Goal: Task Accomplishment & Management: Manage account settings

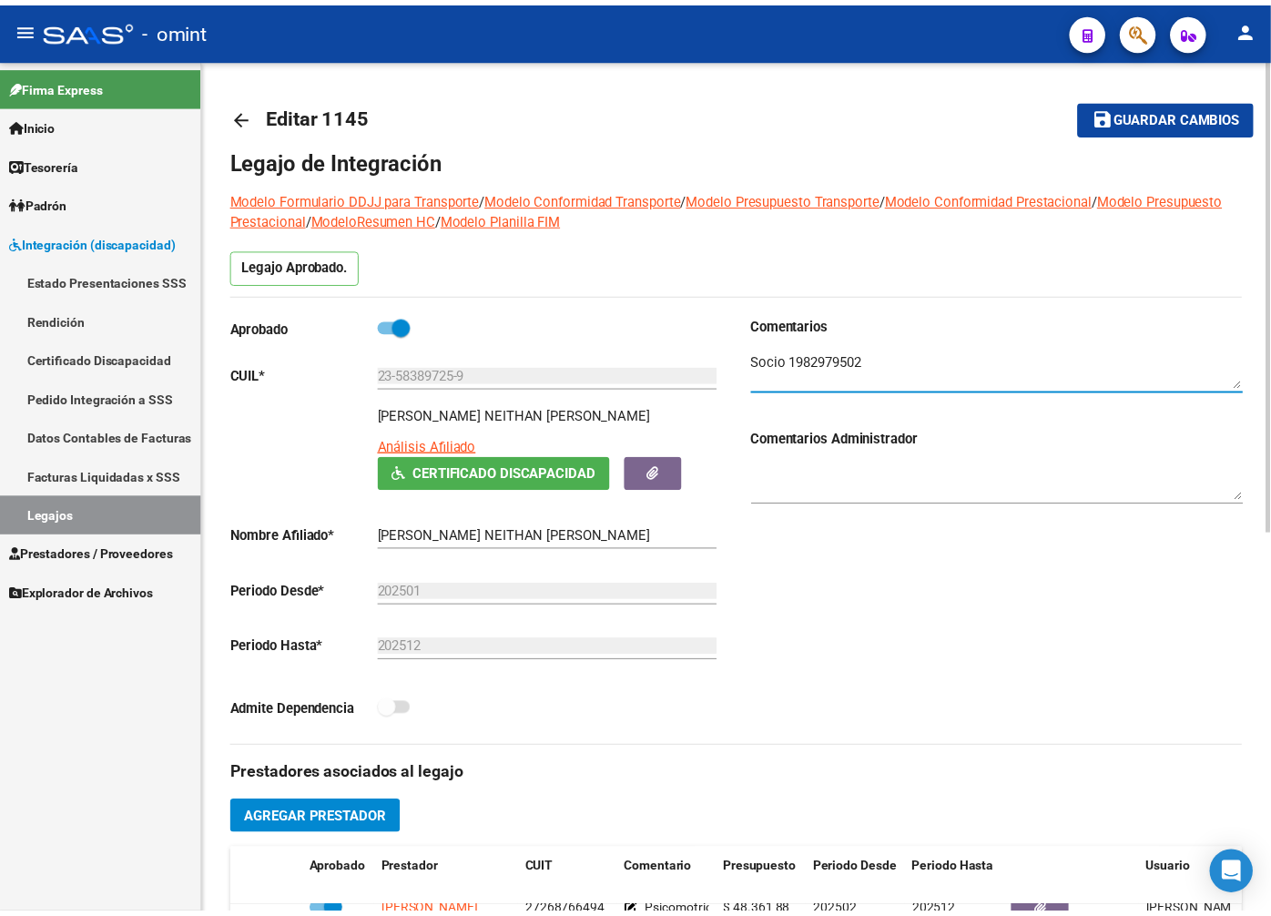
scroll to position [404, 0]
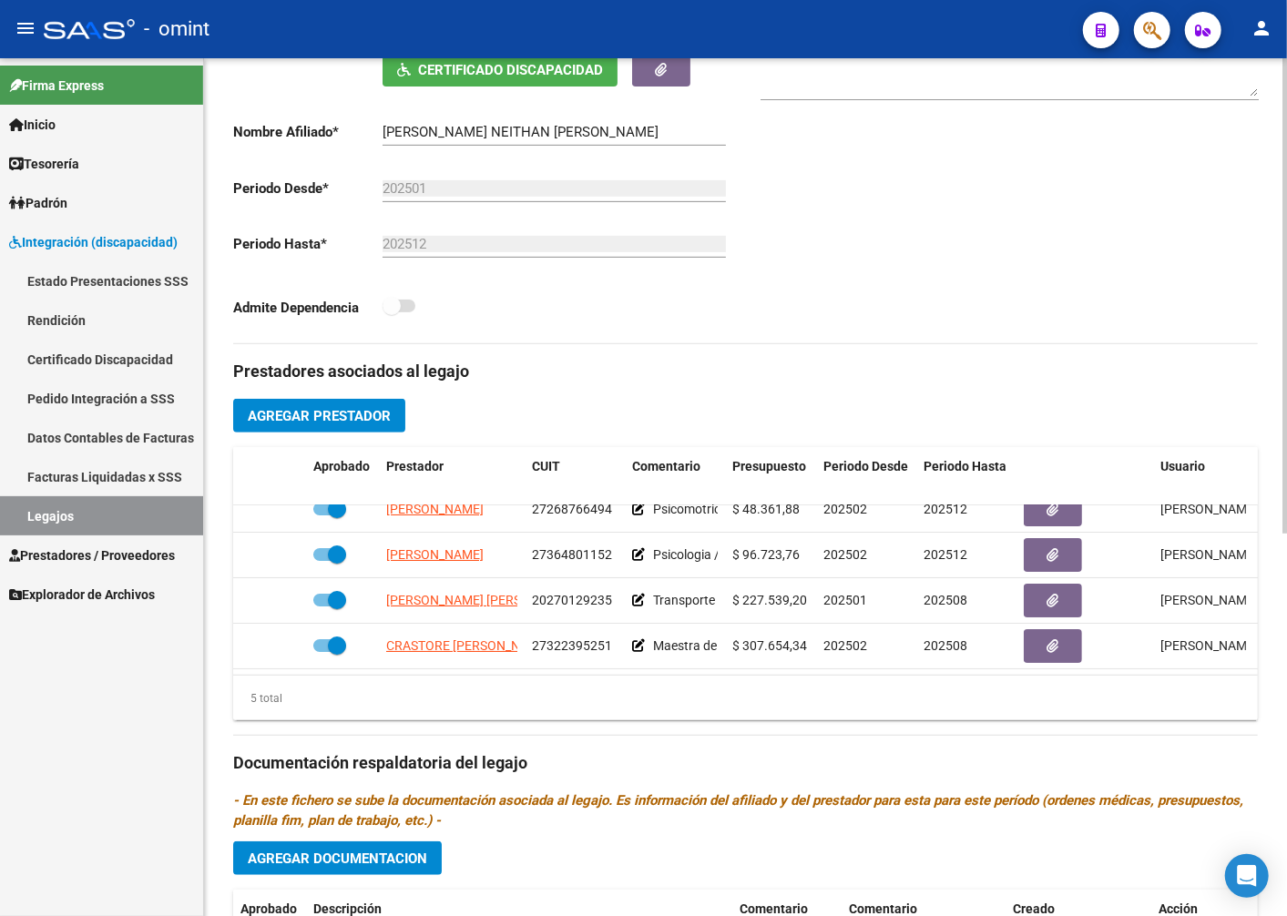
click at [349, 408] on span "Agregar Prestador" at bounding box center [319, 416] width 143 height 16
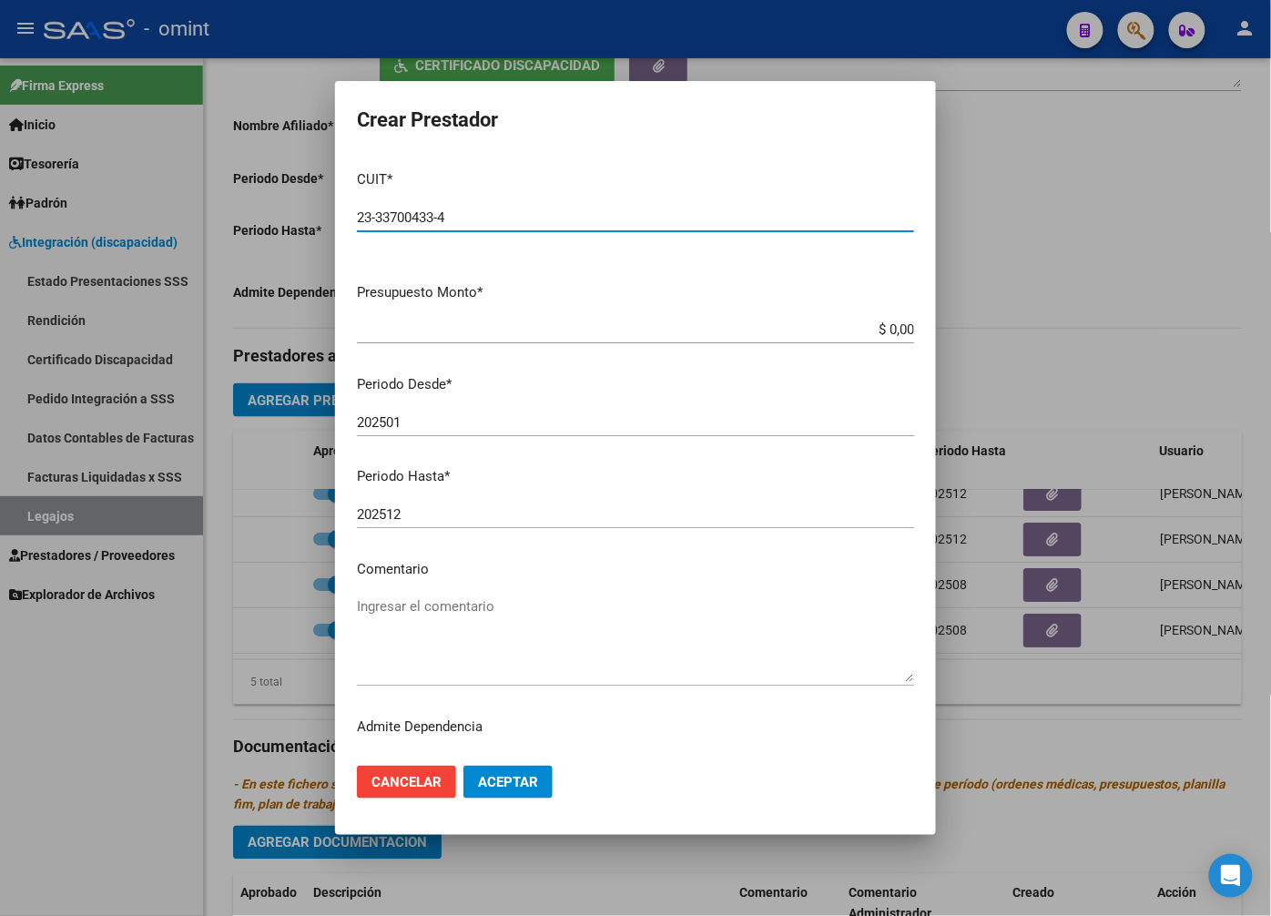
type input "23-33700433-4"
click at [888, 335] on input "$ 0,00" at bounding box center [635, 329] width 557 height 16
type input "$ 98.964,88"
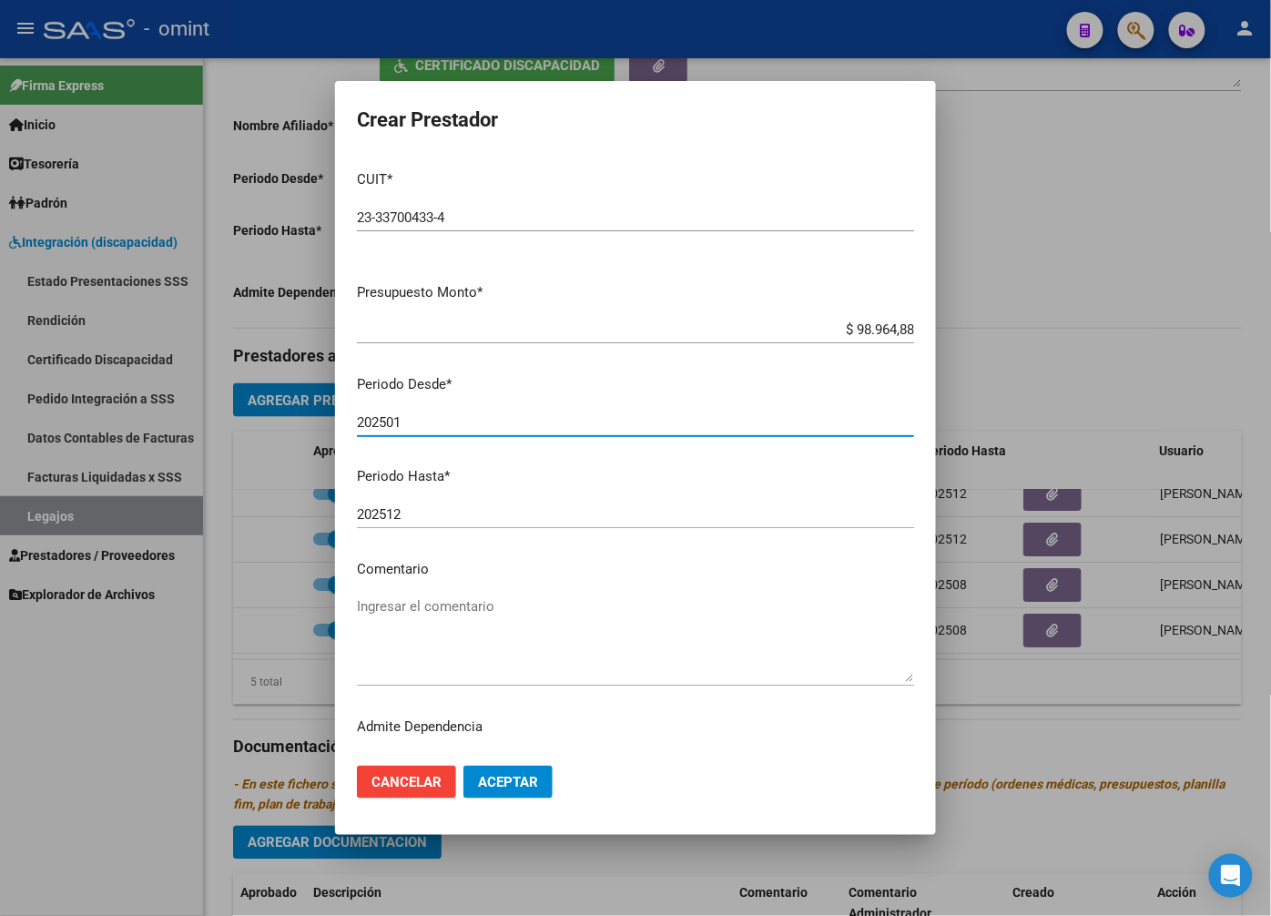
click at [415, 415] on input "202501" at bounding box center [635, 422] width 557 height 16
type input "202502"
click at [438, 515] on input "202512" at bounding box center [635, 514] width 557 height 16
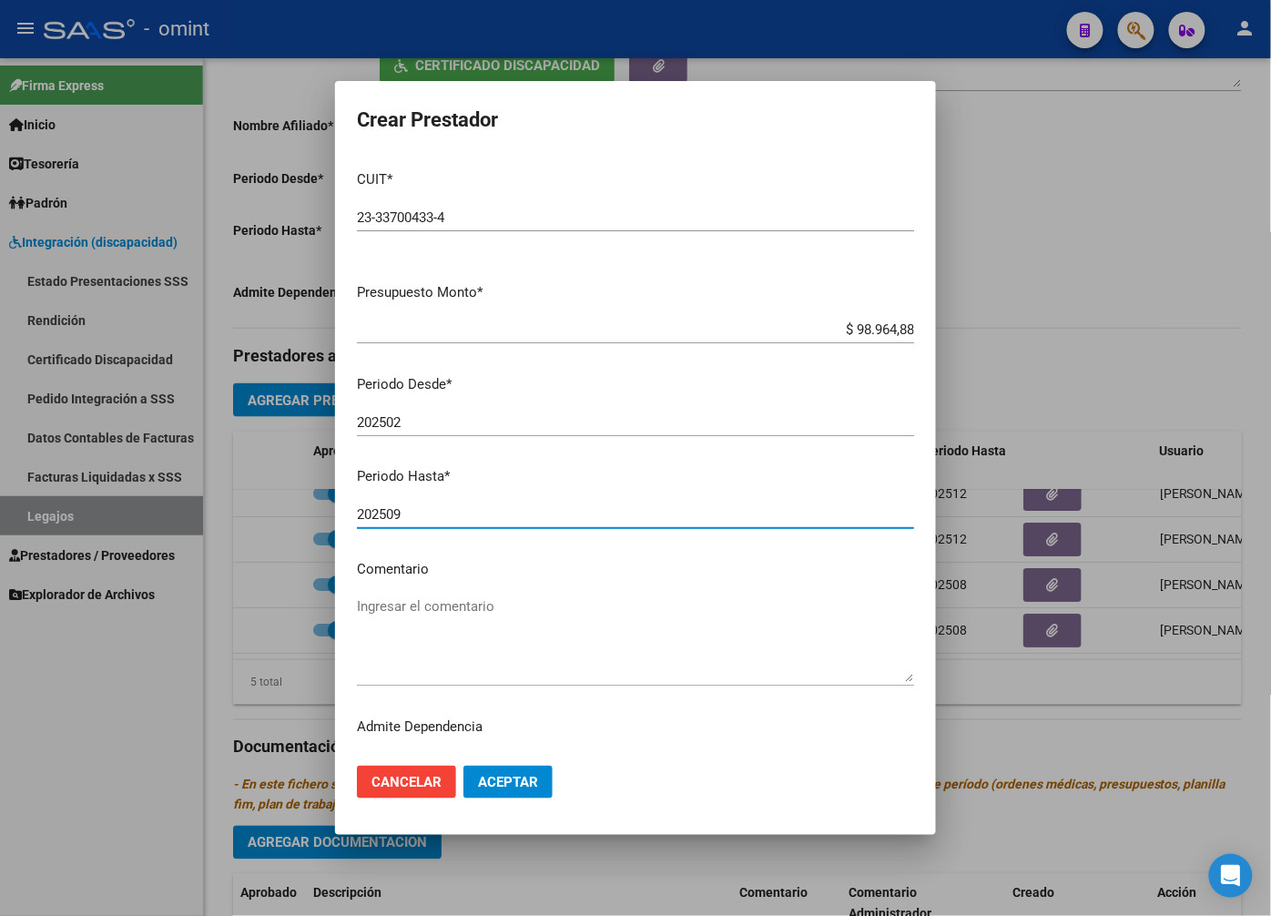
type input "202509"
click at [462, 603] on textarea "Ingresar el comentario" at bounding box center [635, 639] width 557 height 86
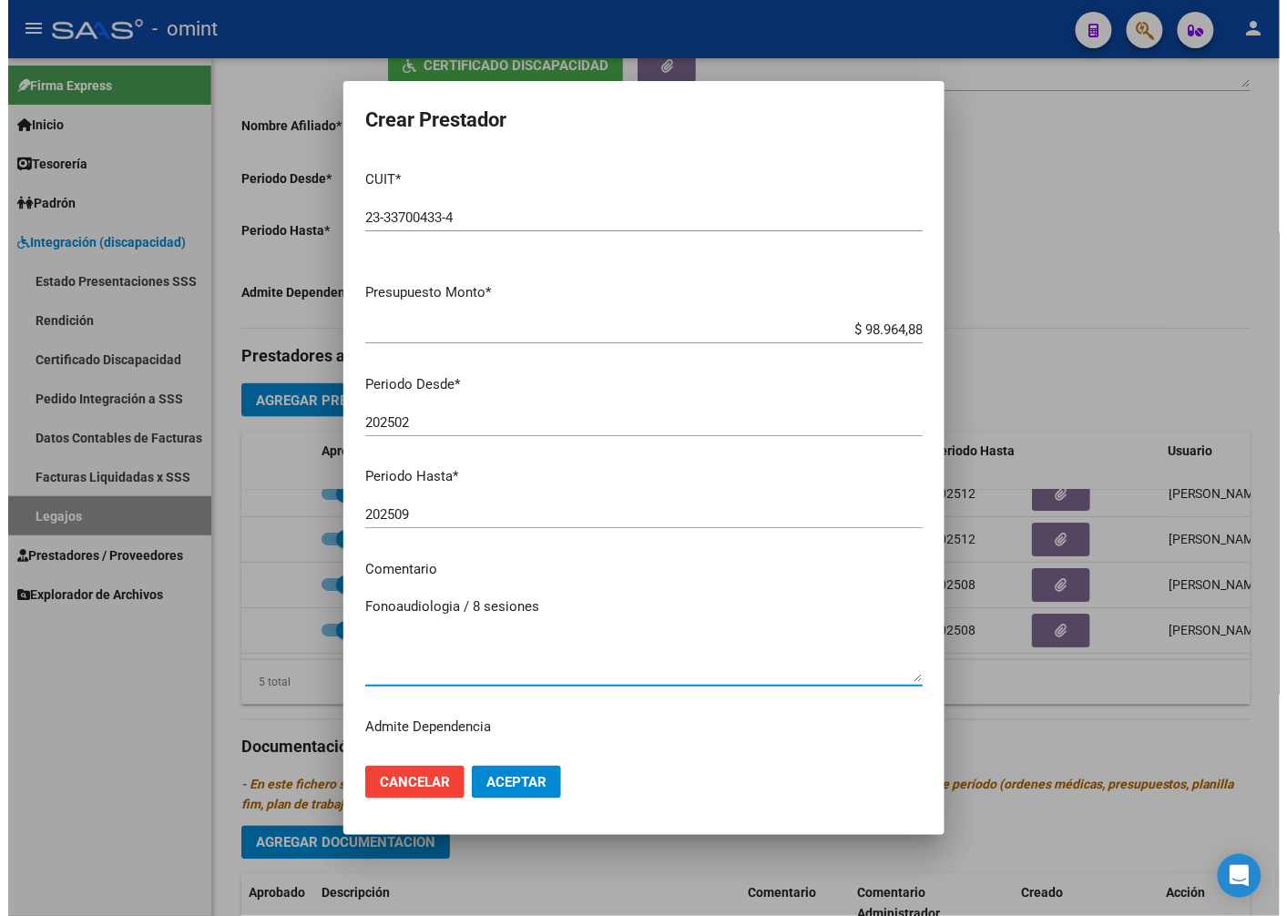
scroll to position [28, 0]
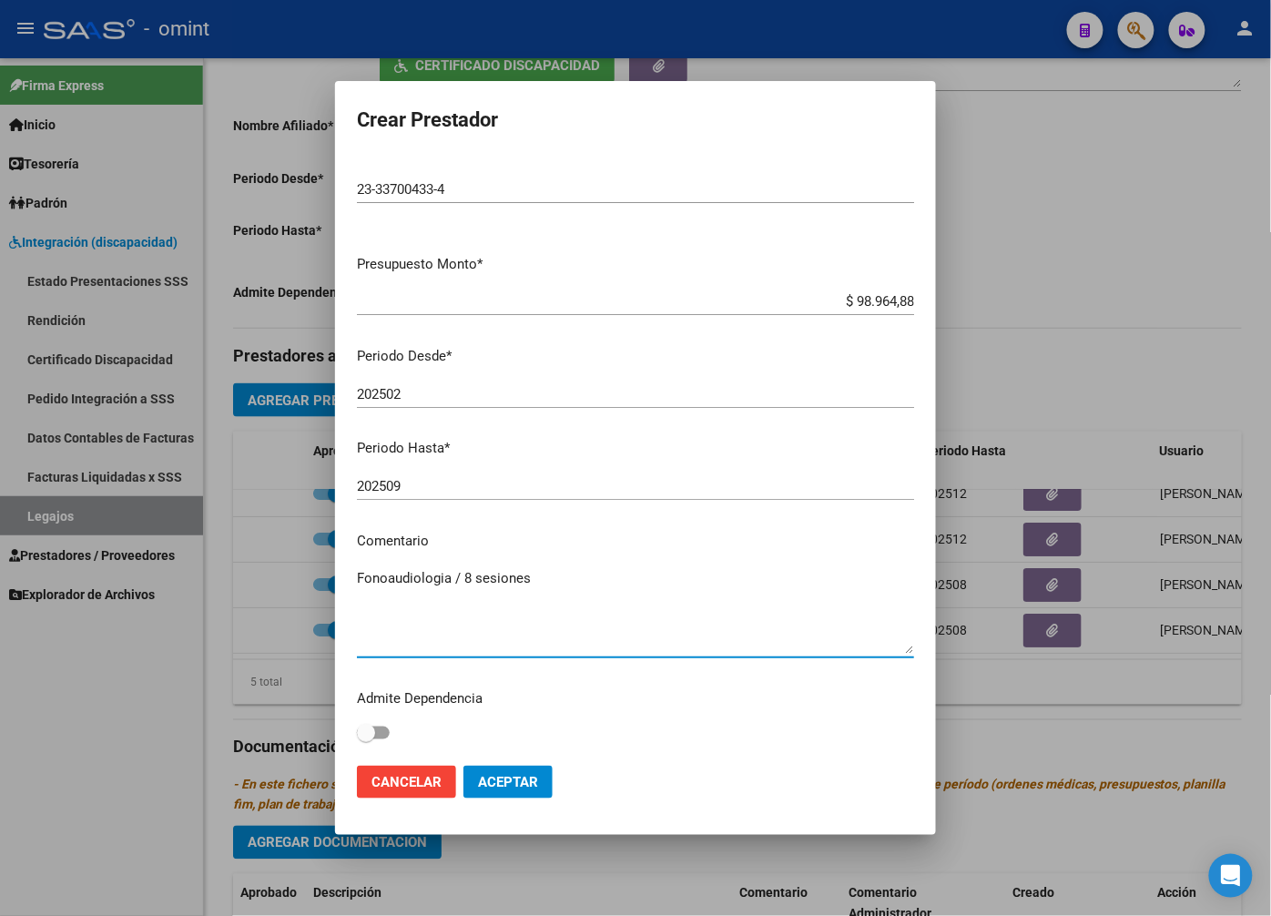
type textarea "Fonoaudiologia / 8 sesiones"
click at [512, 790] on span "Aceptar" at bounding box center [508, 782] width 60 height 16
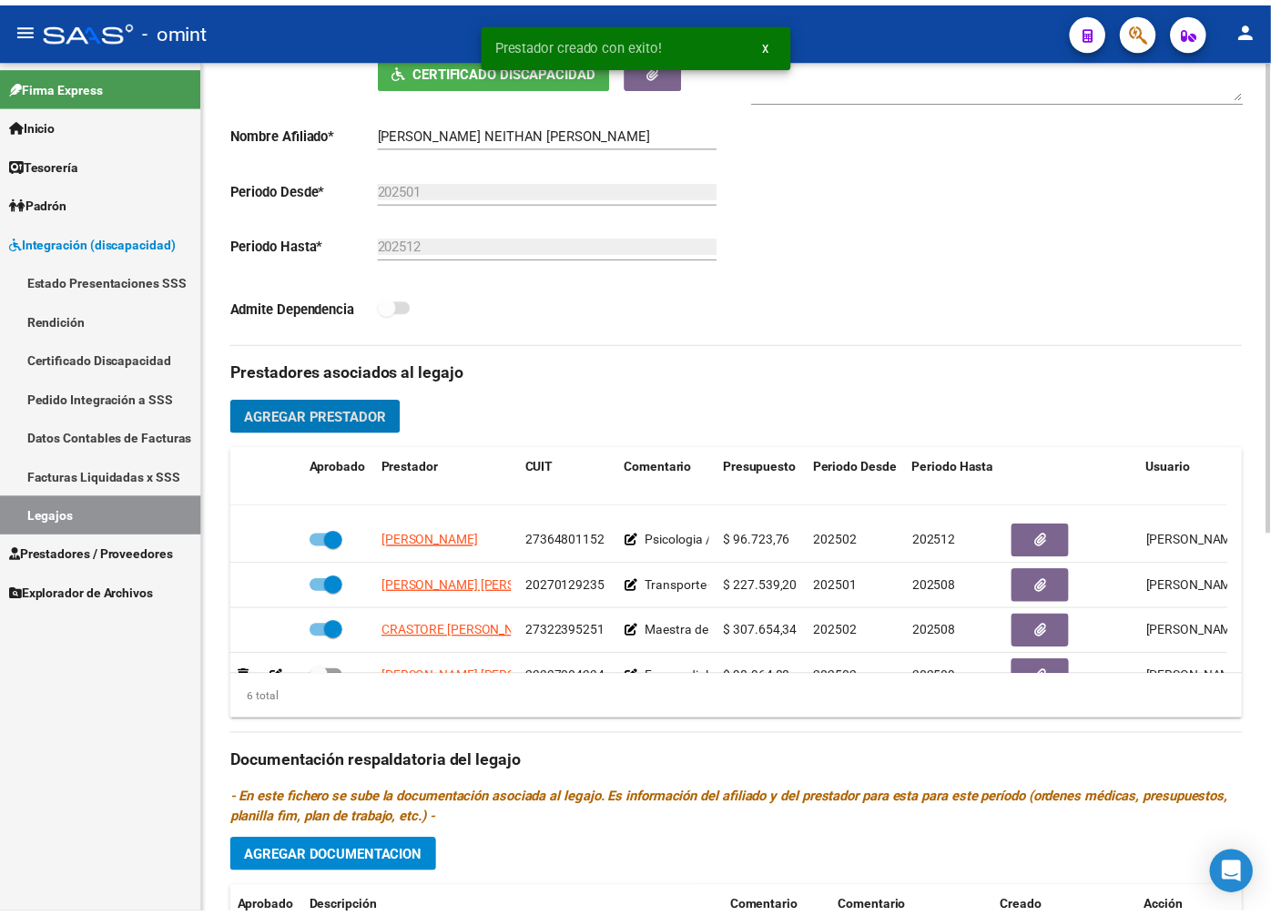
scroll to position [124, 0]
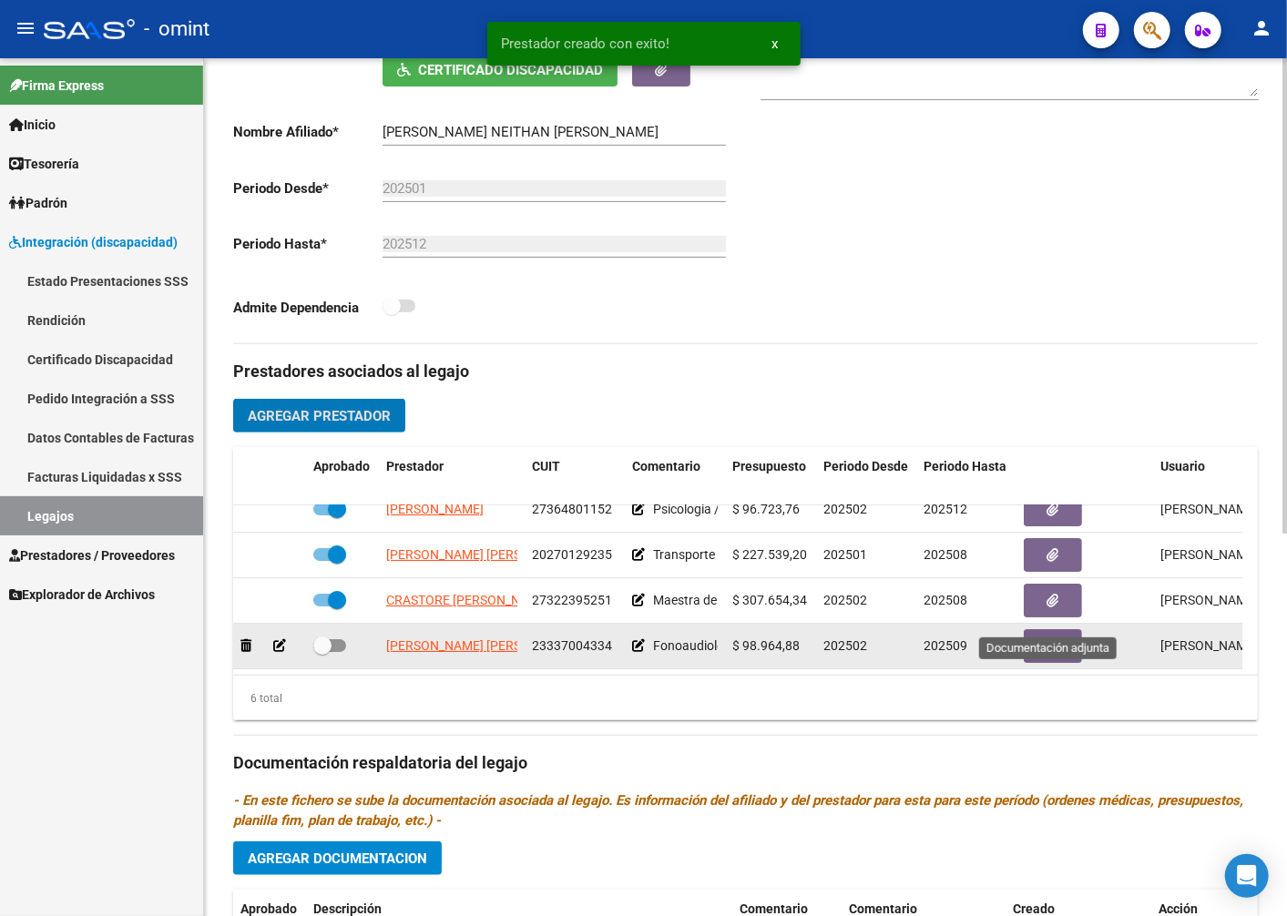
click at [1057, 639] on icon "button" at bounding box center [1053, 646] width 12 height 14
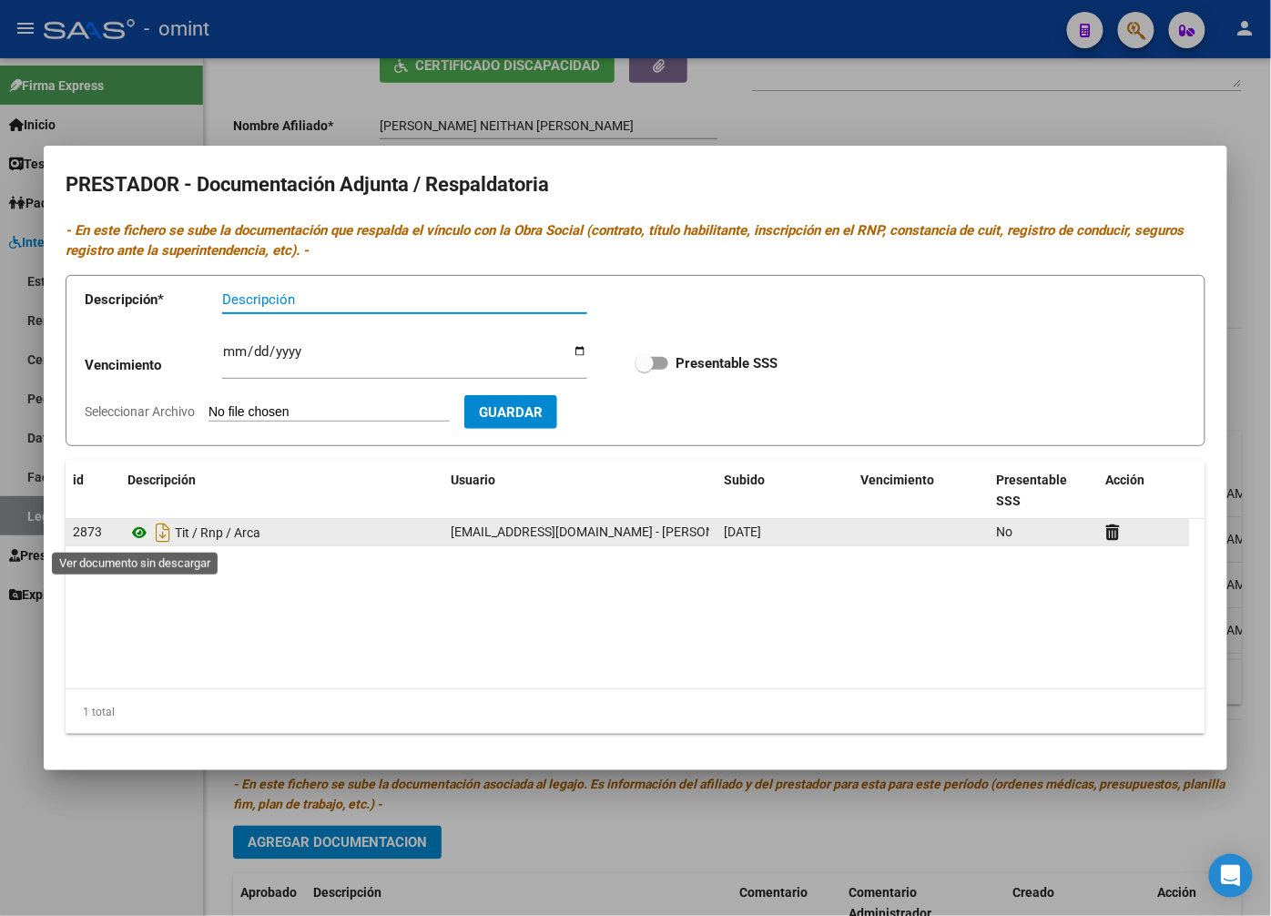
click at [139, 532] on icon at bounding box center [139, 533] width 24 height 22
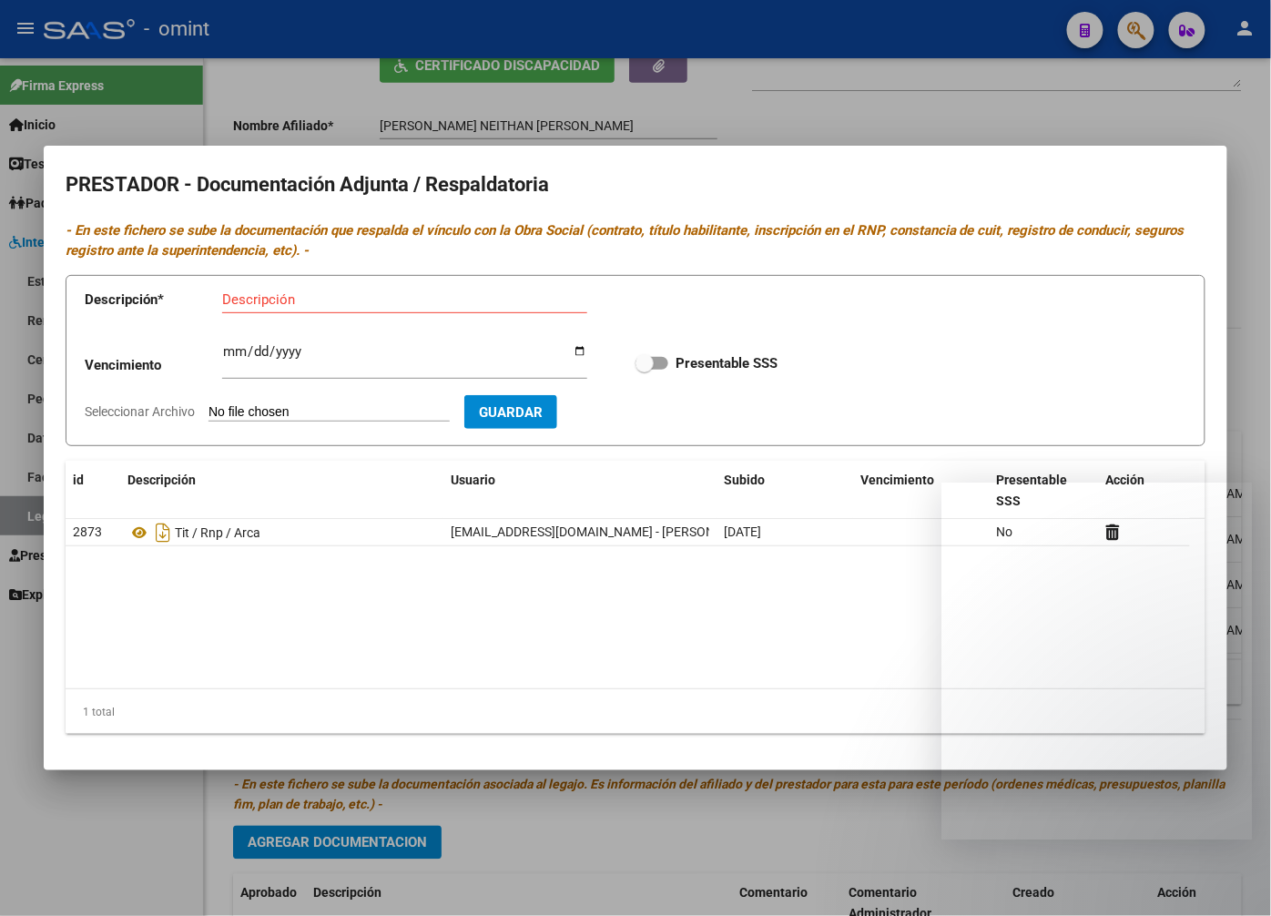
click at [286, 310] on div "Descripción" at bounding box center [404, 299] width 365 height 27
click at [288, 293] on input "Descripción" at bounding box center [404, 299] width 365 height 16
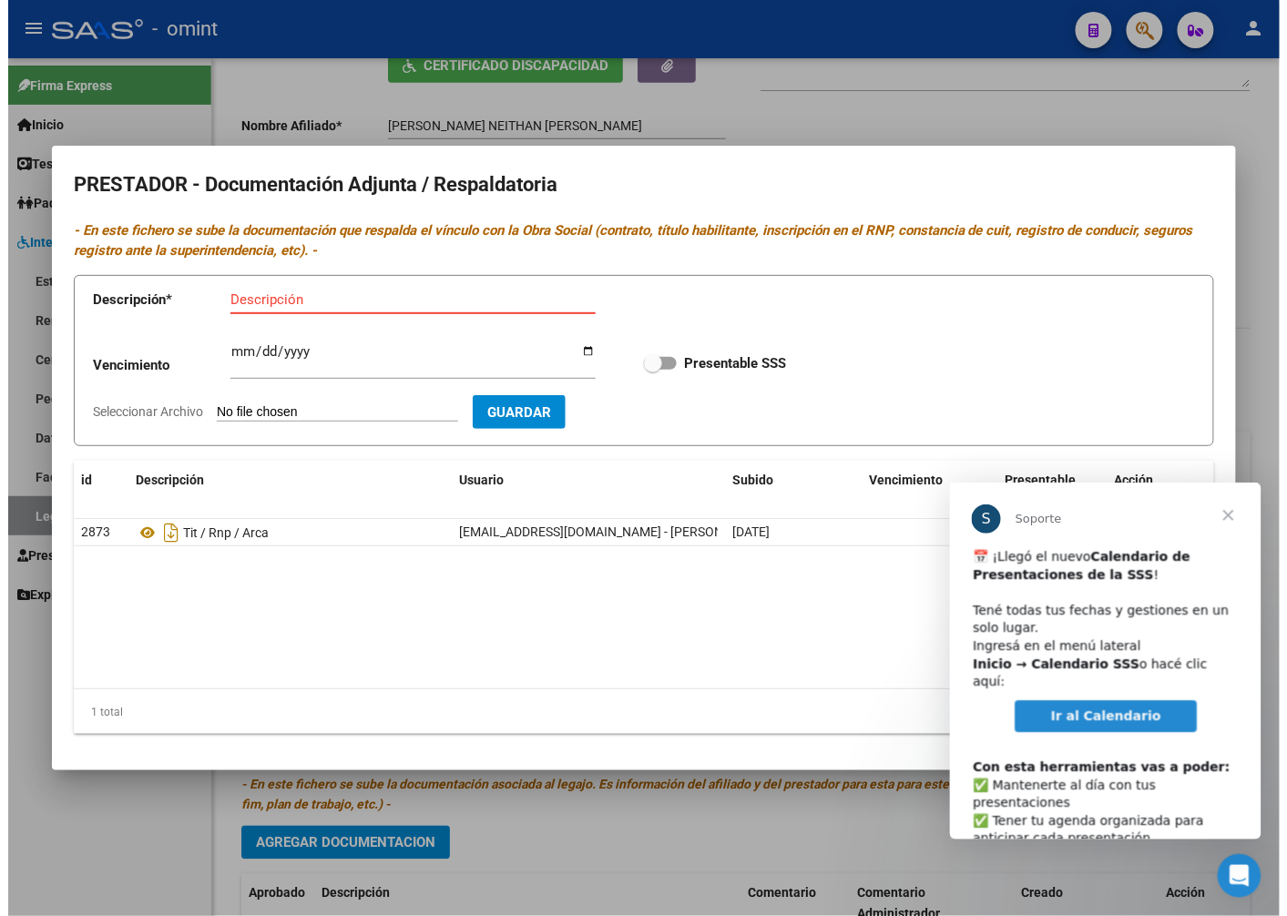
scroll to position [0, 0]
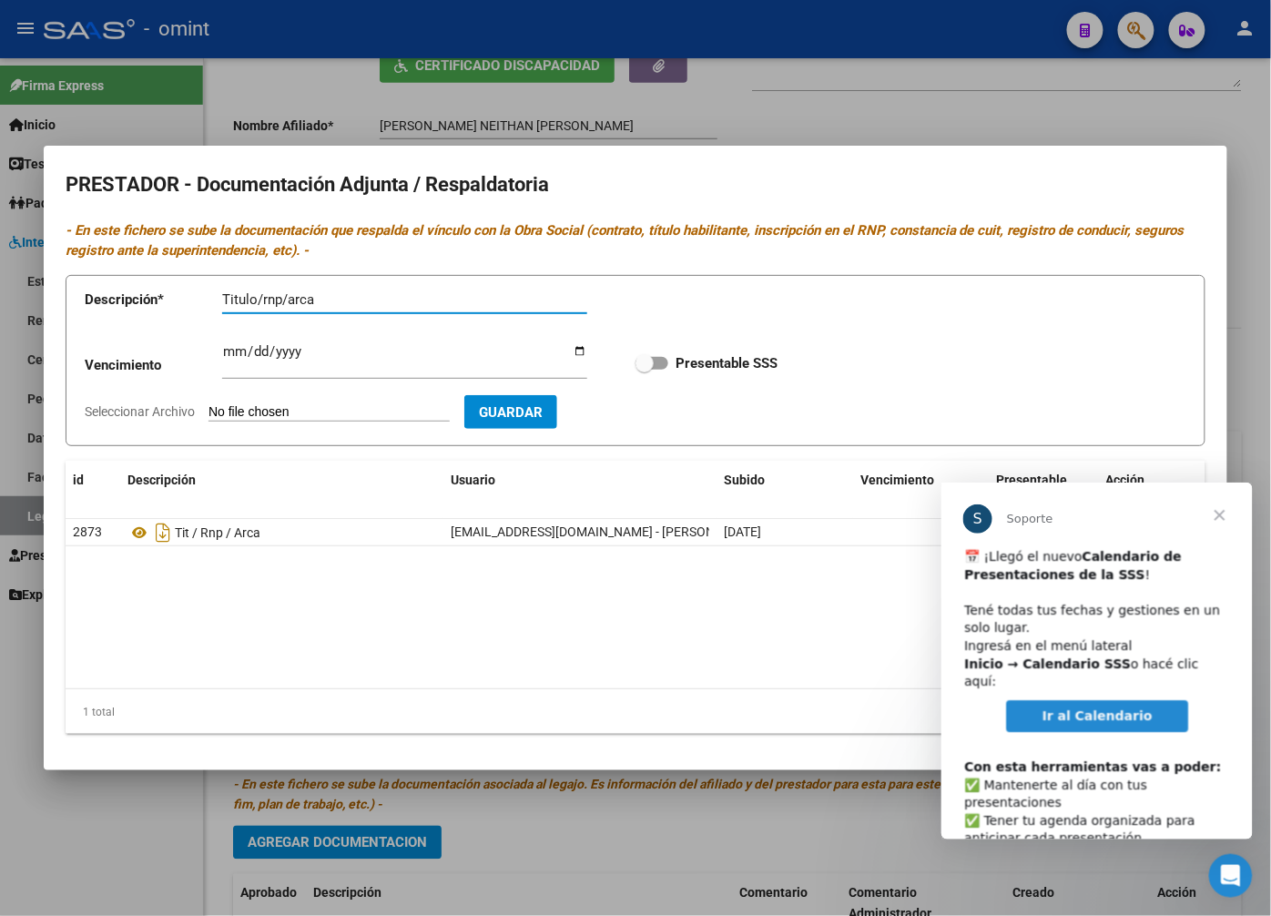
type input "Titulo/rnp/arca"
click at [233, 348] on input "Ingresar vencimiento" at bounding box center [404, 358] width 365 height 29
type input "2030-03-27"
click at [647, 361] on span at bounding box center [645, 363] width 18 height 18
click at [645, 370] on input "Presentable SSS" at bounding box center [644, 370] width 1 height 1
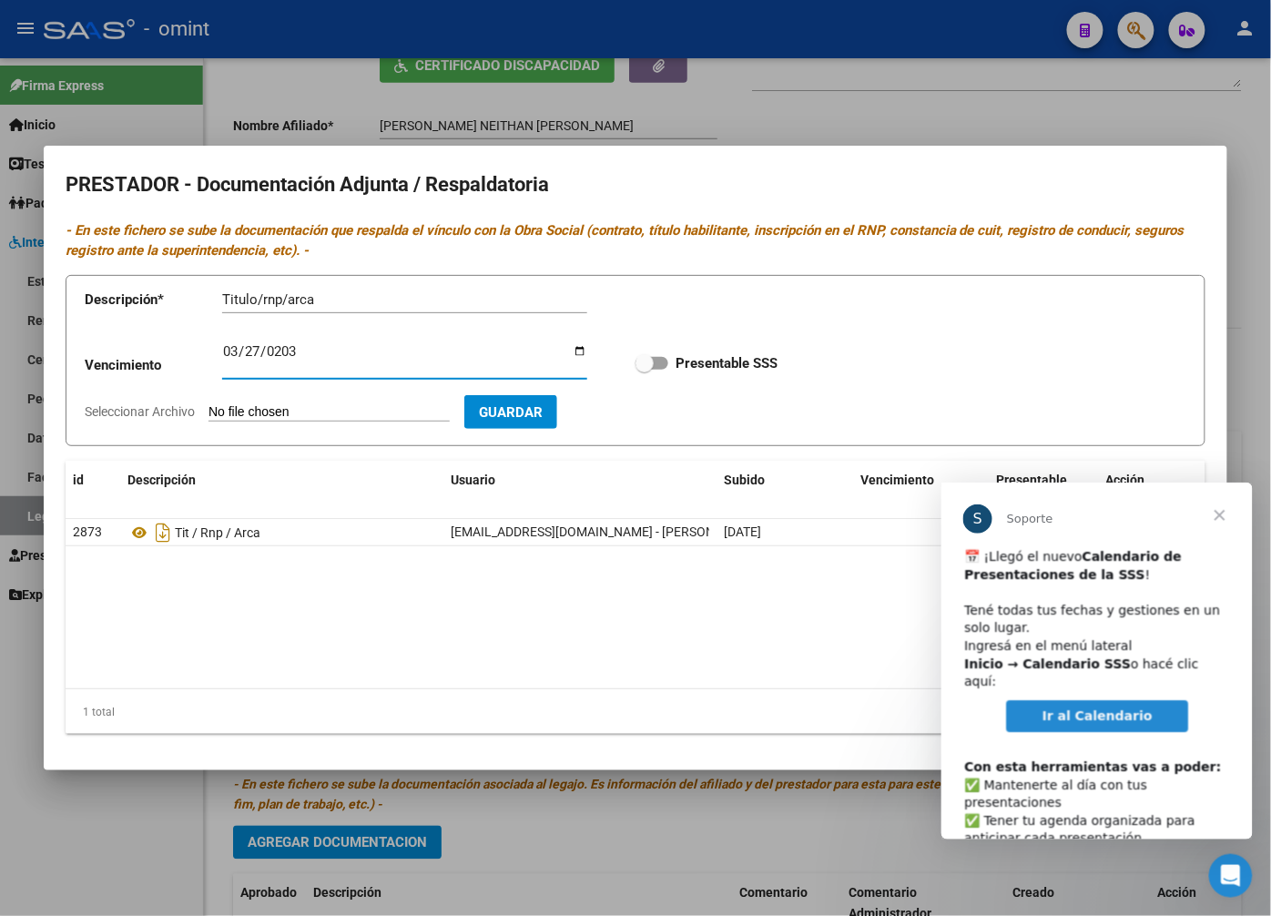
checkbox input "true"
click at [260, 411] on input "Seleccionar Archivo" at bounding box center [329, 412] width 241 height 17
type input "C:\fakepath\Fono.pdf"
click at [639, 430] on form "Descripción * Titulo/rnp/arca Descripción Vencimiento 2030-03-27 Ingresar venci…" at bounding box center [636, 361] width 1140 height 172
click at [633, 415] on span "Guardar" at bounding box center [617, 412] width 64 height 16
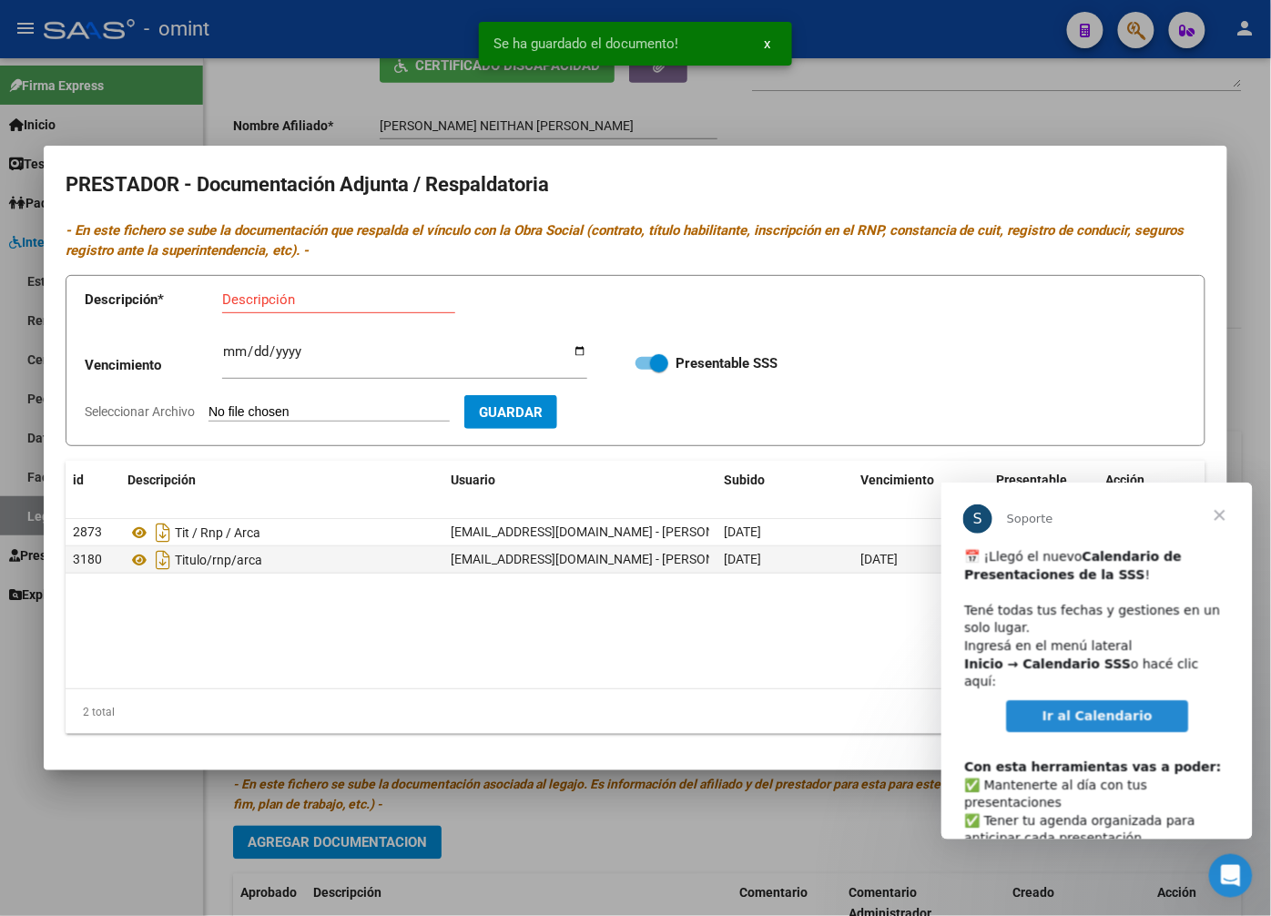
click at [507, 416] on span "Guardar" at bounding box center [511, 412] width 64 height 16
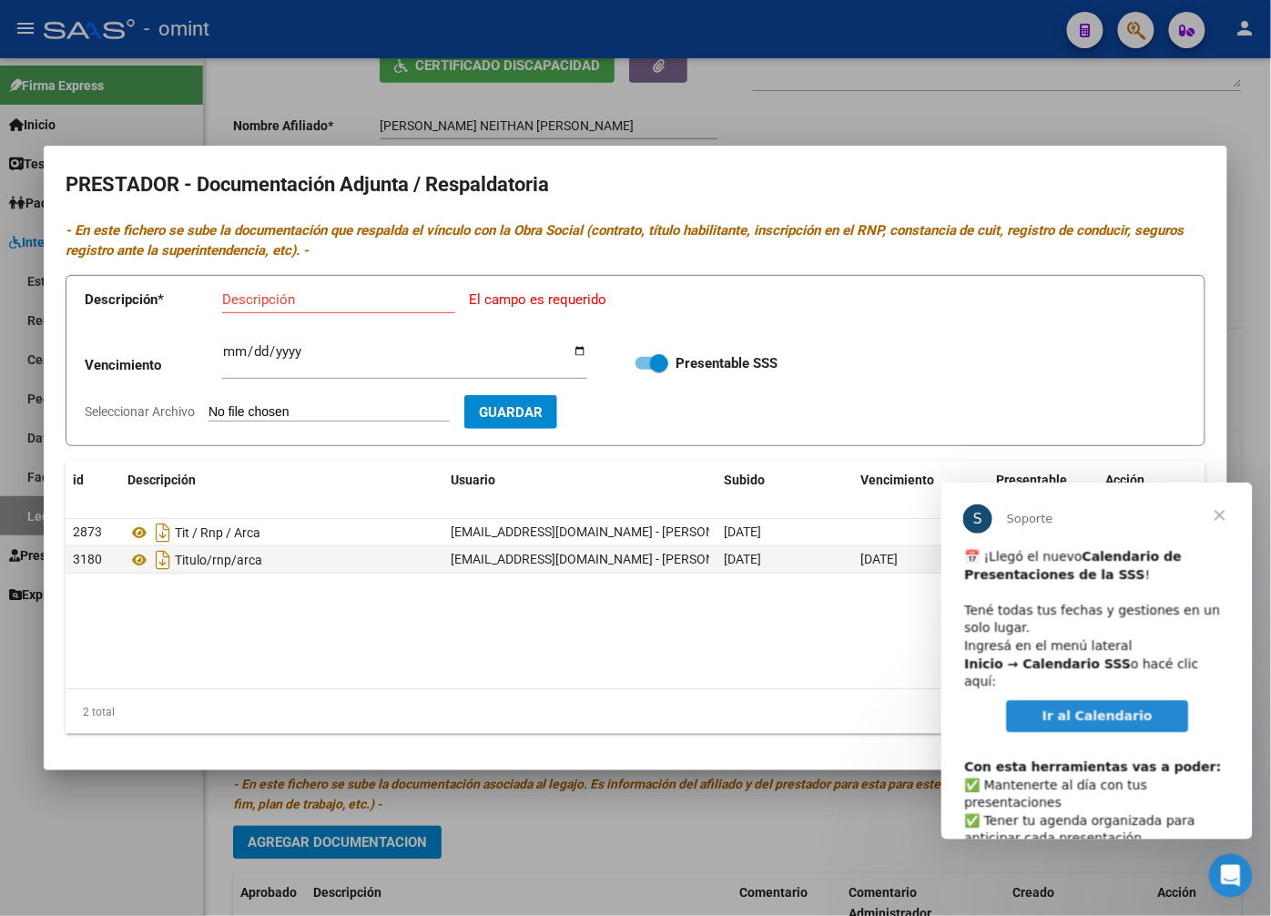
click at [257, 612] on datatable-body "2873 Tit / Rnp / Arca mmalano@omint.com.ar - Mariela Malano 07/08/2025 No 3180 …" at bounding box center [636, 603] width 1140 height 169
click at [1045, 137] on div at bounding box center [635, 458] width 1271 height 916
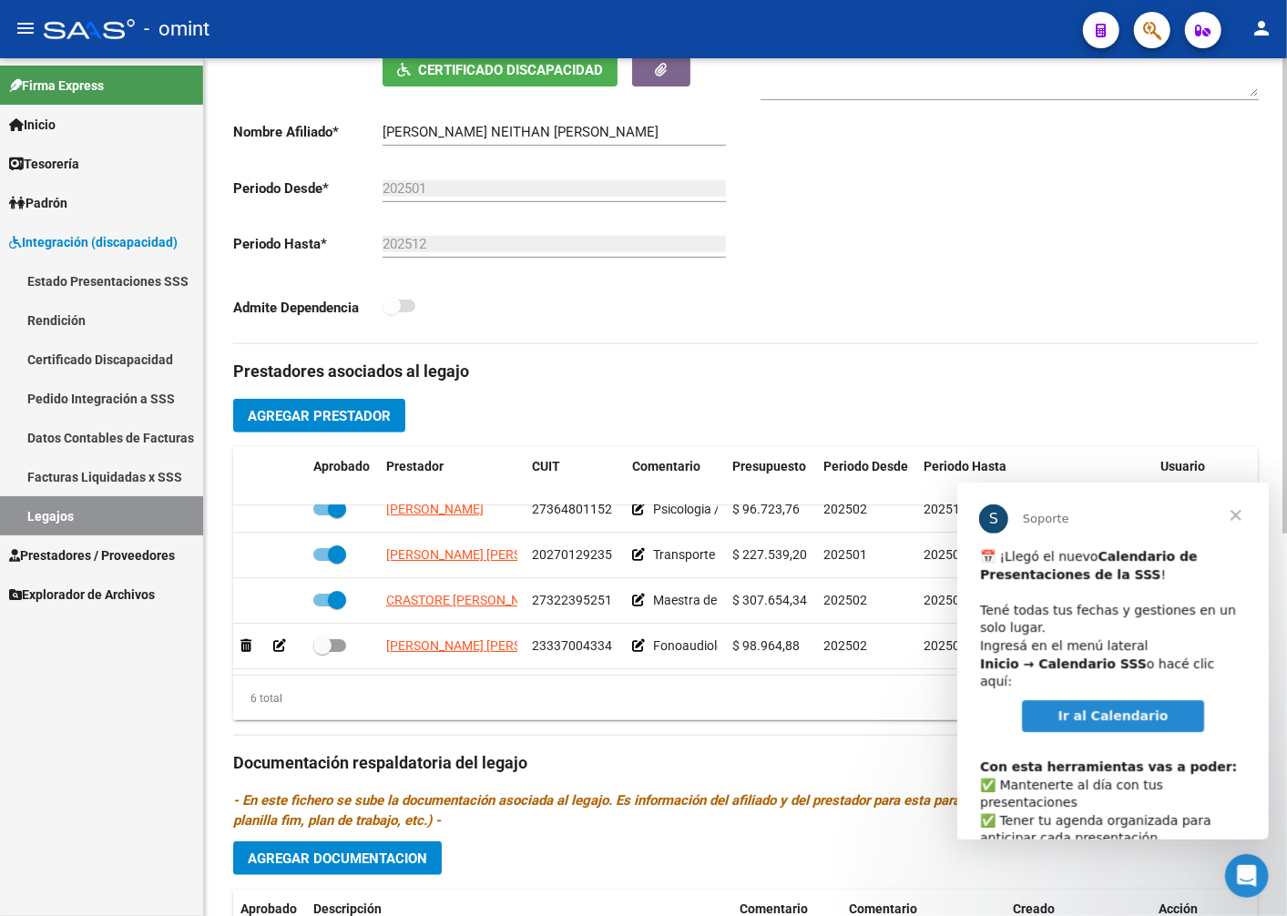
click at [1082, 101] on div at bounding box center [1009, 81] width 498 height 73
click at [1237, 514] on span "Cerrar" at bounding box center [1235, 515] width 66 height 66
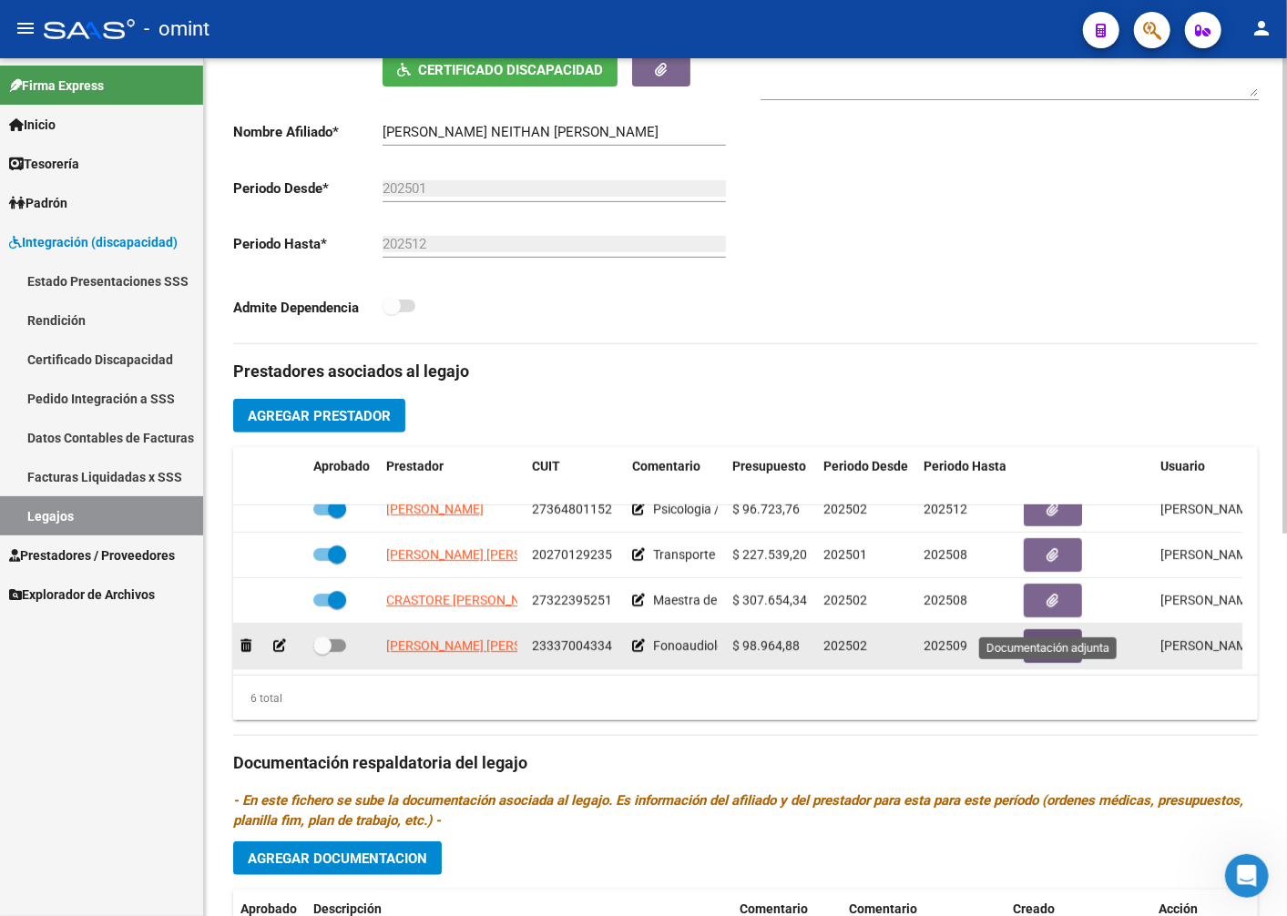
click at [1047, 639] on icon "button" at bounding box center [1053, 646] width 12 height 14
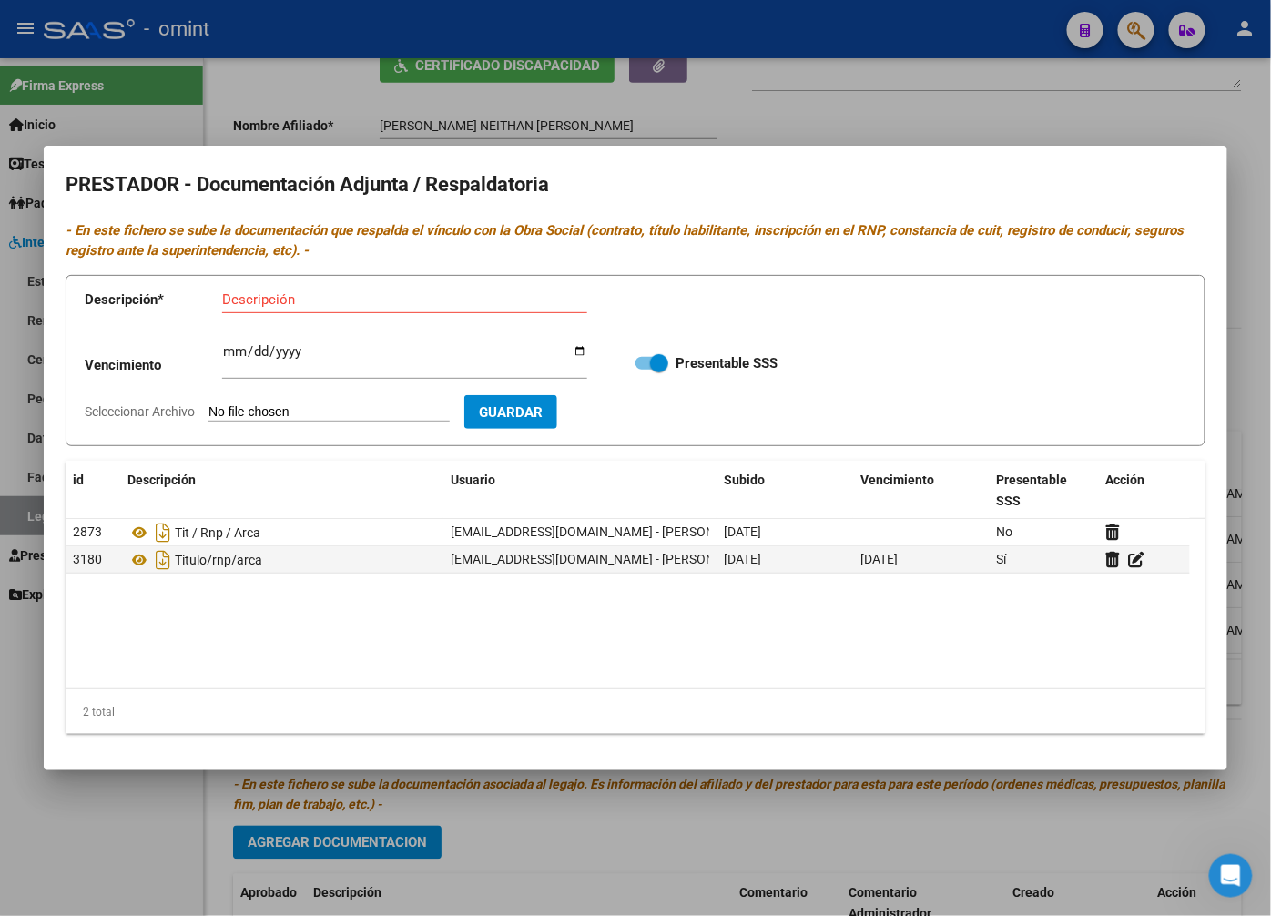
drag, startPoint x: 769, startPoint y: 93, endPoint x: 845, endPoint y: 131, distance: 84.7
click at [769, 94] on div at bounding box center [635, 458] width 1271 height 916
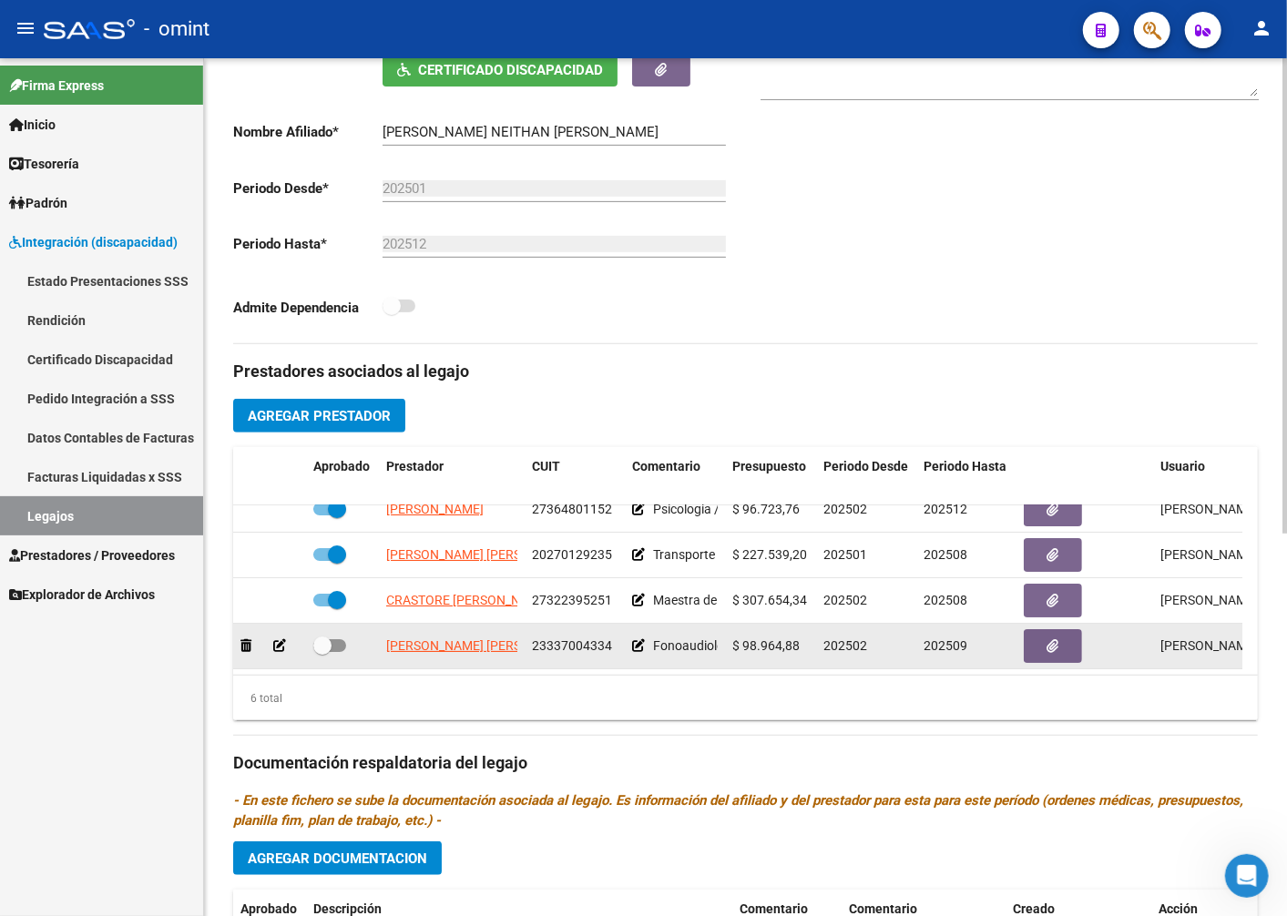
click at [328, 637] on span at bounding box center [322, 646] width 18 height 18
click at [322, 652] on input "checkbox" at bounding box center [321, 652] width 1 height 1
checkbox input "true"
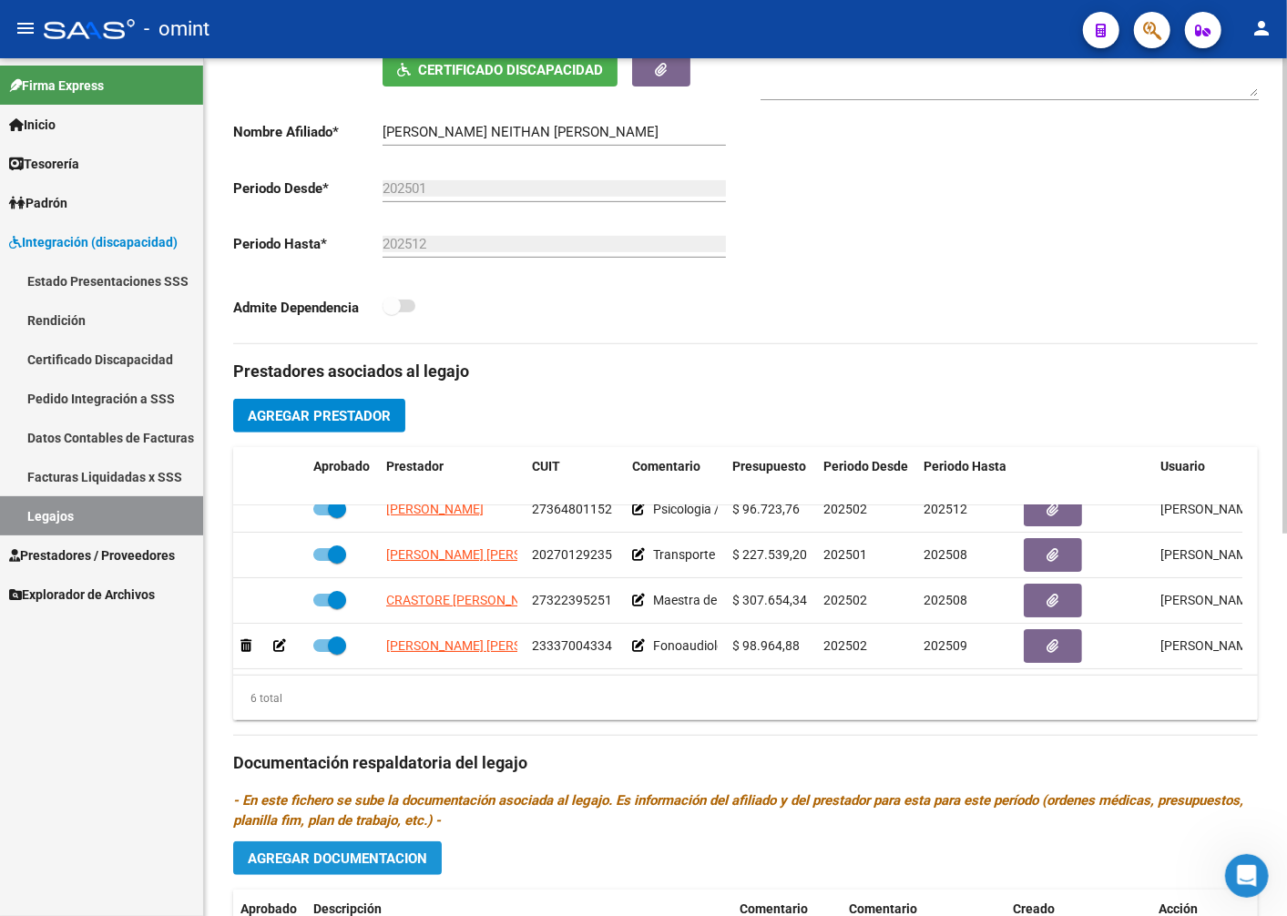
click at [357, 851] on button "Agregar Documentacion" at bounding box center [337, 858] width 209 height 34
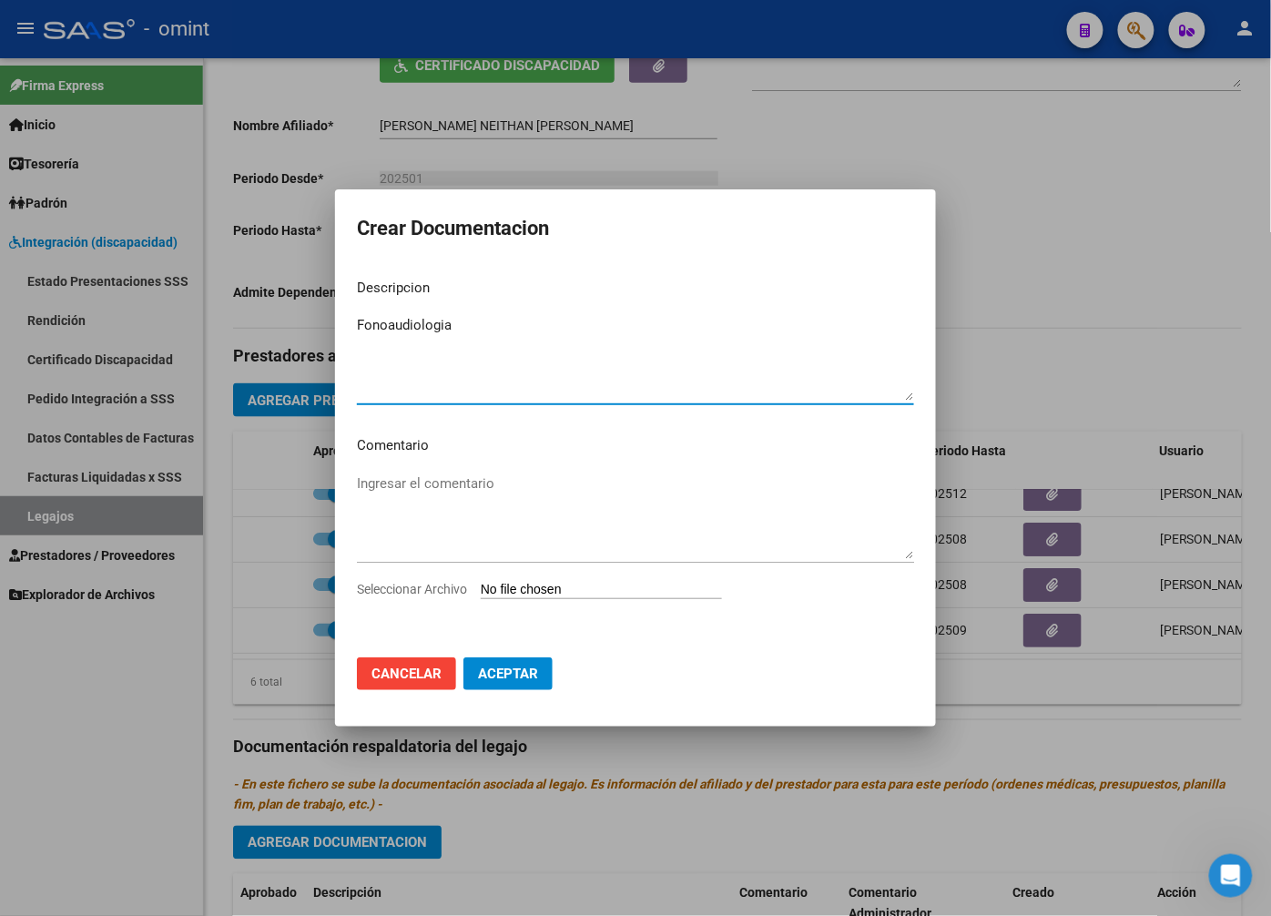
type textarea "Fonoaudiologia"
click at [477, 493] on textarea "Ingresar el comentario" at bounding box center [635, 517] width 557 height 86
type textarea "8 sesiones al mes"
click at [540, 581] on app-file-uploader "Seleccionar Archivo" at bounding box center [547, 589] width 380 height 16
click at [544, 584] on input "Seleccionar Archivo" at bounding box center [601, 590] width 241 height 17
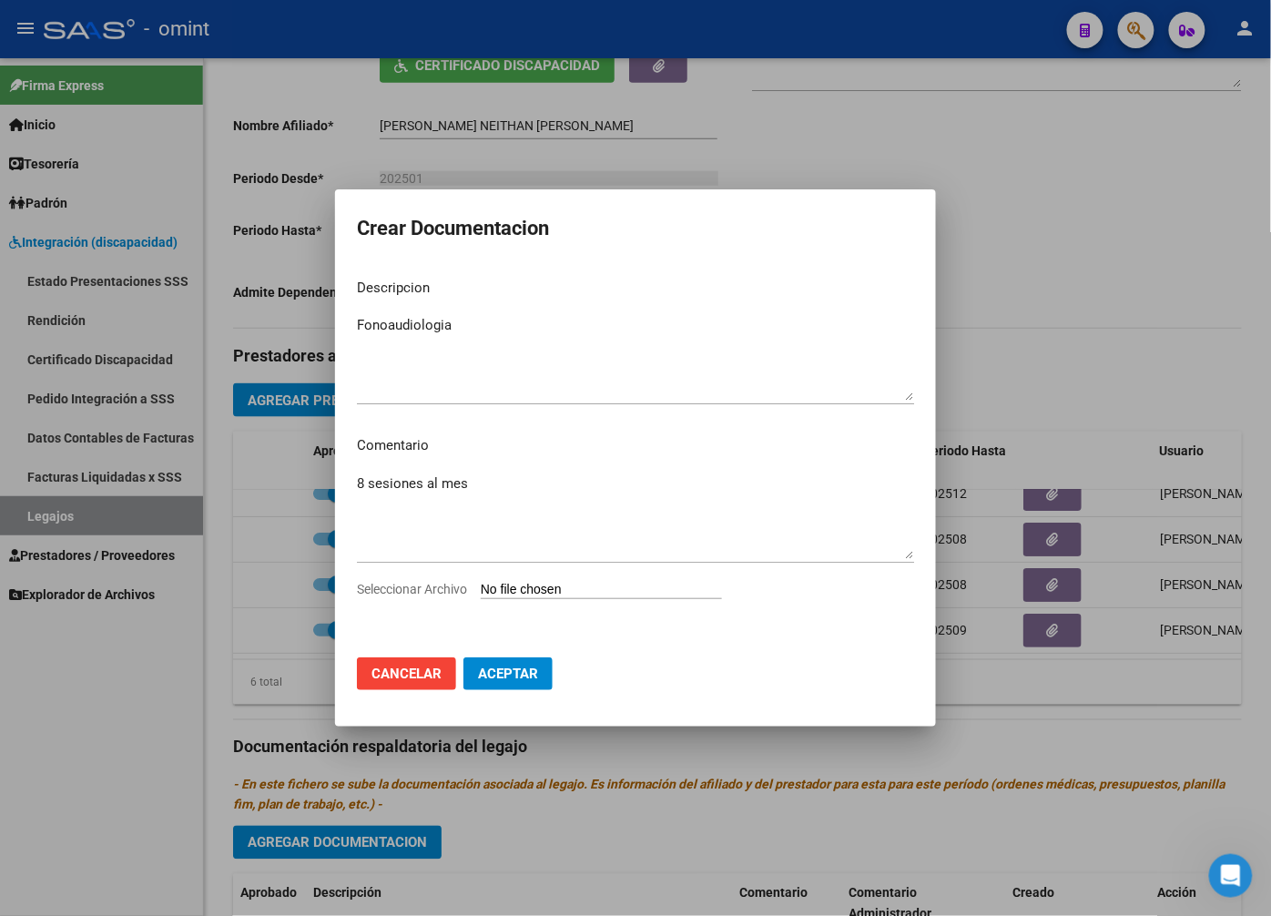
type input "C:\fakepath\Fono.pdf"
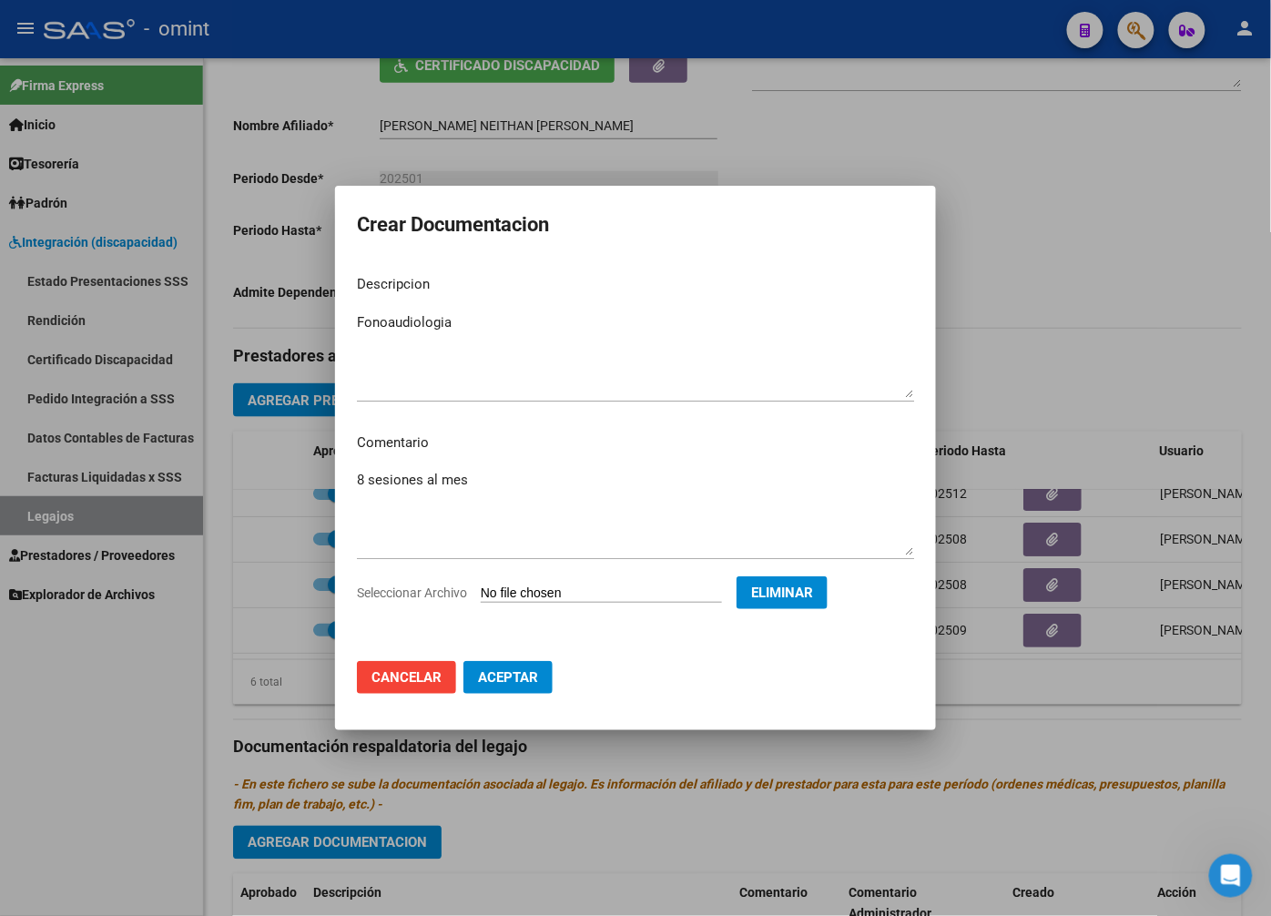
click at [524, 677] on span "Aceptar" at bounding box center [508, 677] width 60 height 16
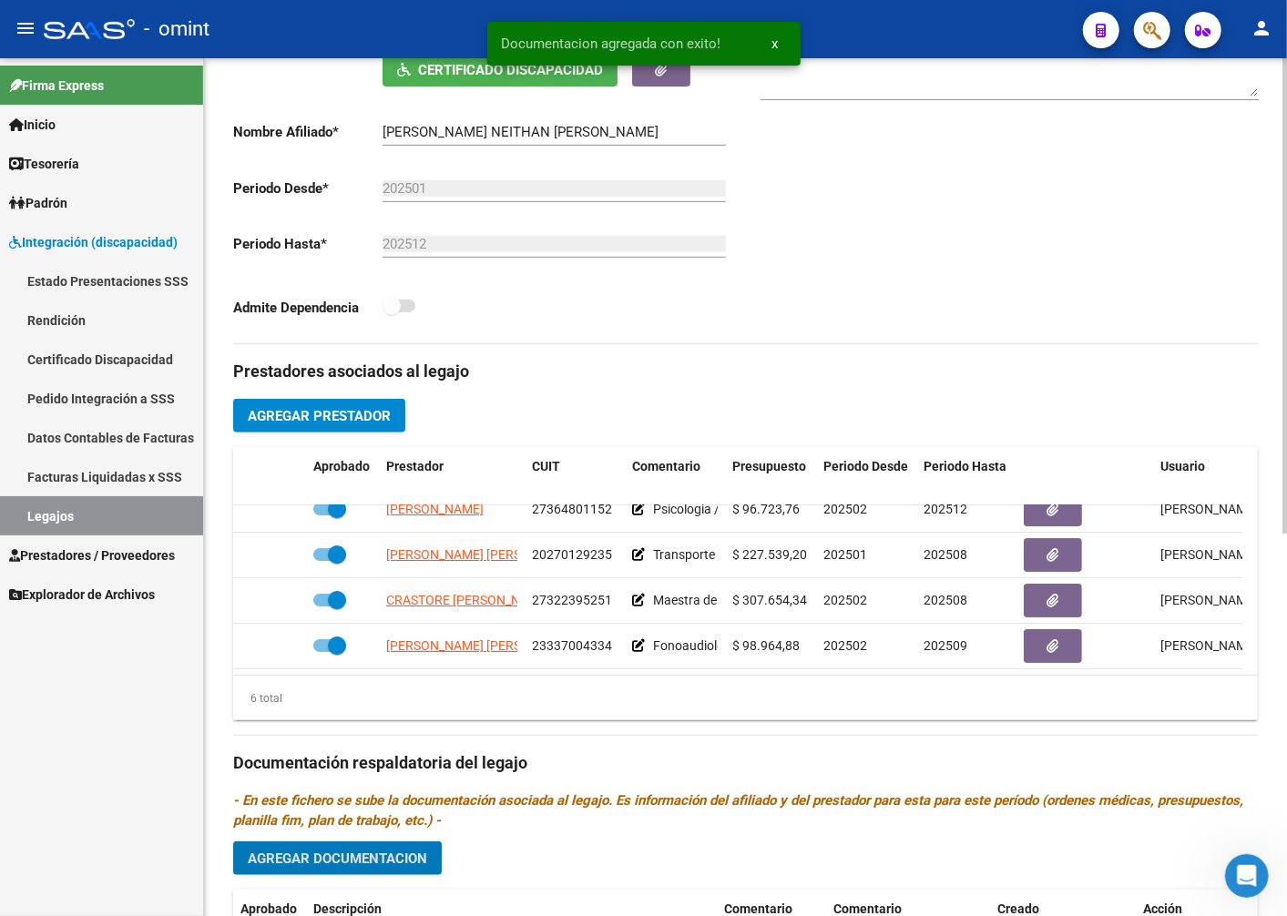
scroll to position [692, 0]
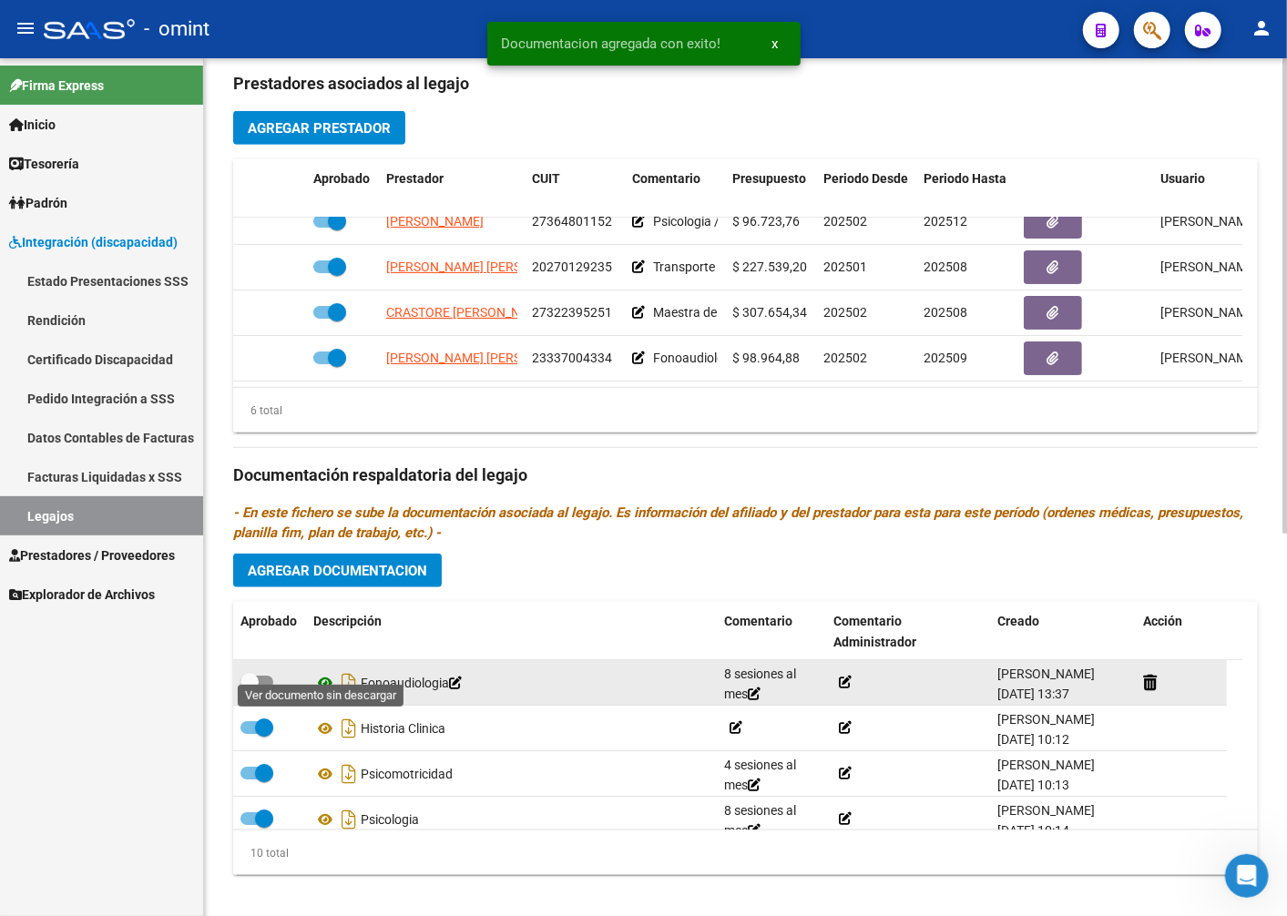
click at [325, 672] on icon at bounding box center [325, 683] width 24 height 22
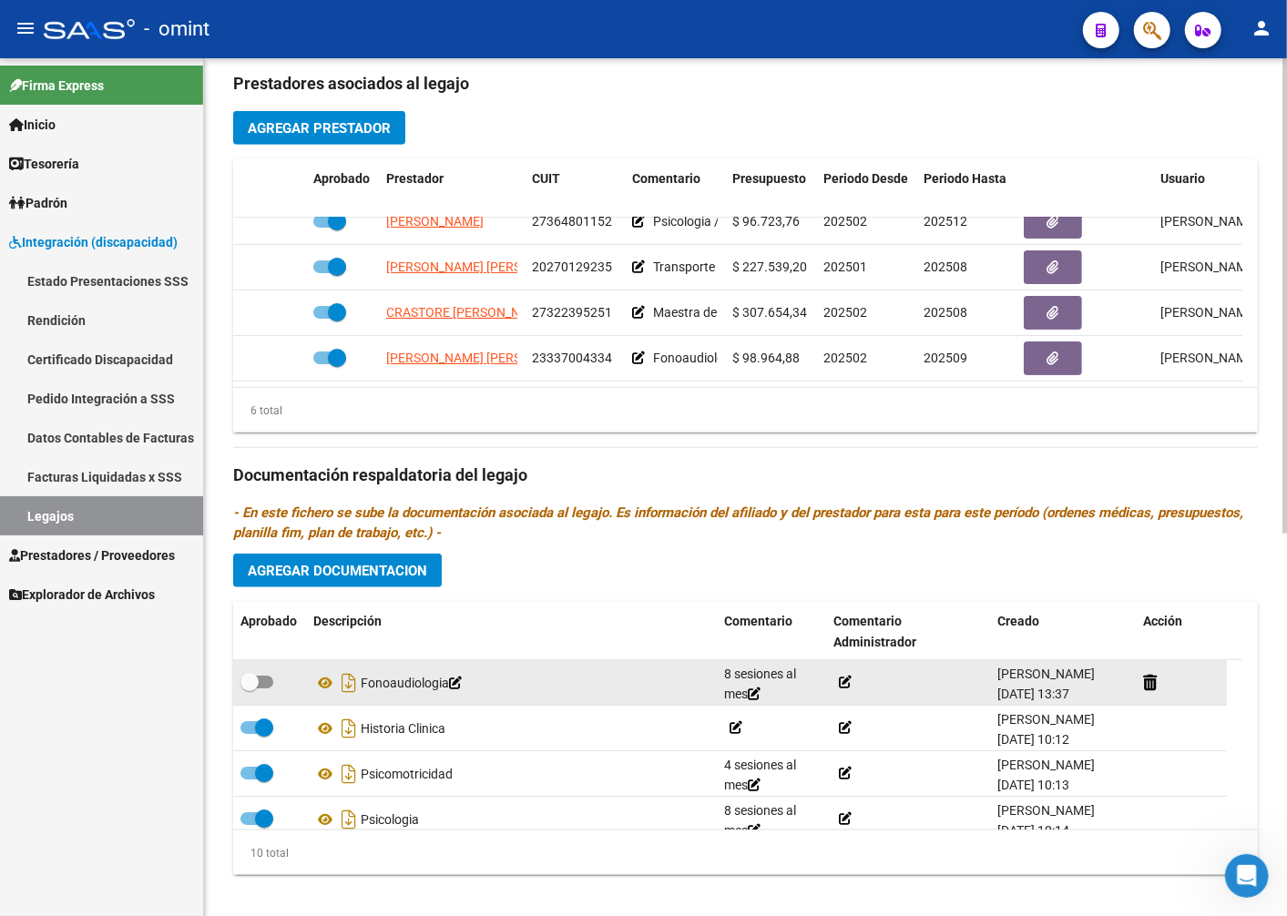
click at [253, 673] on span at bounding box center [249, 682] width 18 height 18
click at [250, 688] on input "checkbox" at bounding box center [249, 688] width 1 height 1
checkbox input "true"
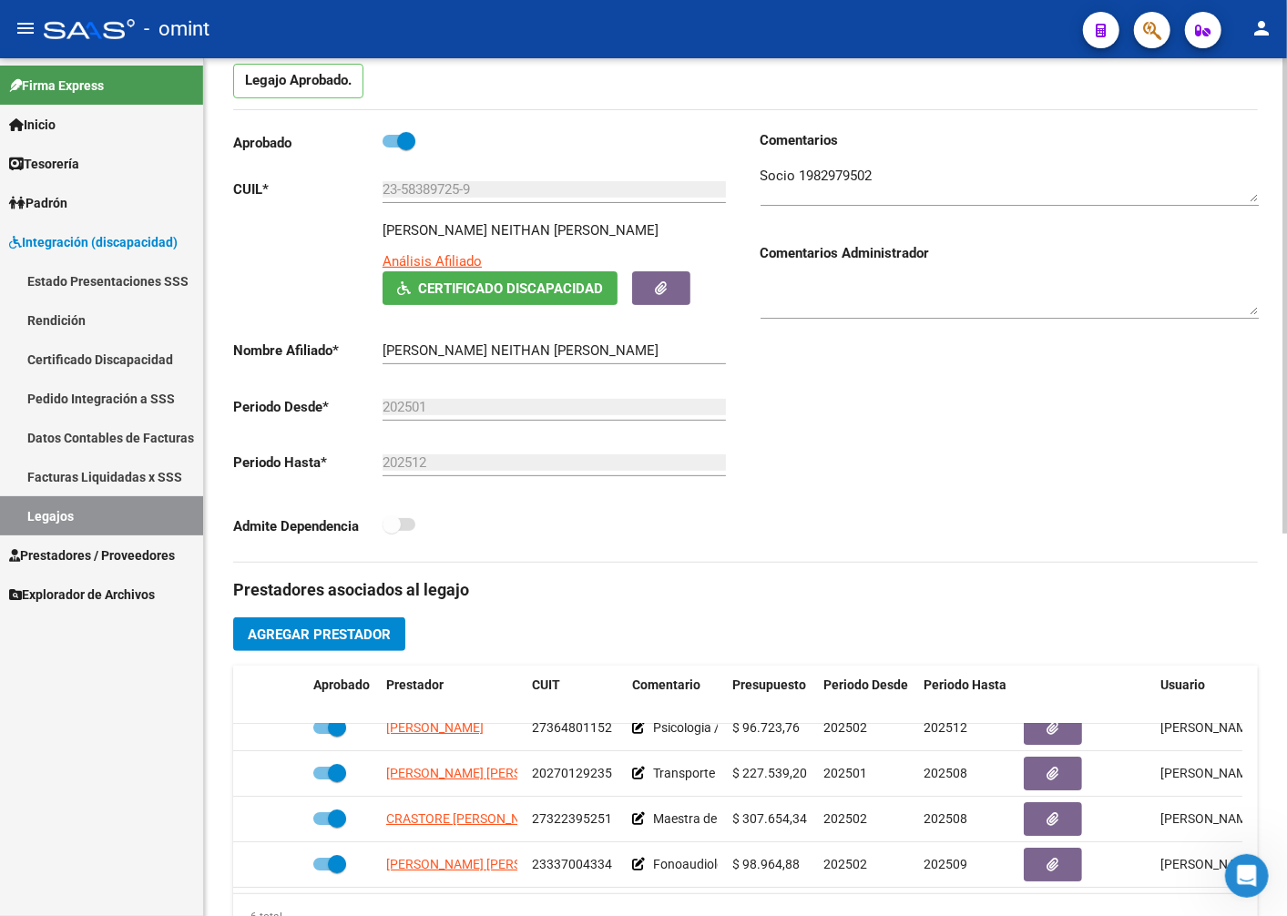
scroll to position [0, 0]
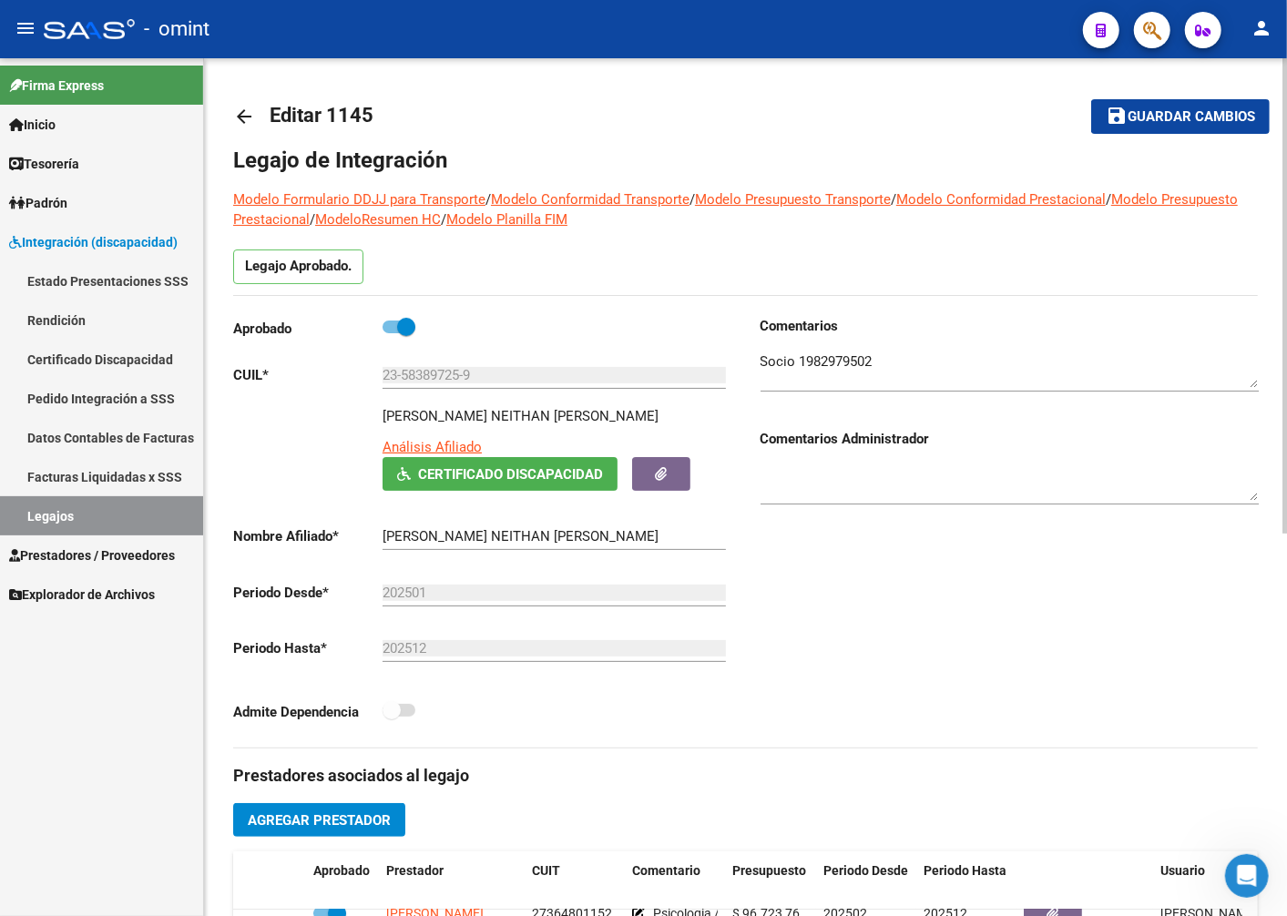
click at [1194, 113] on span "Guardar cambios" at bounding box center [1190, 117] width 127 height 16
drag, startPoint x: 552, startPoint y: 413, endPoint x: 374, endPoint y: 403, distance: 177.9
click at [374, 403] on div "Aprobado CUIL * 23-58389725-9 Ingresar CUIL GOMEZ NEITHAN IGNACIO Análisis Afil…" at bounding box center [482, 524] width 498 height 417
drag, startPoint x: 374, startPoint y: 403, endPoint x: 410, endPoint y: 410, distance: 36.3
click at [410, 410] on p "[PERSON_NAME]" at bounding box center [520, 416] width 276 height 20
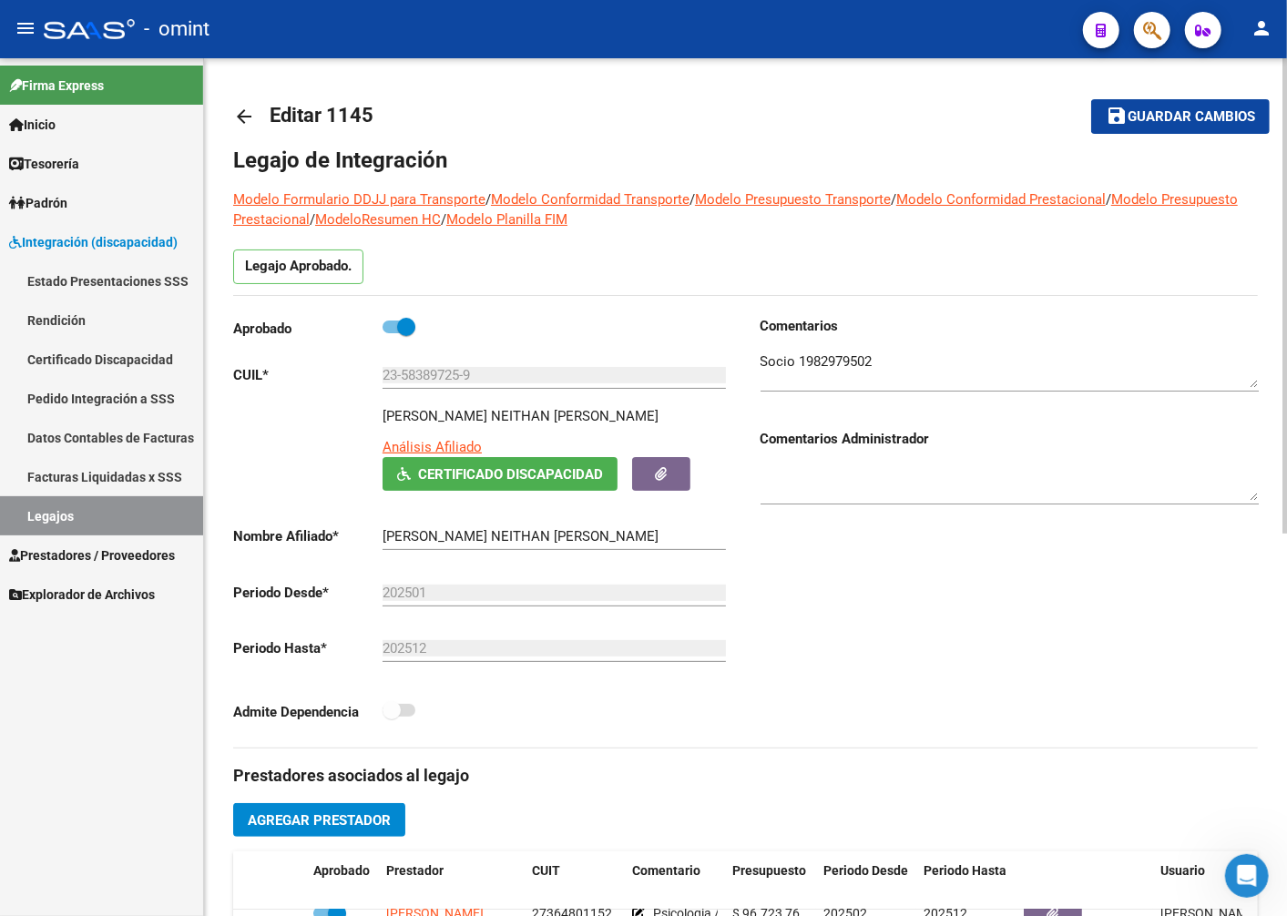
click at [412, 410] on p "[PERSON_NAME]" at bounding box center [520, 416] width 276 height 20
click at [851, 356] on textarea at bounding box center [1009, 370] width 498 height 36
click at [1172, 109] on span "Guardar cambios" at bounding box center [1190, 117] width 127 height 16
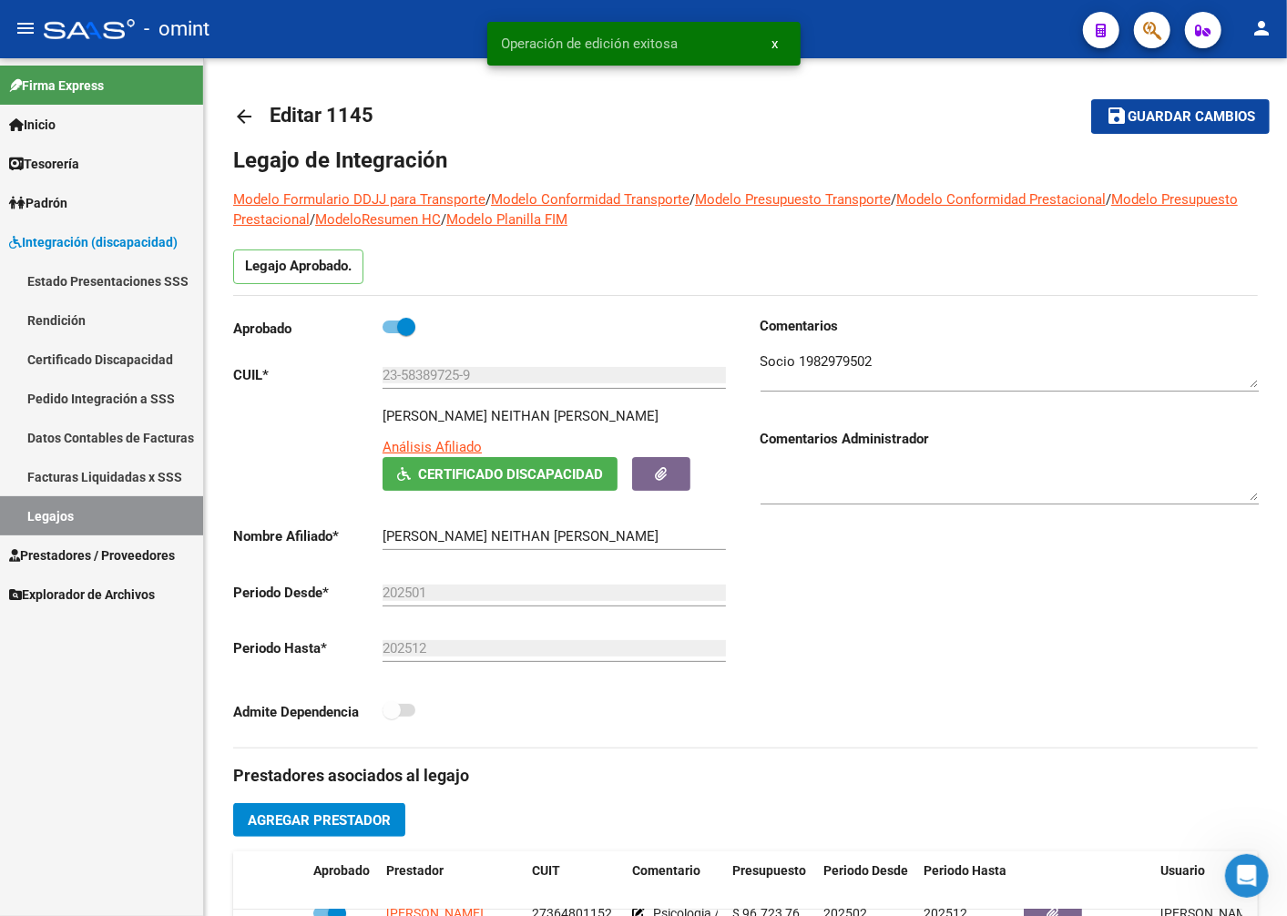
click at [61, 516] on link "Legajos" at bounding box center [101, 515] width 203 height 39
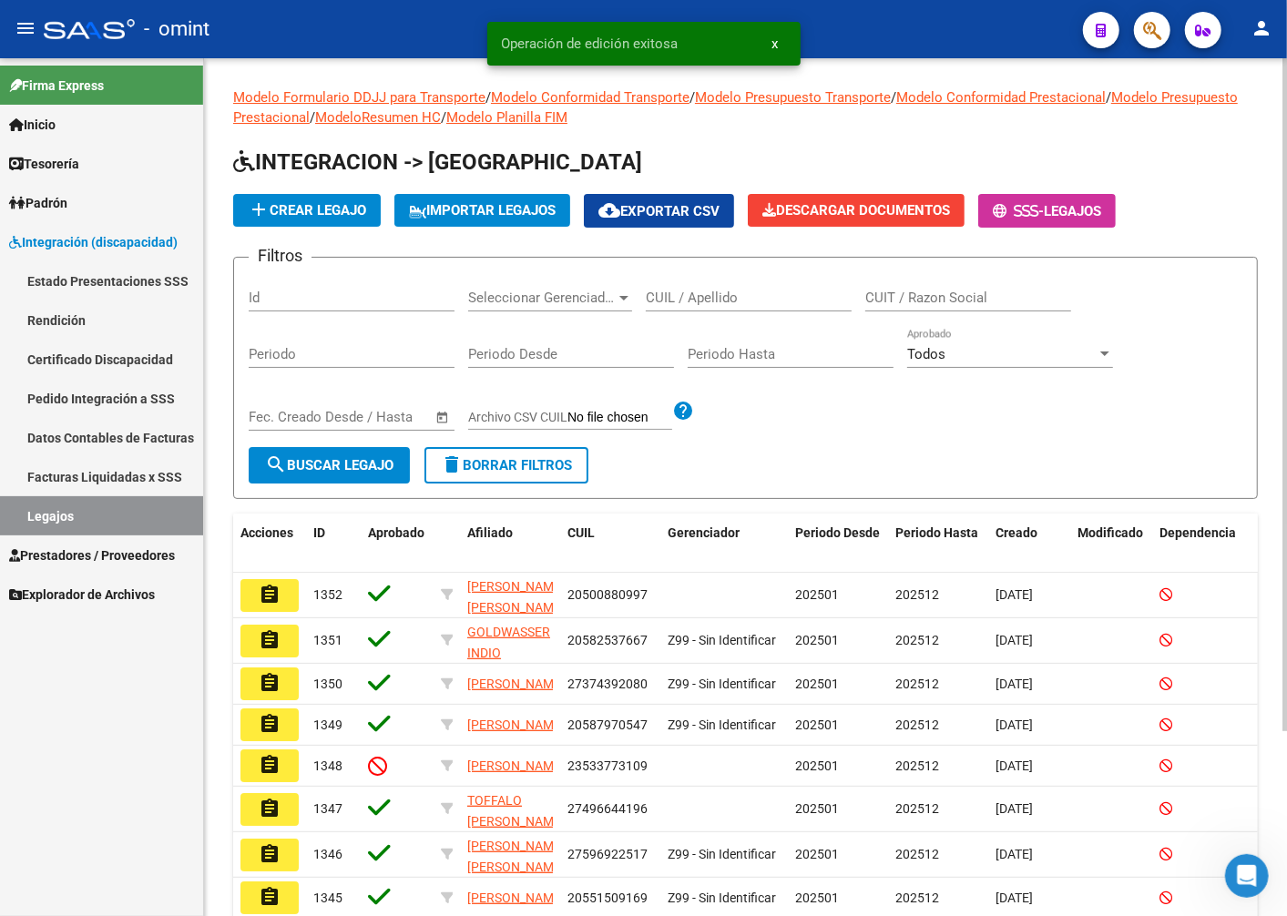
click at [723, 297] on input "CUIL / Apellido" at bounding box center [749, 298] width 206 height 16
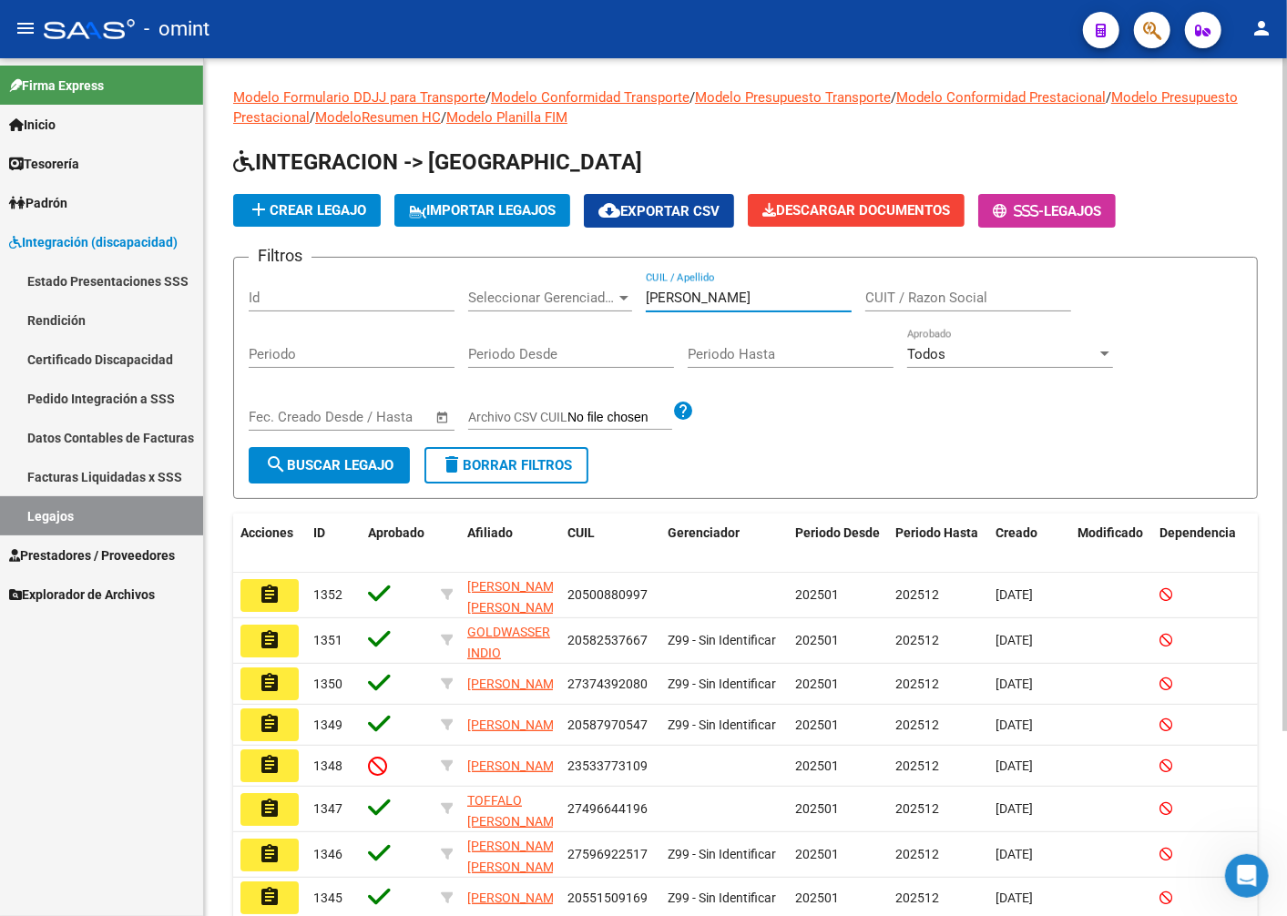
type input "fischer"
click at [375, 483] on button "search Buscar Legajo" at bounding box center [329, 465] width 161 height 36
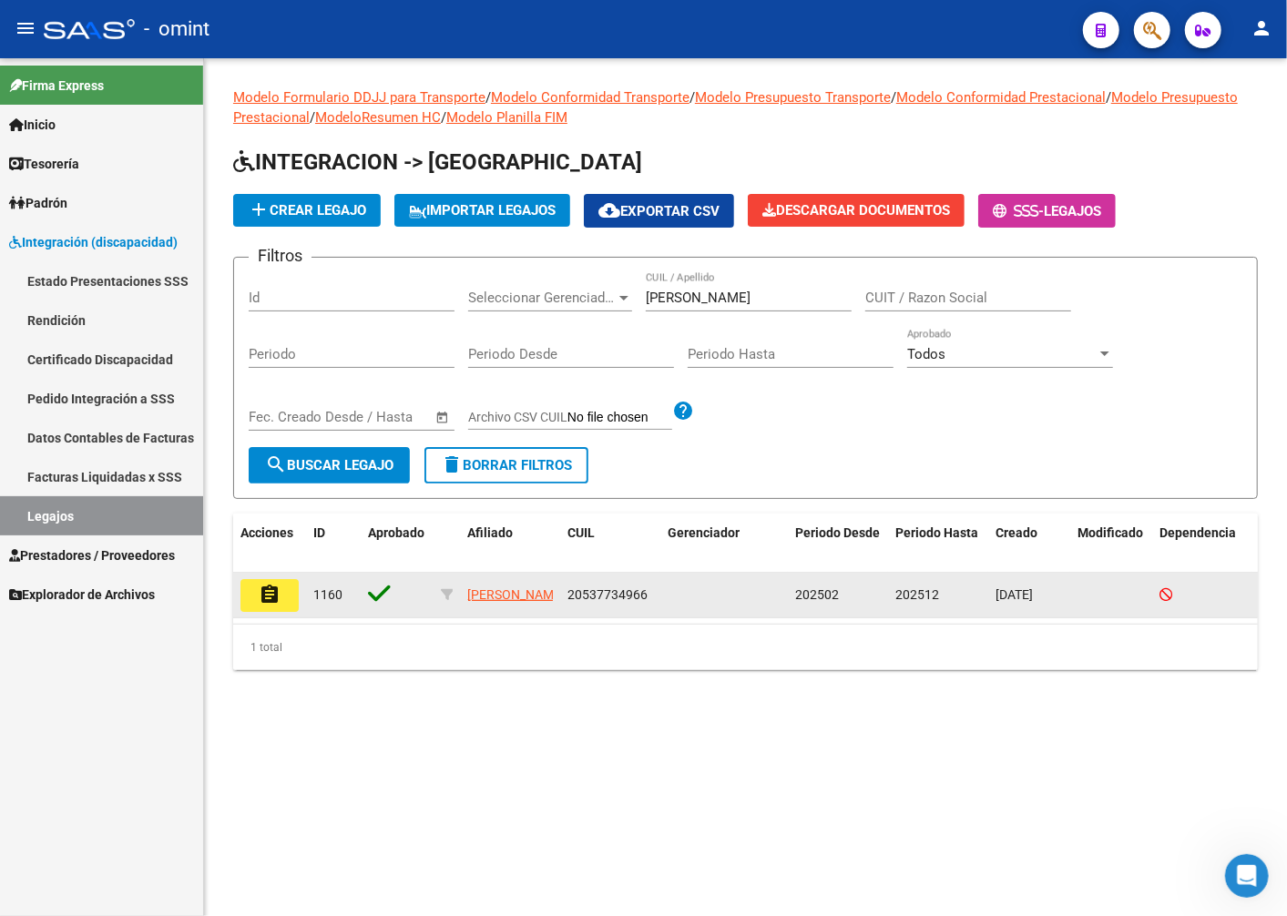
click at [246, 584] on button "assignment" at bounding box center [269, 595] width 58 height 33
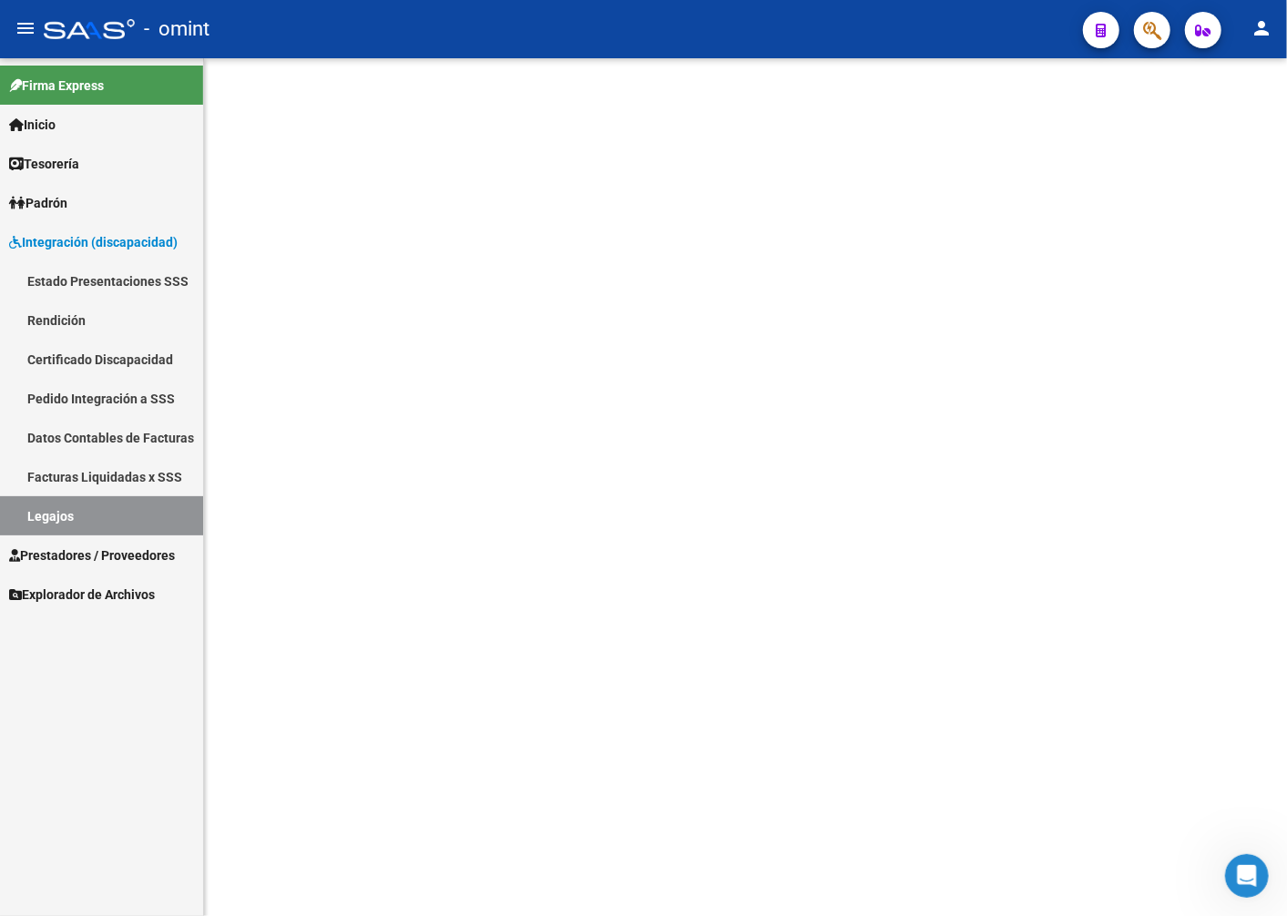
click at [268, 589] on mat-sidenav-content at bounding box center [745, 487] width 1083 height 858
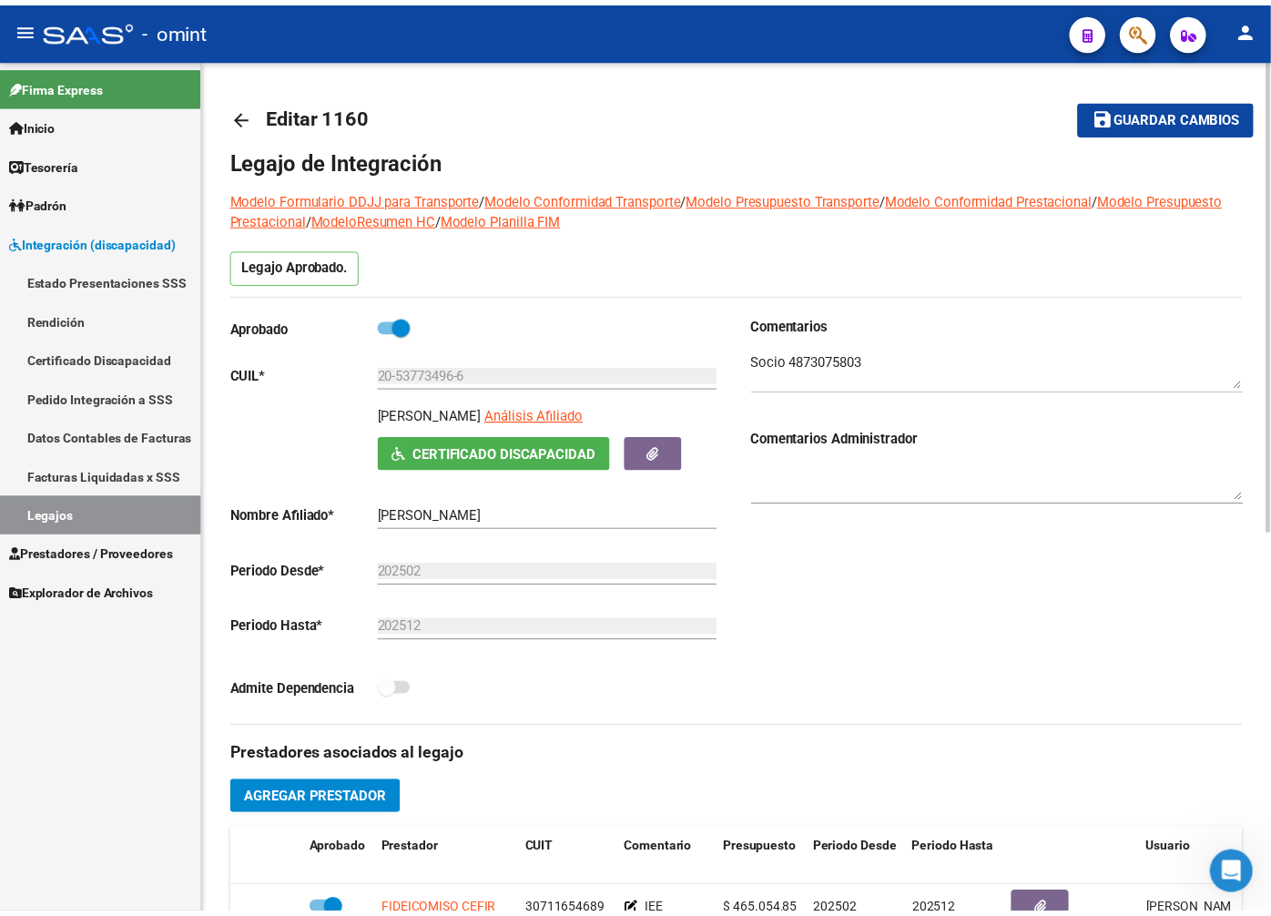
scroll to position [404, 0]
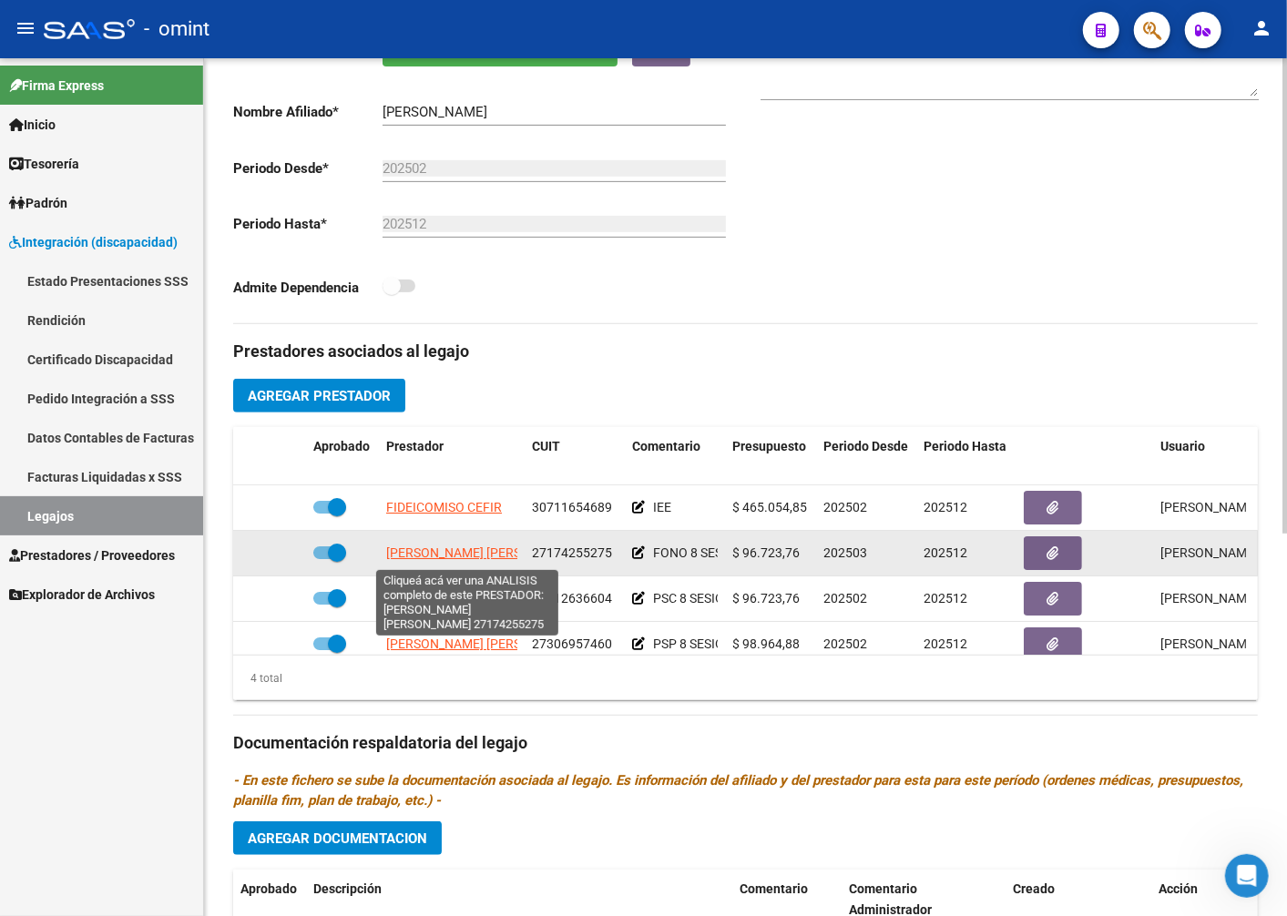
click at [478, 556] on span "ABALOS JUDIT ALEJANDRA" at bounding box center [485, 552] width 198 height 15
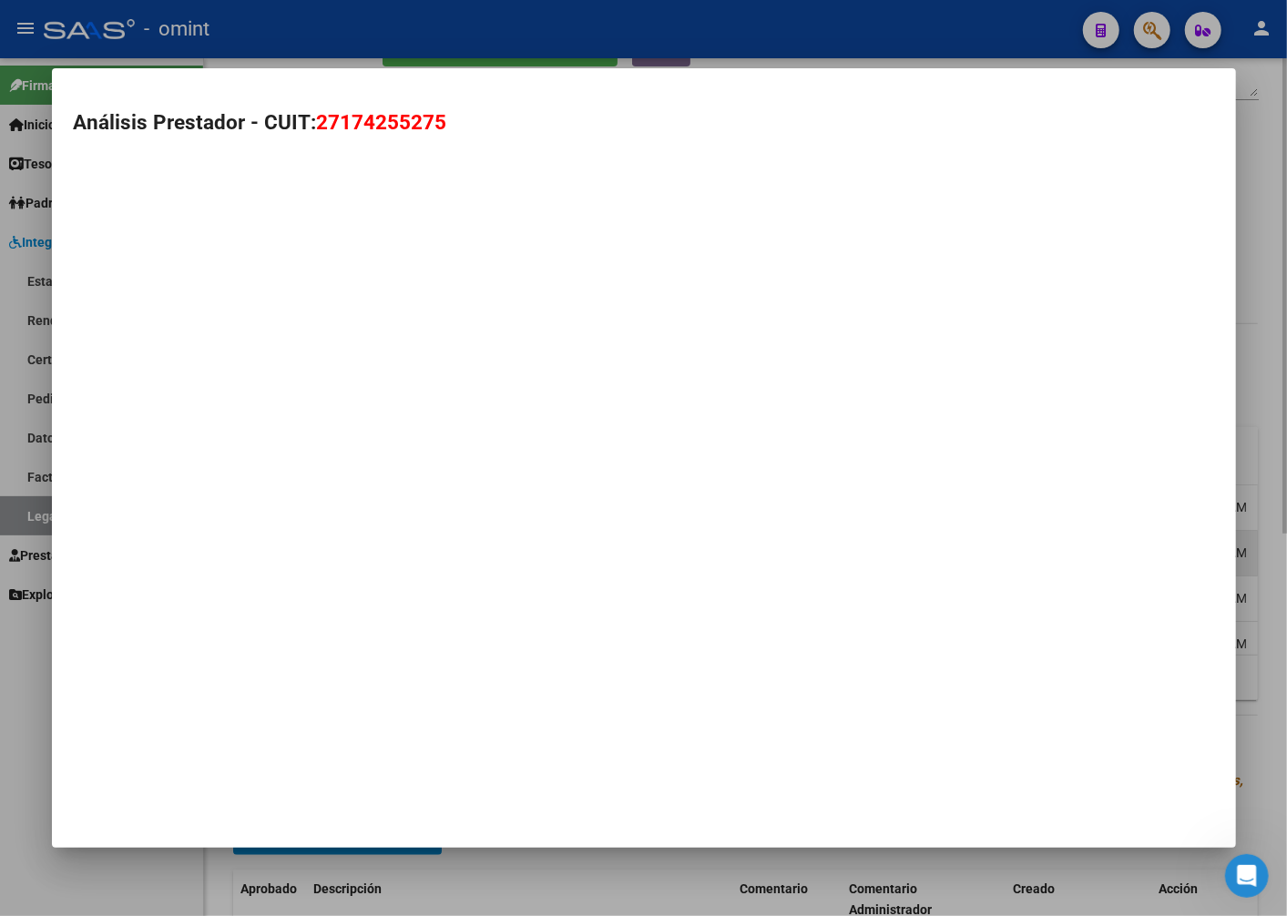
type textarea "27174255275"
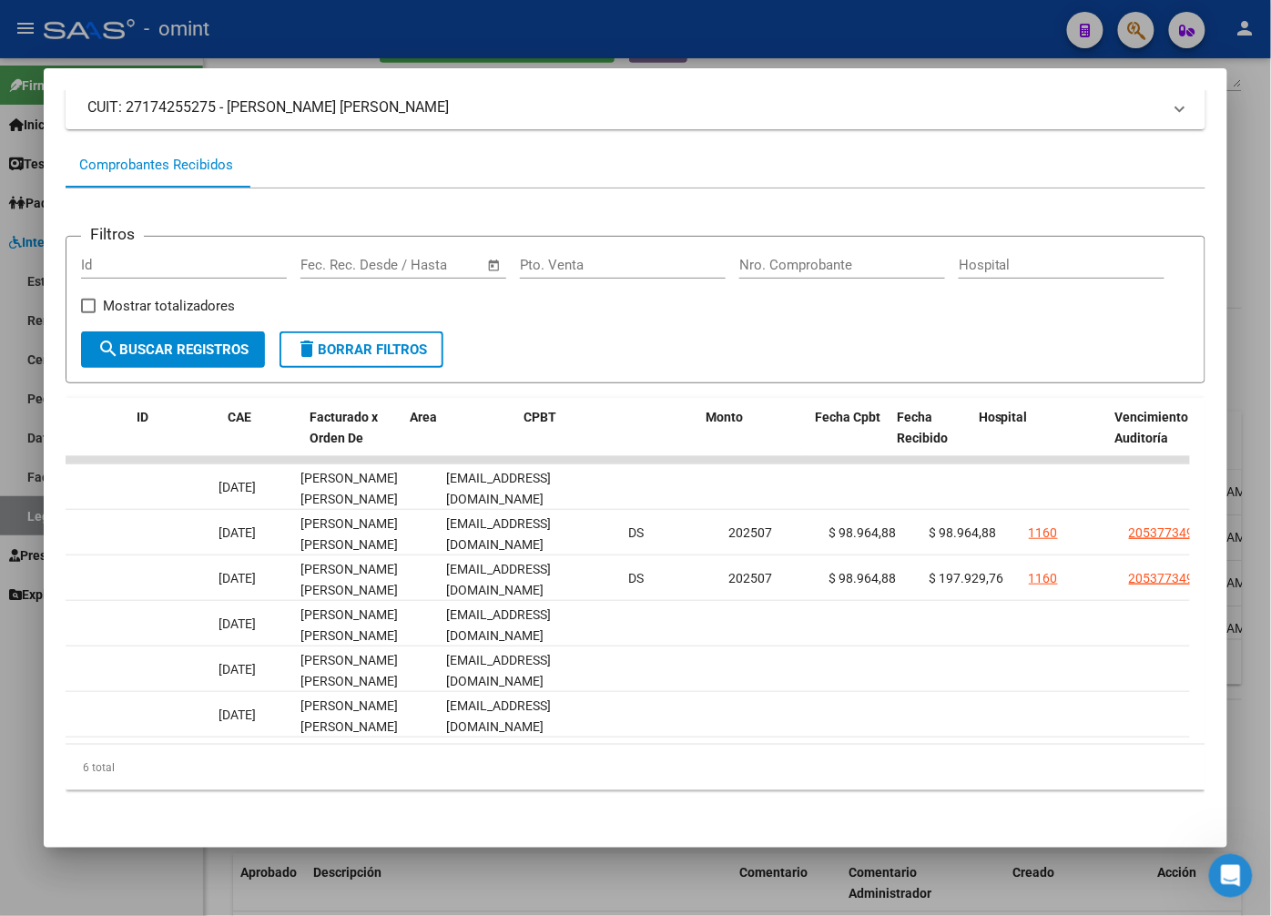
scroll to position [0, 0]
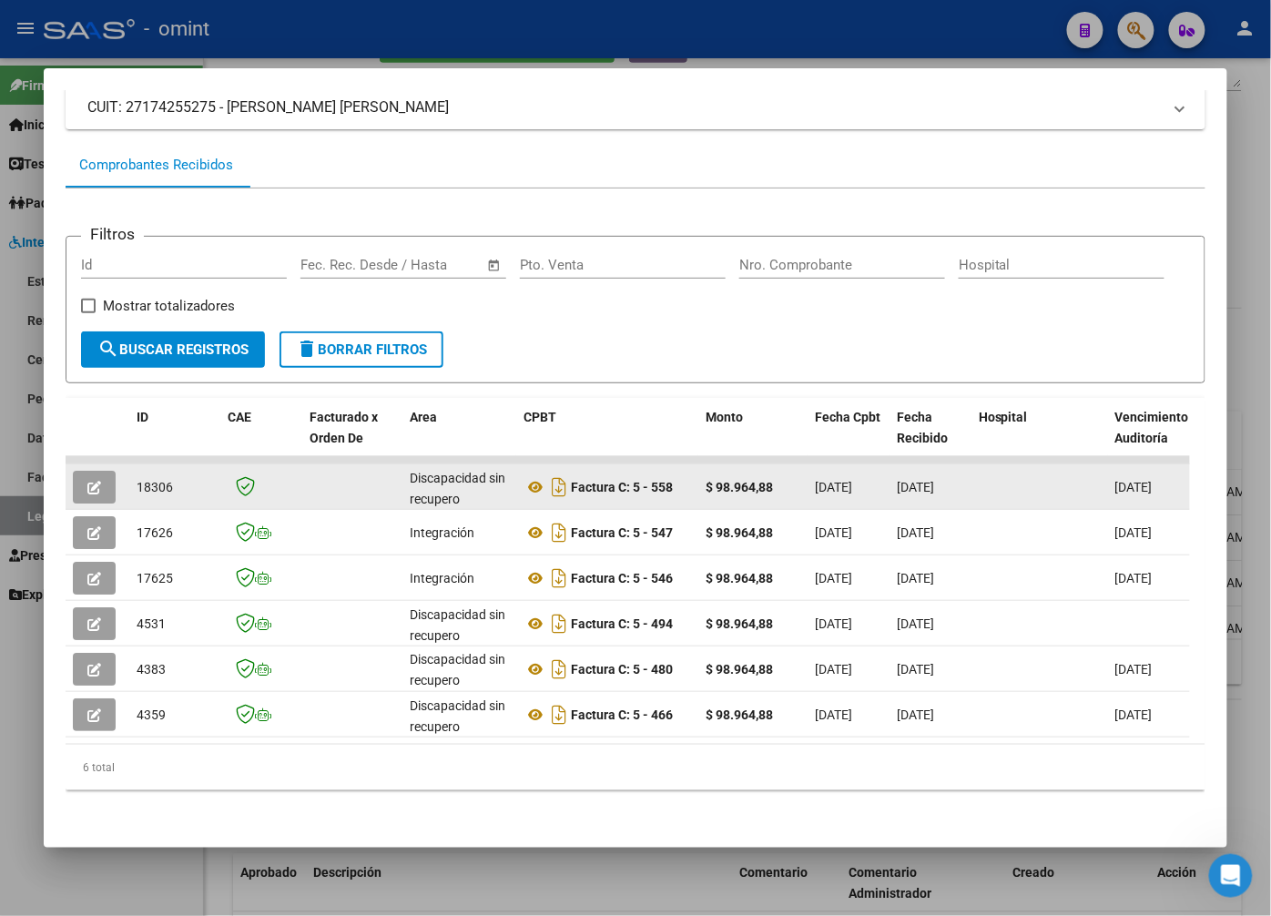
click at [97, 481] on icon "button" at bounding box center [94, 488] width 14 height 14
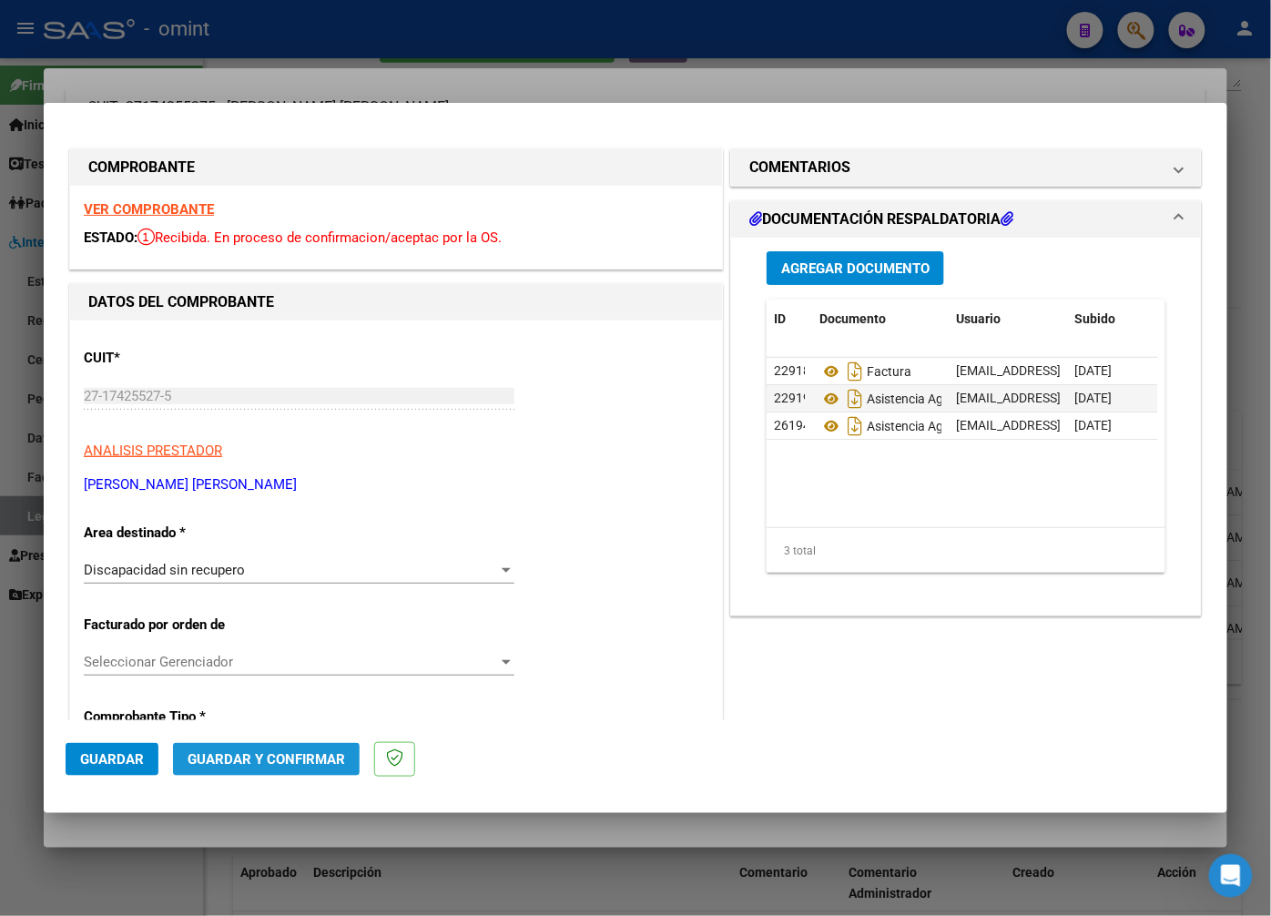
click at [244, 763] on span "Guardar y Confirmar" at bounding box center [267, 759] width 158 height 16
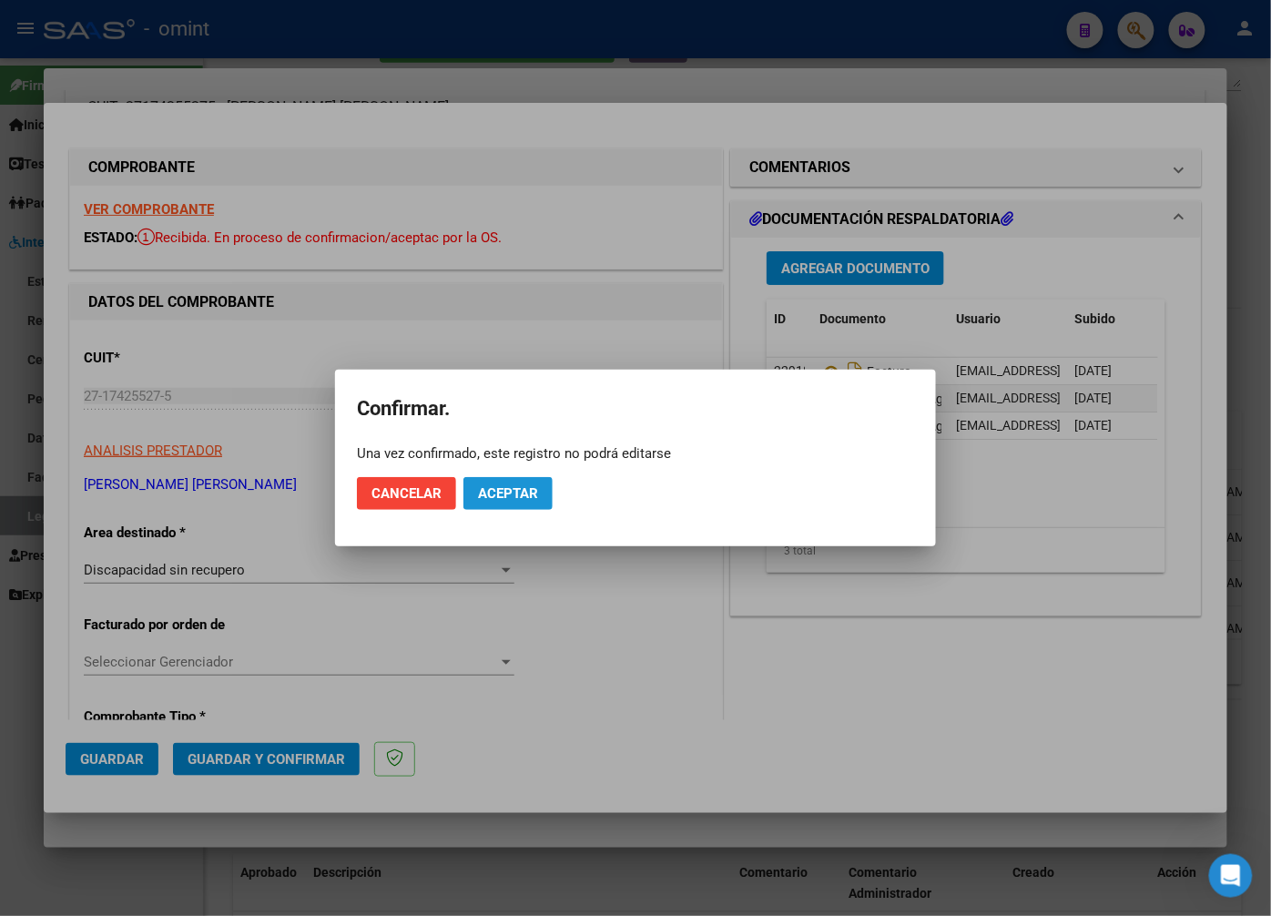
click at [515, 488] on span "Aceptar" at bounding box center [508, 493] width 60 height 16
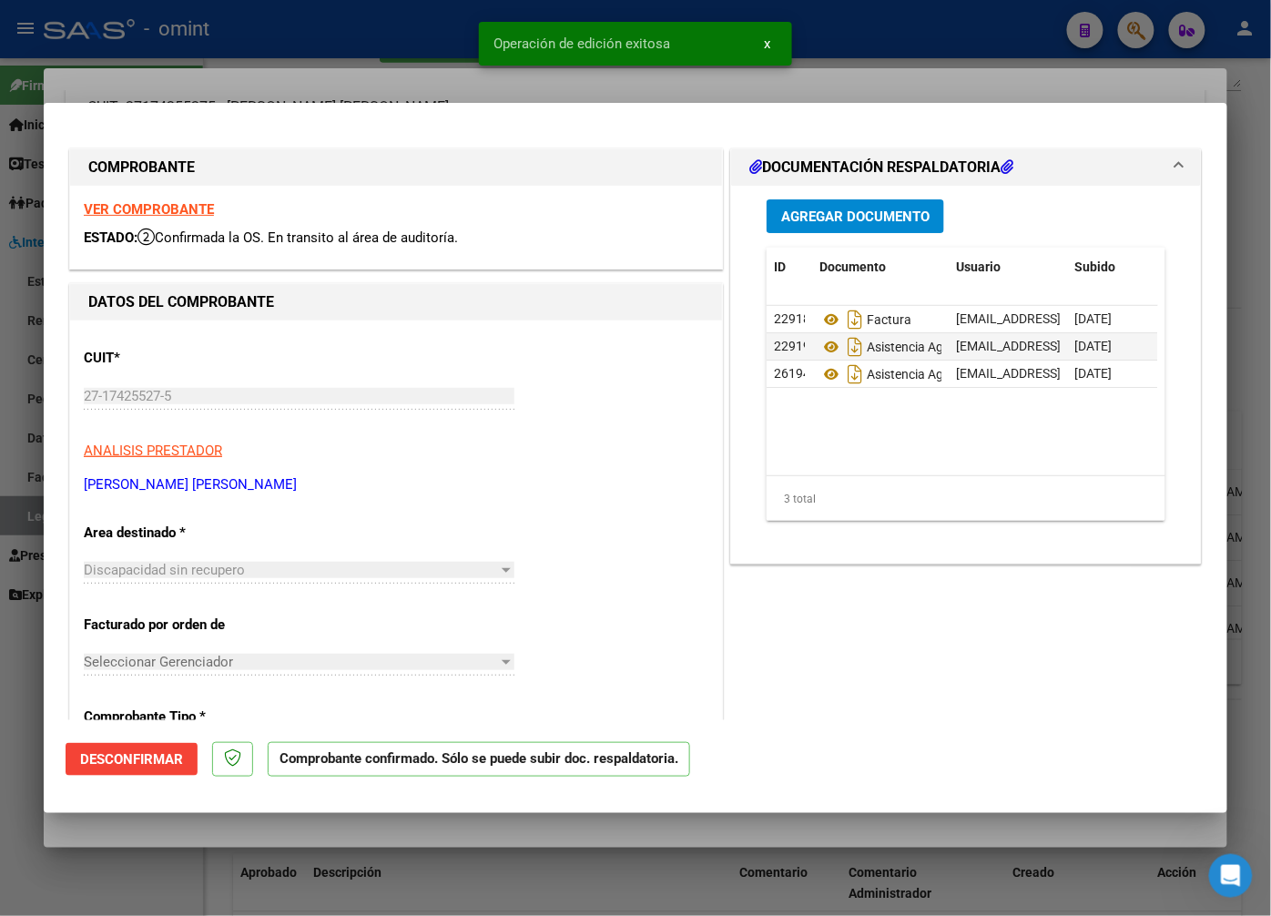
click at [331, 74] on div at bounding box center [635, 458] width 1271 height 916
type input "$ 0,00"
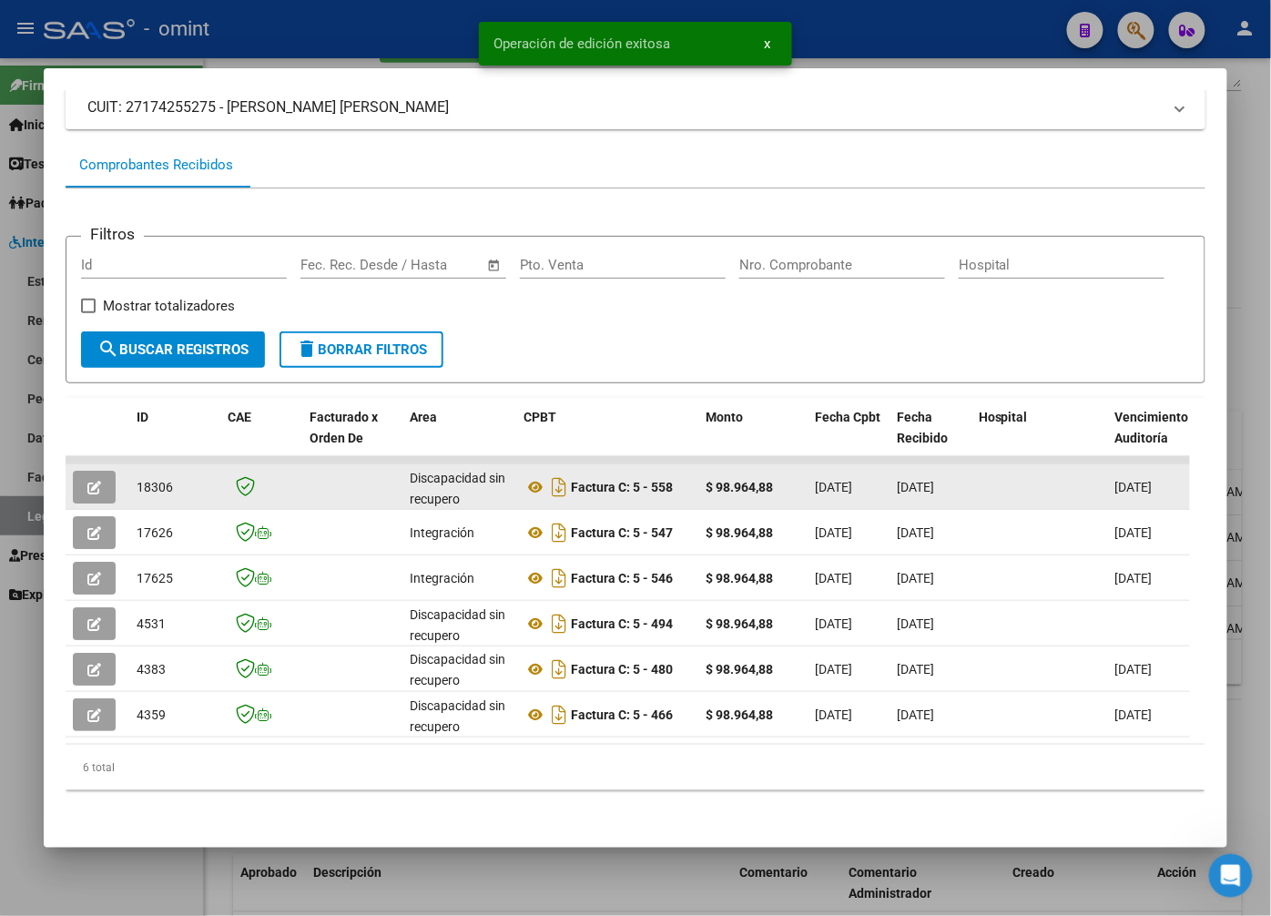
click at [105, 471] on button "button" at bounding box center [94, 487] width 43 height 33
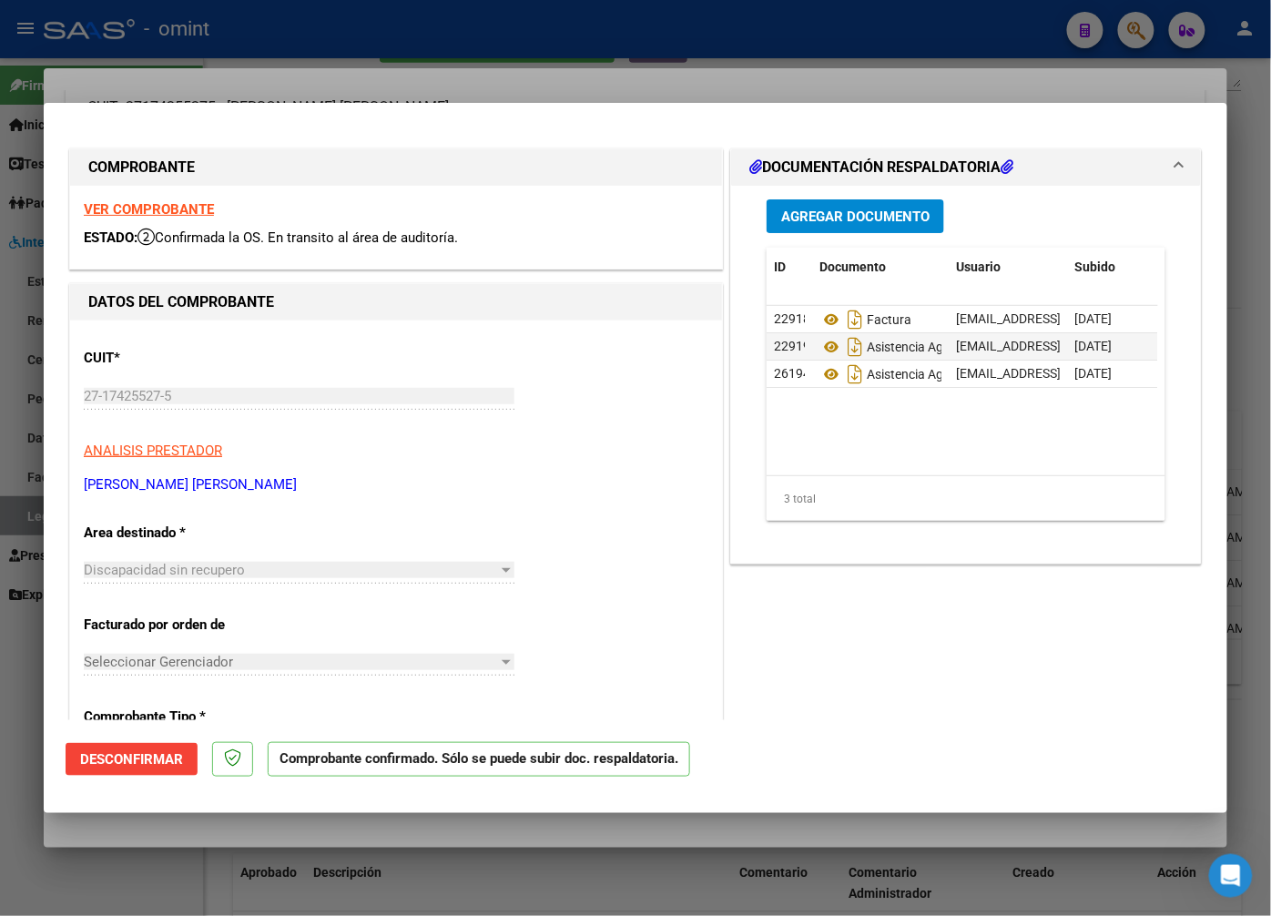
click at [167, 210] on strong "VER COMPROBANTE" at bounding box center [149, 209] width 130 height 16
click at [399, 75] on div at bounding box center [635, 458] width 1271 height 916
type input "$ 0,00"
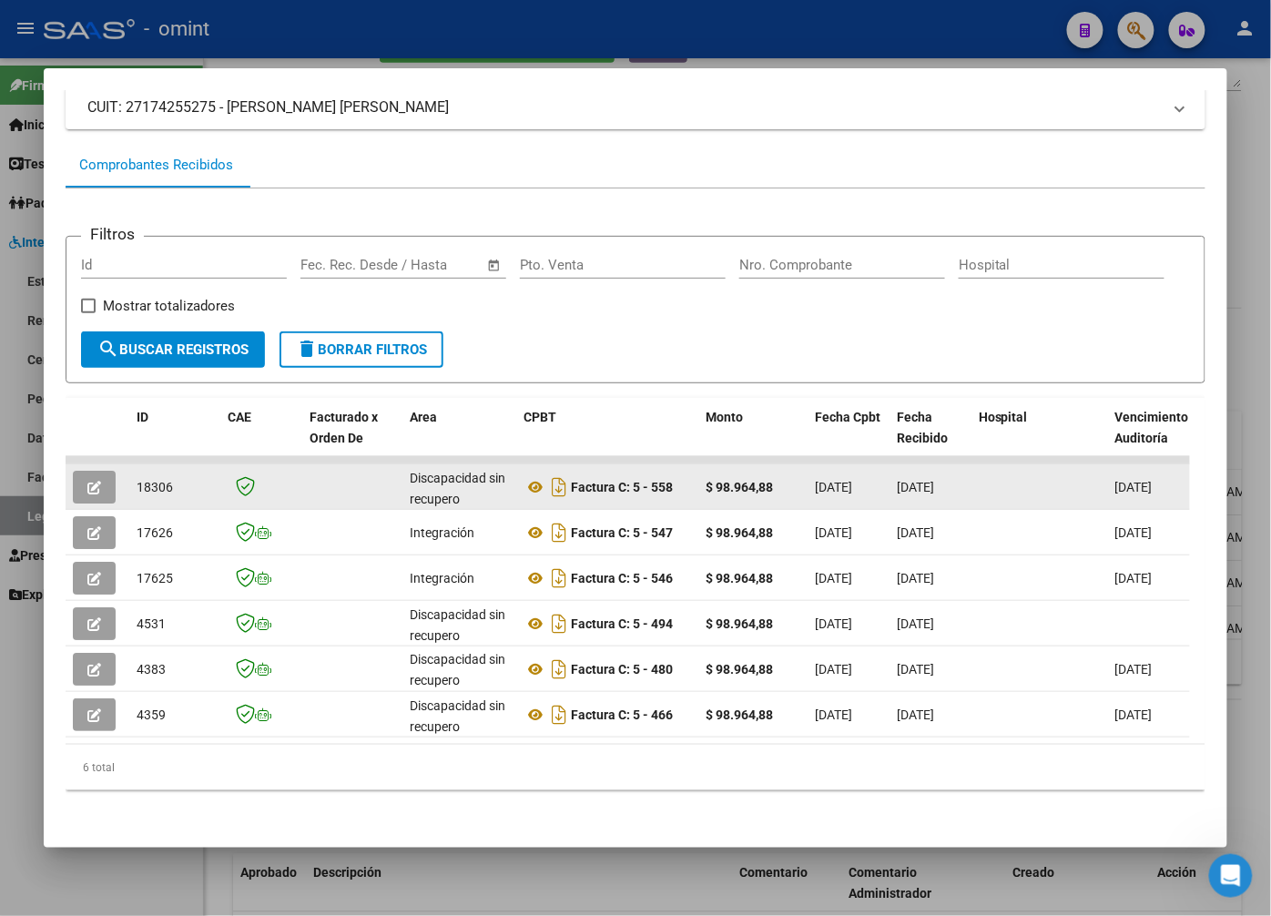
click at [101, 481] on icon "button" at bounding box center [94, 488] width 14 height 14
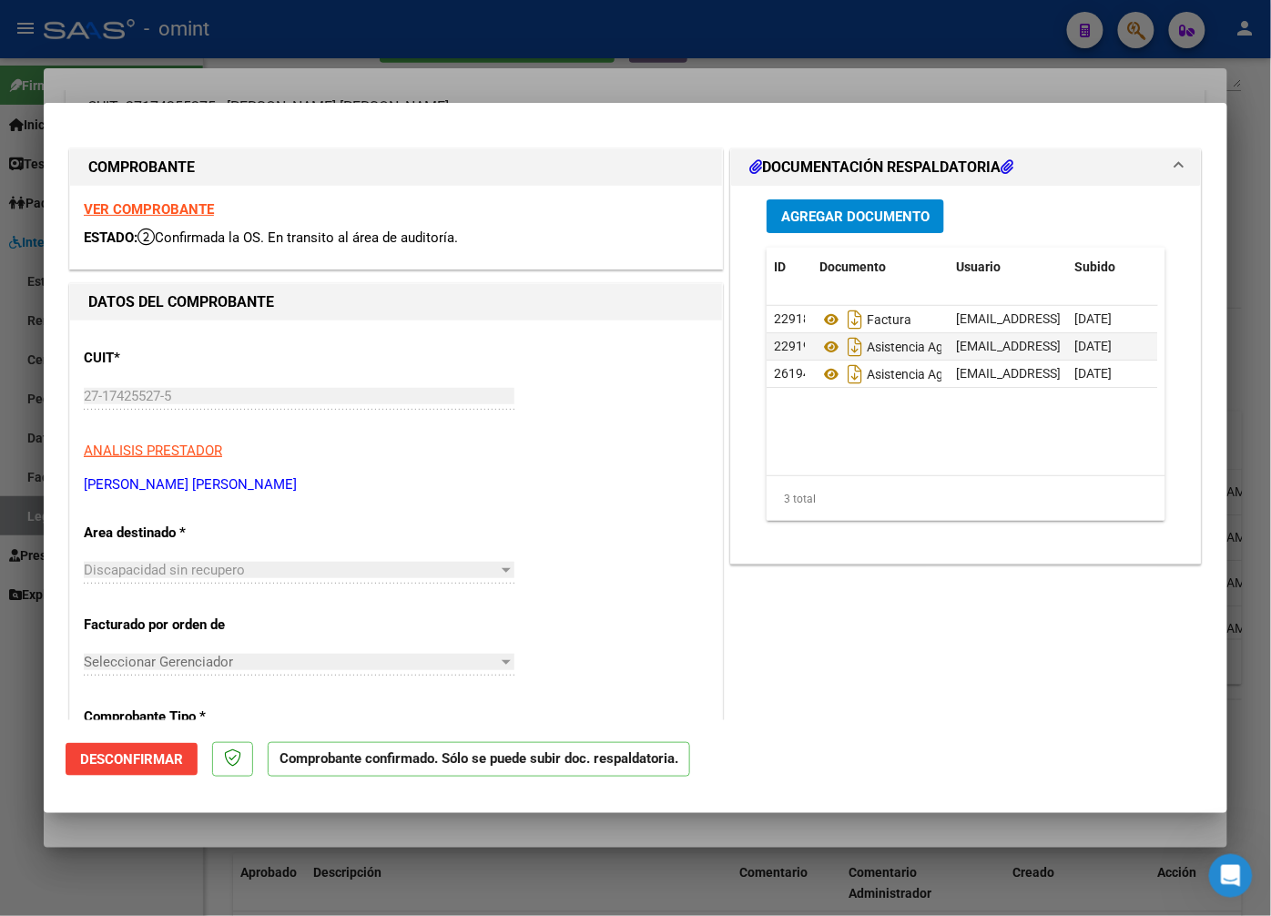
click at [189, 206] on strong "VER COMPROBANTE" at bounding box center [149, 209] width 130 height 16
click at [821, 314] on icon at bounding box center [832, 320] width 24 height 22
click at [219, 66] on div at bounding box center [635, 458] width 1271 height 916
type input "$ 0,00"
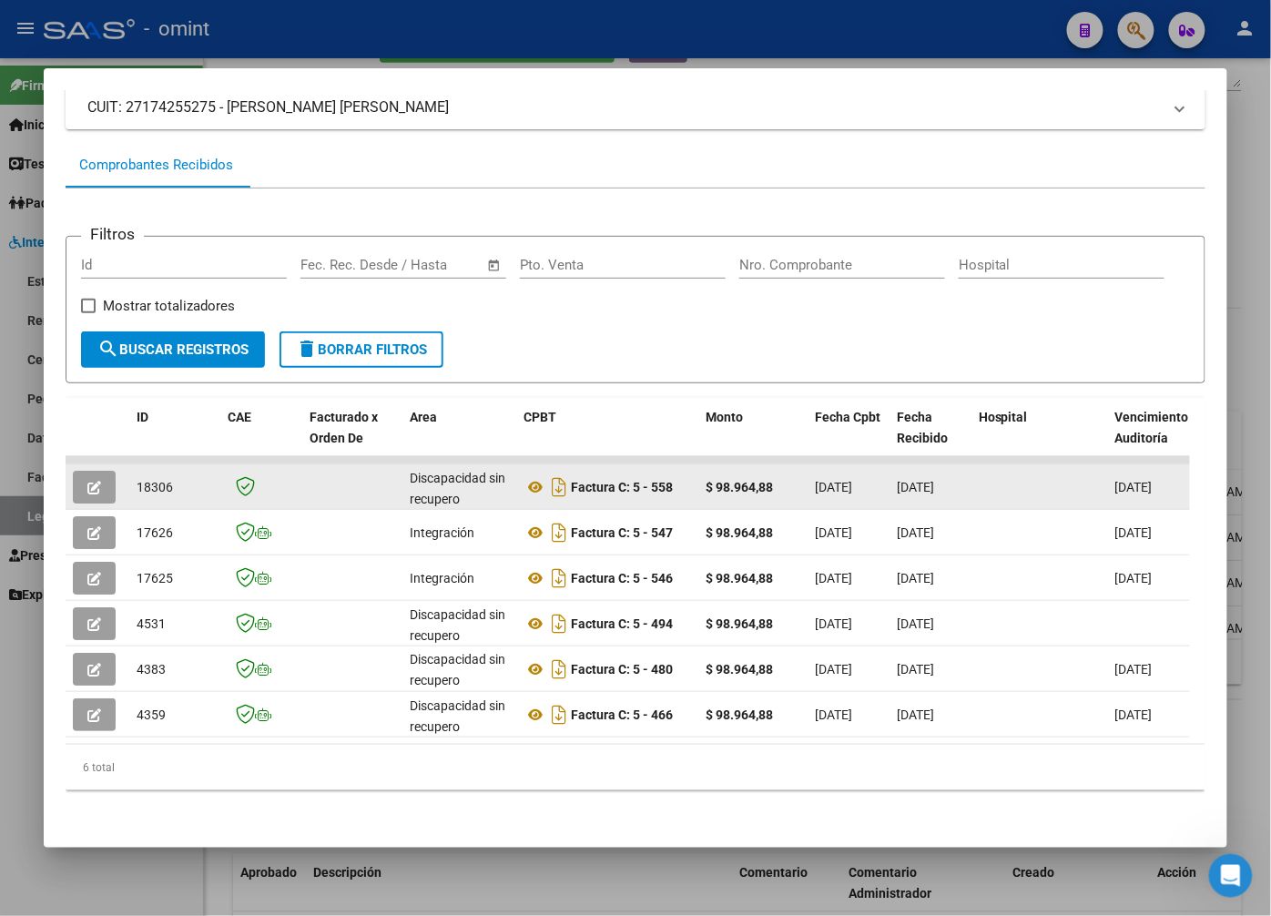
click at [94, 471] on button "button" at bounding box center [94, 487] width 43 height 33
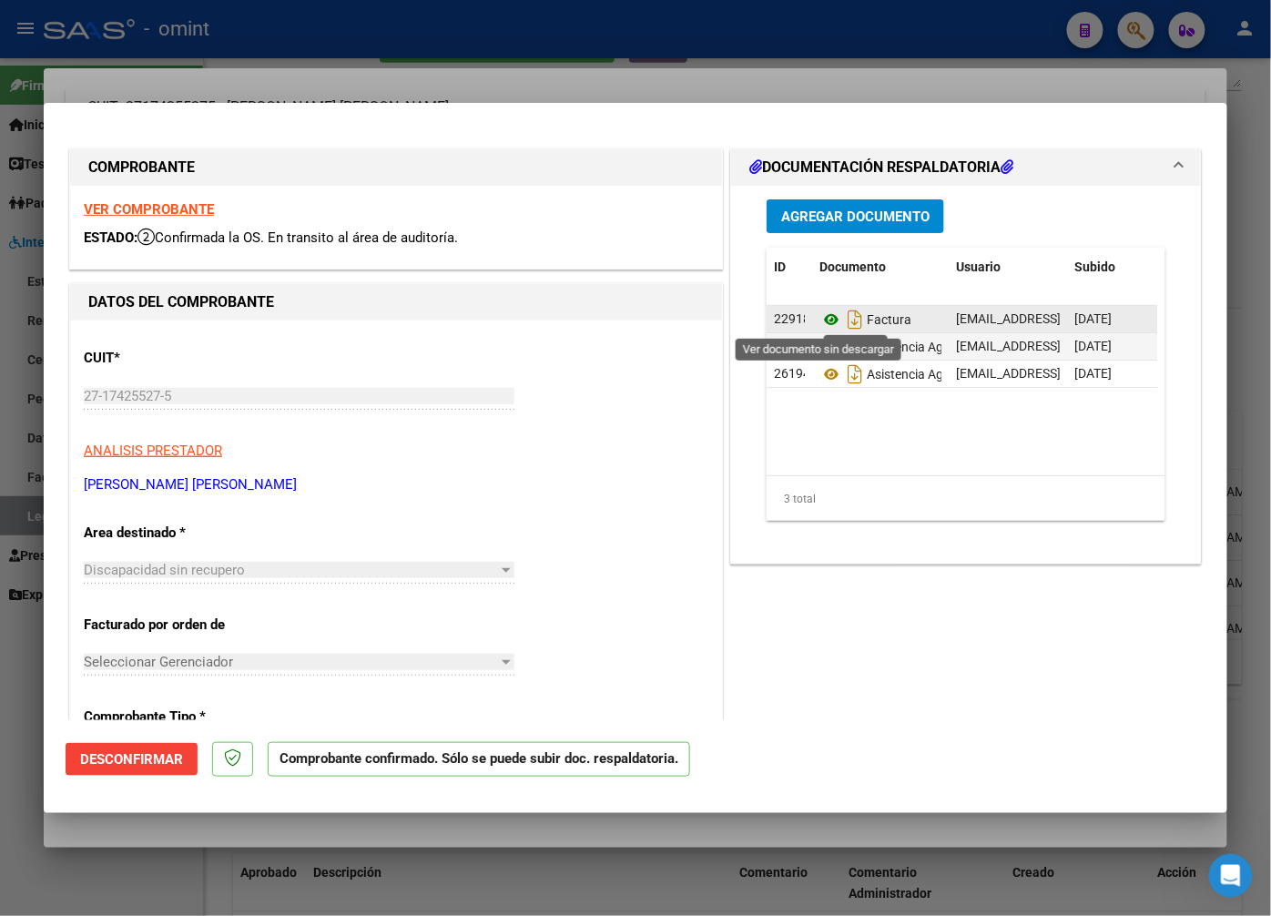
click at [820, 324] on icon at bounding box center [832, 320] width 24 height 22
click at [196, 203] on strong "VER COMPROBANTE" at bounding box center [149, 209] width 130 height 16
click at [459, 82] on div at bounding box center [635, 458] width 1271 height 916
type input "$ 0,00"
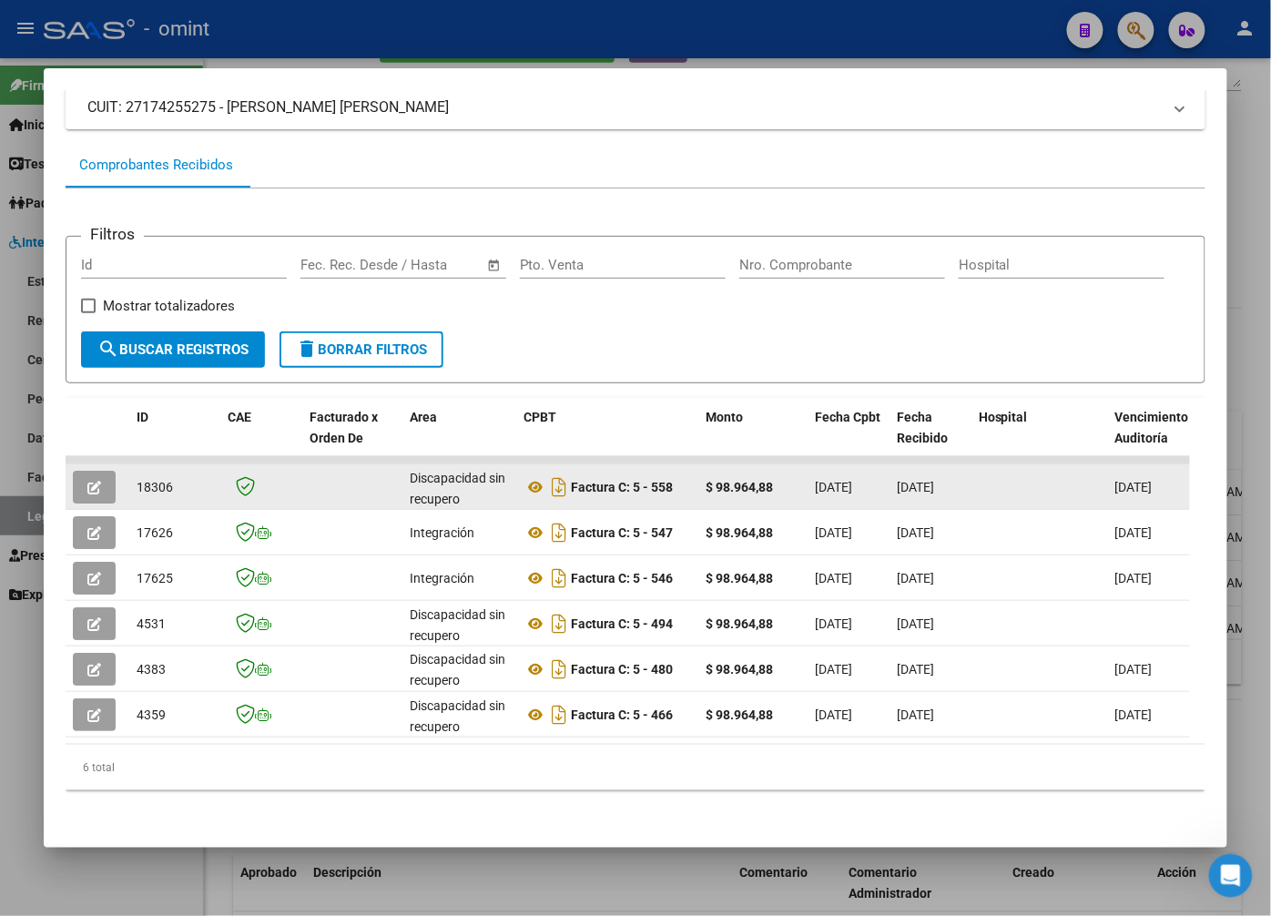
click at [88, 481] on icon "button" at bounding box center [94, 488] width 14 height 14
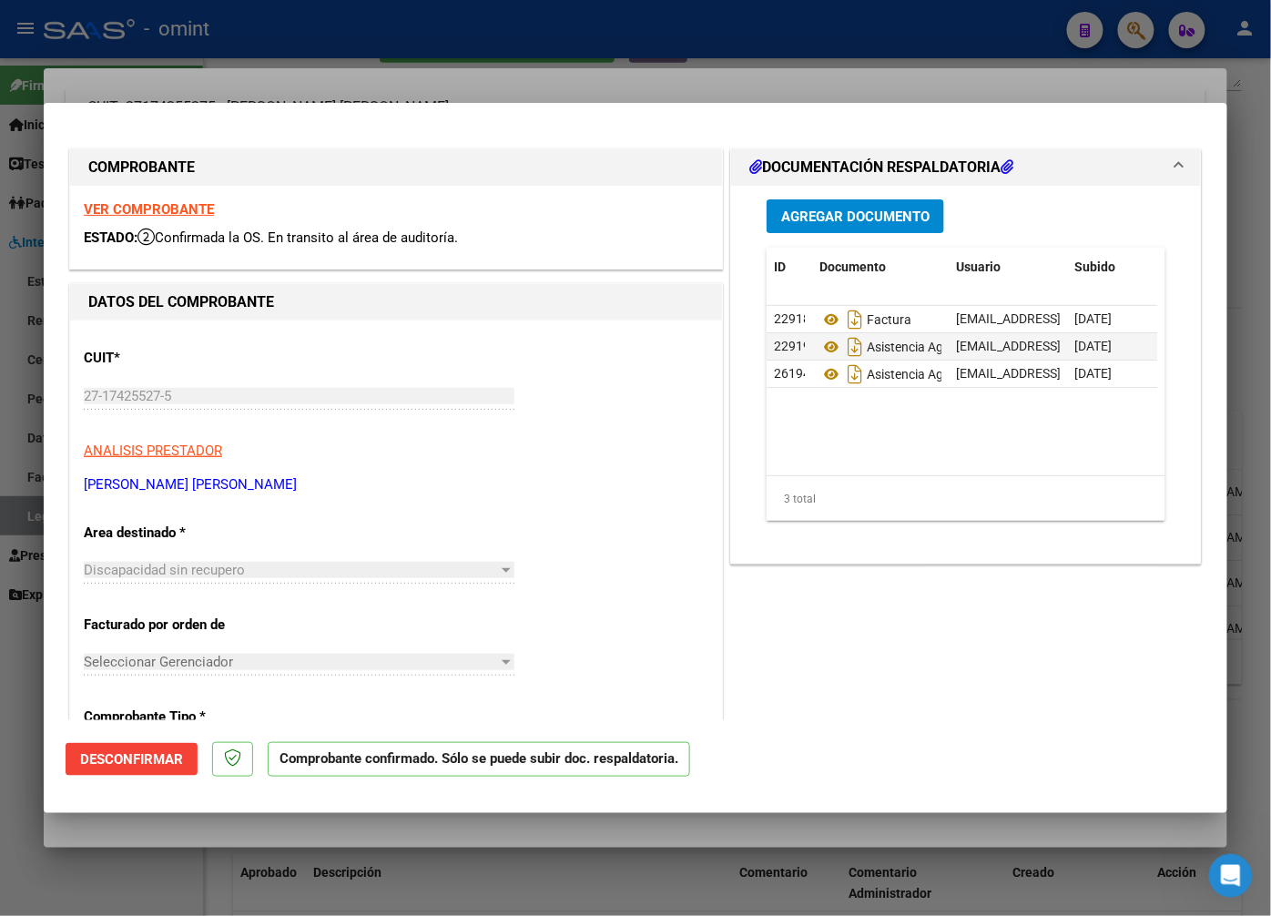
click at [199, 206] on strong "VER COMPROBANTE" at bounding box center [149, 209] width 130 height 16
click at [820, 317] on icon at bounding box center [832, 320] width 24 height 22
click at [293, 67] on div at bounding box center [635, 458] width 1271 height 916
type input "$ 0,00"
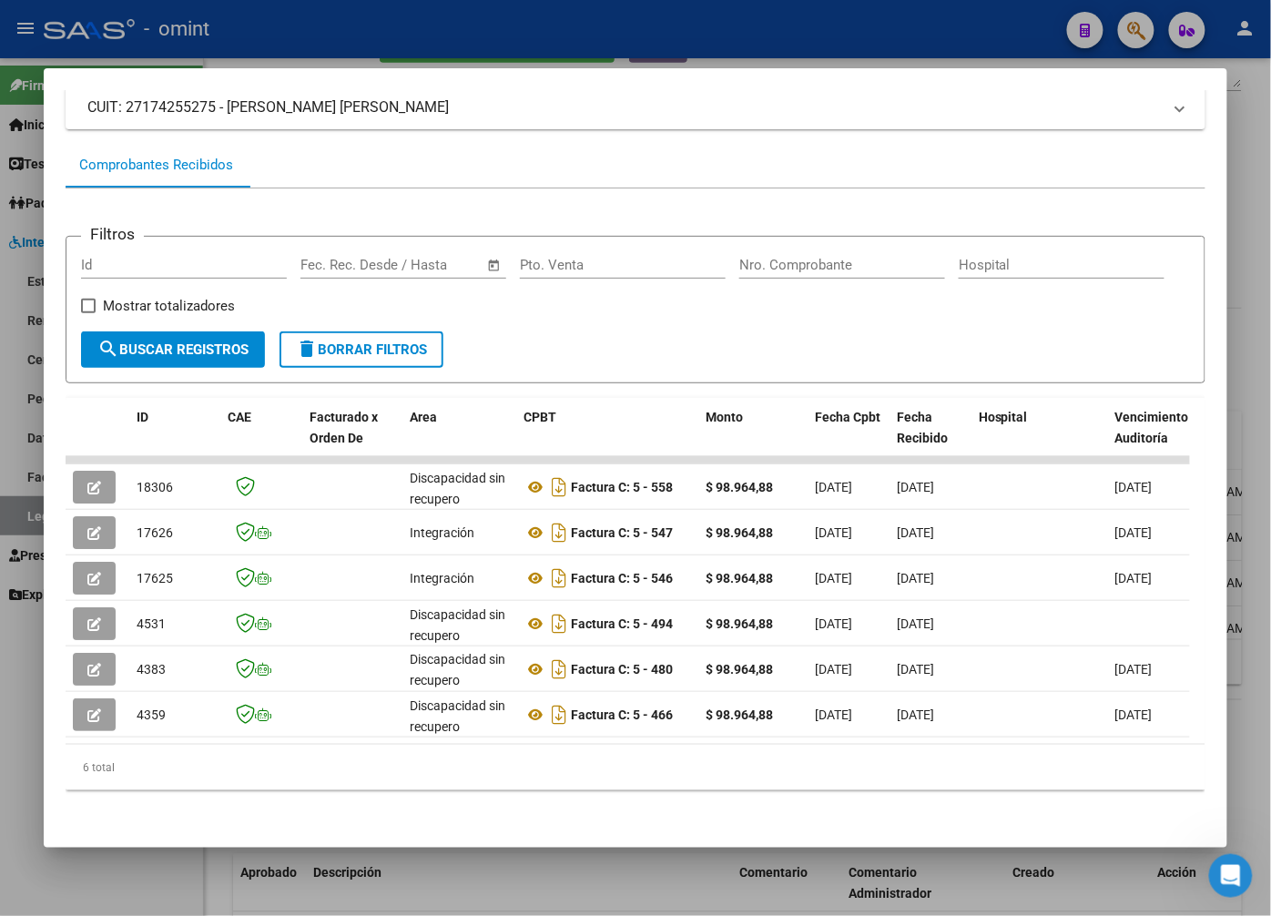
click at [353, 37] on div at bounding box center [635, 458] width 1271 height 916
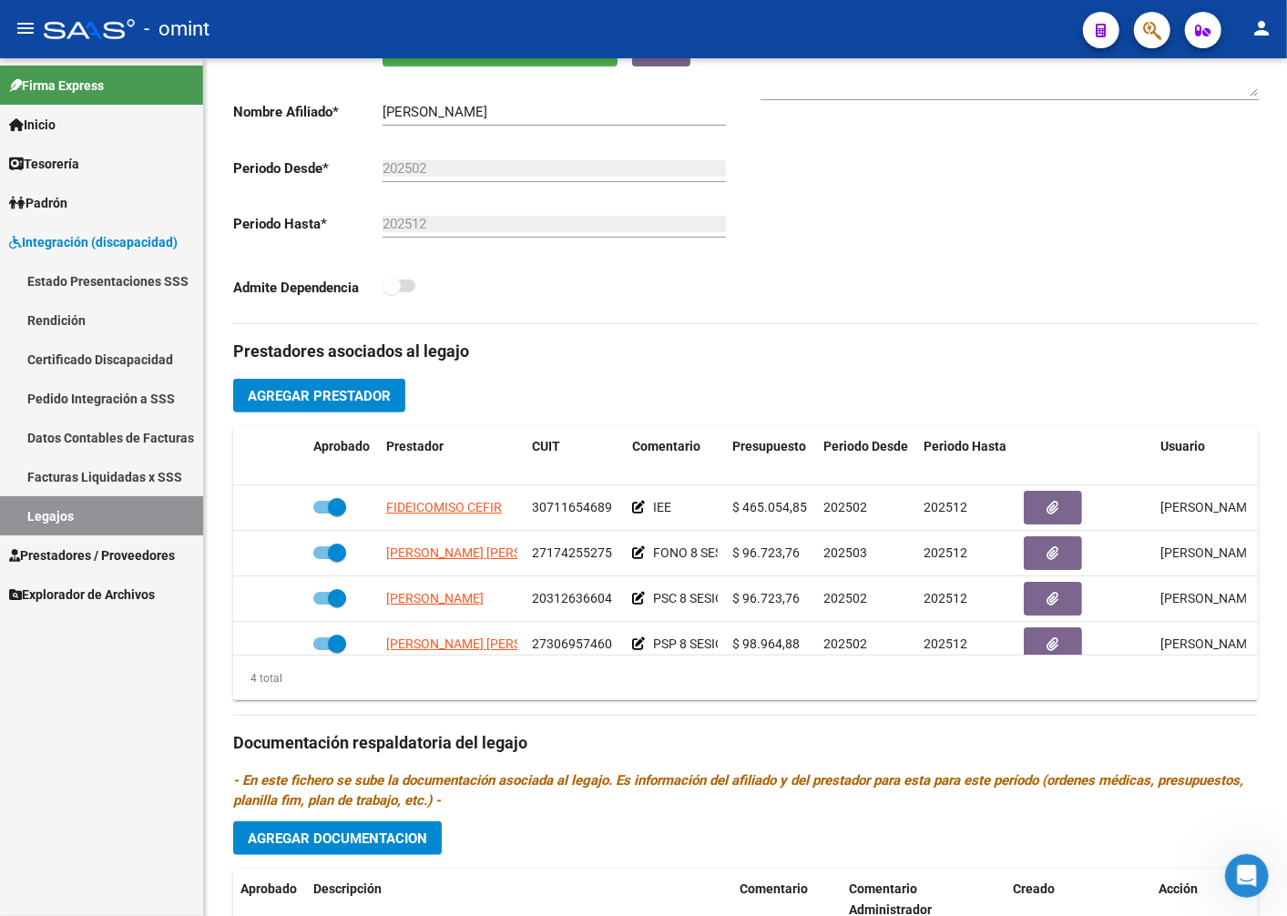
click at [114, 510] on link "Legajos" at bounding box center [101, 515] width 203 height 39
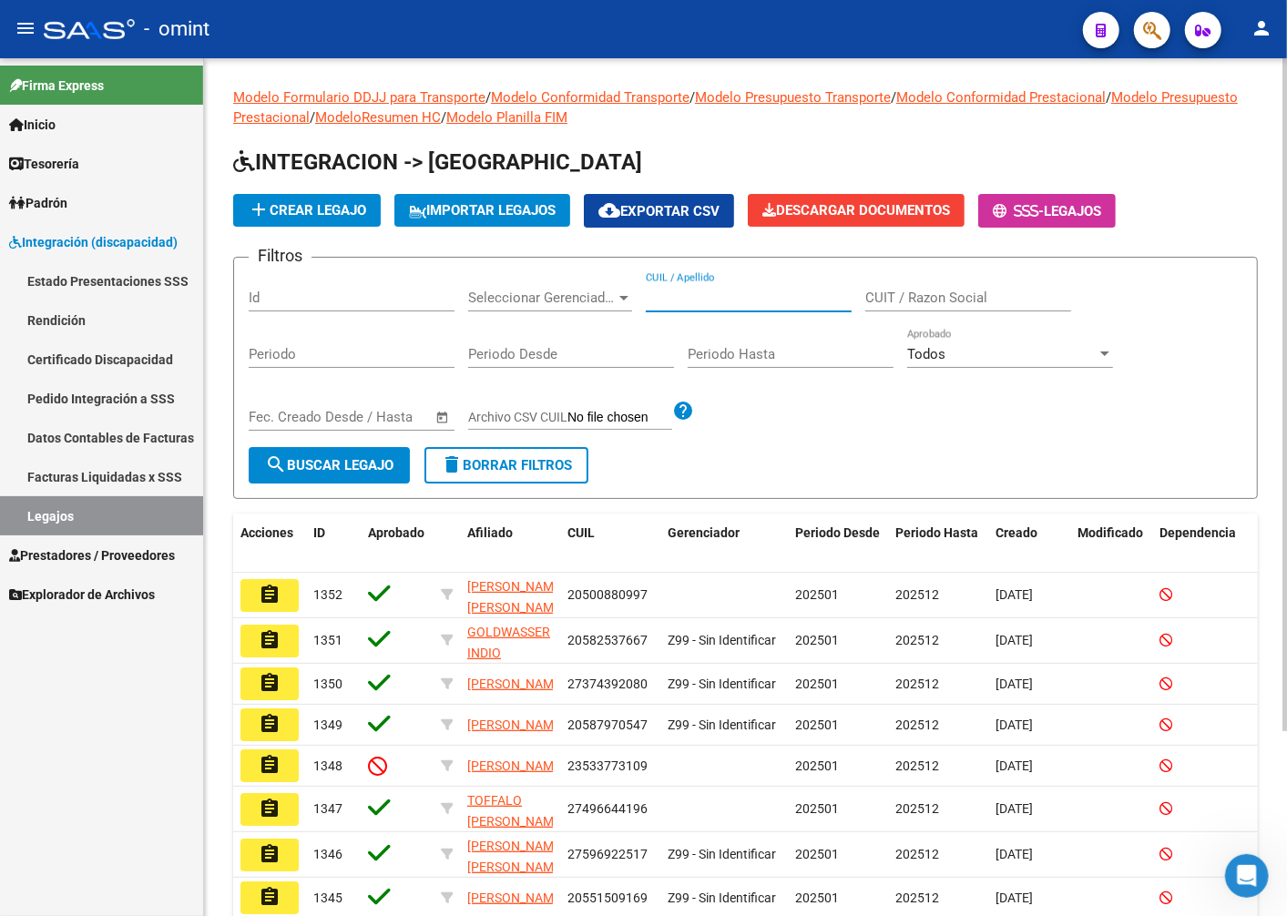
paste input "20448723535"
type input "20448723535"
drag, startPoint x: 286, startPoint y: 456, endPoint x: 656, endPoint y: 587, distance: 392.3
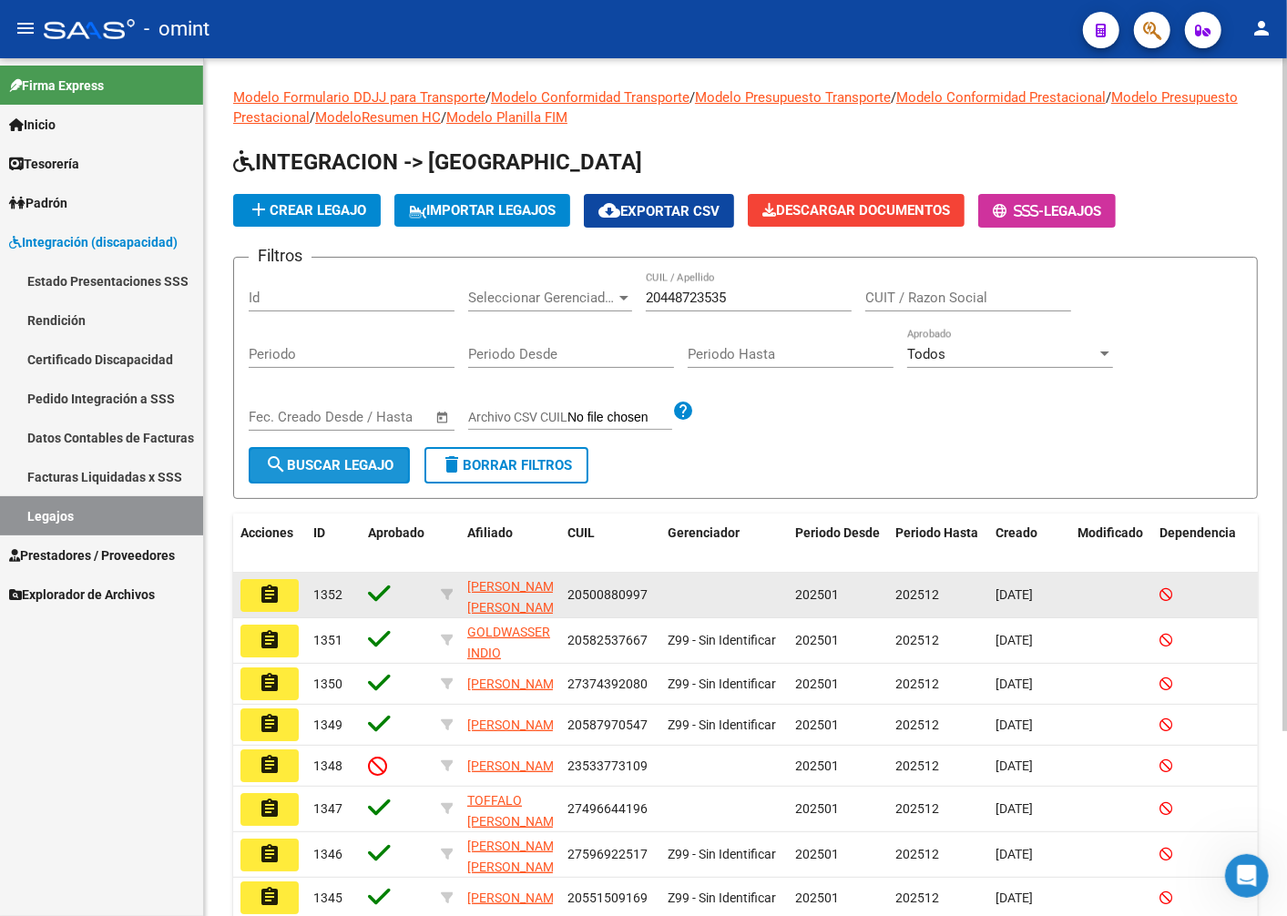
click at [286, 457] on span "search Buscar Legajo" at bounding box center [329, 465] width 128 height 16
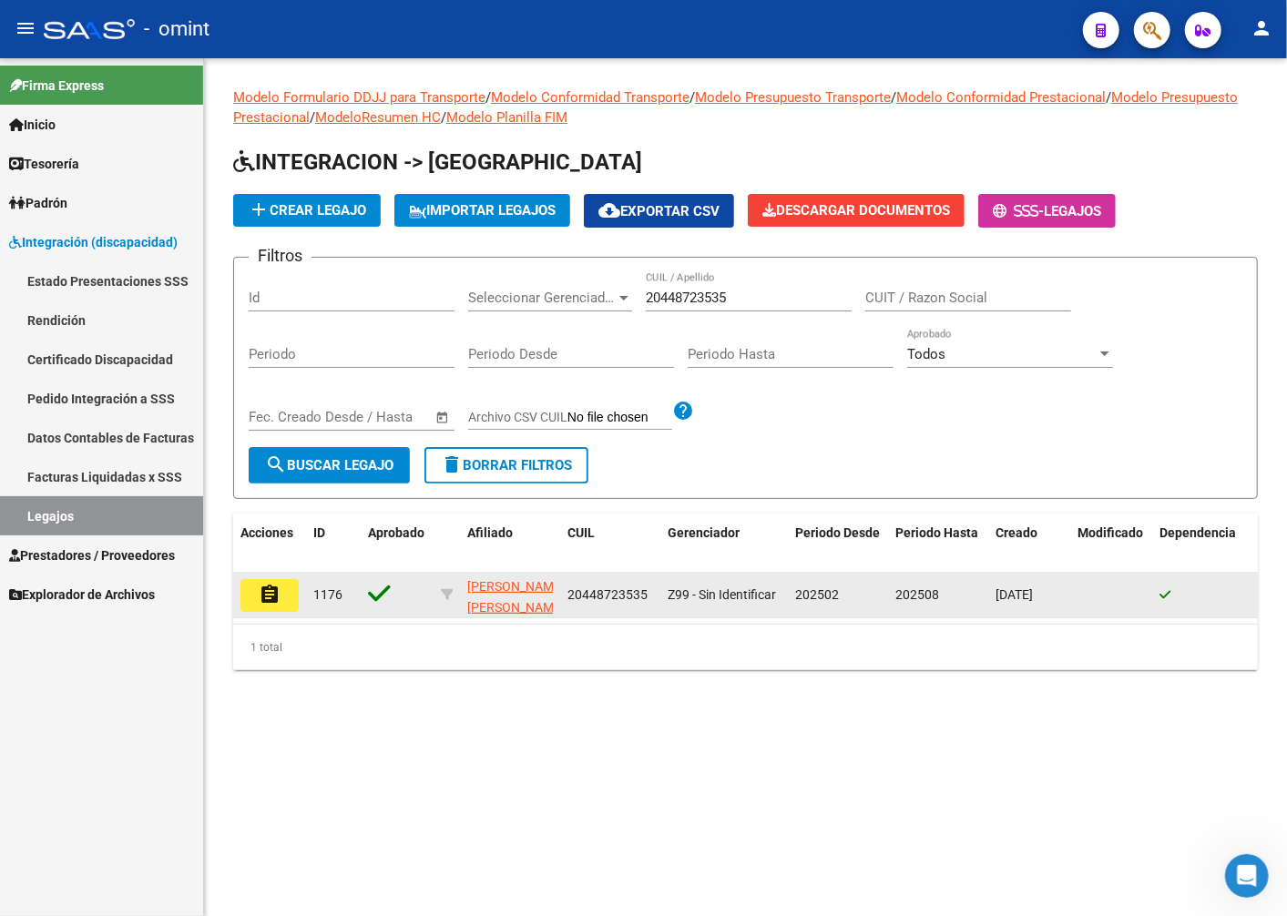
click at [267, 596] on mat-icon "assignment" at bounding box center [270, 595] width 22 height 22
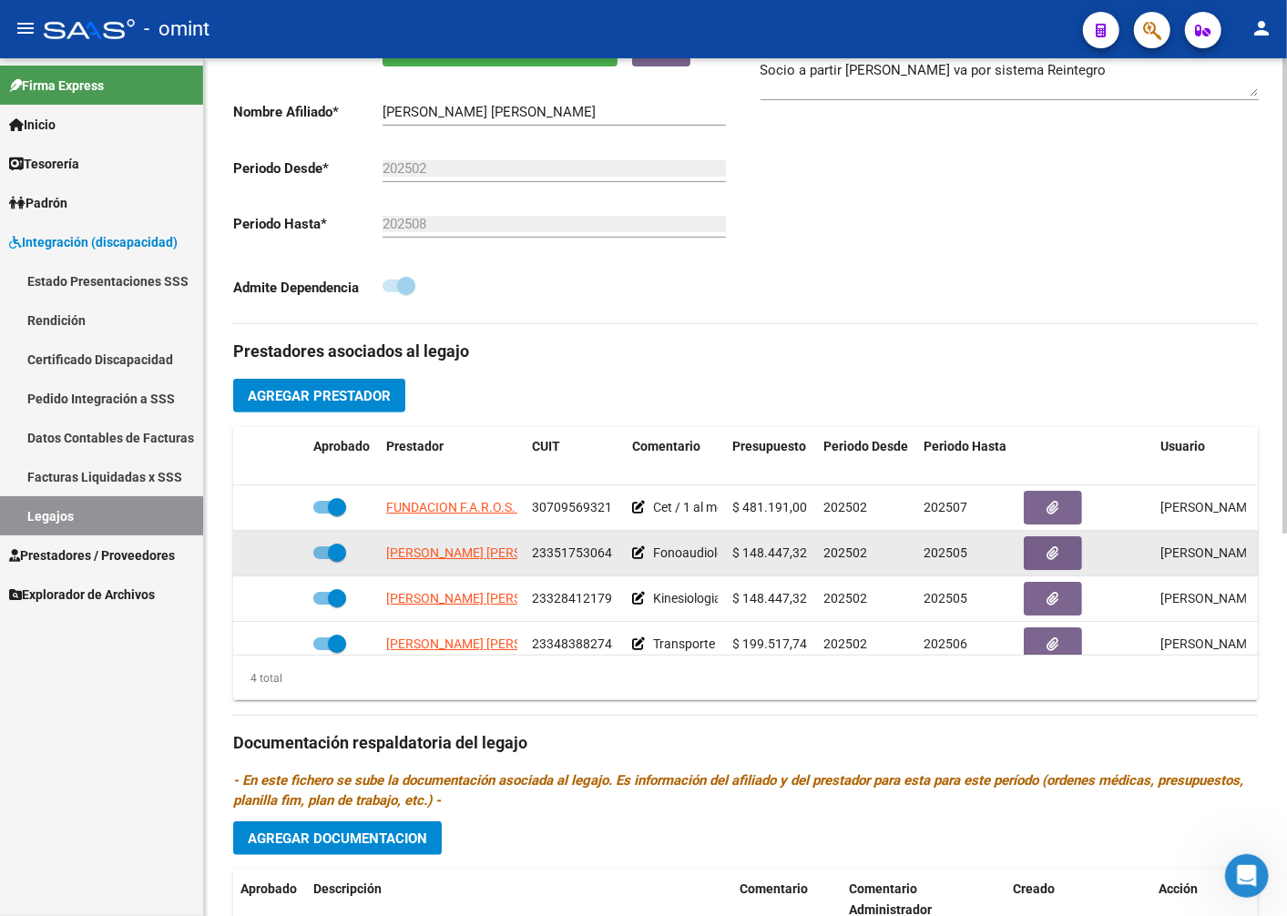
scroll to position [606, 0]
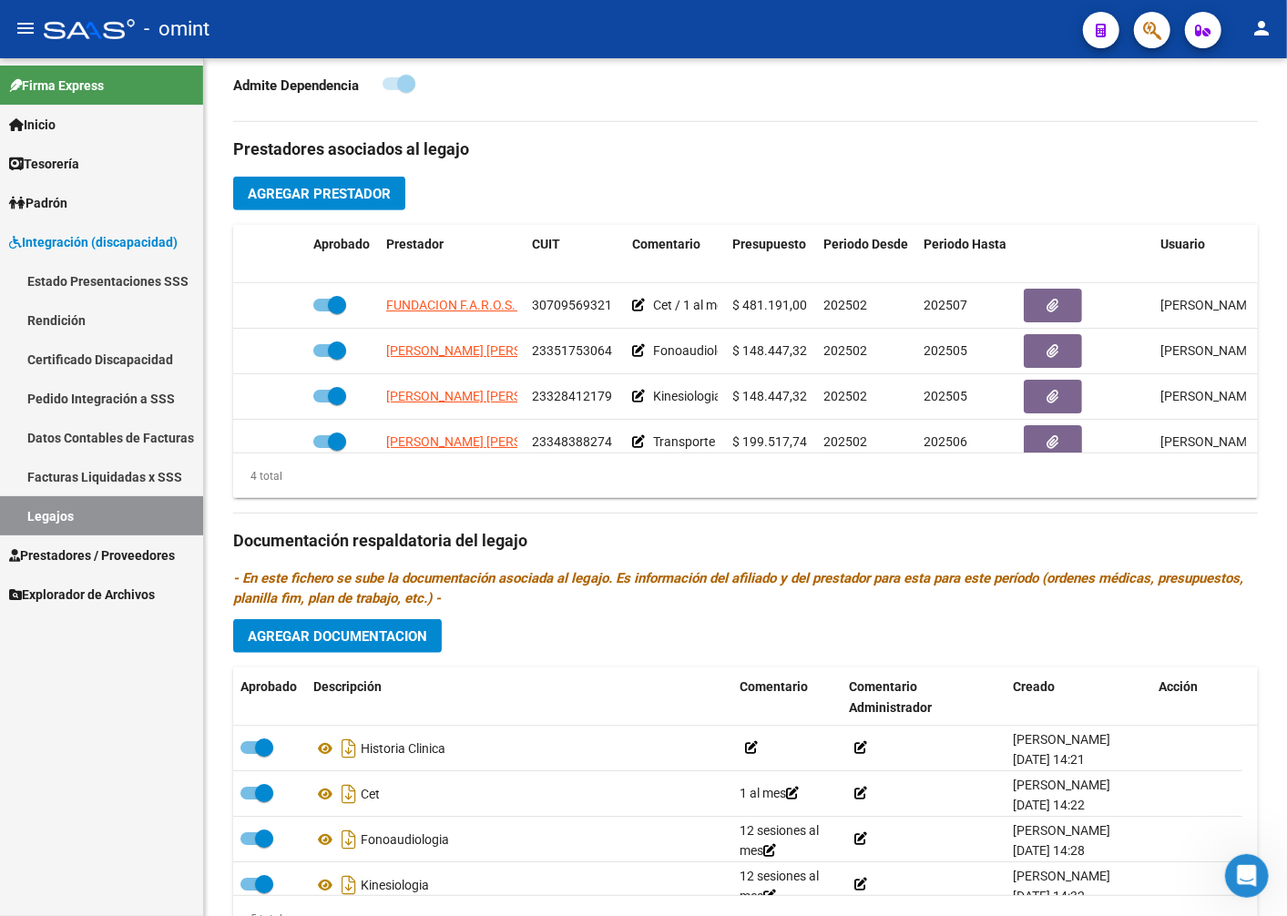
click at [115, 515] on link "Legajos" at bounding box center [101, 515] width 203 height 39
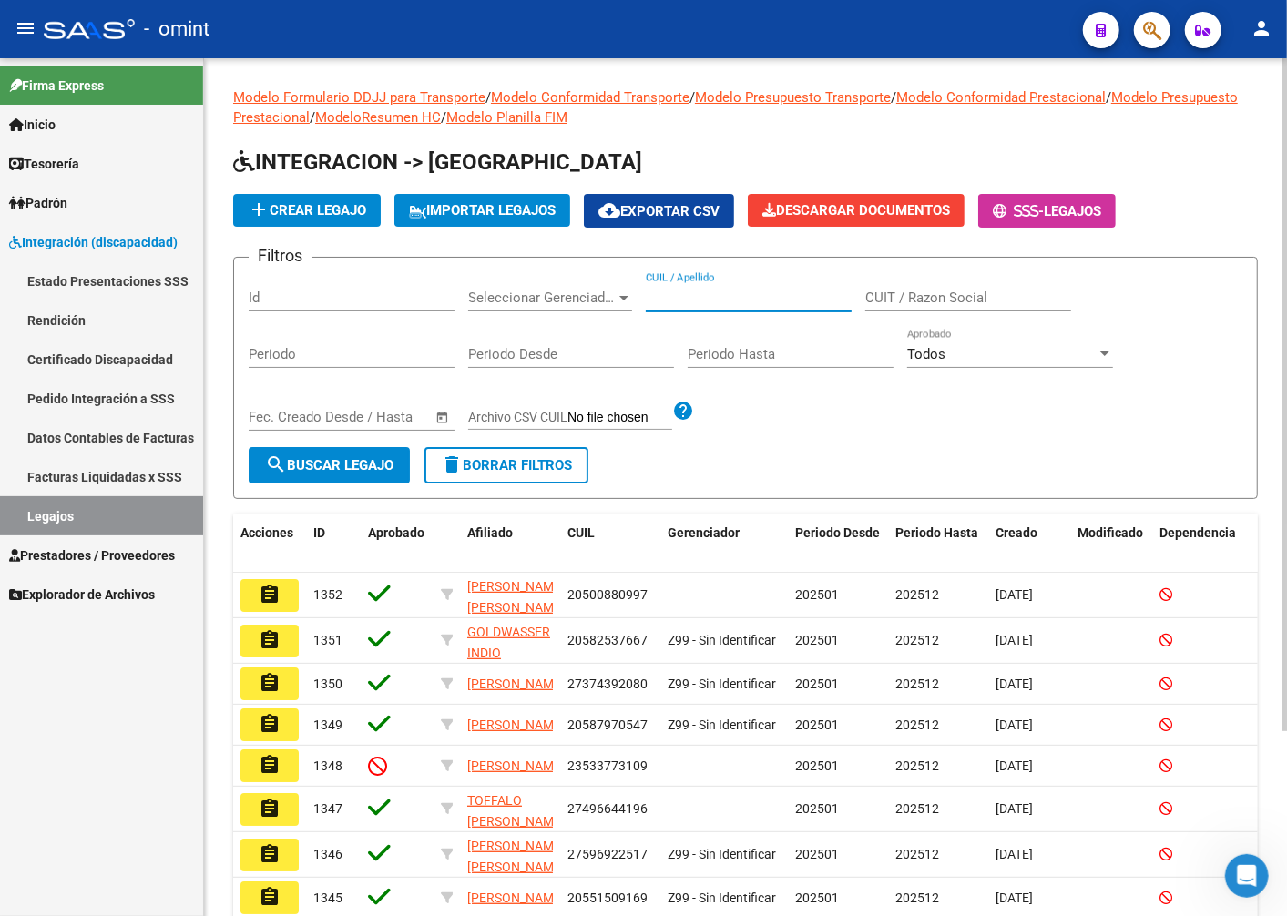
click at [683, 301] on input "CUIL / Apellido" at bounding box center [749, 298] width 206 height 16
type input "fischer"
click at [305, 457] on span "search Buscar Legajo" at bounding box center [329, 465] width 128 height 16
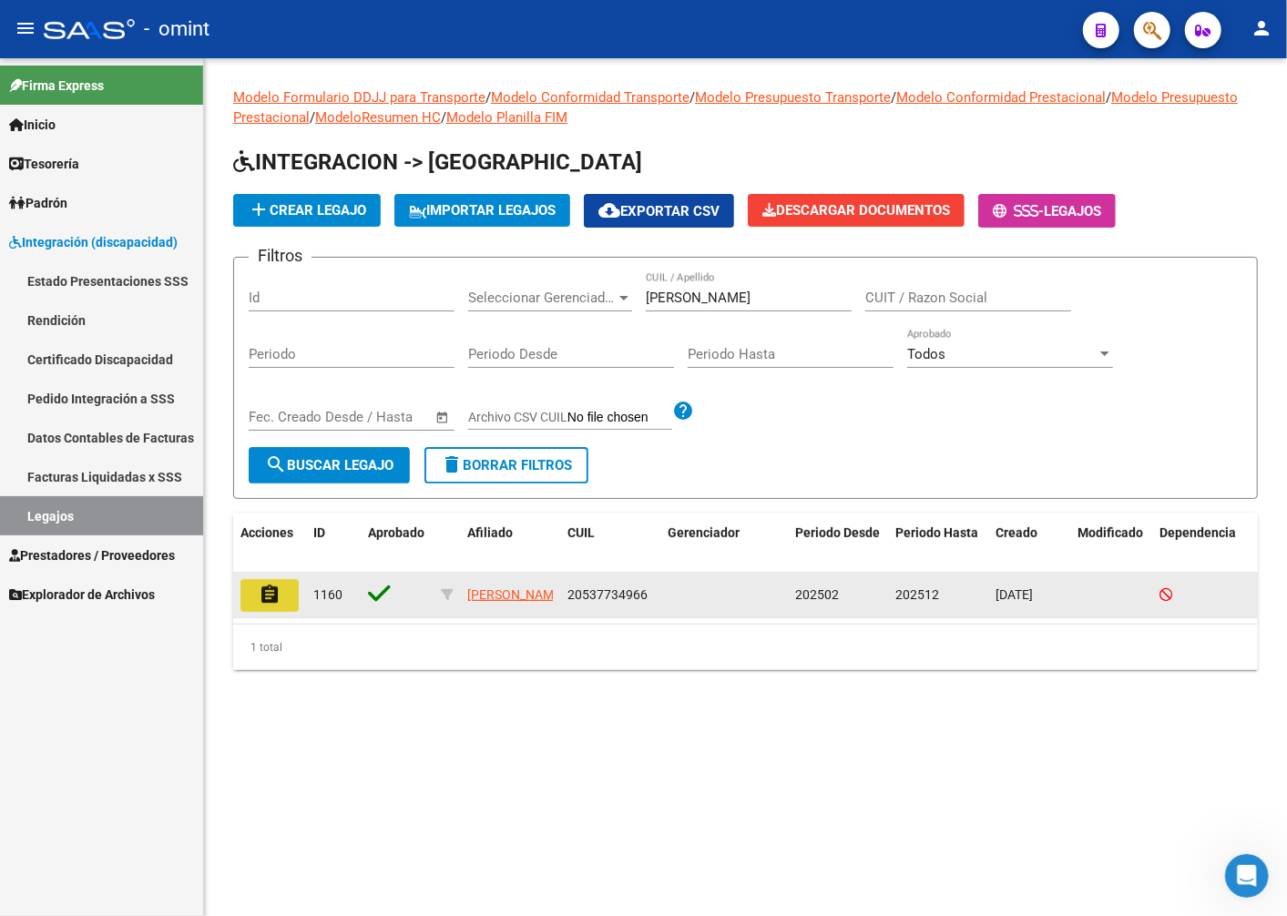
click at [269, 590] on mat-icon "assignment" at bounding box center [270, 595] width 22 height 22
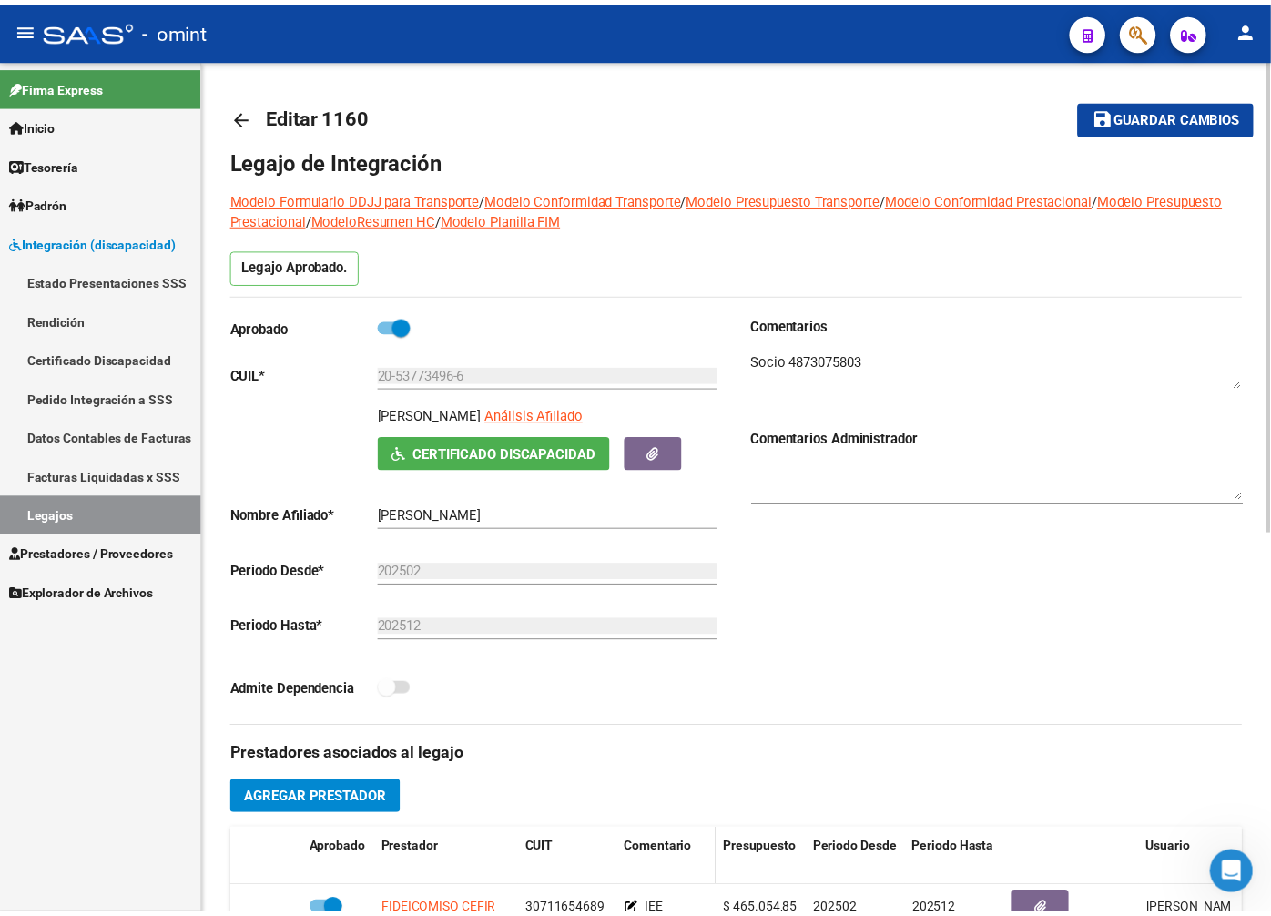
scroll to position [505, 0]
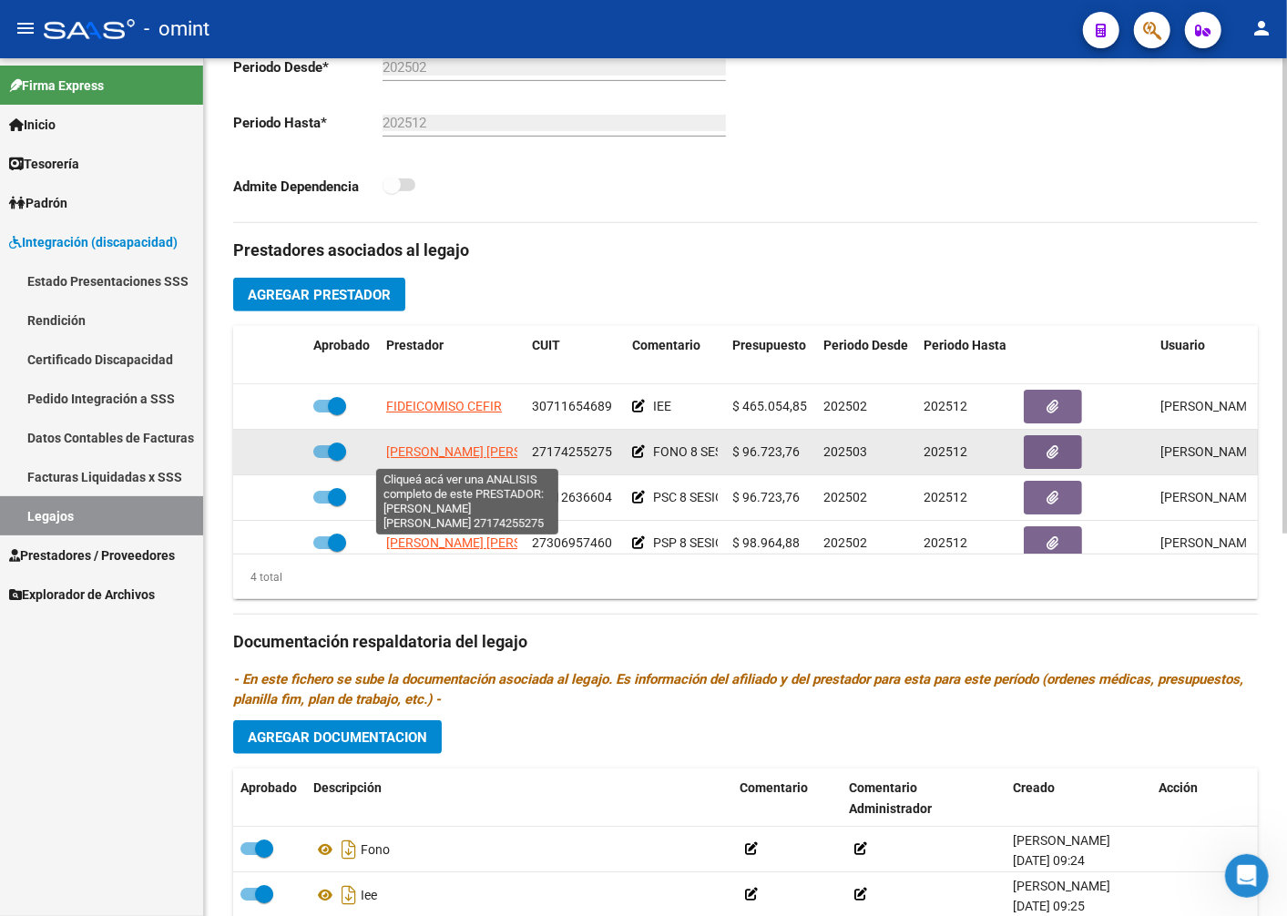
click at [423, 447] on span "ABALOS JUDIT ALEJANDRA" at bounding box center [485, 451] width 198 height 15
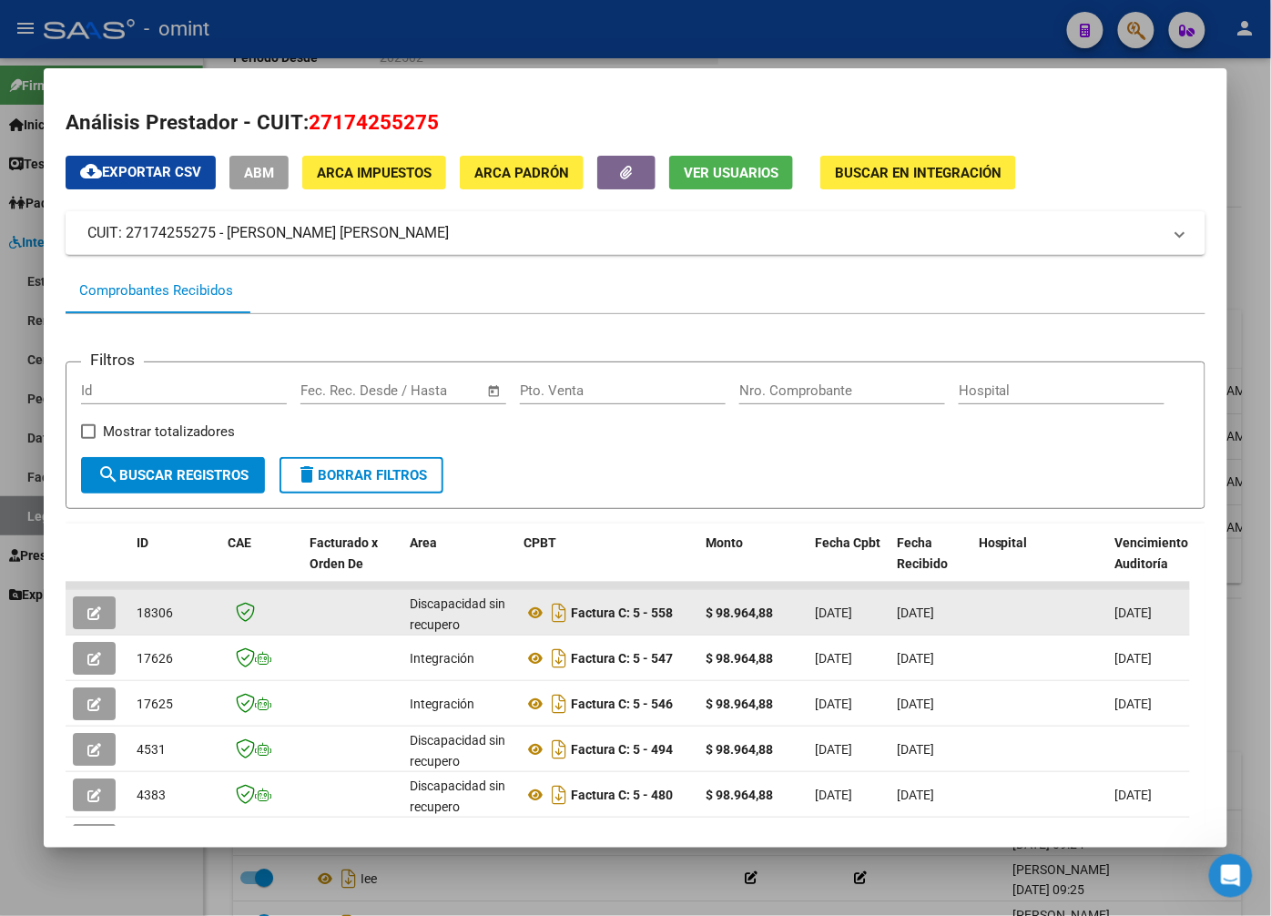
click at [98, 620] on icon "button" at bounding box center [94, 613] width 14 height 14
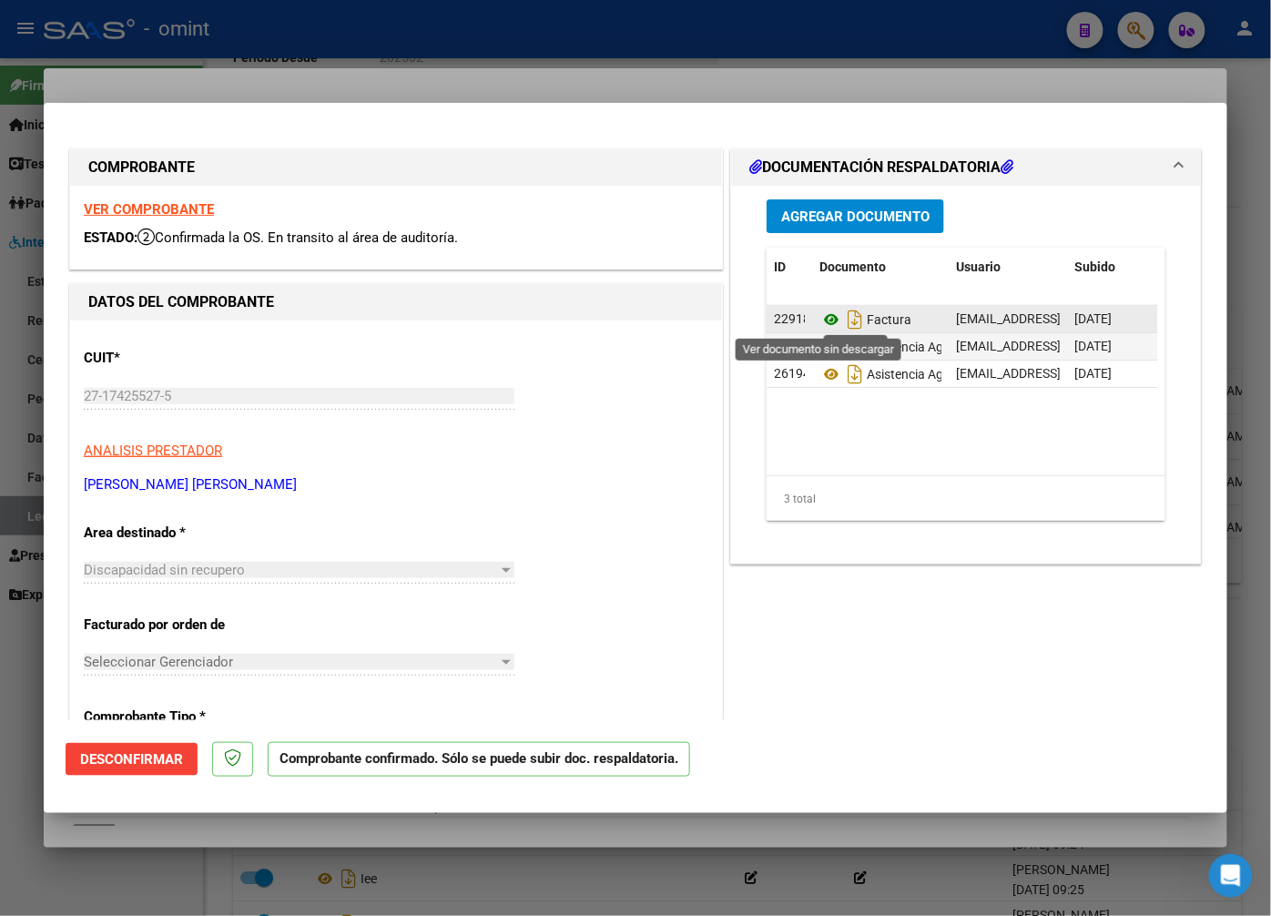
click at [825, 320] on icon at bounding box center [832, 320] width 24 height 22
click at [350, 79] on div at bounding box center [635, 458] width 1271 height 916
type input "$ 0,00"
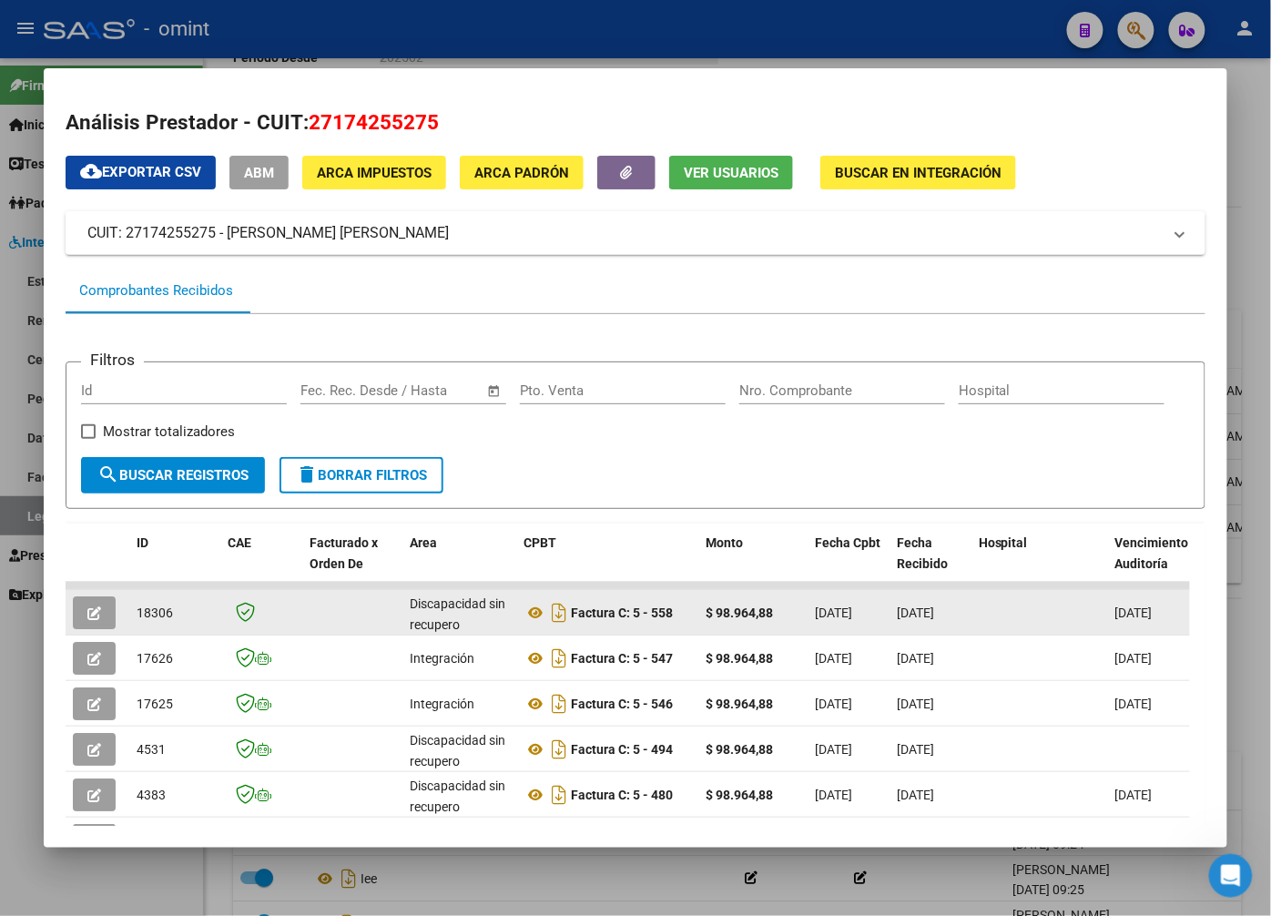
click at [92, 613] on icon "button" at bounding box center [94, 613] width 14 height 14
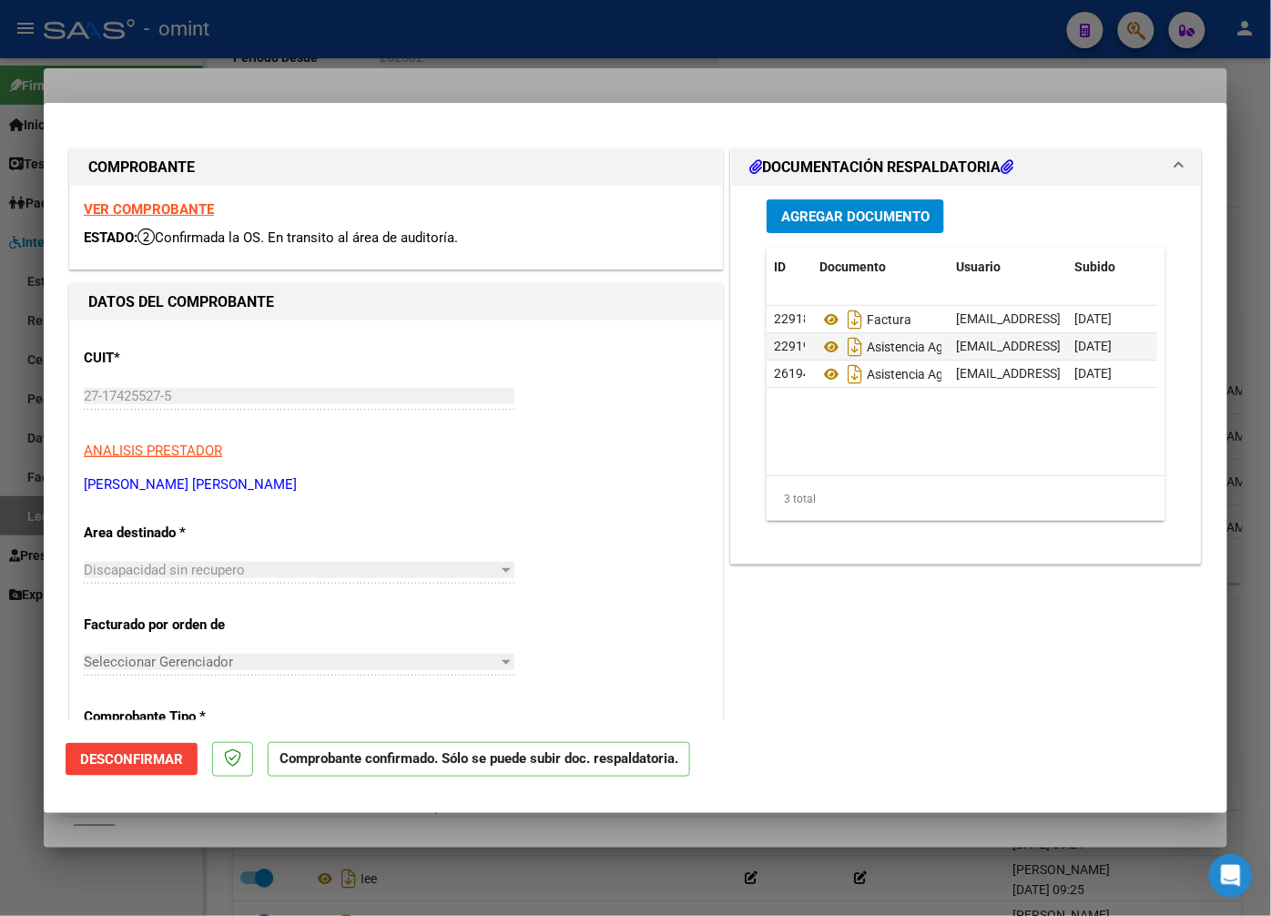
click at [122, 762] on span "Desconfirmar" at bounding box center [131, 759] width 103 height 16
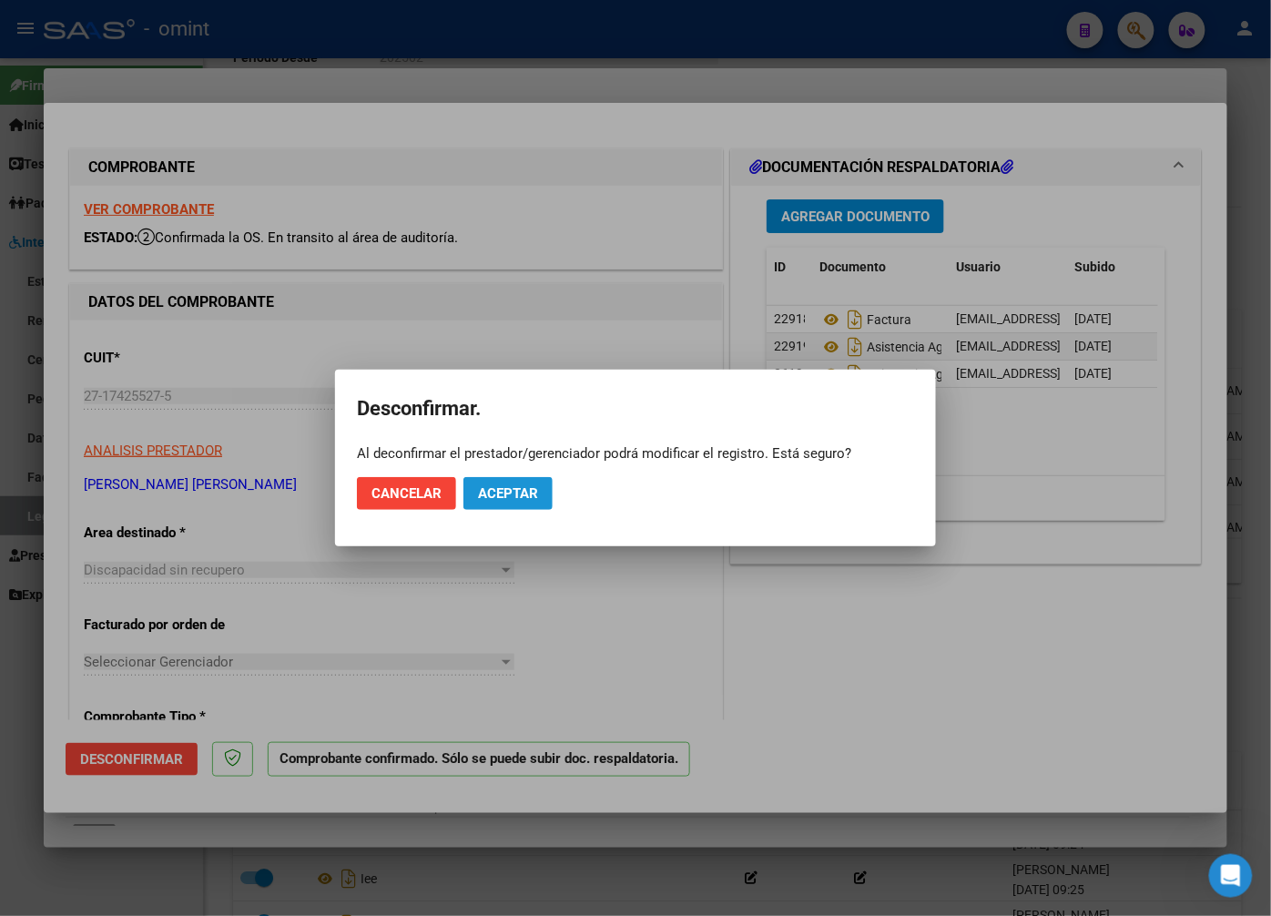
click at [521, 487] on span "Aceptar" at bounding box center [508, 493] width 60 height 16
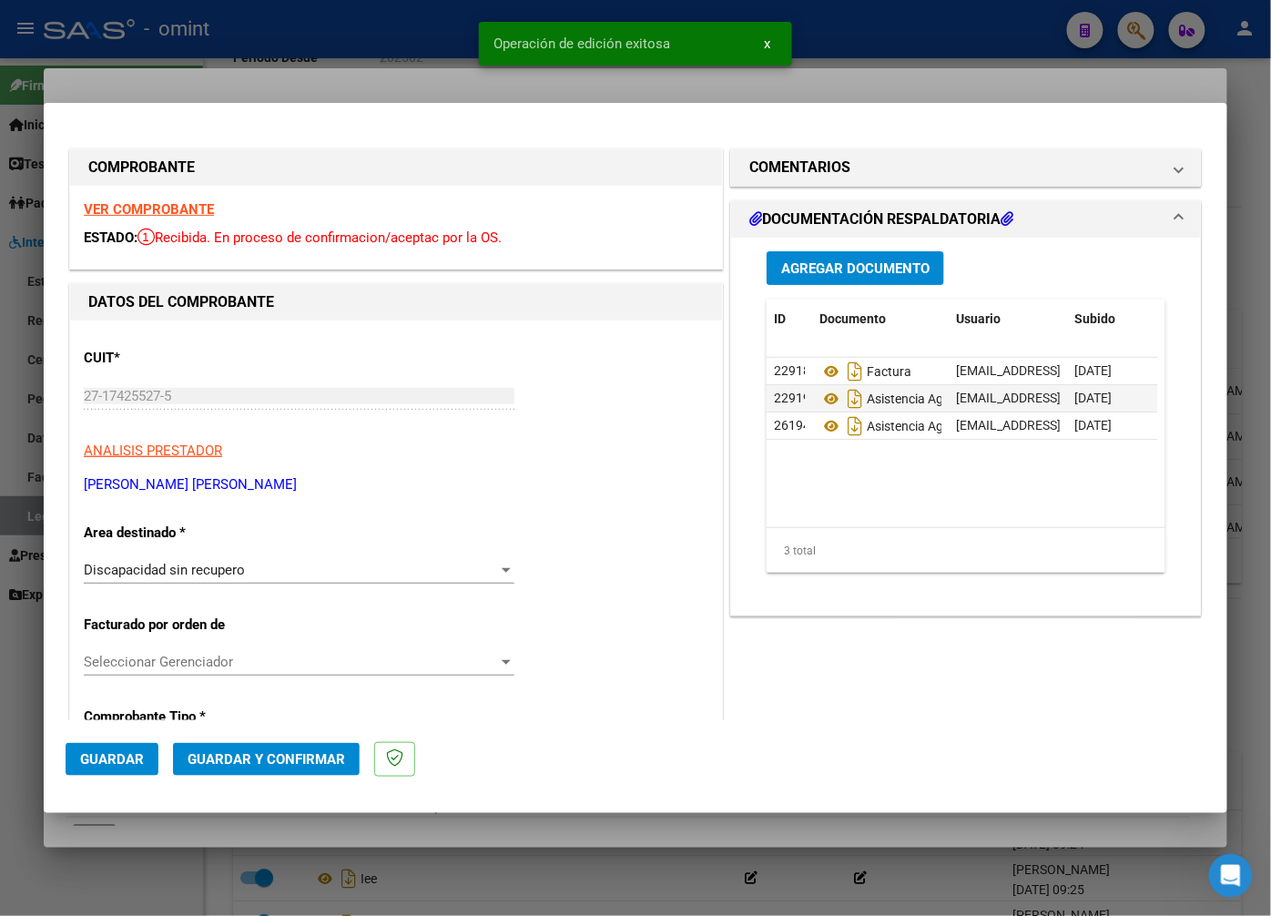
scroll to position [101, 0]
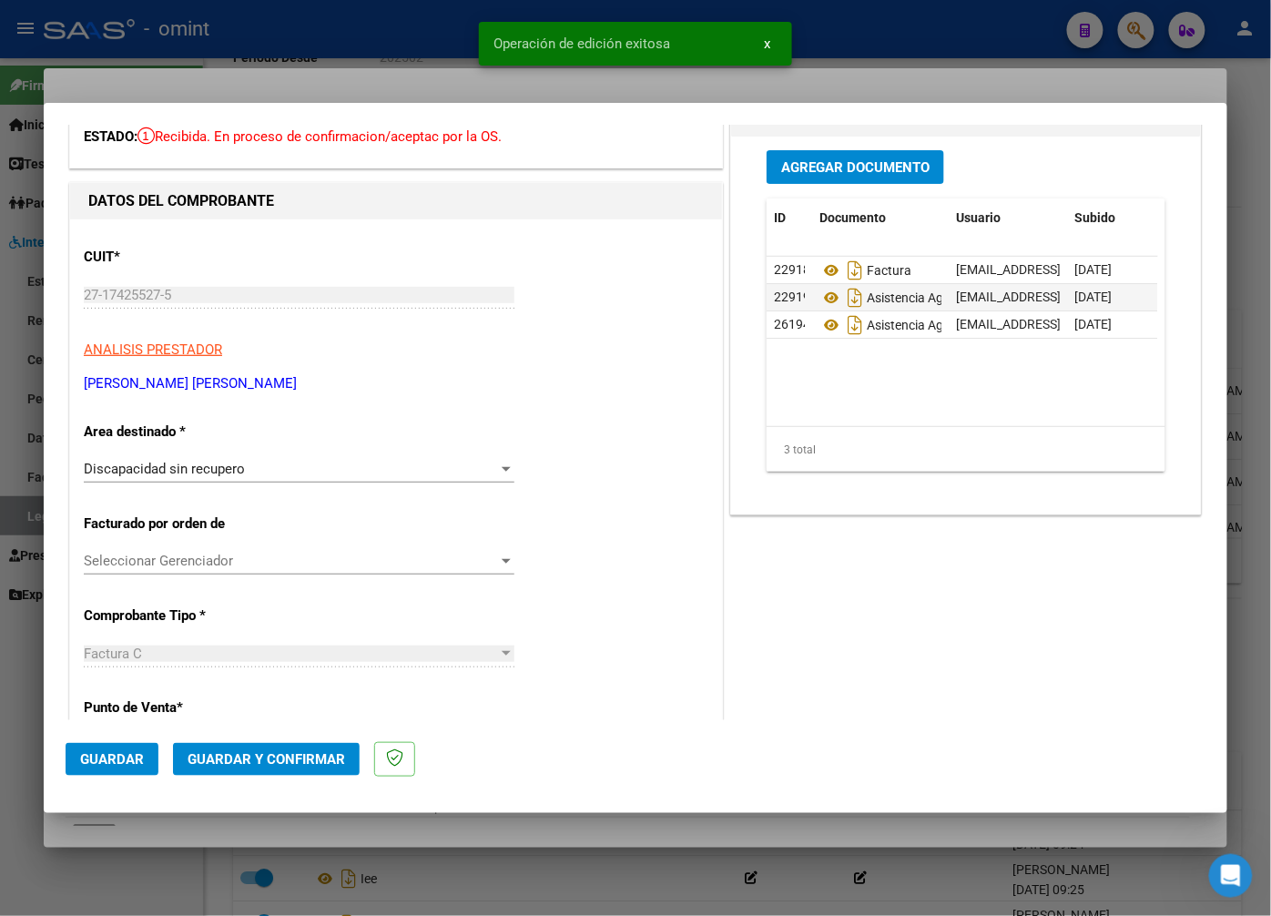
click at [498, 471] on div at bounding box center [506, 469] width 16 height 15
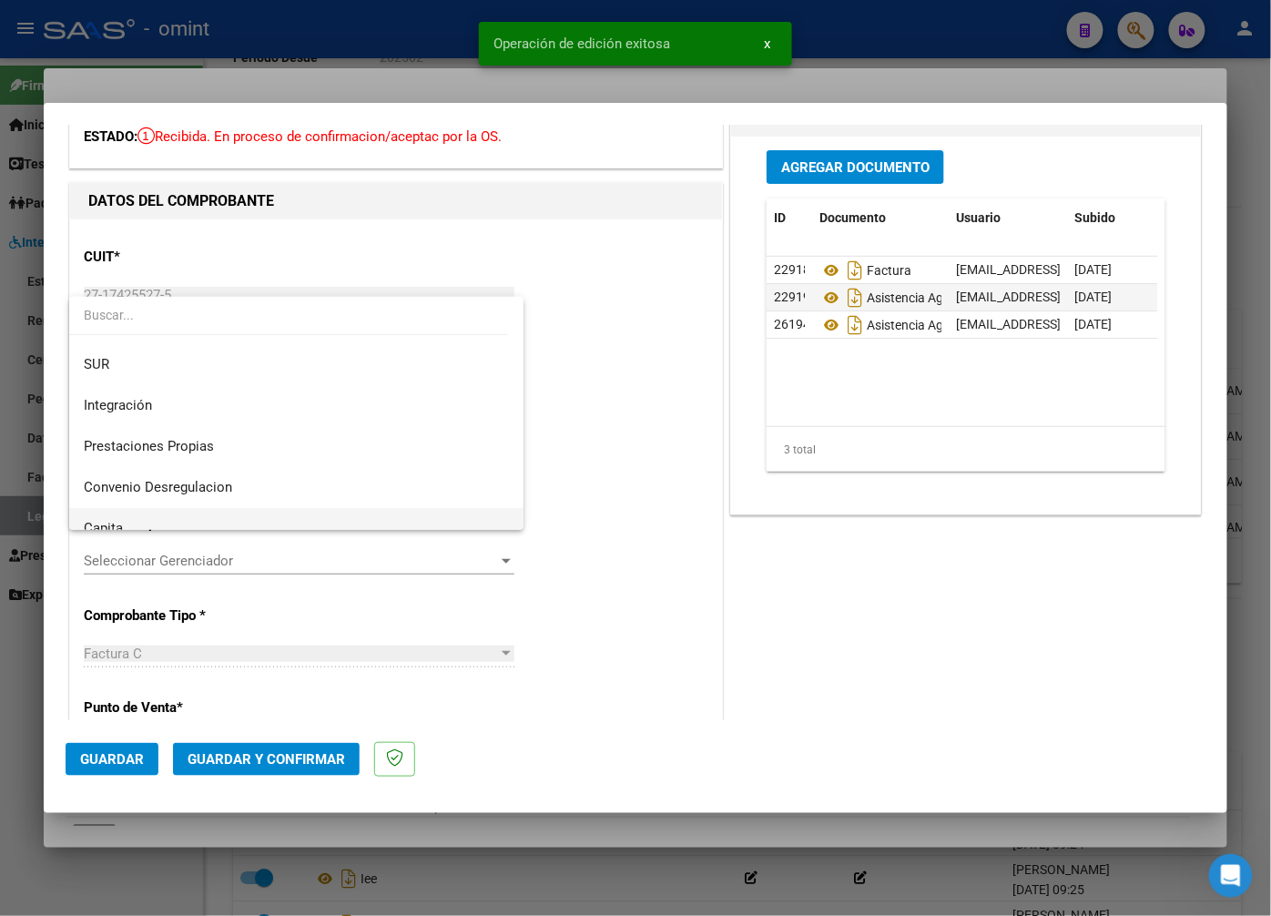
scroll to position [0, 0]
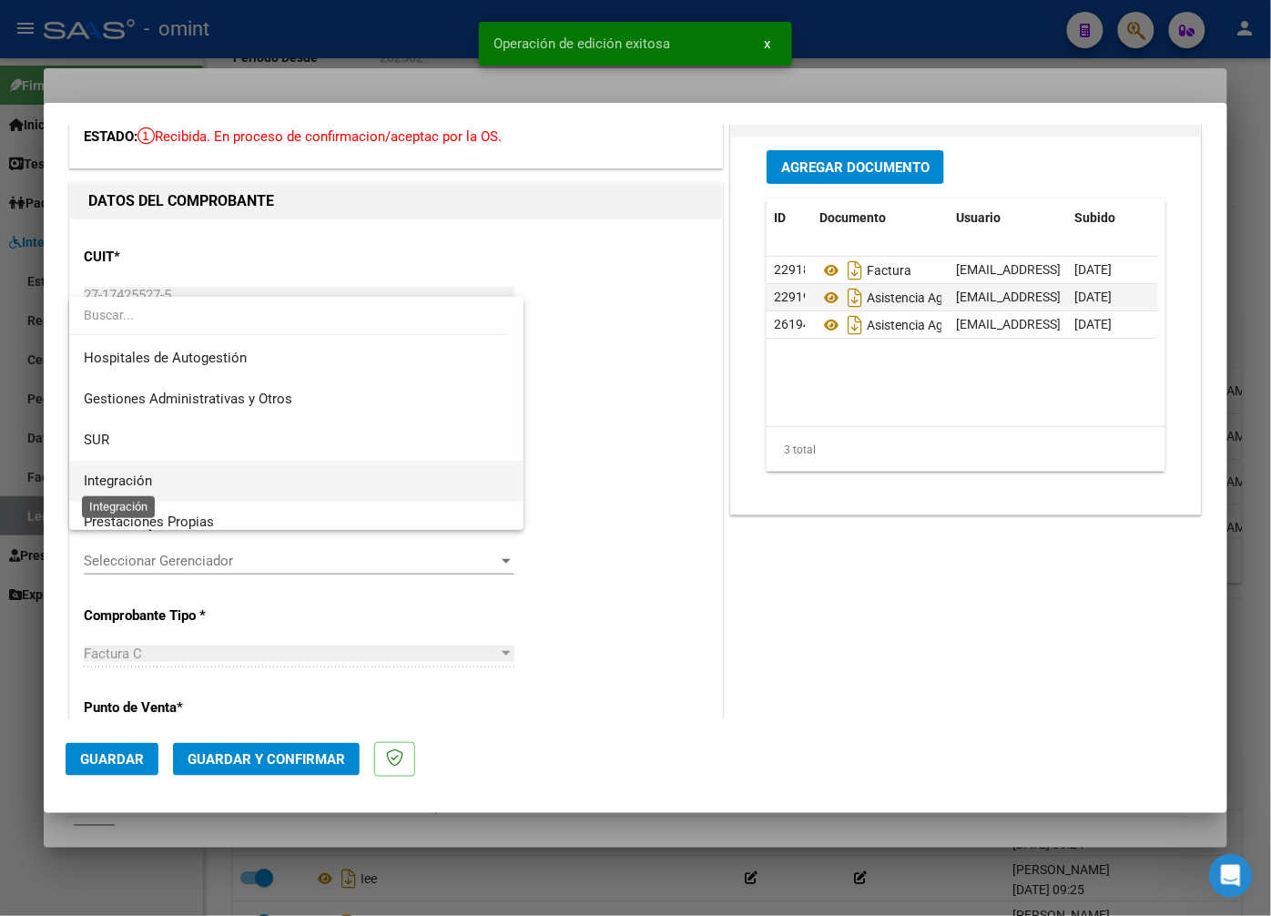
click at [142, 476] on span "Integración" at bounding box center [118, 481] width 68 height 16
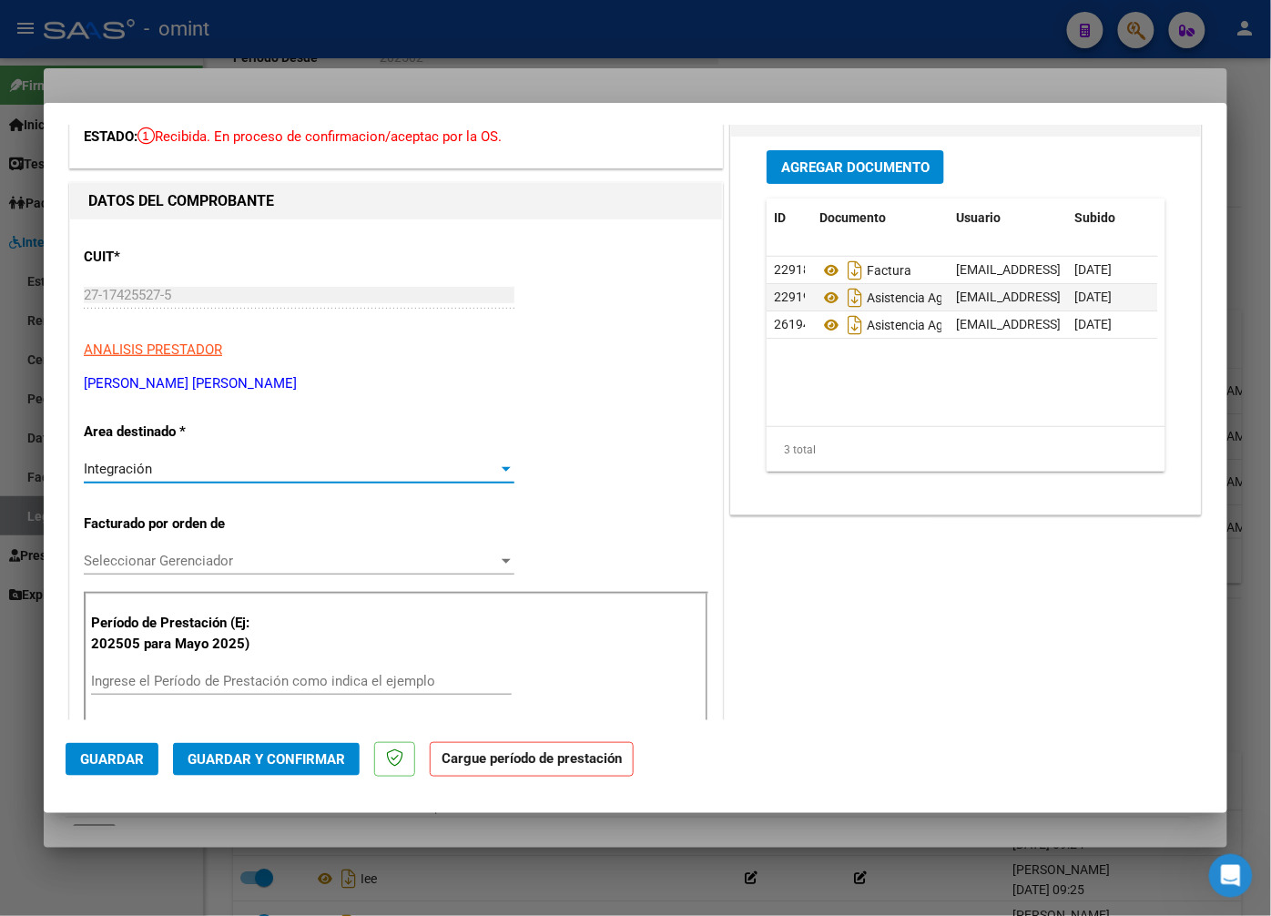
scroll to position [303, 0]
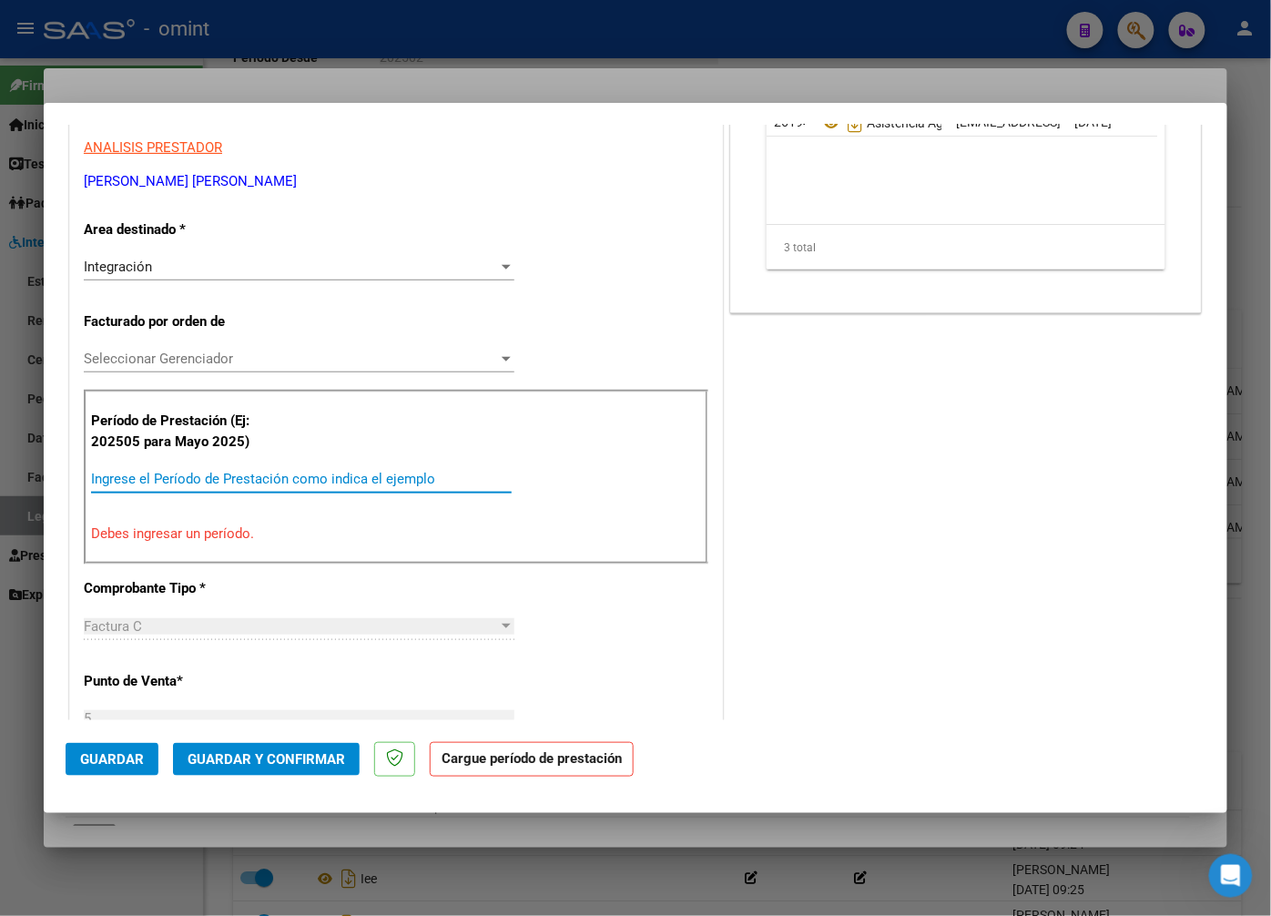
click at [131, 476] on input "Ingrese el Período de Prestación como indica el ejemplo" at bounding box center [301, 479] width 421 height 16
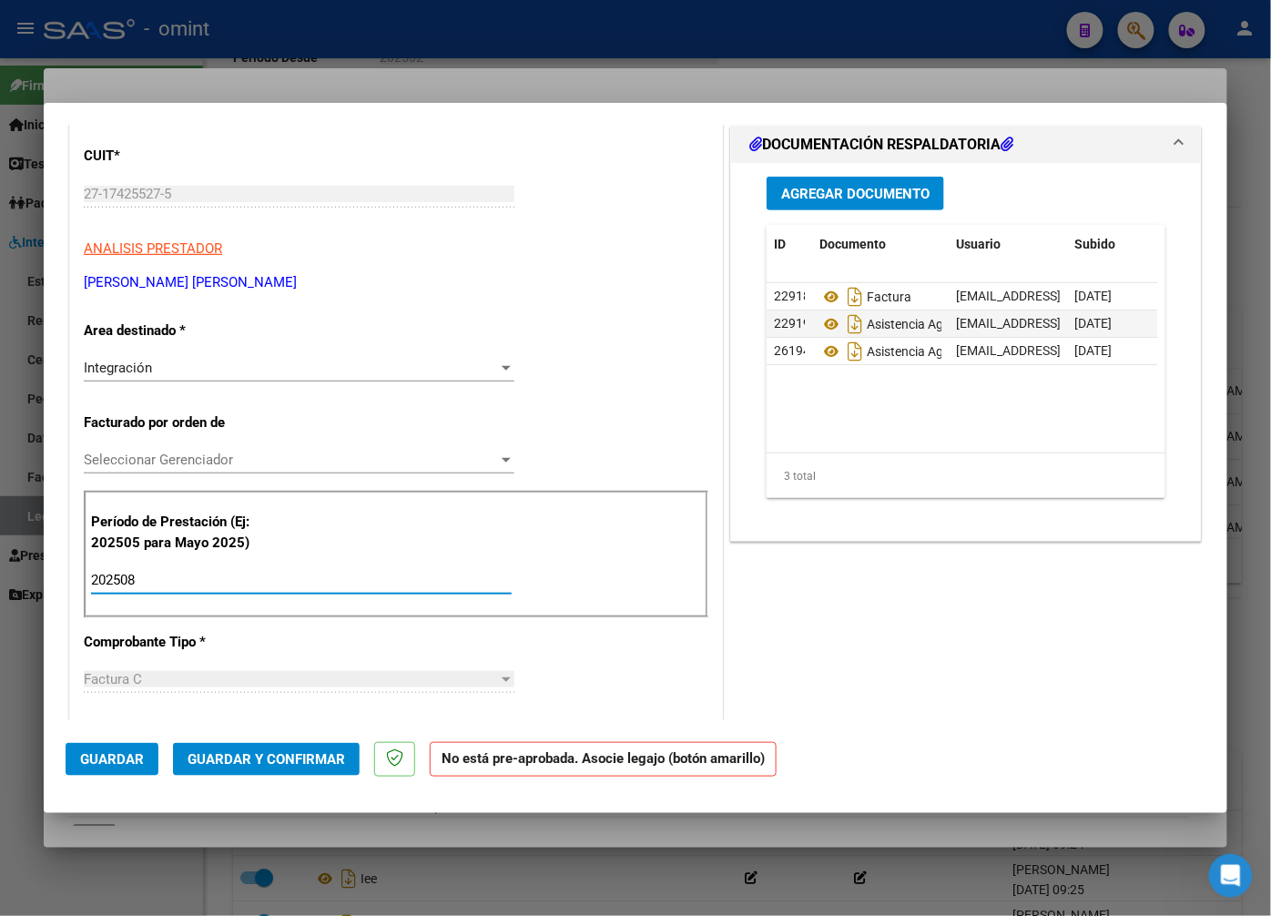
scroll to position [0, 0]
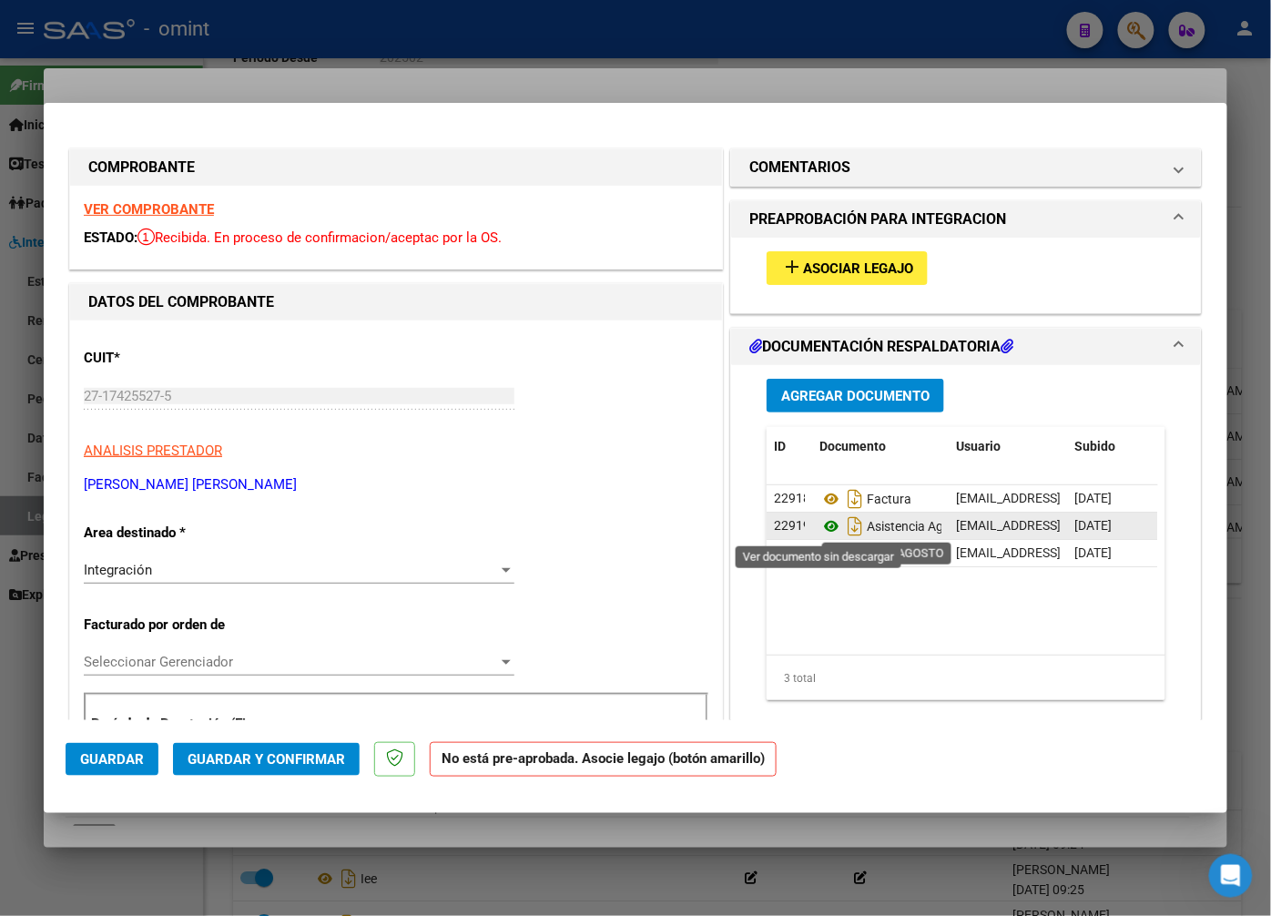
type input "202508"
click at [823, 526] on icon at bounding box center [832, 526] width 24 height 22
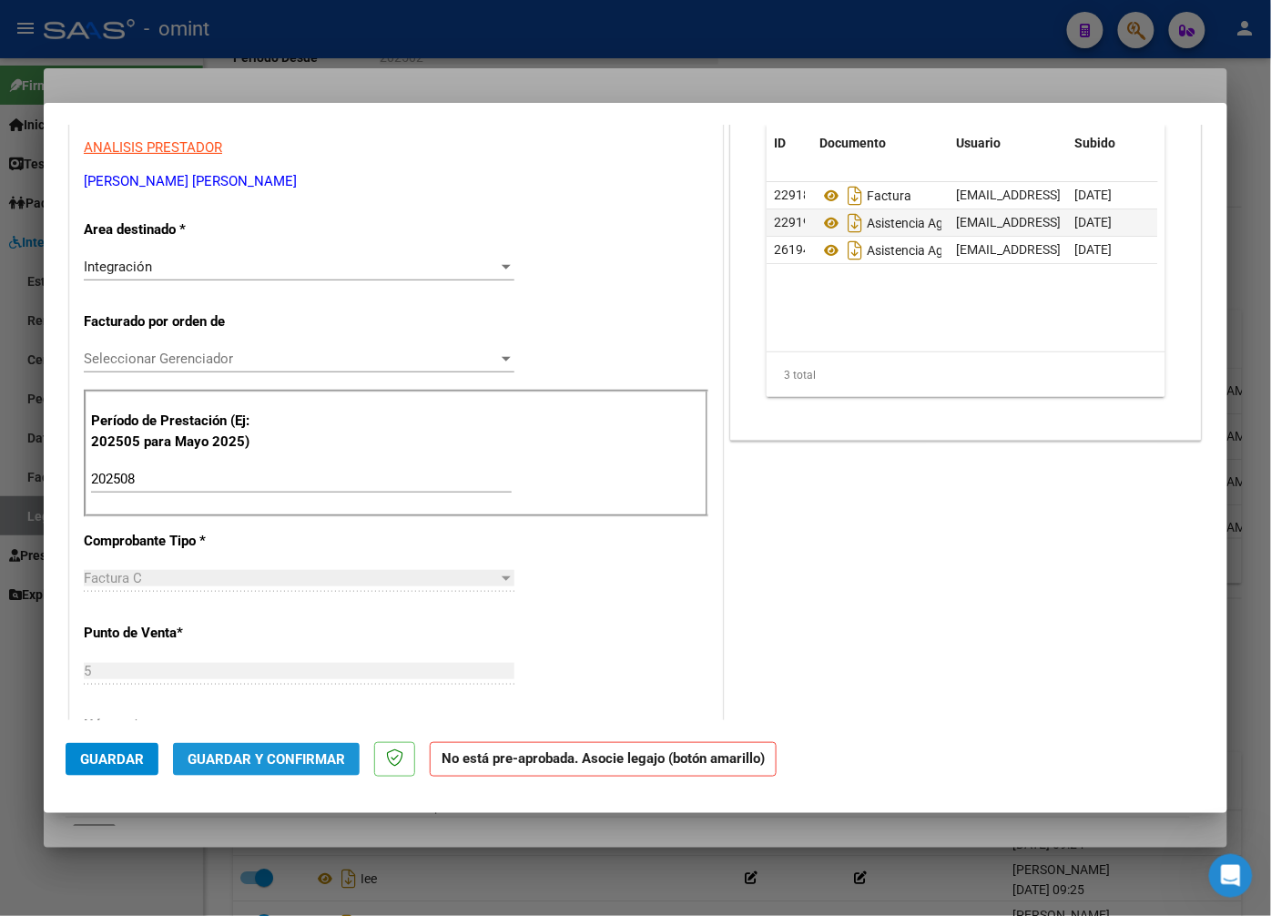
click at [289, 754] on span "Guardar y Confirmar" at bounding box center [267, 759] width 158 height 16
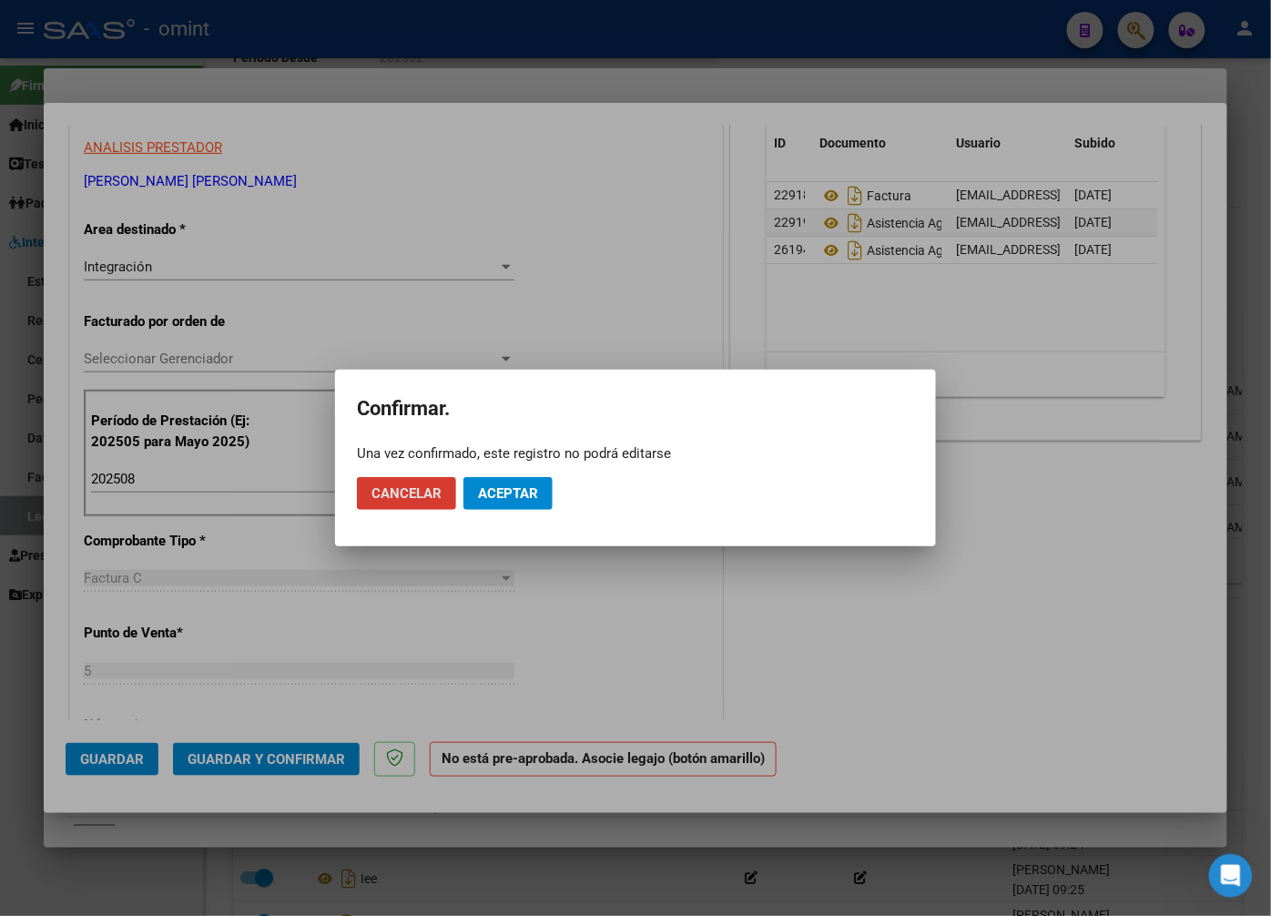
click at [534, 472] on mat-dialog-actions "Cancelar Aceptar" at bounding box center [635, 494] width 557 height 62
click at [515, 495] on span "Aceptar" at bounding box center [508, 493] width 60 height 16
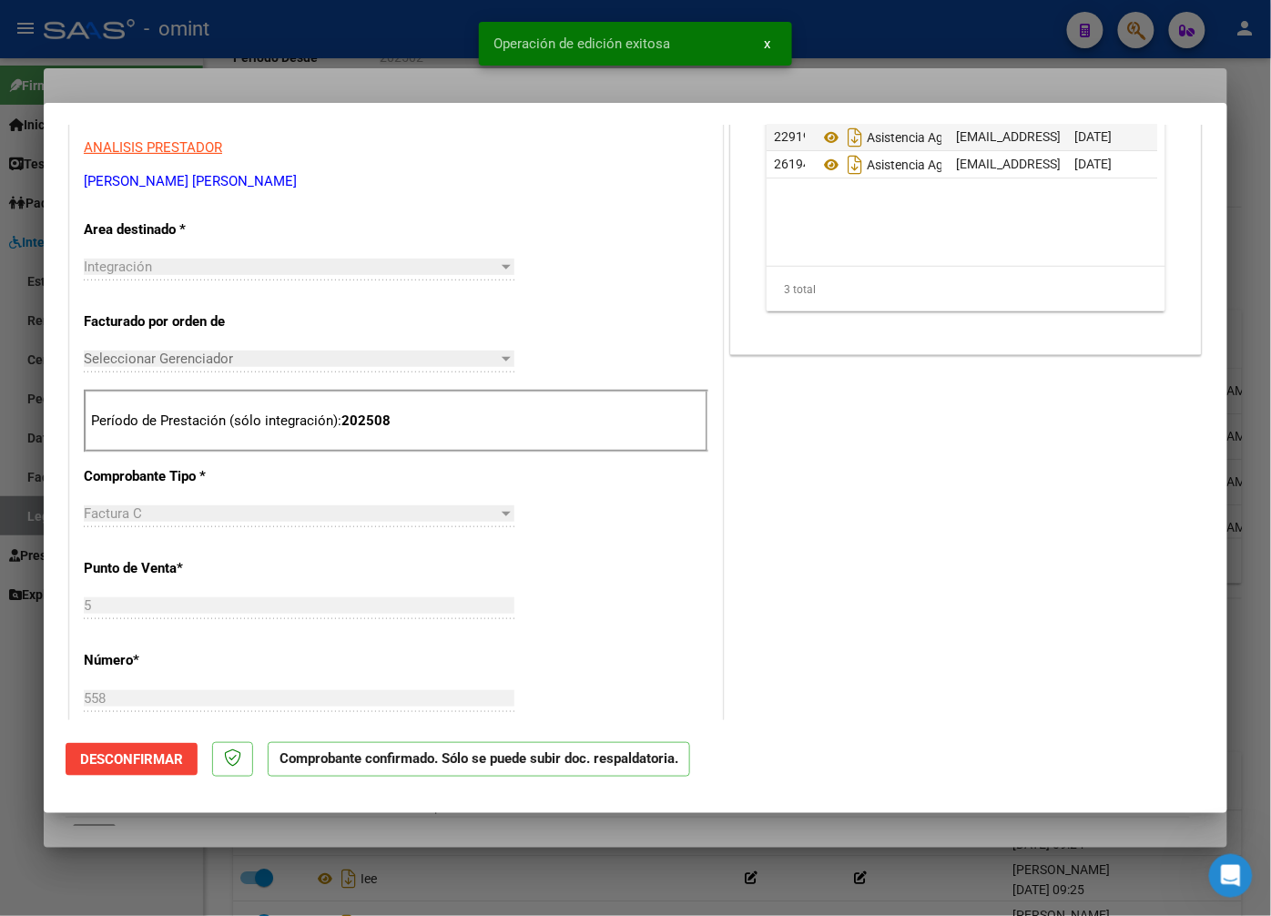
click at [226, 83] on div at bounding box center [635, 458] width 1271 height 916
type input "$ 0,00"
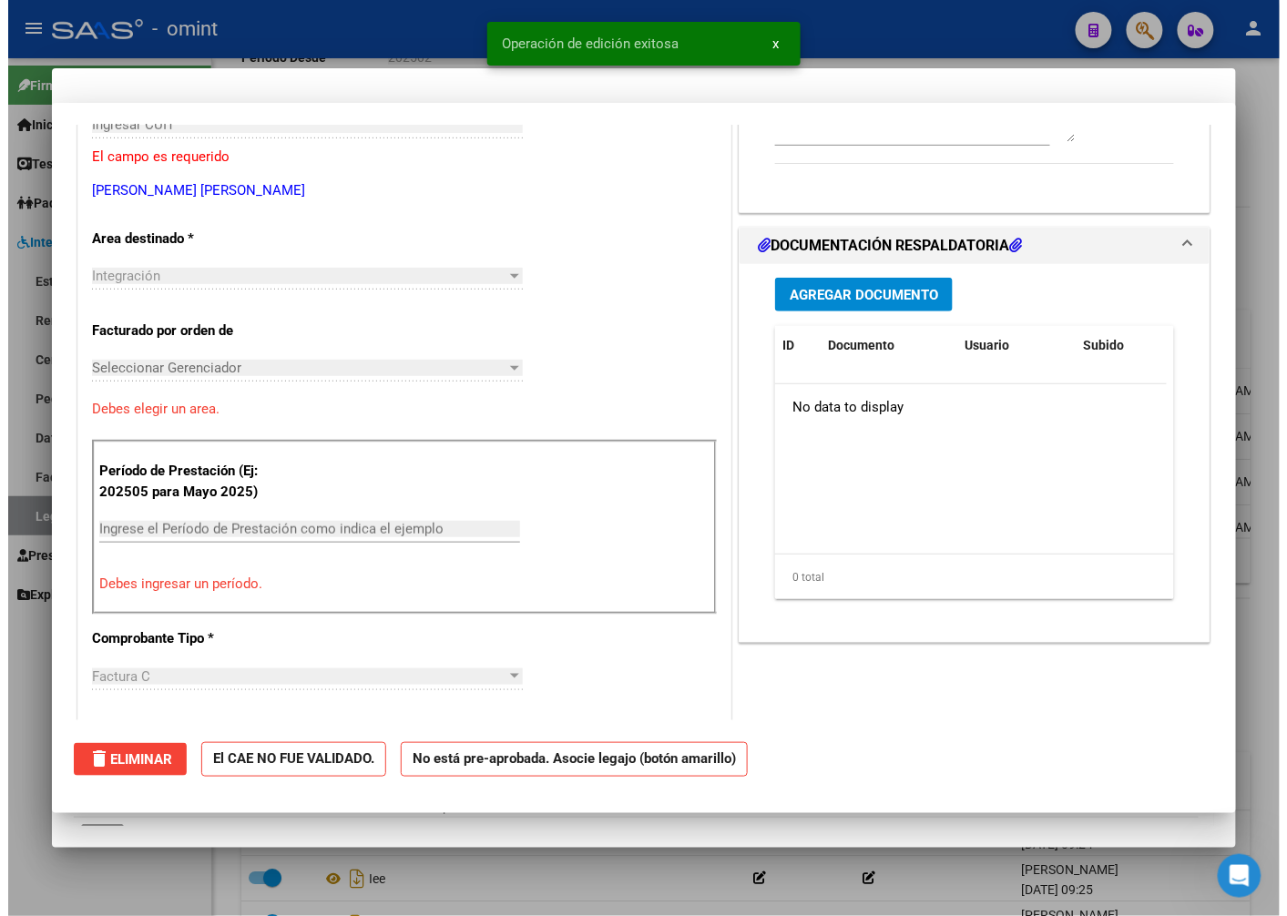
scroll to position [313, 0]
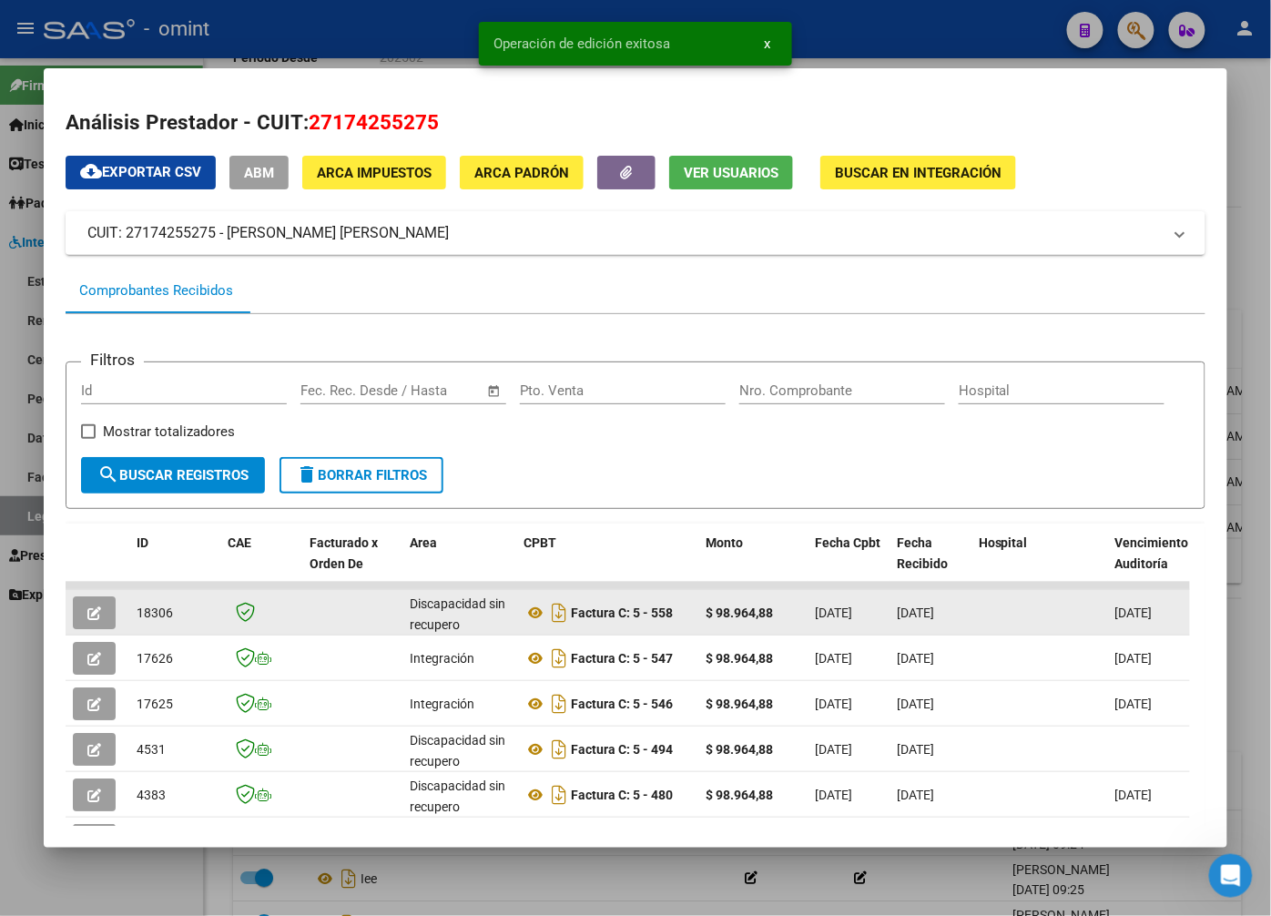
click at [158, 617] on span "18306" at bounding box center [155, 613] width 36 height 15
copy span "18306"
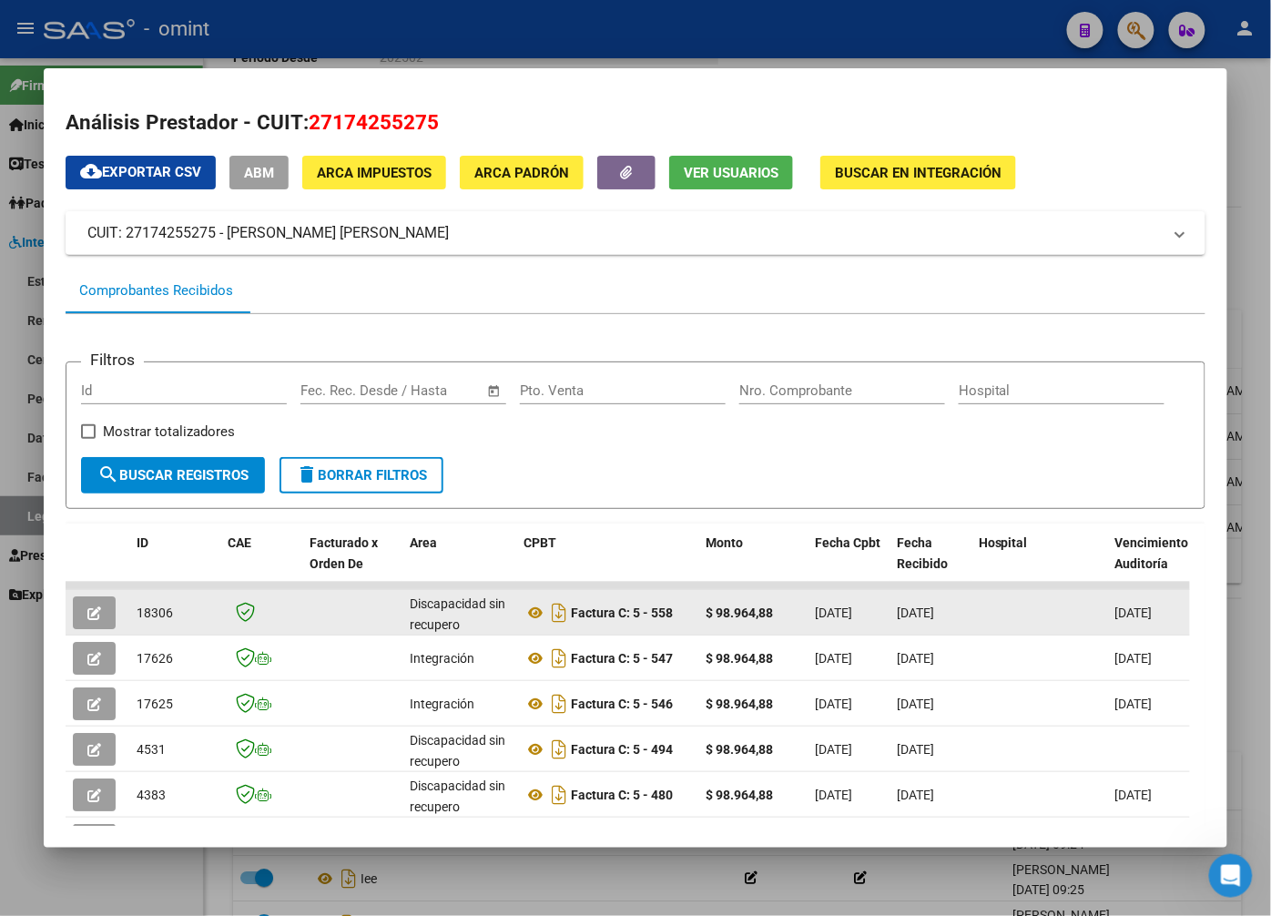
copy span "18306"
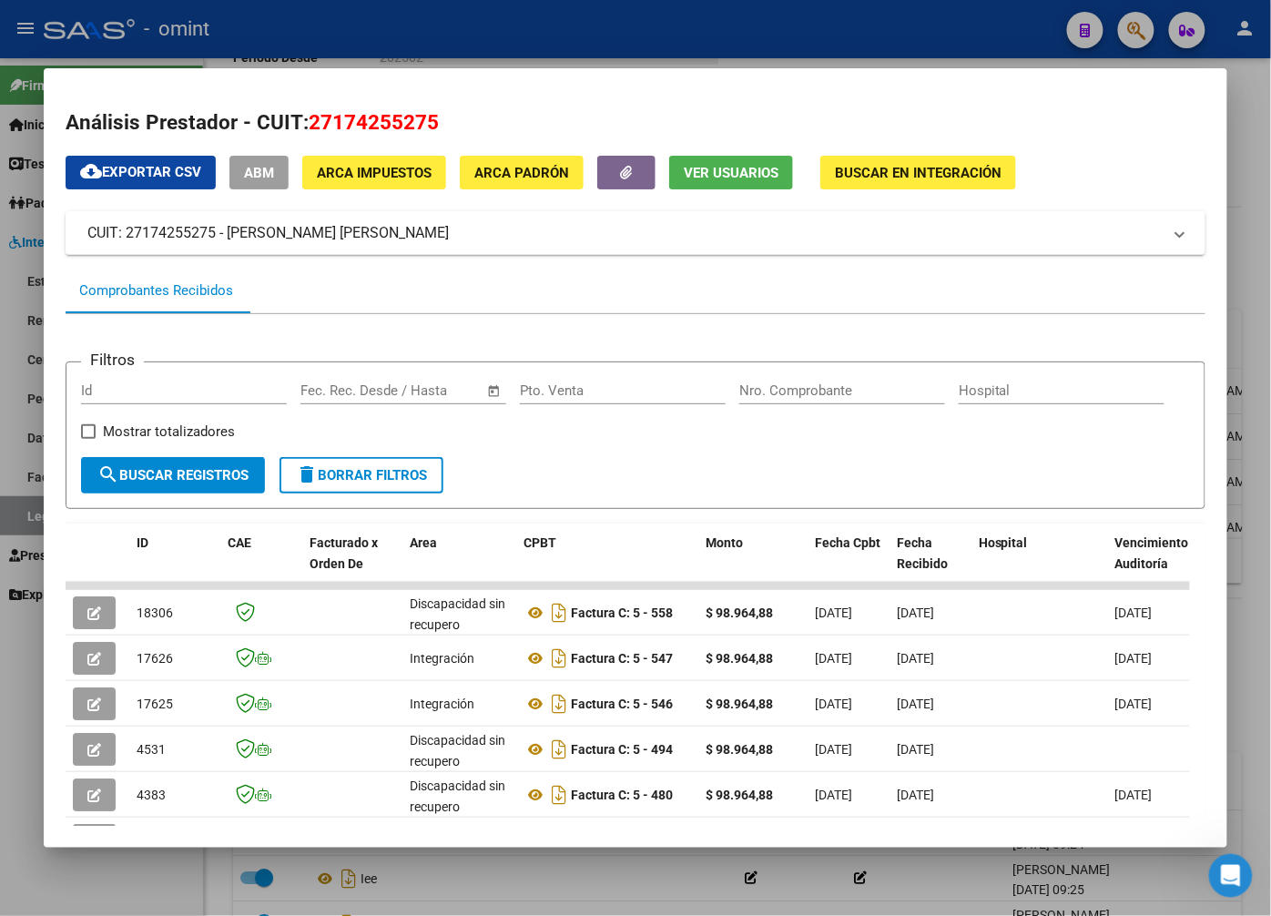
click at [362, 15] on div at bounding box center [635, 458] width 1271 height 916
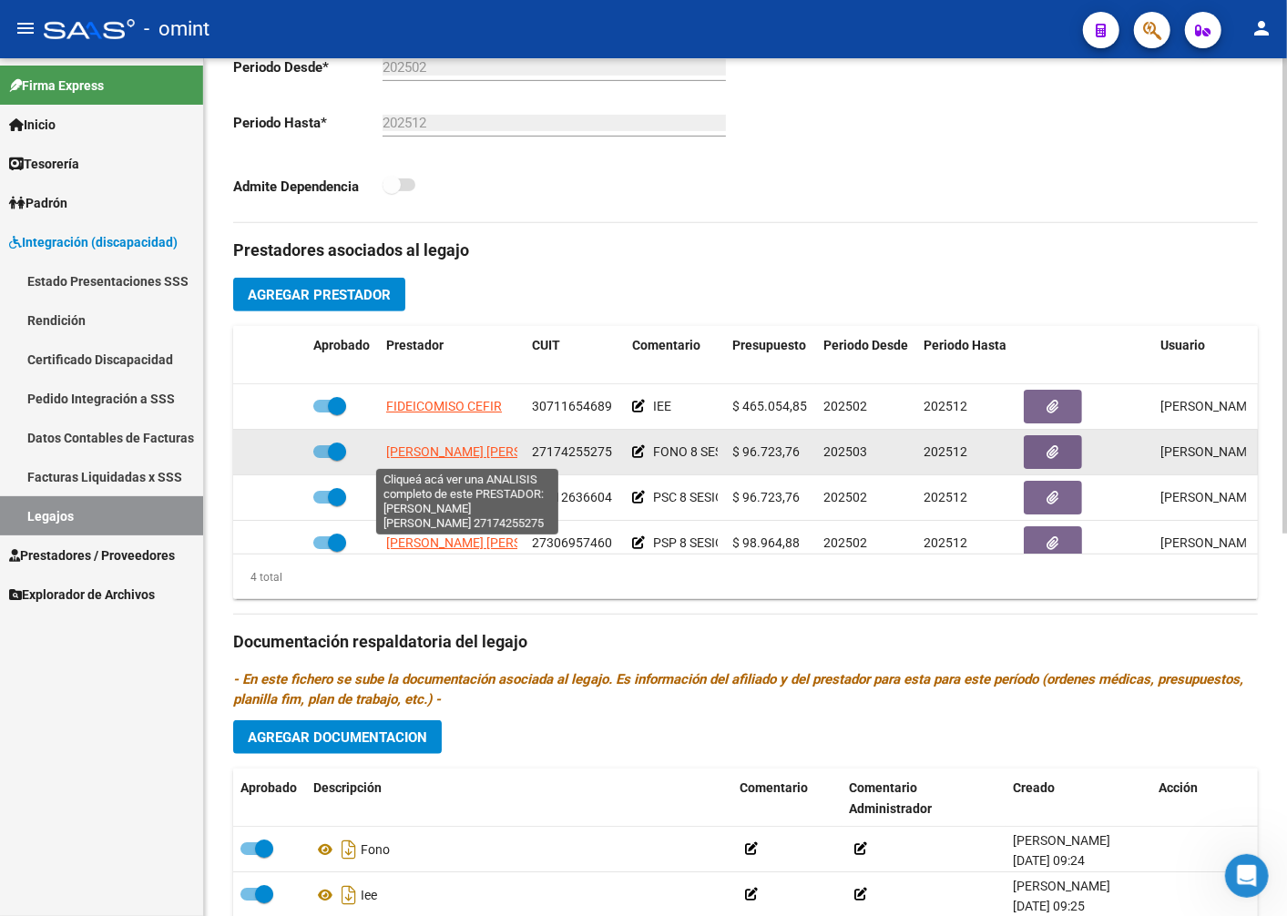
click at [459, 452] on span "ABALOS JUDIT ALEJANDRA" at bounding box center [485, 451] width 198 height 15
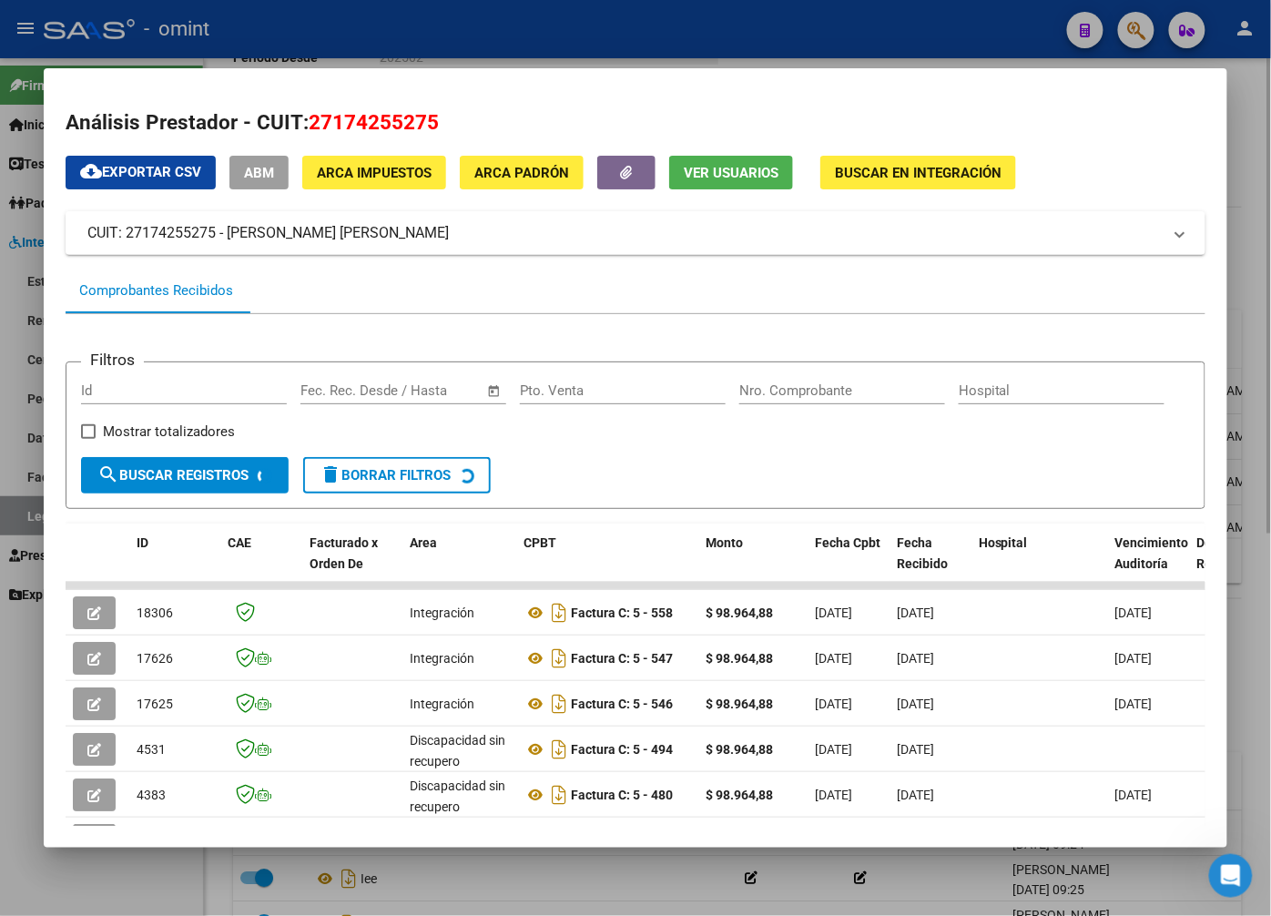
click at [1239, 98] on div at bounding box center [635, 458] width 1271 height 916
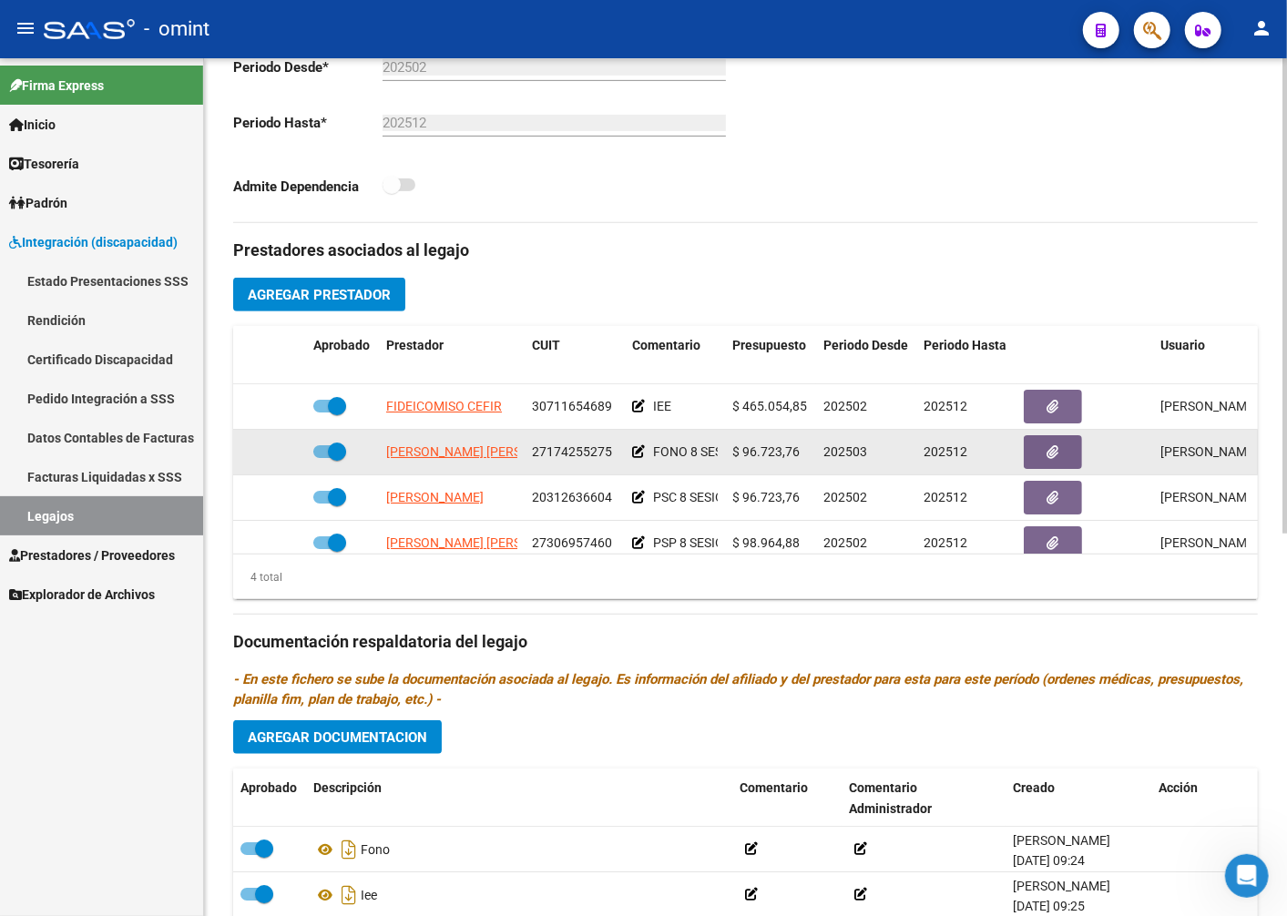
click at [583, 449] on span "27174255275" at bounding box center [572, 451] width 80 height 15
copy span "27174255275"
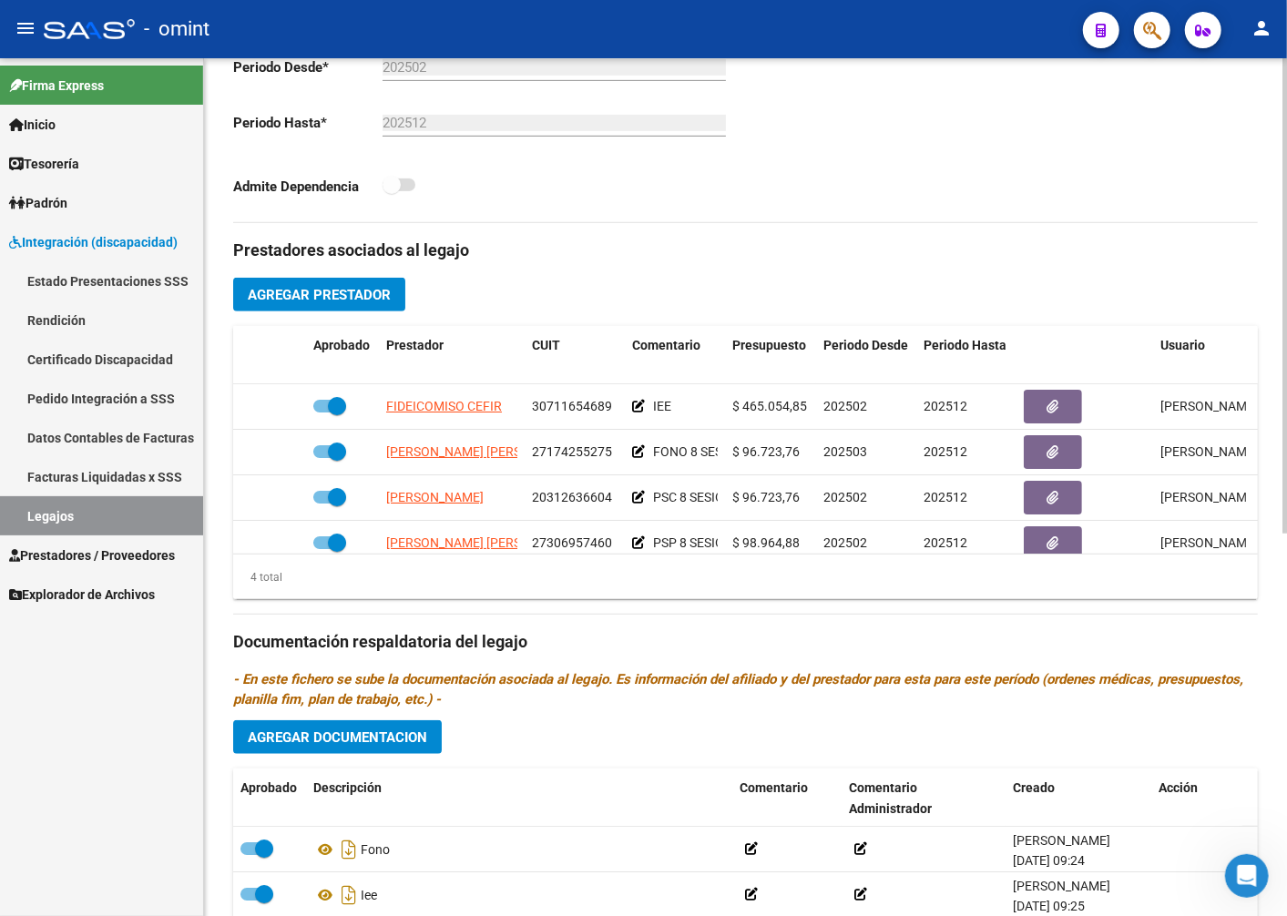
scroll to position [0, 0]
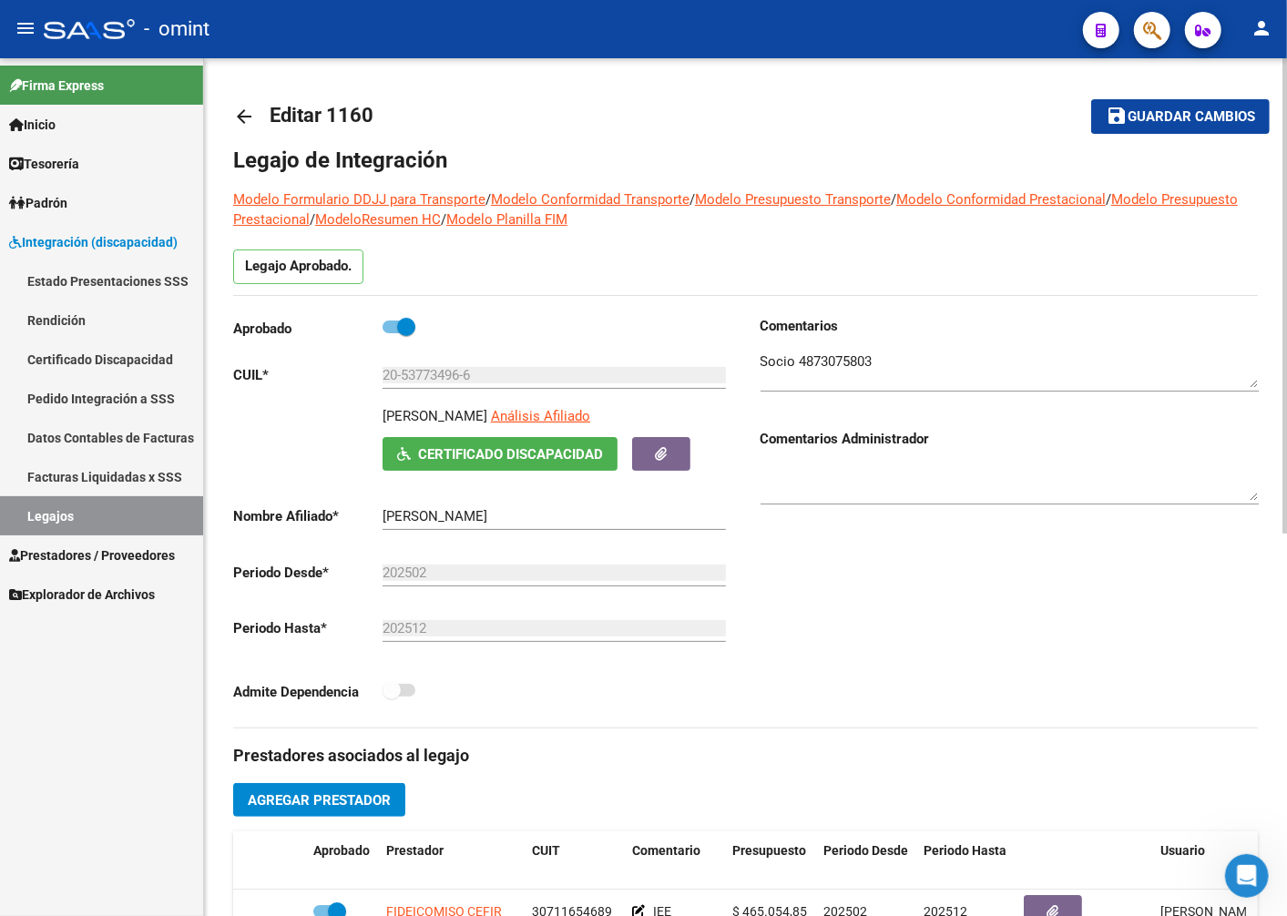
click at [453, 372] on input "20-53773496-6" at bounding box center [553, 375] width 343 height 16
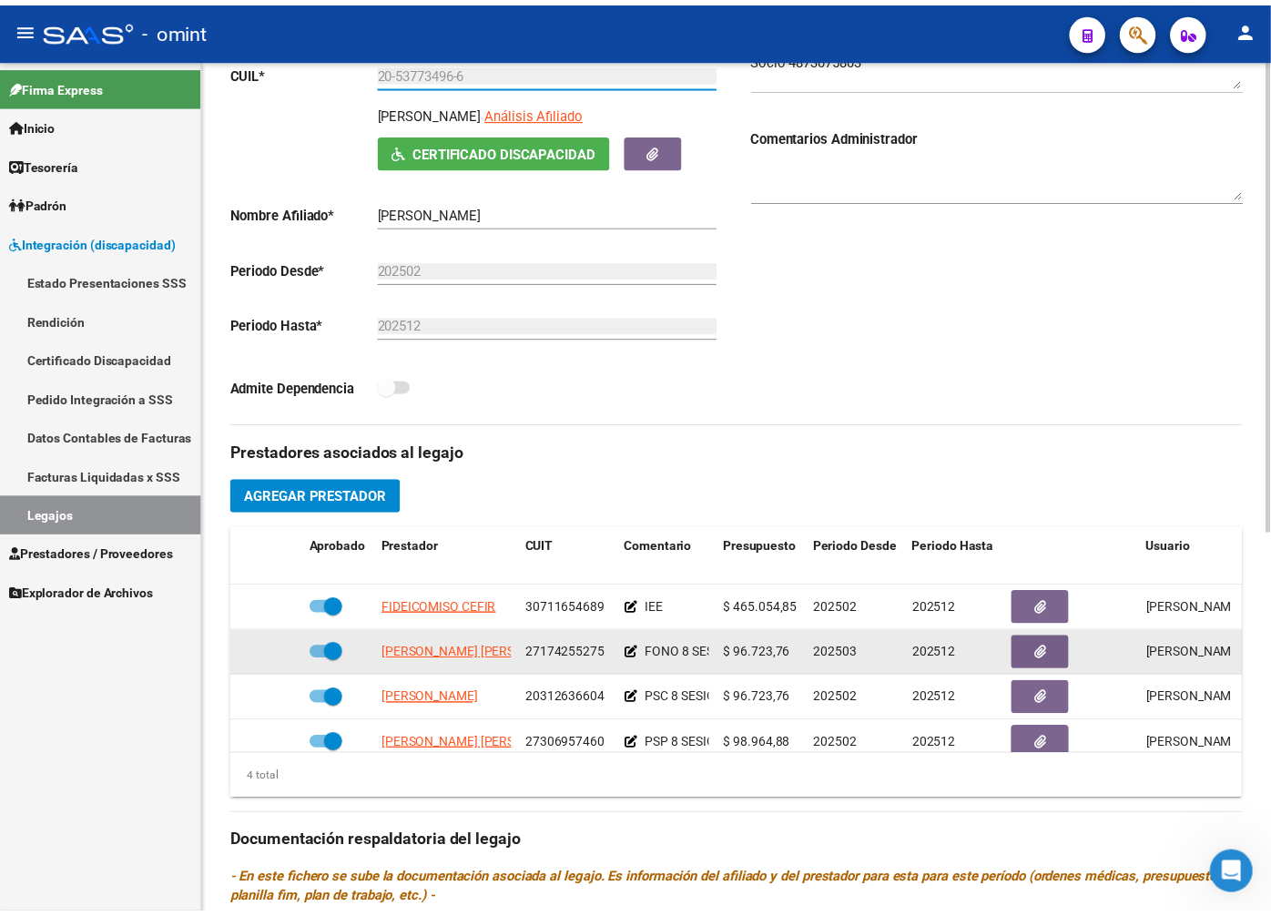
scroll to position [404, 0]
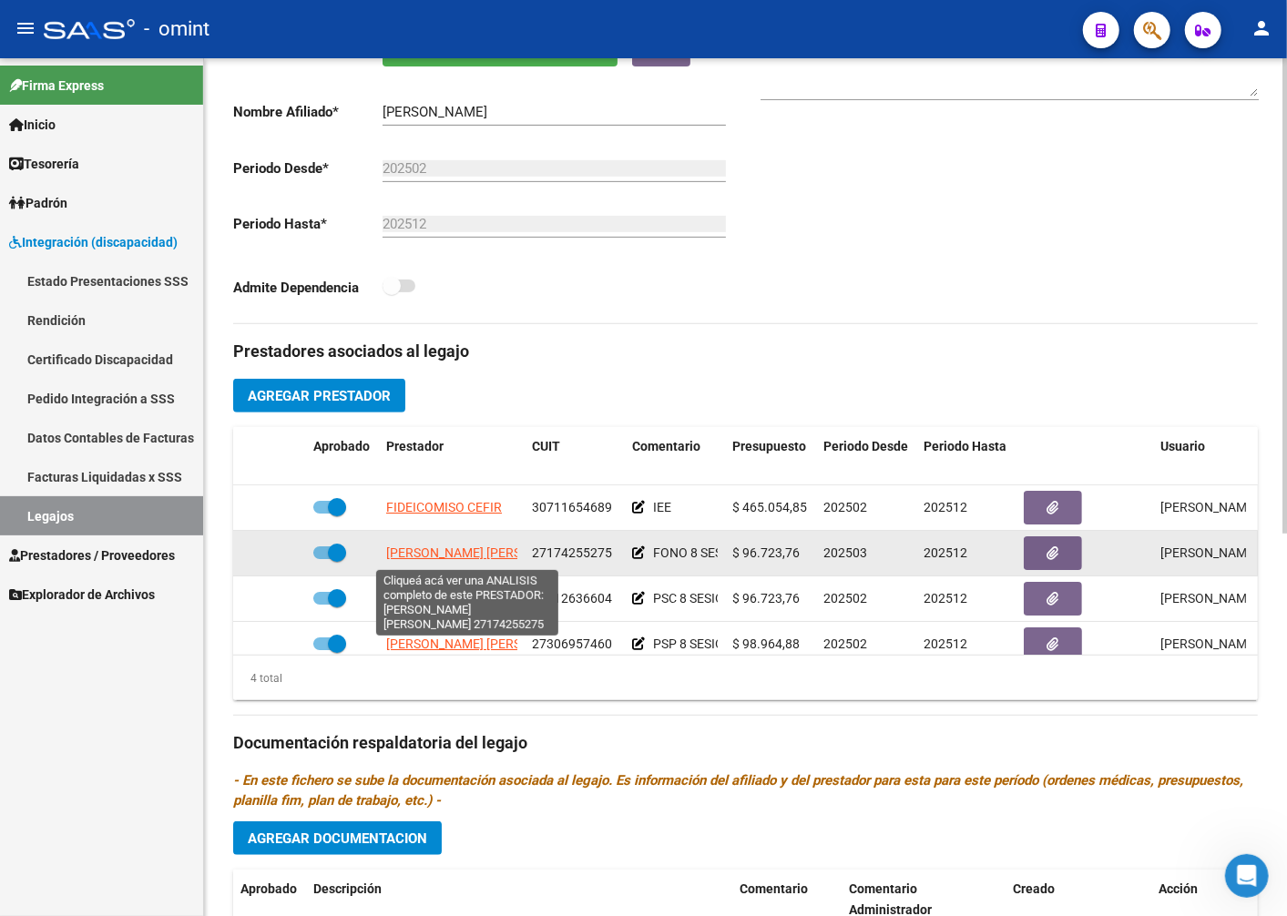
click at [441, 551] on span "ABALOS JUDIT ALEJANDRA" at bounding box center [485, 552] width 198 height 15
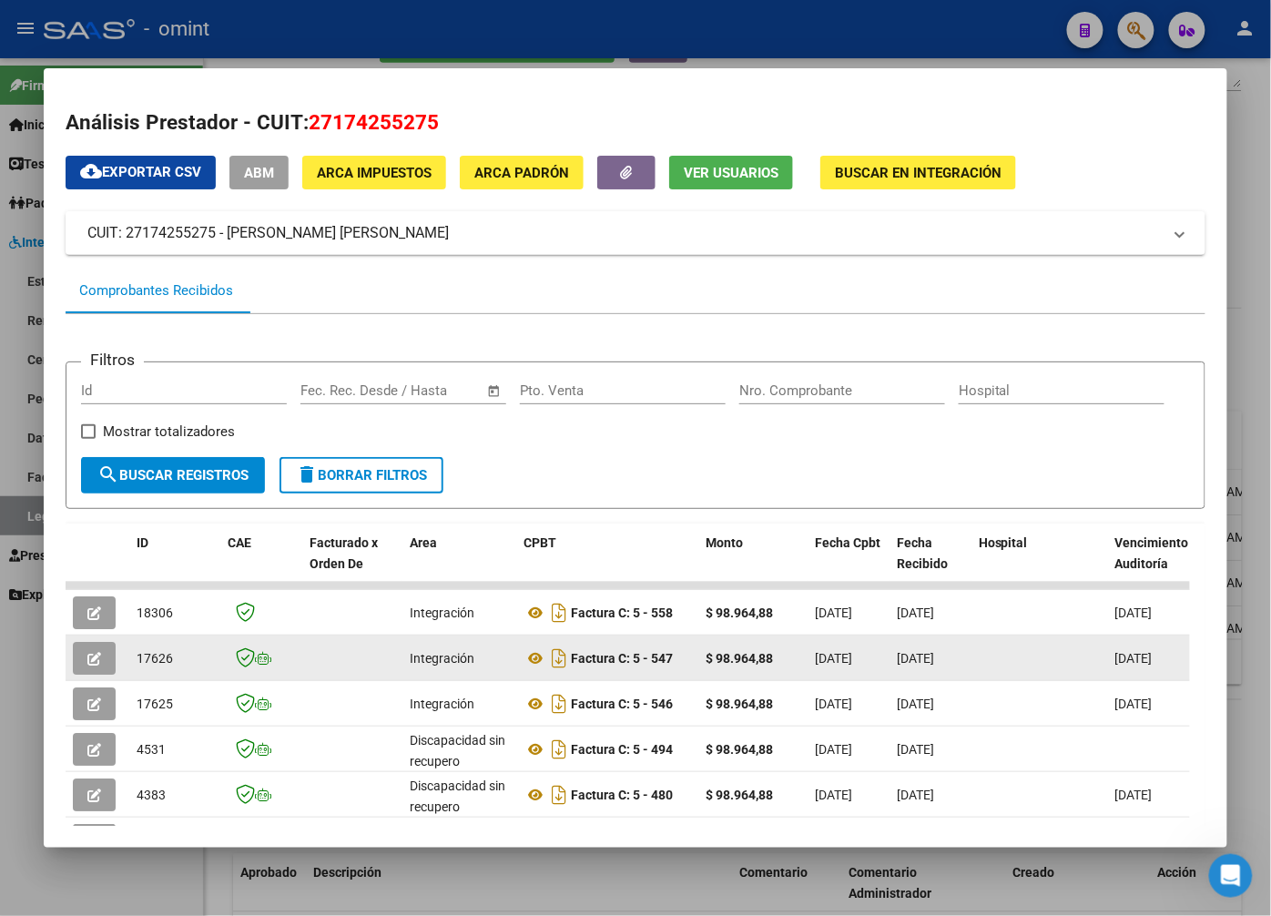
scroll to position [141, 0]
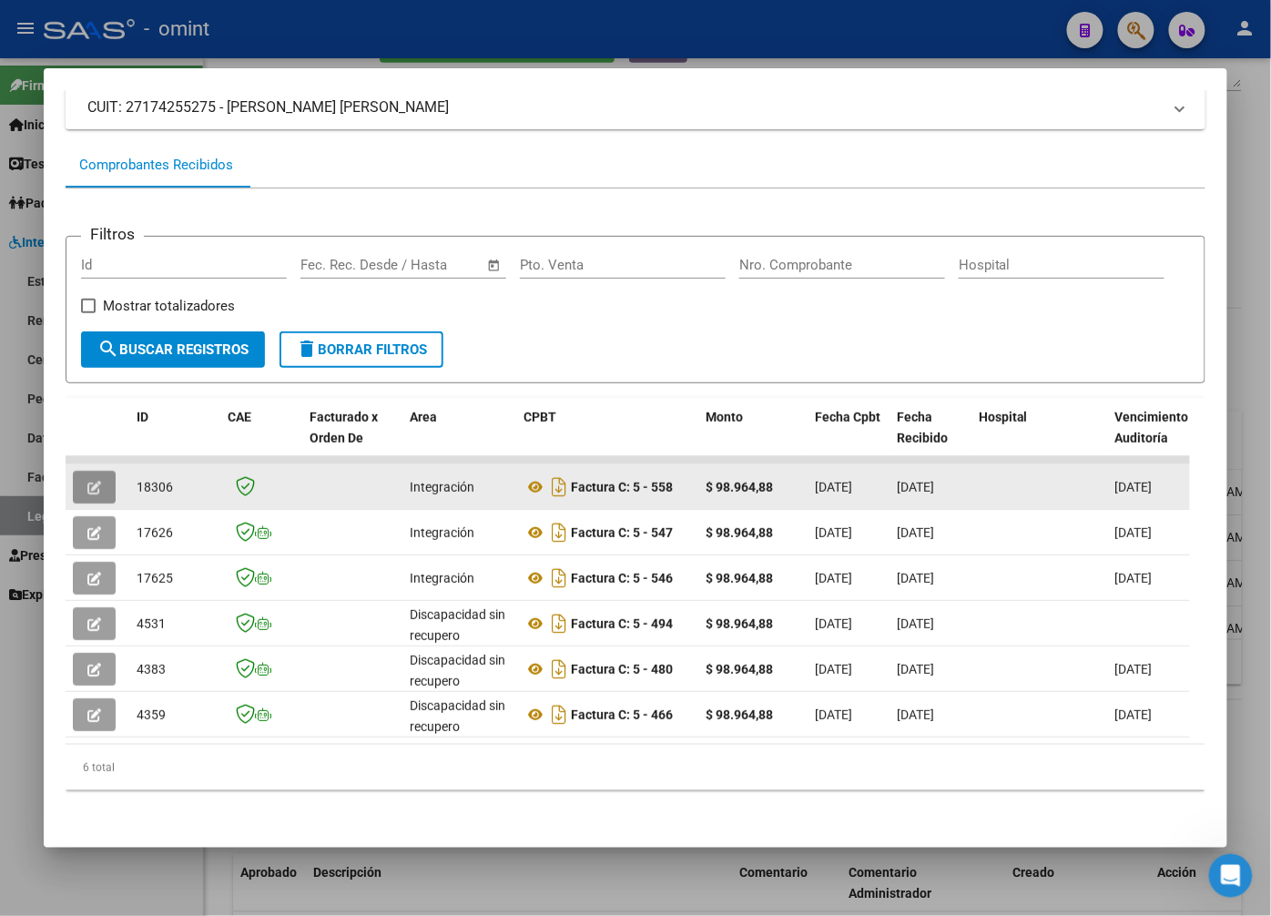
click at [101, 481] on icon "button" at bounding box center [94, 488] width 14 height 14
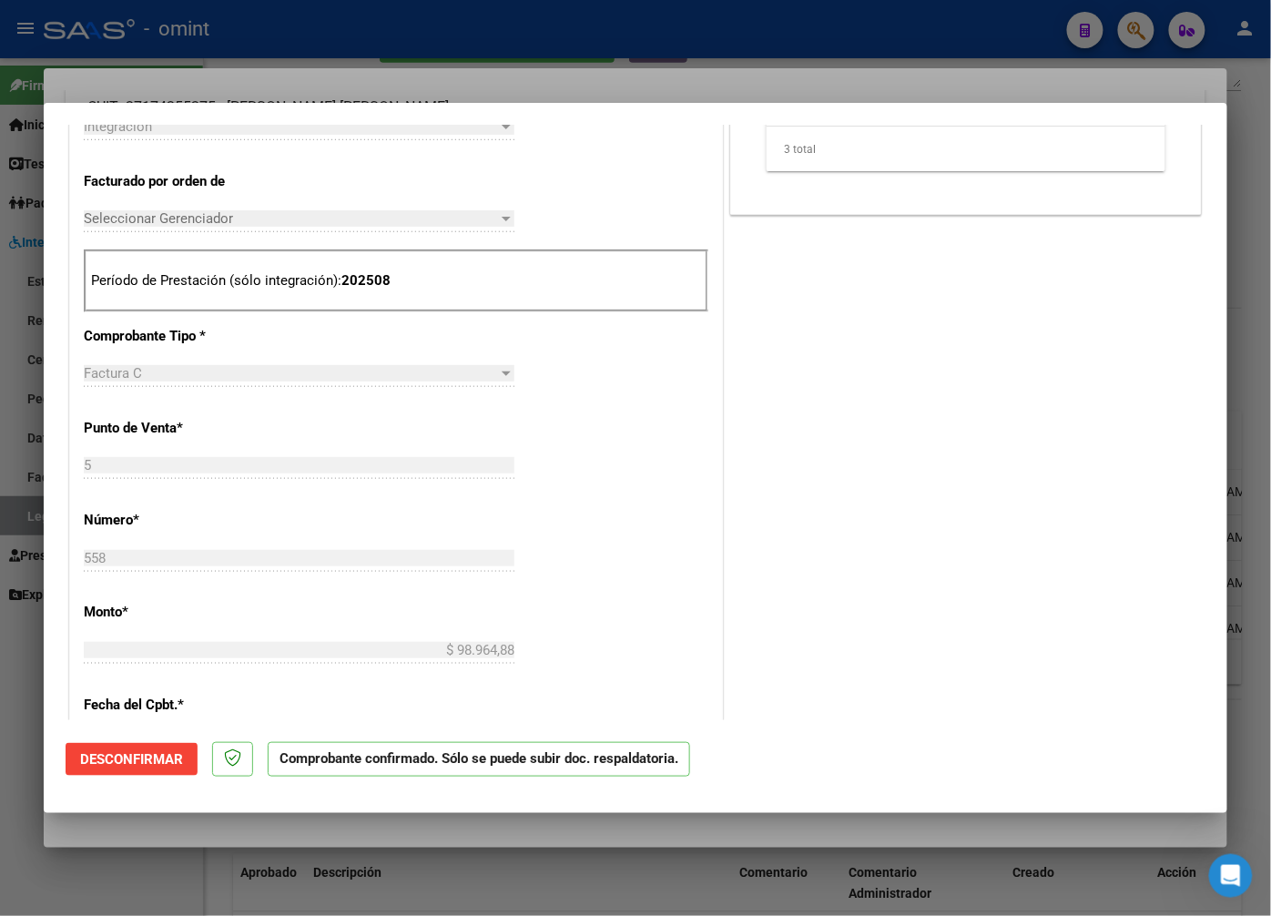
scroll to position [0, 0]
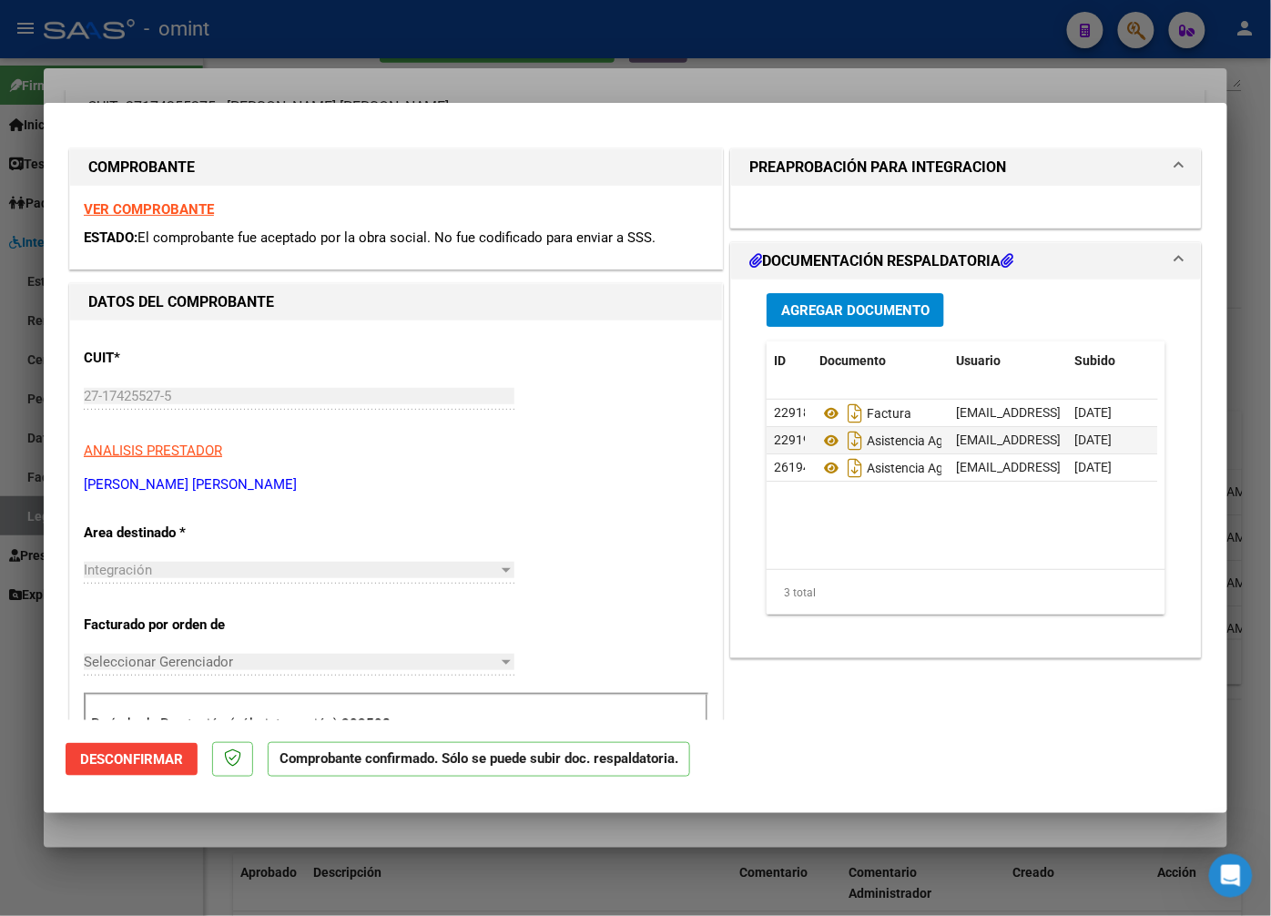
click at [150, 200] on div "VER COMPROBANTE ESTADO: El comprobante fue aceptado por la obra social. No fue …" at bounding box center [396, 227] width 652 height 83
click at [829, 413] on icon at bounding box center [832, 414] width 24 height 22
click at [376, 67] on div at bounding box center [635, 458] width 1271 height 916
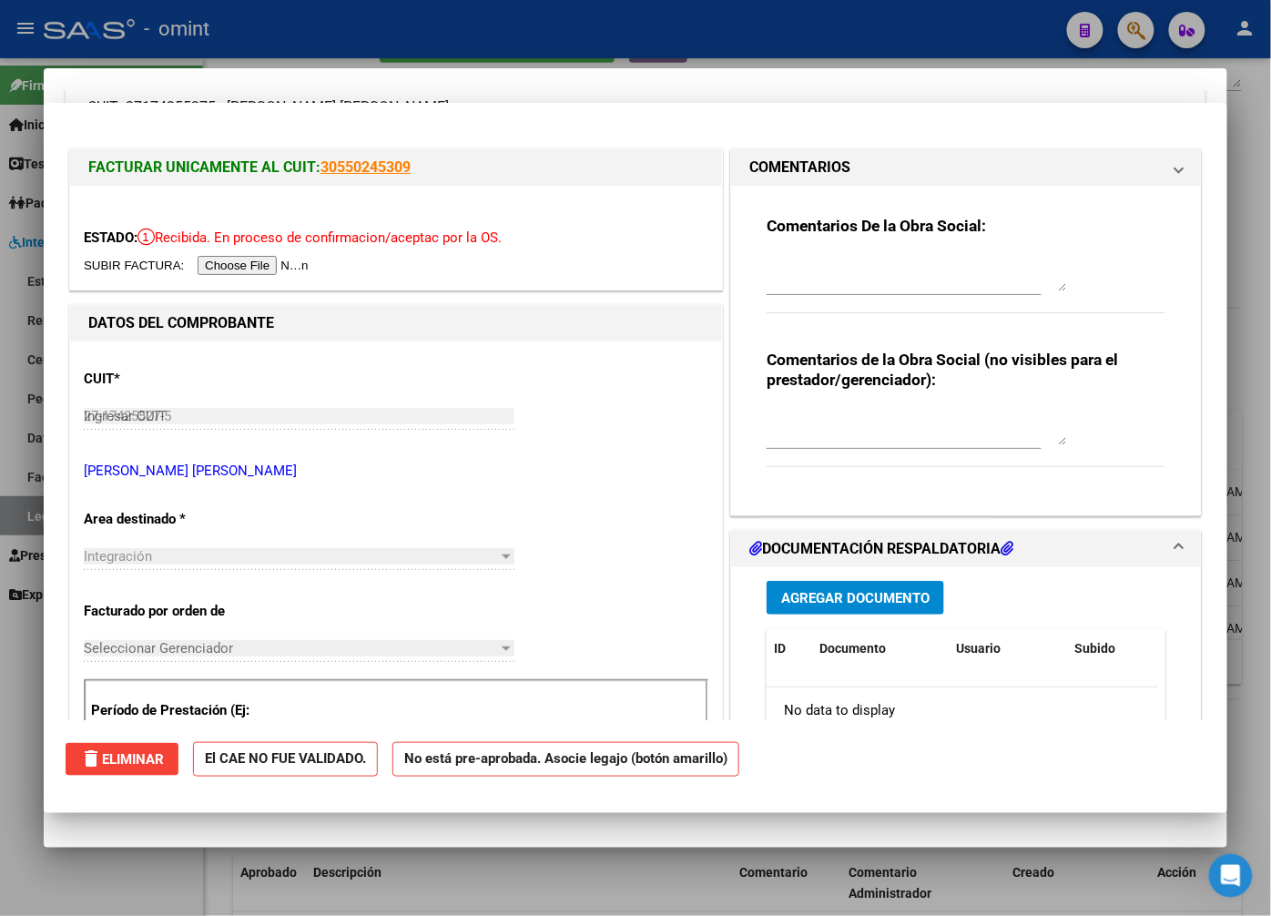
type input "$ 0,00"
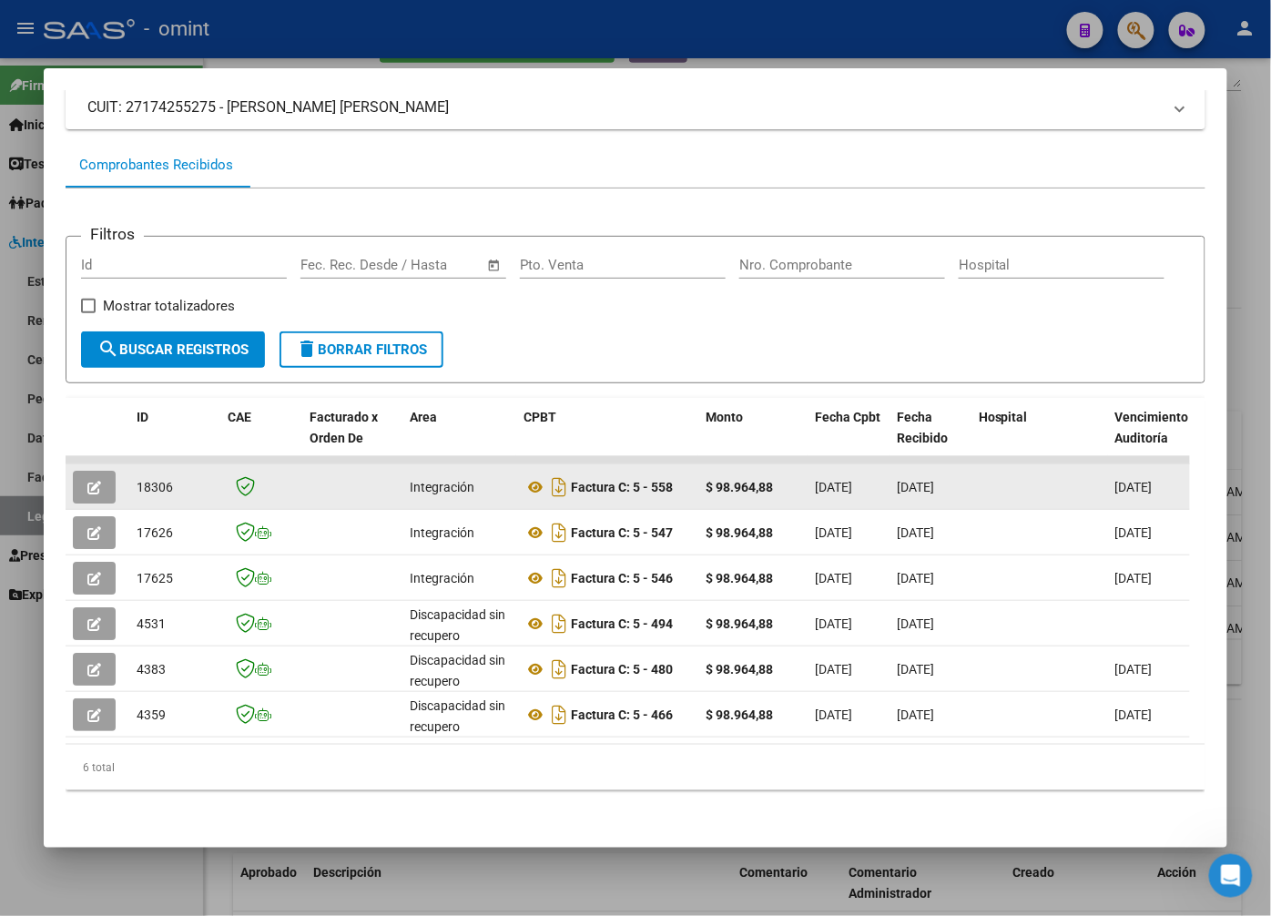
click at [156, 480] on span "18306" at bounding box center [155, 487] width 36 height 15
copy span "18306"
click at [93, 481] on icon "button" at bounding box center [94, 488] width 14 height 14
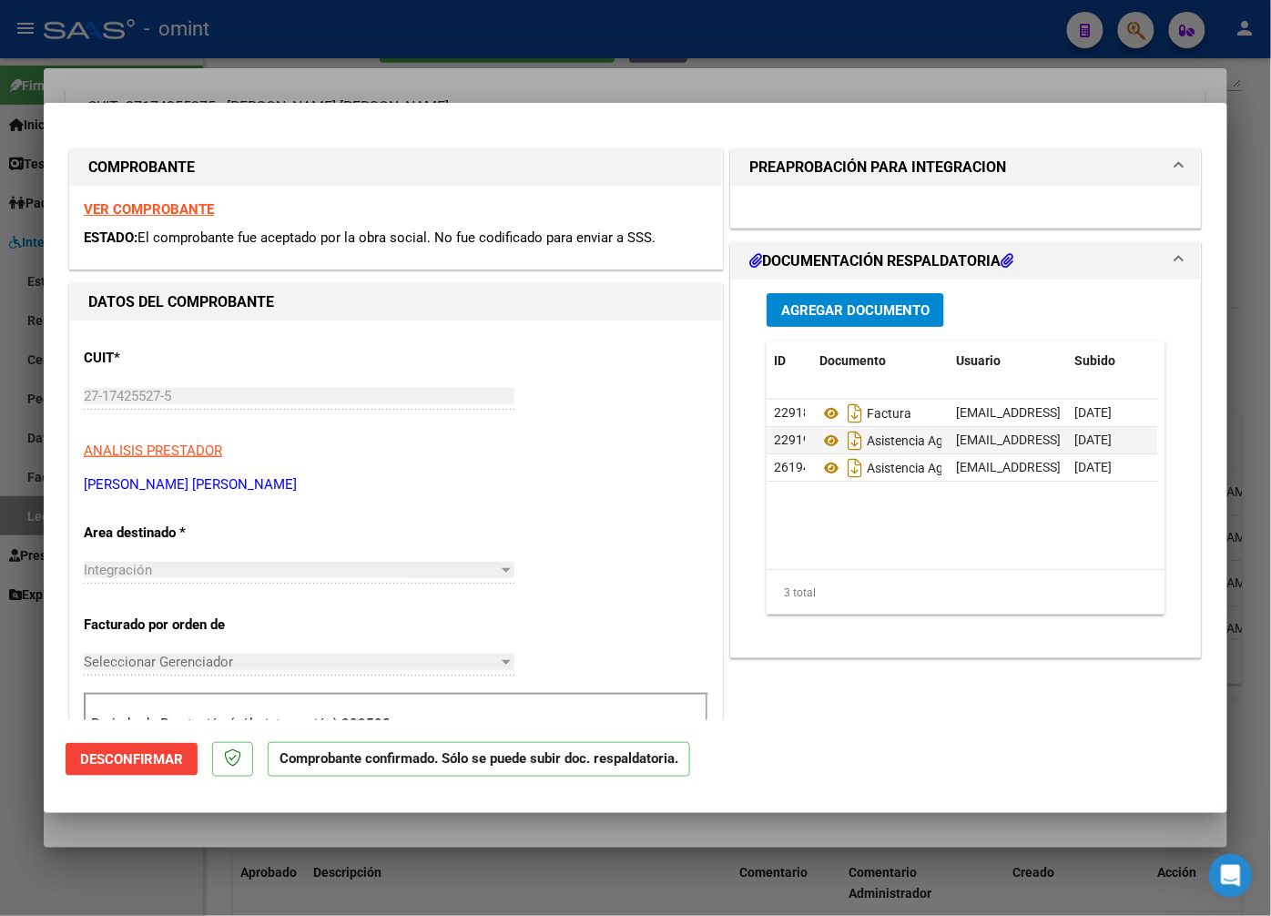
scroll to position [101, 0]
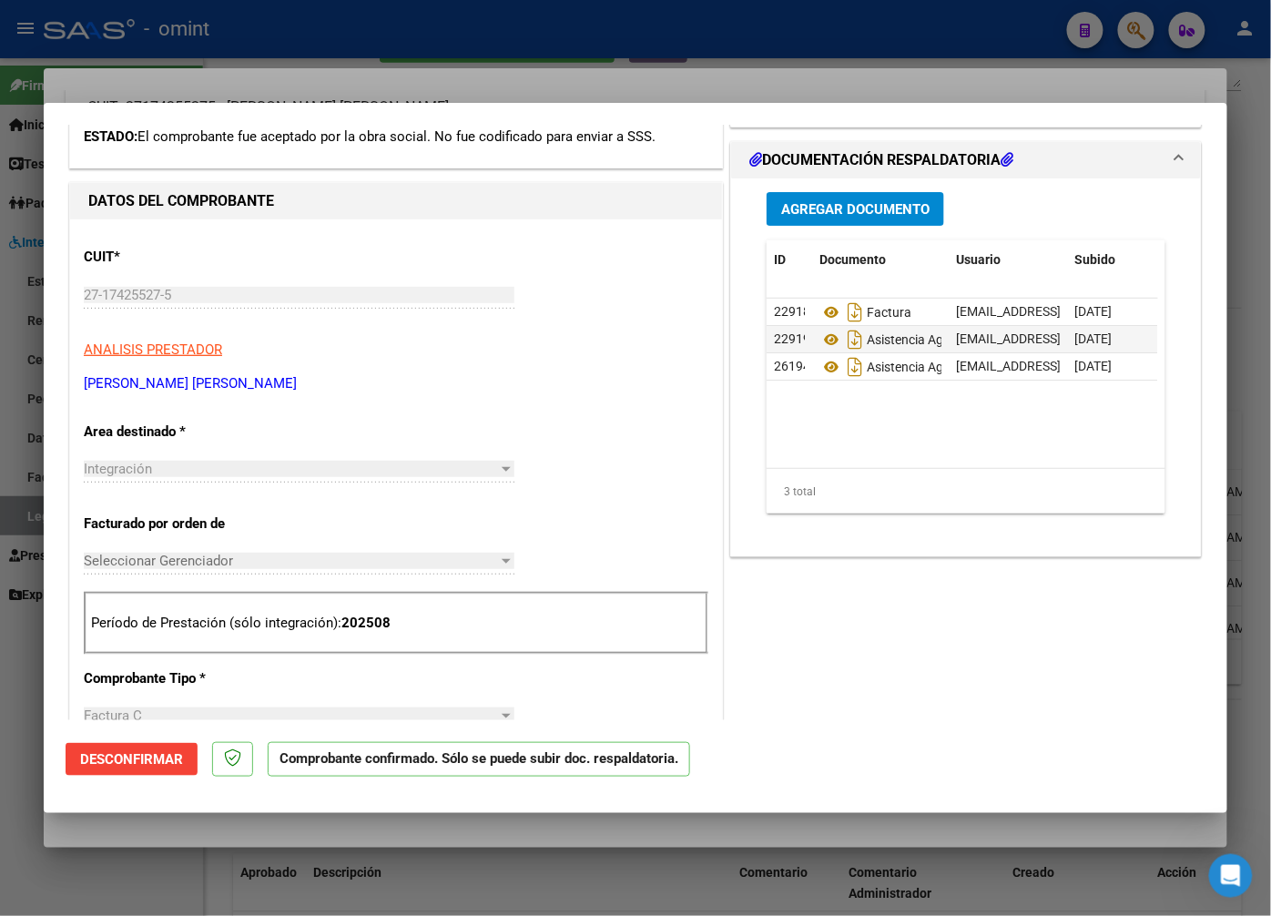
click at [146, 759] on span "Desconfirmar" at bounding box center [131, 759] width 103 height 16
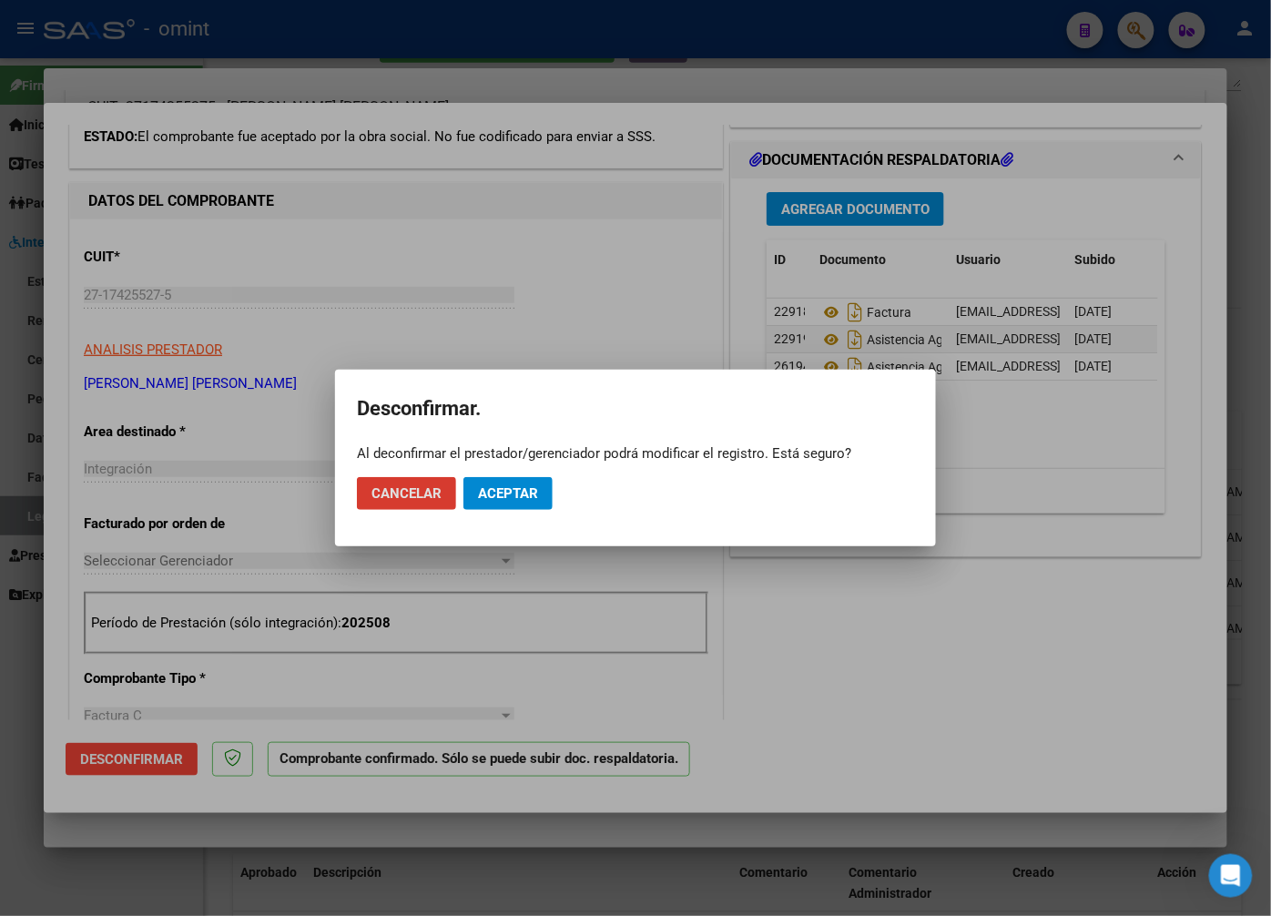
click at [514, 503] on button "Aceptar" at bounding box center [508, 493] width 89 height 33
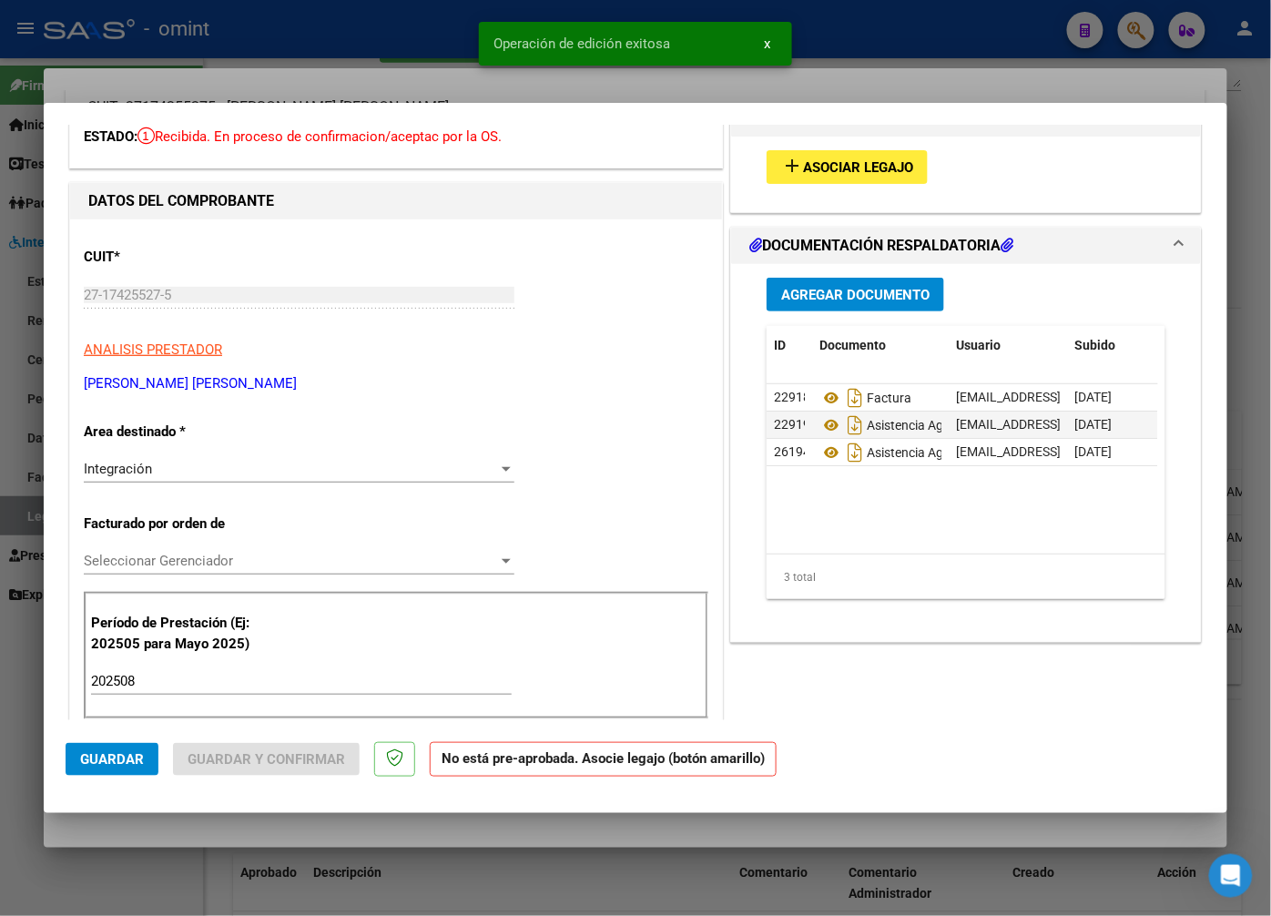
scroll to position [303, 0]
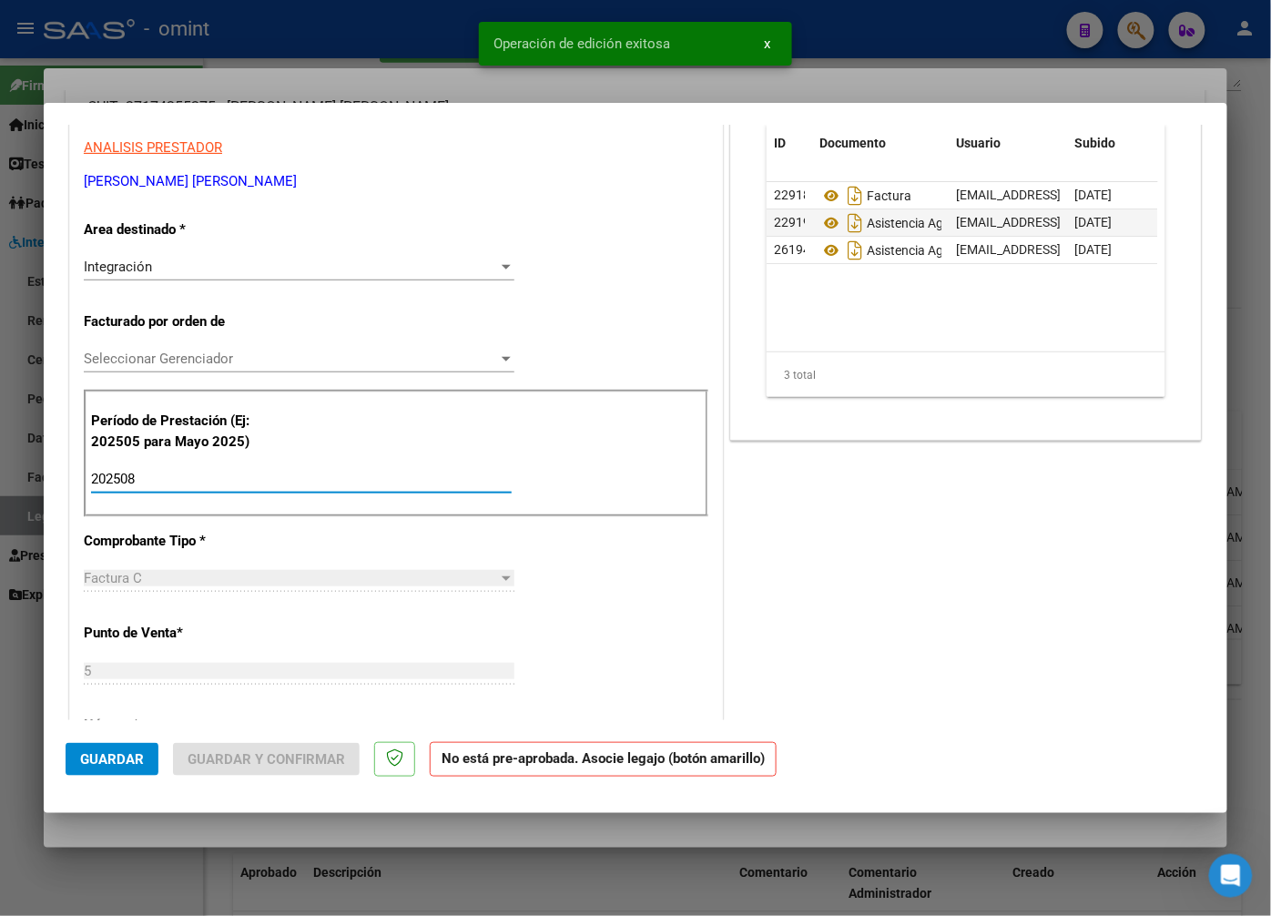
click at [110, 484] on input "202508" at bounding box center [301, 479] width 421 height 16
click at [100, 495] on div "202508 Ingrese el Período de Prestación como indica el ejemplo" at bounding box center [301, 487] width 421 height 45
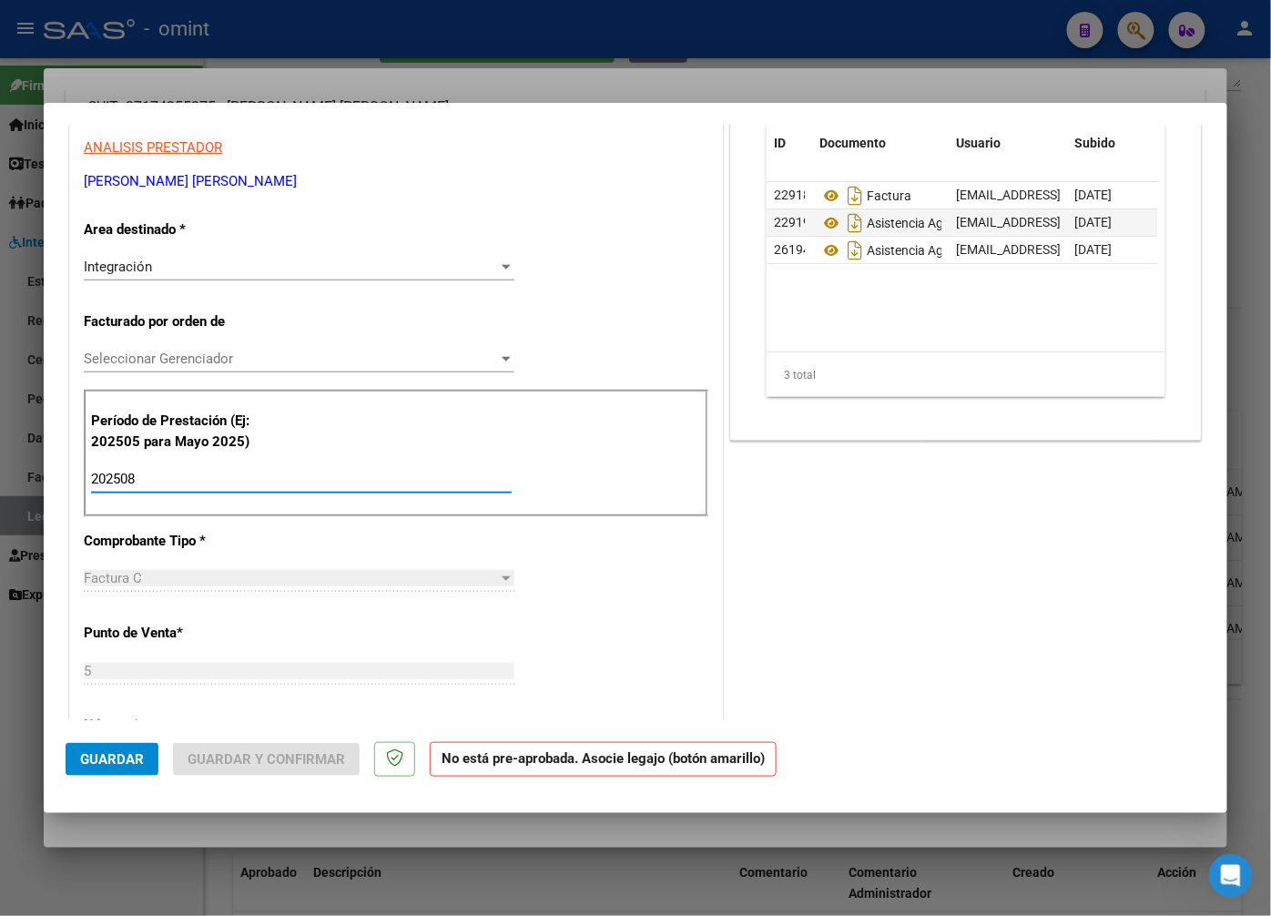
click at [106, 480] on input "202508" at bounding box center [301, 479] width 421 height 16
click at [101, 498] on div "202508 Ingrese el Período de Prestación como indica el ejemplo" at bounding box center [301, 487] width 421 height 45
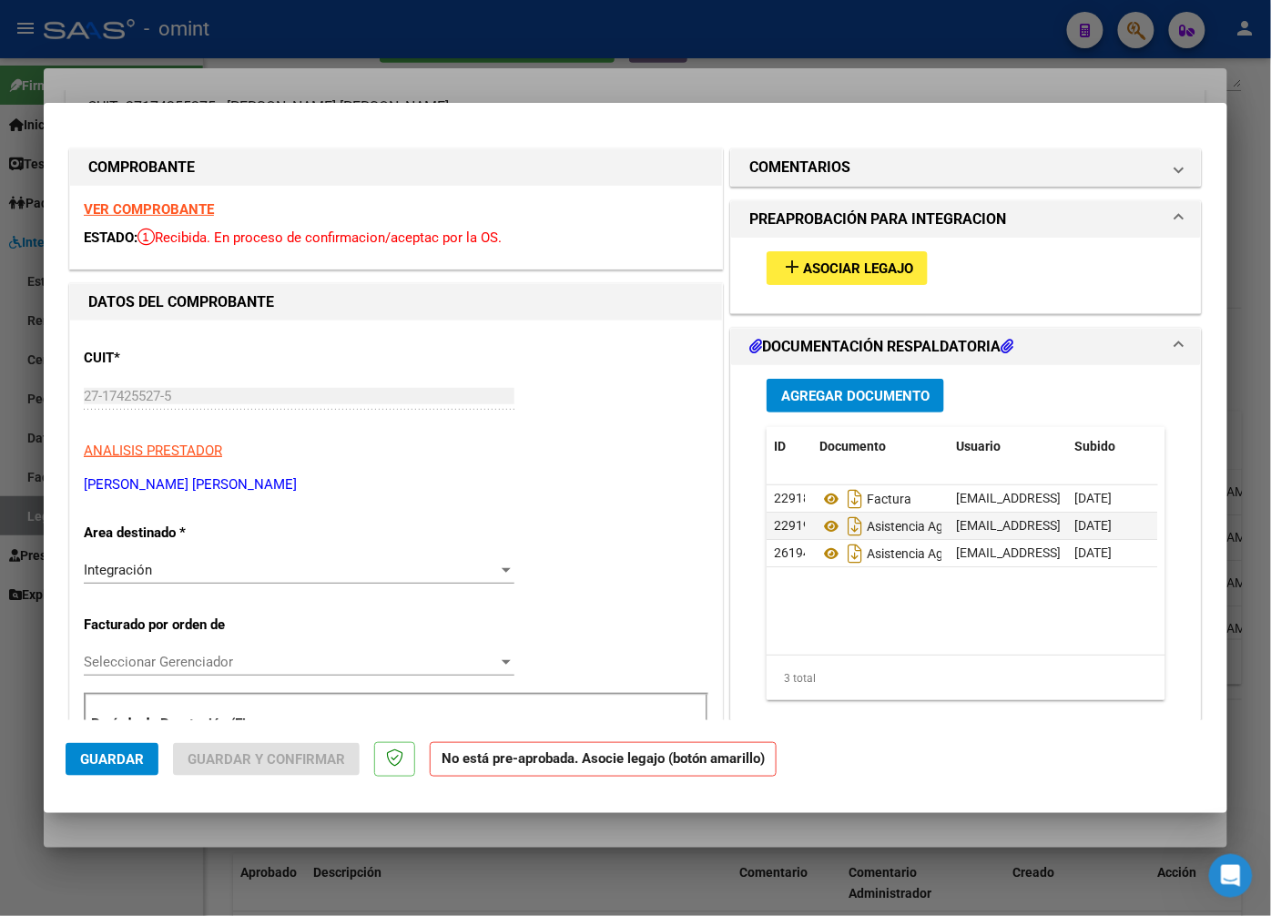
click at [844, 269] on span "Asociar Legajo" at bounding box center [858, 268] width 110 height 16
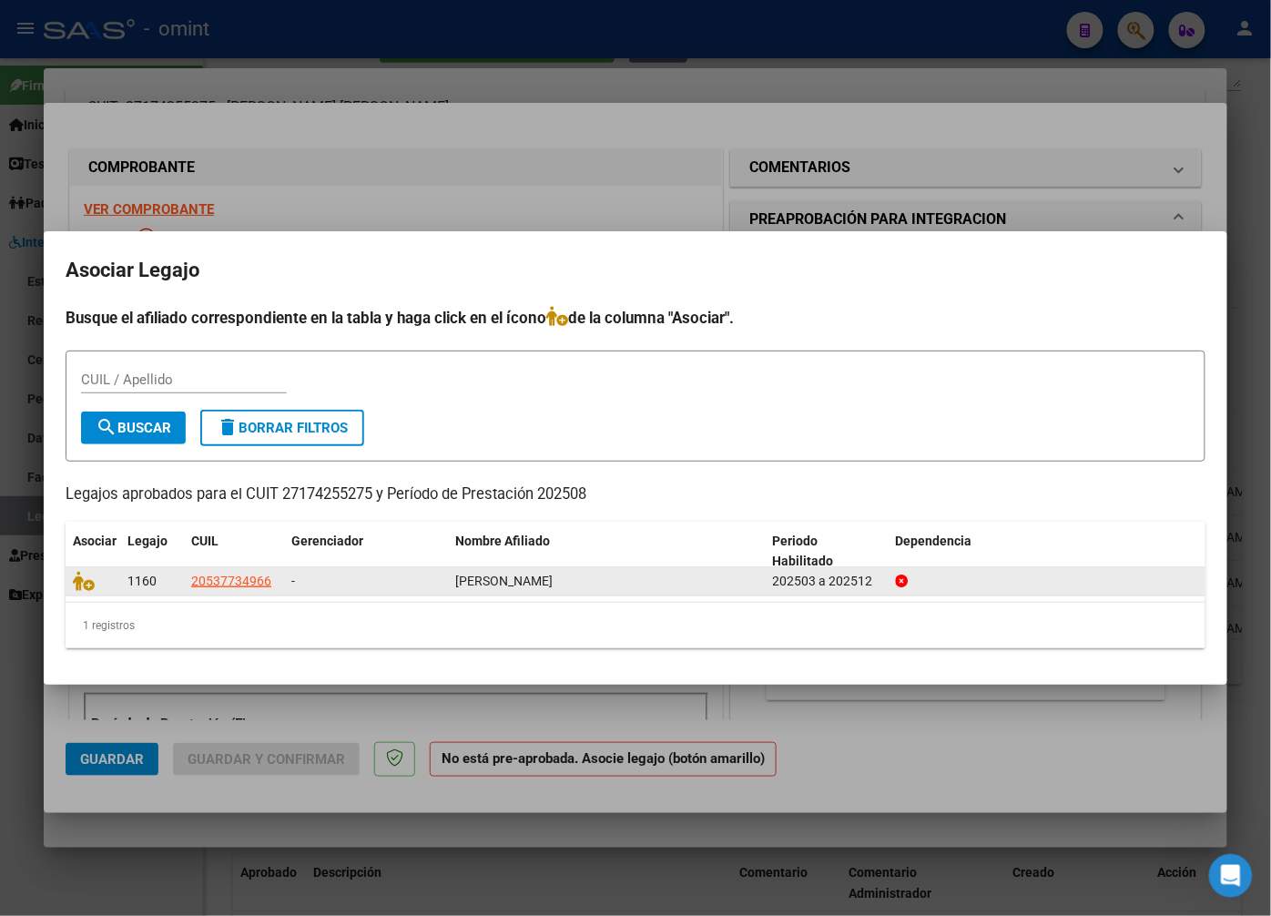
click at [75, 568] on datatable-body-cell at bounding box center [93, 581] width 55 height 28
click at [80, 589] on icon at bounding box center [84, 581] width 22 height 20
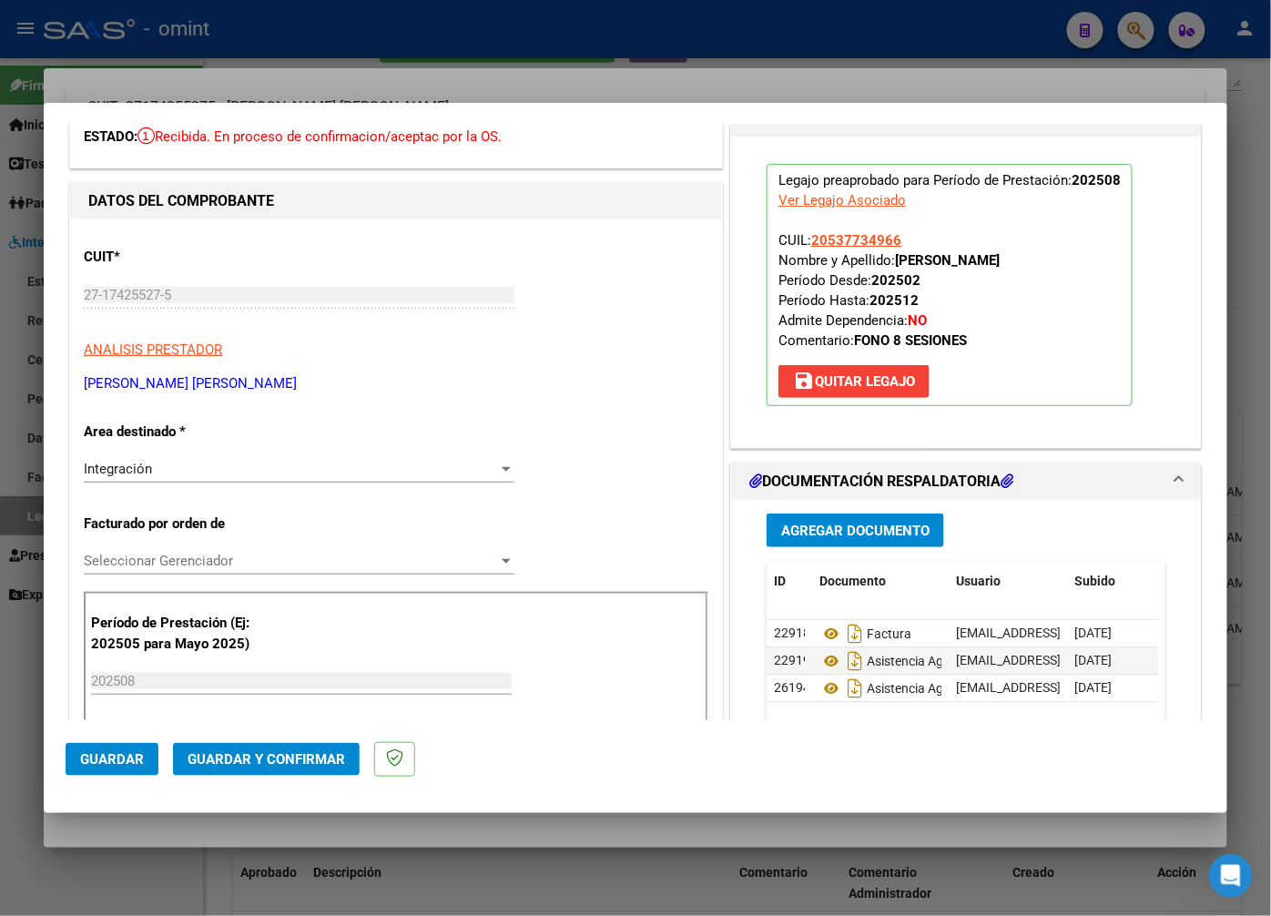
scroll to position [303, 0]
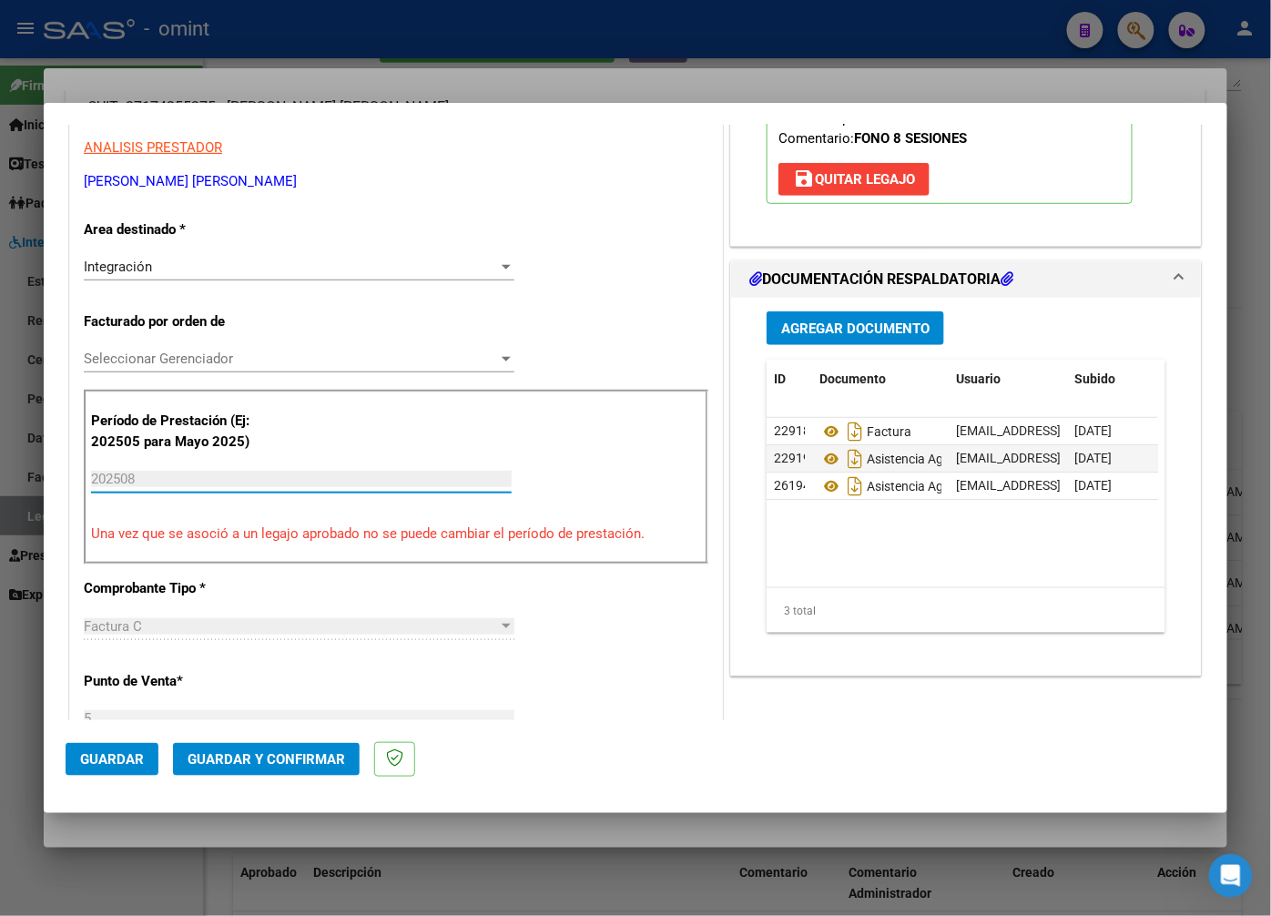
click at [142, 484] on input "202508" at bounding box center [301, 479] width 421 height 16
click at [144, 480] on input "202508" at bounding box center [301, 479] width 421 height 16
click at [126, 478] on input "202508" at bounding box center [301, 479] width 421 height 16
click at [219, 479] on input "202508" at bounding box center [301, 479] width 421 height 16
click at [180, 492] on div "202508 Ingrese el Período de Prestación como indica el ejemplo" at bounding box center [301, 478] width 421 height 27
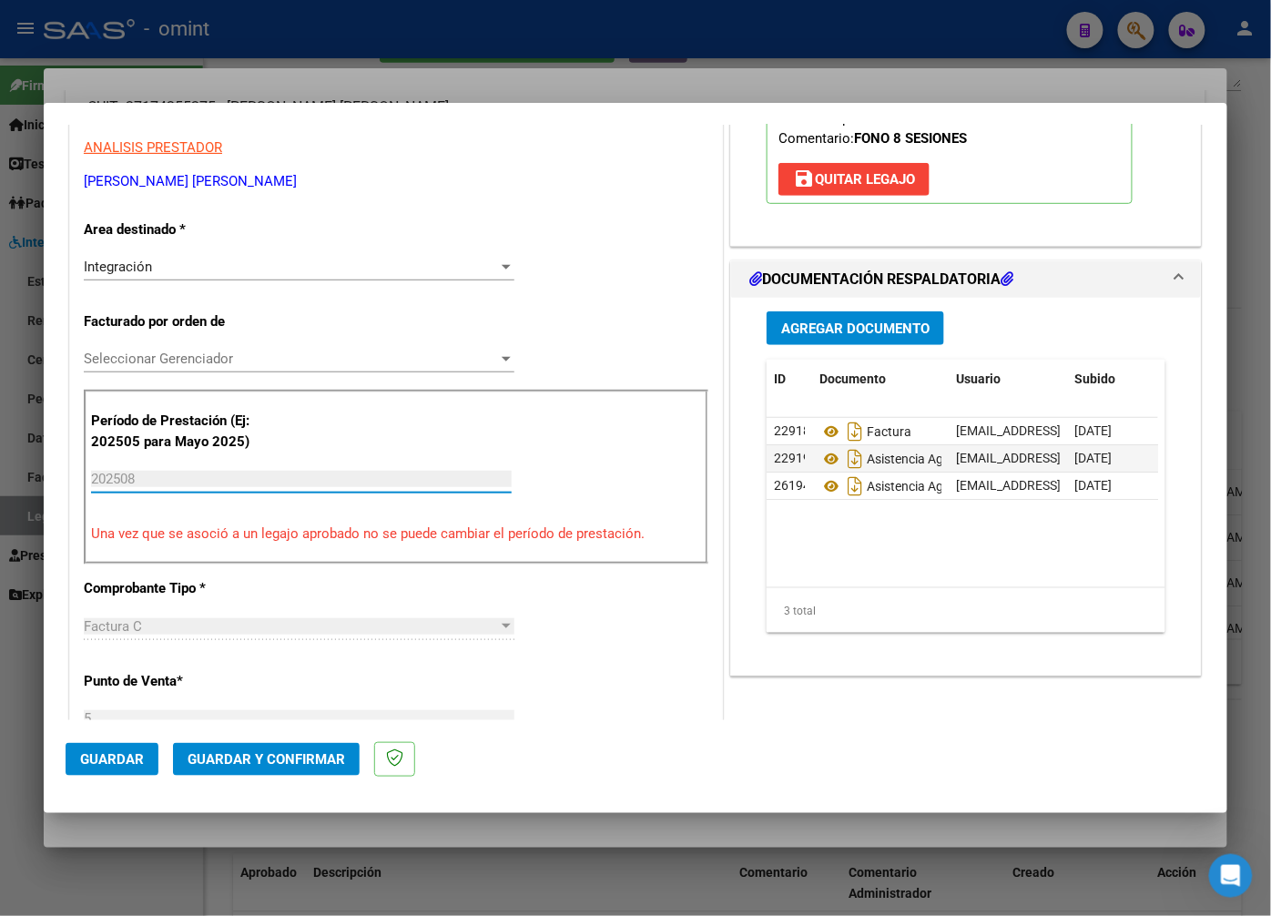
click at [107, 480] on input "202508" at bounding box center [301, 479] width 421 height 16
drag, startPoint x: 198, startPoint y: 478, endPoint x: 114, endPoint y: 471, distance: 84.1
click at [114, 471] on input "202508" at bounding box center [301, 479] width 421 height 16
drag, startPoint x: 114, startPoint y: 471, endPoint x: 141, endPoint y: 480, distance: 28.8
click at [141, 480] on input "202508" at bounding box center [301, 479] width 421 height 16
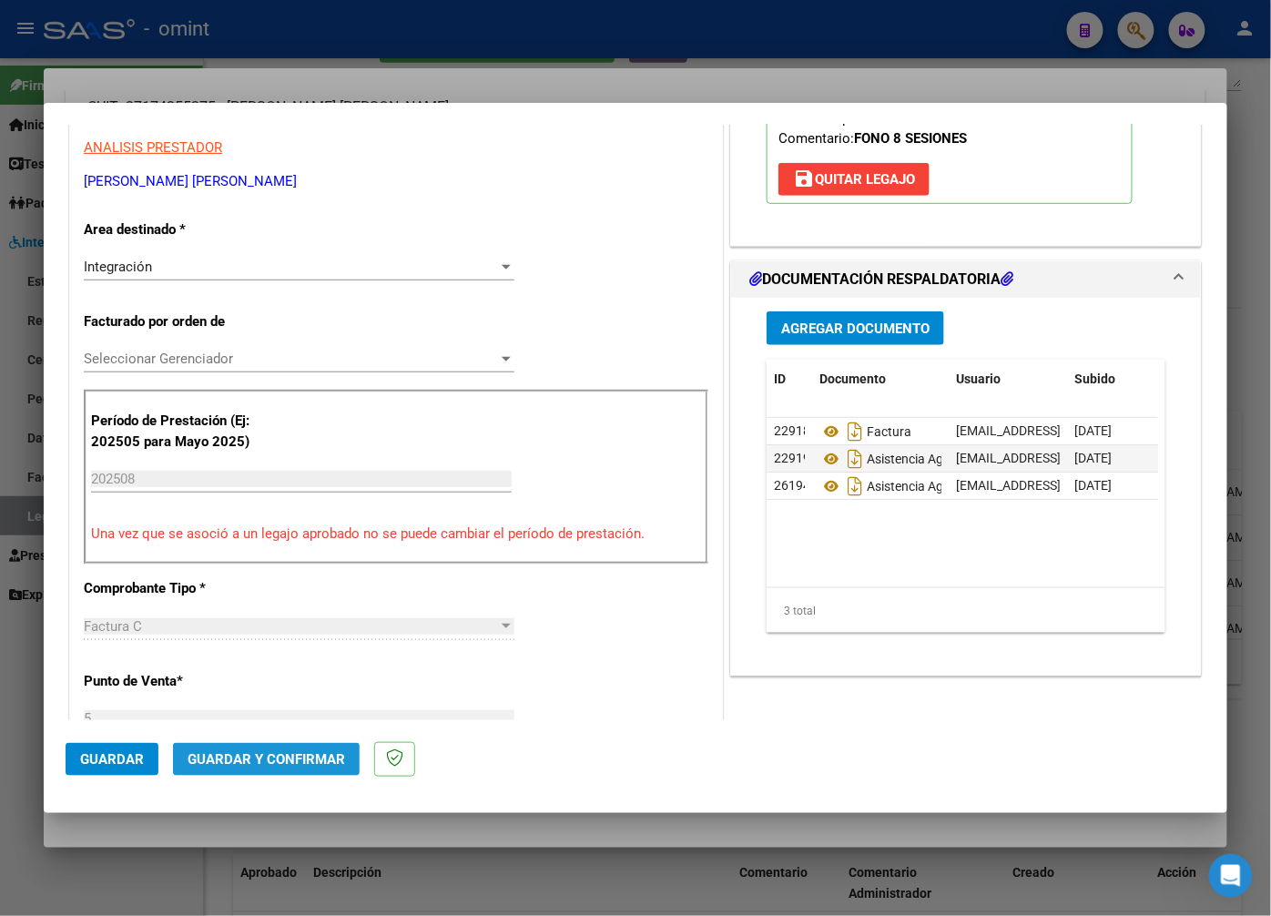
click at [259, 769] on button "Guardar y Confirmar" at bounding box center [266, 759] width 187 height 33
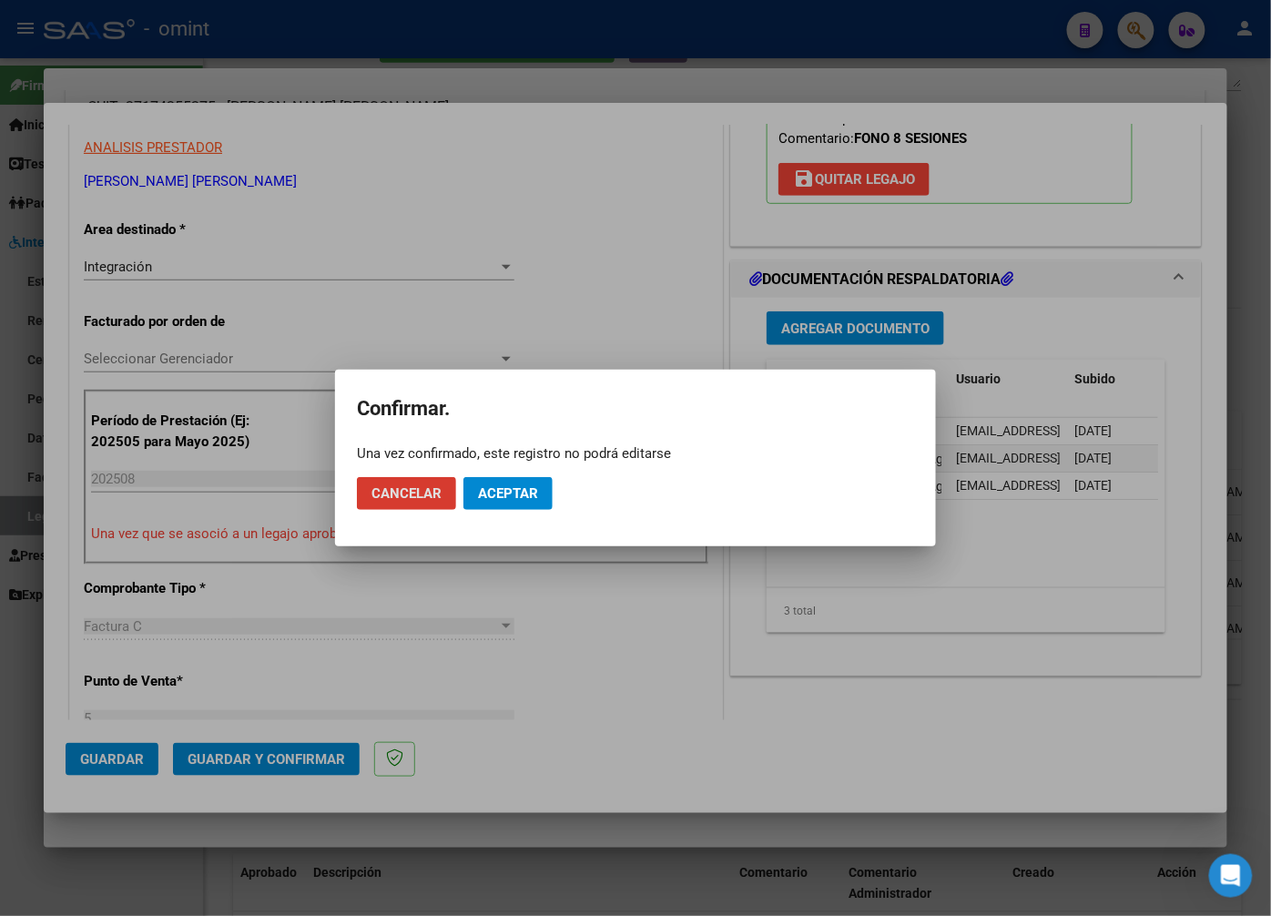
click at [537, 480] on button "Aceptar" at bounding box center [508, 493] width 89 height 33
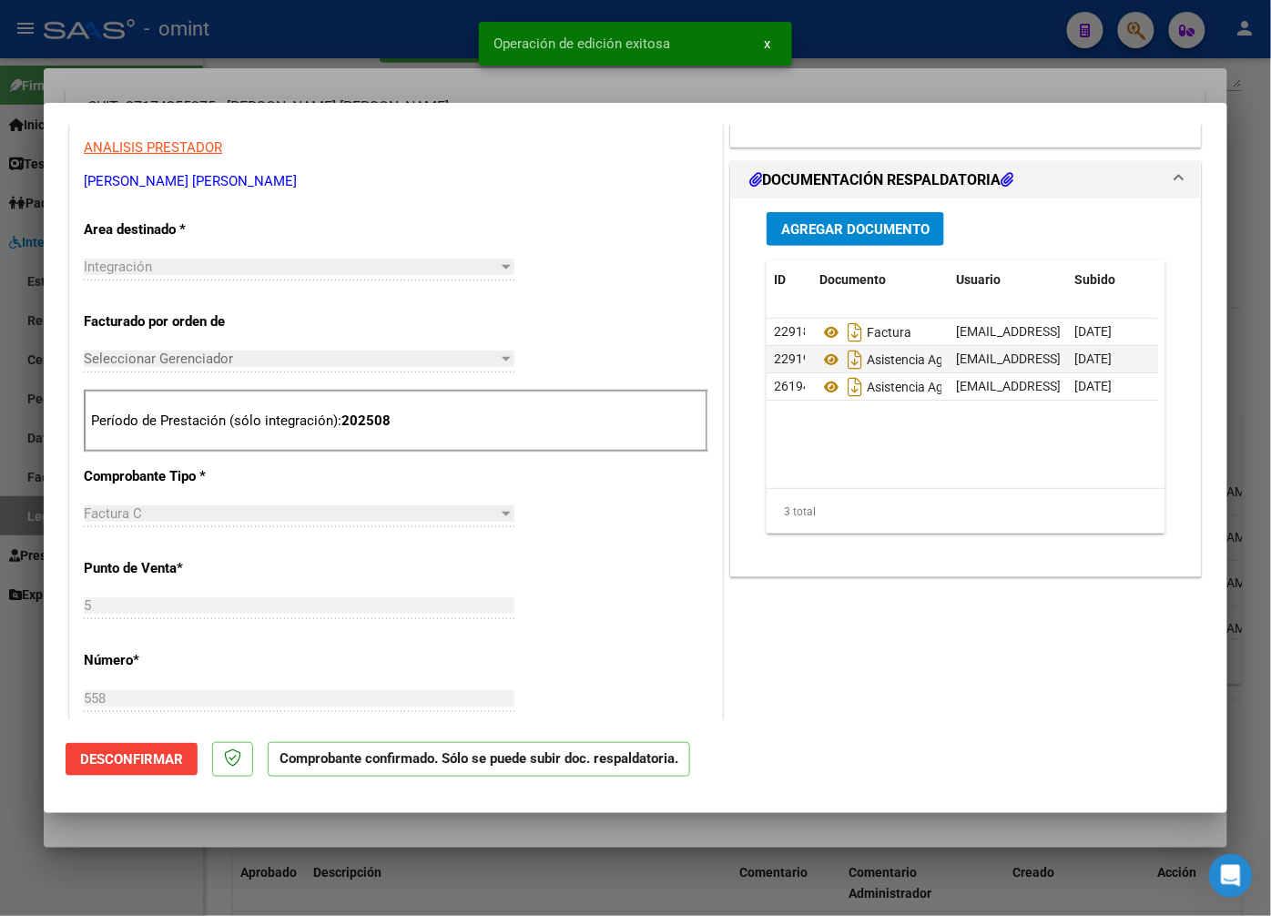
click at [359, 43] on div at bounding box center [635, 458] width 1271 height 916
type input "$ 0,00"
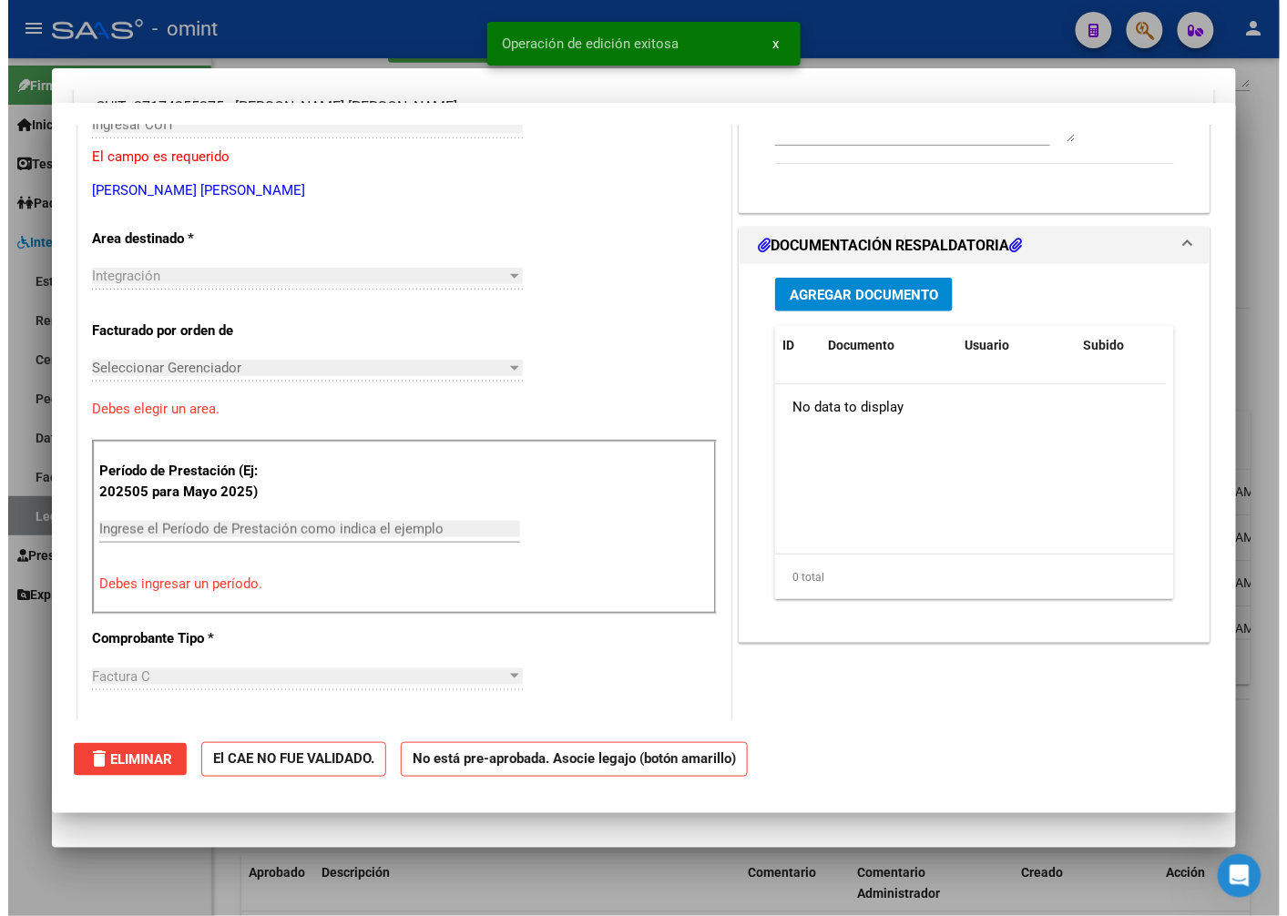
scroll to position [0, 0]
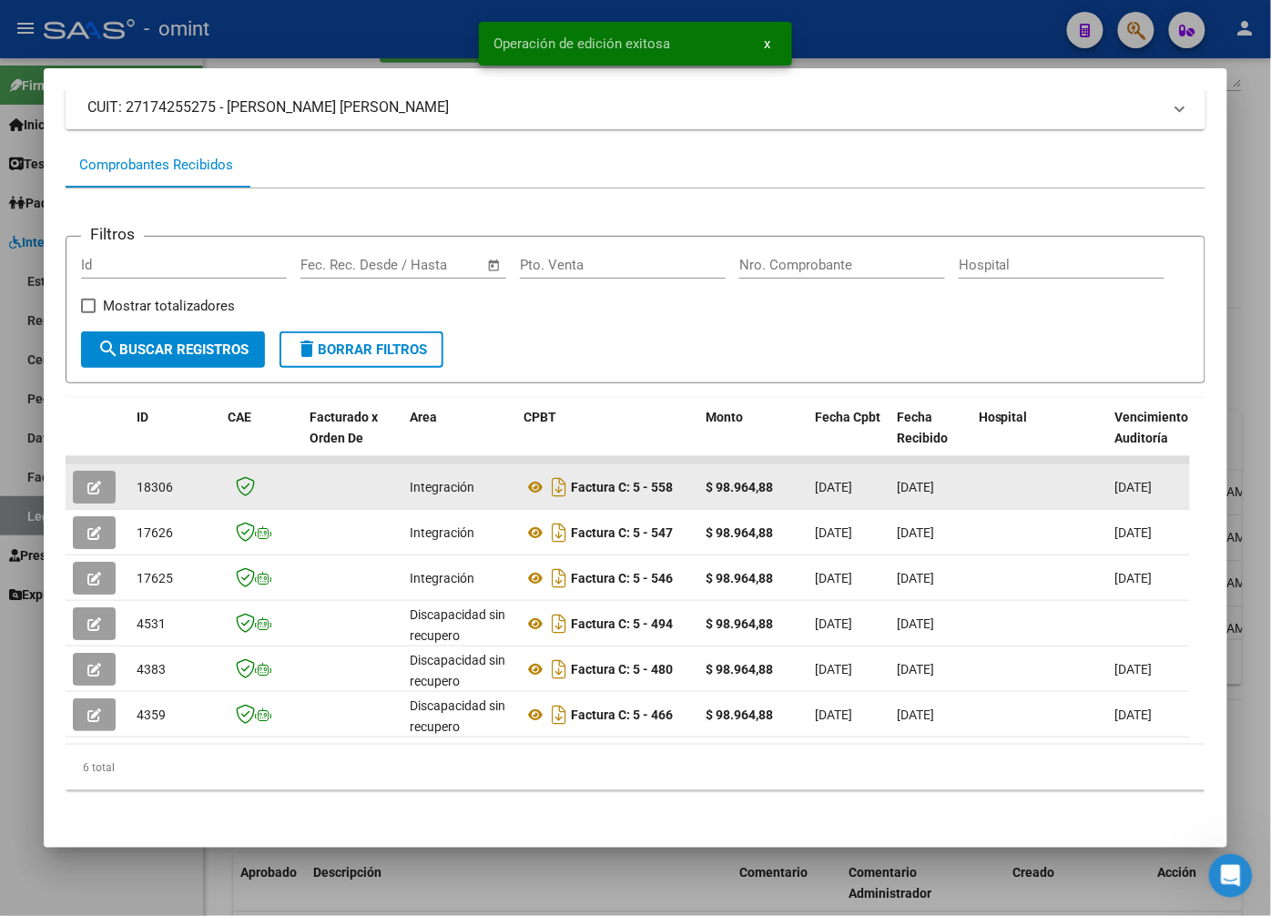
click at [157, 480] on span "18306" at bounding box center [155, 487] width 36 height 15
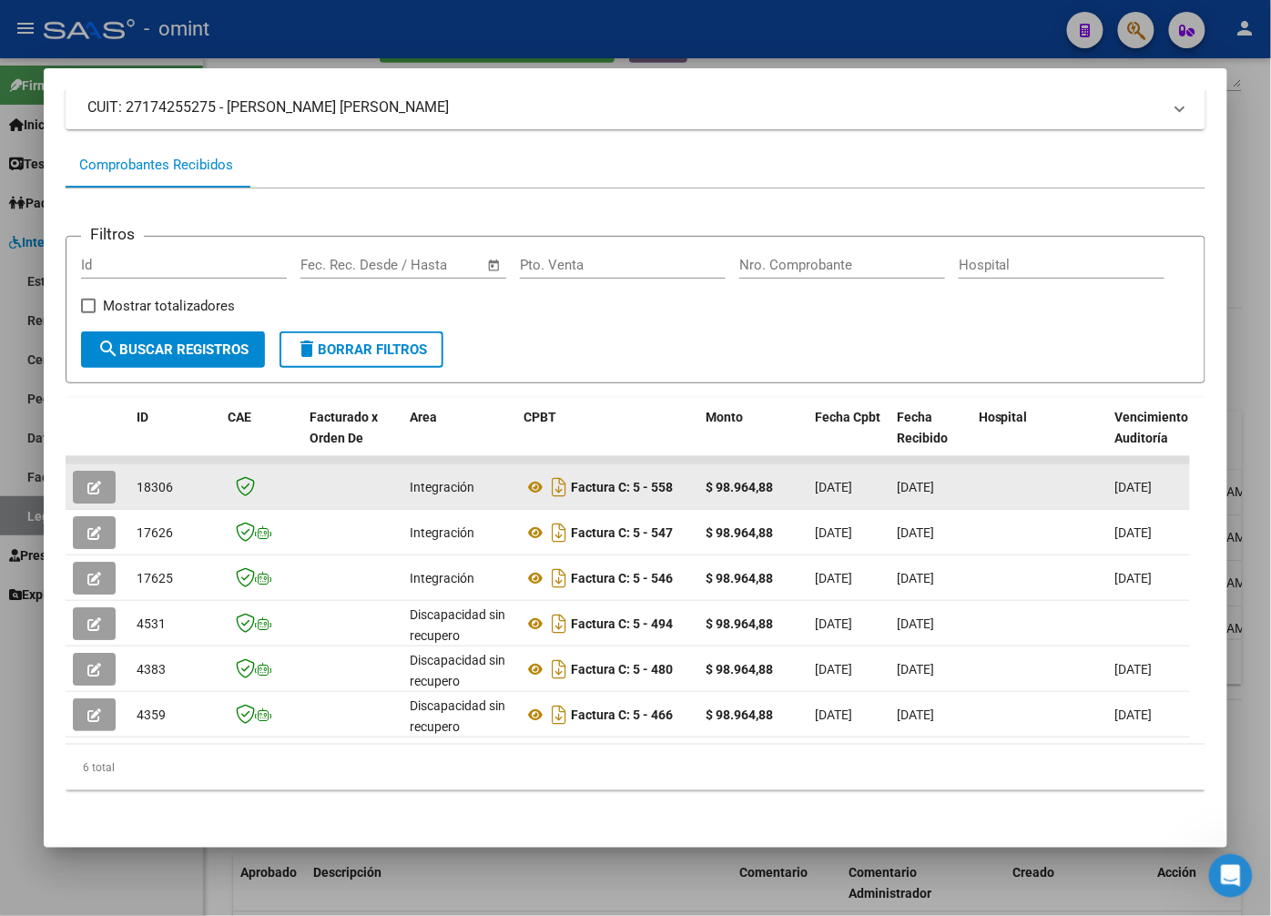
copy span "18306"
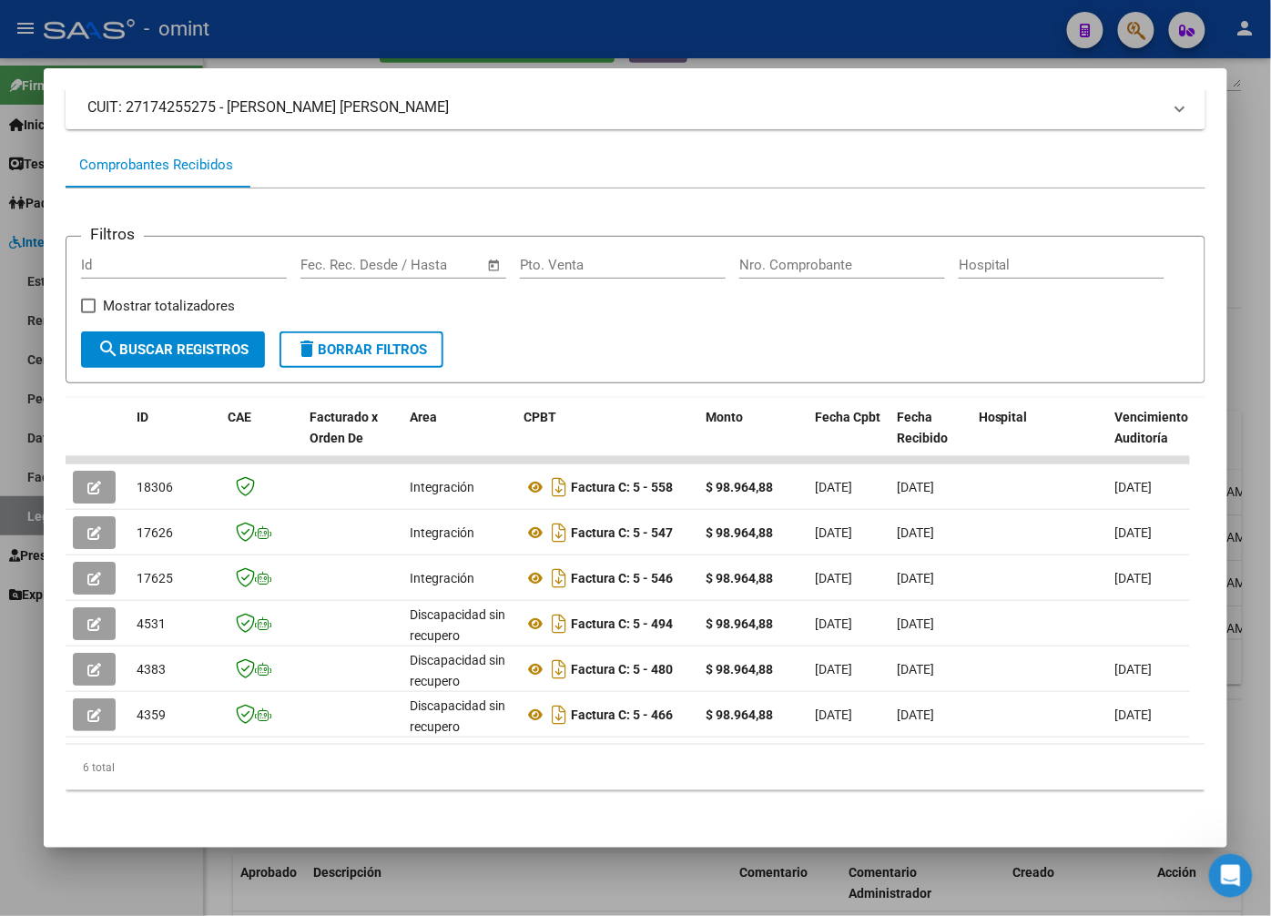
click at [583, 27] on div at bounding box center [635, 458] width 1271 height 916
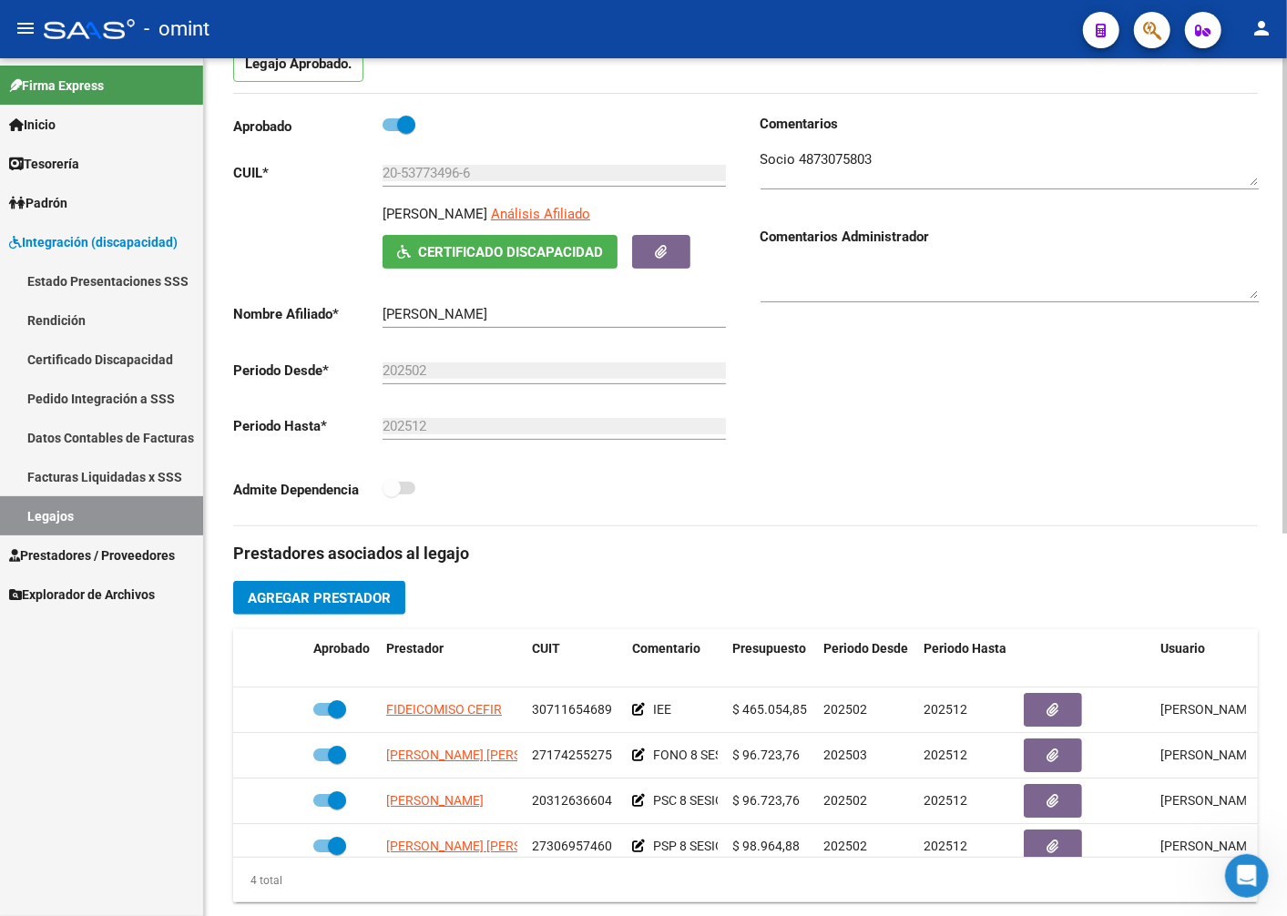
scroll to position [303, 0]
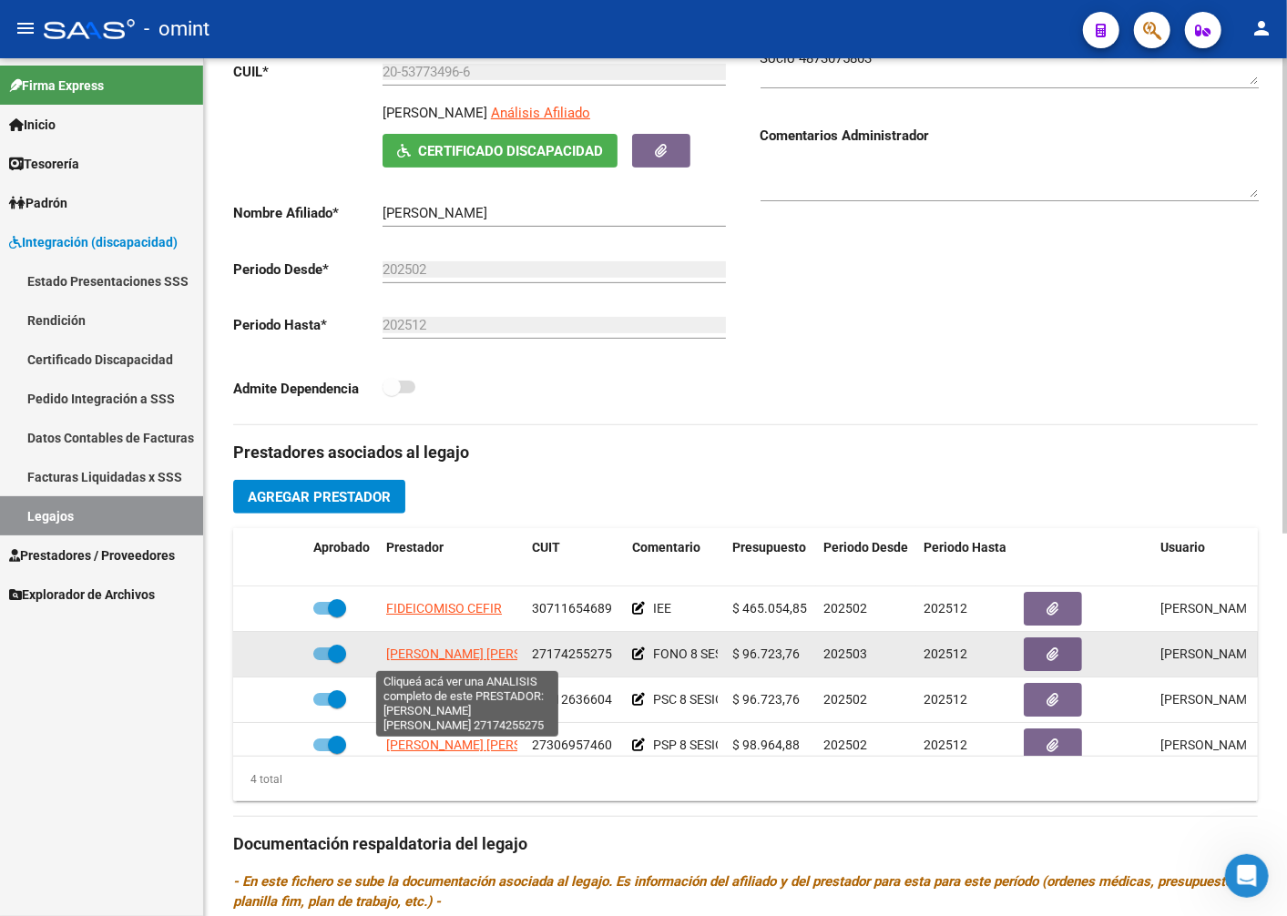
click at [453, 659] on span "ABALOS JUDIT ALEJANDRA" at bounding box center [485, 654] width 198 height 15
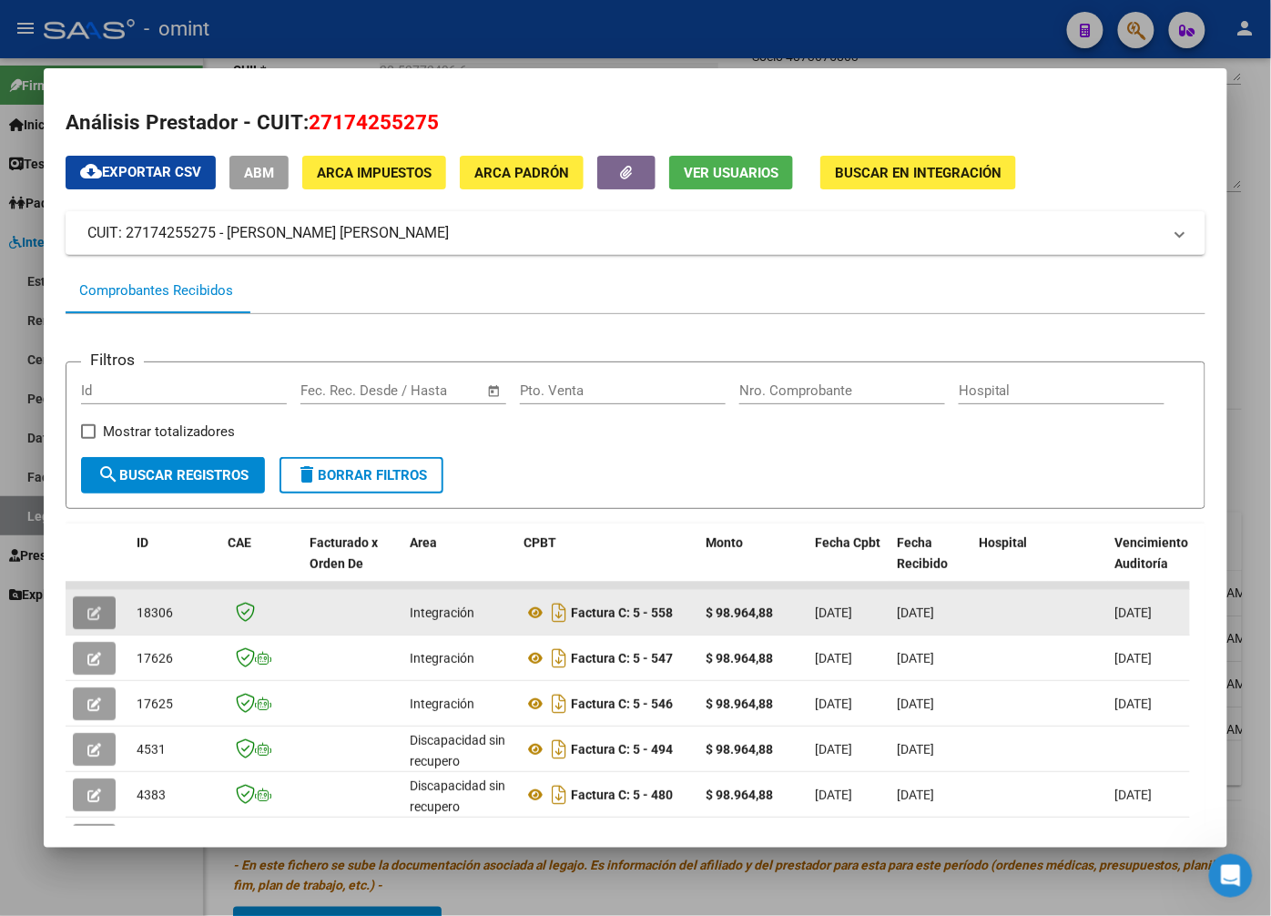
click at [98, 614] on icon "button" at bounding box center [94, 613] width 14 height 14
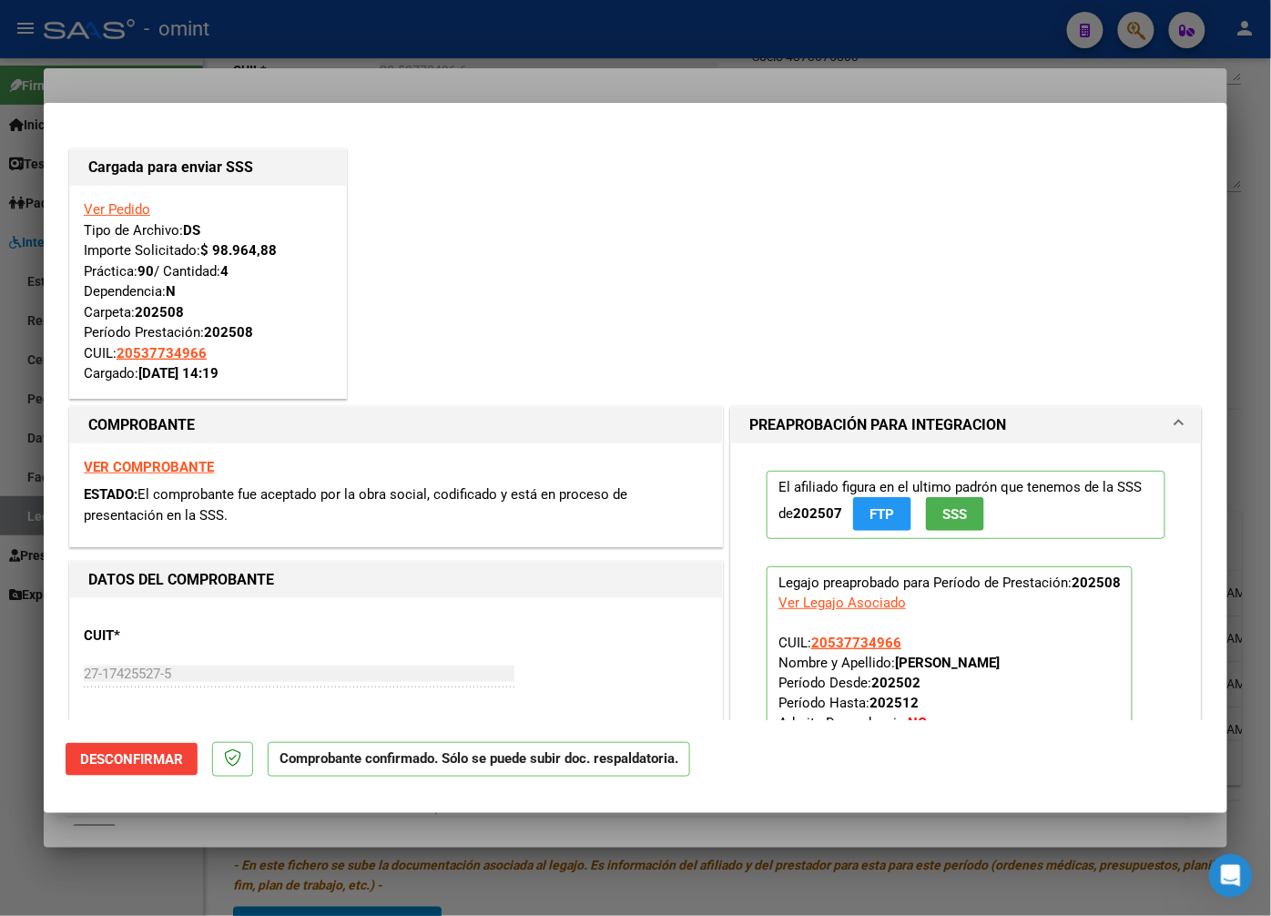
click at [260, 82] on div at bounding box center [635, 458] width 1271 height 916
type input "$ 0,00"
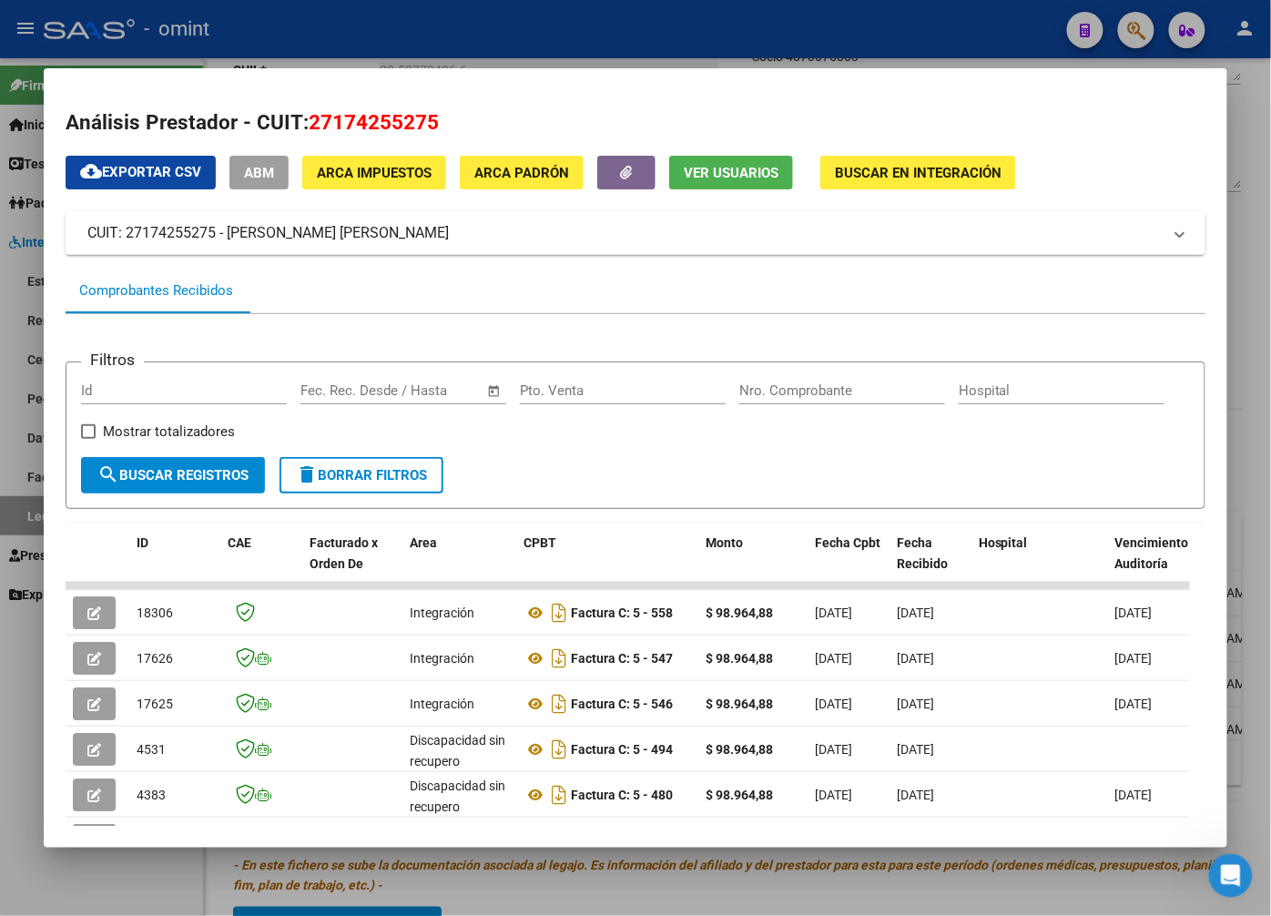
click at [909, 18] on div at bounding box center [635, 458] width 1271 height 916
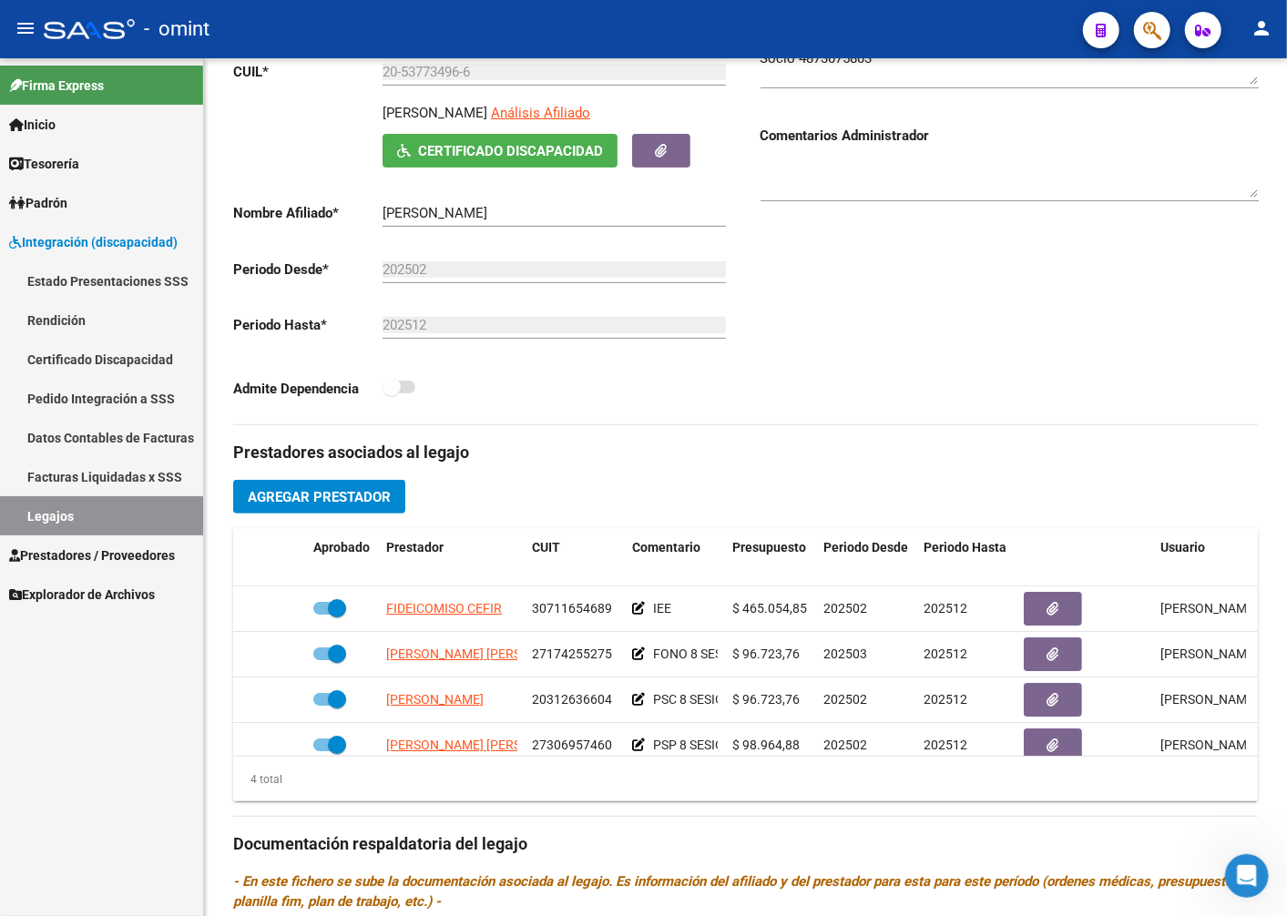
click at [103, 514] on link "Legajos" at bounding box center [101, 515] width 203 height 39
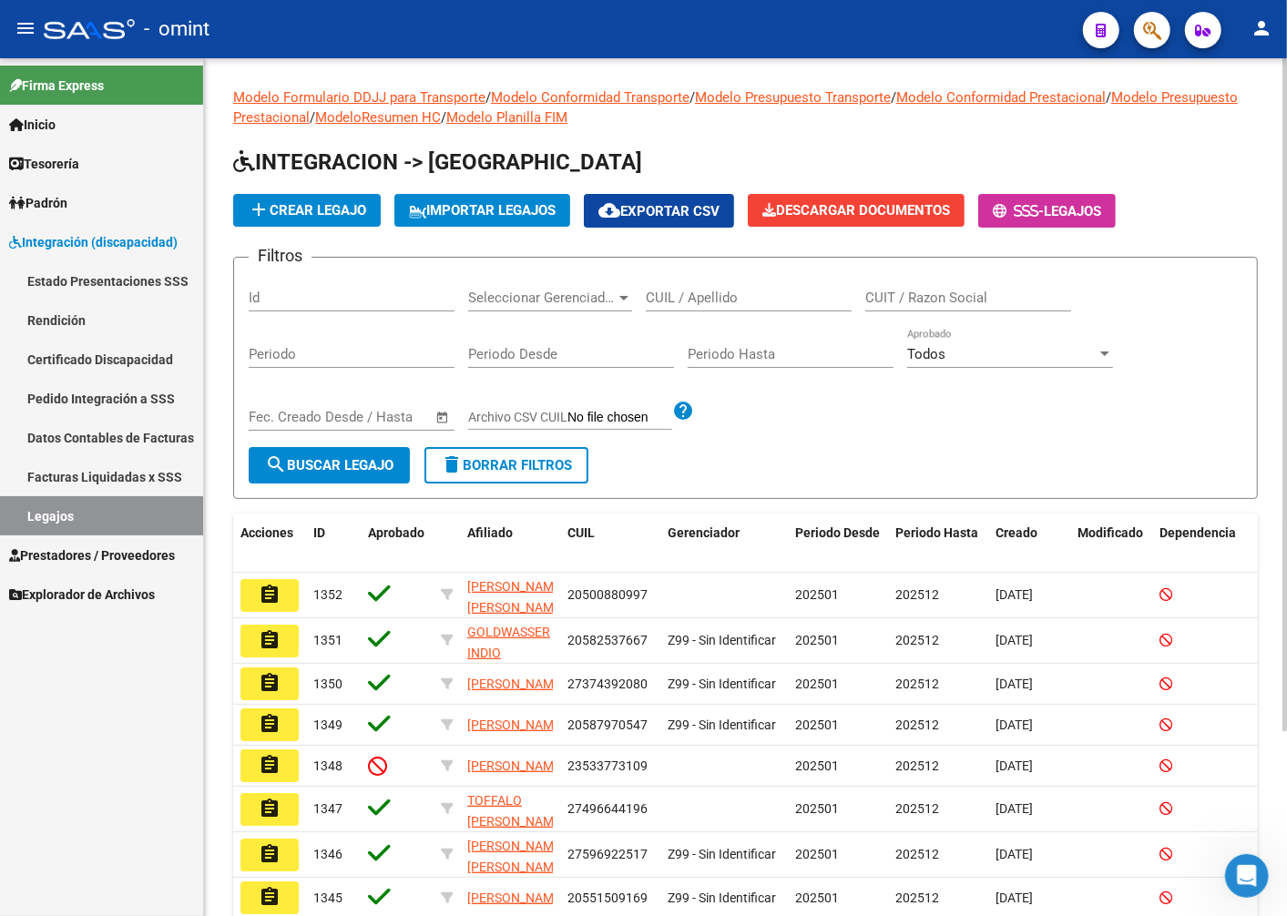
drag, startPoint x: 687, startPoint y: 288, endPoint x: 683, endPoint y: 301, distance: 13.3
paste input "20448723535"
type input "20448723535"
click at [340, 469] on span "search Buscar Legajo" at bounding box center [329, 465] width 128 height 16
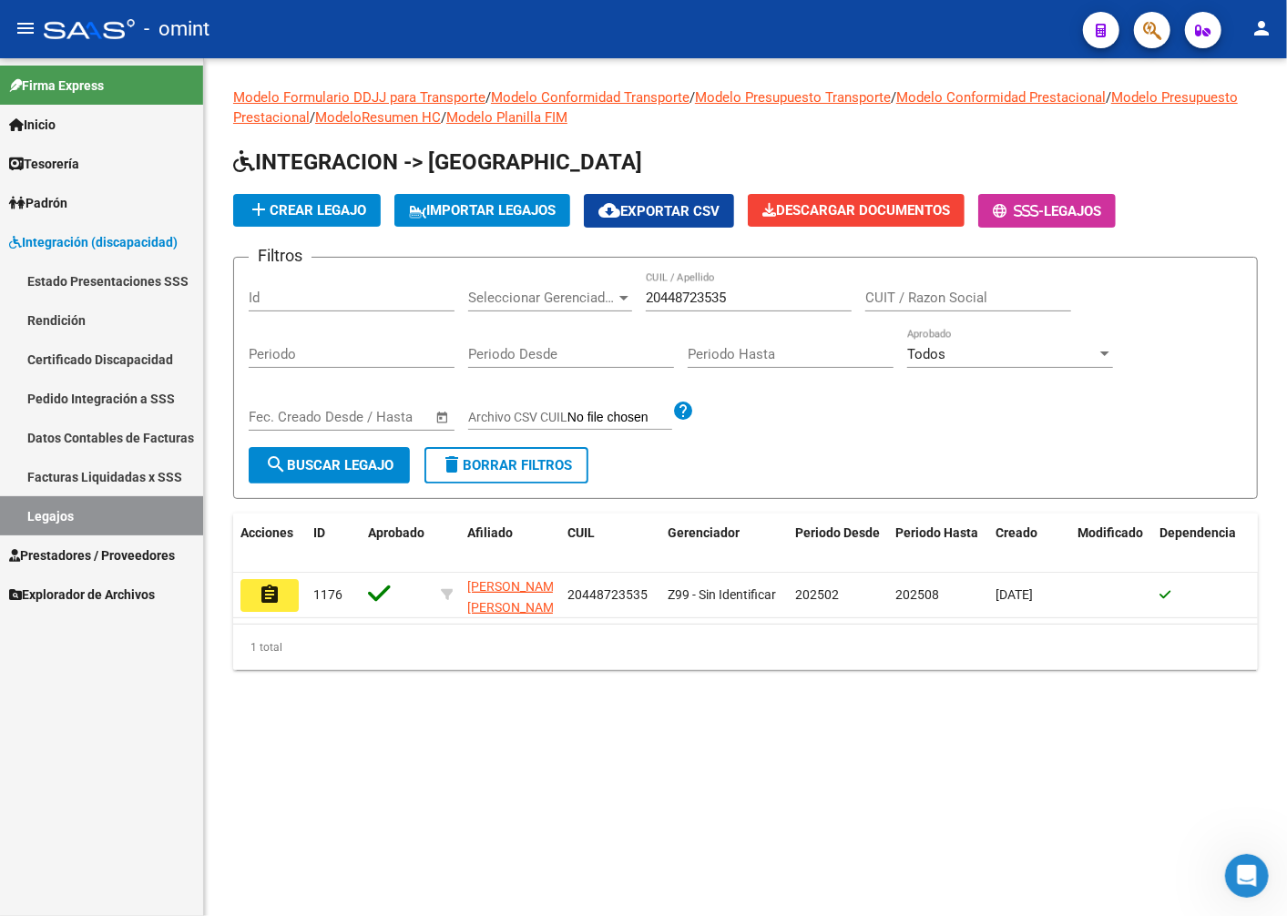
drag, startPoint x: 275, startPoint y: 592, endPoint x: 346, endPoint y: 577, distance: 72.5
click at [277, 593] on mat-icon "assignment" at bounding box center [270, 595] width 22 height 22
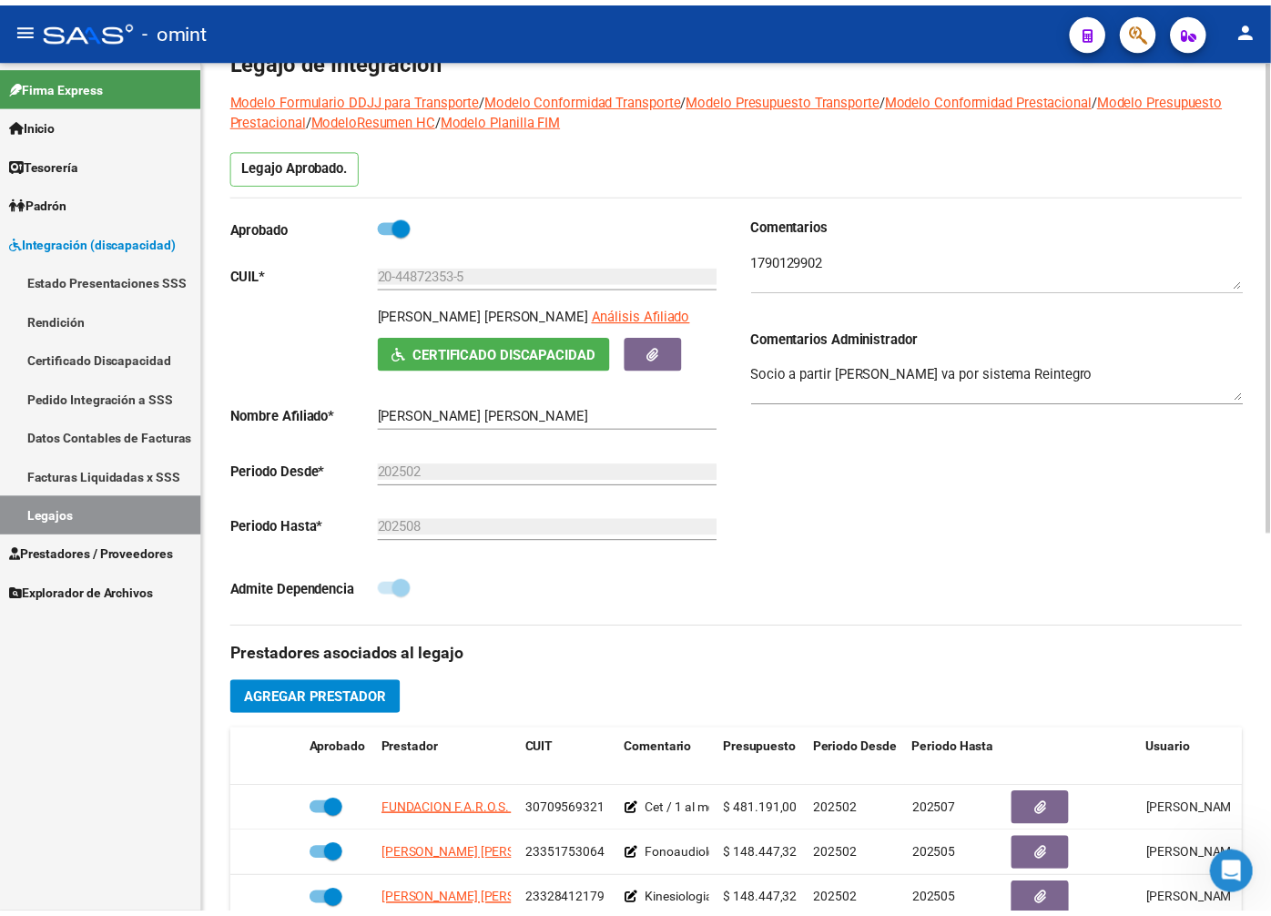
scroll to position [303, 0]
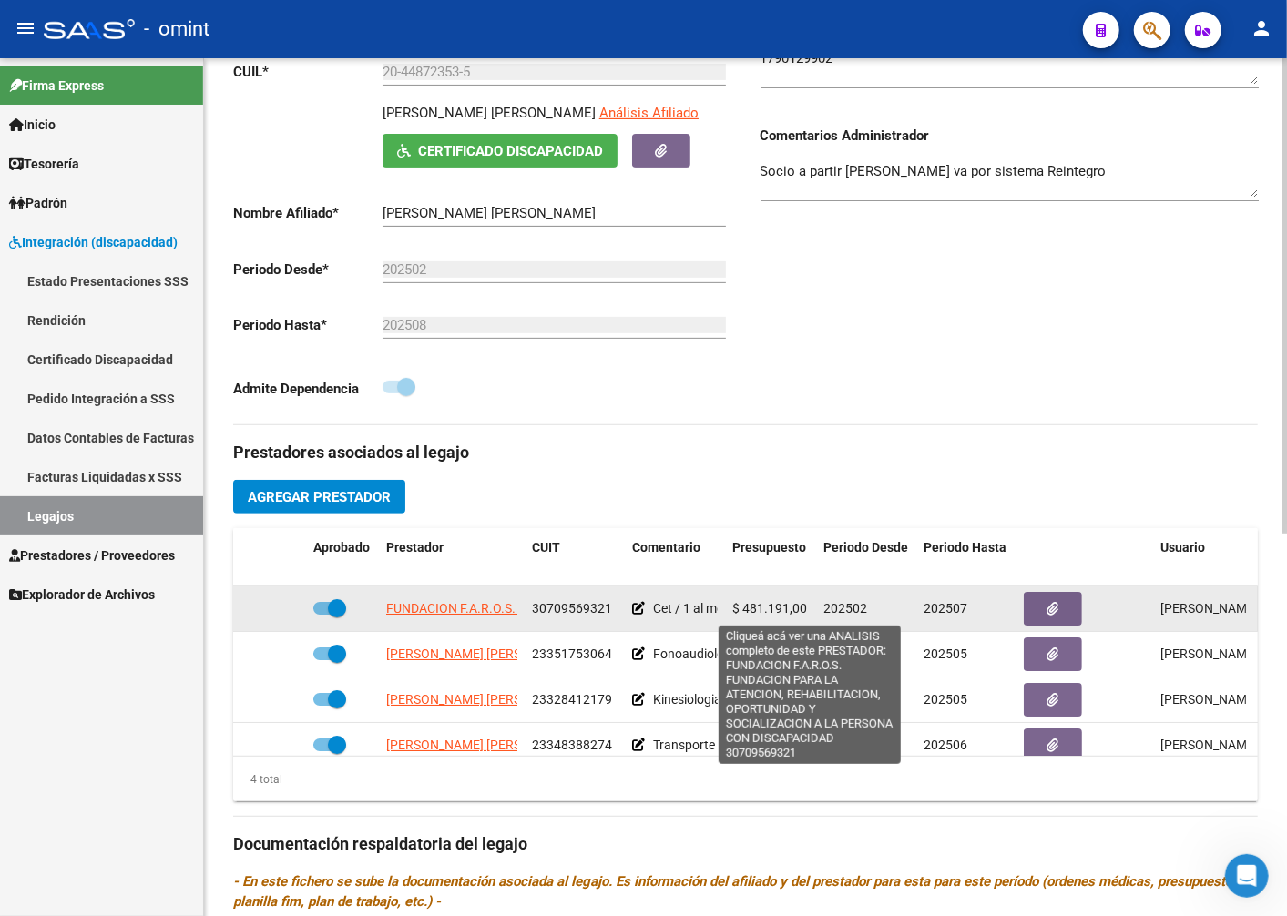
click at [404, 608] on span "FUNDACION F.A.R.O.S. FUNDACION PARA LA ATENCION, REHABILITACION, OPORTUNIDAD Y …" at bounding box center [801, 608] width 831 height 15
type textarea "30709569321"
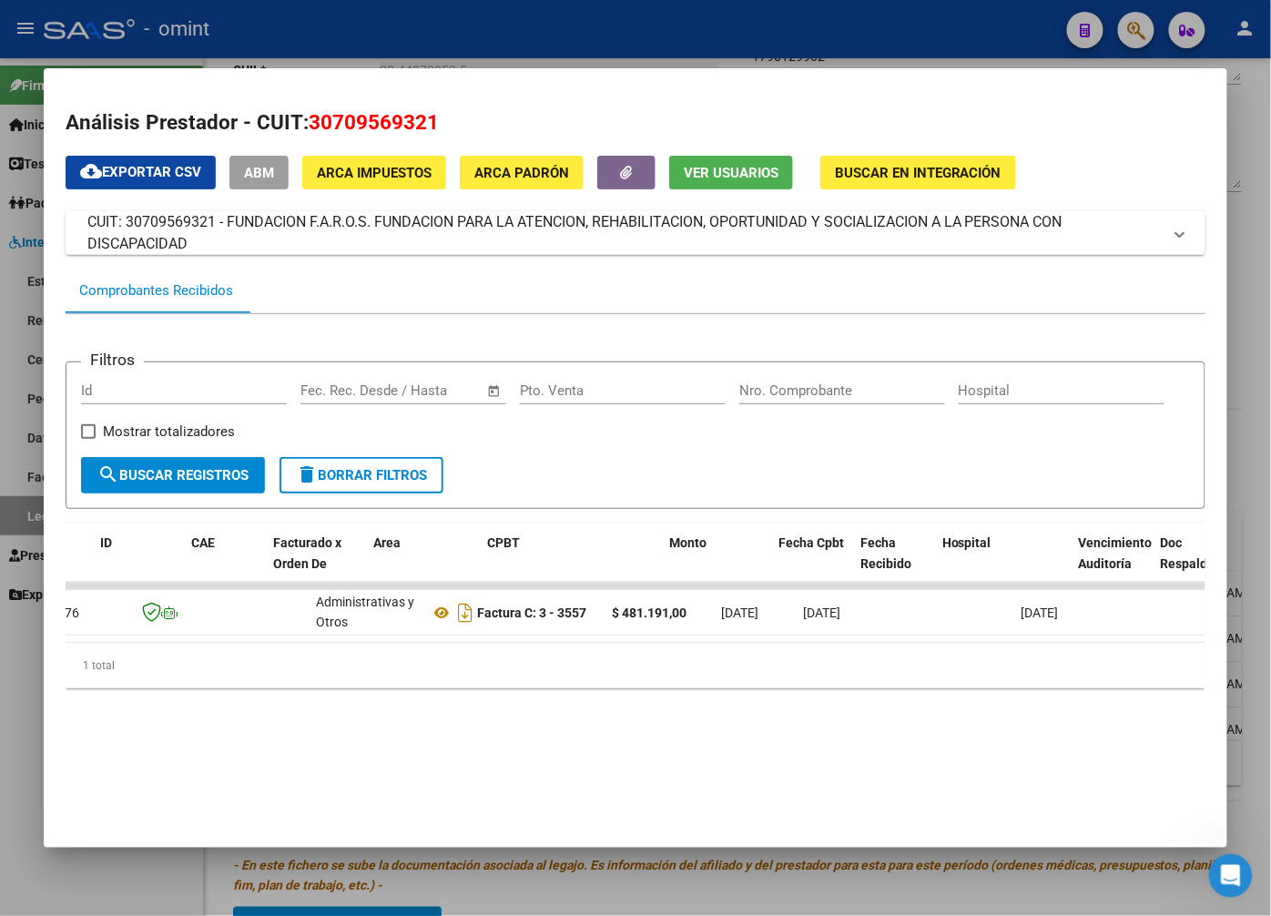
scroll to position [0, 0]
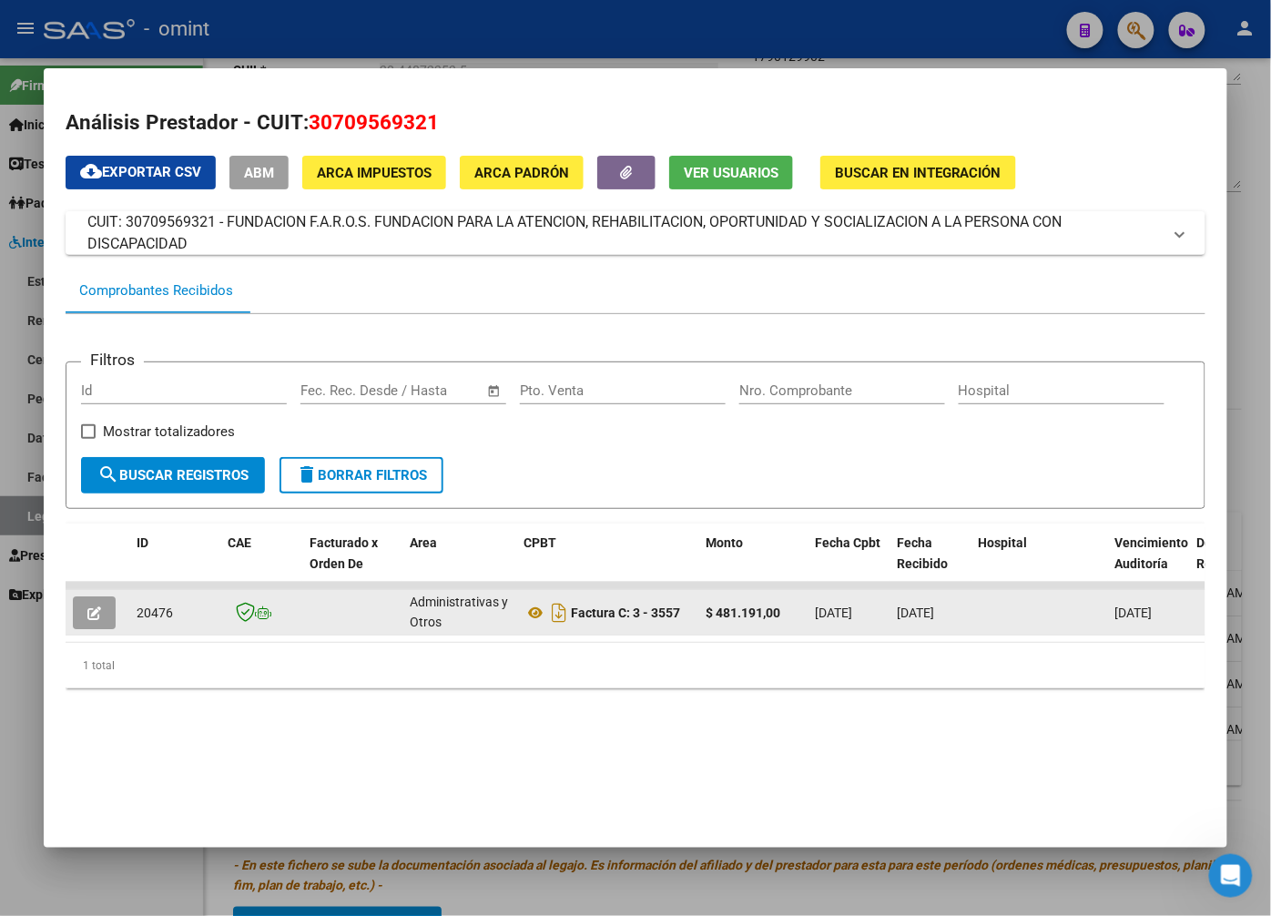
click at [100, 606] on icon "button" at bounding box center [94, 613] width 14 height 14
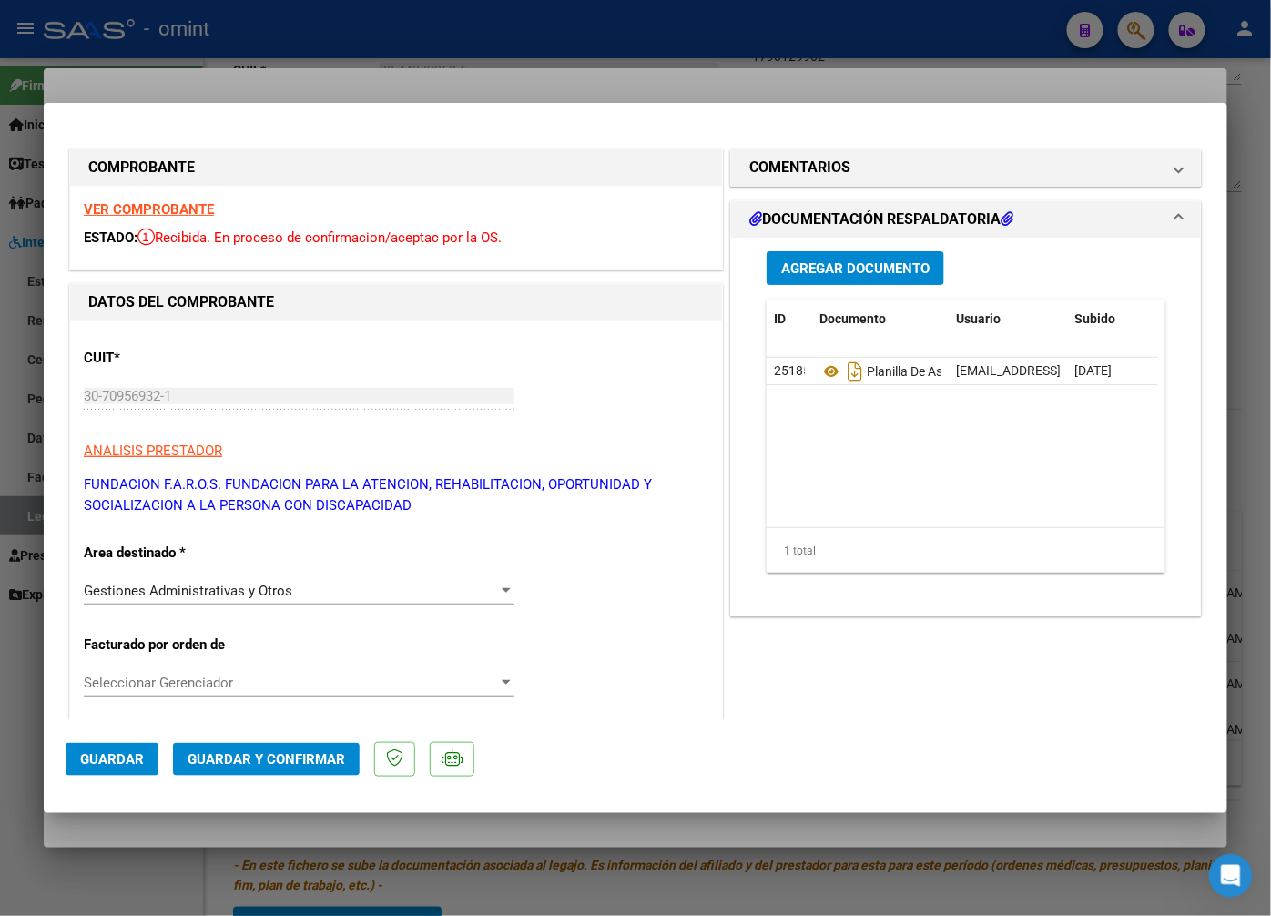
click at [173, 204] on strong "VER COMPROBANTE" at bounding box center [149, 209] width 130 height 16
click at [290, 79] on div at bounding box center [635, 458] width 1271 height 916
type input "$ 0,00"
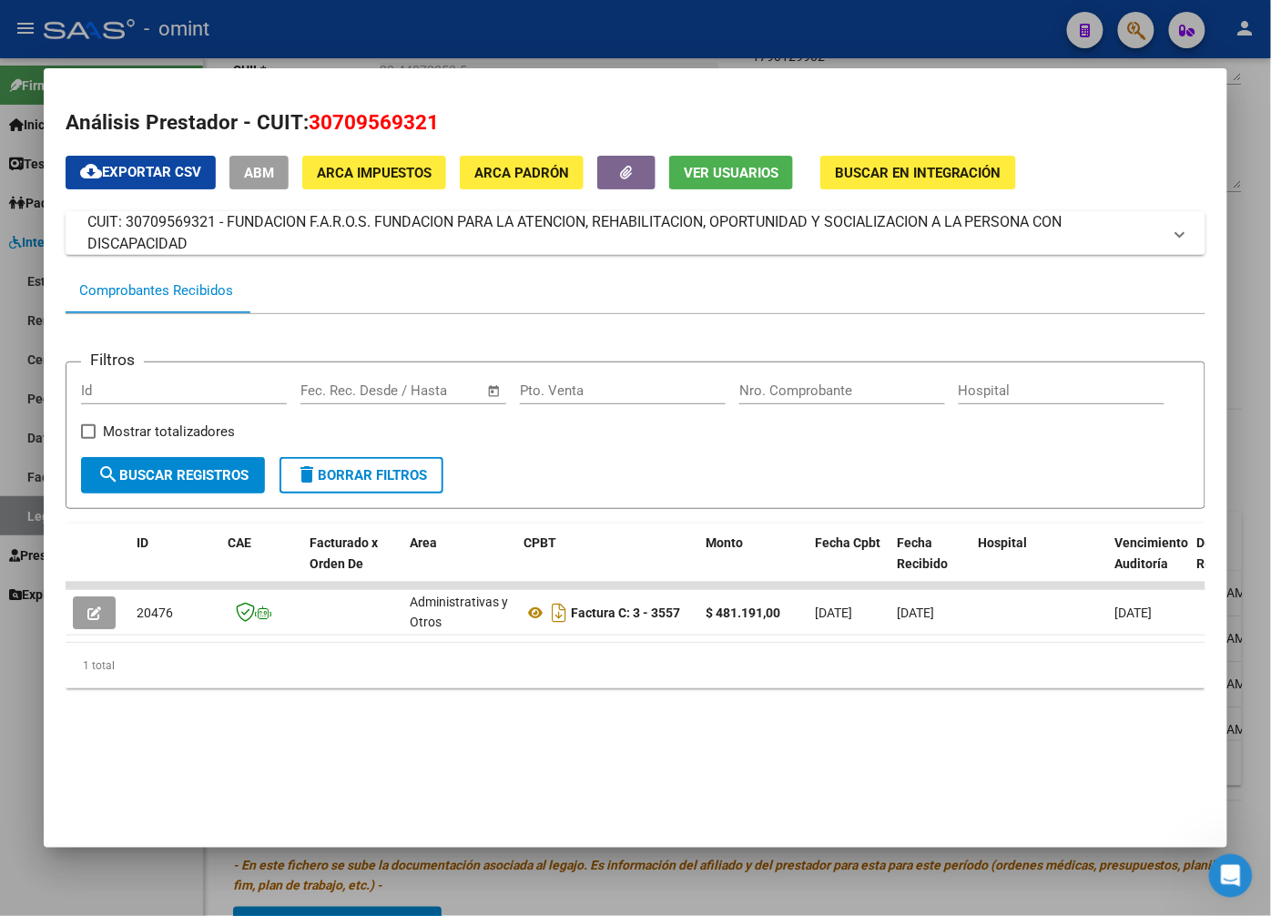
click at [341, 25] on div at bounding box center [635, 458] width 1271 height 916
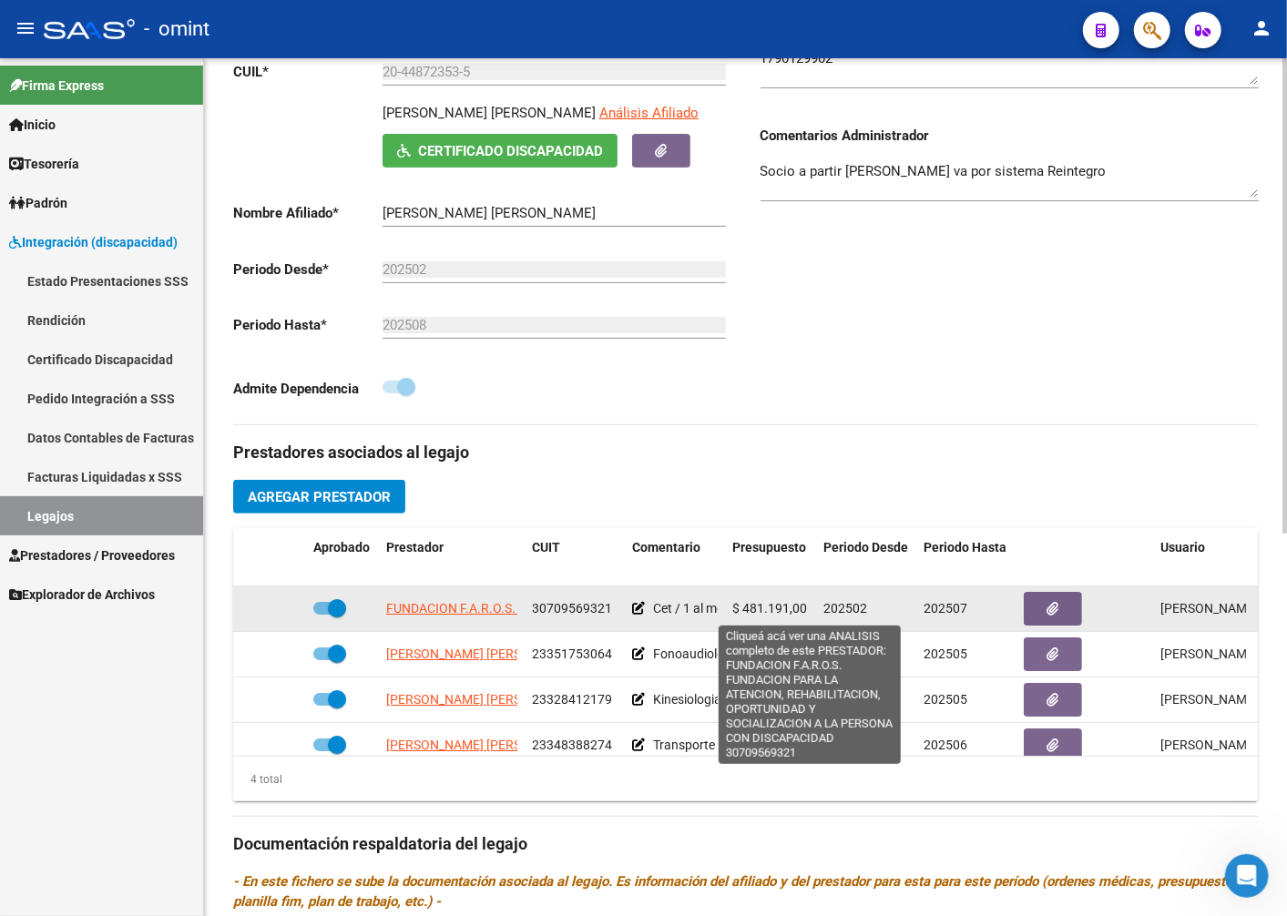
click at [477, 611] on span "FUNDACION F.A.R.O.S. FUNDACION PARA LA ATENCION, REHABILITACION, OPORTUNIDAD Y …" at bounding box center [801, 608] width 831 height 15
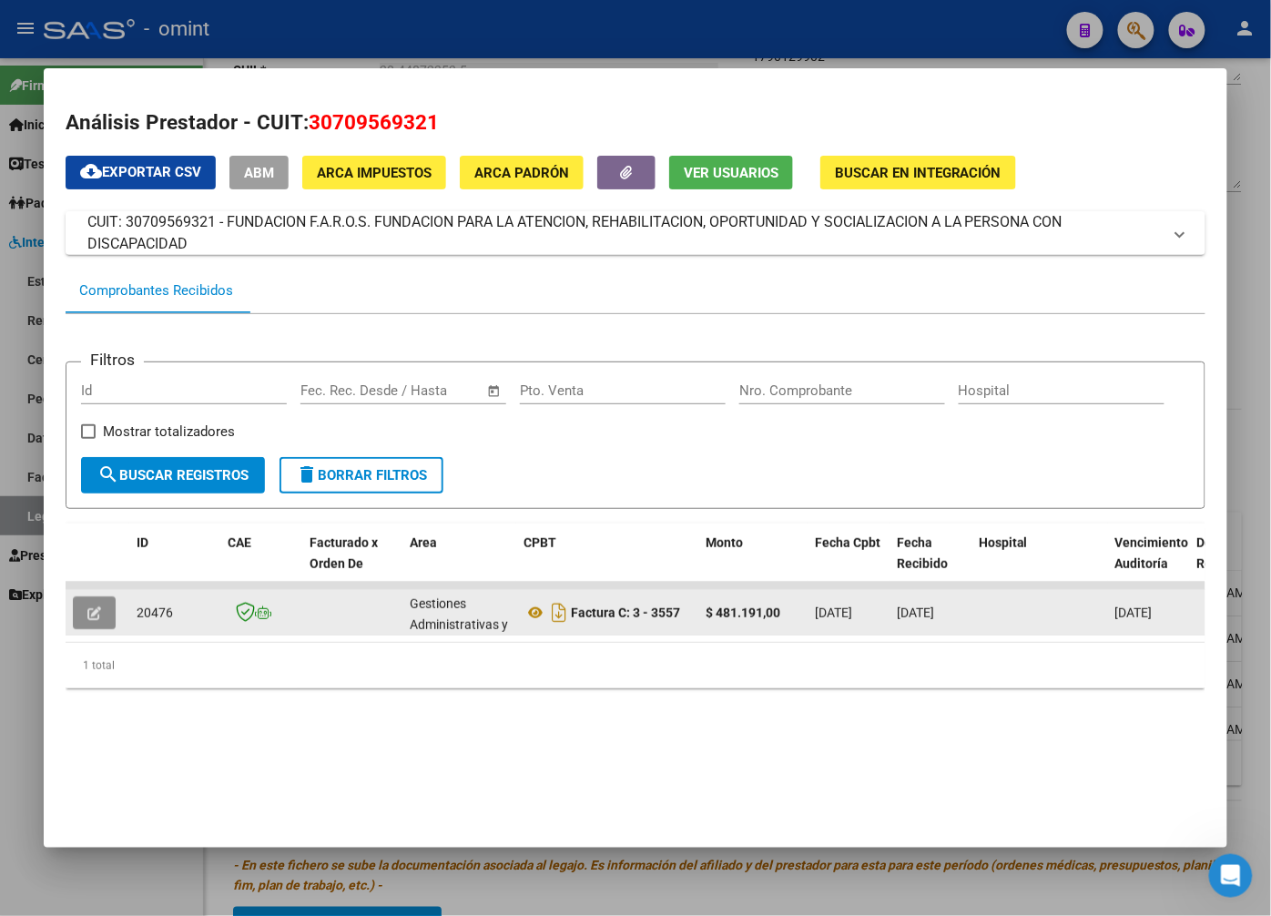
click at [83, 602] on button "button" at bounding box center [94, 612] width 43 height 33
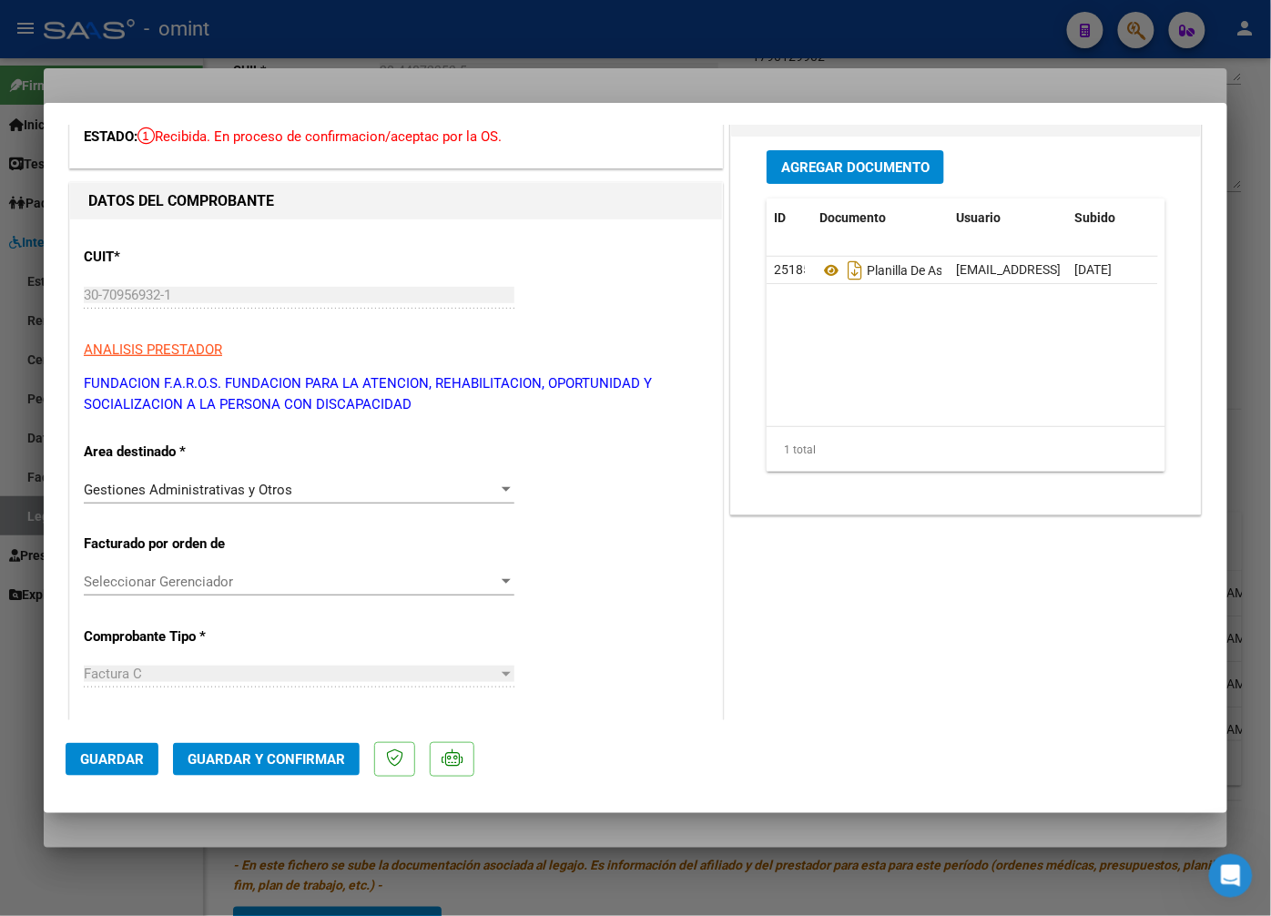
scroll to position [202, 0]
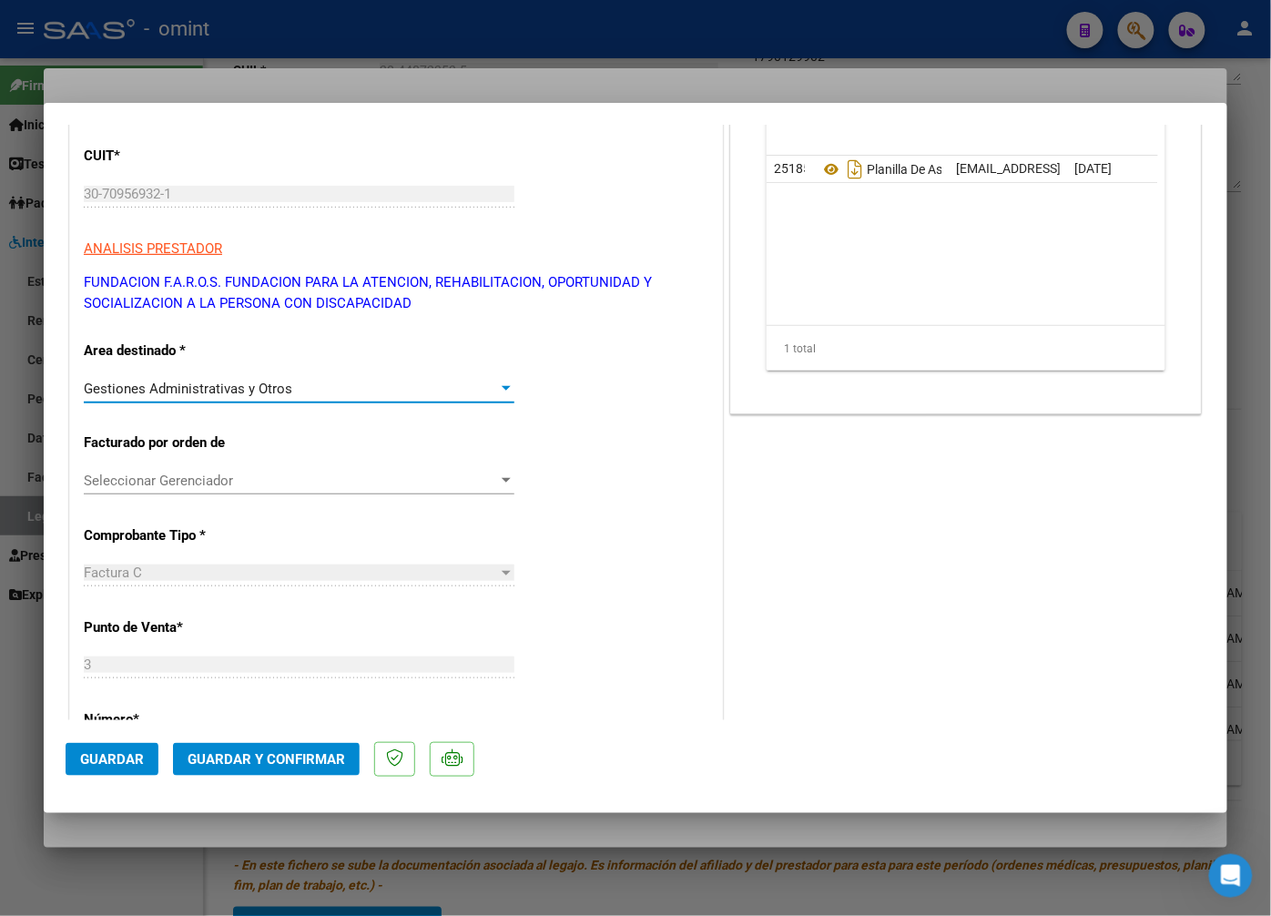
click at [487, 387] on div "Gestiones Administrativas y Otros" at bounding box center [291, 389] width 414 height 16
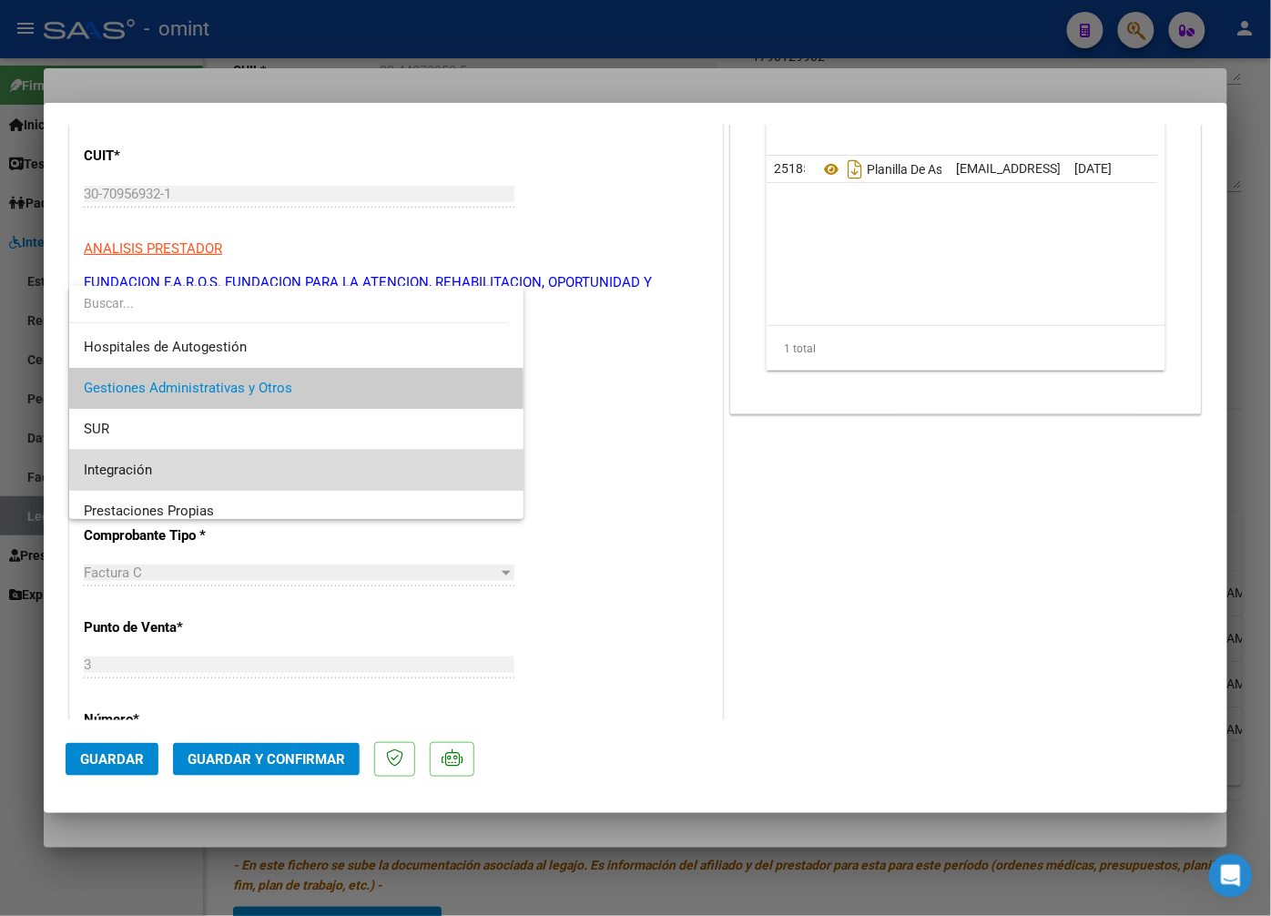
click at [341, 464] on span "Integración" at bounding box center [296, 470] width 425 height 41
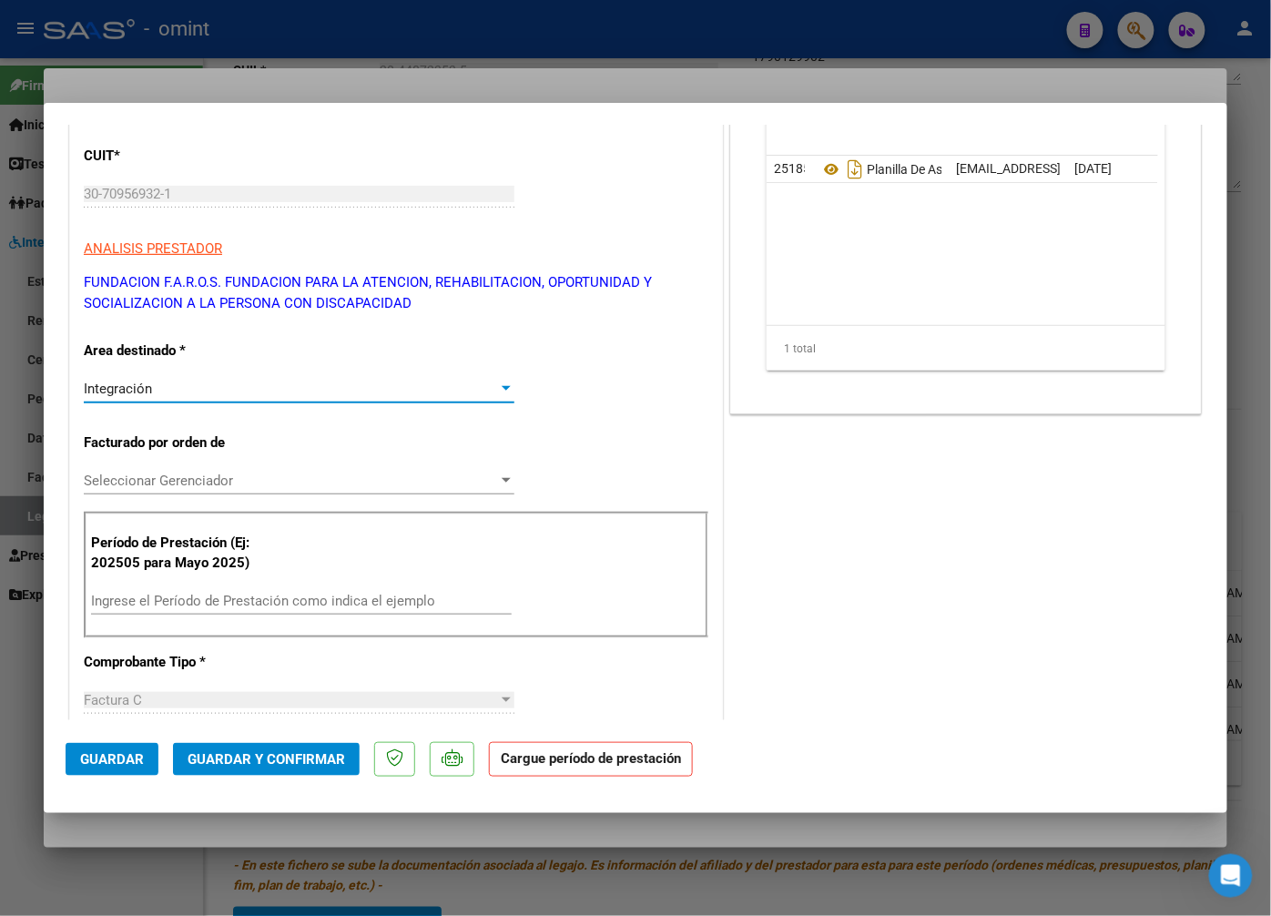
scroll to position [0, 0]
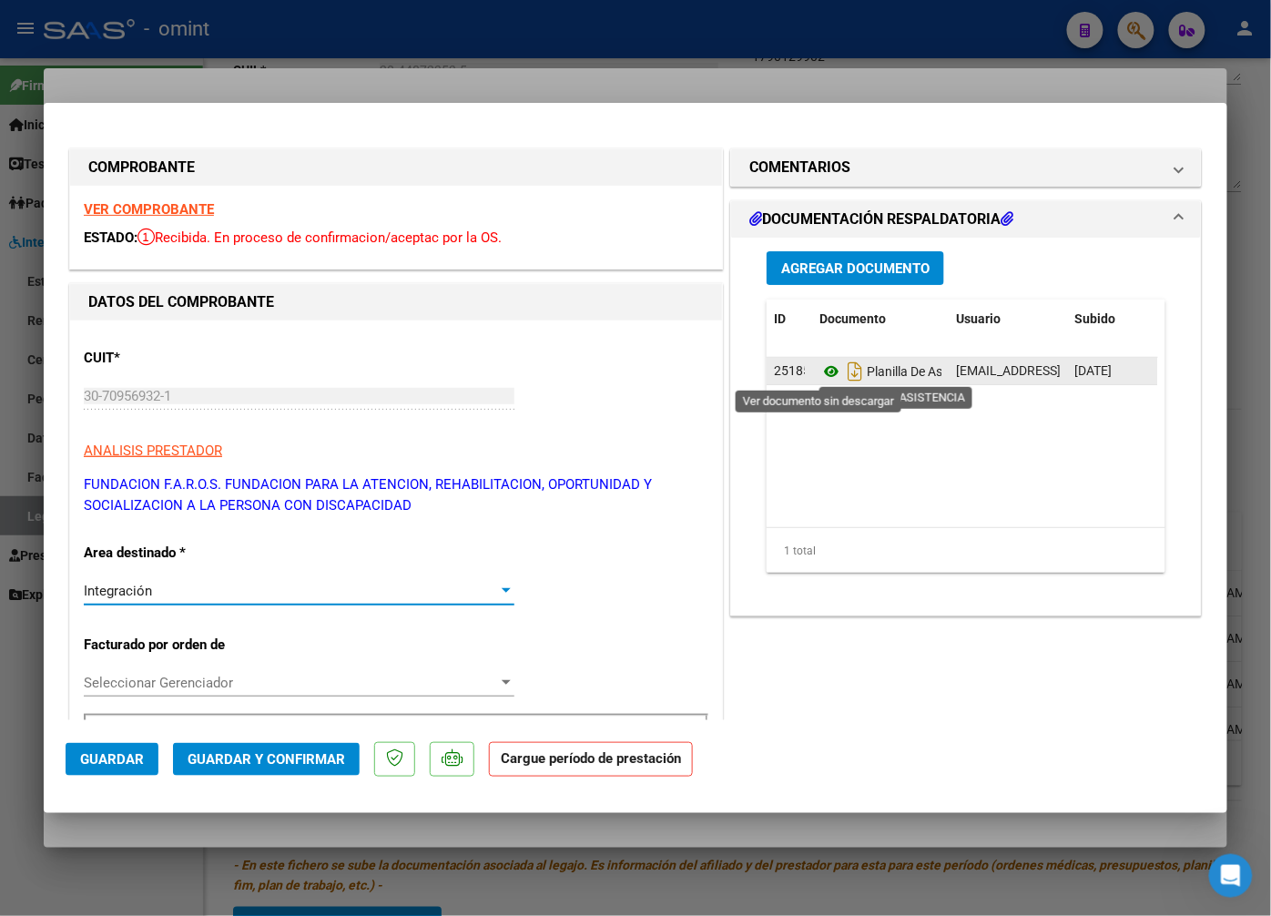
click at [820, 366] on icon at bounding box center [832, 372] width 24 height 22
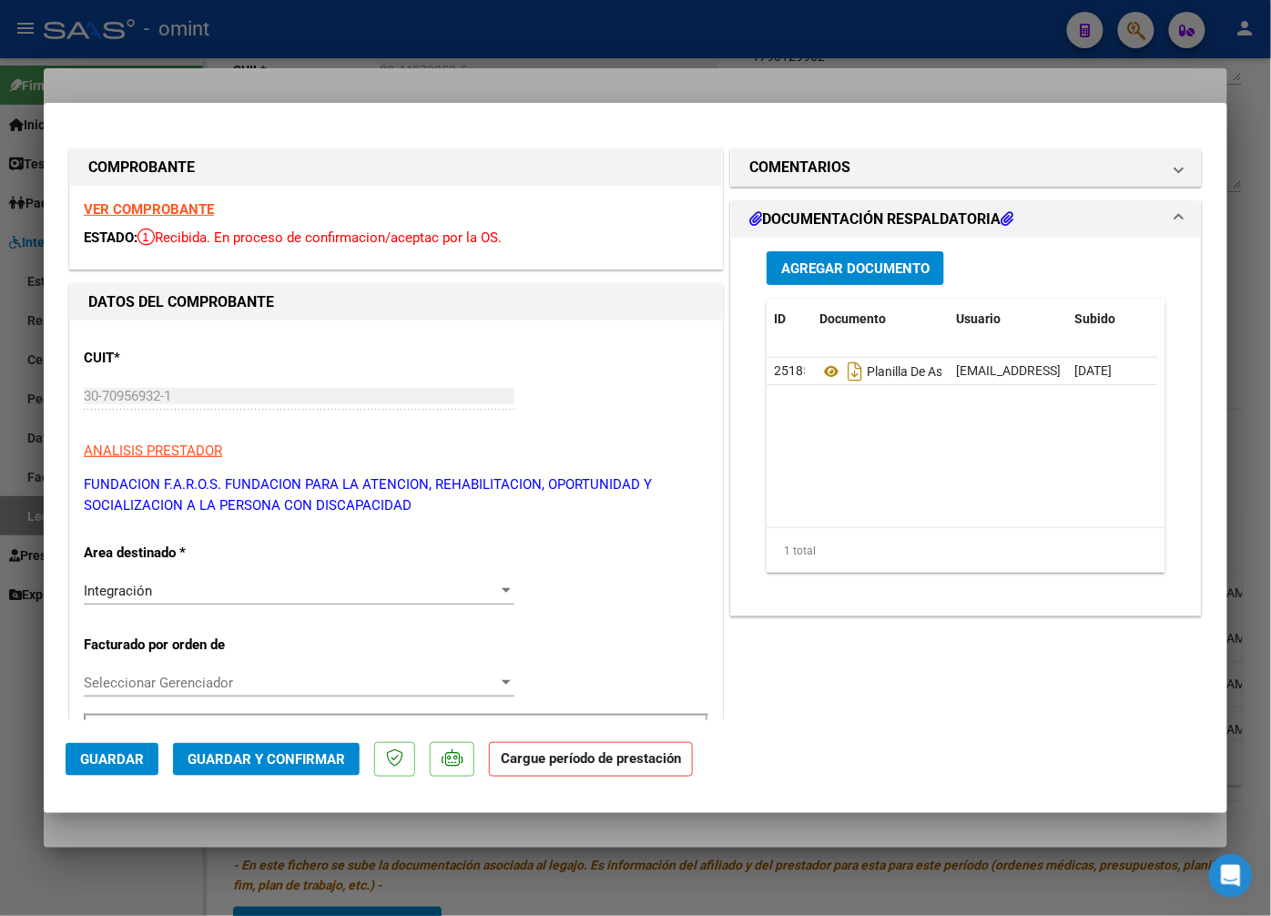
click at [392, 58] on div at bounding box center [635, 458] width 1271 height 916
type input "$ 0,00"
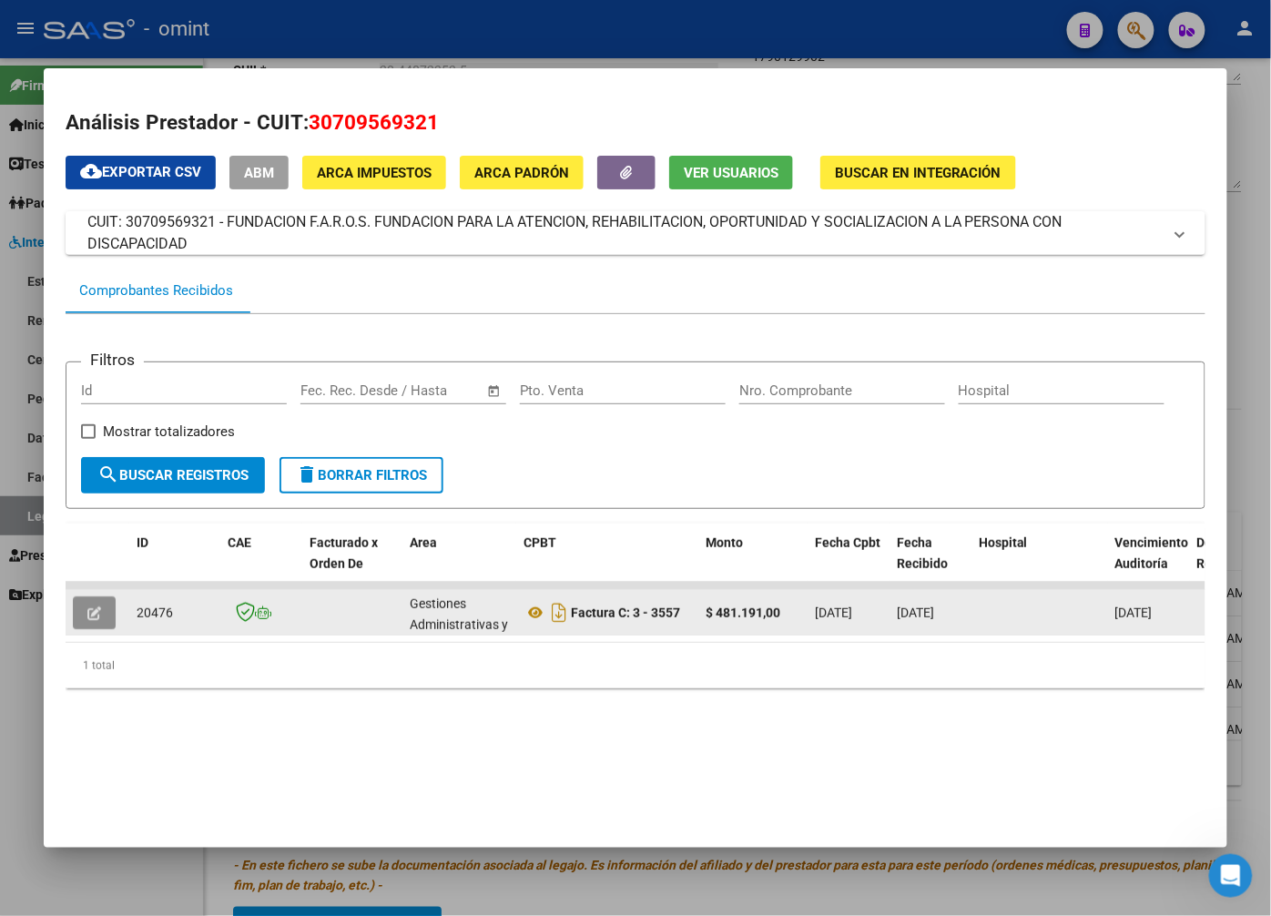
click at [87, 610] on icon "button" at bounding box center [94, 613] width 14 height 14
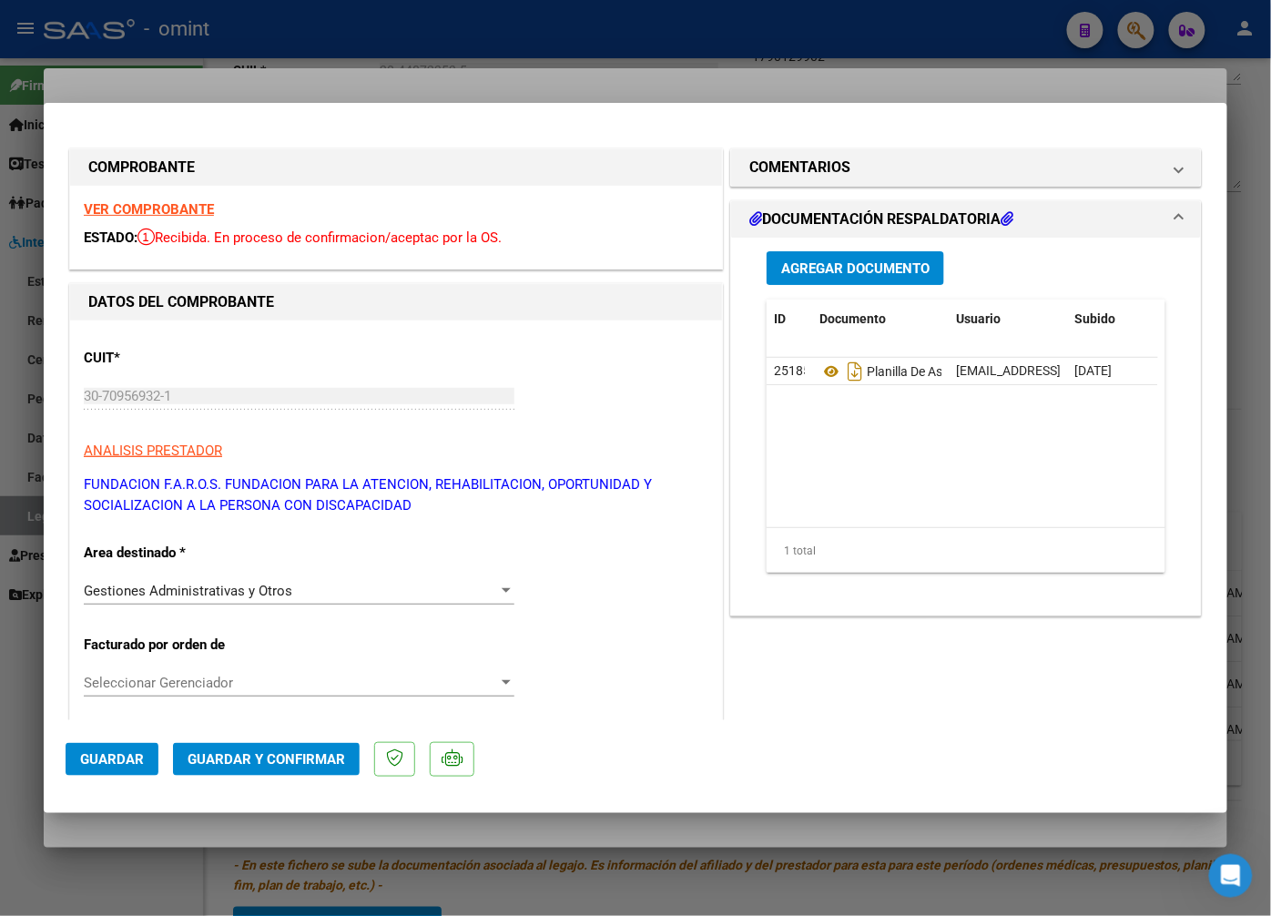
scroll to position [101, 0]
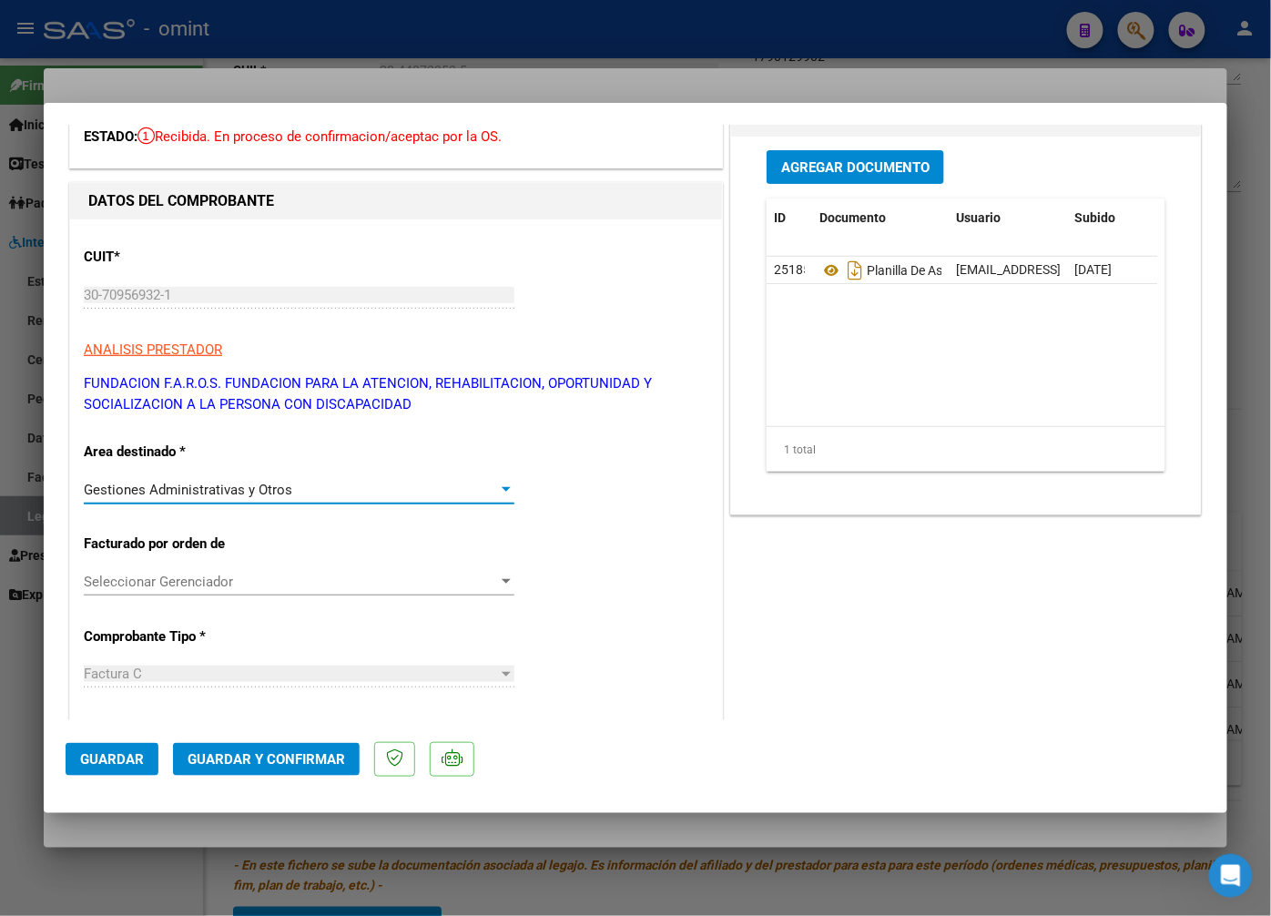
click at [498, 493] on div at bounding box center [506, 490] width 16 height 15
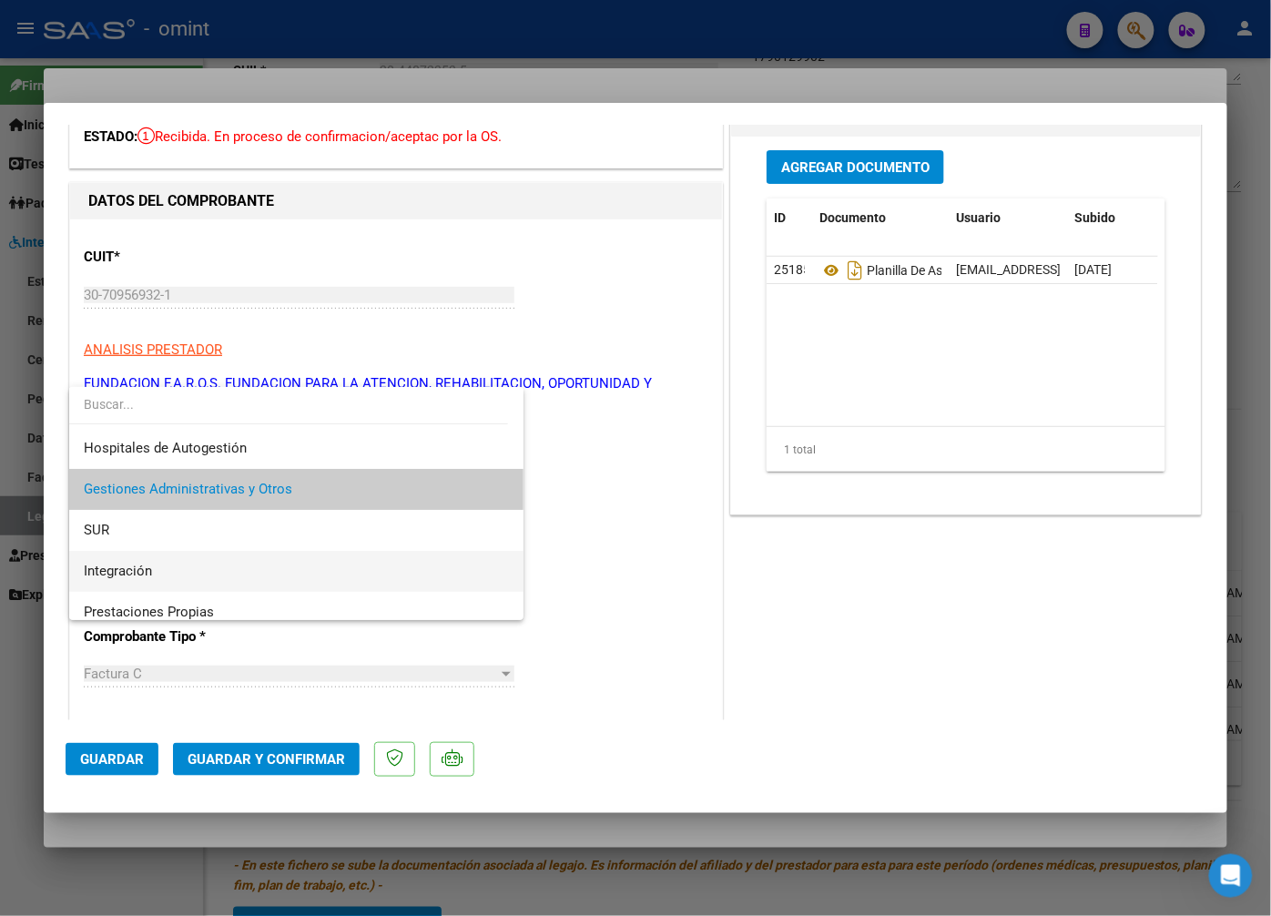
click at [337, 569] on span "Integración" at bounding box center [296, 571] width 425 height 41
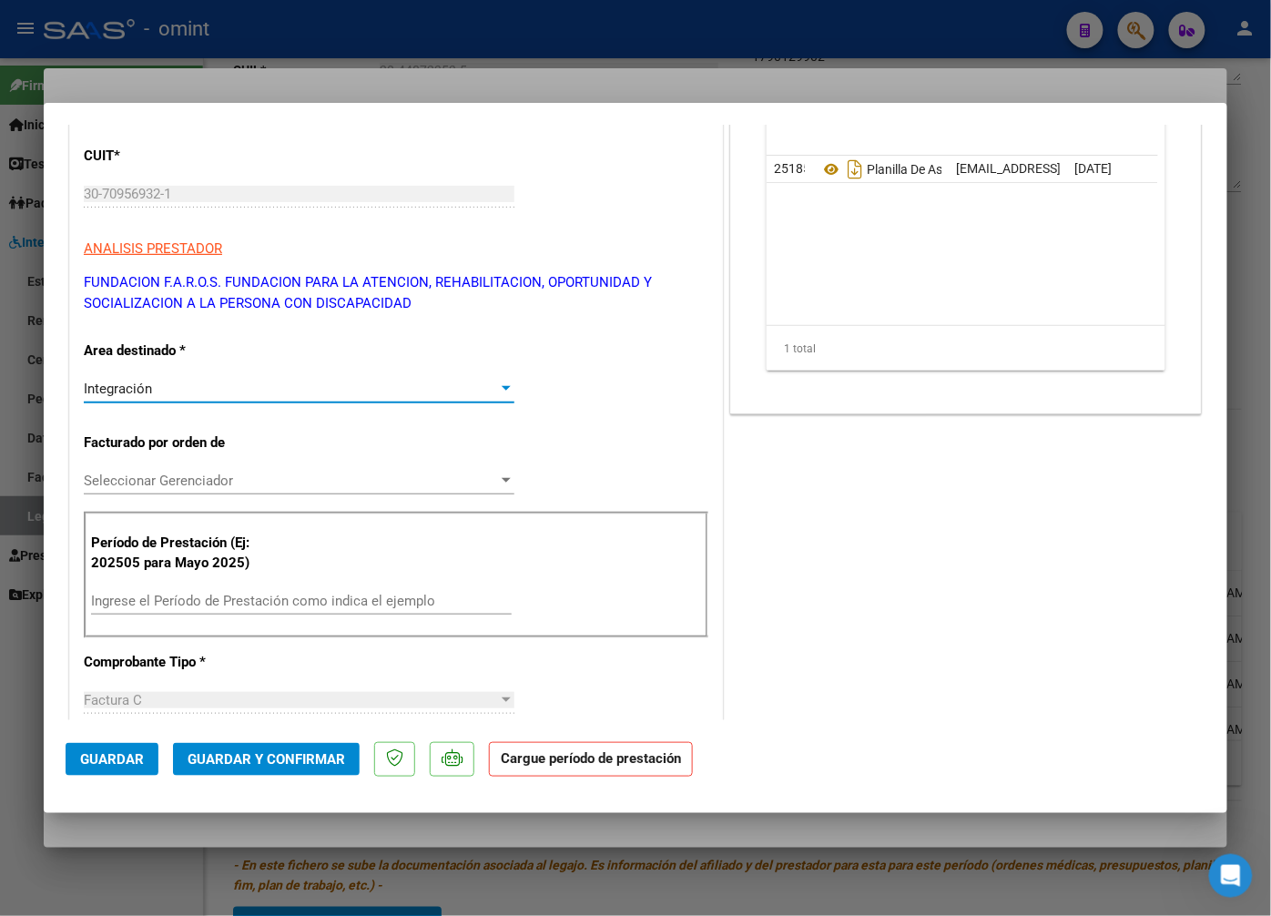
scroll to position [303, 0]
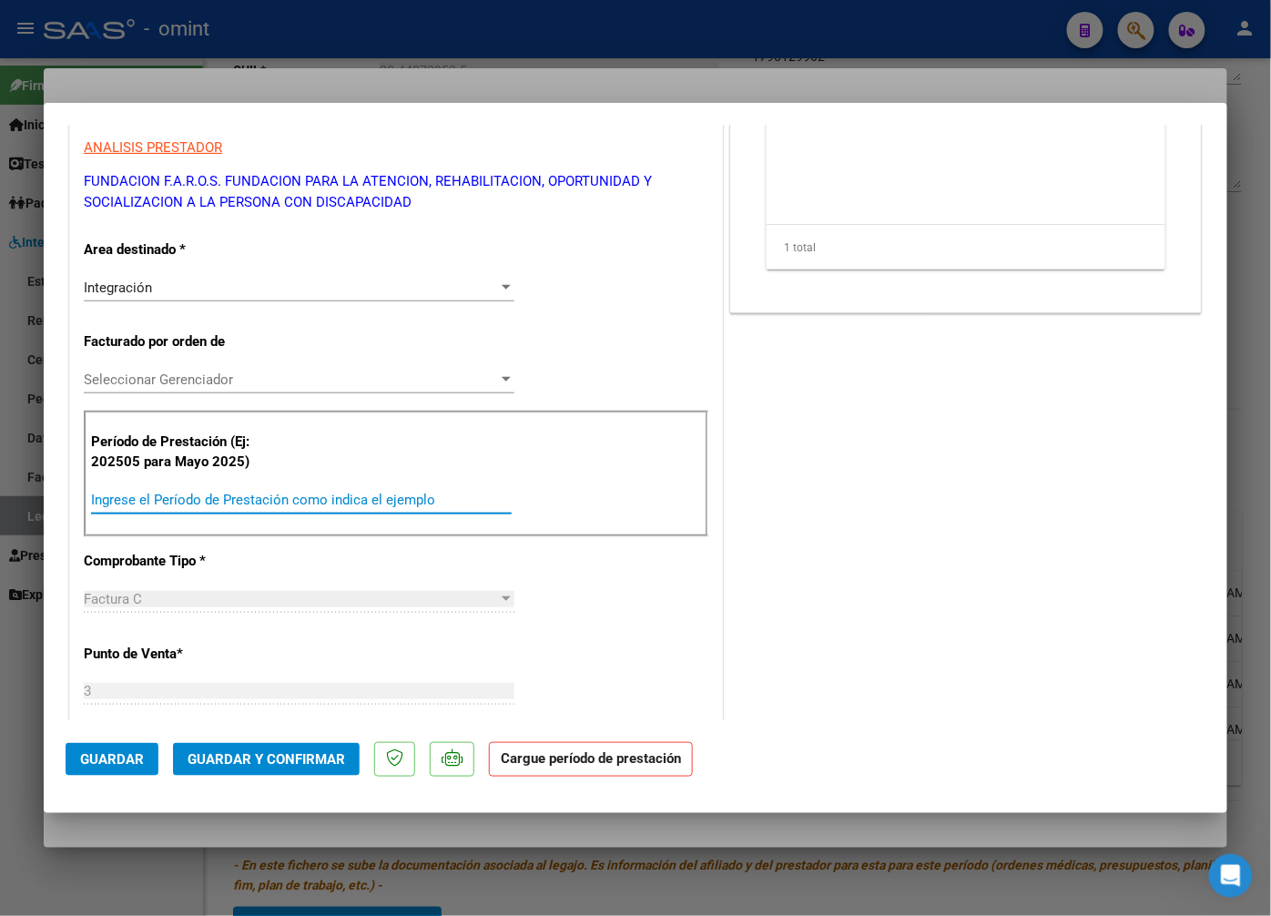
click at [117, 503] on input "Ingrese el Período de Prestación como indica el ejemplo" at bounding box center [301, 500] width 421 height 16
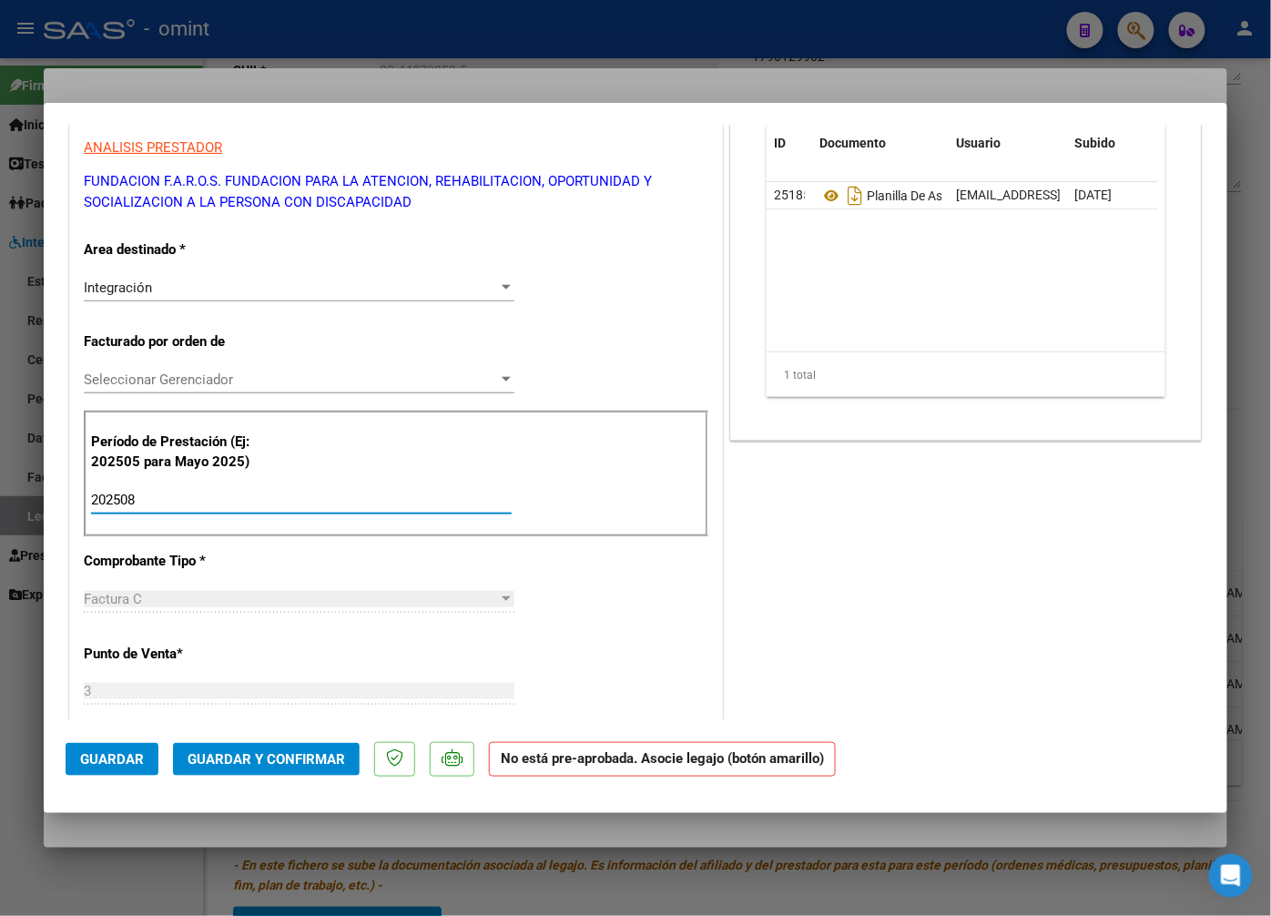
scroll to position [0, 0]
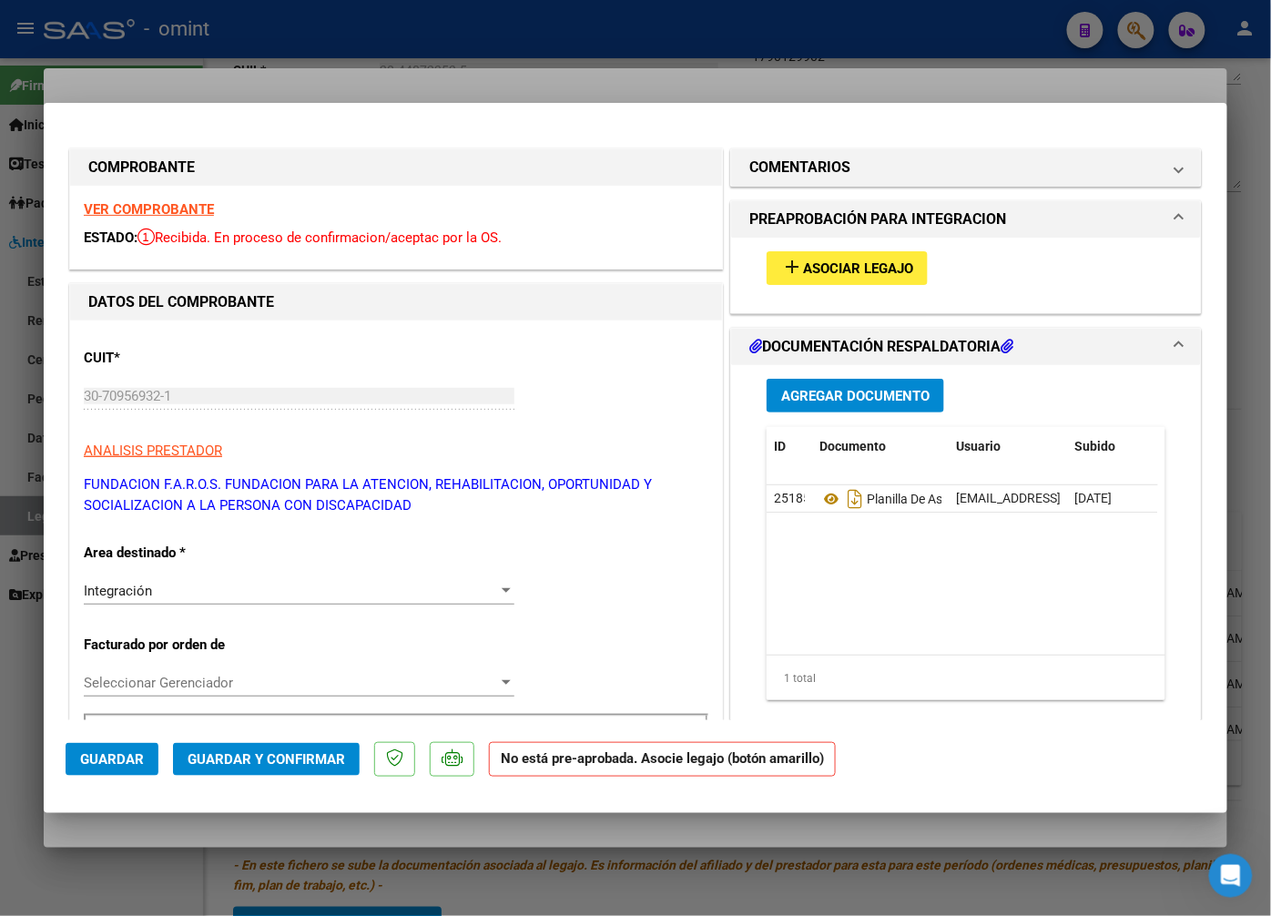
type input "202508"
click at [844, 273] on span "Asociar Legajo" at bounding box center [858, 268] width 110 height 16
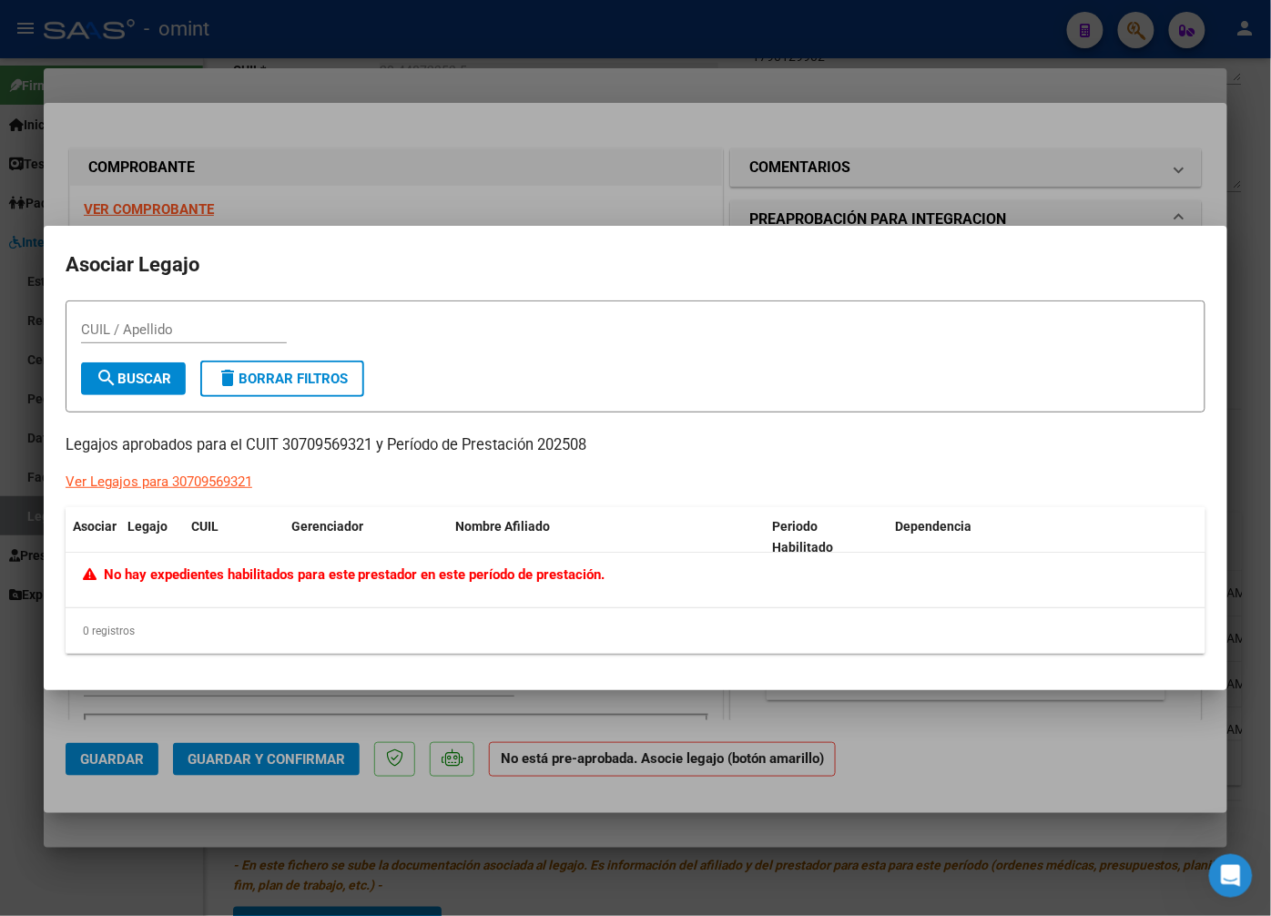
click at [408, 176] on div at bounding box center [635, 458] width 1271 height 916
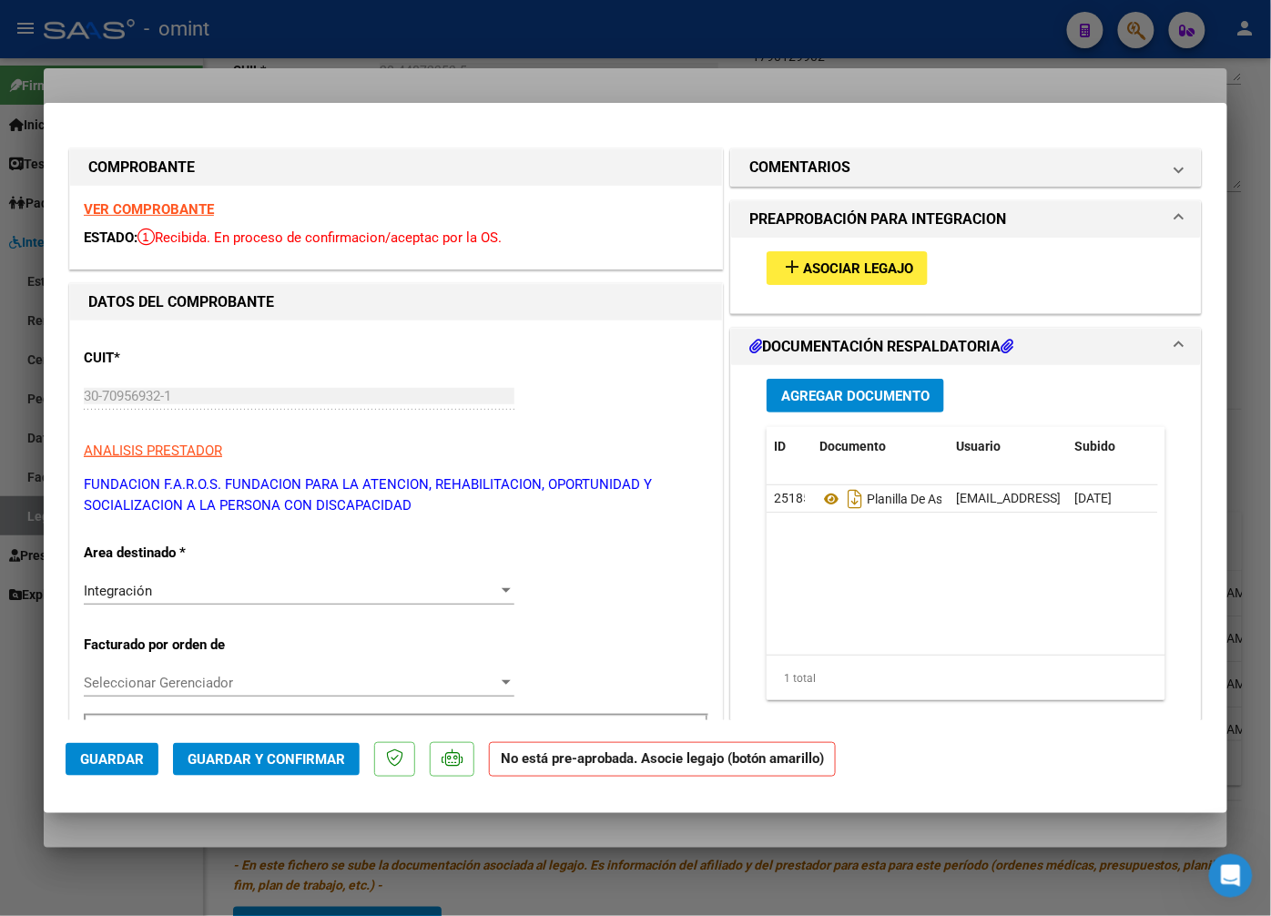
click at [306, 87] on div at bounding box center [635, 458] width 1271 height 916
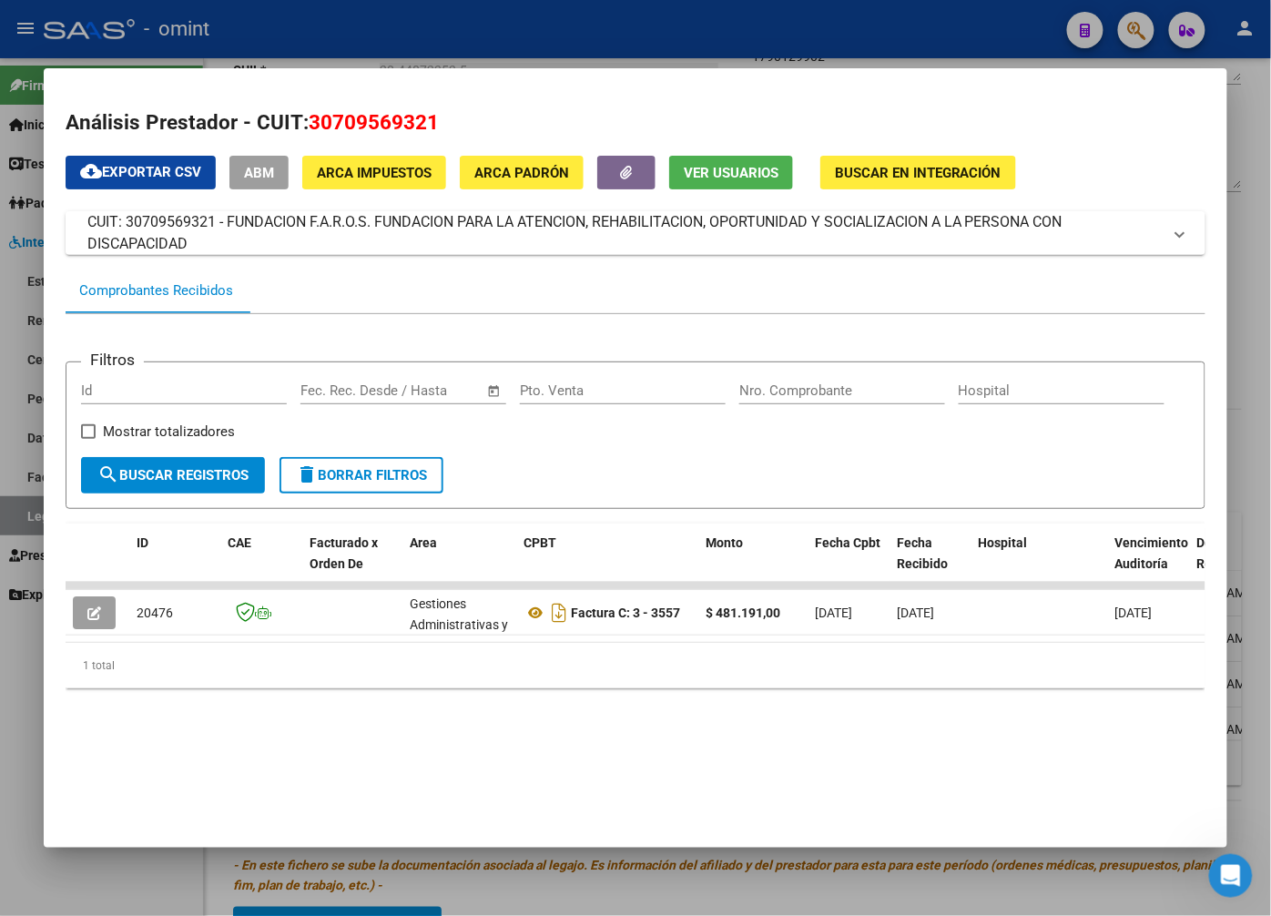
click at [312, 19] on div at bounding box center [635, 458] width 1271 height 916
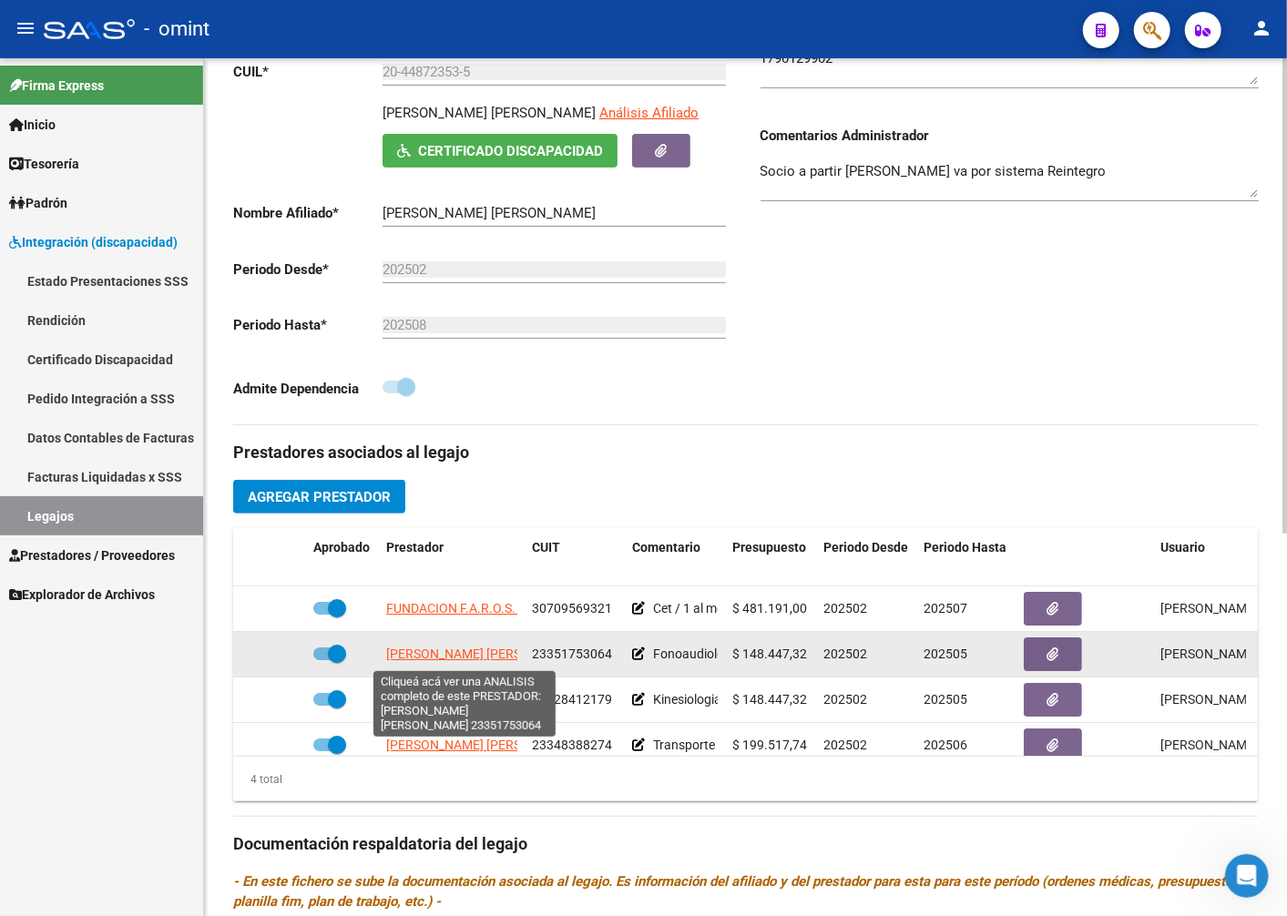
click at [486, 650] on span "PISTELLI MARIA VICTORIA" at bounding box center [485, 654] width 198 height 15
type textarea "23351753064"
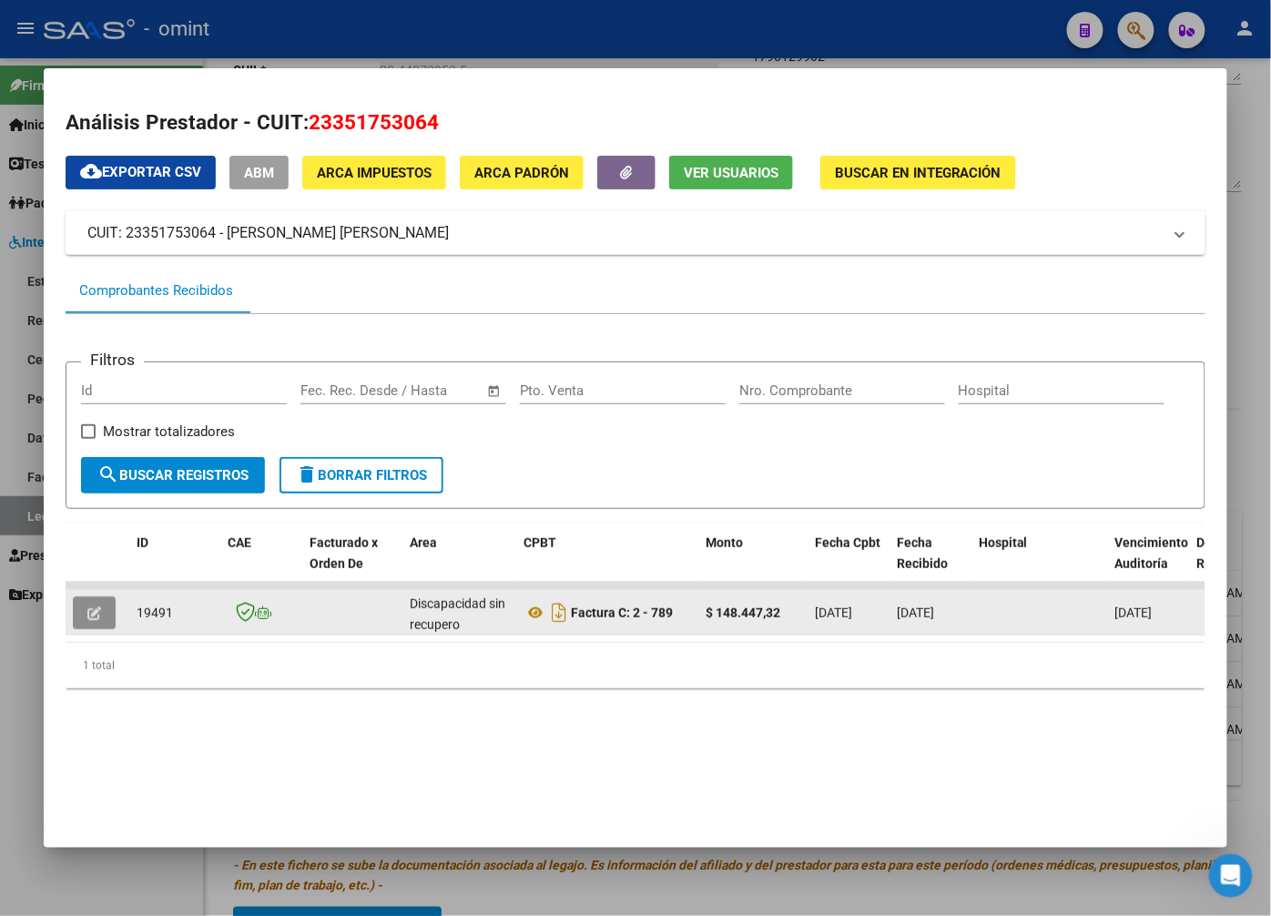
click at [91, 610] on icon "button" at bounding box center [94, 613] width 14 height 14
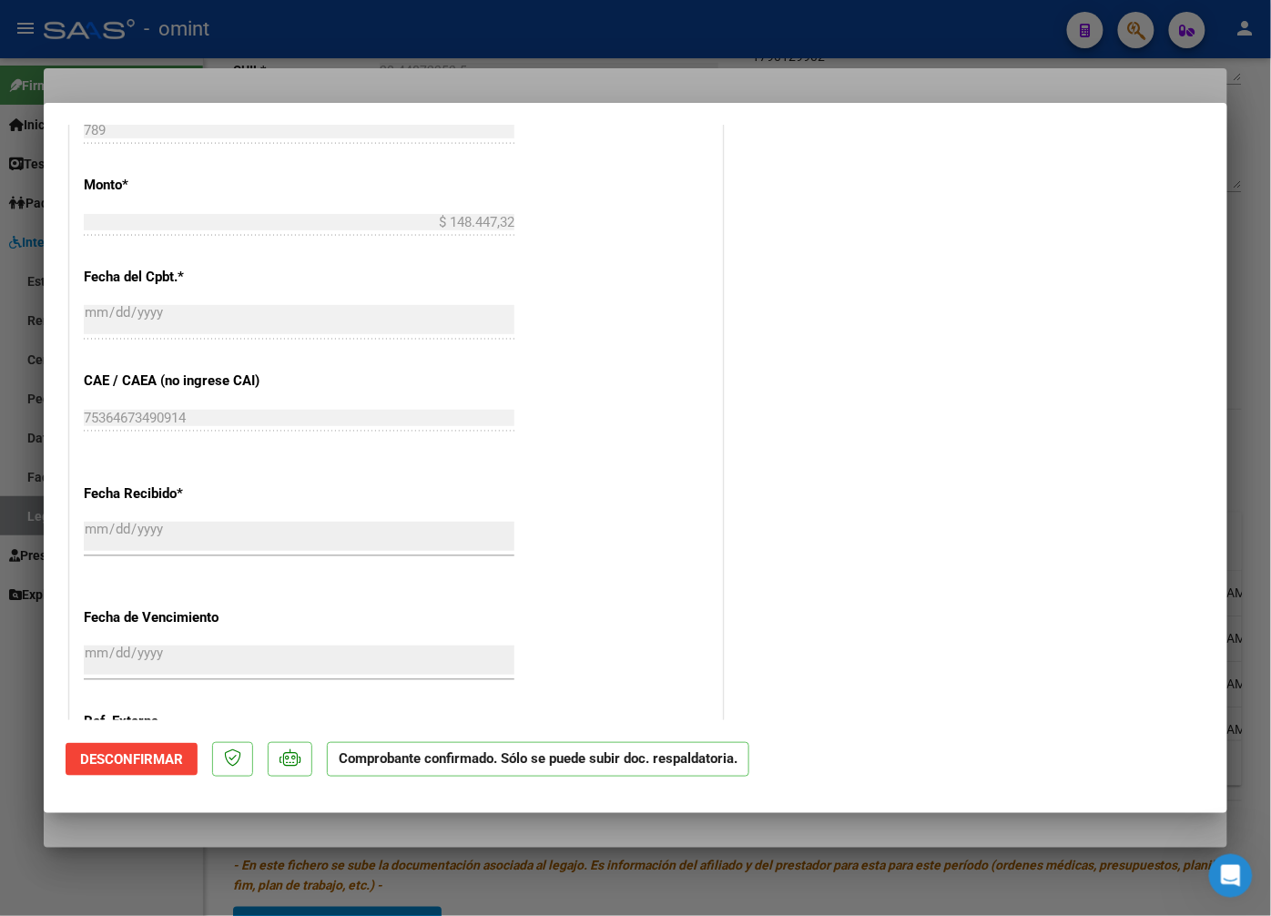
scroll to position [987, 0]
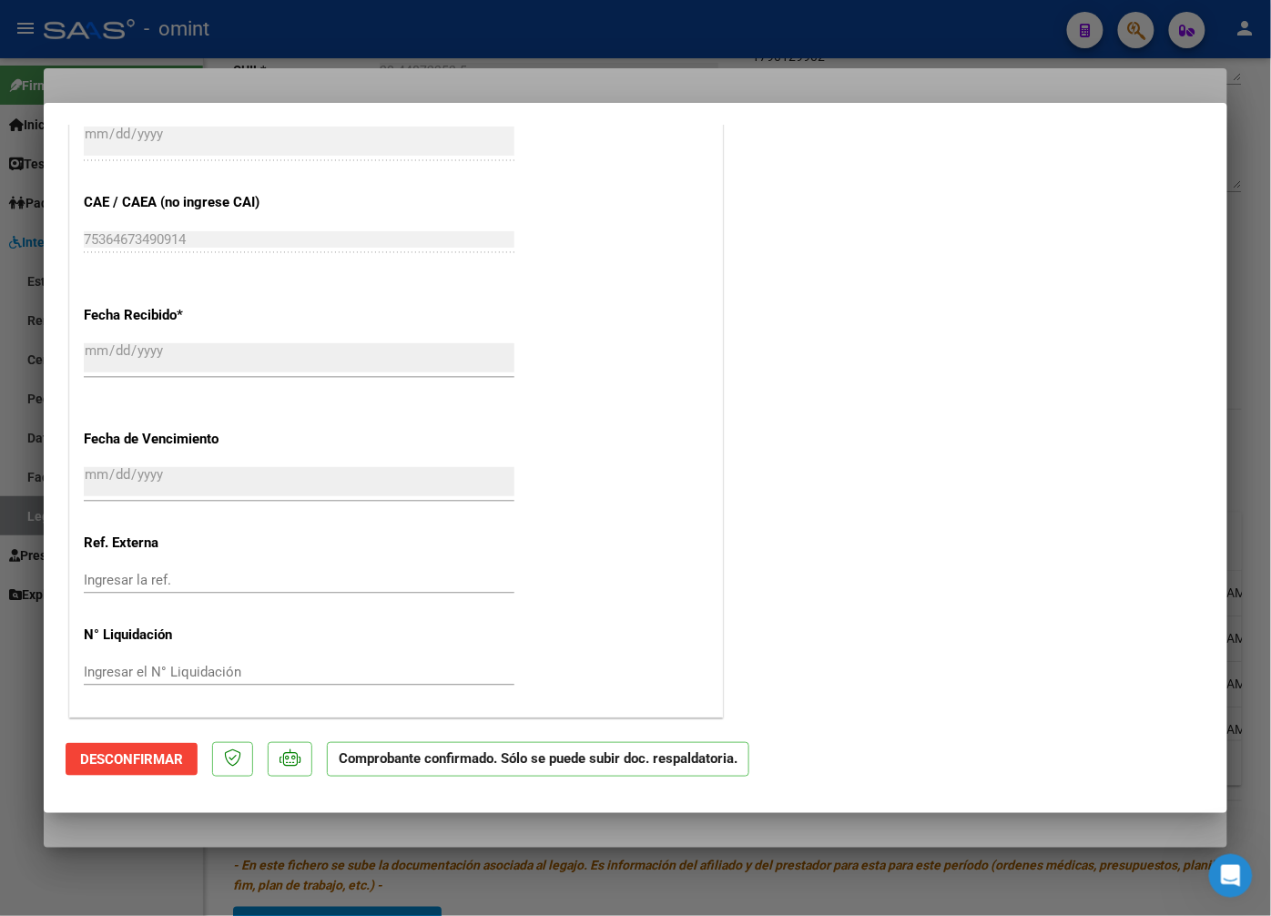
click at [307, 46] on div at bounding box center [635, 458] width 1271 height 916
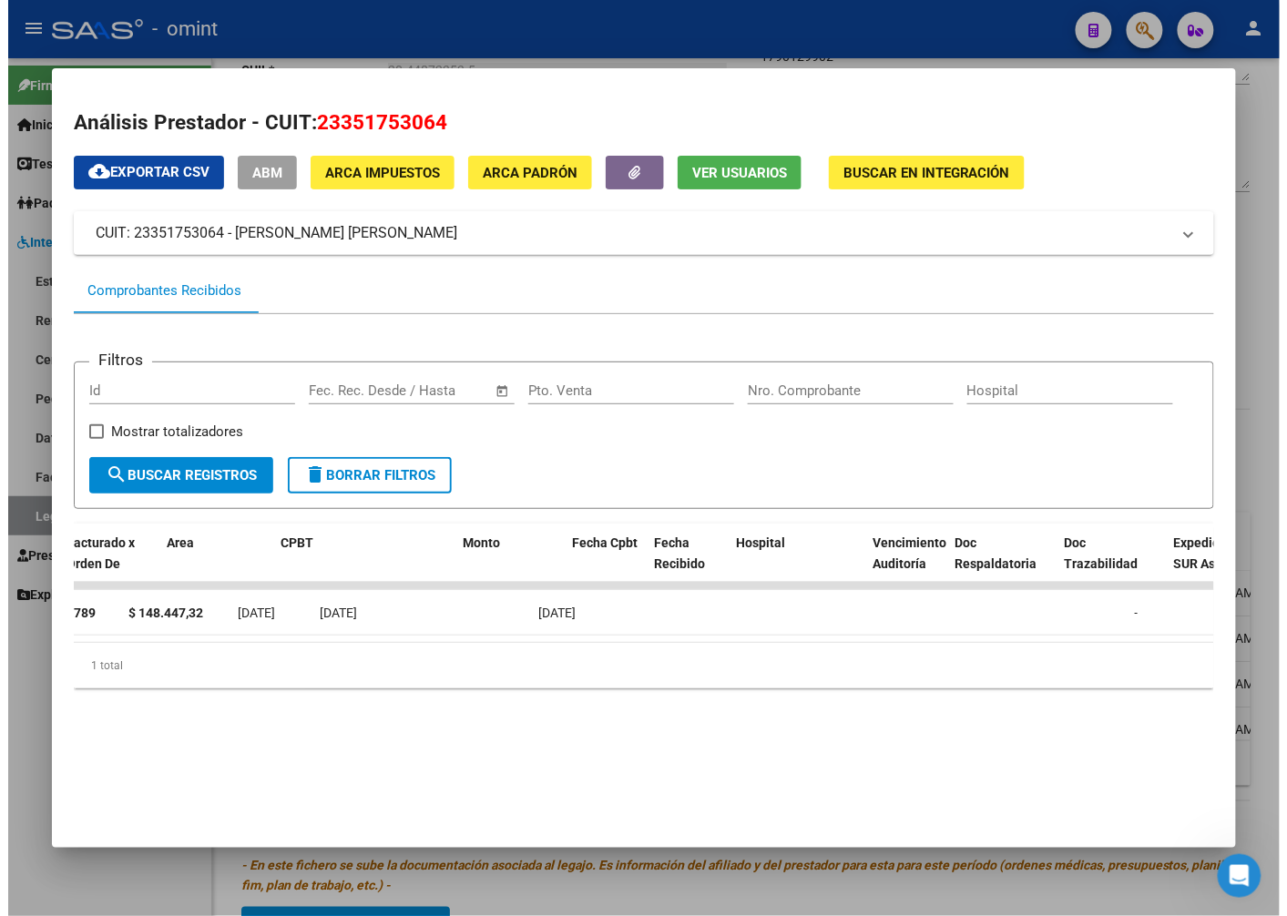
scroll to position [0, 0]
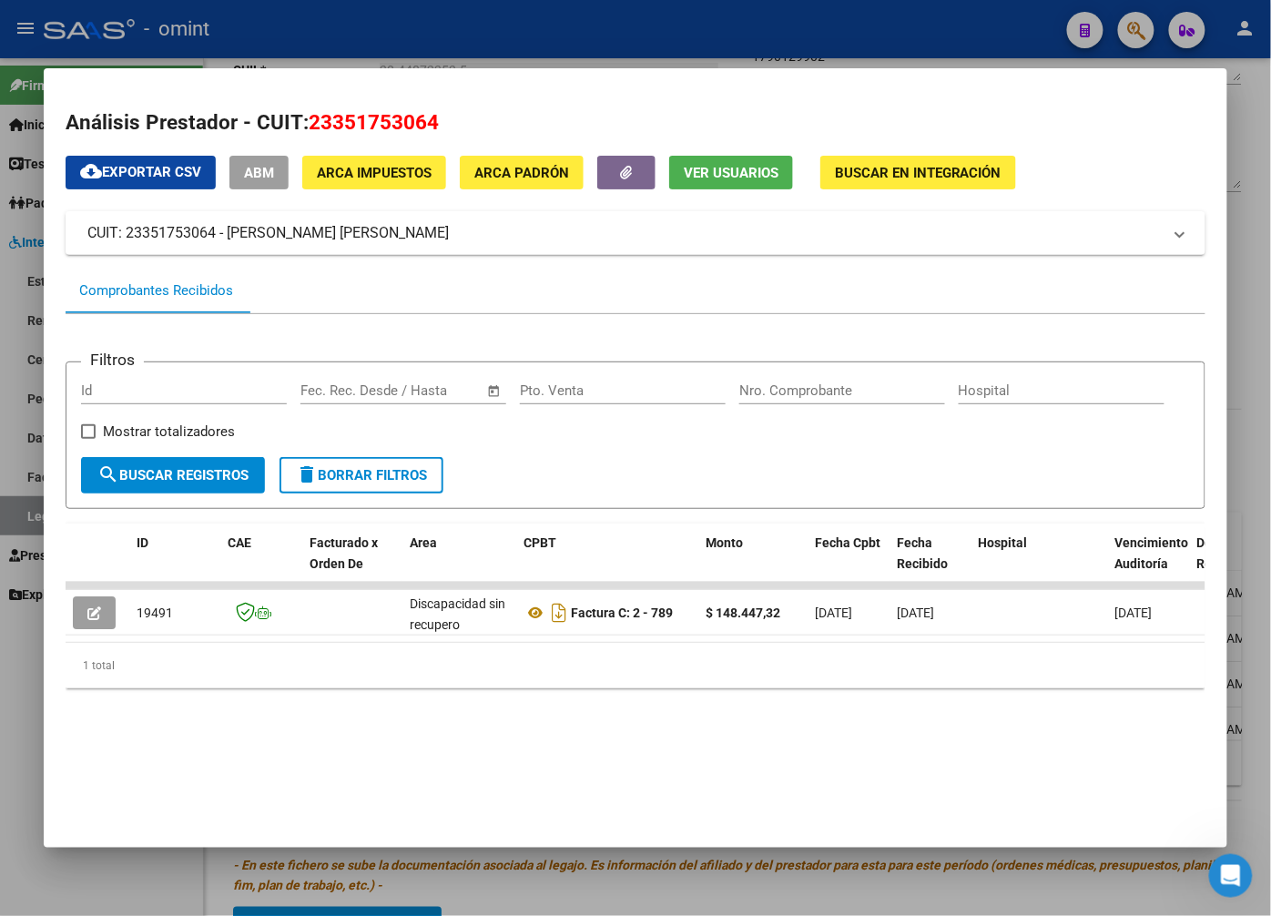
click at [320, 31] on div at bounding box center [635, 458] width 1271 height 916
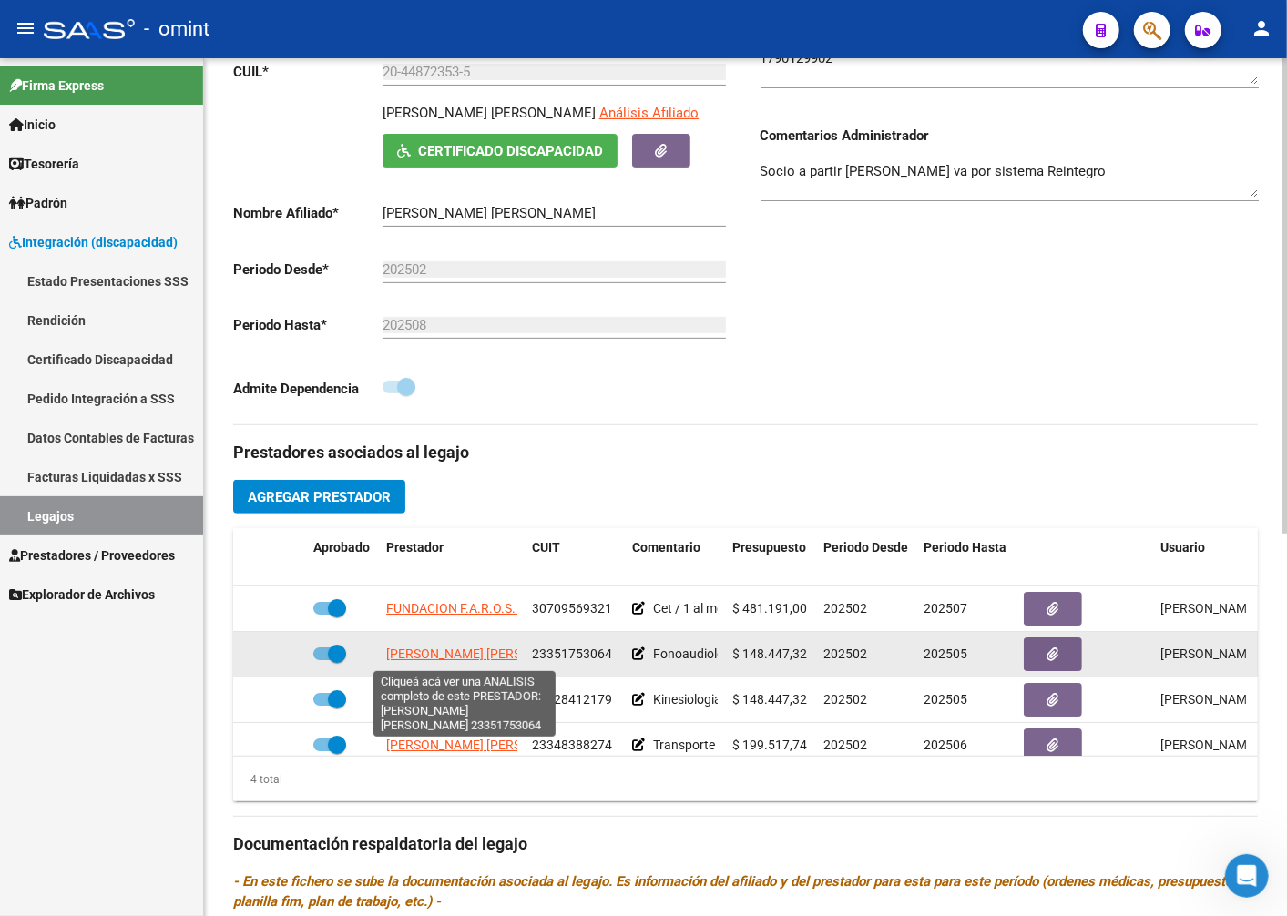
click at [494, 657] on span "PISTELLI MARIA VICTORIA" at bounding box center [485, 654] width 198 height 15
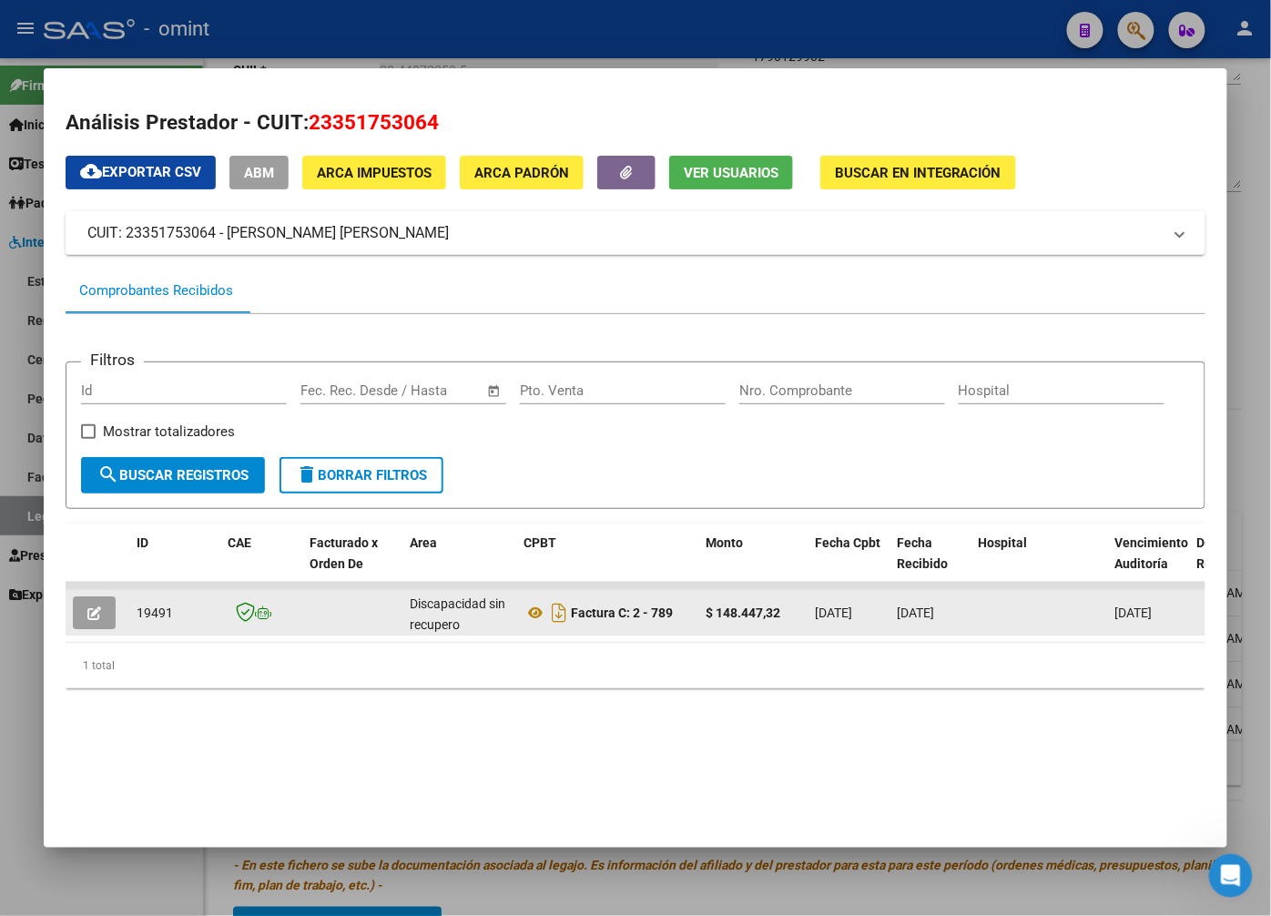
click at [97, 610] on icon "button" at bounding box center [94, 613] width 14 height 14
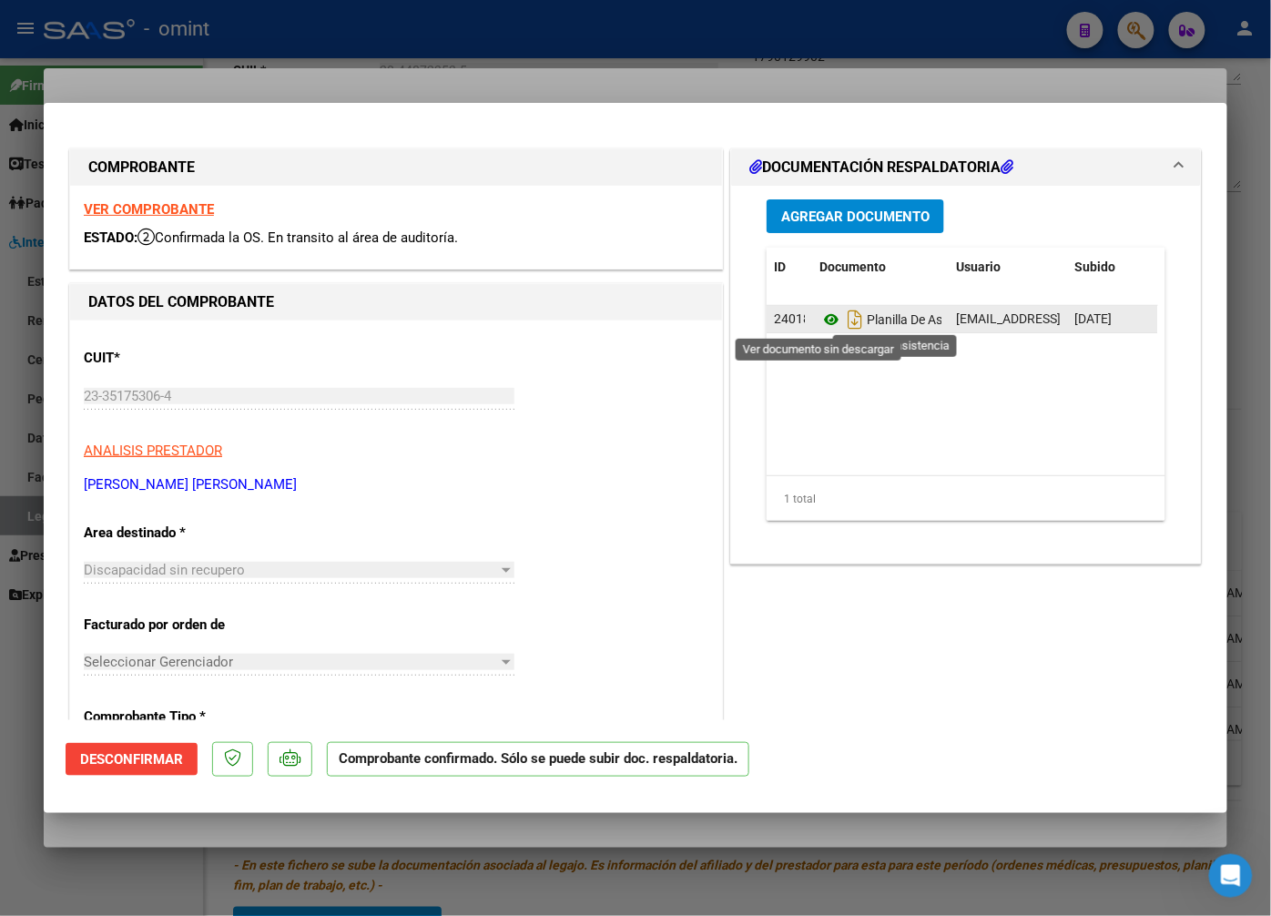
click at [823, 321] on icon at bounding box center [832, 320] width 24 height 22
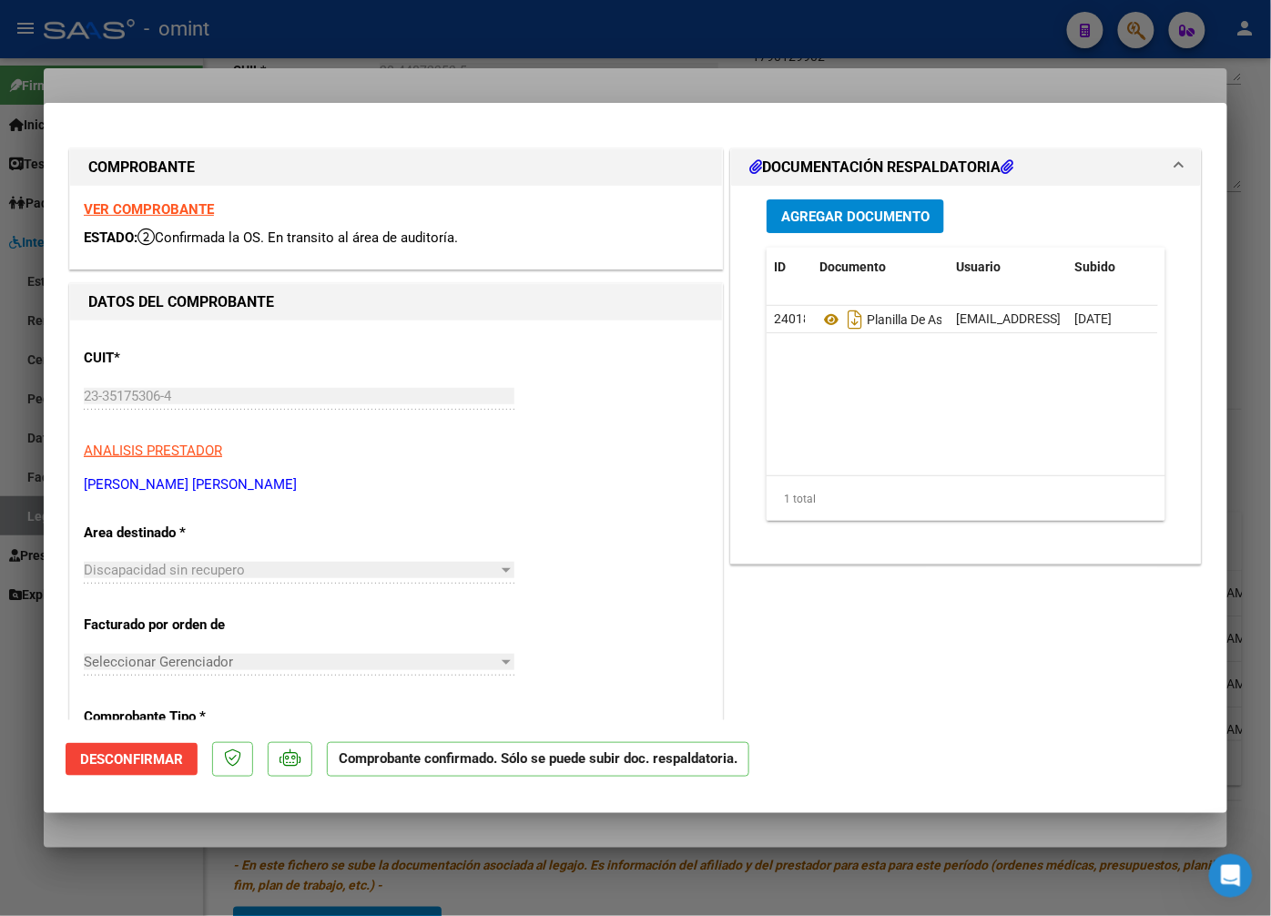
click at [187, 207] on strong "VER COMPROBANTE" at bounding box center [149, 209] width 130 height 16
click at [433, 76] on div at bounding box center [635, 458] width 1271 height 916
type input "$ 0,00"
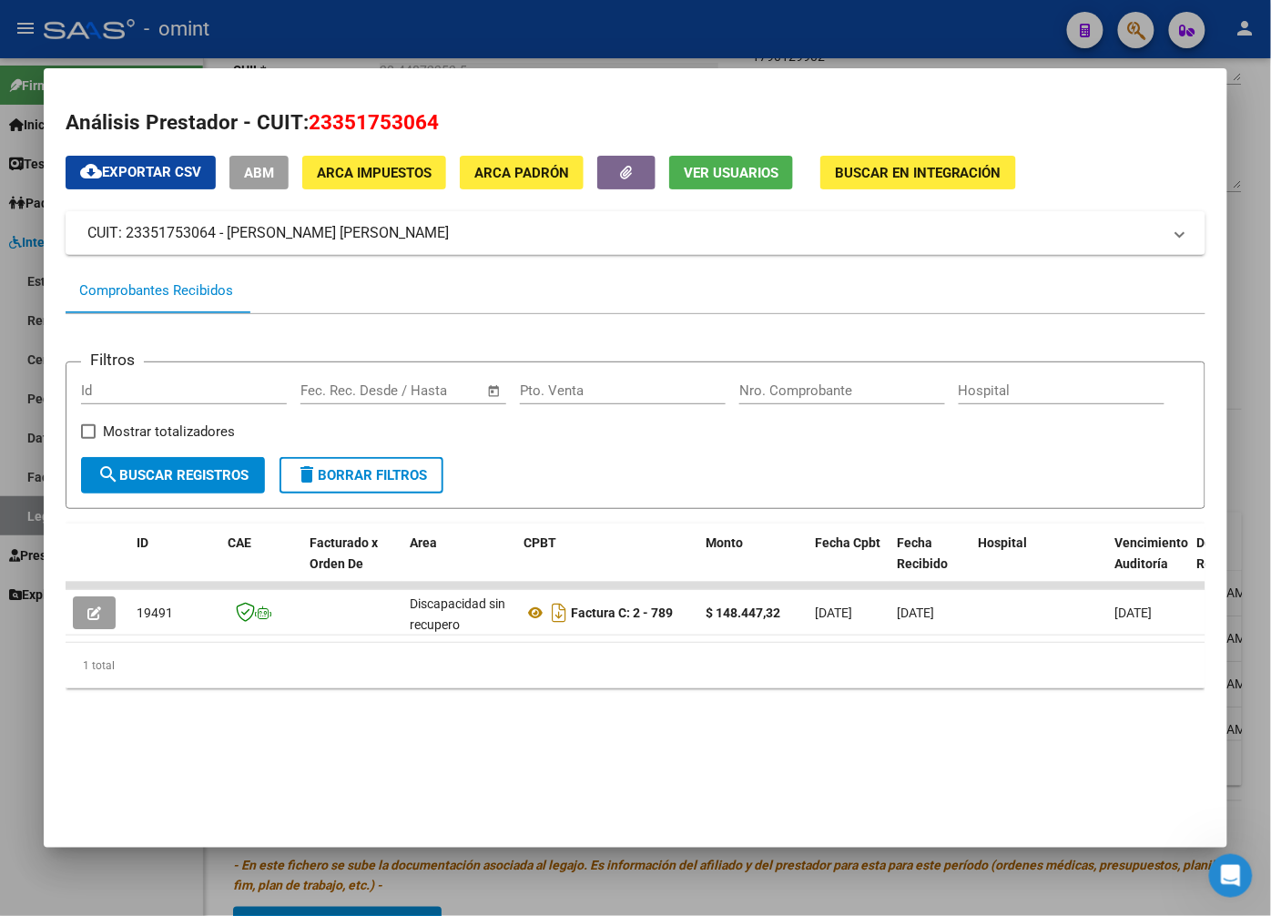
click at [324, 12] on div at bounding box center [635, 458] width 1271 height 916
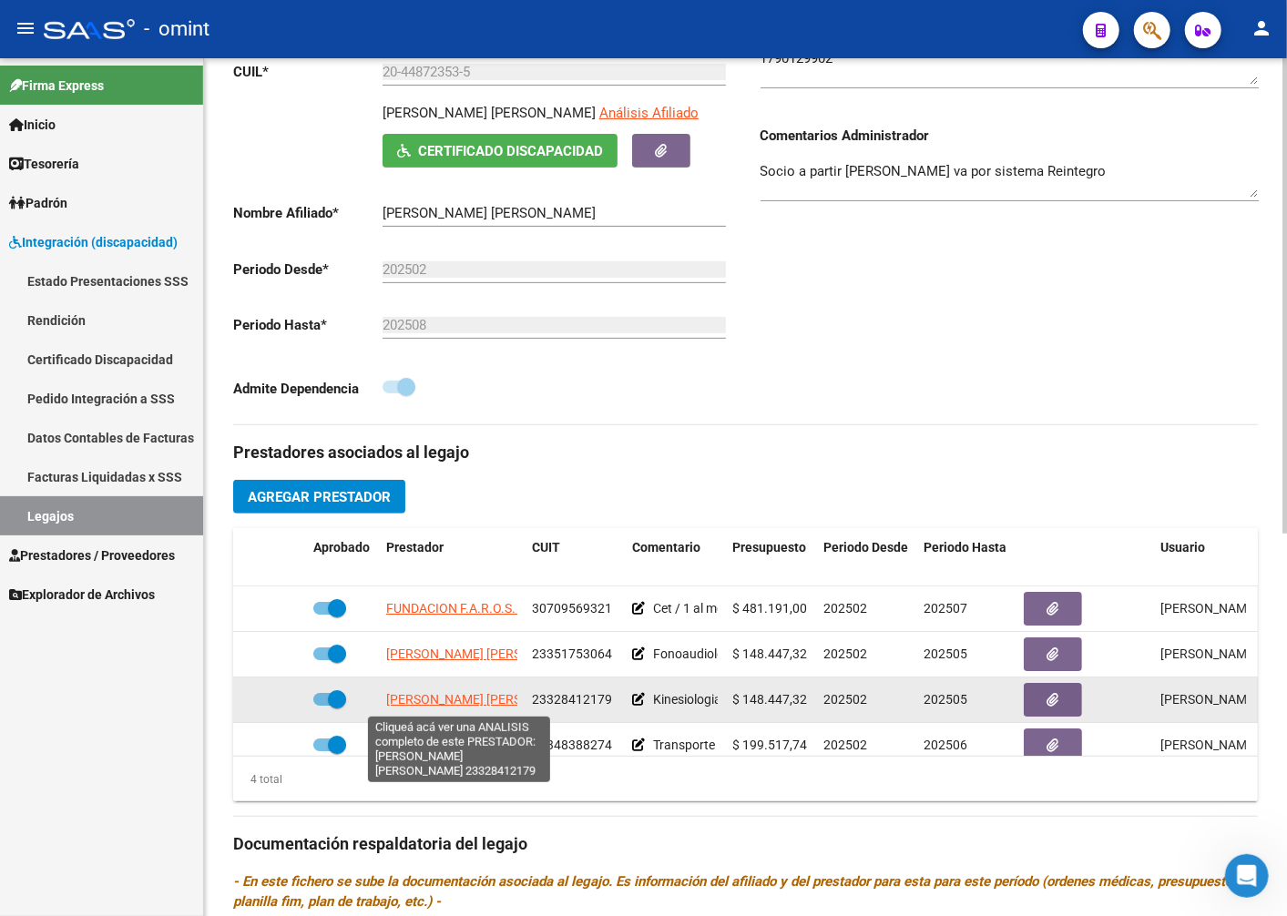
click at [452, 705] on span "BORQUEZ LUIS ESTEBAN" at bounding box center [485, 699] width 198 height 15
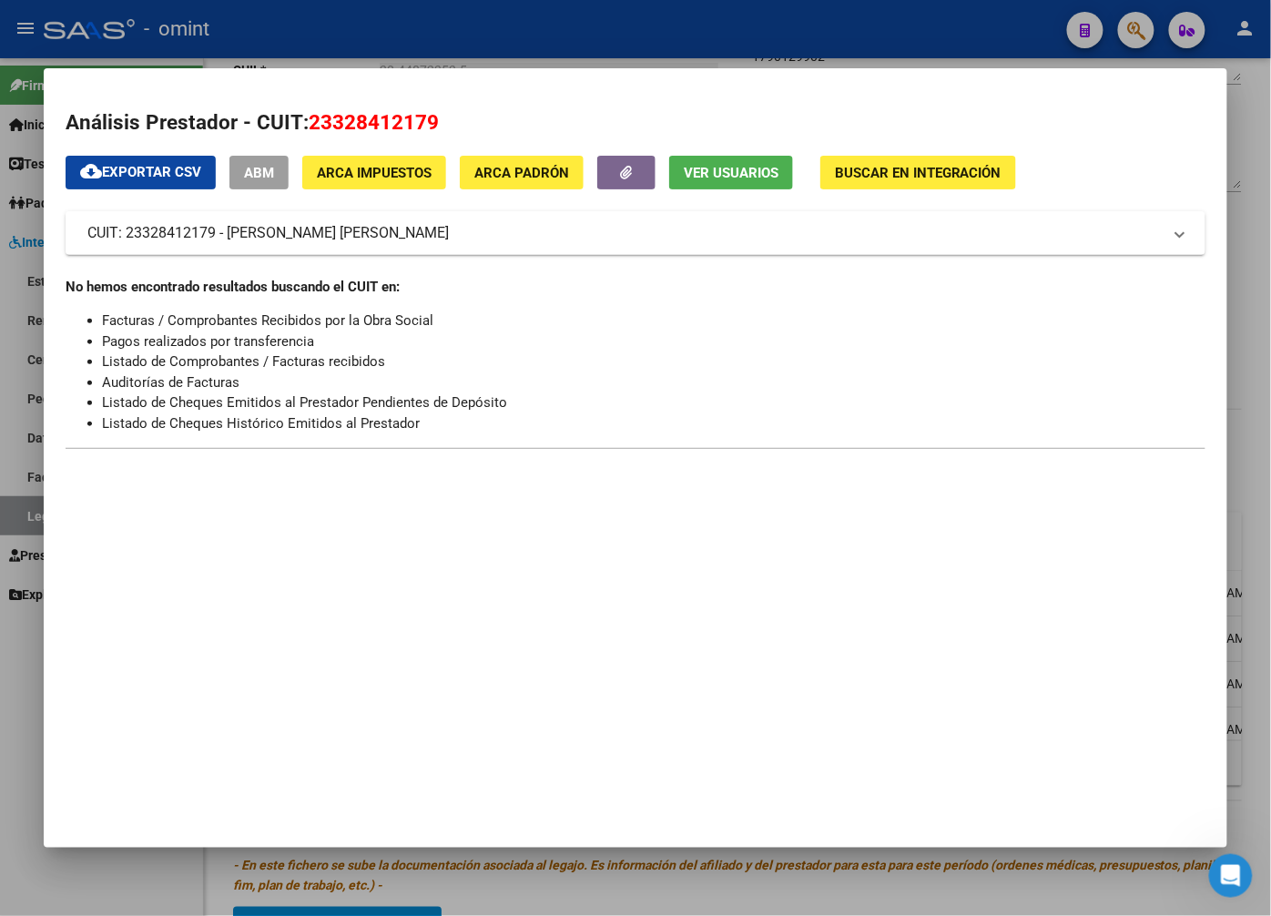
click at [334, 50] on div at bounding box center [635, 458] width 1271 height 916
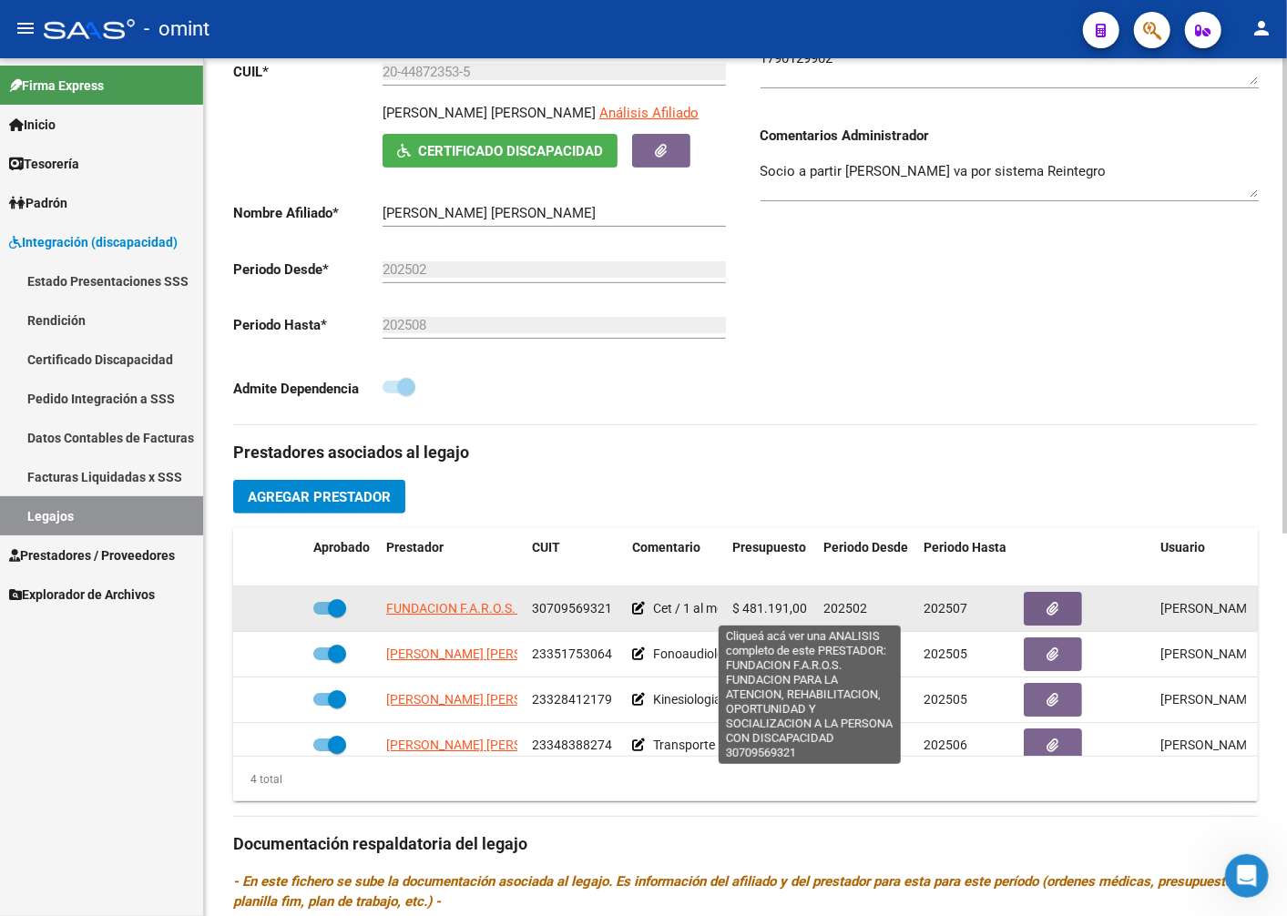
click at [449, 615] on span "FUNDACION F.A.R.O.S. FUNDACION PARA LA ATENCION, REHABILITACION, OPORTUNIDAD Y …" at bounding box center [801, 608] width 831 height 15
type textarea "30709569321"
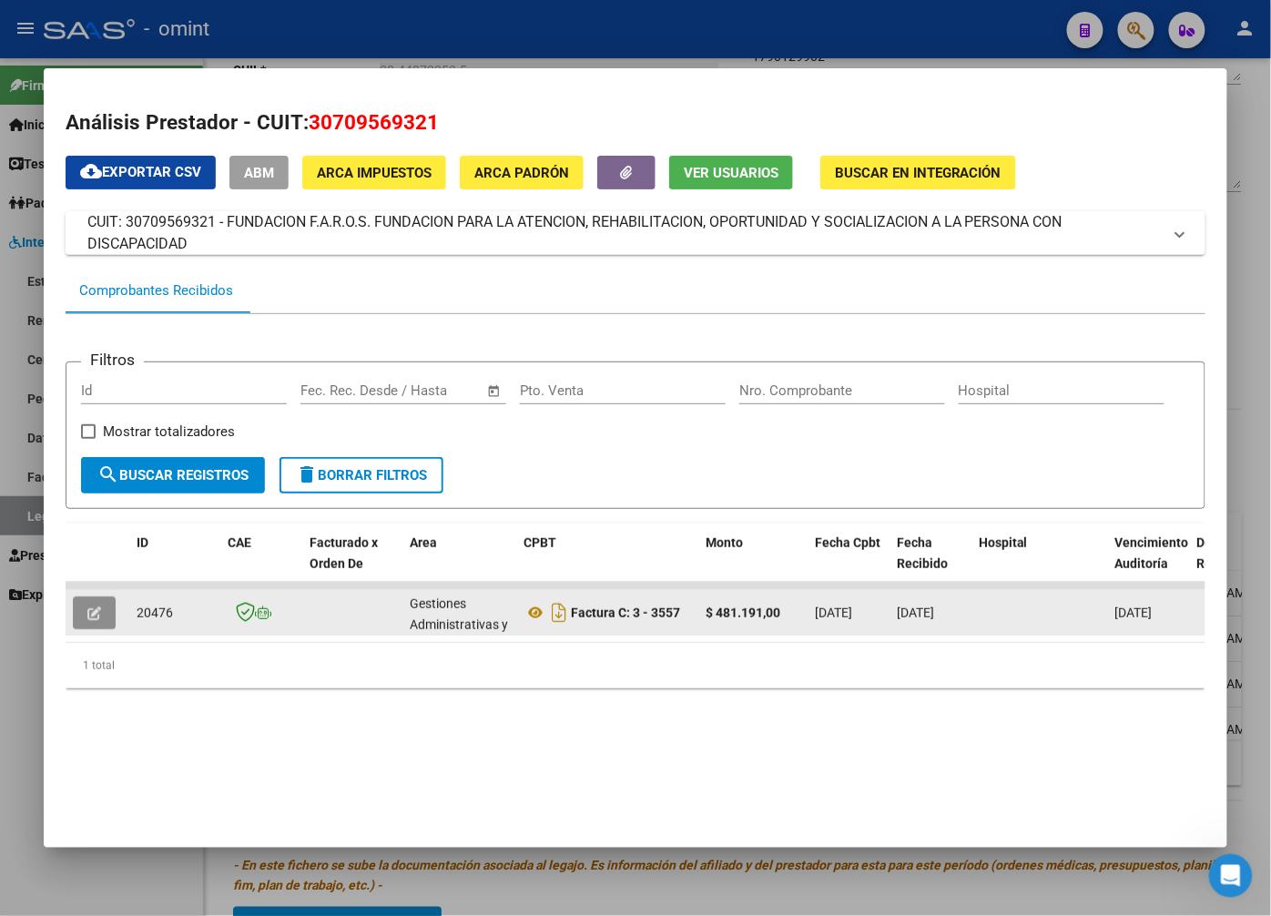
click at [85, 614] on button "button" at bounding box center [94, 612] width 43 height 33
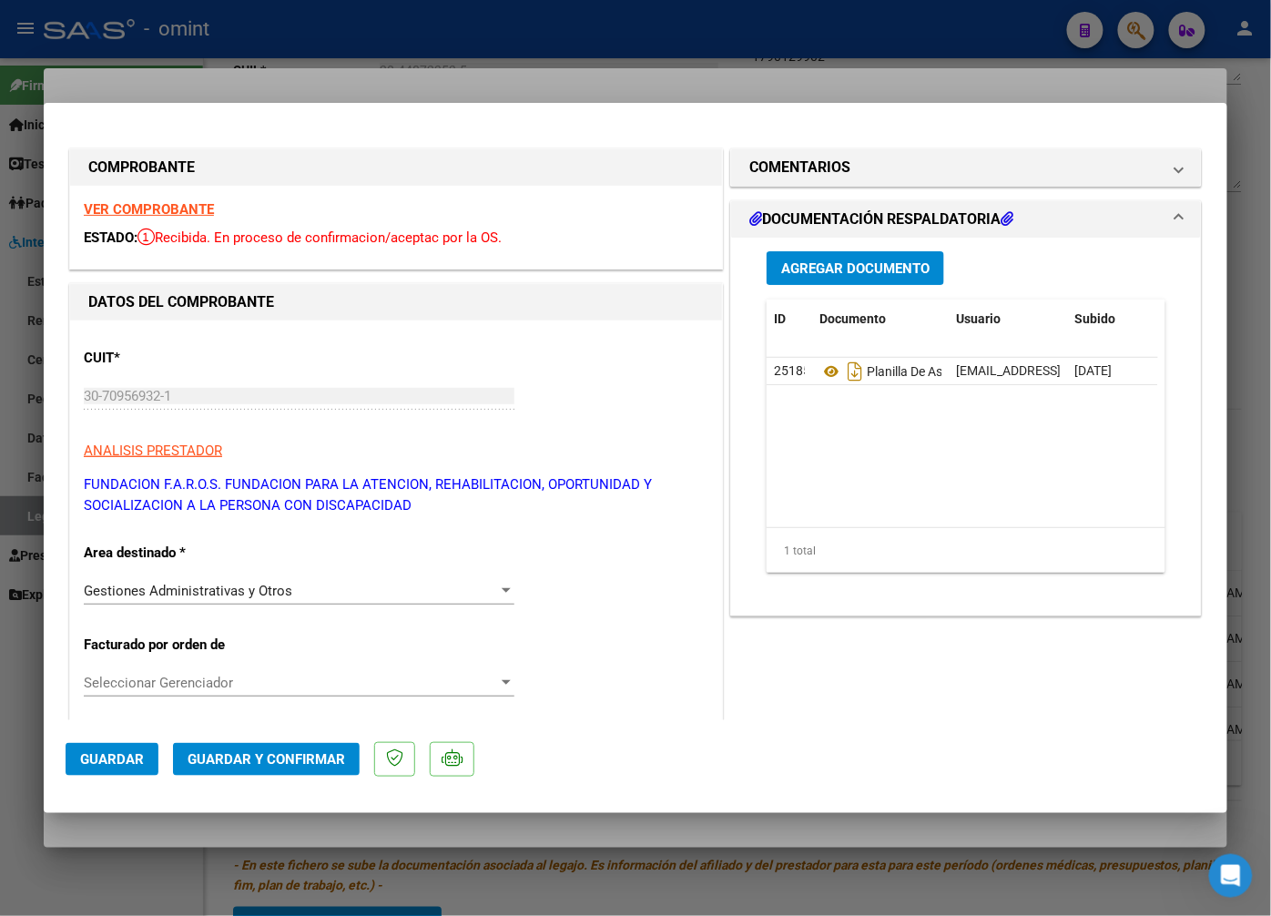
click at [250, 61] on div at bounding box center [635, 458] width 1271 height 916
type input "$ 0,00"
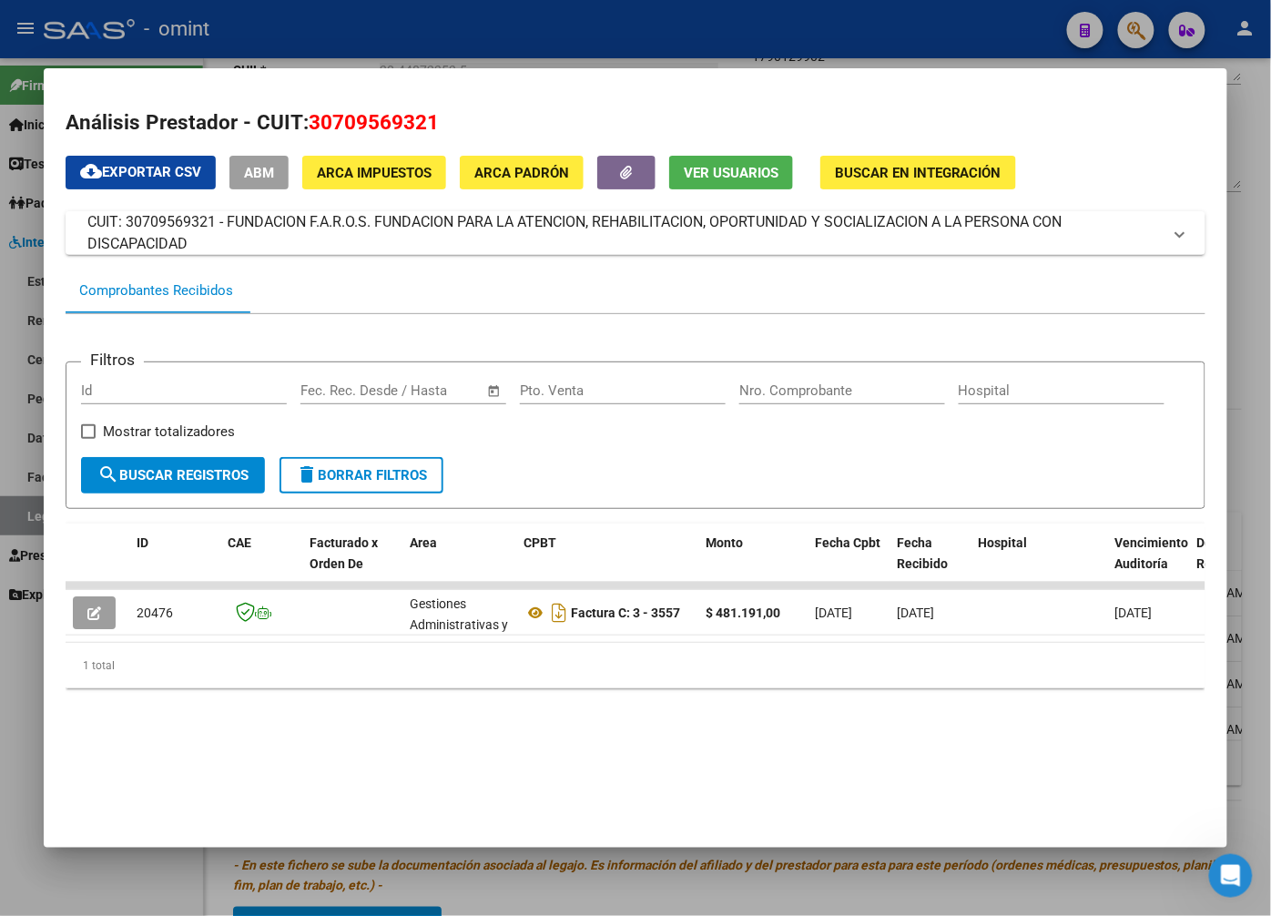
click at [253, 18] on div at bounding box center [635, 458] width 1271 height 916
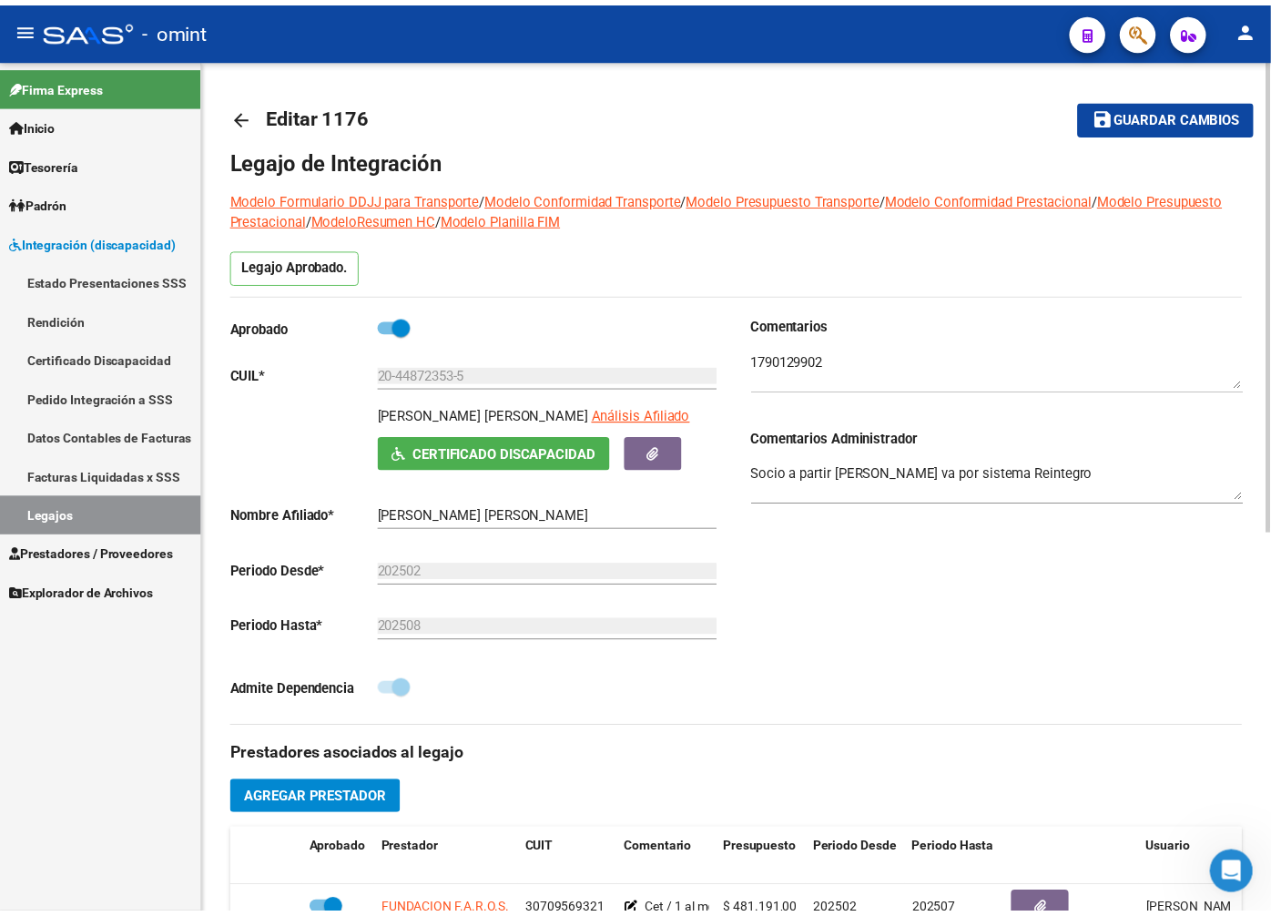
scroll to position [202, 0]
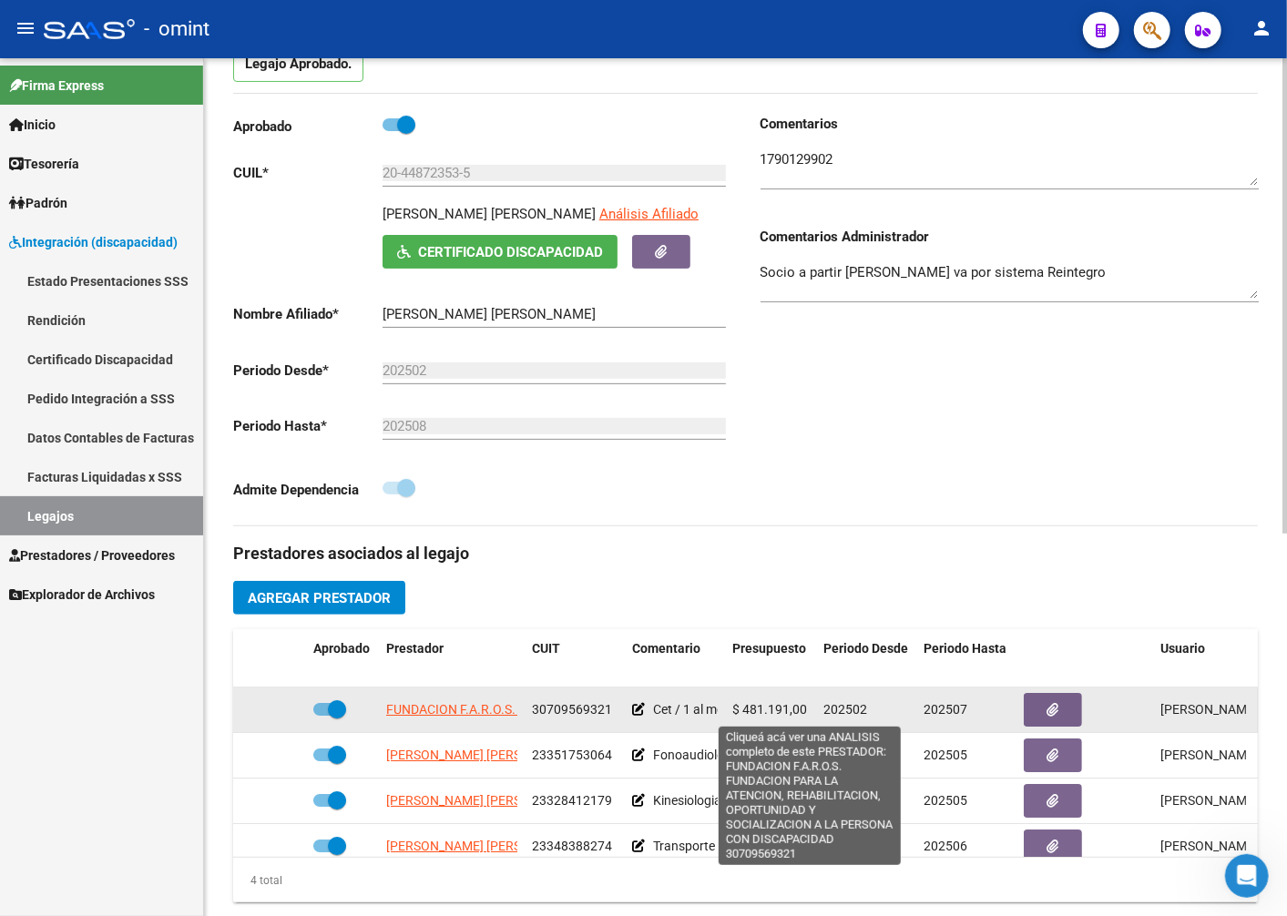
click at [468, 708] on span "FUNDACION F.A.R.O.S. FUNDACION PARA LA ATENCION, REHABILITACION, OPORTUNIDAD Y …" at bounding box center [801, 709] width 831 height 15
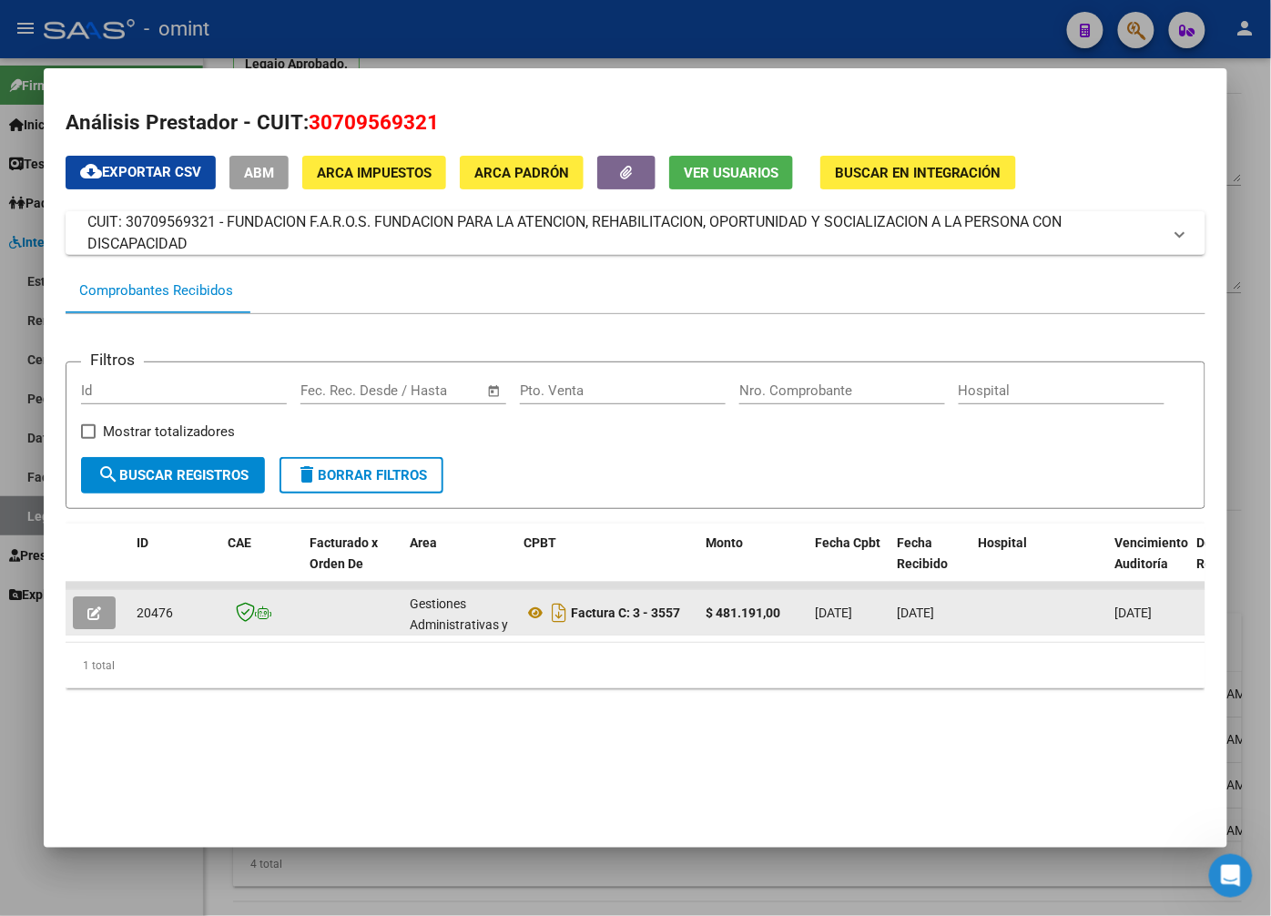
click at [96, 620] on button "button" at bounding box center [94, 612] width 43 height 33
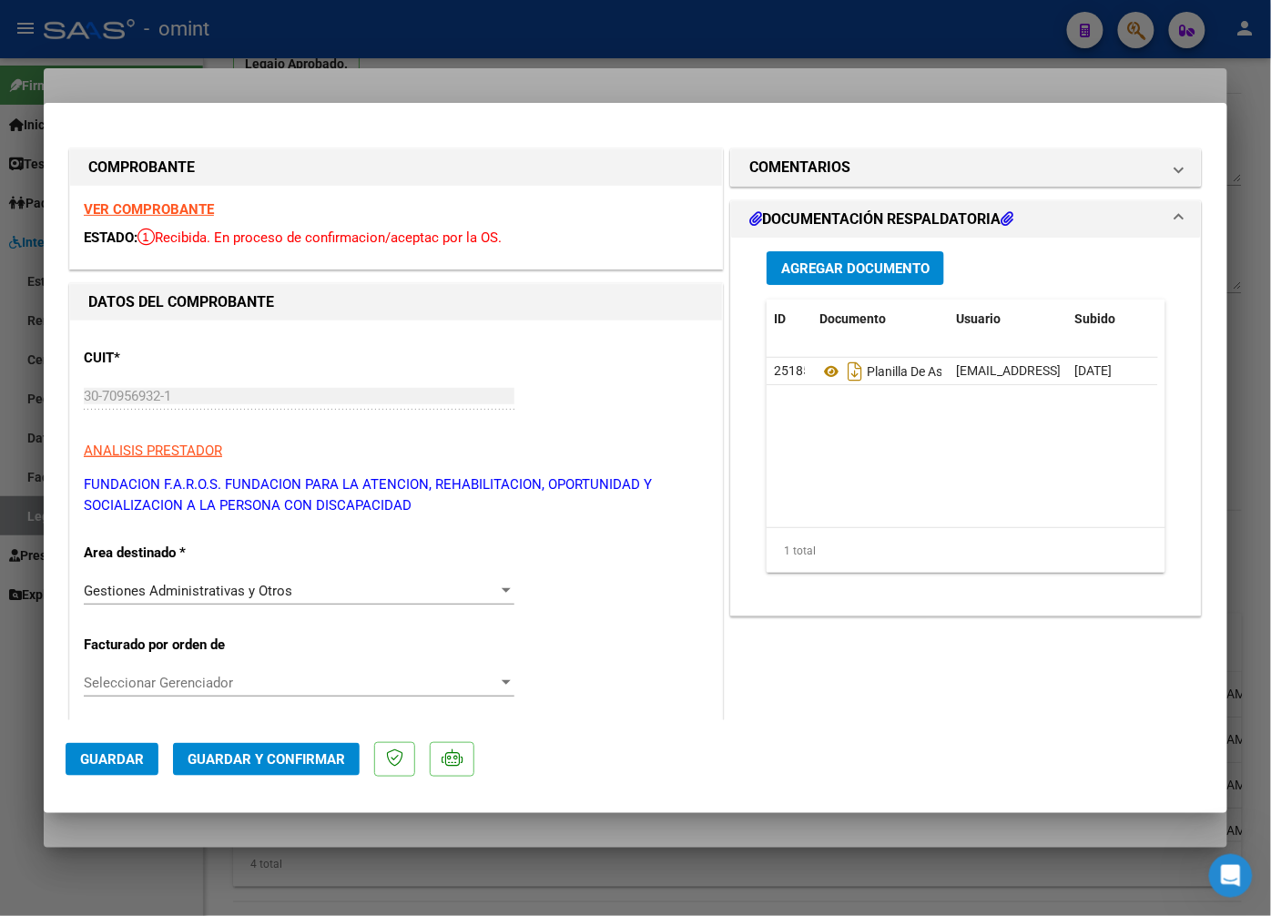
click at [178, 205] on strong "VER COMPROBANTE" at bounding box center [149, 209] width 130 height 16
click at [489, 592] on div "Gestiones Administrativas y Otros" at bounding box center [291, 591] width 414 height 16
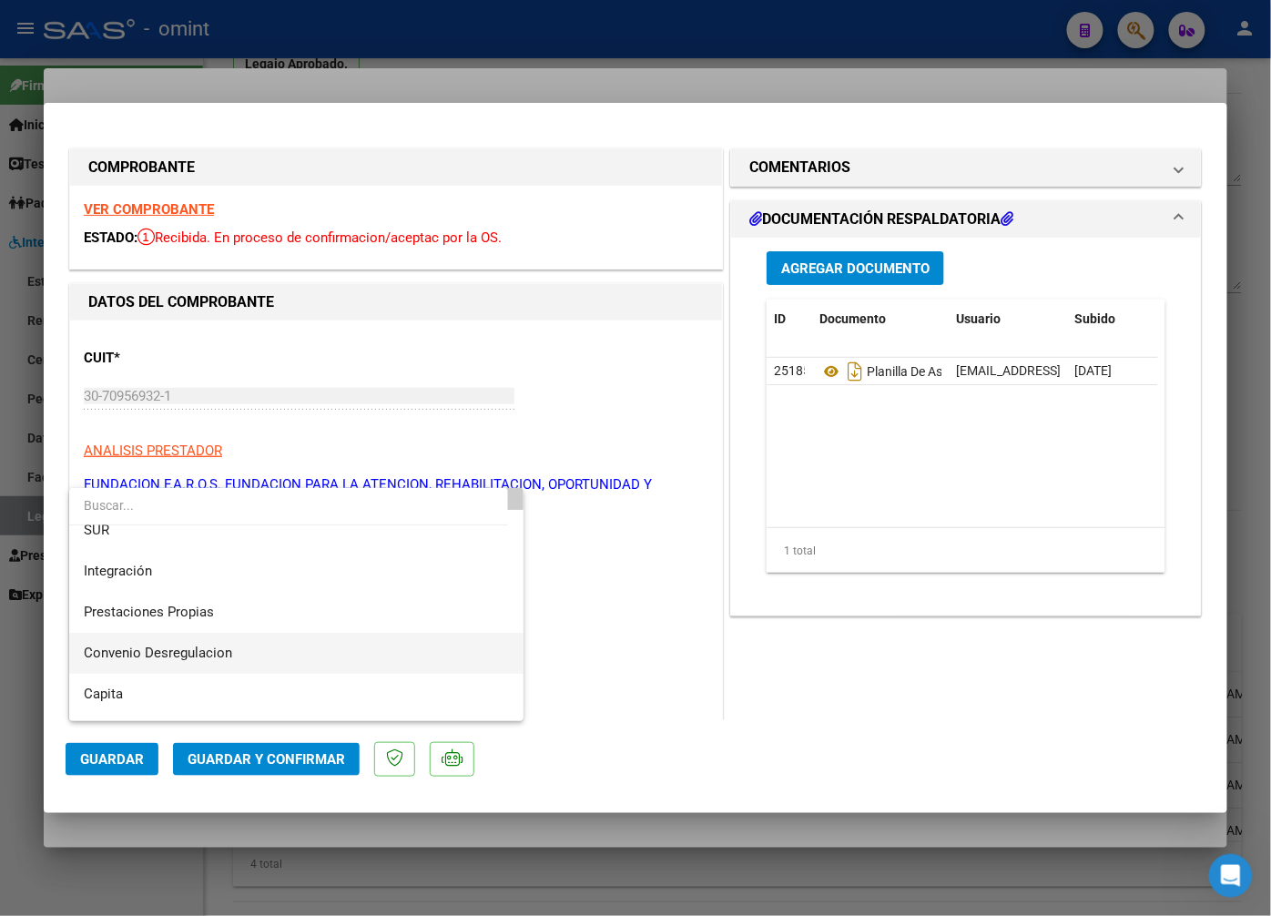
scroll to position [177, 0]
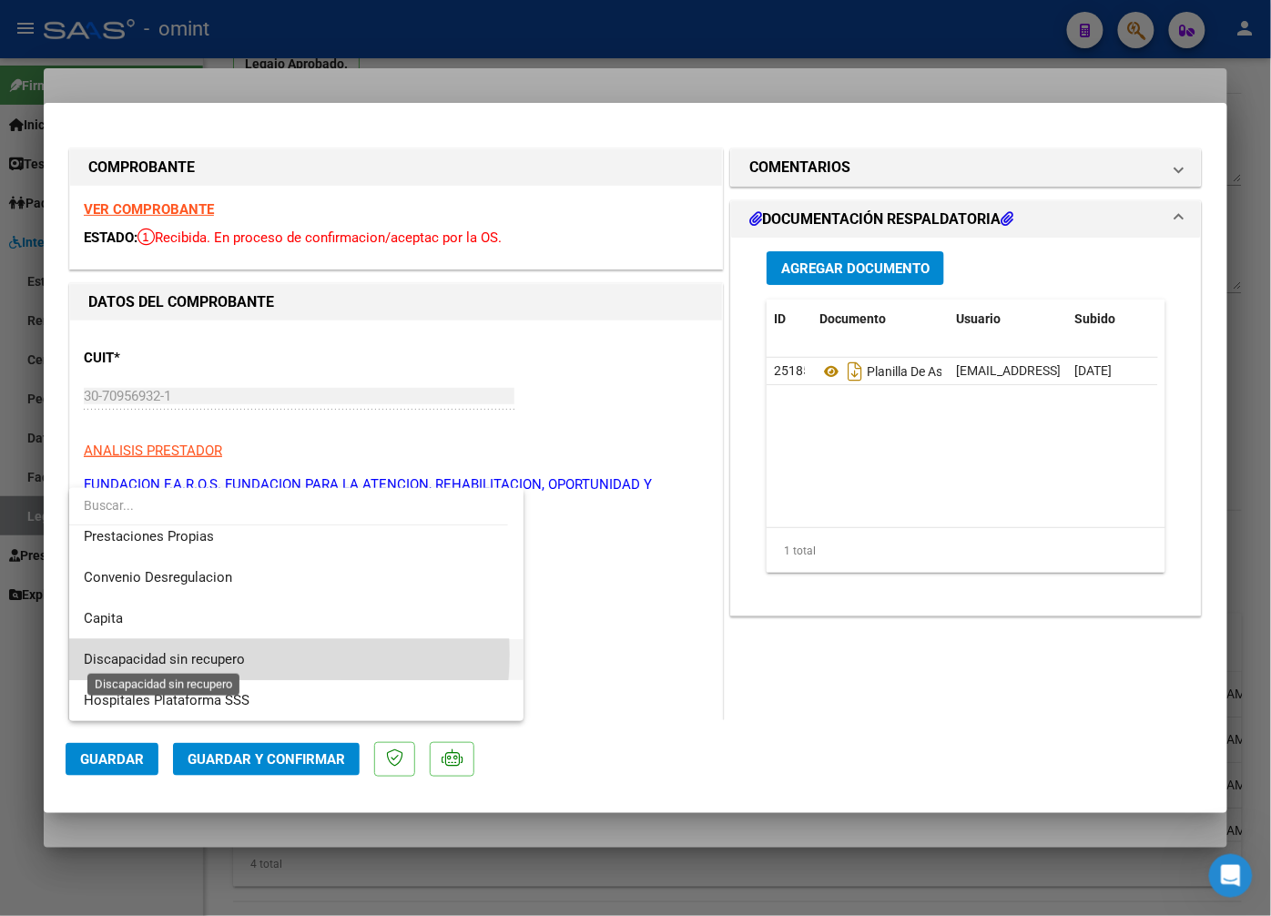
click at [194, 654] on span "Discapacidad sin recupero" at bounding box center [164, 659] width 161 height 16
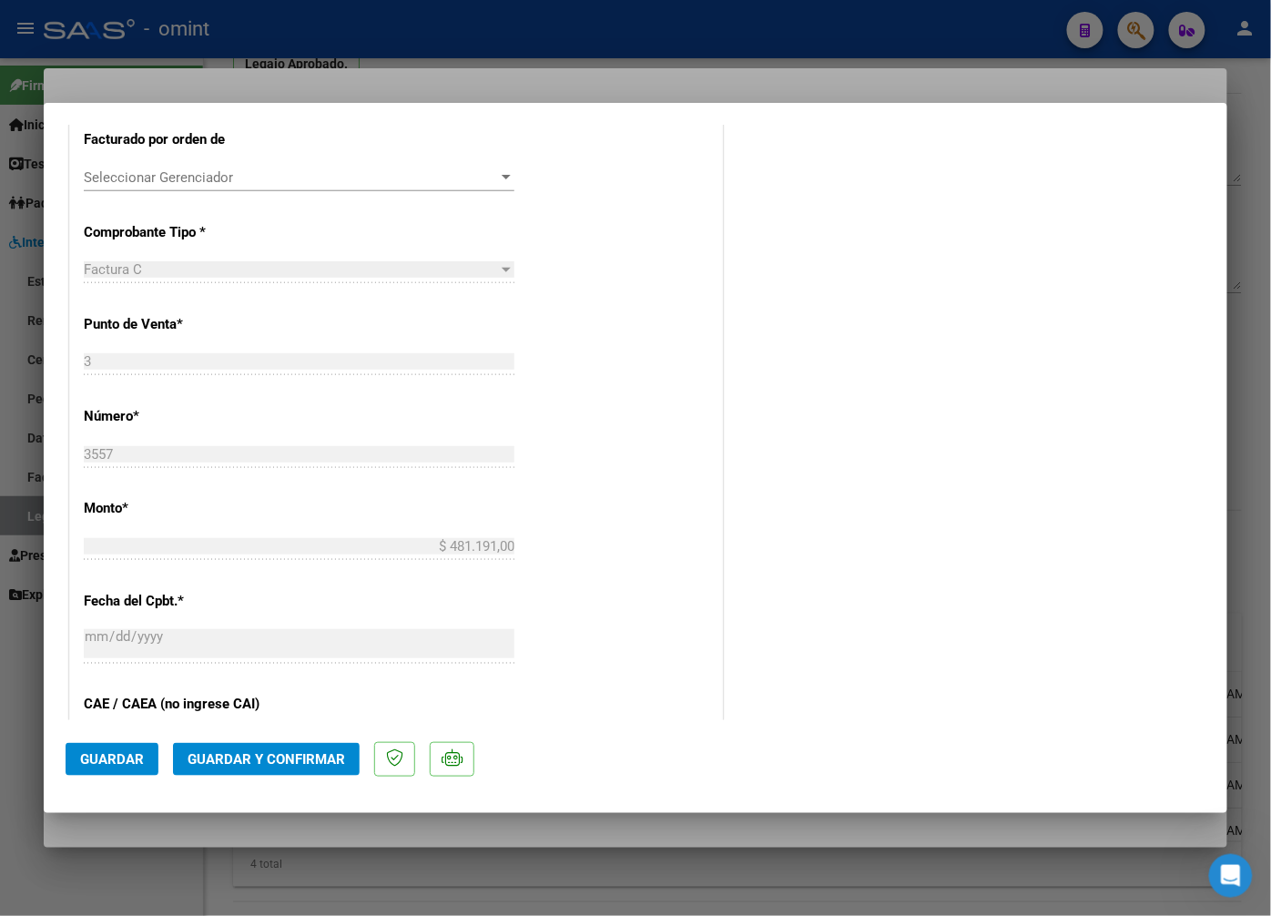
scroll to position [1007, 0]
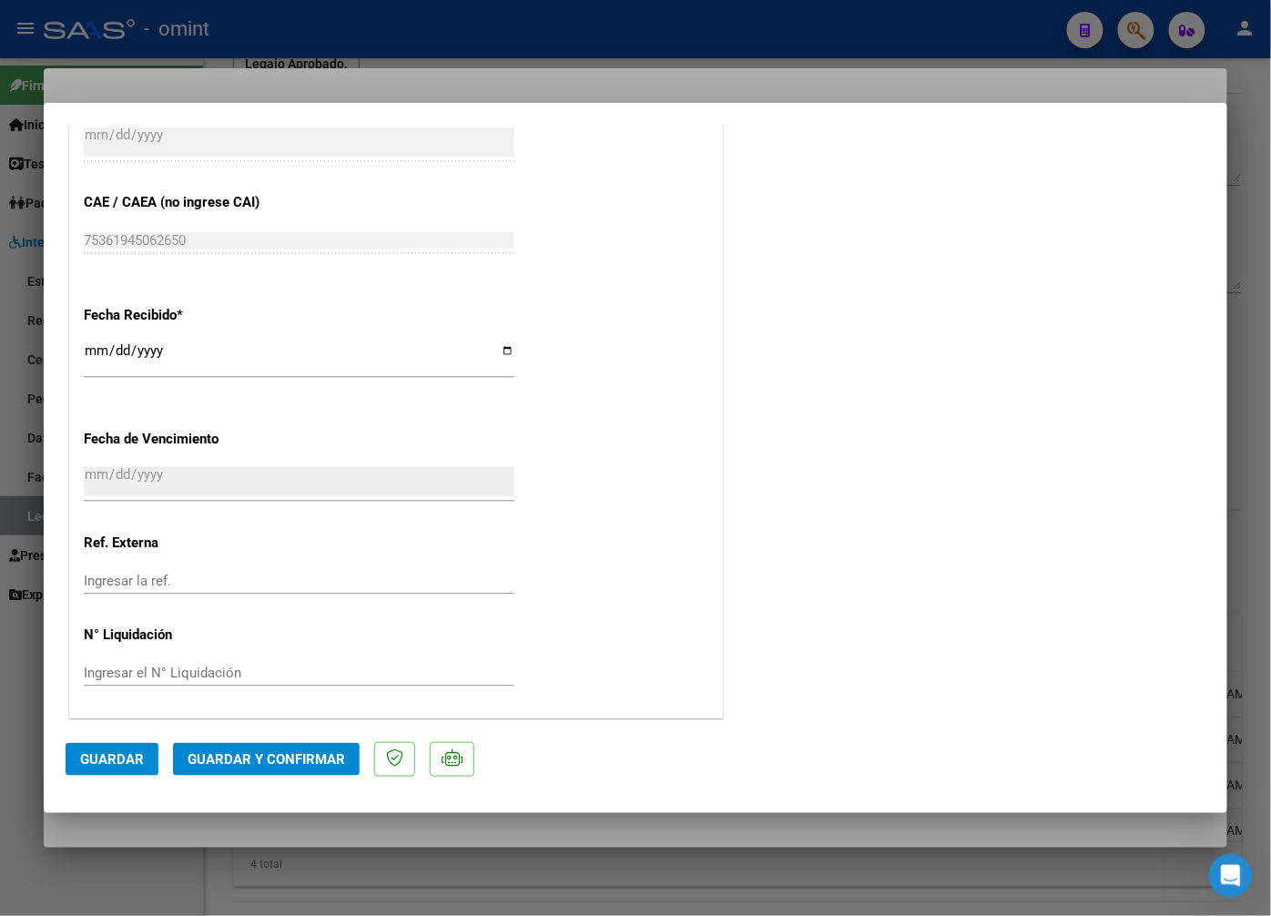
click at [280, 759] on span "Guardar y Confirmar" at bounding box center [267, 759] width 158 height 16
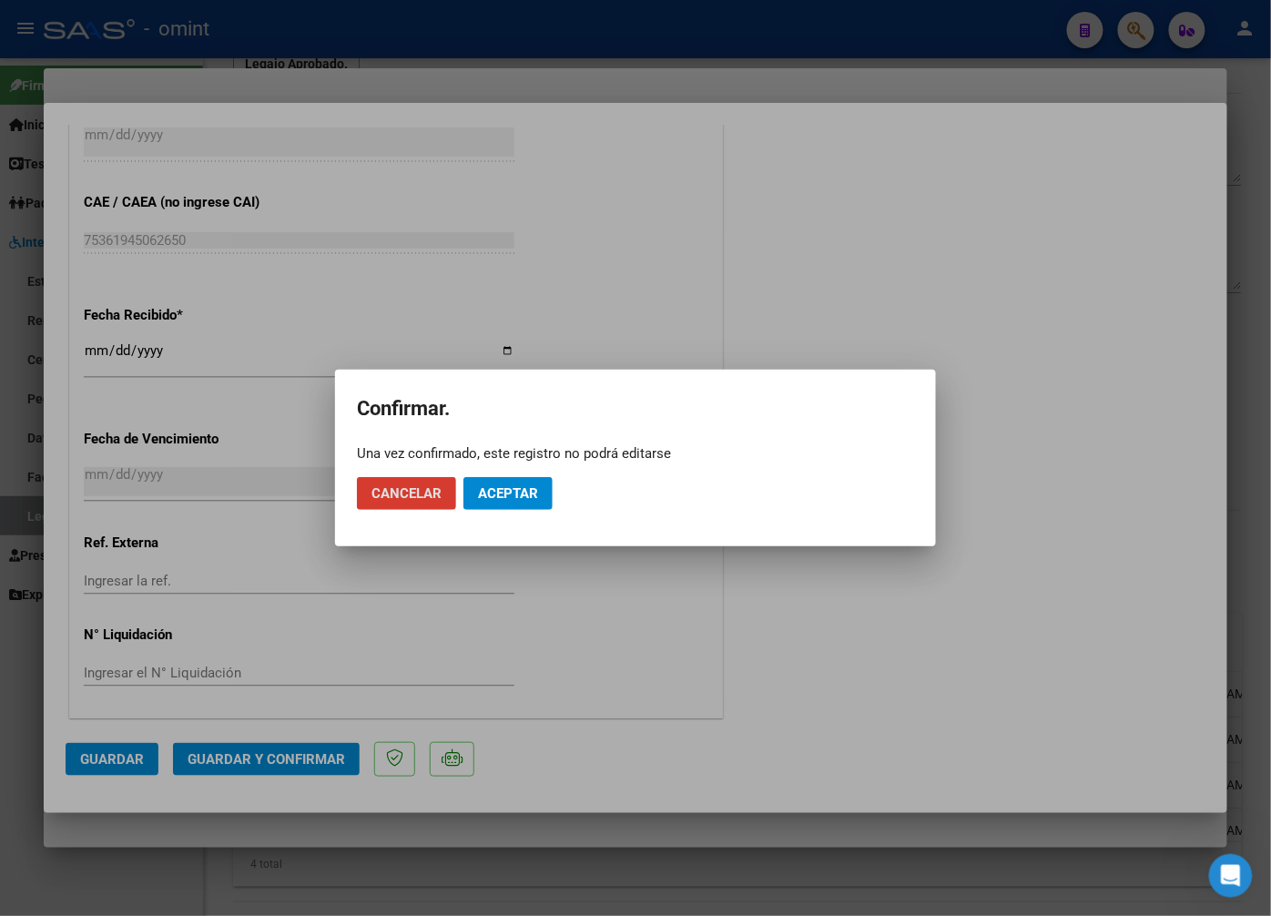
click at [519, 493] on span "Aceptar" at bounding box center [508, 493] width 60 height 16
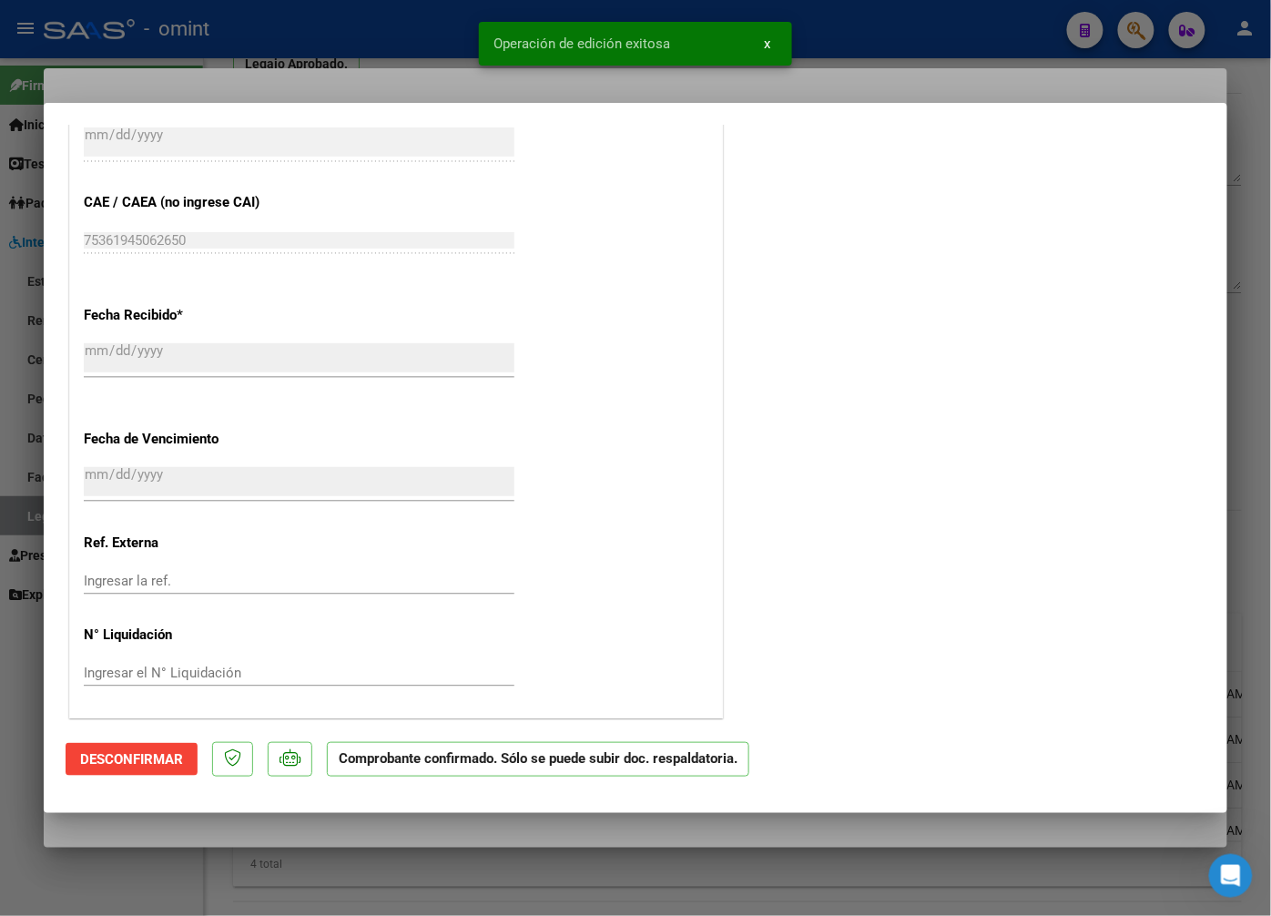
click at [260, 67] on div at bounding box center [635, 458] width 1271 height 916
type input "$ 0,00"
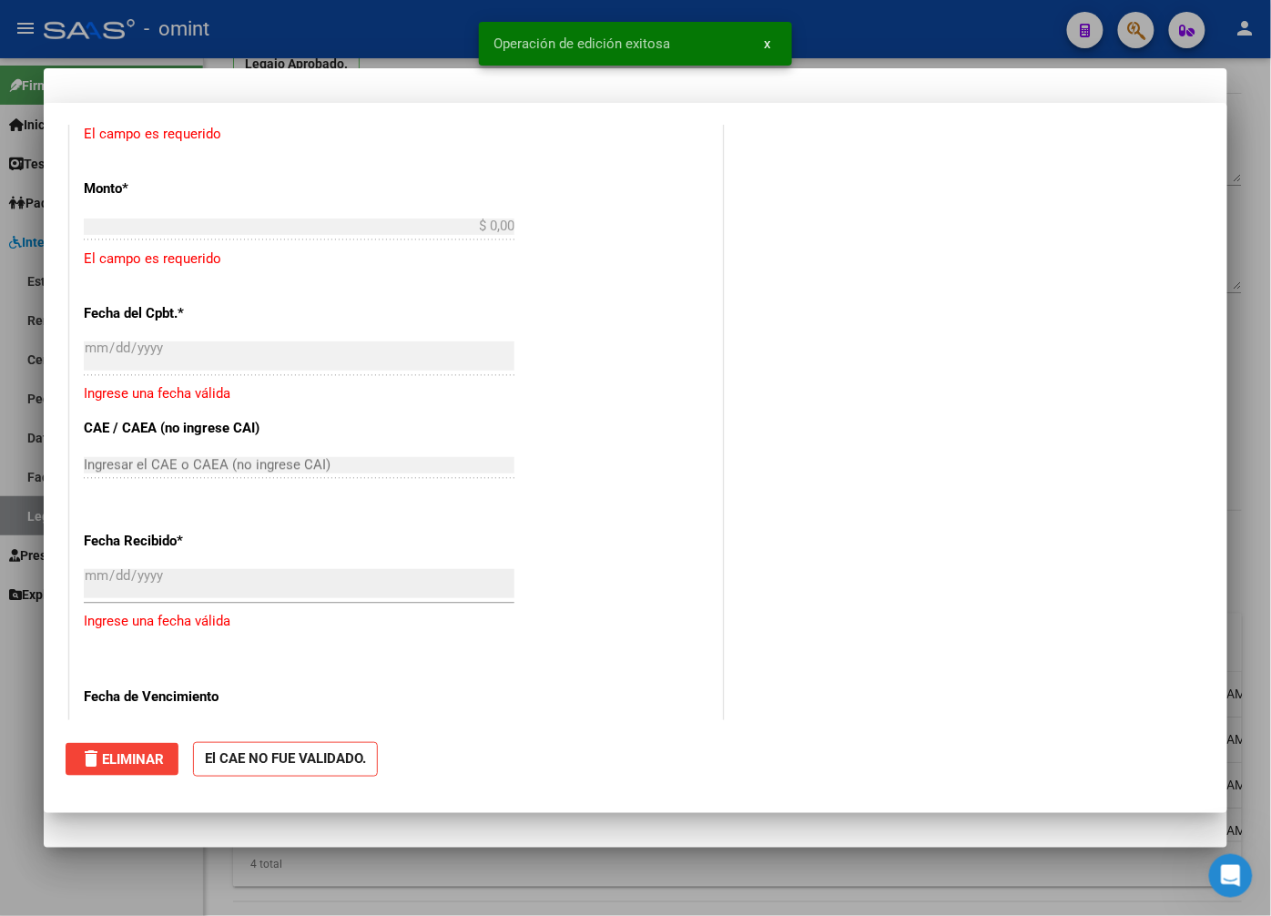
scroll to position [1221, 0]
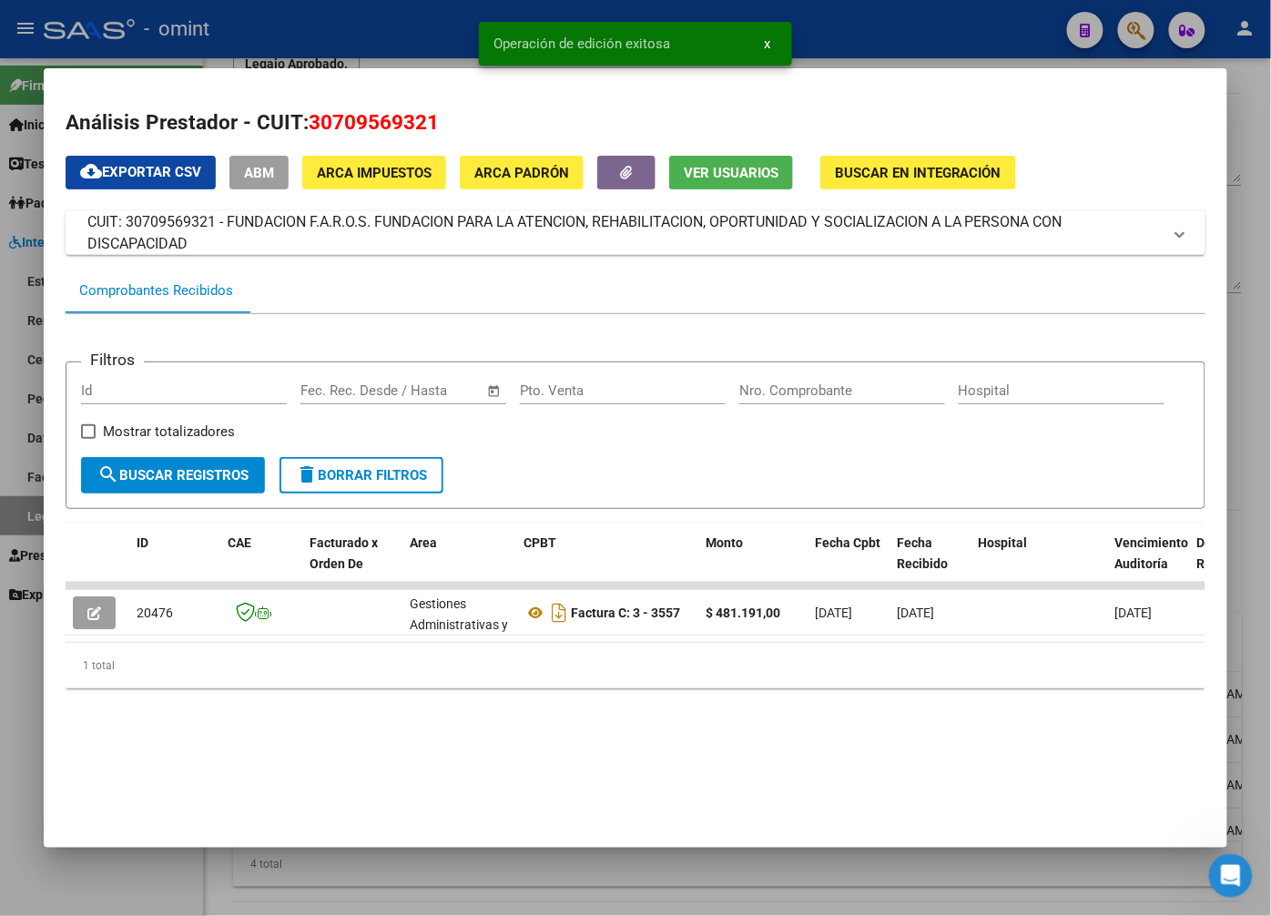
click at [266, 43] on div at bounding box center [635, 458] width 1271 height 916
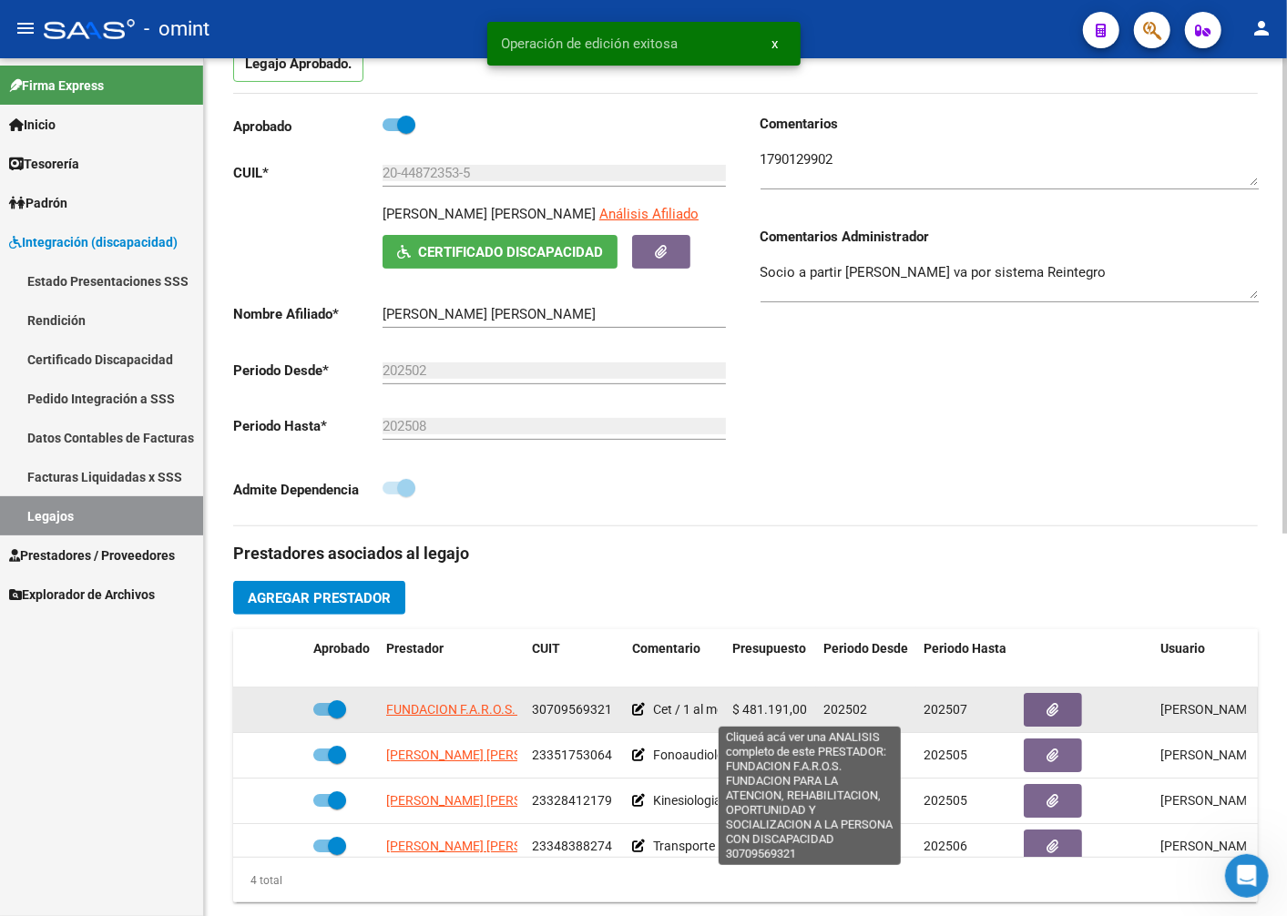
click at [459, 711] on span "FUNDACION F.A.R.O.S. FUNDACION PARA LA ATENCION, REHABILITACION, OPORTUNIDAD Y …" at bounding box center [801, 709] width 831 height 15
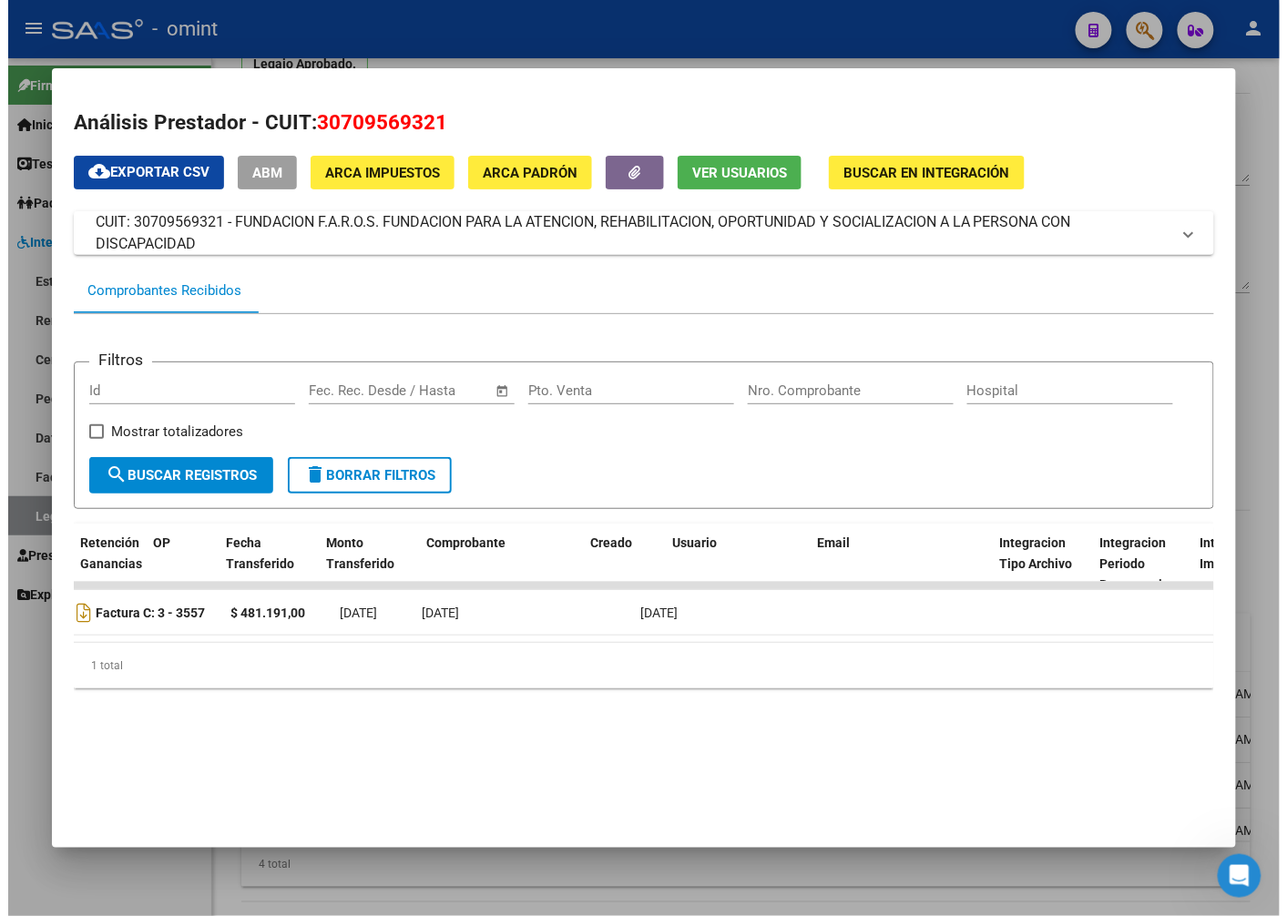
scroll to position [0, 0]
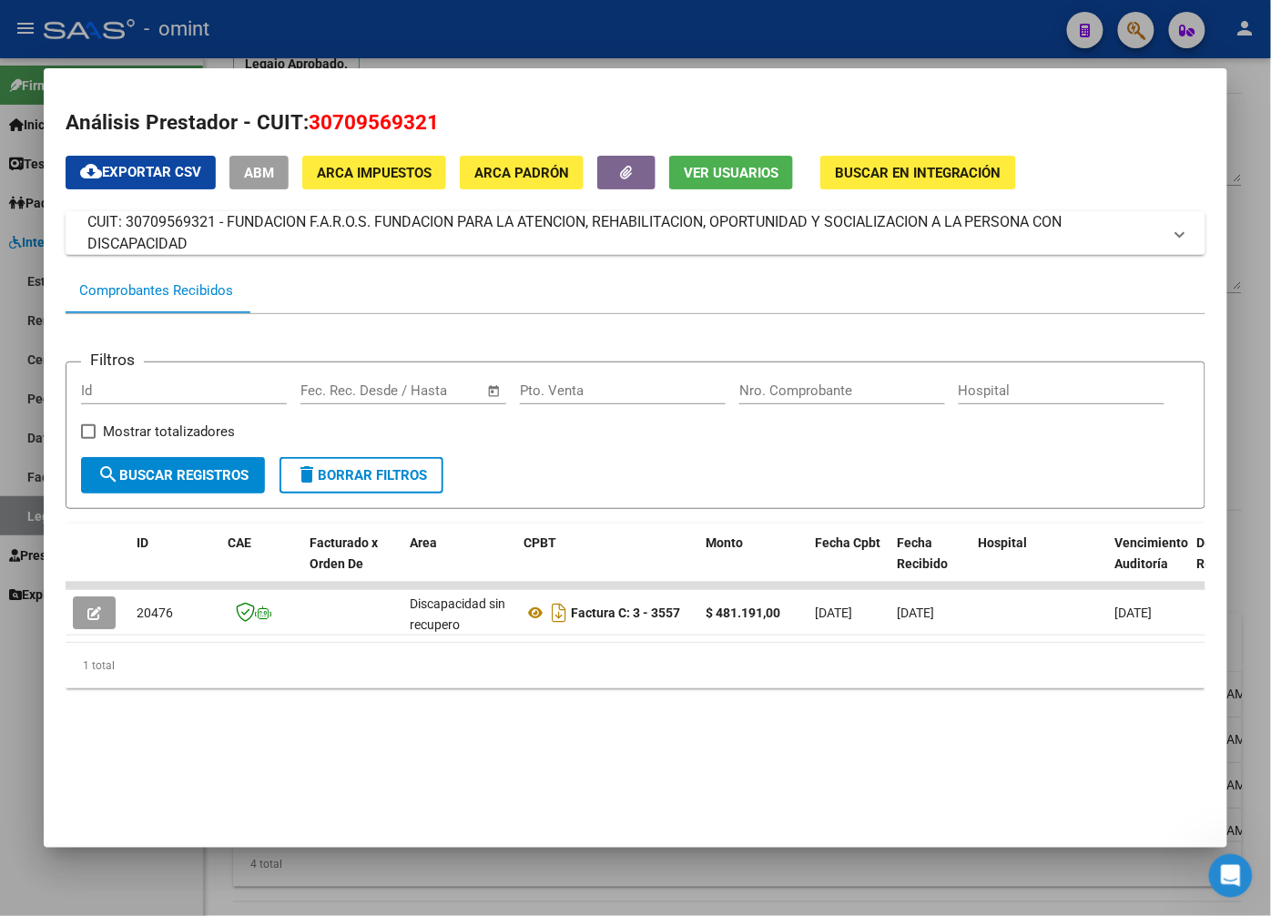
click at [397, 18] on div at bounding box center [635, 458] width 1271 height 916
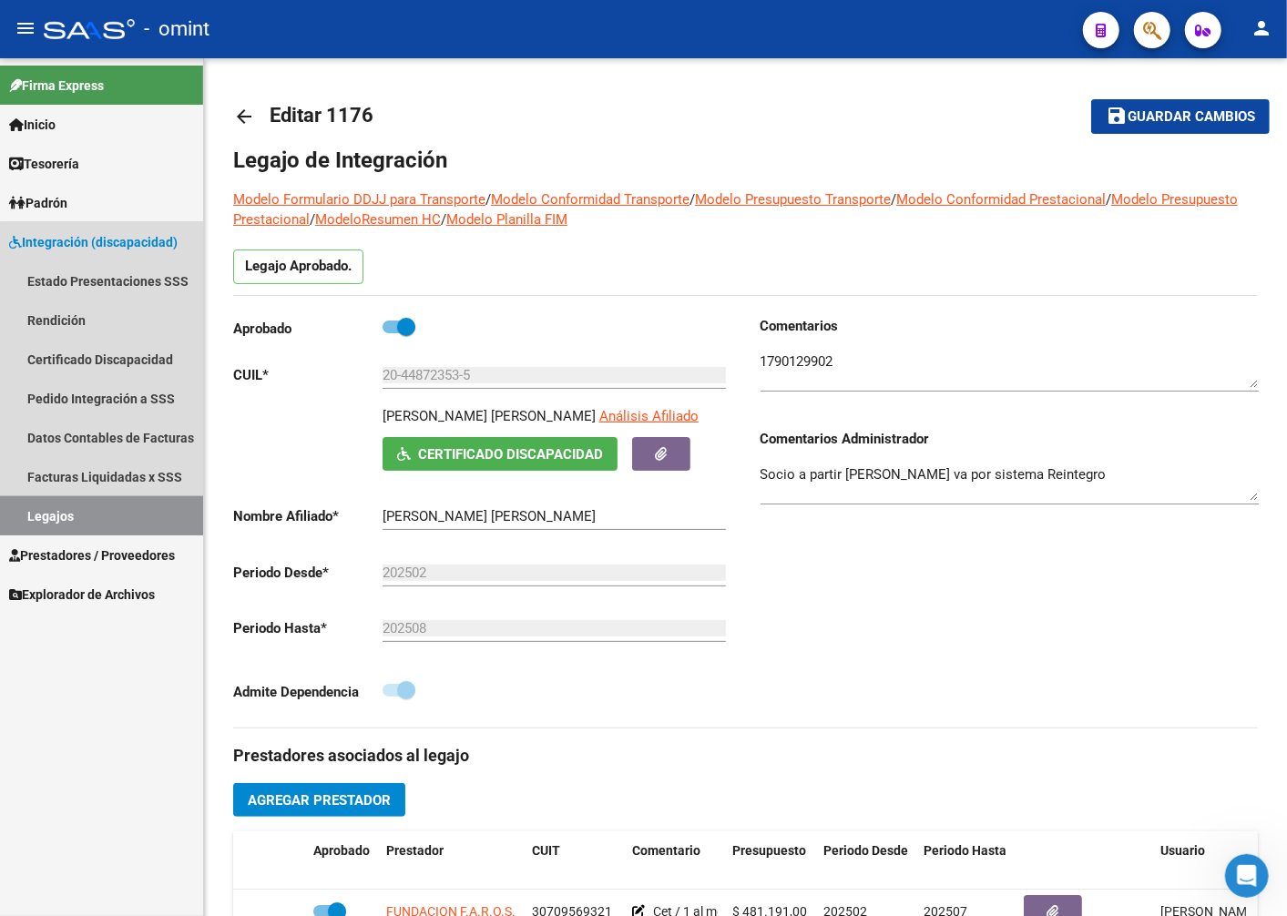
click at [158, 507] on link "Legajos" at bounding box center [101, 515] width 203 height 39
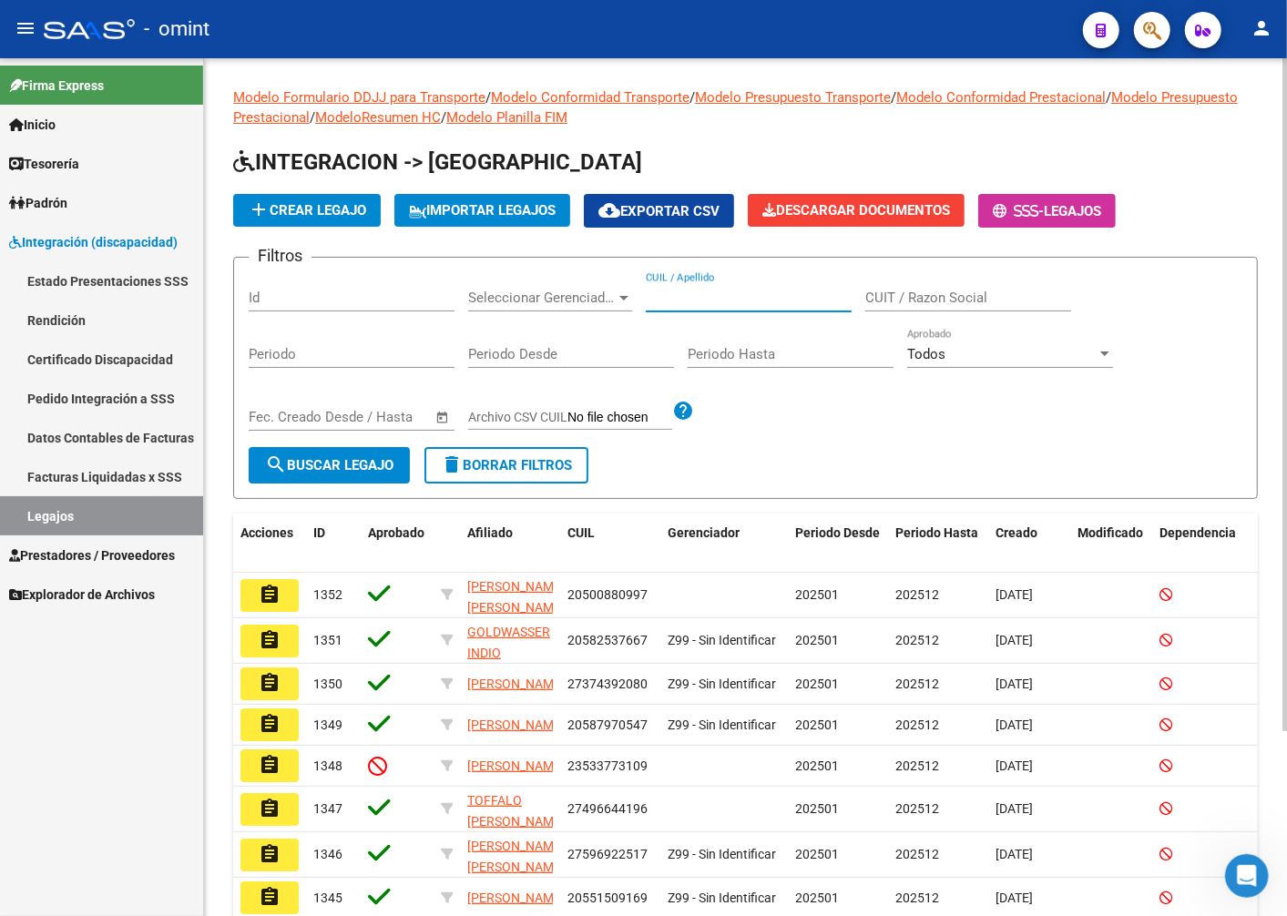
paste input "23583897259"
type input "23583897259"
click at [362, 460] on span "search Buscar Legajo" at bounding box center [329, 465] width 128 height 16
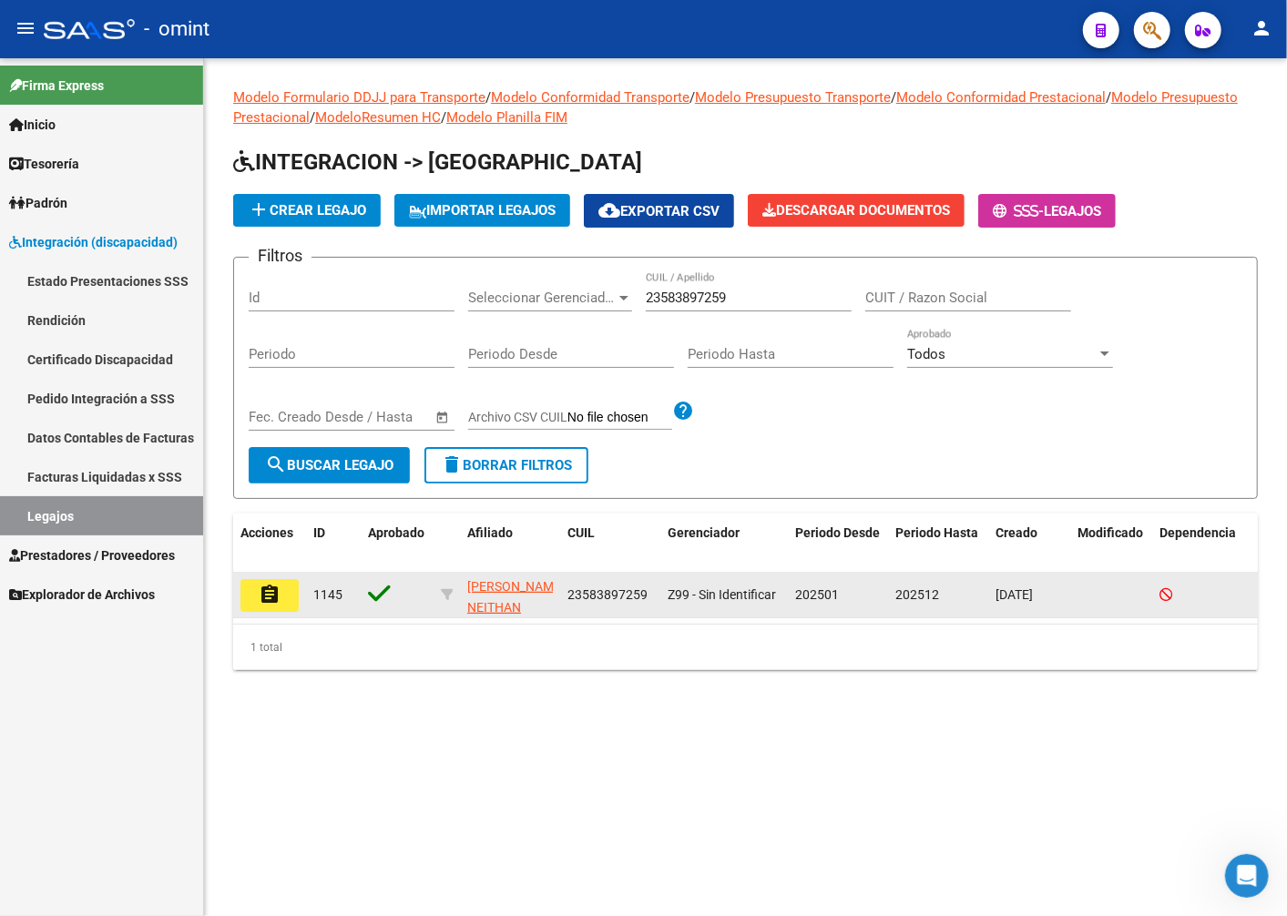
click at [267, 594] on mat-icon "assignment" at bounding box center [270, 595] width 22 height 22
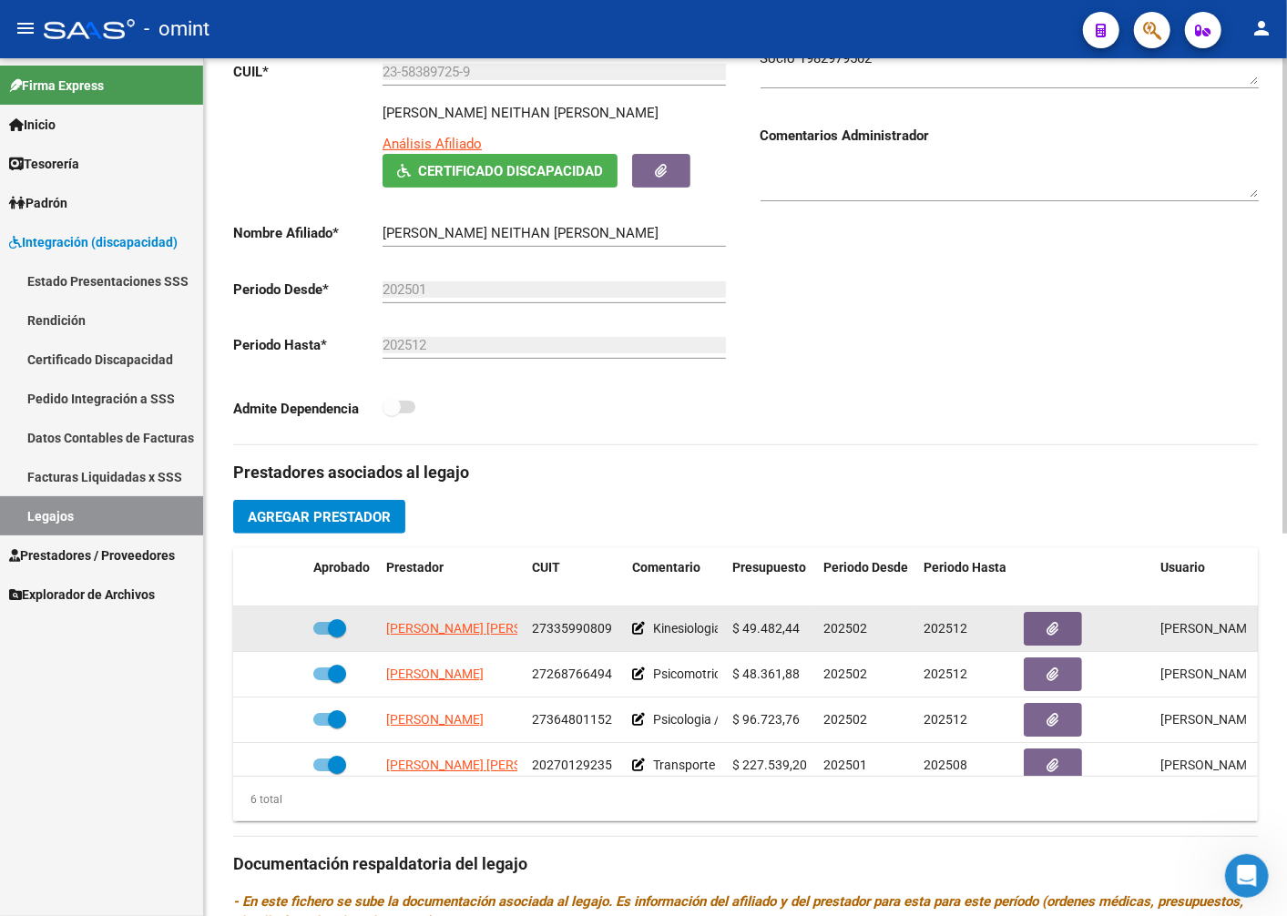
click at [447, 618] on app-link-go-to "[PERSON_NAME]" at bounding box center [485, 628] width 198 height 21
click at [450, 621] on span "[PERSON_NAME]" at bounding box center [485, 628] width 198 height 15
type textarea "27335990809"
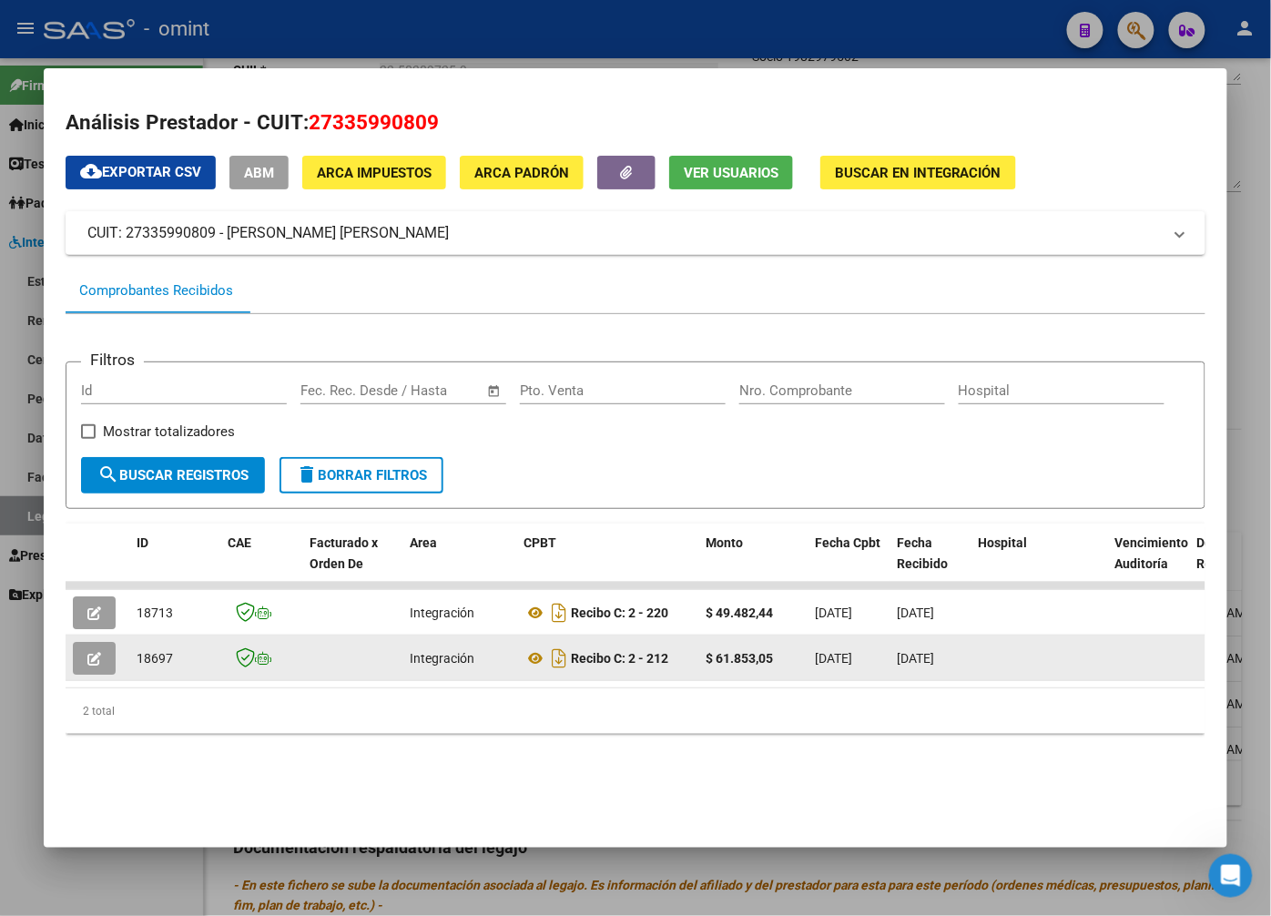
click at [93, 654] on icon "button" at bounding box center [94, 659] width 14 height 14
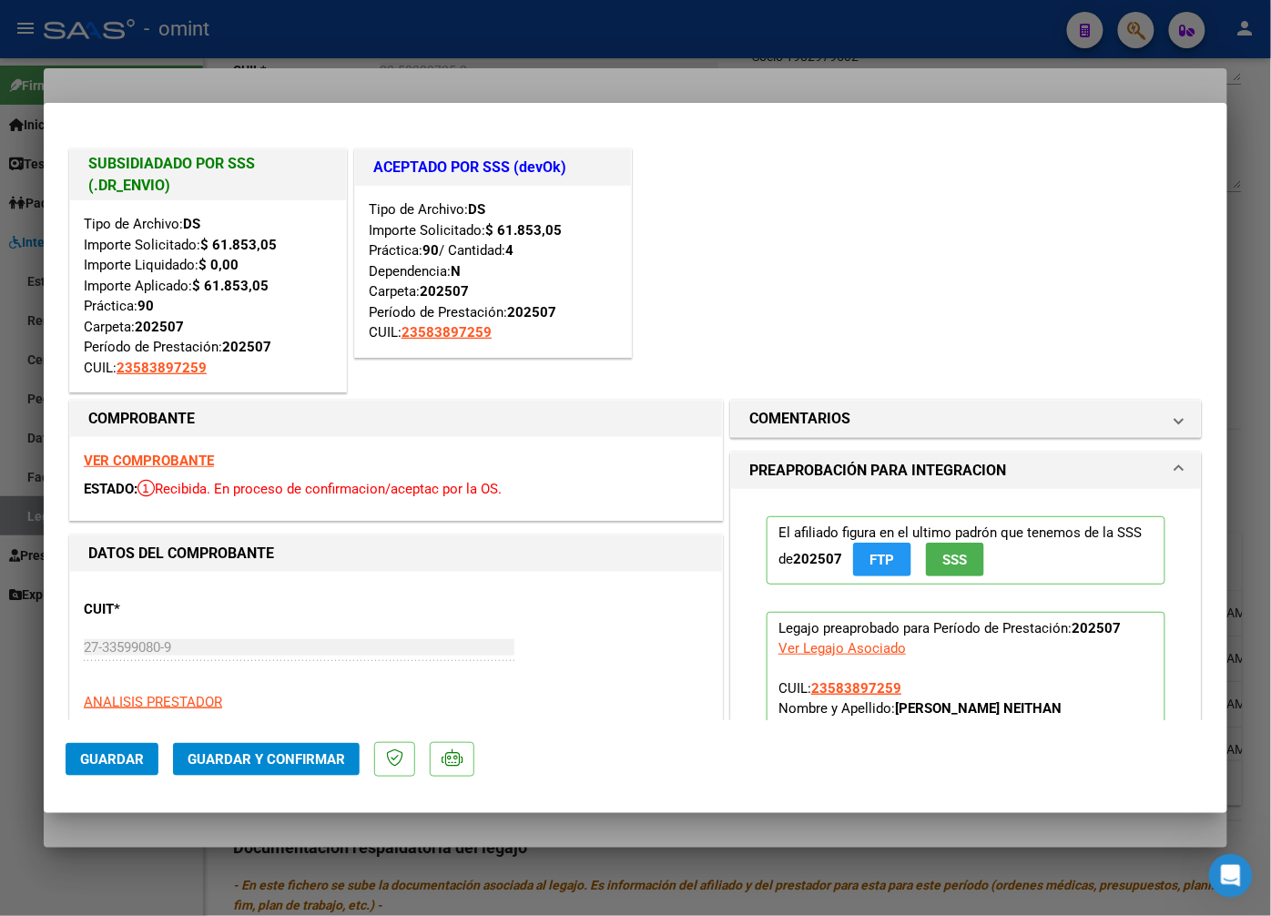
click at [352, 67] on div at bounding box center [635, 458] width 1271 height 916
type input "$ 0,00"
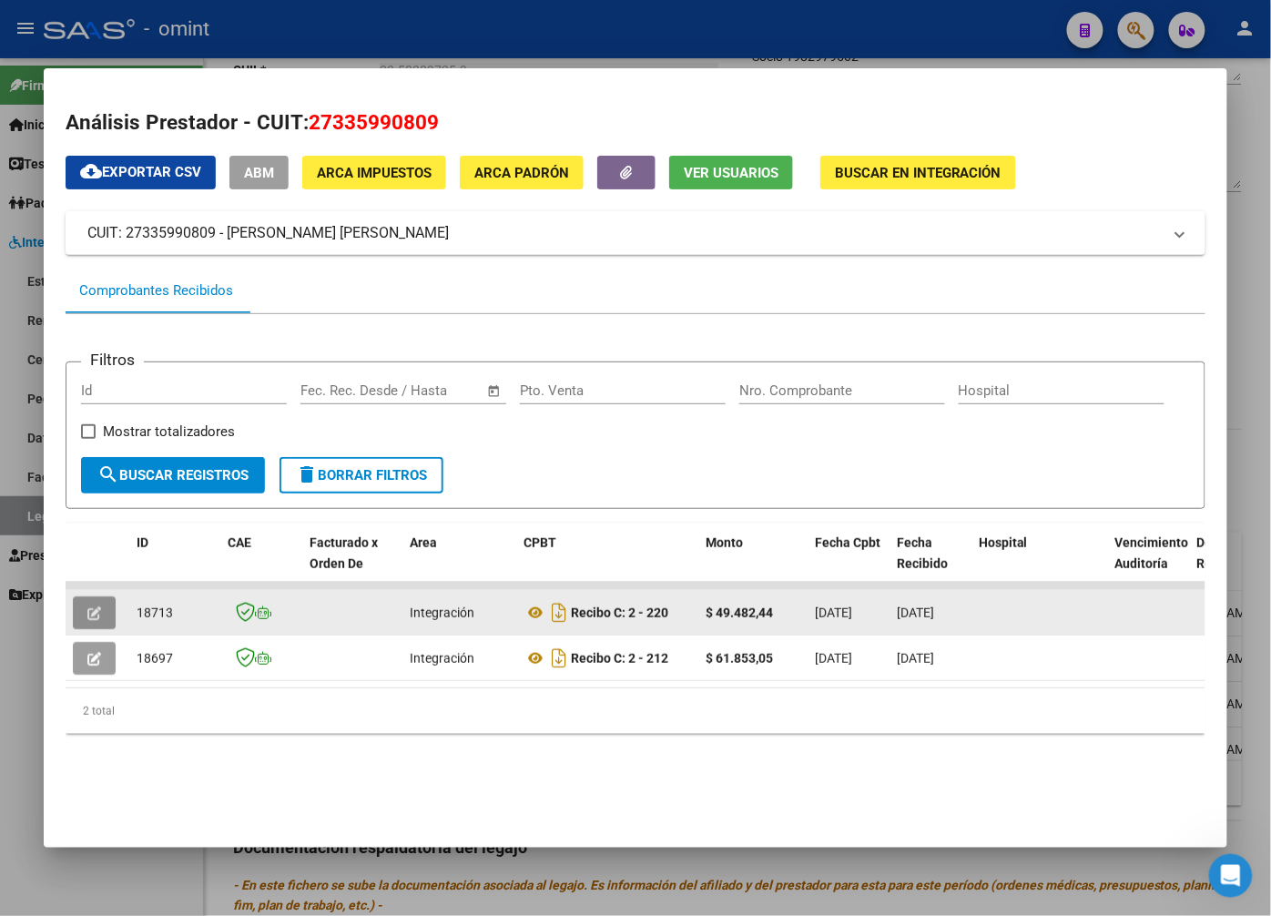
click at [94, 606] on icon "button" at bounding box center [94, 613] width 14 height 14
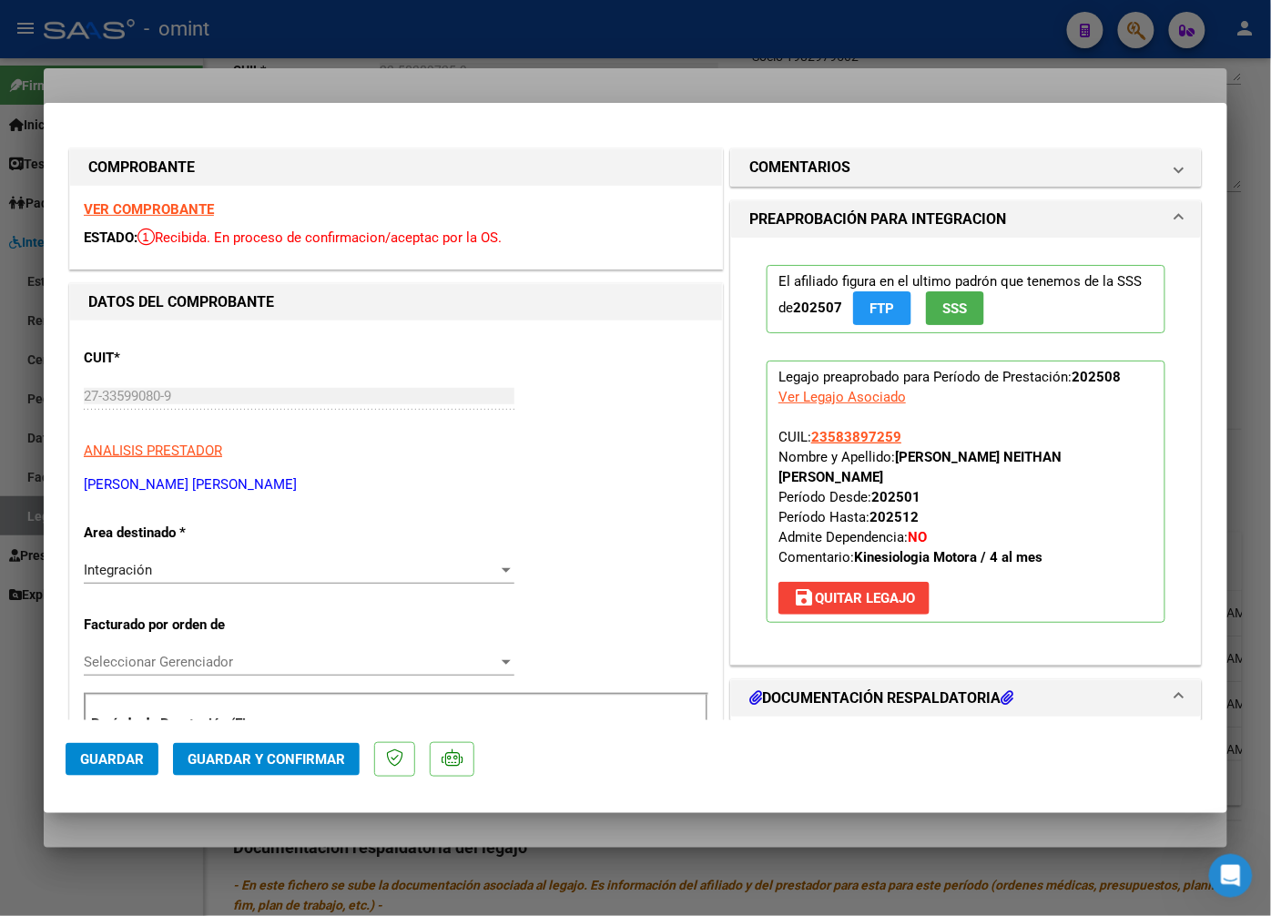
click at [118, 207] on strong "VER COMPROBANTE" at bounding box center [149, 209] width 130 height 16
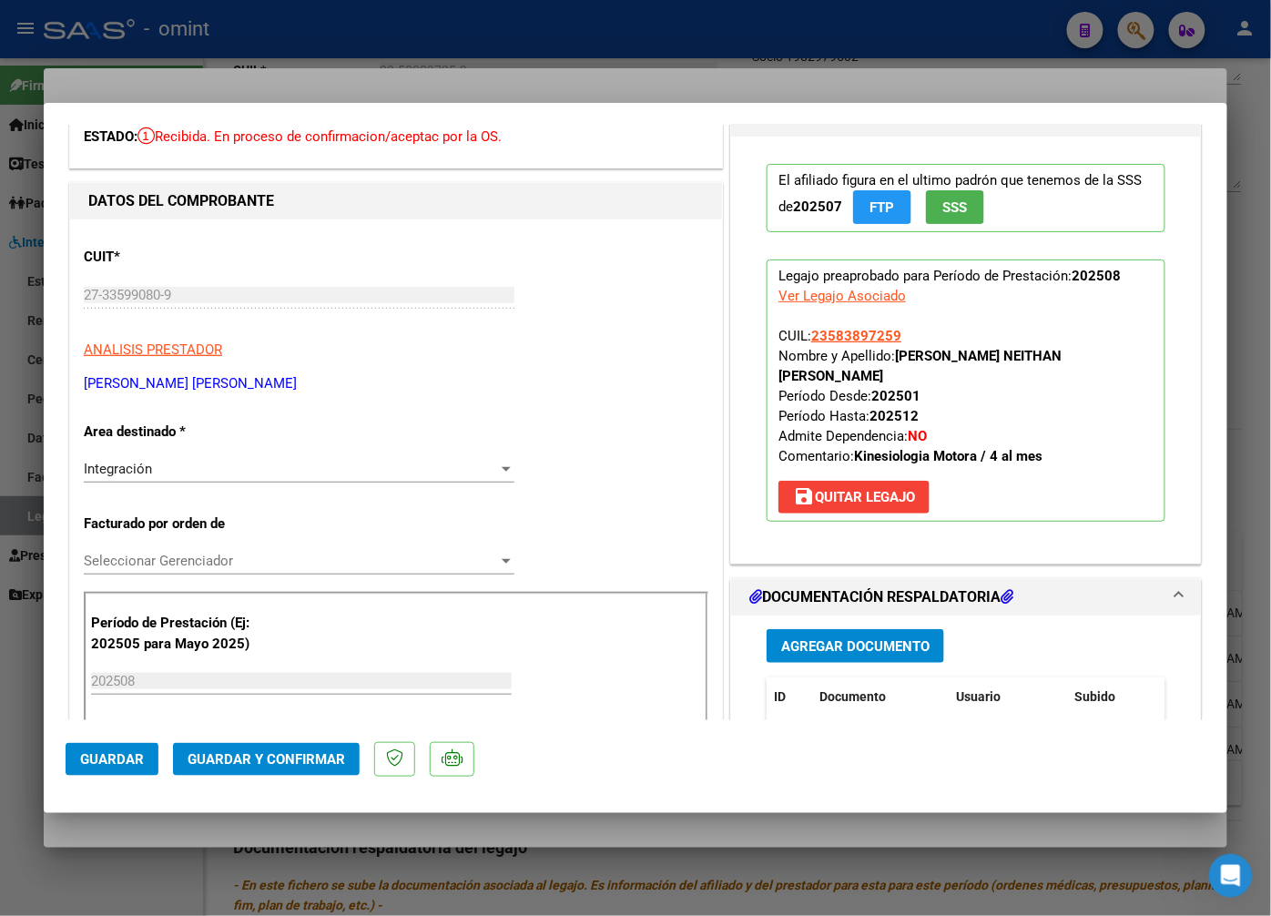
scroll to position [202, 0]
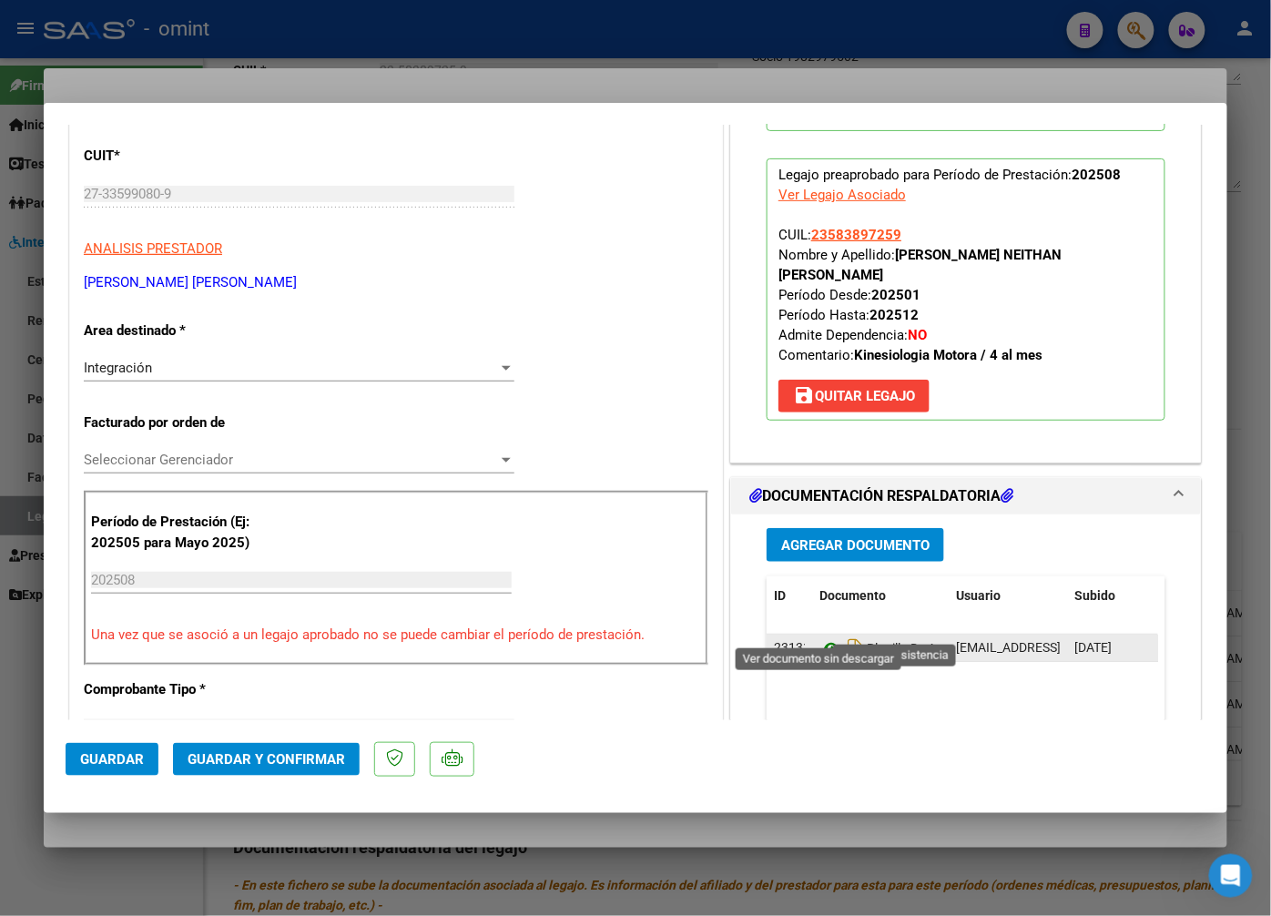
click at [823, 637] on icon at bounding box center [832, 648] width 24 height 22
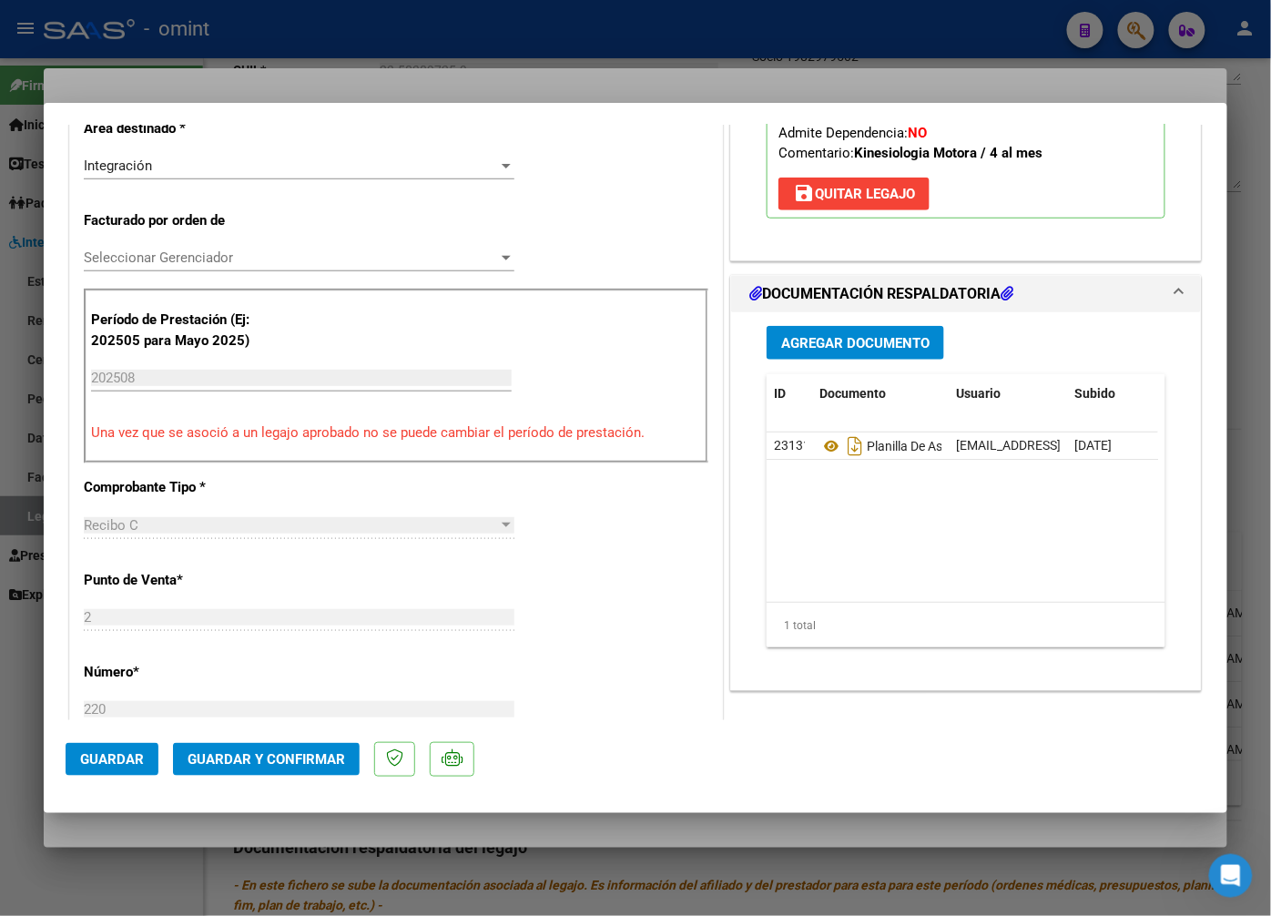
scroll to position [505, 0]
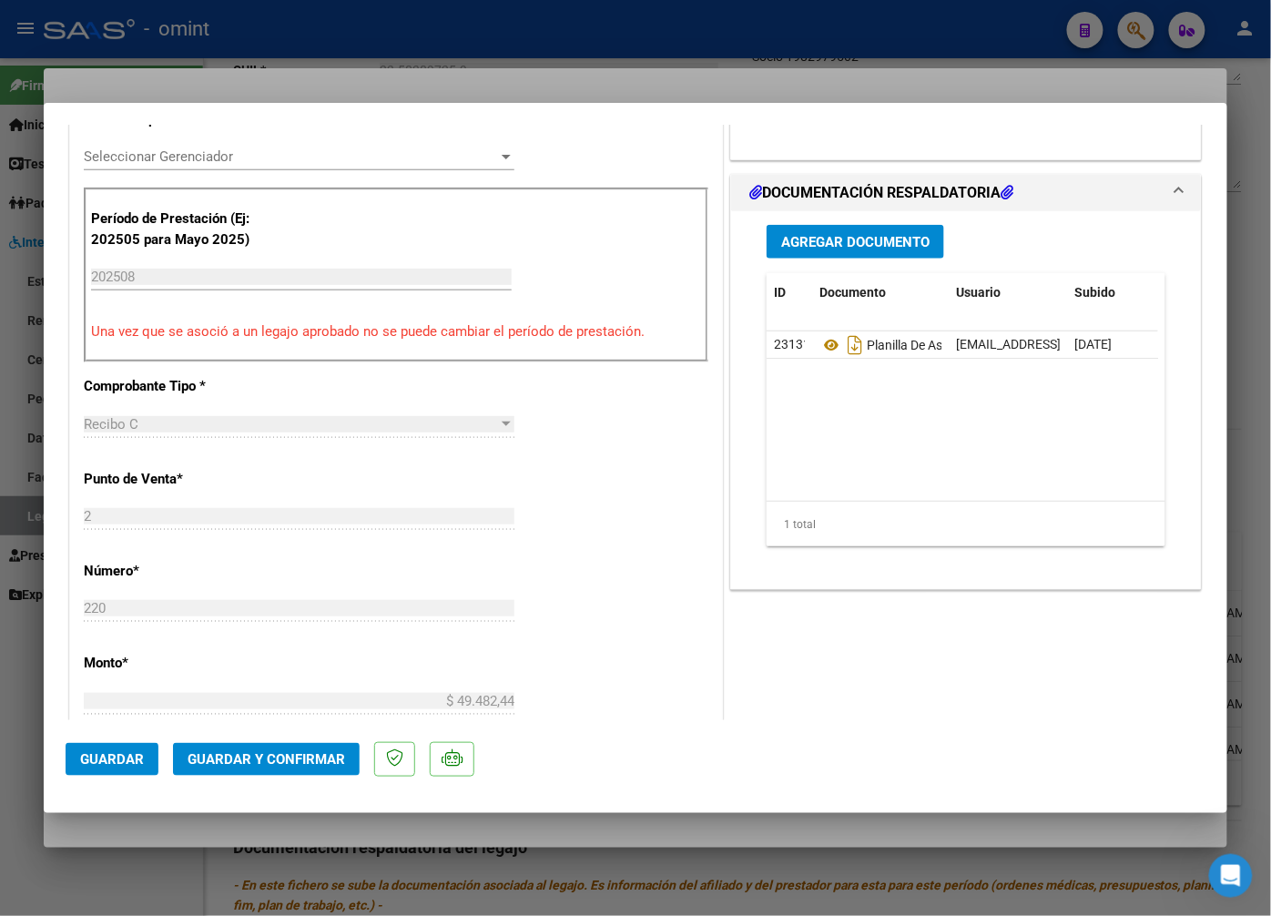
click at [252, 756] on span "Guardar y Confirmar" at bounding box center [267, 759] width 158 height 16
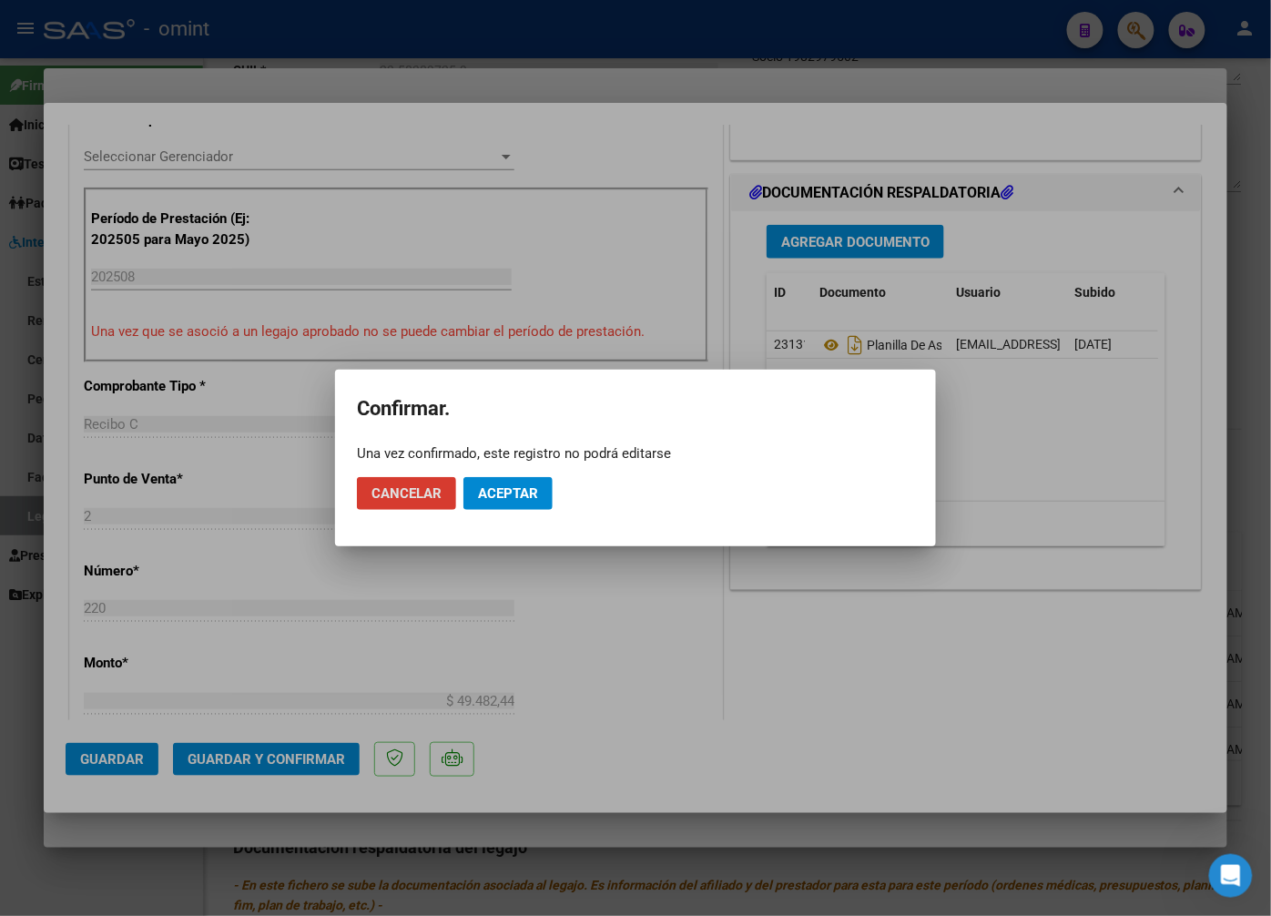
click at [503, 494] on span "Aceptar" at bounding box center [508, 493] width 60 height 16
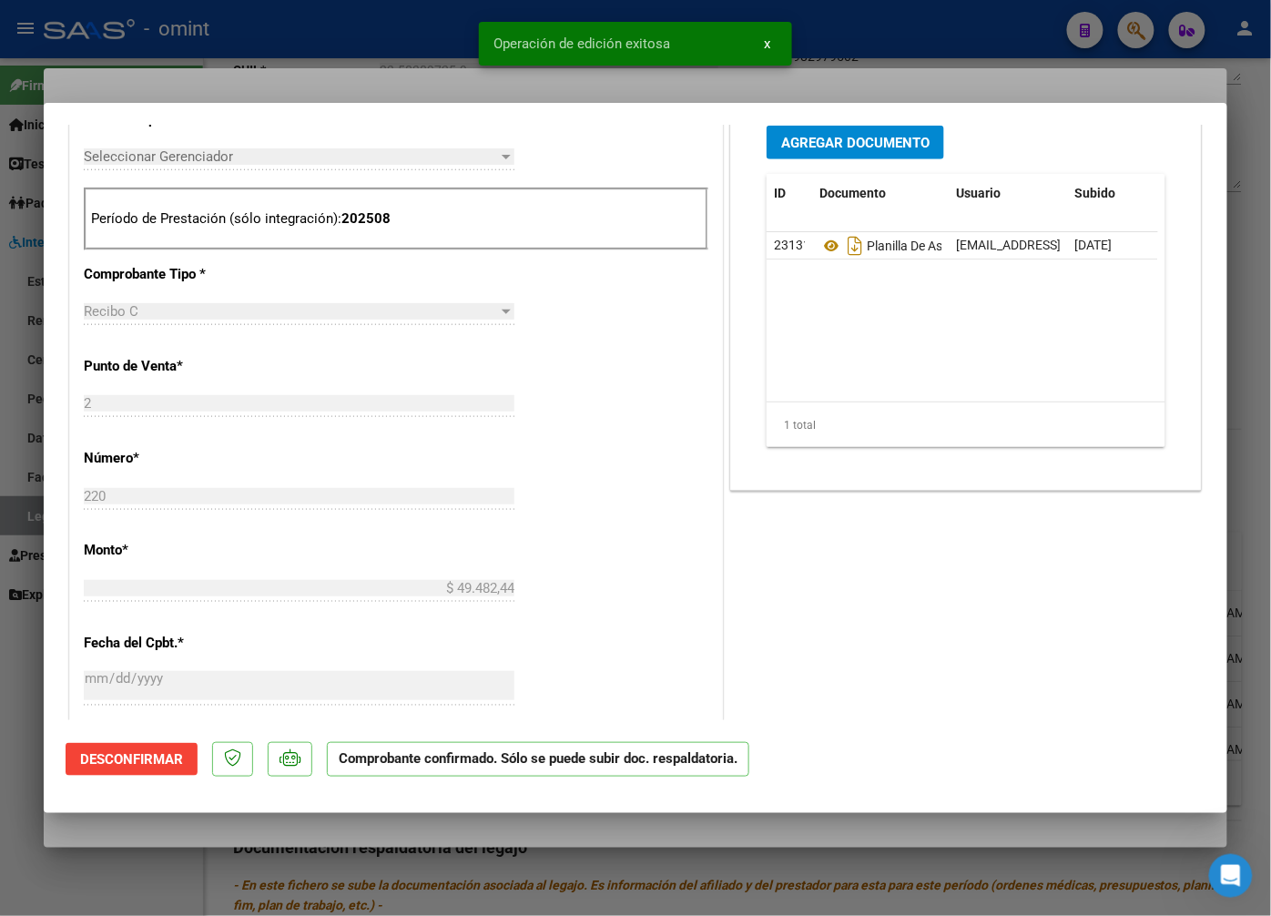
click at [379, 83] on div at bounding box center [635, 458] width 1271 height 916
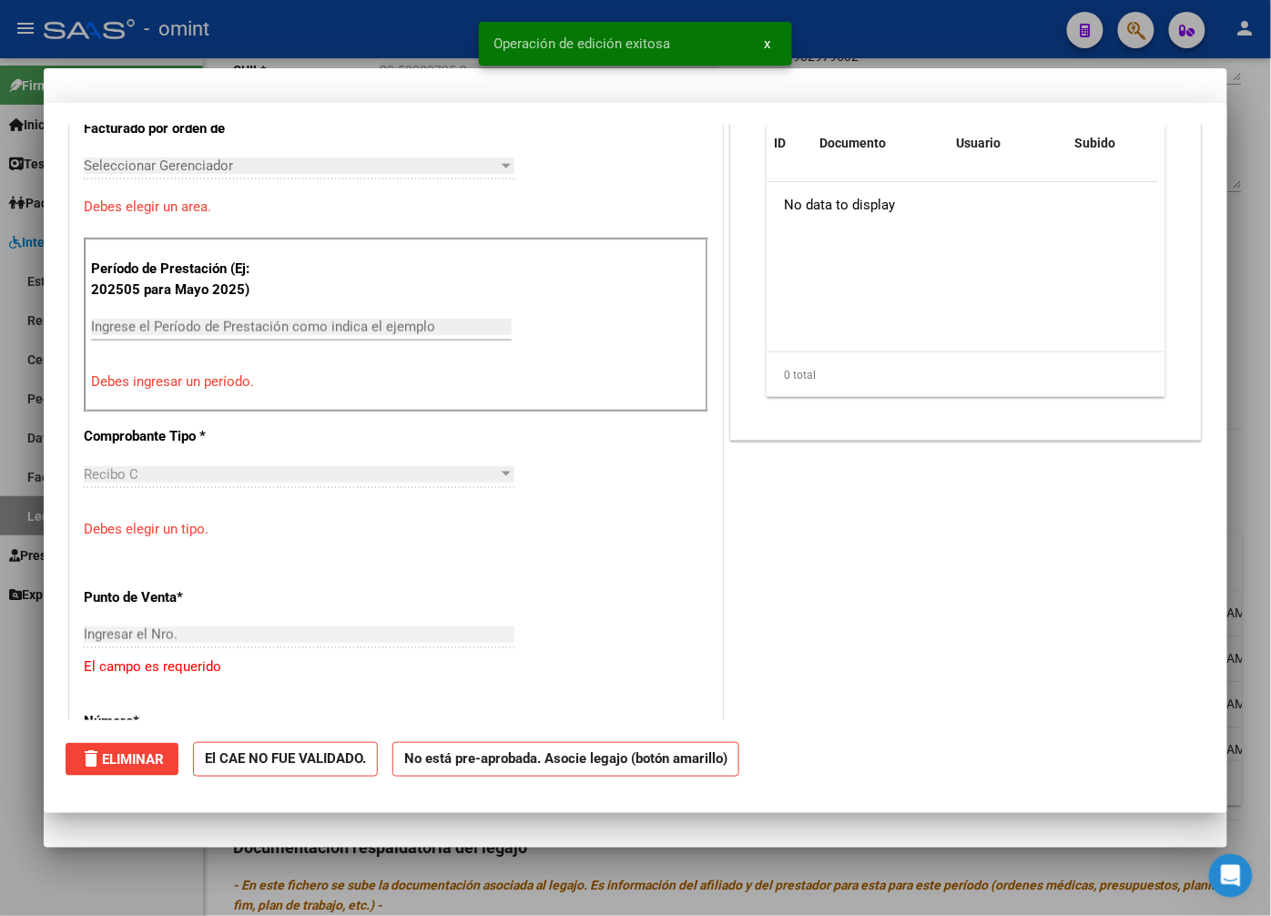
scroll to position [0, 0]
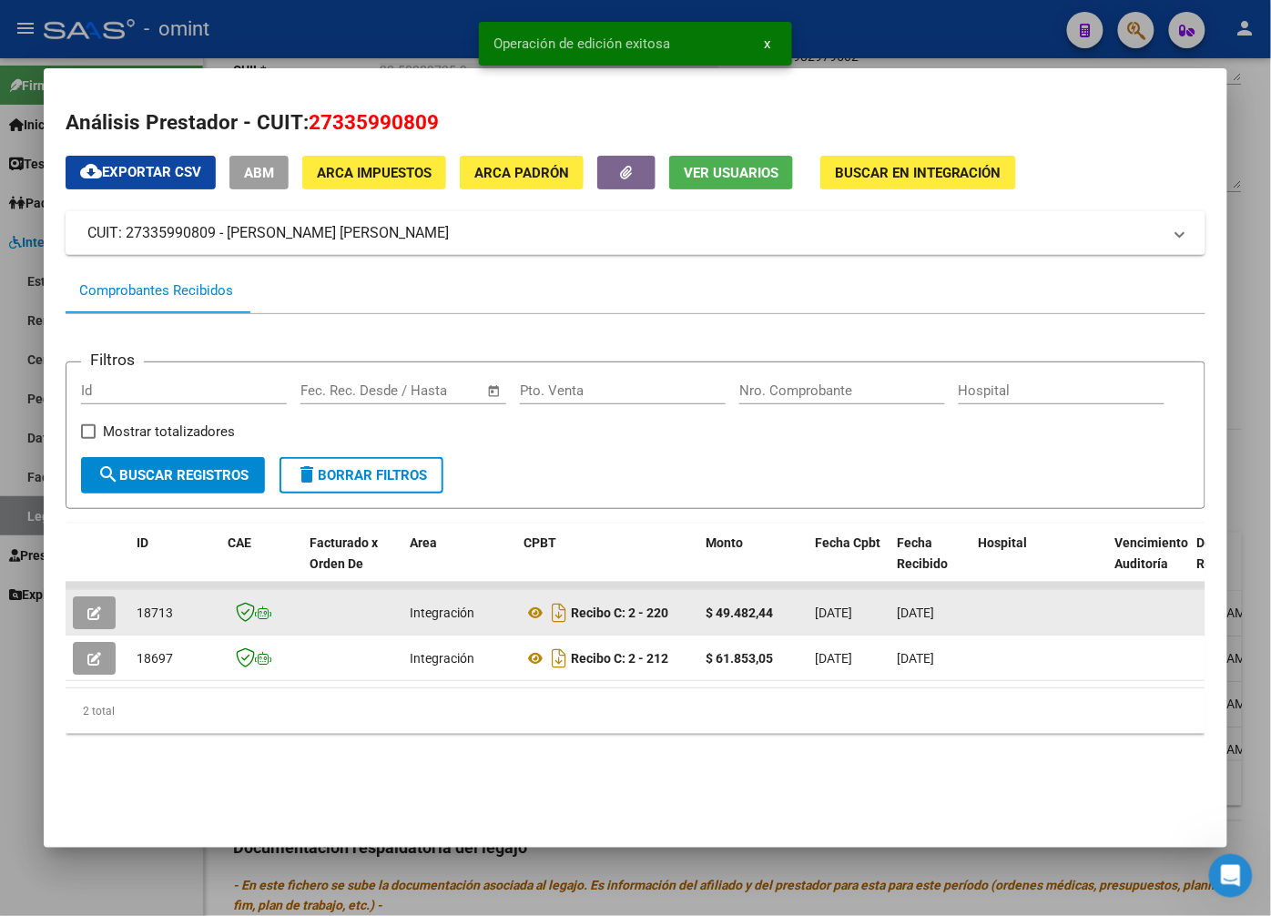
click at [158, 607] on span "18713" at bounding box center [155, 613] width 36 height 15
copy span "18713"
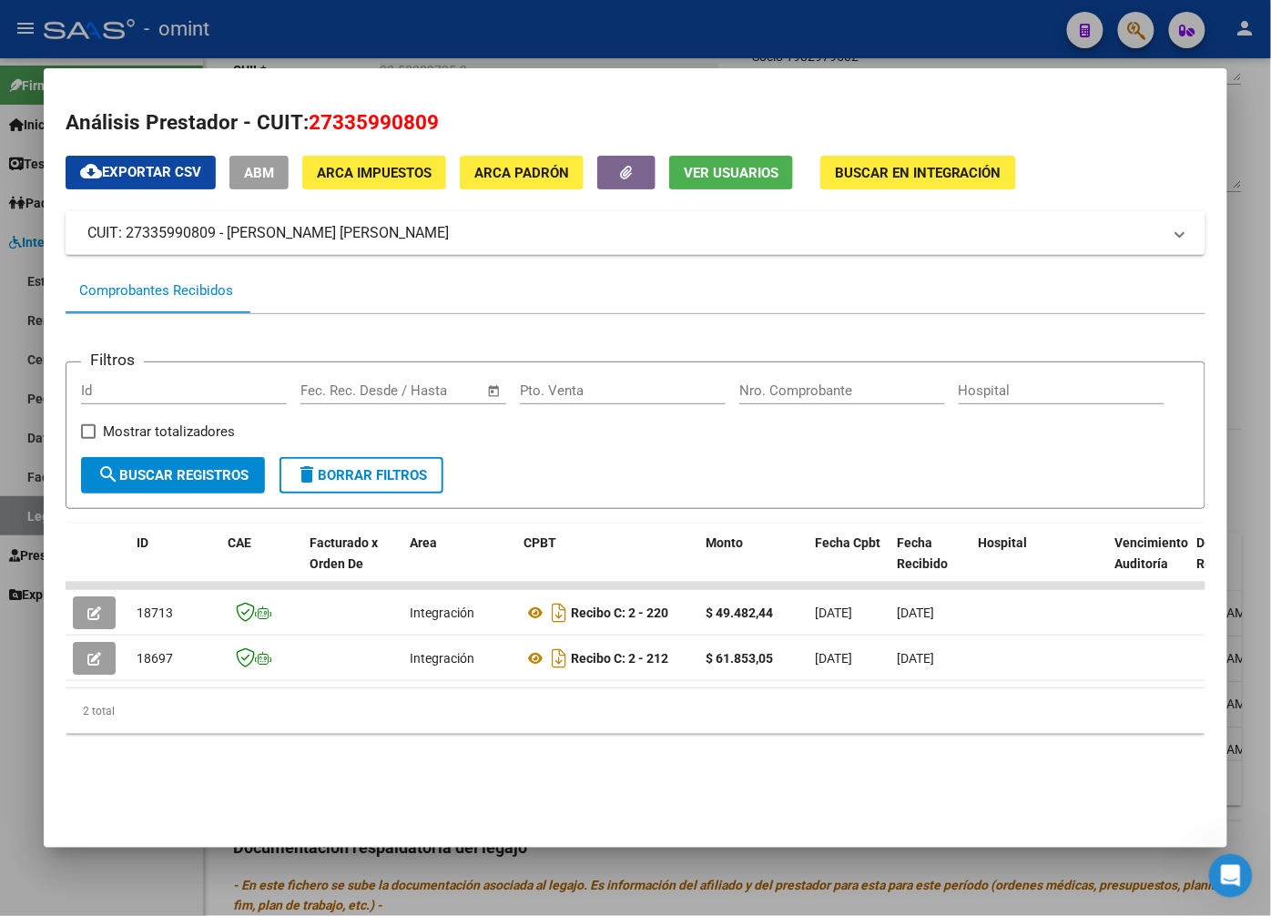
click at [303, 37] on div at bounding box center [635, 458] width 1271 height 916
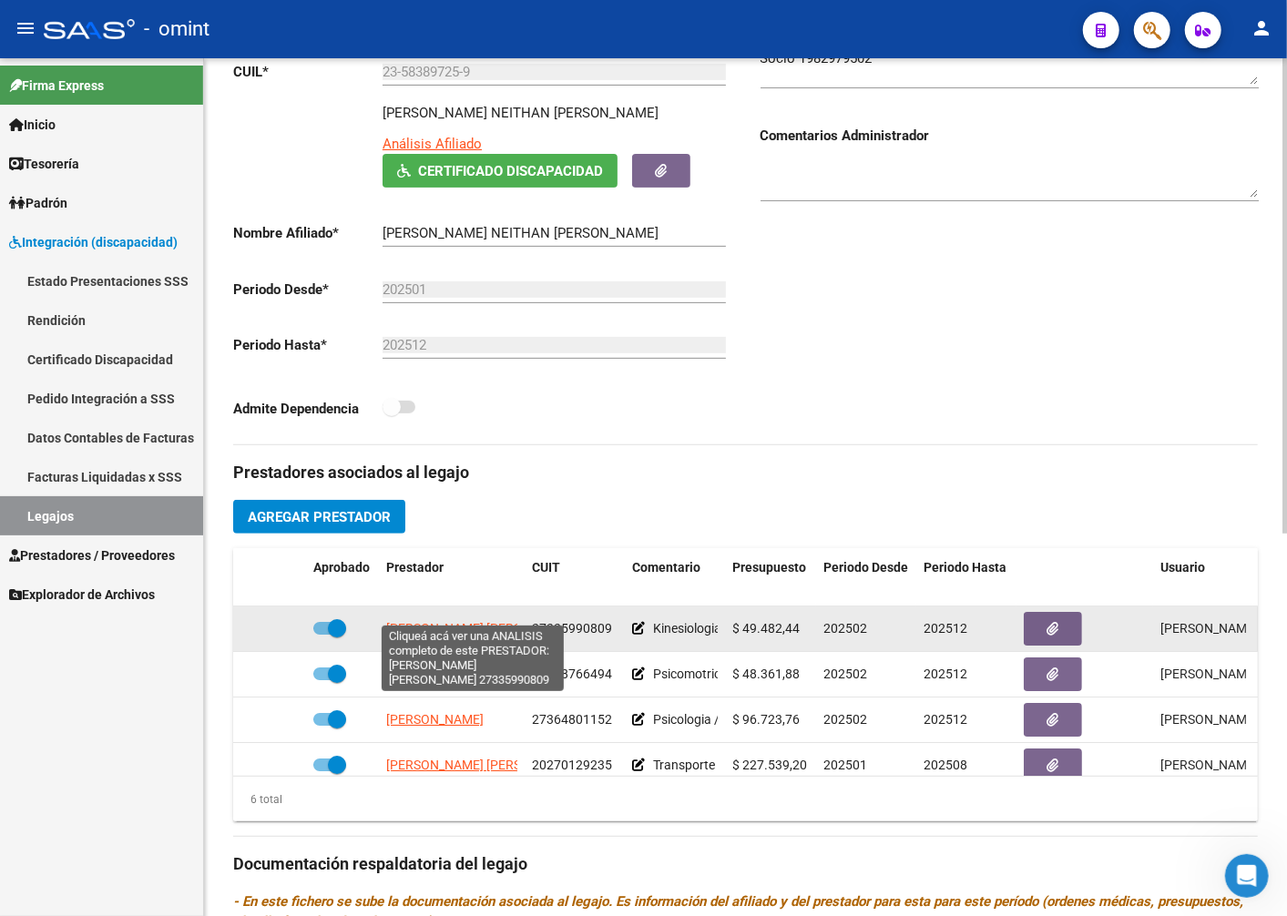
click at [453, 621] on span "[PERSON_NAME]" at bounding box center [485, 628] width 198 height 15
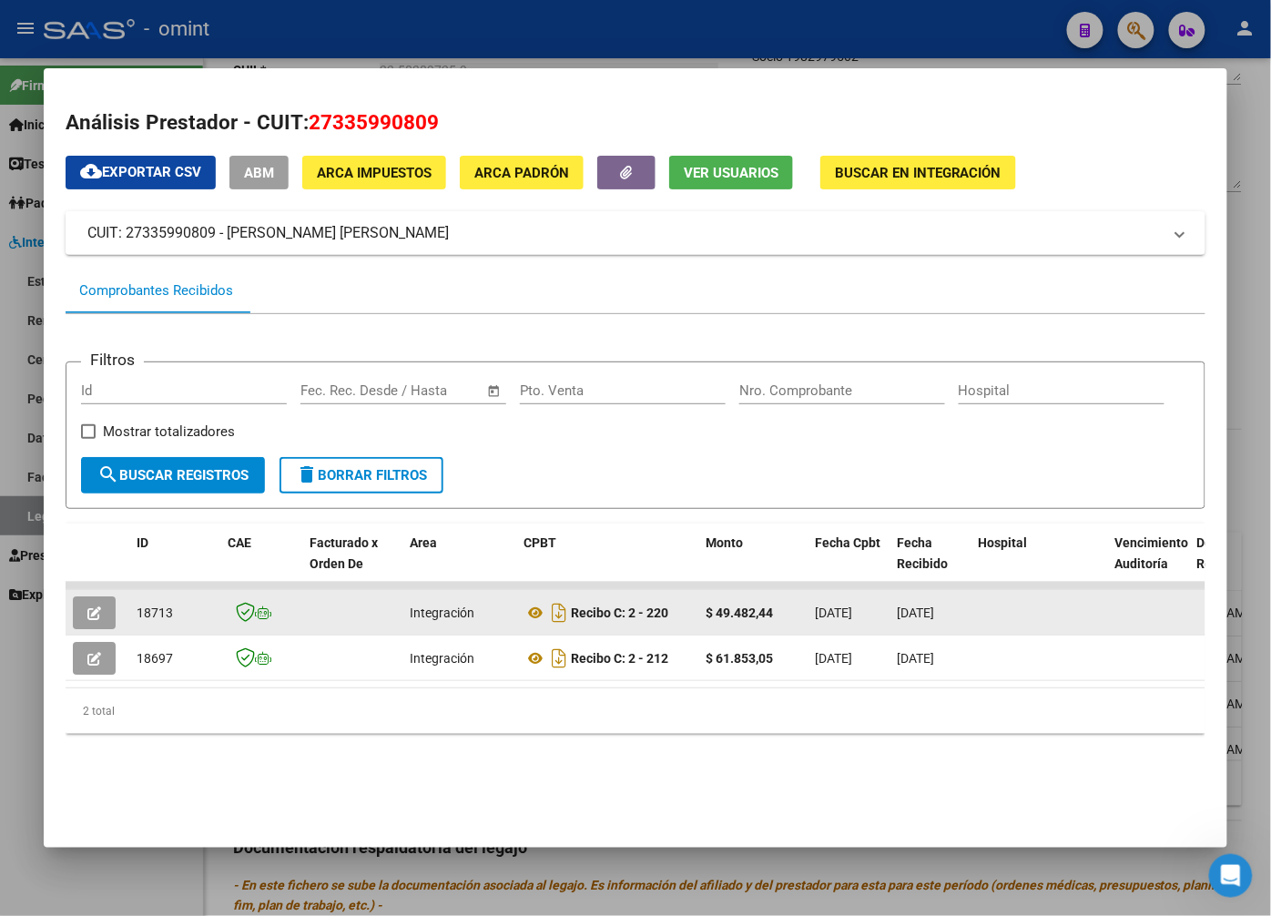
click at [95, 606] on icon "button" at bounding box center [94, 613] width 14 height 14
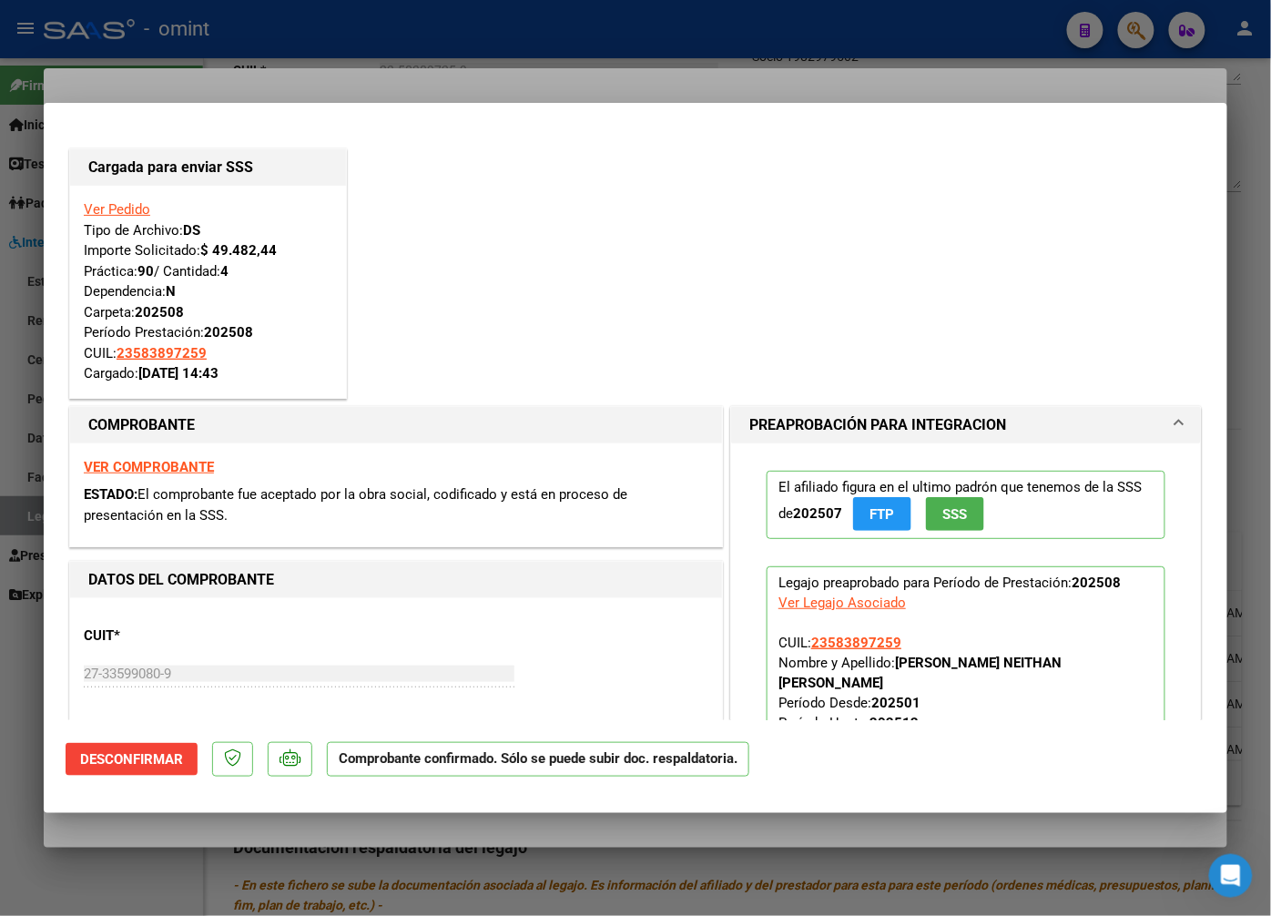
click at [364, 28] on div at bounding box center [635, 458] width 1271 height 916
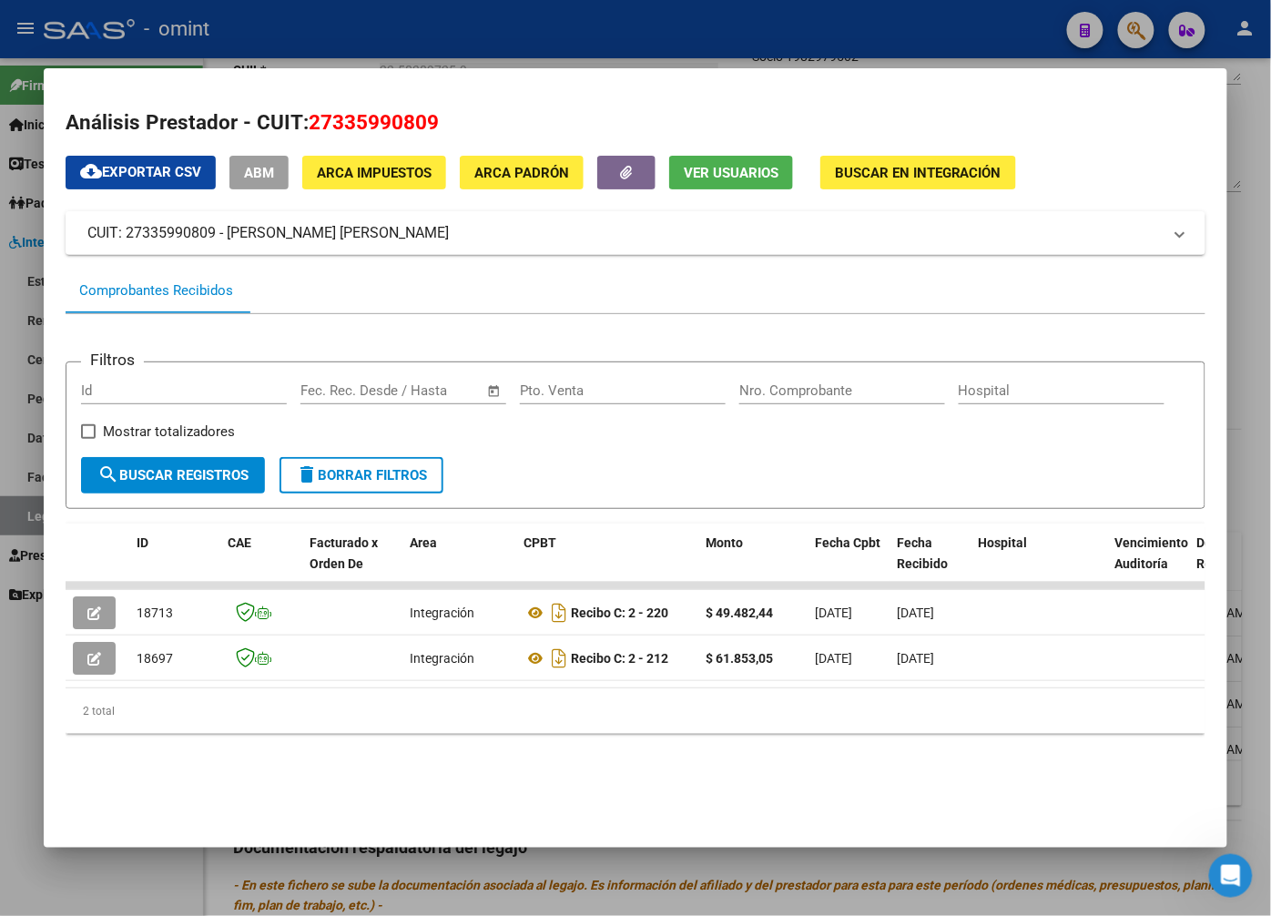
click at [253, 34] on div at bounding box center [635, 458] width 1271 height 916
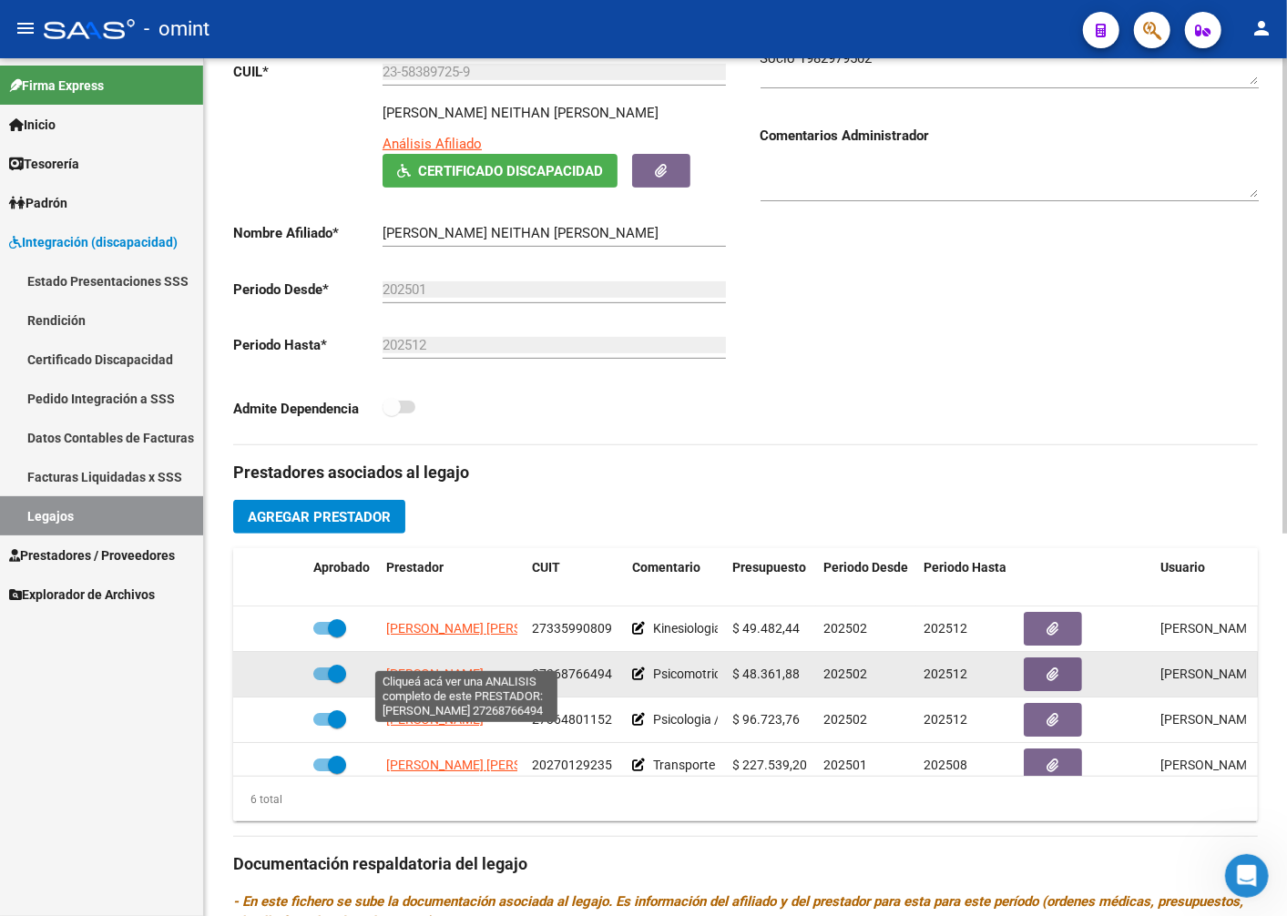
click at [428, 667] on span "[PERSON_NAME]" at bounding box center [434, 674] width 97 height 15
type textarea "27268766494"
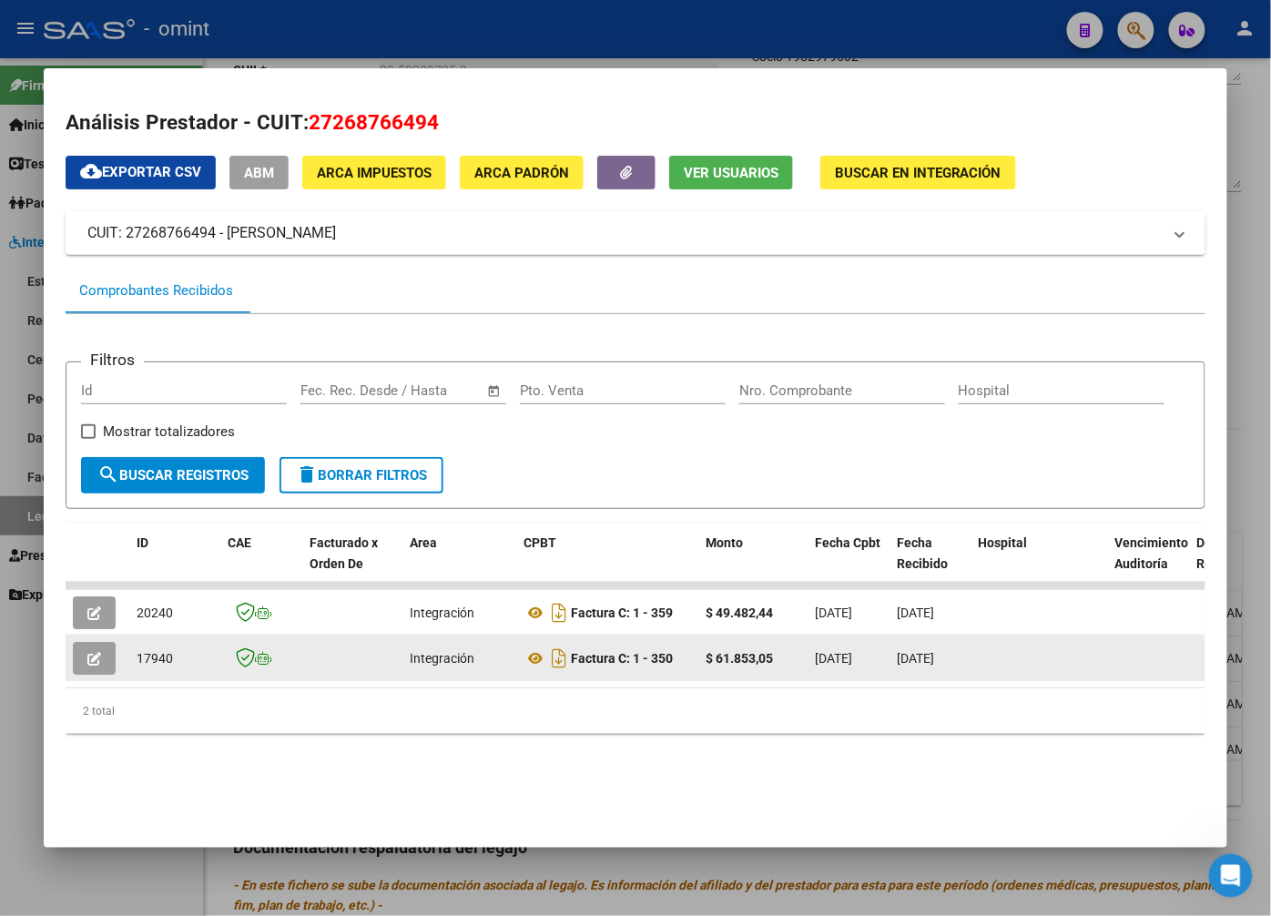
click at [85, 661] on button "button" at bounding box center [94, 658] width 43 height 33
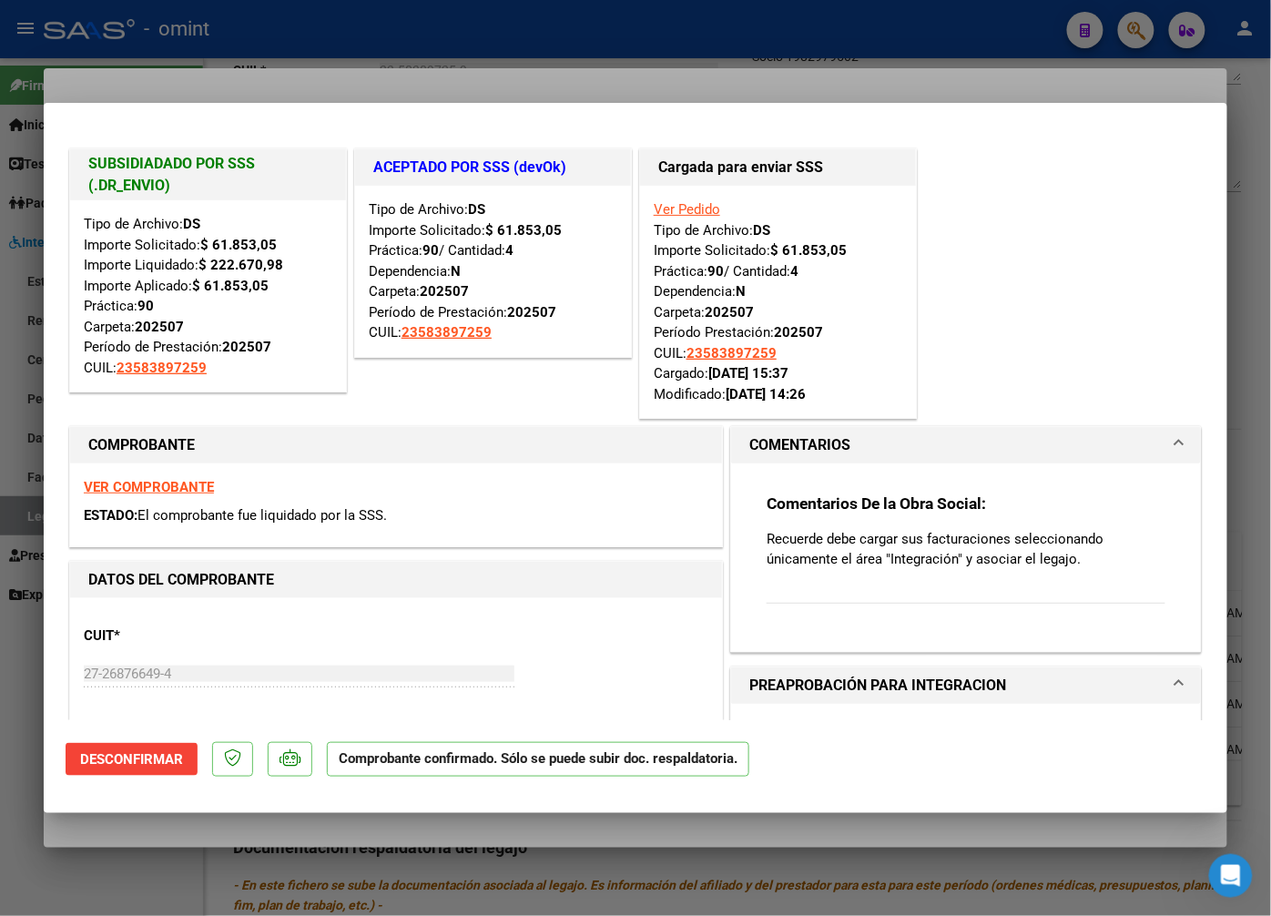
drag, startPoint x: 244, startPoint y: 66, endPoint x: 253, endPoint y: 69, distance: 9.8
click at [247, 66] on div at bounding box center [635, 458] width 1271 height 916
type input "$ 0,00"
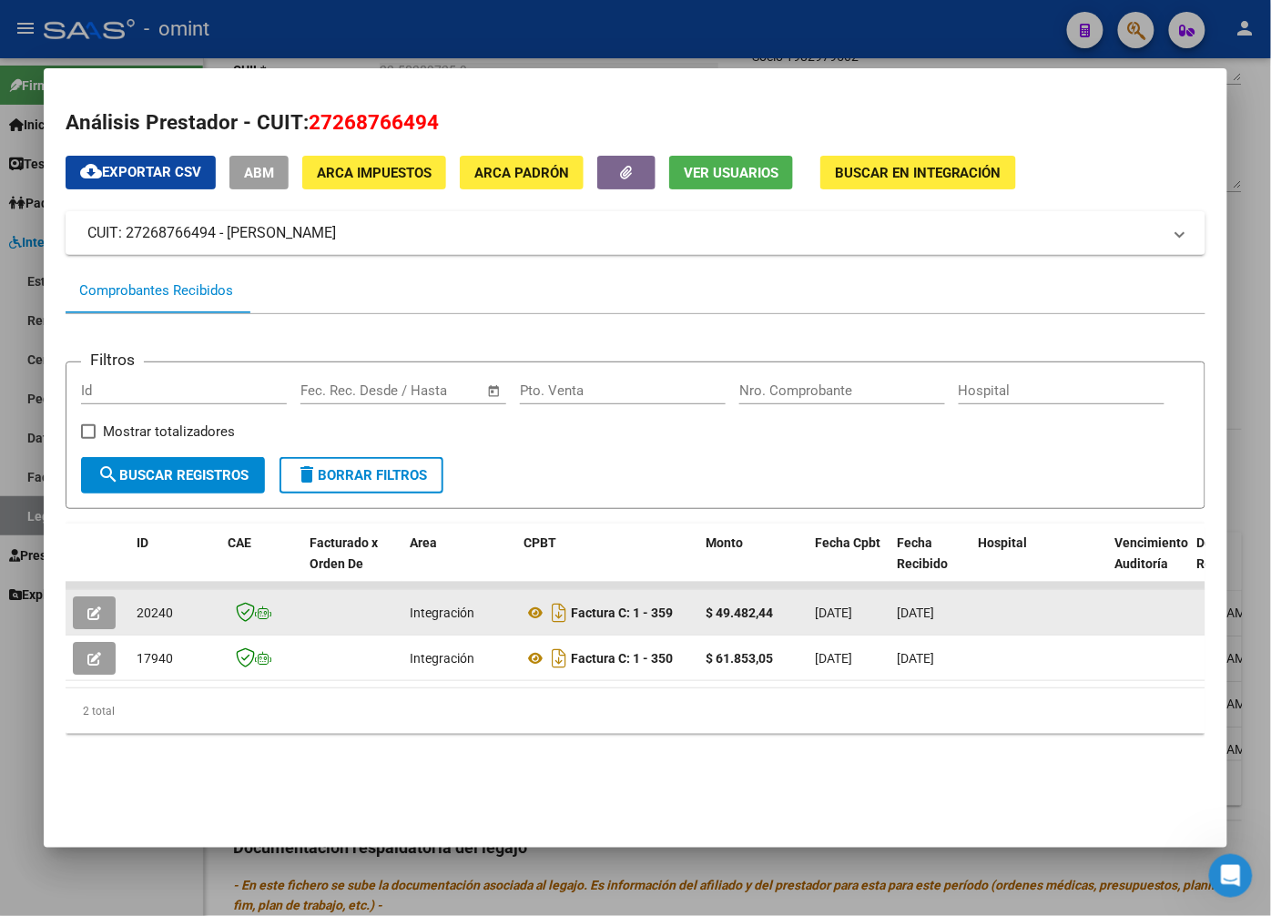
click at [93, 607] on icon "button" at bounding box center [94, 613] width 14 height 14
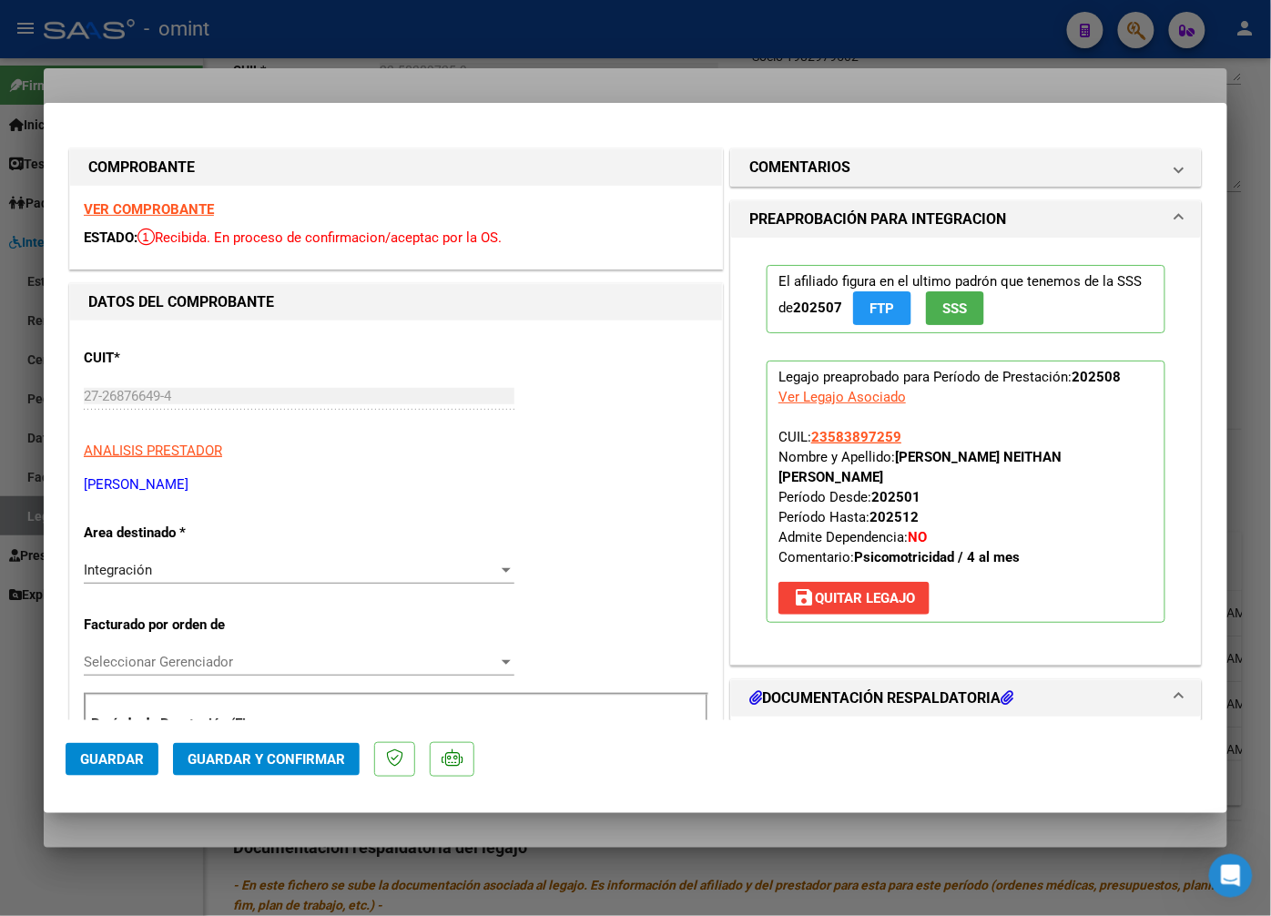
click at [157, 210] on strong "VER COMPROBANTE" at bounding box center [149, 209] width 130 height 16
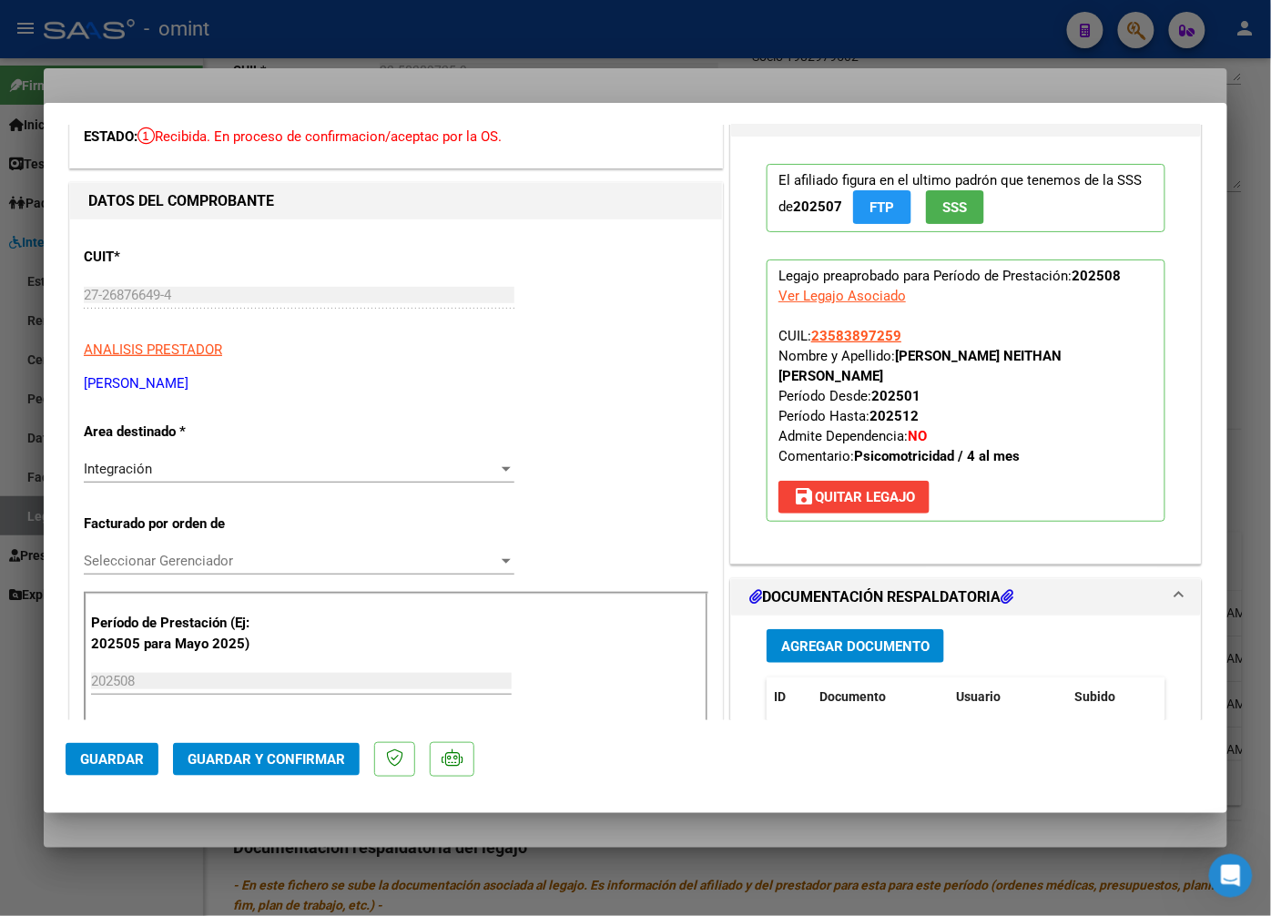
scroll to position [303, 0]
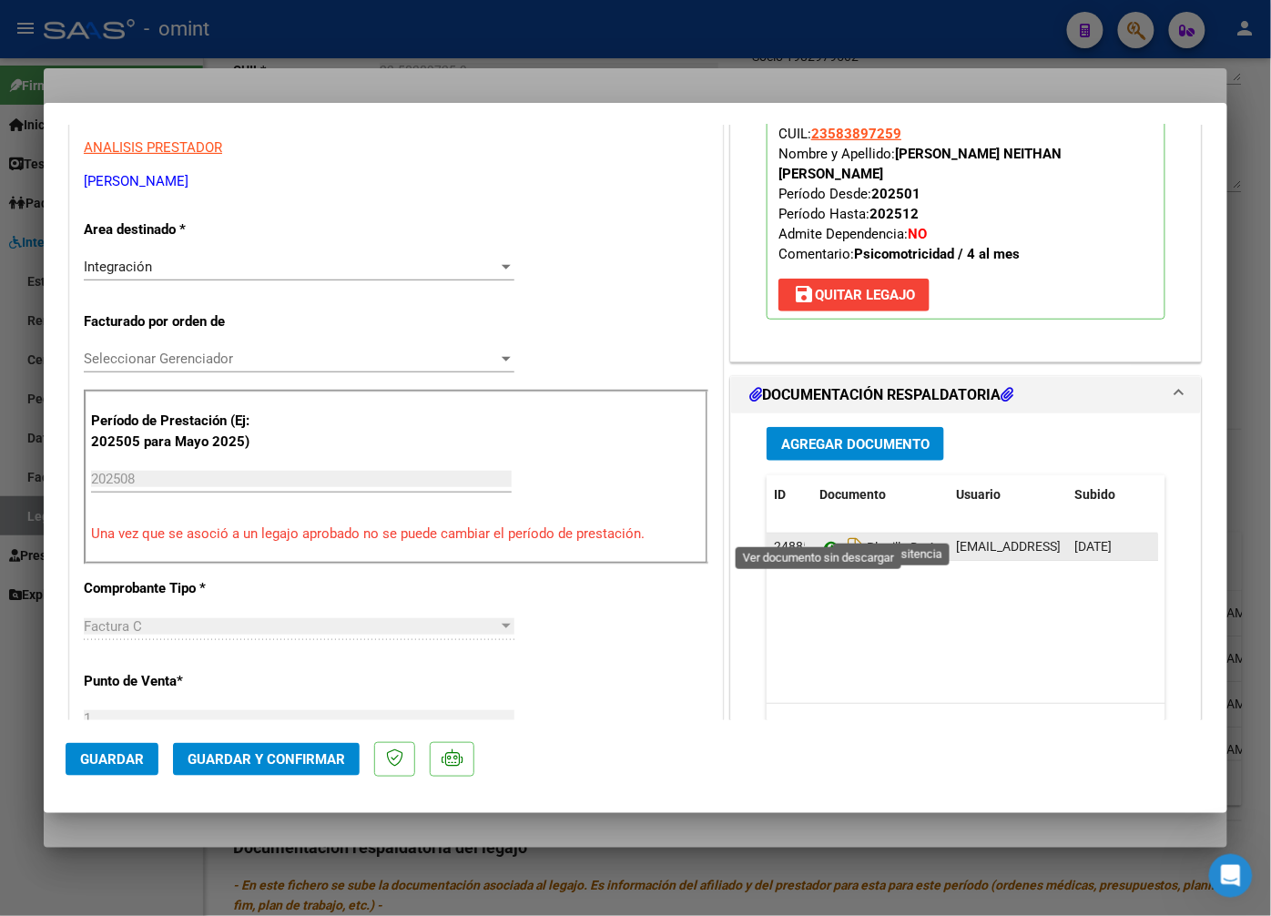
click at [820, 536] on icon at bounding box center [832, 547] width 24 height 22
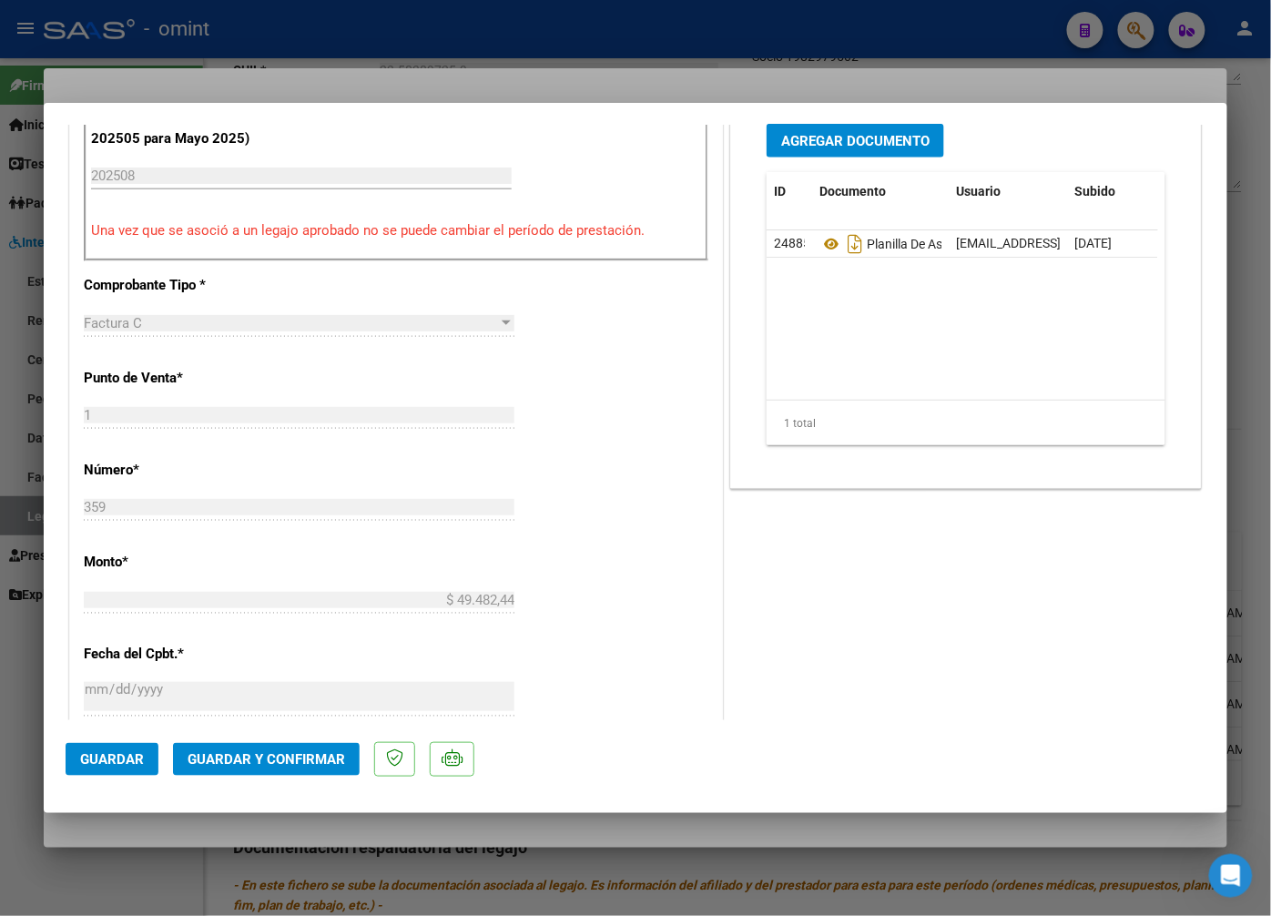
scroll to position [1163, 0]
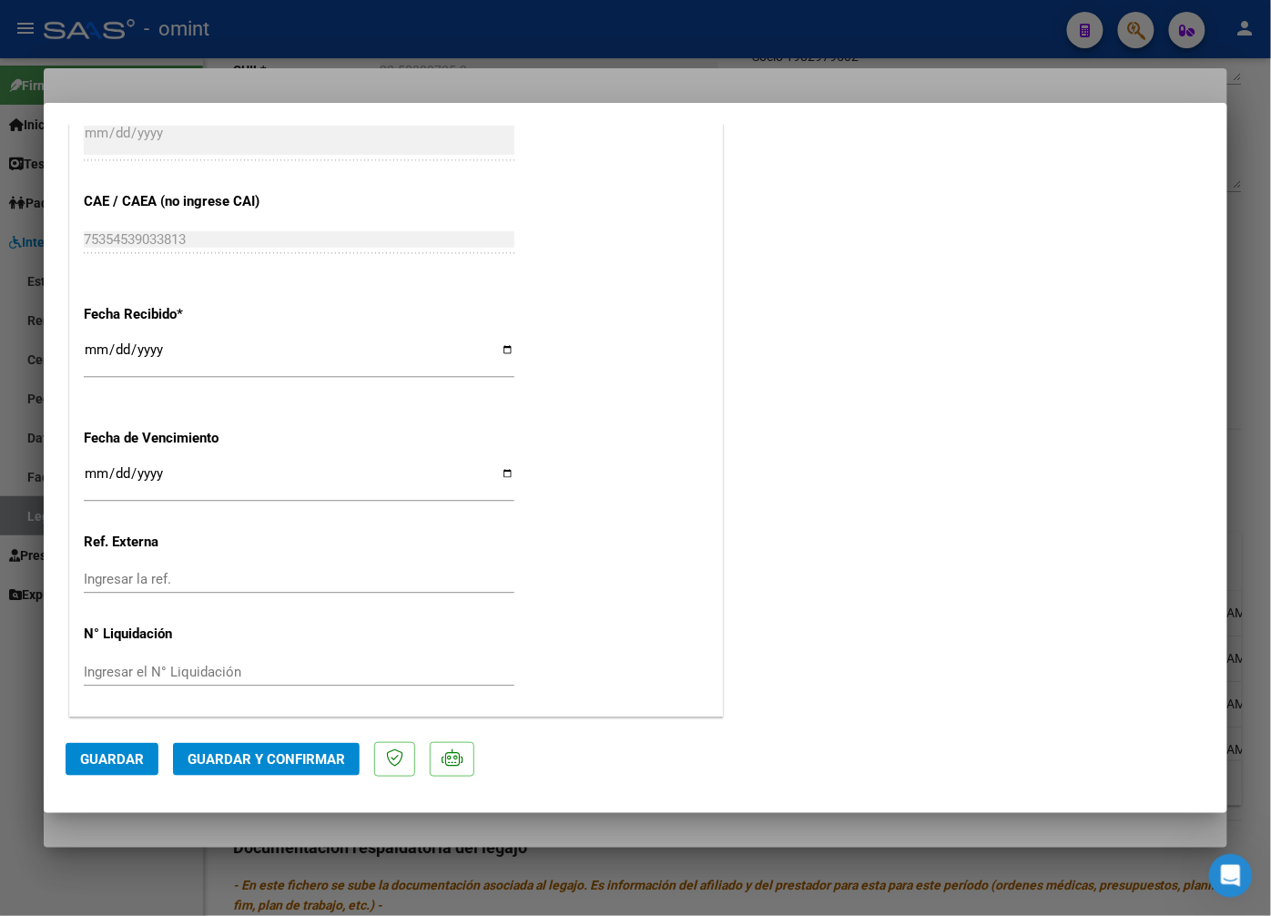
click at [290, 741] on mat-dialog-actions "Guardar Guardar y Confirmar" at bounding box center [636, 756] width 1140 height 72
click at [299, 756] on span "Guardar y Confirmar" at bounding box center [267, 759] width 158 height 16
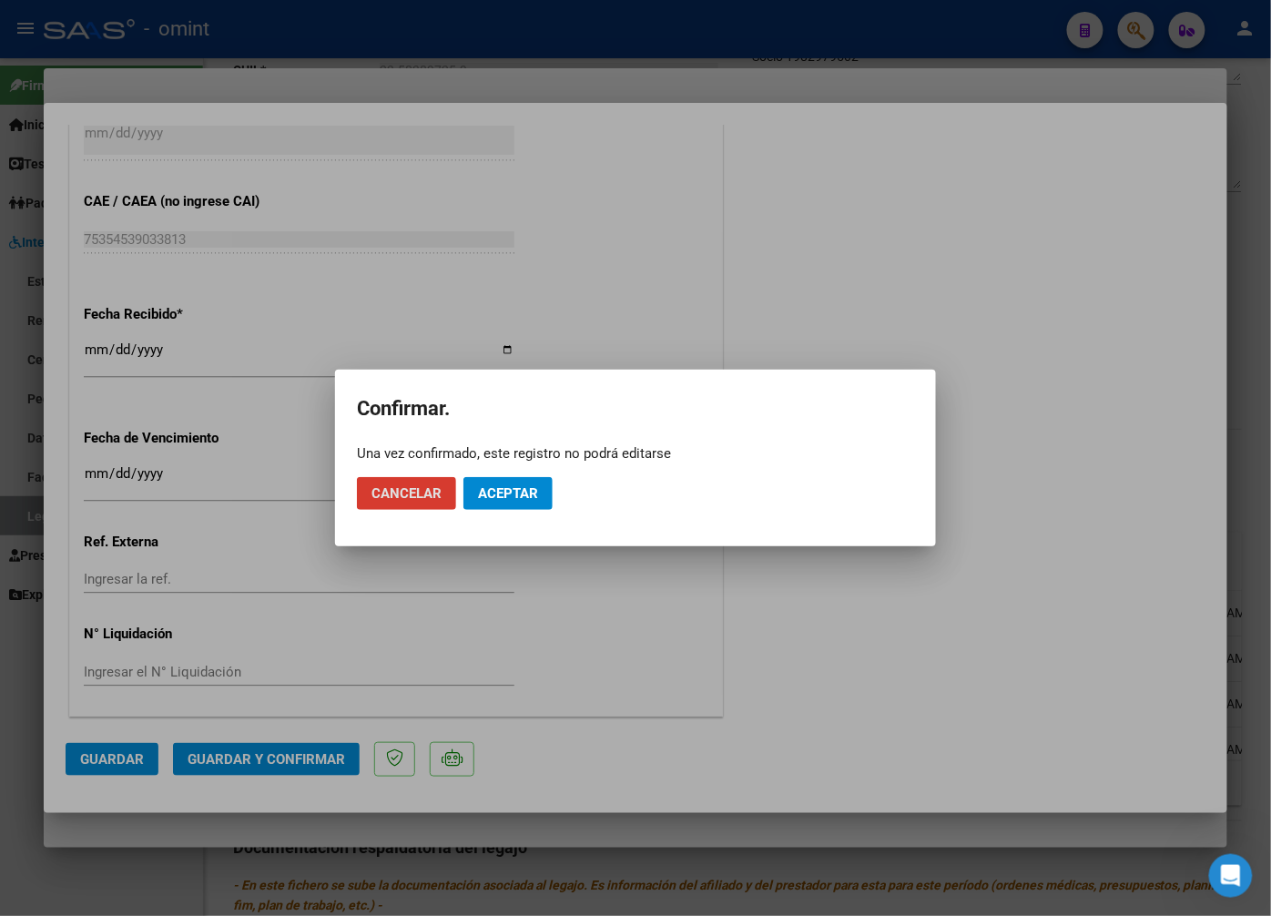
click at [493, 488] on span "Aceptar" at bounding box center [508, 493] width 60 height 16
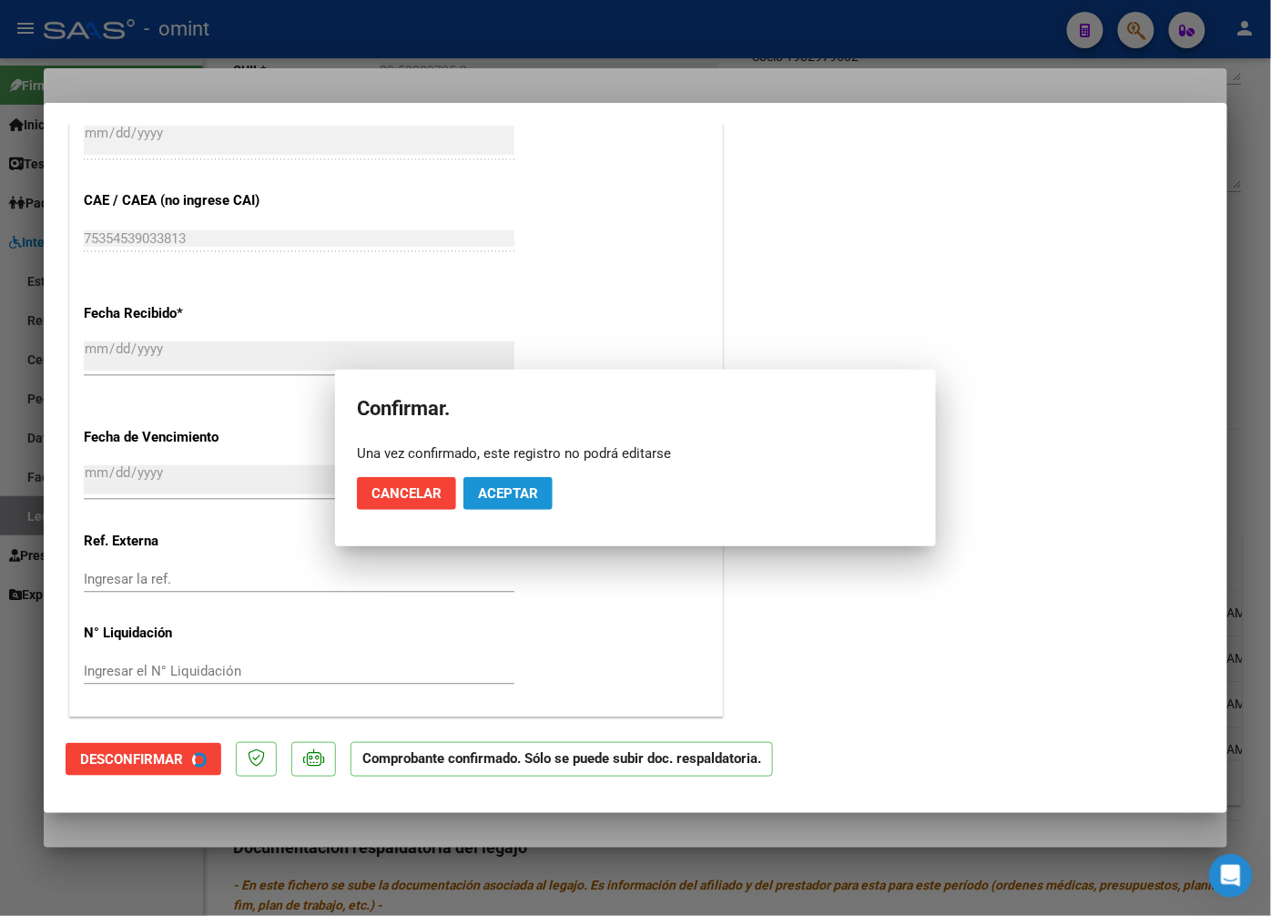
scroll to position [1050, 0]
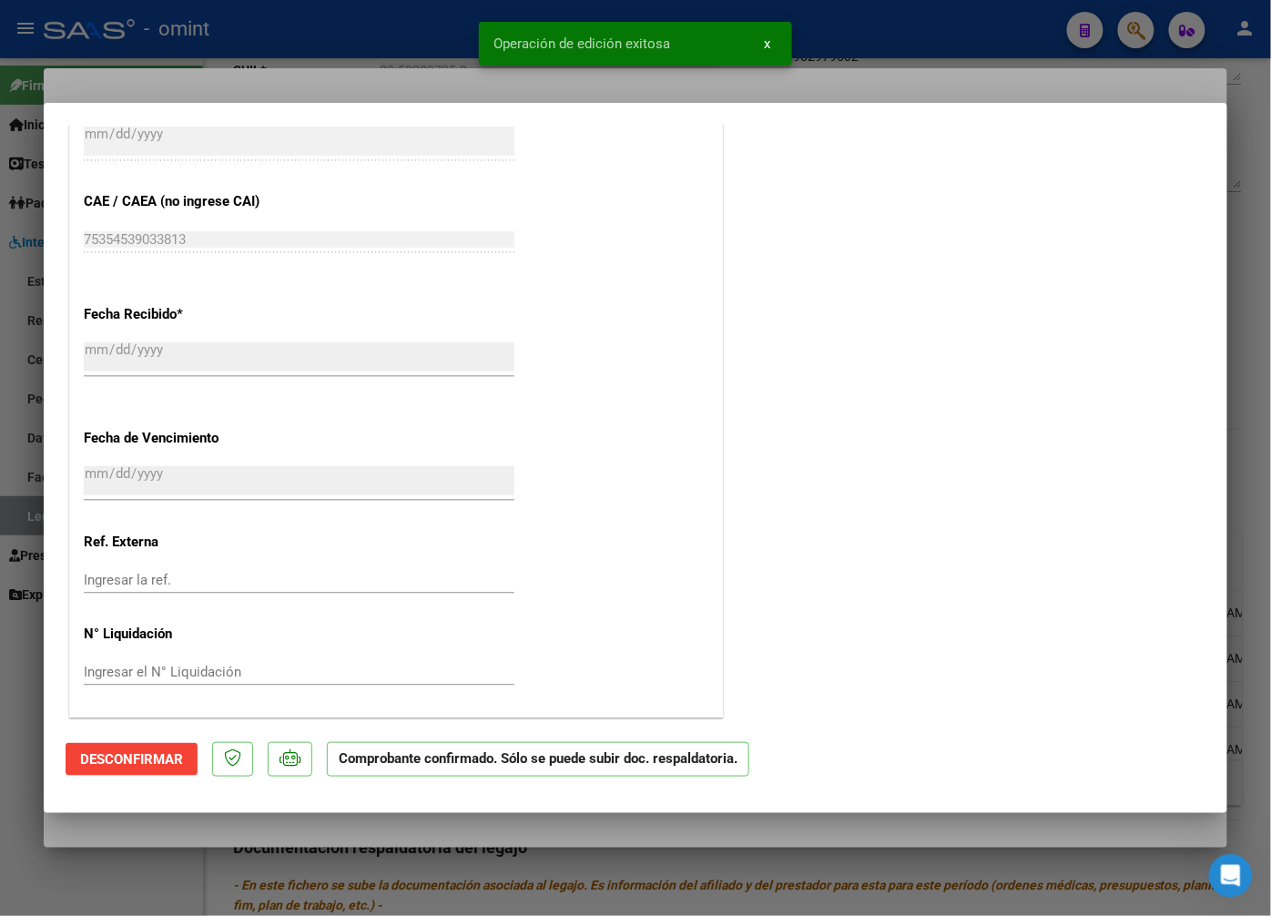
click at [321, 64] on div at bounding box center [635, 458] width 1271 height 916
type input "$ 0,00"
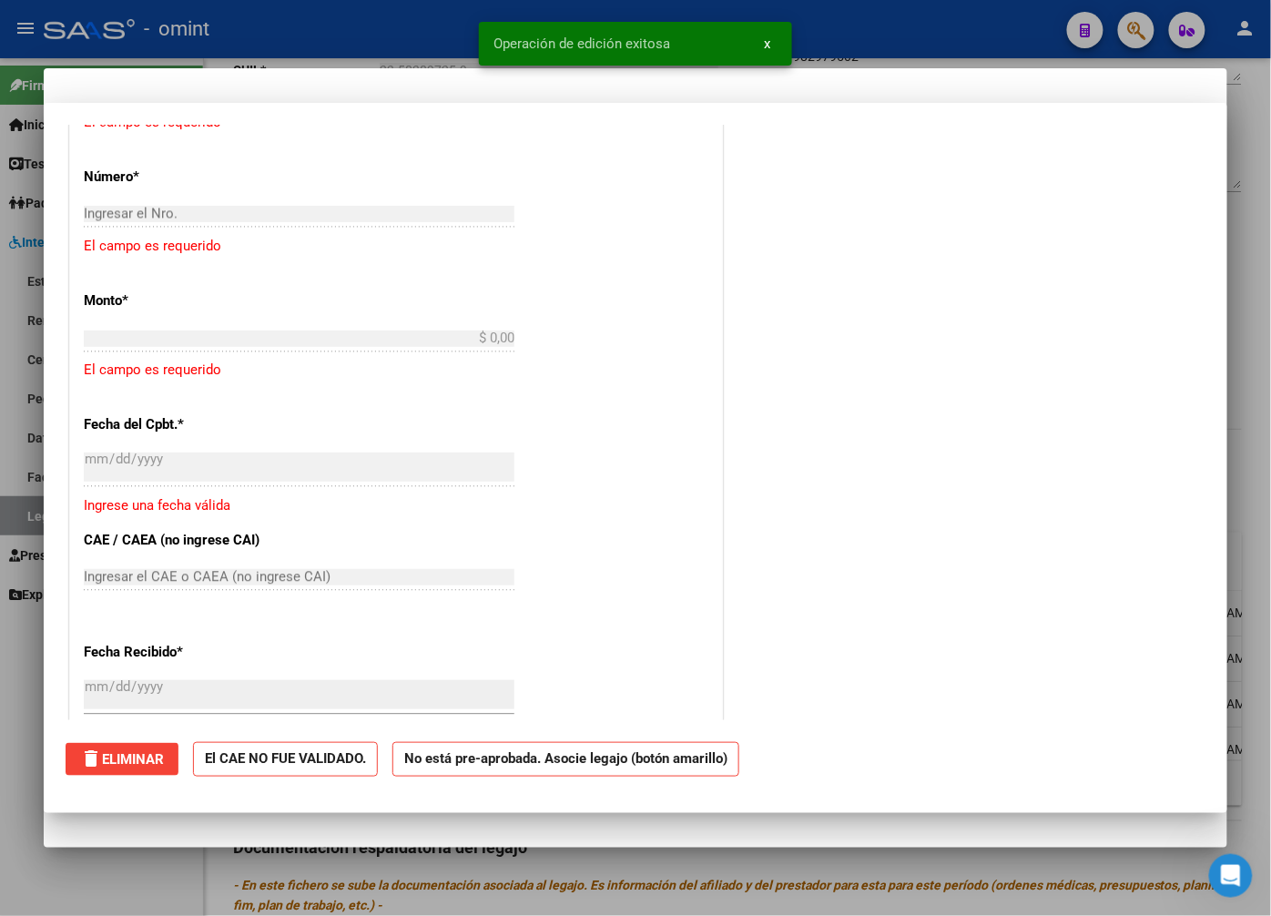
scroll to position [0, 0]
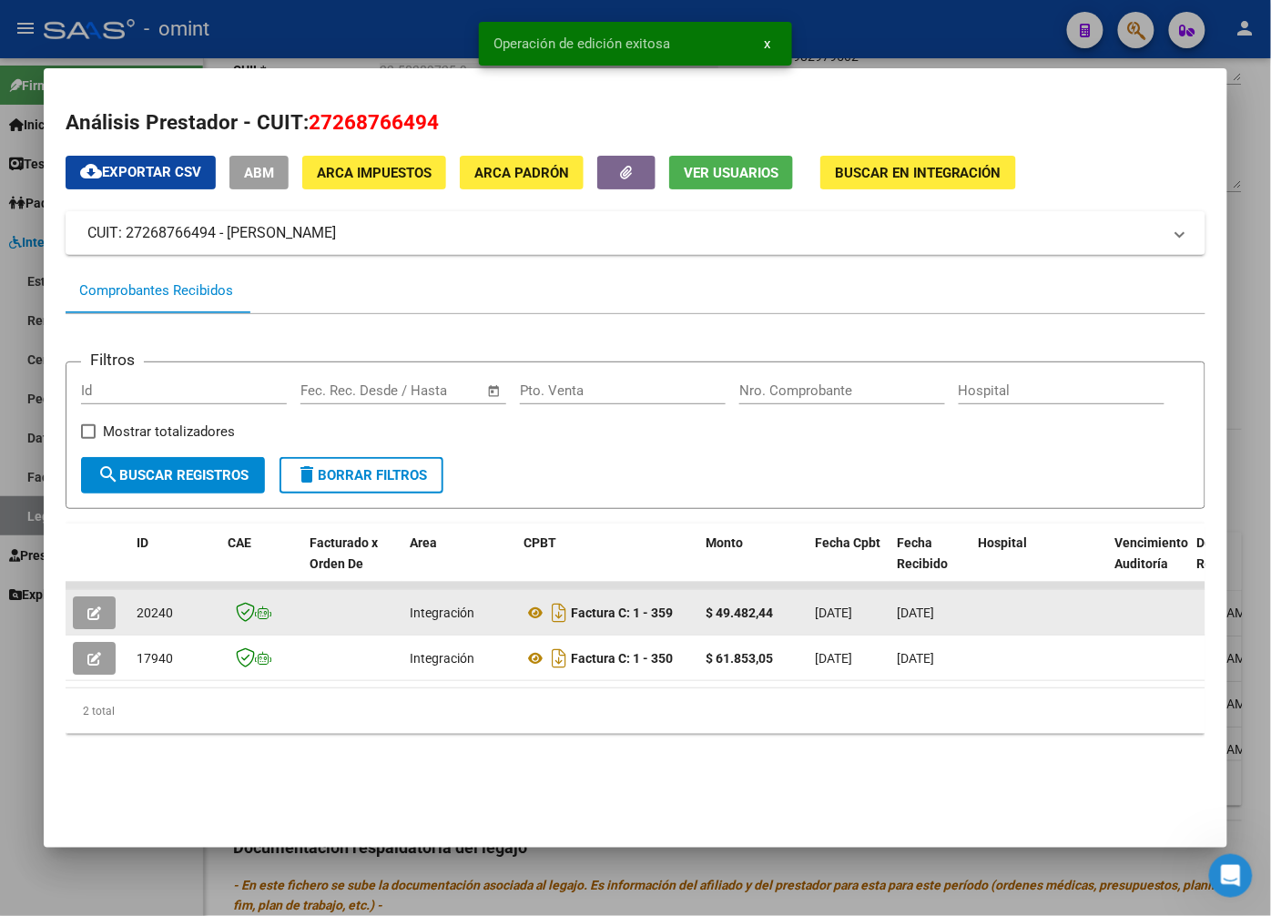
click at [146, 611] on span "20240" at bounding box center [155, 613] width 36 height 15
click at [147, 610] on span "20240" at bounding box center [155, 613] width 36 height 15
copy span "20240"
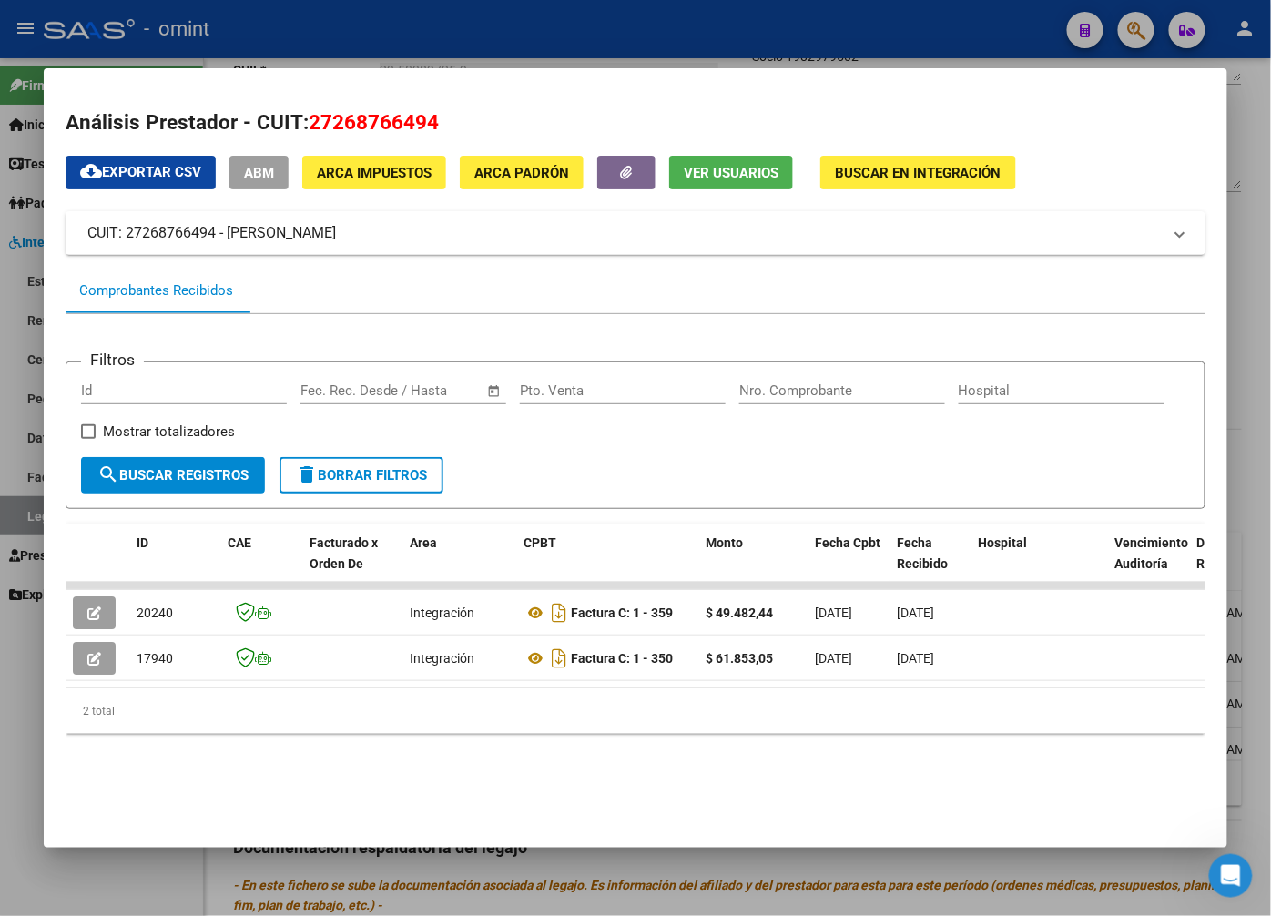
click at [383, 32] on div at bounding box center [635, 458] width 1271 height 916
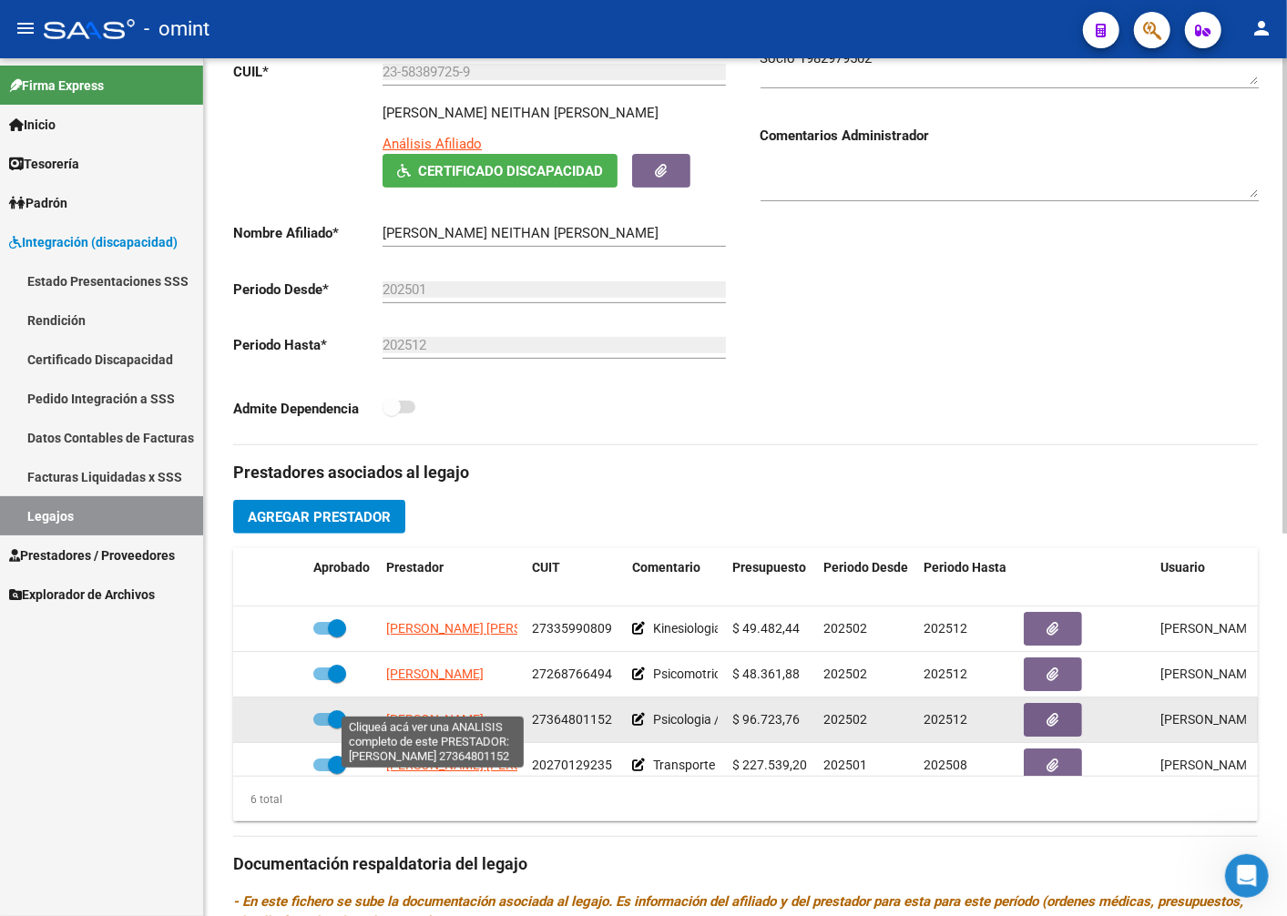
click at [431, 712] on span "[PERSON_NAME]" at bounding box center [434, 719] width 97 height 15
type textarea "27364801152"
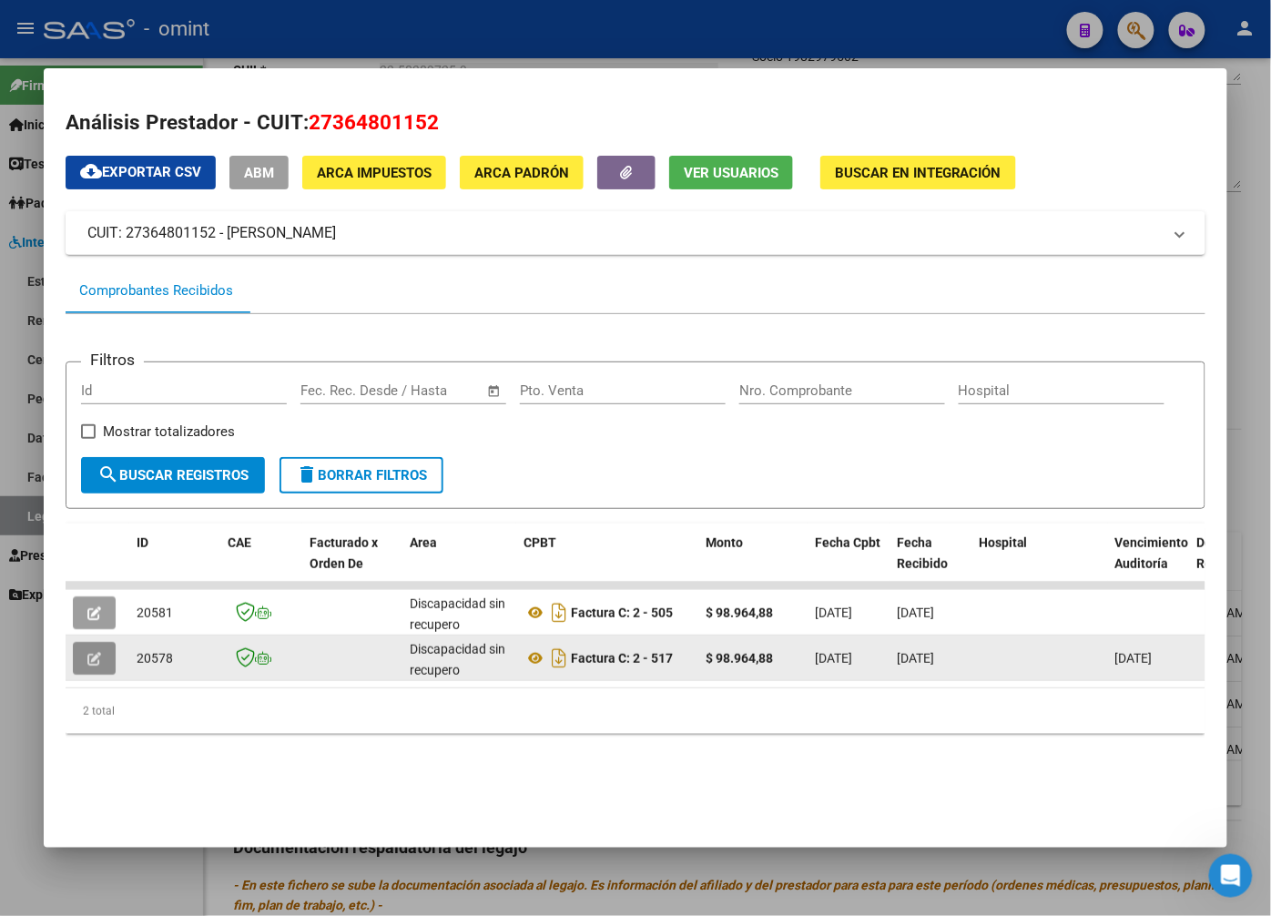
click at [89, 650] on span "button" at bounding box center [94, 658] width 14 height 16
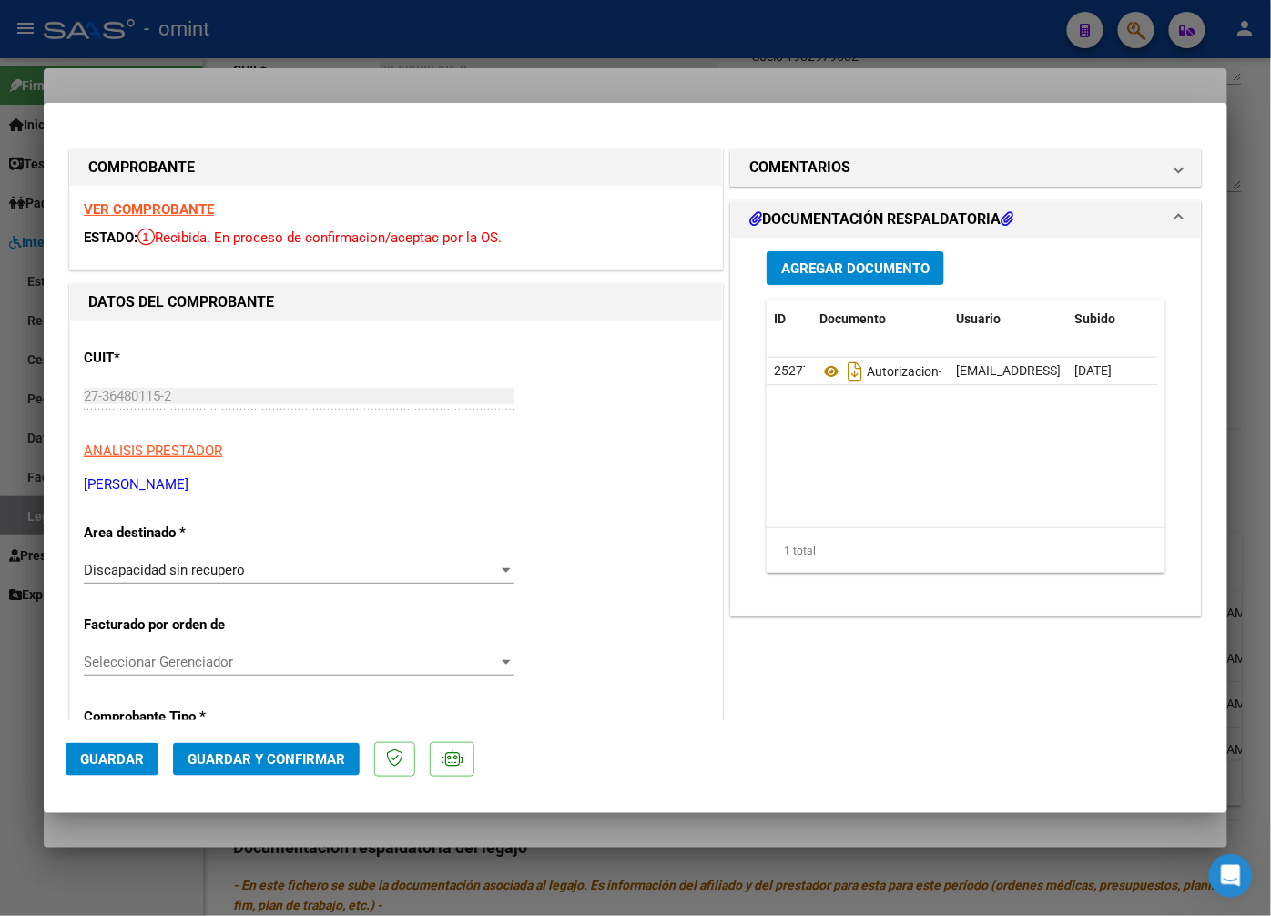
click at [170, 204] on strong "VER COMPROBANTE" at bounding box center [149, 209] width 130 height 16
click at [174, 198] on div "VER COMPROBANTE ESTADO: Recibida. En proceso de confirmacion/aceptac por la OS." at bounding box center [396, 227] width 652 height 83
click at [171, 208] on strong "VER COMPROBANTE" at bounding box center [149, 209] width 130 height 16
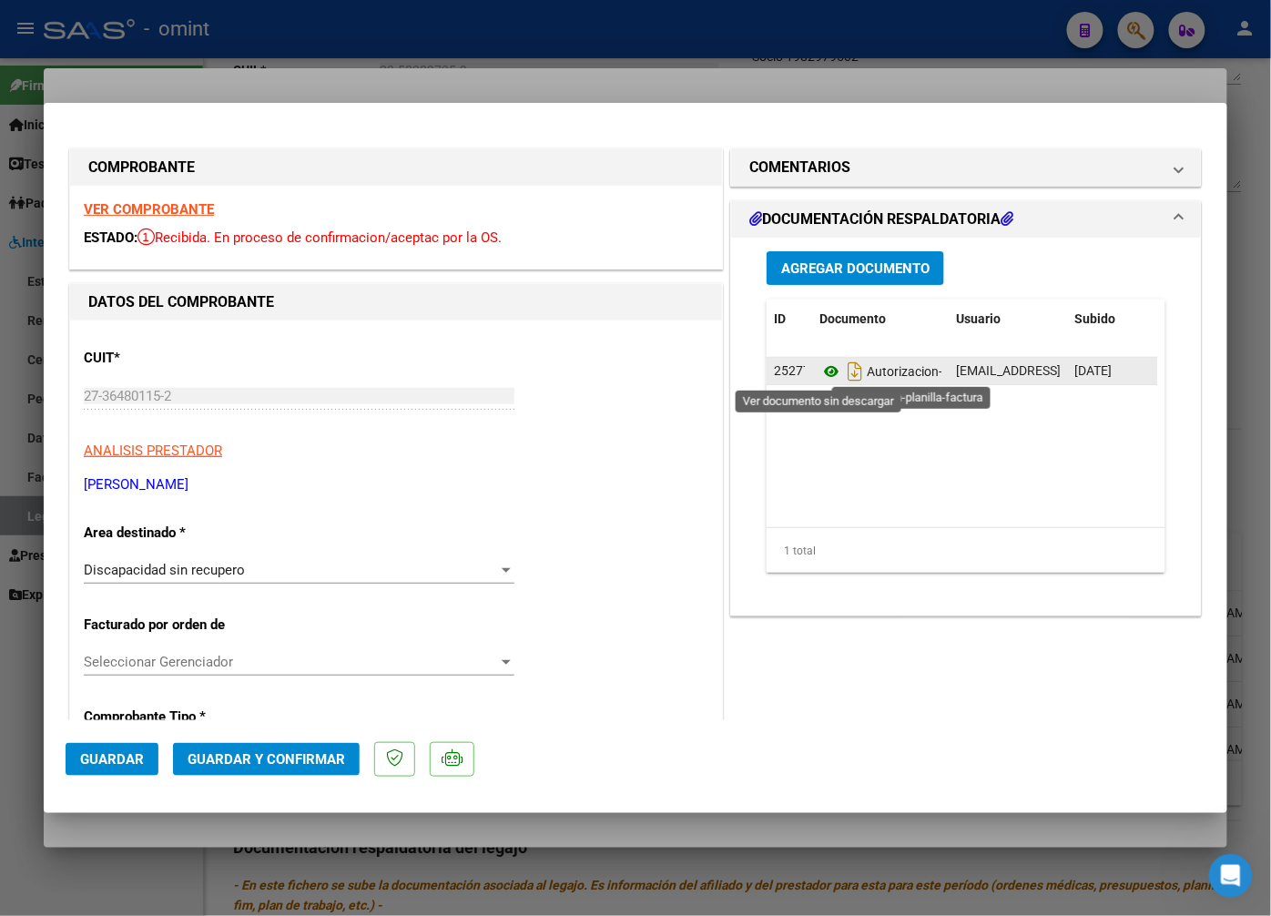
click at [820, 374] on icon at bounding box center [832, 372] width 24 height 22
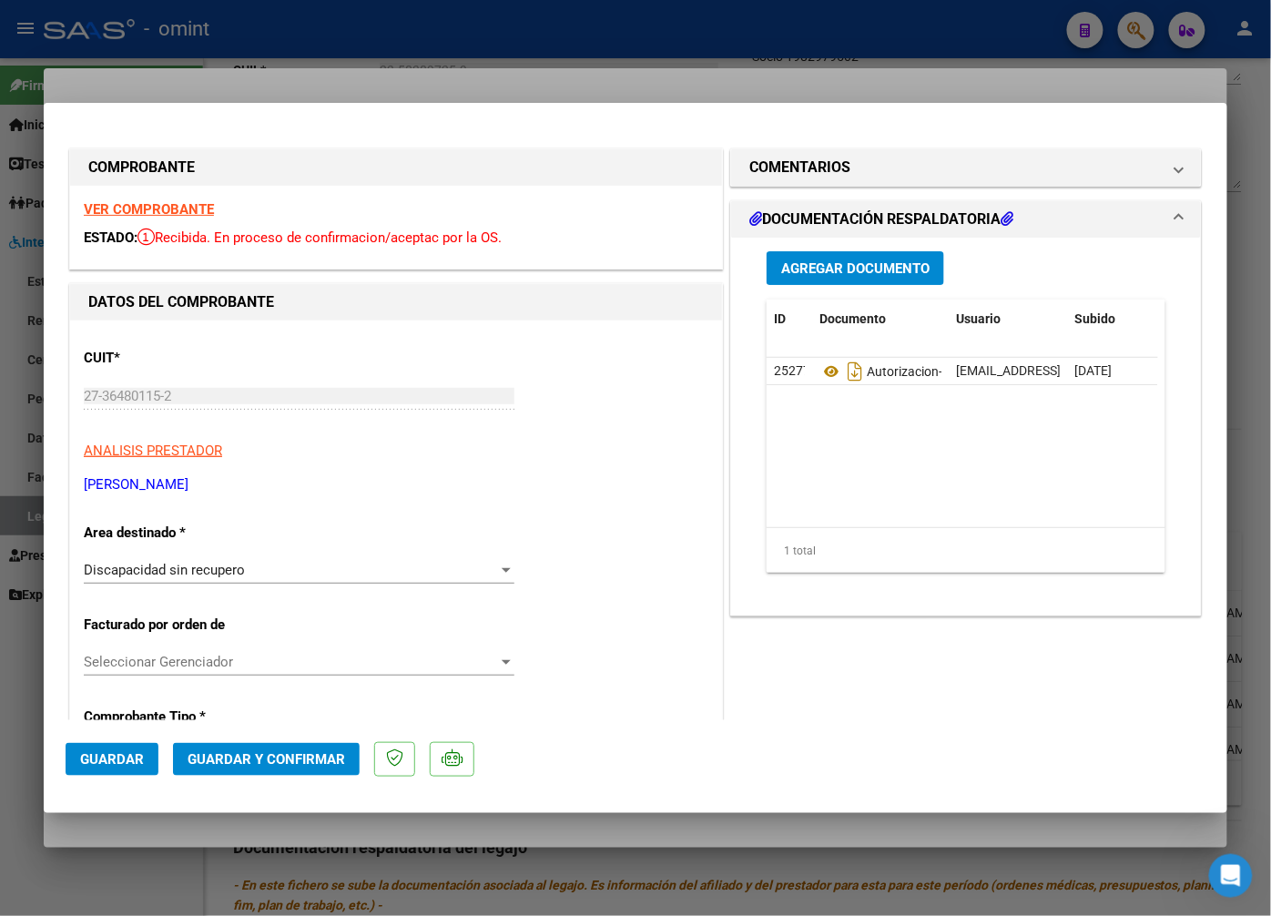
click at [188, 197] on div "VER COMPROBANTE ESTADO: Recibida. En proceso de confirmacion/aceptac por la OS." at bounding box center [396, 227] width 652 height 83
click at [186, 209] on strong "VER COMPROBANTE" at bounding box center [149, 209] width 130 height 16
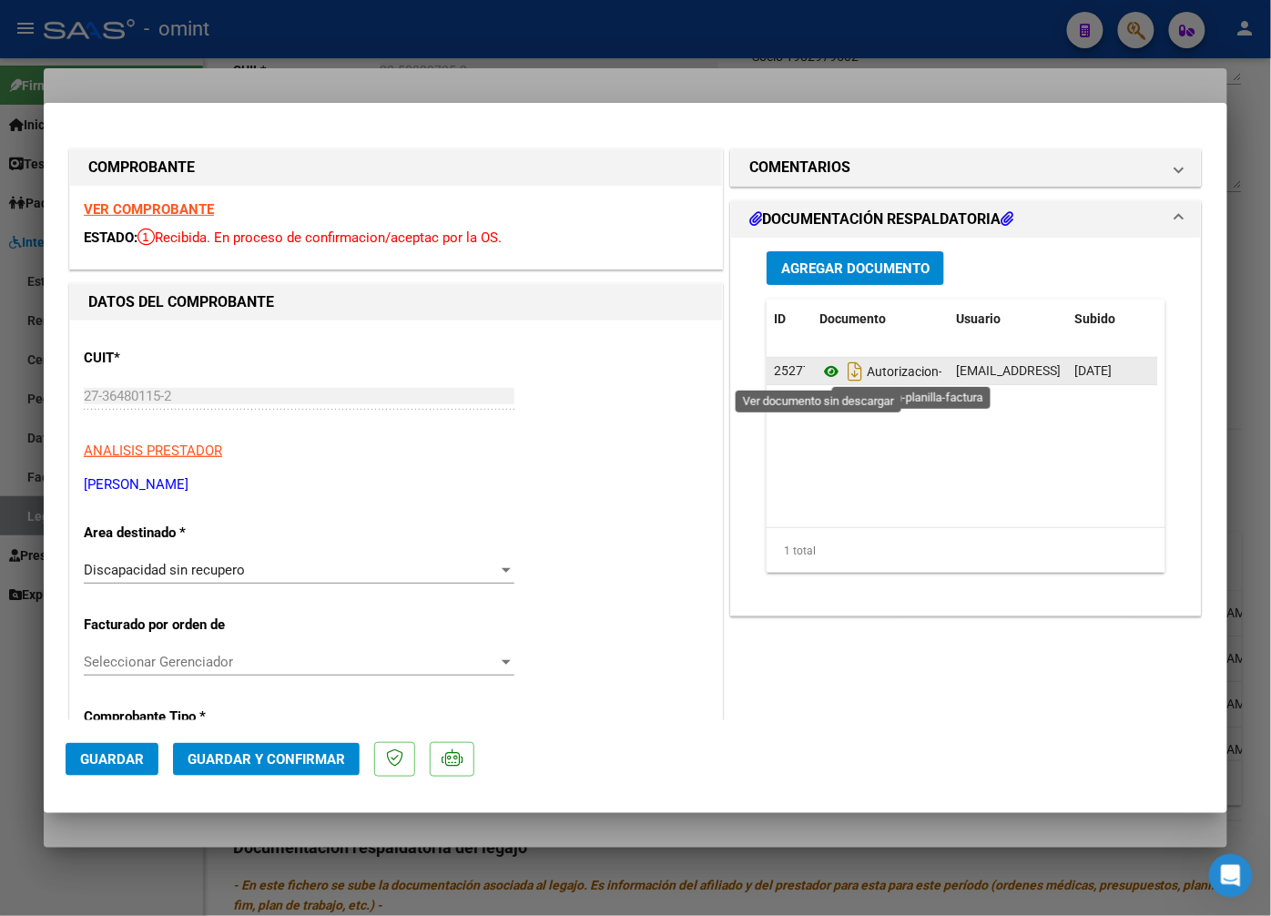
click at [825, 370] on icon at bounding box center [832, 372] width 24 height 22
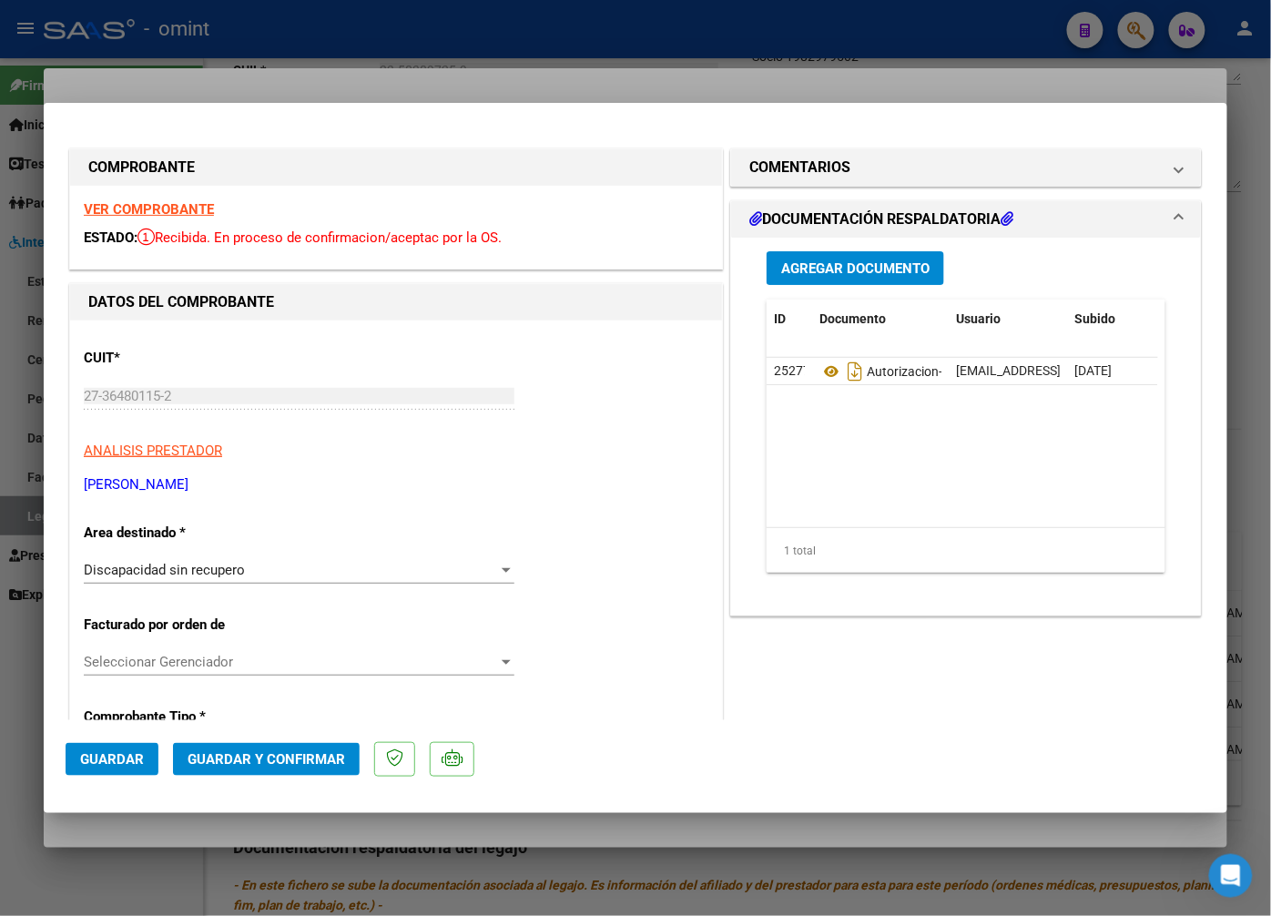
click at [168, 202] on strong "VER COMPROBANTE" at bounding box center [149, 209] width 130 height 16
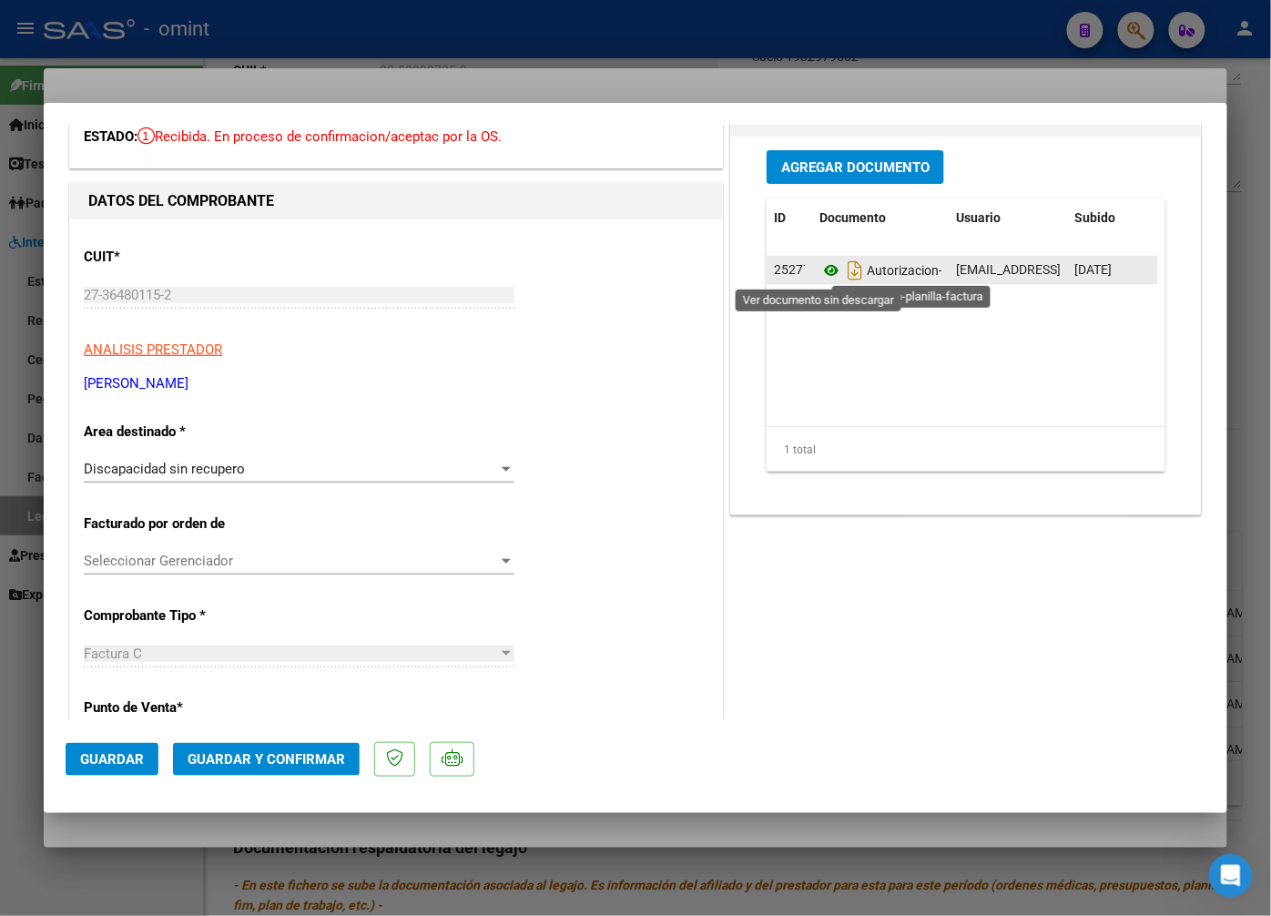
click at [820, 267] on icon at bounding box center [832, 271] width 24 height 22
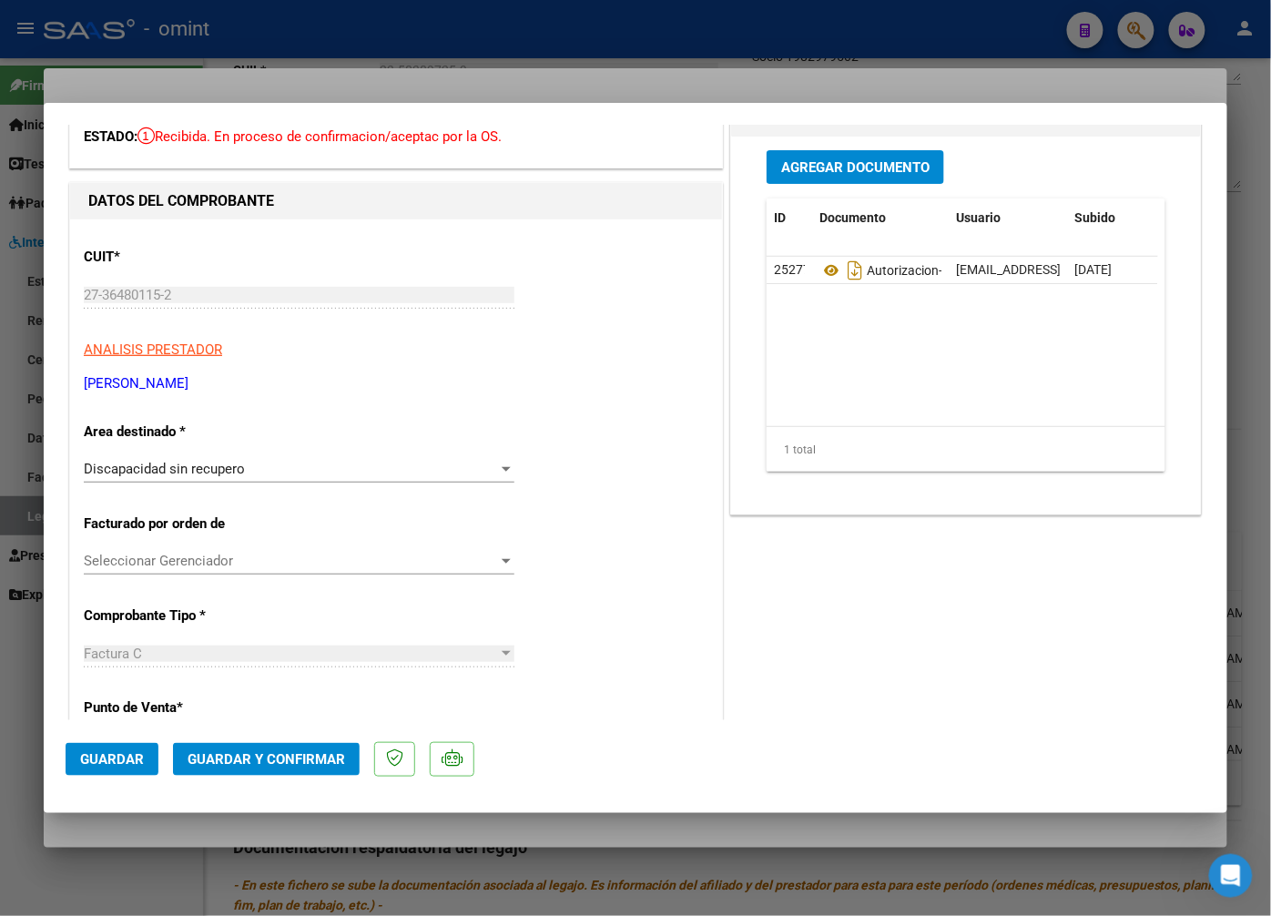
click at [276, 83] on div at bounding box center [635, 458] width 1271 height 916
type input "$ 0,00"
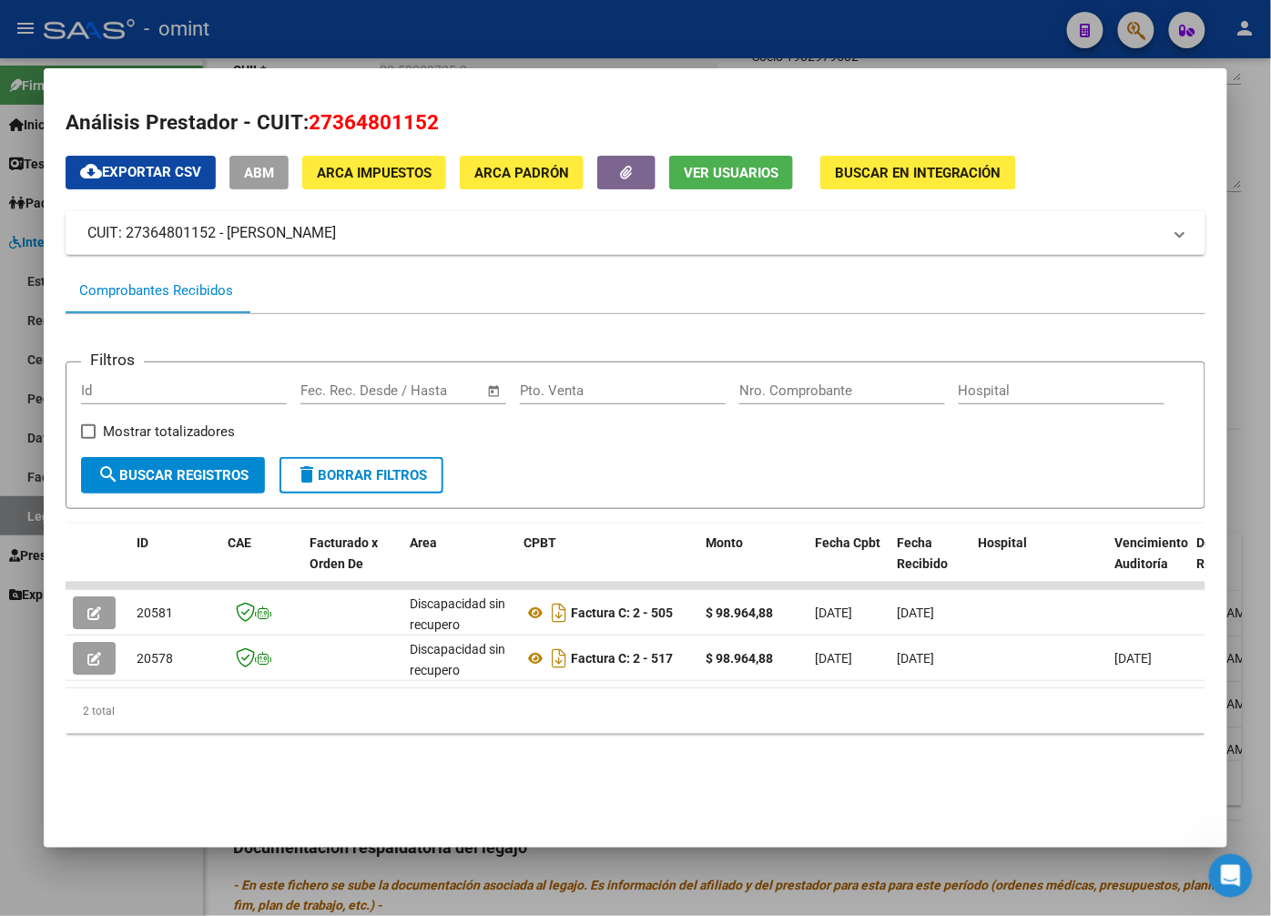
scroll to position [0, 4]
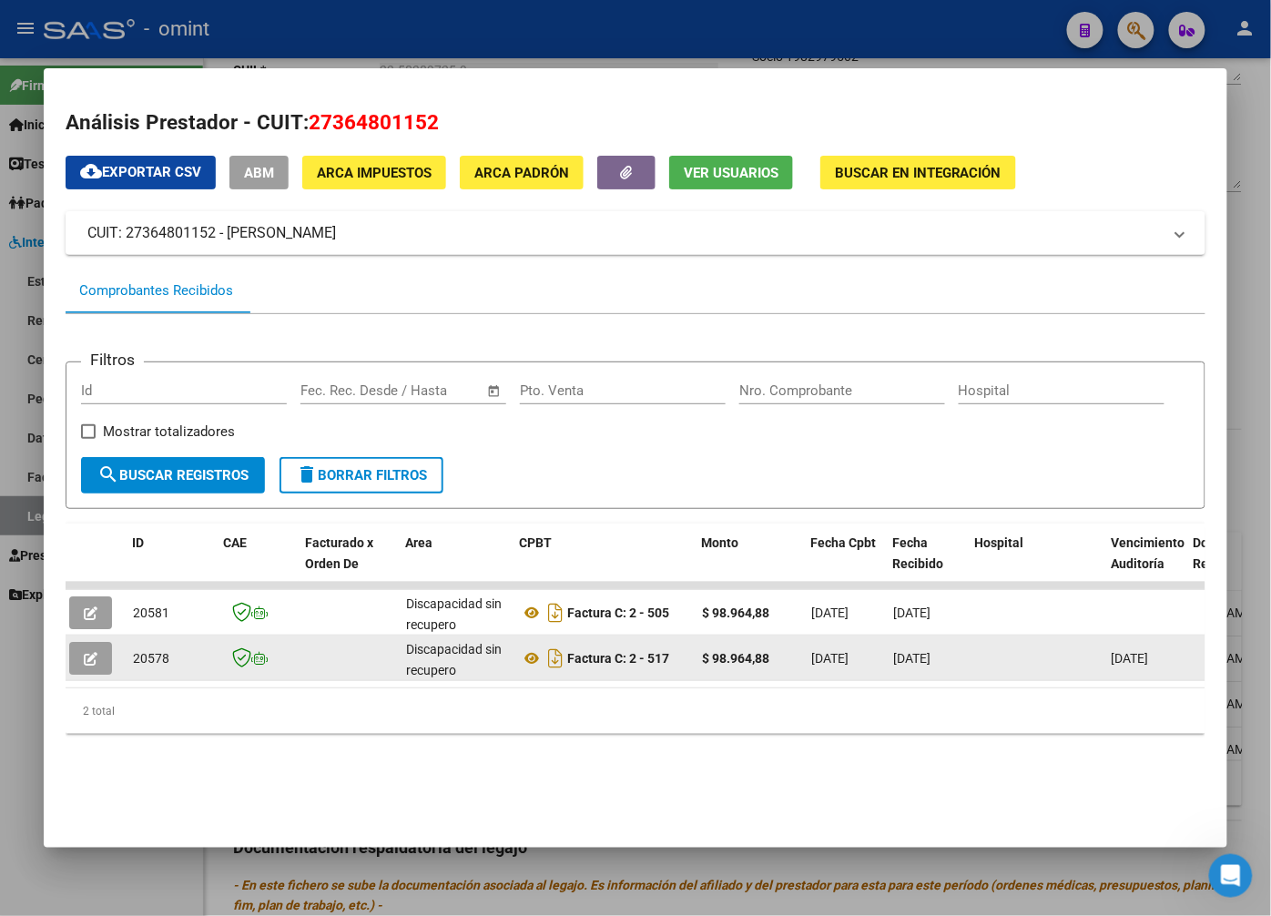
click at [92, 660] on icon "button" at bounding box center [91, 659] width 14 height 14
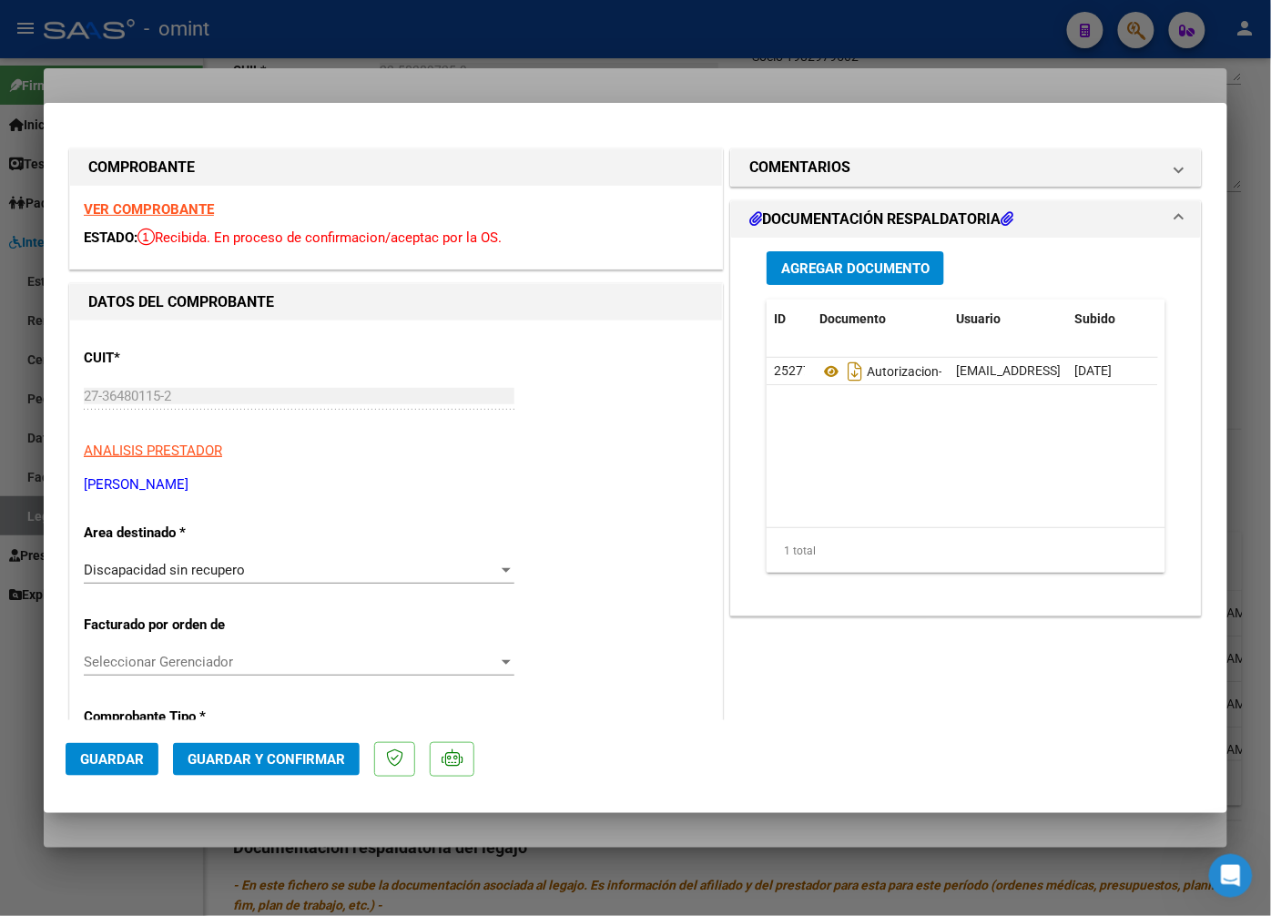
click at [178, 212] on strong "VER COMPROBANTE" at bounding box center [149, 209] width 130 height 16
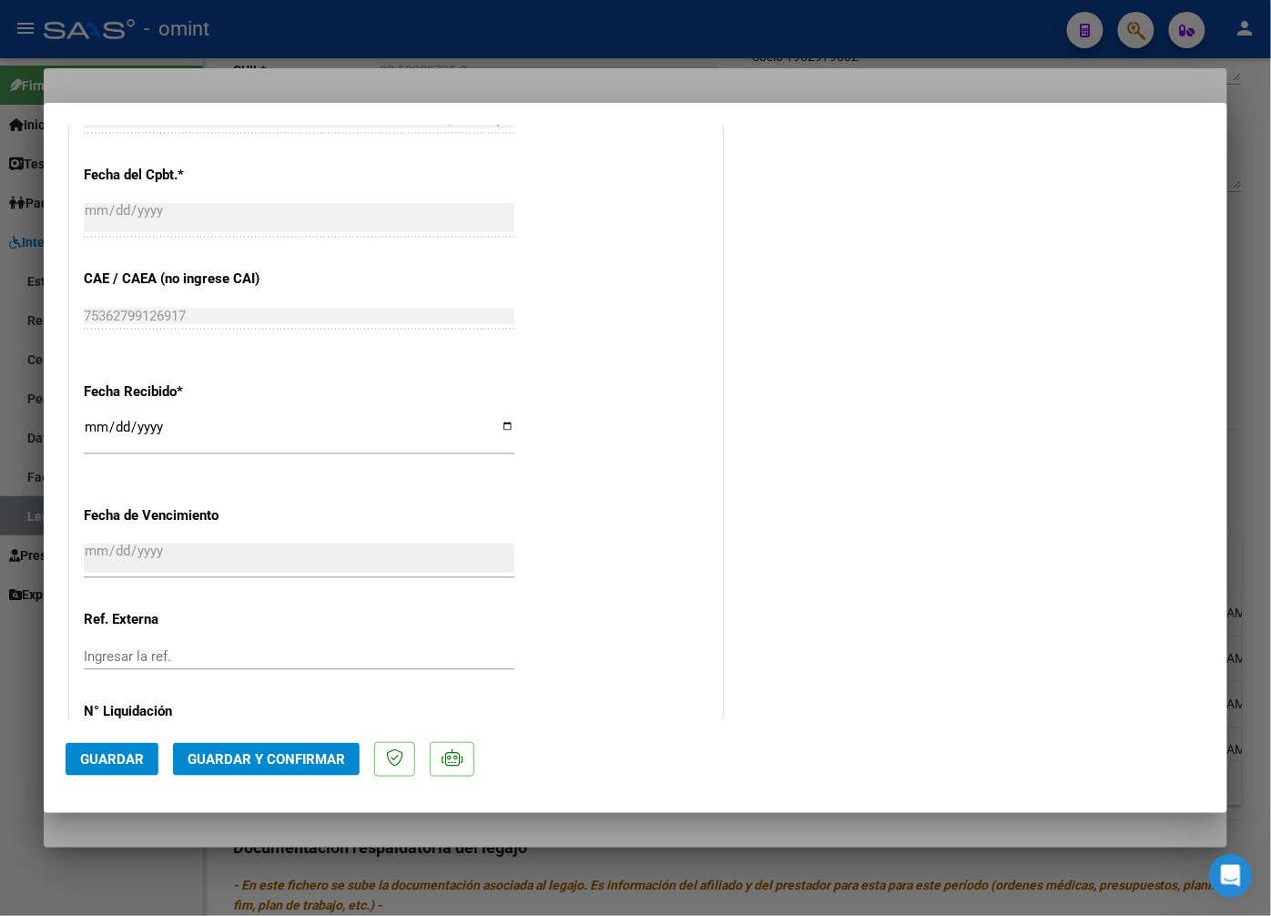
scroll to position [987, 0]
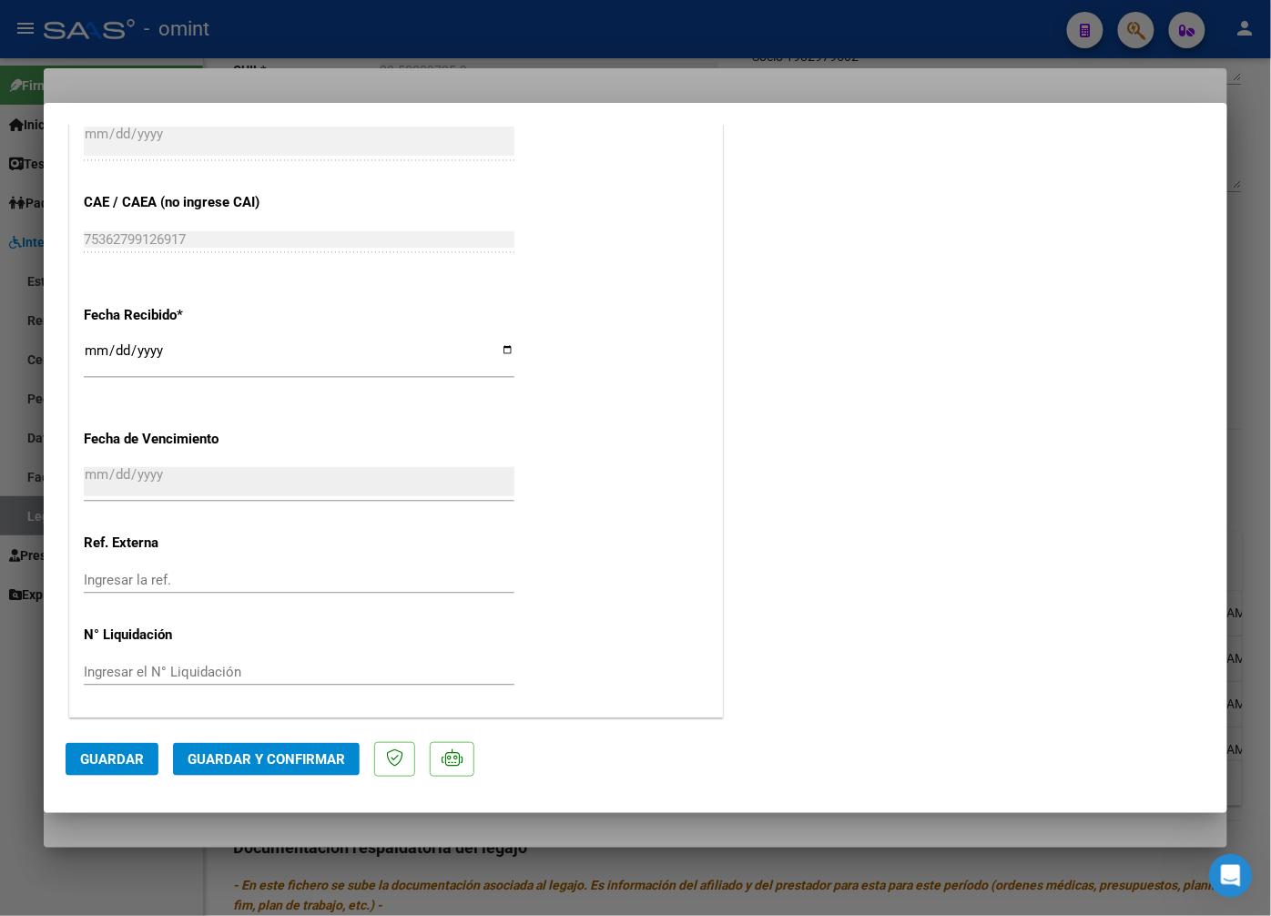
click at [368, 58] on div at bounding box center [635, 458] width 1271 height 916
type input "$ 0,00"
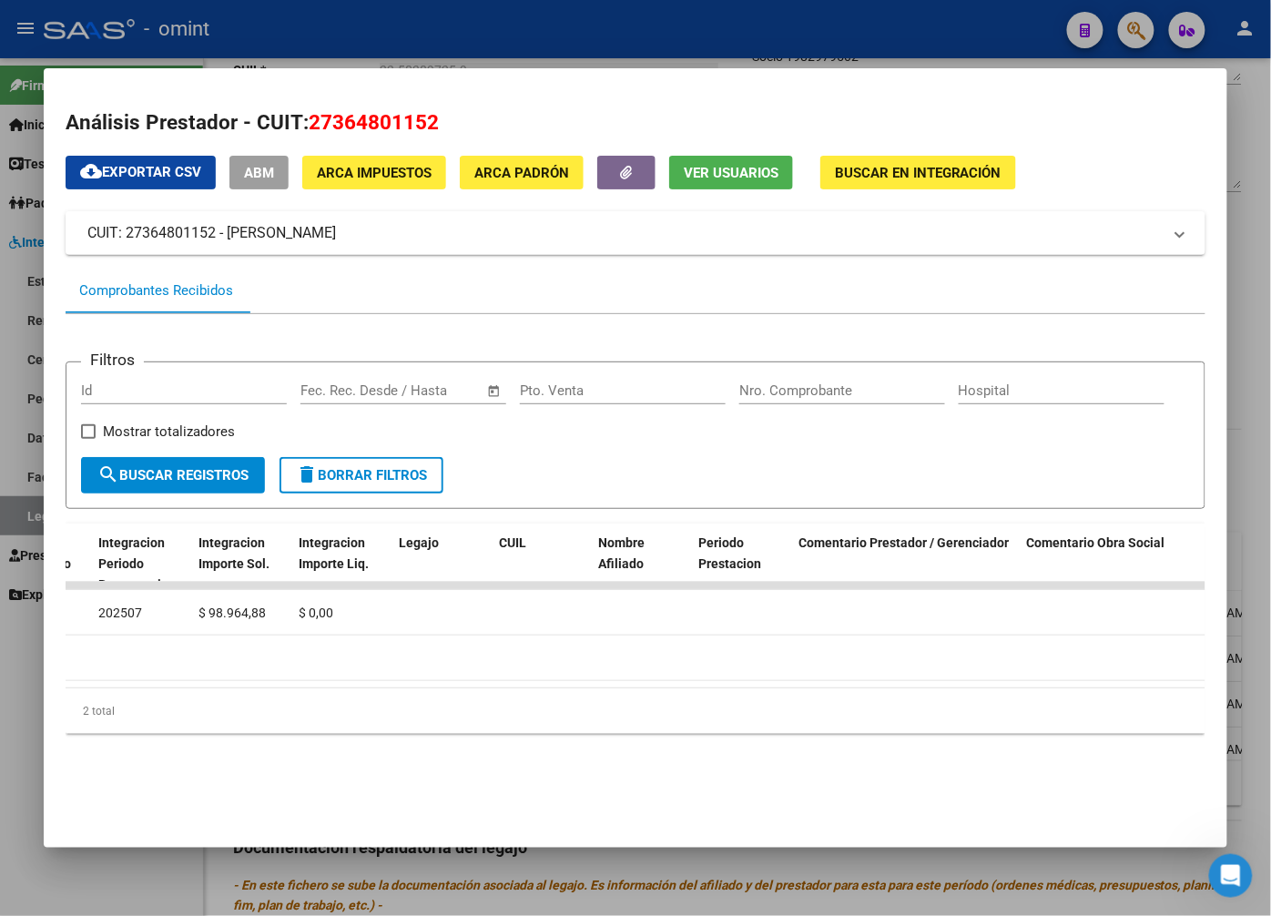
scroll to position [0, 2793]
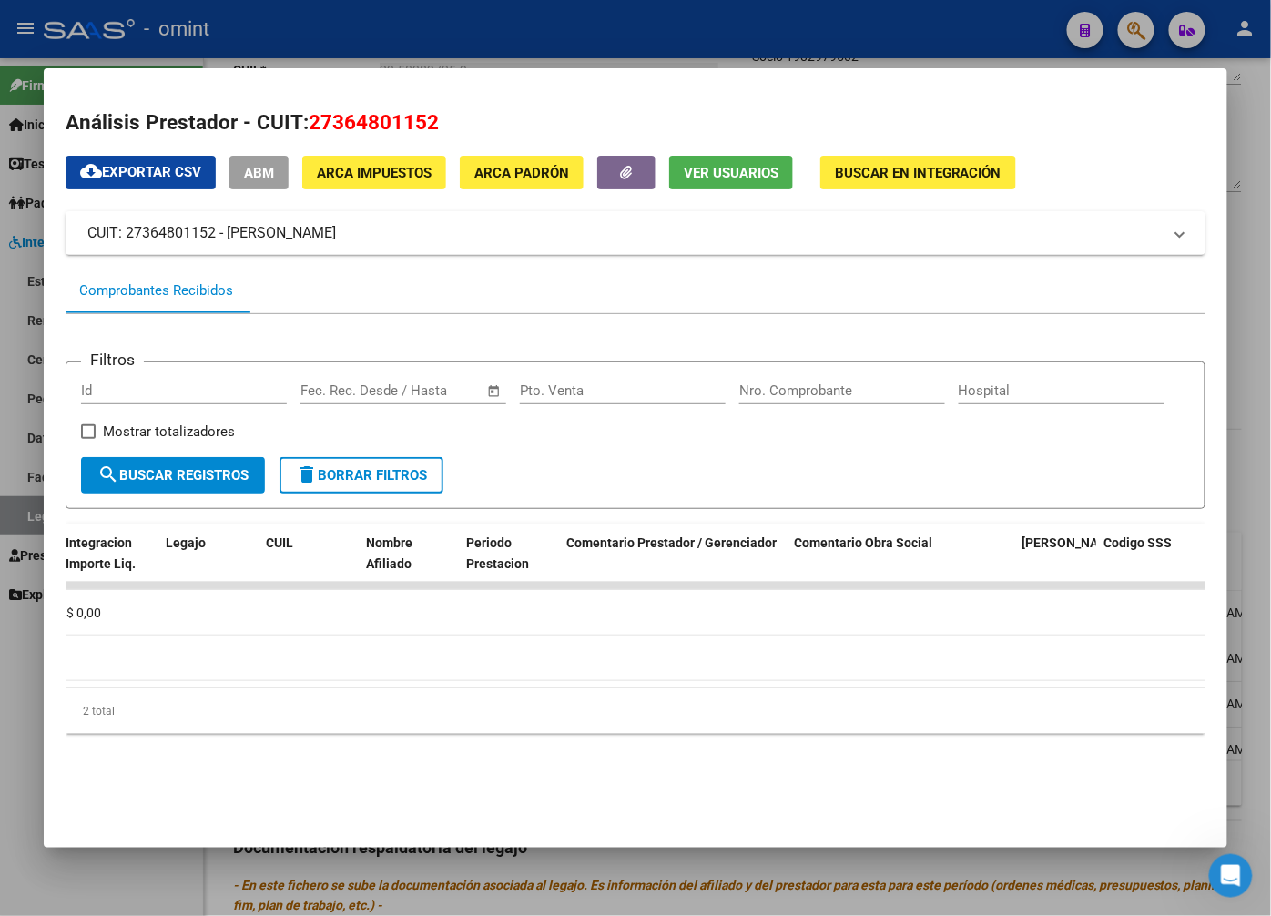
drag, startPoint x: 1081, startPoint y: 684, endPoint x: 932, endPoint y: 702, distance: 149.5
click at [932, 702] on div "ID CAE Facturado x Orden De Area CPBT Monto Fecha Cpbt Fecha Recibido Hospital …" at bounding box center [636, 629] width 1140 height 210
click at [713, 748] on div "Filtros Id Fecha inicio – Fecha fin Fec. Rec. Desde / Hasta Pto. Venta Nro. Com…" at bounding box center [636, 531] width 1140 height 434
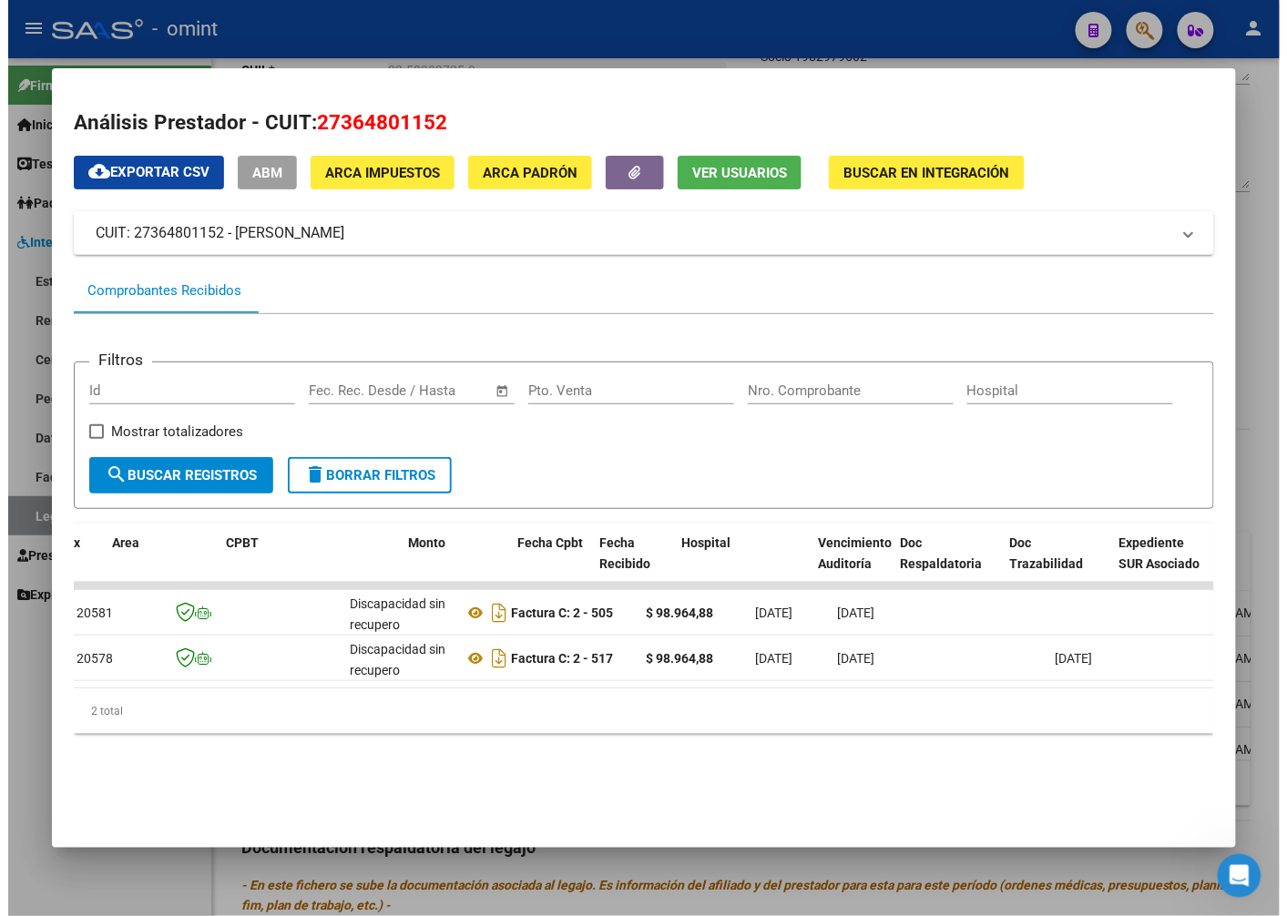
scroll to position [0, 0]
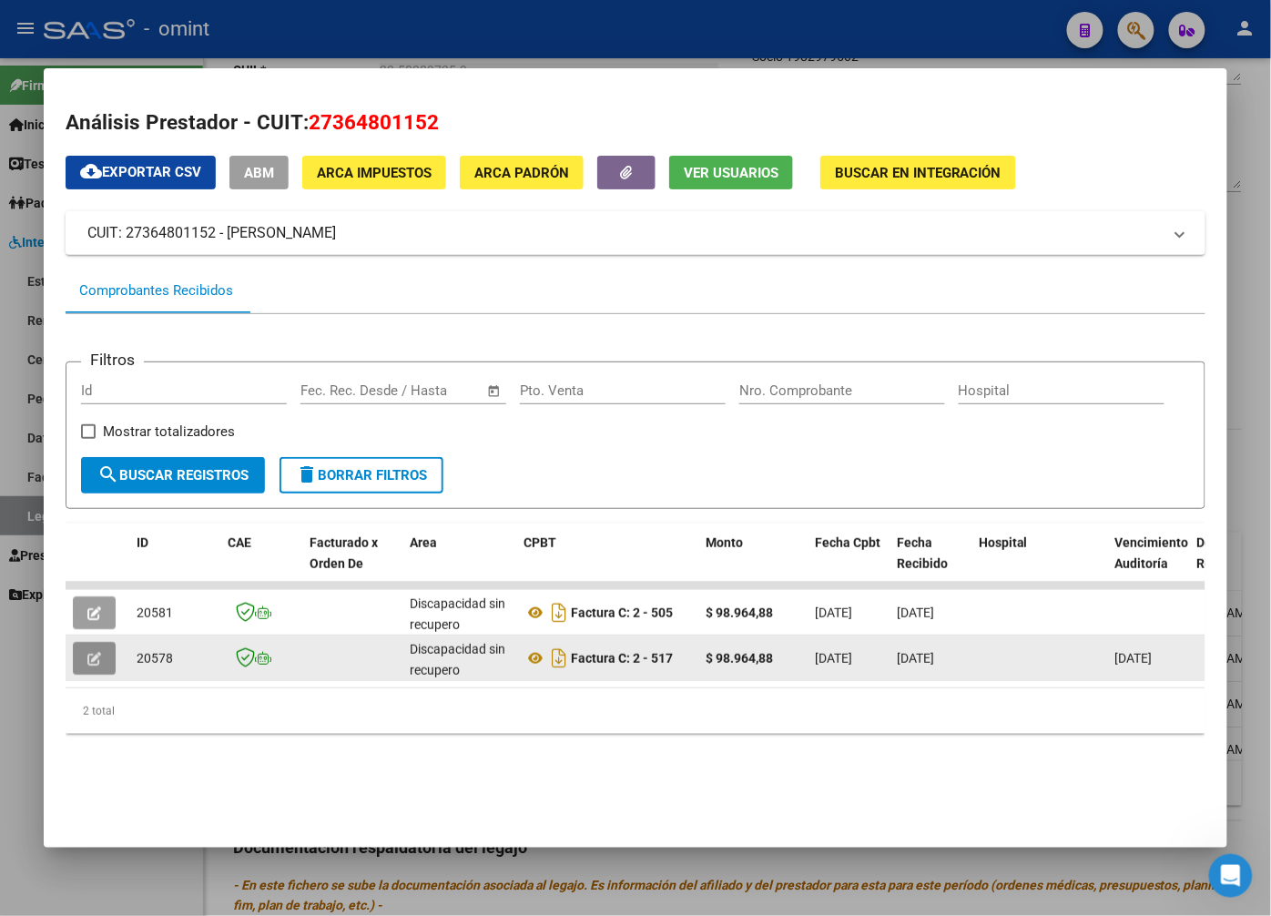
click at [93, 658] on icon "button" at bounding box center [94, 659] width 14 height 14
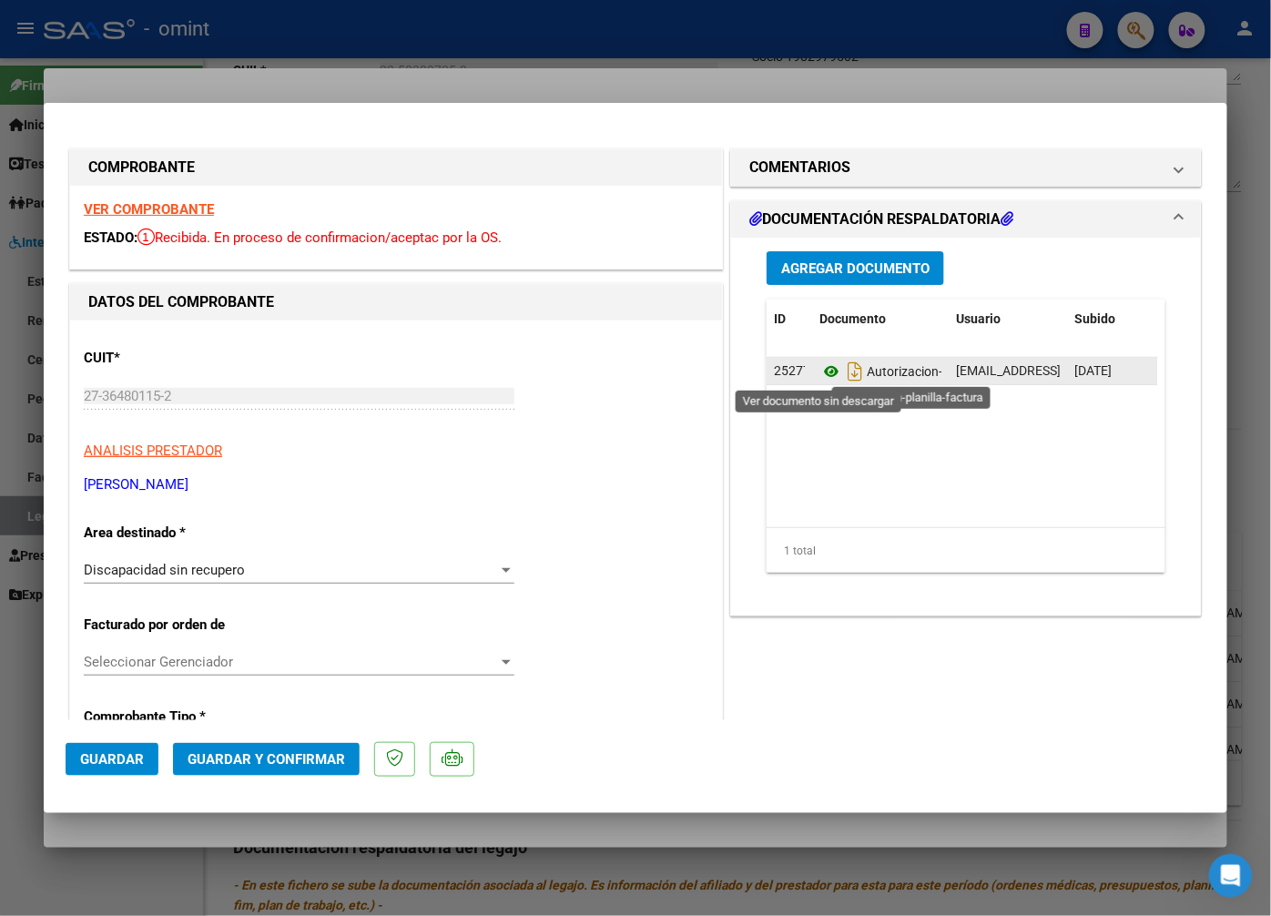
click at [820, 368] on icon at bounding box center [832, 372] width 24 height 22
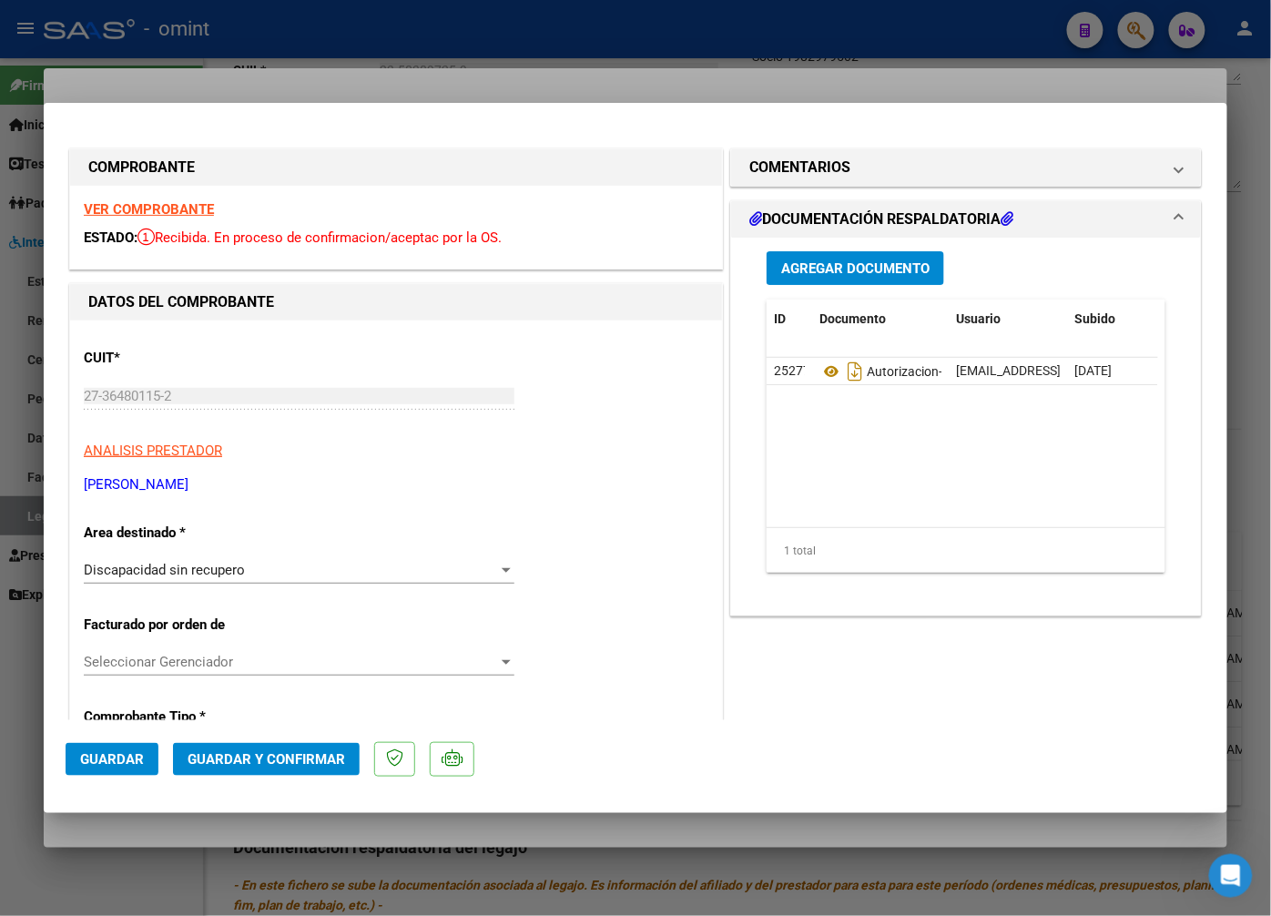
click at [380, 51] on div at bounding box center [635, 458] width 1271 height 916
type input "$ 0,00"
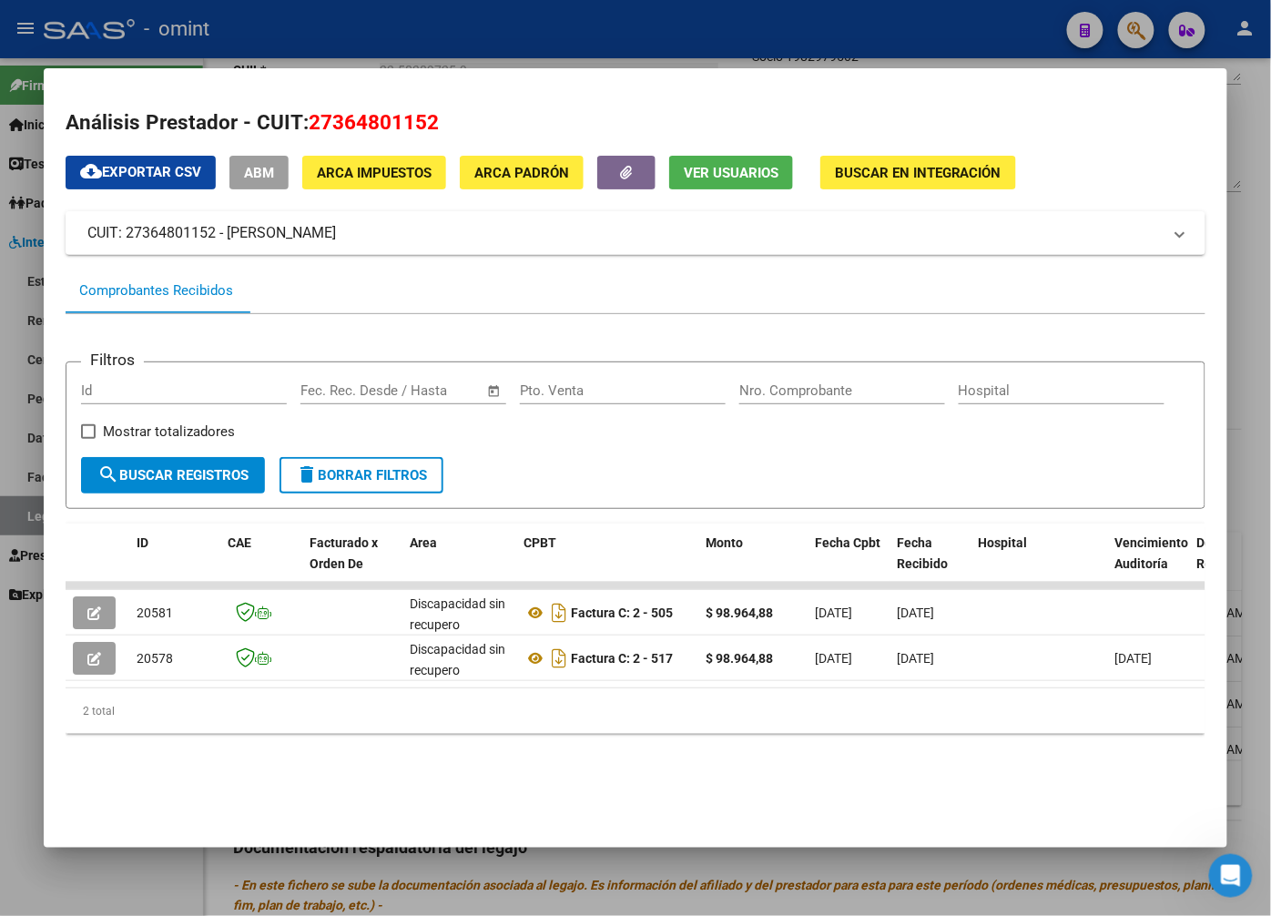
click at [381, 28] on div at bounding box center [635, 458] width 1271 height 916
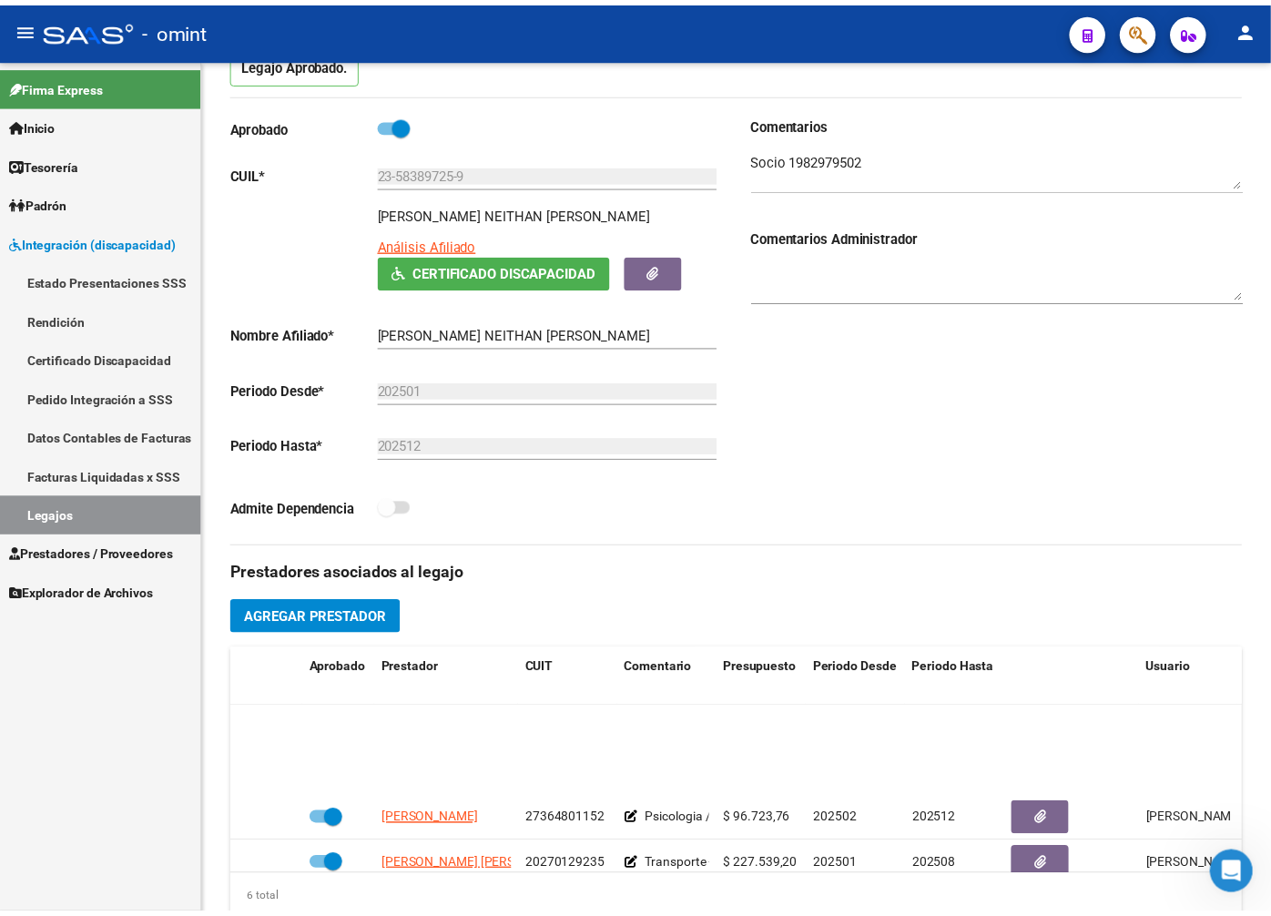
scroll to position [101, 0]
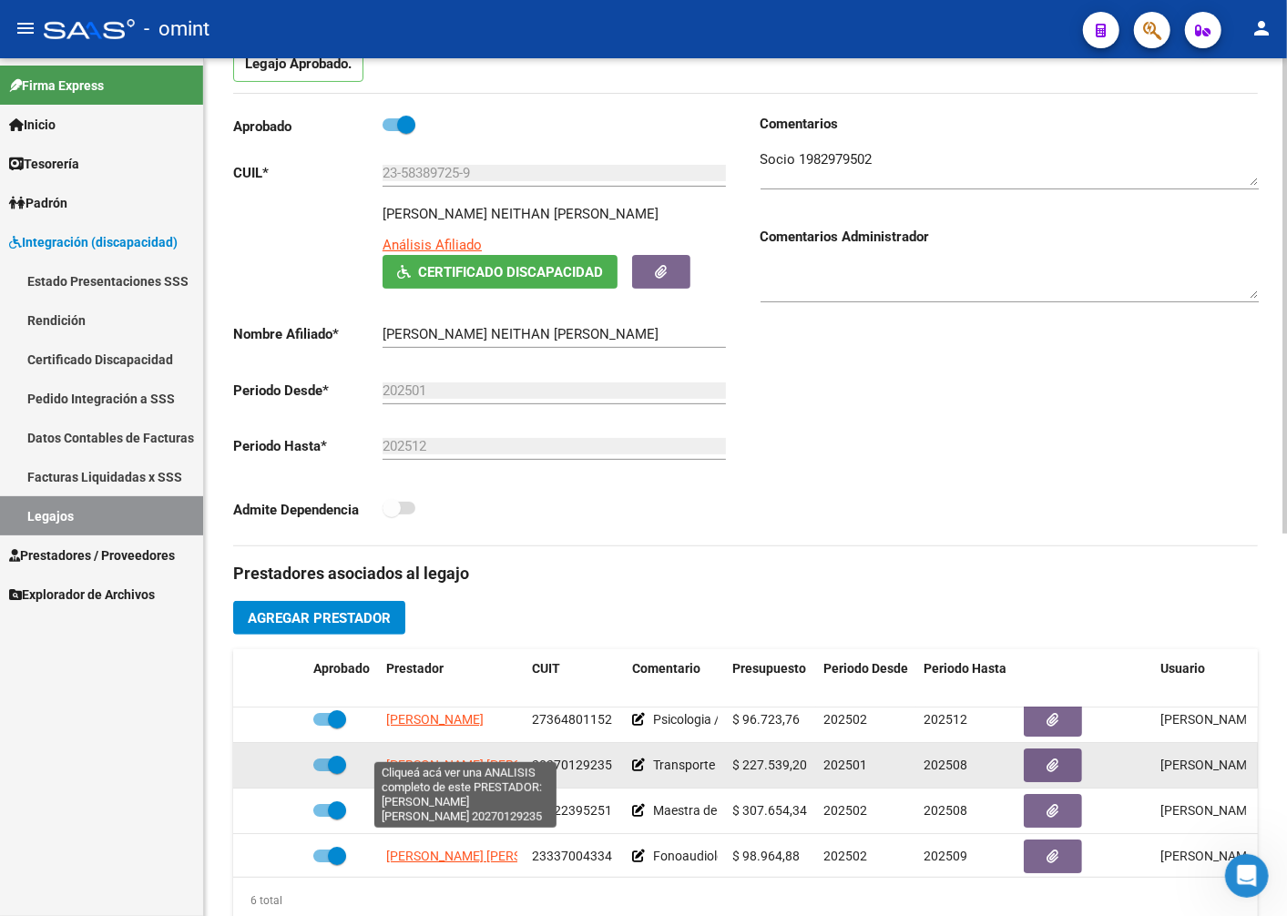
click at [456, 758] on span "[PERSON_NAME]" at bounding box center [485, 765] width 198 height 15
type textarea "20270129235"
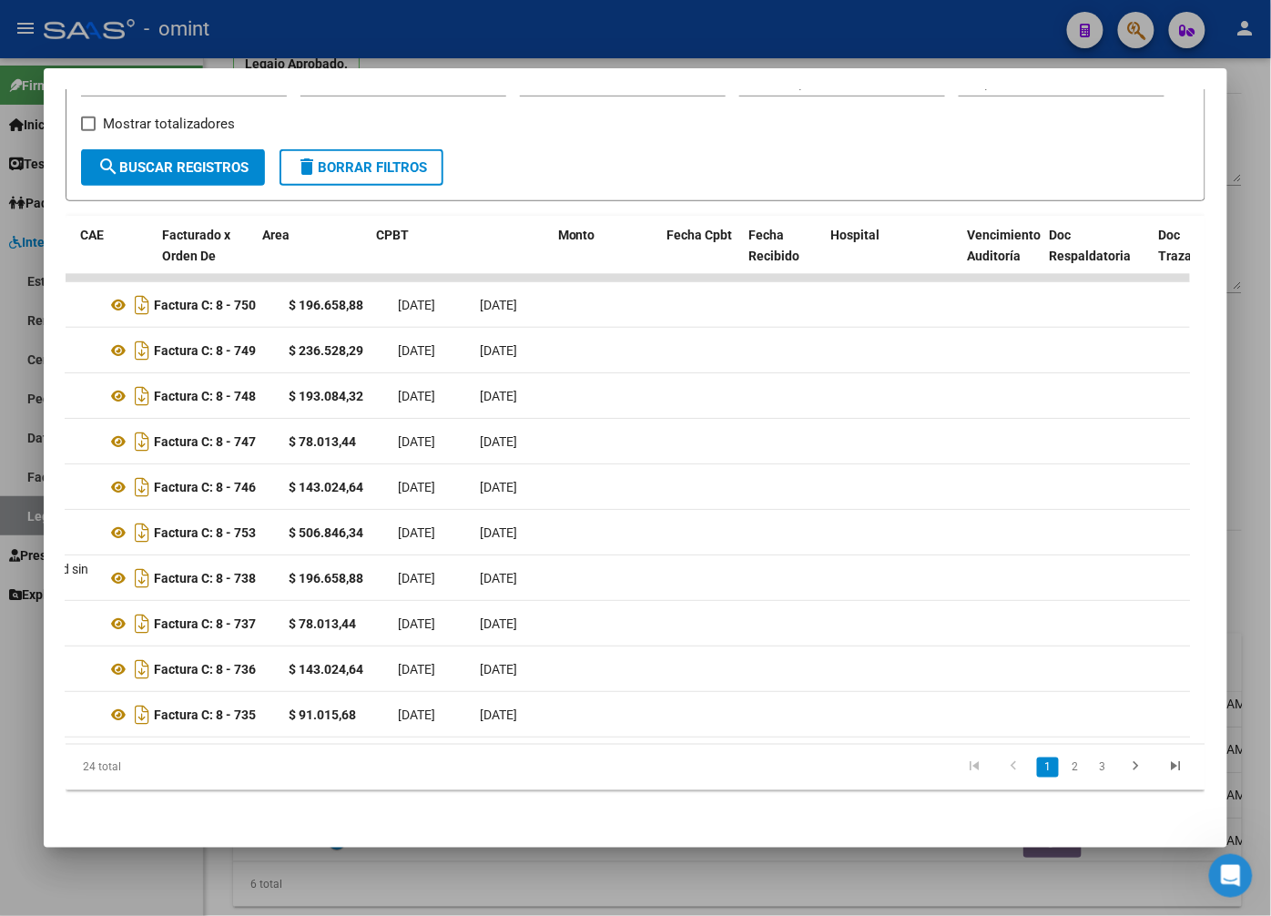
scroll to position [0, 0]
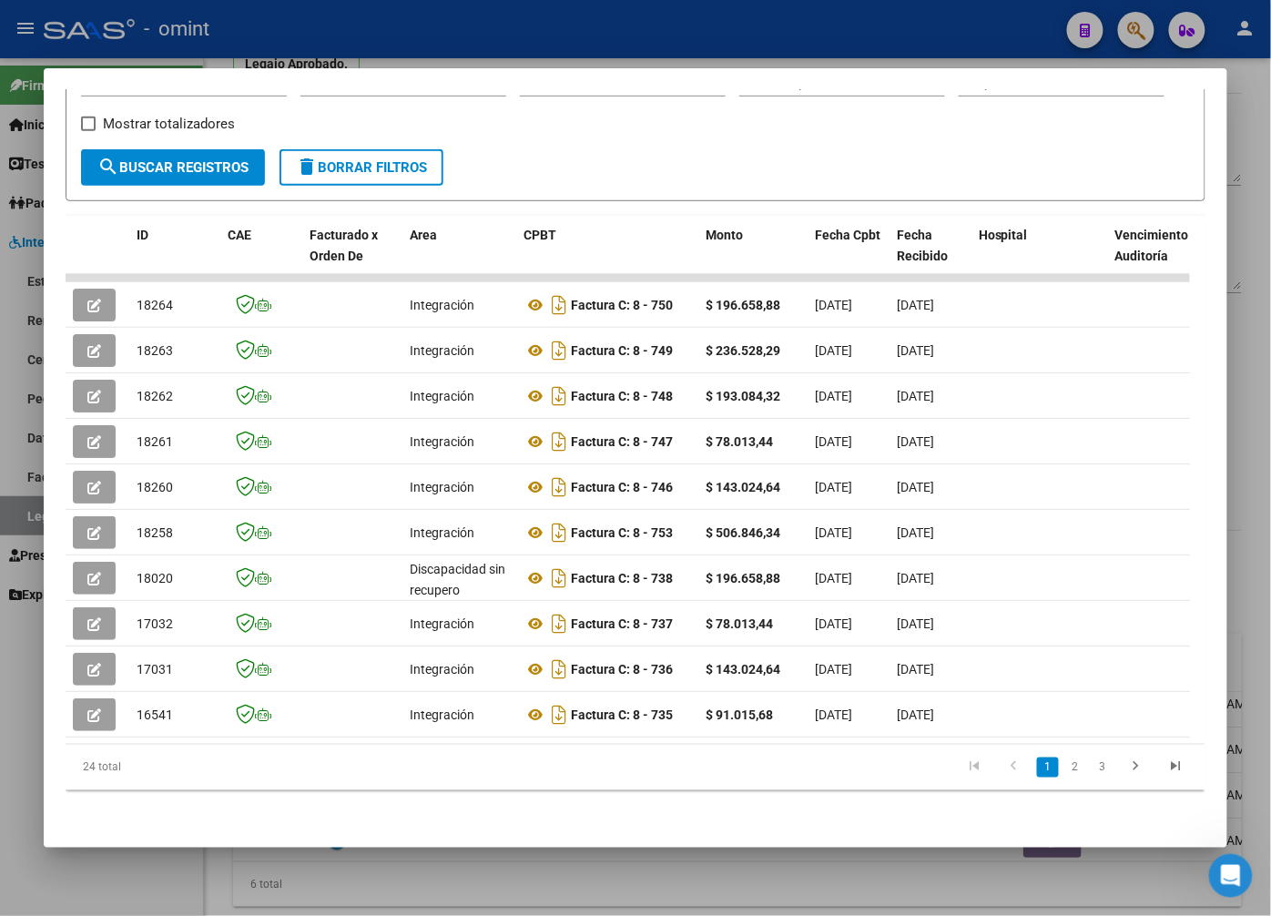
drag, startPoint x: 386, startPoint y: 638, endPoint x: 46, endPoint y: 641, distance: 340.6
click at [46, 641] on mat-dialog-content "Análisis Prestador - CUIT: 20270129235 cloud_download Exportar CSV ABM ARCA Imp…" at bounding box center [636, 457] width 1184 height 735
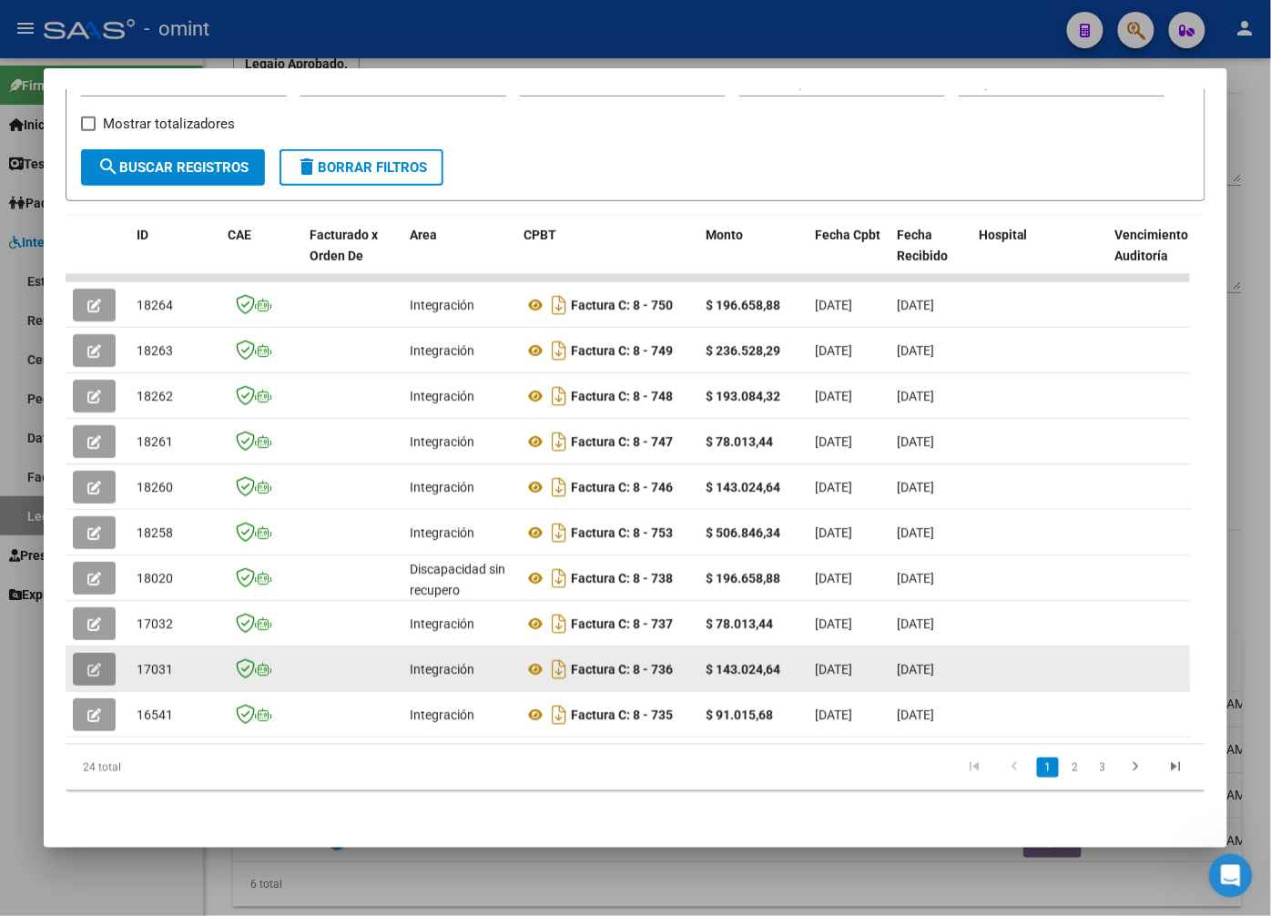
drag, startPoint x: 46, startPoint y: 641, endPoint x: 105, endPoint y: 652, distance: 60.2
click at [105, 653] on button "button" at bounding box center [94, 669] width 43 height 33
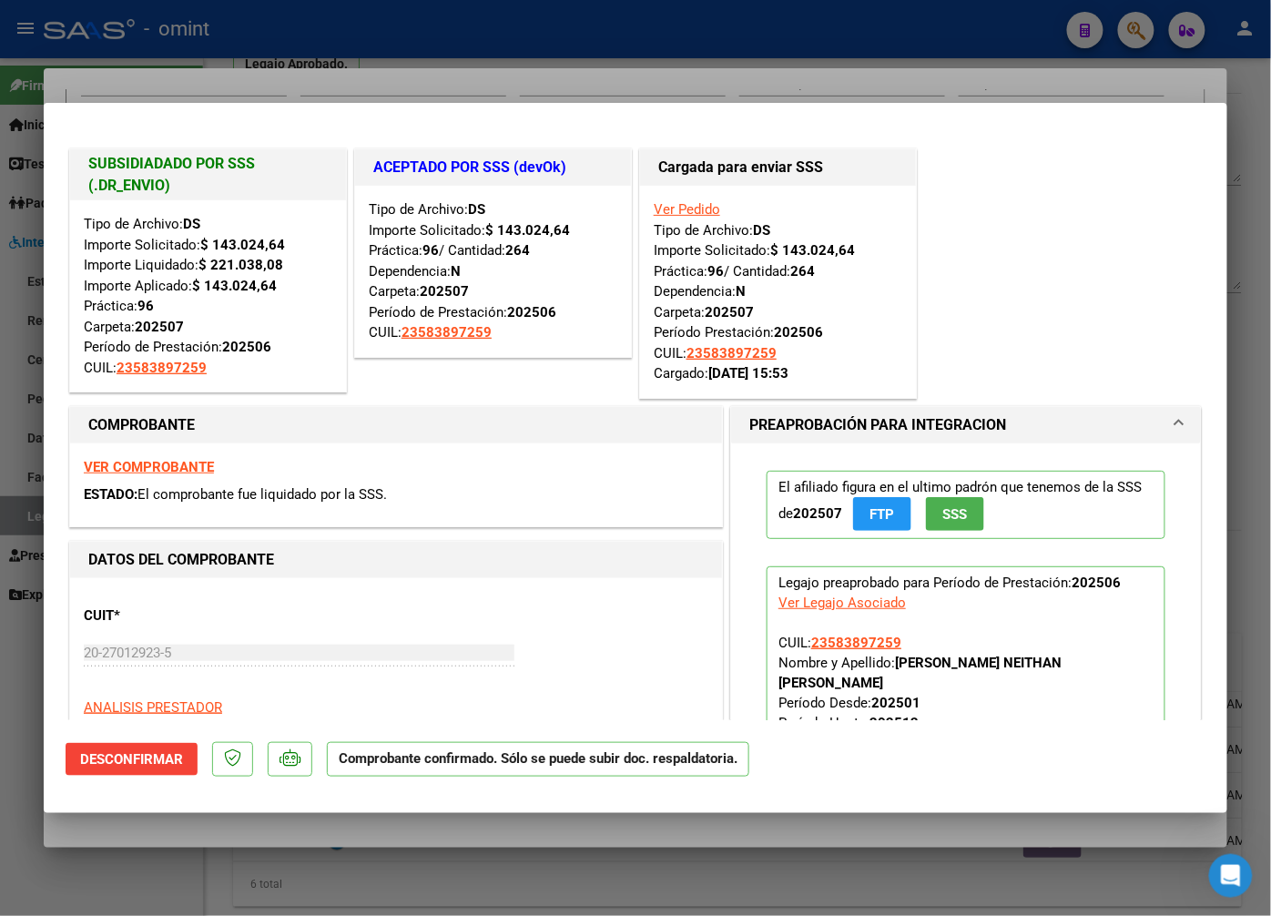
click at [244, 41] on div at bounding box center [635, 458] width 1271 height 916
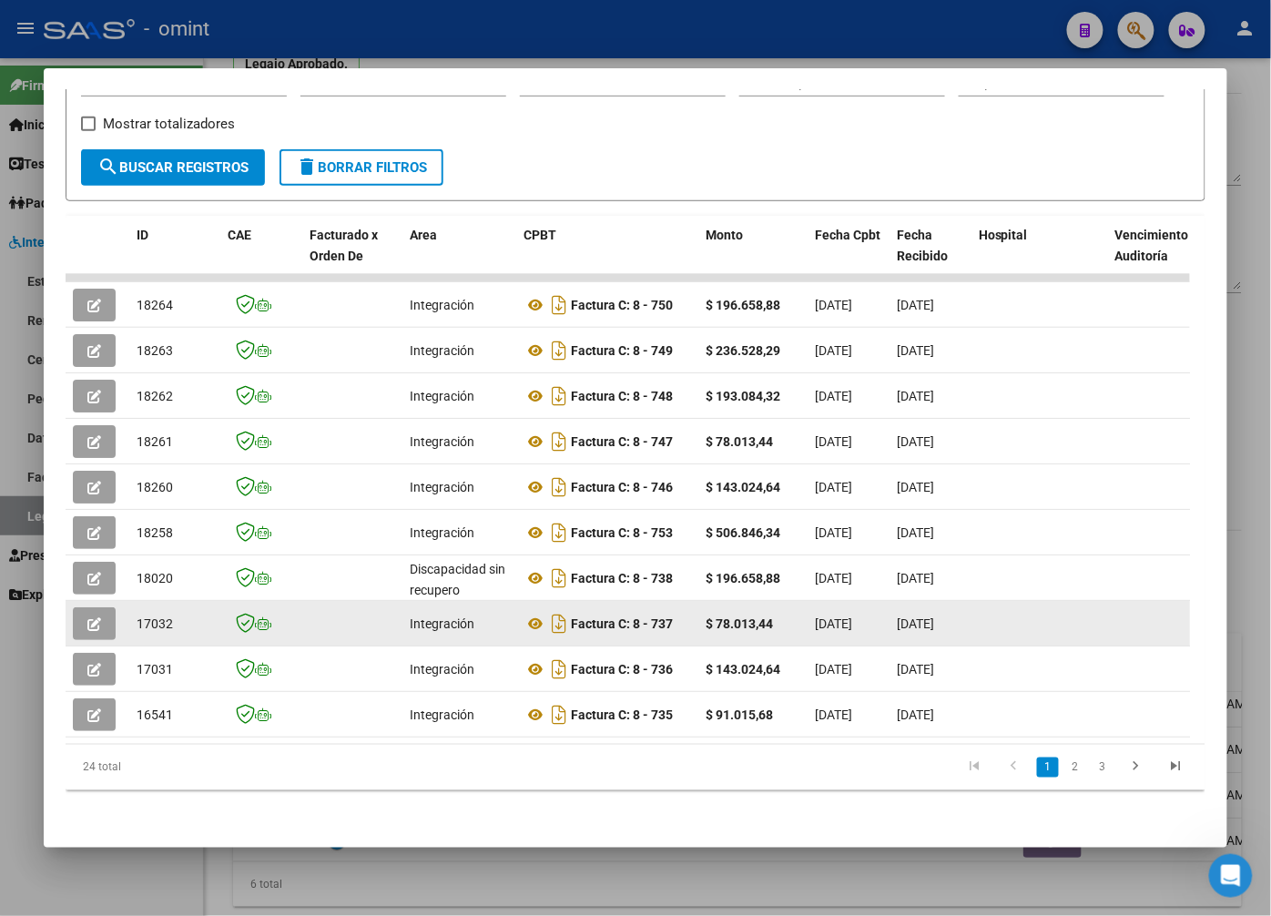
click at [94, 617] on icon "button" at bounding box center [94, 624] width 14 height 14
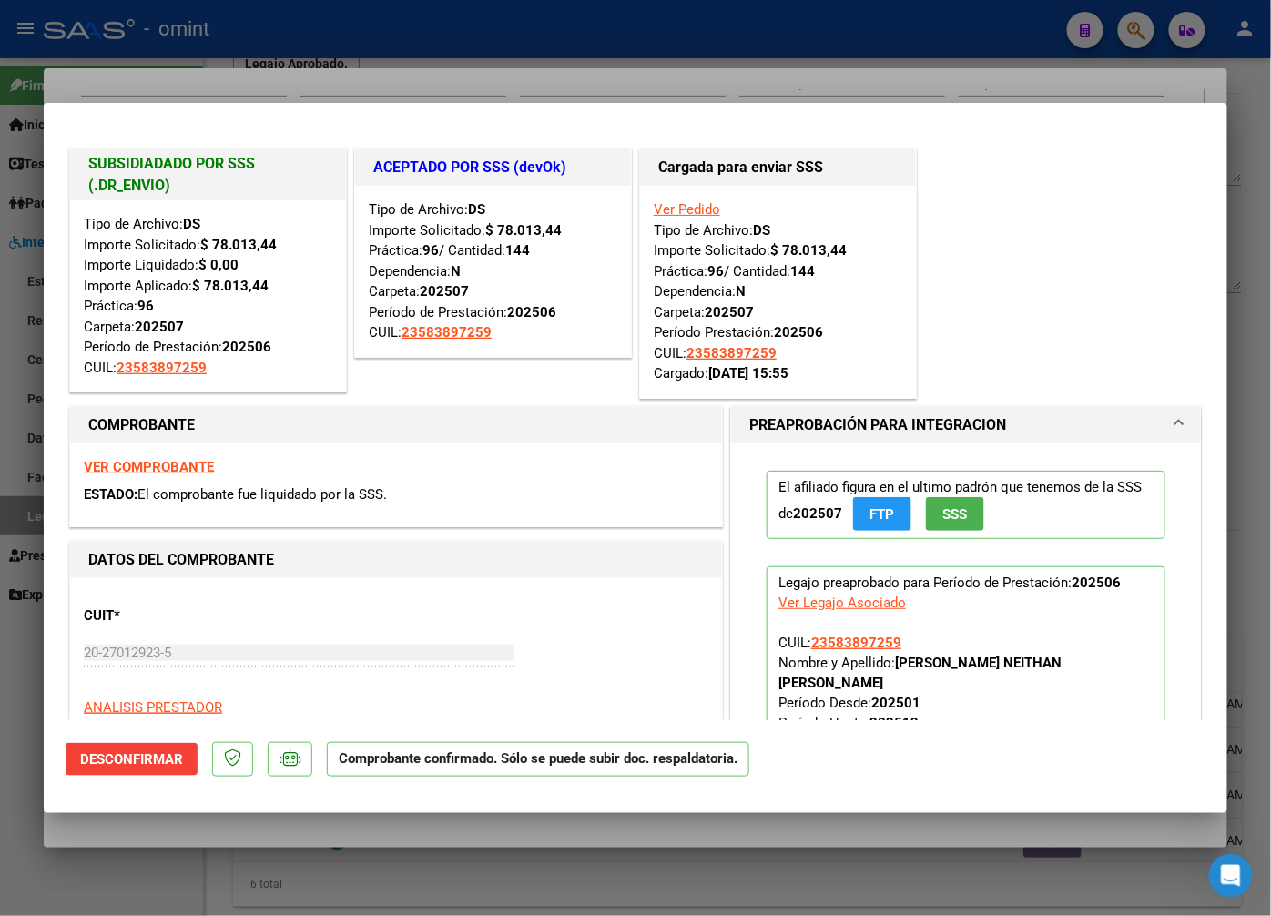
click at [261, 64] on div at bounding box center [635, 458] width 1271 height 916
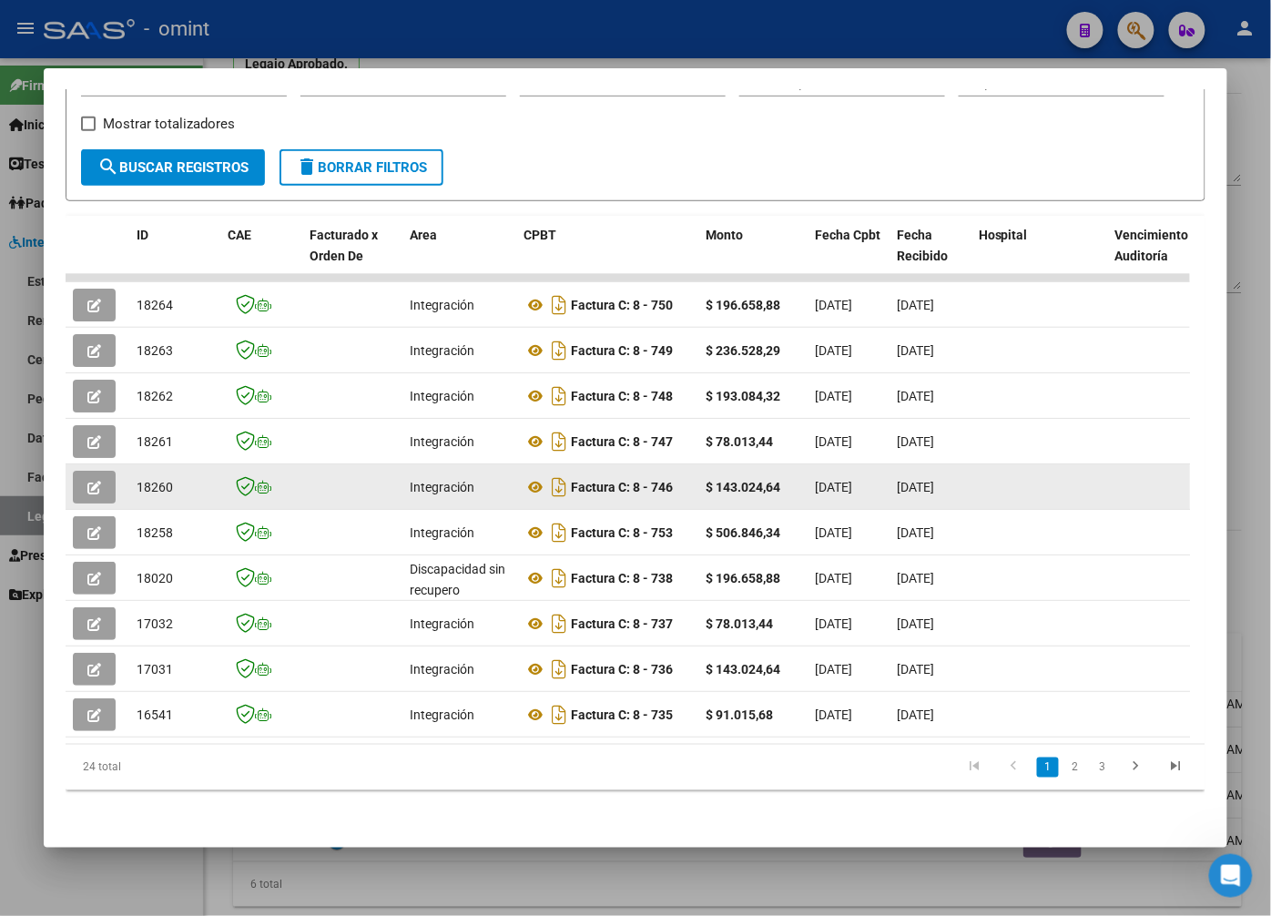
scroll to position [23, 0]
drag, startPoint x: 411, startPoint y: 477, endPoint x: 103, endPoint y: 474, distance: 307.8
drag, startPoint x: 103, startPoint y: 474, endPoint x: 92, endPoint y: 470, distance: 11.5
click at [92, 481] on icon "button" at bounding box center [94, 488] width 14 height 14
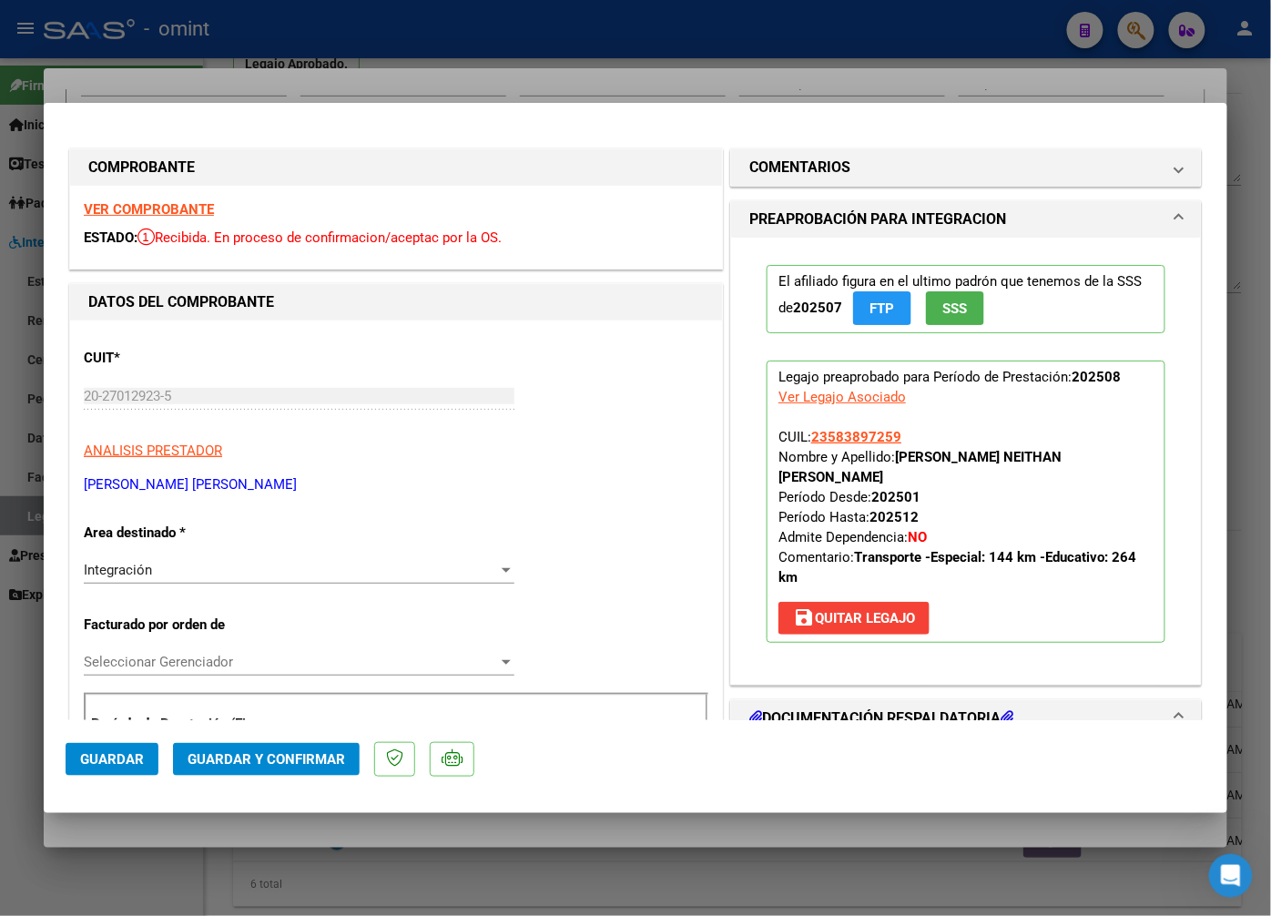
click at [213, 205] on strong "VER COMPROBANTE" at bounding box center [149, 209] width 130 height 16
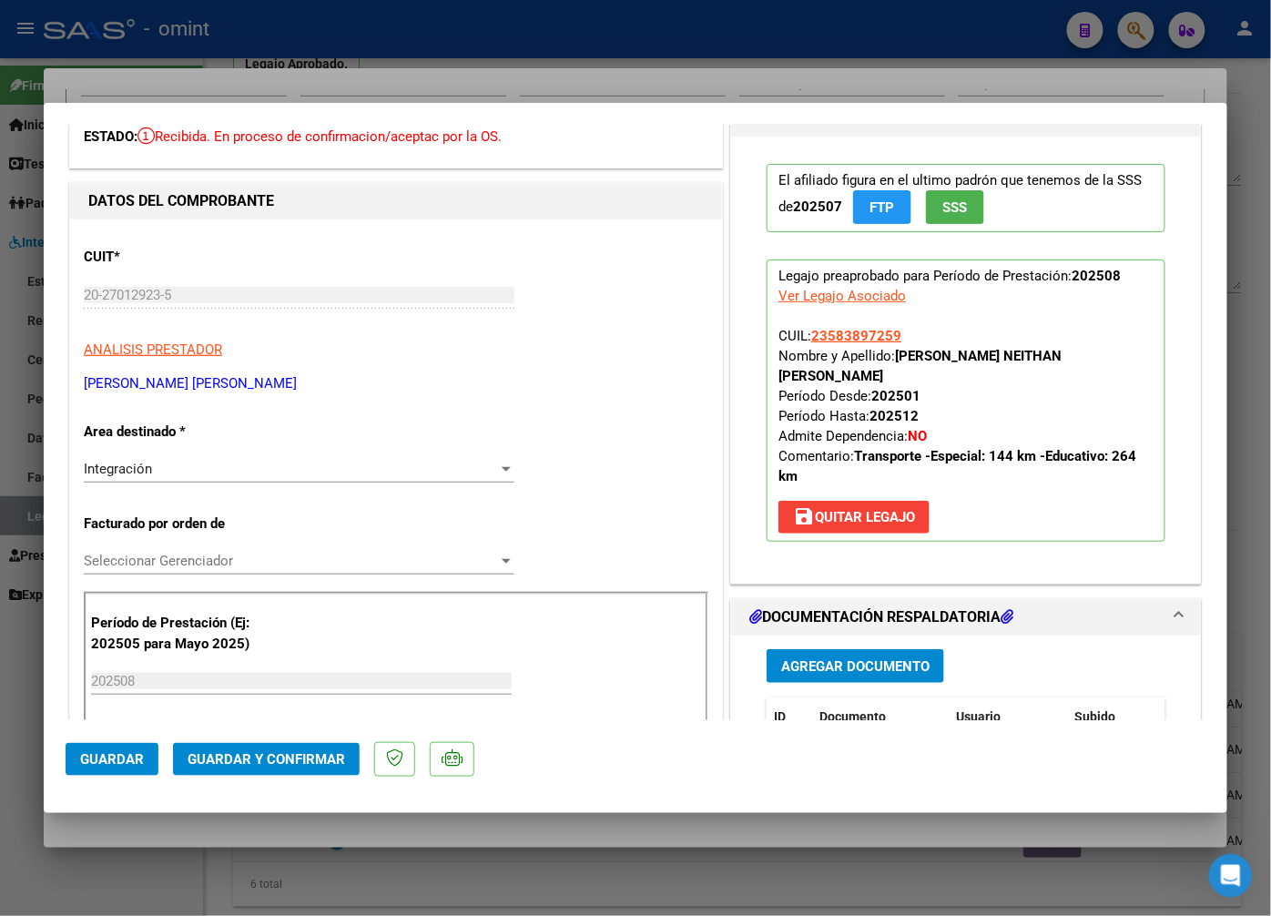
scroll to position [202, 0]
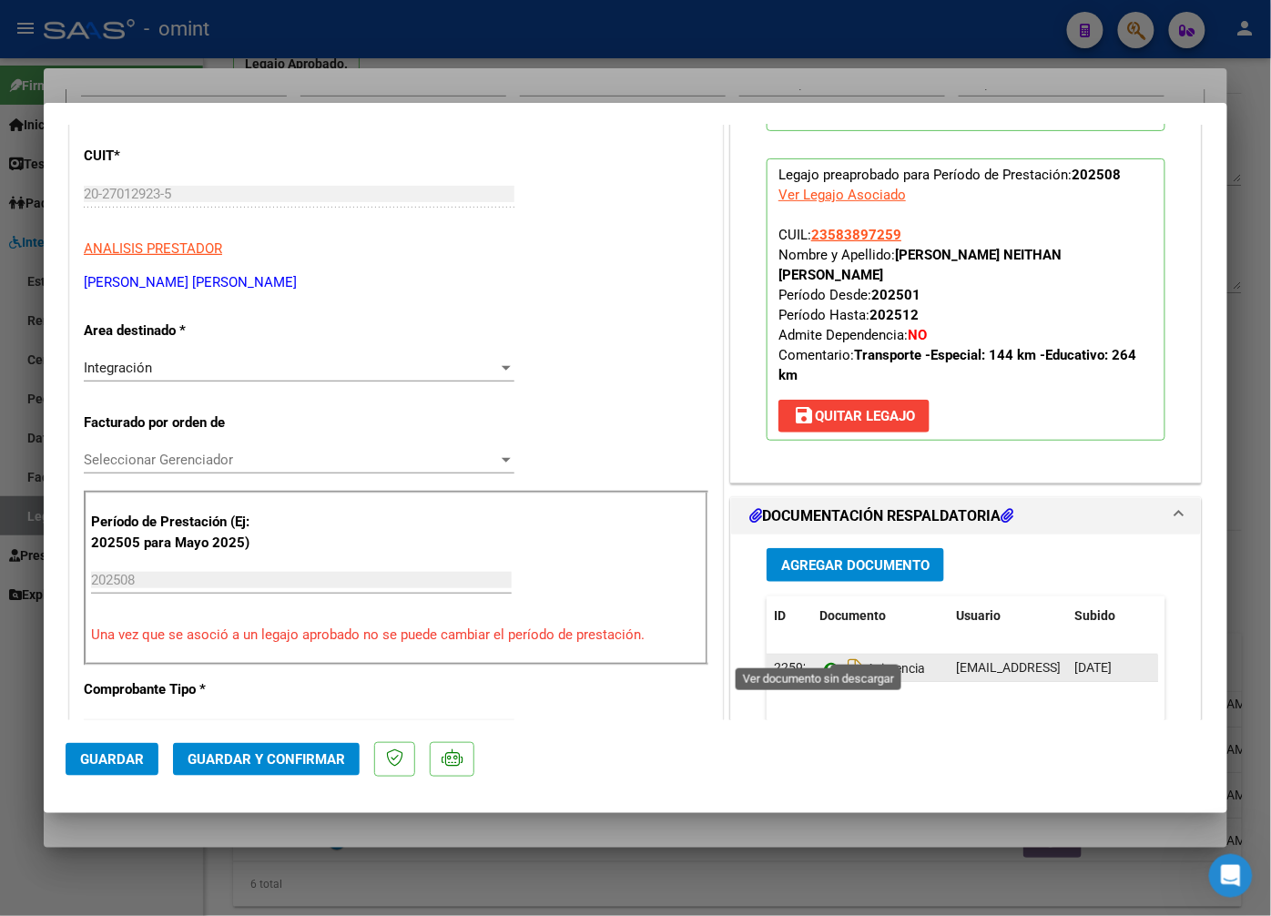
click at [831, 657] on icon at bounding box center [832, 668] width 24 height 22
click at [403, 85] on div at bounding box center [635, 458] width 1271 height 916
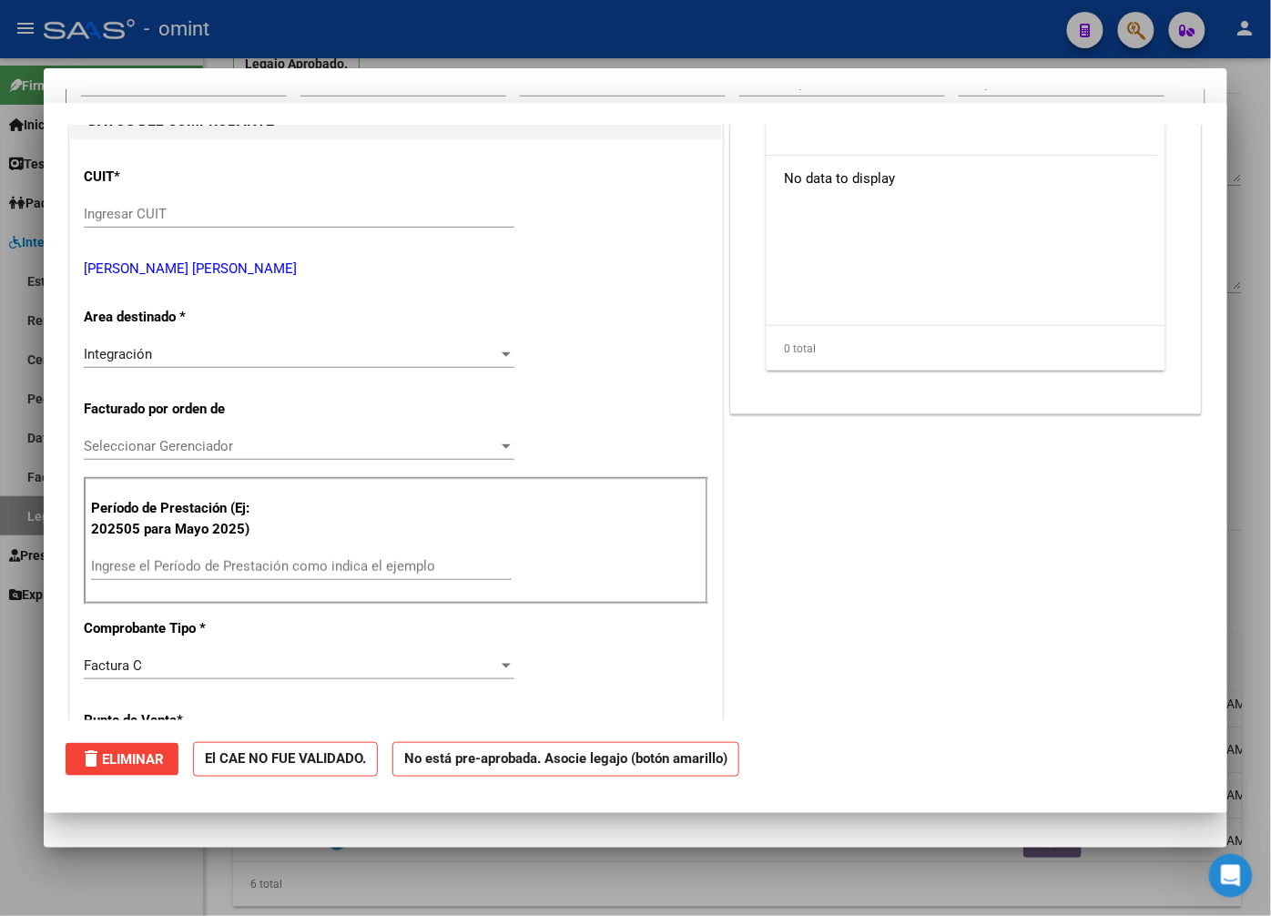
scroll to position [222, 0]
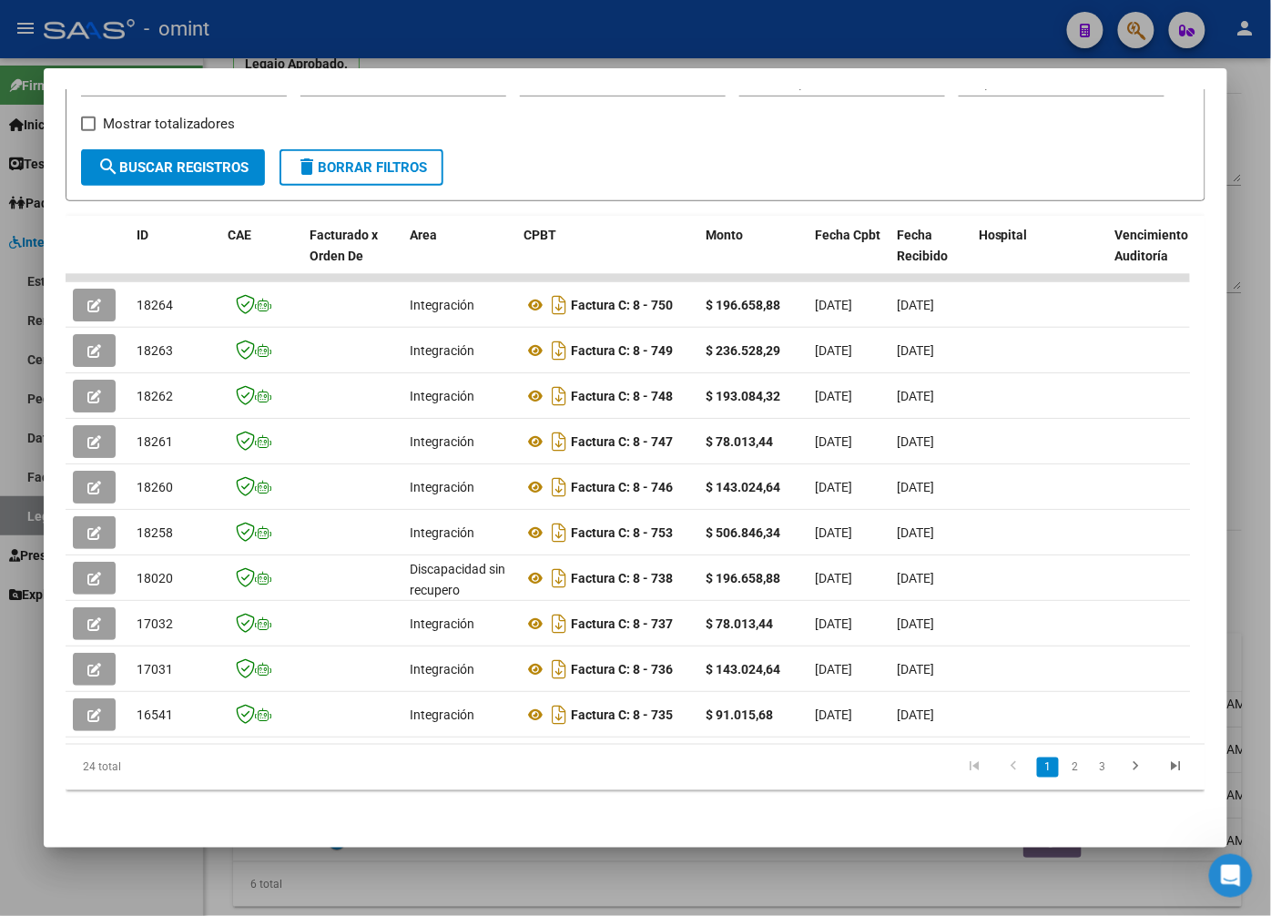
click at [335, 42] on div at bounding box center [635, 458] width 1271 height 916
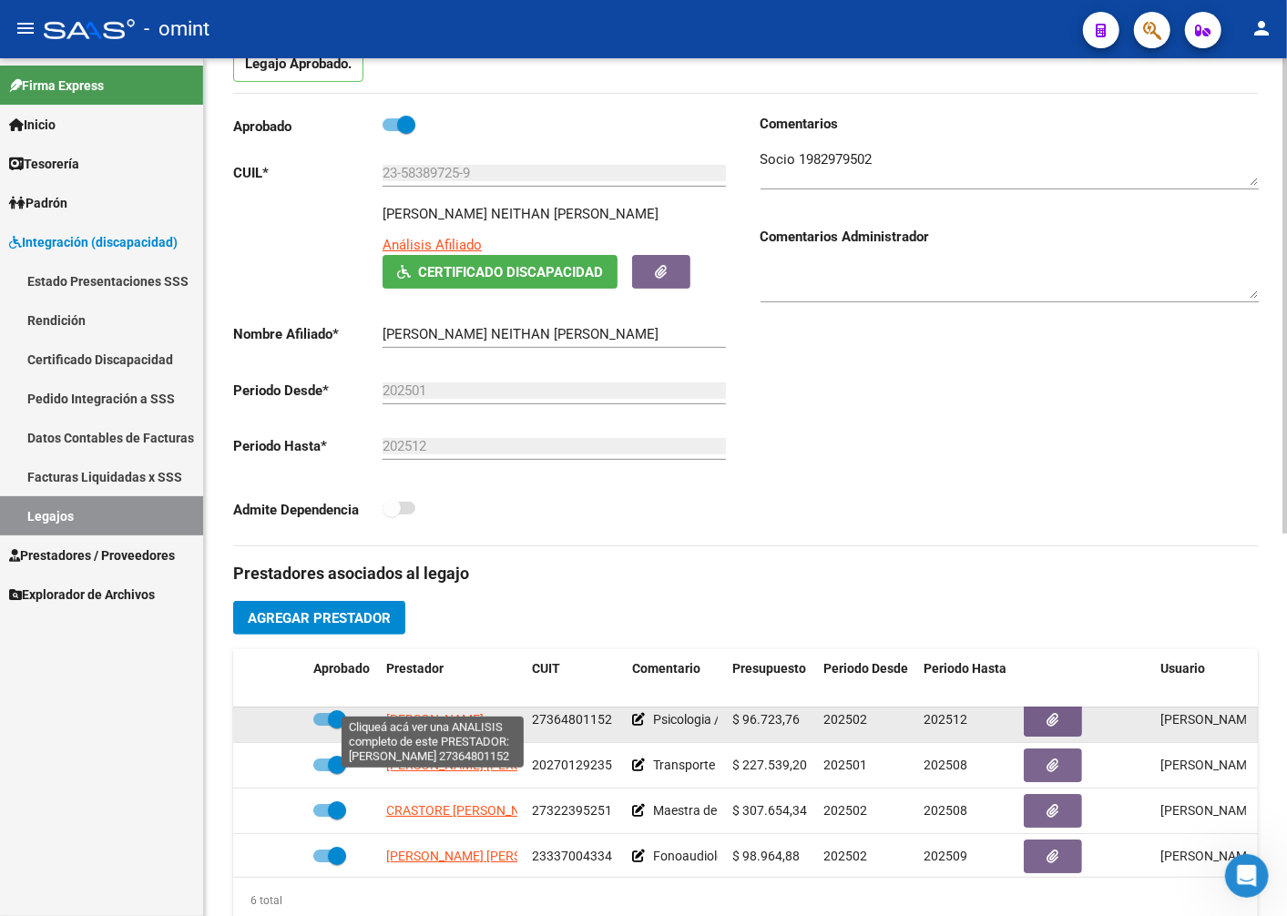
click at [459, 712] on span "[PERSON_NAME]" at bounding box center [434, 719] width 97 height 15
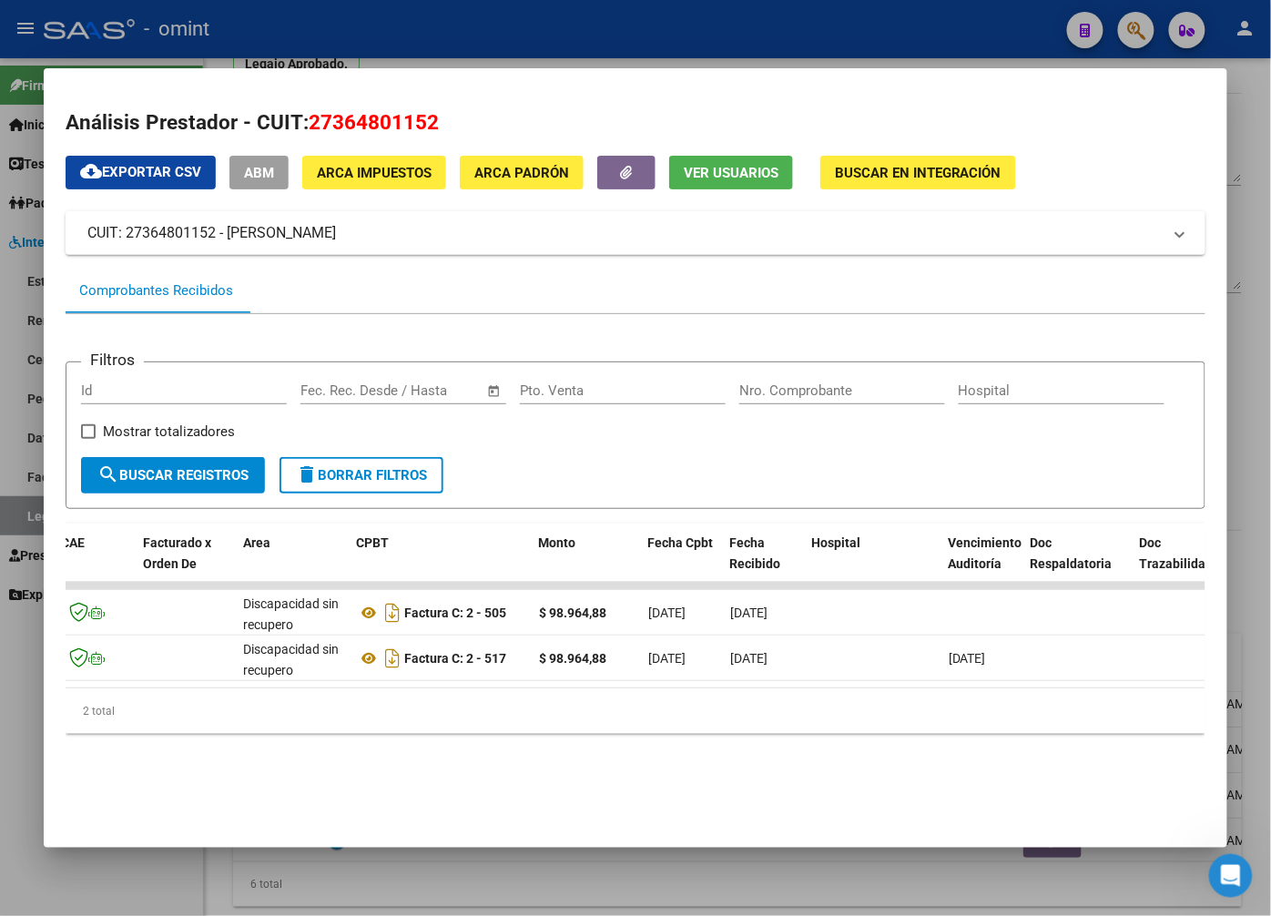
scroll to position [0, 0]
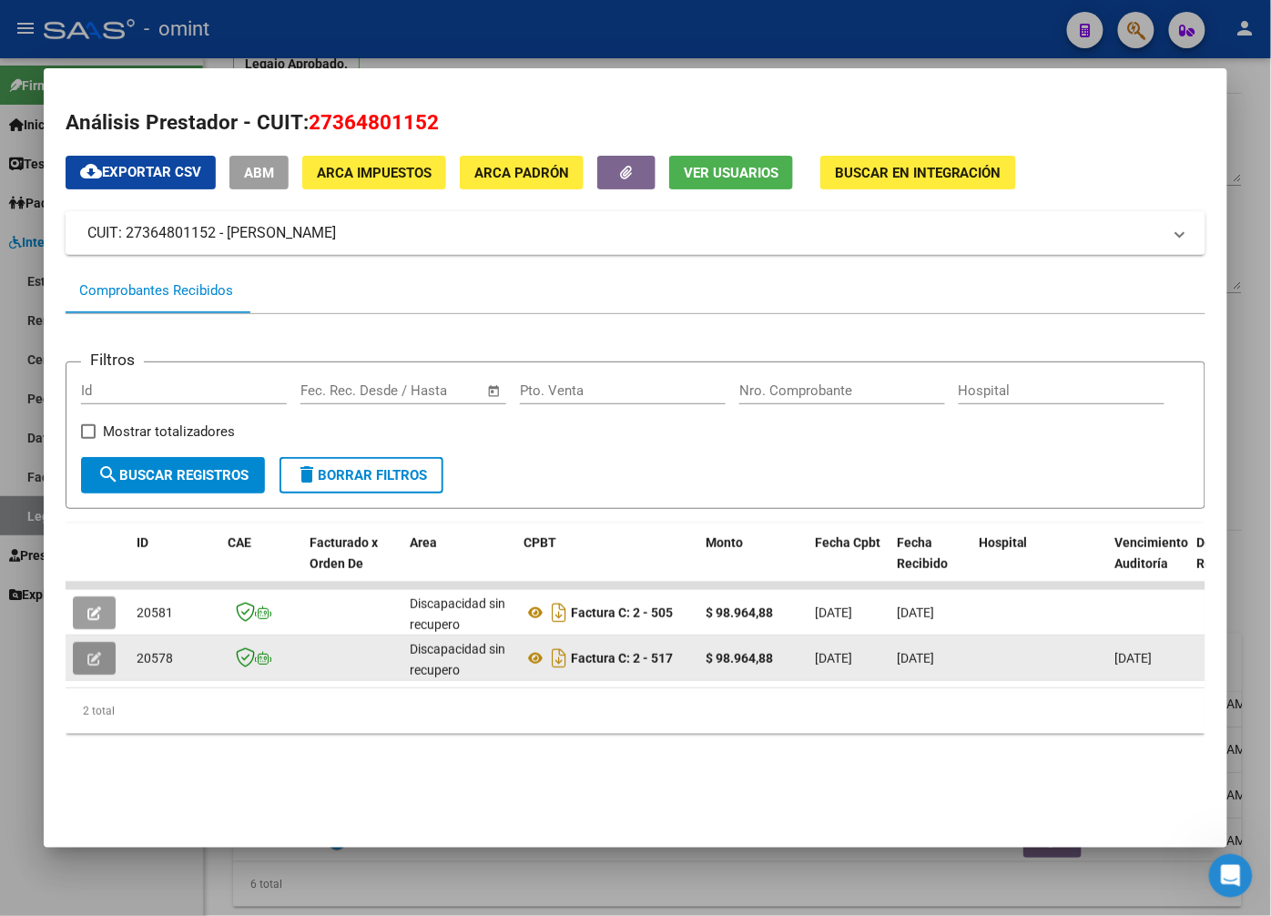
click at [84, 653] on button "button" at bounding box center [94, 658] width 43 height 33
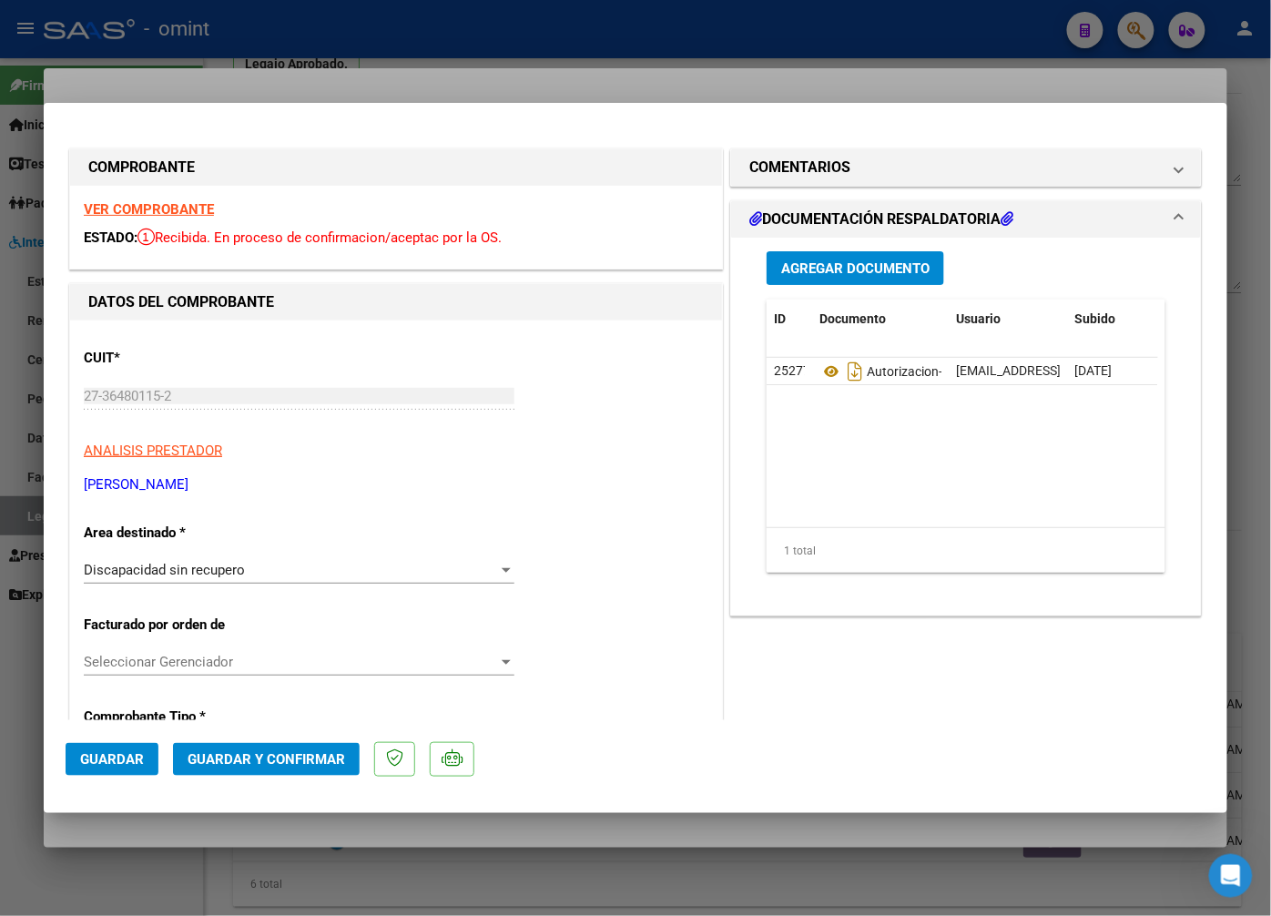
click at [138, 209] on strong "VER COMPROBANTE" at bounding box center [149, 209] width 130 height 16
click at [229, 69] on div at bounding box center [635, 458] width 1271 height 916
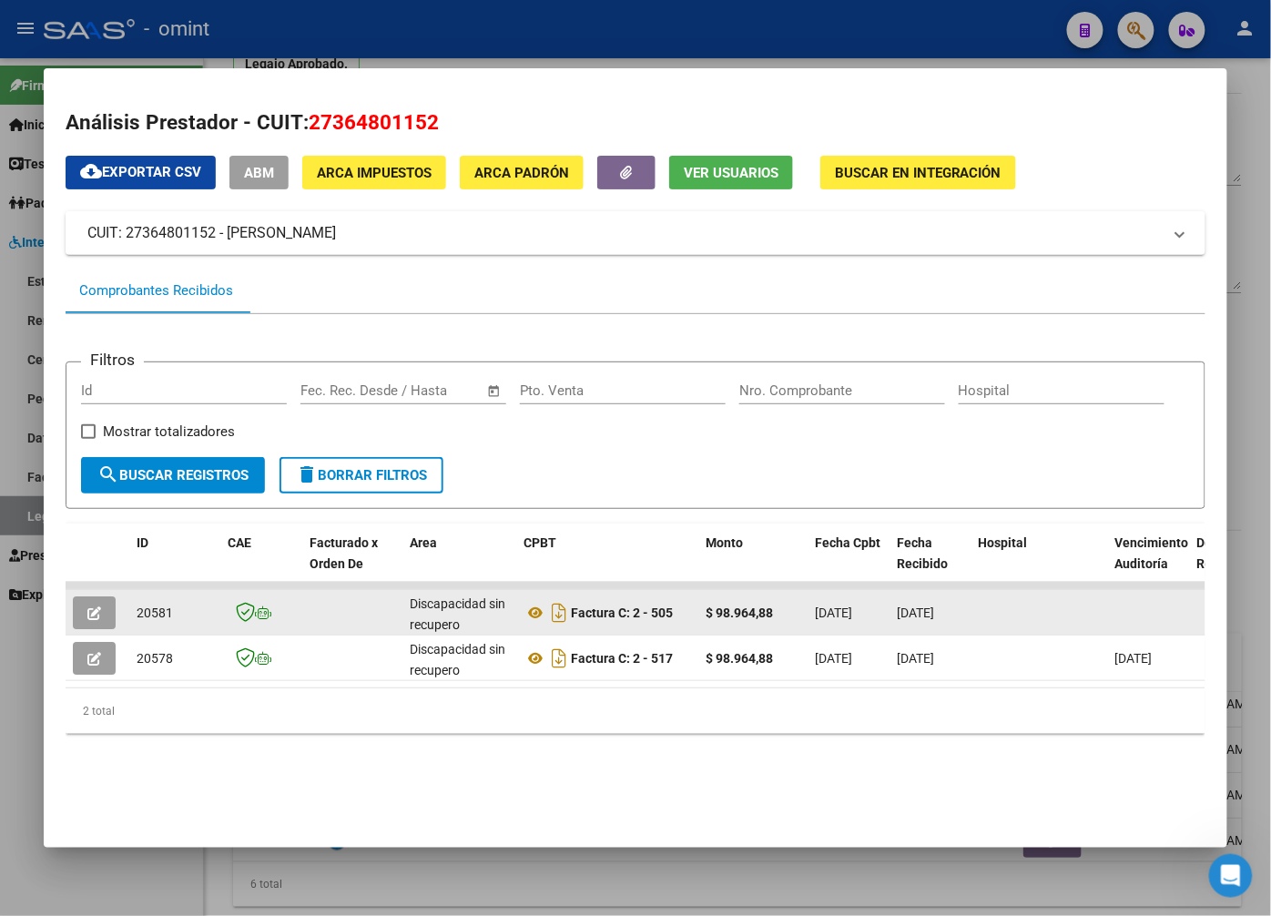
click at [93, 619] on icon "button" at bounding box center [94, 613] width 14 height 14
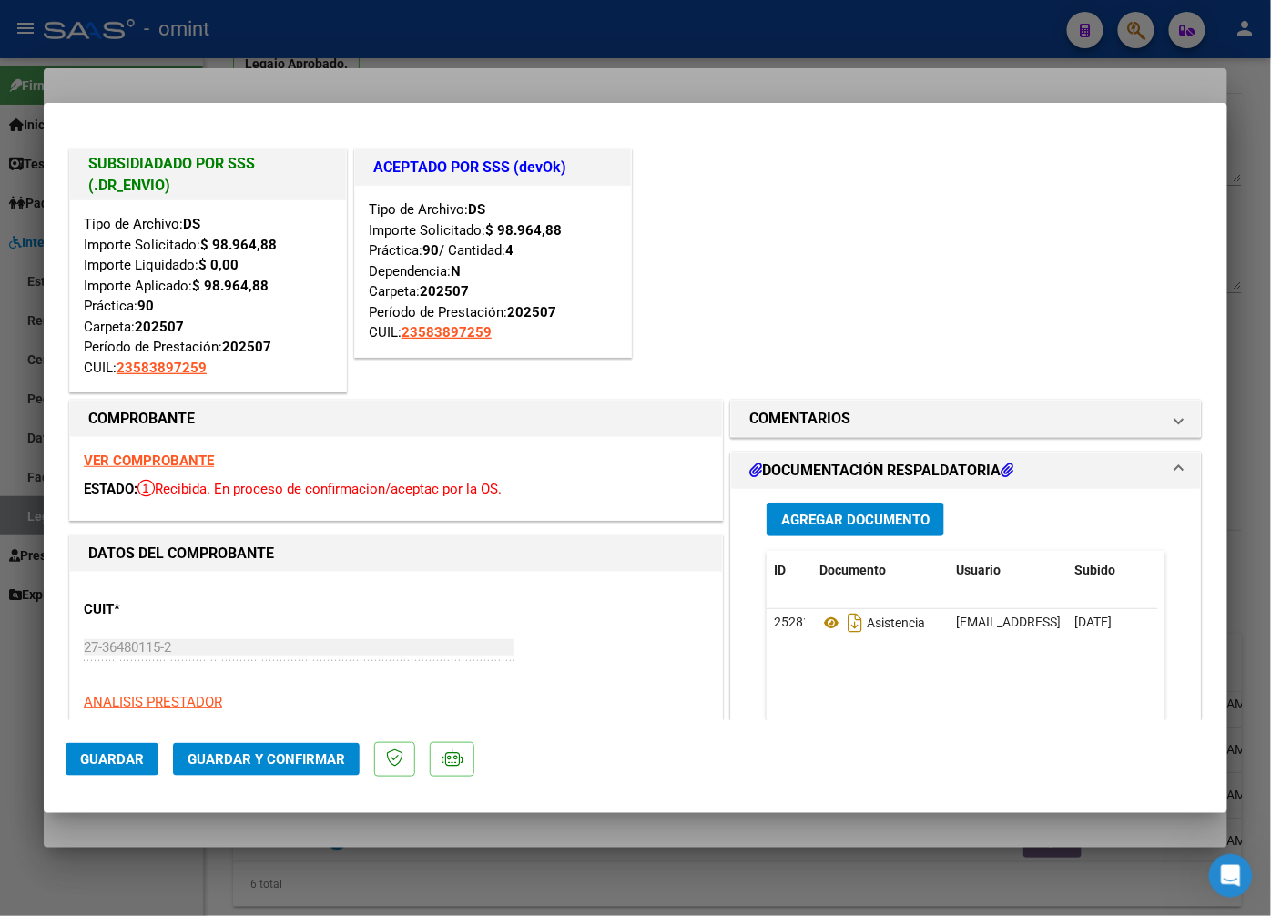
click at [317, 52] on div at bounding box center [635, 458] width 1271 height 916
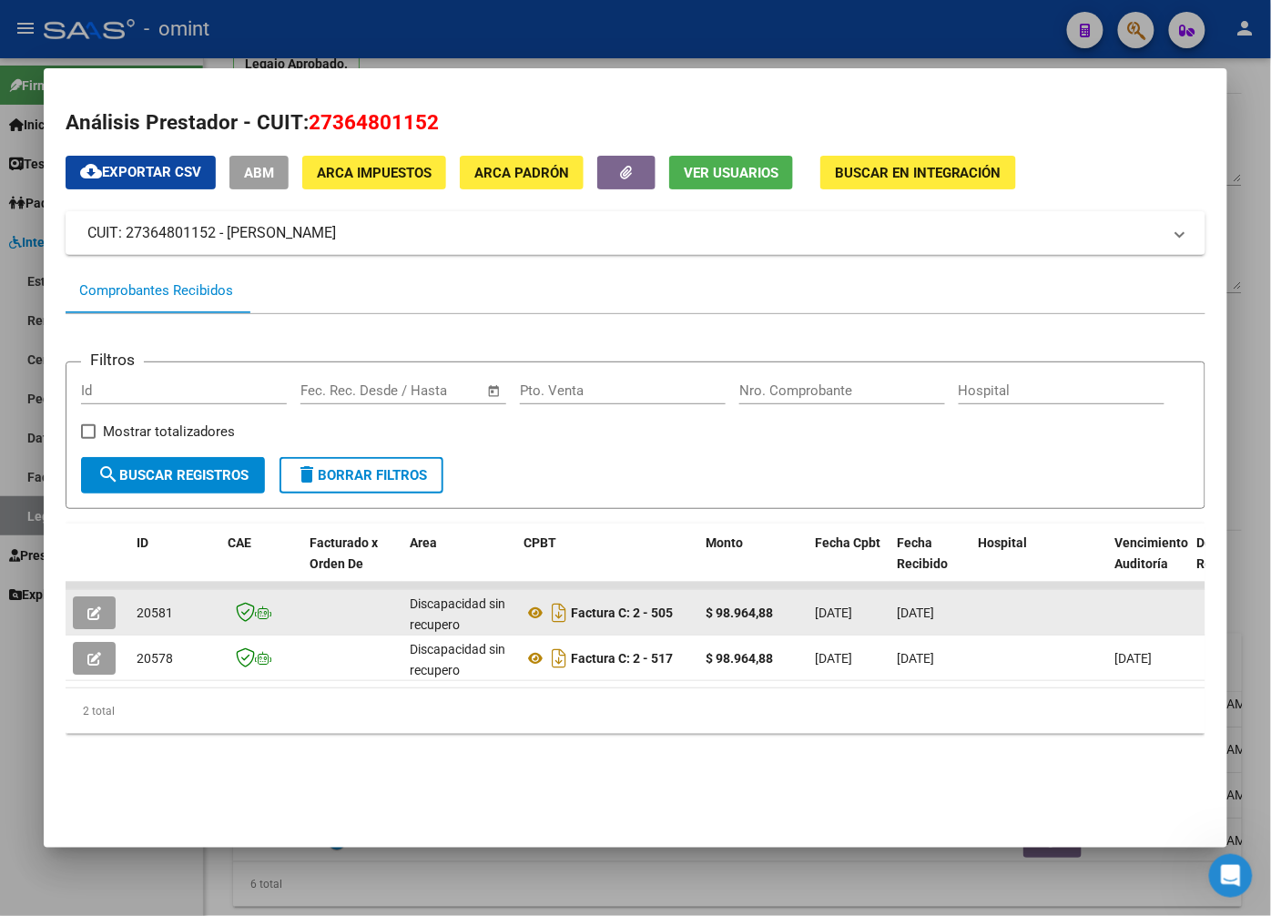
click at [106, 623] on button "button" at bounding box center [94, 612] width 43 height 33
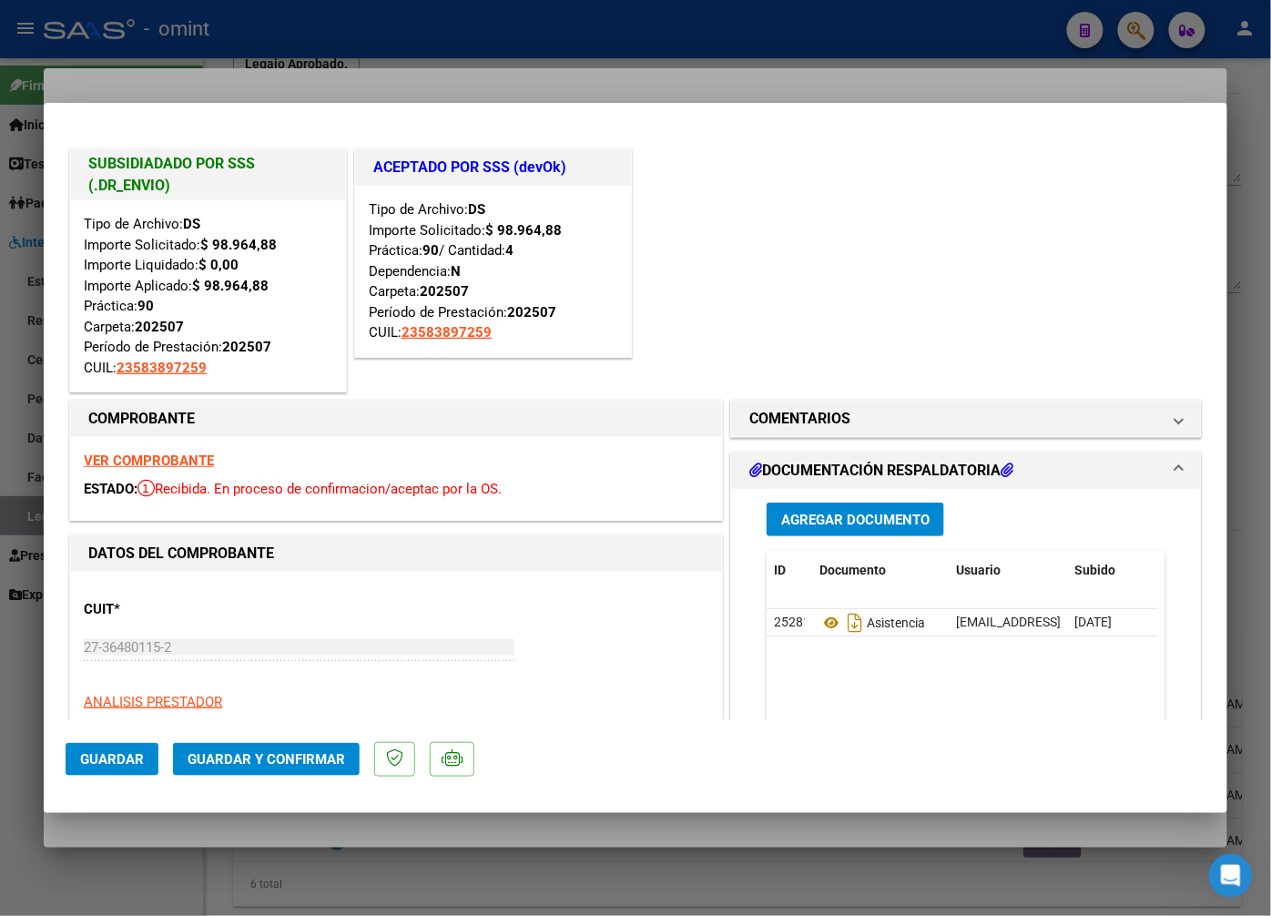
click at [246, 74] on div at bounding box center [635, 458] width 1271 height 916
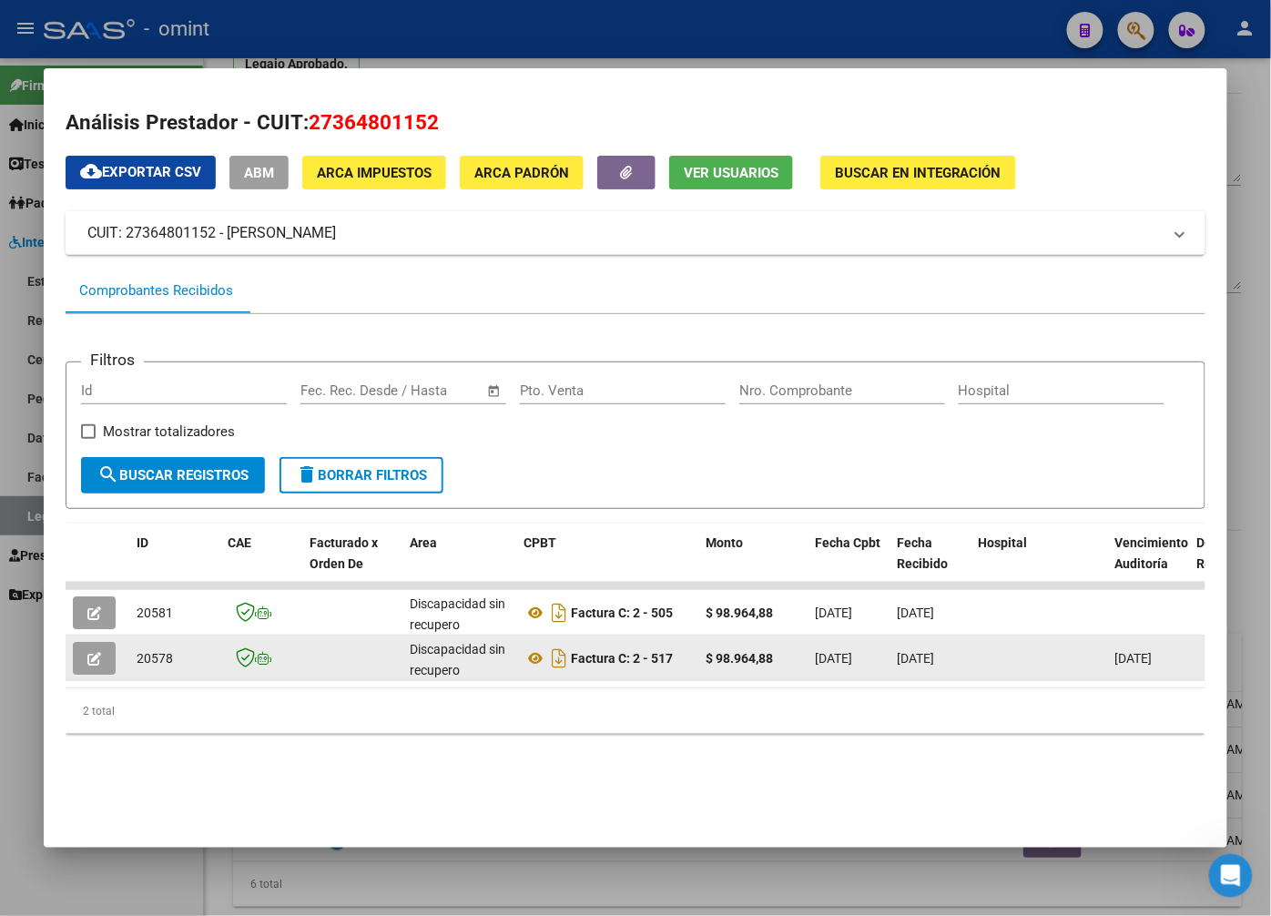
click at [101, 660] on icon "button" at bounding box center [94, 659] width 14 height 14
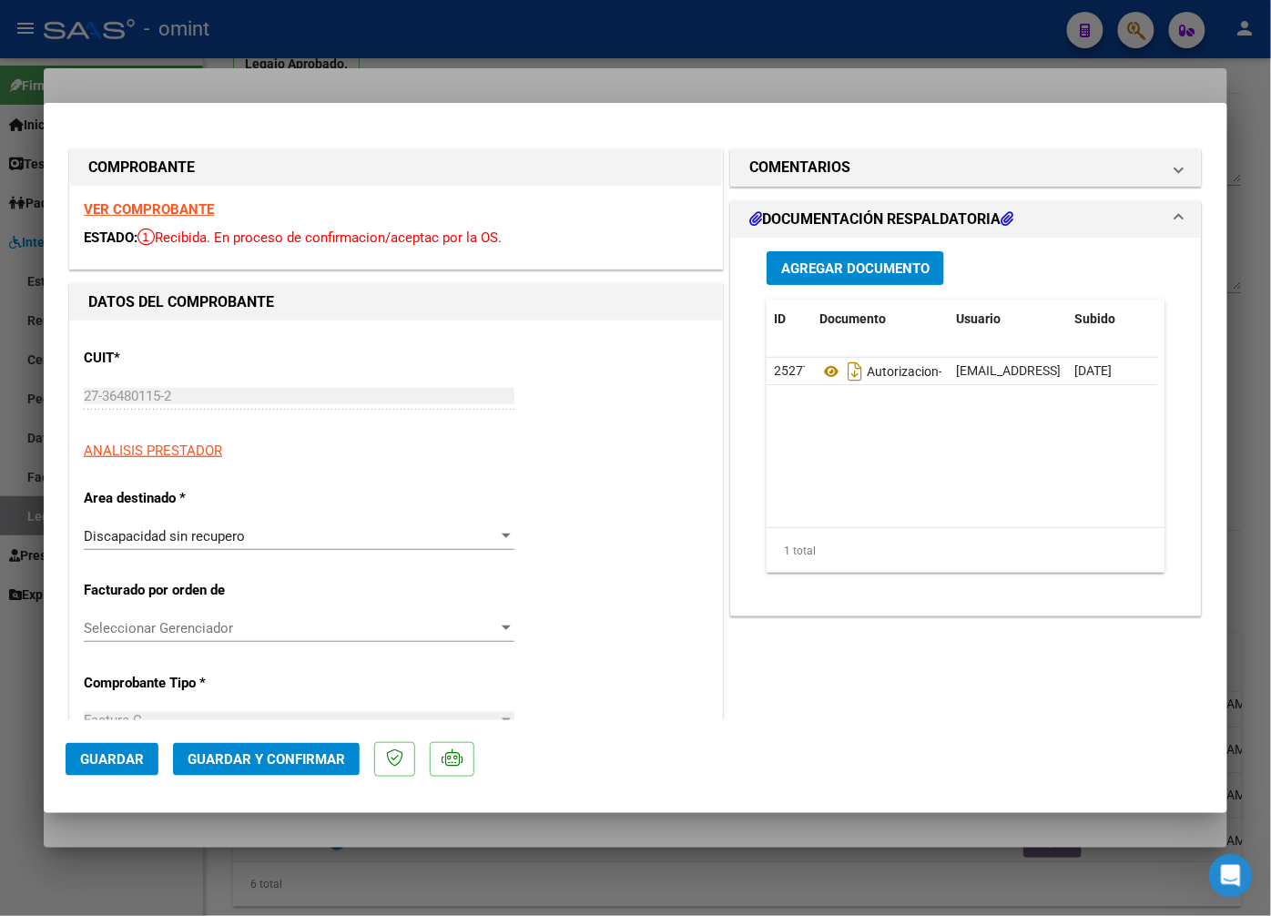
click at [451, 59] on div at bounding box center [635, 458] width 1271 height 916
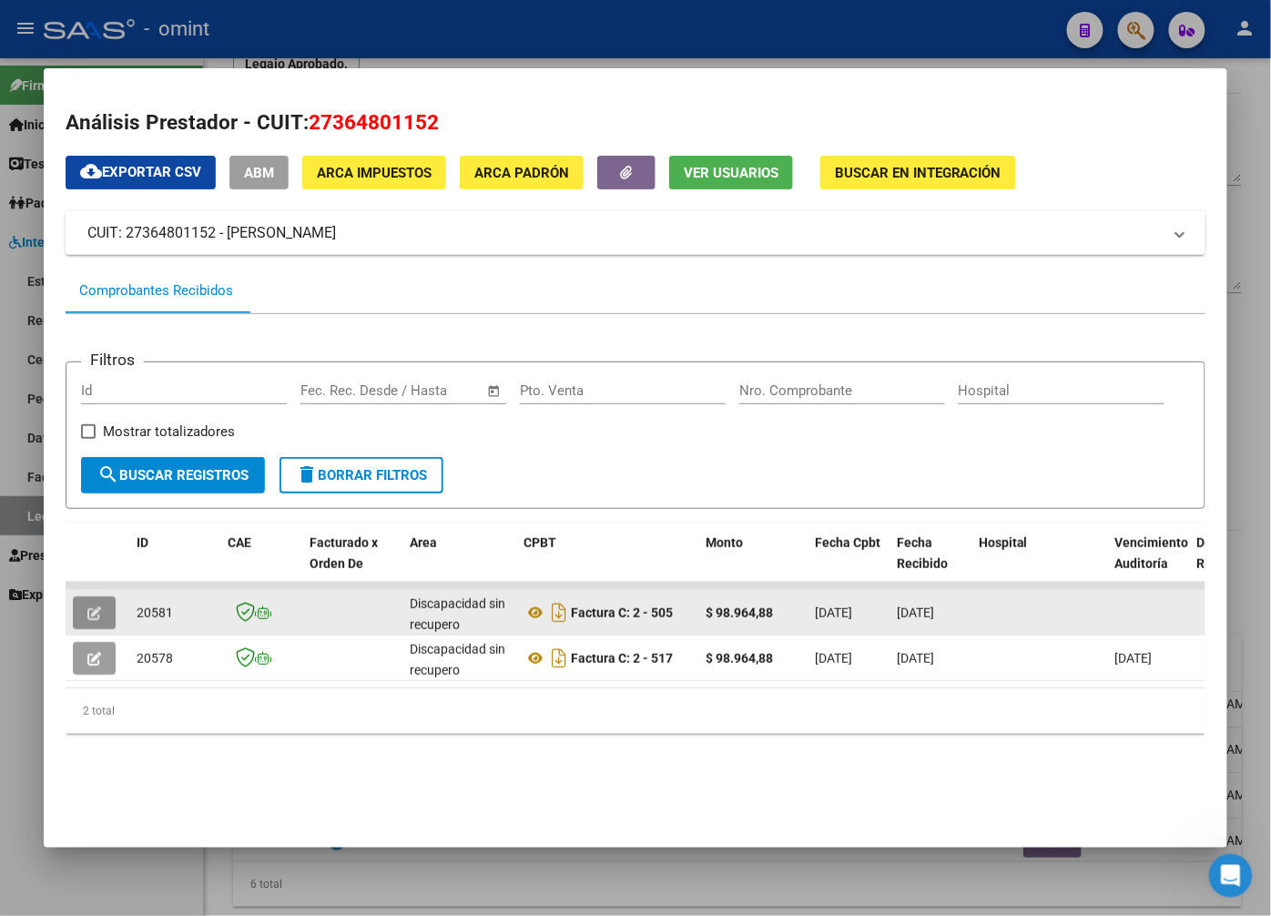
click at [97, 613] on icon "button" at bounding box center [94, 613] width 14 height 14
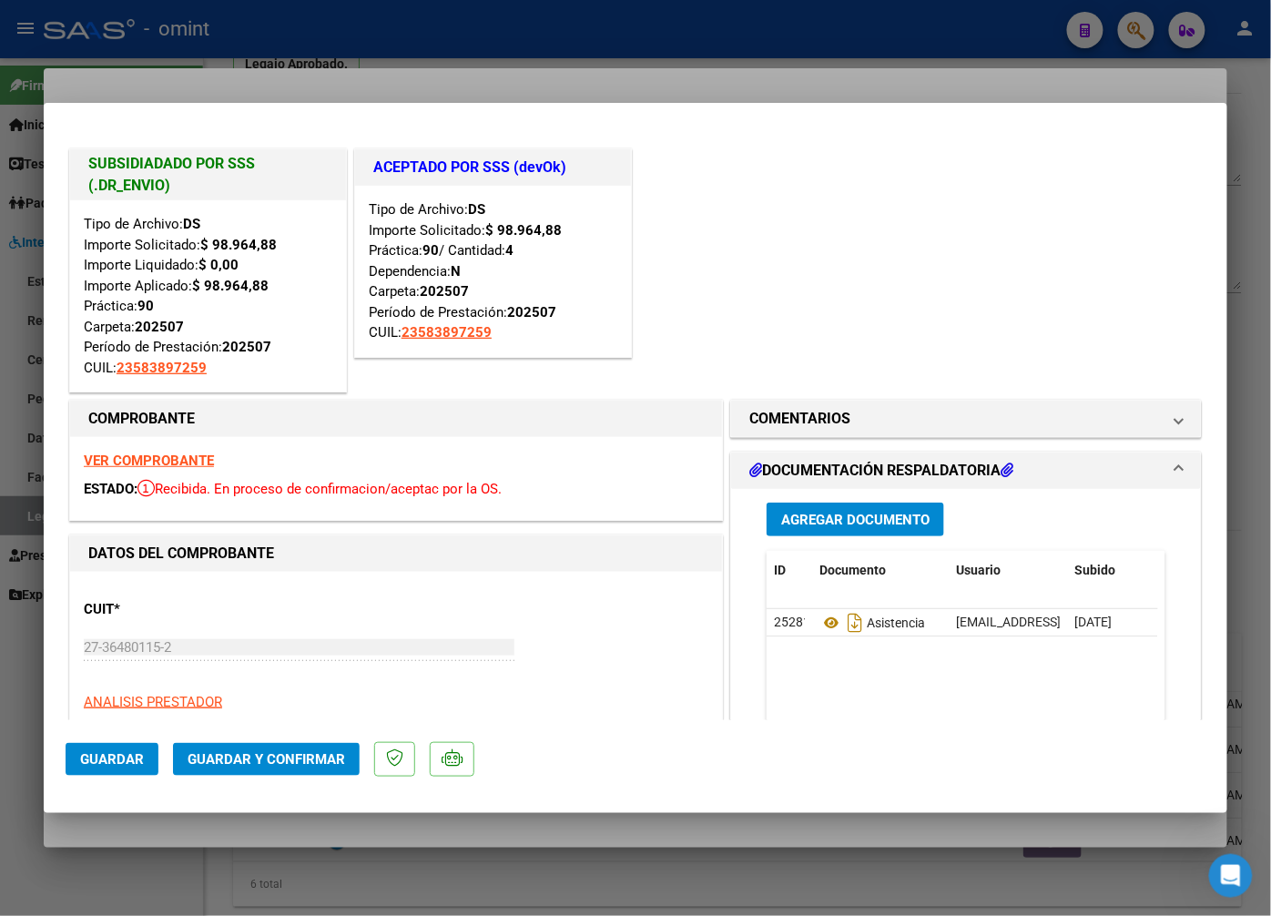
click at [225, 82] on div at bounding box center [635, 458] width 1271 height 916
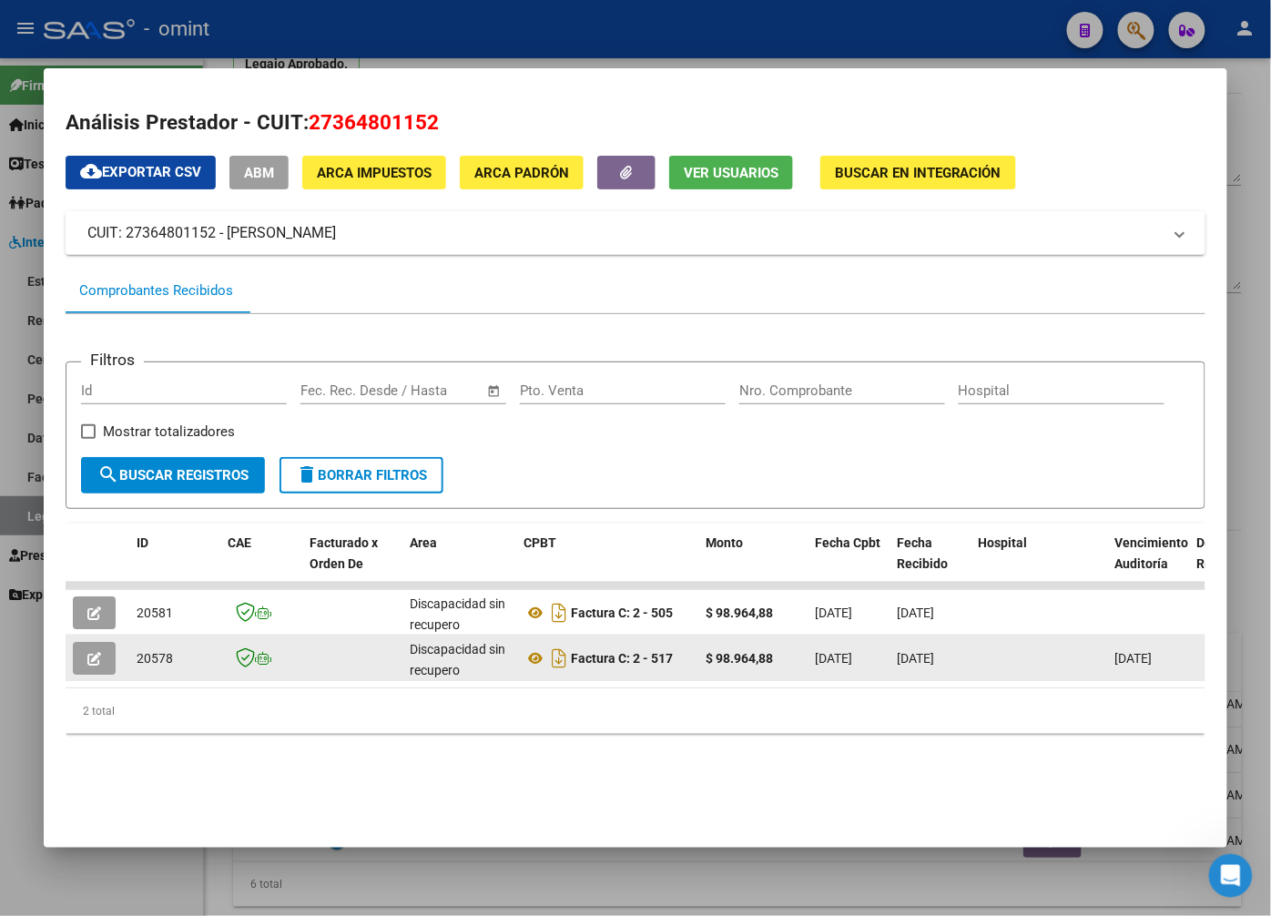
click at [102, 654] on button "button" at bounding box center [94, 658] width 43 height 33
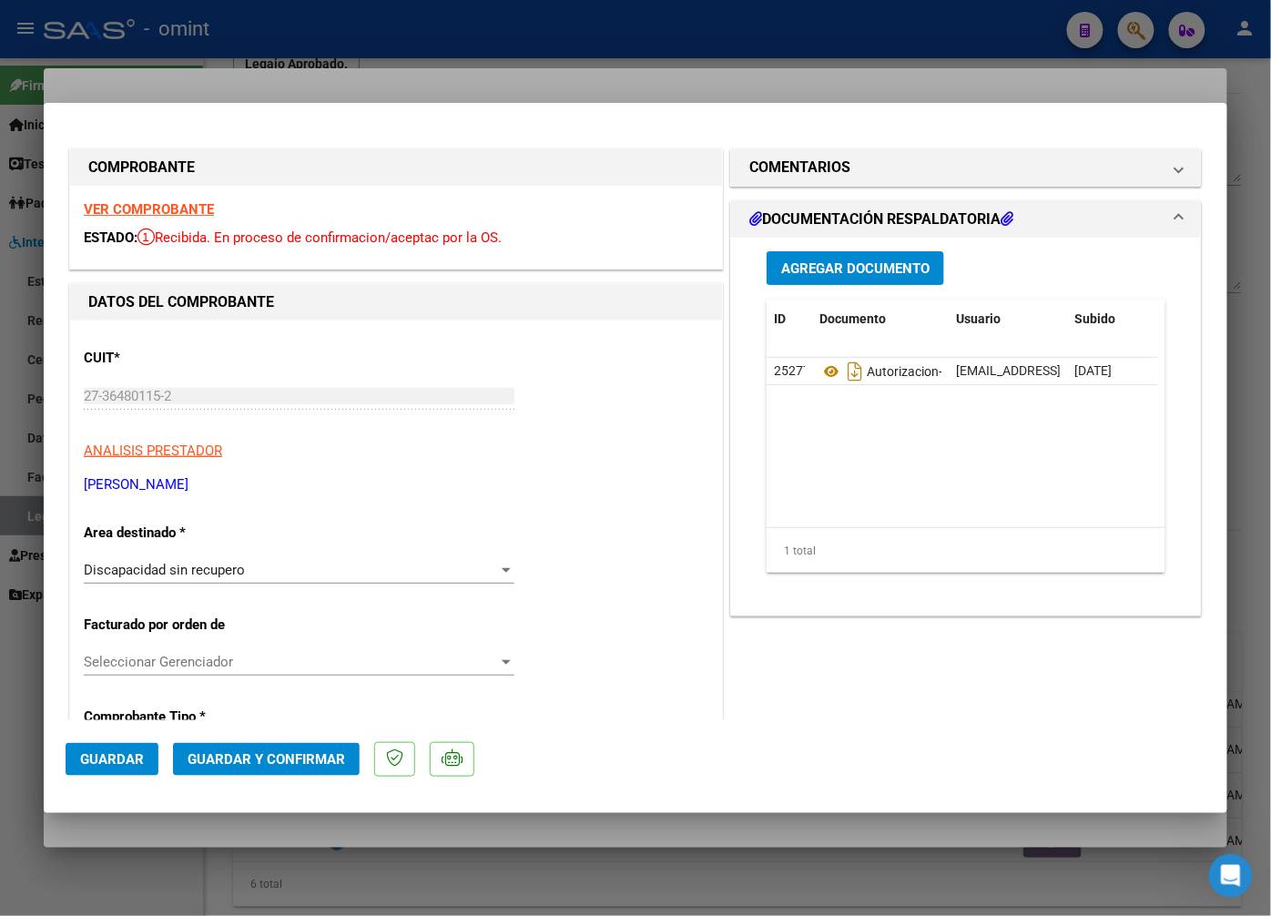
click at [301, 83] on div at bounding box center [635, 458] width 1271 height 916
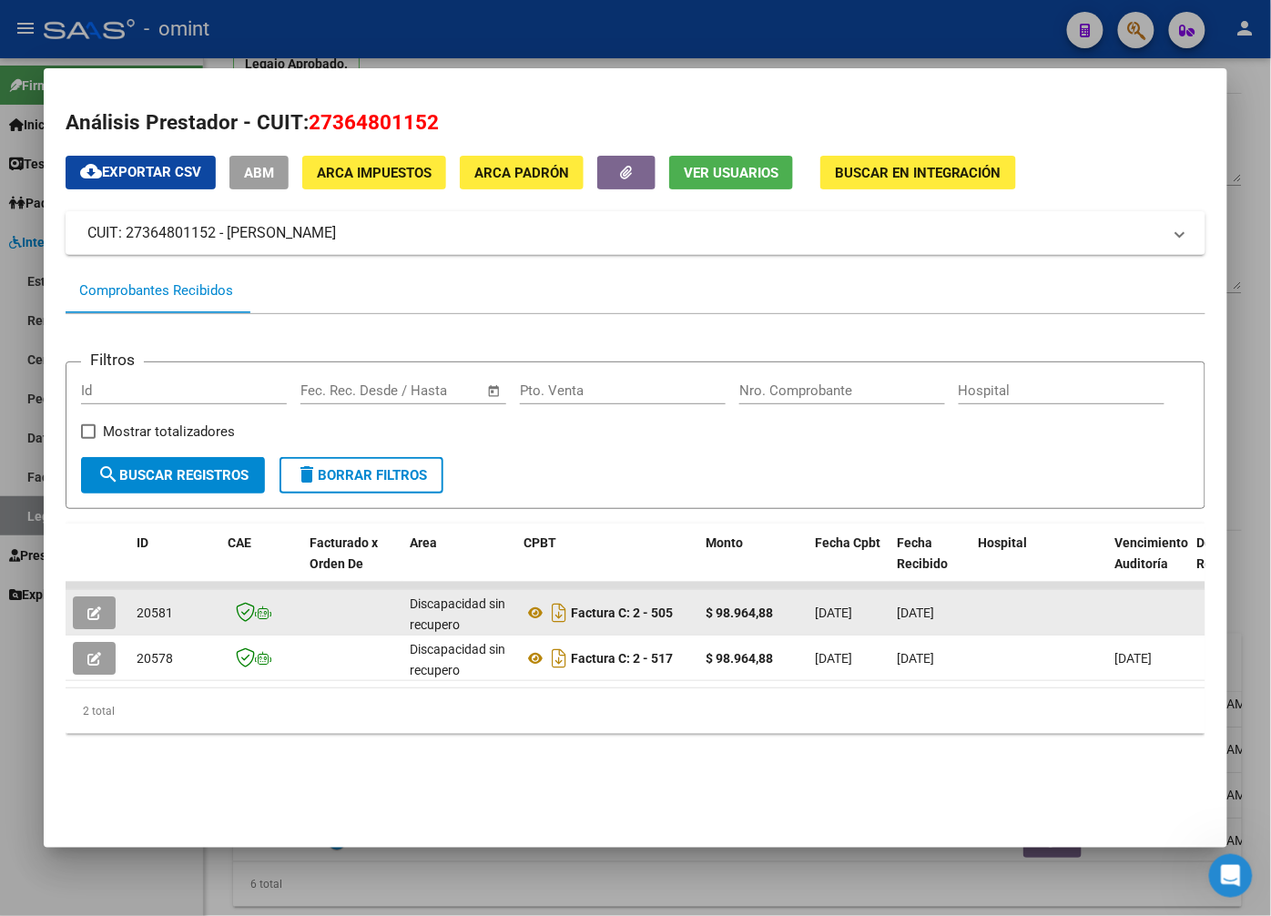
click at [83, 612] on button "button" at bounding box center [94, 612] width 43 height 33
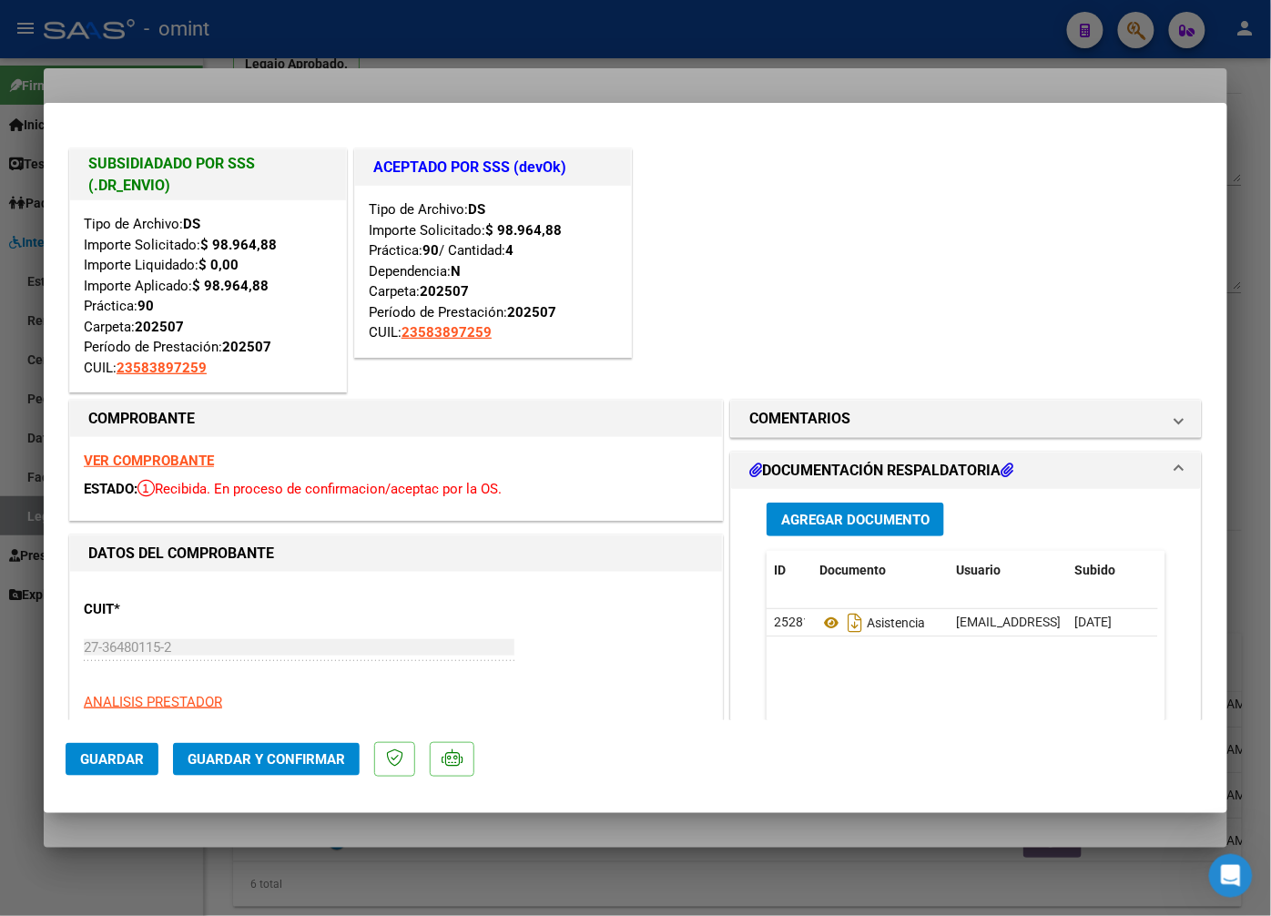
click at [167, 455] on strong "VER COMPROBANTE" at bounding box center [149, 461] width 130 height 16
click at [217, 24] on div at bounding box center [635, 458] width 1271 height 916
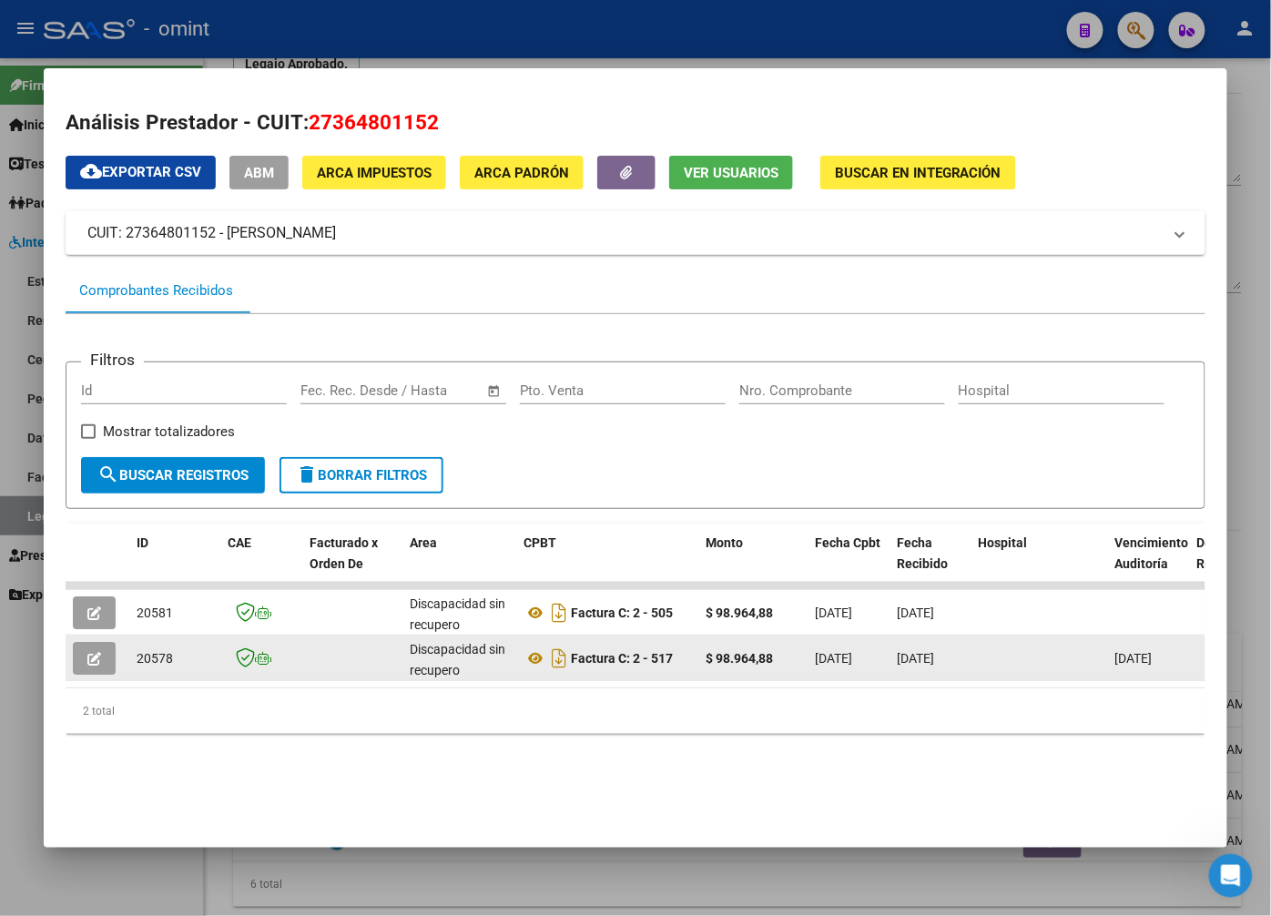
click at [101, 659] on icon "button" at bounding box center [94, 659] width 14 height 14
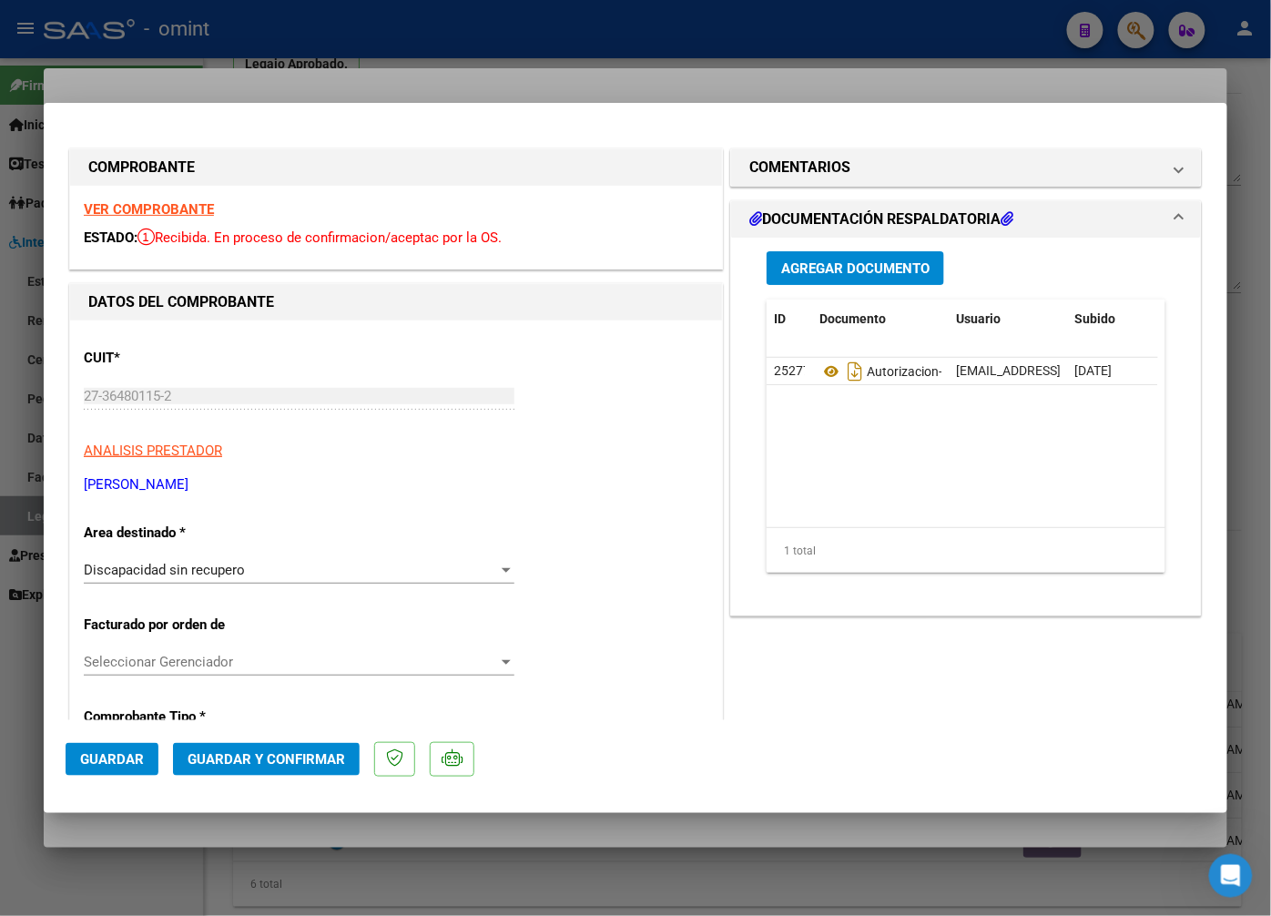
click at [264, 77] on div at bounding box center [635, 458] width 1271 height 916
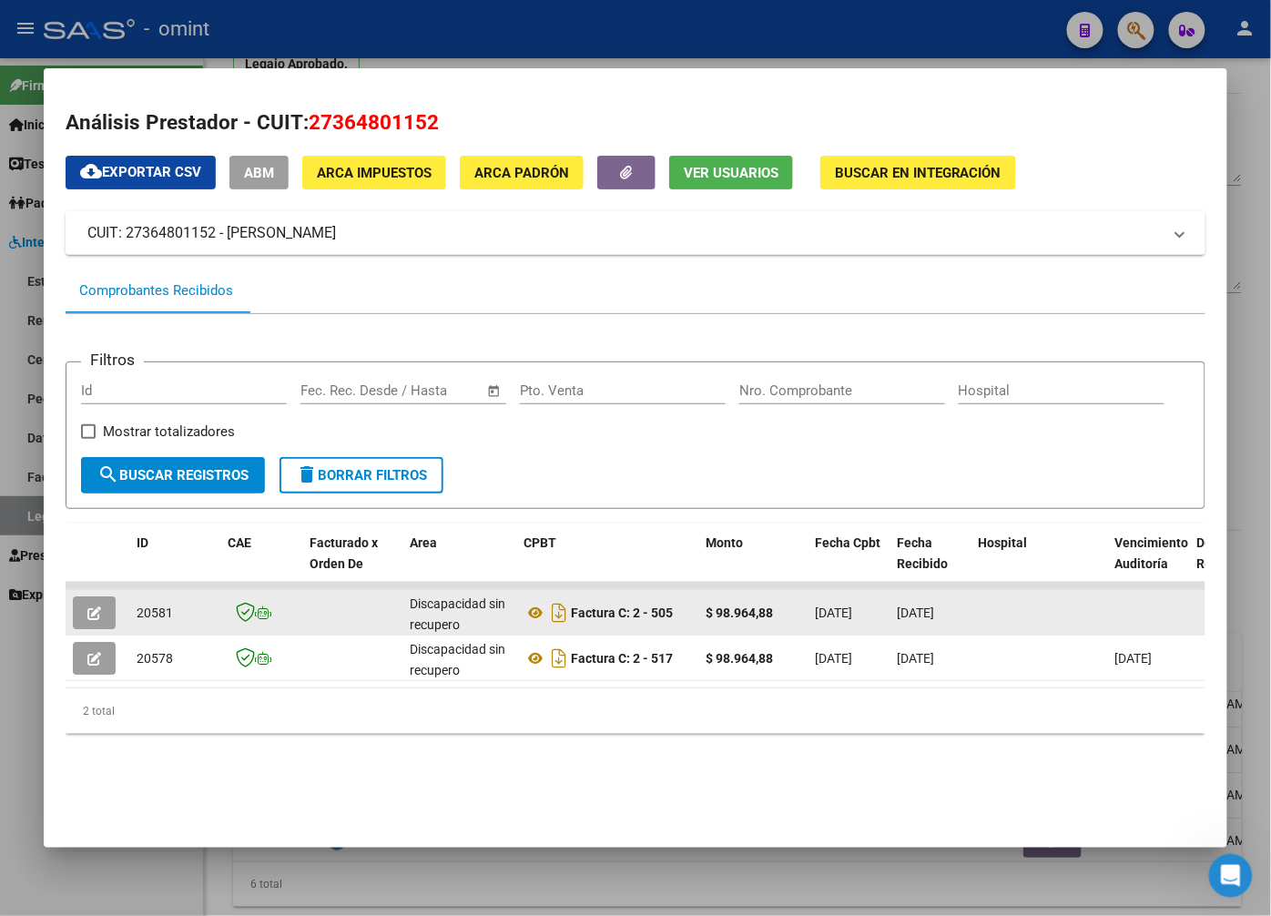
click at [107, 608] on button "button" at bounding box center [94, 612] width 43 height 33
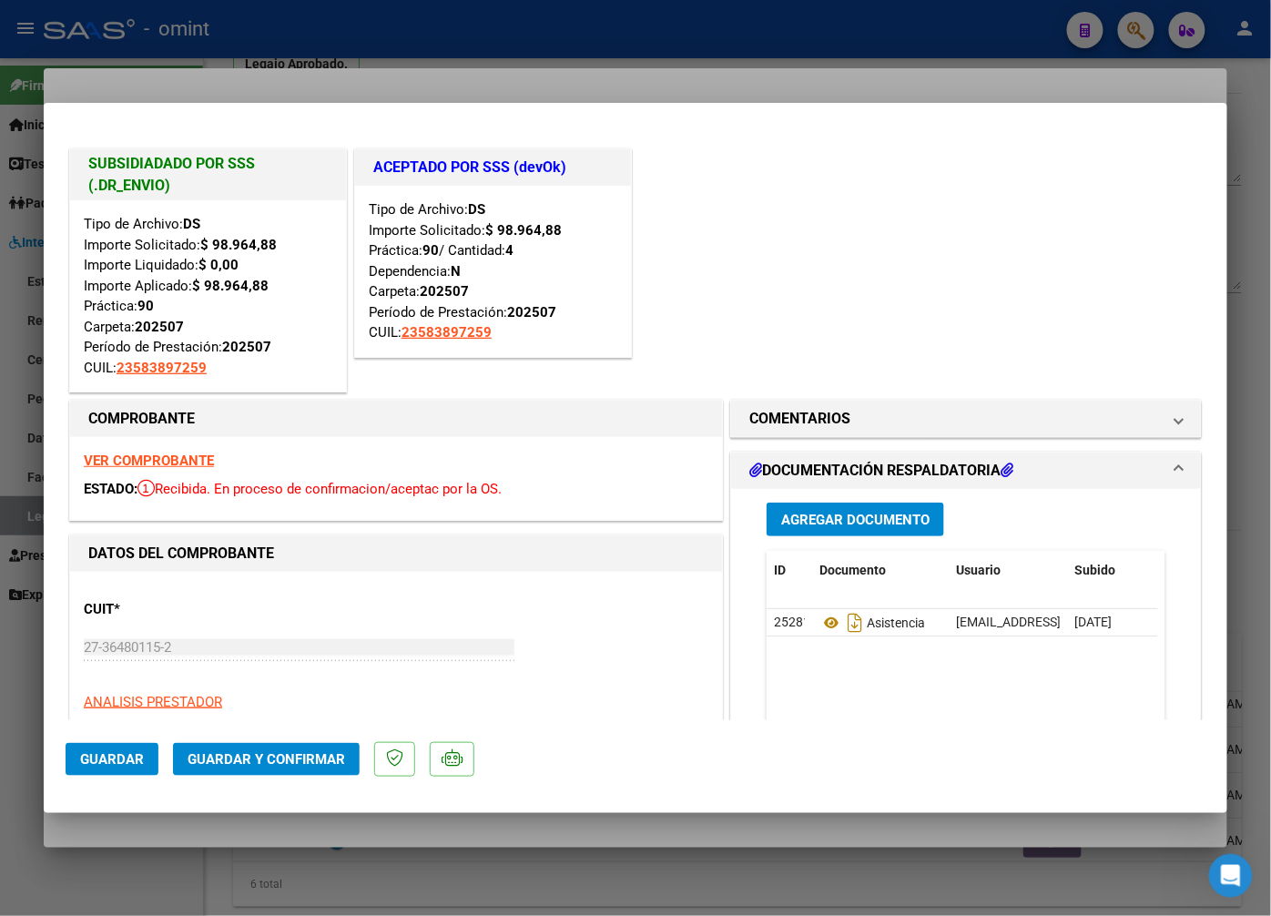
click at [247, 67] on div at bounding box center [635, 458] width 1271 height 916
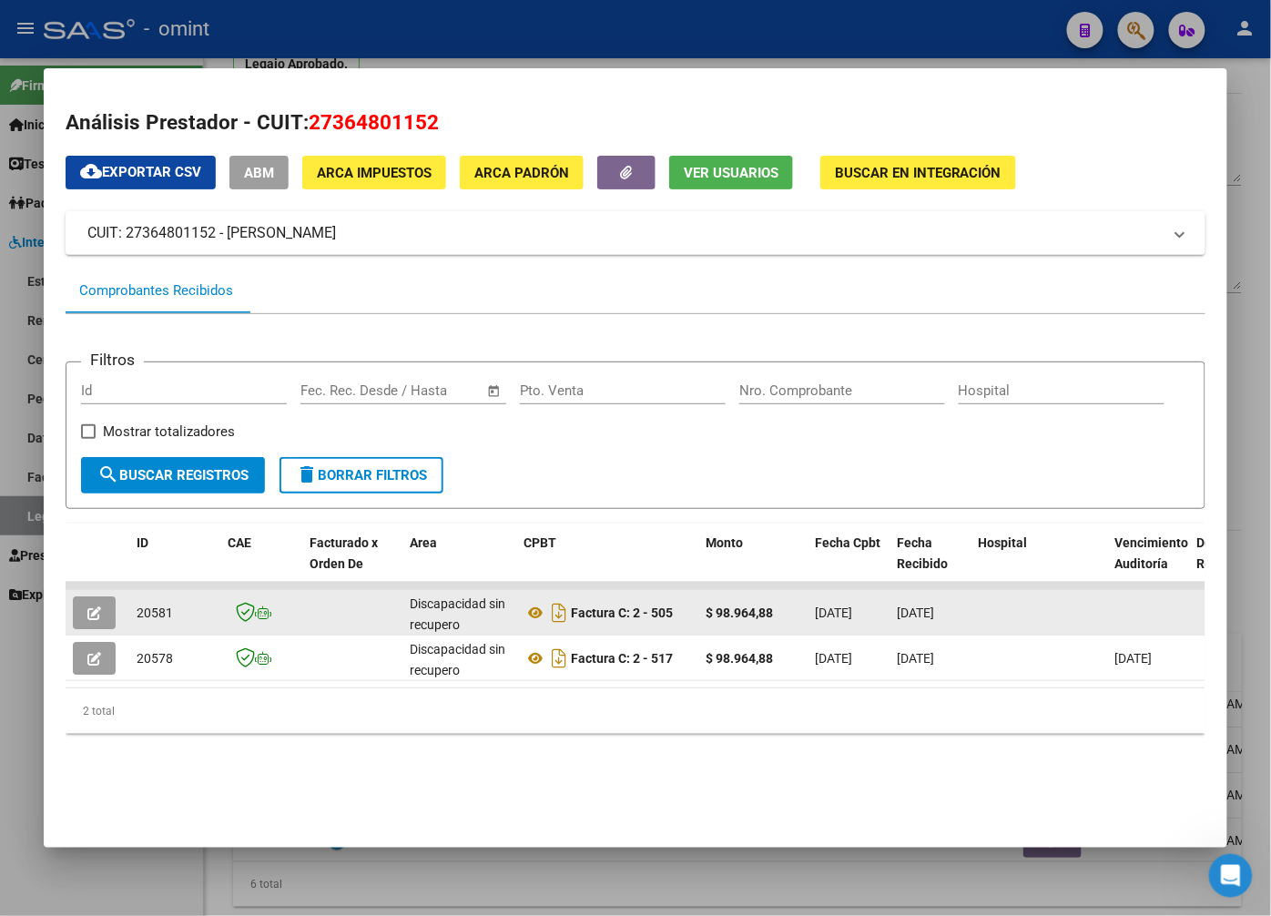
click at [98, 613] on icon "button" at bounding box center [94, 613] width 14 height 14
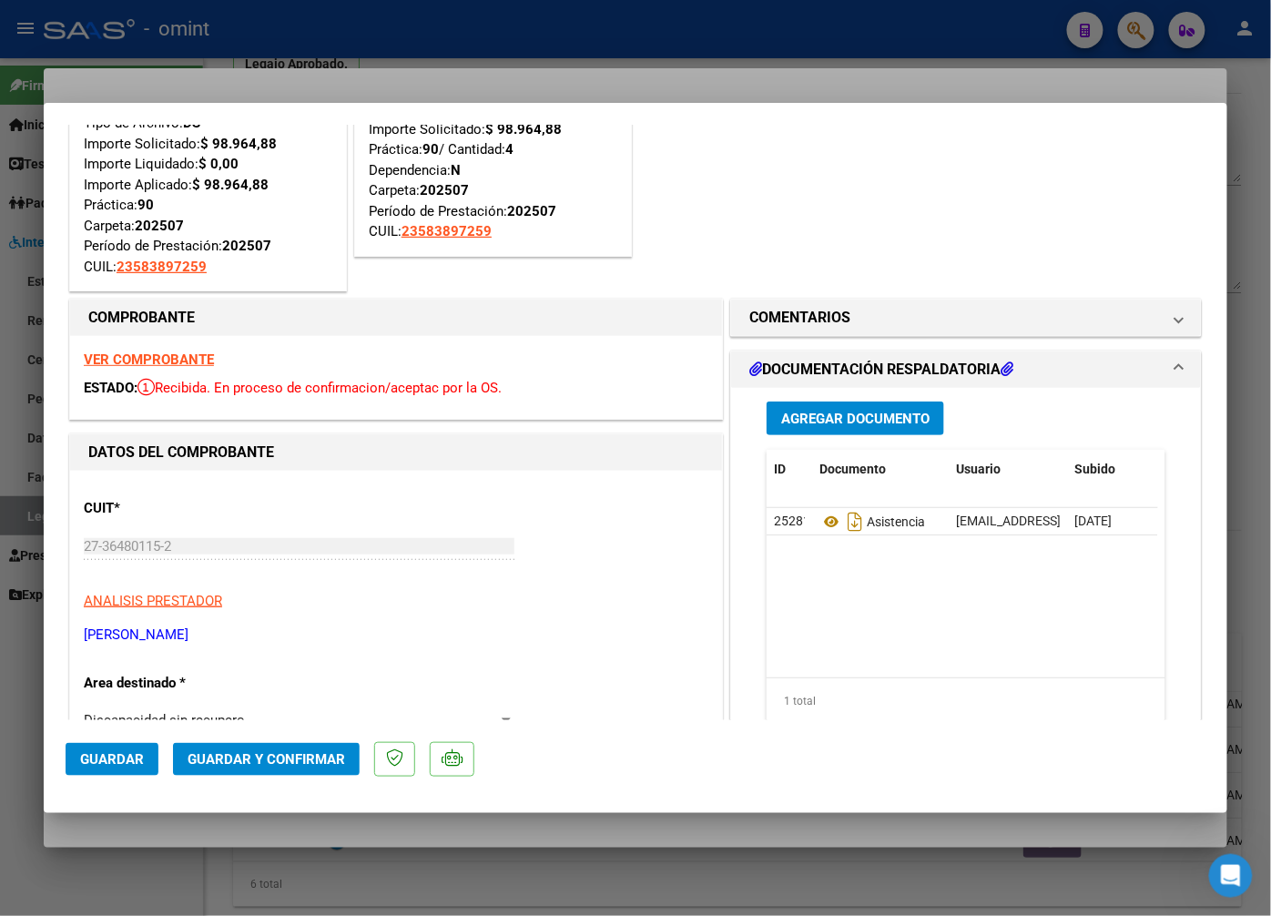
scroll to position [202, 0]
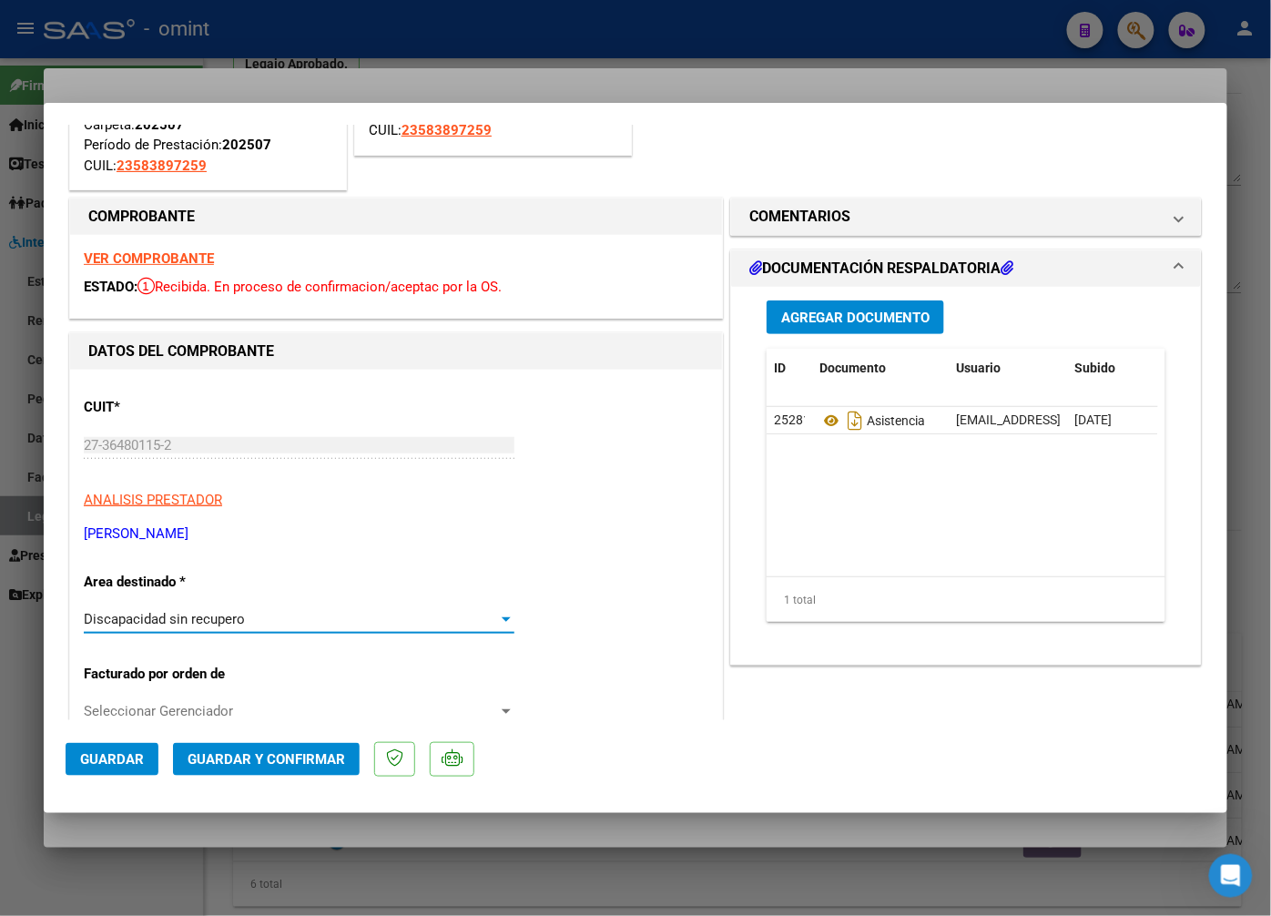
click at [502, 617] on div at bounding box center [506, 619] width 9 height 5
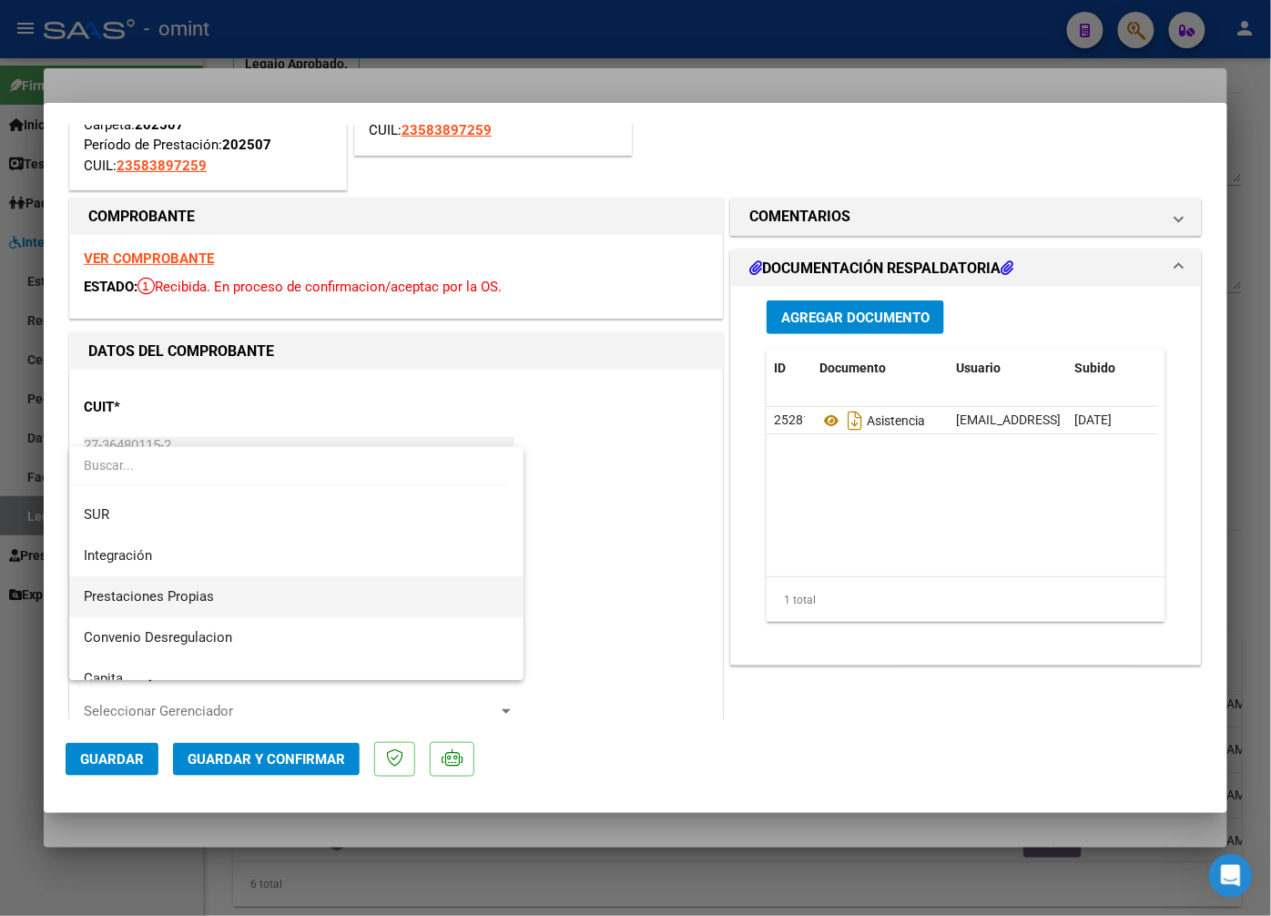
scroll to position [0, 0]
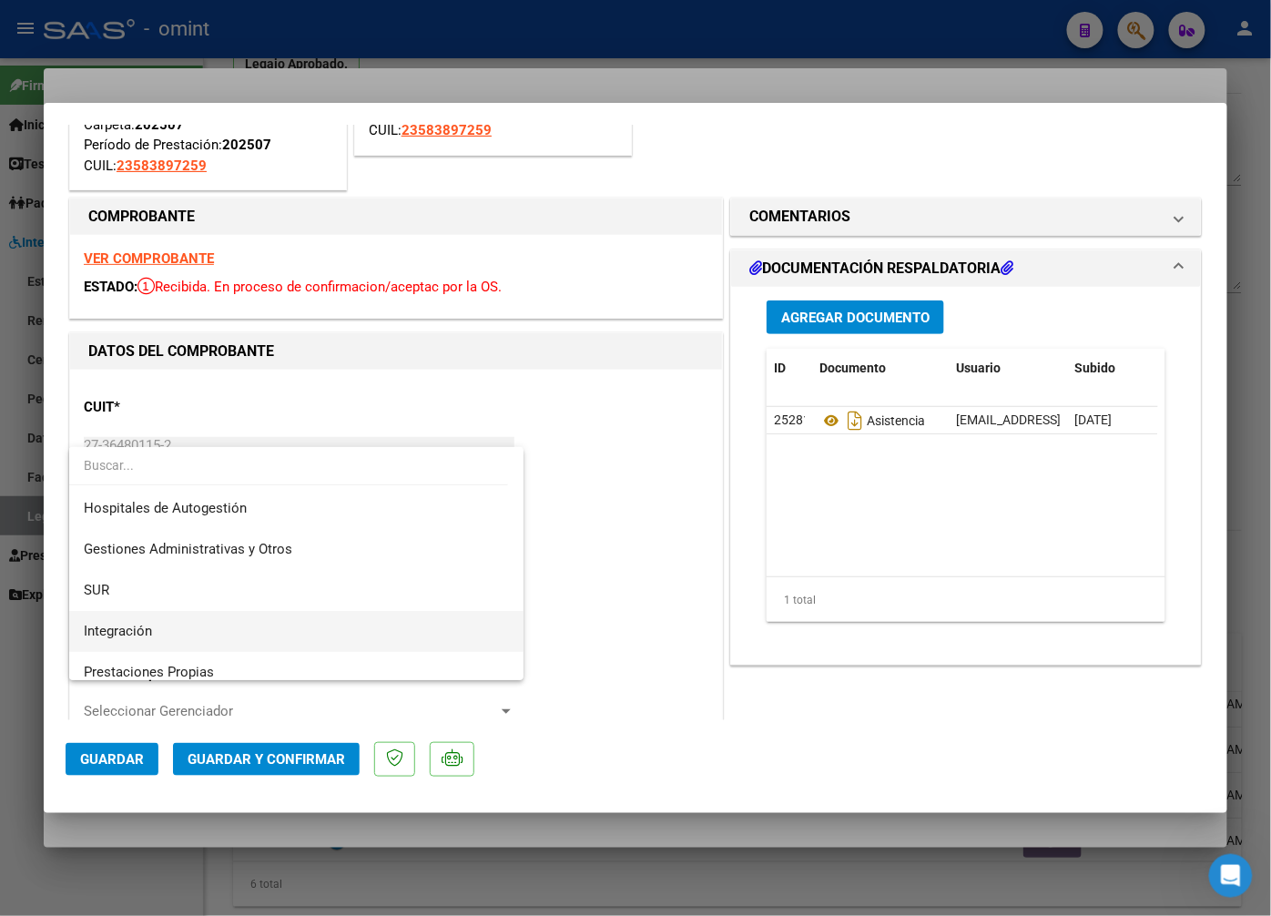
click at [158, 629] on span "Integración" at bounding box center [296, 631] width 425 height 41
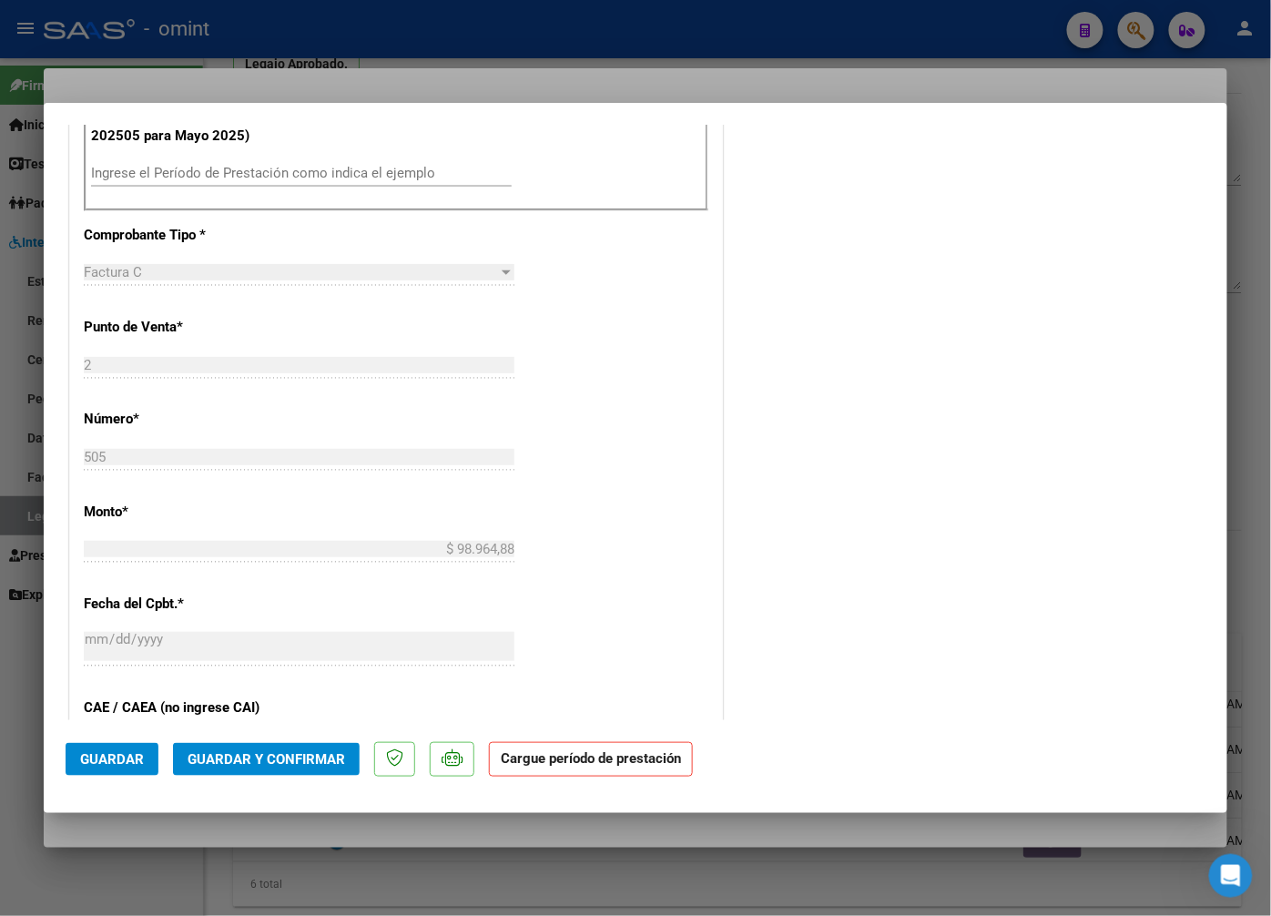
scroll to position [658, 0]
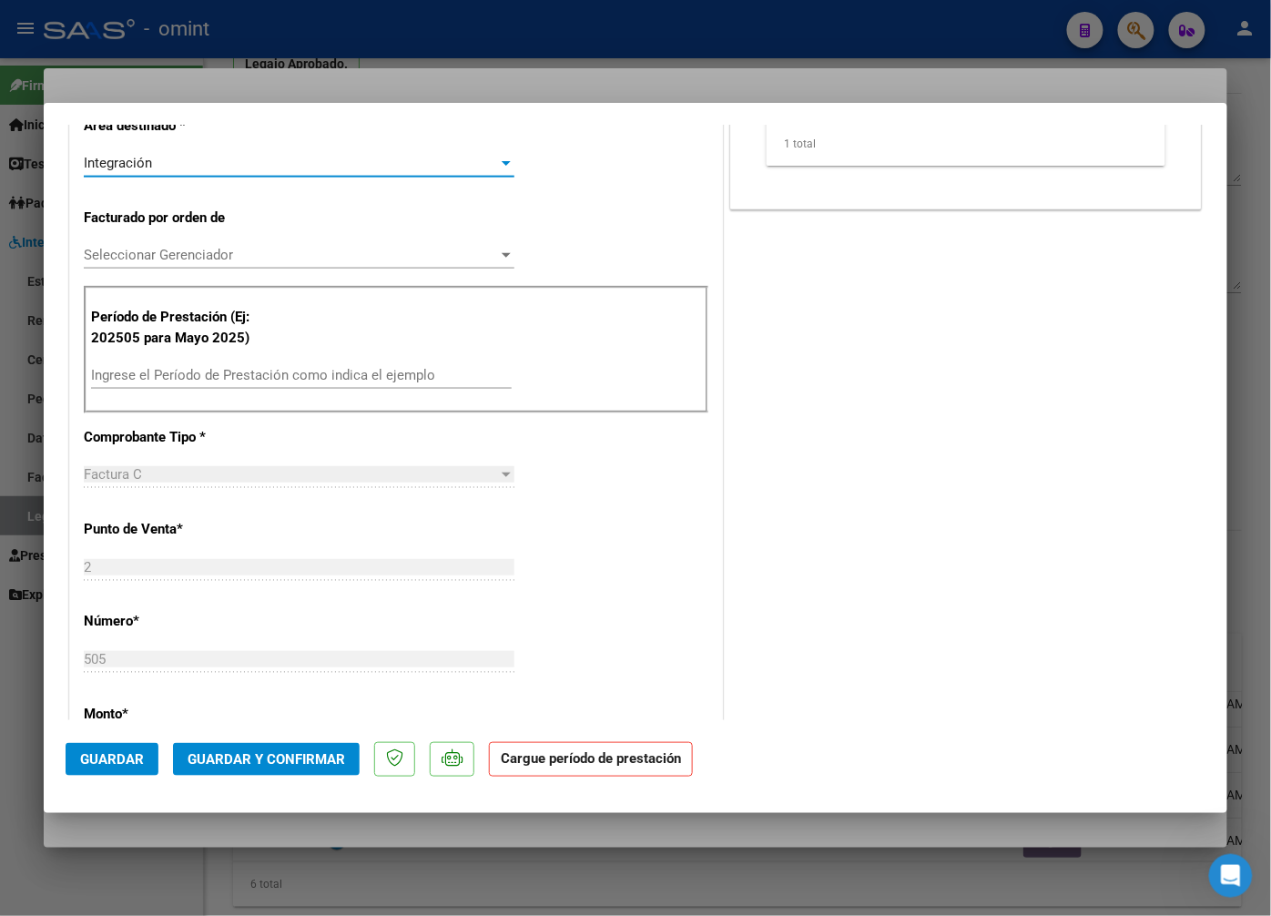
click at [196, 370] on input "Ingrese el Período de Prestación como indica el ejemplo" at bounding box center [301, 375] width 421 height 16
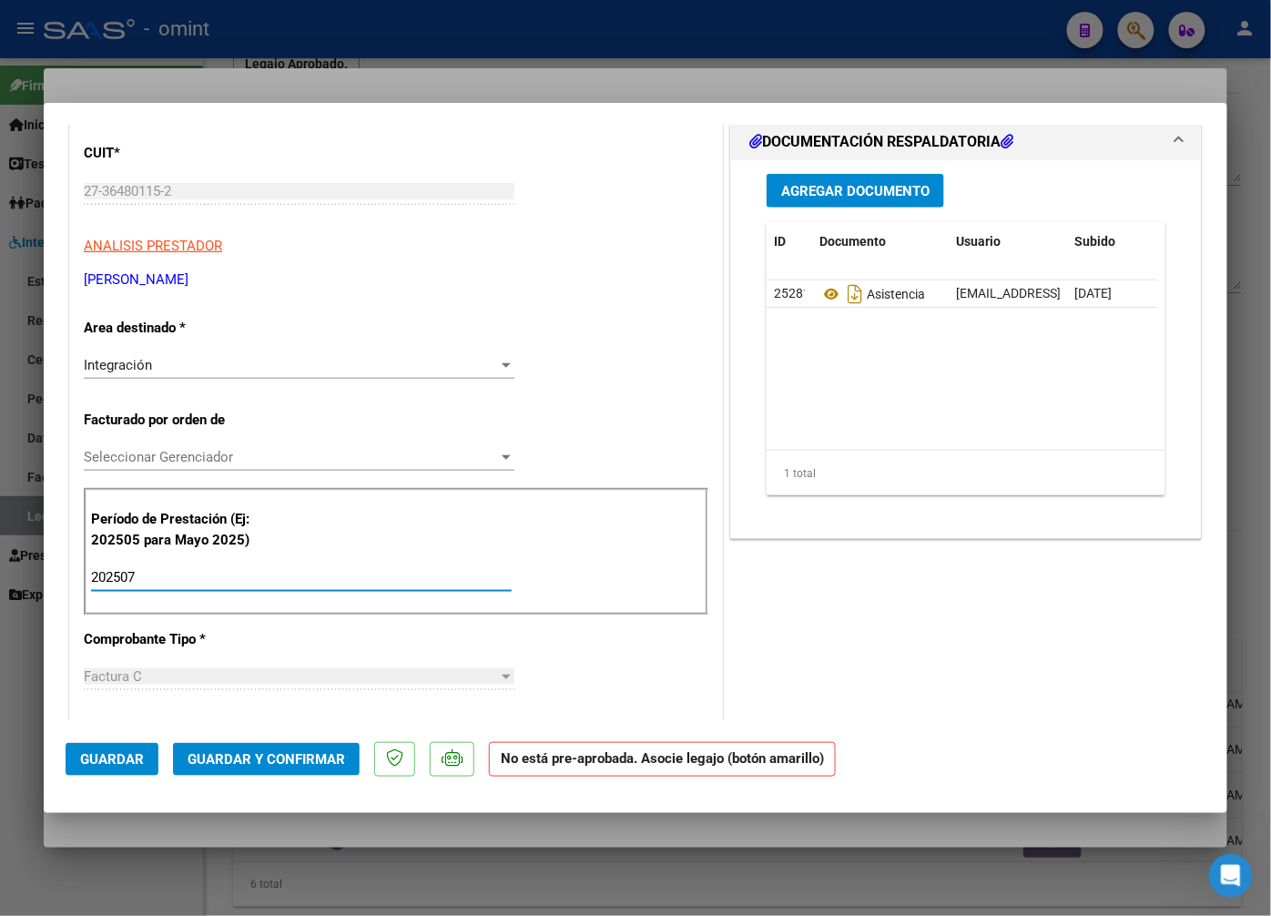
scroll to position [0, 0]
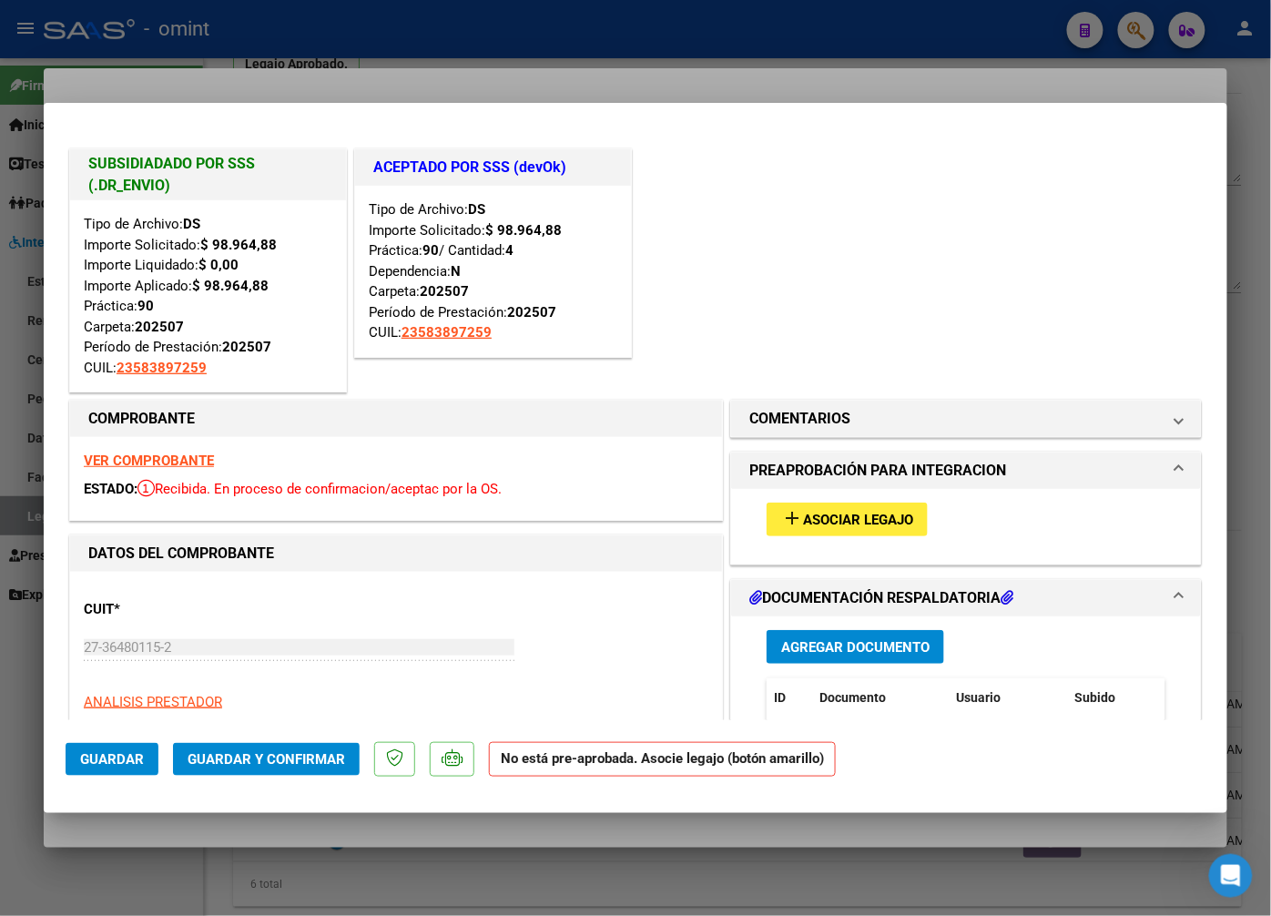
click at [818, 522] on span "Asociar Legajo" at bounding box center [858, 520] width 110 height 16
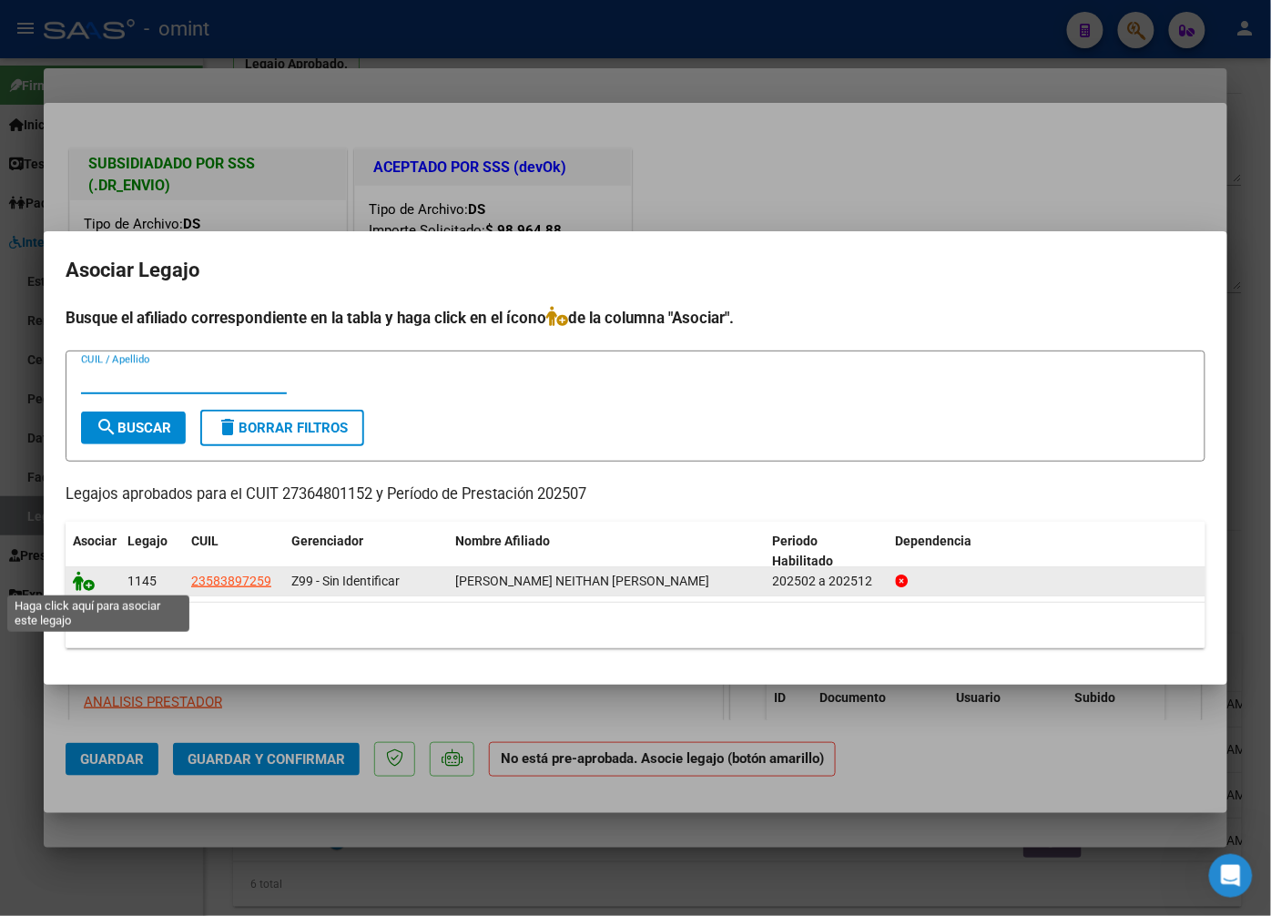
click at [77, 577] on icon at bounding box center [84, 581] width 22 height 20
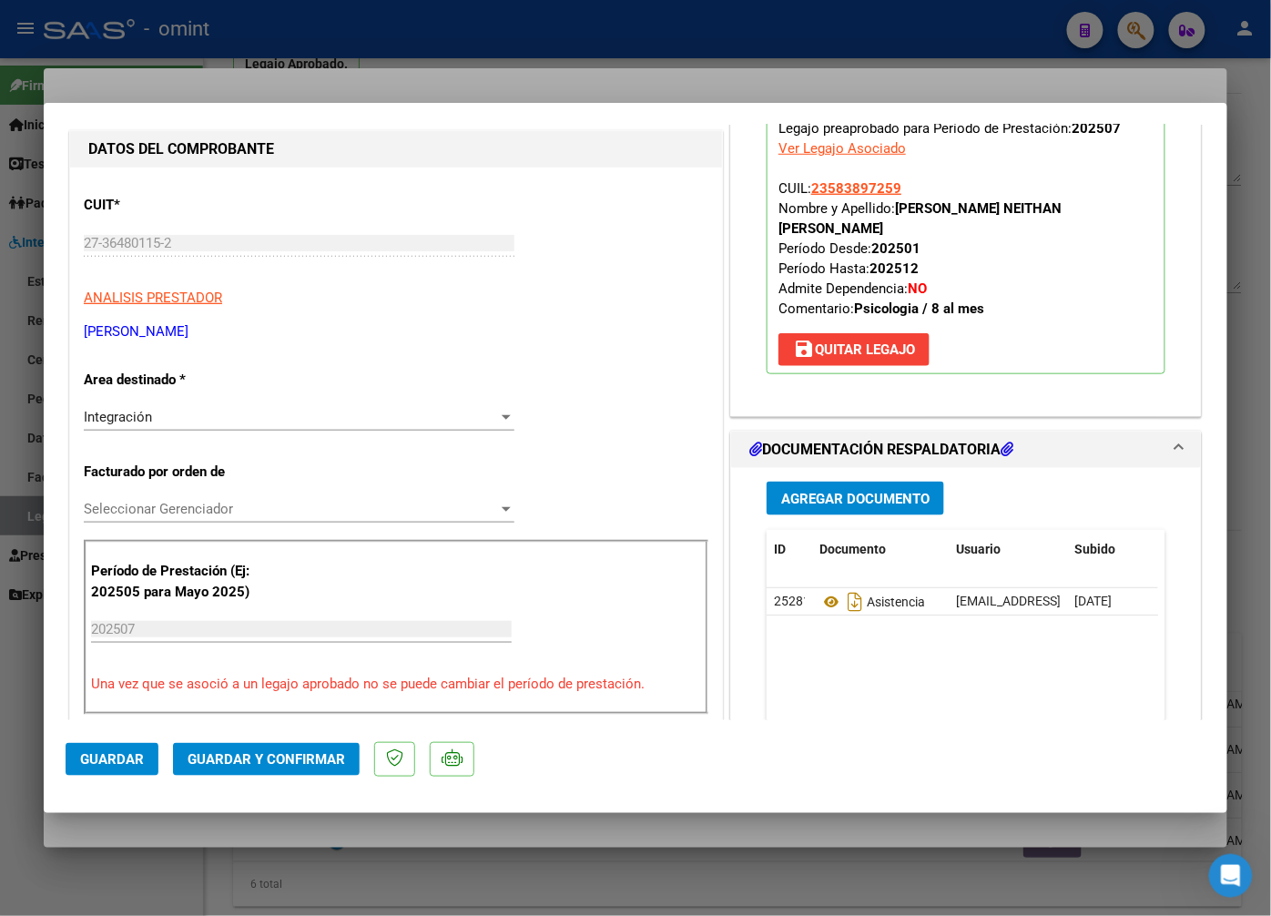
scroll to position [505, 0]
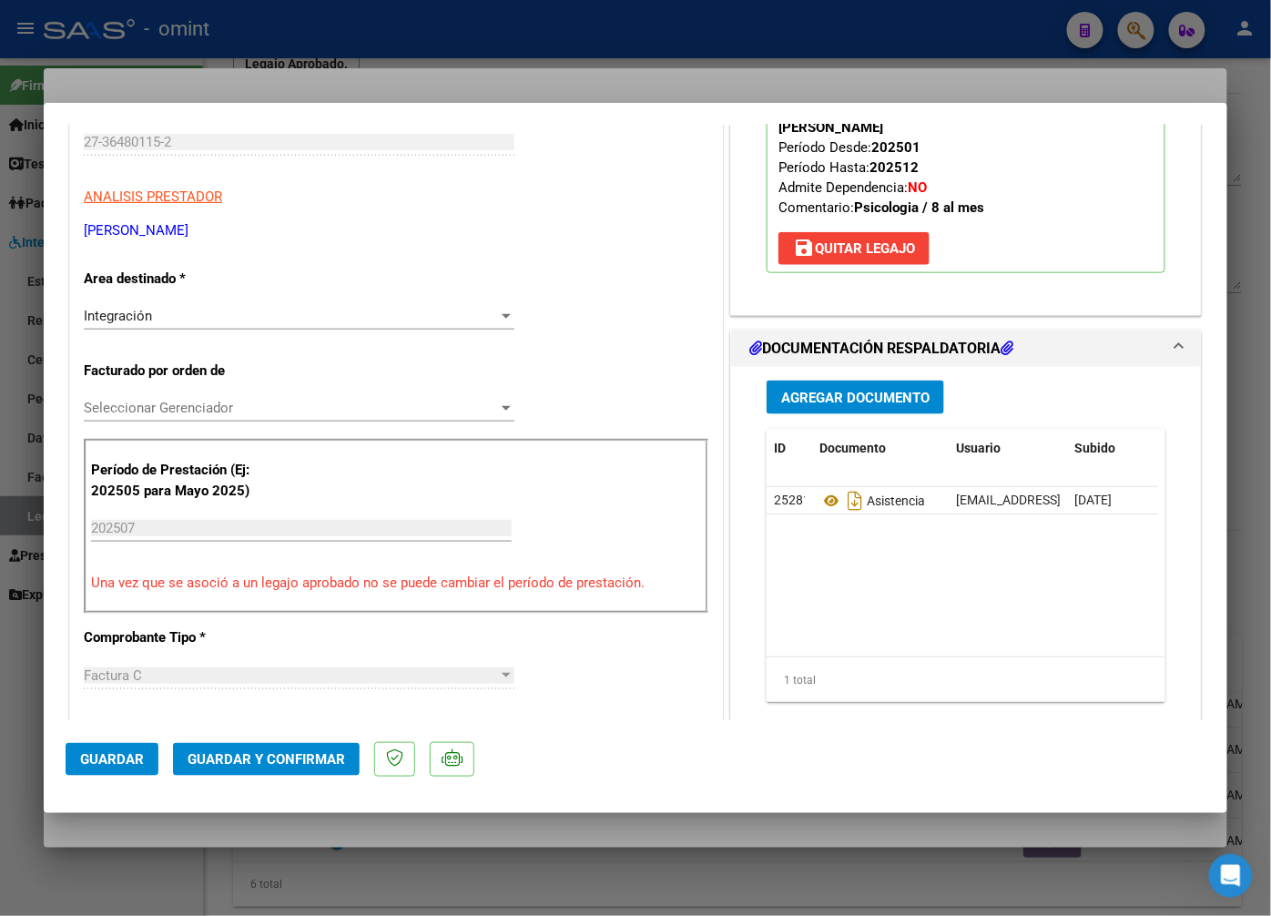
click at [255, 70] on div at bounding box center [635, 458] width 1271 height 916
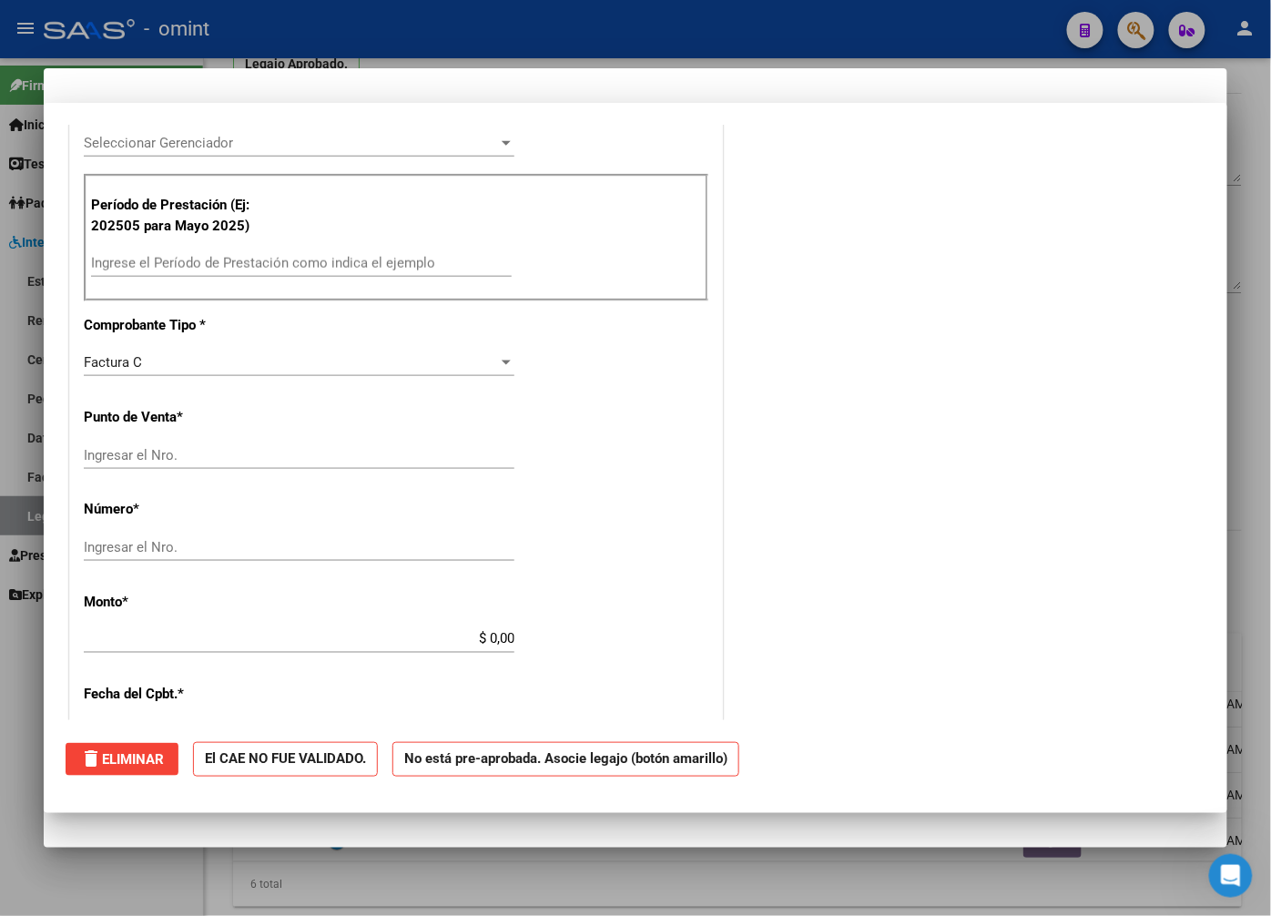
scroll to position [0, 0]
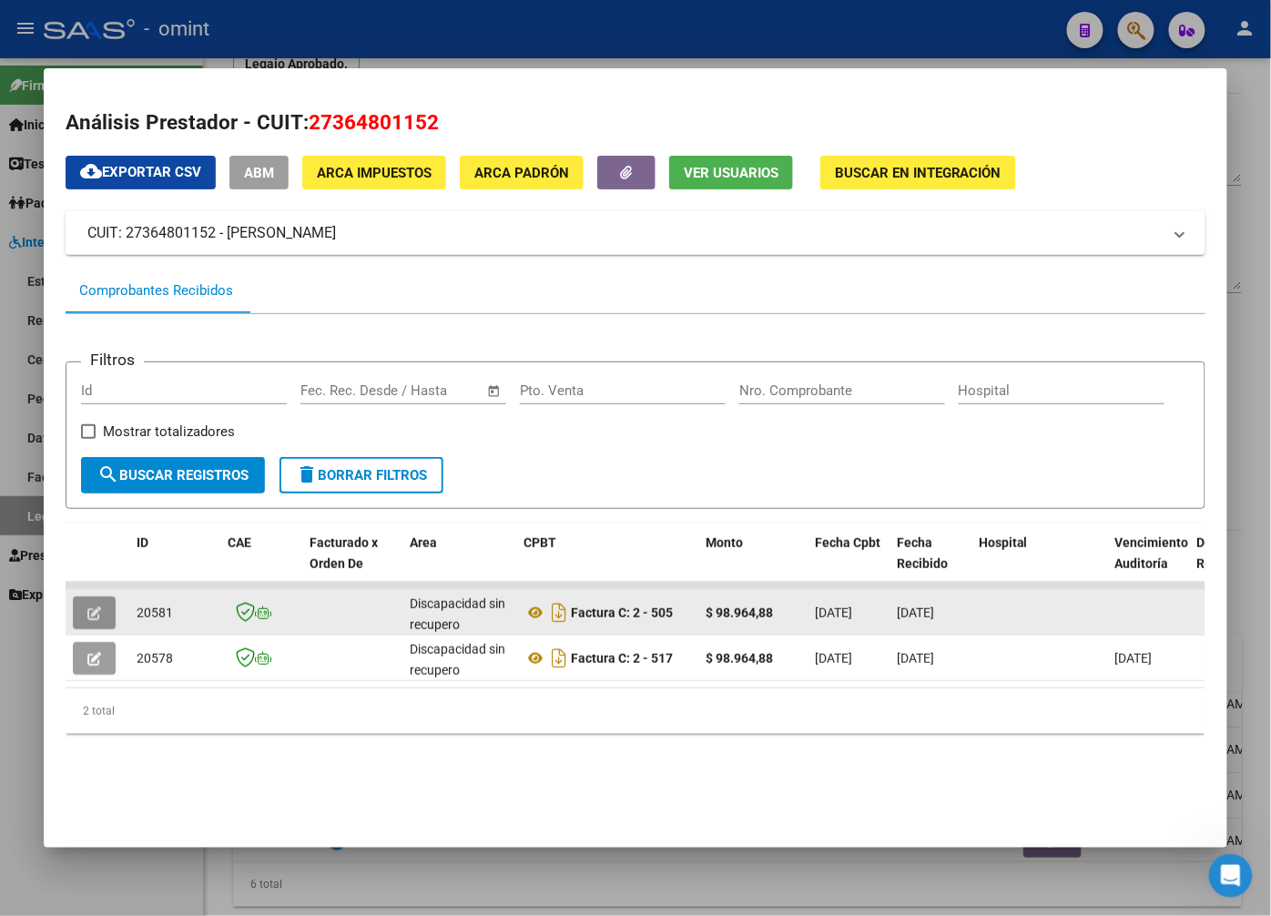
click at [98, 602] on button "button" at bounding box center [94, 612] width 43 height 33
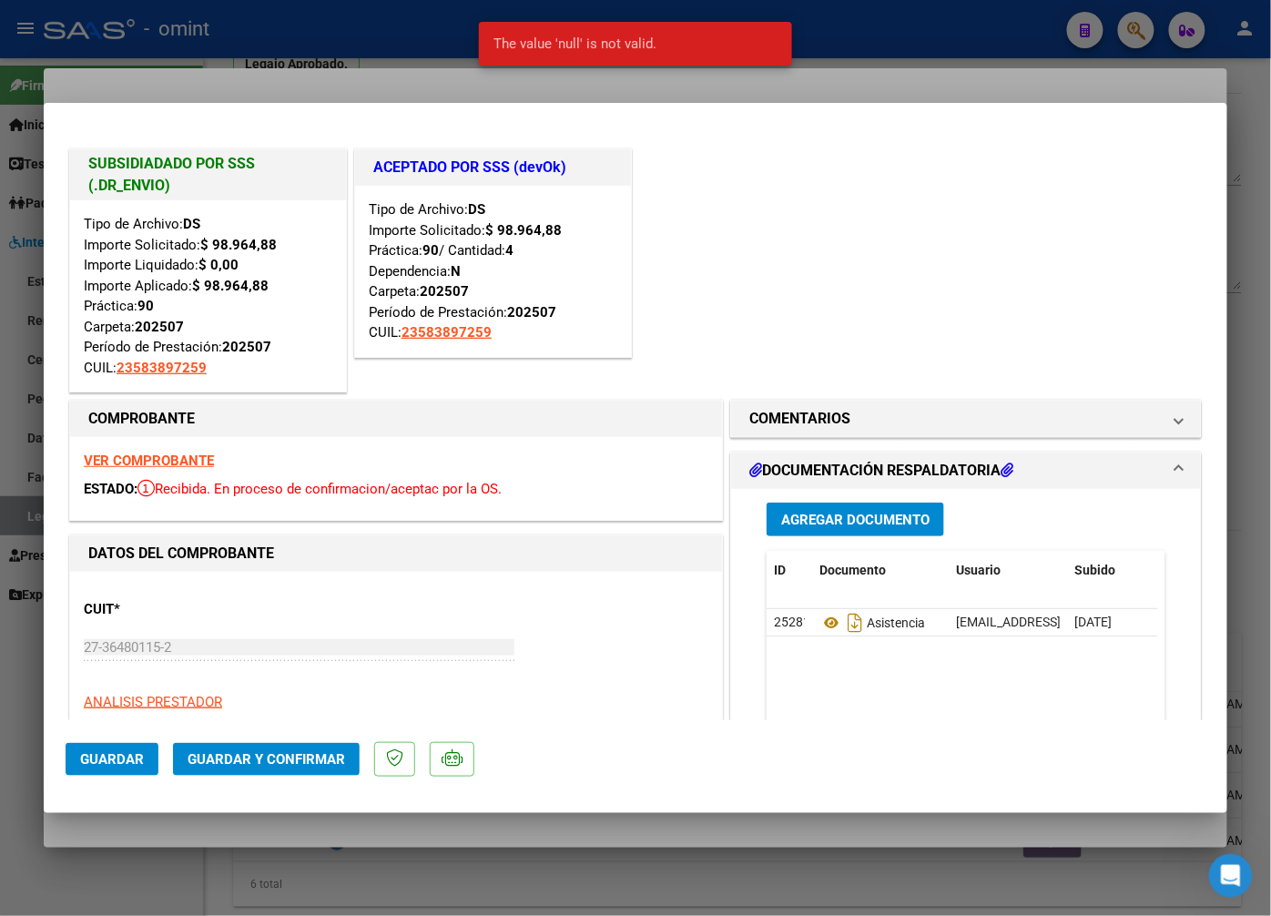
click at [886, 241] on div "SUBSIDIADADO POR SSS (.DR_ENVIO) Tipo de Archivo: DS Importe Solicitado: $ 98.9…" at bounding box center [636, 270] width 1140 height 251
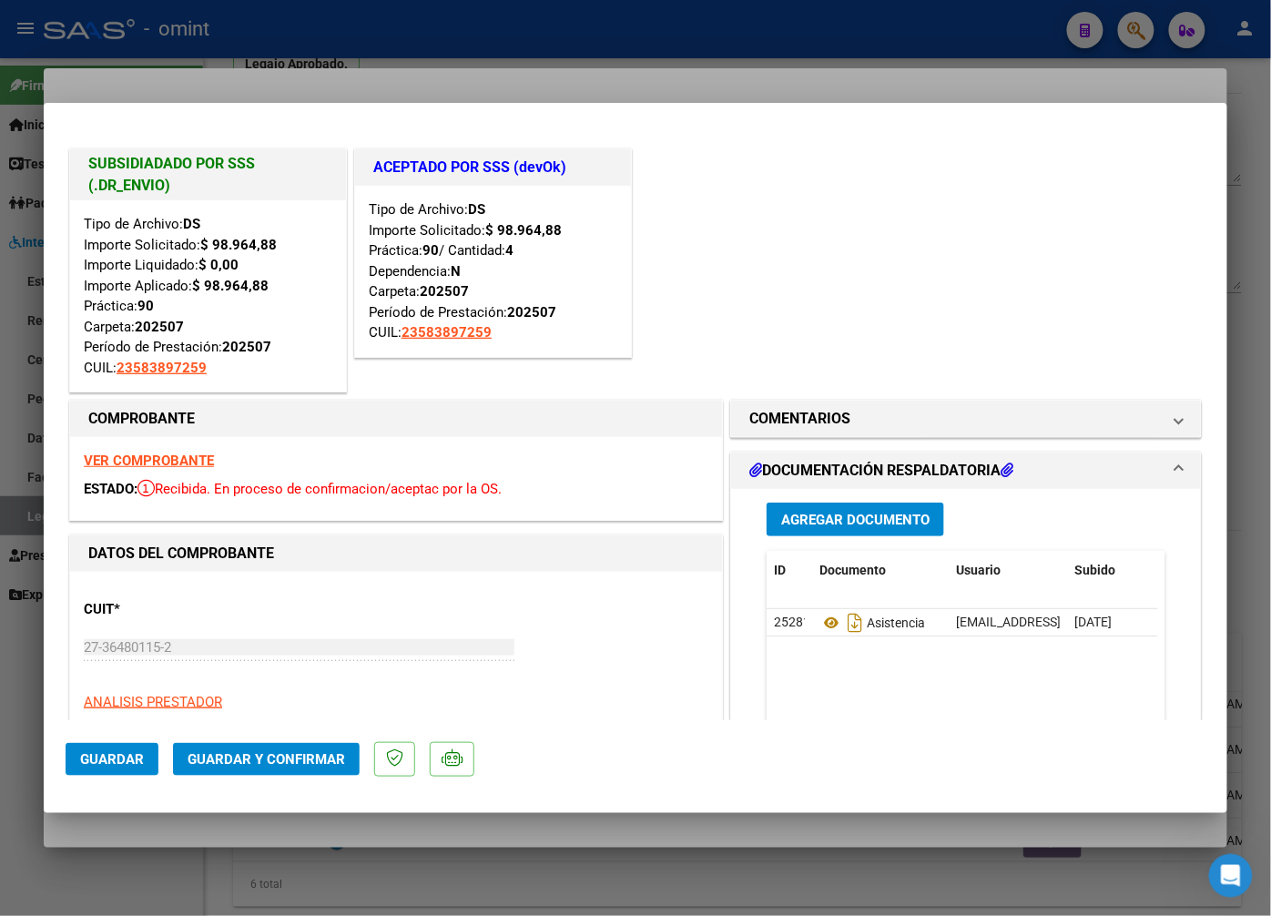
click at [774, 68] on div at bounding box center [635, 458] width 1271 height 916
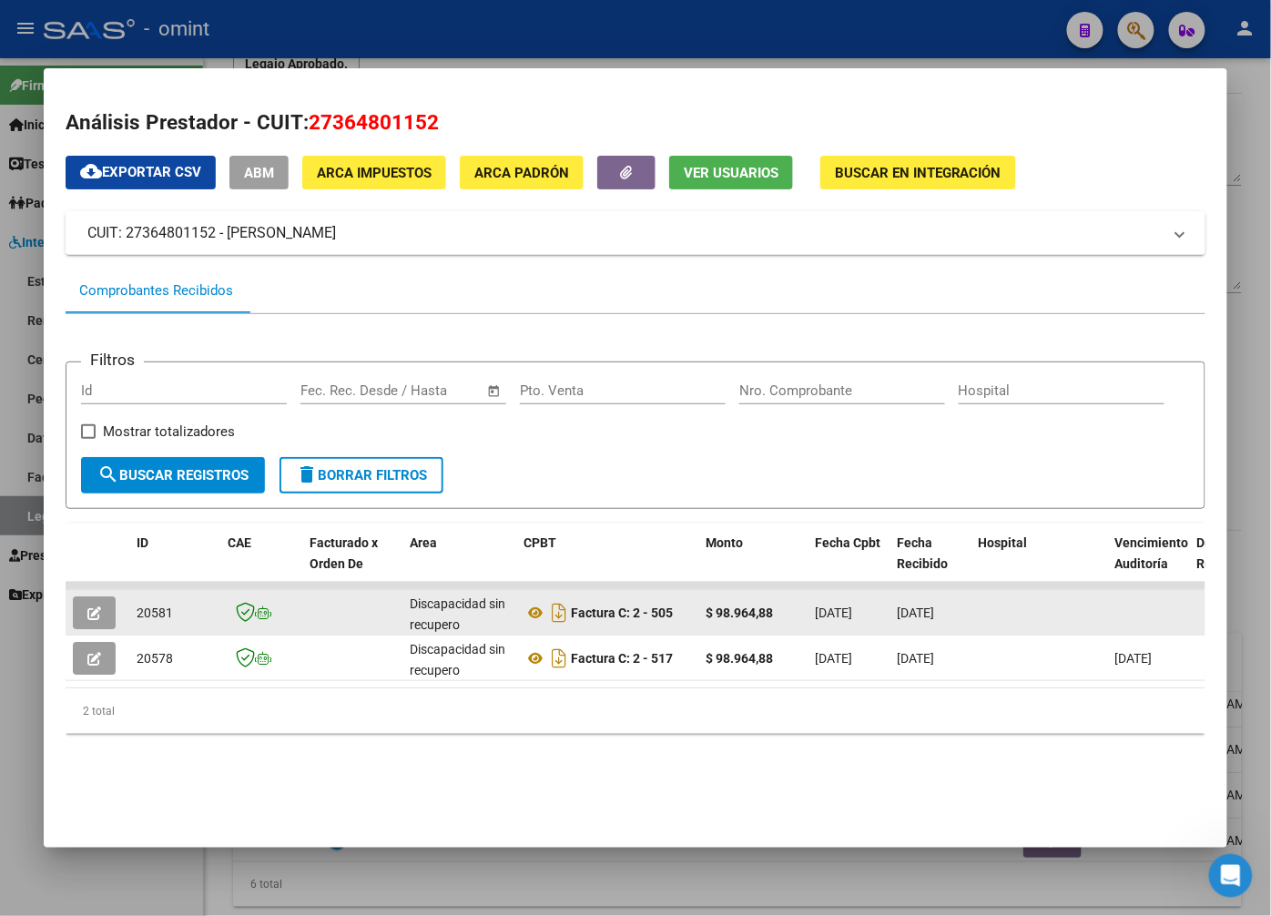
click at [101, 614] on icon "button" at bounding box center [94, 613] width 14 height 14
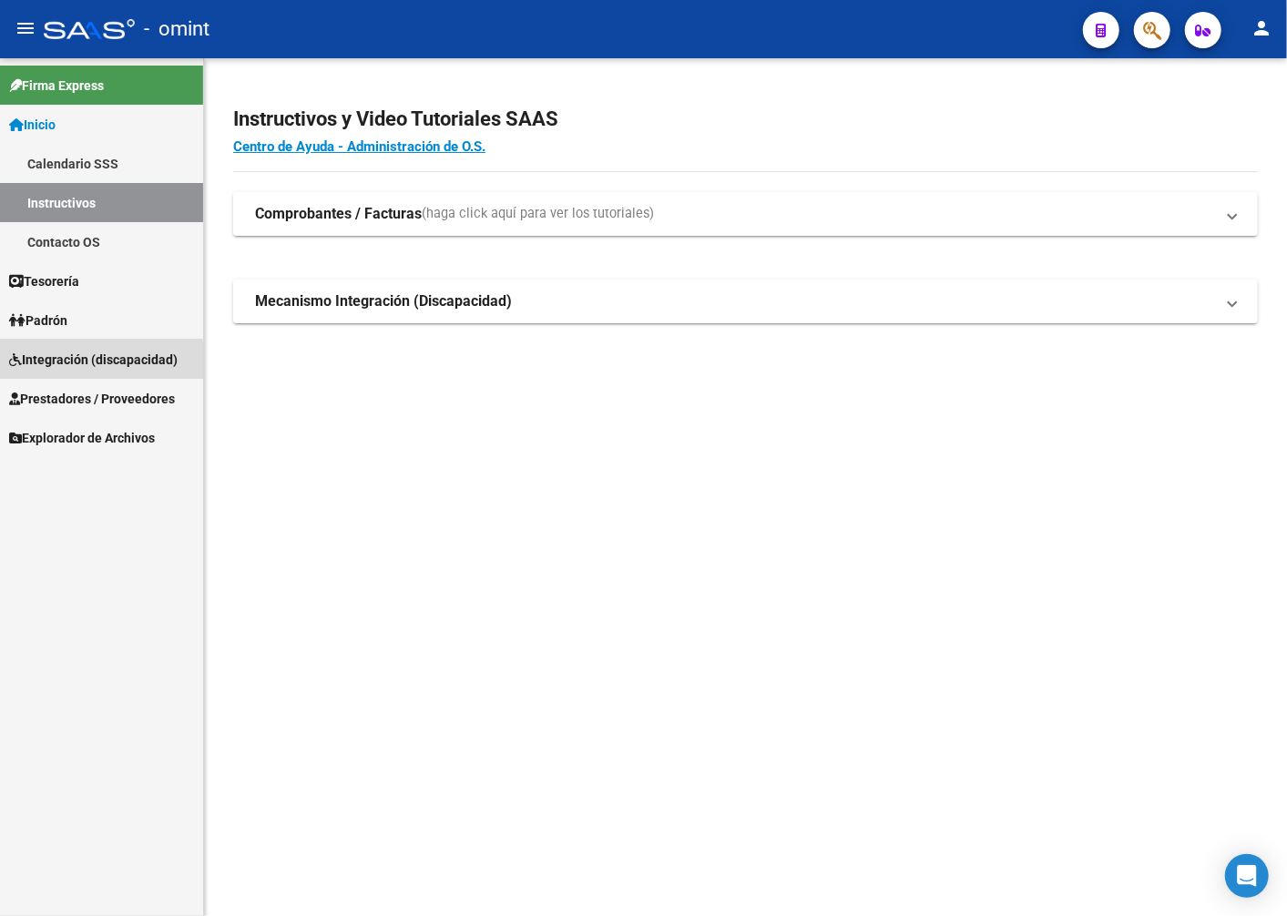
click at [89, 362] on span "Integración (discapacidad)" at bounding box center [93, 360] width 168 height 20
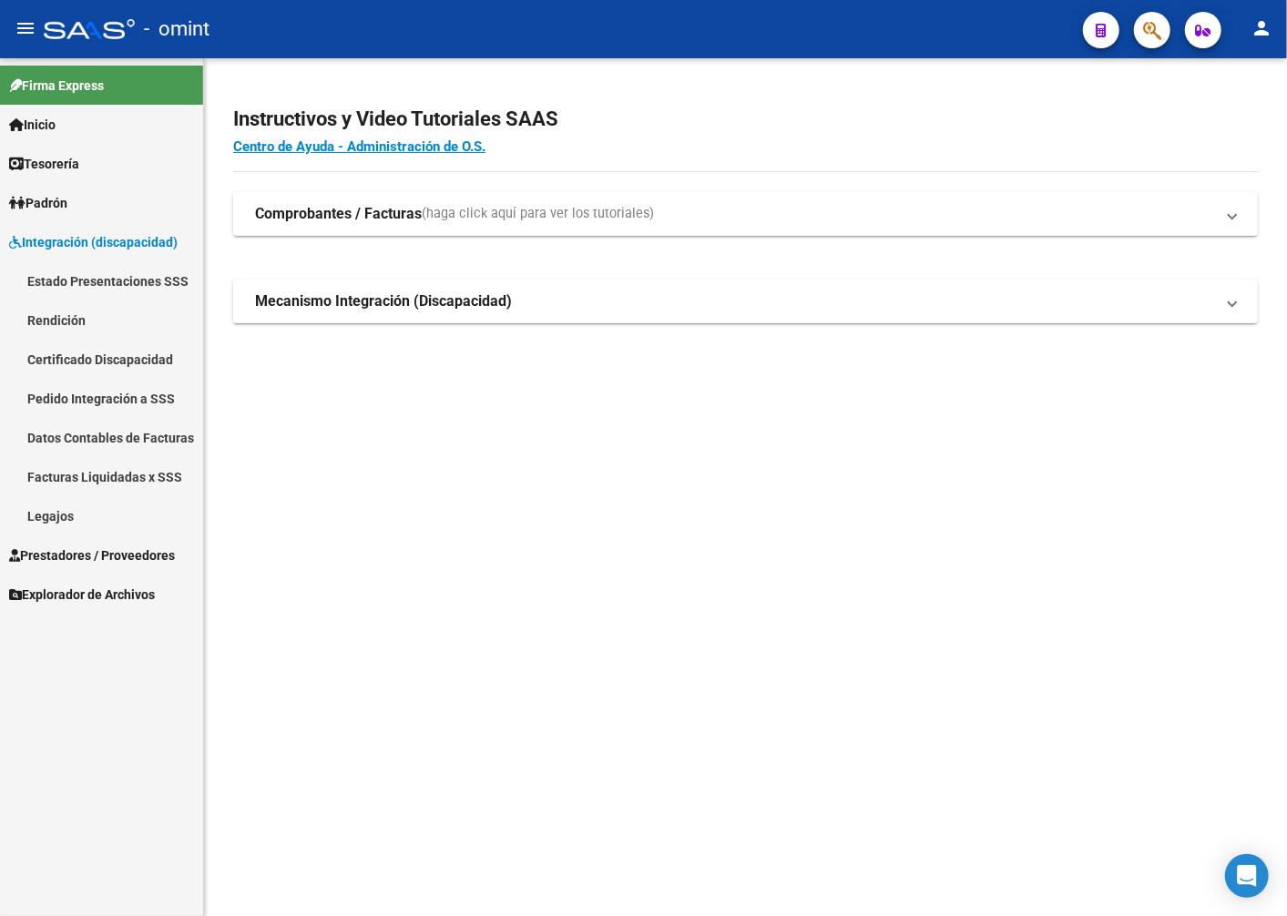
click at [85, 553] on span "Prestadores / Proveedores" at bounding box center [92, 555] width 166 height 20
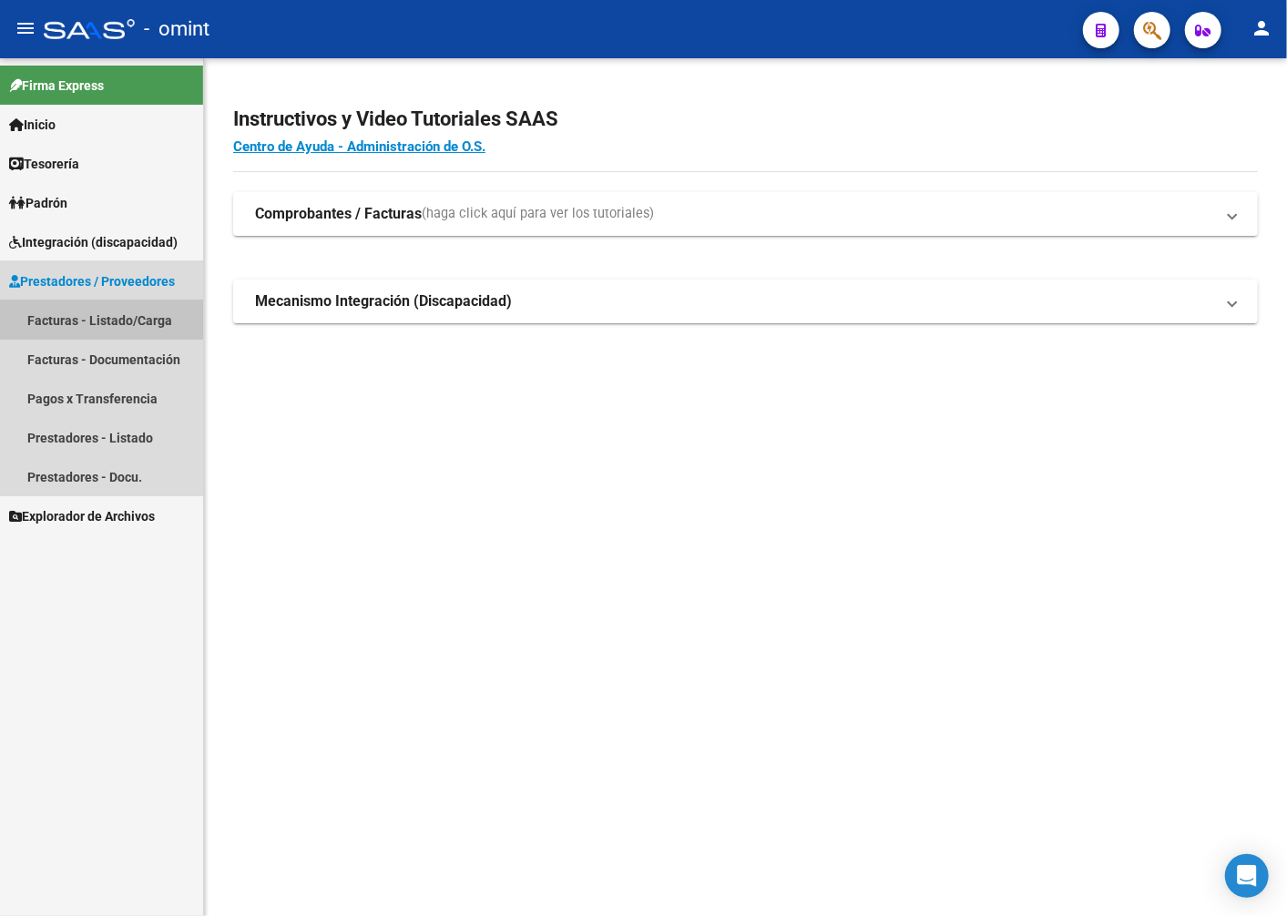
click at [94, 319] on link "Facturas - Listado/Carga" at bounding box center [101, 320] width 203 height 39
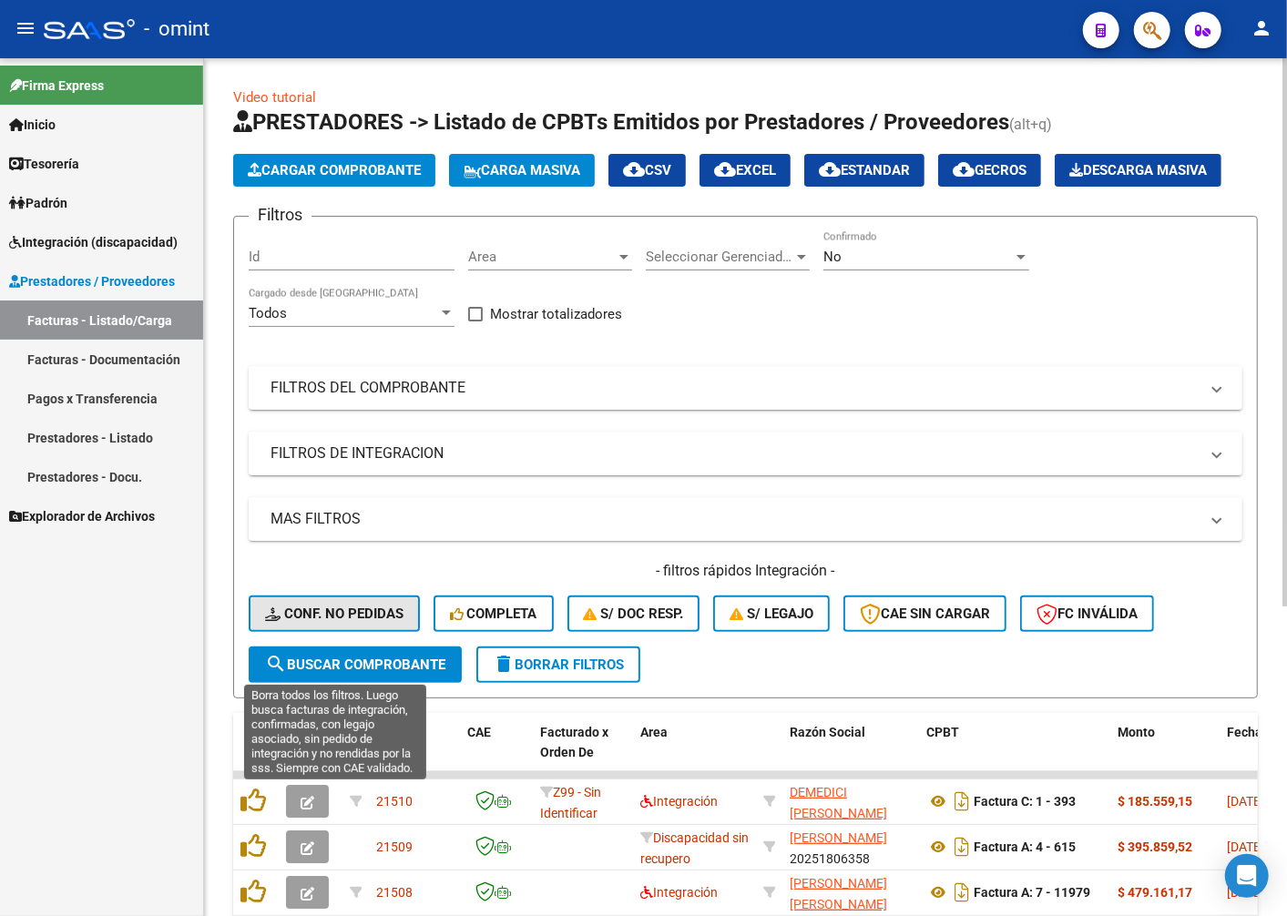
click at [349, 622] on span "Conf. no pedidas" at bounding box center [334, 614] width 138 height 16
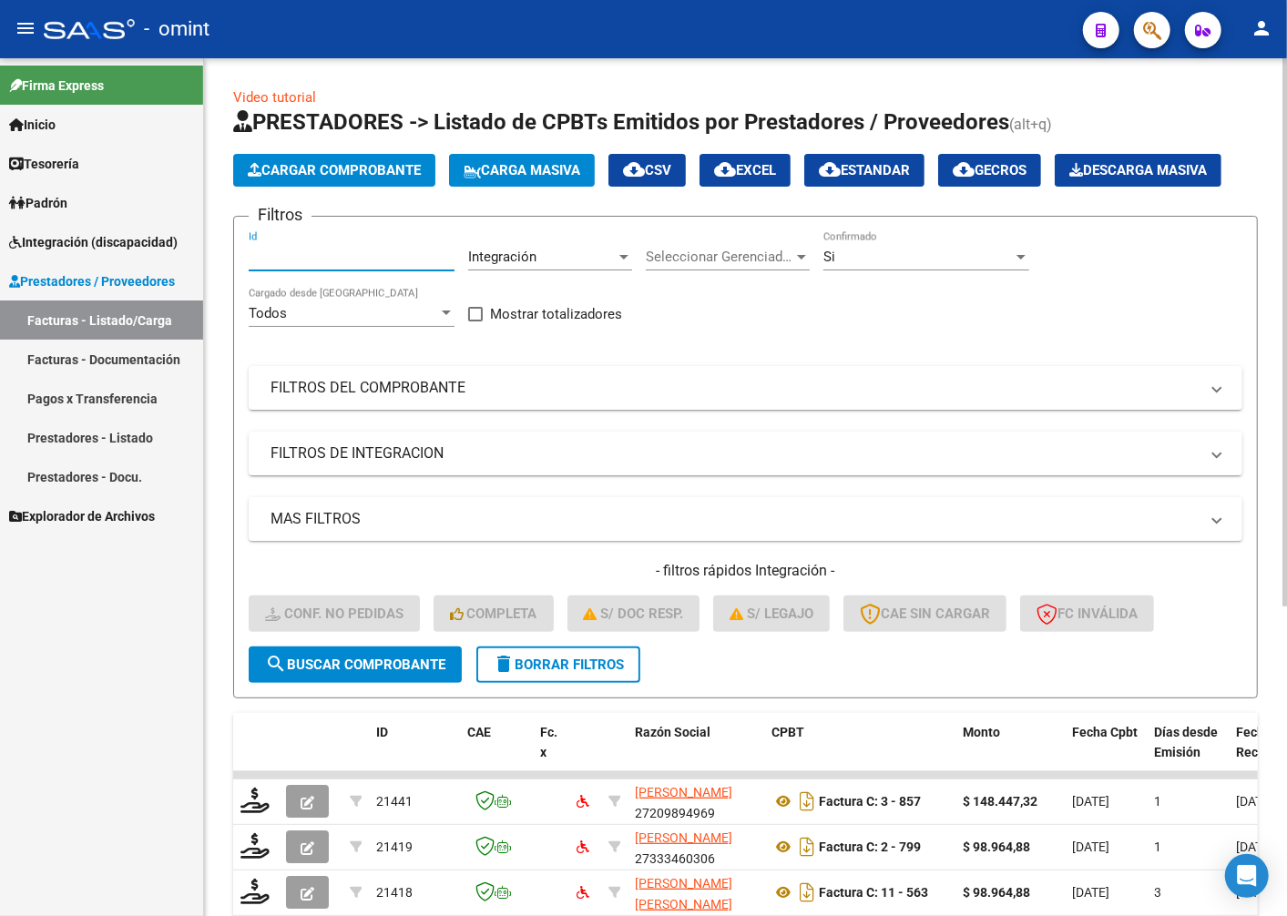
paste input "18306"
type input "18306"
click at [317, 673] on span "search Buscar Comprobante" at bounding box center [355, 665] width 180 height 16
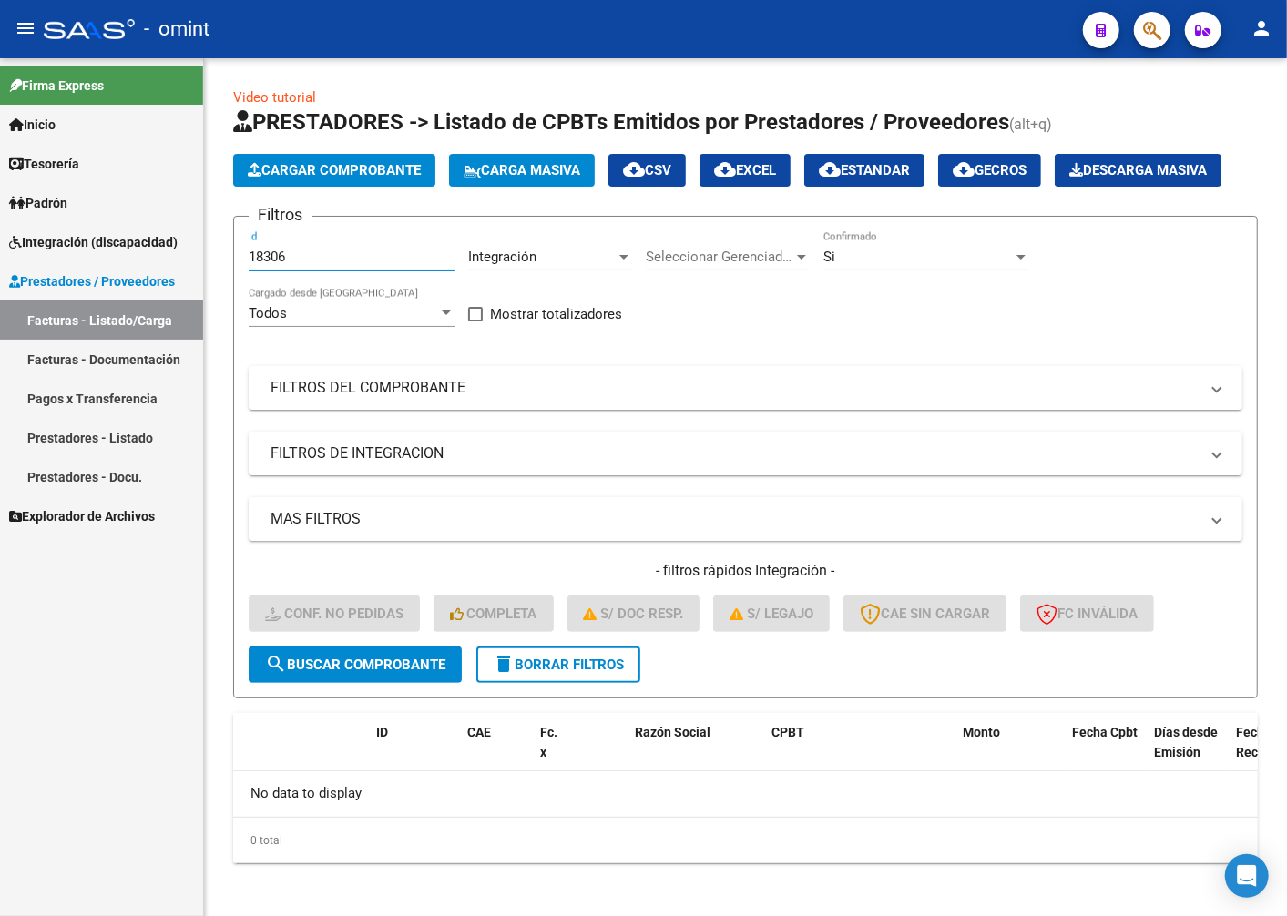
drag, startPoint x: 294, startPoint y: 302, endPoint x: 178, endPoint y: 294, distance: 116.8
click at [178, 294] on mat-sidenav-container "Firma Express Inicio Calendario SSS Instructivos Contacto OS Tesorería Extracto…" at bounding box center [643, 487] width 1287 height 858
paste input "18306"
type input "18306"
click at [332, 683] on button "search Buscar Comprobante" at bounding box center [355, 665] width 213 height 36
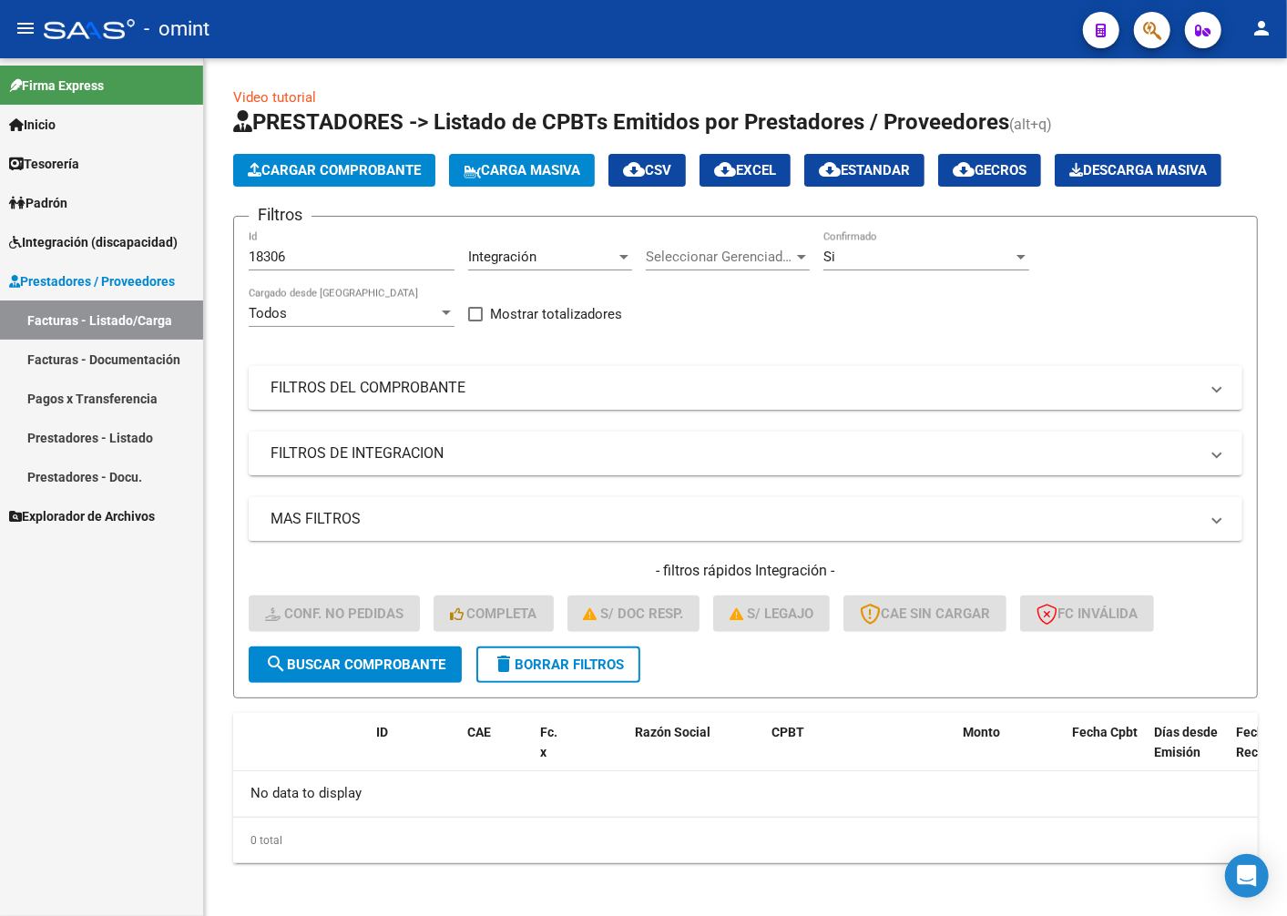
click at [94, 241] on span "Integración (discapacidad)" at bounding box center [93, 242] width 168 height 20
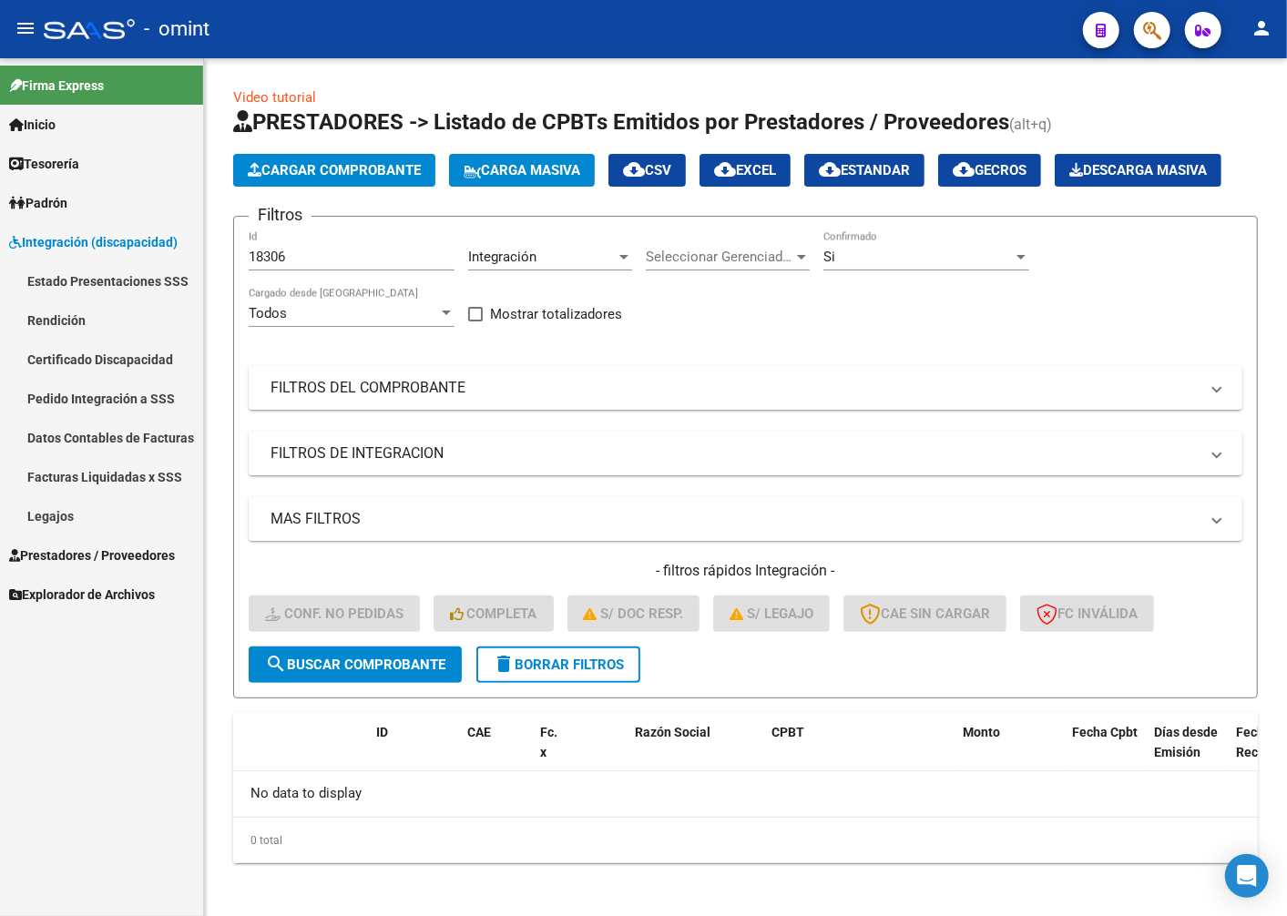
click at [95, 472] on link "Facturas Liquidadas x SSS" at bounding box center [101, 476] width 203 height 39
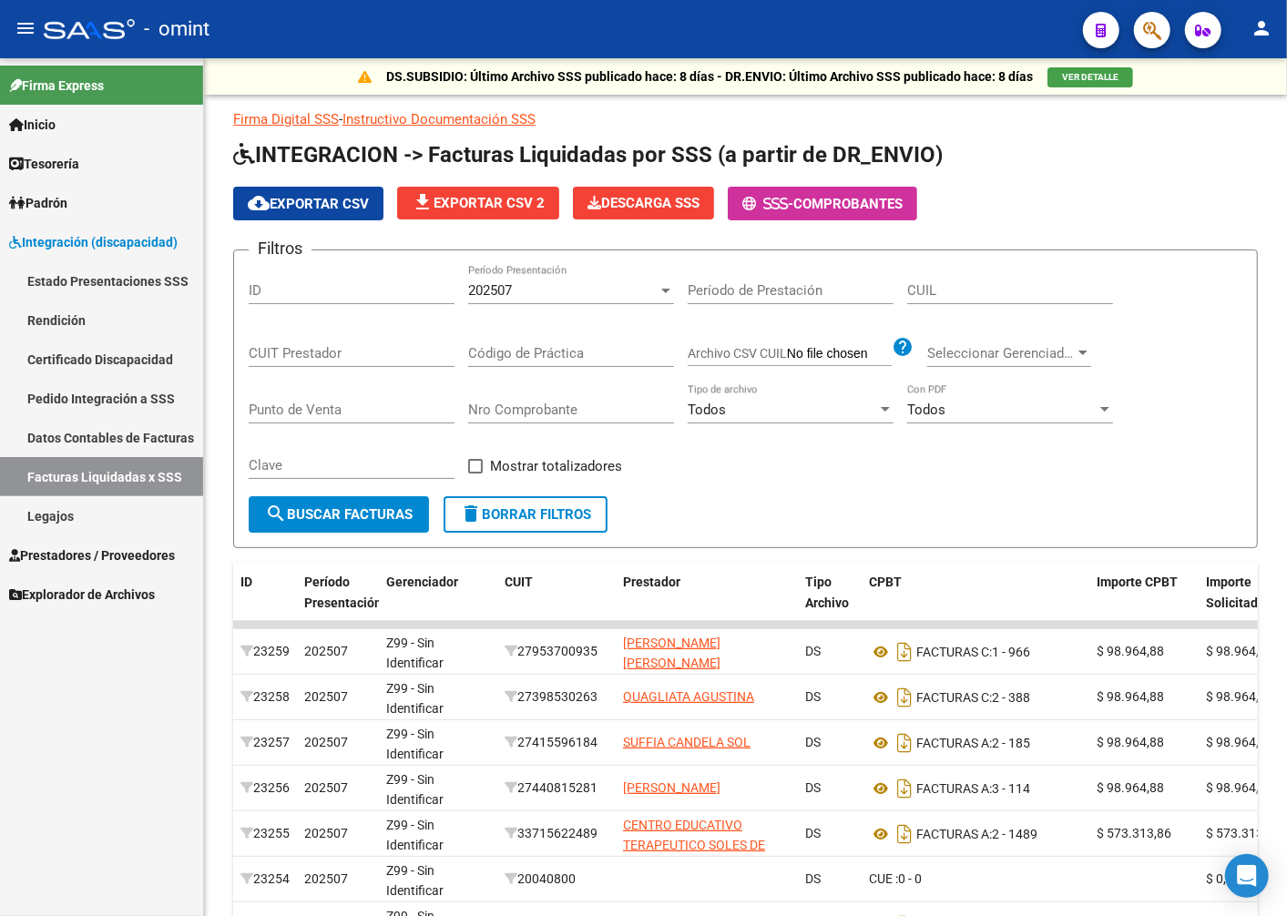
click at [87, 396] on link "Pedido Integración a SSS" at bounding box center [101, 398] width 203 height 39
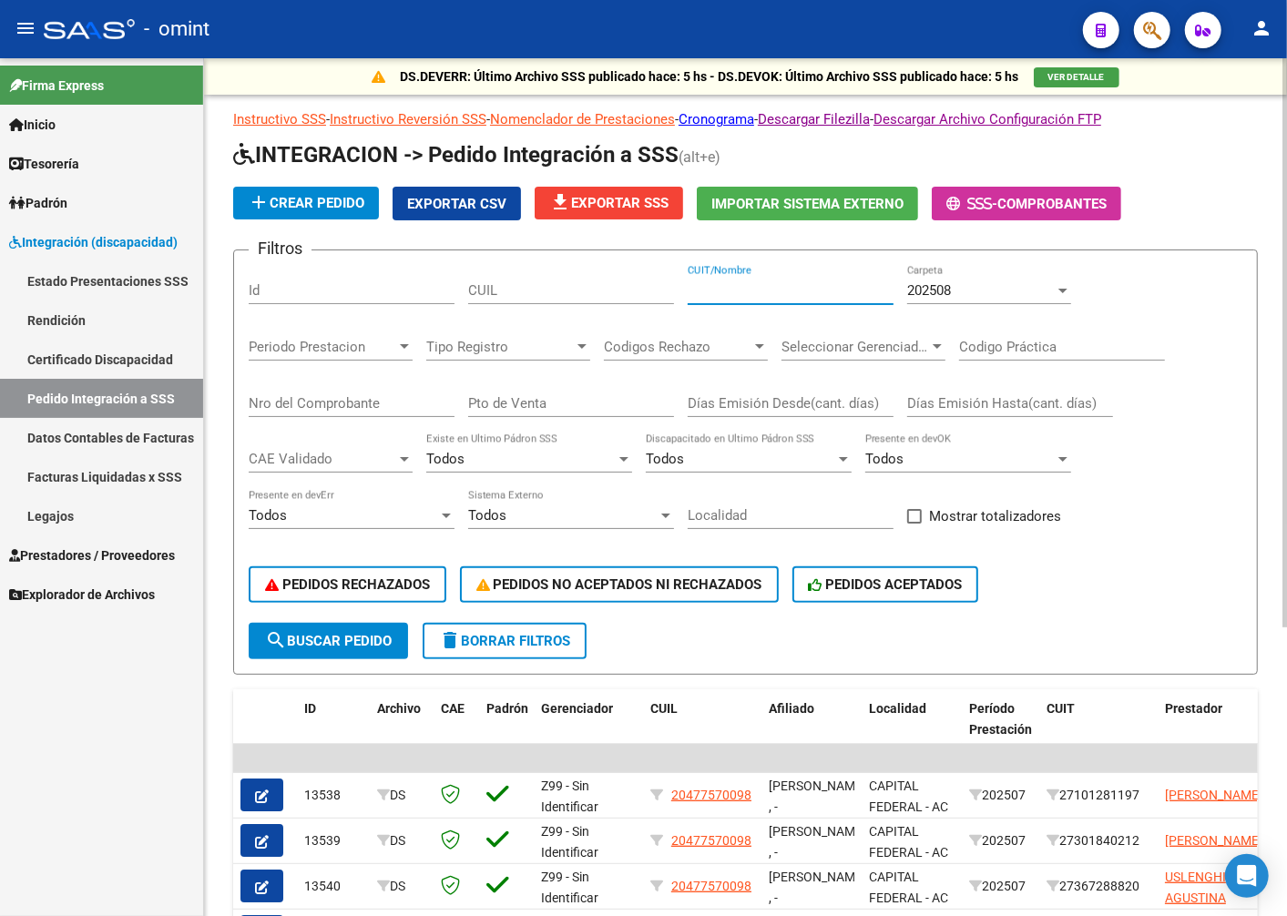
paste input "27174255275"
type input "27174255275"
click at [1068, 286] on div at bounding box center [1063, 290] width 16 height 15
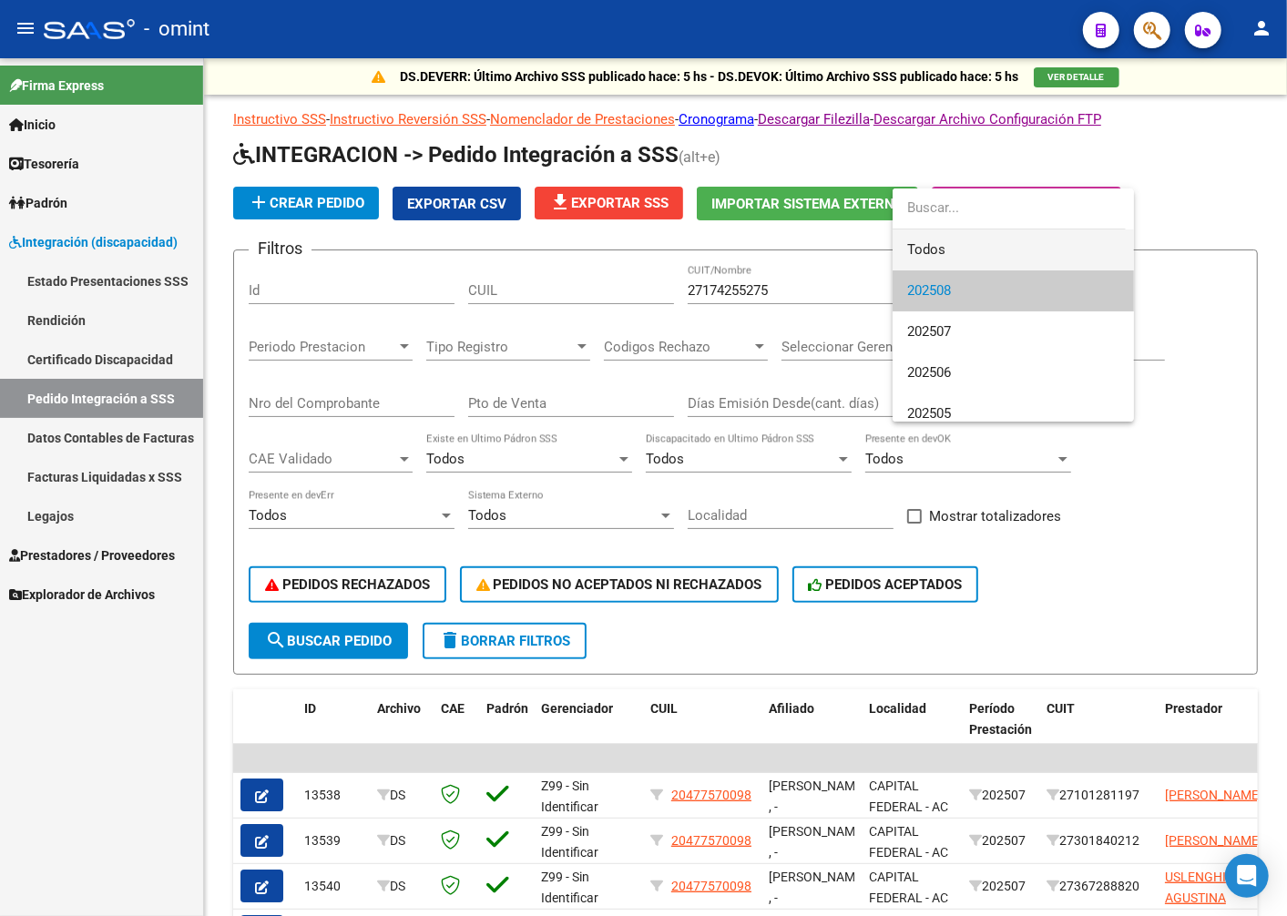
click at [1036, 246] on span "Todos" at bounding box center [1013, 249] width 212 height 41
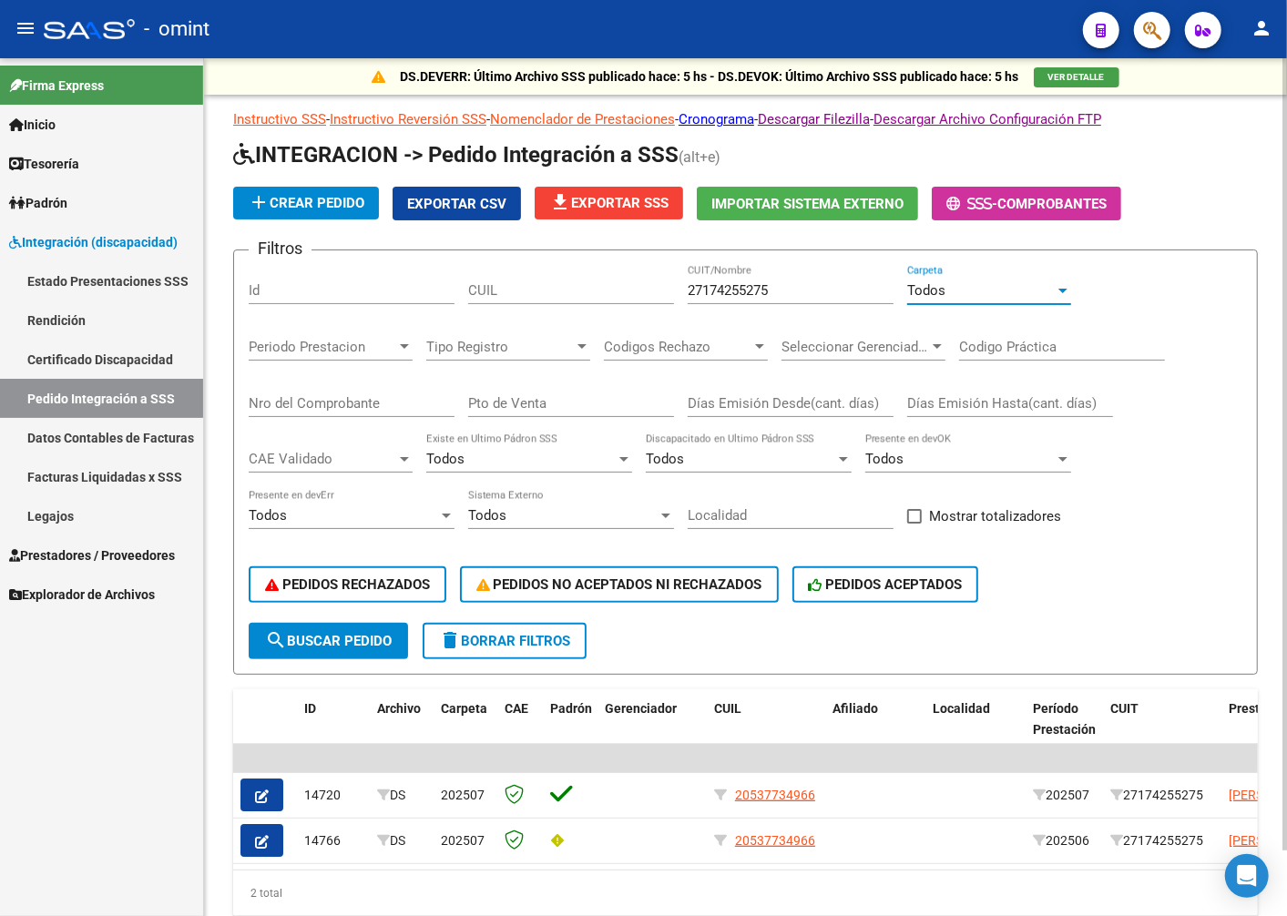
click at [393, 355] on span "Periodo Prestacion" at bounding box center [323, 347] width 148 height 16
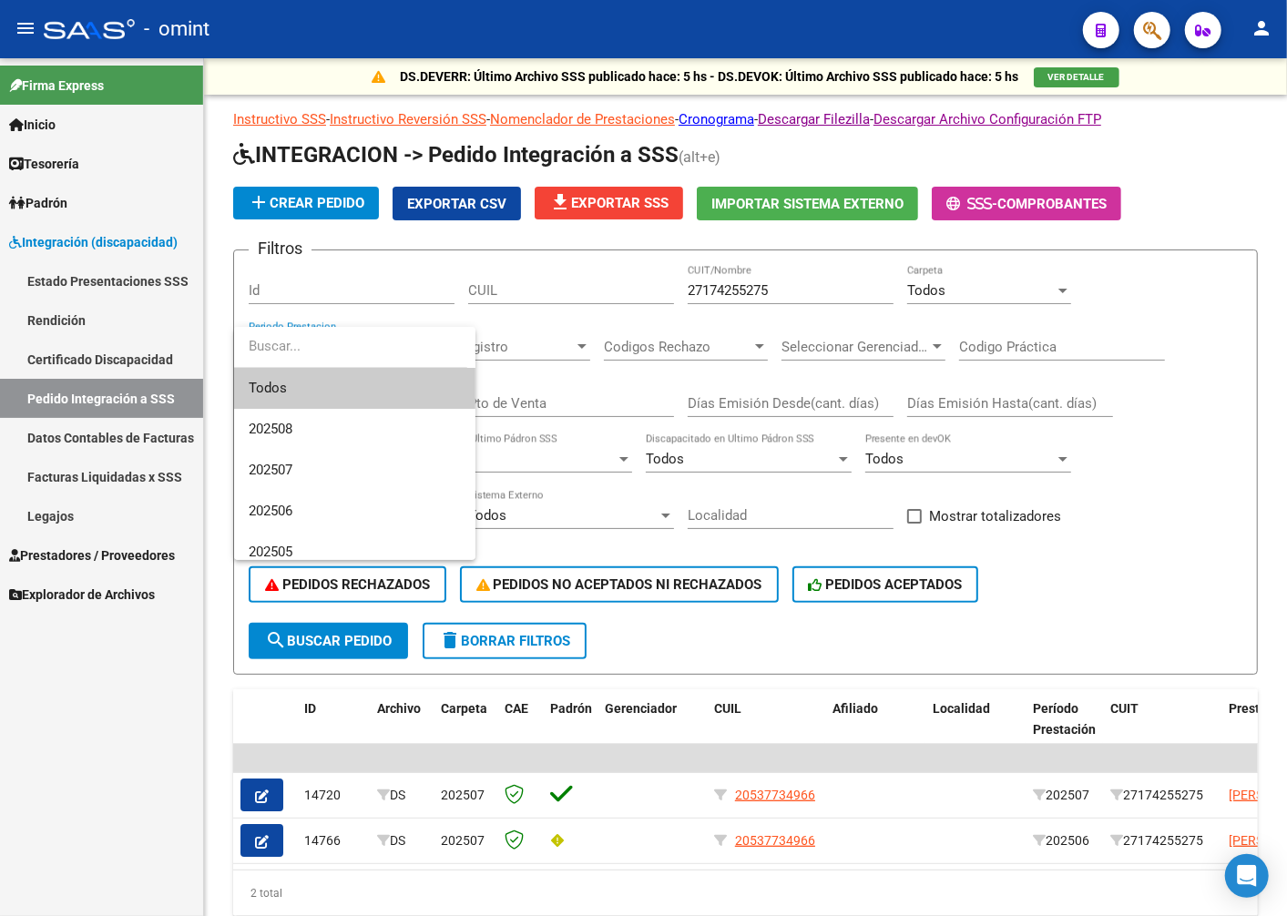
click at [321, 395] on span "Todos" at bounding box center [355, 388] width 212 height 41
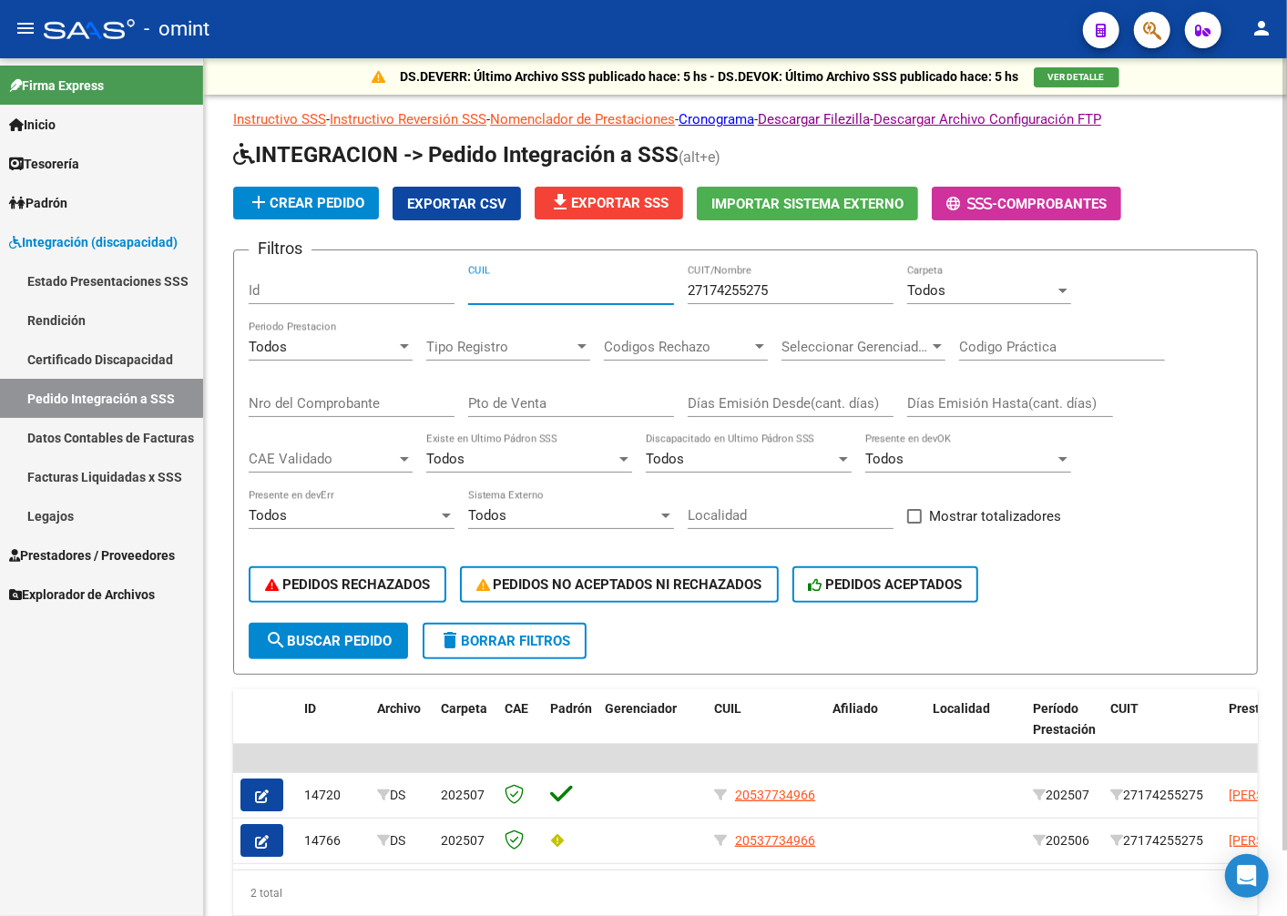
click at [487, 296] on input "CUIL" at bounding box center [571, 290] width 206 height 16
click at [557, 292] on input "CUIL" at bounding box center [571, 290] width 206 height 16
type input "20537734966"
click at [370, 639] on span "search Buscar Pedido" at bounding box center [328, 641] width 127 height 16
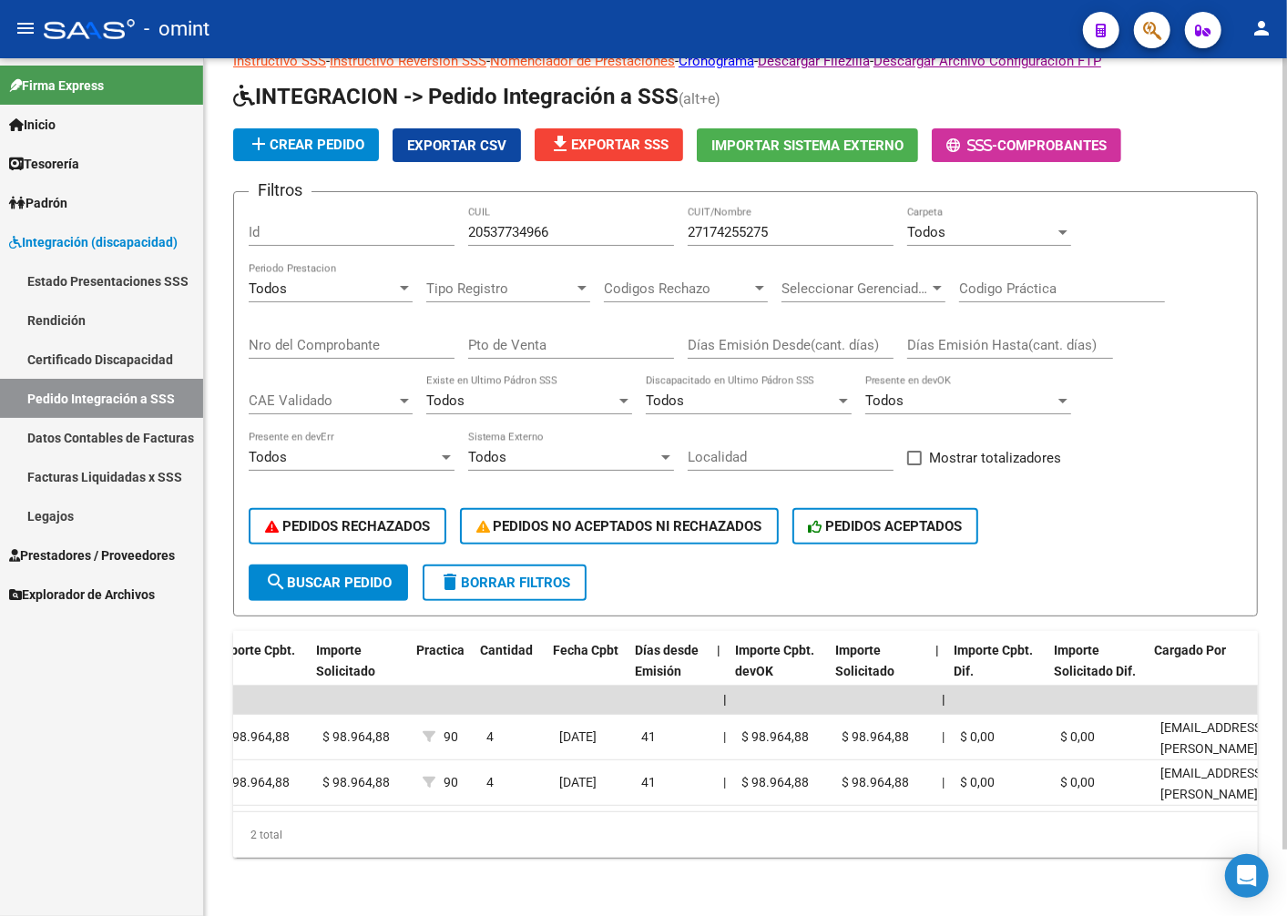
scroll to position [0, 1295]
drag, startPoint x: 865, startPoint y: 810, endPoint x: 929, endPoint y: 793, distance: 66.1
click at [929, 793] on datatable-body "| | 14720 DS 202507 20537734966 202507 27174255275 ABALOS JUDIT ALEJANDRA FACTU…" at bounding box center [745, 749] width 1024 height 126
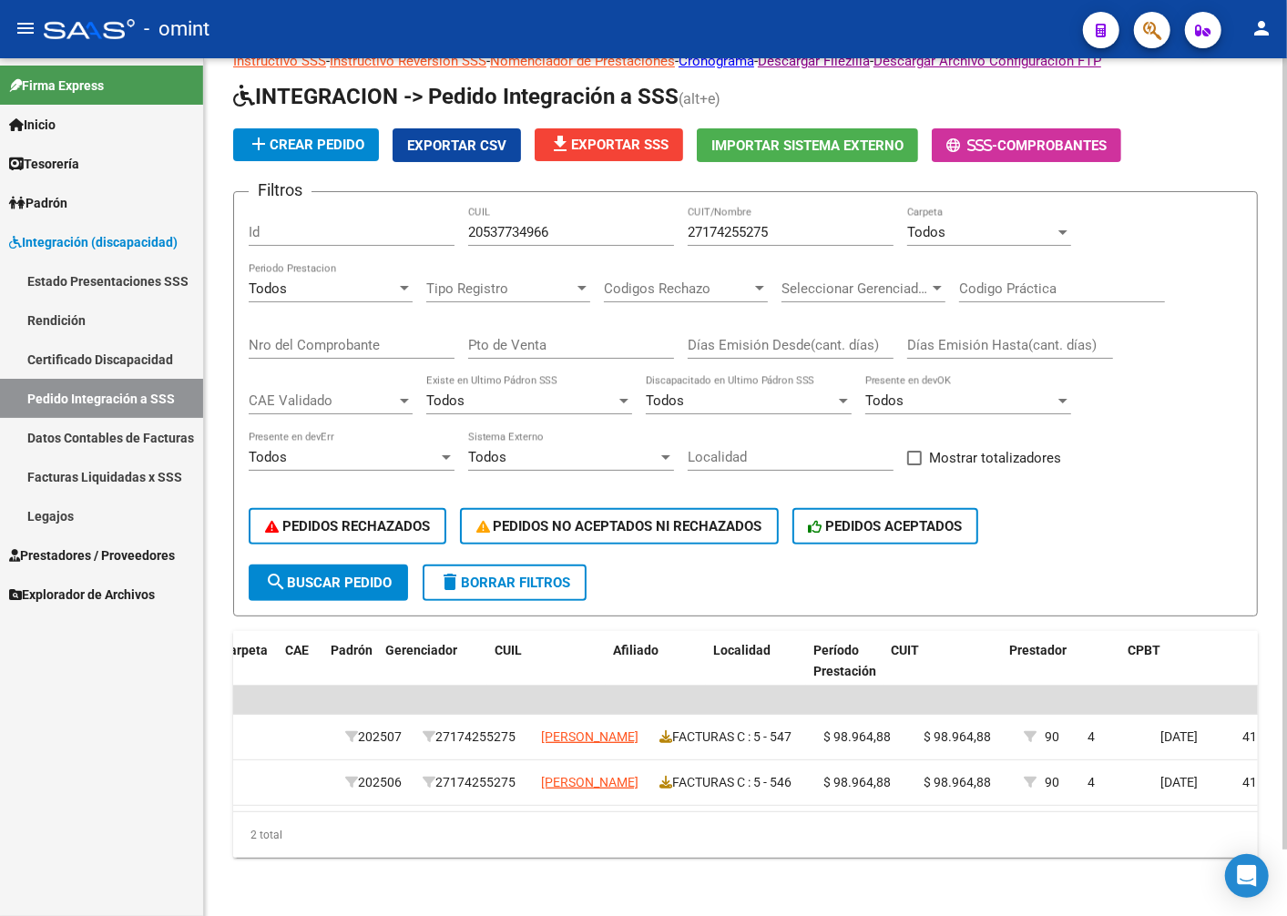
scroll to position [0, 0]
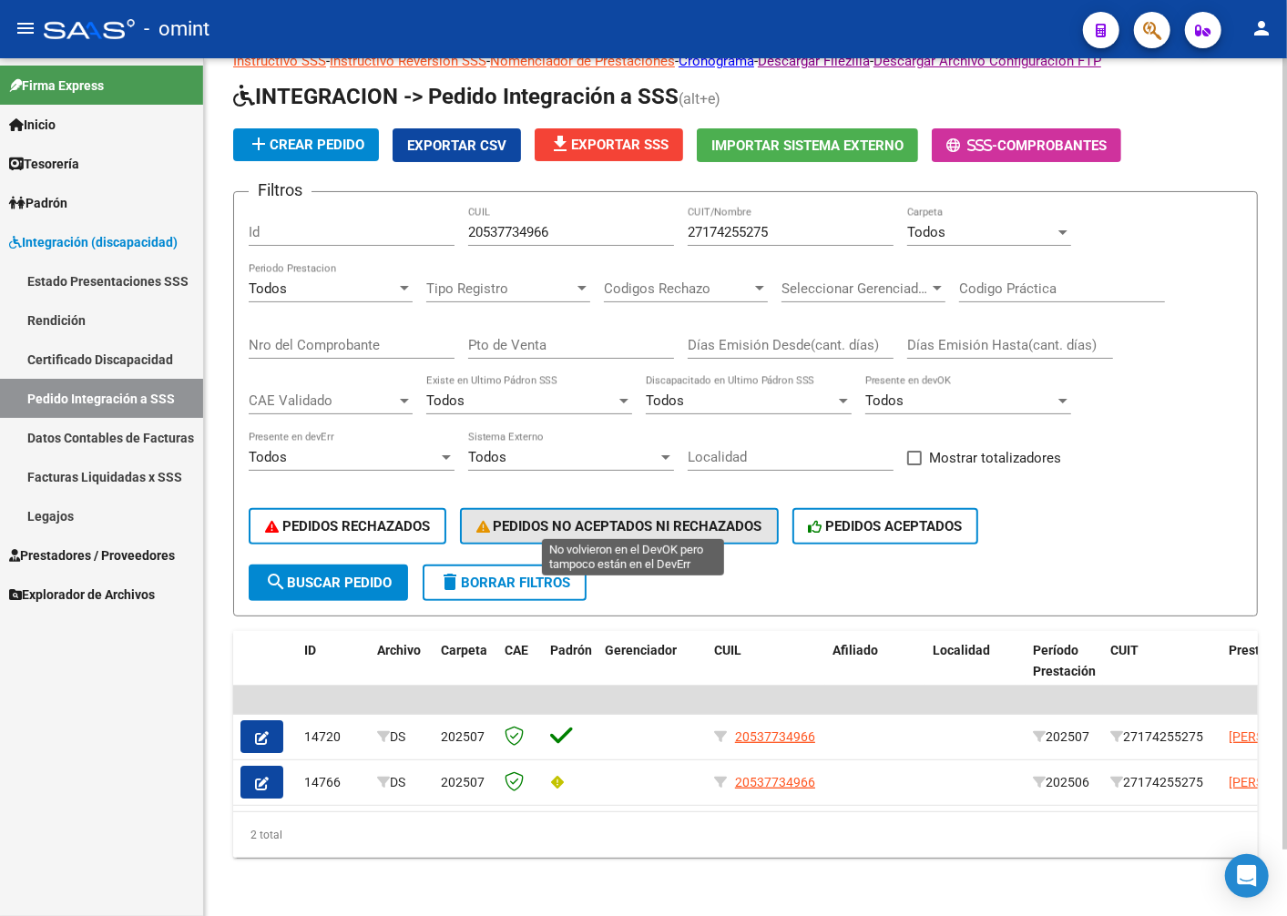
click at [569, 523] on button "PEDIDOS NO ACEPTADOS NI RECHAZADOS" at bounding box center [619, 526] width 319 height 36
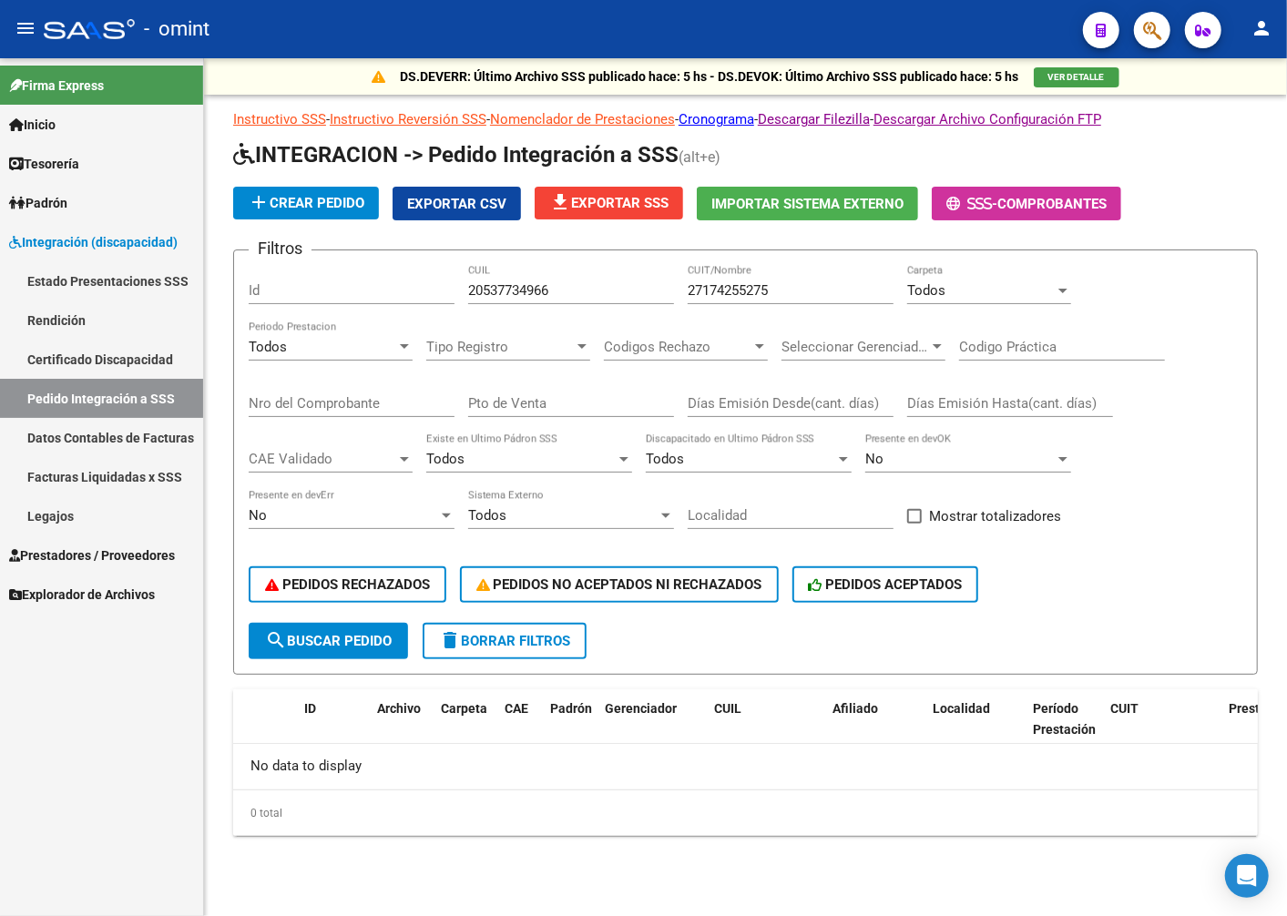
click at [331, 647] on span "search Buscar Pedido" at bounding box center [328, 641] width 127 height 16
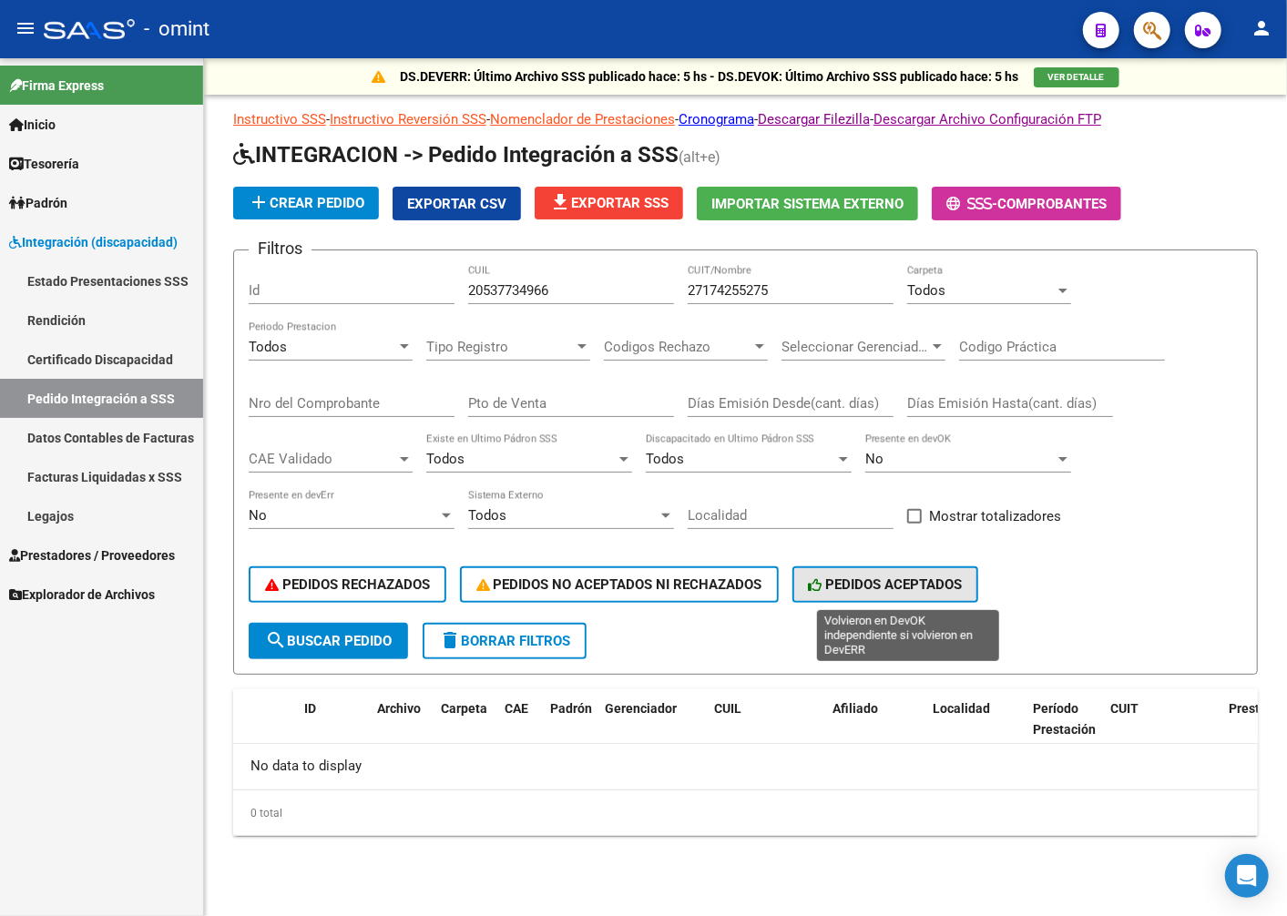
click at [929, 588] on span "PEDIDOS ACEPTADOS" at bounding box center [886, 584] width 154 height 16
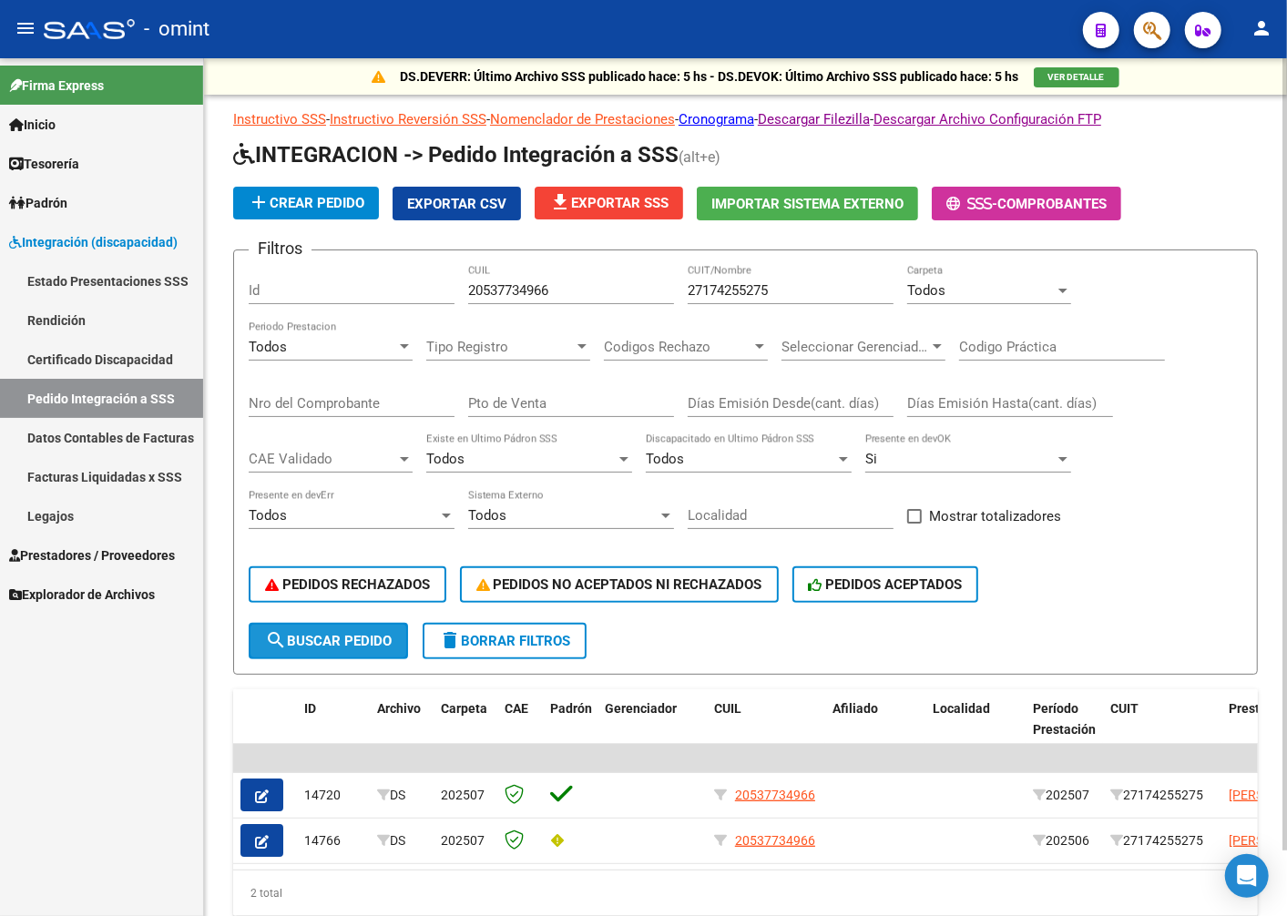
click at [349, 643] on span "search Buscar Pedido" at bounding box center [328, 641] width 127 height 16
click at [350, 578] on span "PEDIDOS RECHAZADOS" at bounding box center [347, 584] width 165 height 16
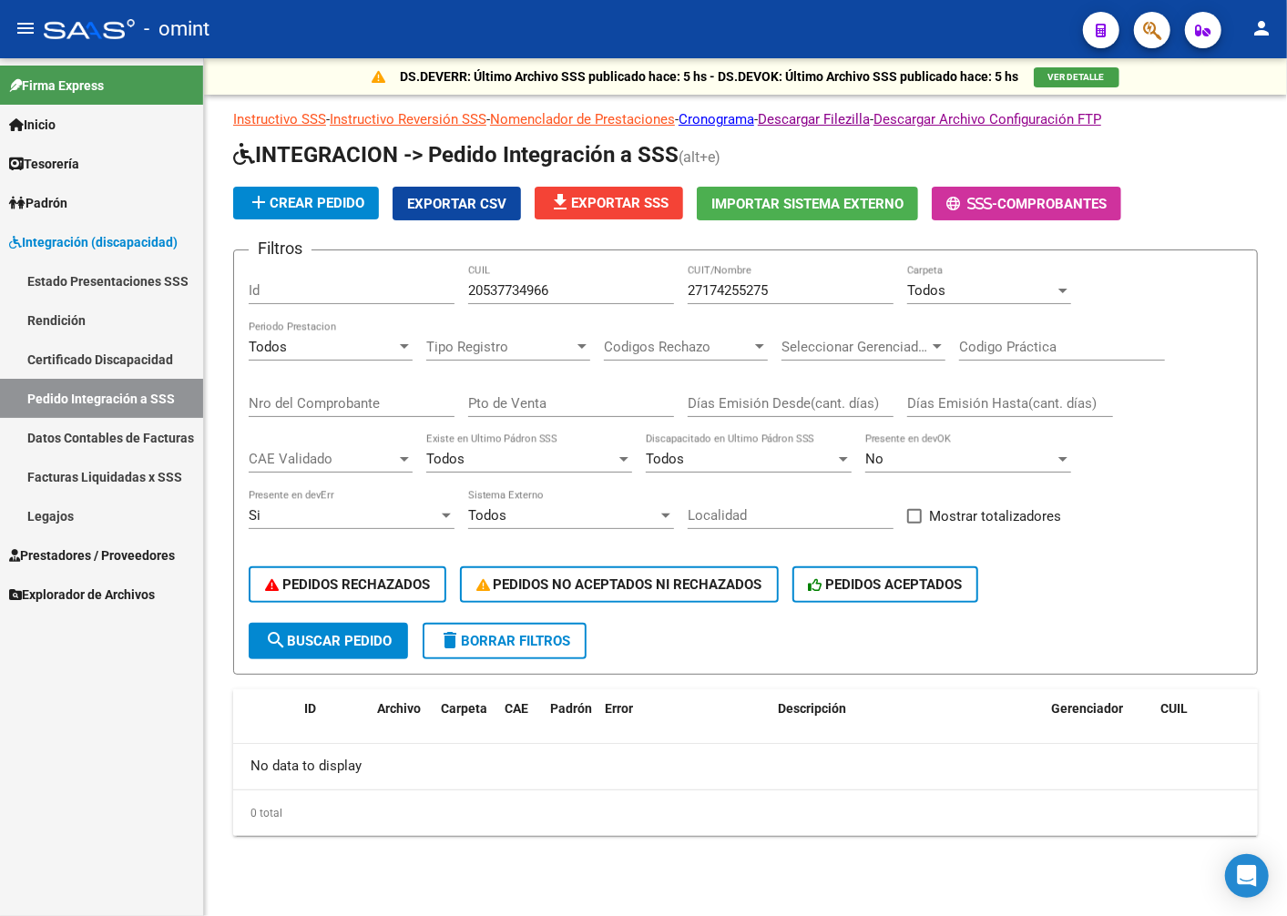
click at [305, 635] on span "search Buscar Pedido" at bounding box center [328, 641] width 127 height 16
click at [622, 586] on span "PEDIDOS NO ACEPTADOS NI RECHAZADOS" at bounding box center [619, 584] width 286 height 16
click at [337, 642] on span "search Buscar Pedido" at bounding box center [328, 641] width 127 height 16
click at [71, 278] on link "Estado Presentaciones SSS" at bounding box center [101, 280] width 203 height 39
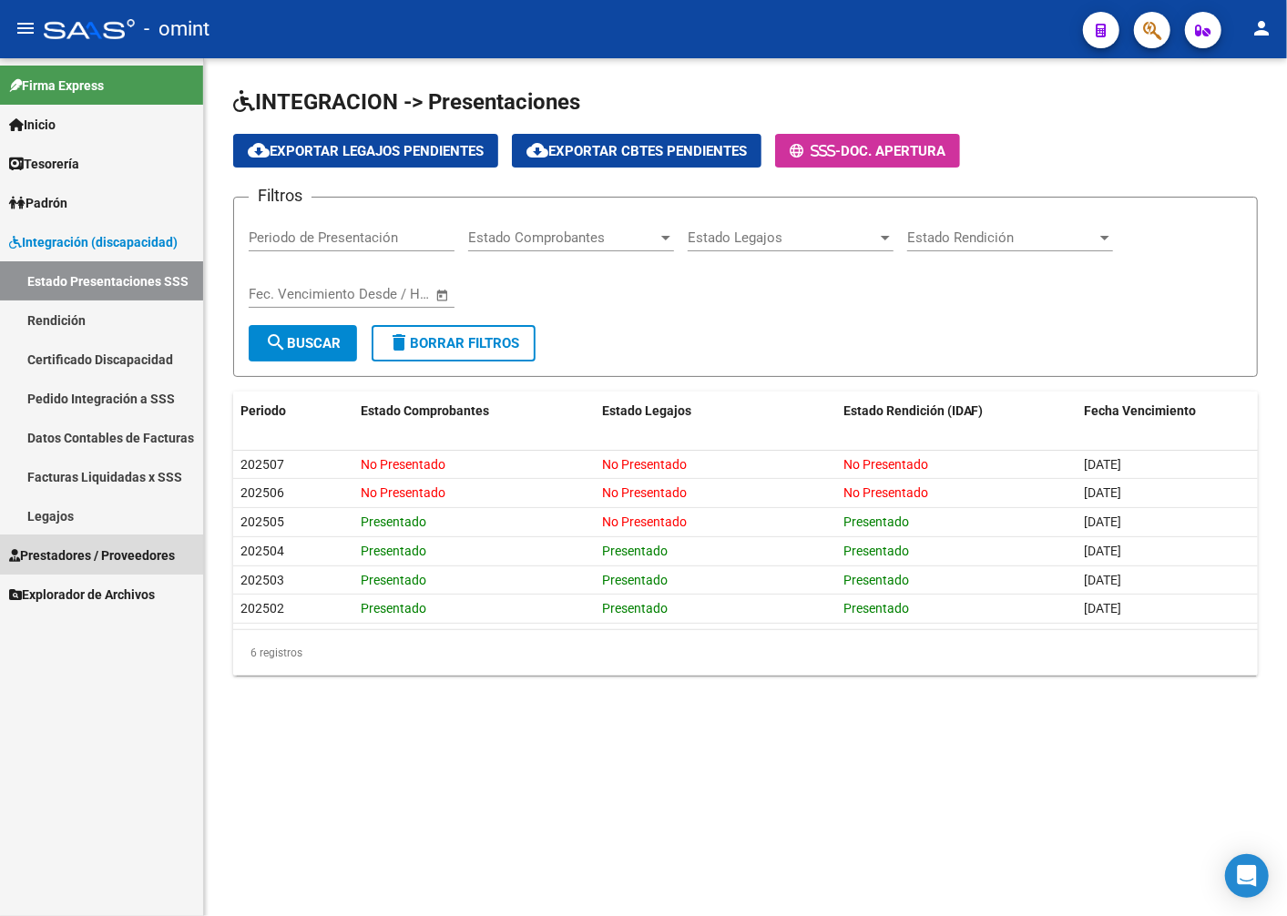
click at [76, 549] on span "Prestadores / Proveedores" at bounding box center [92, 555] width 166 height 20
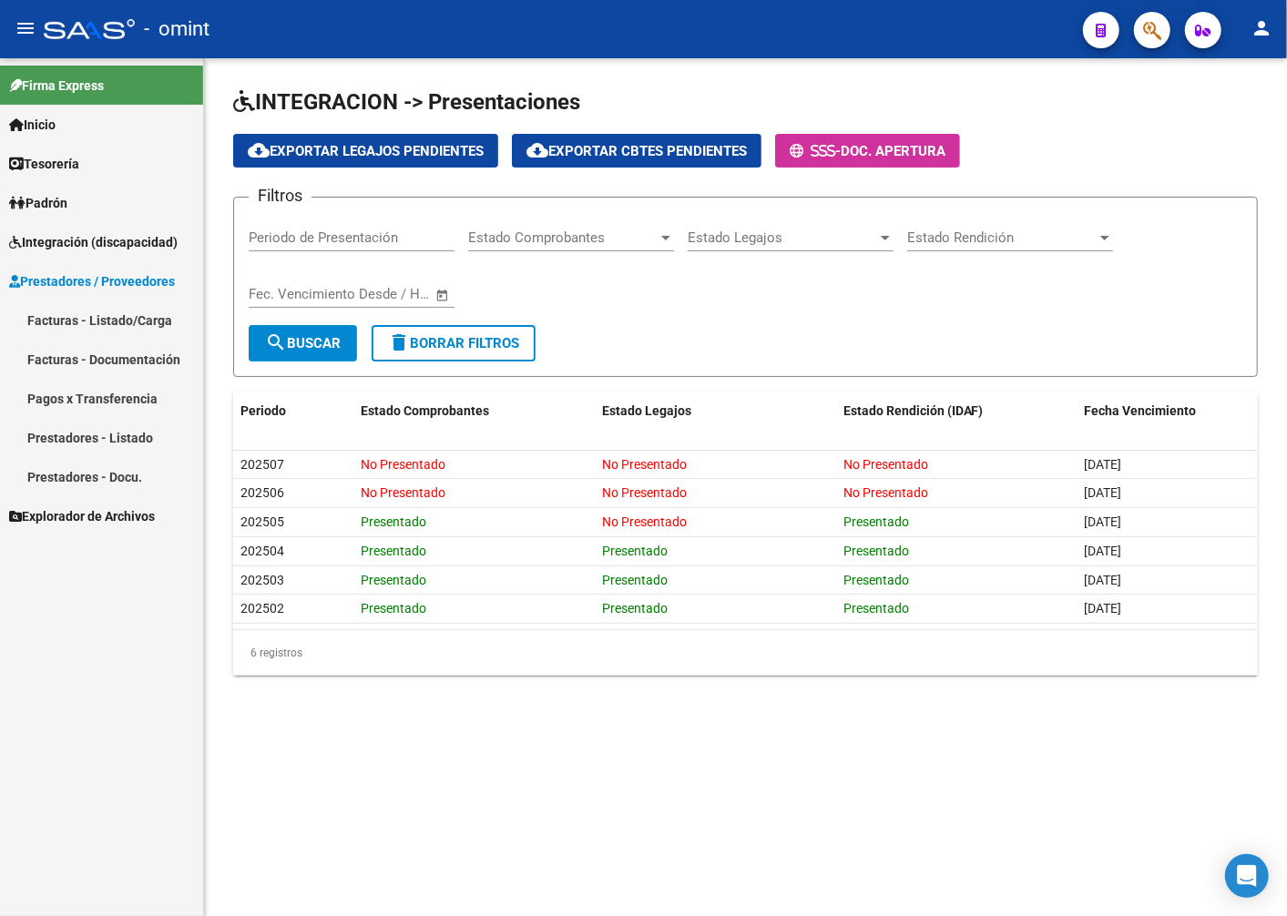
click at [56, 280] on span "Prestadores / Proveedores" at bounding box center [92, 281] width 166 height 20
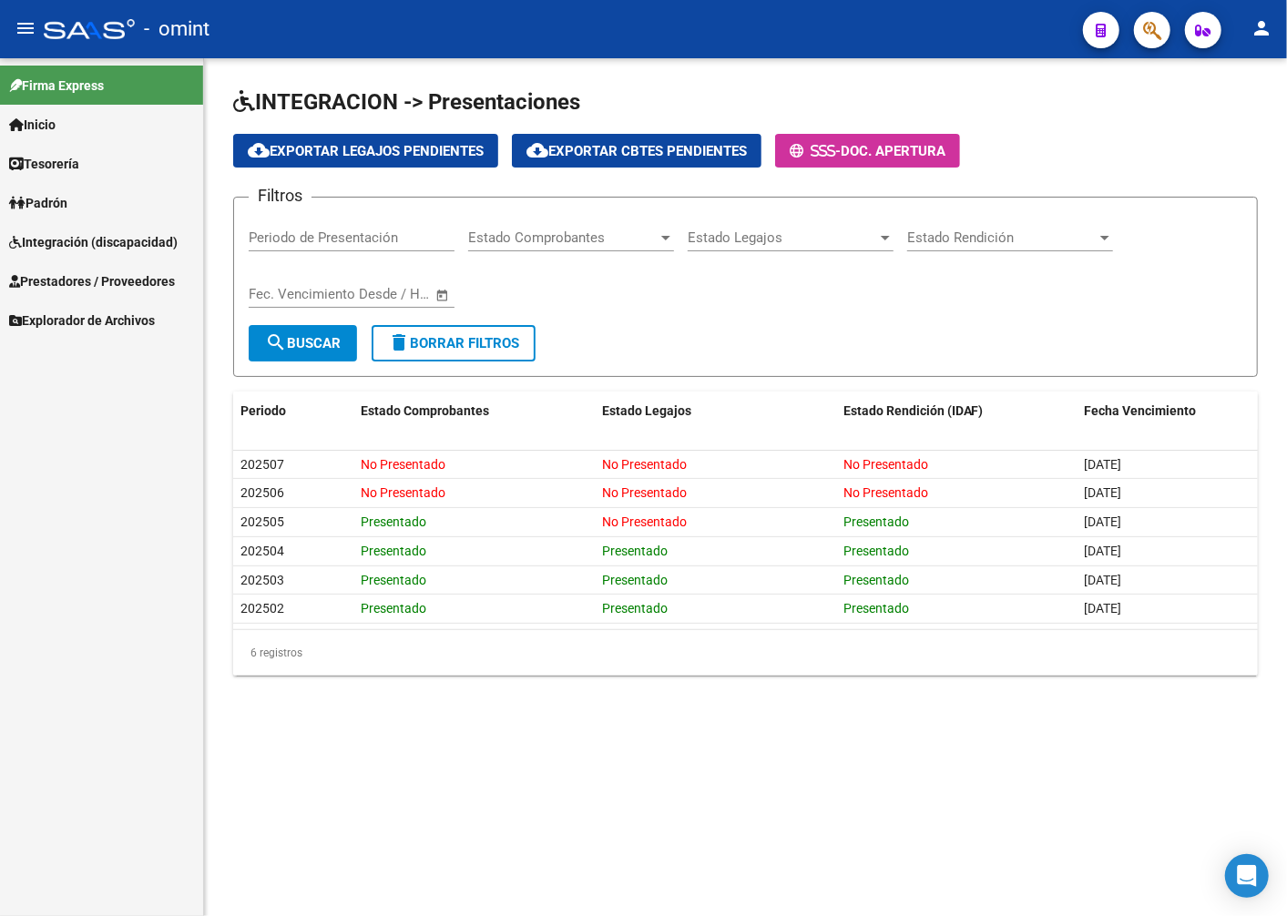
click at [91, 234] on span "Integración (discapacidad)" at bounding box center [93, 242] width 168 height 20
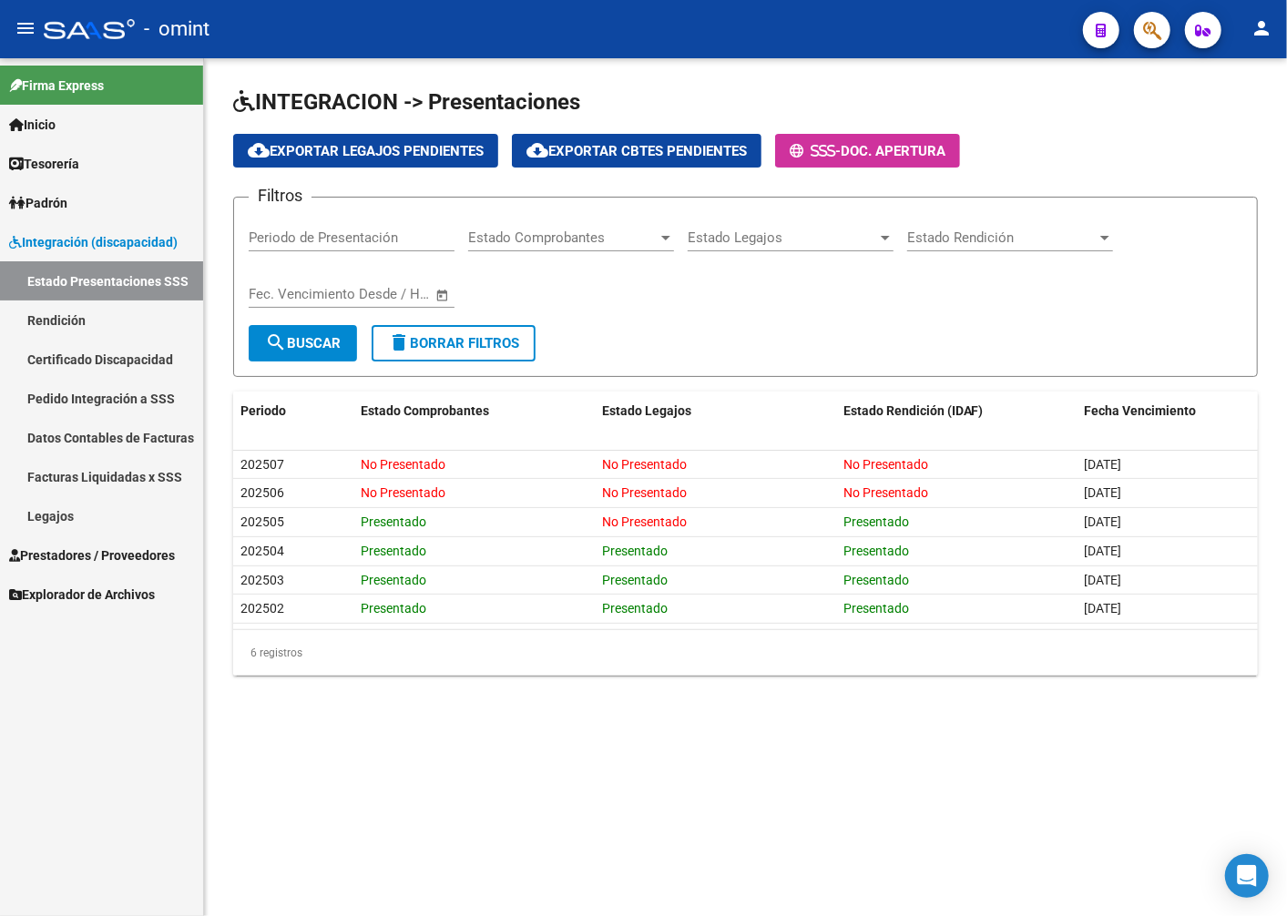
click at [96, 561] on span "Prestadores / Proveedores" at bounding box center [92, 555] width 166 height 20
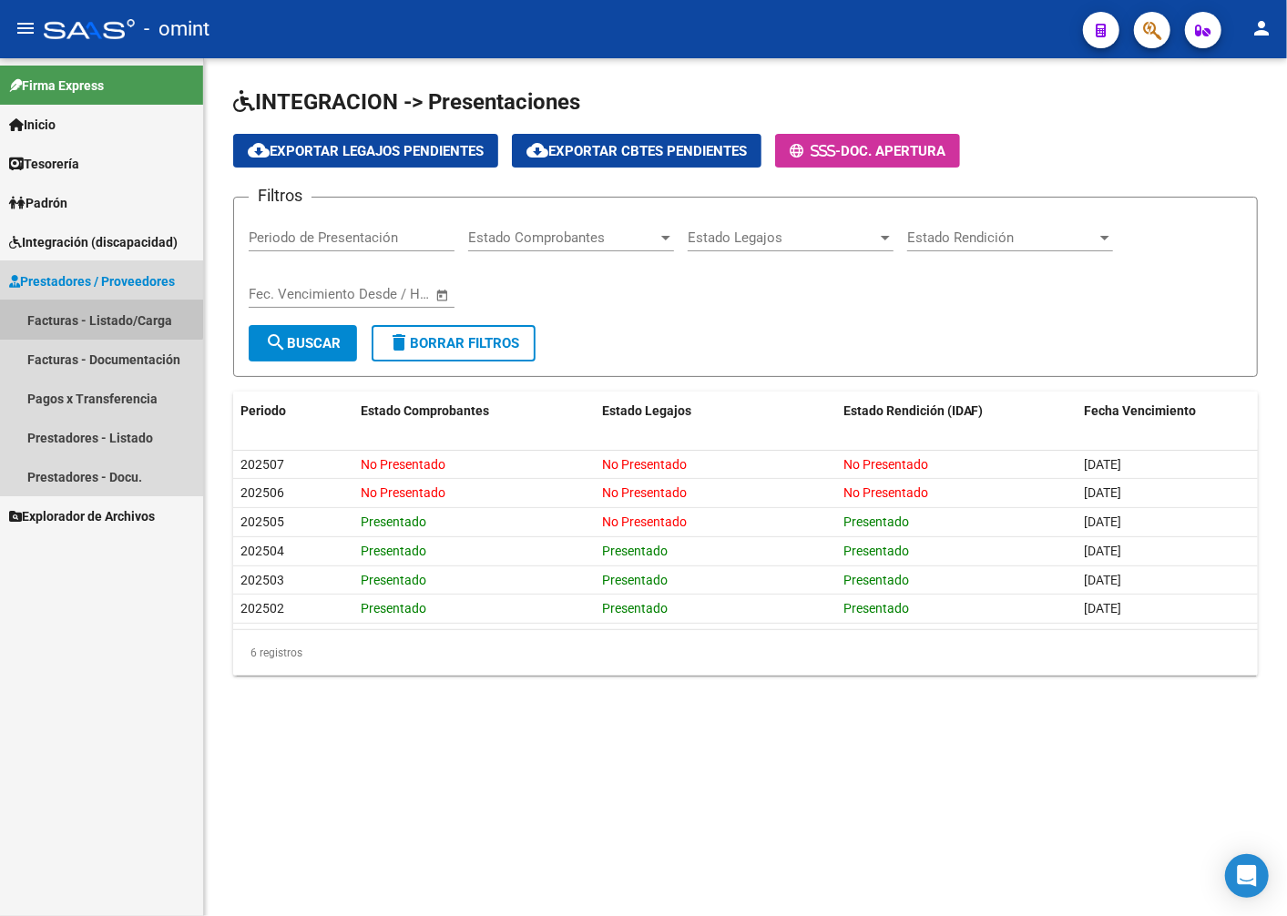
click at [80, 312] on link "Facturas - Listado/Carga" at bounding box center [101, 320] width 203 height 39
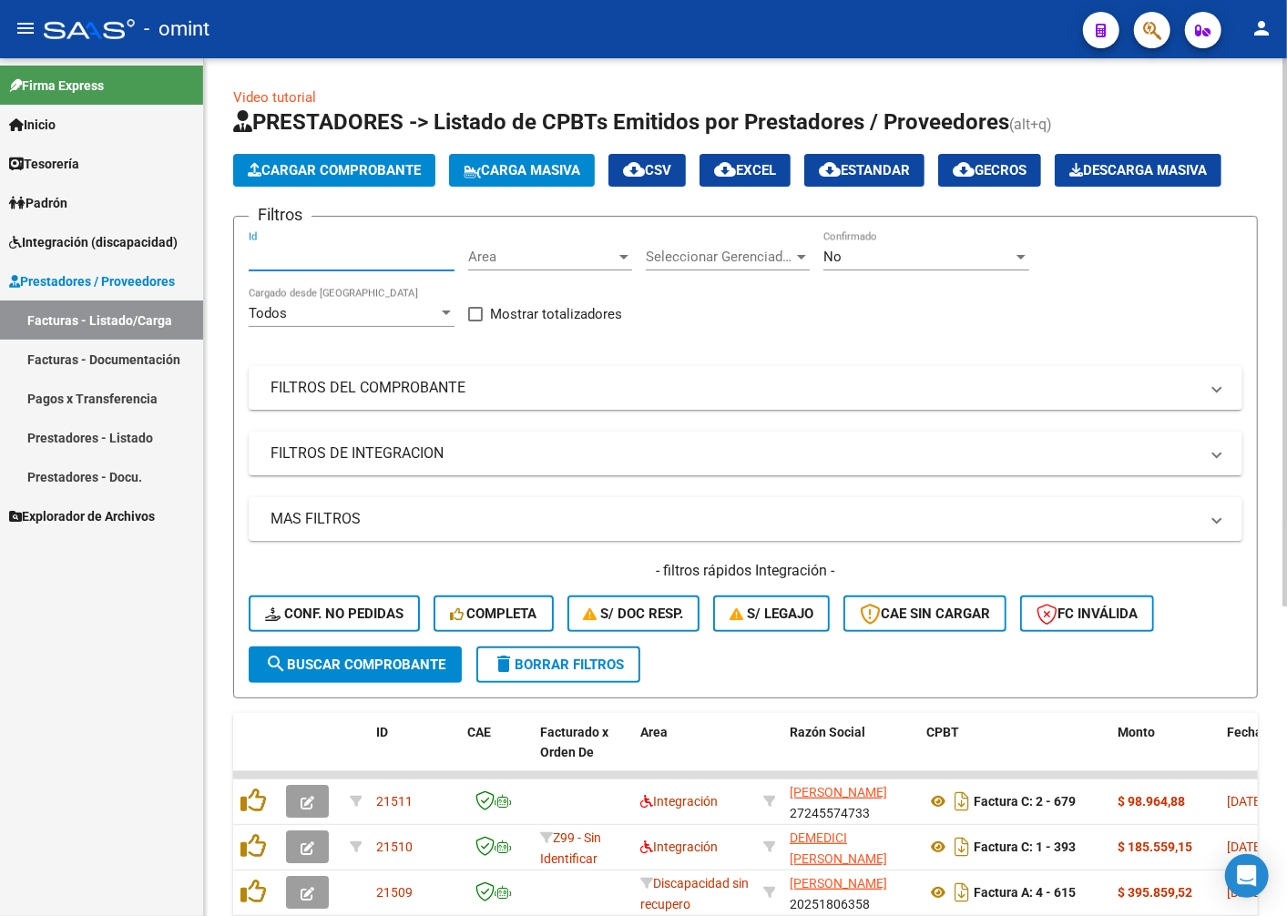
paste input "18306"
type input "18306"
click at [423, 673] on span "search Buscar Comprobante" at bounding box center [355, 665] width 180 height 16
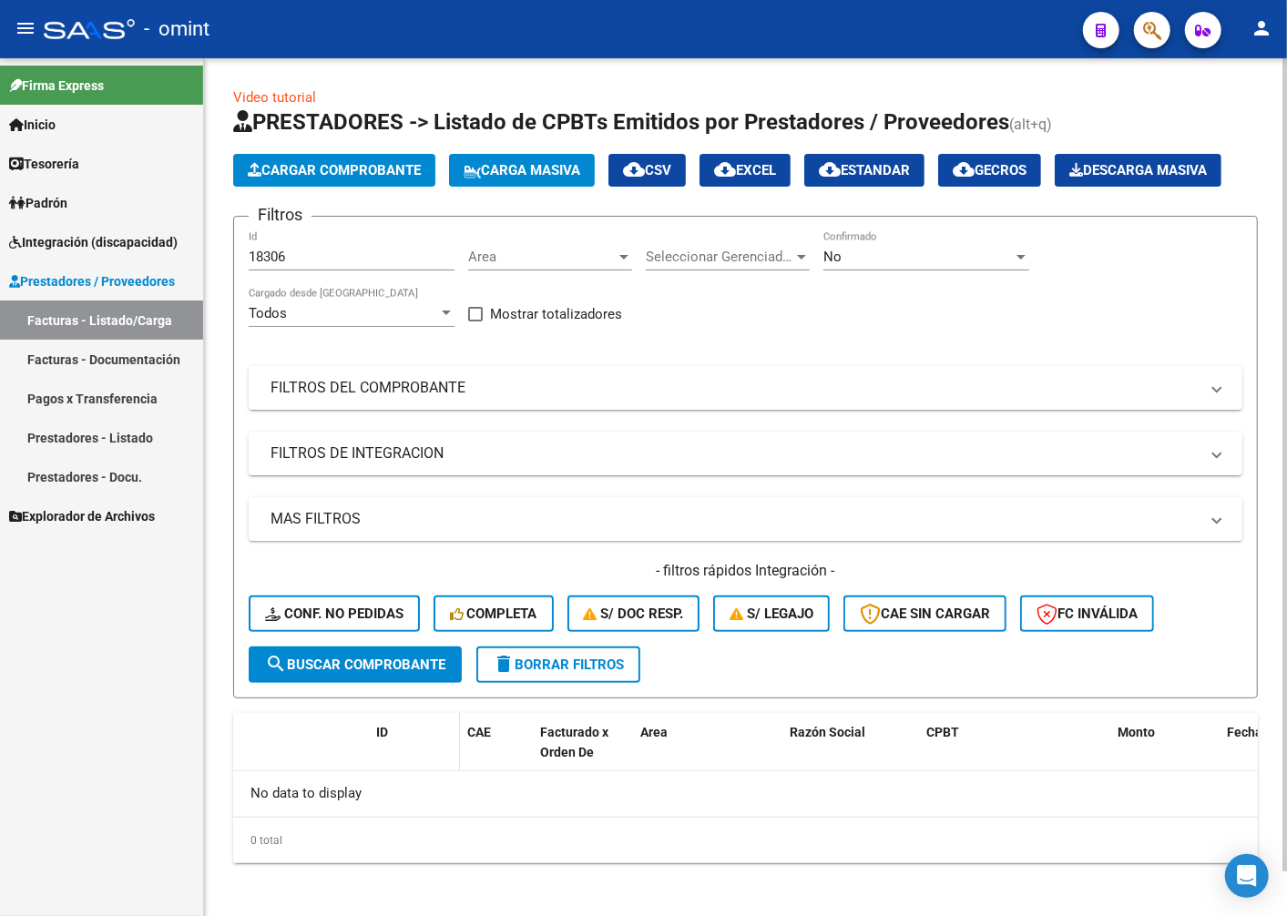
scroll to position [48, 0]
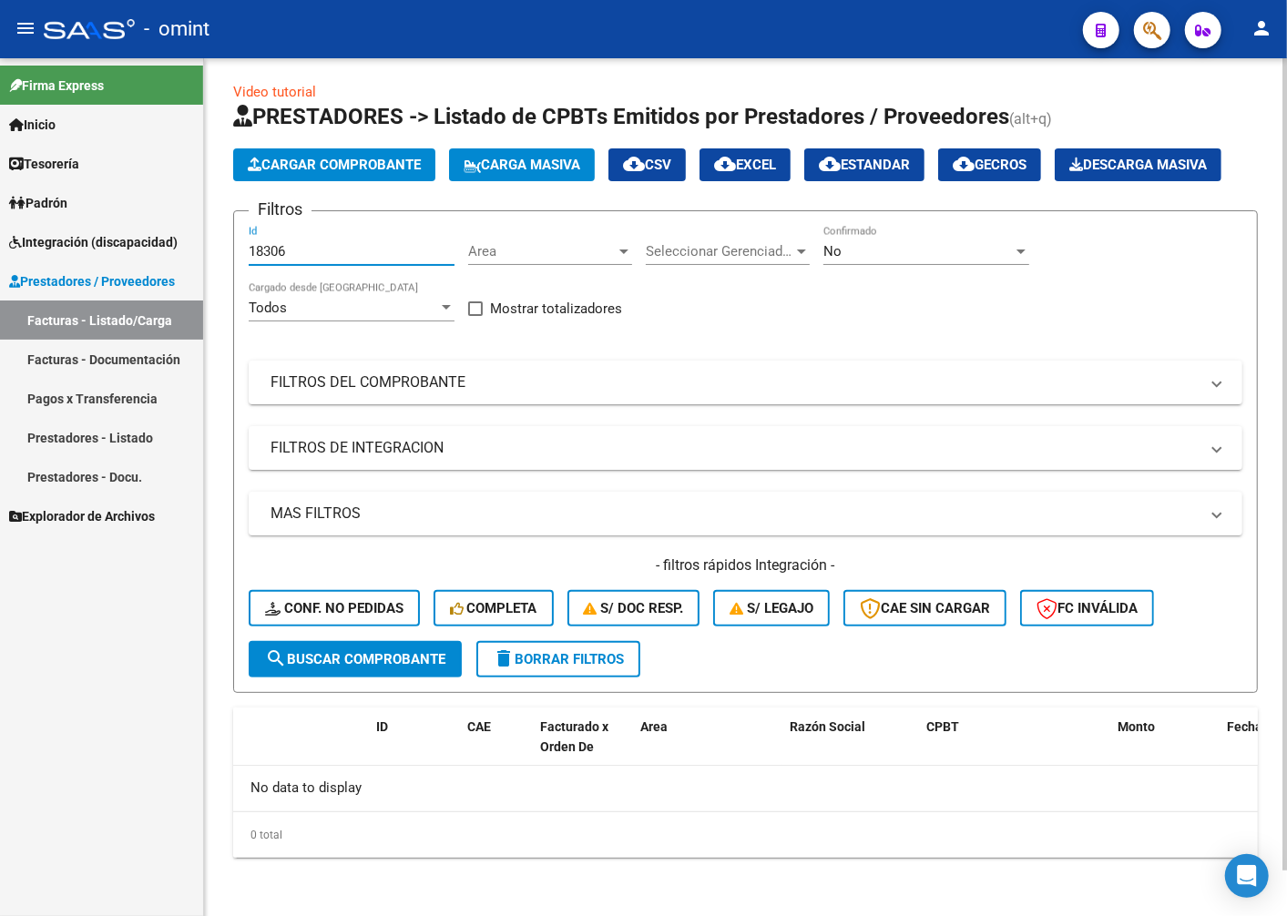
drag, startPoint x: 310, startPoint y: 256, endPoint x: 217, endPoint y: 242, distance: 93.9
click at [214, 251] on div "Video tutorial PRESTADORES -> Listado de CPBTs Emitidos por Prestadores / Prove…" at bounding box center [745, 484] width 1083 height 863
paste input "18306"
type input "18306"
click at [337, 662] on span "search Buscar Comprobante" at bounding box center [355, 659] width 180 height 16
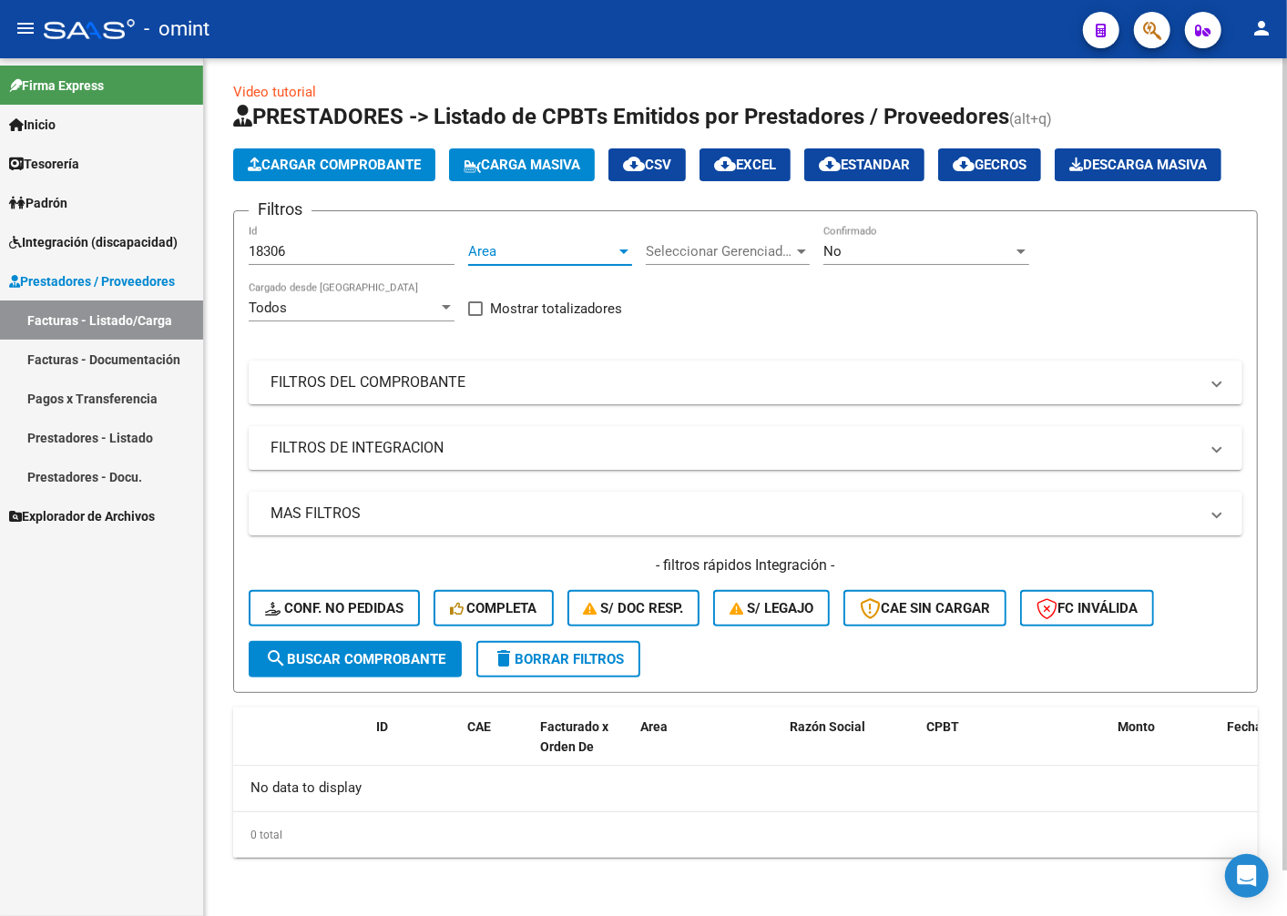
click at [606, 253] on span "Area" at bounding box center [542, 251] width 148 height 16
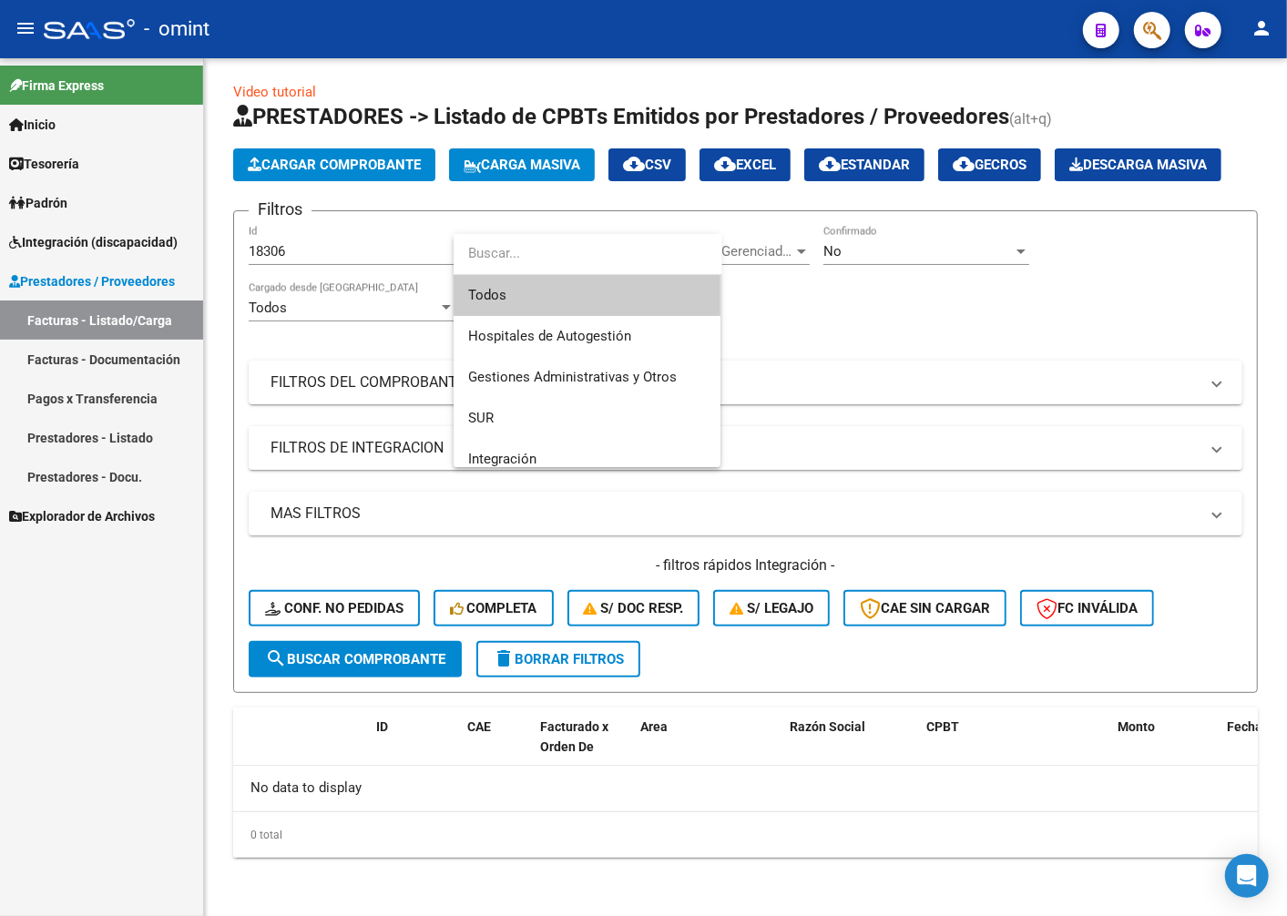
scroll to position [101, 0]
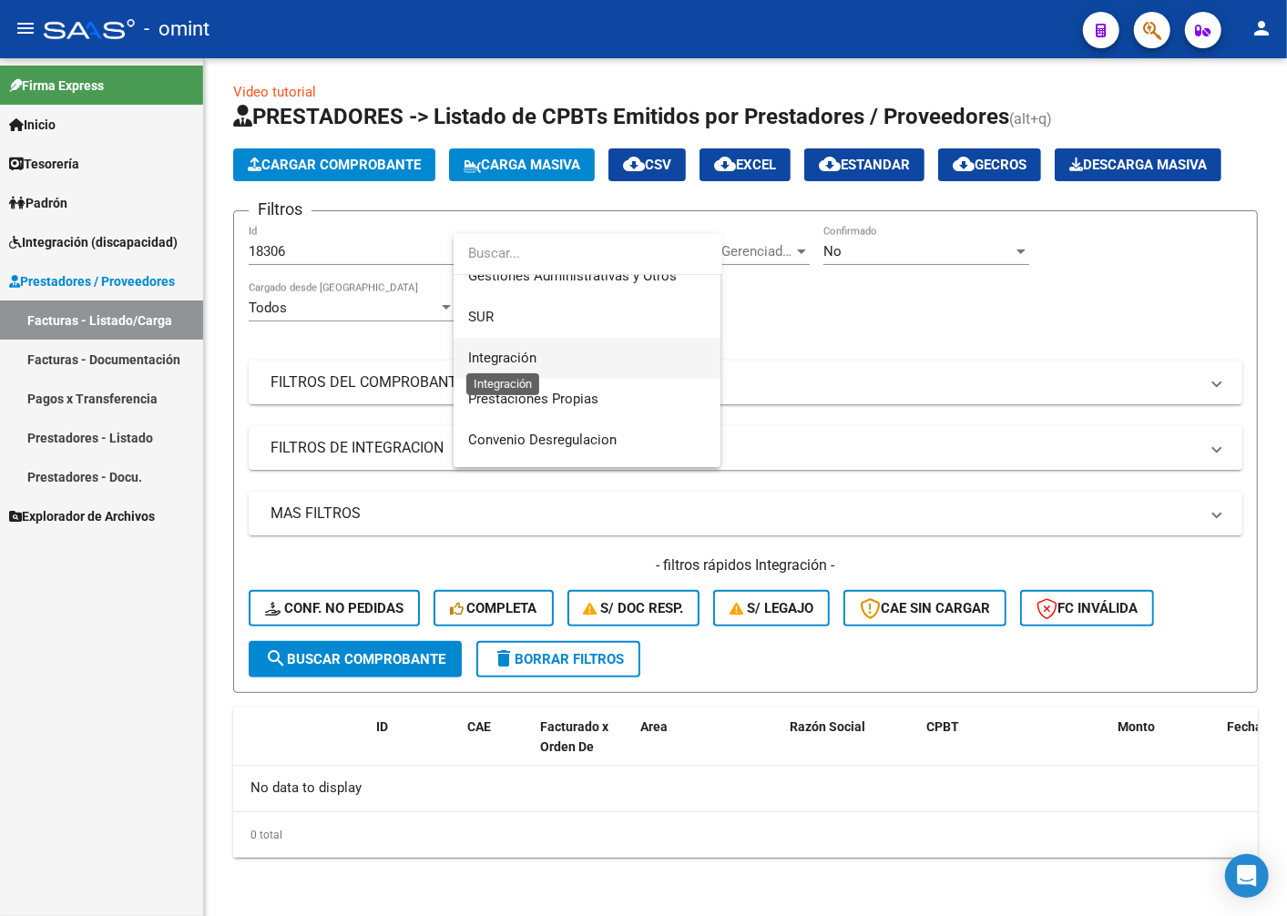
click at [505, 357] on span "Integración" at bounding box center [502, 358] width 68 height 16
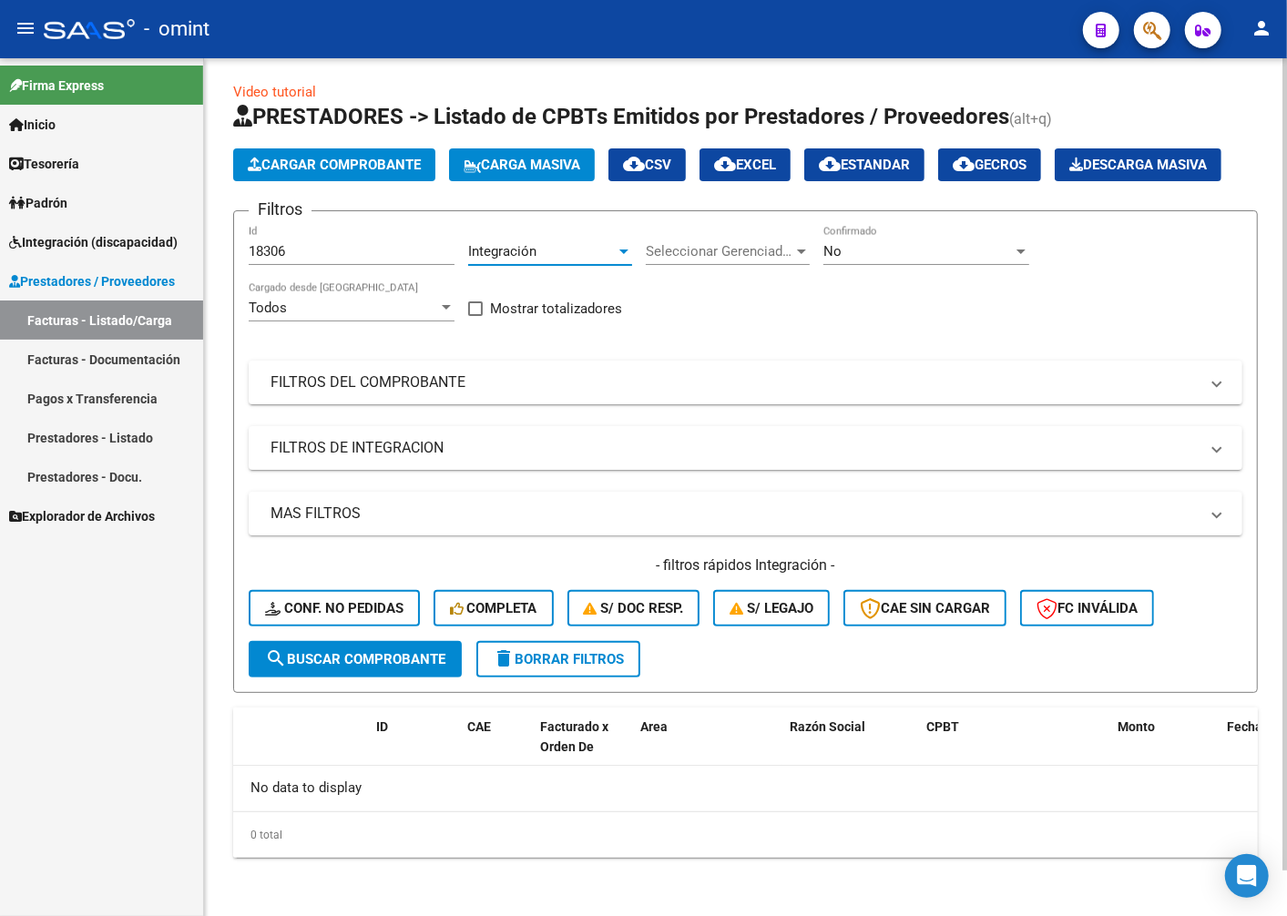
click at [343, 663] on span "search Buscar Comprobante" at bounding box center [355, 659] width 180 height 16
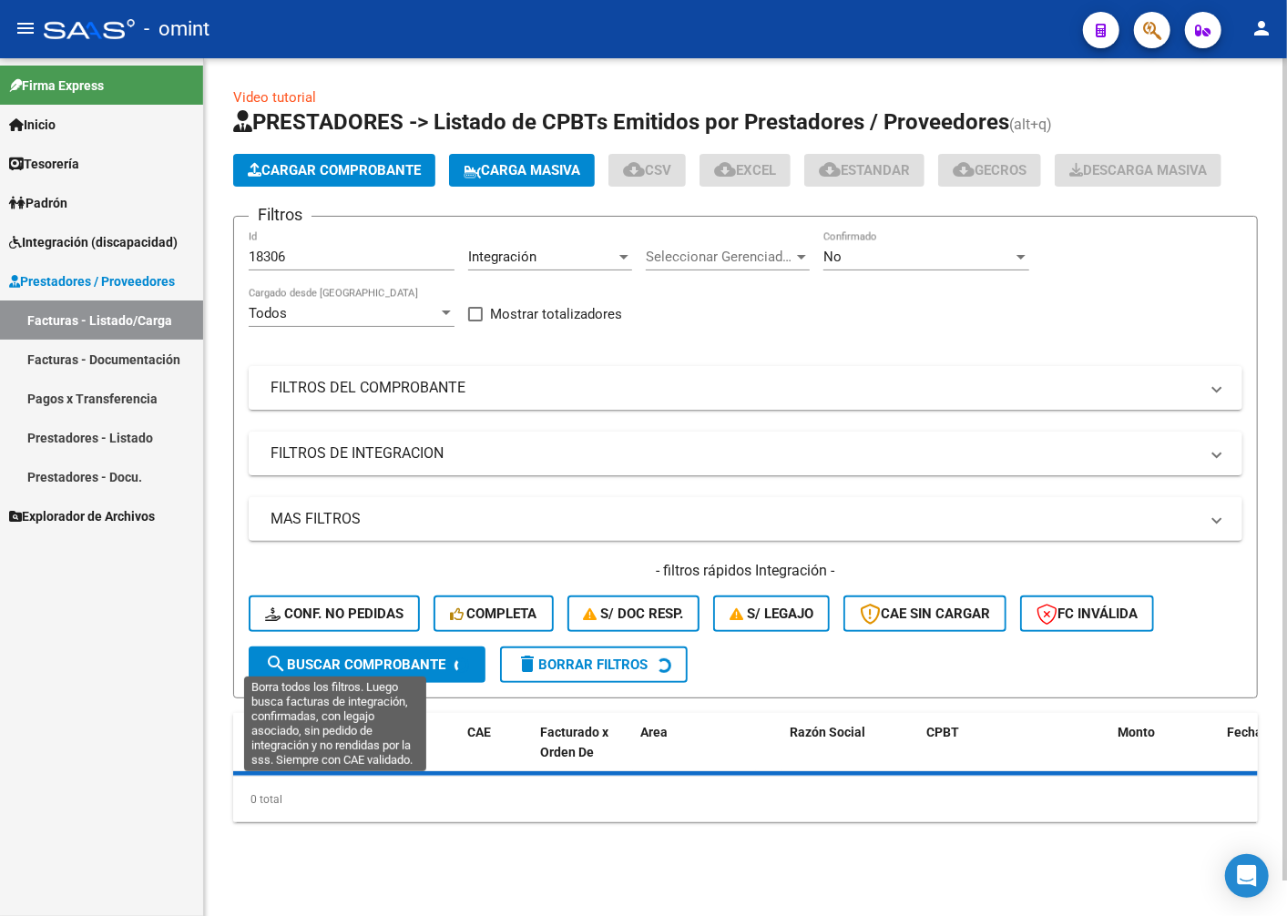
scroll to position [48, 0]
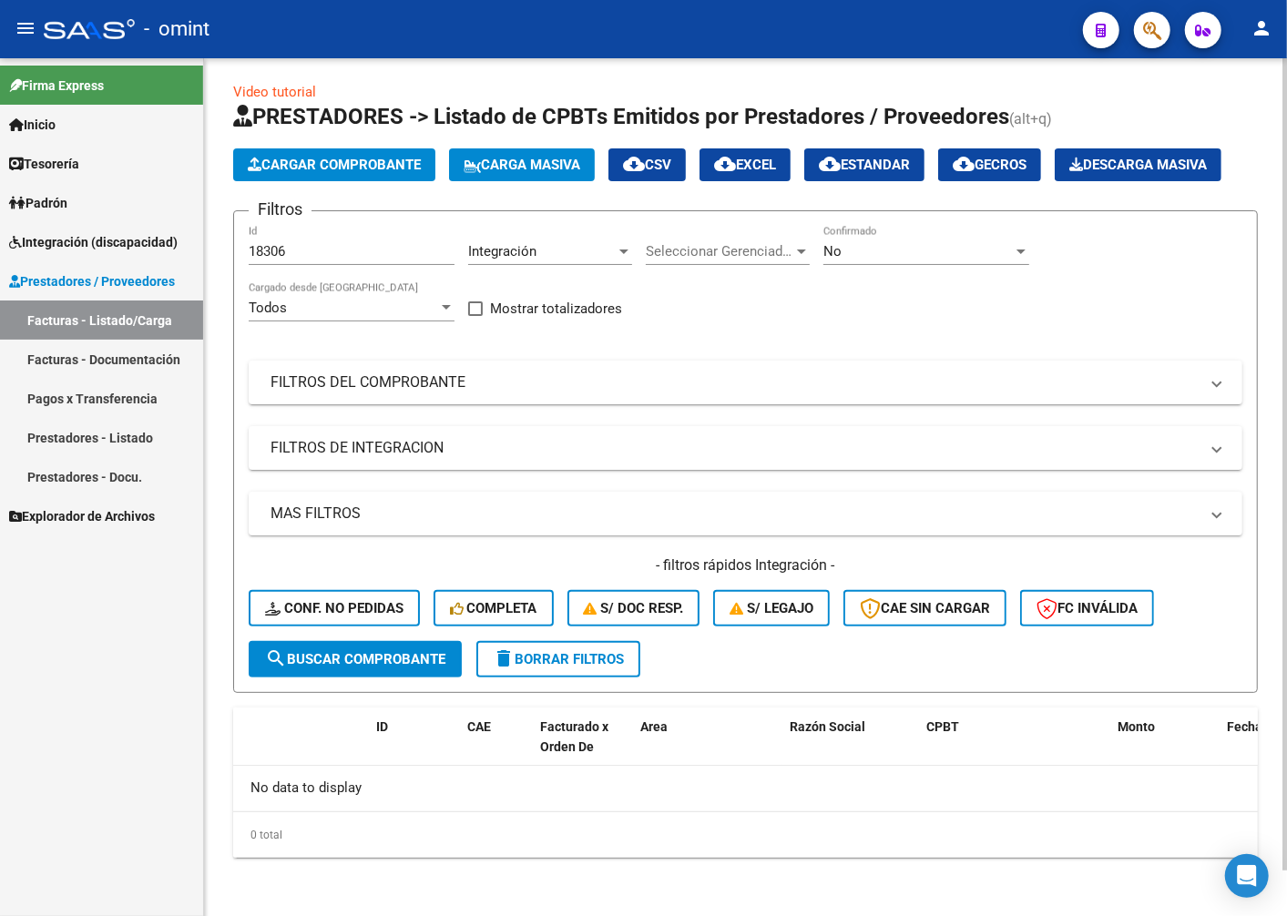
click at [604, 253] on div "Integración" at bounding box center [542, 251] width 148 height 16
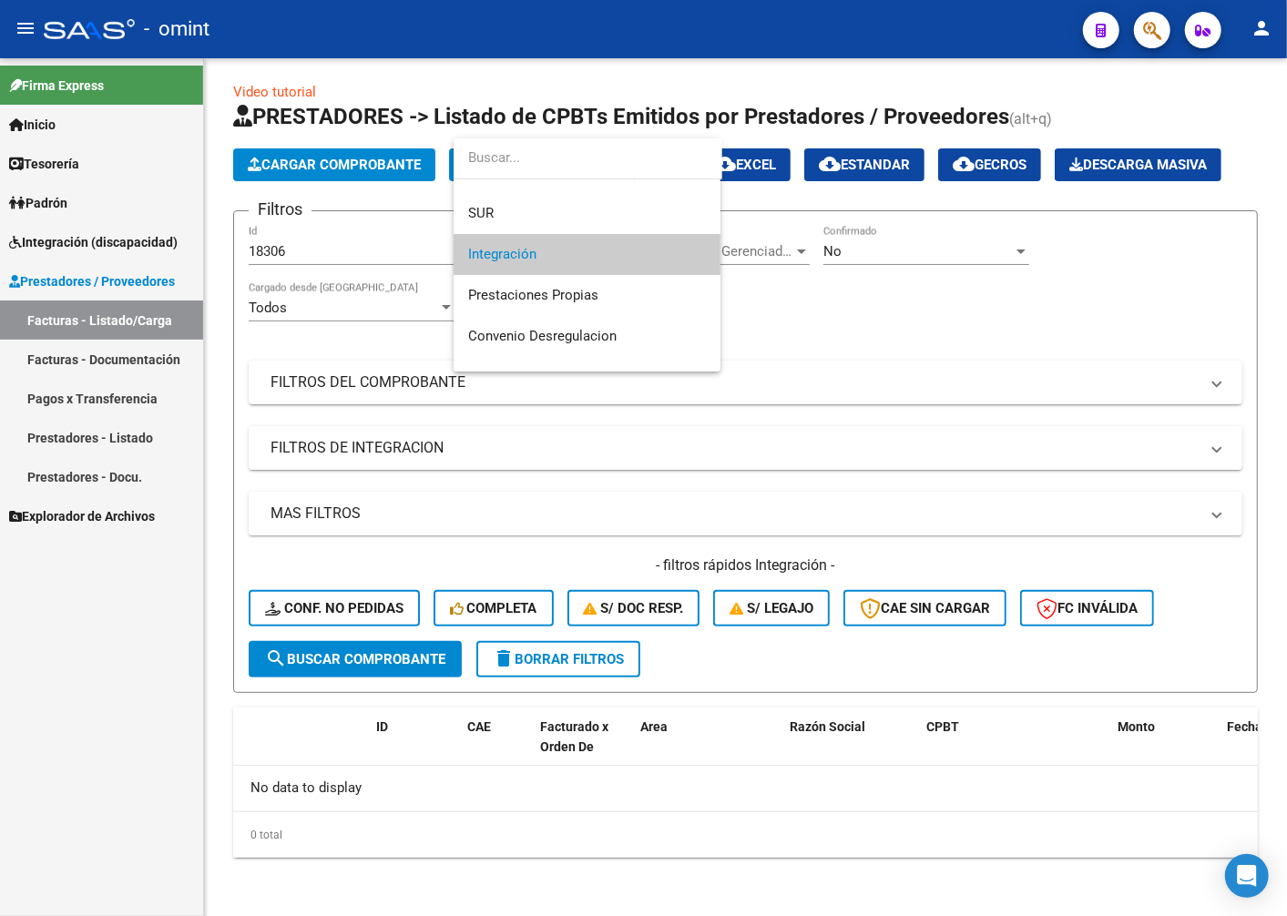
scroll to position [0, 0]
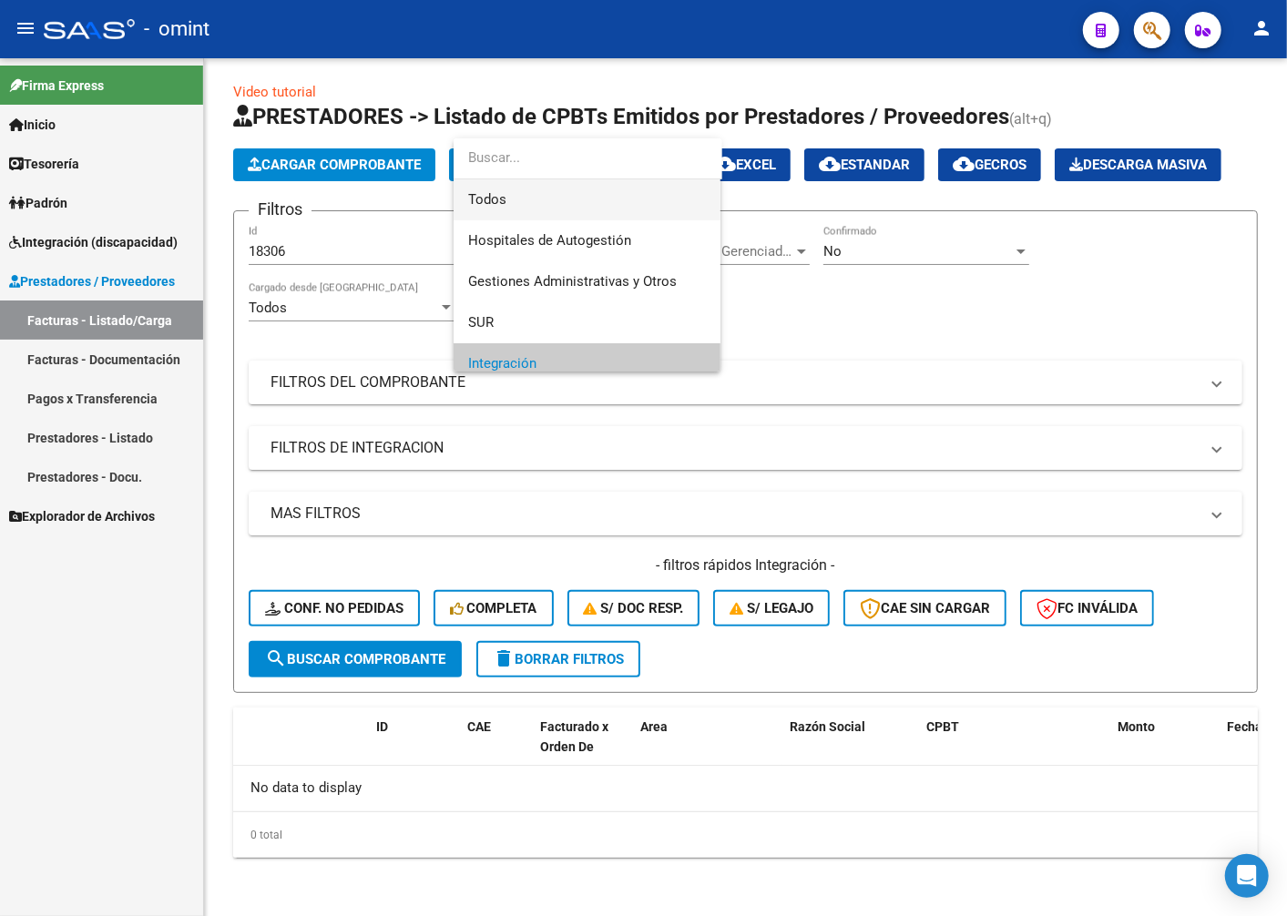
click at [543, 189] on span "Todos" at bounding box center [587, 199] width 238 height 41
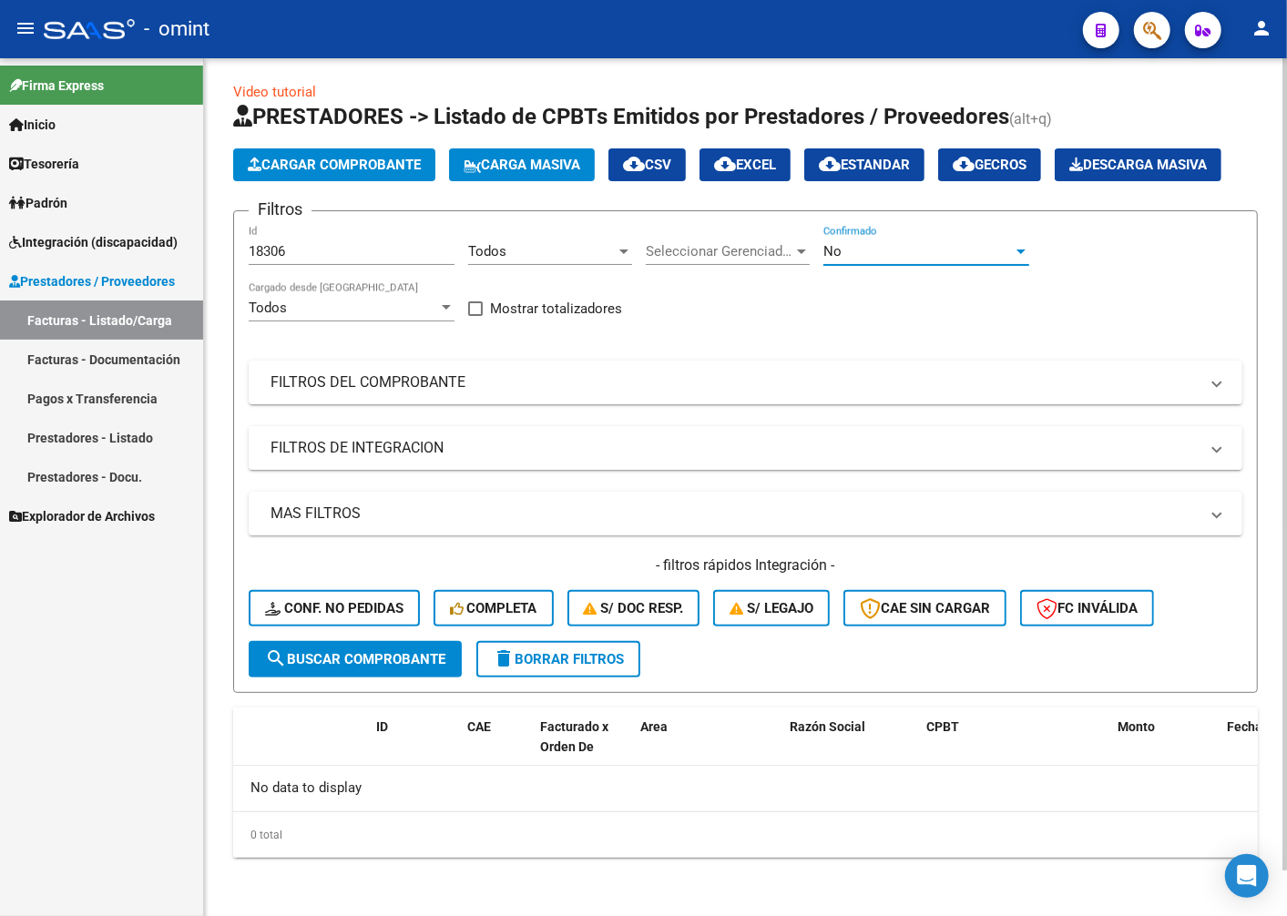
click at [1008, 256] on div "No" at bounding box center [917, 251] width 189 height 16
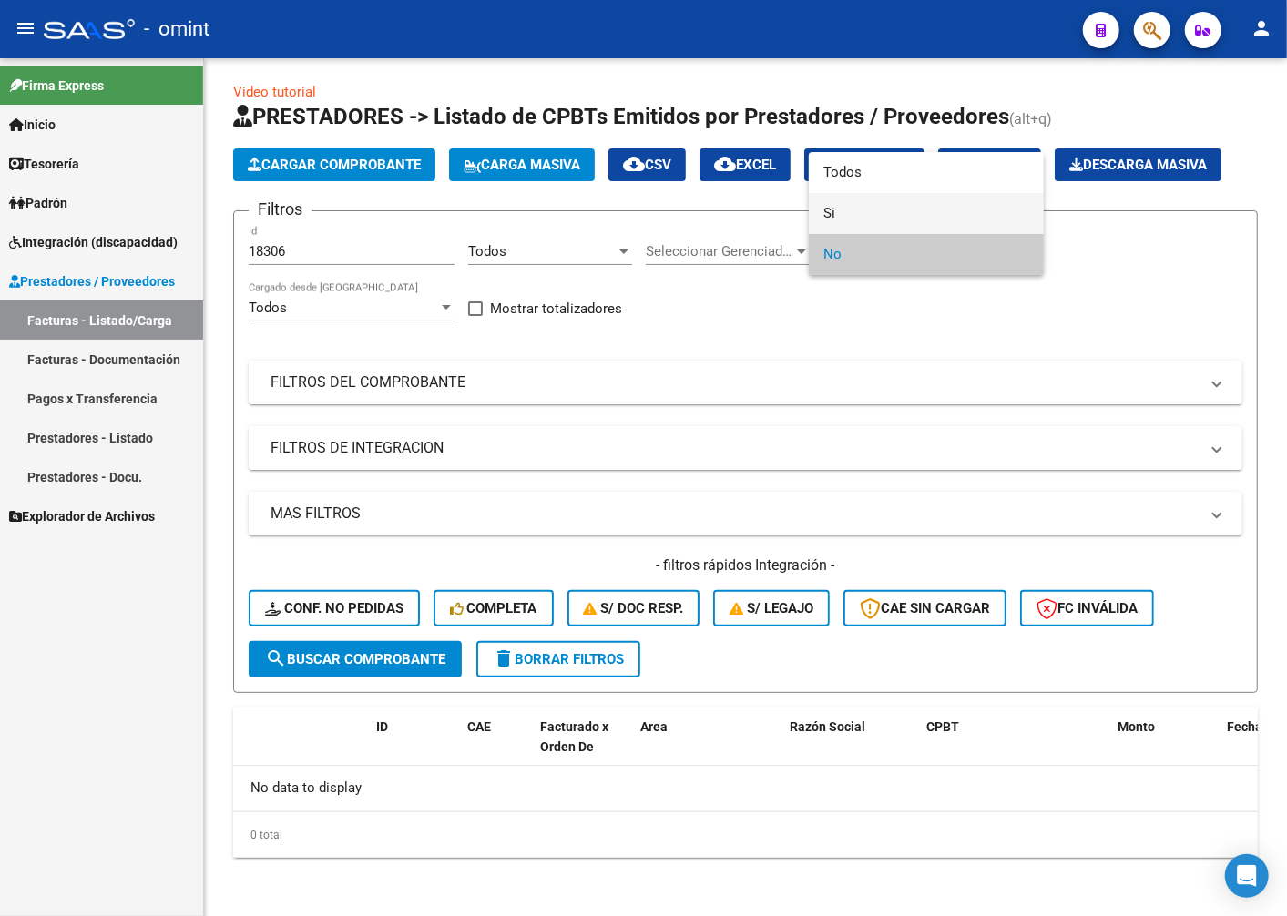
click at [936, 219] on span "Si" at bounding box center [926, 213] width 206 height 41
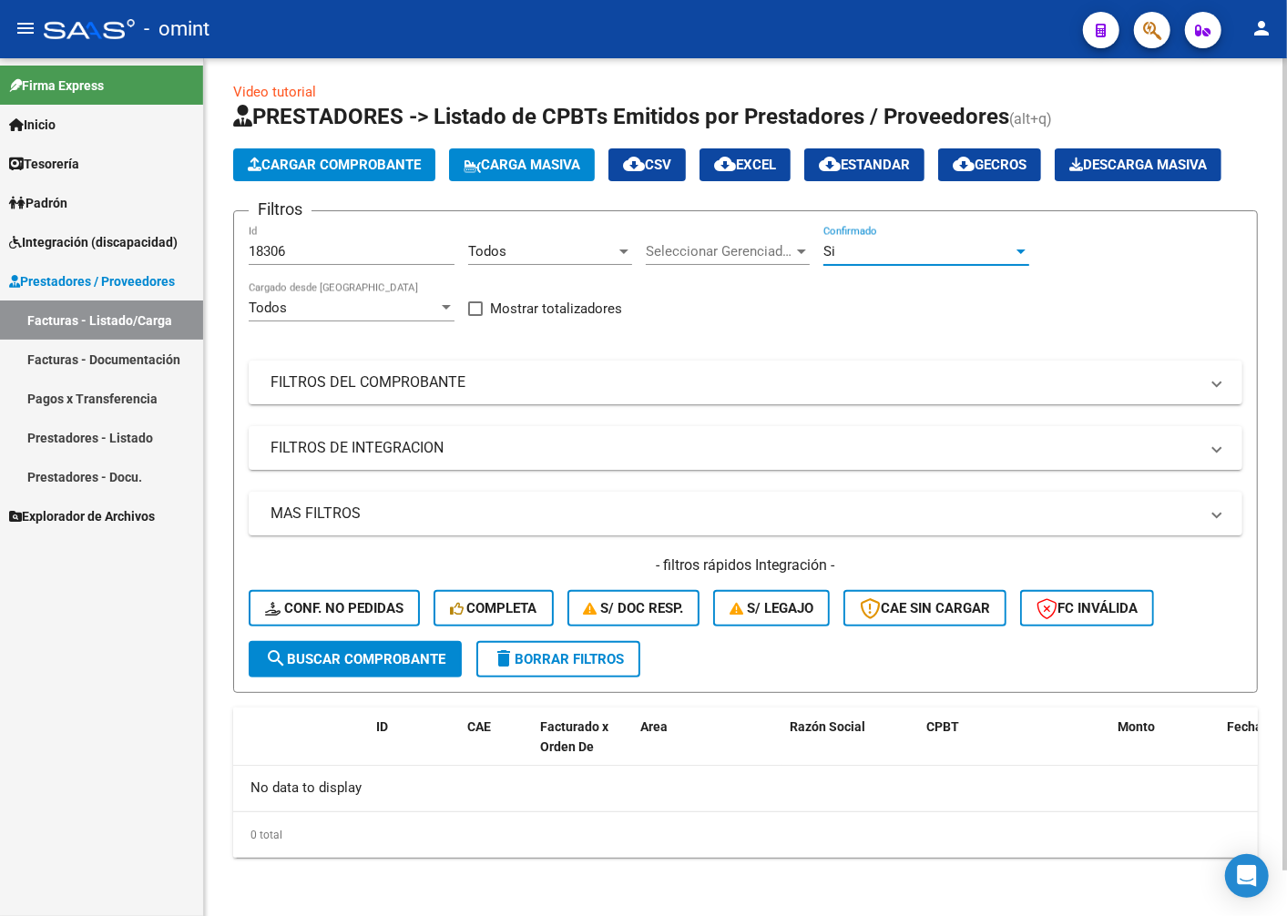
click at [311, 674] on button "search Buscar Comprobante" at bounding box center [355, 659] width 213 height 36
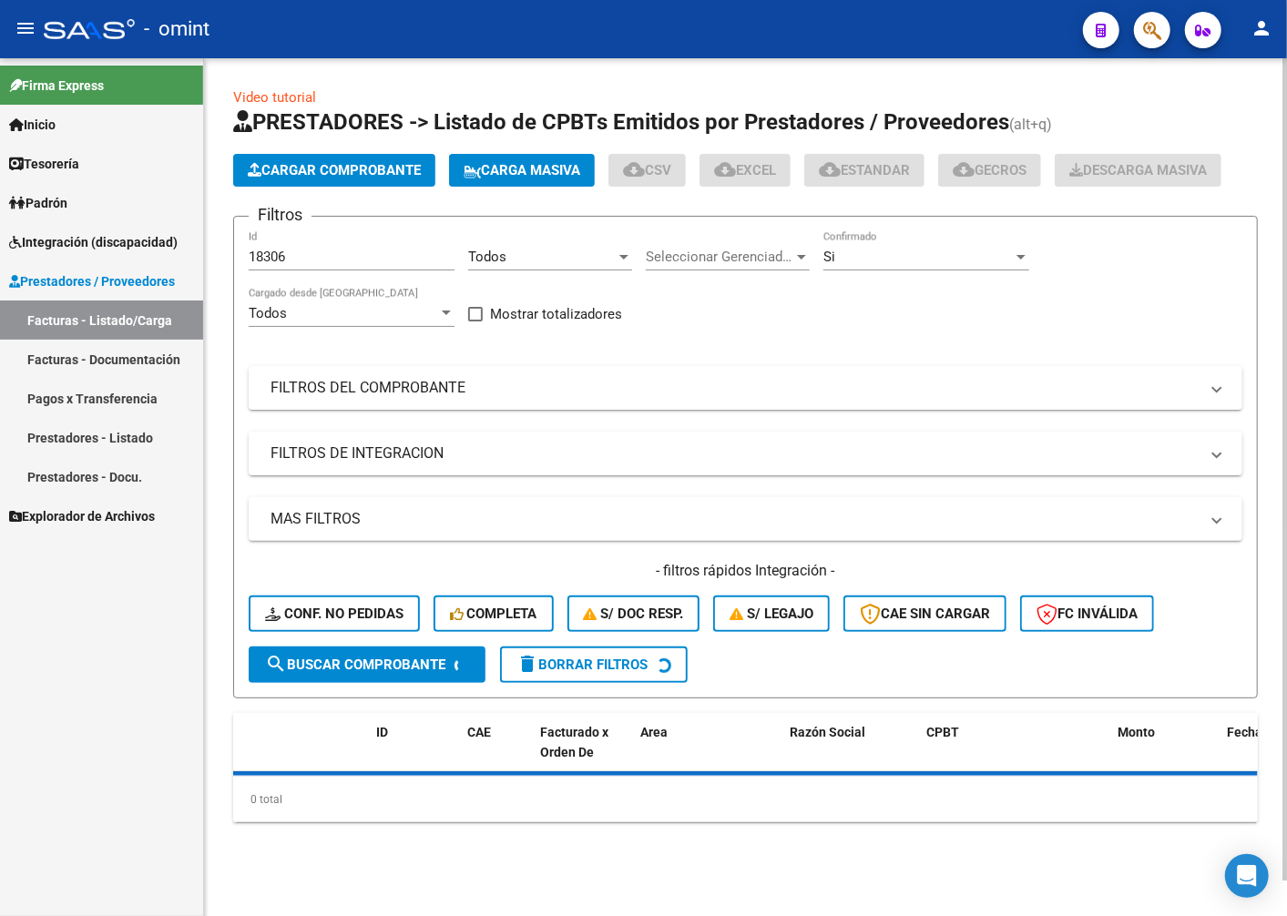
scroll to position [48, 0]
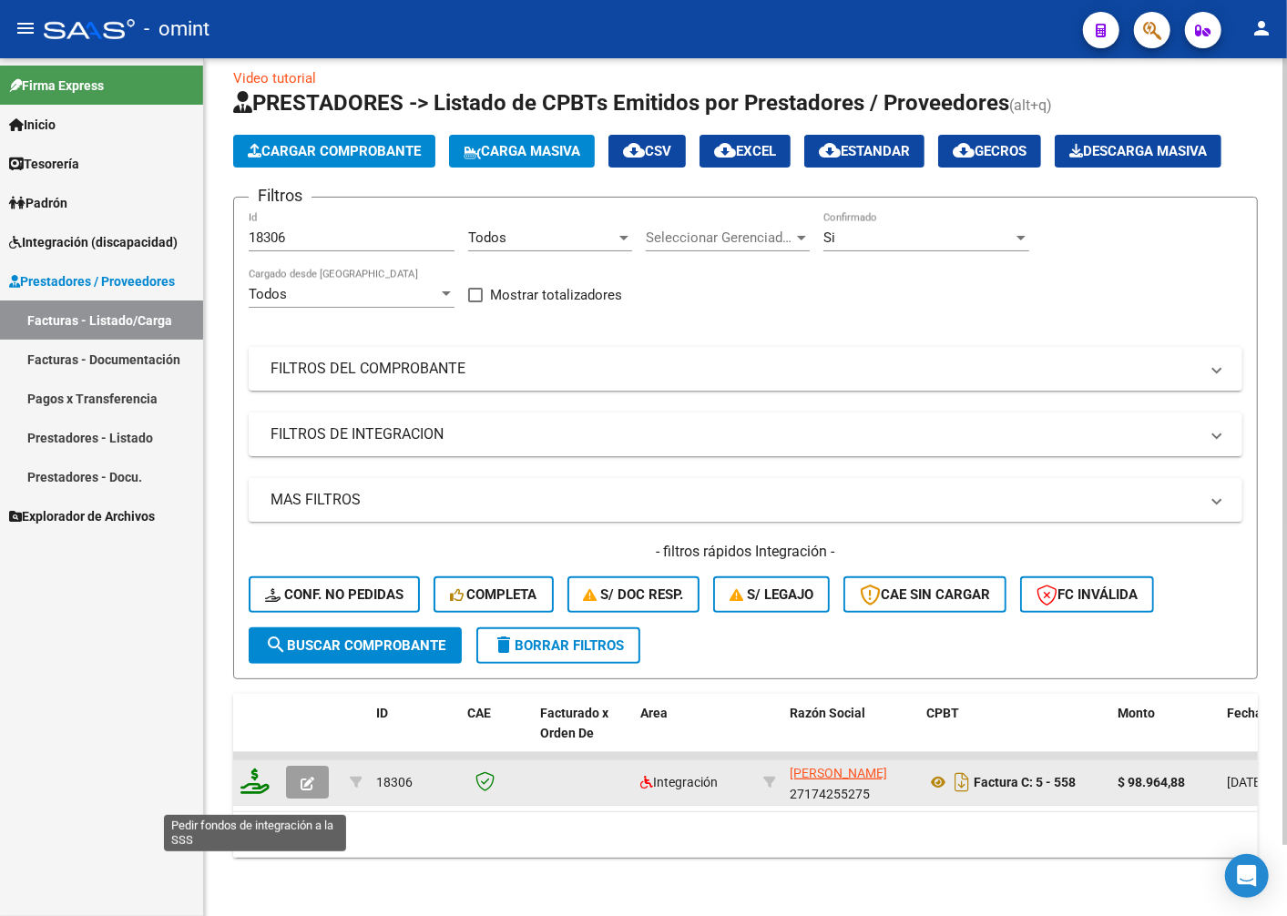
click at [253, 794] on icon at bounding box center [254, 781] width 29 height 25
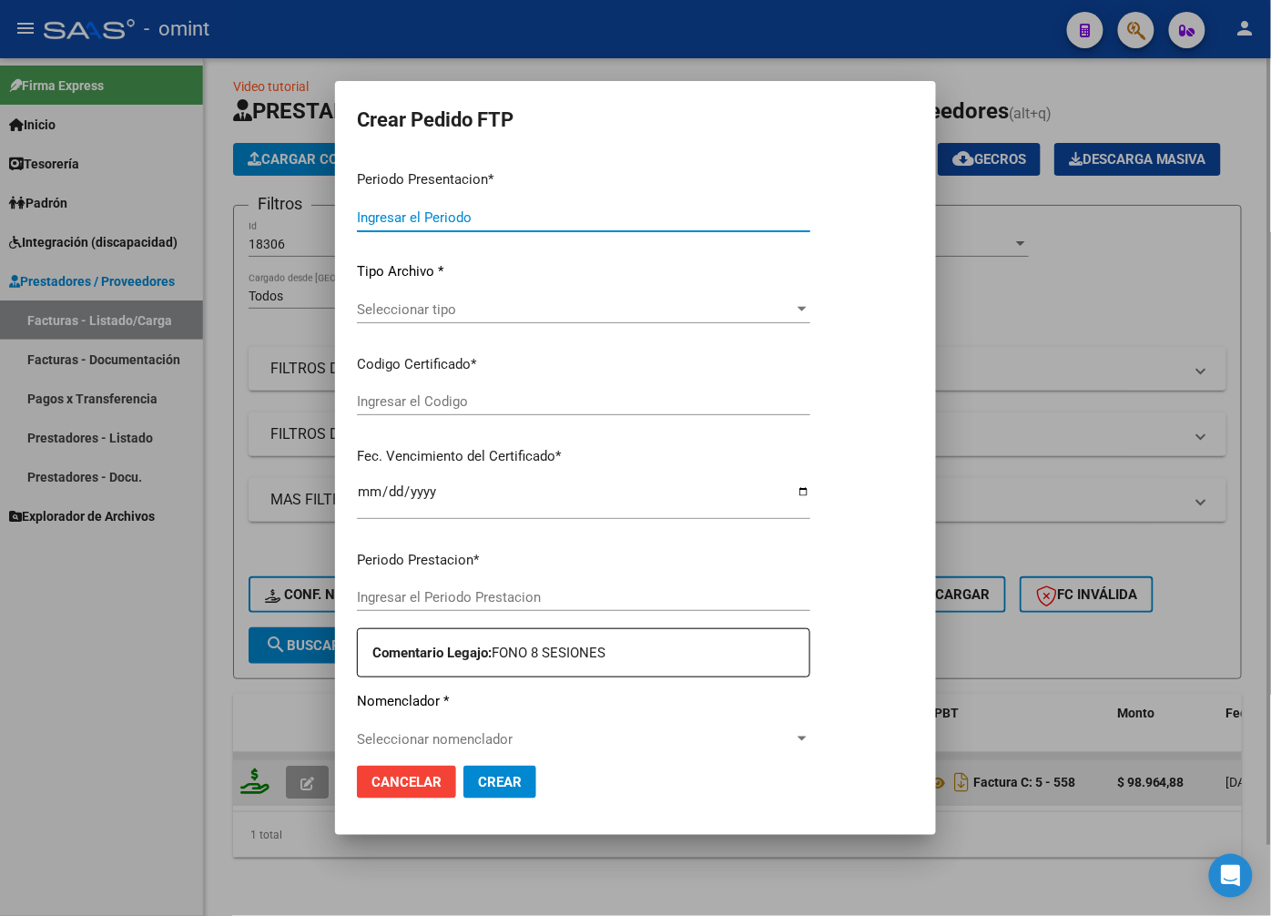
type input "202508"
type input "$ 98.964,88"
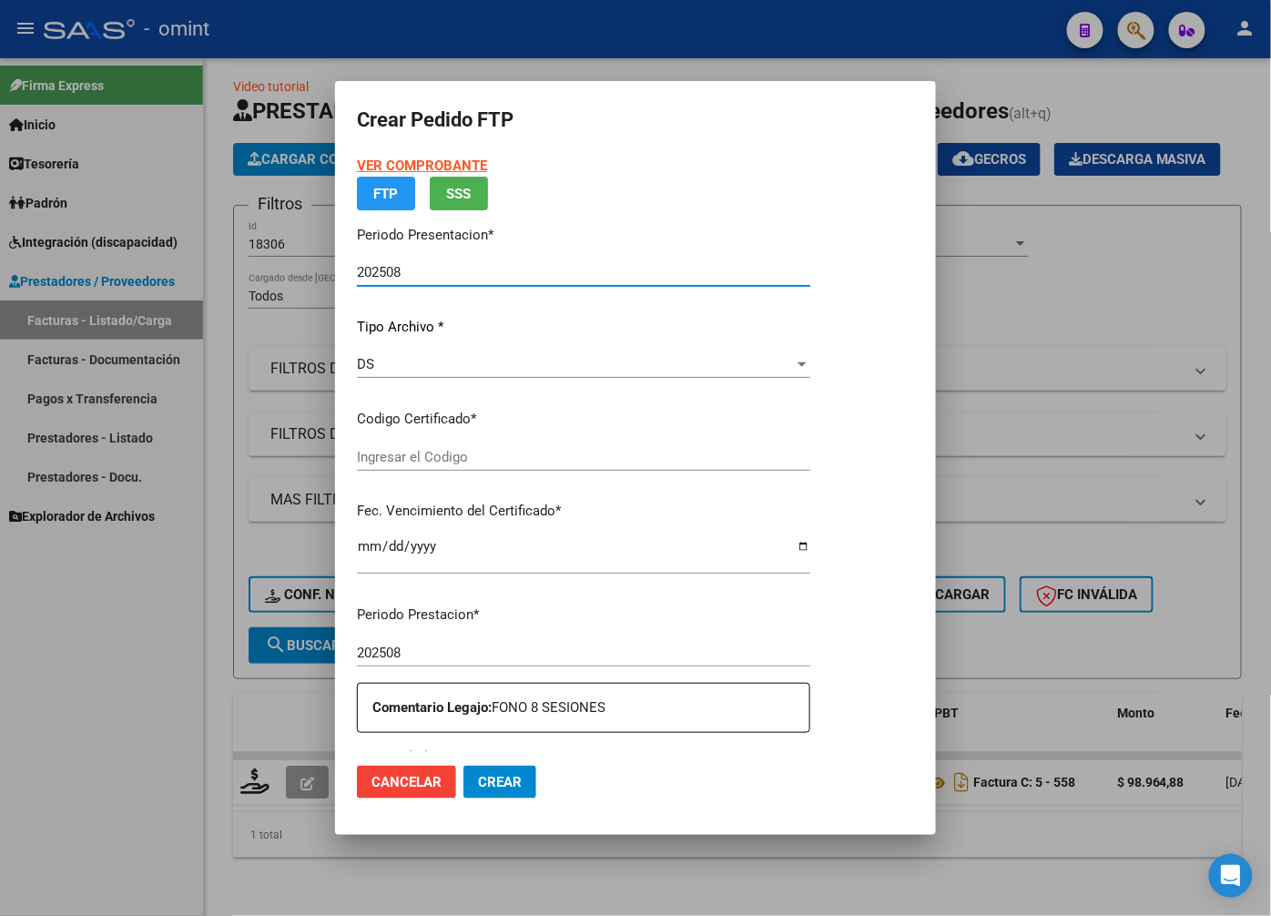
type input "8180070263"
type input "2026-02-09"
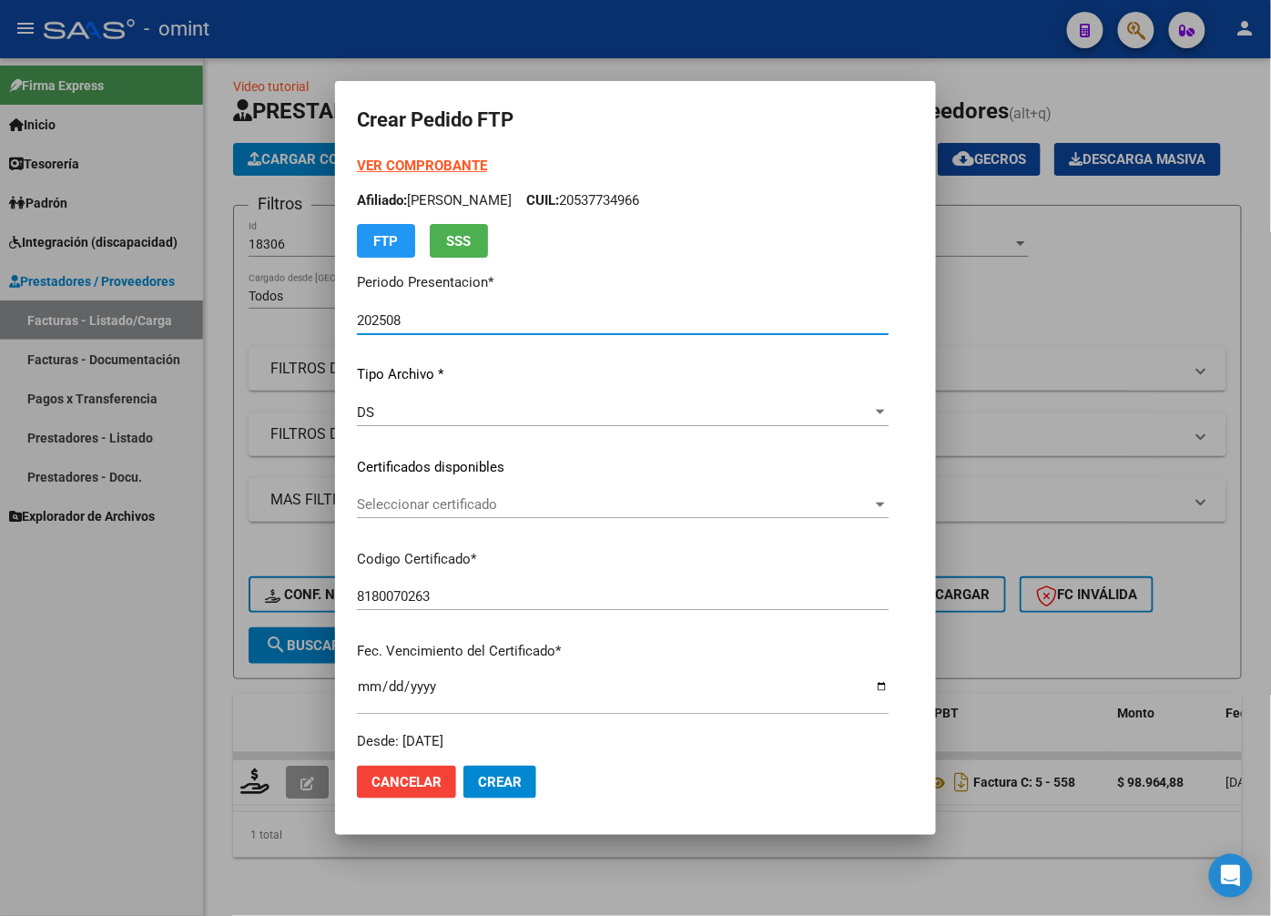
click at [1084, 287] on div at bounding box center [635, 458] width 1271 height 916
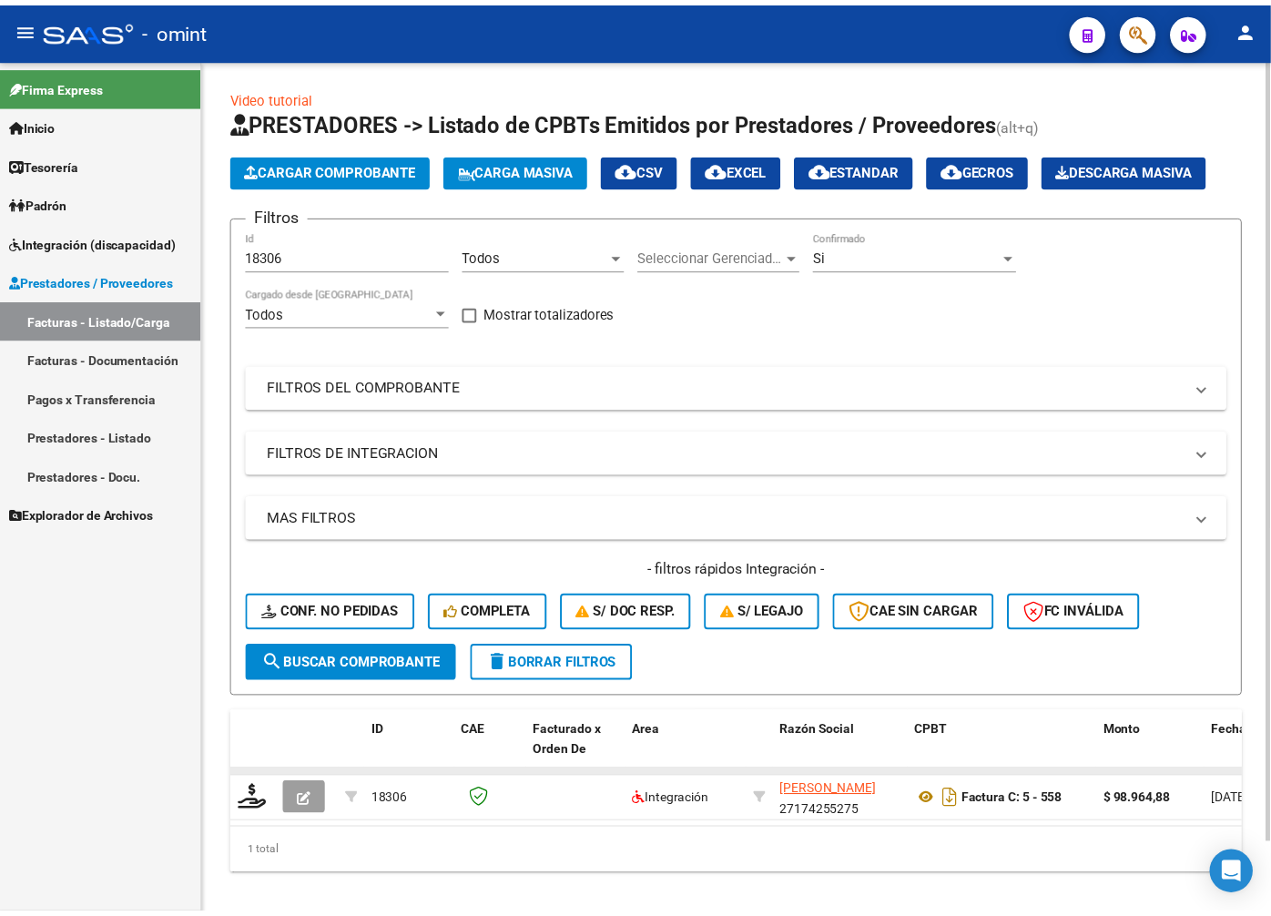
scroll to position [77, 0]
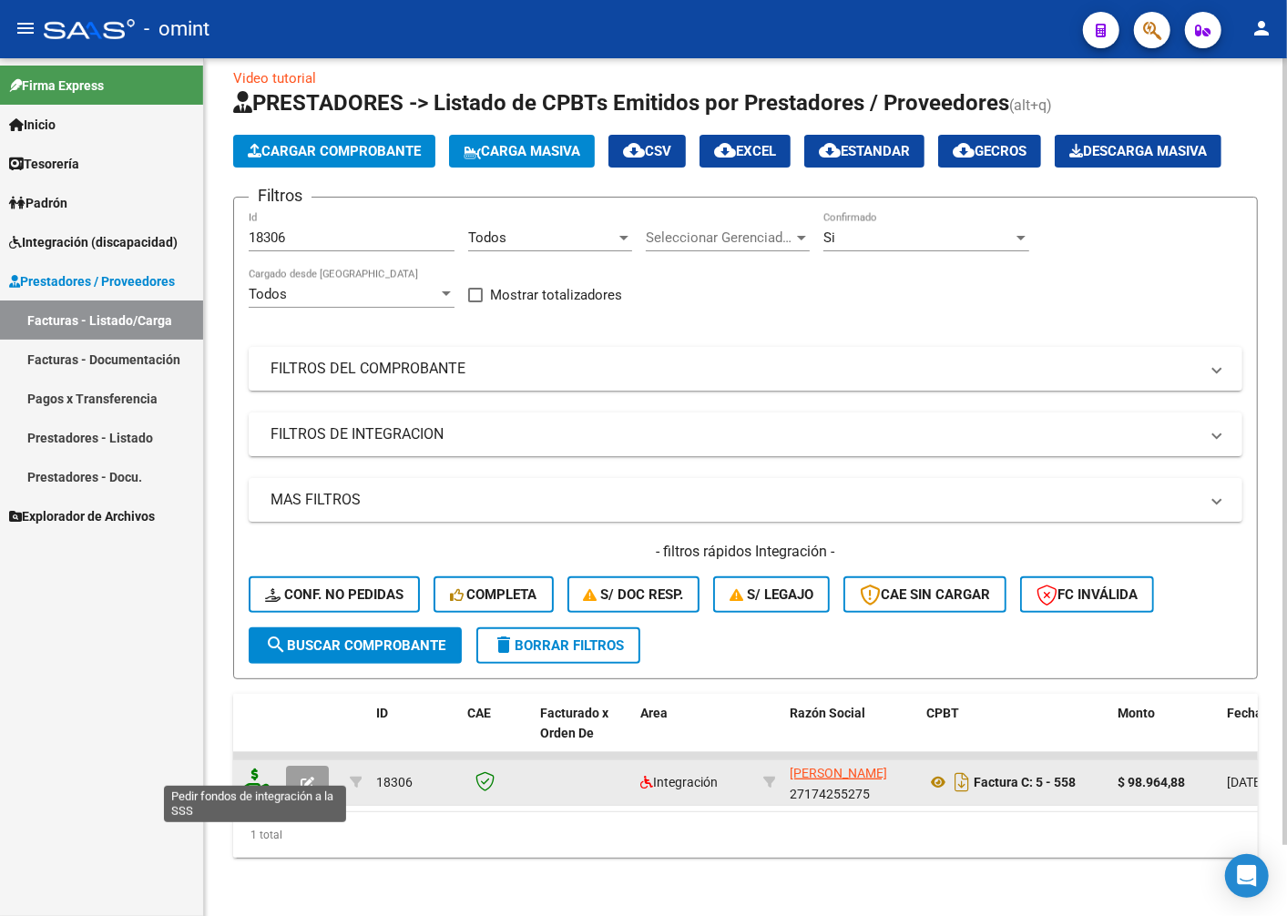
click at [264, 769] on icon at bounding box center [254, 781] width 29 height 25
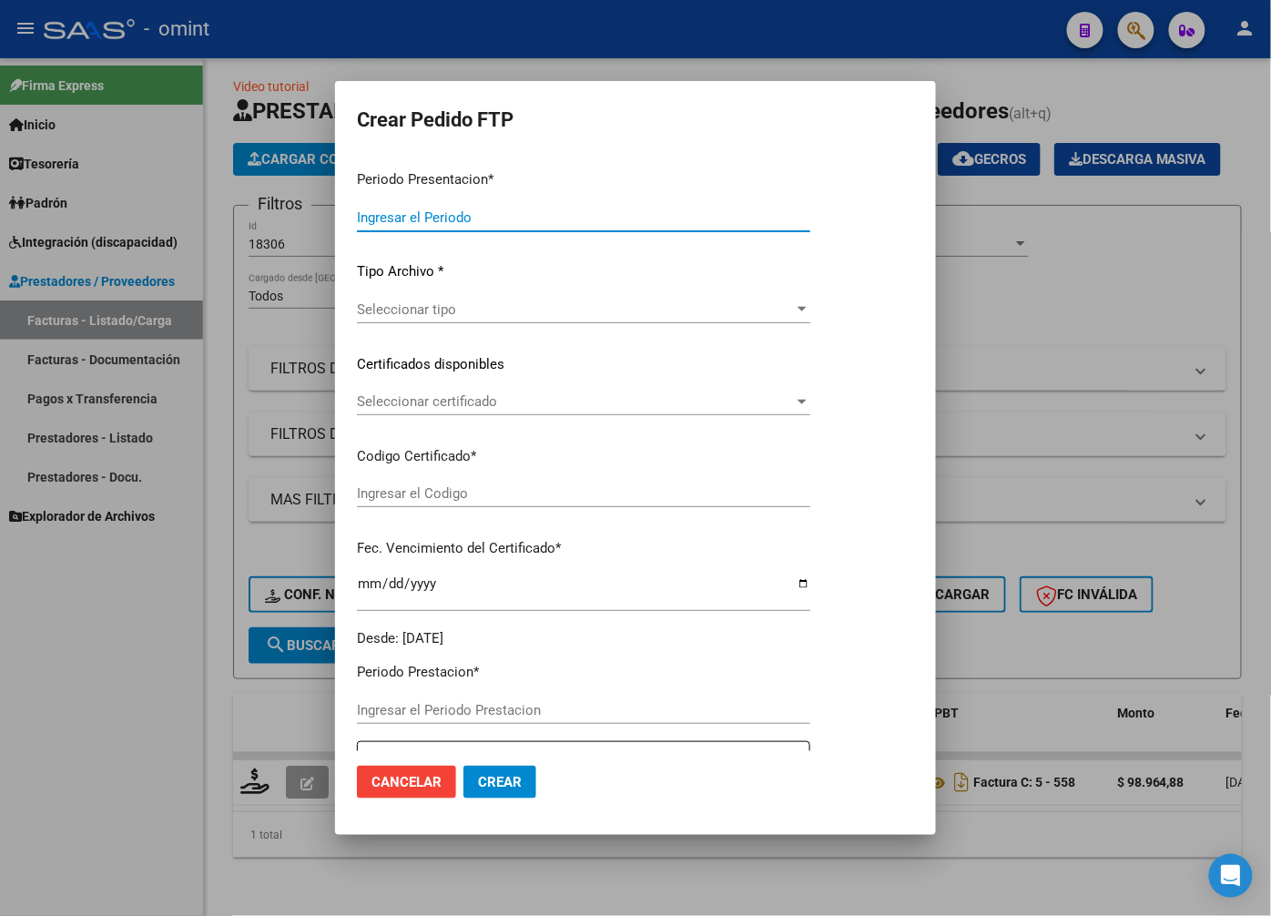
type input "202508"
type input "$ 98.964,88"
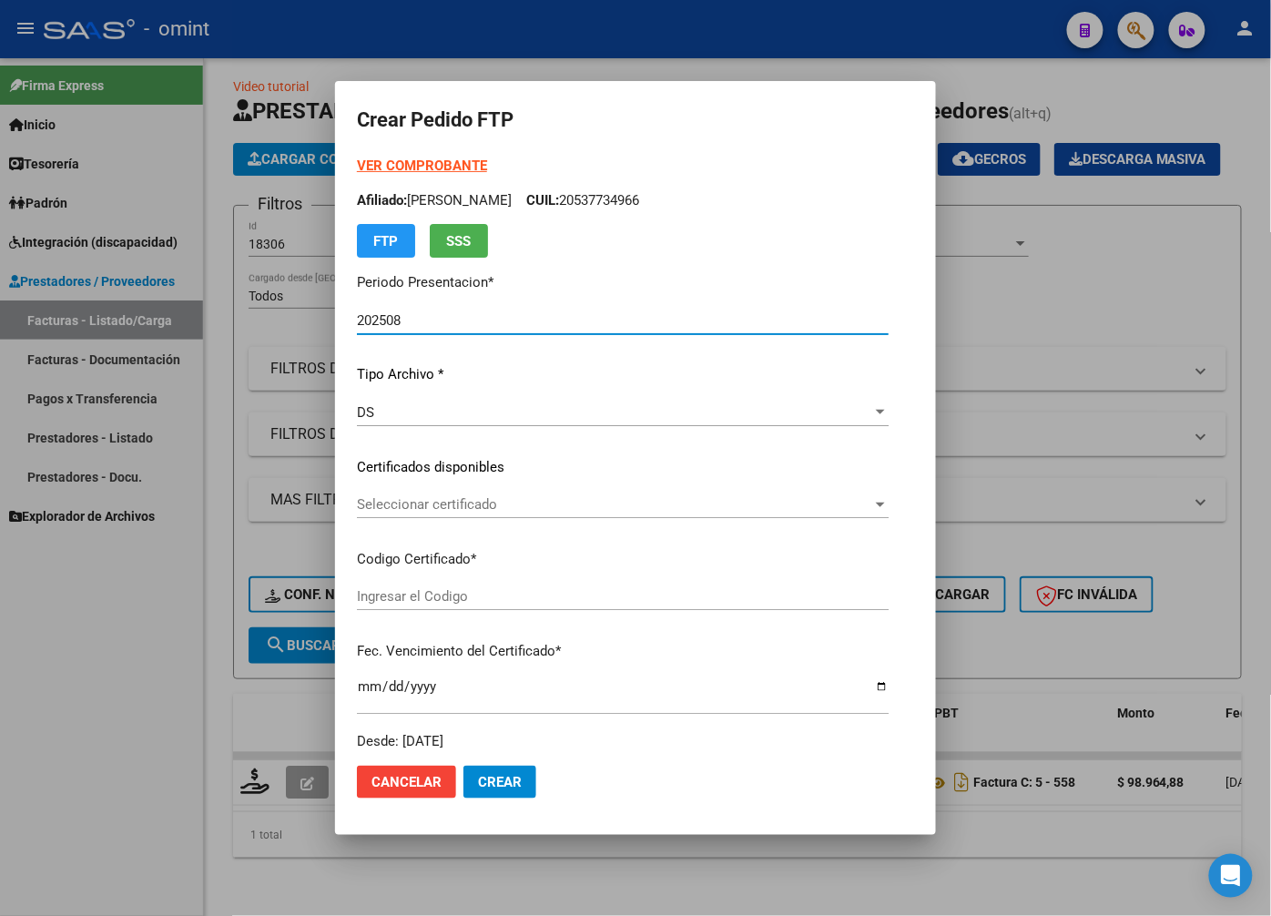
type input "8180070263"
type input "2026-02-09"
click at [862, 496] on span "Seleccionar certificado" at bounding box center [614, 504] width 515 height 16
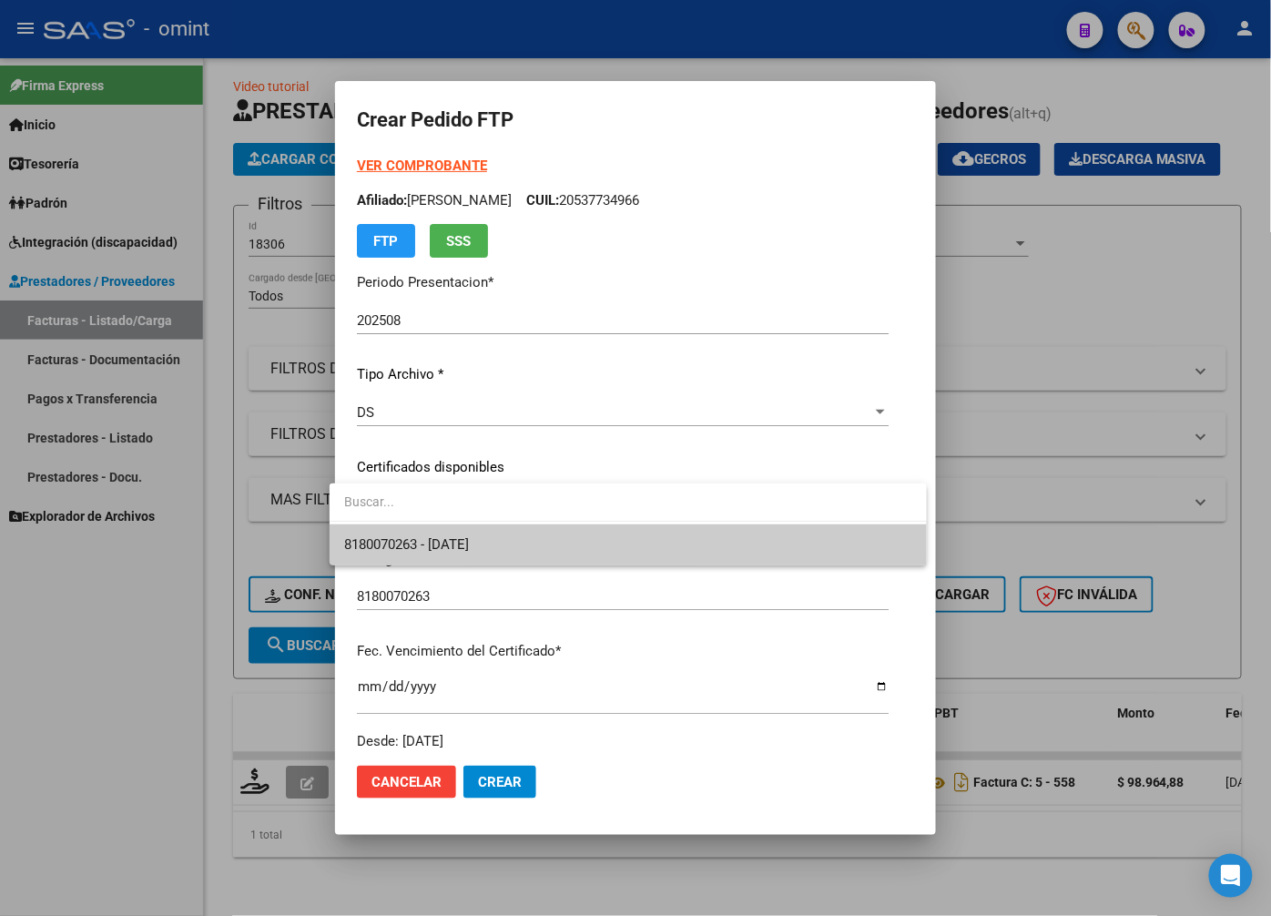
click at [718, 545] on span "8180070263 - 2026-02-09" at bounding box center [628, 545] width 568 height 41
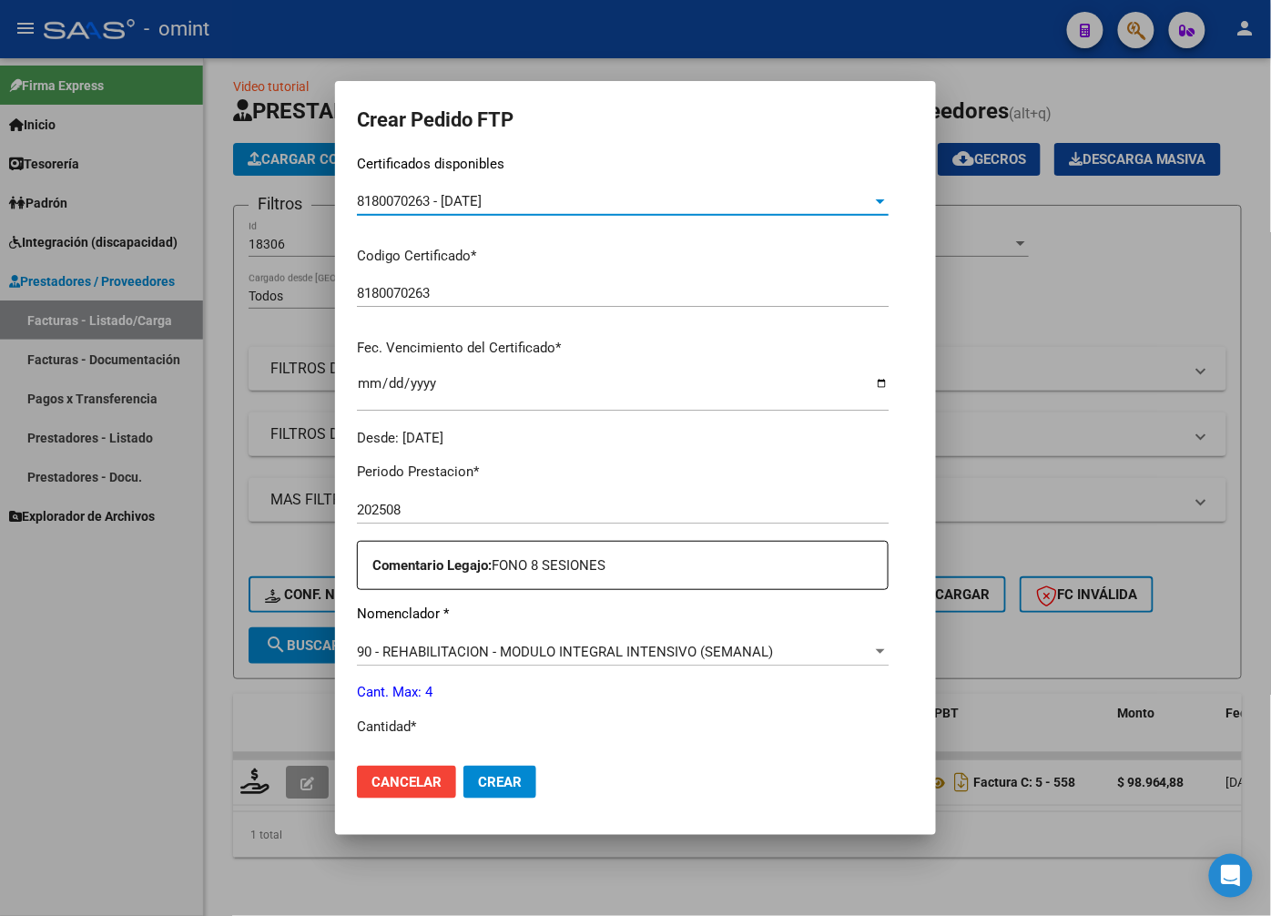
scroll to position [404, 0]
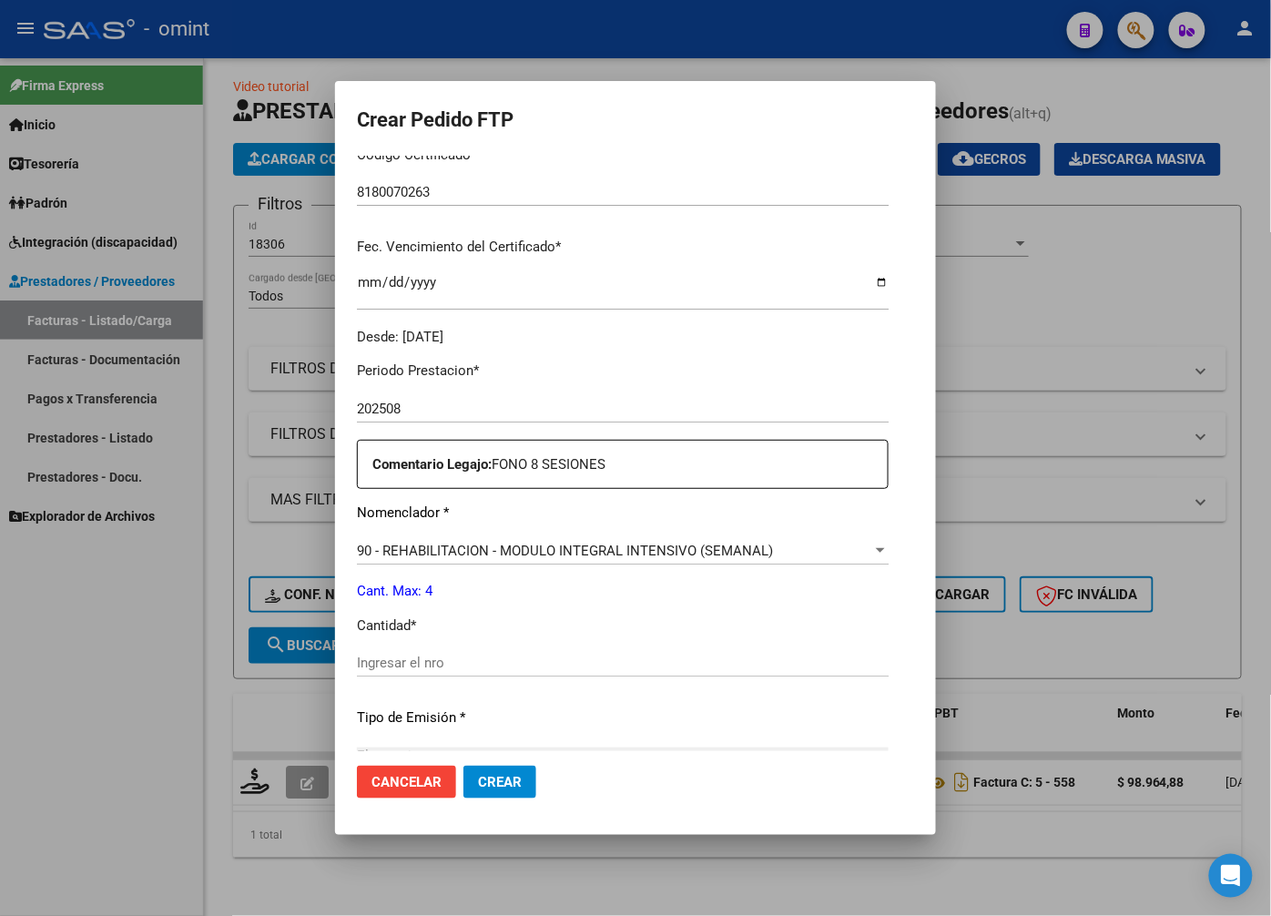
click at [392, 670] on input "Ingresar el nro" at bounding box center [623, 663] width 532 height 16
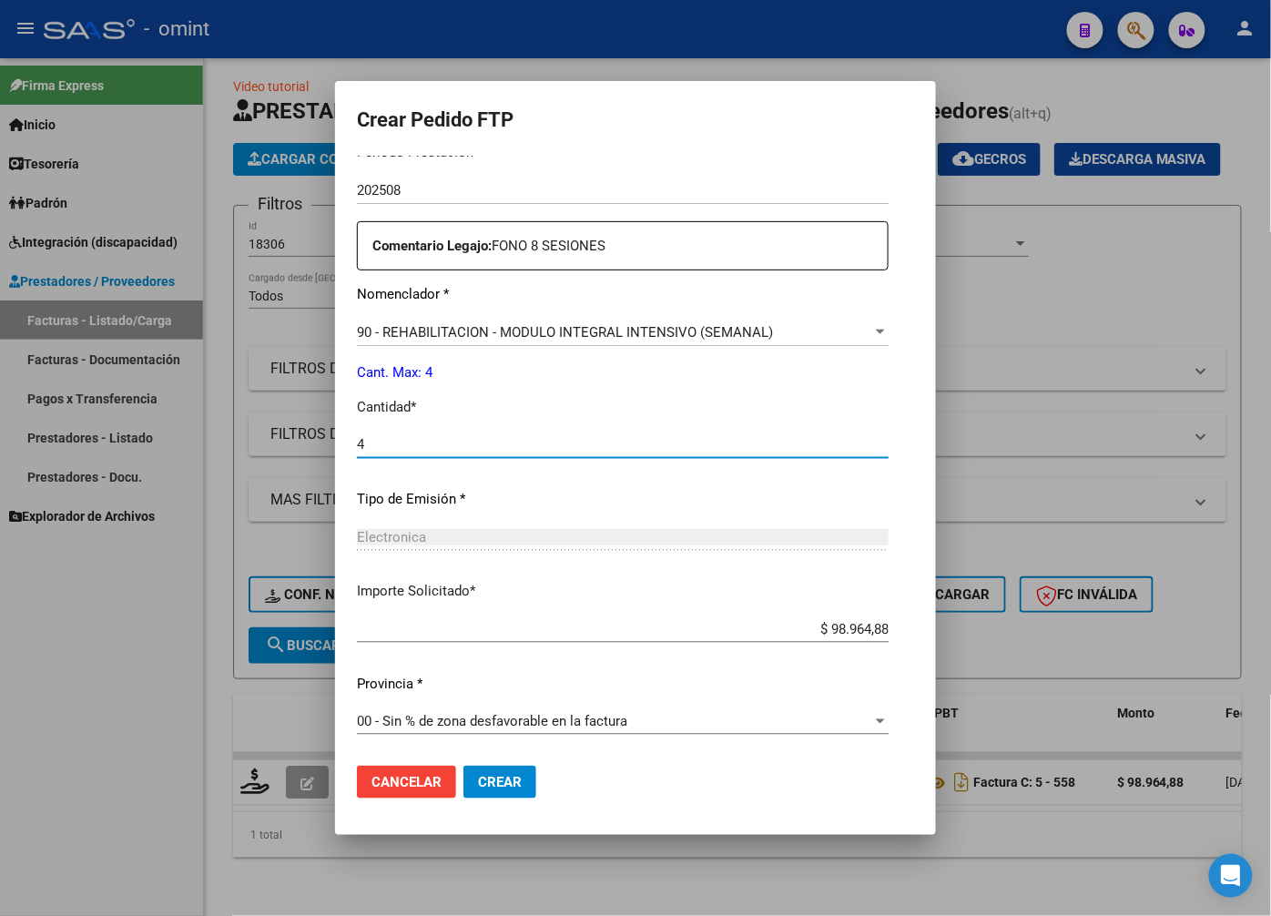
type input "4"
click at [496, 790] on span "Crear" at bounding box center [500, 782] width 44 height 16
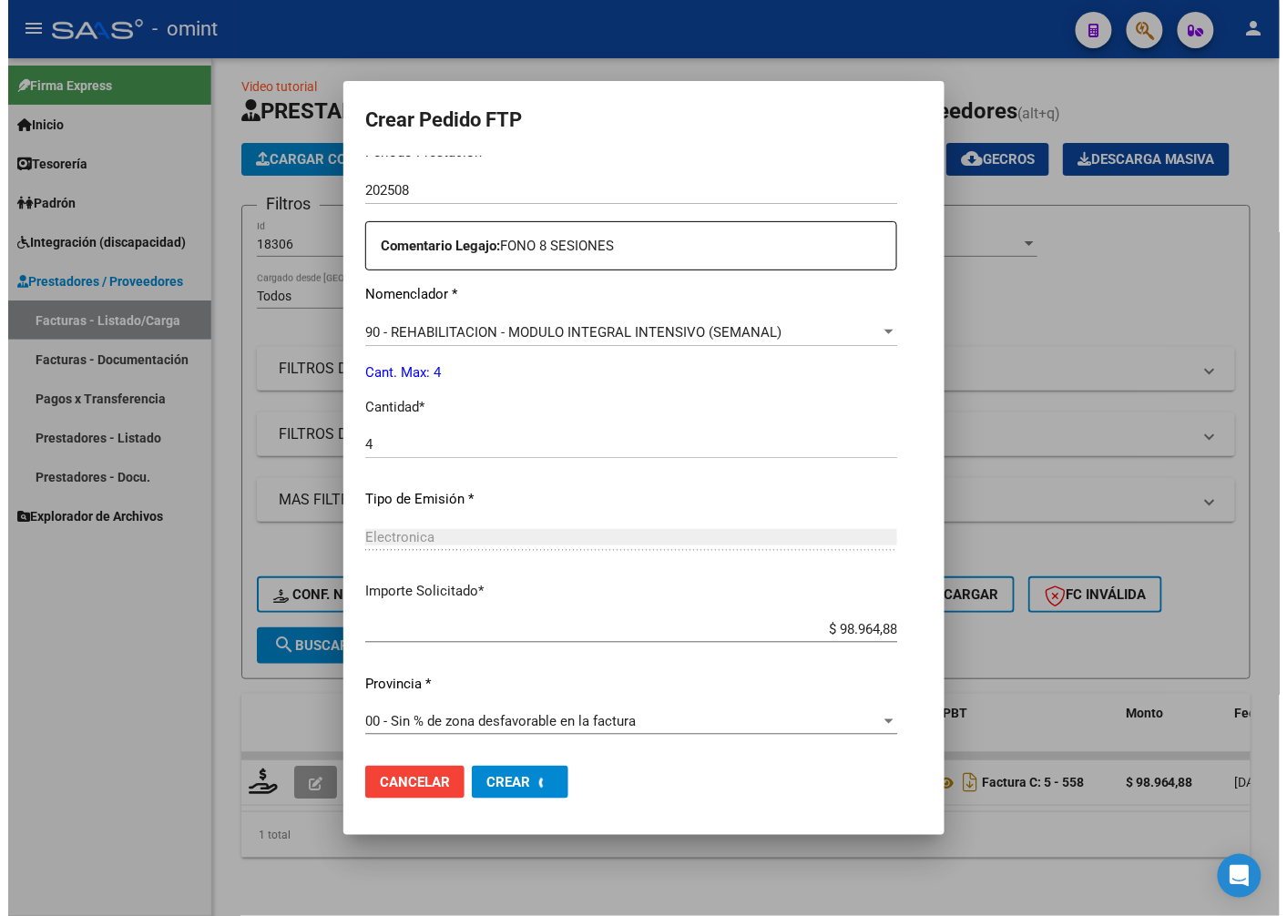
scroll to position [0, 0]
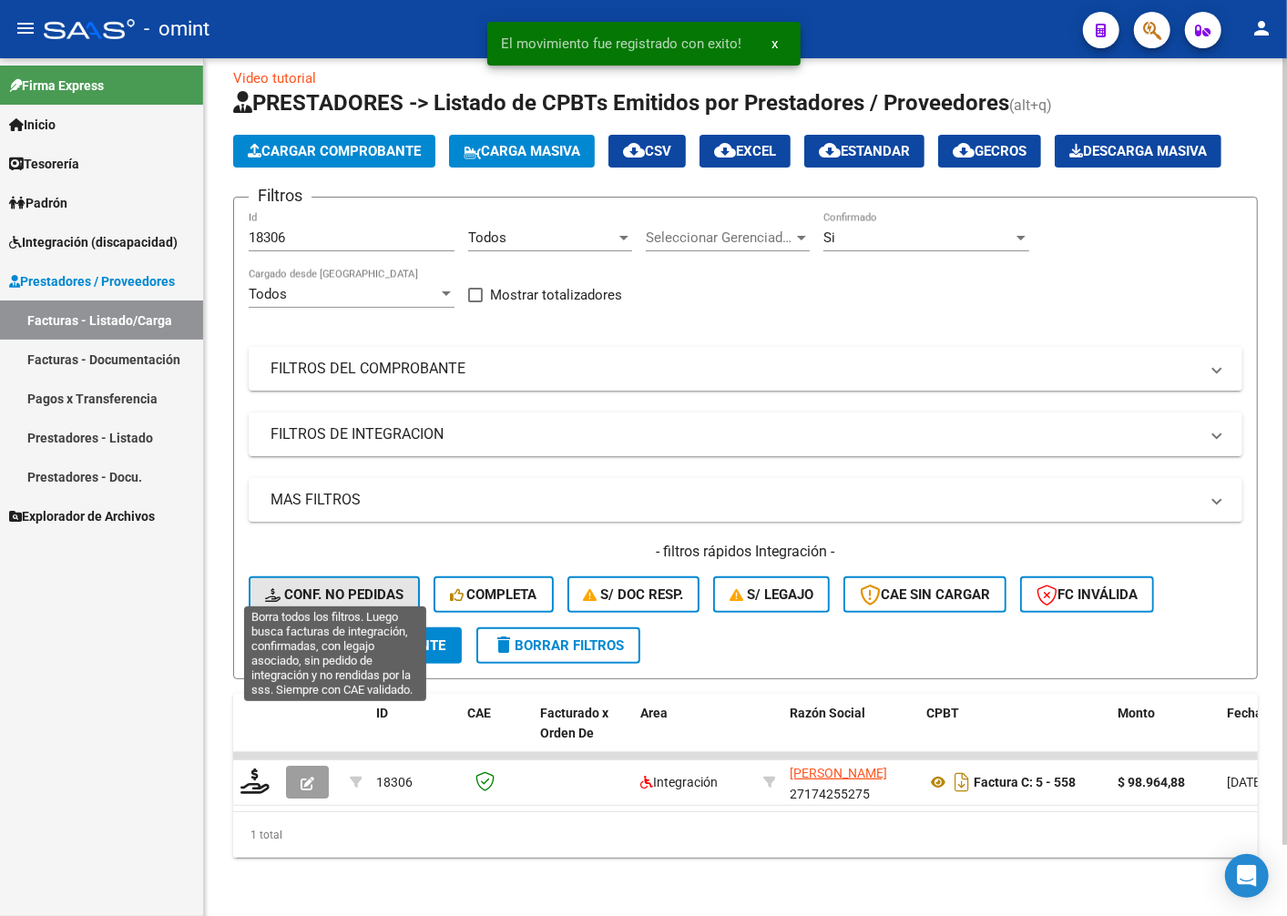
click at [295, 586] on span "Conf. no pedidas" at bounding box center [334, 594] width 138 height 16
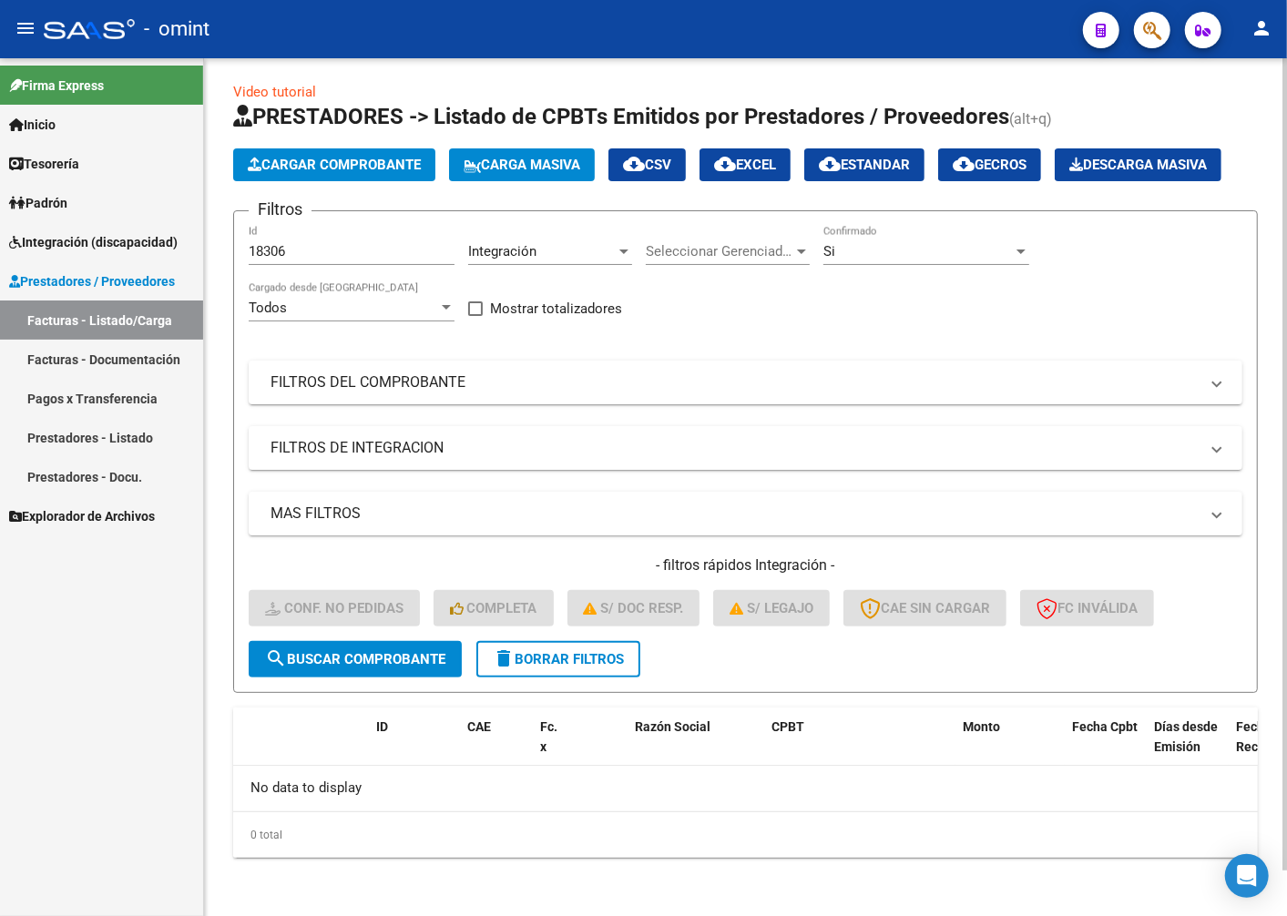
click at [320, 651] on button "search Buscar Comprobante" at bounding box center [355, 659] width 213 height 36
click at [554, 658] on span "delete Borrar Filtros" at bounding box center [558, 659] width 131 height 16
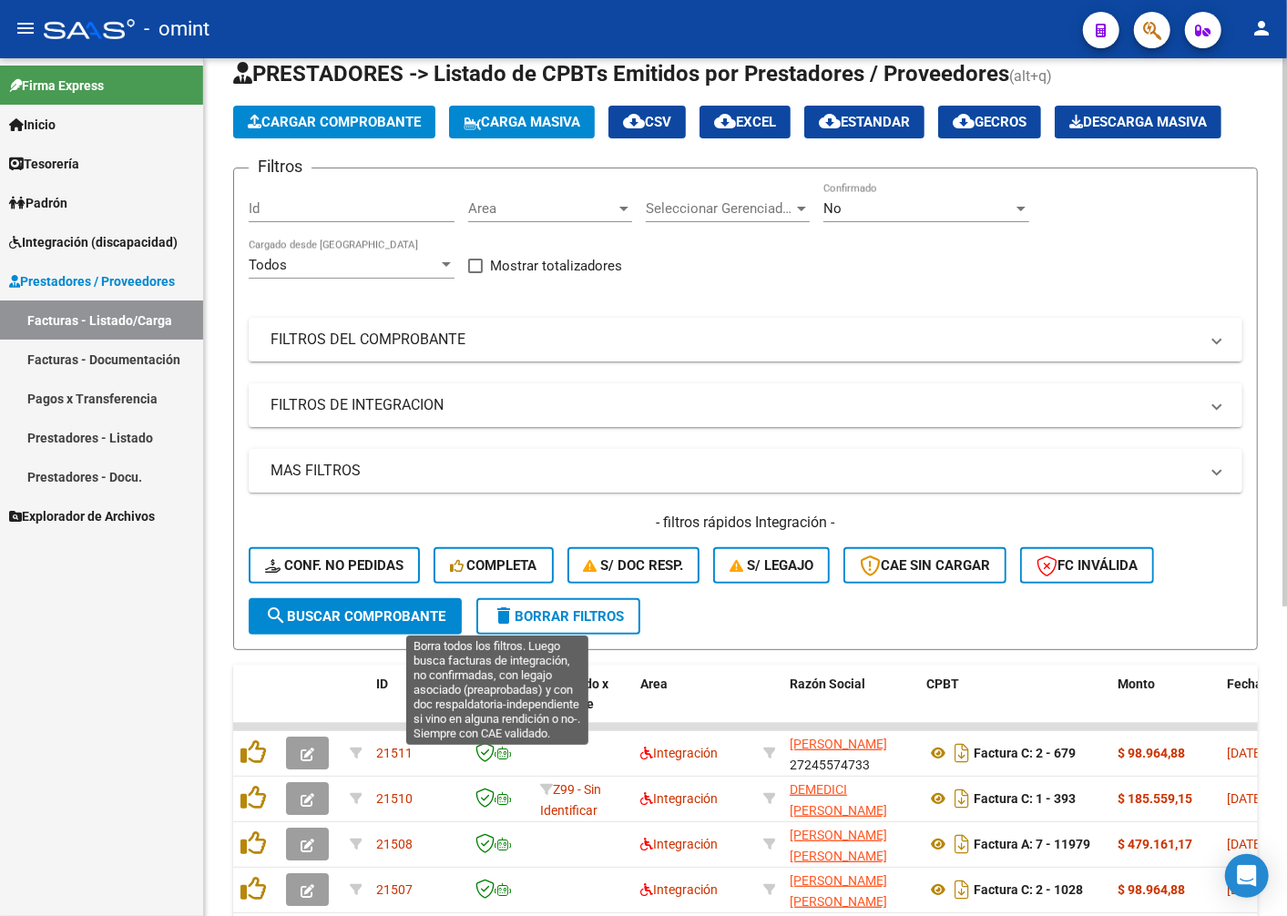
click at [502, 574] on span "Completa" at bounding box center [493, 565] width 87 height 16
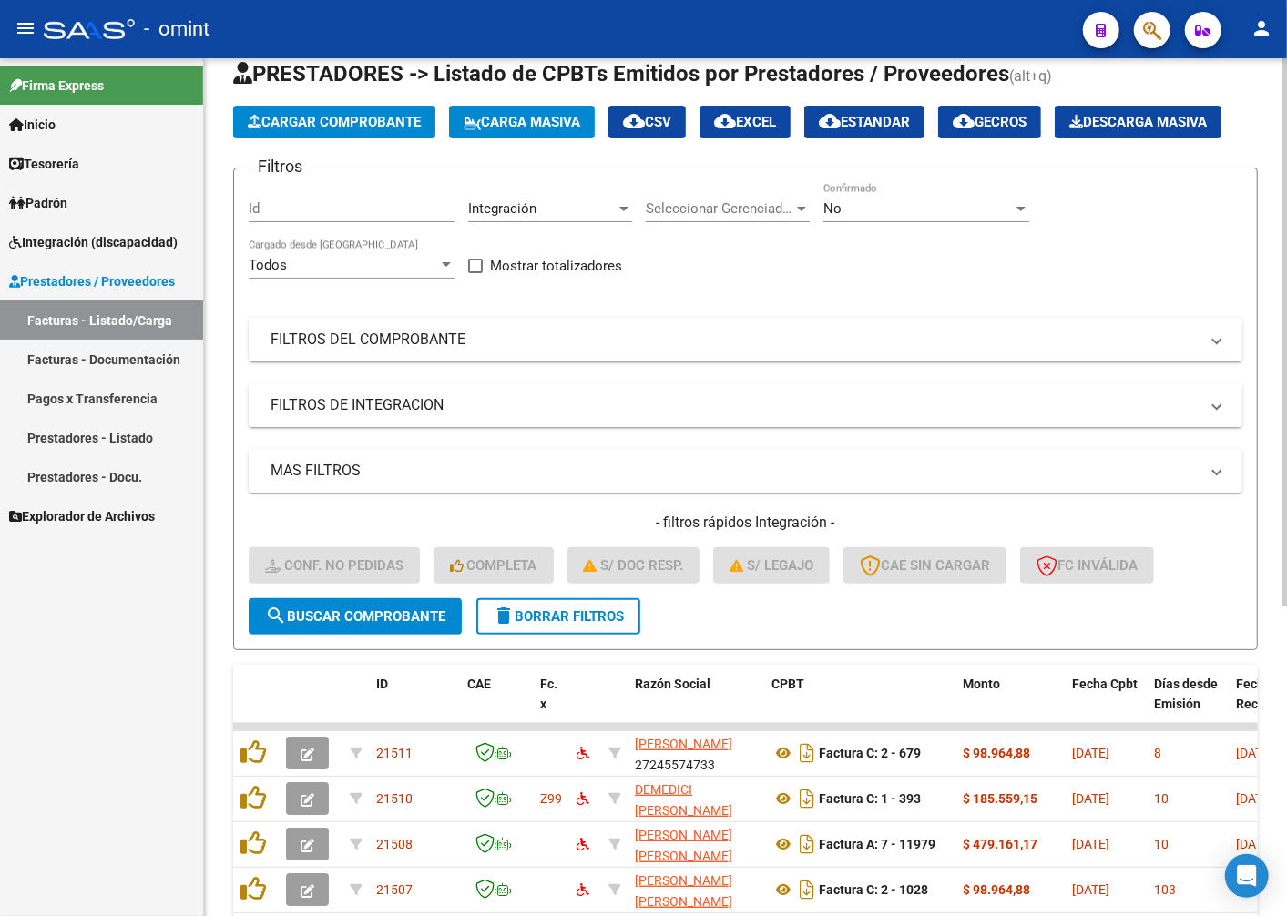
click at [342, 625] on span "search Buscar Comprobante" at bounding box center [355, 616] width 180 height 16
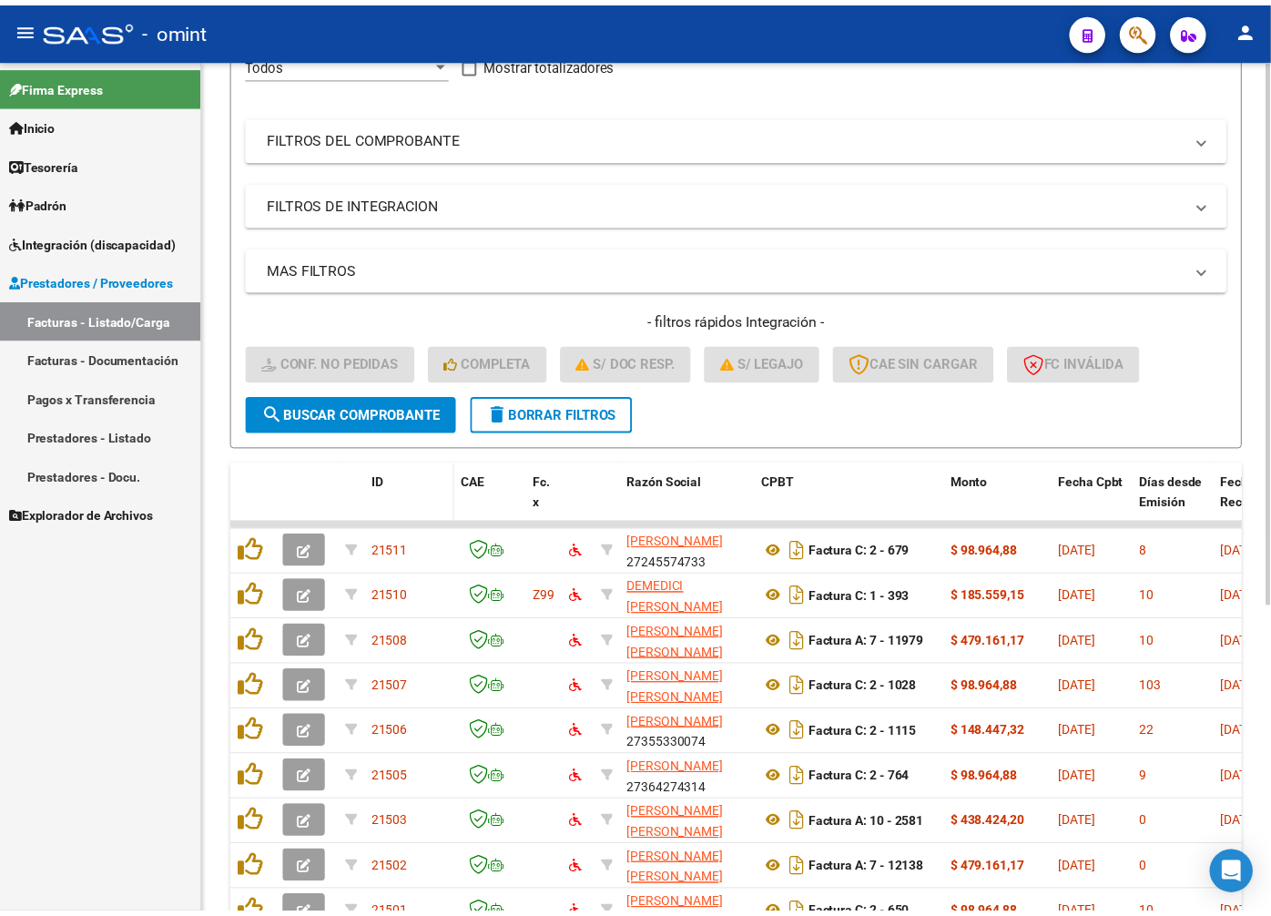
scroll to position [0, 0]
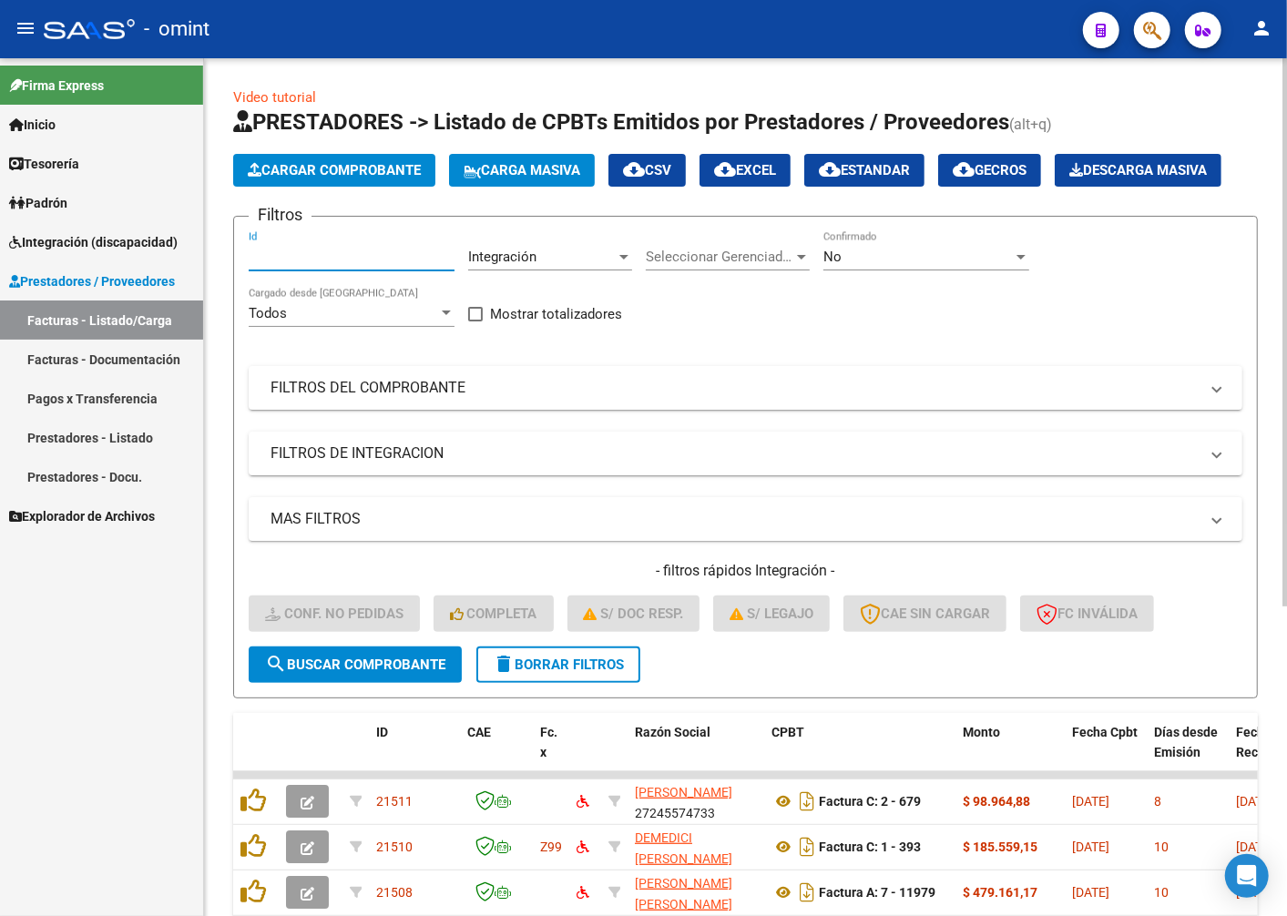
click at [270, 265] on input "Id" at bounding box center [352, 257] width 206 height 16
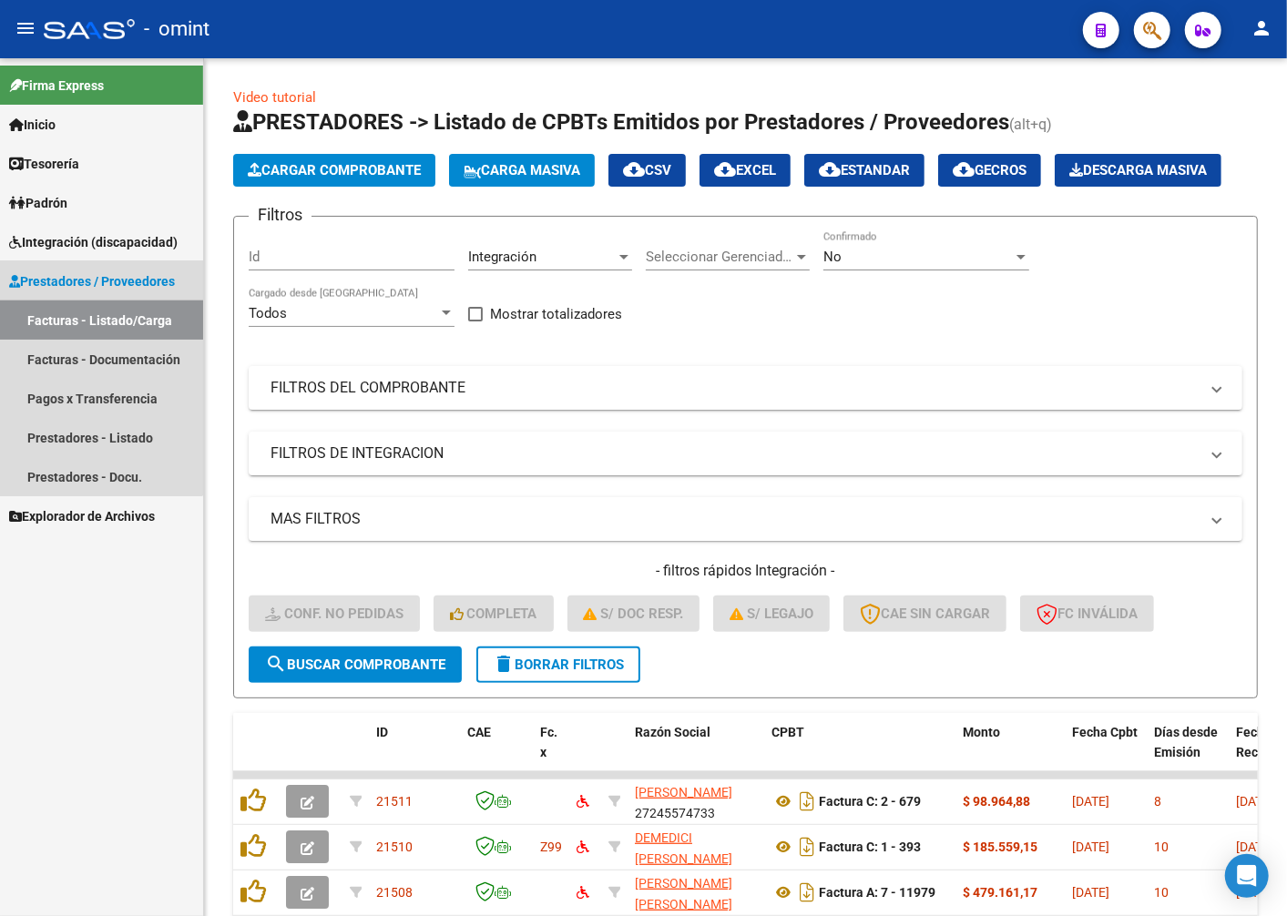
click at [86, 311] on link "Facturas - Listado/Carga" at bounding box center [101, 320] width 203 height 39
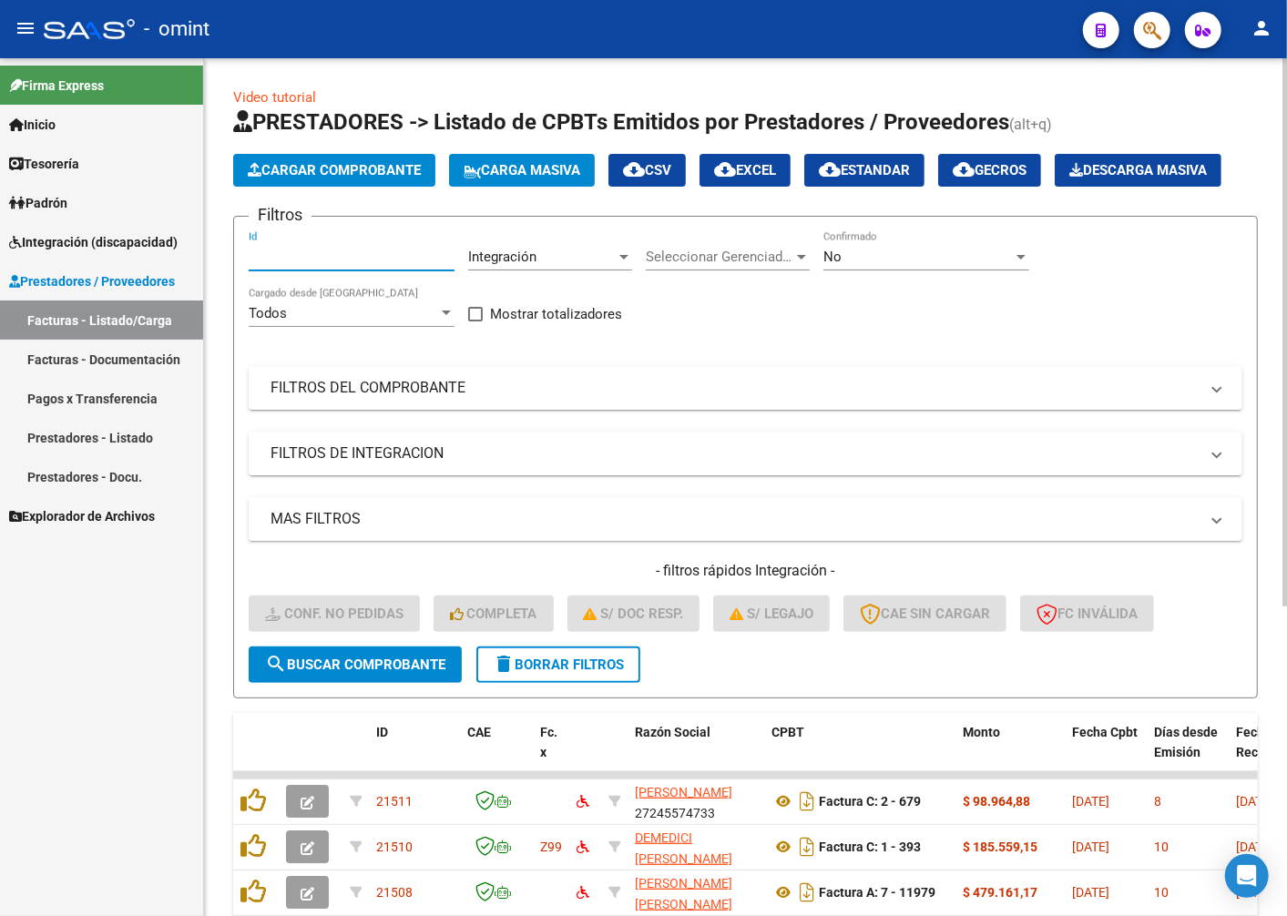
paste input "18713"
type input "18713"
click at [332, 673] on span "search Buscar Comprobante" at bounding box center [355, 665] width 180 height 16
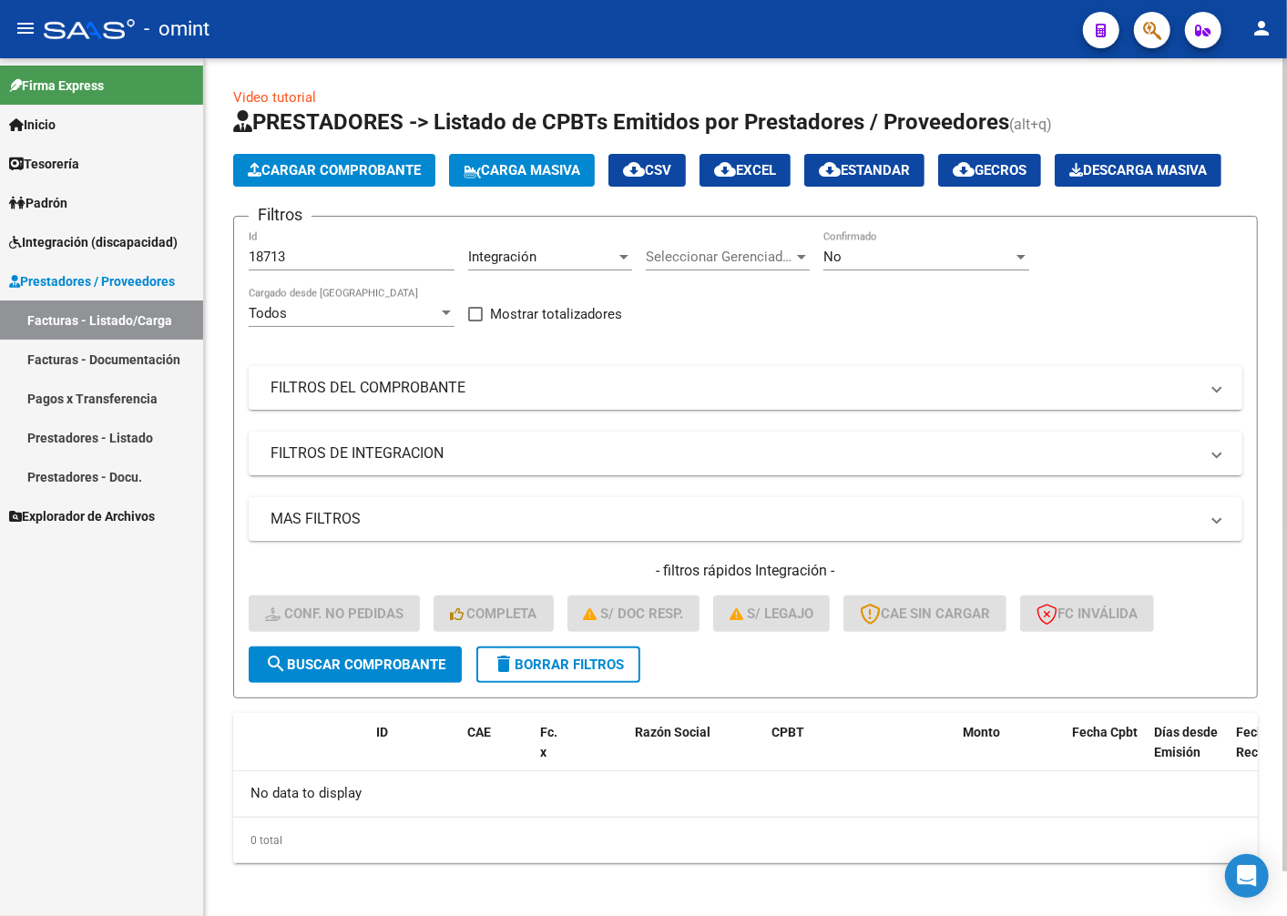
click at [571, 673] on span "delete Borrar Filtros" at bounding box center [558, 665] width 131 height 16
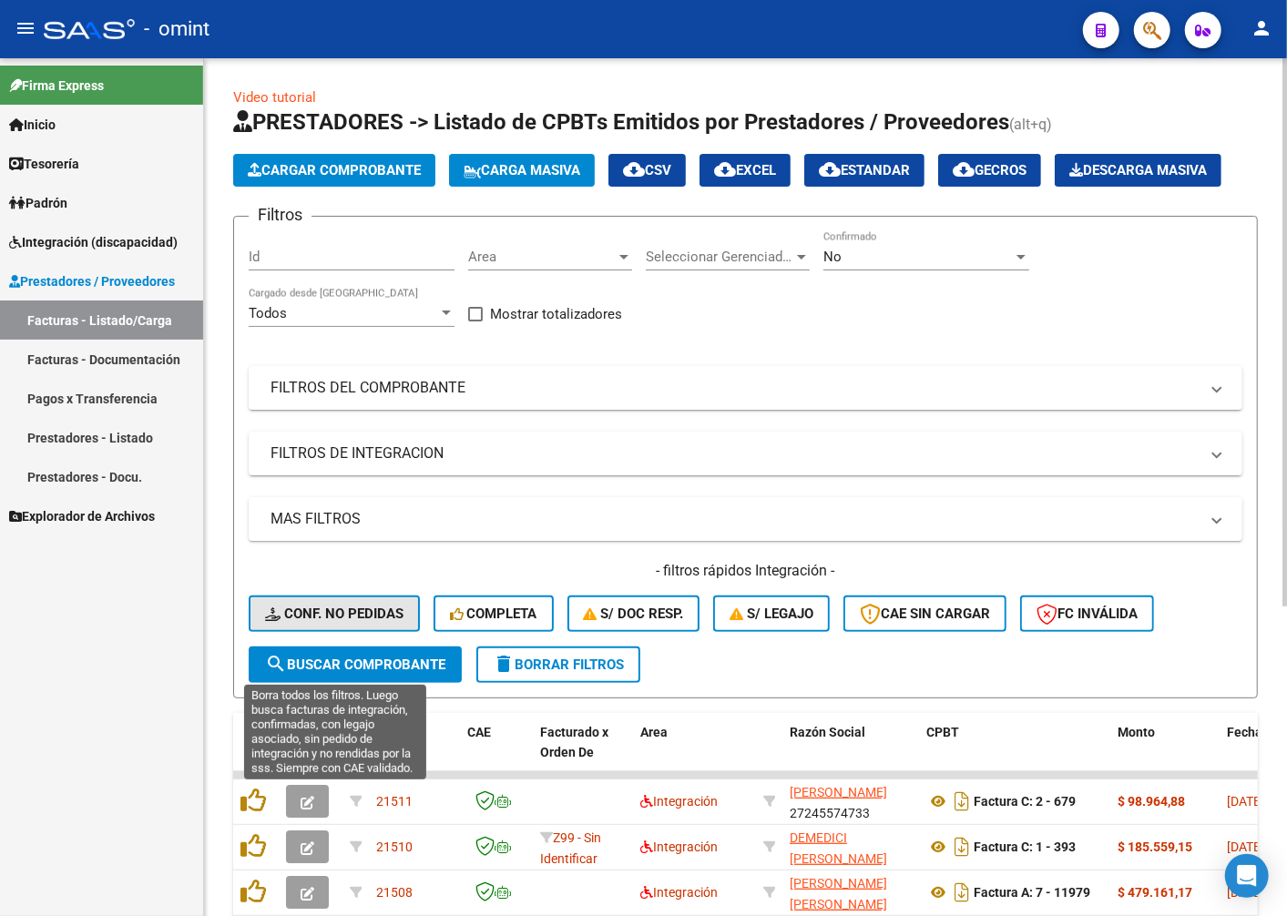
click at [342, 622] on span "Conf. no pedidas" at bounding box center [334, 614] width 138 height 16
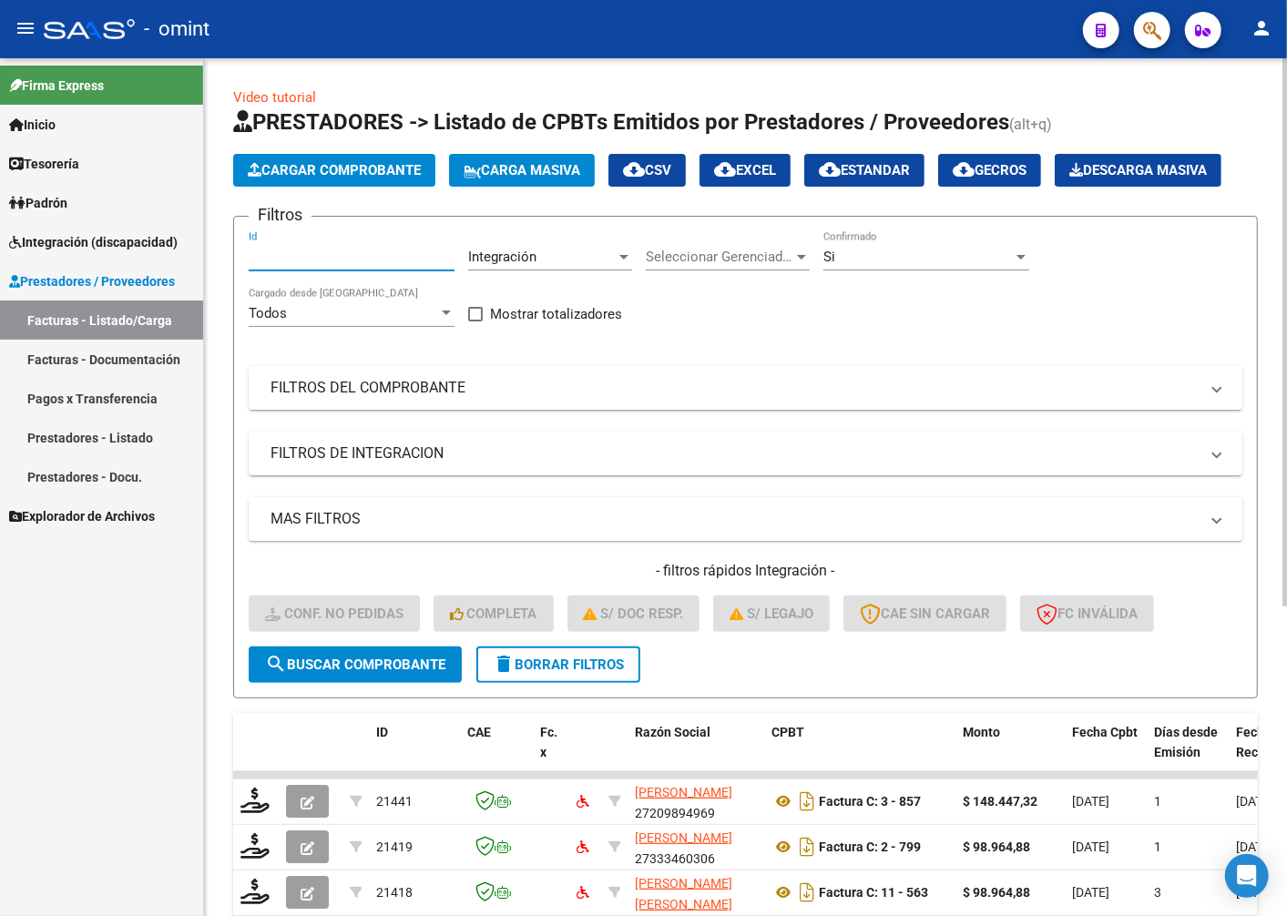
paste input "18713"
type input "18713"
click at [331, 683] on button "search Buscar Comprobante" at bounding box center [355, 665] width 213 height 36
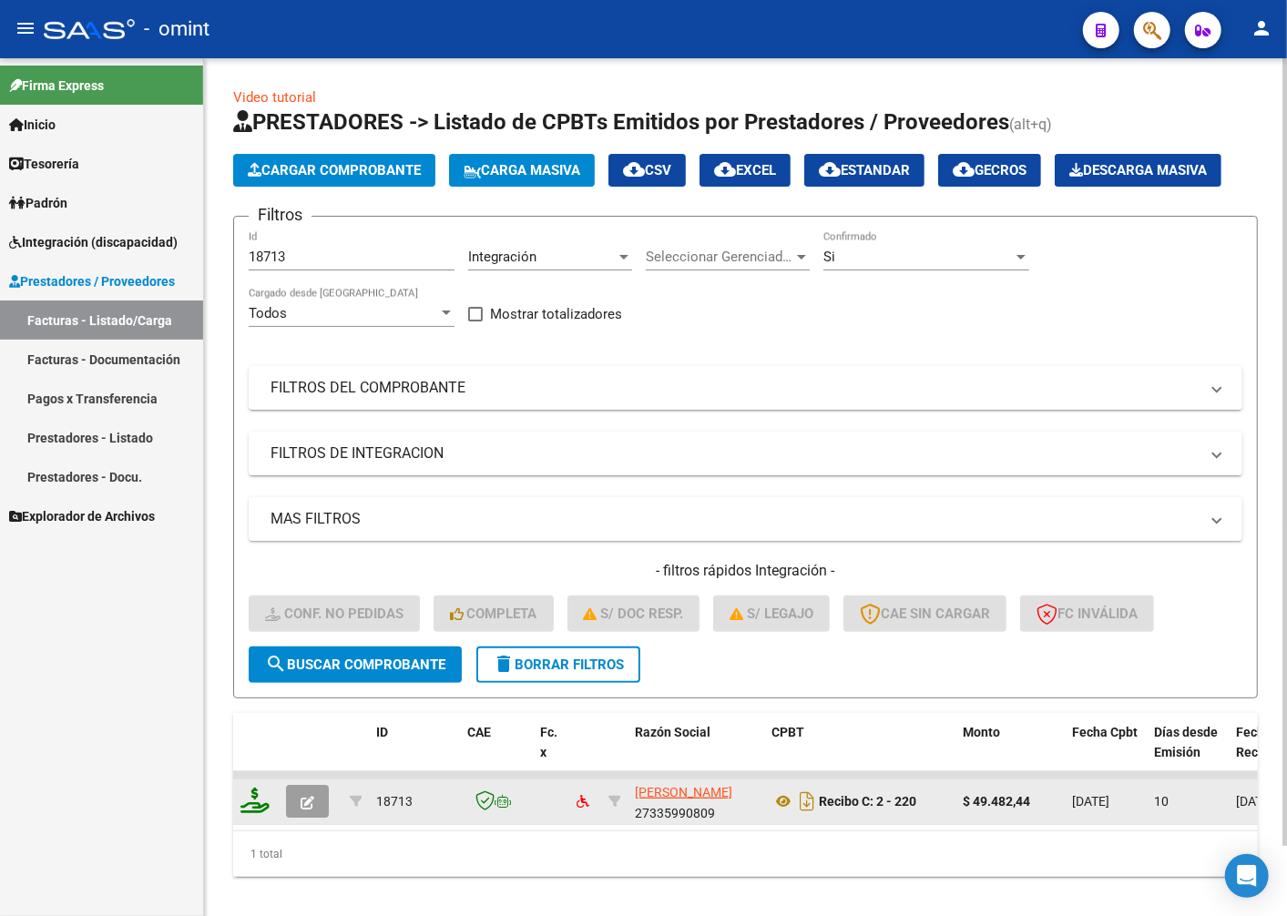
click at [260, 813] on icon at bounding box center [254, 800] width 29 height 25
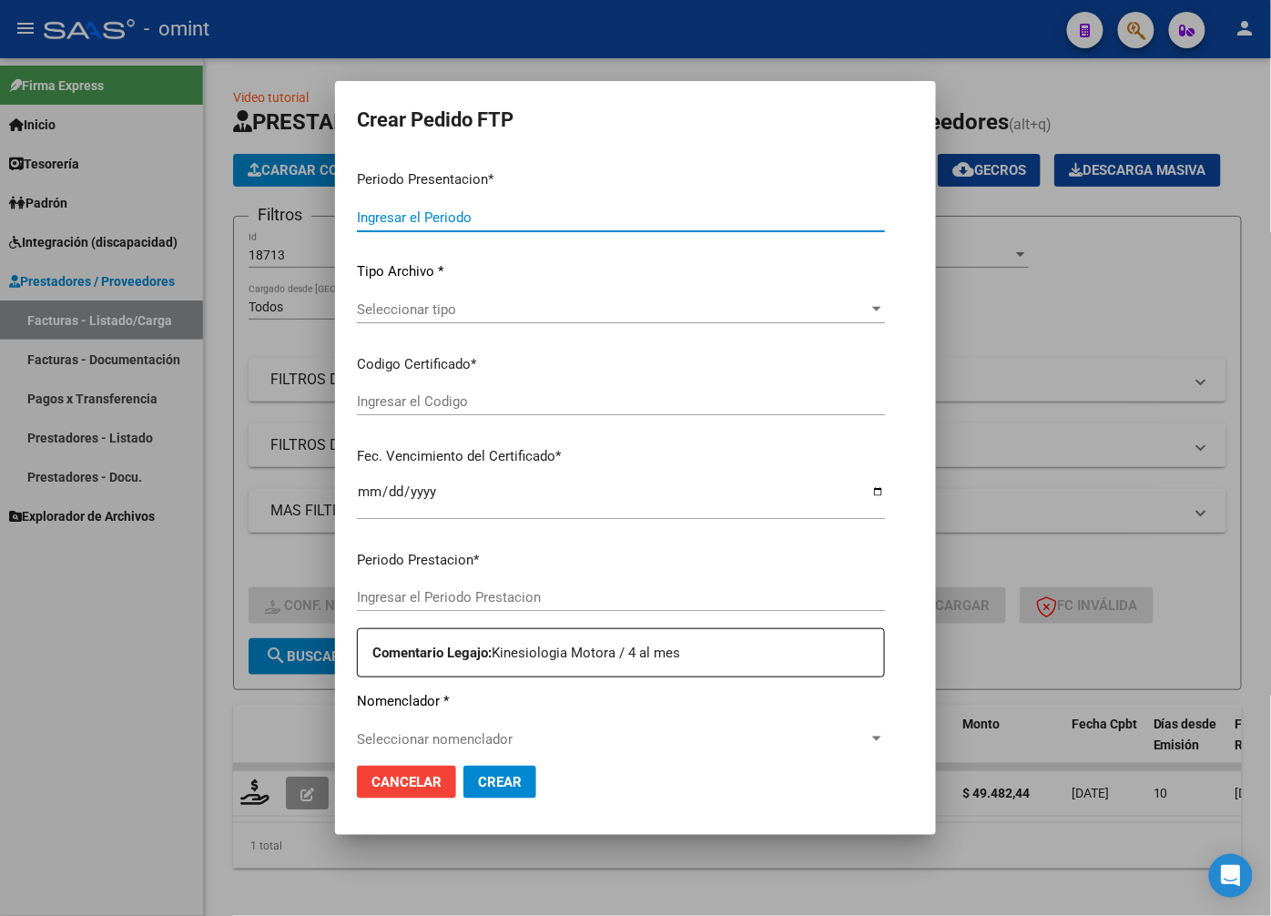
type input "202508"
type input "$ 49.482,44"
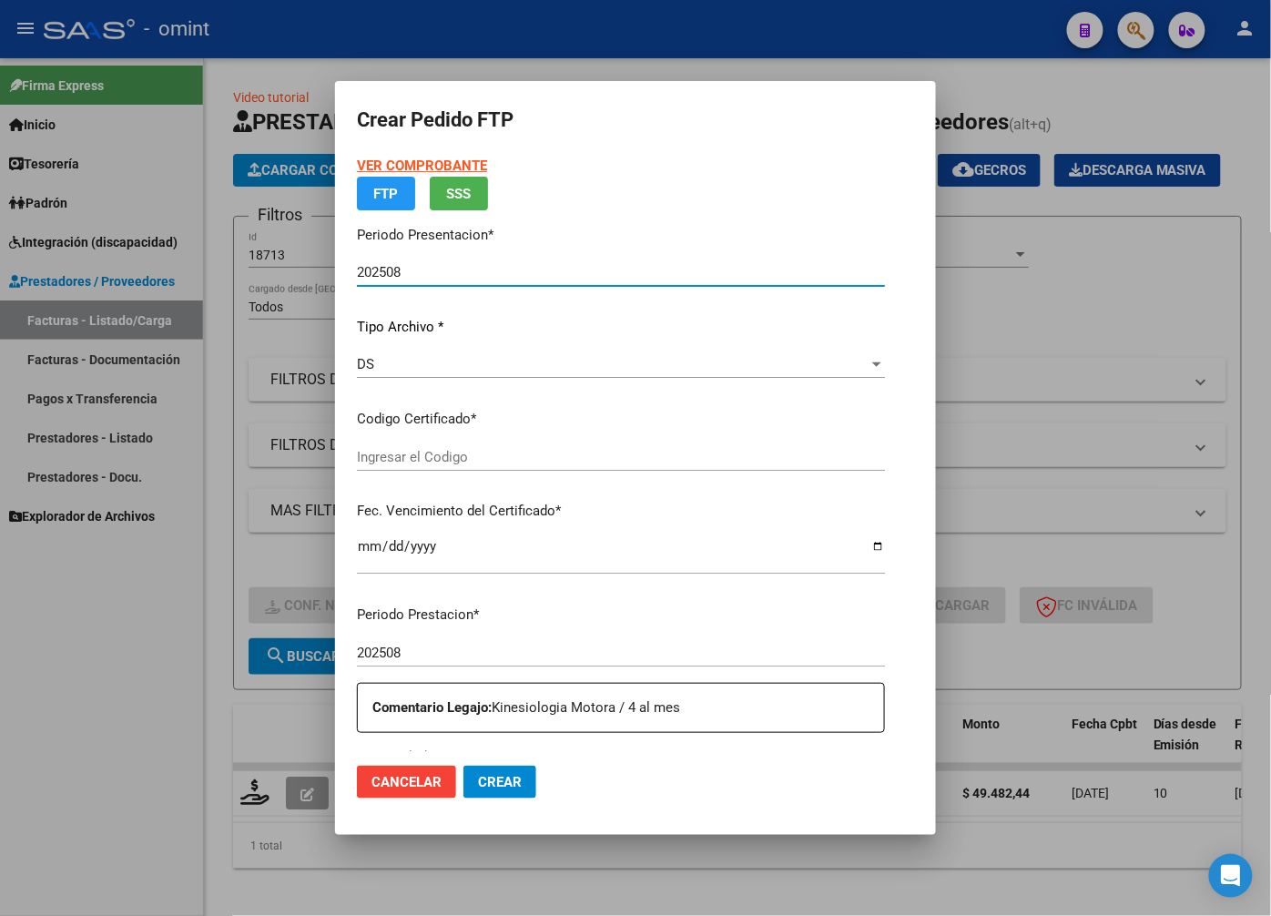
type input "3612212053"
type input "2028-03-01"
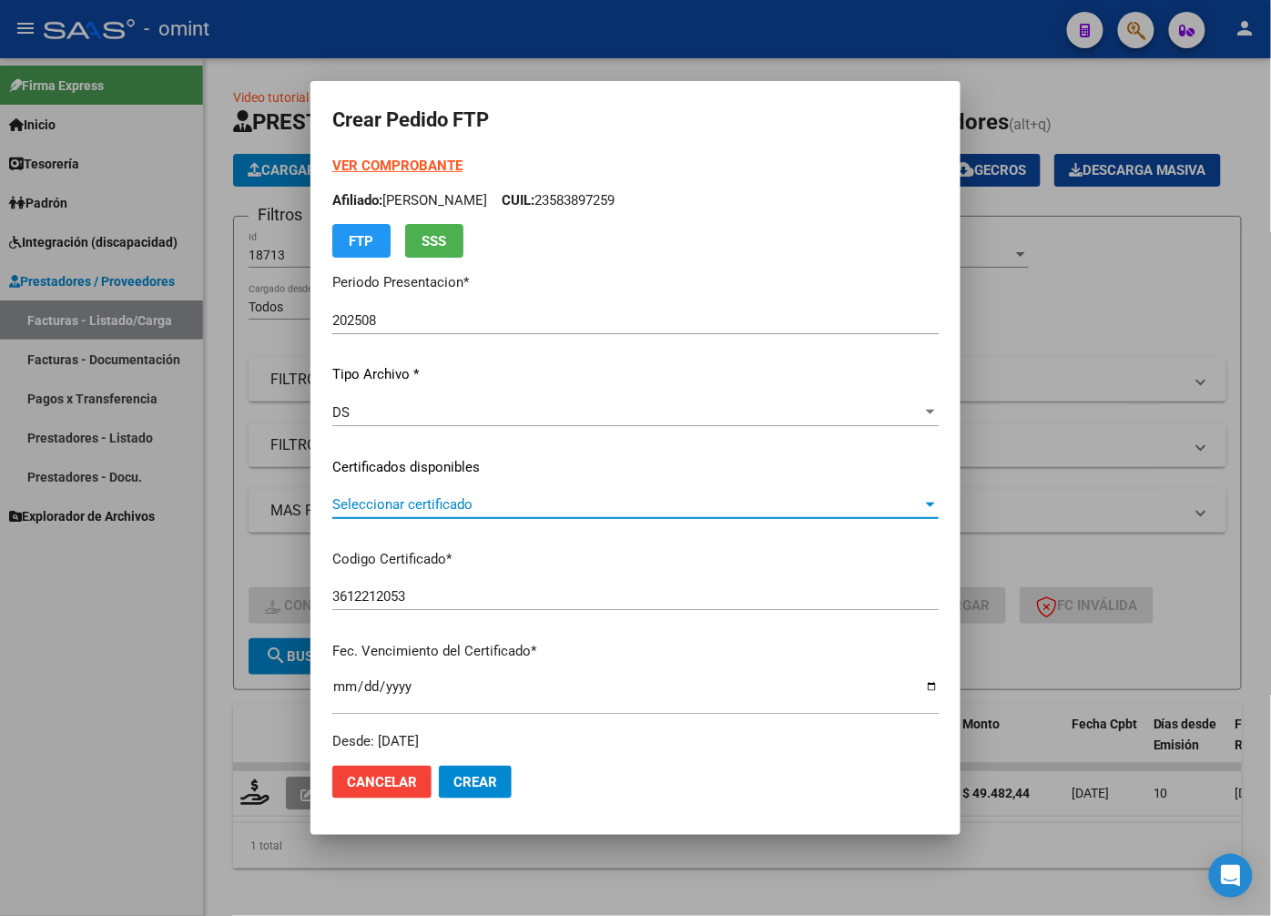
click at [916, 511] on span "Seleccionar certificado" at bounding box center [627, 504] width 590 height 16
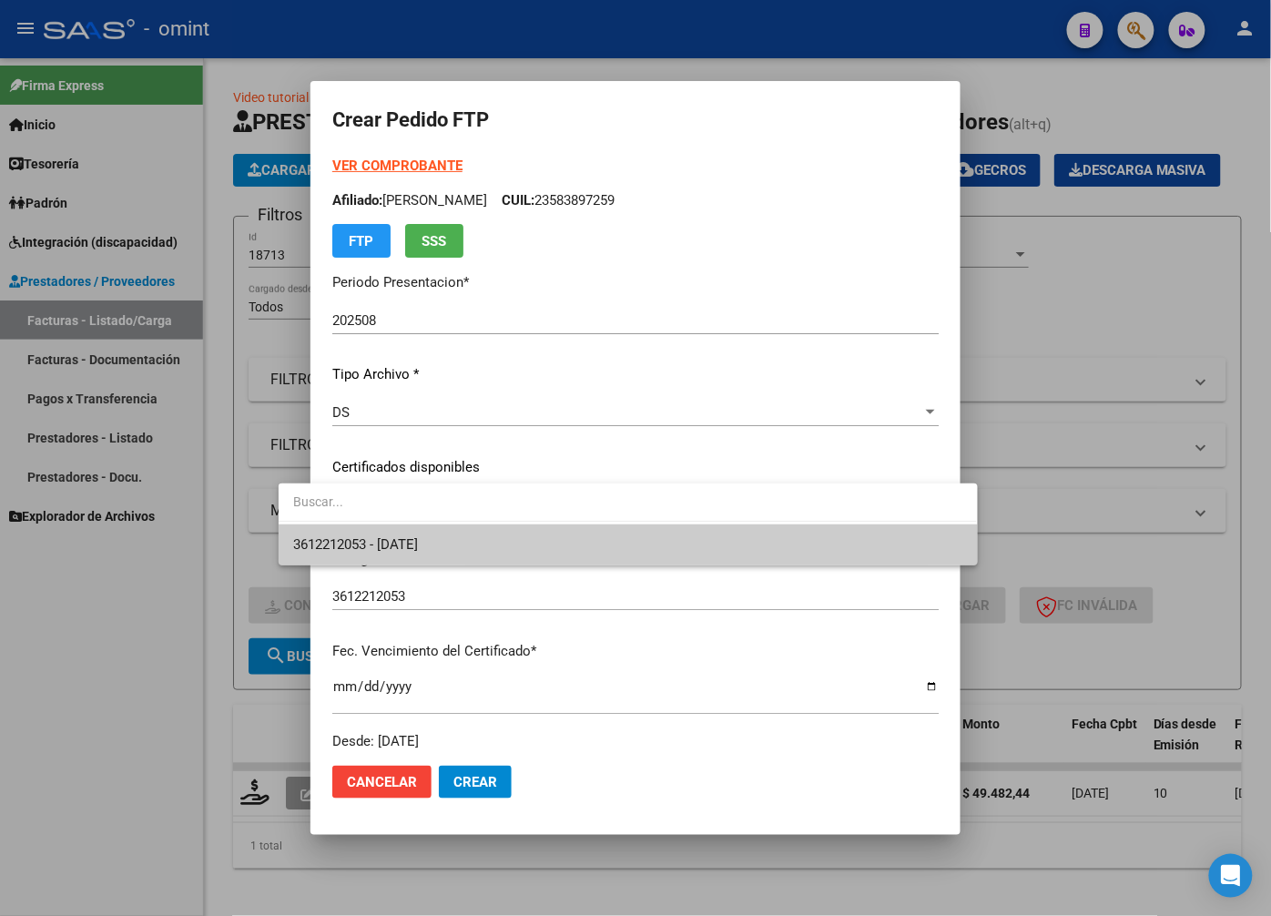
click at [858, 555] on span "3612212053 - 2028-03-01" at bounding box center [627, 545] width 669 height 41
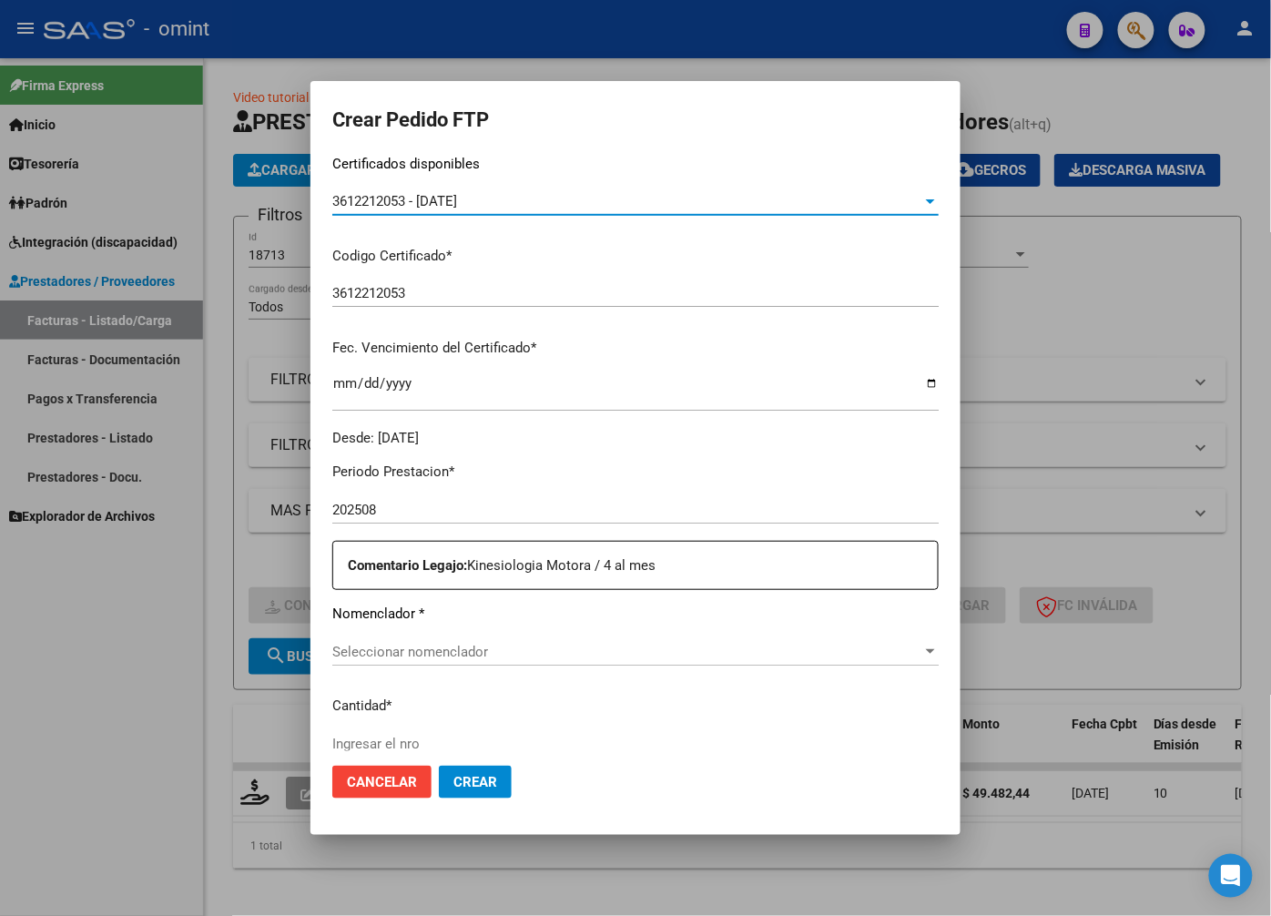
scroll to position [404, 0]
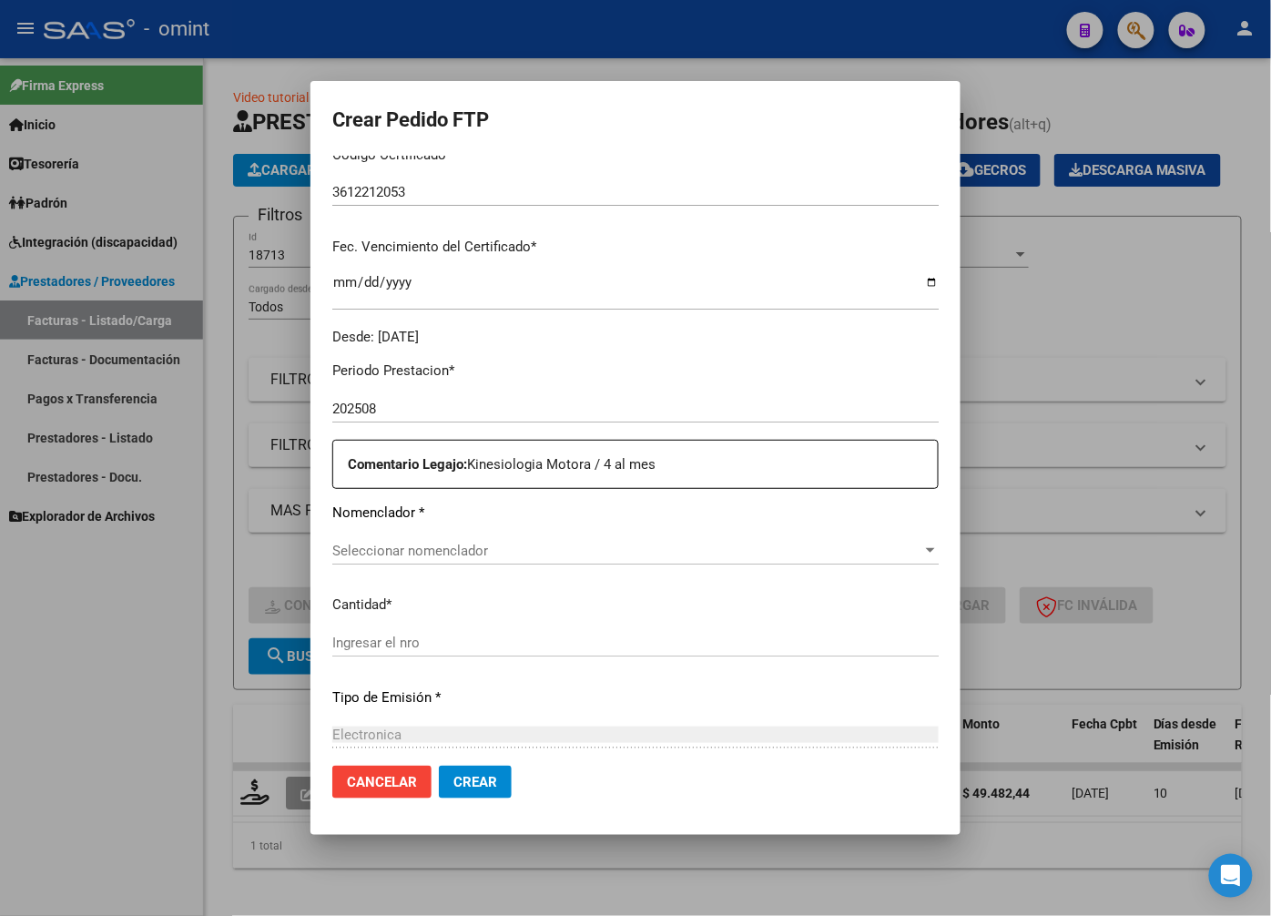
click at [922, 551] on span "Seleccionar nomenclador" at bounding box center [627, 551] width 590 height 16
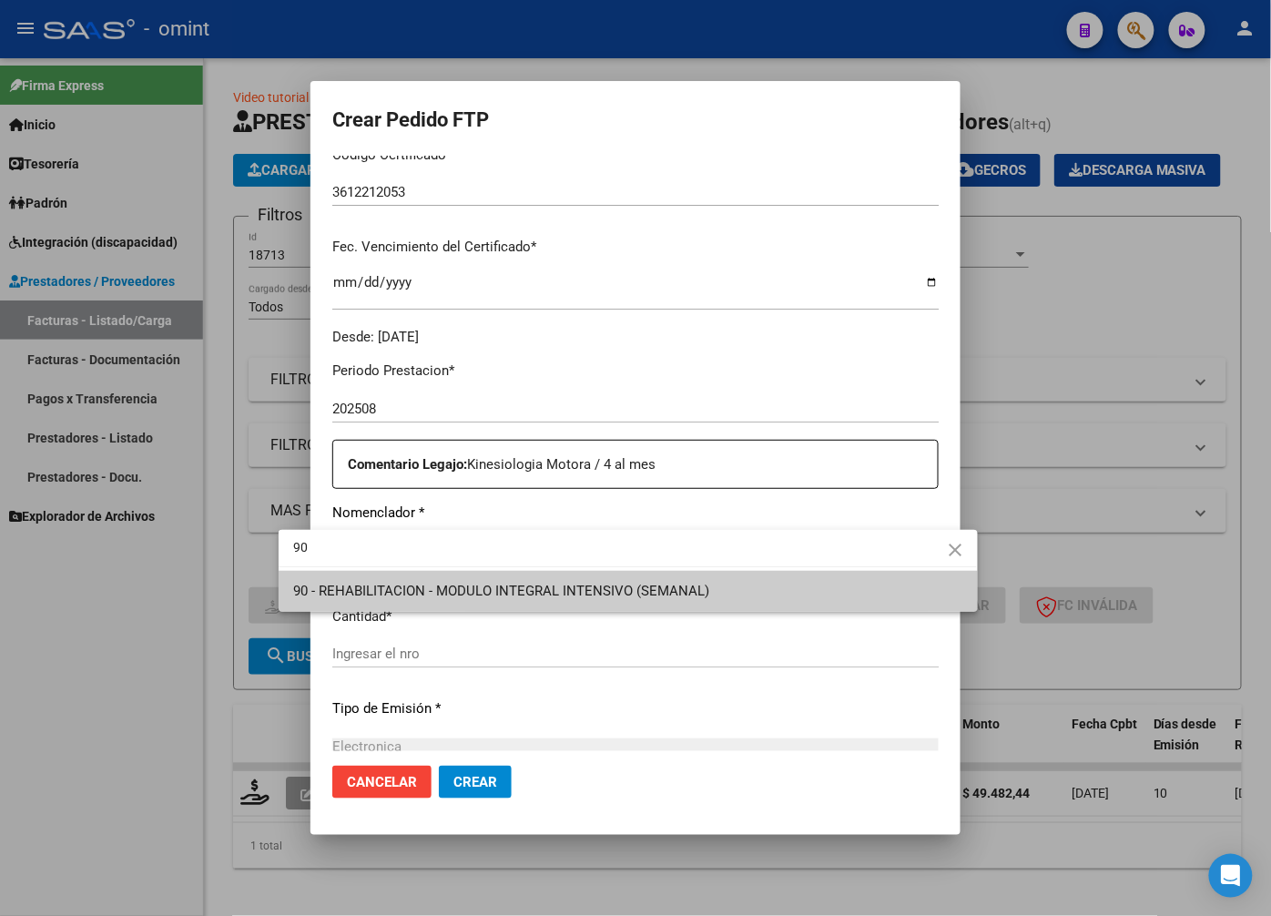
type input "90"
click at [639, 598] on span "90 - REHABILITACION - MODULO INTEGRAL INTENSIVO (SEMANAL)" at bounding box center [501, 591] width 416 height 16
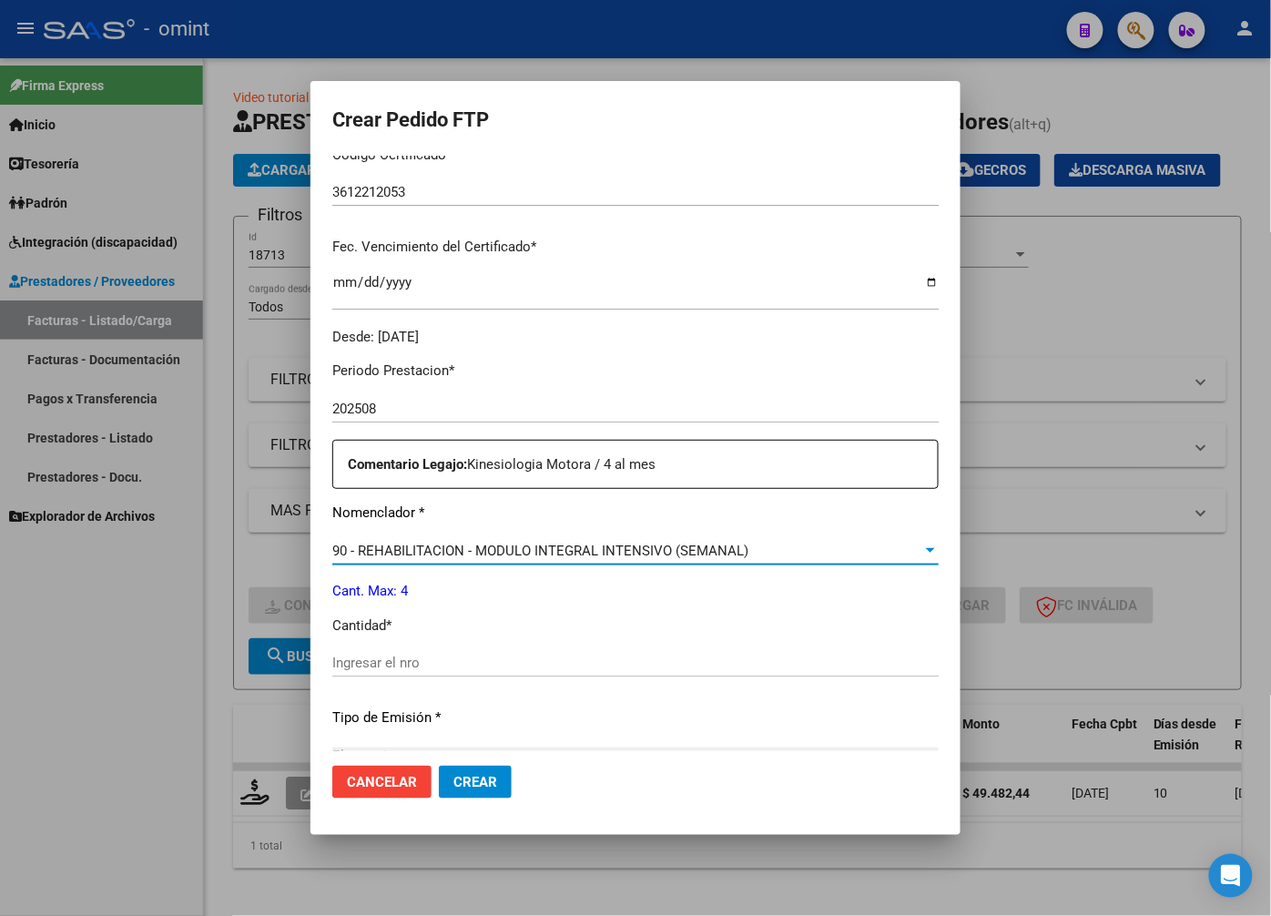
click at [426, 659] on input "Ingresar el nro" at bounding box center [635, 663] width 606 height 16
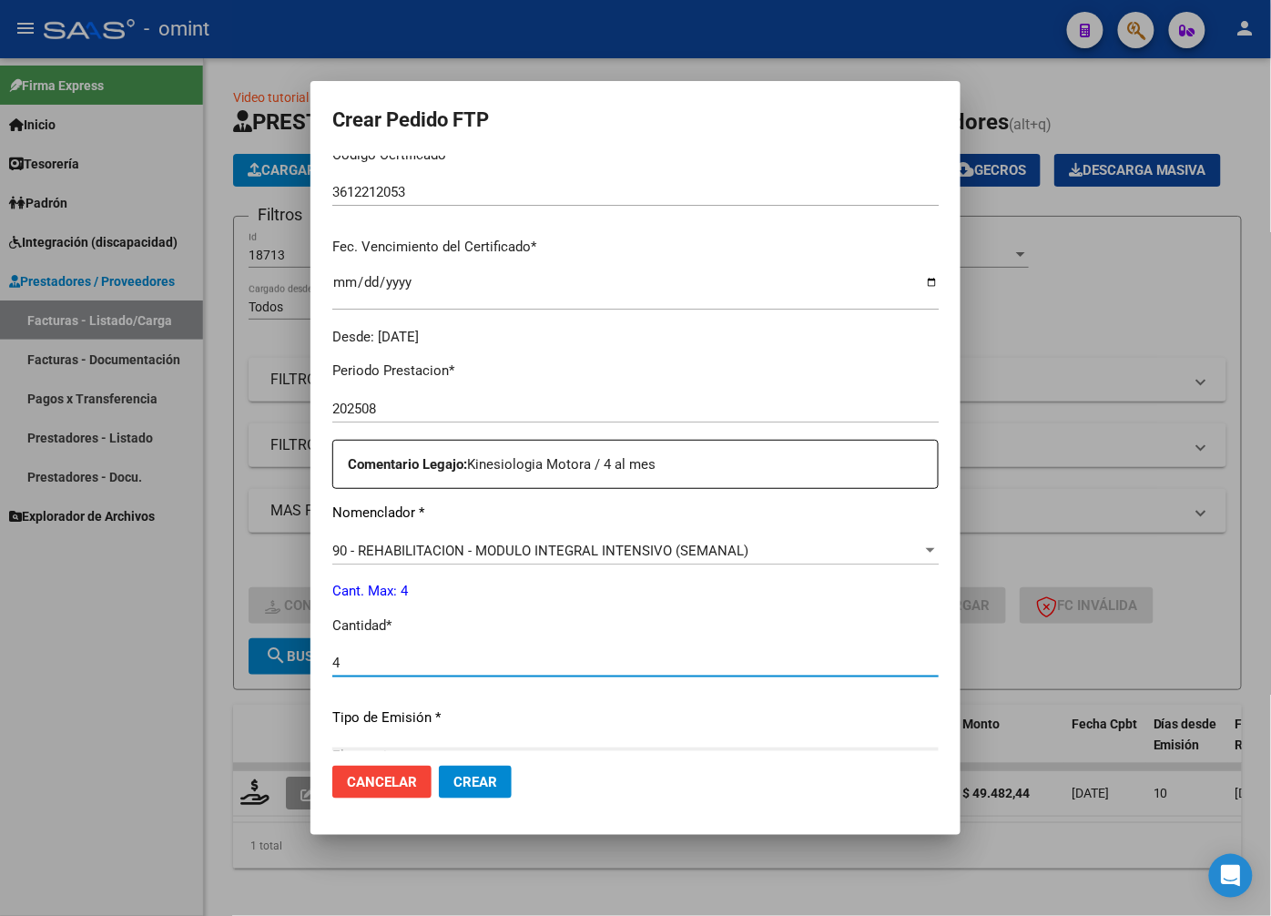
type input "4"
click at [636, 675] on div "4 Ingresar el nro" at bounding box center [635, 662] width 606 height 27
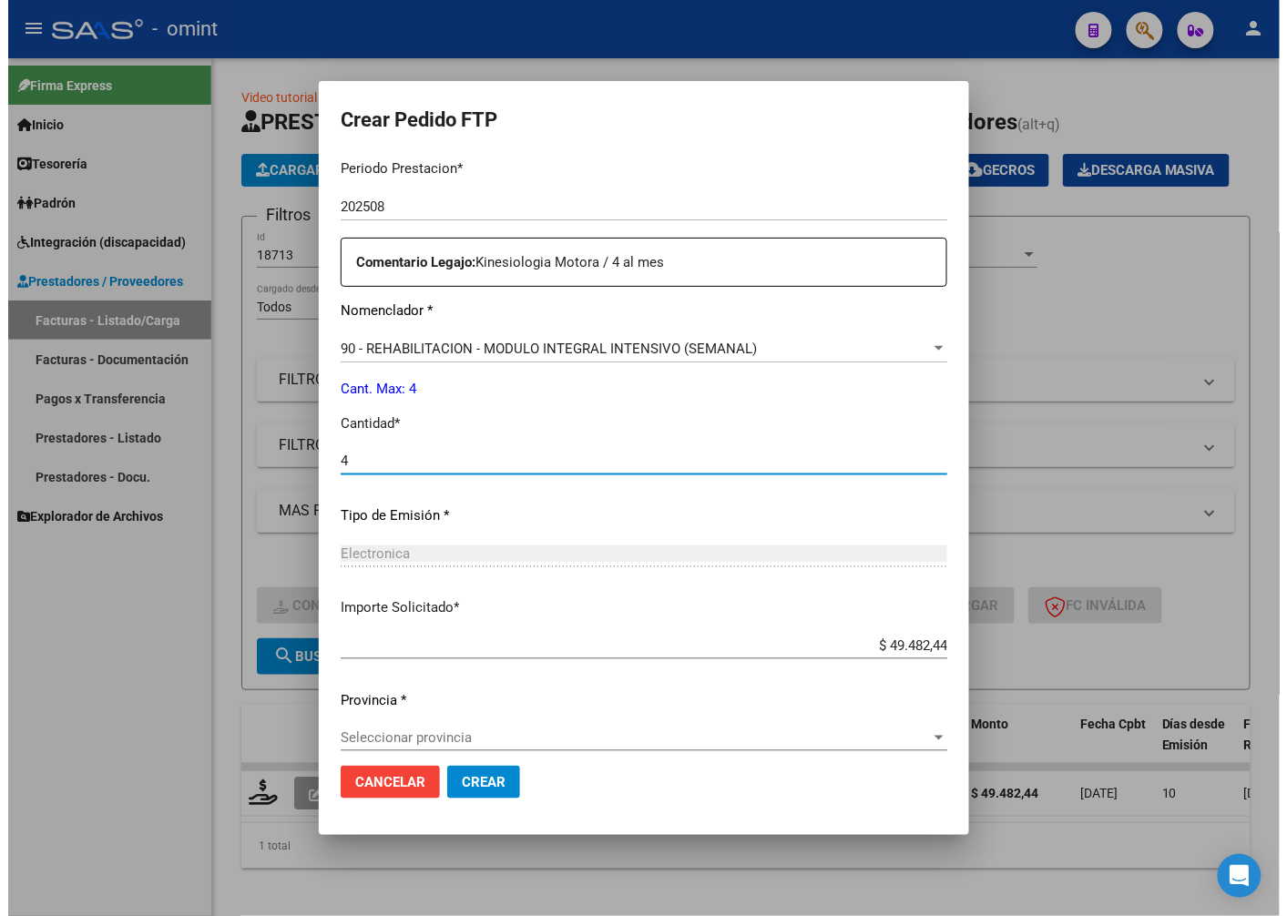
scroll to position [623, 0]
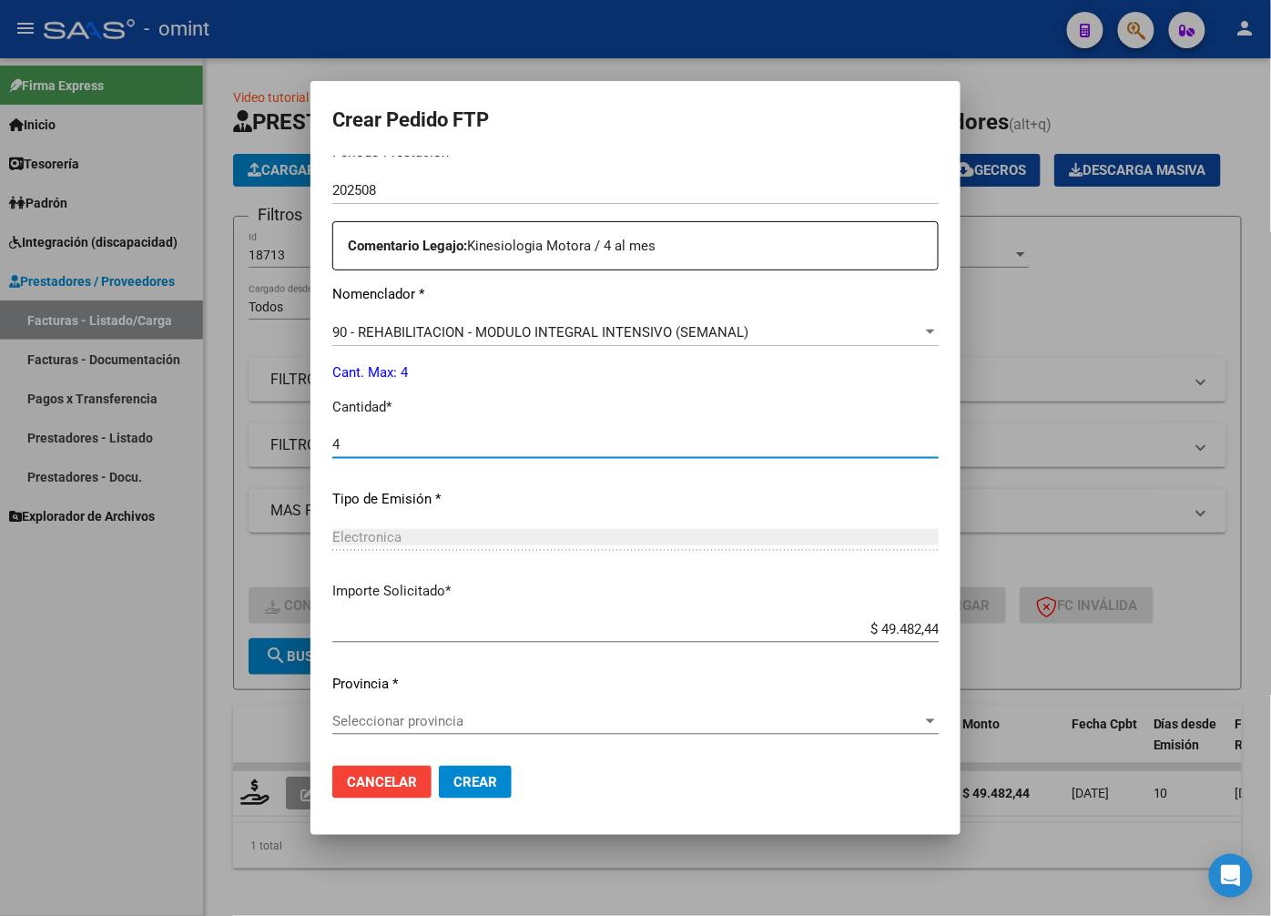
click at [922, 714] on span "Seleccionar provincia" at bounding box center [627, 721] width 590 height 16
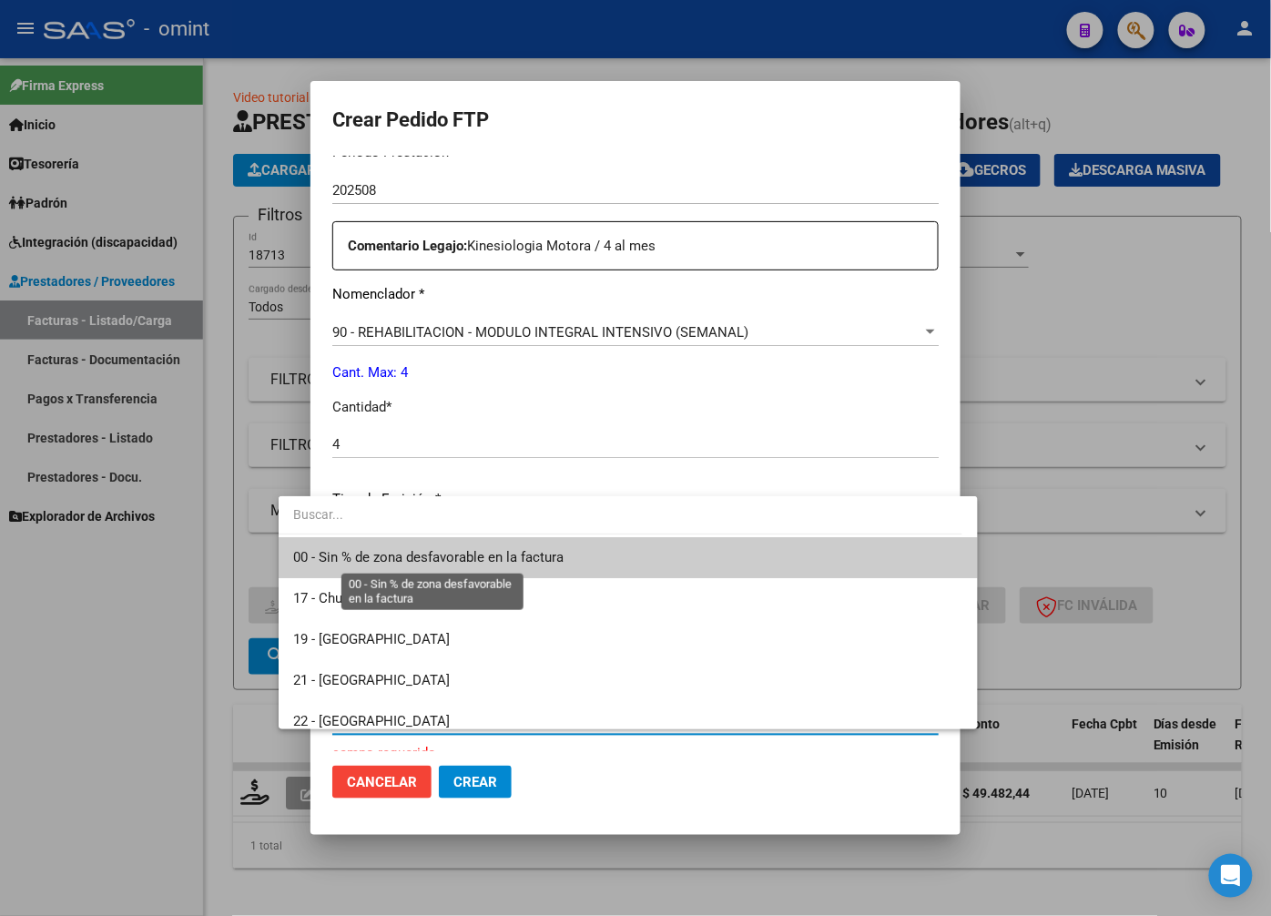
drag, startPoint x: 480, startPoint y: 559, endPoint x: 535, endPoint y: 584, distance: 59.9
click at [480, 558] on span "00 - Sin % de zona desfavorable en la factura" at bounding box center [428, 557] width 270 height 16
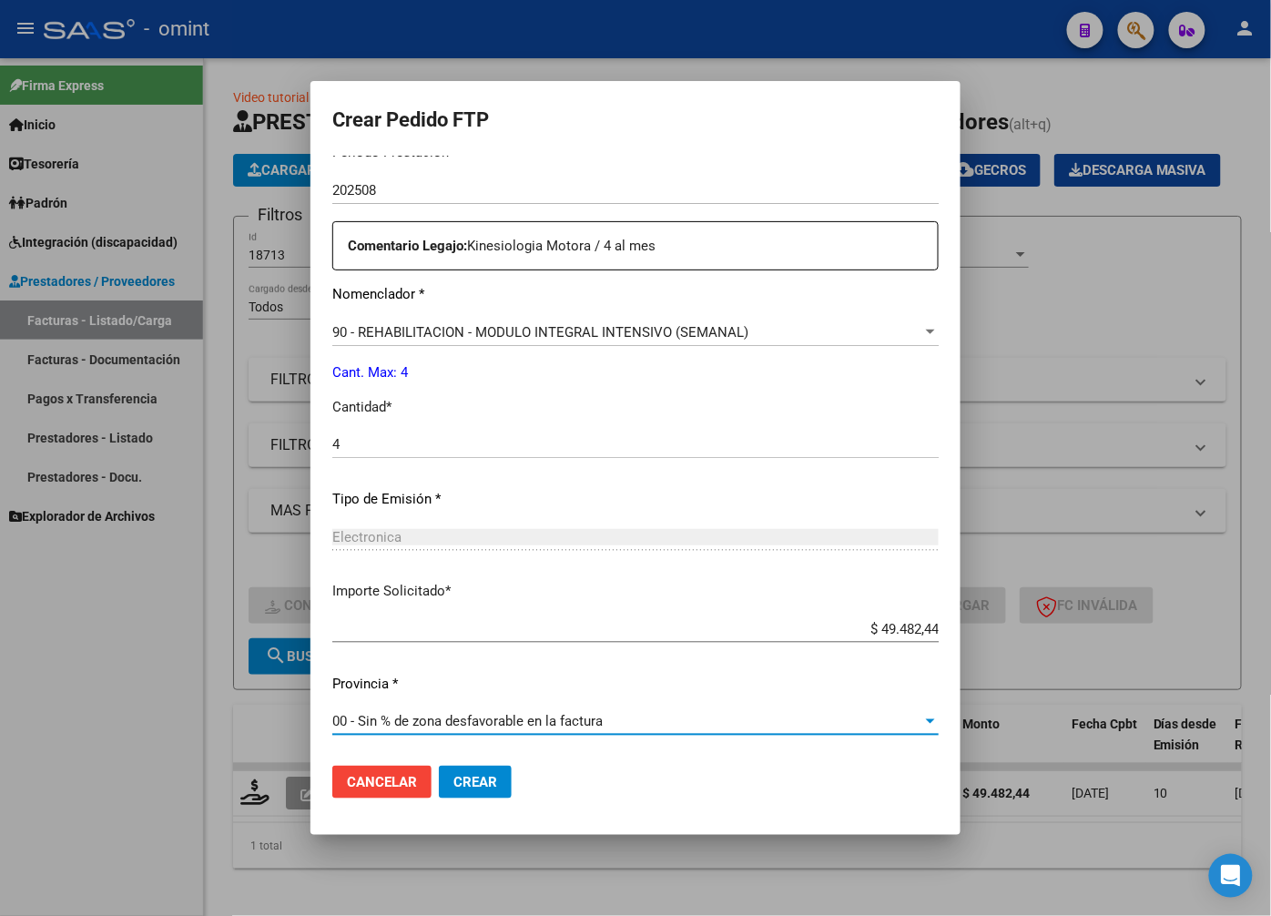
click at [453, 785] on span "Crear" at bounding box center [475, 782] width 44 height 16
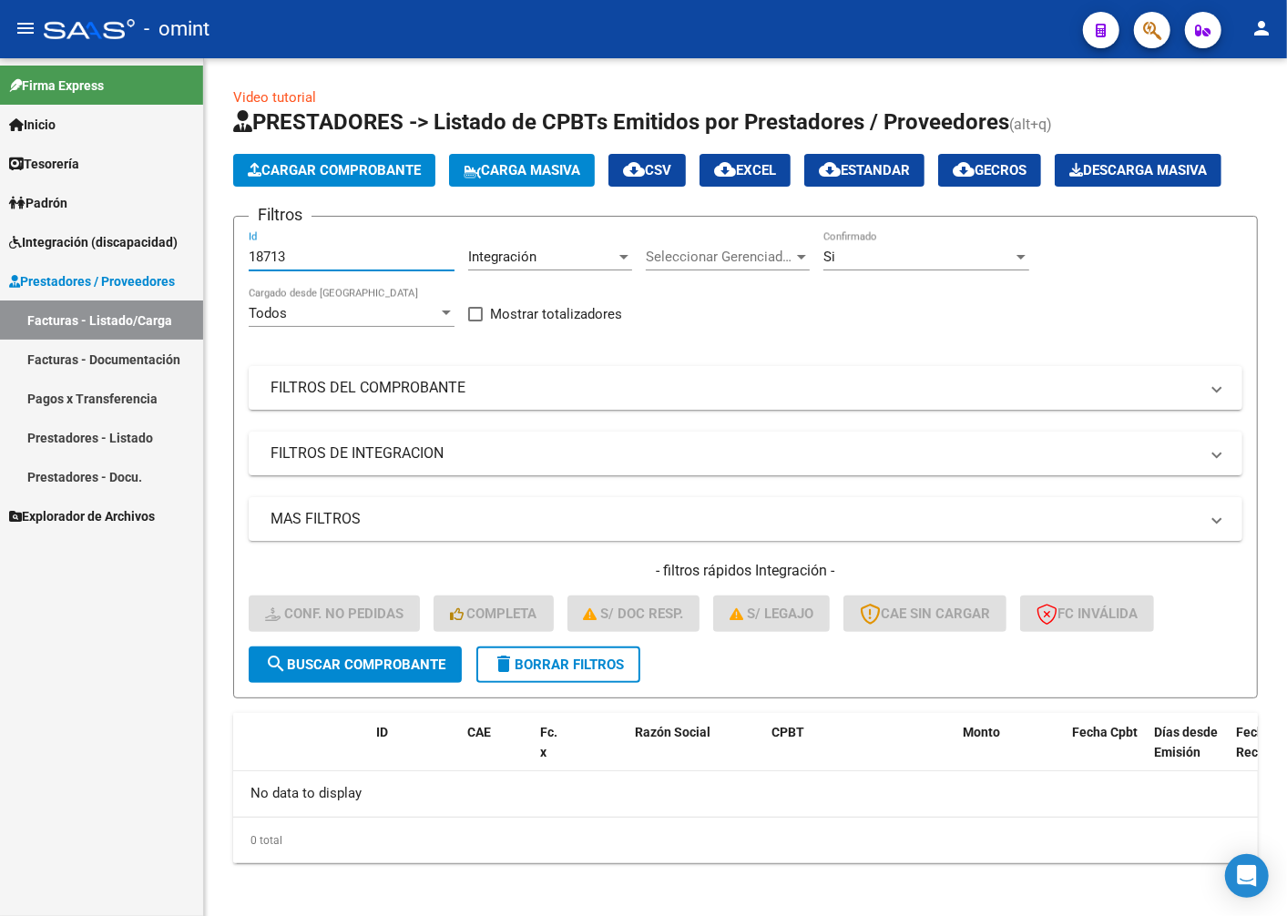
drag, startPoint x: 283, startPoint y: 301, endPoint x: 114, endPoint y: 250, distance: 176.9
click at [114, 250] on mat-sidenav-container "Firma Express Inicio Calendario SSS Instructivos Contacto OS Tesorería Extracto…" at bounding box center [643, 487] width 1287 height 858
paste input "20240"
type input "20240"
click at [378, 673] on span "search Buscar Comprobante" at bounding box center [355, 665] width 180 height 16
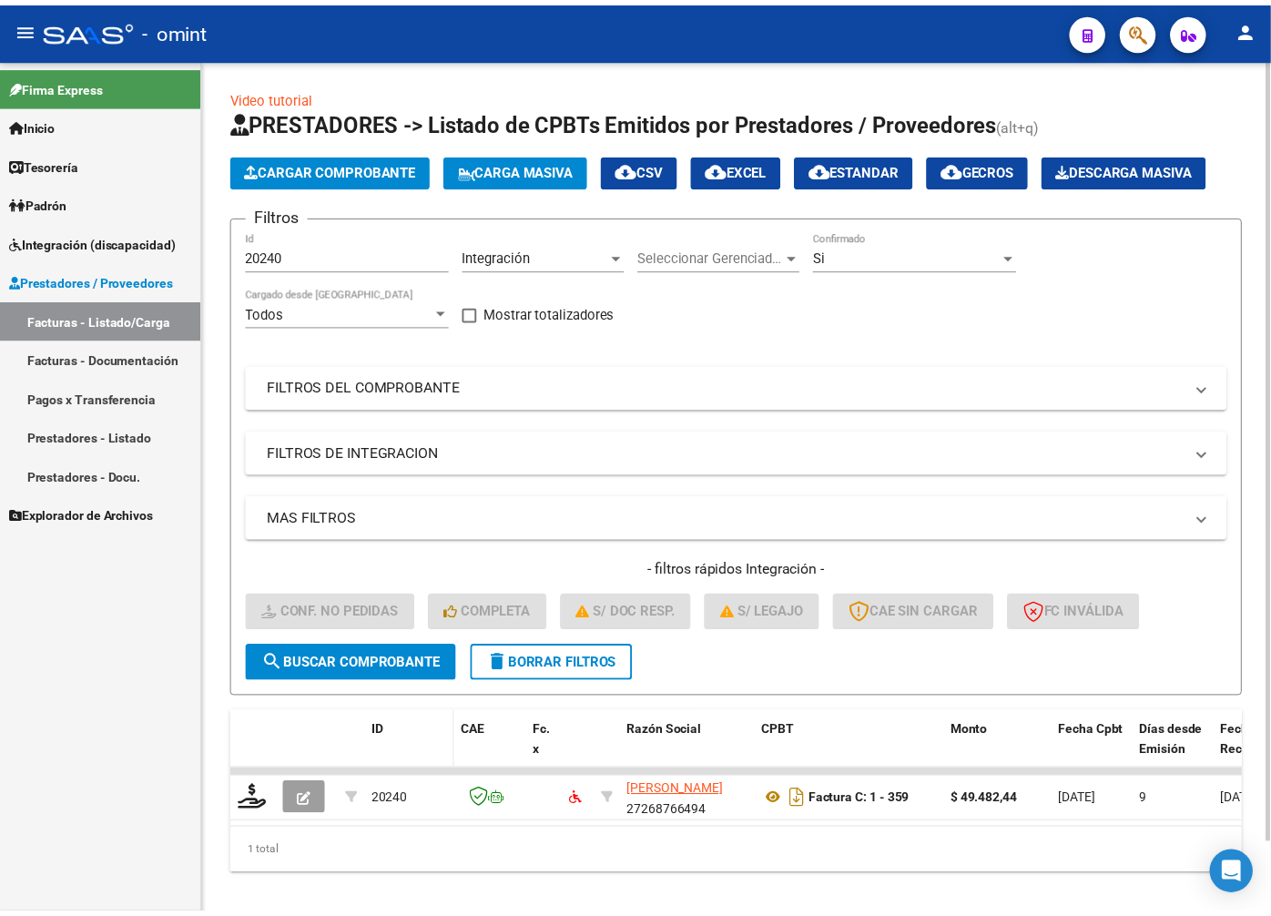
scroll to position [77, 0]
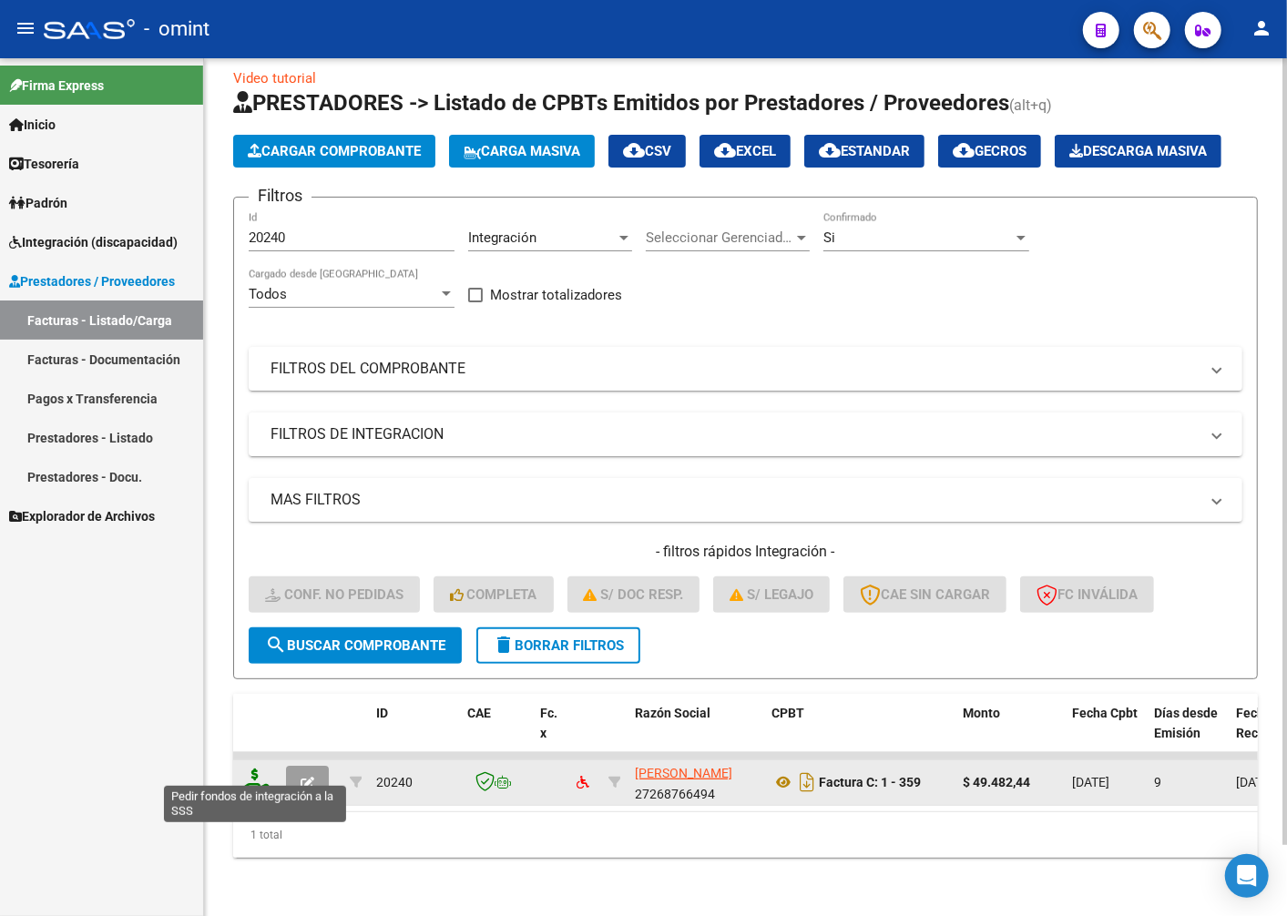
click at [265, 769] on icon at bounding box center [254, 781] width 29 height 25
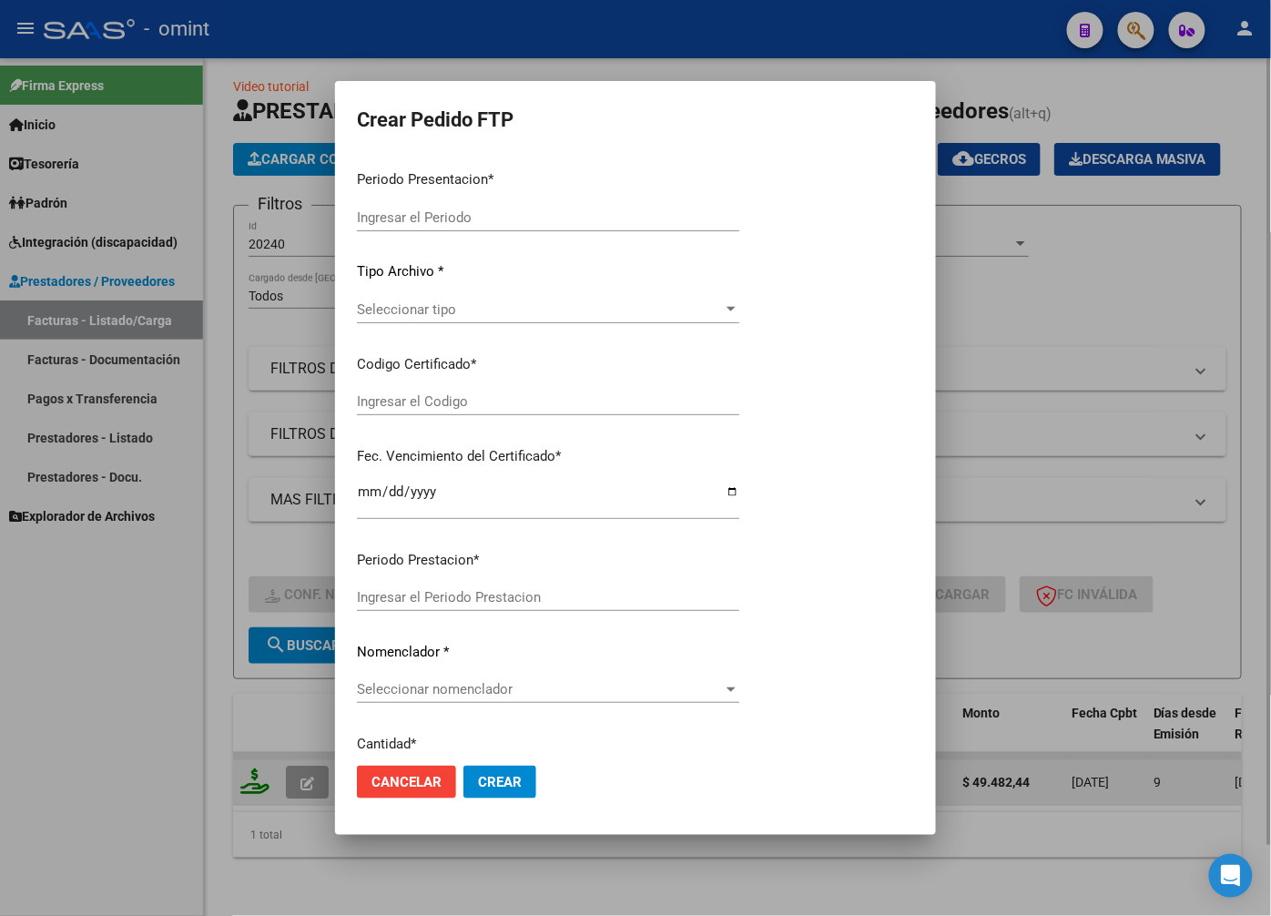
type input "202508"
type input "$ 49.482,44"
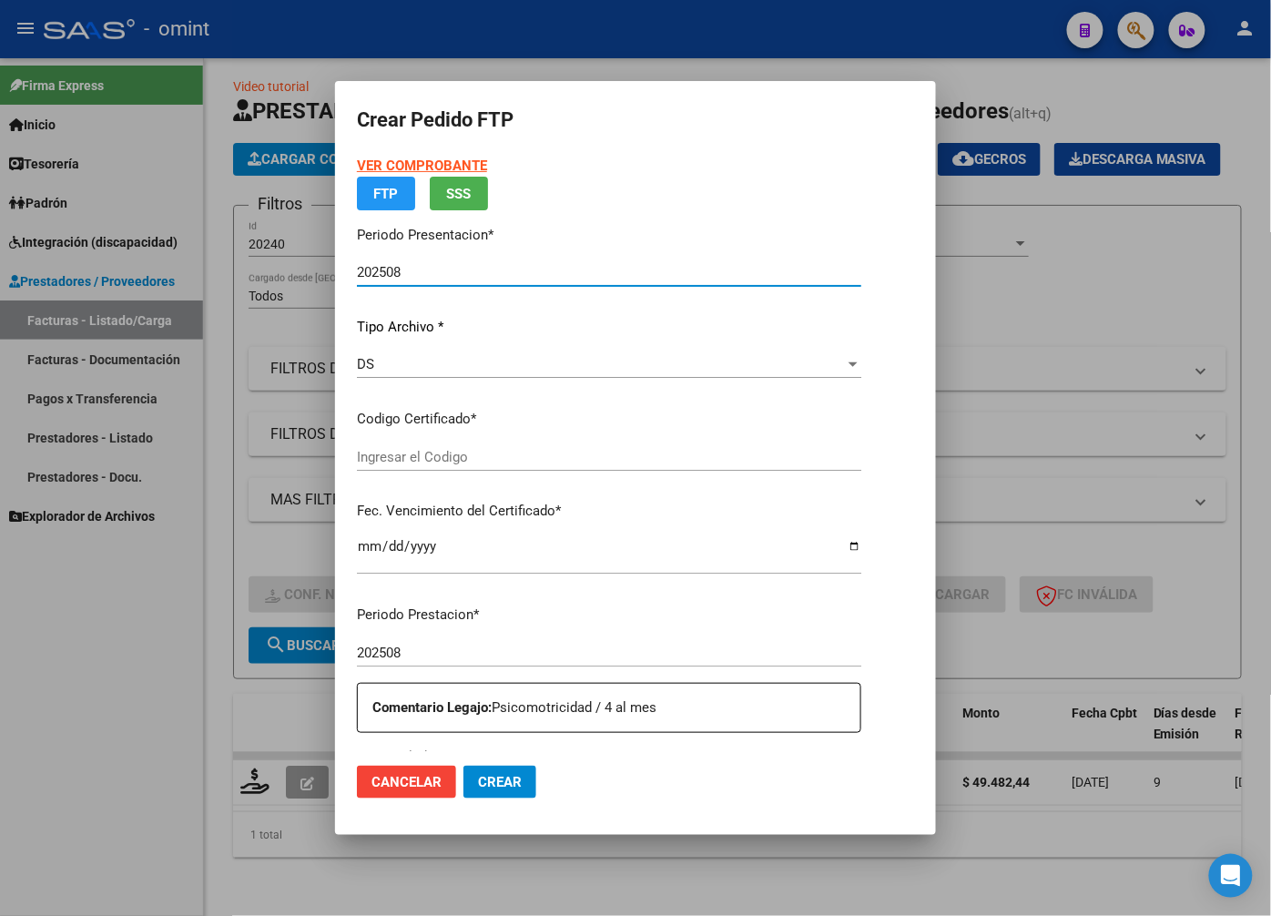
type input "3612212053"
type input "2028-03-01"
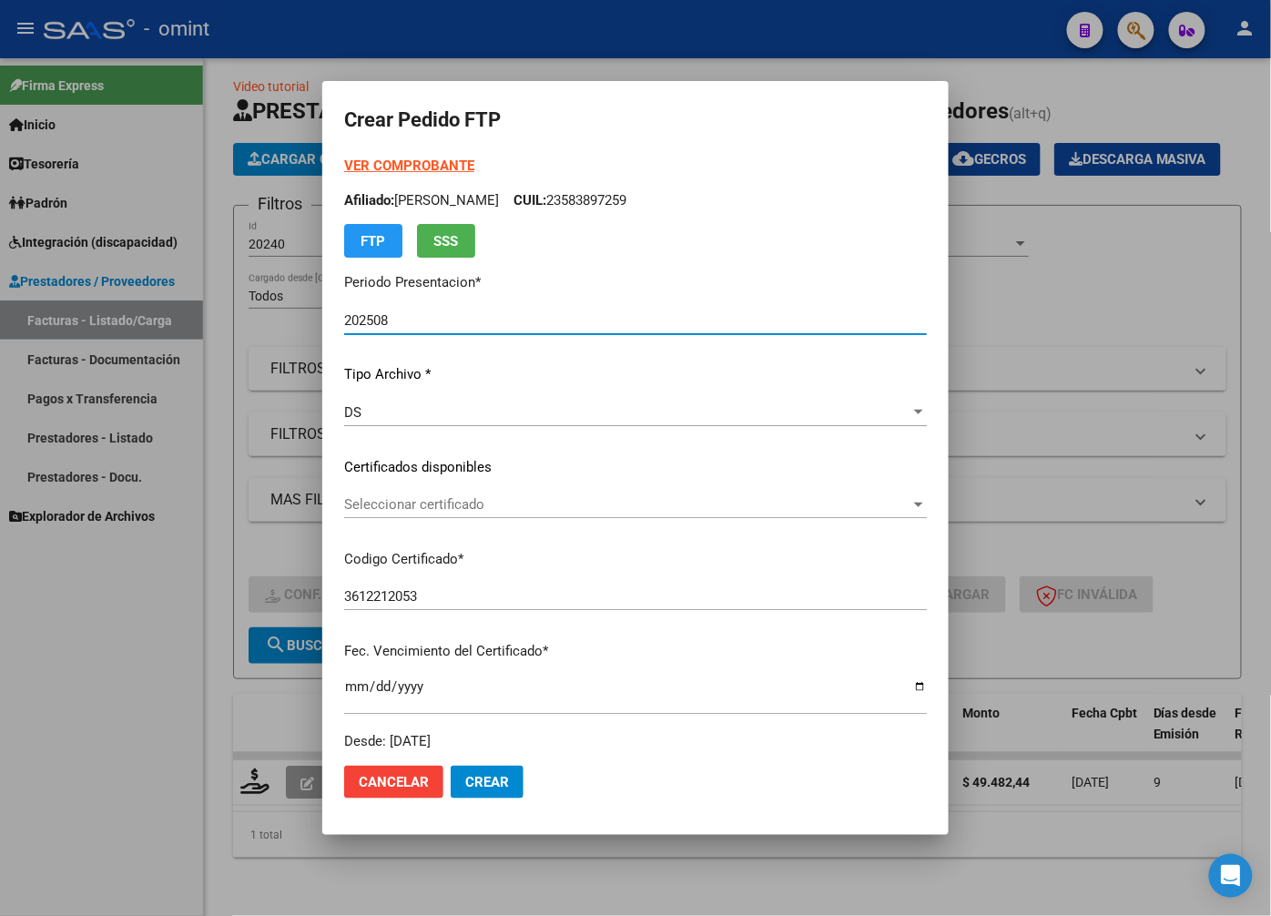
click at [911, 499] on span "Seleccionar certificado" at bounding box center [627, 504] width 566 height 16
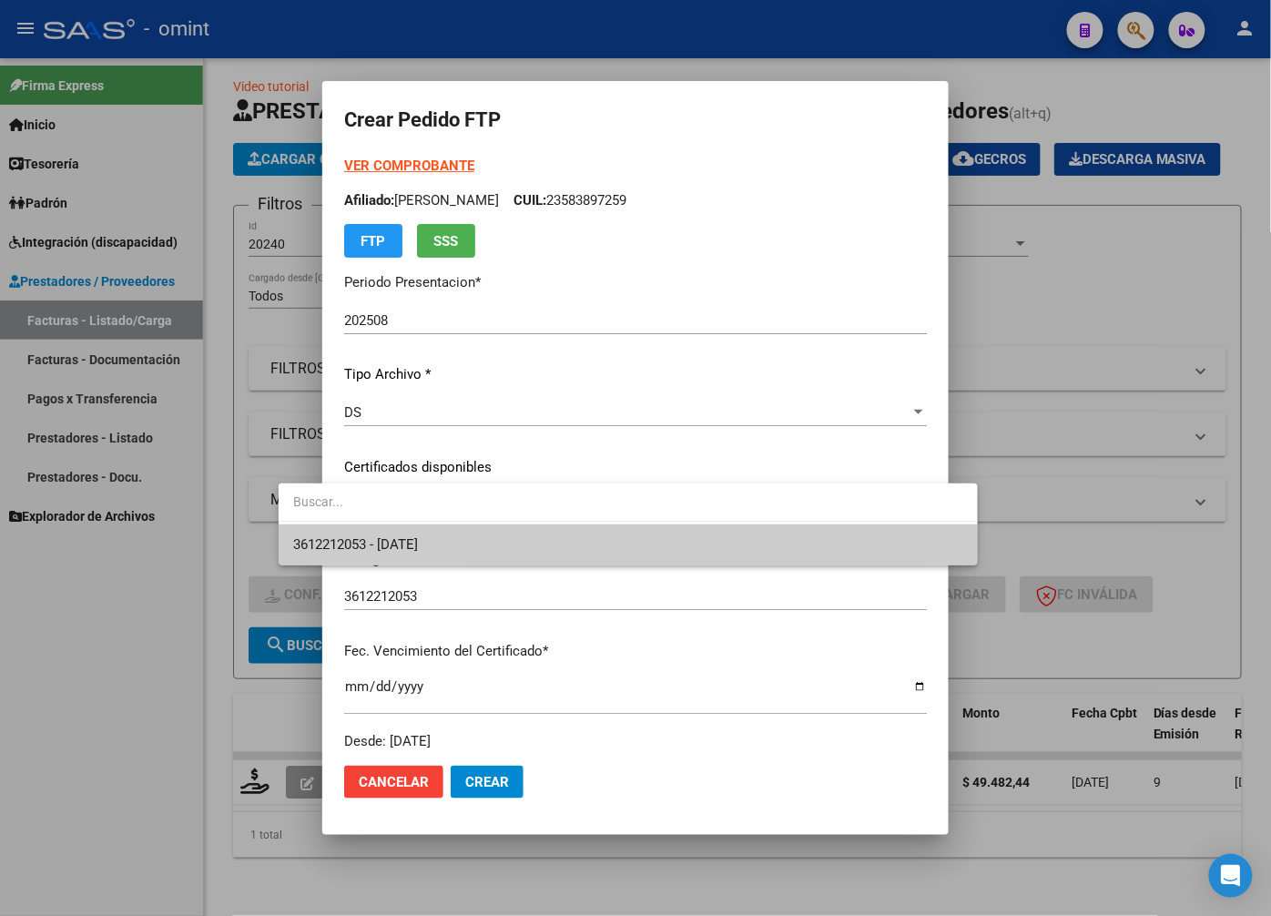
click at [800, 540] on span "3612212053 - 2028-03-01" at bounding box center [627, 545] width 669 height 41
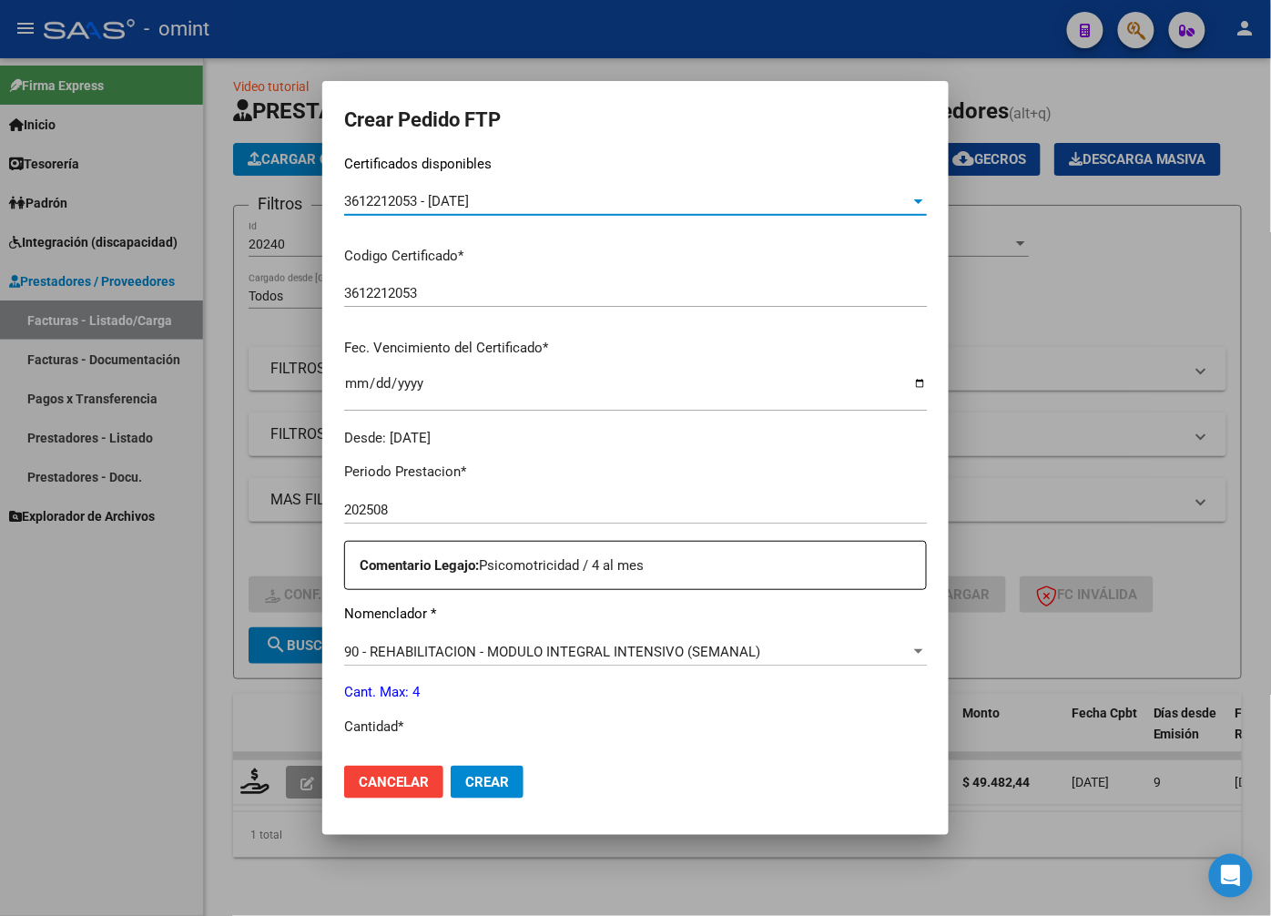
scroll to position [404, 0]
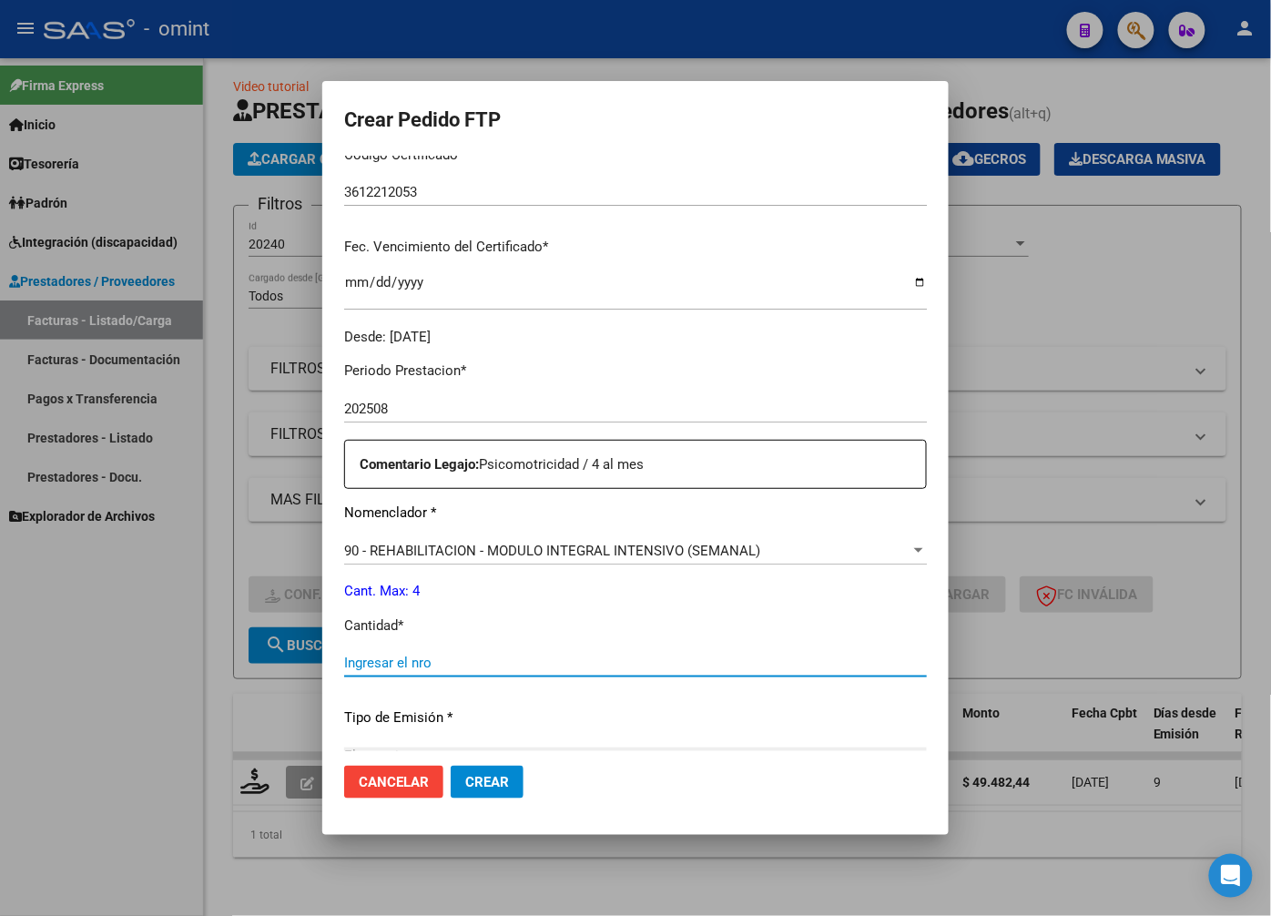
click at [382, 656] on input "Ingresar el nro" at bounding box center [635, 663] width 583 height 16
type input "4"
click at [581, 714] on p "Tipo de Emisión *" at bounding box center [635, 718] width 583 height 21
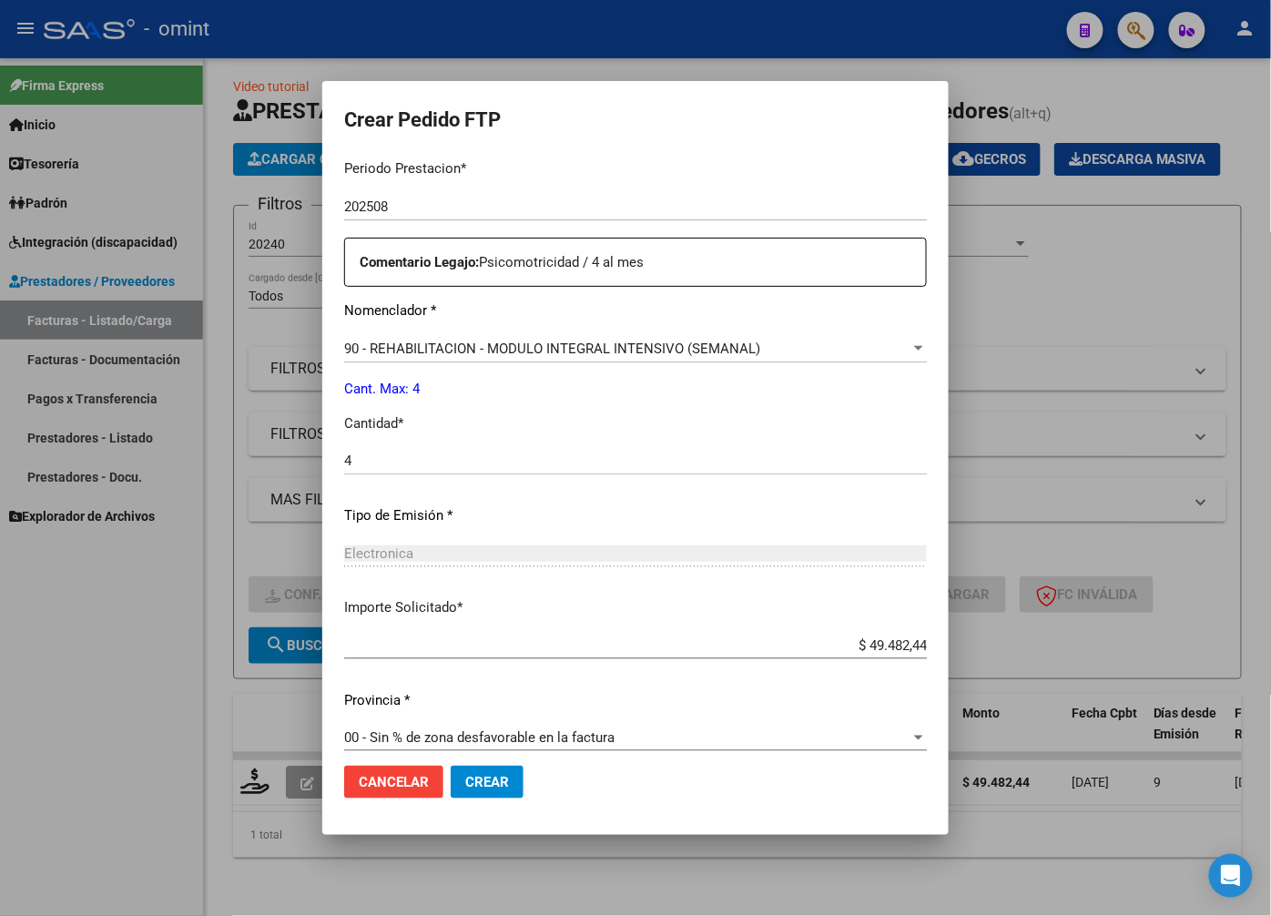
scroll to position [623, 0]
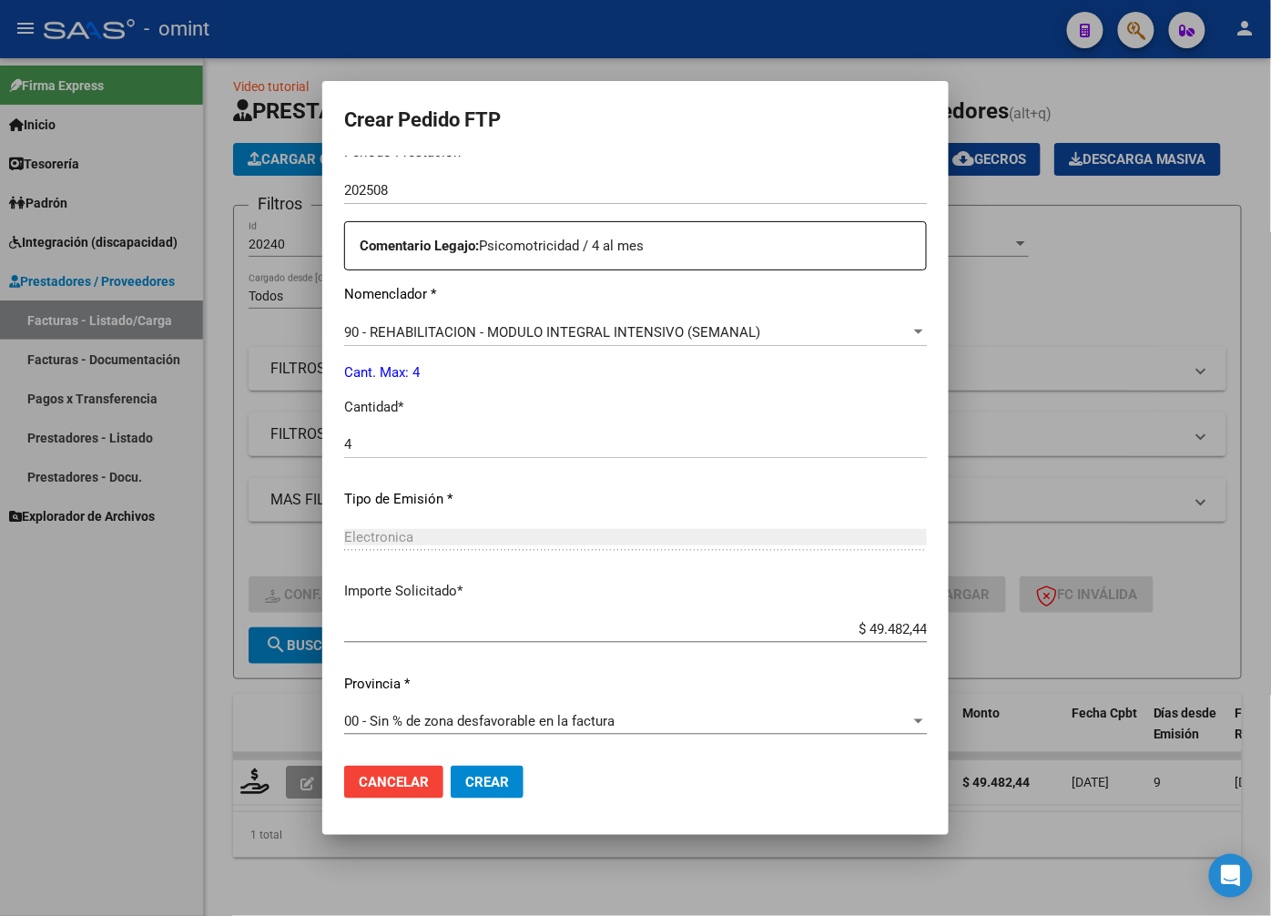
click at [465, 781] on span "Crear" at bounding box center [487, 782] width 44 height 16
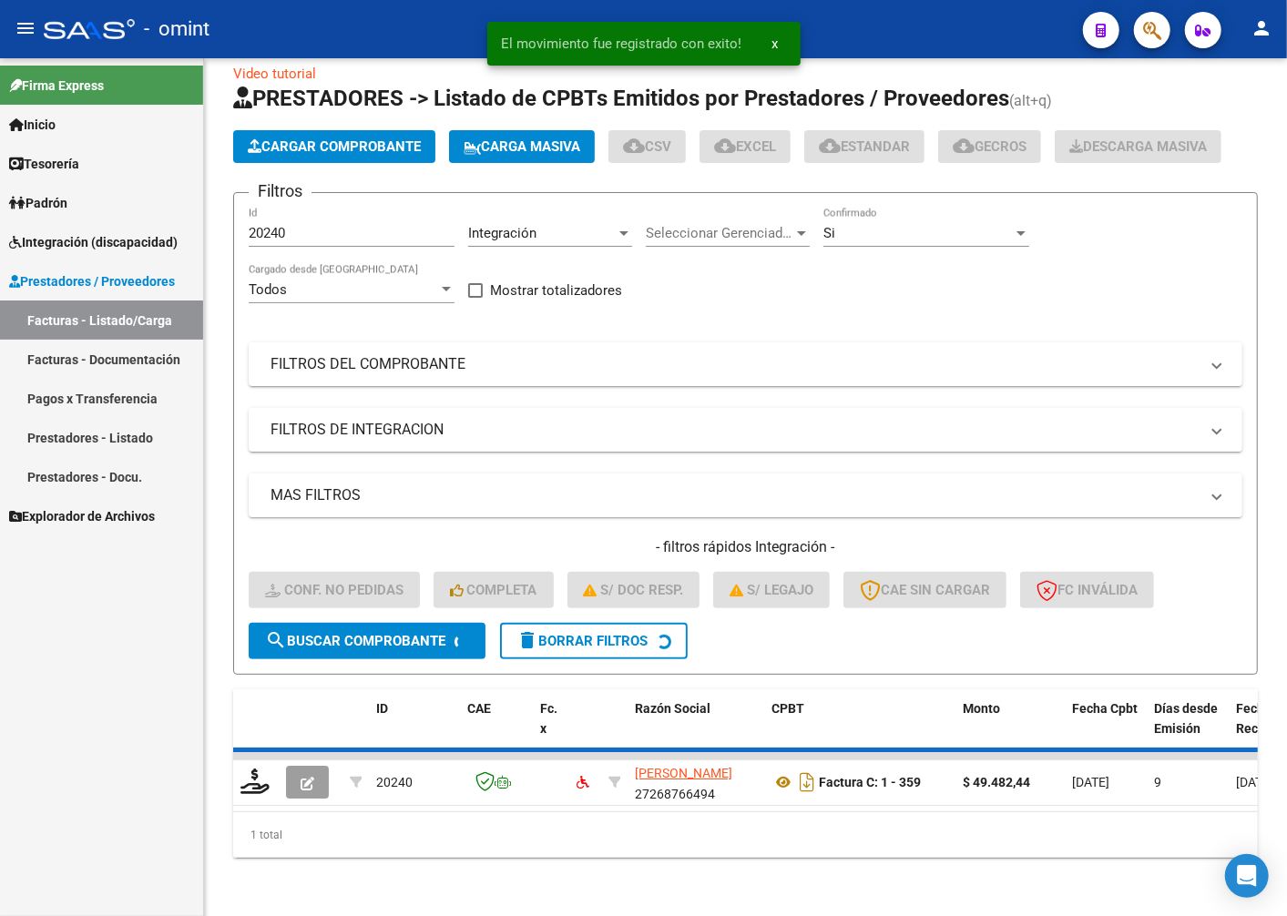
scroll to position [48, 0]
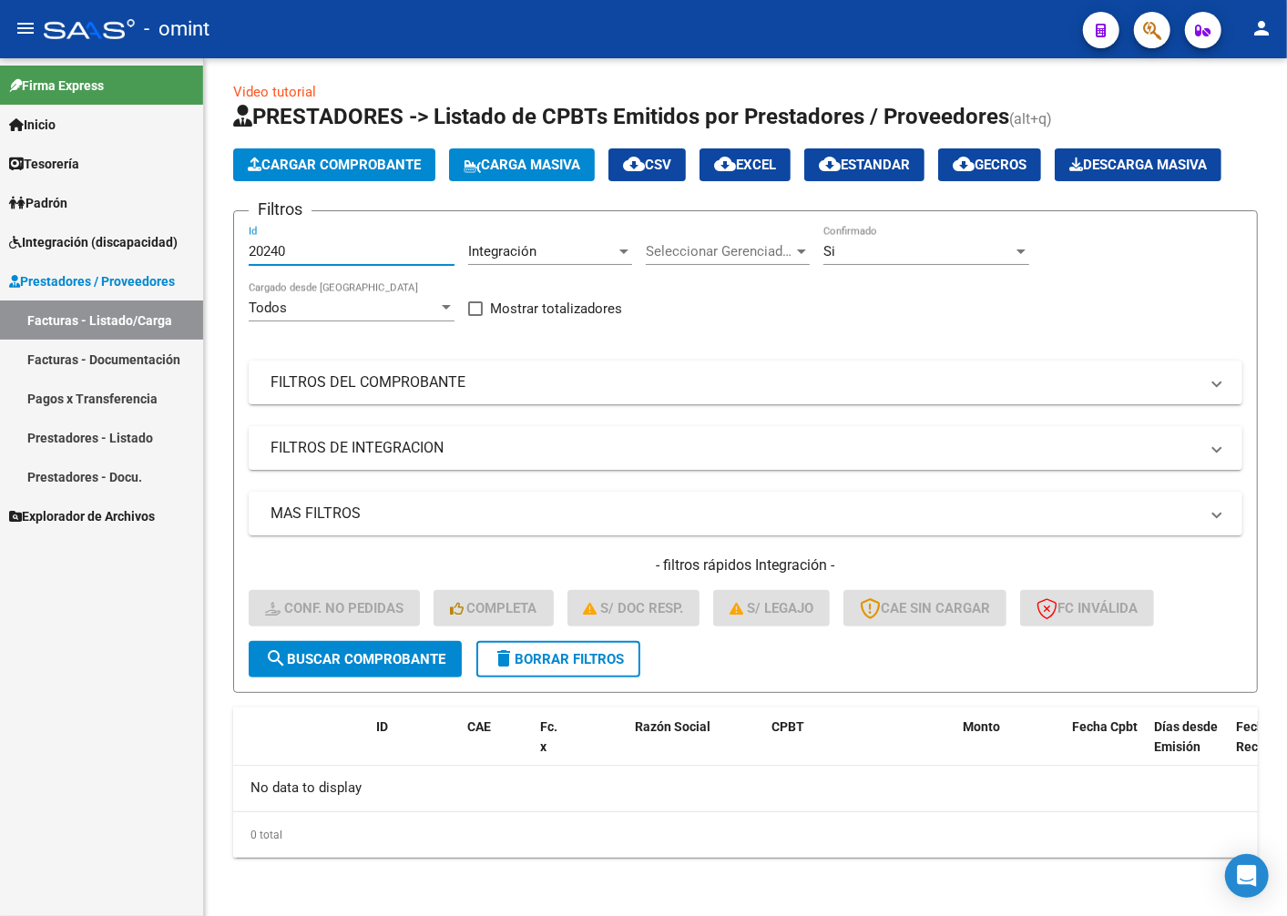
drag, startPoint x: 316, startPoint y: 261, endPoint x: 138, endPoint y: 235, distance: 179.5
click at [138, 235] on mat-sidenav-container "Firma Express Inicio Calendario SSS Instructivos Contacto OS Tesorería Extracto…" at bounding box center [643, 487] width 1287 height 858
drag, startPoint x: 265, startPoint y: 264, endPoint x: 280, endPoint y: 244, distance: 25.3
drag, startPoint x: 280, startPoint y: 244, endPoint x: 259, endPoint y: 261, distance: 27.9
paste input "20578"
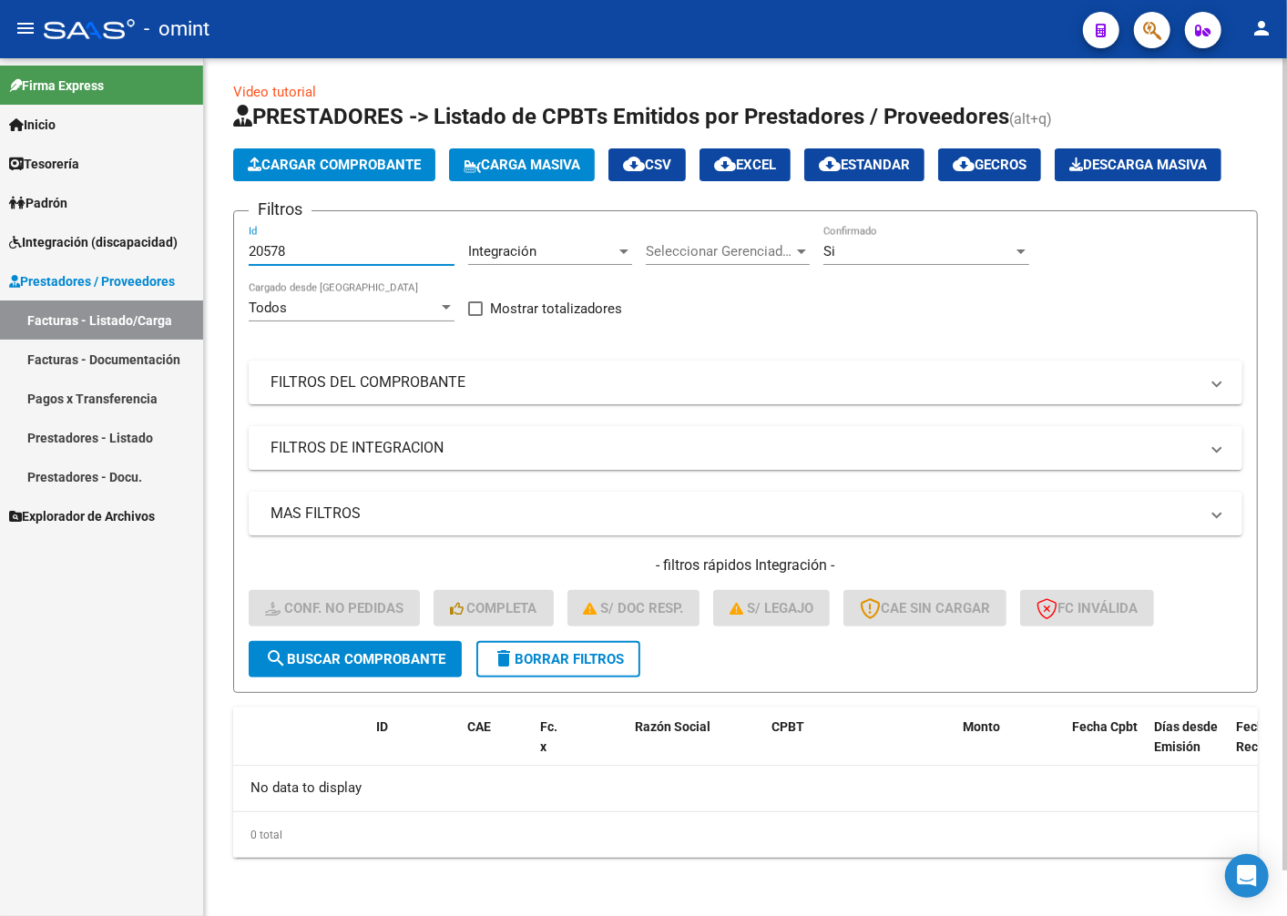
type input "20578"
click at [352, 662] on span "search Buscar Comprobante" at bounding box center [355, 659] width 180 height 16
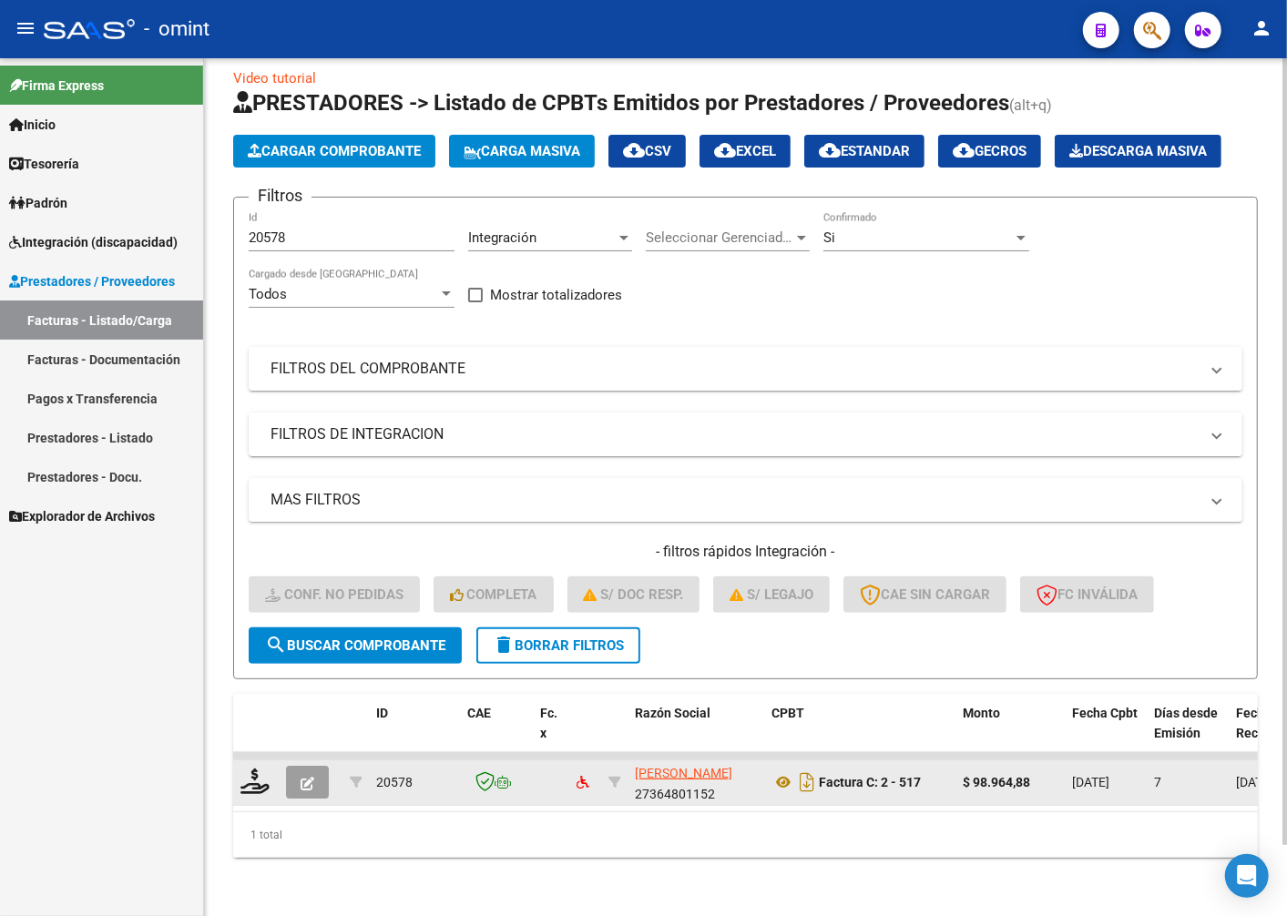
click at [252, 780] on datatable-body-cell at bounding box center [256, 782] width 46 height 45
click at [253, 790] on icon at bounding box center [254, 781] width 29 height 25
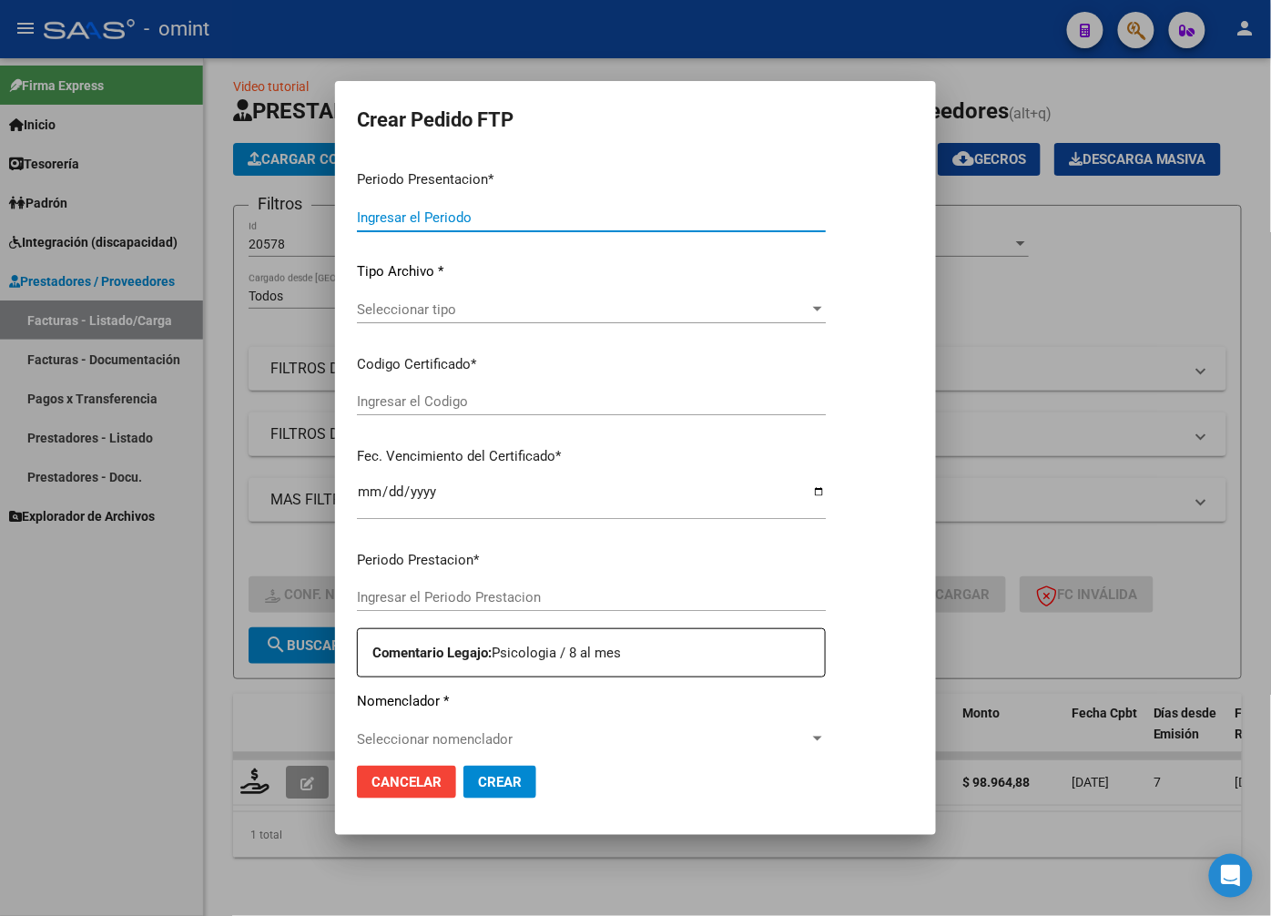
type input "202508"
type input "$ 98.964,88"
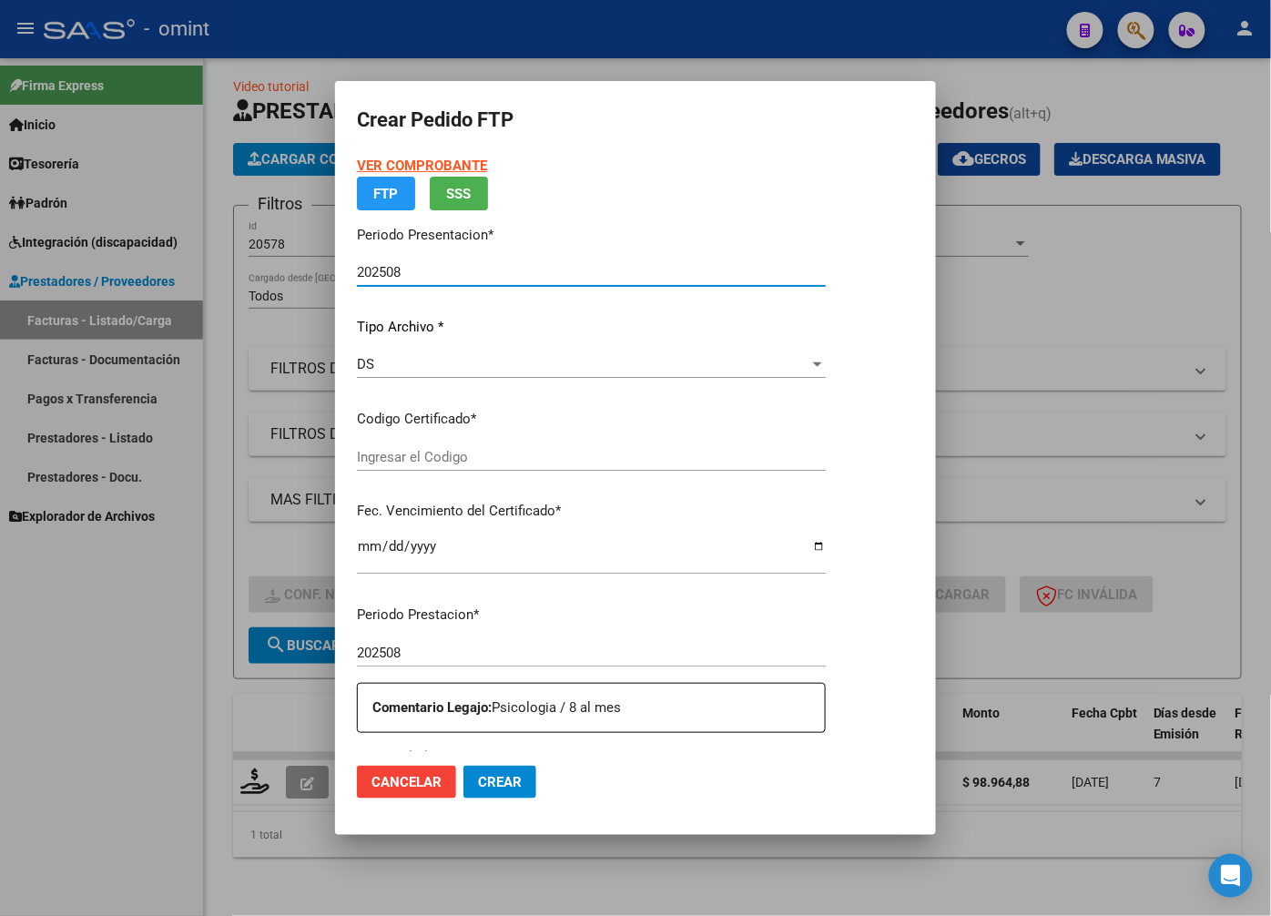
type input "3612212053"
type input "2028-03-01"
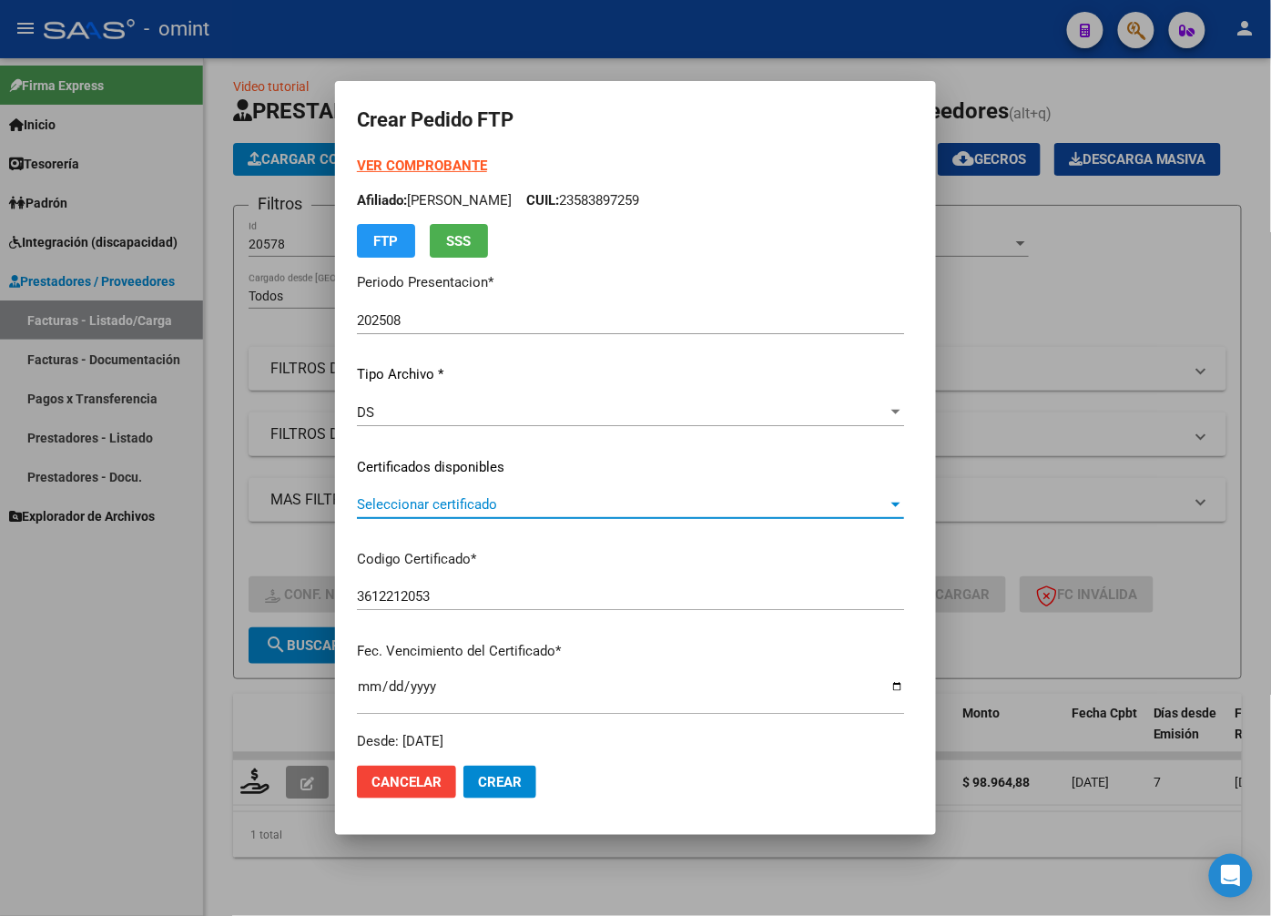
click at [888, 499] on span "Seleccionar certificado" at bounding box center [622, 504] width 531 height 16
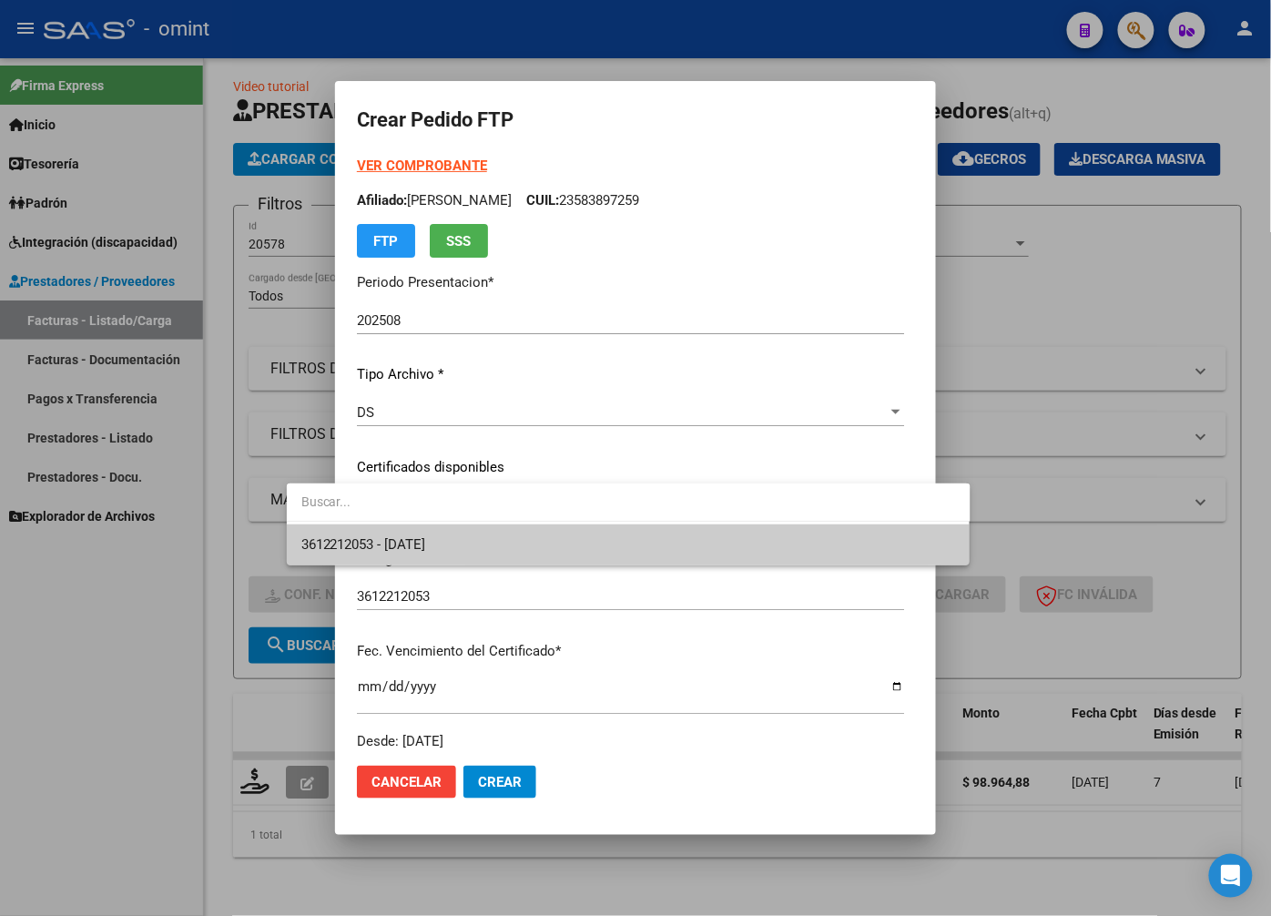
click at [859, 552] on span "3612212053 - 2028-03-01" at bounding box center [628, 545] width 655 height 41
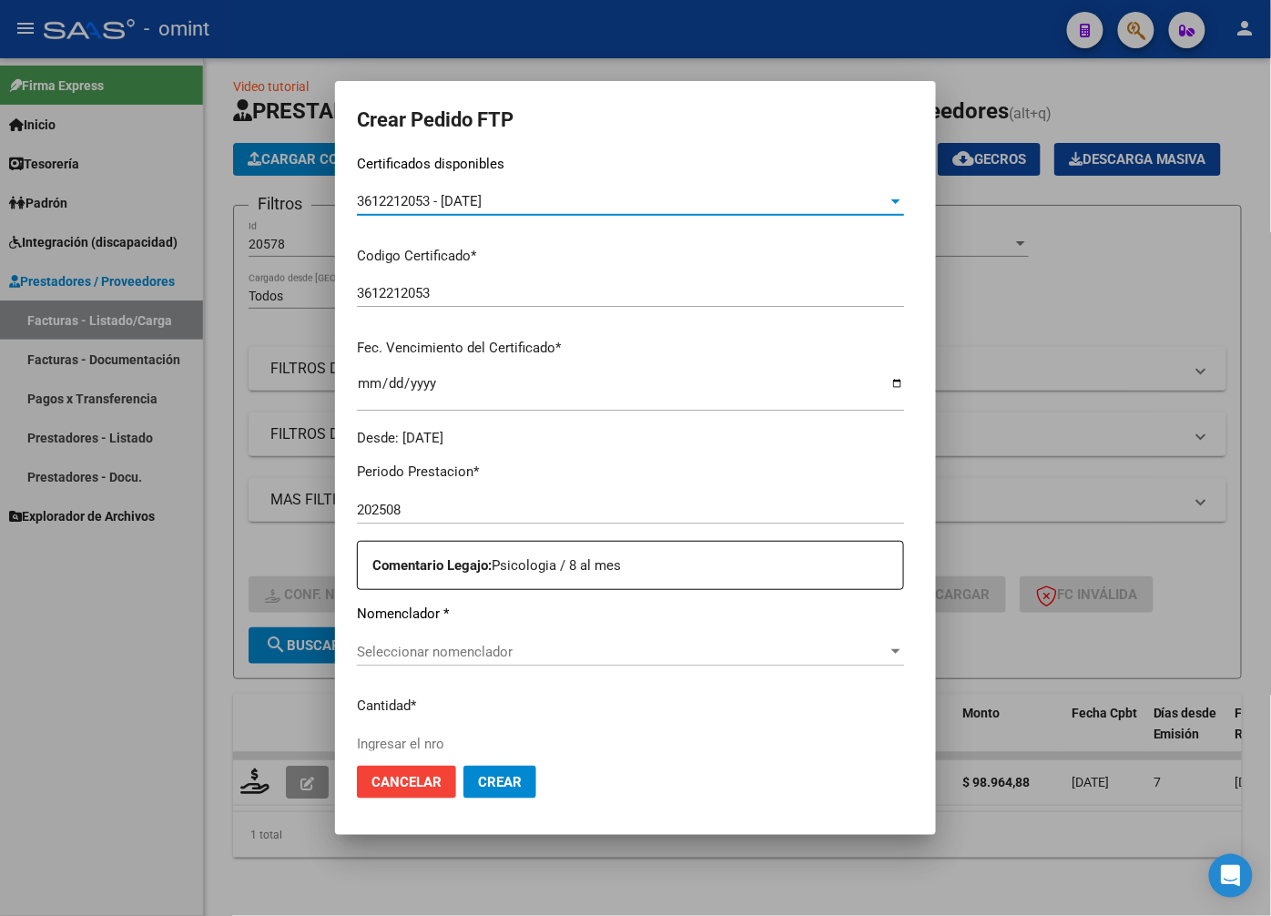
scroll to position [505, 0]
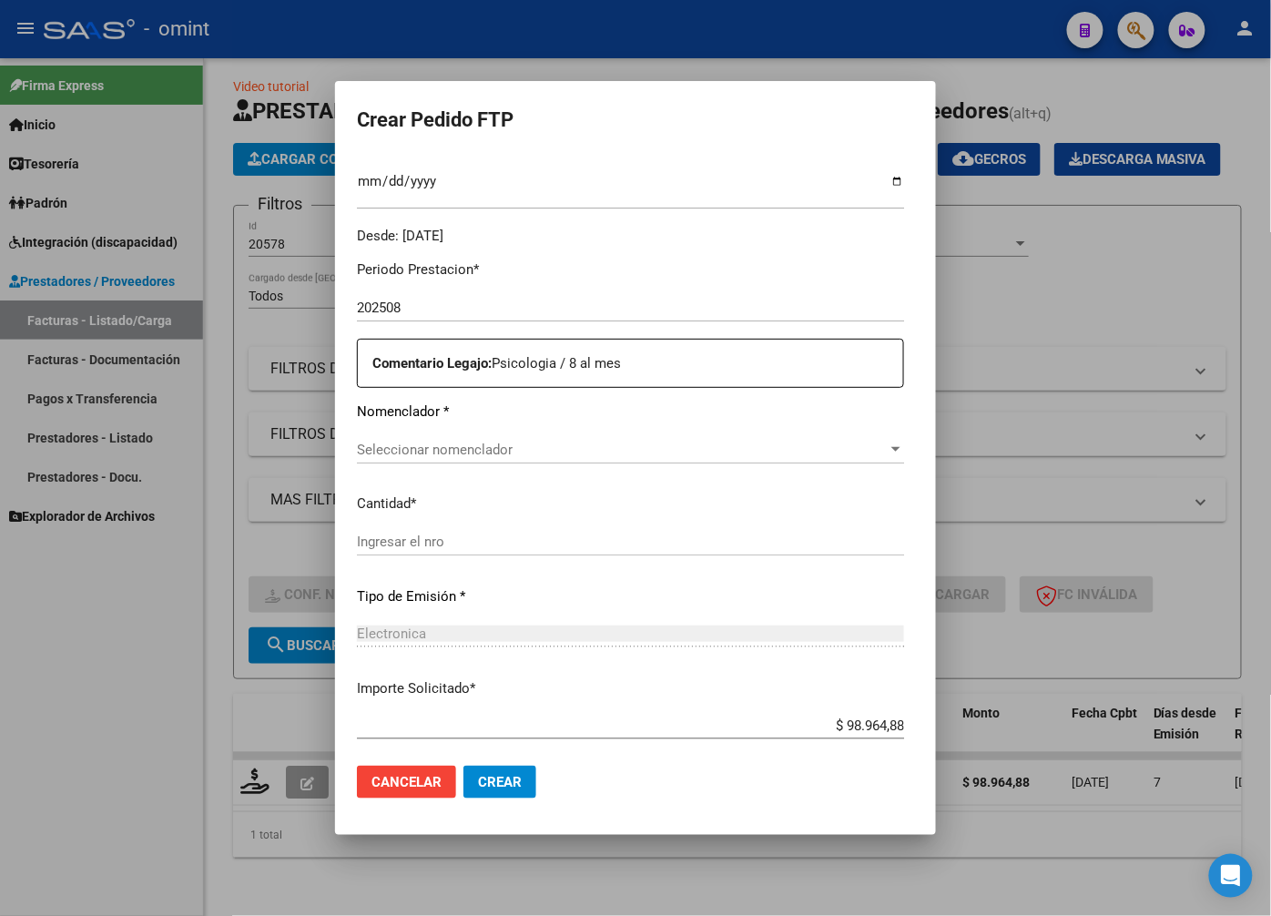
click at [904, 446] on div at bounding box center [896, 450] width 16 height 15
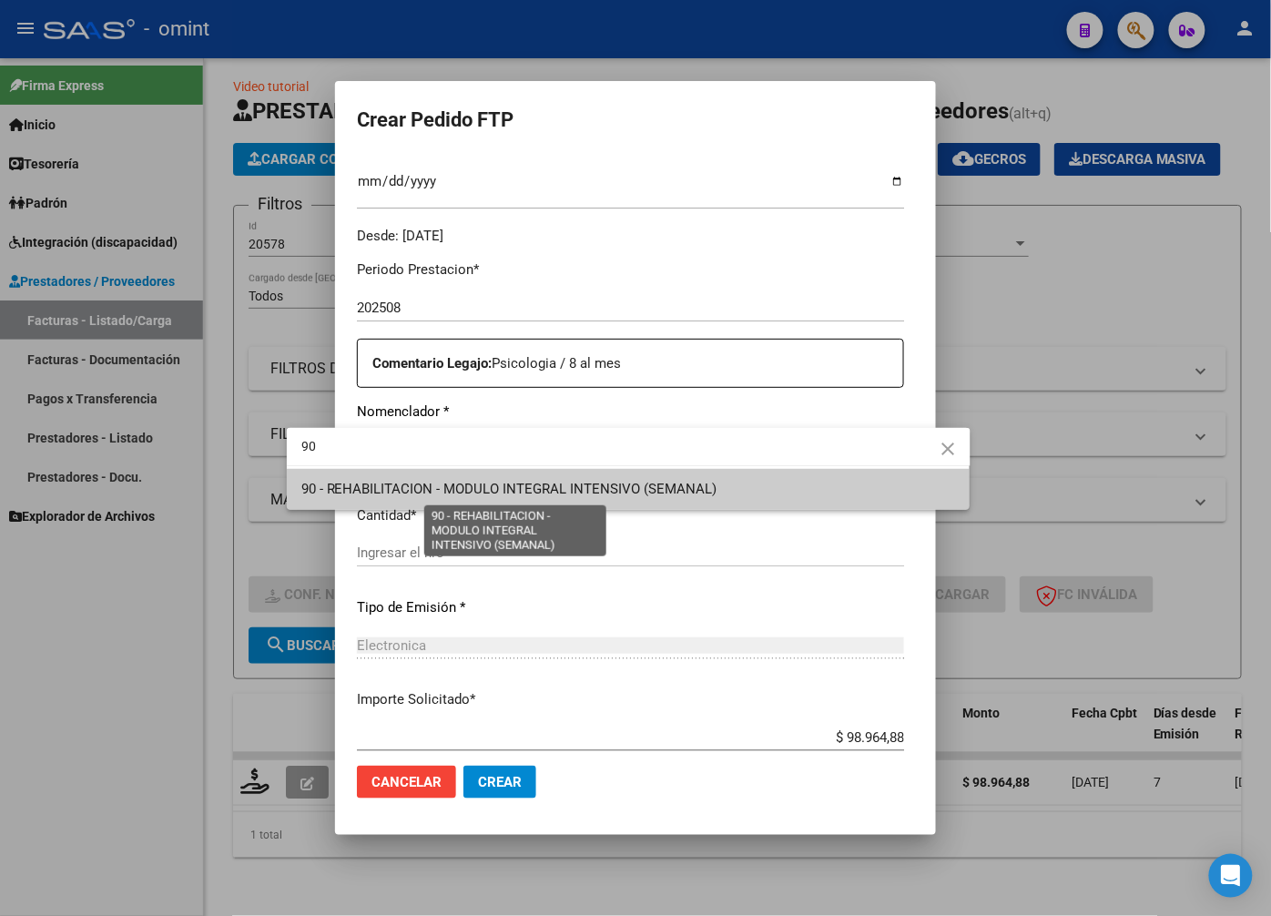
type input "90"
click at [666, 489] on span "90 - REHABILITACION - MODULO INTEGRAL INTENSIVO (SEMANAL)" at bounding box center [509, 489] width 416 height 16
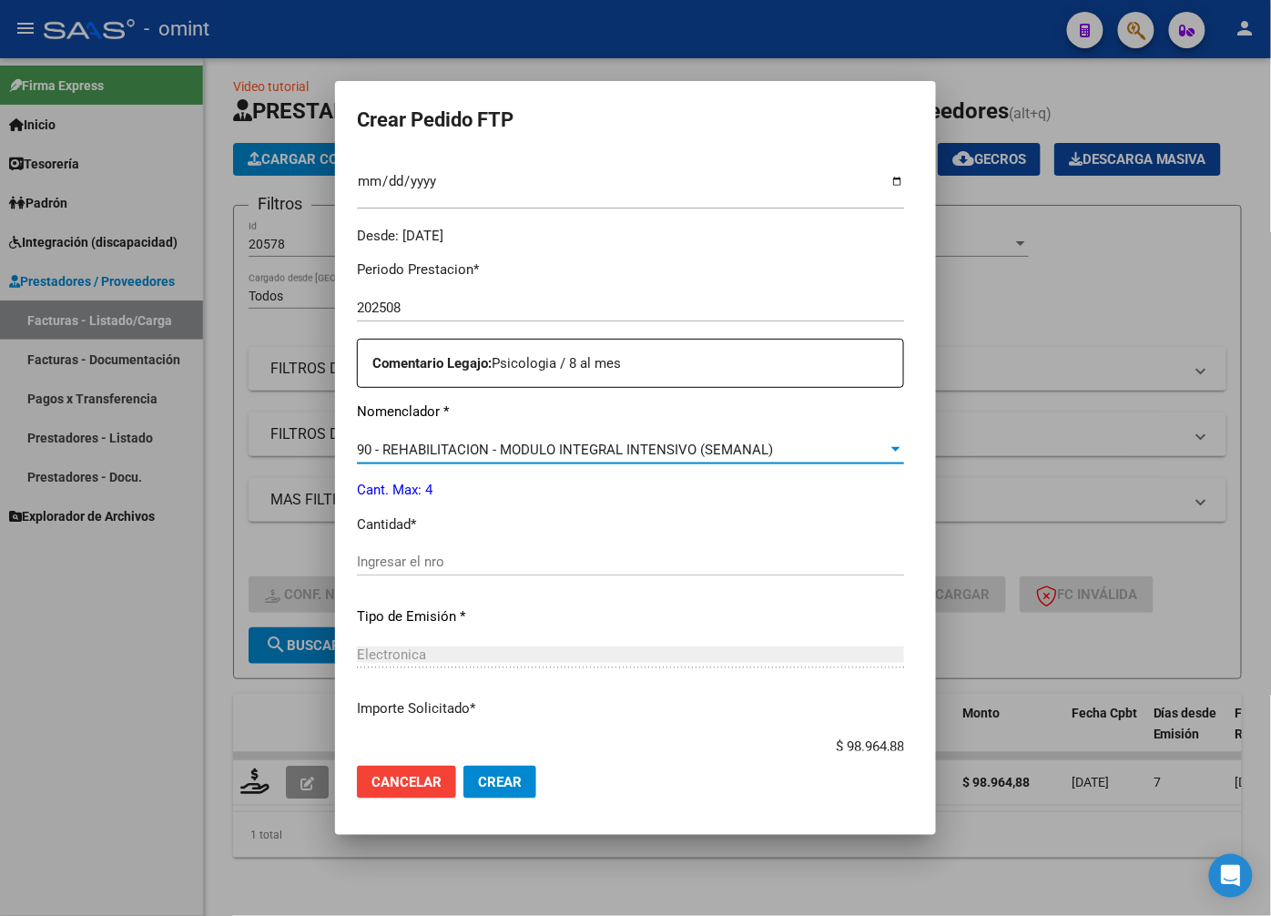
click at [392, 563] on input "Ingresar el nro" at bounding box center [630, 562] width 547 height 16
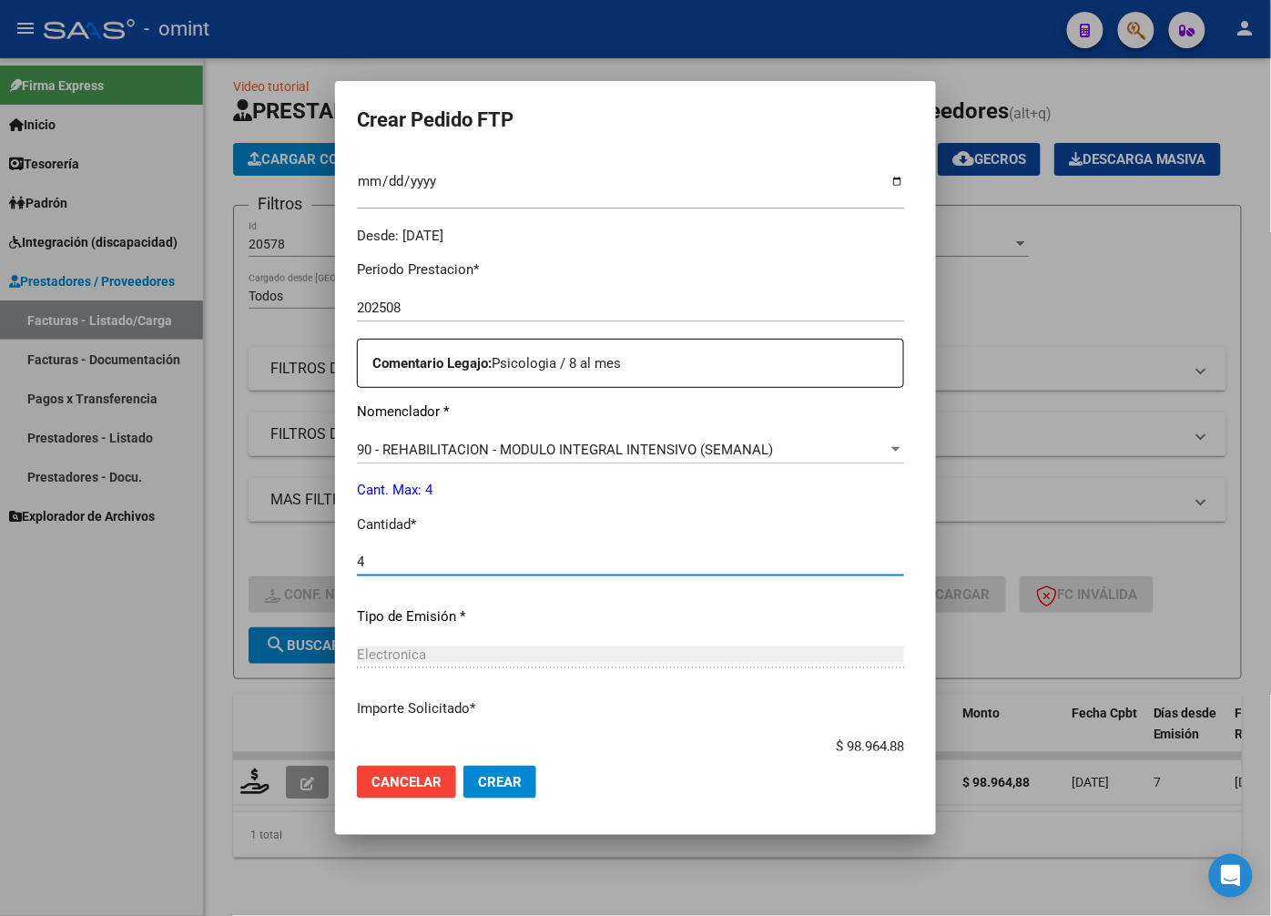
type input "4"
click at [694, 617] on p "Tipo de Emisión *" at bounding box center [630, 616] width 547 height 21
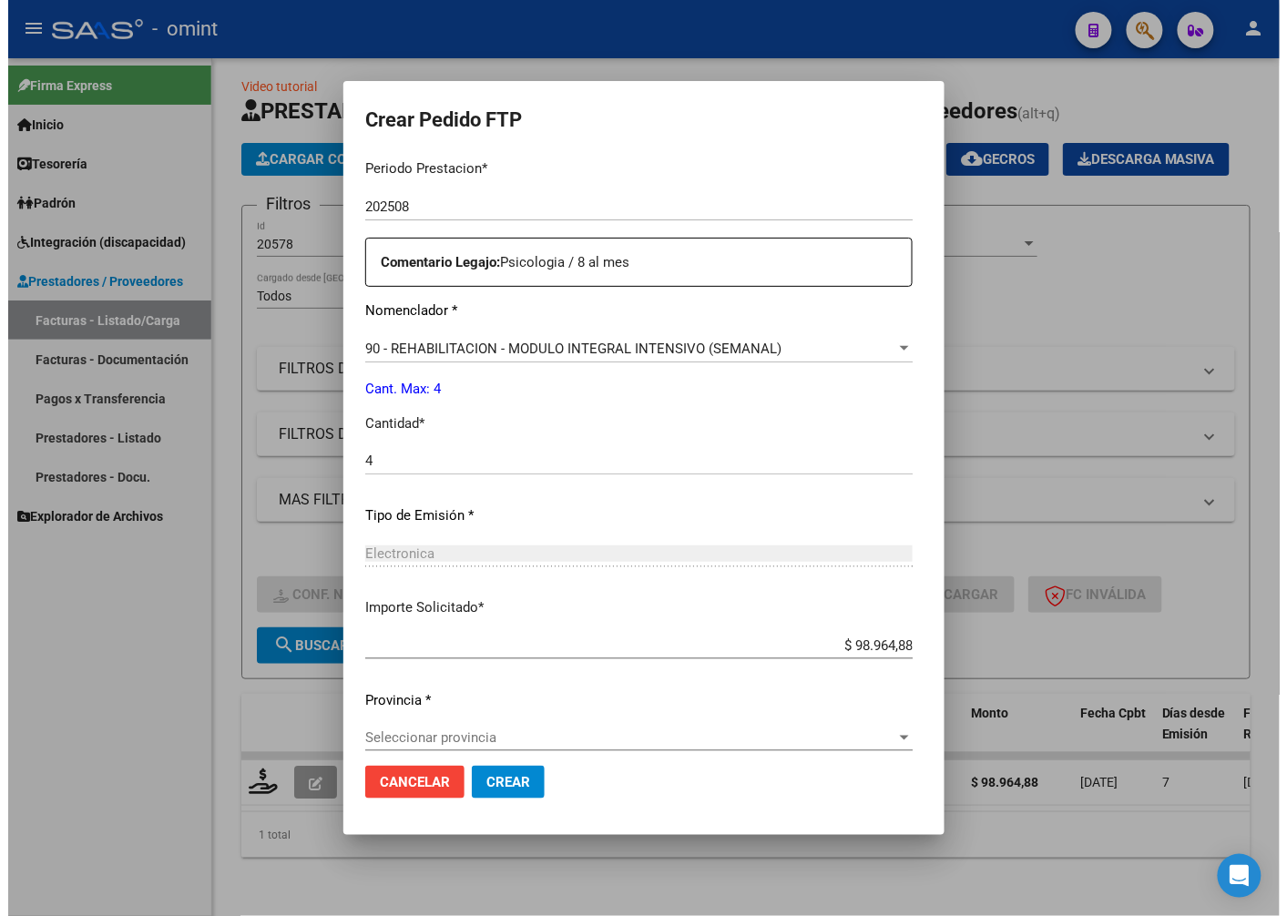
scroll to position [623, 0]
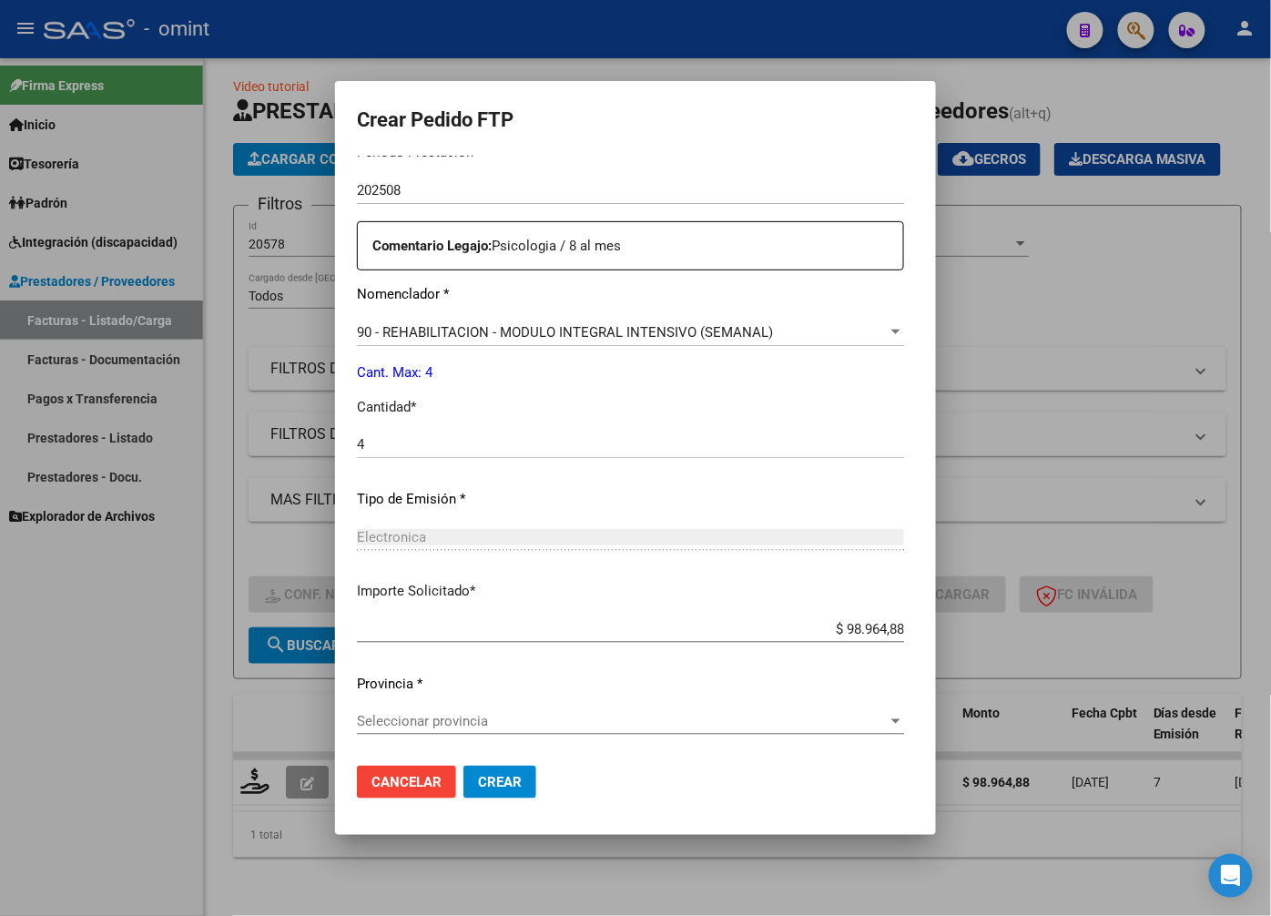
click at [919, 724] on app-drop-down-list "Provincia * Seleccionar provincia Seleccionar provincia" at bounding box center [638, 702] width 562 height 56
click at [936, 740] on mat-dialog-content "VER COMPROBANTE ARCA Padrón Afiliado: GOMEZ NEITHAN IGNACIO CUIL: 23583897259 F…" at bounding box center [635, 454] width 601 height 596
click at [904, 721] on div at bounding box center [896, 721] width 16 height 15
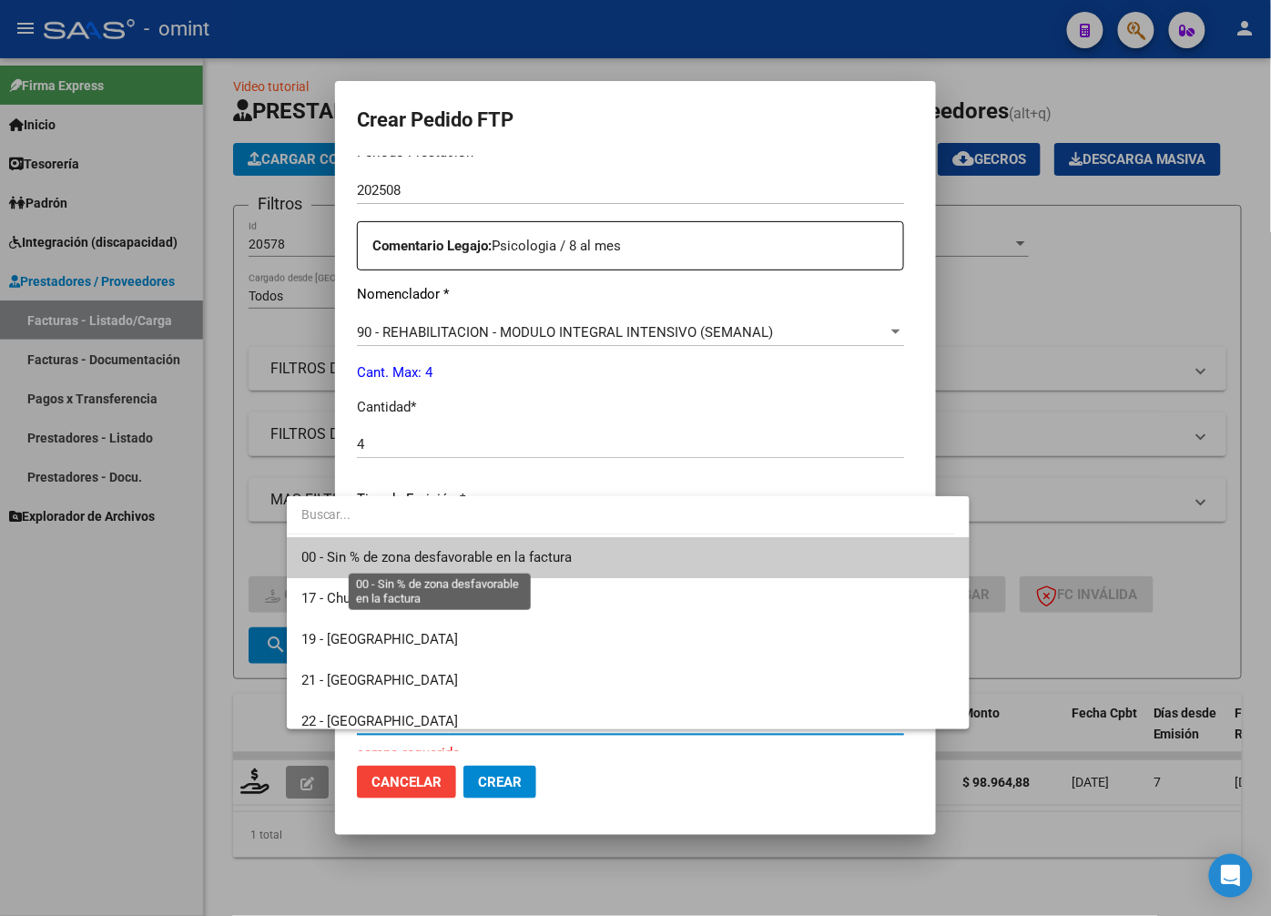
click at [378, 554] on span "00 - Sin % de zona desfavorable en la factura" at bounding box center [436, 557] width 270 height 16
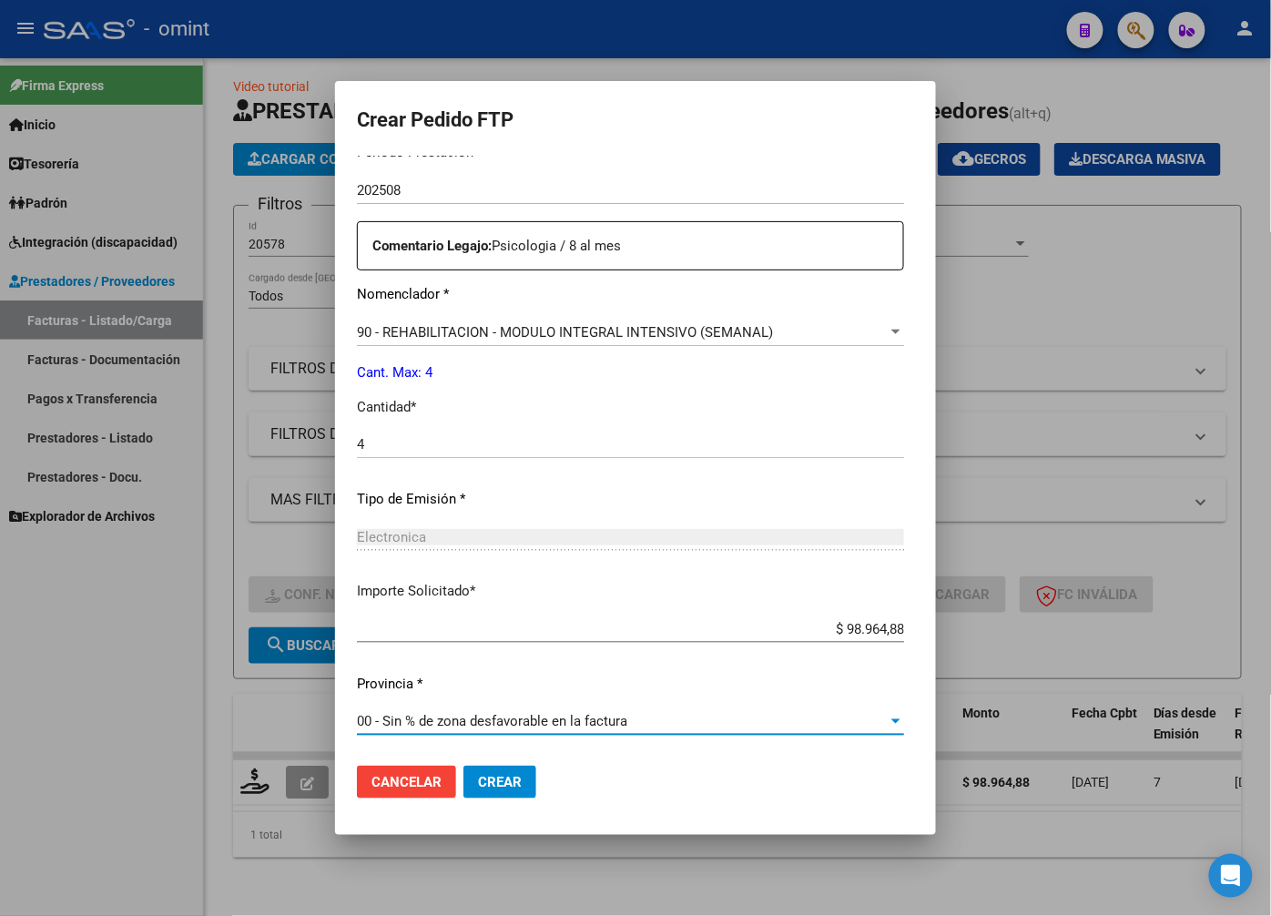
click at [478, 780] on span "Crear" at bounding box center [500, 782] width 44 height 16
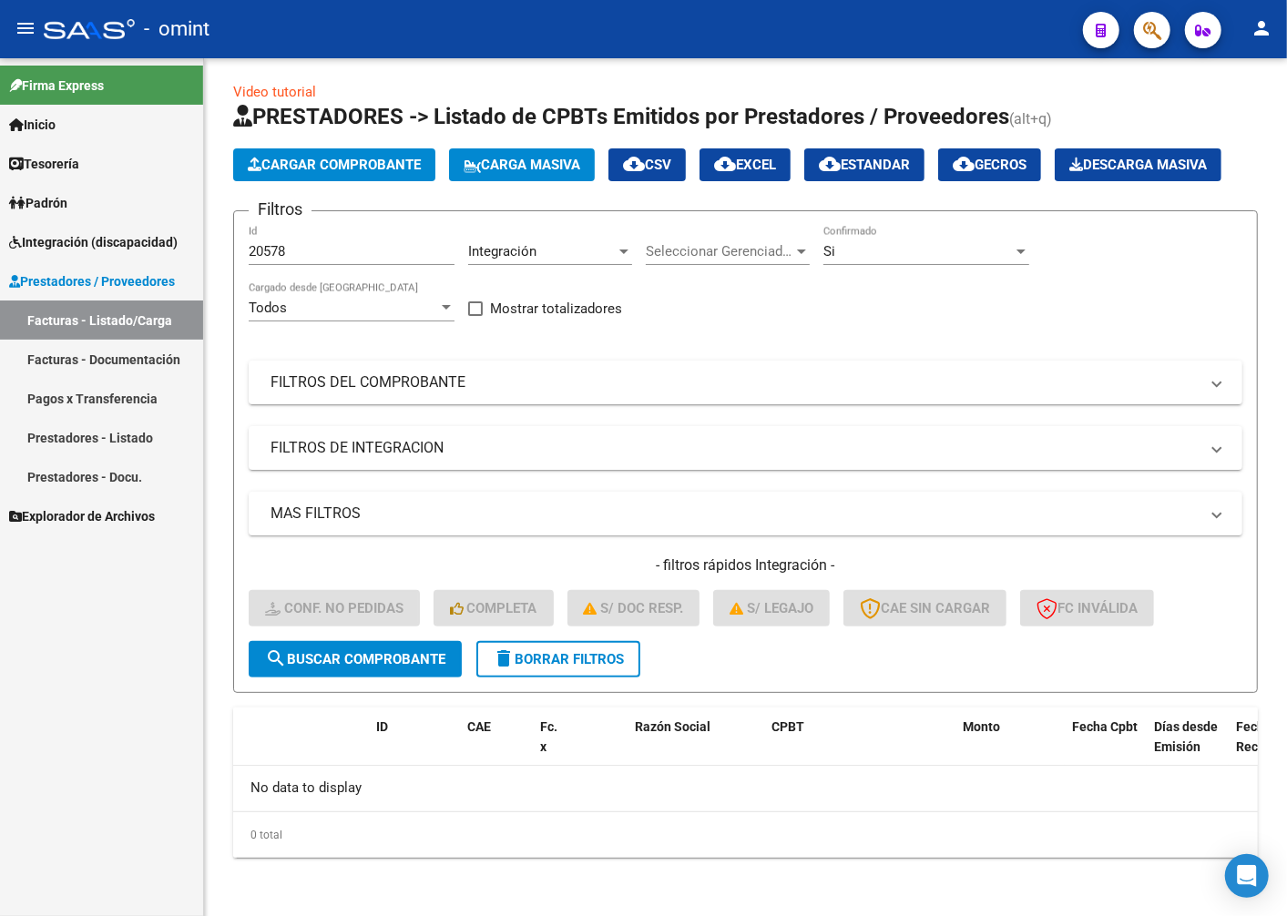
click at [85, 239] on span "Integración (discapacidad)" at bounding box center [93, 242] width 168 height 20
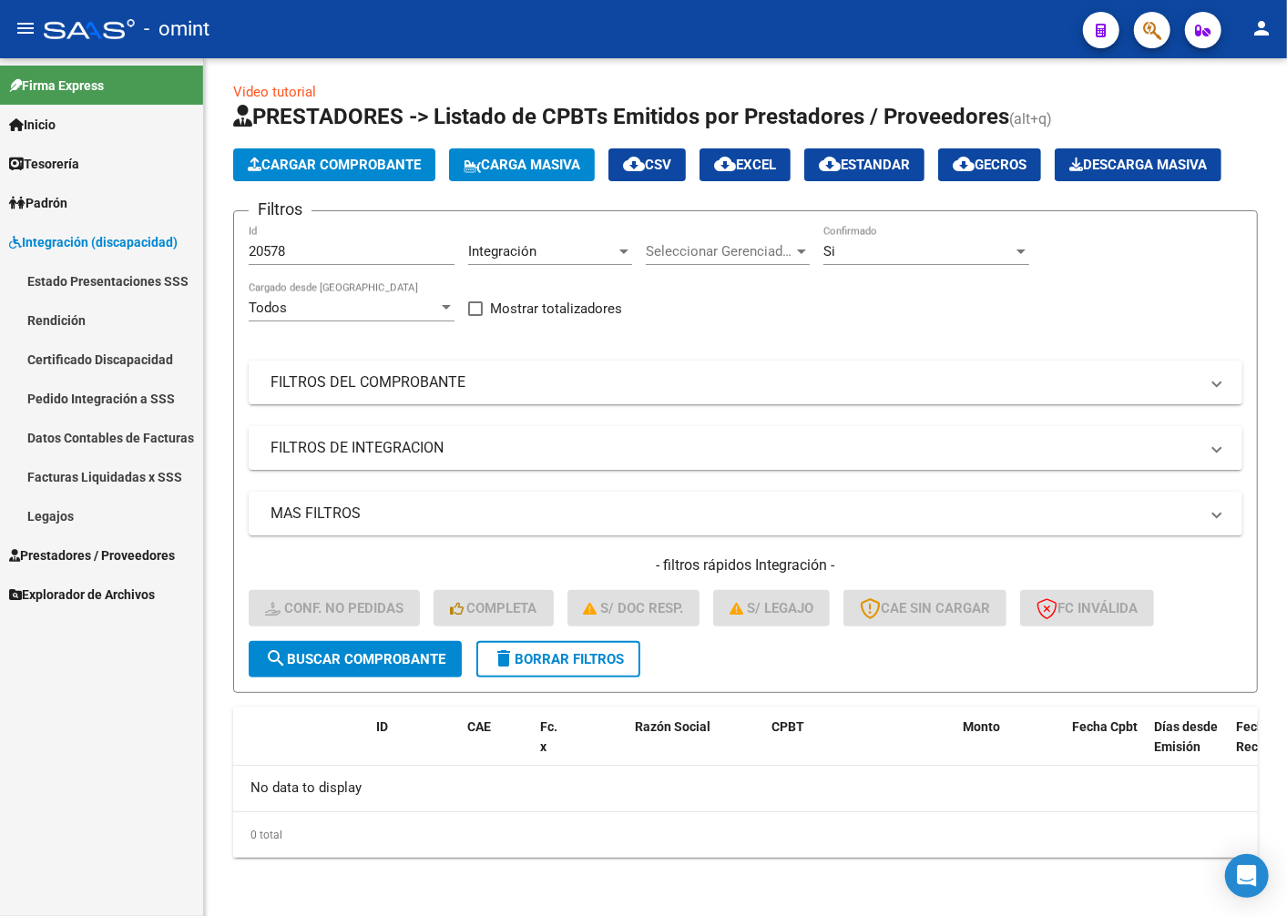
click at [101, 388] on link "Pedido Integración a SSS" at bounding box center [101, 398] width 203 height 39
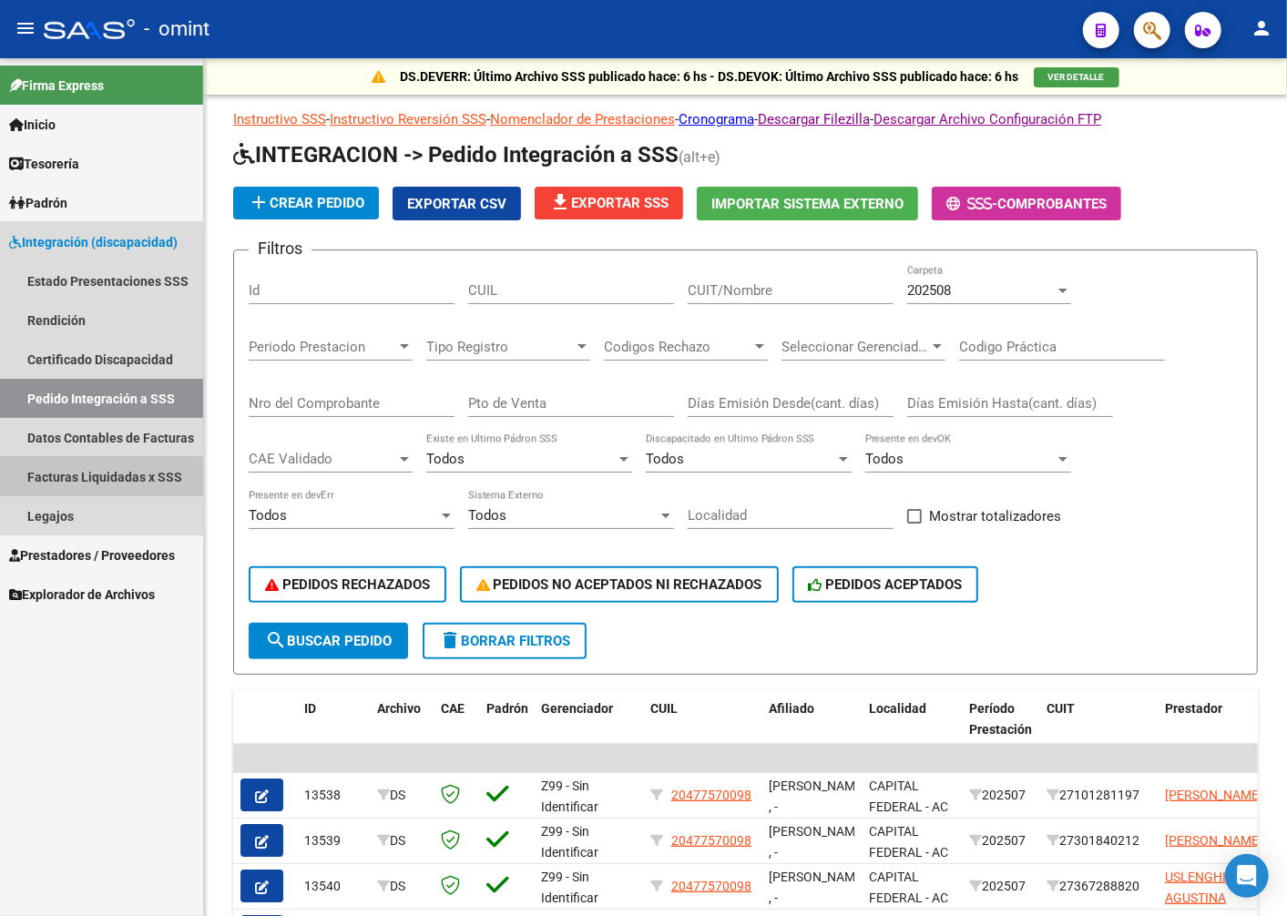
click at [121, 479] on link "Facturas Liquidadas x SSS" at bounding box center [101, 476] width 203 height 39
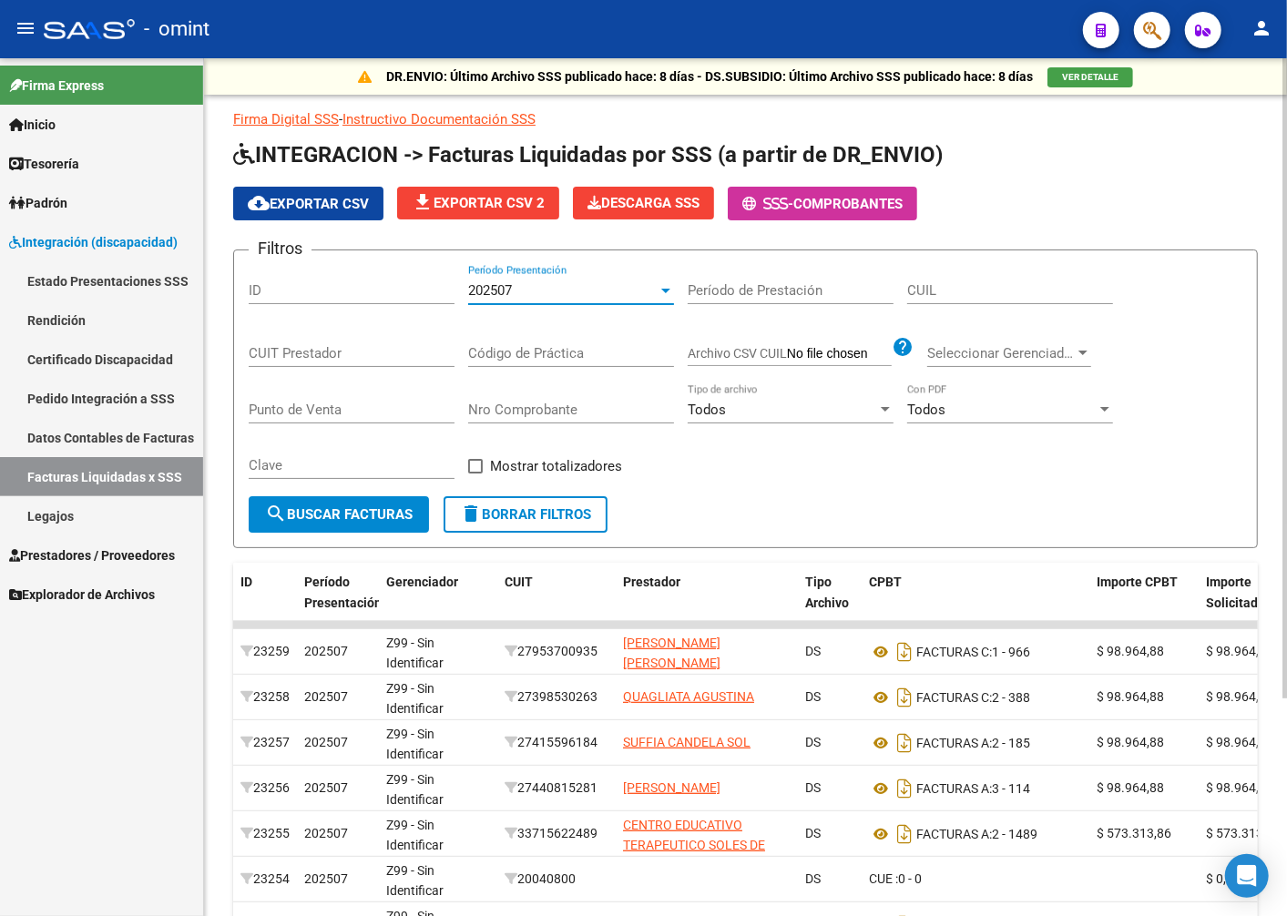
click at [656, 292] on div "202507" at bounding box center [562, 290] width 189 height 16
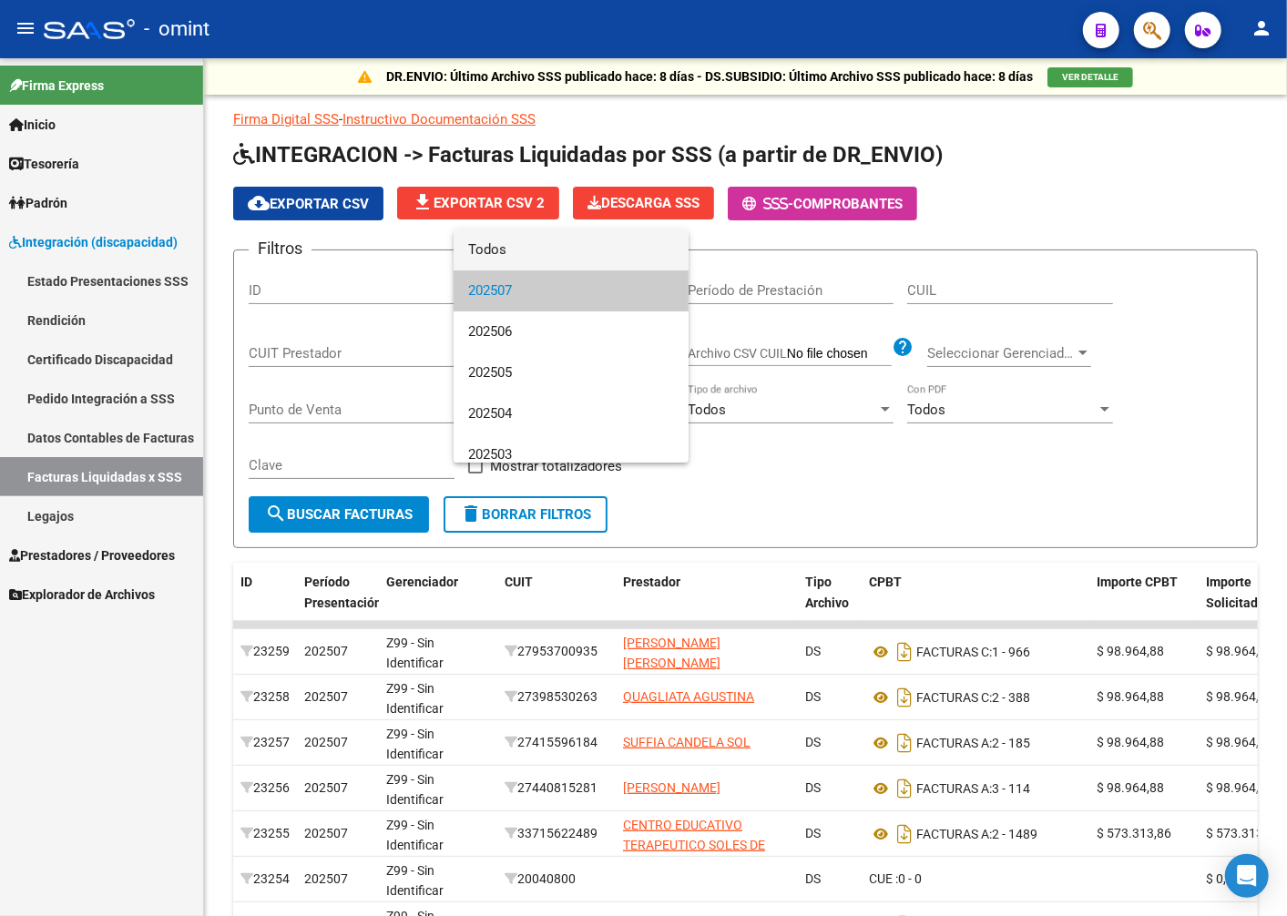
click at [531, 251] on span "Todos" at bounding box center [571, 249] width 206 height 41
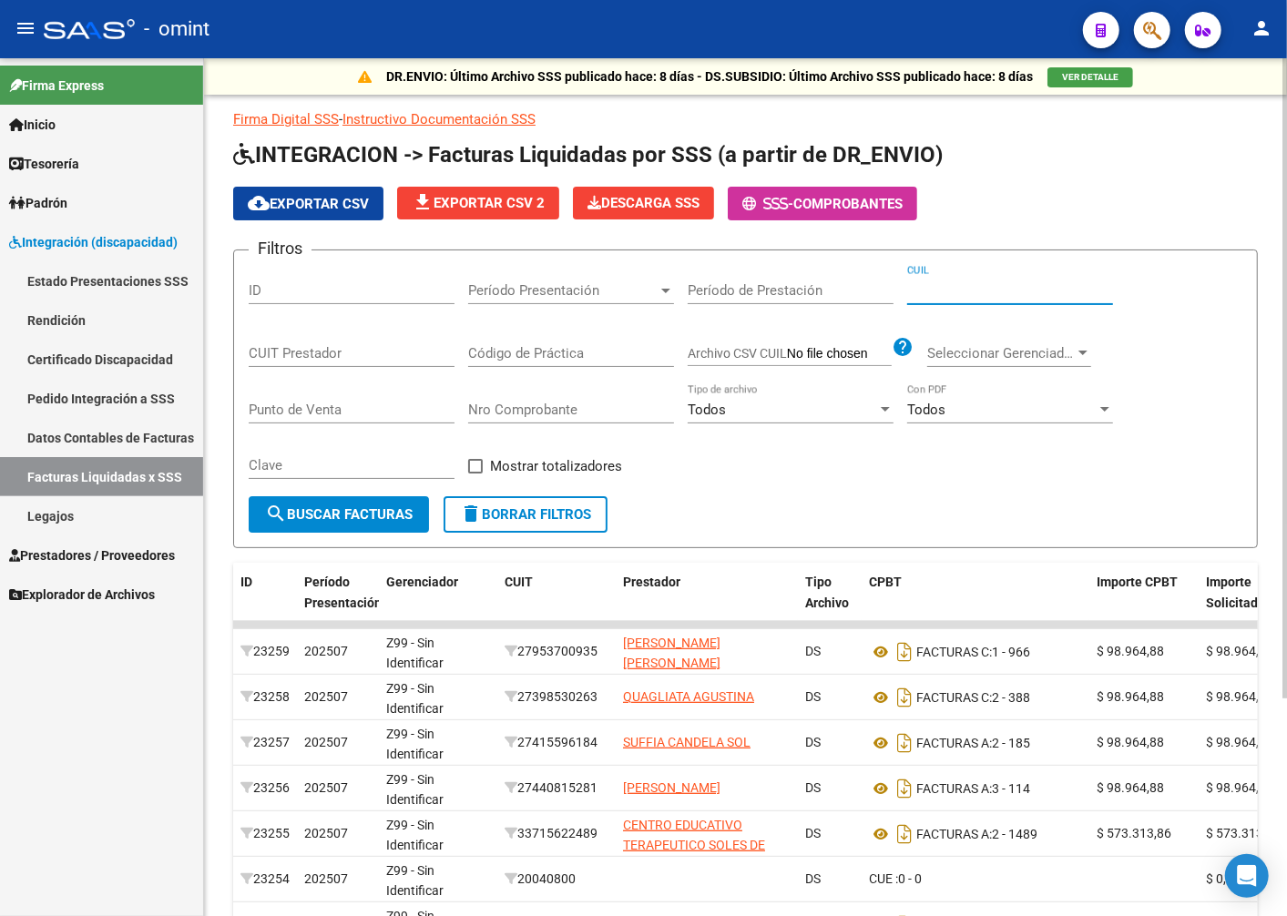
paste input "23-58389725-9"
type input "23-58389725-9"
paste input "27-36480115-2"
type input "27-36480115-2"
click at [326, 513] on span "search Buscar Facturas" at bounding box center [339, 514] width 148 height 16
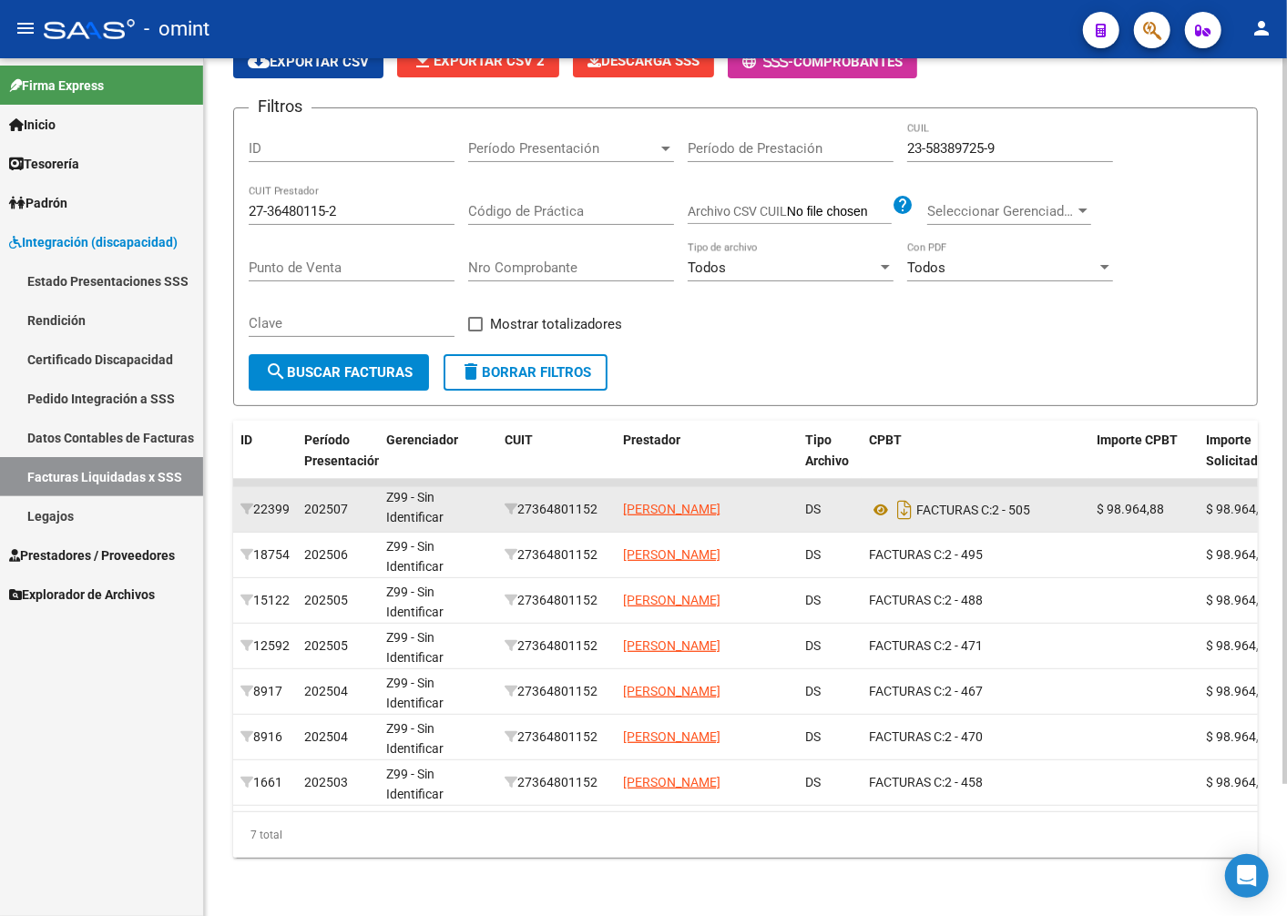
drag, startPoint x: 512, startPoint y: 489, endPoint x: 1059, endPoint y: 486, distance: 547.3
click at [1059, 487] on div "22399 202507 Z99 - Sin Identificar 27364801152 PEREZ TATIANA DS FACTURAS C: 2 -…" at bounding box center [1257, 510] width 2049 height 46
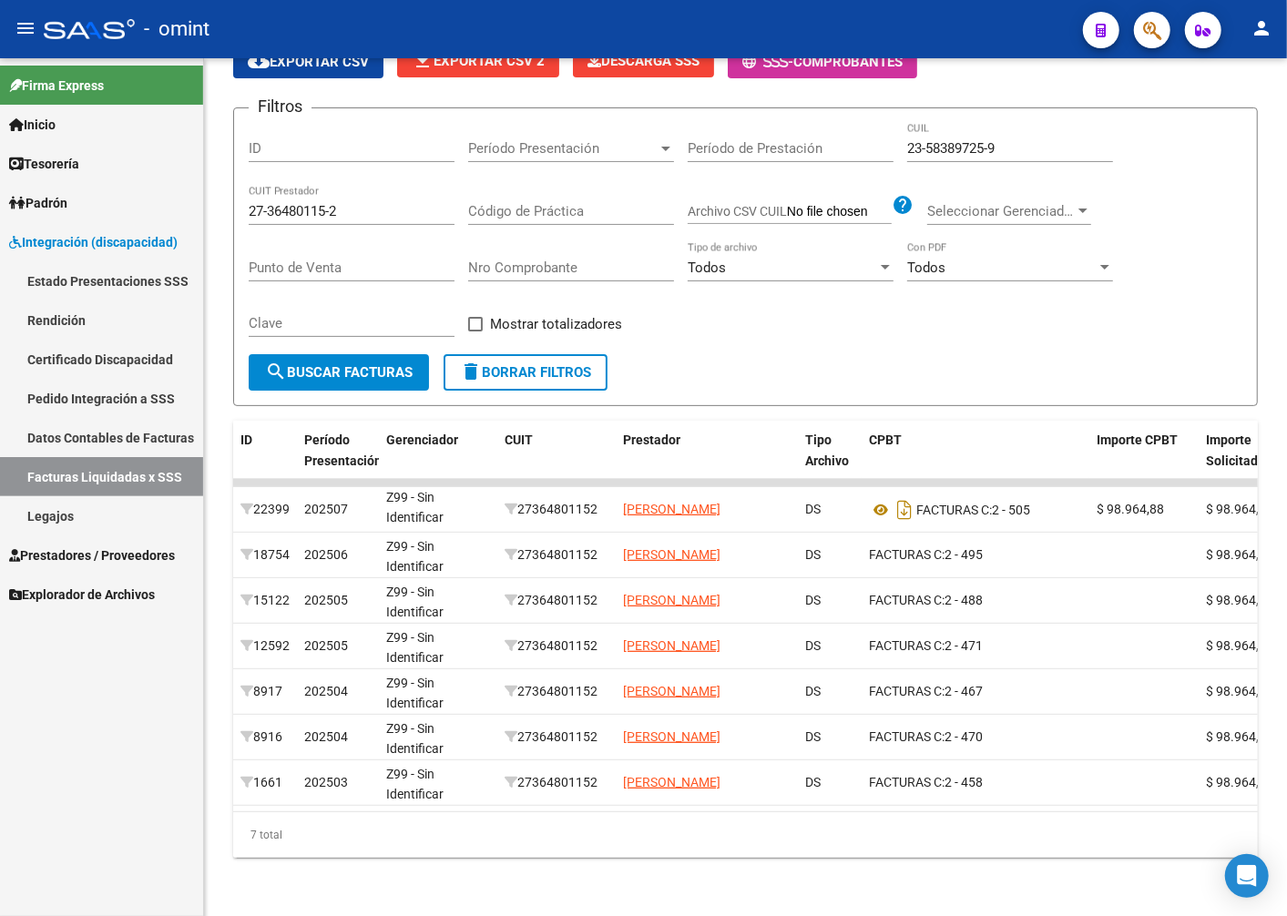
click at [87, 555] on span "Prestadores / Proveedores" at bounding box center [92, 555] width 166 height 20
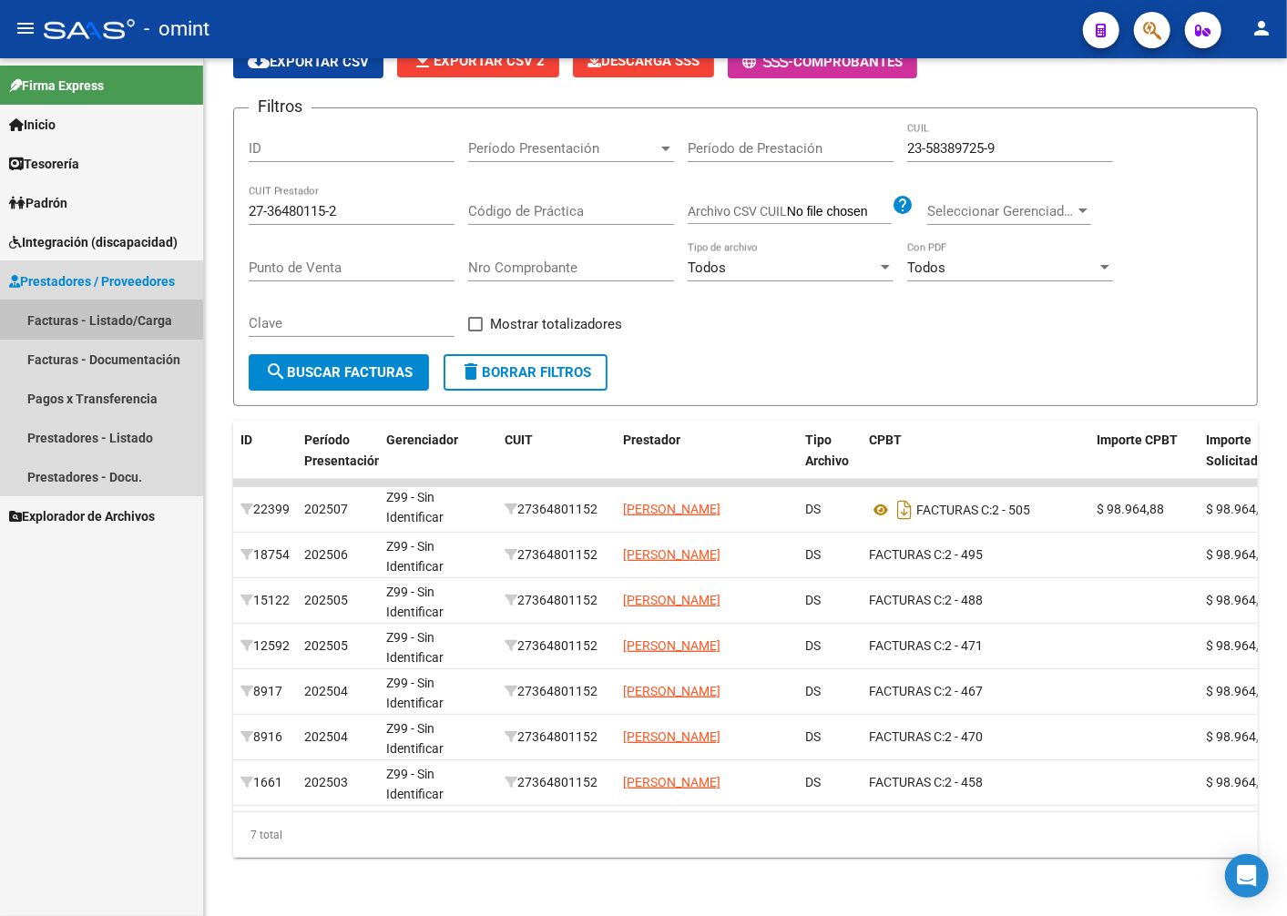
click at [92, 321] on link "Facturas - Listado/Carga" at bounding box center [101, 320] width 203 height 39
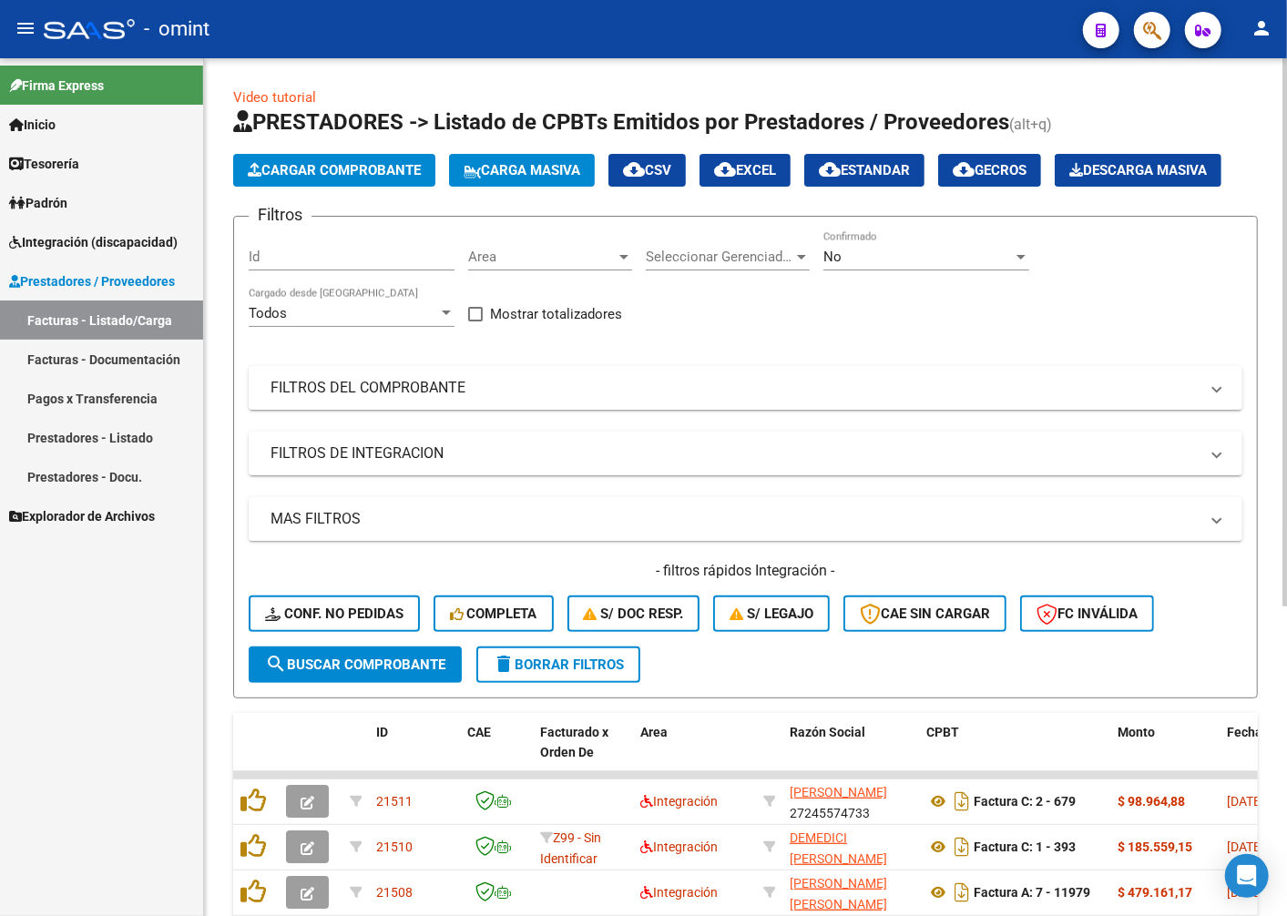
click at [334, 622] on span "Conf. no pedidas" at bounding box center [334, 614] width 138 height 16
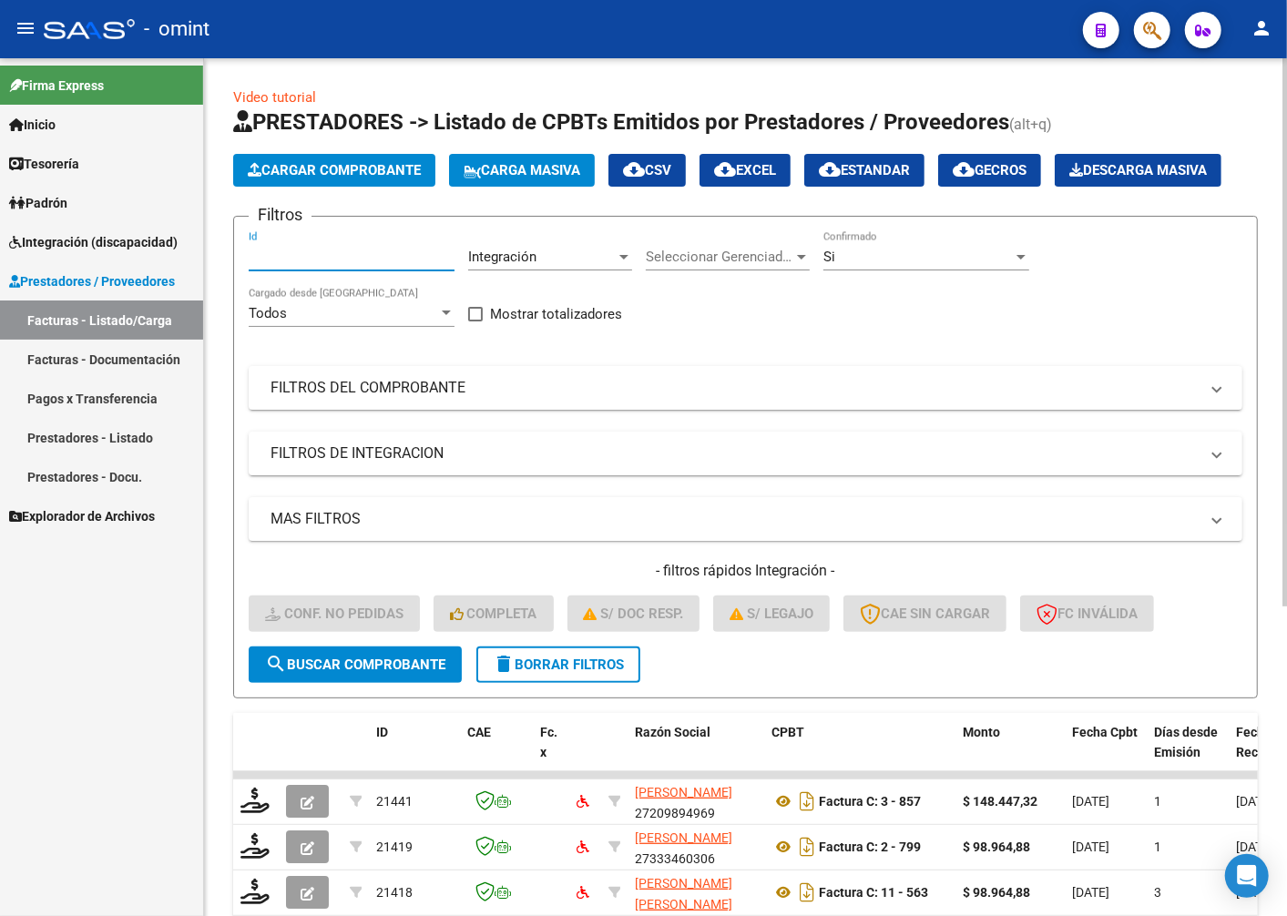
paste input "18260"
type input "18260"
click at [414, 673] on span "search Buscar Comprobante" at bounding box center [355, 665] width 180 height 16
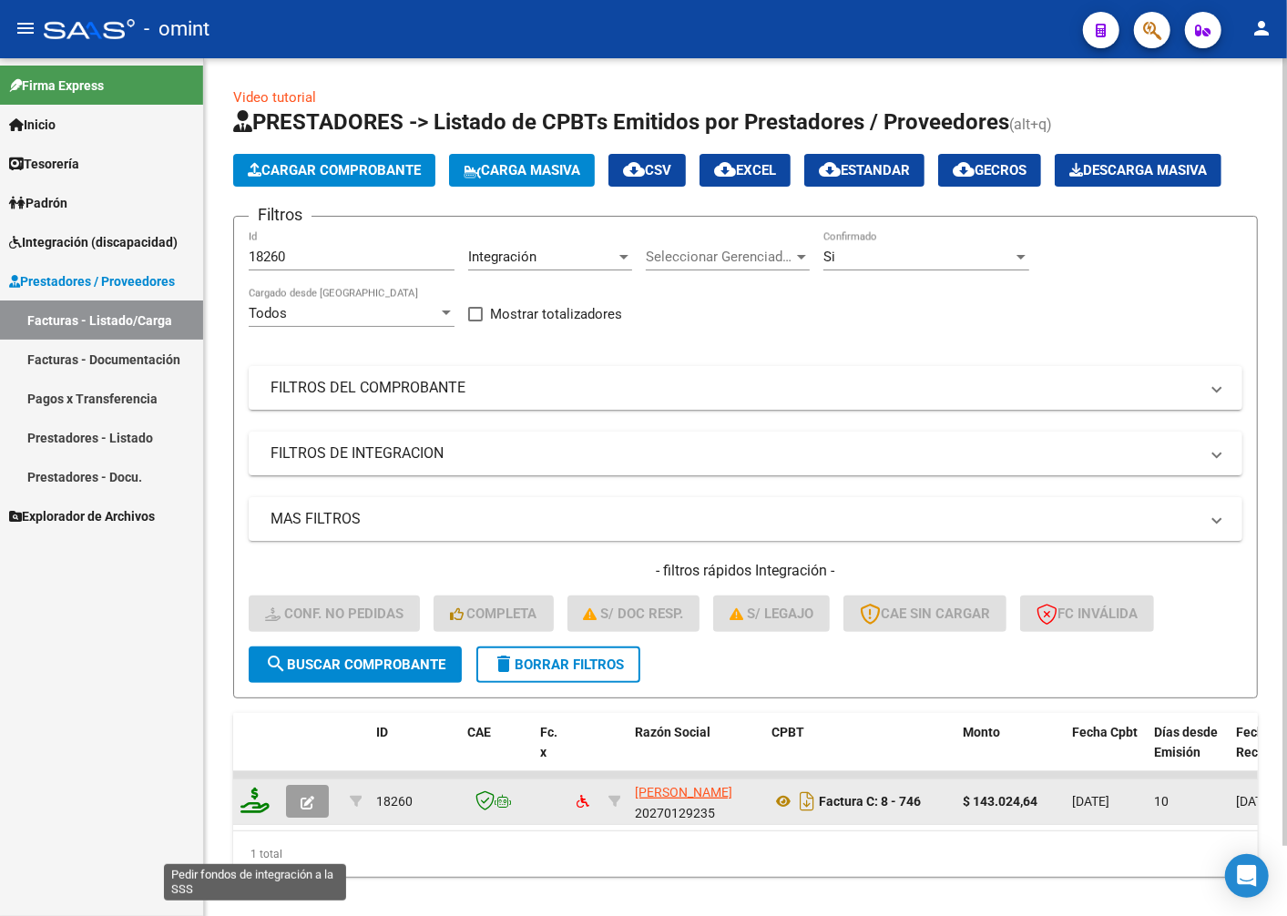
click at [248, 813] on icon at bounding box center [254, 800] width 29 height 25
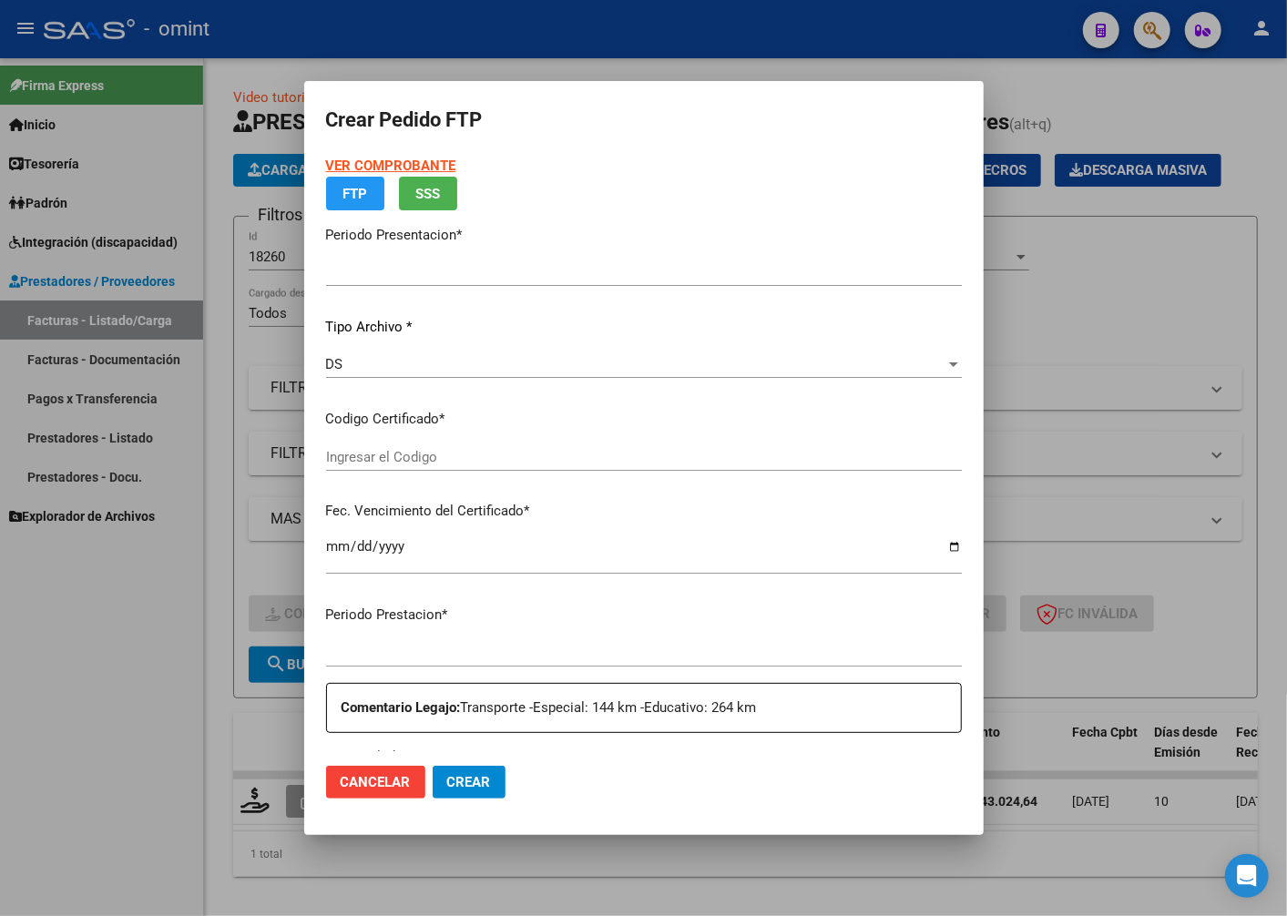
type input "202508"
type input "$ 143.024,64"
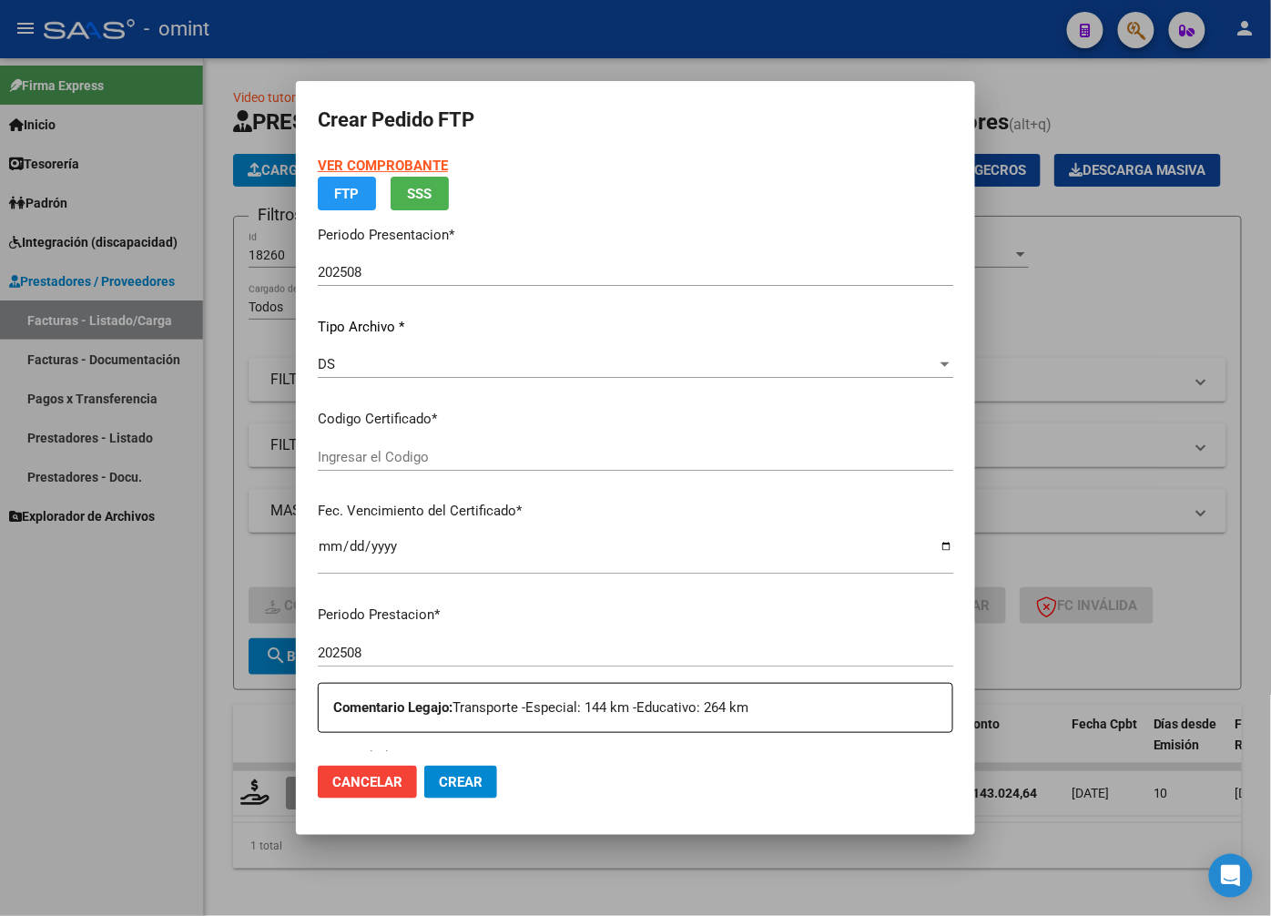
type input "3612212053"
type input "2028-03-01"
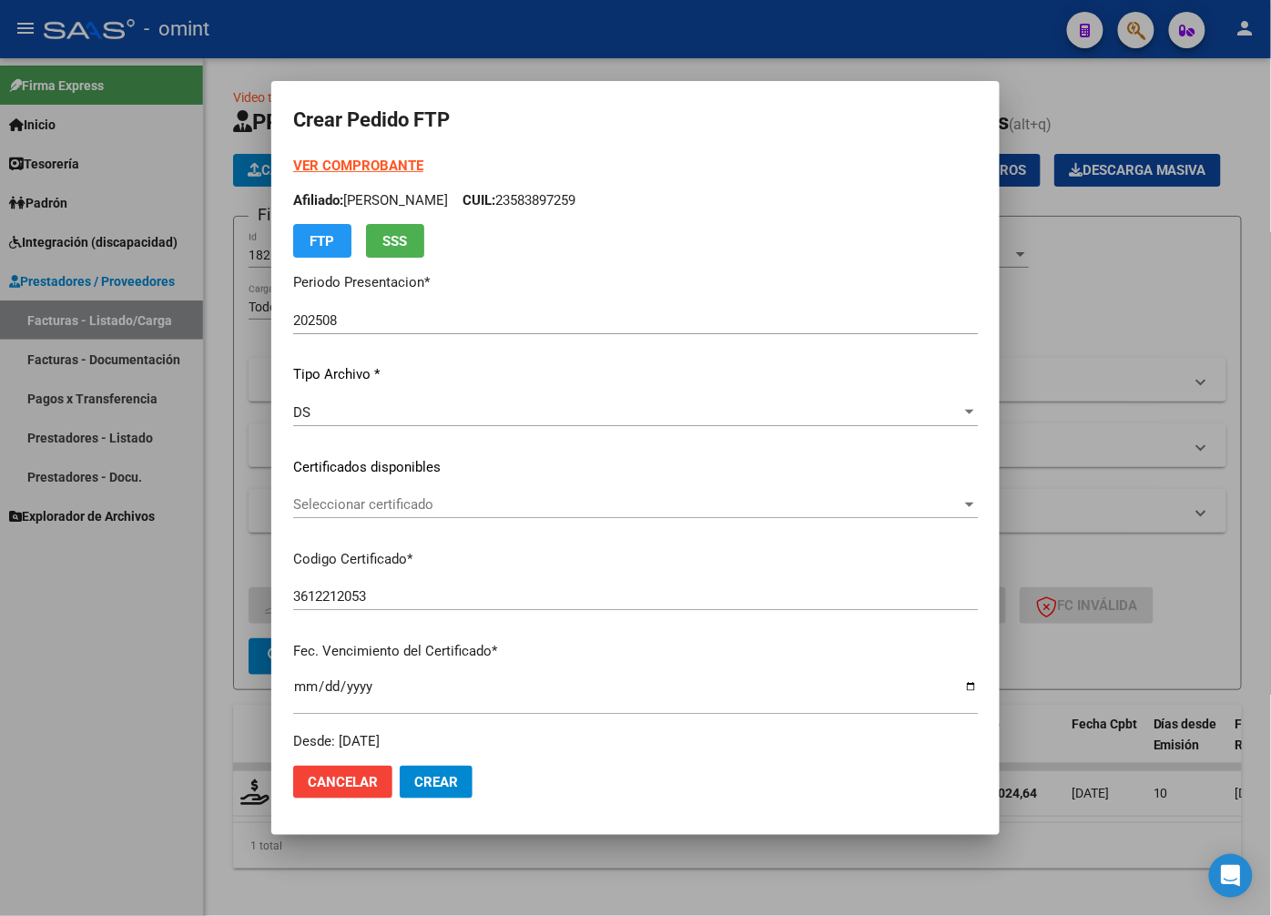
click at [962, 510] on div at bounding box center [970, 504] width 16 height 15
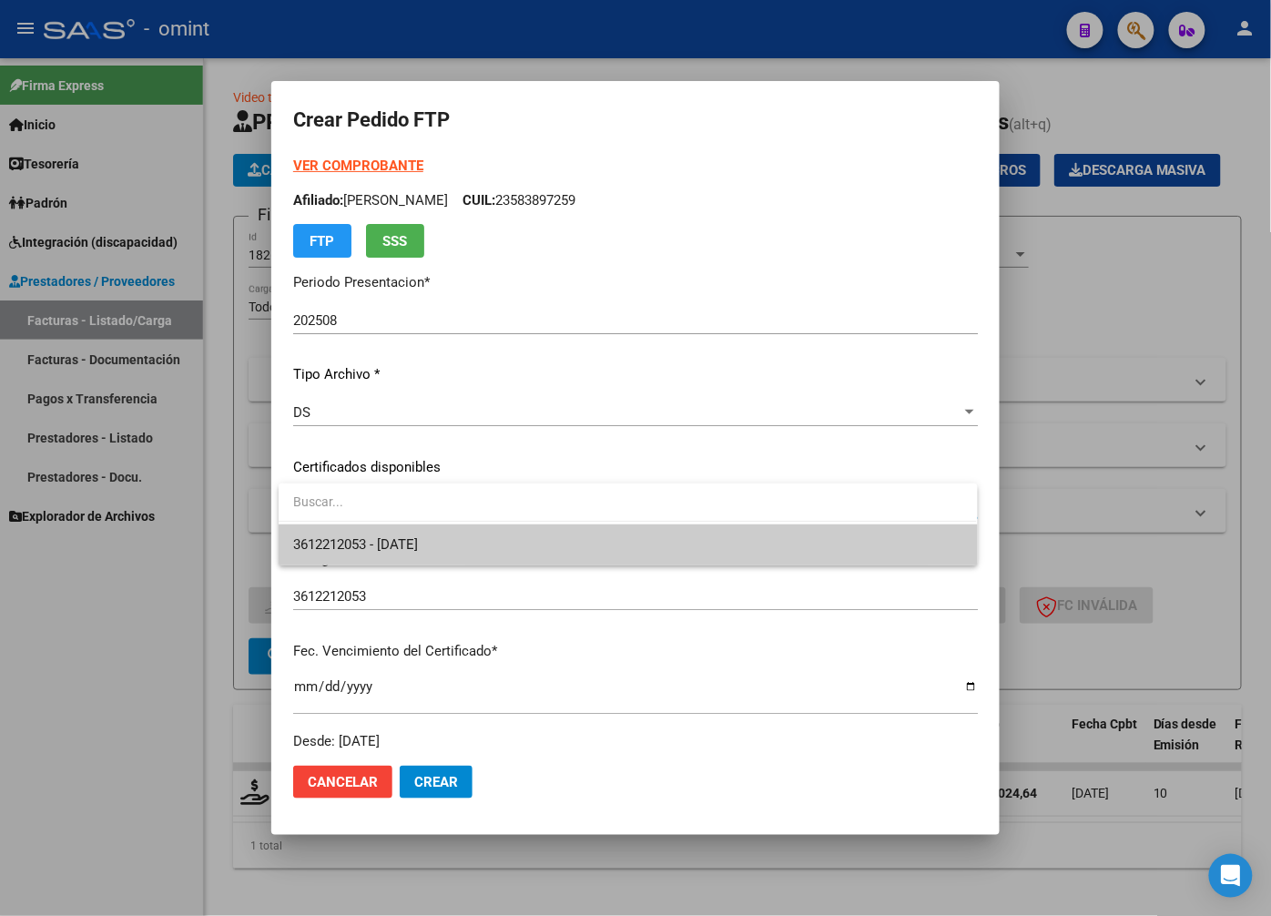
click at [869, 548] on span "3612212053 - 2028-03-01" at bounding box center [627, 545] width 669 height 41
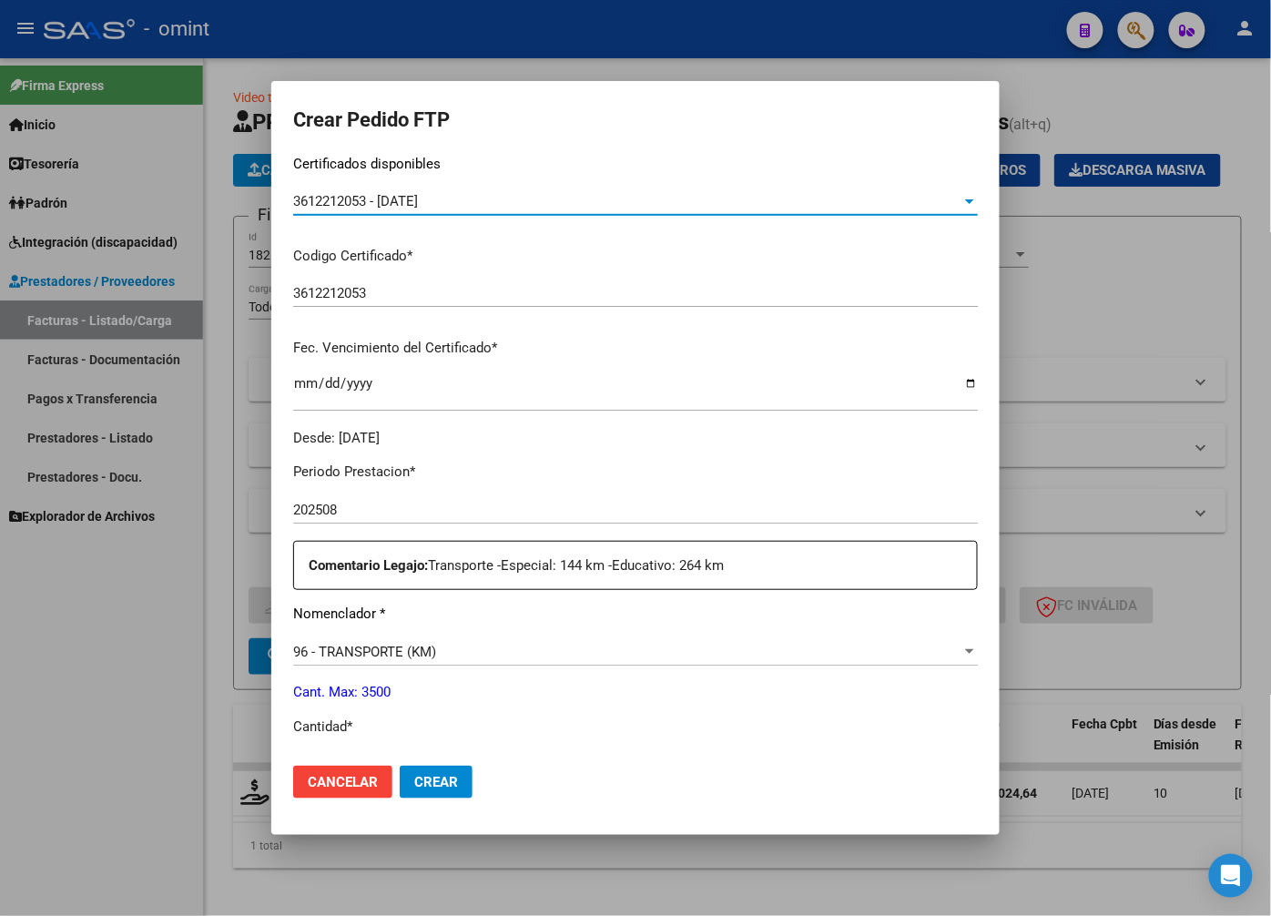
scroll to position [404, 0]
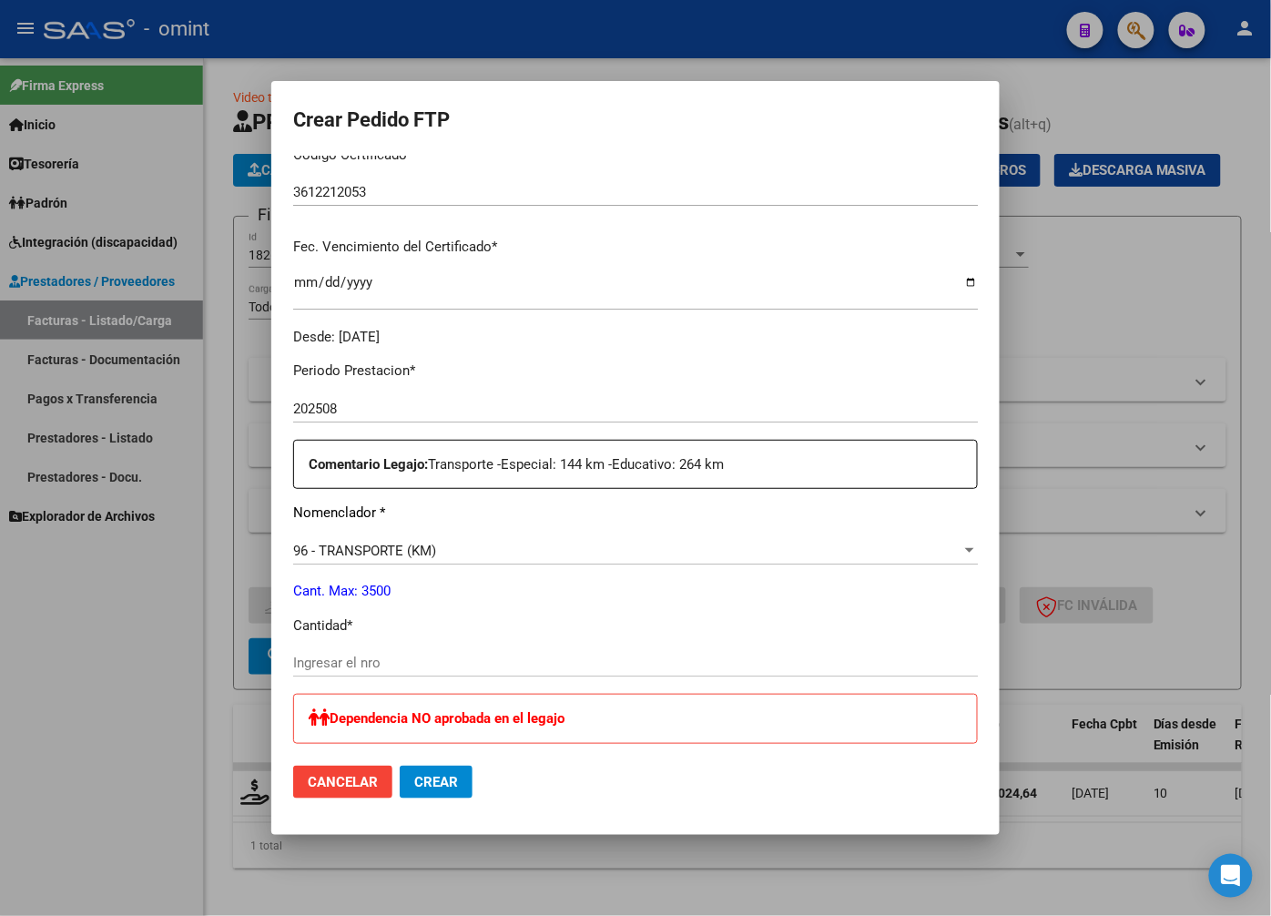
click at [355, 650] on div "Ingresar el nro" at bounding box center [635, 662] width 685 height 27
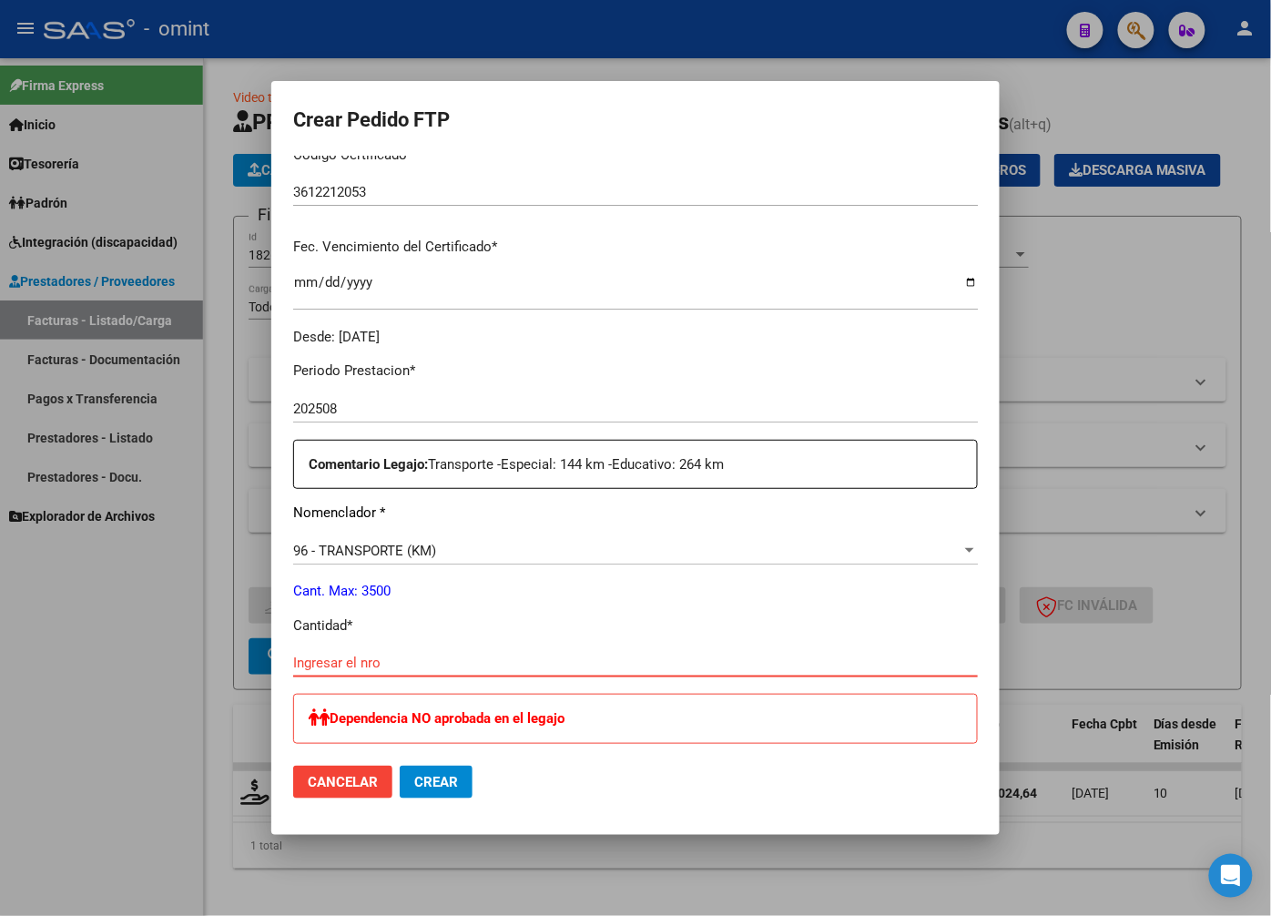
click at [326, 665] on input "Ingresar el nro" at bounding box center [635, 663] width 685 height 16
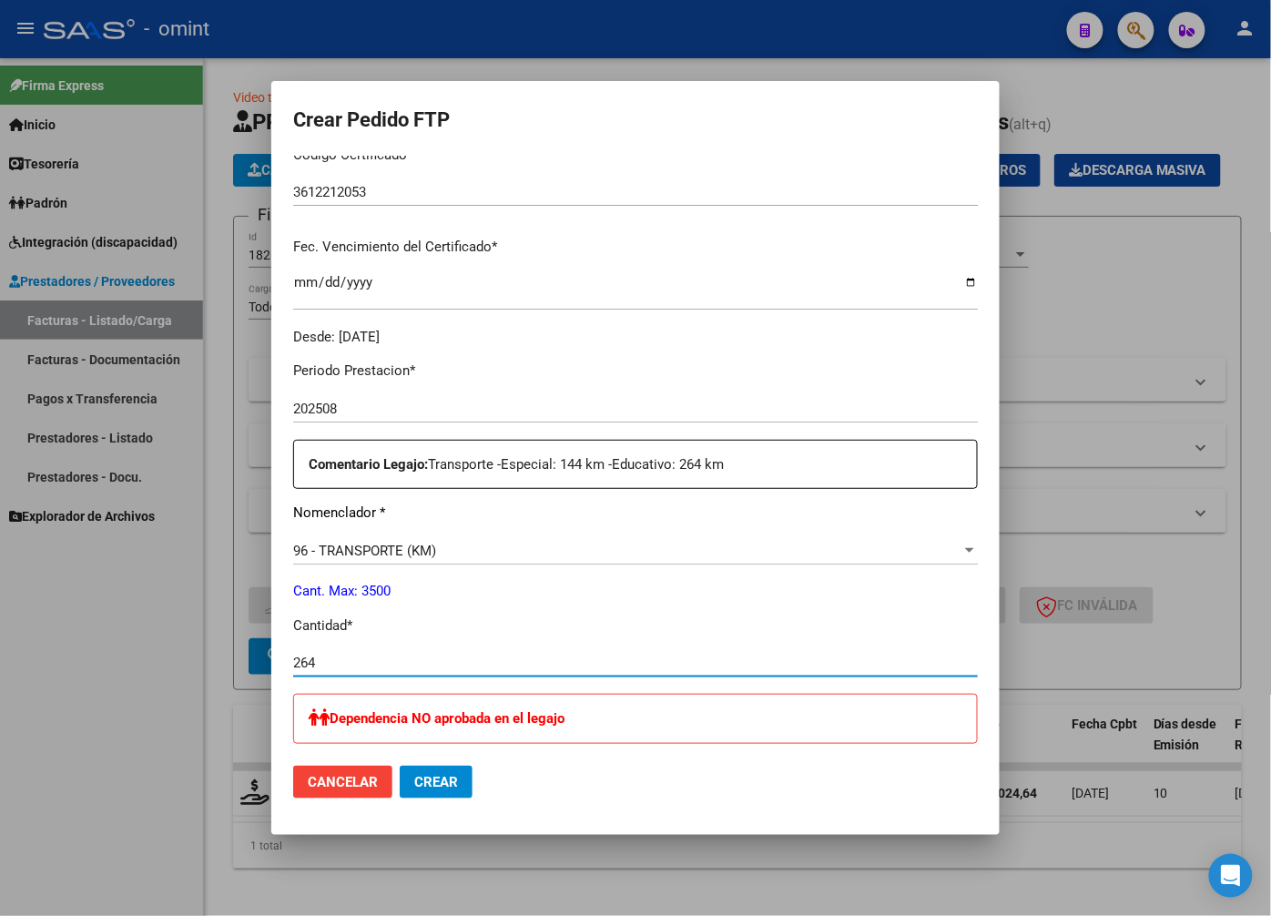
scroll to position [809, 0]
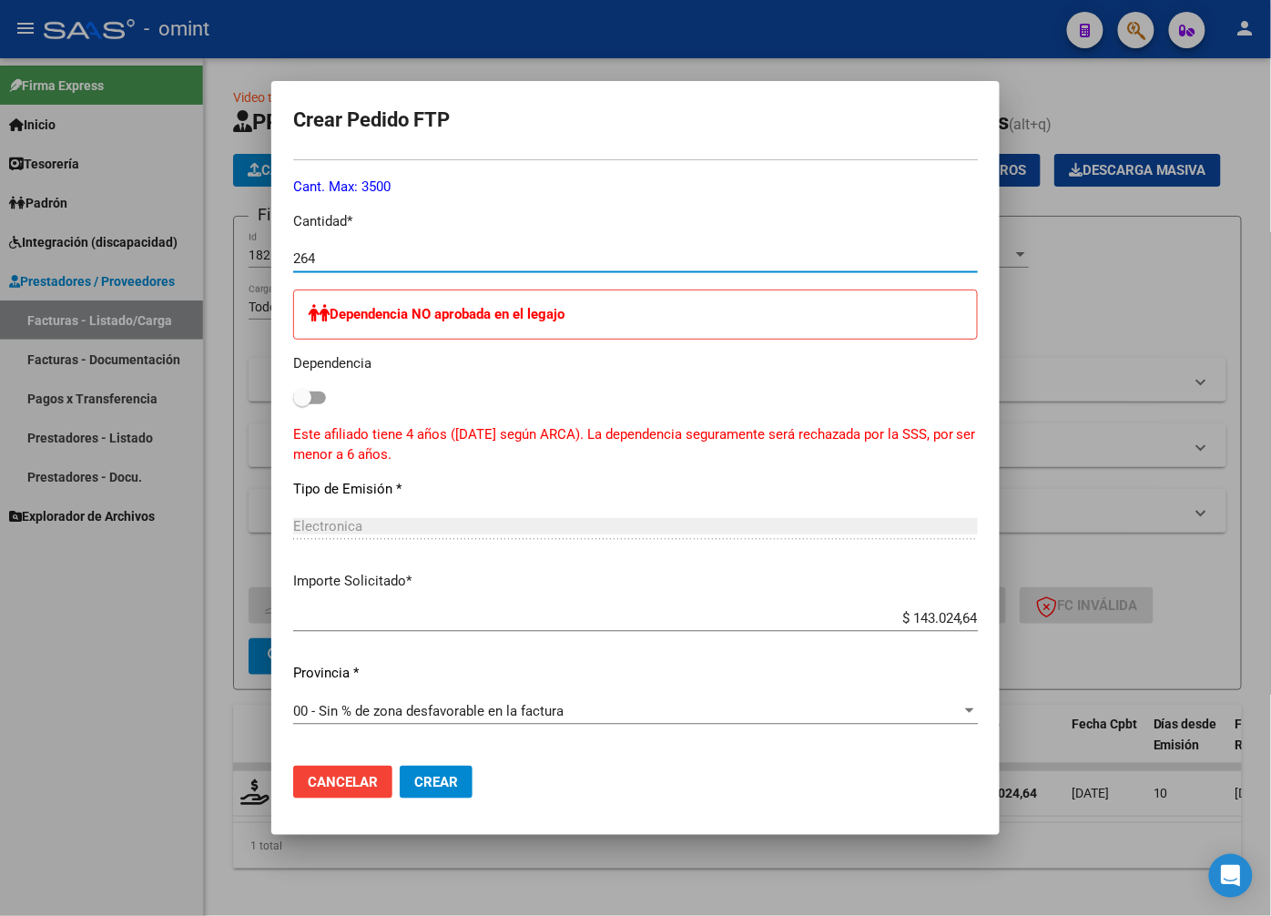
type input "264"
click at [440, 779] on span "Crear" at bounding box center [436, 782] width 44 height 16
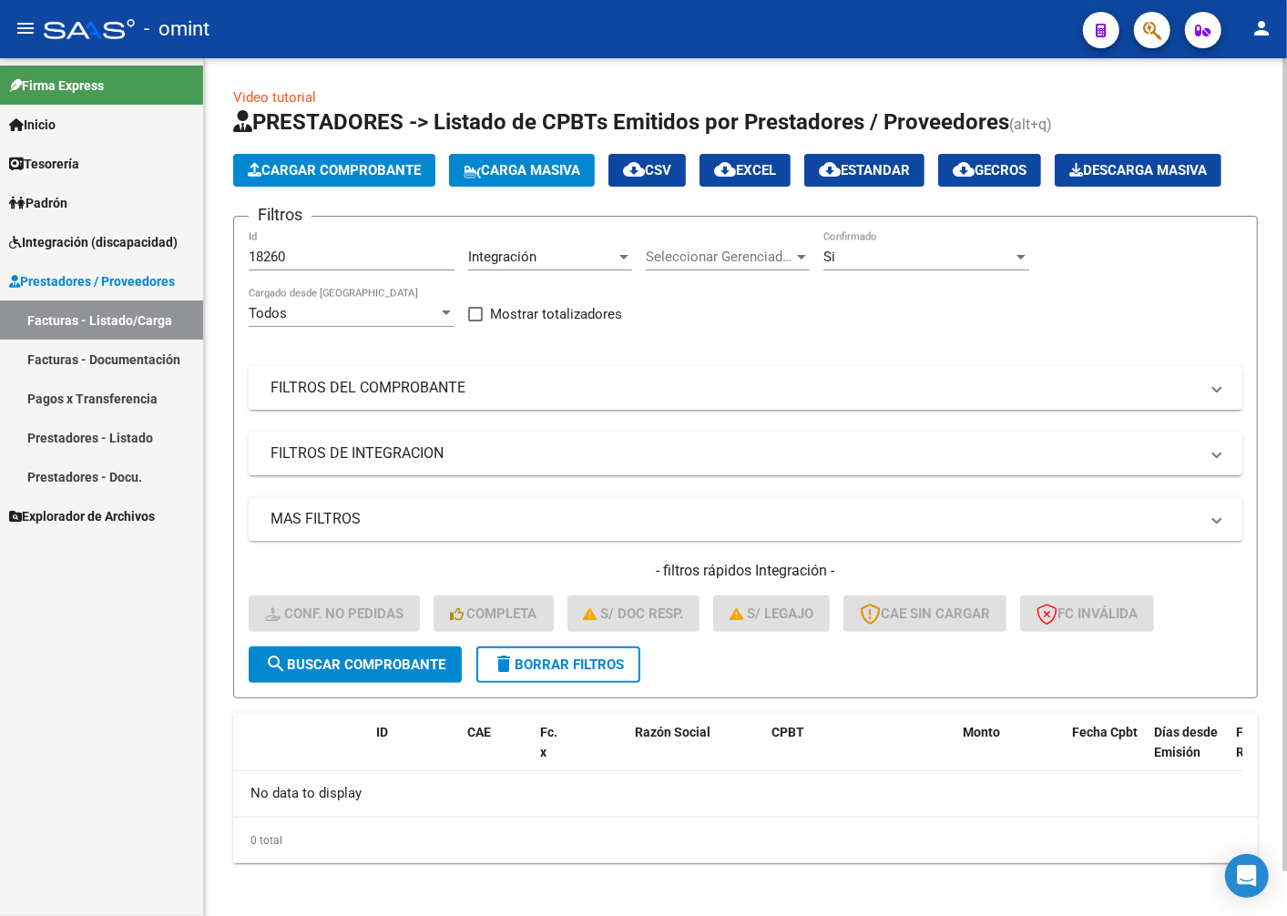
click at [352, 270] on div "18260 Id" at bounding box center [352, 250] width 206 height 39
drag, startPoint x: 331, startPoint y: 310, endPoint x: 216, endPoint y: 291, distance: 117.1
click at [216, 291] on div "Video tutorial PRESTADORES -> Listado de CPBTs Emitidos por Prestadores / Prove…" at bounding box center [745, 489] width 1083 height 863
paste input "18261"
type input "18261"
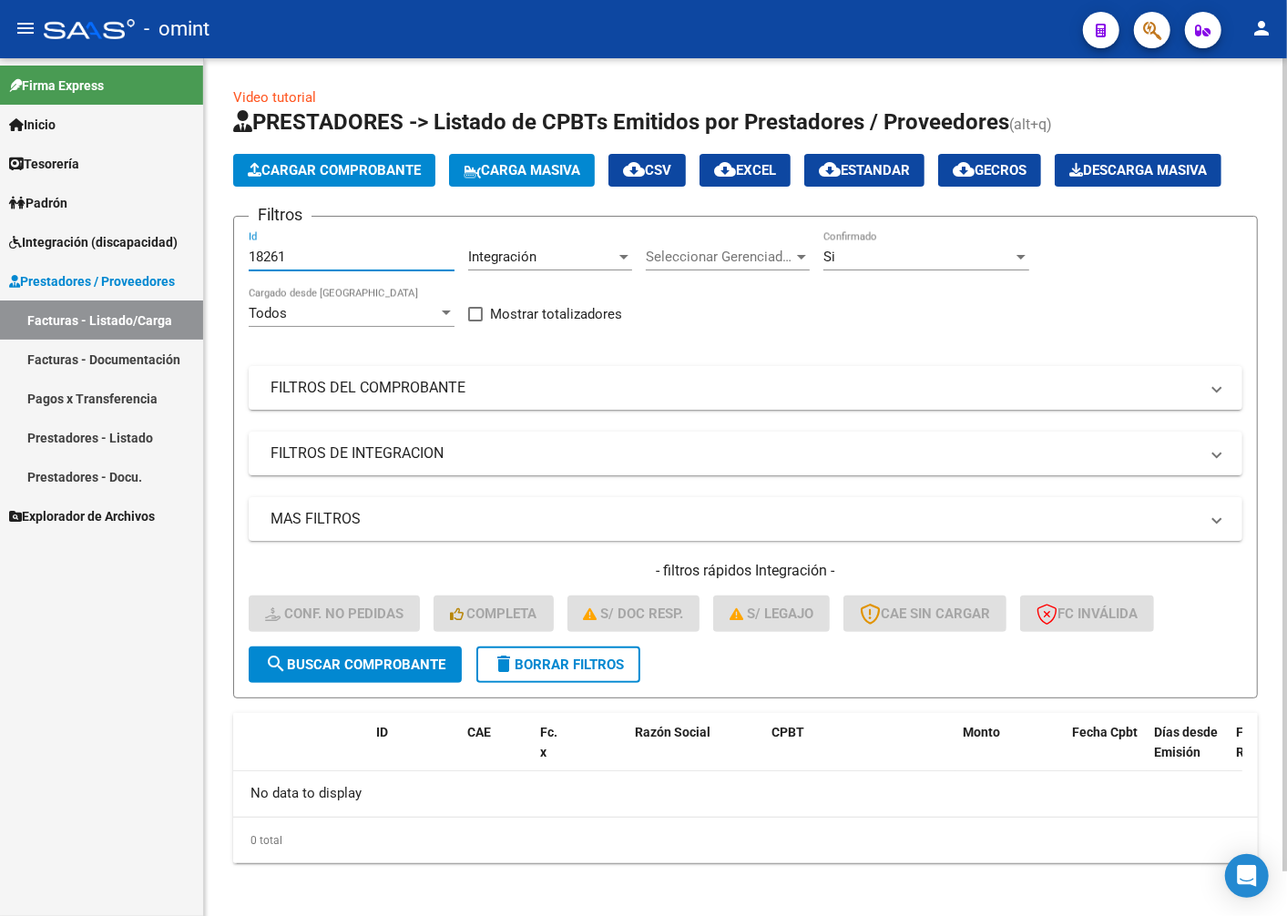
click at [371, 673] on span "search Buscar Comprobante" at bounding box center [355, 665] width 180 height 16
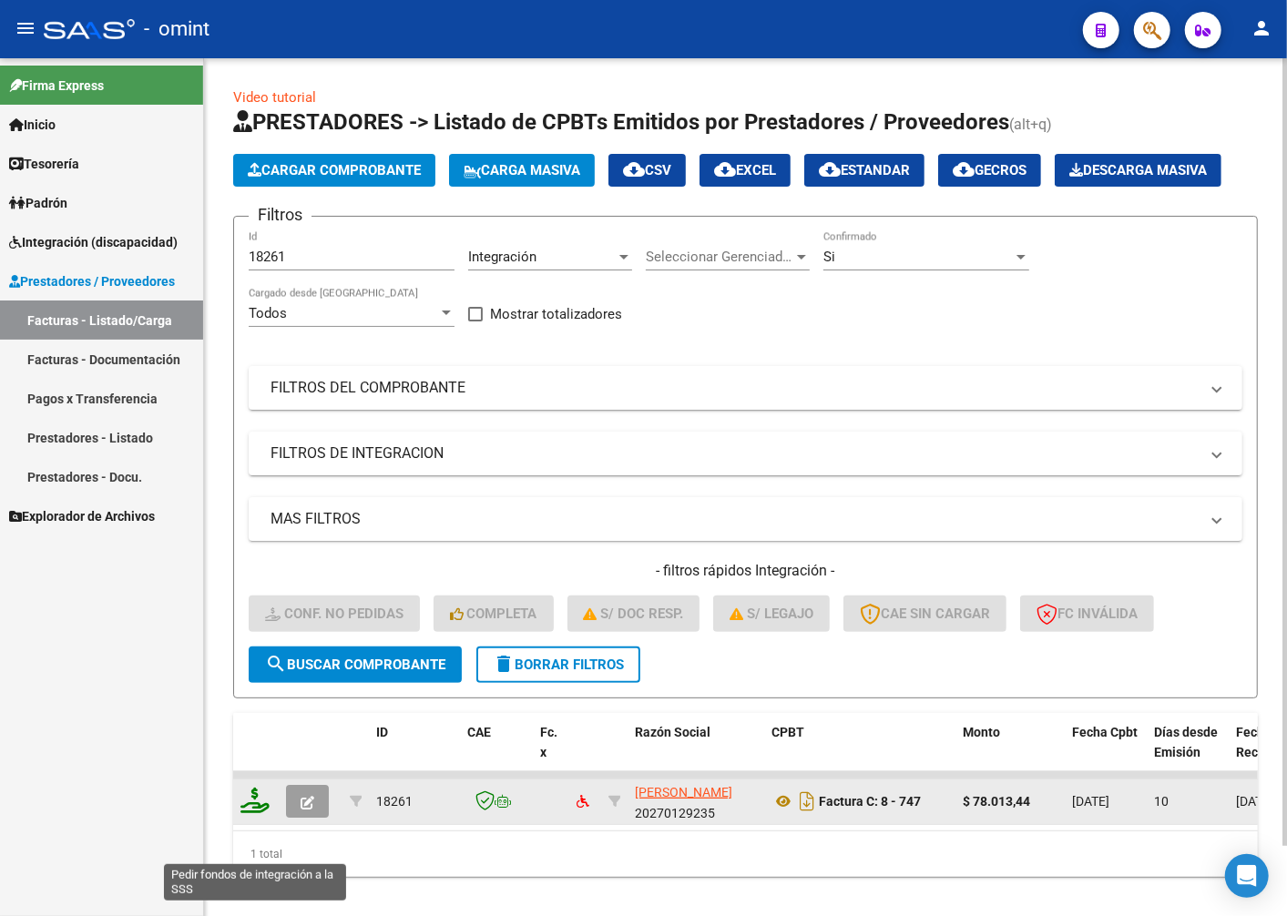
click at [250, 813] on icon at bounding box center [254, 800] width 29 height 25
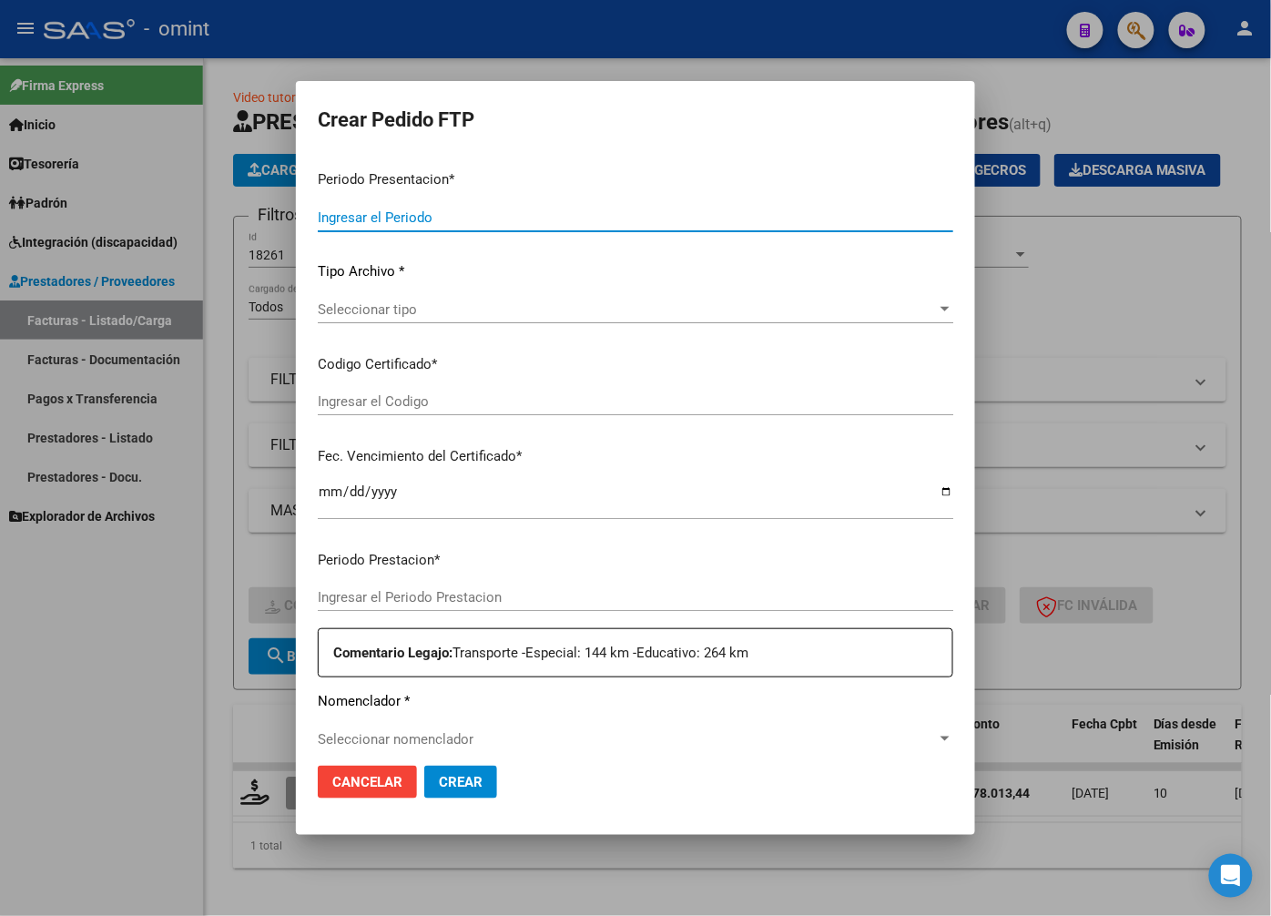
type input "202508"
type input "$ 78.013,44"
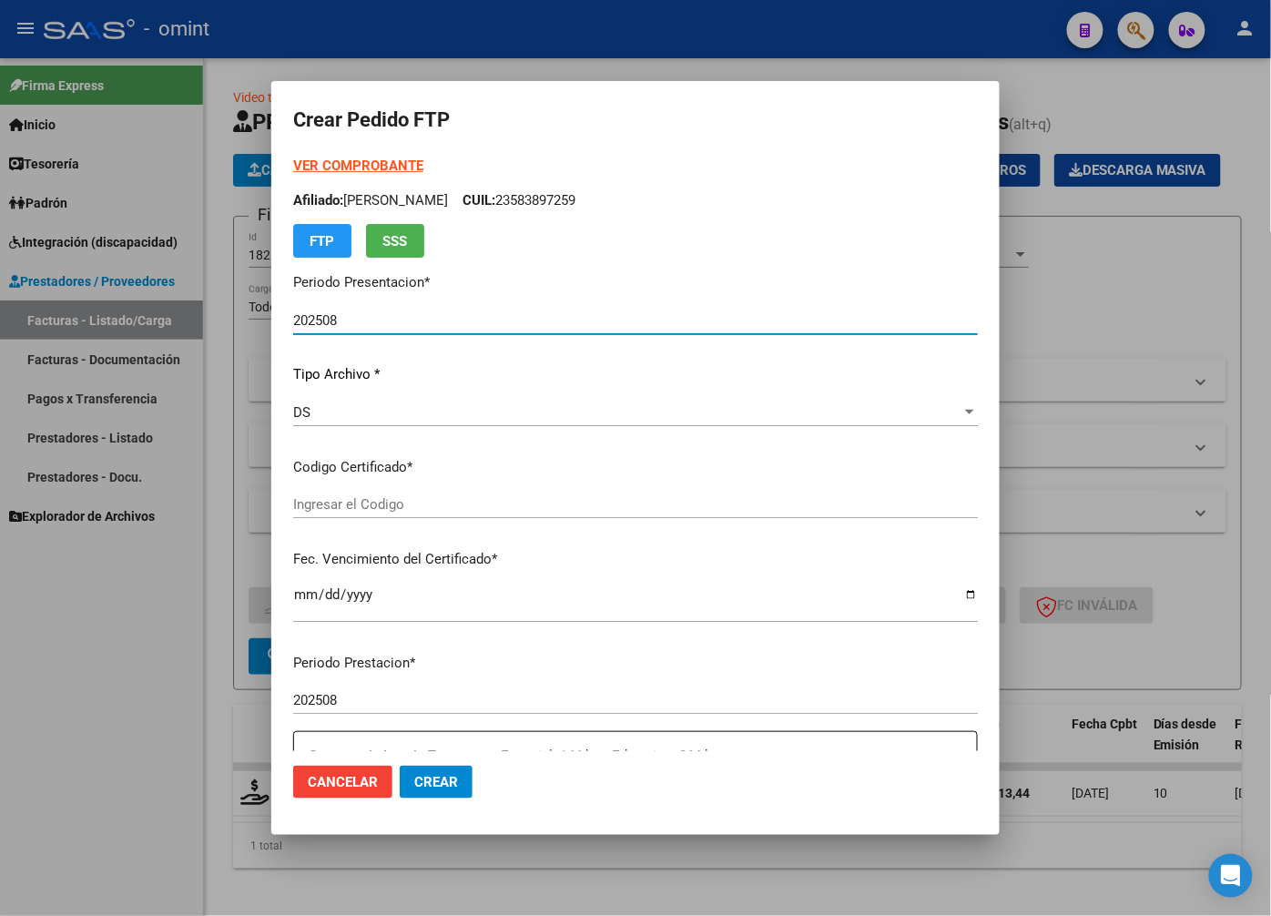
type input "3612212053"
type input "2028-03-01"
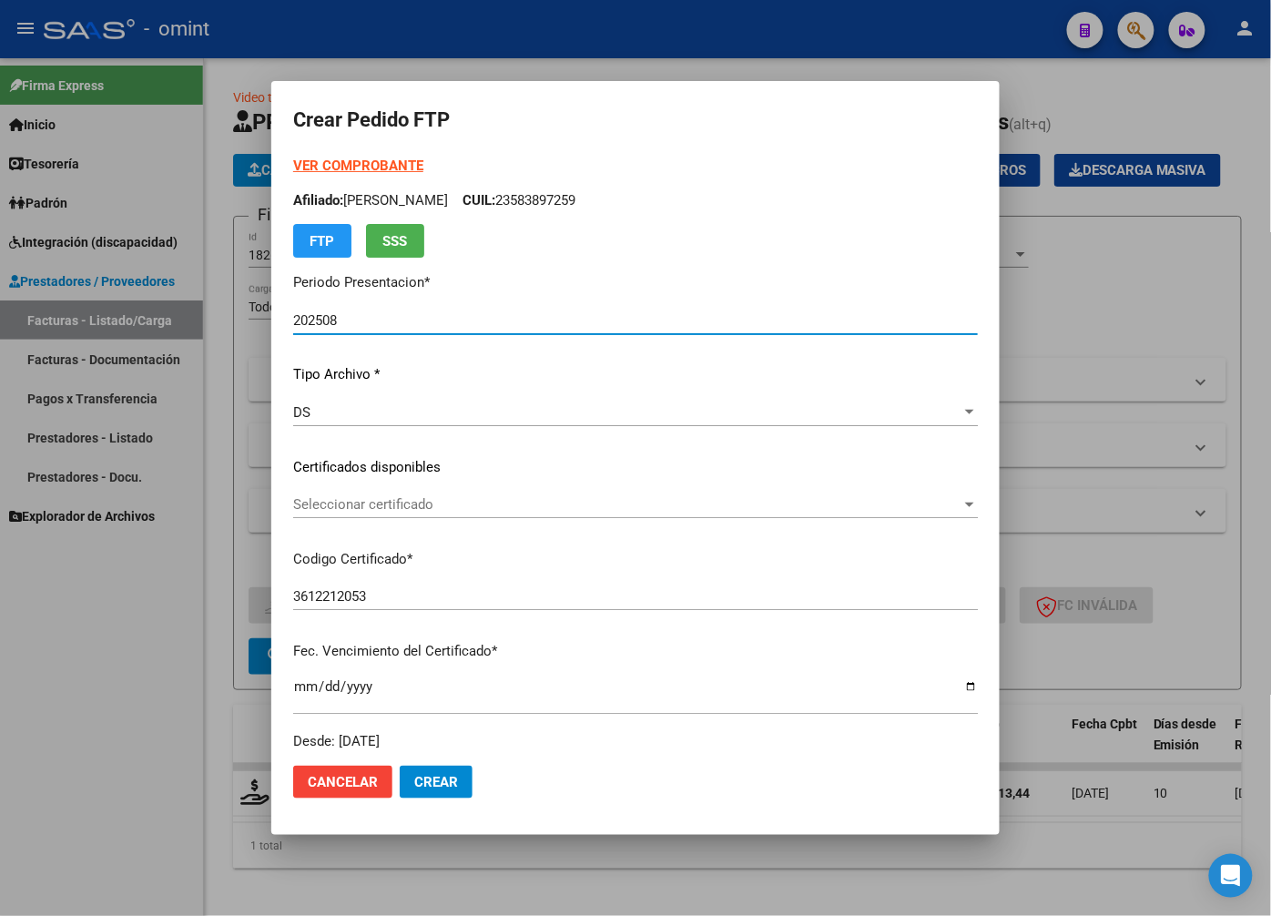
click at [962, 506] on div at bounding box center [970, 504] width 16 height 15
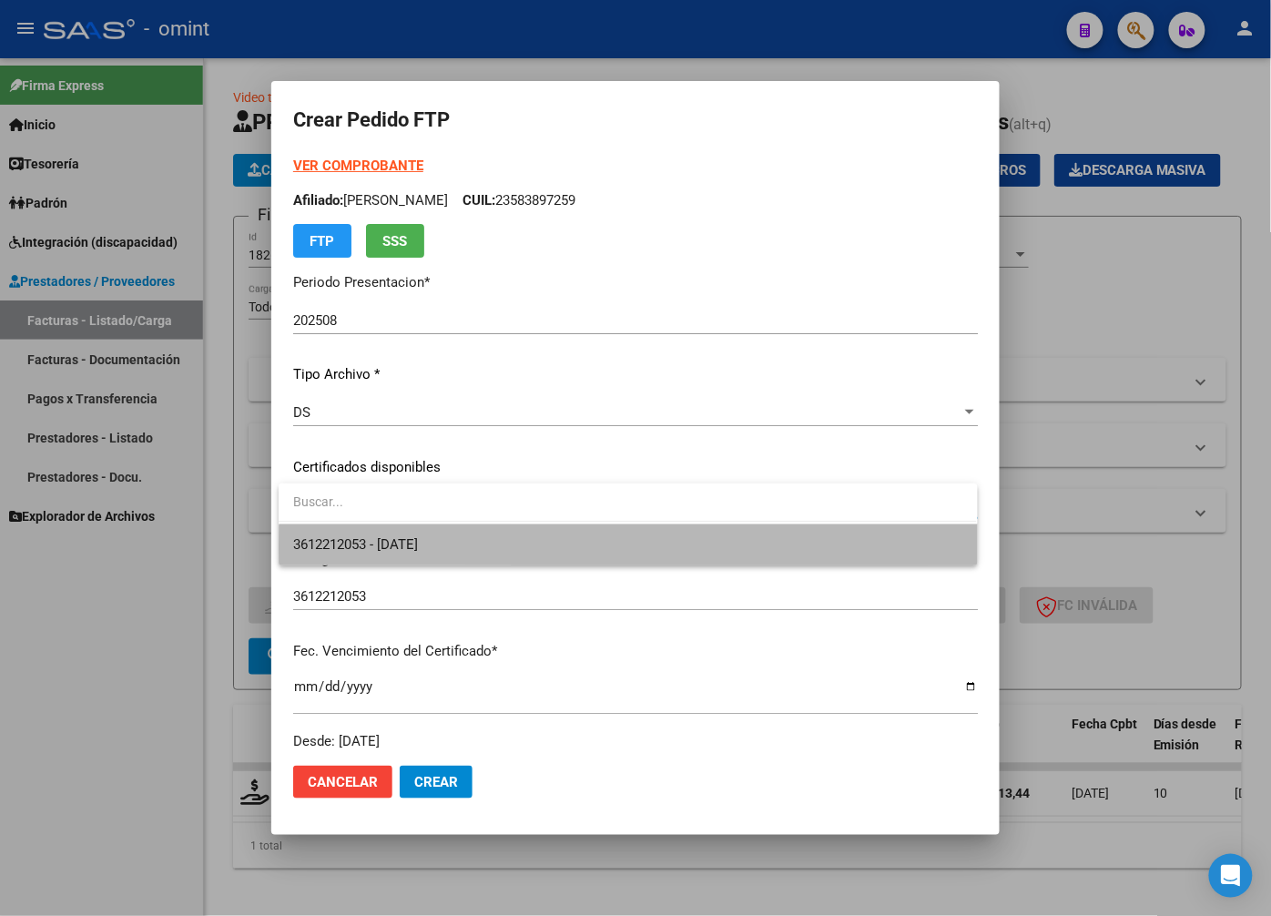
click at [870, 547] on span "3612212053 - 2028-03-01" at bounding box center [627, 545] width 669 height 41
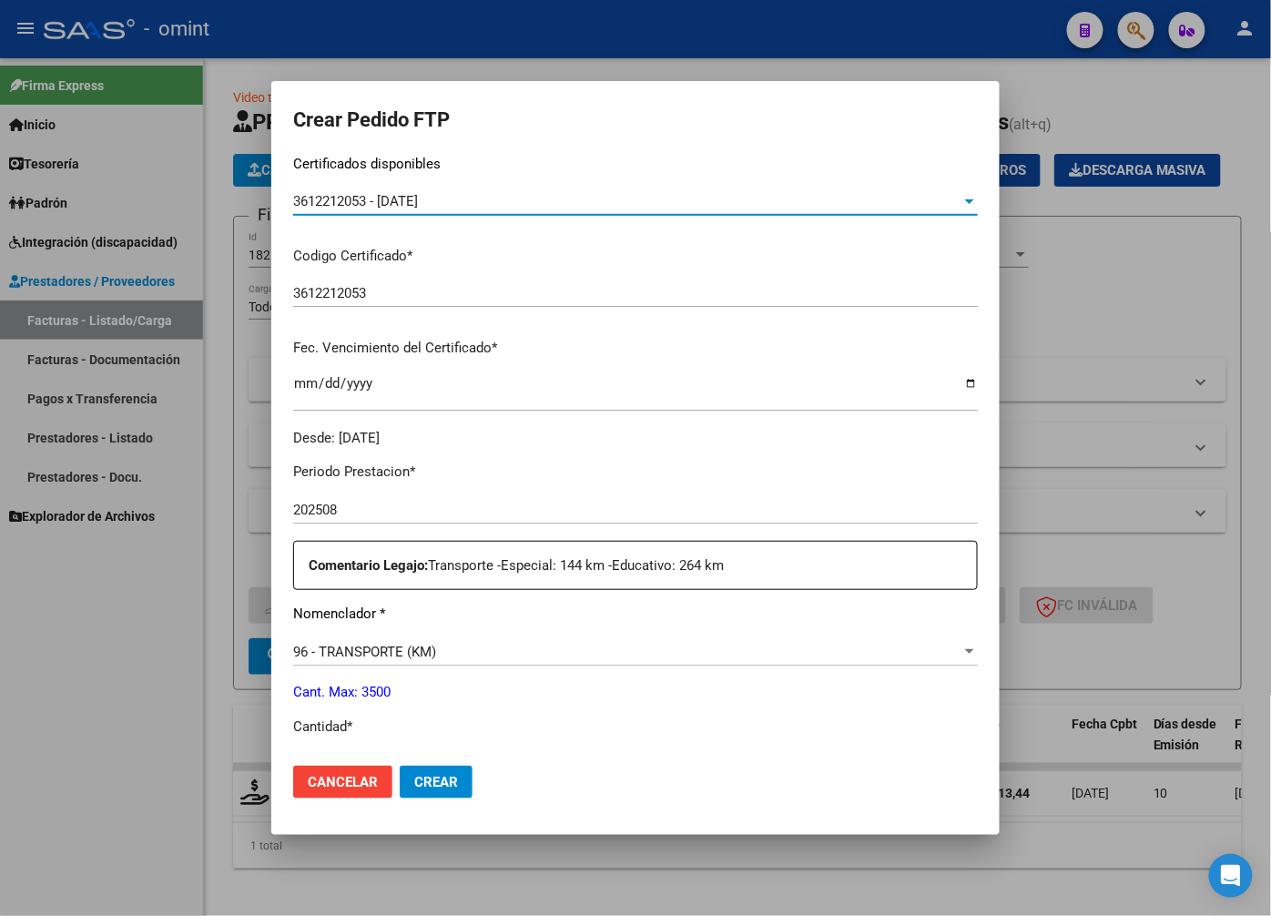
scroll to position [404, 0]
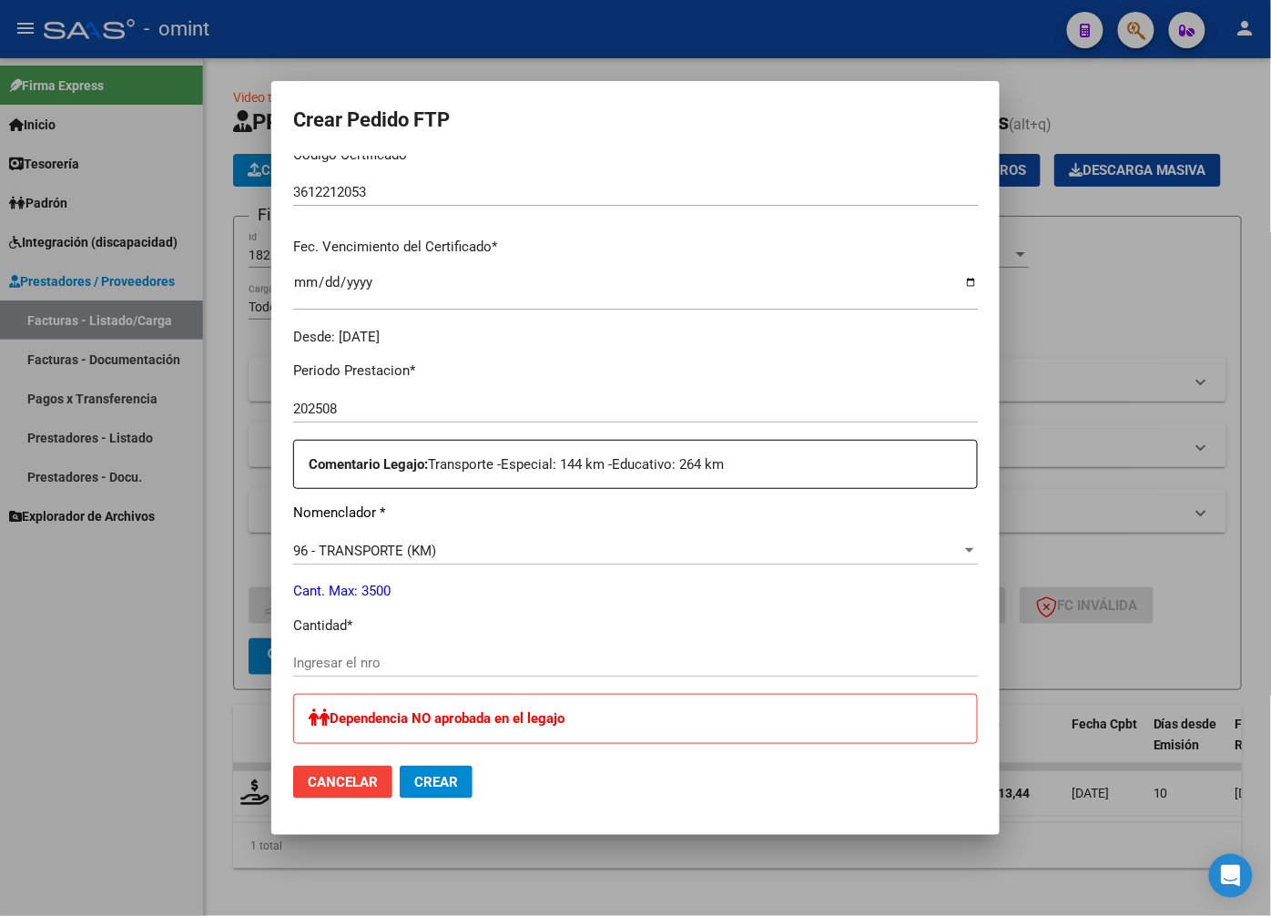
click at [410, 649] on div "Ingresar el nro" at bounding box center [635, 662] width 685 height 27
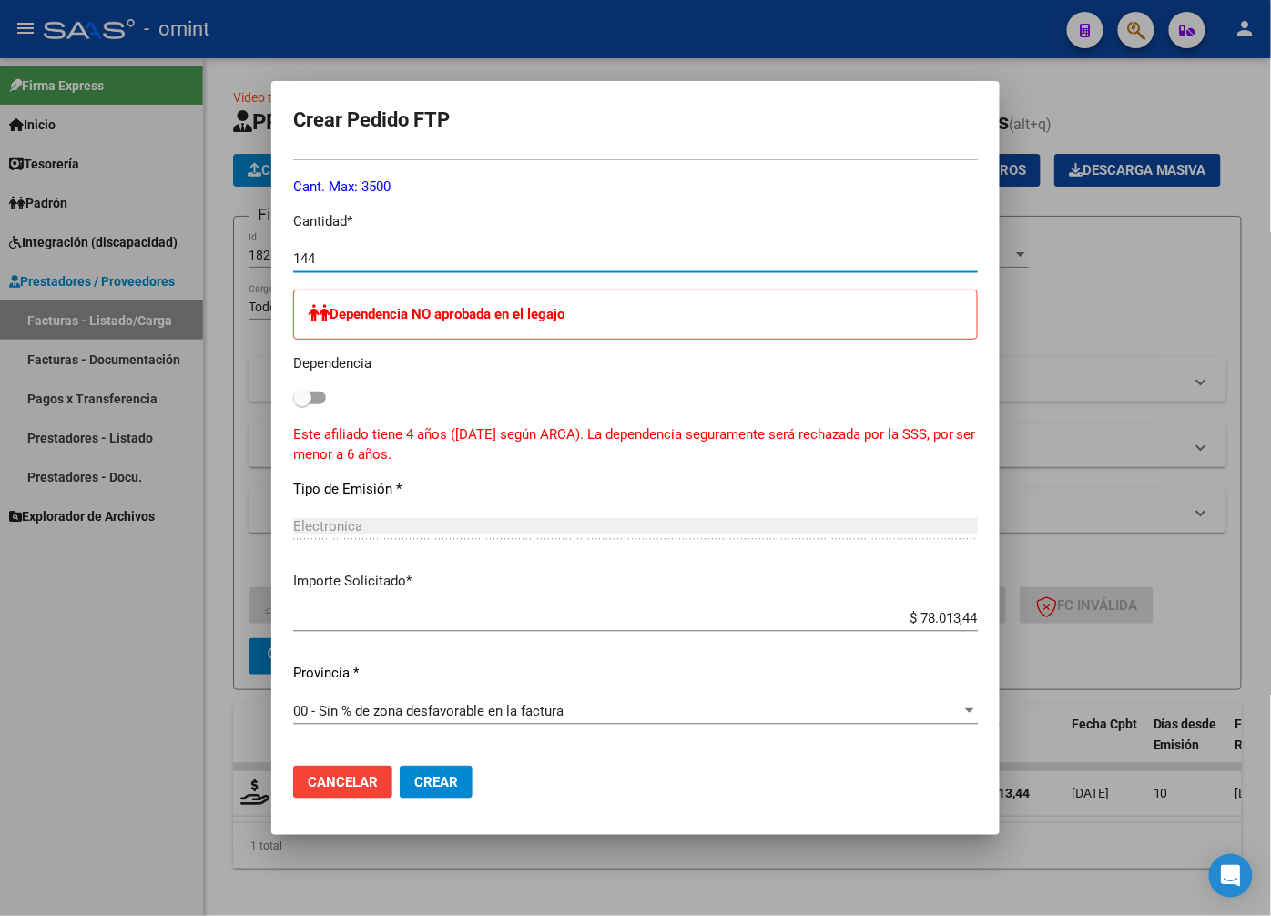
scroll to position [982, 0]
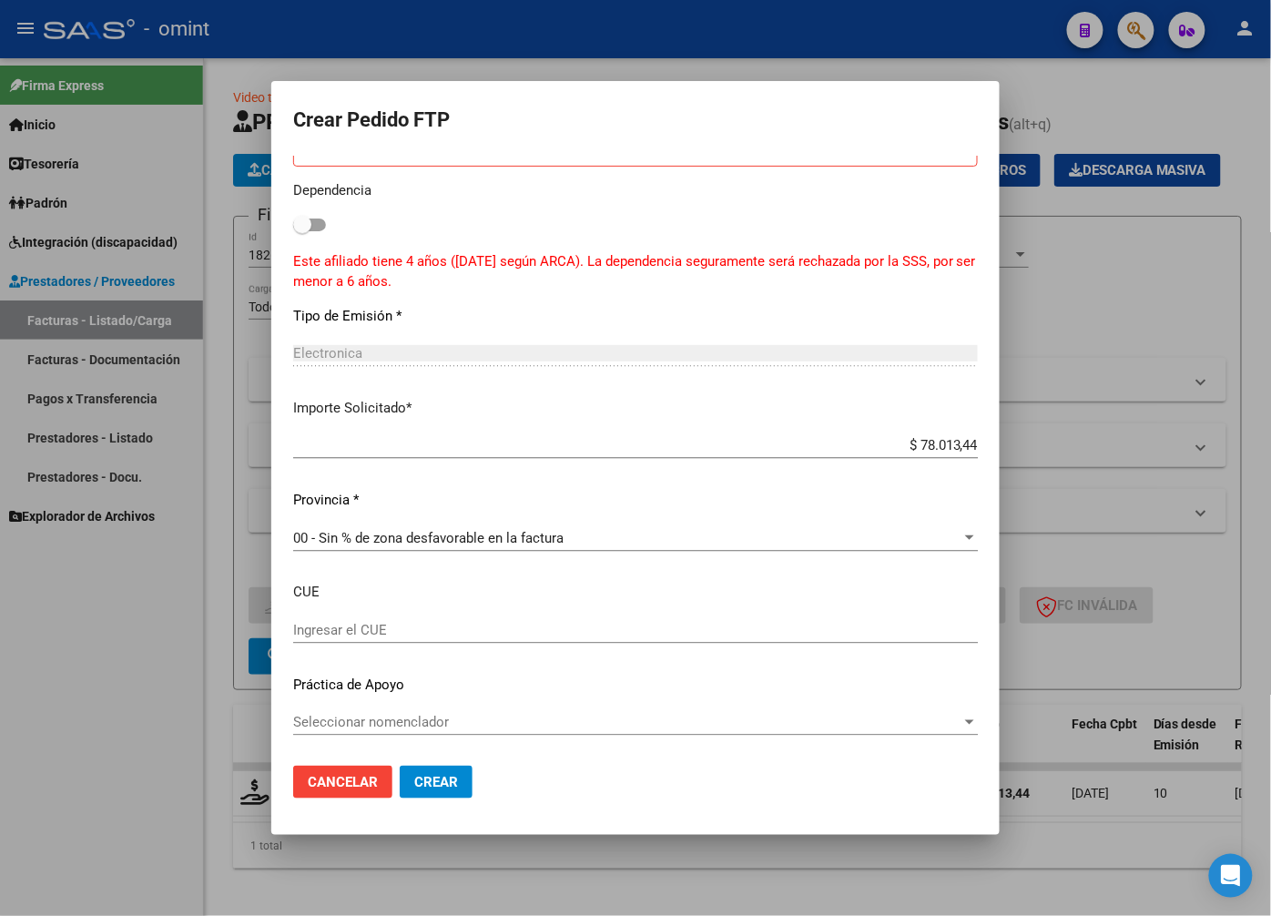
type input "144"
click at [438, 780] on span "Crear" at bounding box center [436, 782] width 44 height 16
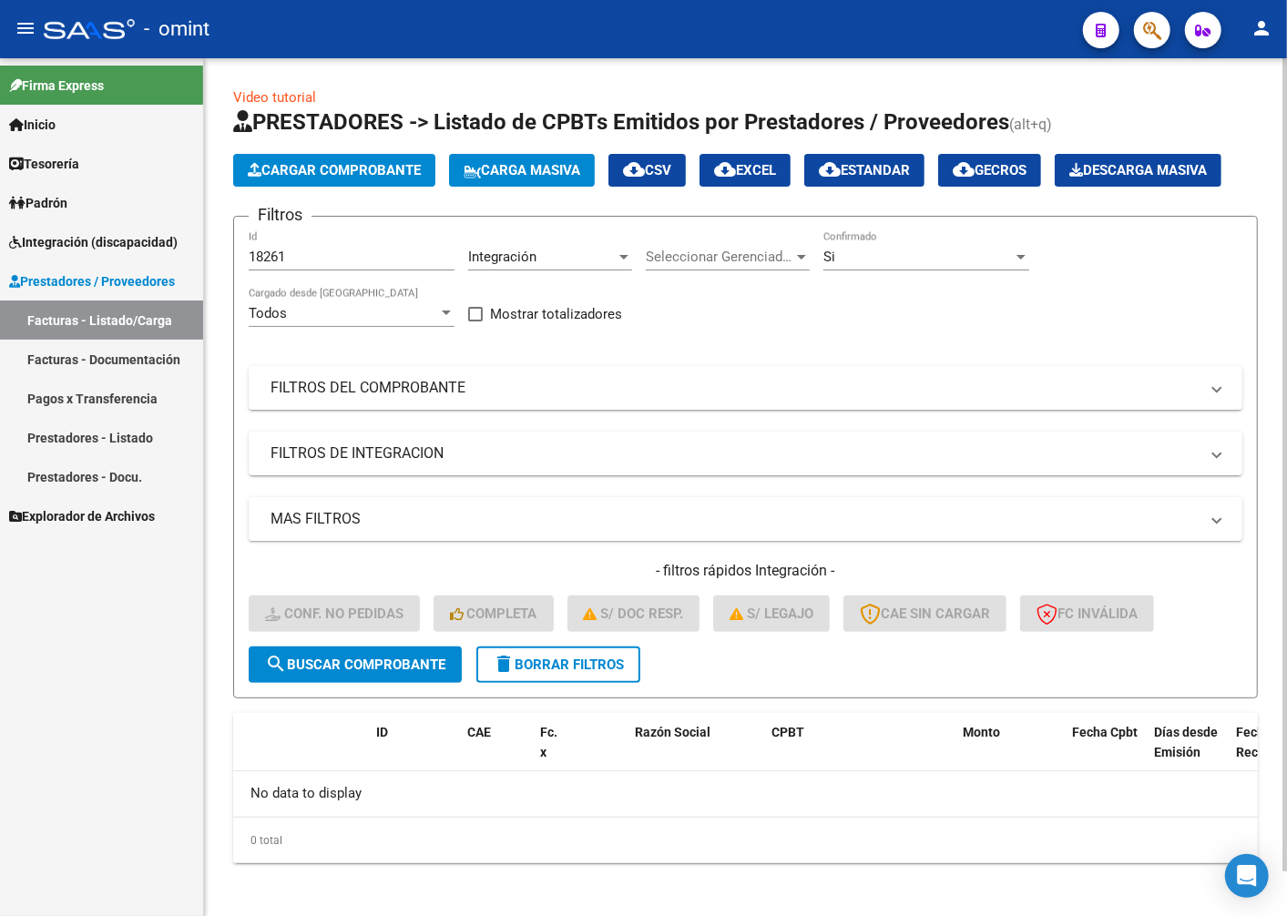
click at [321, 270] on div "18261 Id" at bounding box center [352, 250] width 206 height 39
drag, startPoint x: 305, startPoint y: 306, endPoint x: 186, endPoint y: 291, distance: 120.2
click at [187, 291] on mat-sidenav-container "Firma Express Inicio Calendario SSS Instructivos Contacto OS Tesorería Extracto…" at bounding box center [643, 487] width 1287 height 858
paste input "20689"
type input "20689"
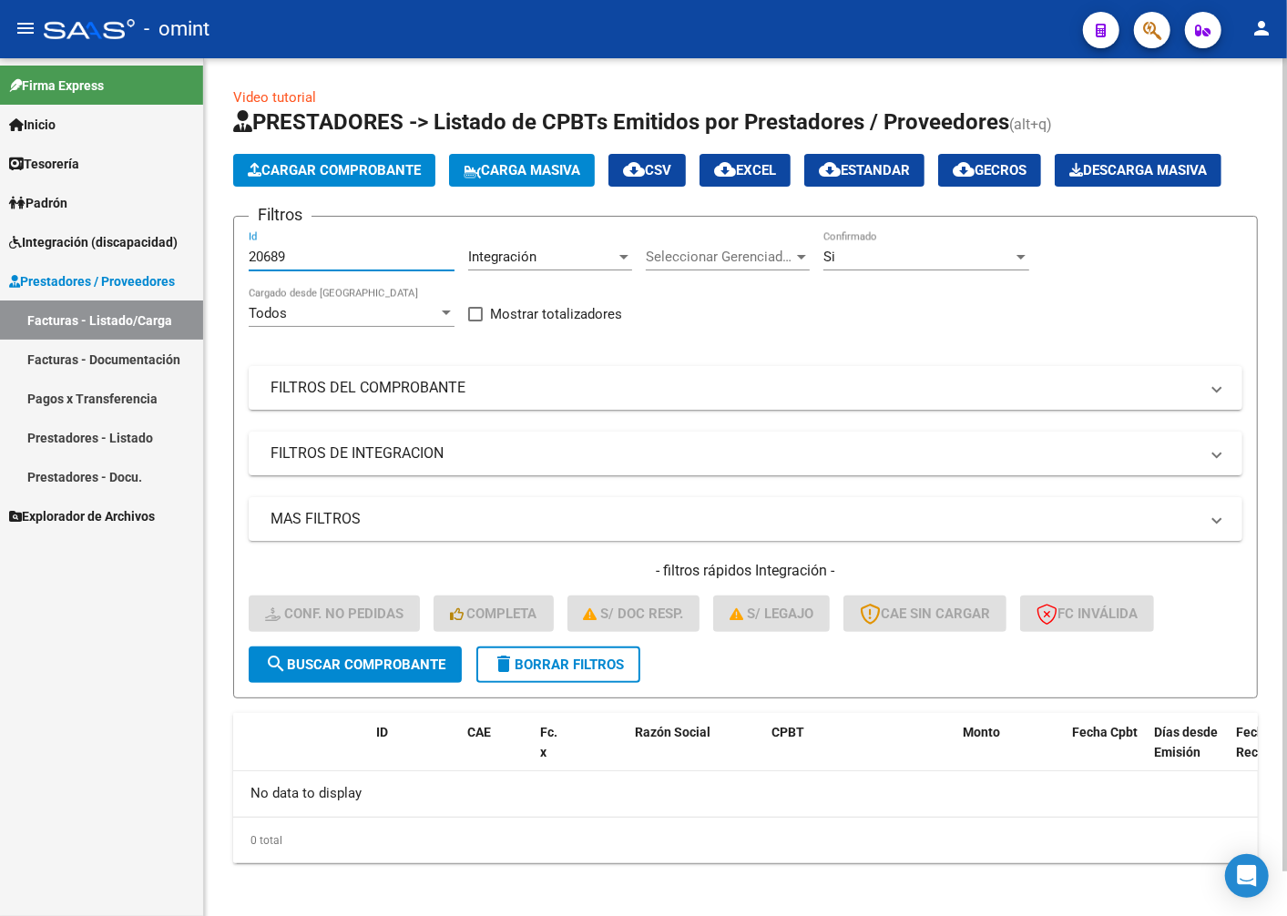
click at [352, 673] on span "search Buscar Comprobante" at bounding box center [355, 665] width 180 height 16
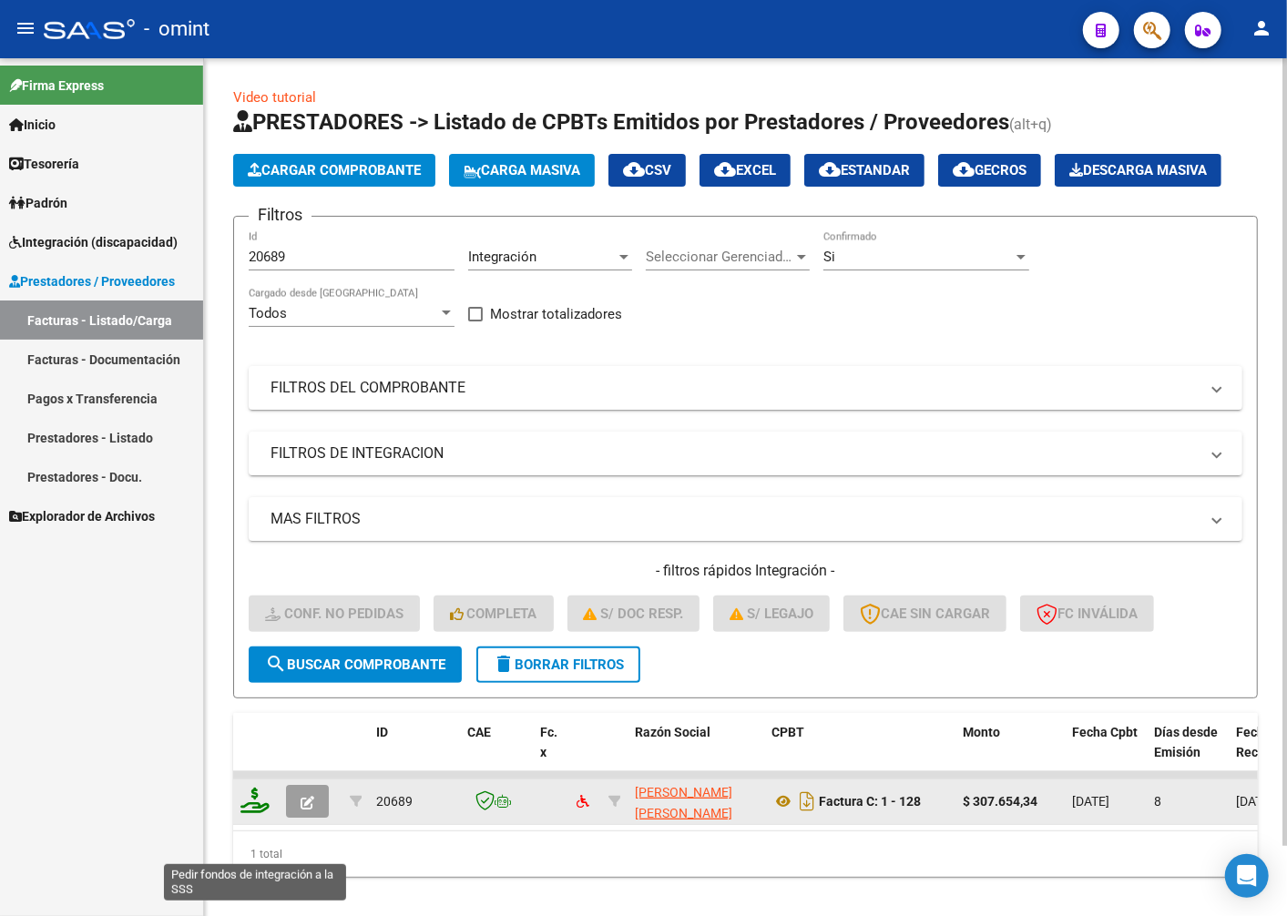
click at [256, 813] on icon at bounding box center [254, 800] width 29 height 25
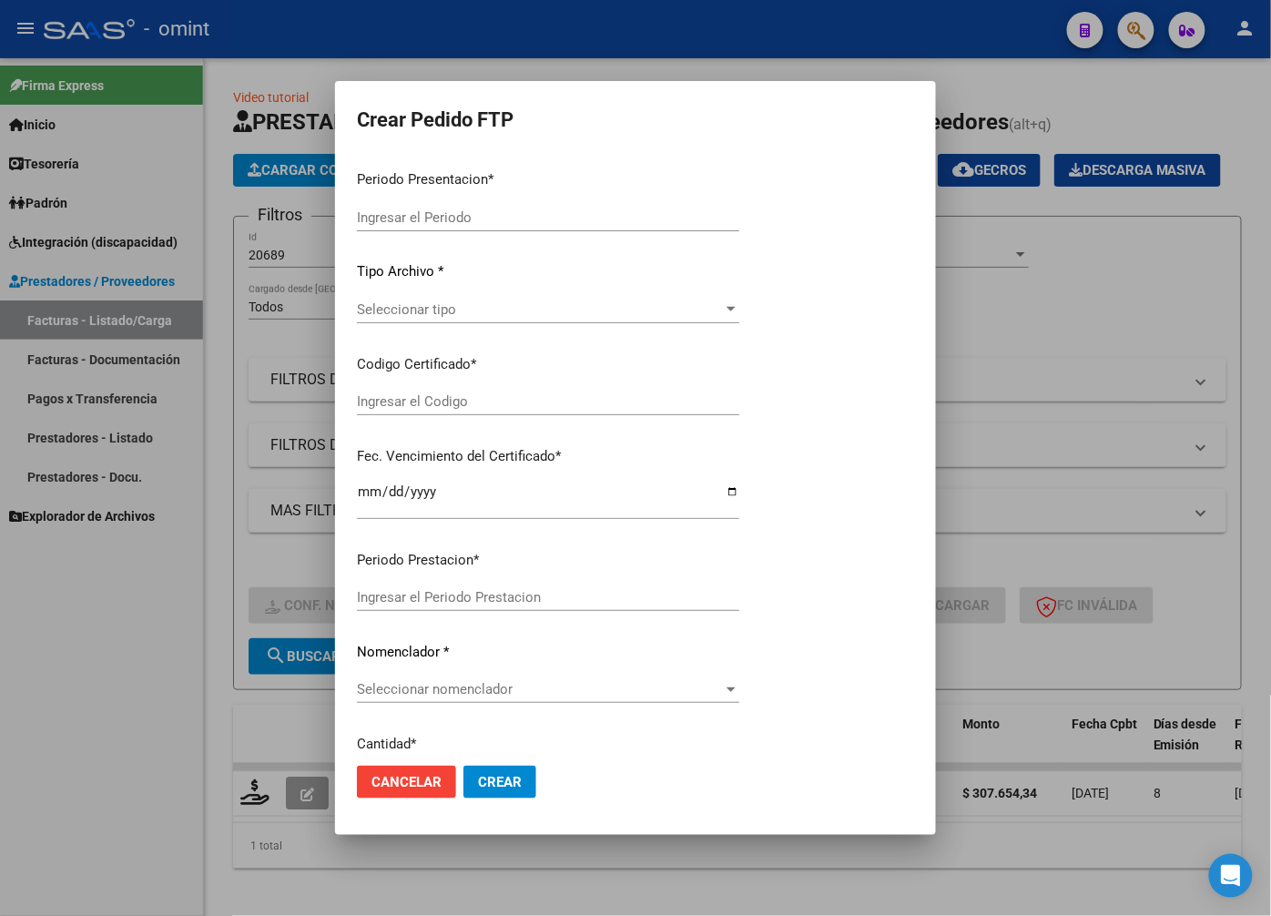
type input "202508"
type input "$ 307.654,34"
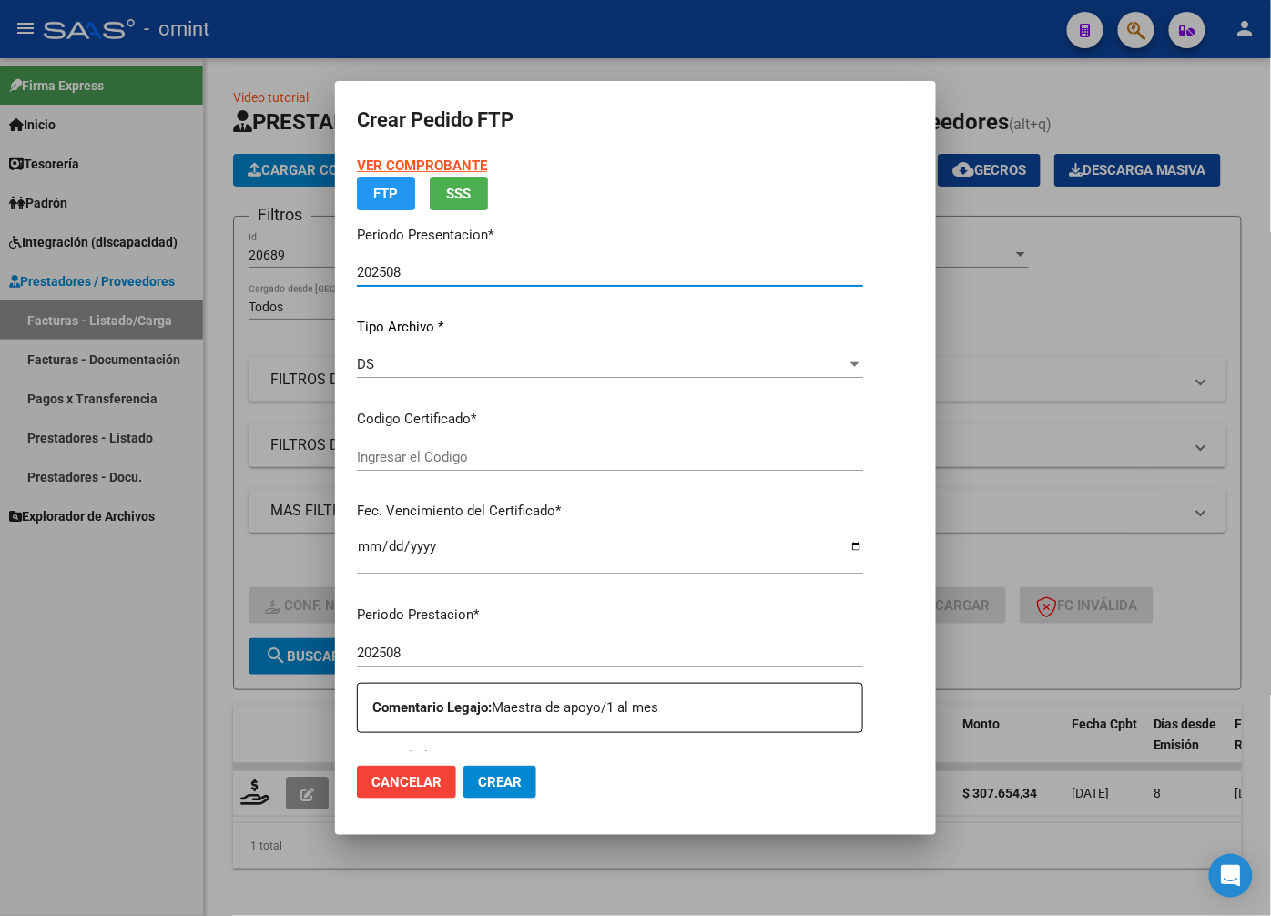
type input "3612212053"
type input "2028-03-01"
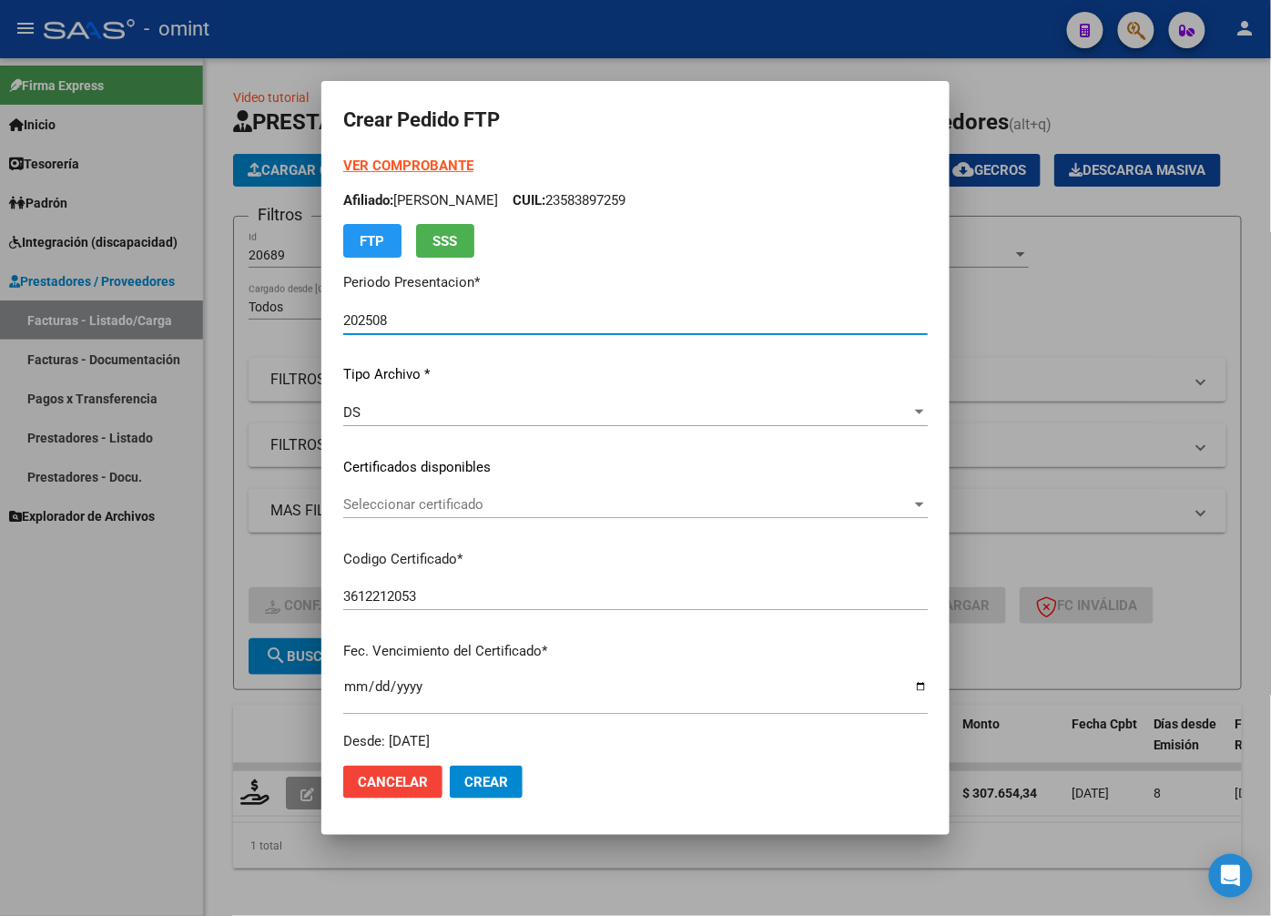
click at [912, 499] on span "Seleccionar certificado" at bounding box center [627, 504] width 568 height 16
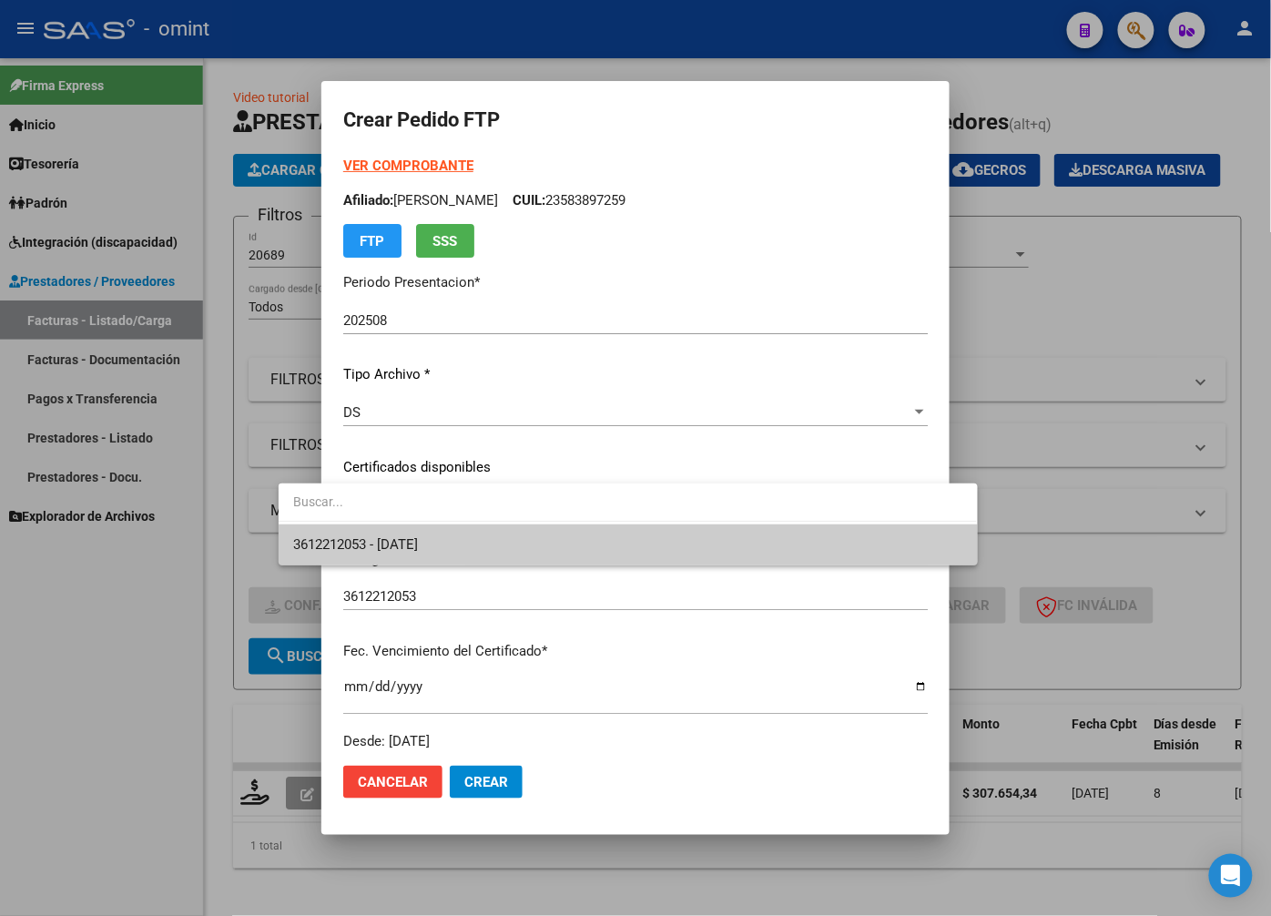
click at [869, 546] on span "3612212053 - 2028-03-01" at bounding box center [627, 545] width 669 height 41
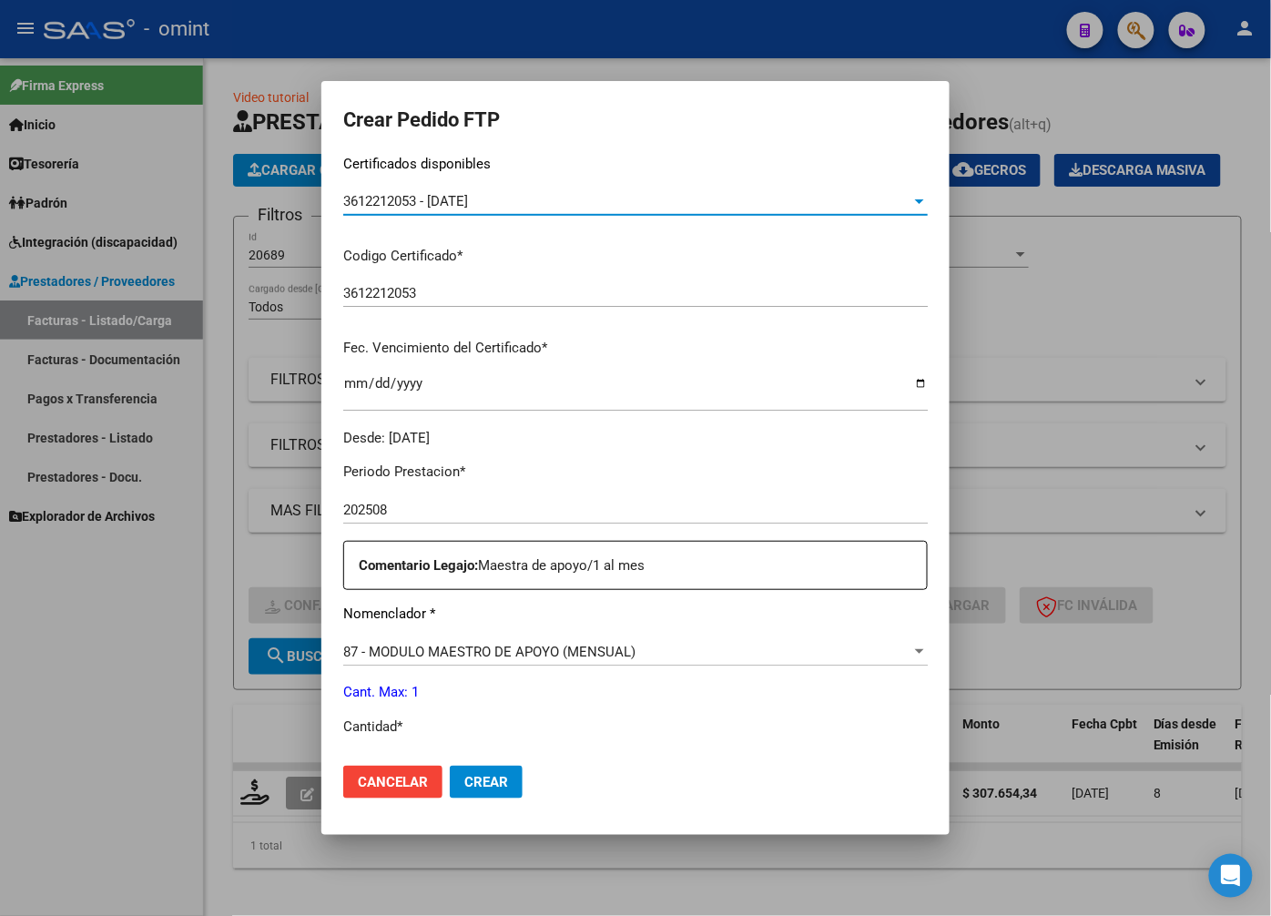
scroll to position [404, 0]
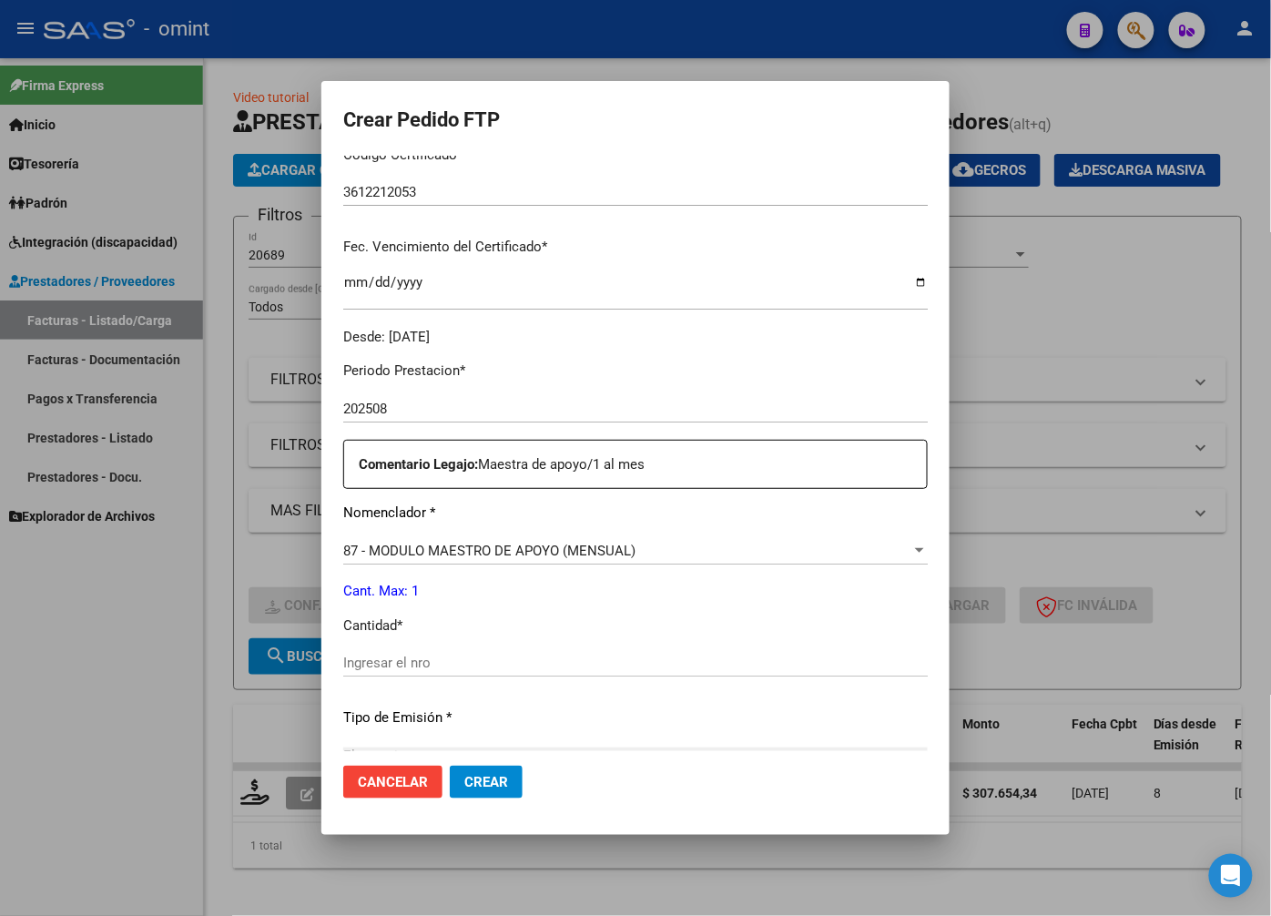
click at [371, 652] on div "Ingresar el nro" at bounding box center [635, 662] width 585 height 27
type input "1"
click at [639, 695] on div "Periodo Prestacion * 202508 Ingresar el Periodo Prestacion Comentario Legajo: M…" at bounding box center [635, 659] width 585 height 624
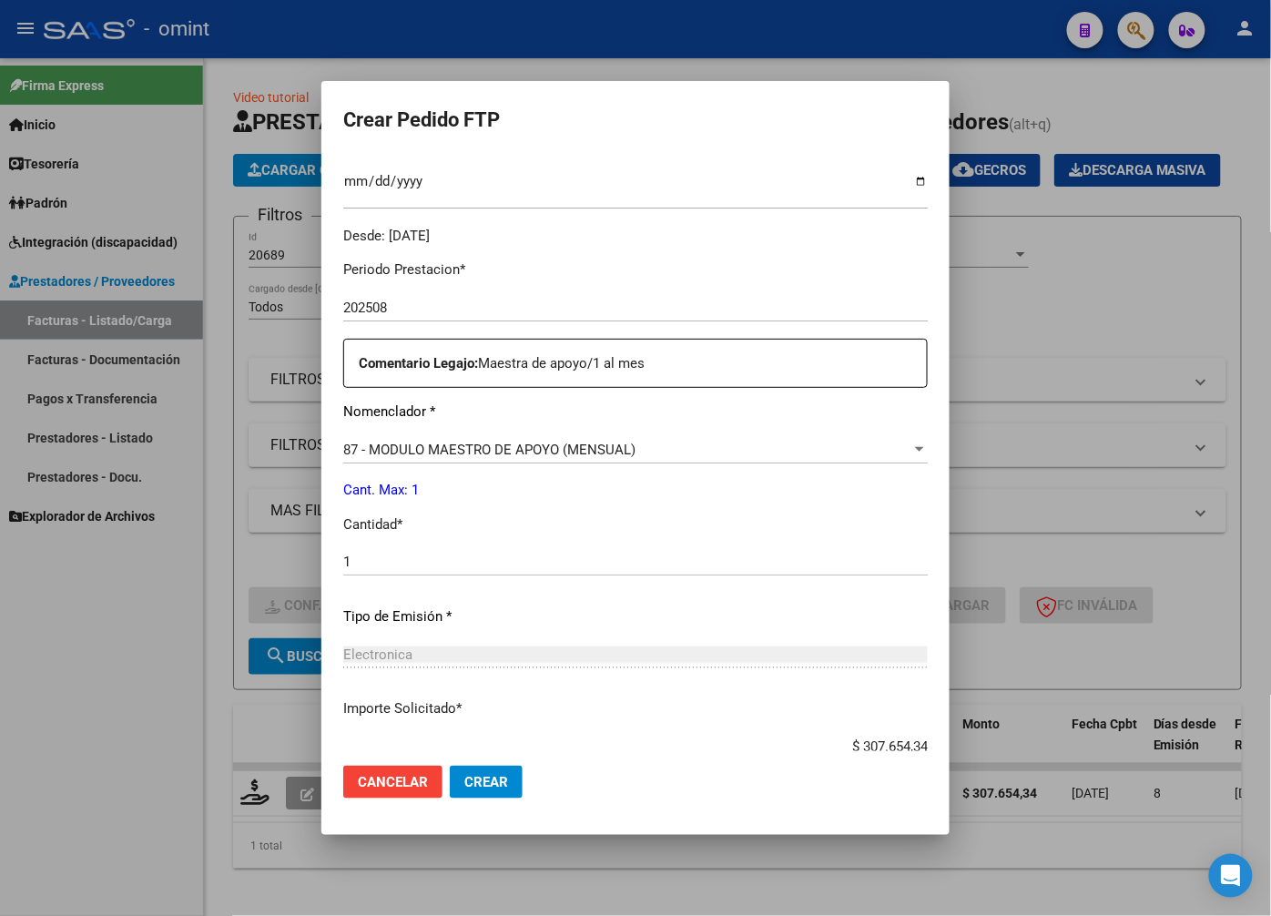
scroll to position [623, 0]
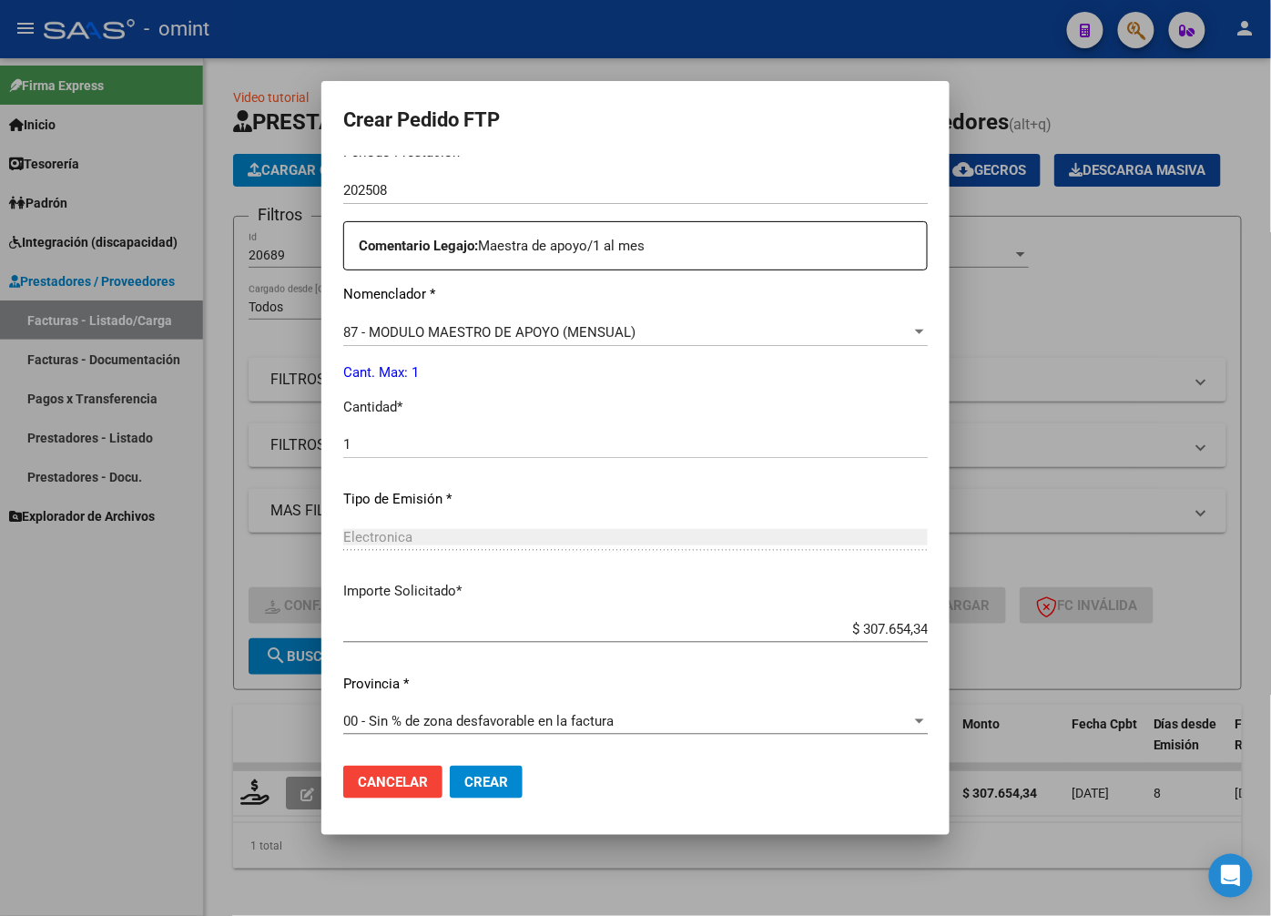
click at [464, 783] on span "Crear" at bounding box center [486, 782] width 44 height 16
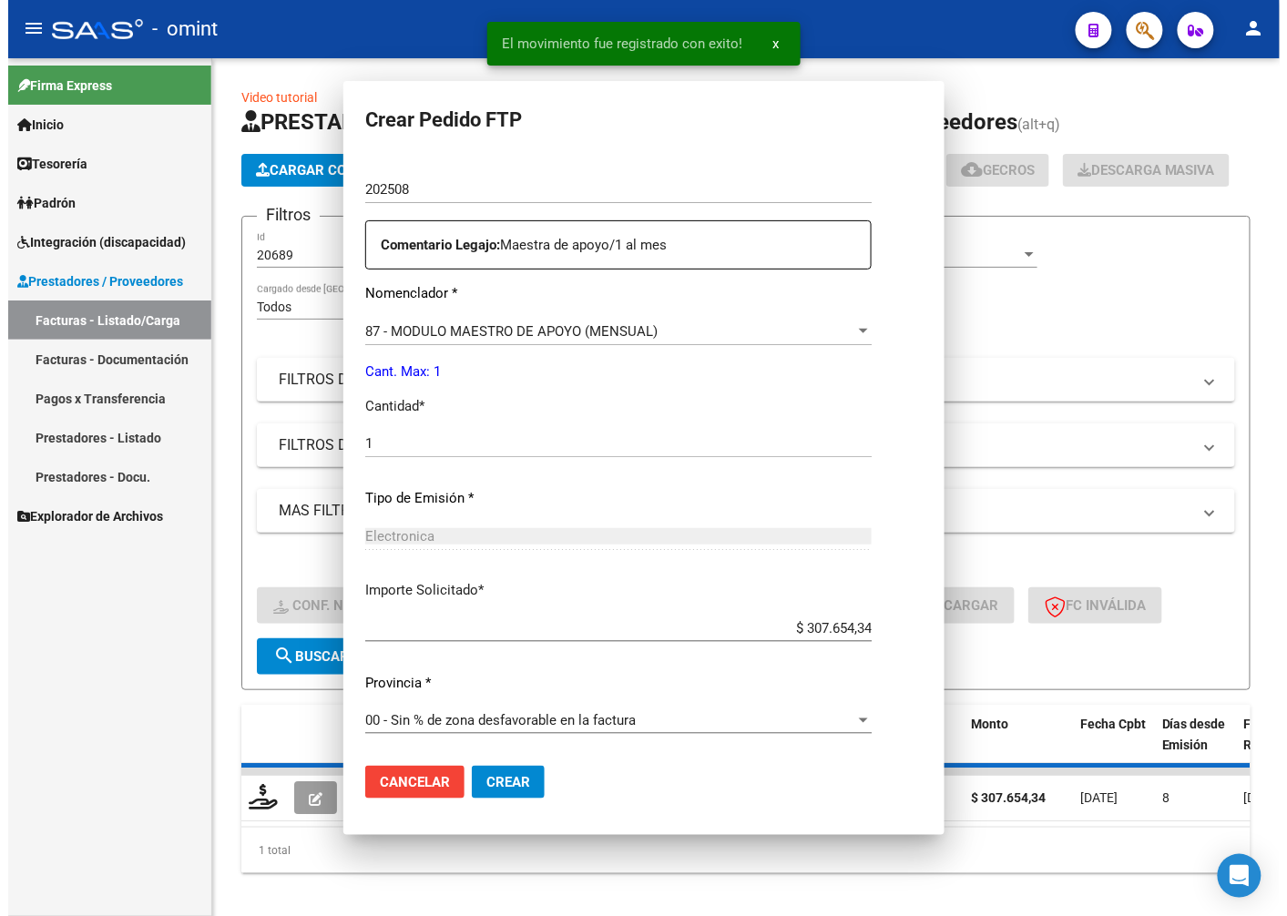
scroll to position [0, 0]
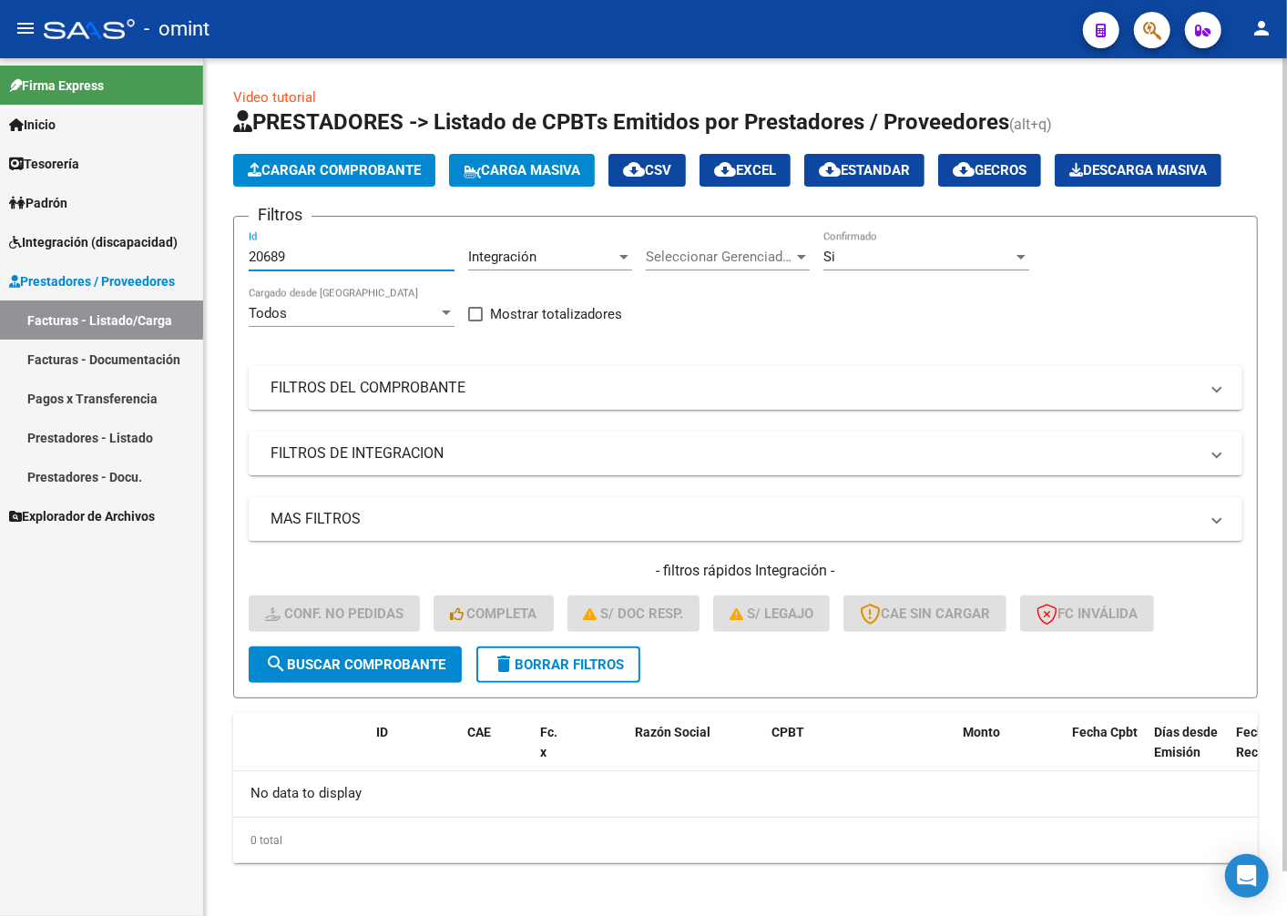
drag, startPoint x: 301, startPoint y: 307, endPoint x: 229, endPoint y: 295, distance: 72.9
click at [224, 295] on div "Video tutorial PRESTADORES -> Listado de CPBTs Emitidos por Prestadores / Prove…" at bounding box center [745, 489] width 1083 height 863
paste input "20302"
type input "20302"
click at [349, 673] on span "search Buscar Comprobante" at bounding box center [355, 665] width 180 height 16
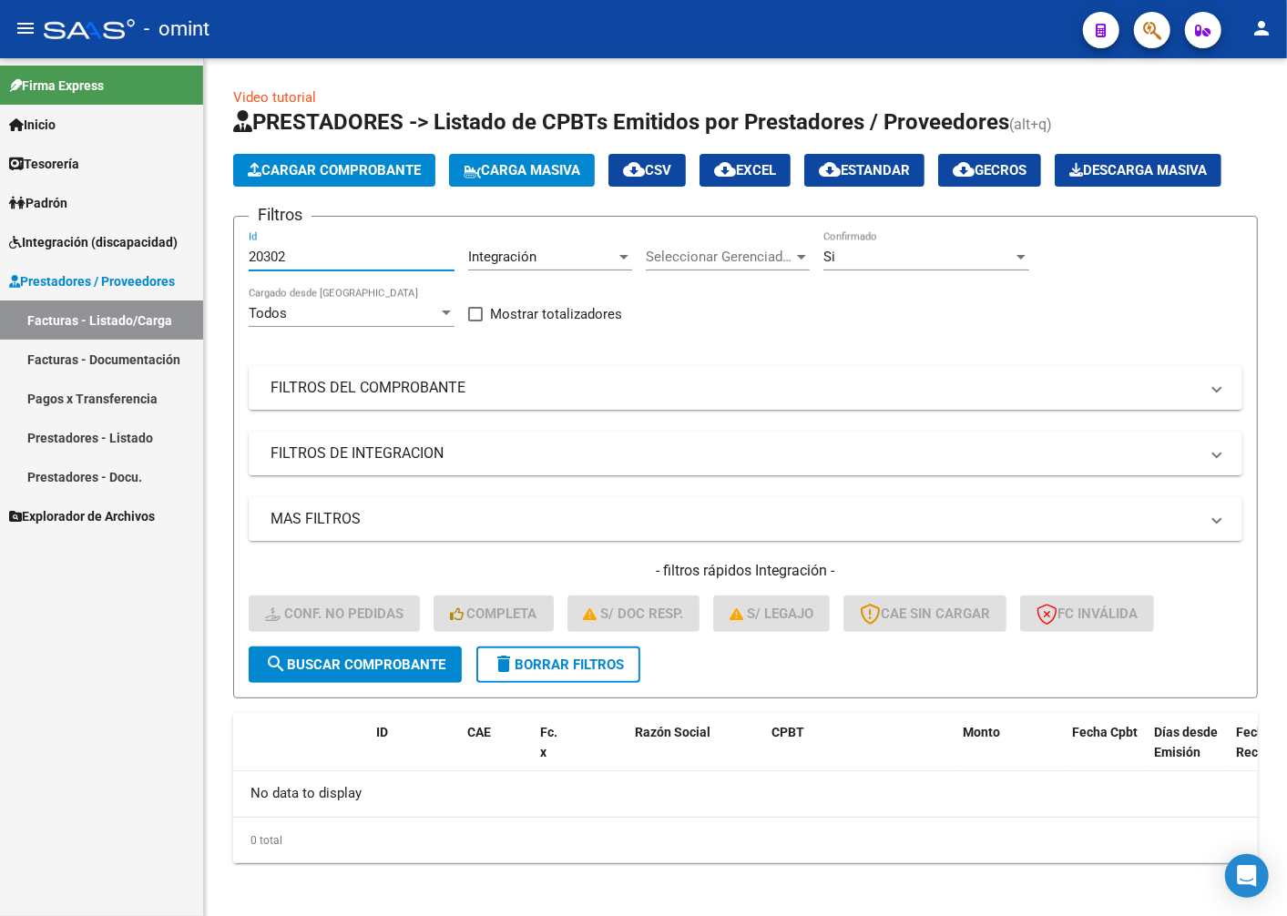
drag, startPoint x: 295, startPoint y: 303, endPoint x: 182, endPoint y: 286, distance: 114.2
click at [182, 286] on mat-sidenav-container "Firma Express Inicio Calendario SSS Instructivos Contacto OS Tesorería Extracto…" at bounding box center [643, 487] width 1287 height 858
paste input "20296"
type input "20296"
click at [378, 673] on span "search Buscar Comprobante" at bounding box center [355, 665] width 180 height 16
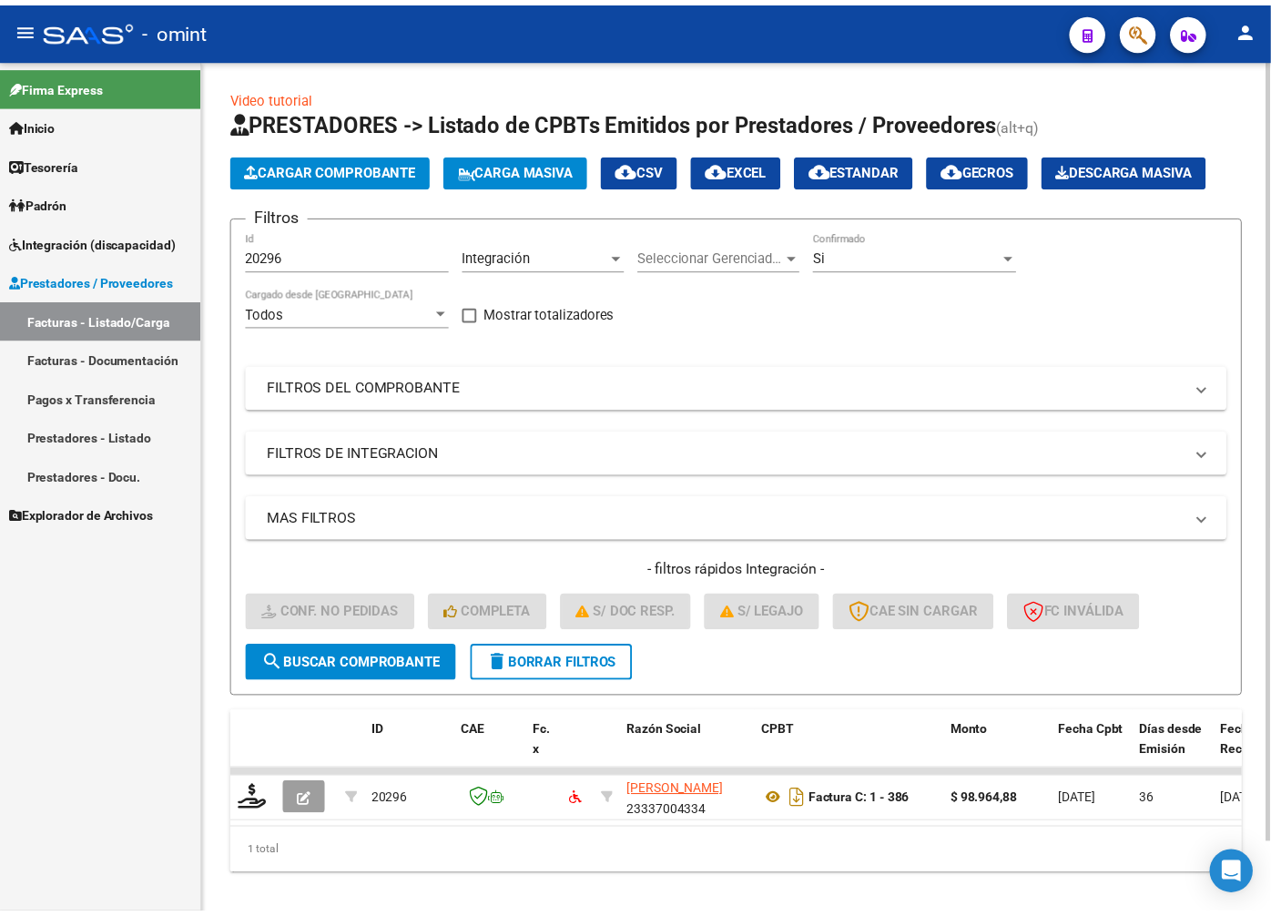
scroll to position [77, 0]
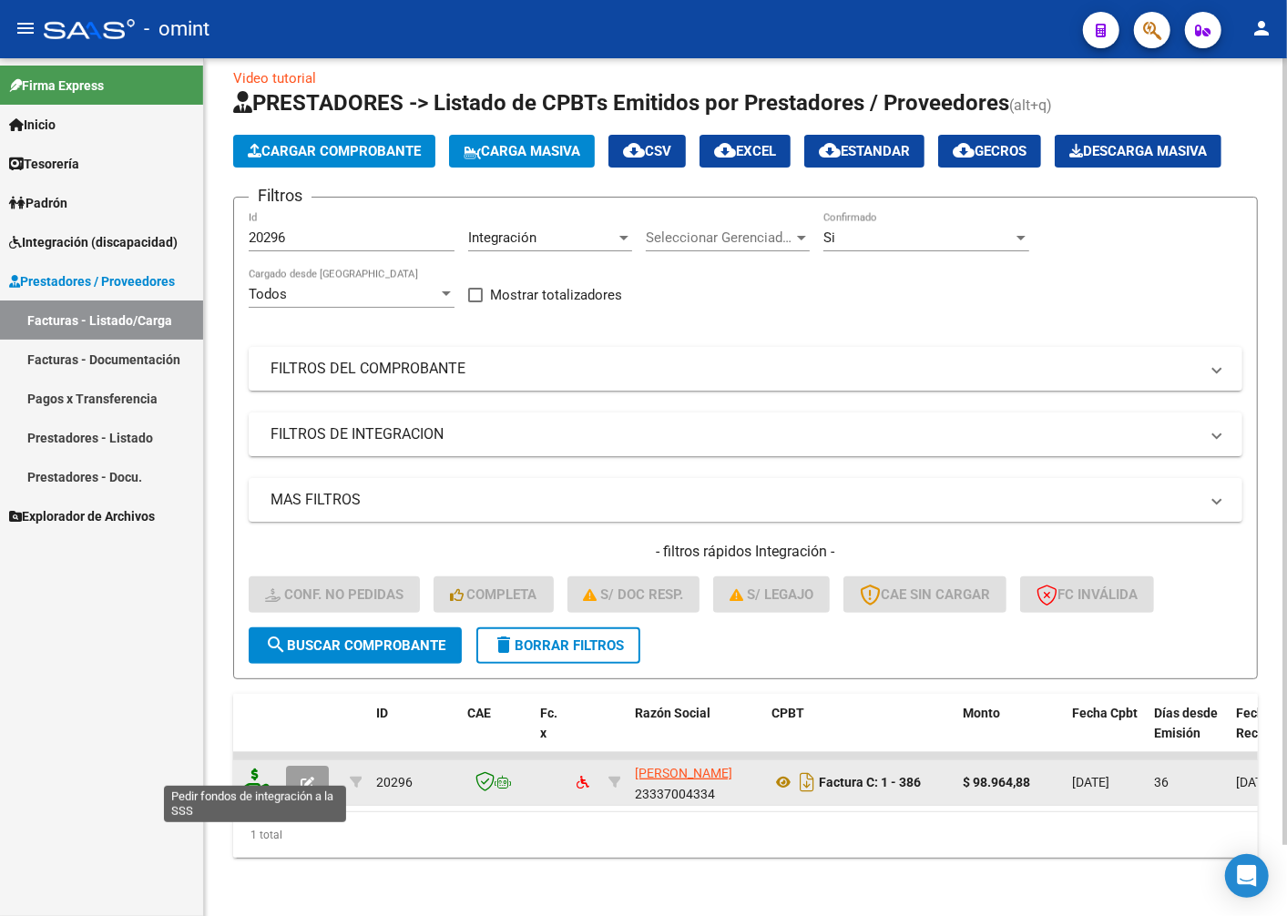
click at [252, 769] on icon at bounding box center [254, 781] width 29 height 25
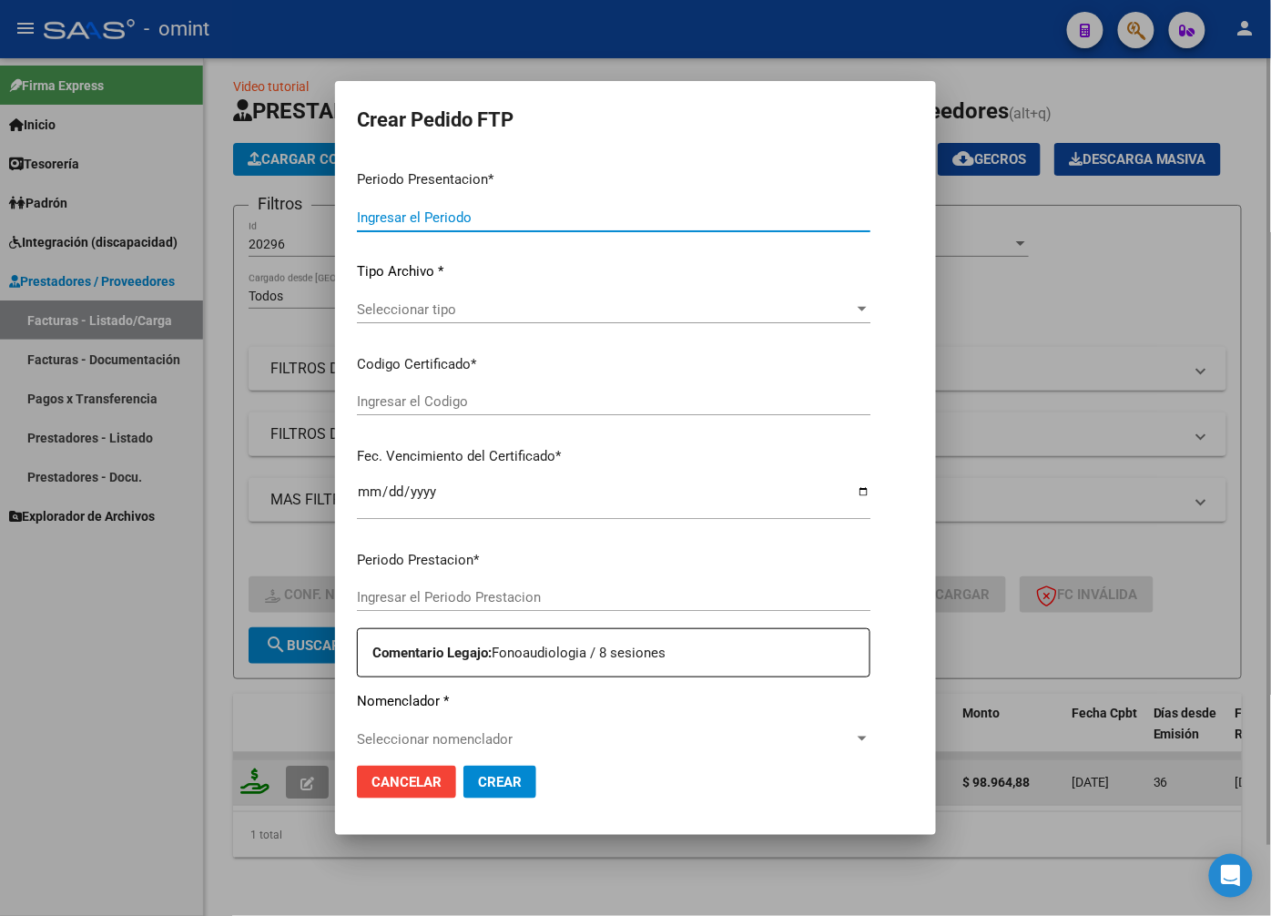
type input "202508"
type input "202507"
type input "$ 98.964,88"
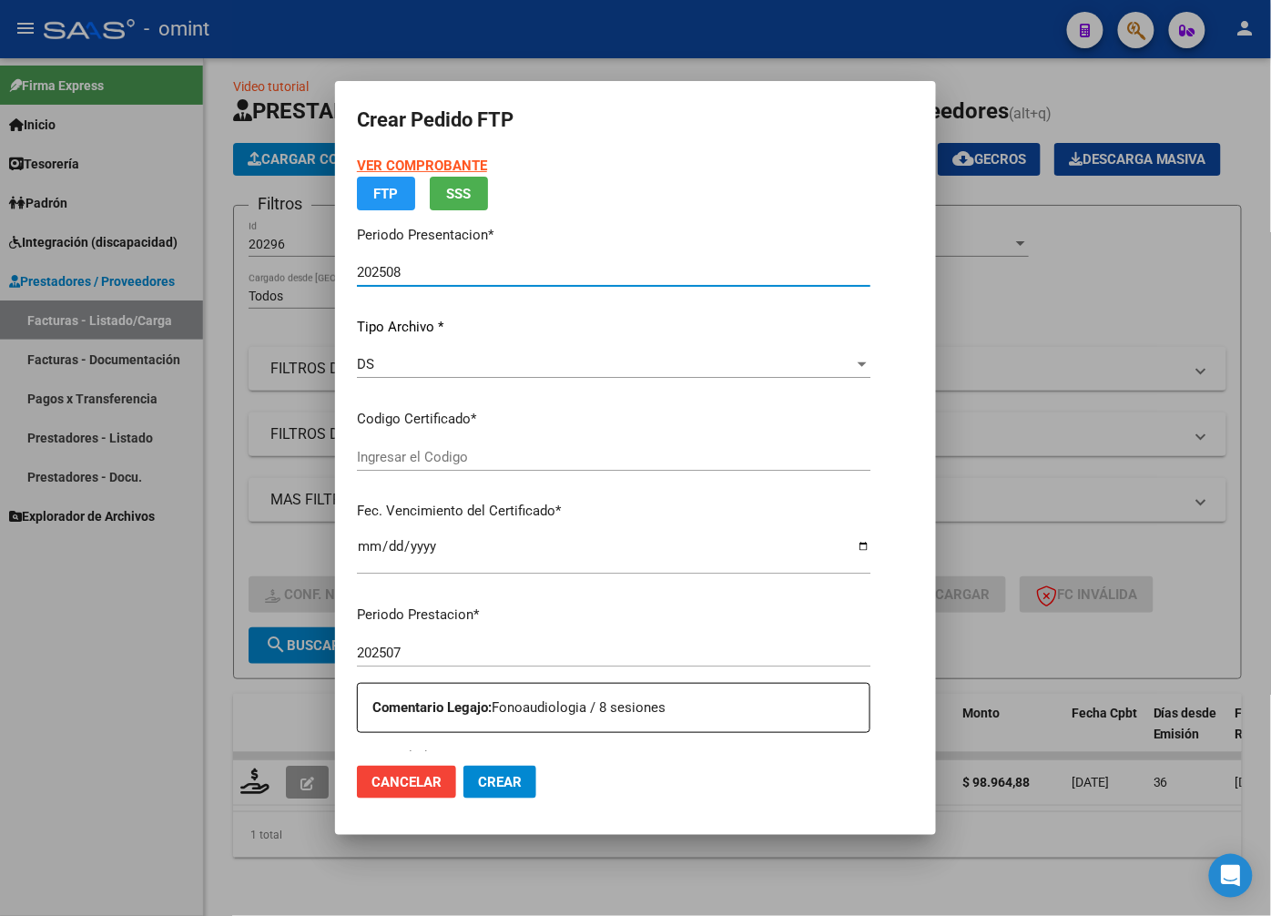
type input "3612212053"
type input "2028-03-01"
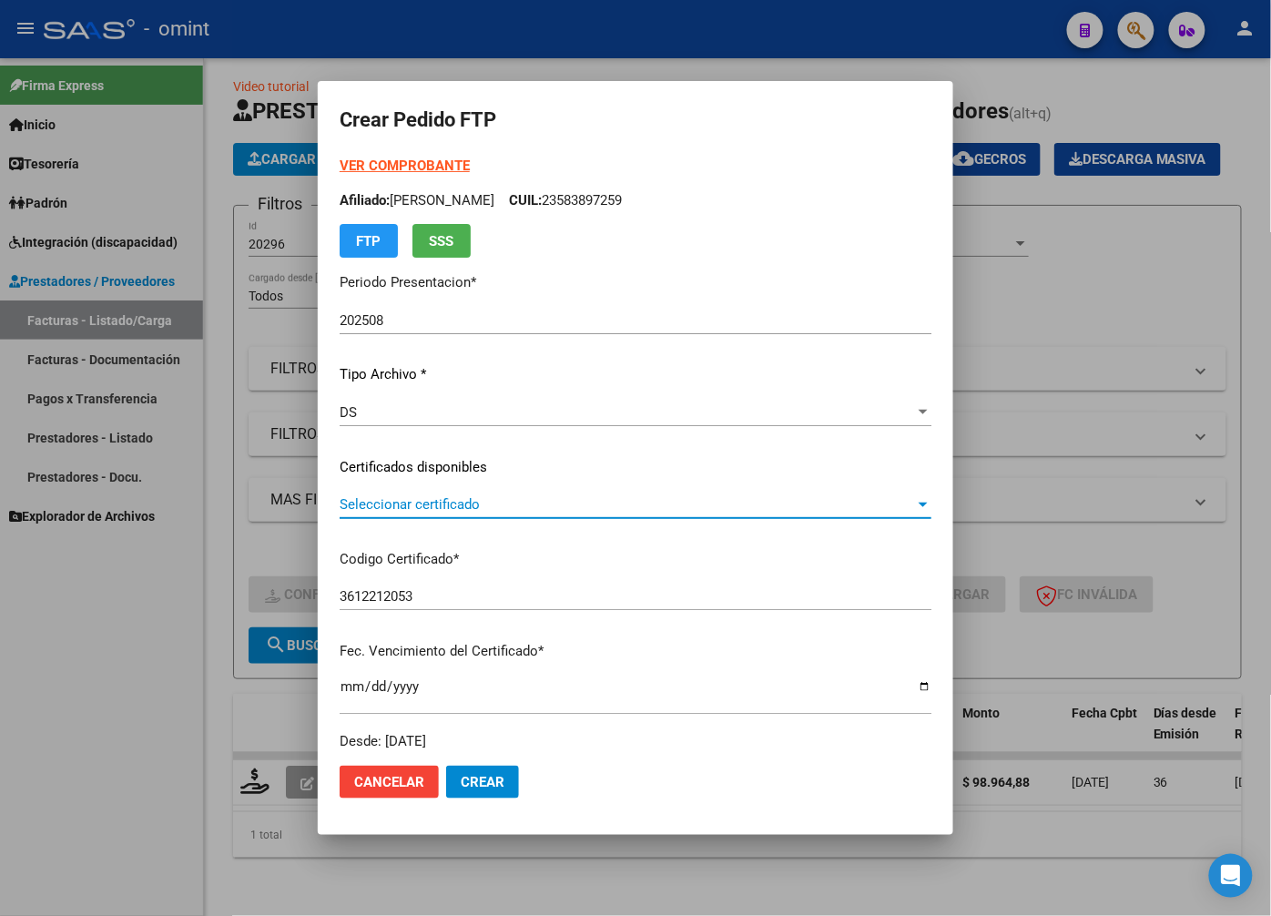
click at [915, 502] on span "Seleccionar certificado" at bounding box center [628, 504] width 576 height 16
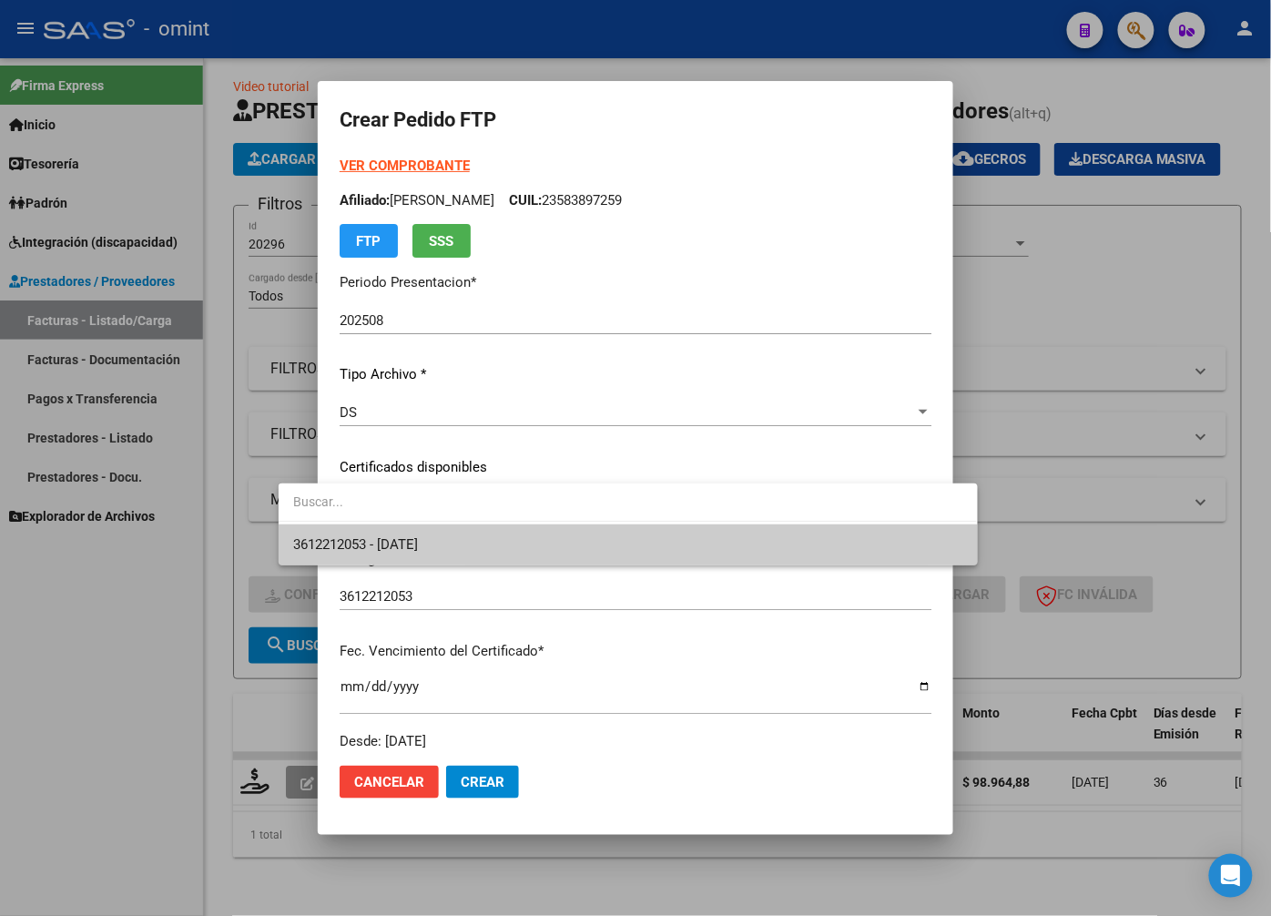
click at [829, 546] on span "3612212053 - 2028-03-01" at bounding box center [627, 545] width 669 height 41
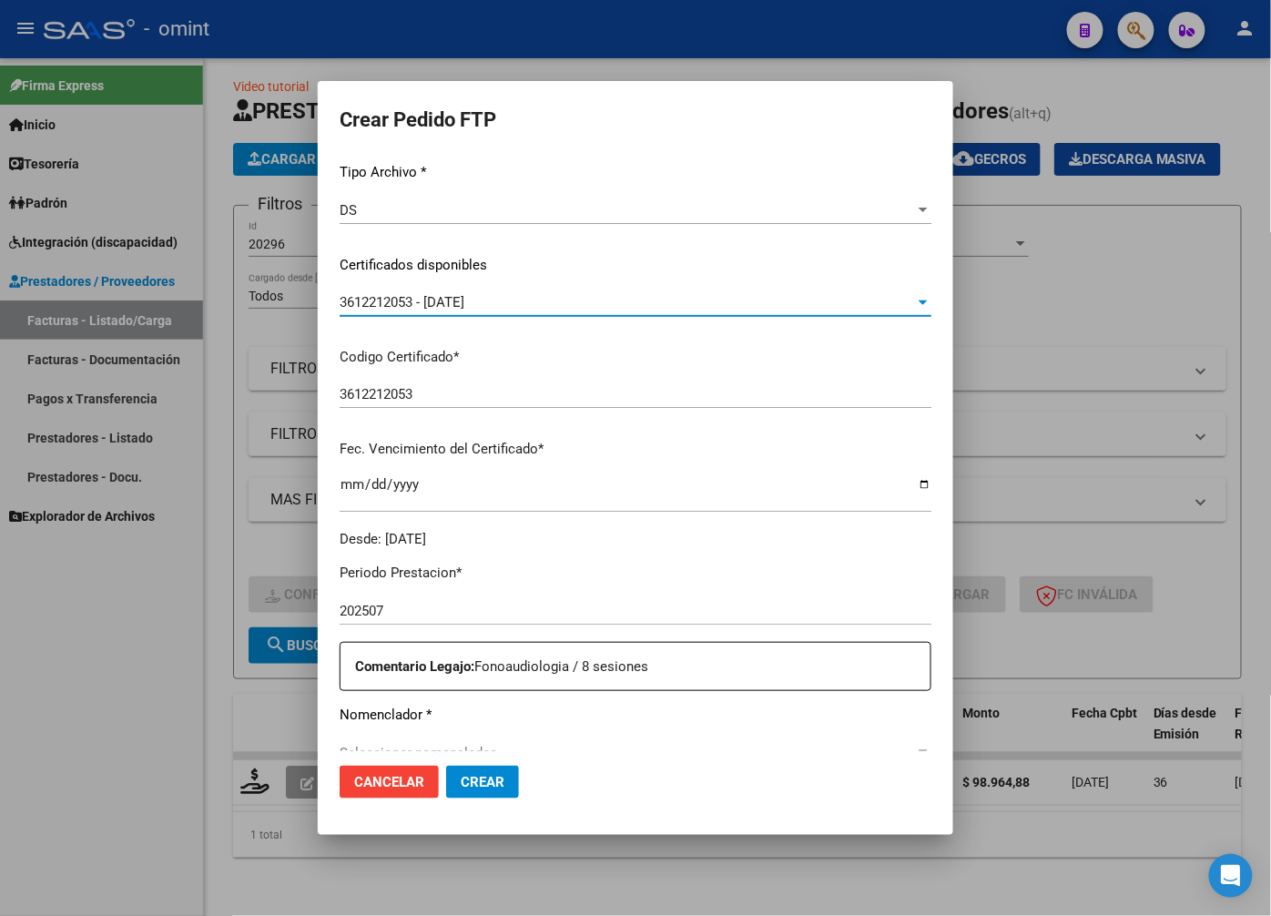
scroll to position [404, 0]
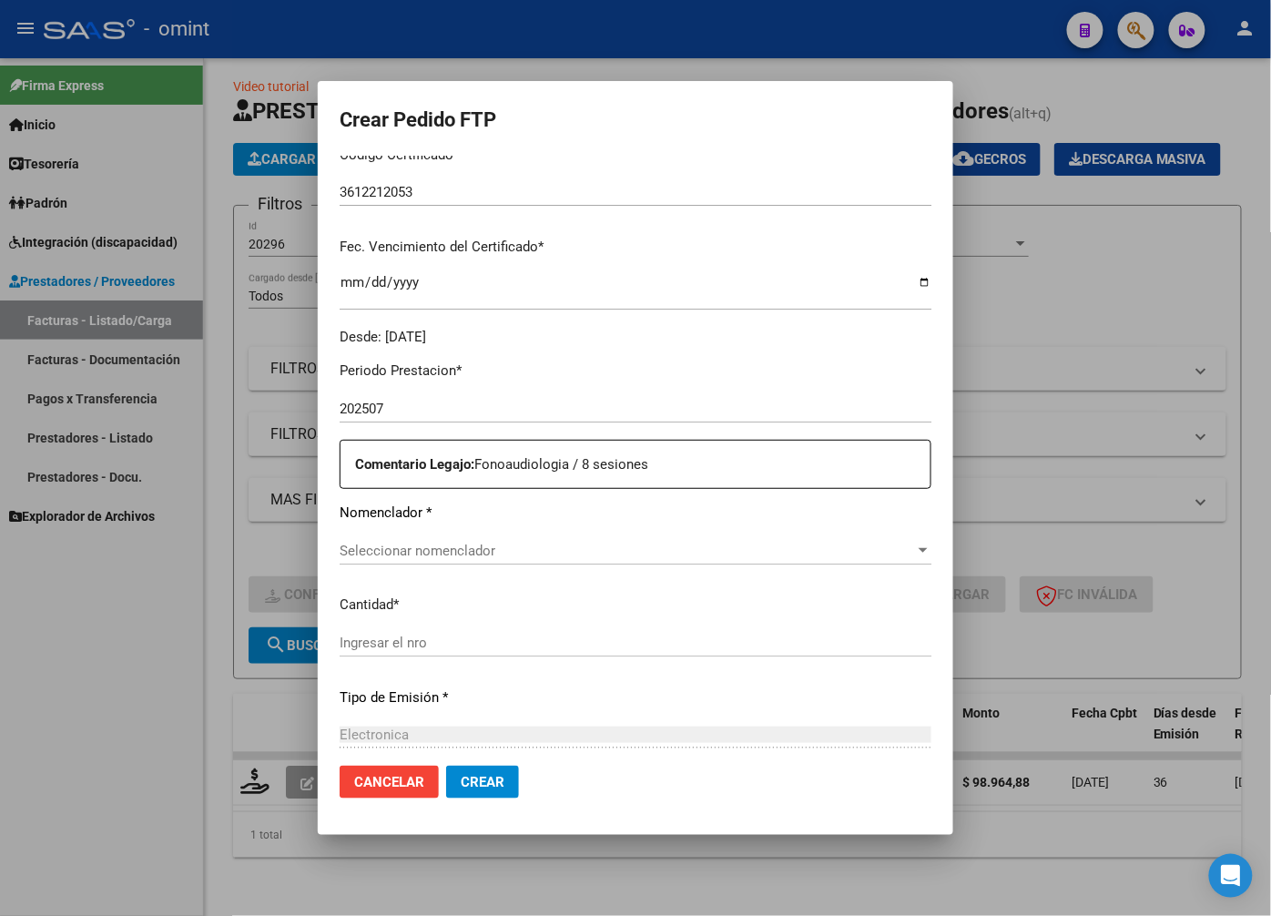
click at [374, 546] on span "Seleccionar nomenclador" at bounding box center [628, 551] width 576 height 16
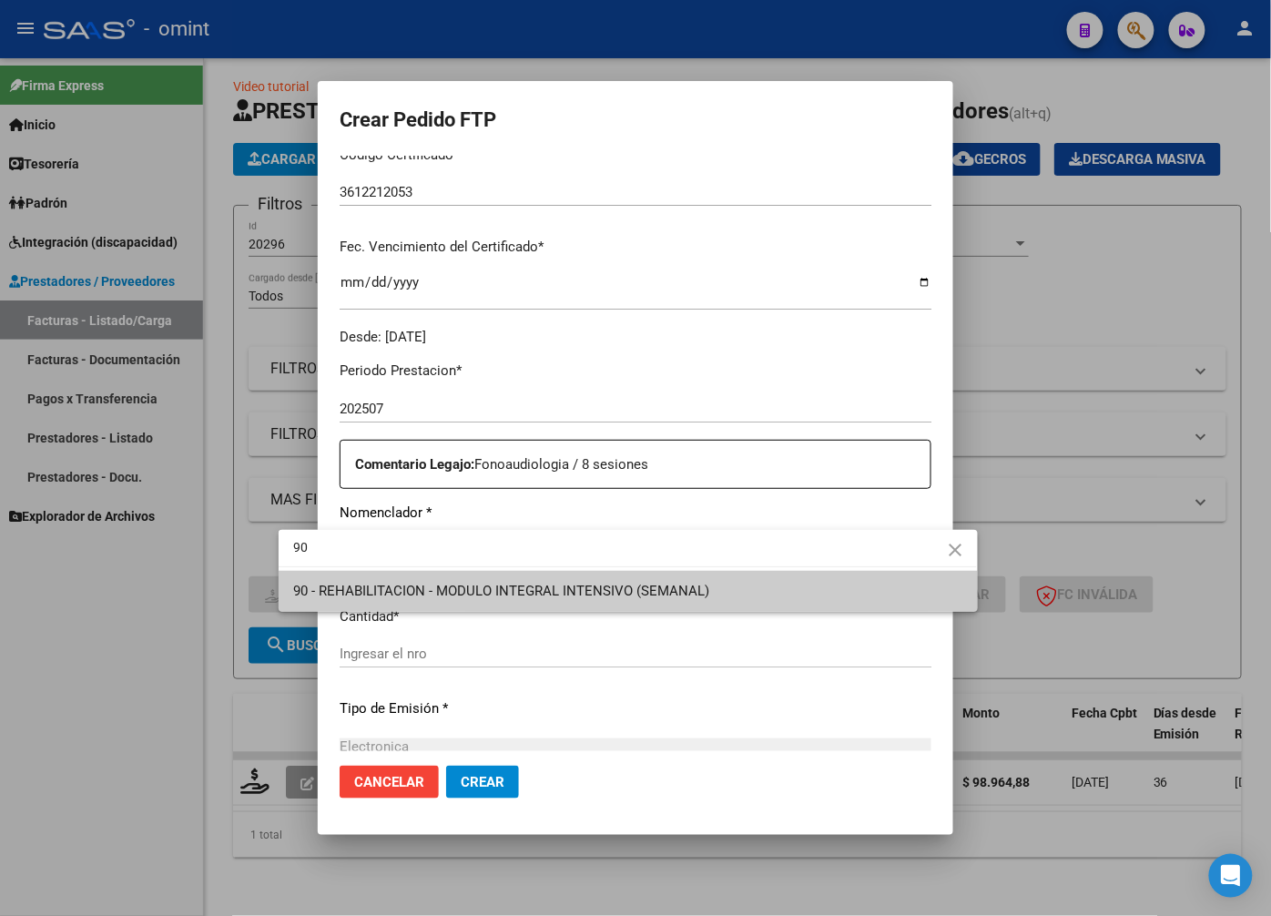
type input "90"
click at [433, 606] on span "90 - REHABILITACION - MODULO INTEGRAL INTENSIVO (SEMANAL)" at bounding box center [627, 591] width 669 height 41
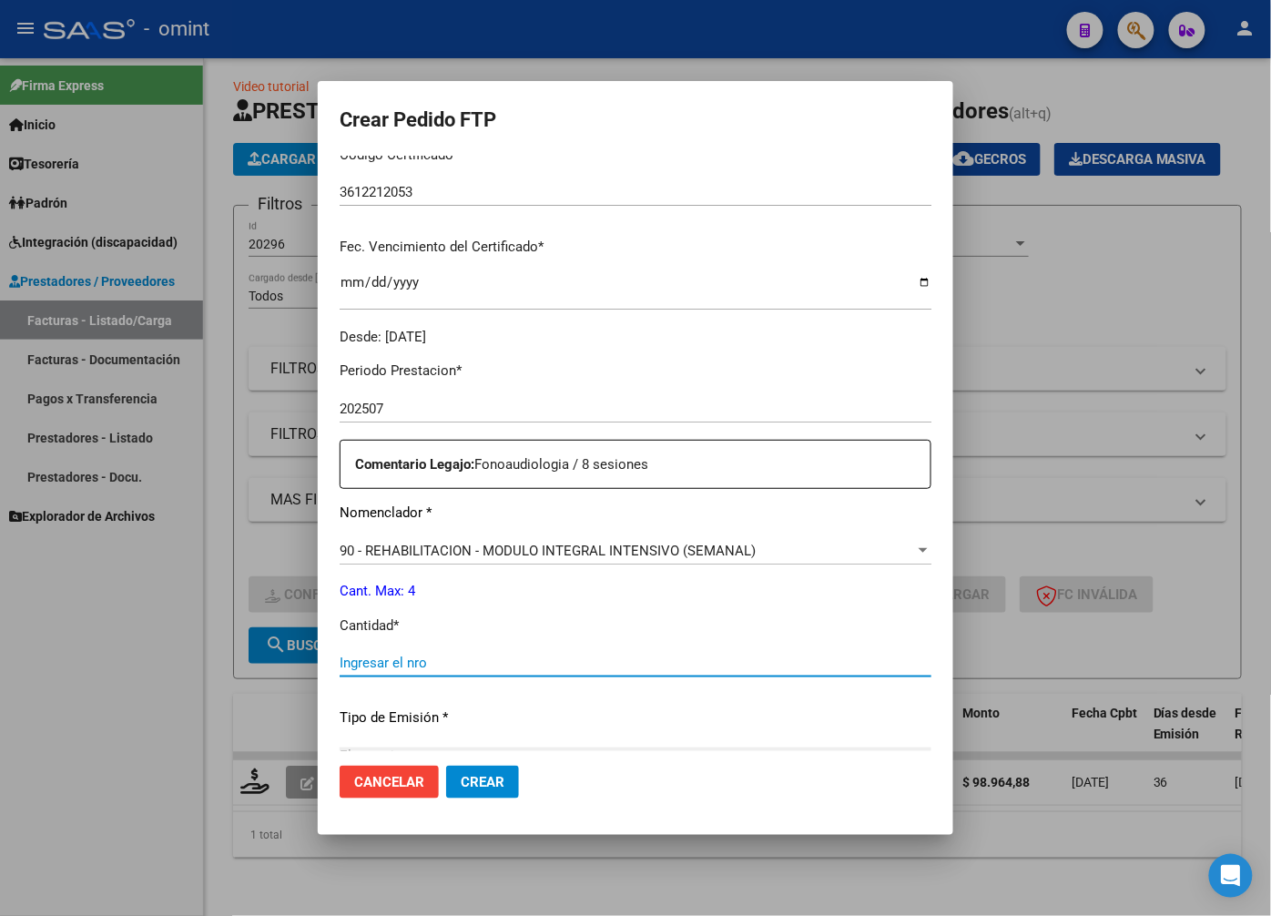
click at [383, 658] on input "Ingresar el nro" at bounding box center [636, 663] width 592 height 16
type input "4"
click at [625, 696] on div "Periodo Prestacion * 202507 Ingresar el Periodo Prestacion Comentario Legajo: F…" at bounding box center [636, 659] width 592 height 624
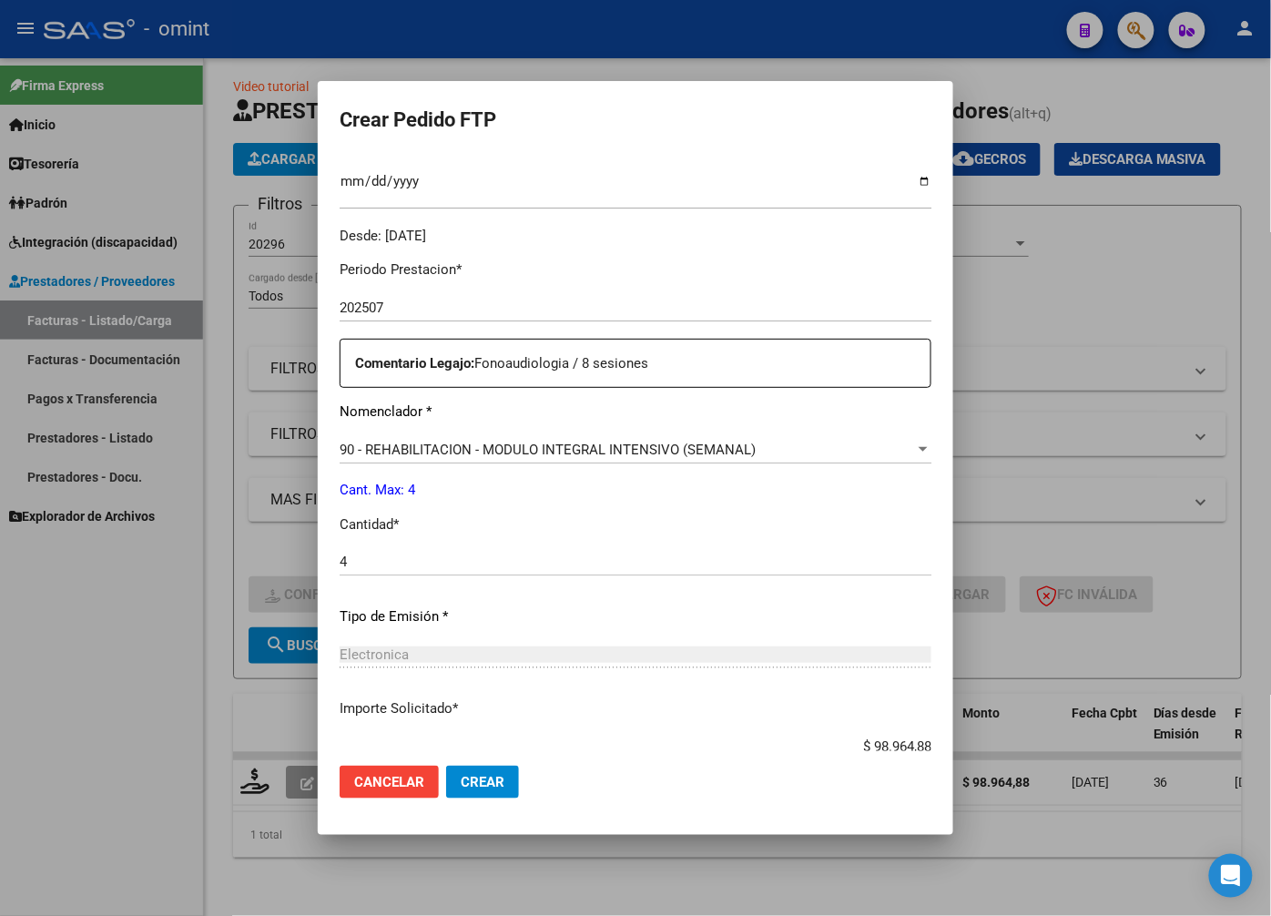
scroll to position [623, 0]
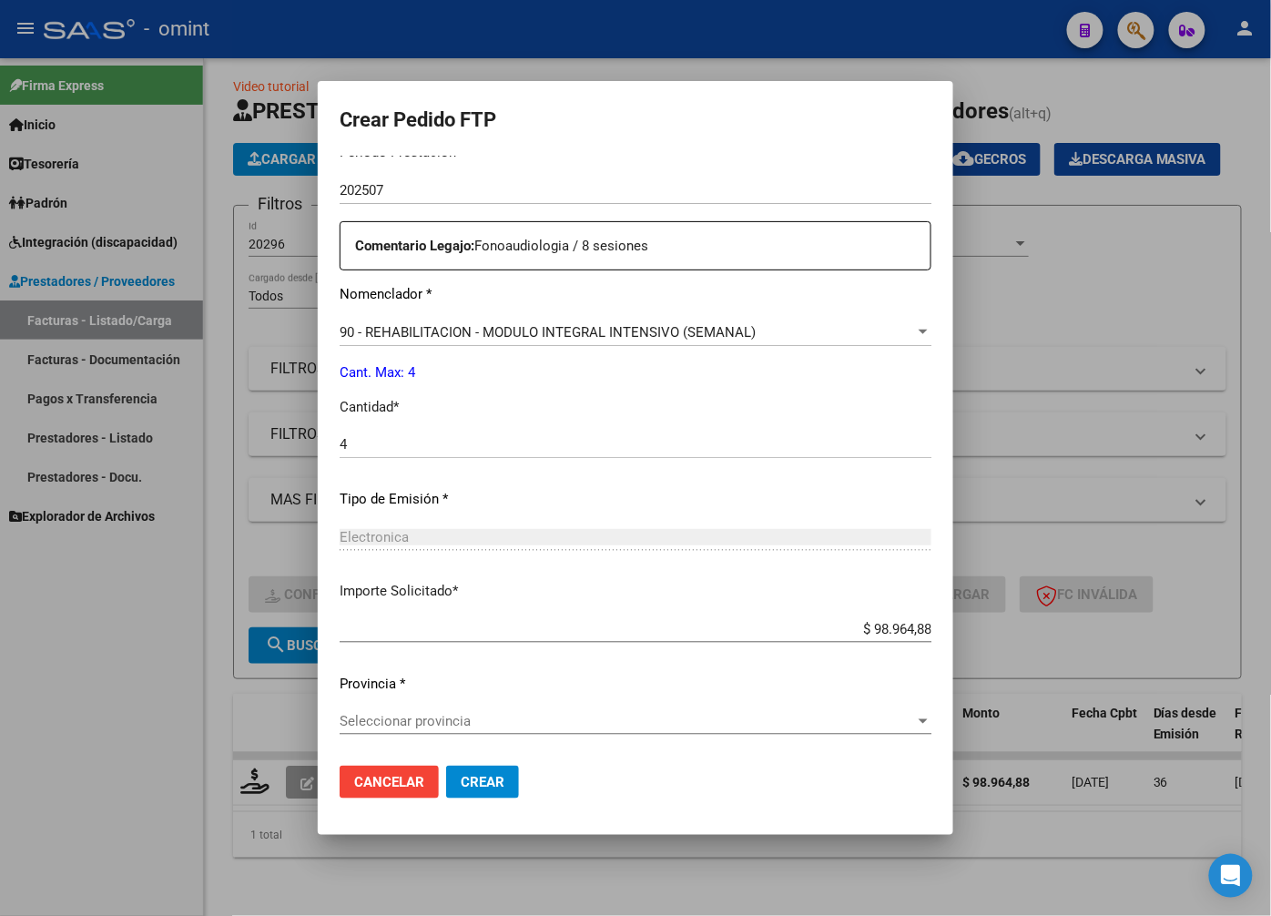
click at [916, 710] on div "Seleccionar provincia Seleccionar provincia" at bounding box center [636, 721] width 592 height 27
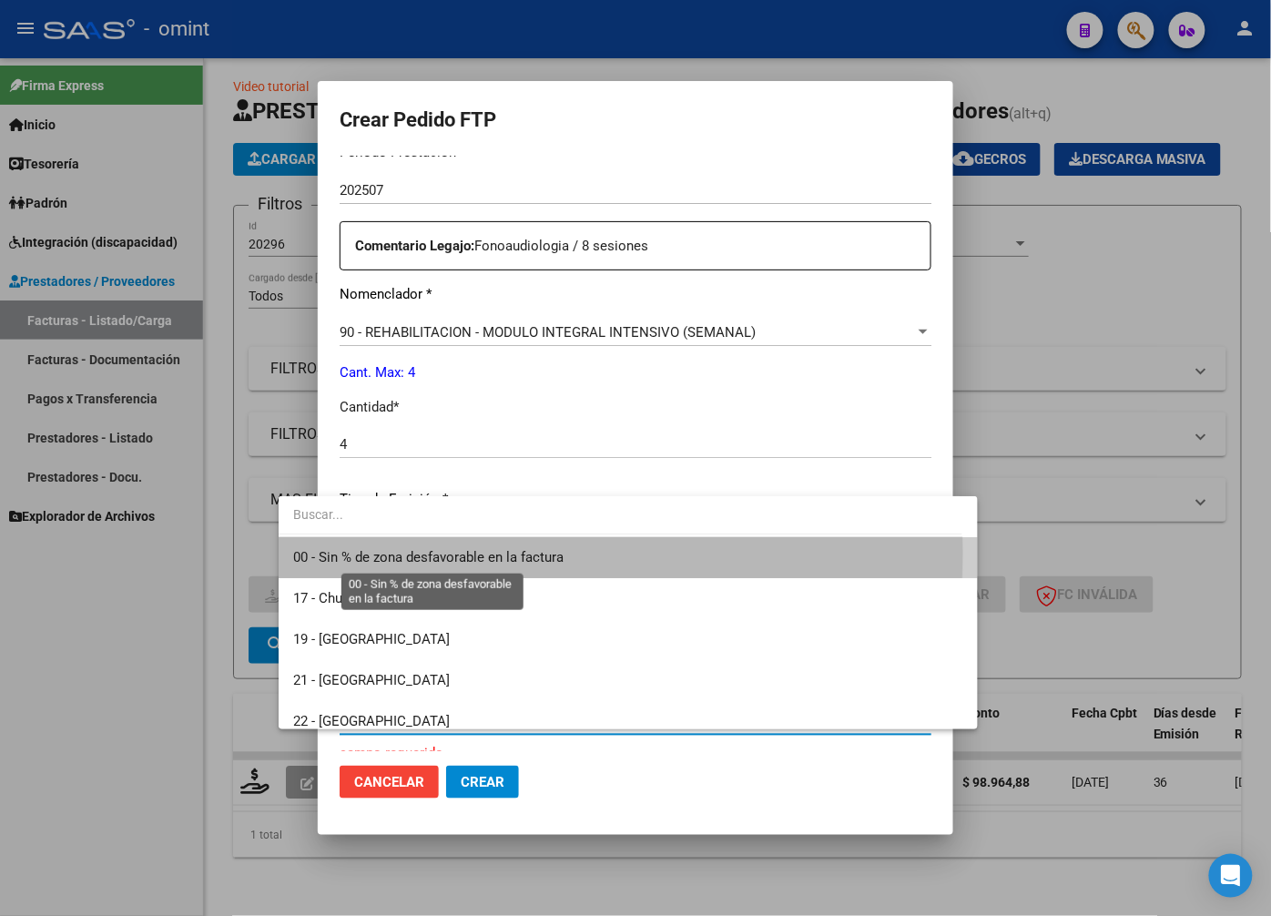
click at [398, 554] on span "00 - Sin % de zona desfavorable en la factura" at bounding box center [428, 557] width 270 height 16
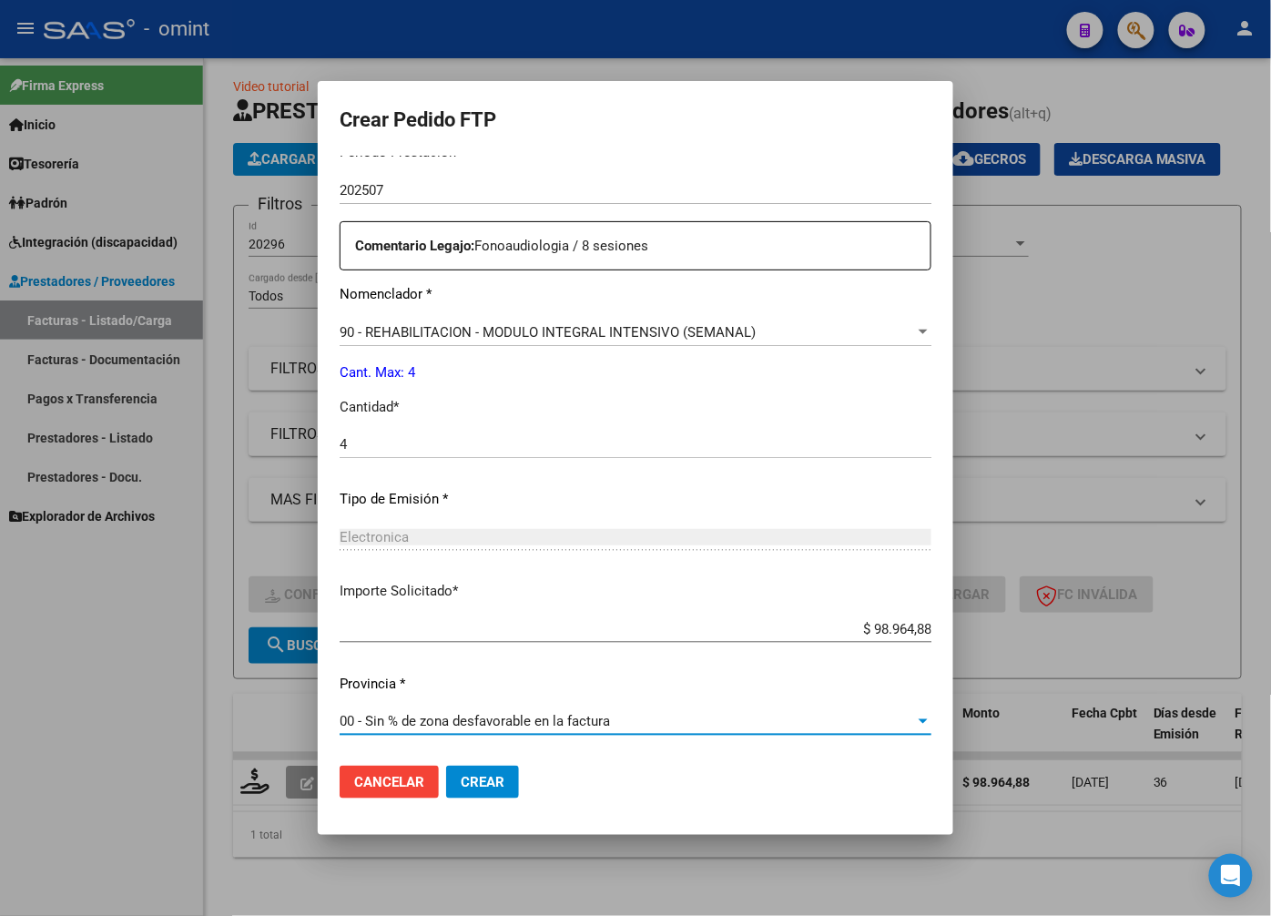
click at [461, 781] on span "Crear" at bounding box center [483, 782] width 44 height 16
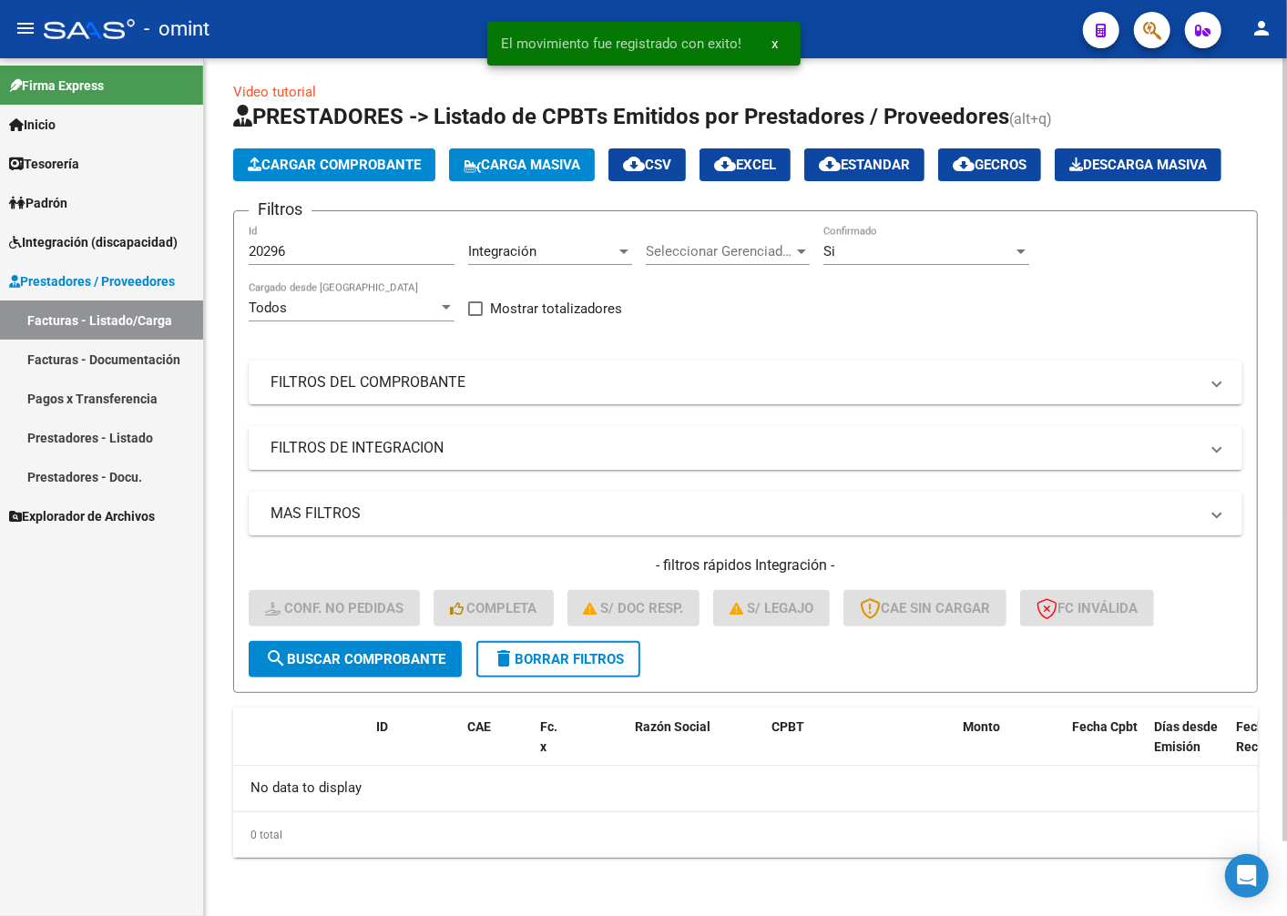
scroll to position [48, 0]
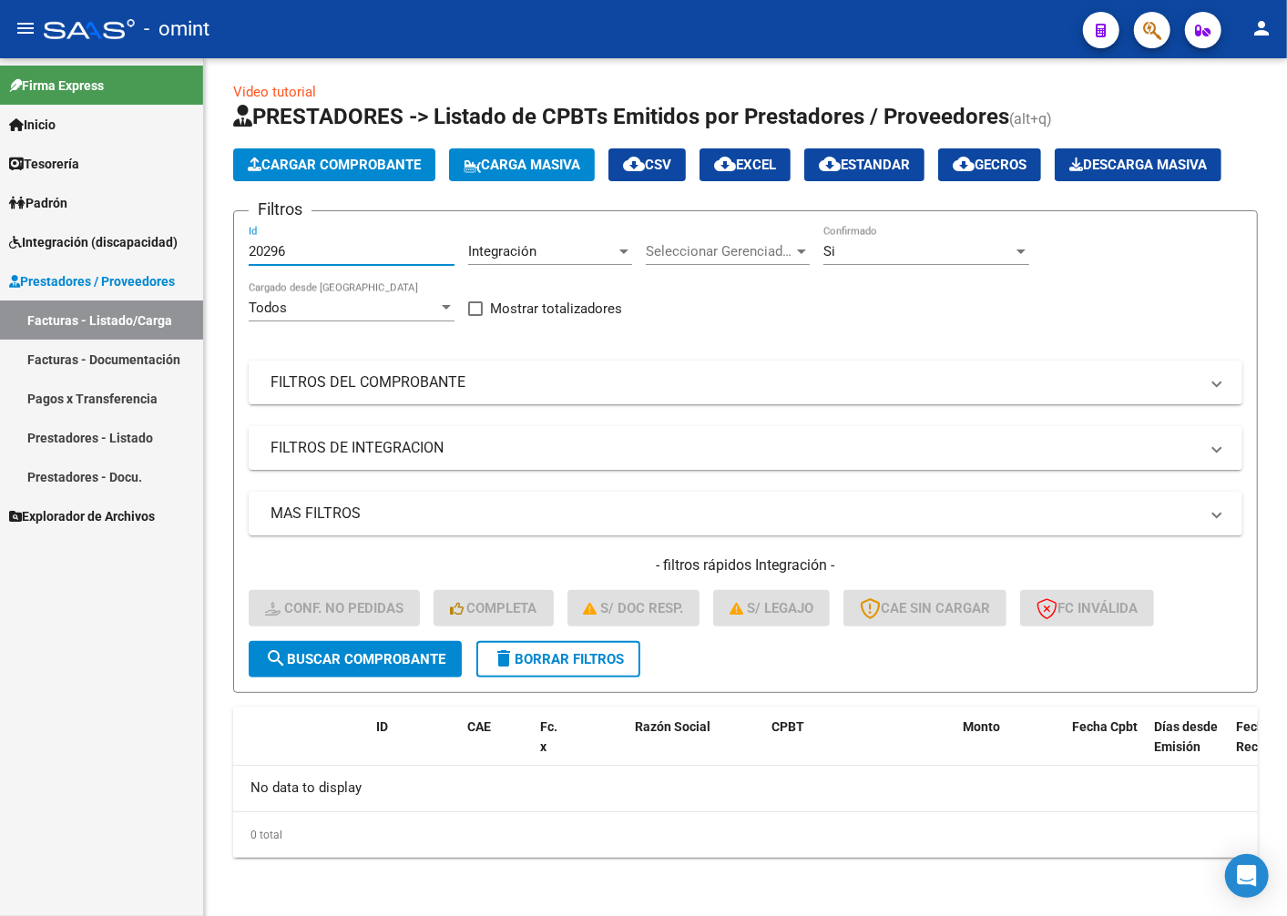
drag, startPoint x: 302, startPoint y: 258, endPoint x: 202, endPoint y: 220, distance: 106.9
click at [206, 228] on div "Video tutorial PRESTADORES -> Listado de CPBTs Emitidos por Prestadores / Prove…" at bounding box center [745, 484] width 1083 height 863
paste input "20302"
type input "20302"
click at [333, 652] on span "search Buscar Comprobante" at bounding box center [355, 659] width 180 height 16
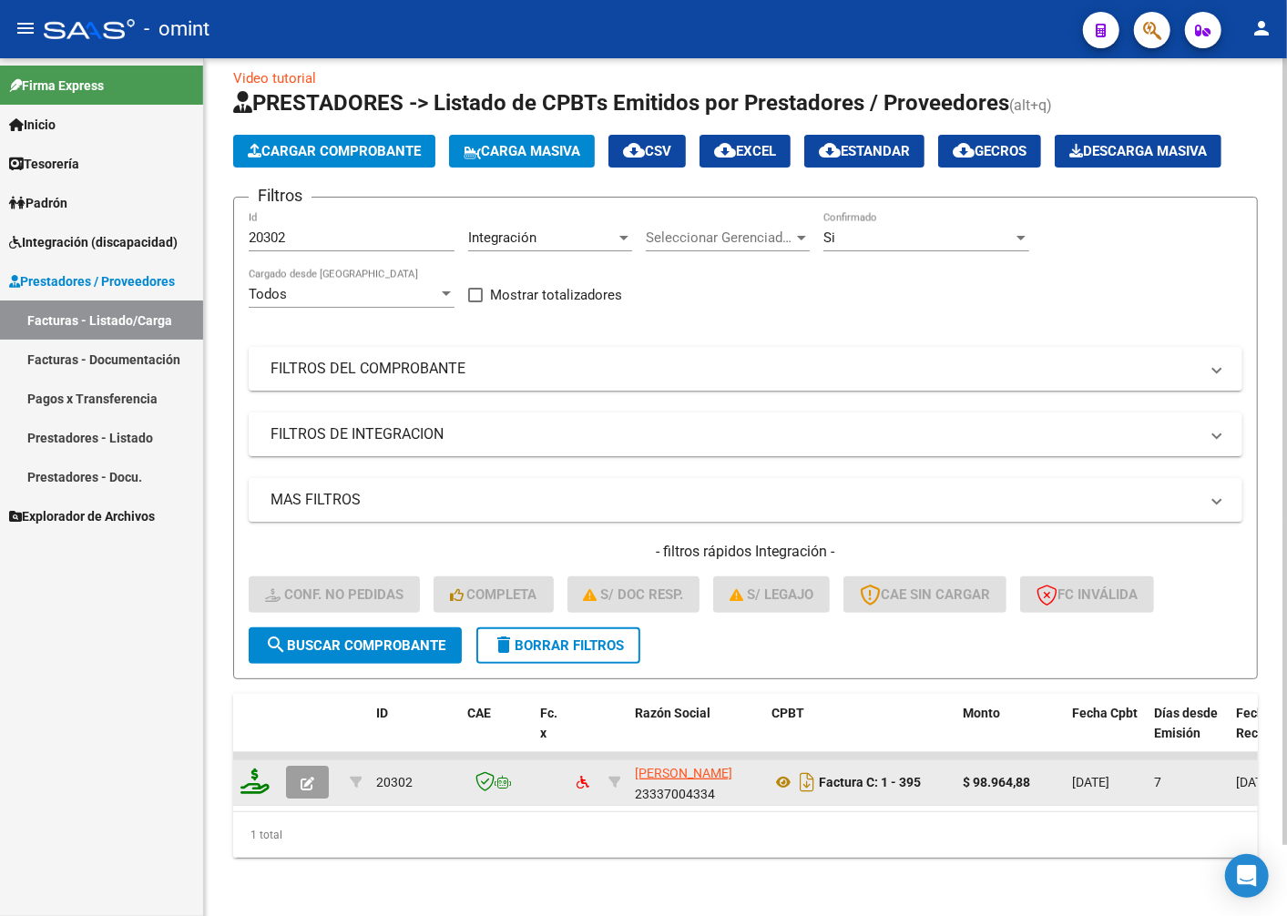
click at [265, 794] on icon at bounding box center [254, 781] width 29 height 25
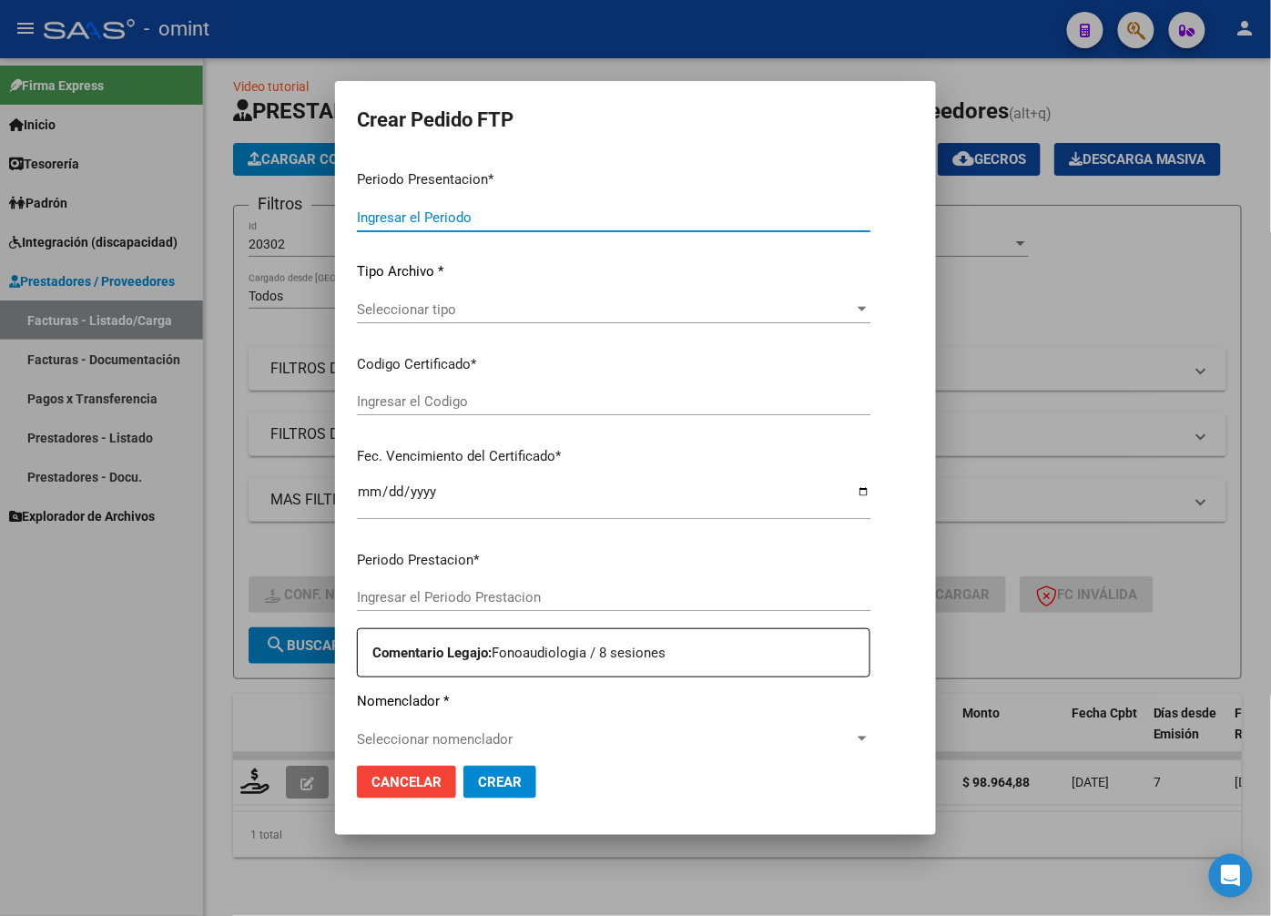
type input "202508"
type input "$ 98.964,88"
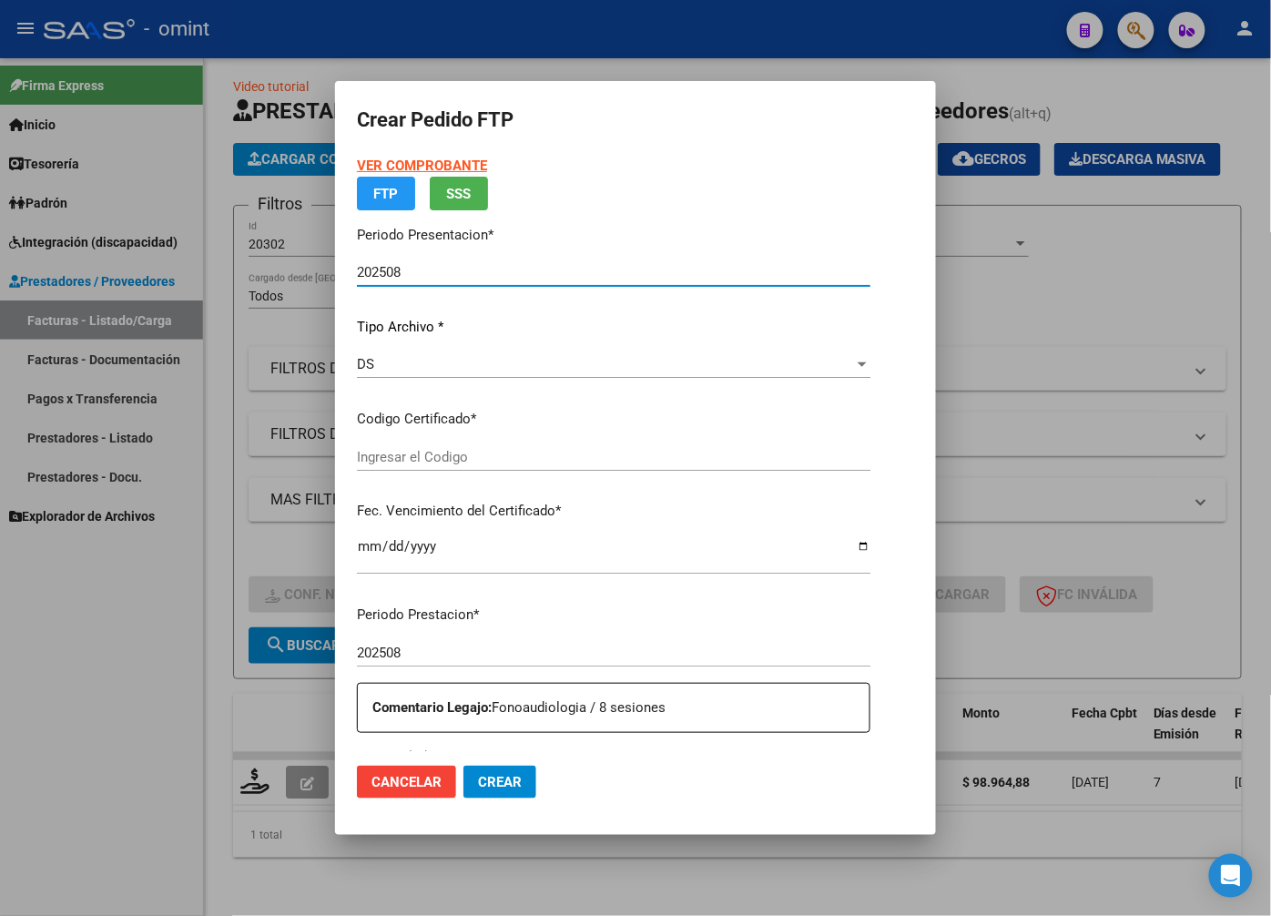
type input "3612212053"
type input "2028-03-01"
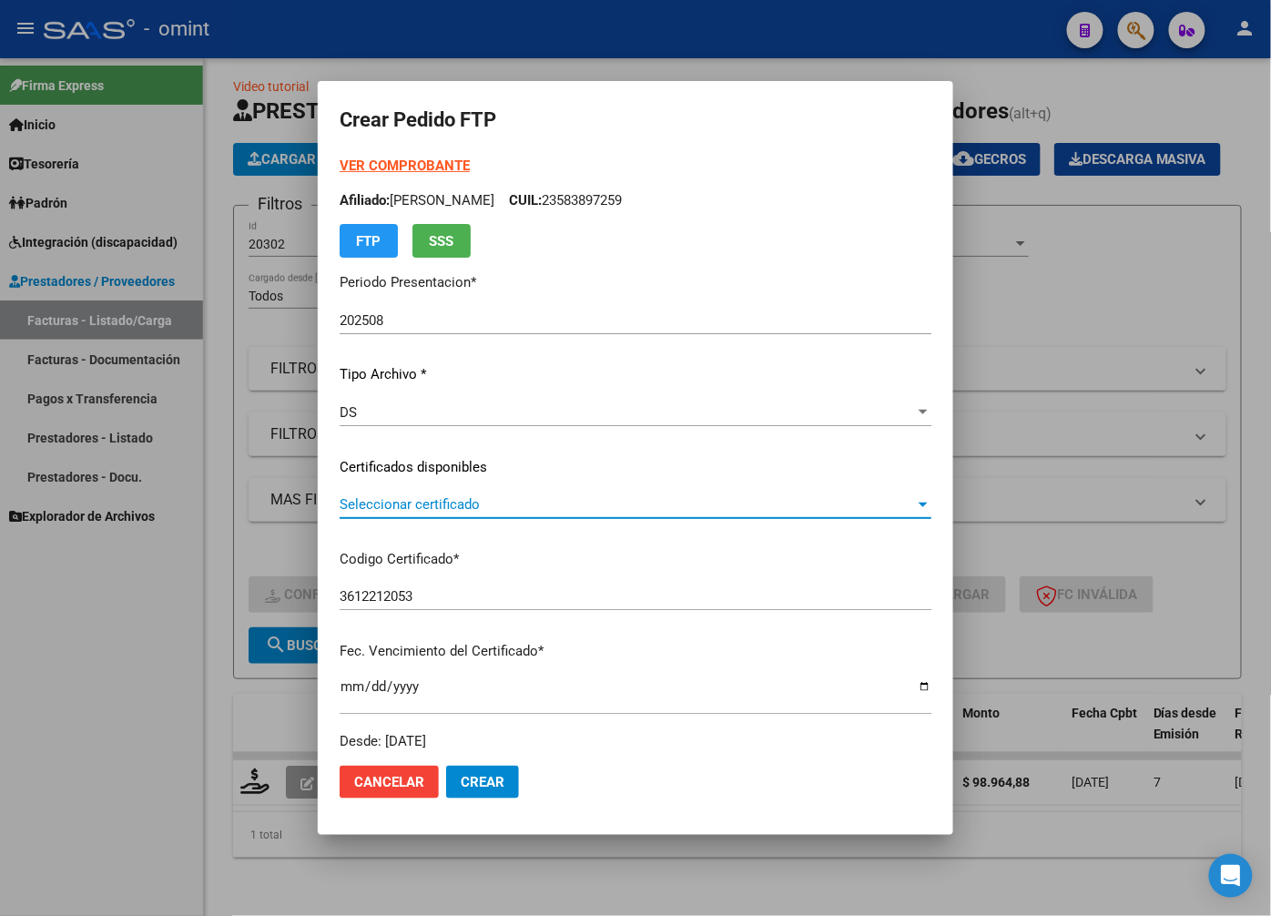
click at [915, 503] on span "Seleccionar certificado" at bounding box center [628, 504] width 576 height 16
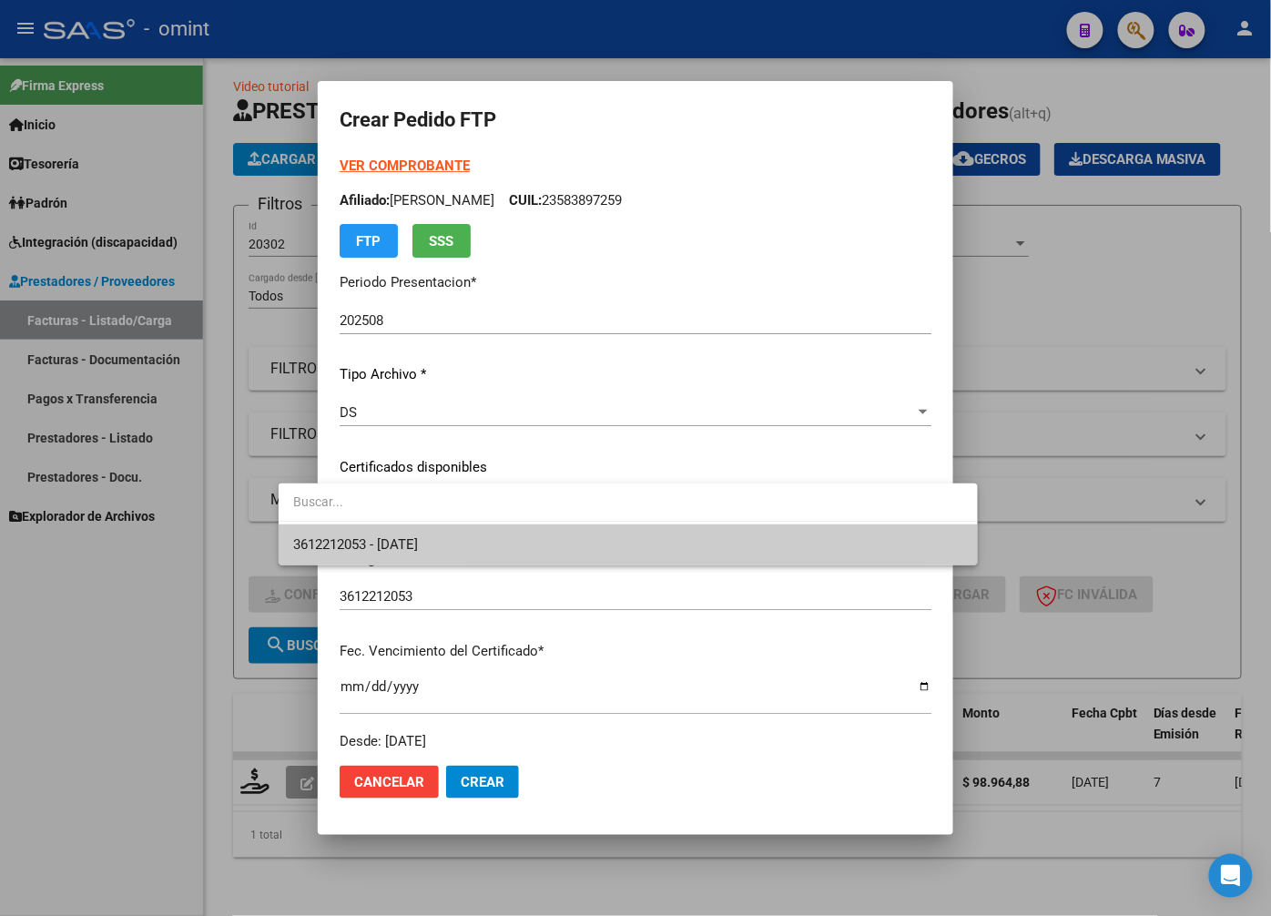
click at [868, 538] on span "3612212053 - 2028-03-01" at bounding box center [627, 545] width 669 height 41
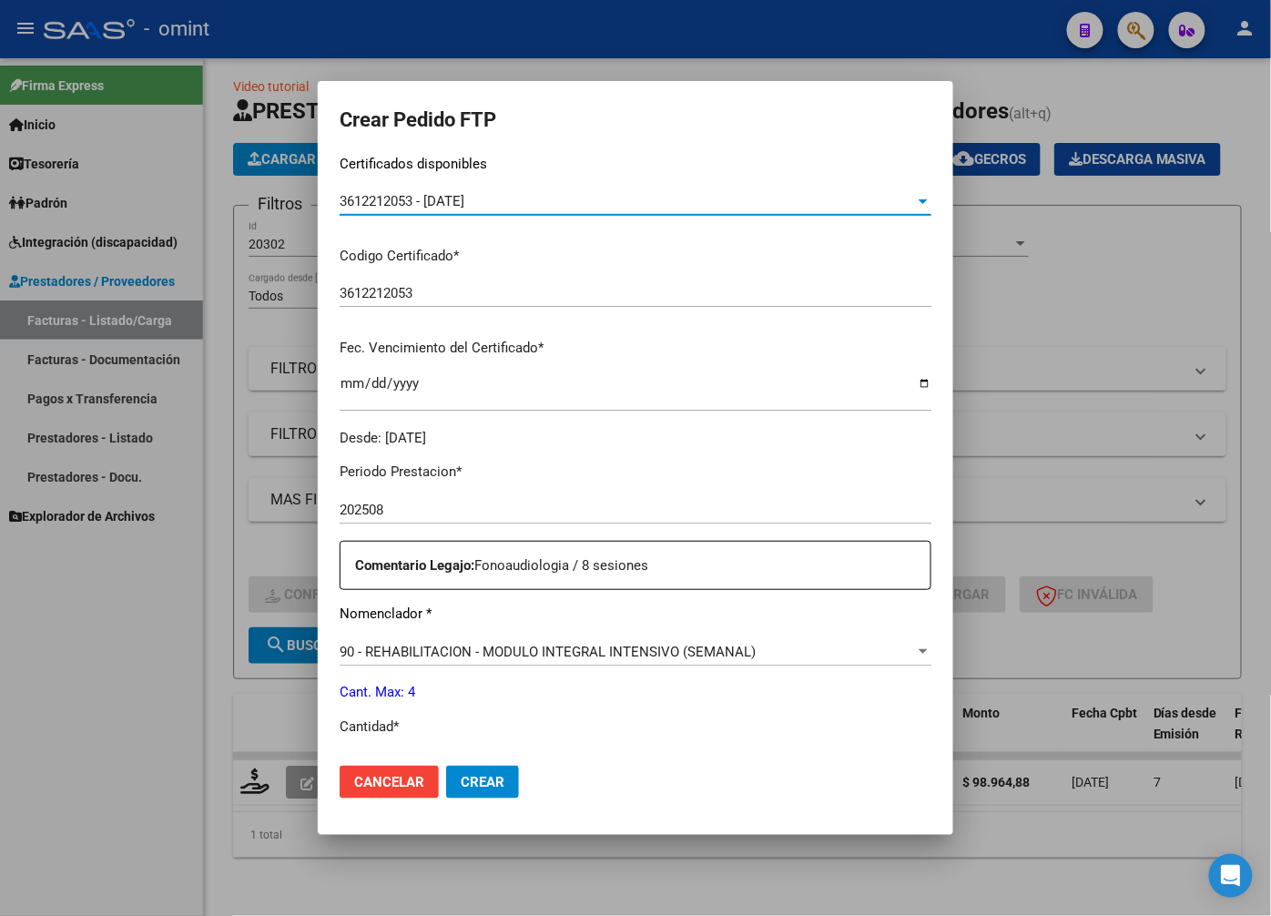
scroll to position [404, 0]
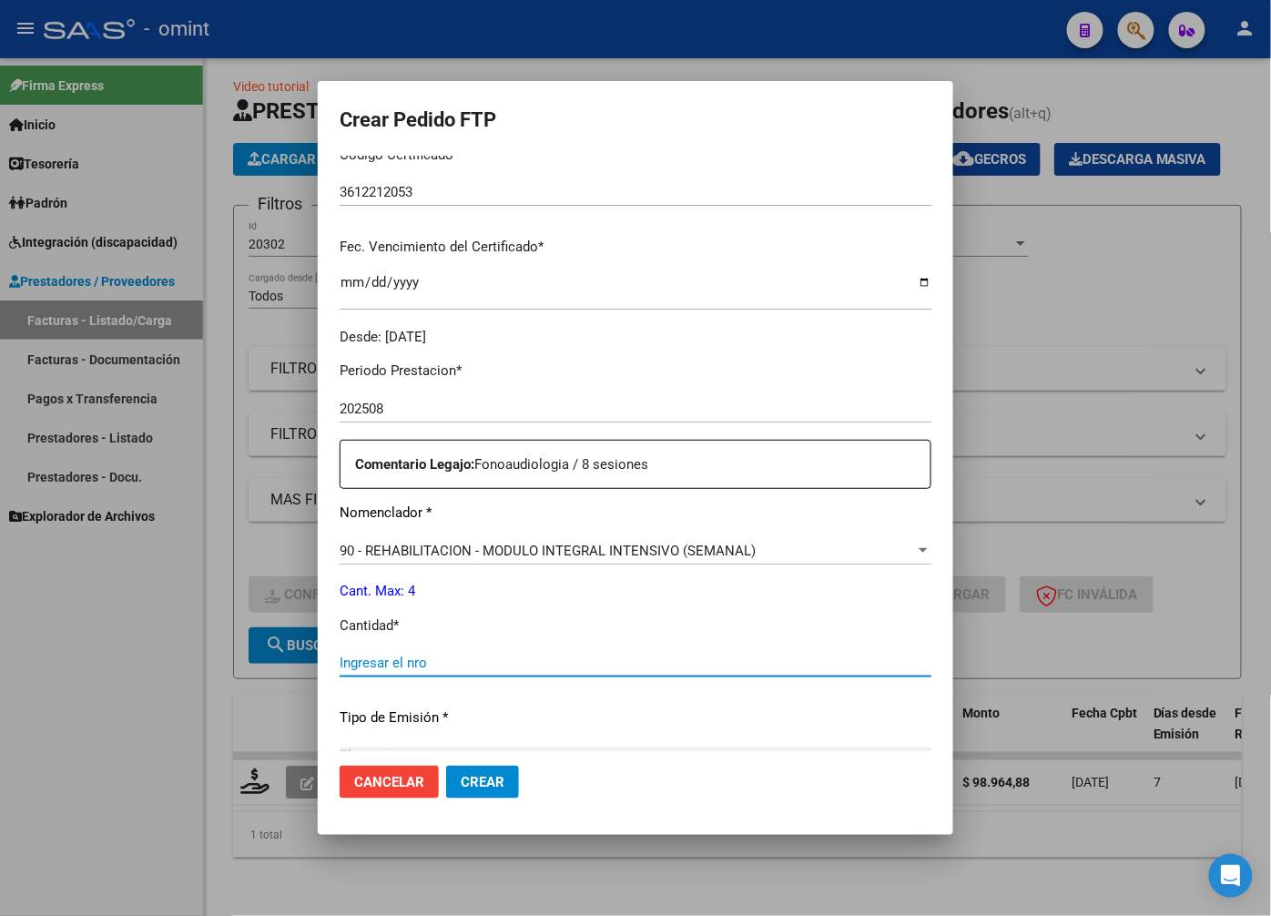
click at [340, 667] on input "Ingresar el nro" at bounding box center [636, 663] width 592 height 16
type input "4"
click at [831, 720] on p "Tipo de Emisión *" at bounding box center [636, 718] width 592 height 21
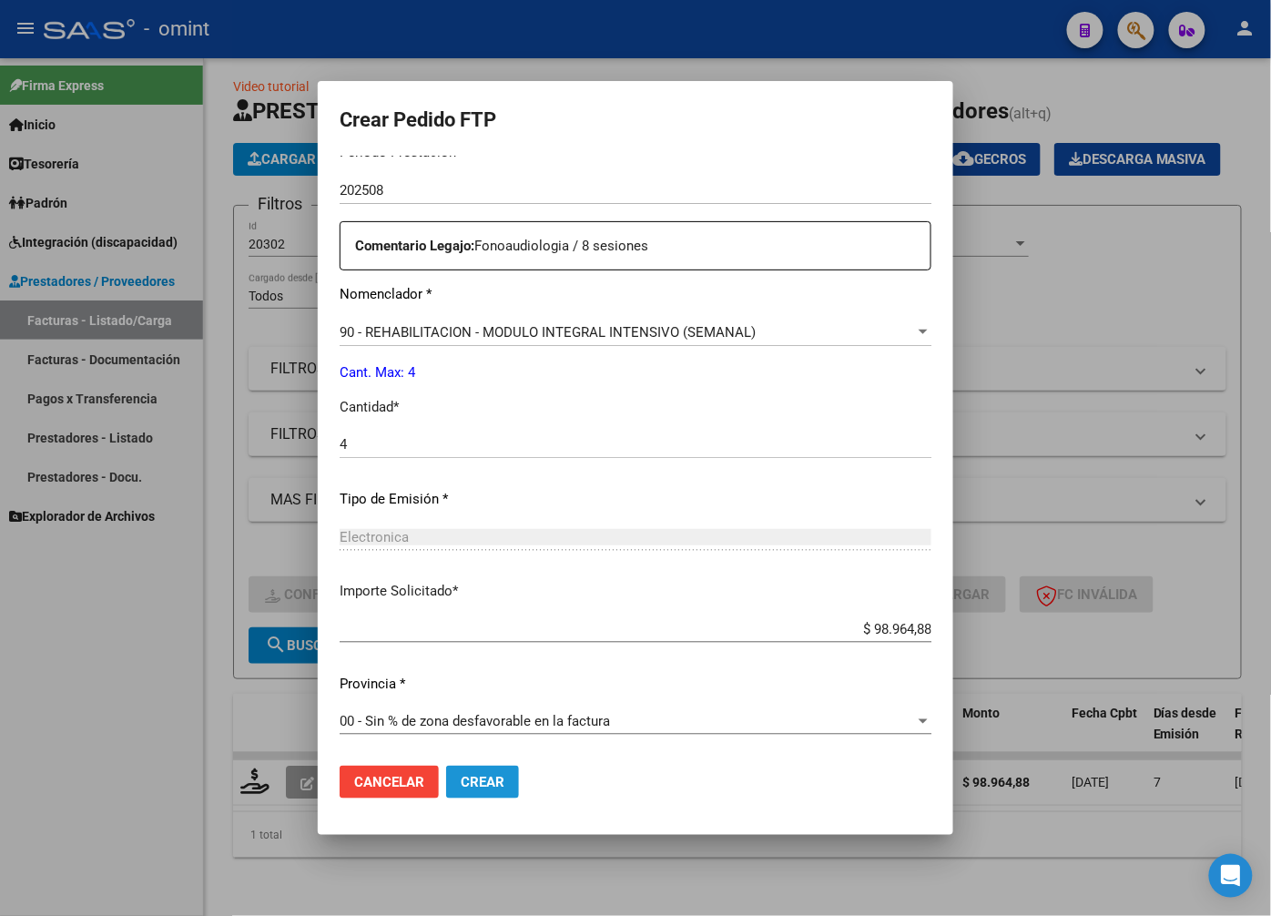
click at [461, 779] on span "Crear" at bounding box center [483, 782] width 44 height 16
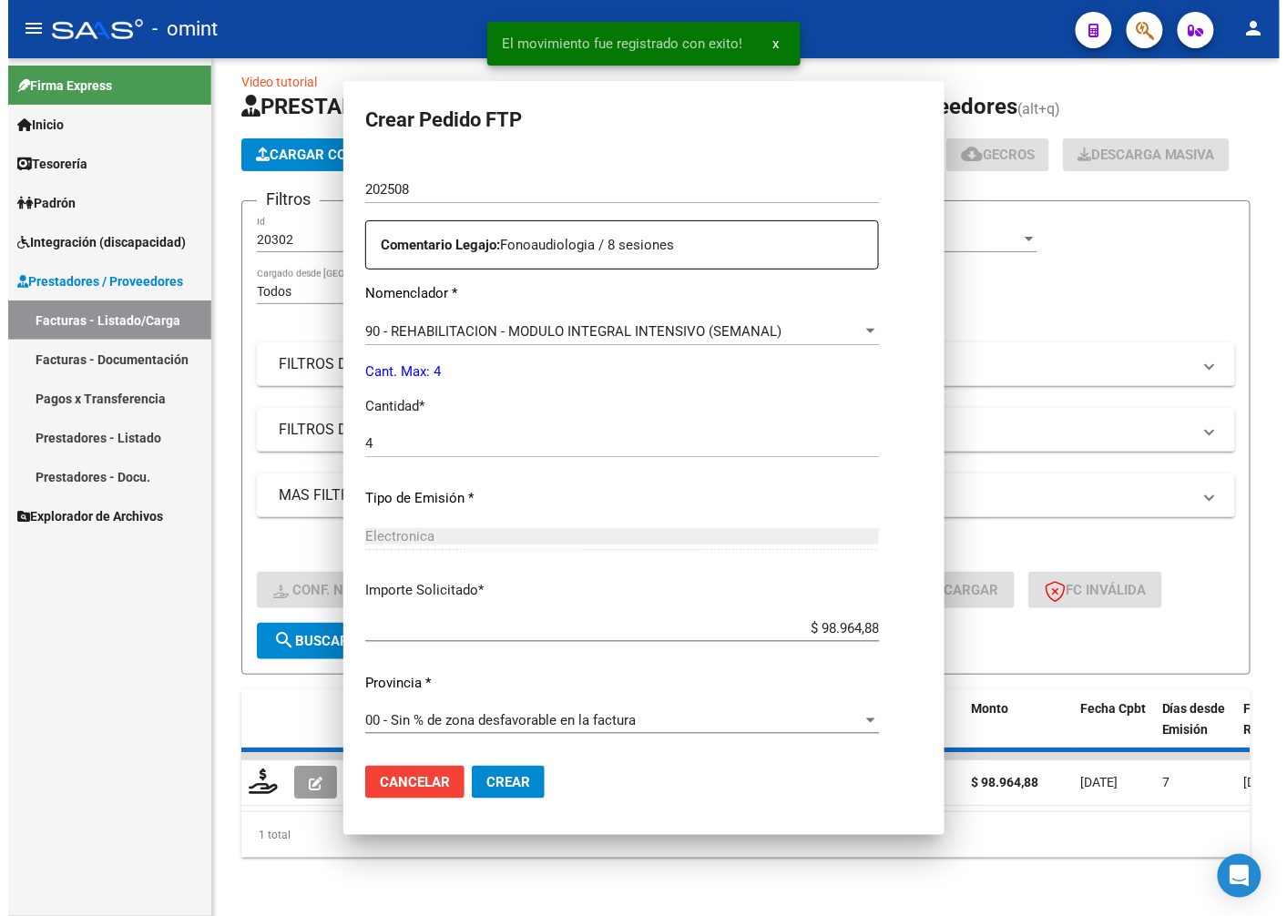
scroll to position [519, 0]
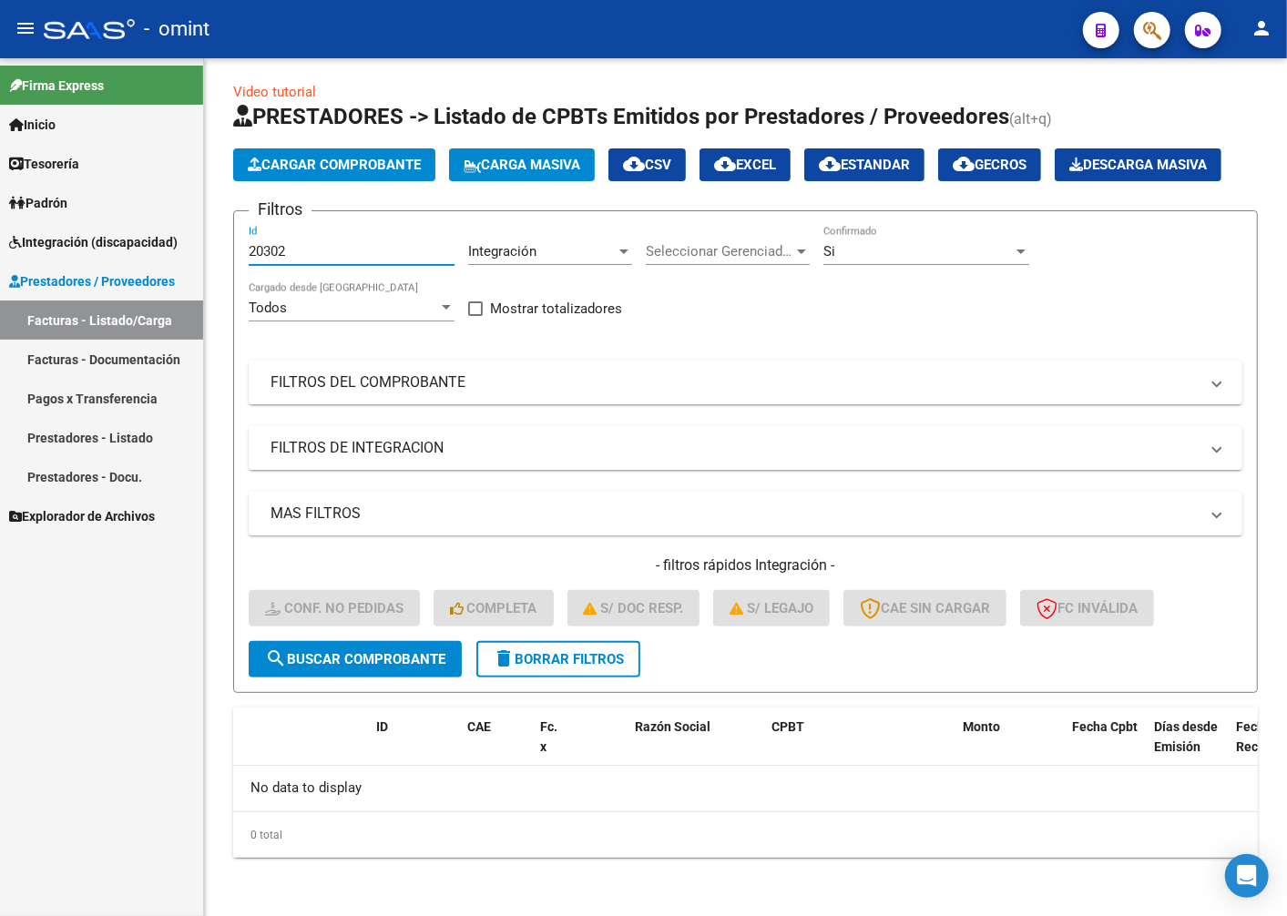
drag, startPoint x: 306, startPoint y: 259, endPoint x: 168, endPoint y: 221, distance: 143.4
click at [168, 223] on mat-sidenav-container "Firma Express Inicio Calendario SSS Instructivos Contacto OS Tesorería Extracto…" at bounding box center [643, 487] width 1287 height 858
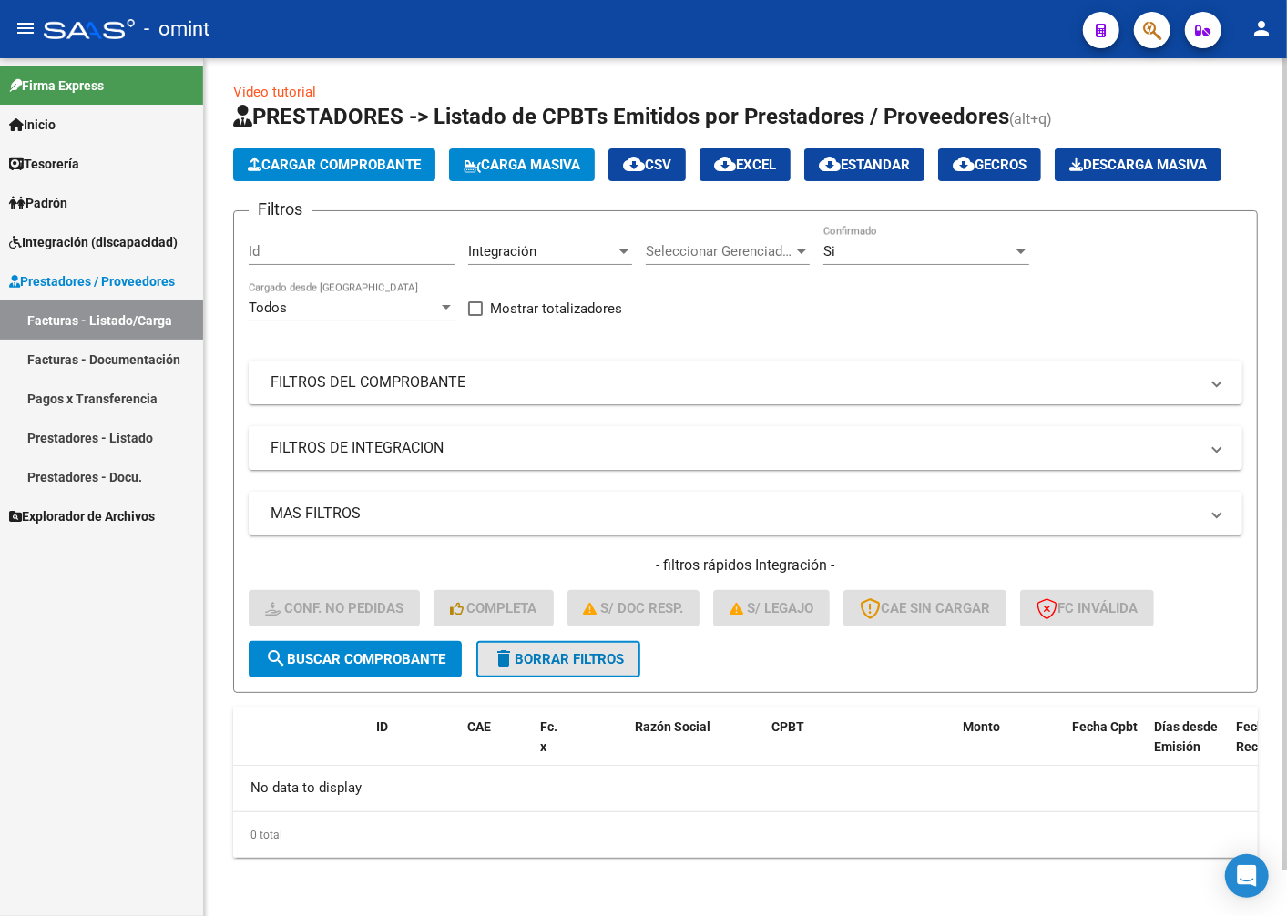
click at [524, 677] on button "delete Borrar Filtros" at bounding box center [558, 659] width 164 height 36
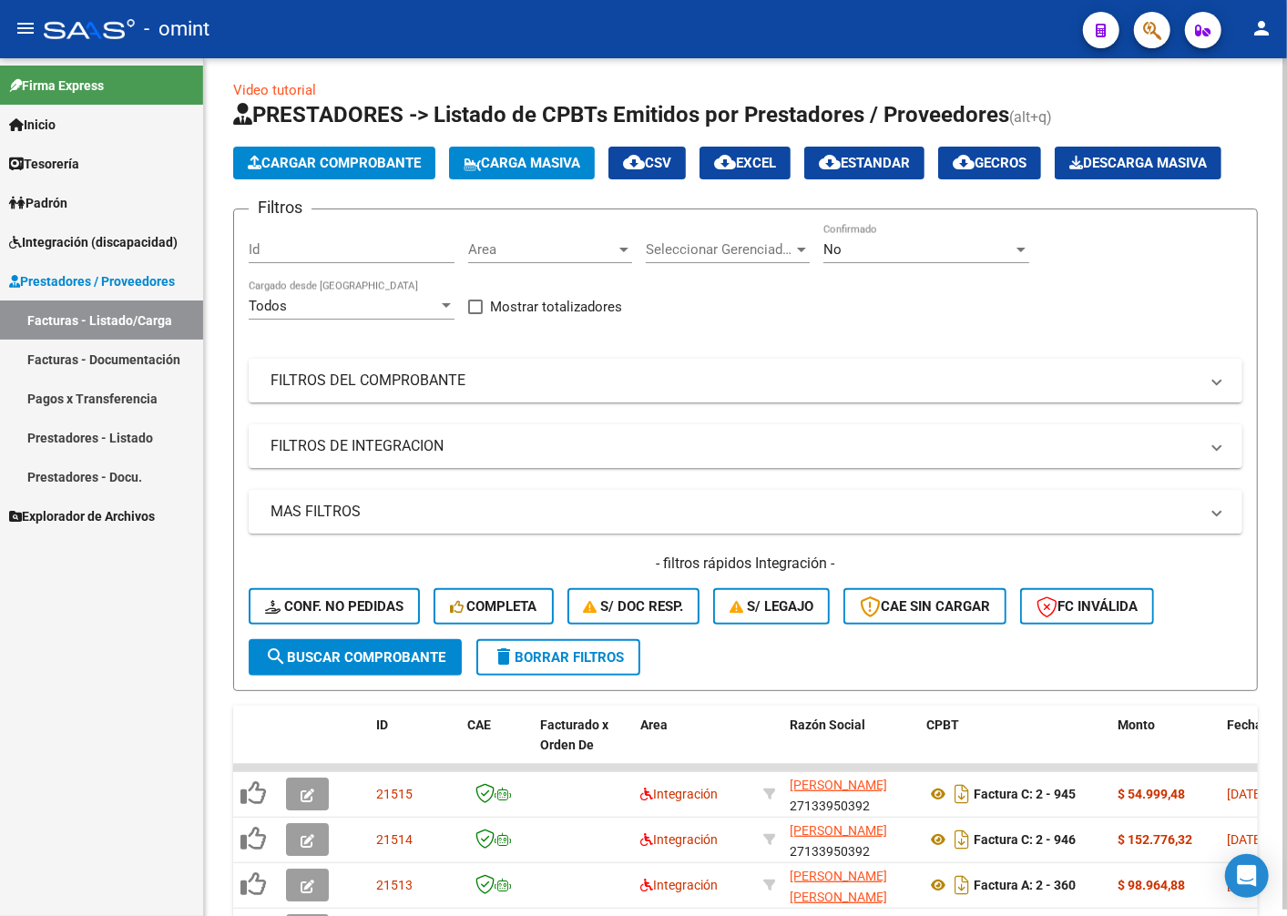
scroll to position [48, 0]
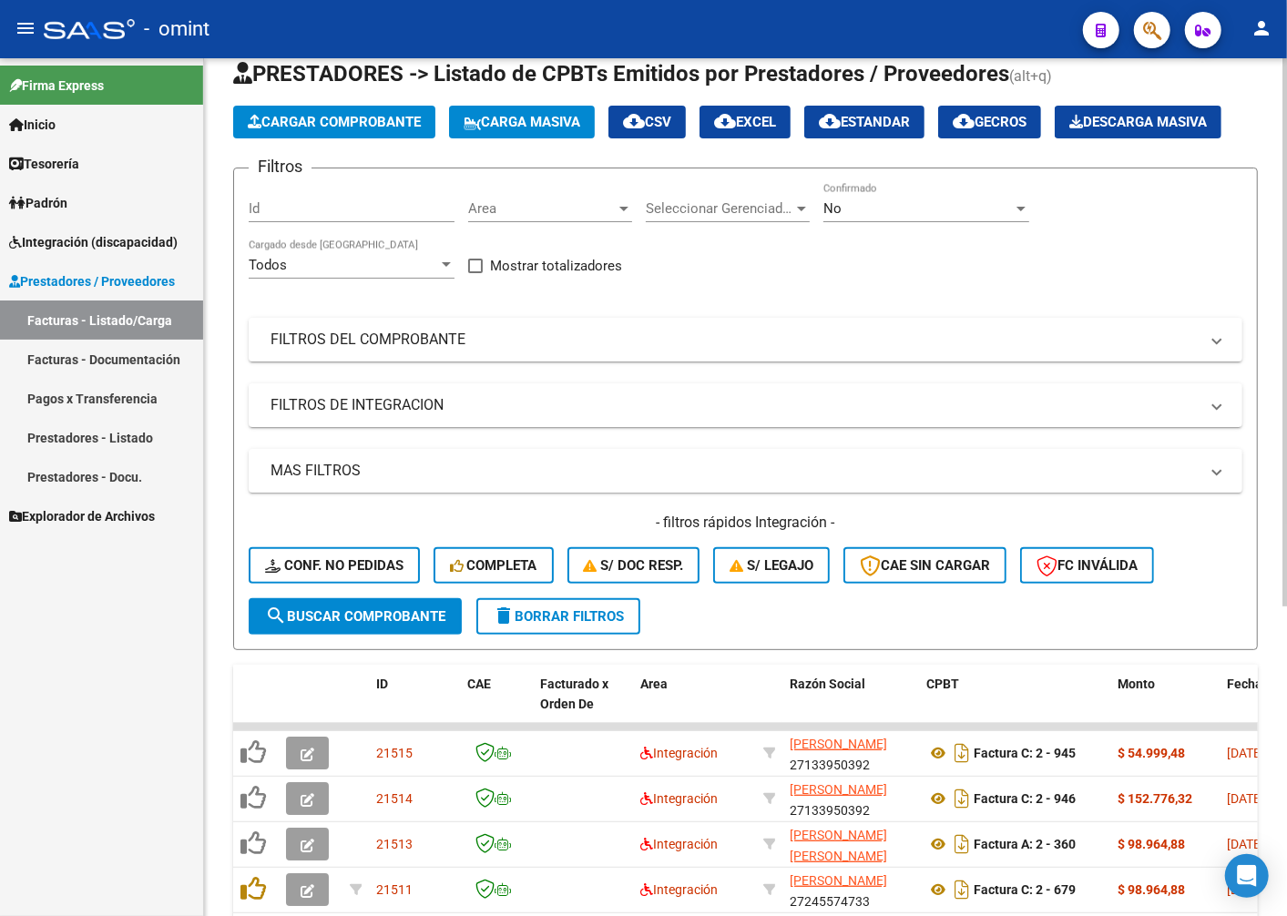
click at [319, 625] on span "search Buscar Comprobante" at bounding box center [355, 616] width 180 height 16
paste input "19585"
type input "19585"
click at [389, 625] on span "search Buscar Comprobante" at bounding box center [355, 616] width 180 height 16
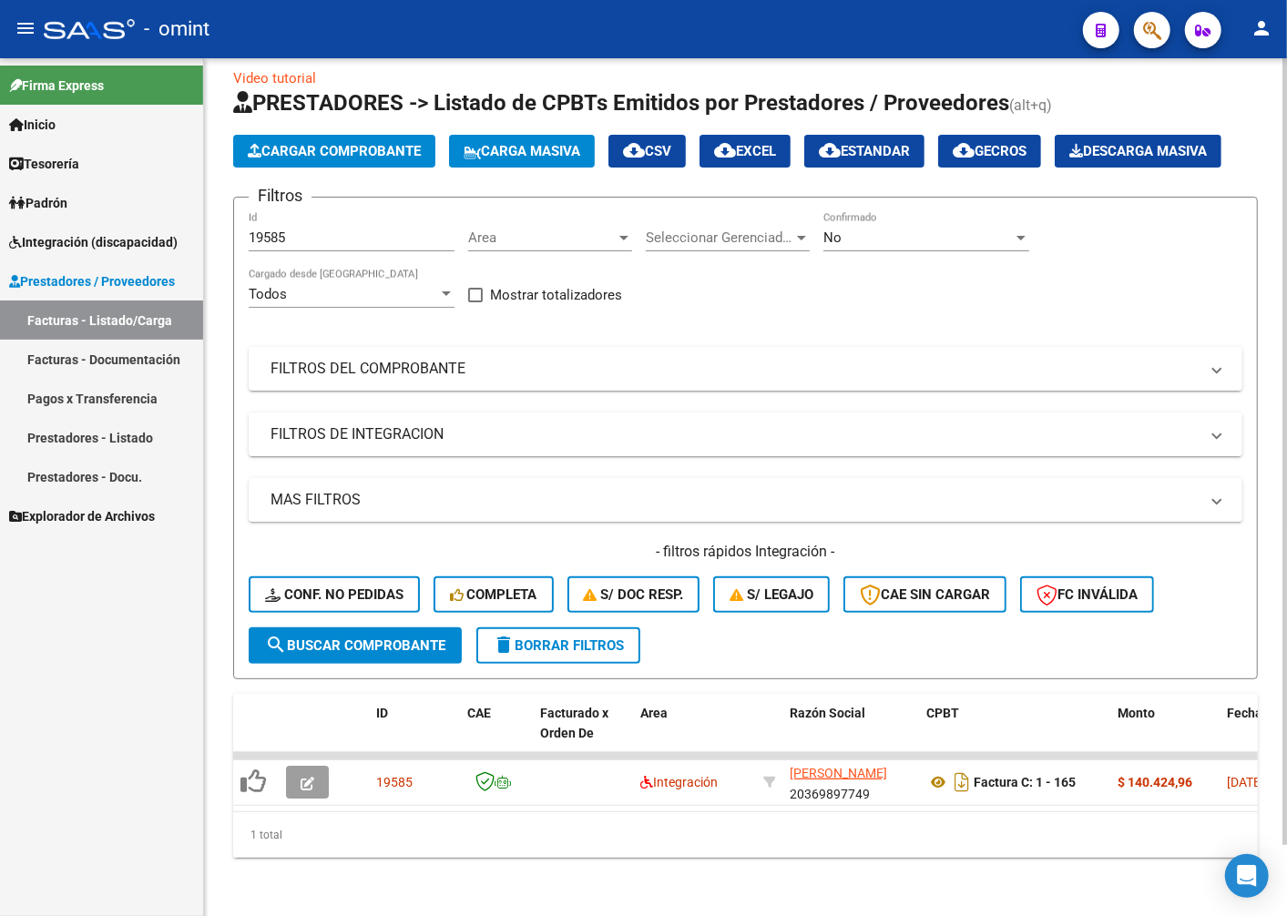
click at [554, 652] on span "delete Borrar Filtros" at bounding box center [558, 645] width 131 height 16
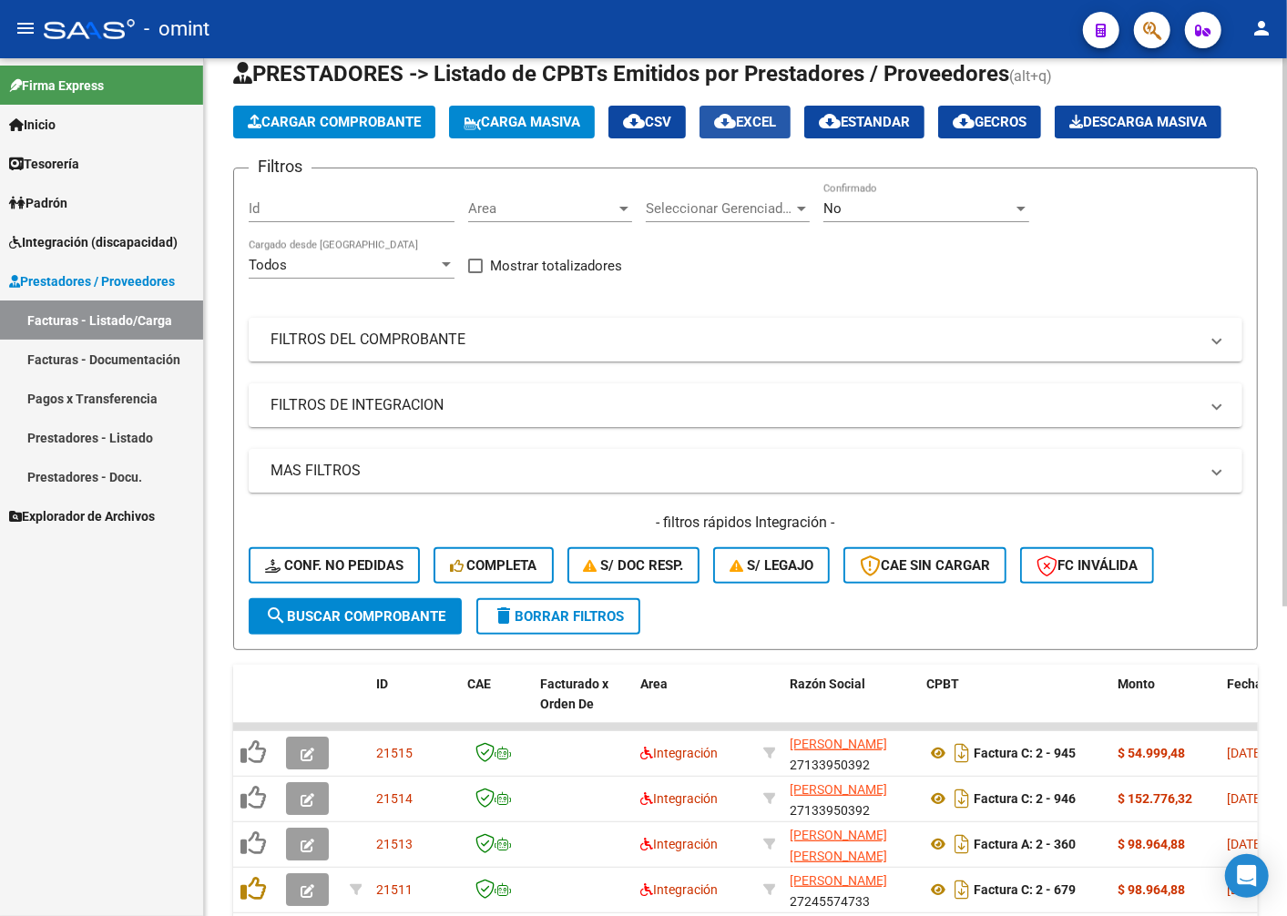
click at [776, 125] on span "cloud_download EXCEL" at bounding box center [745, 122] width 62 height 16
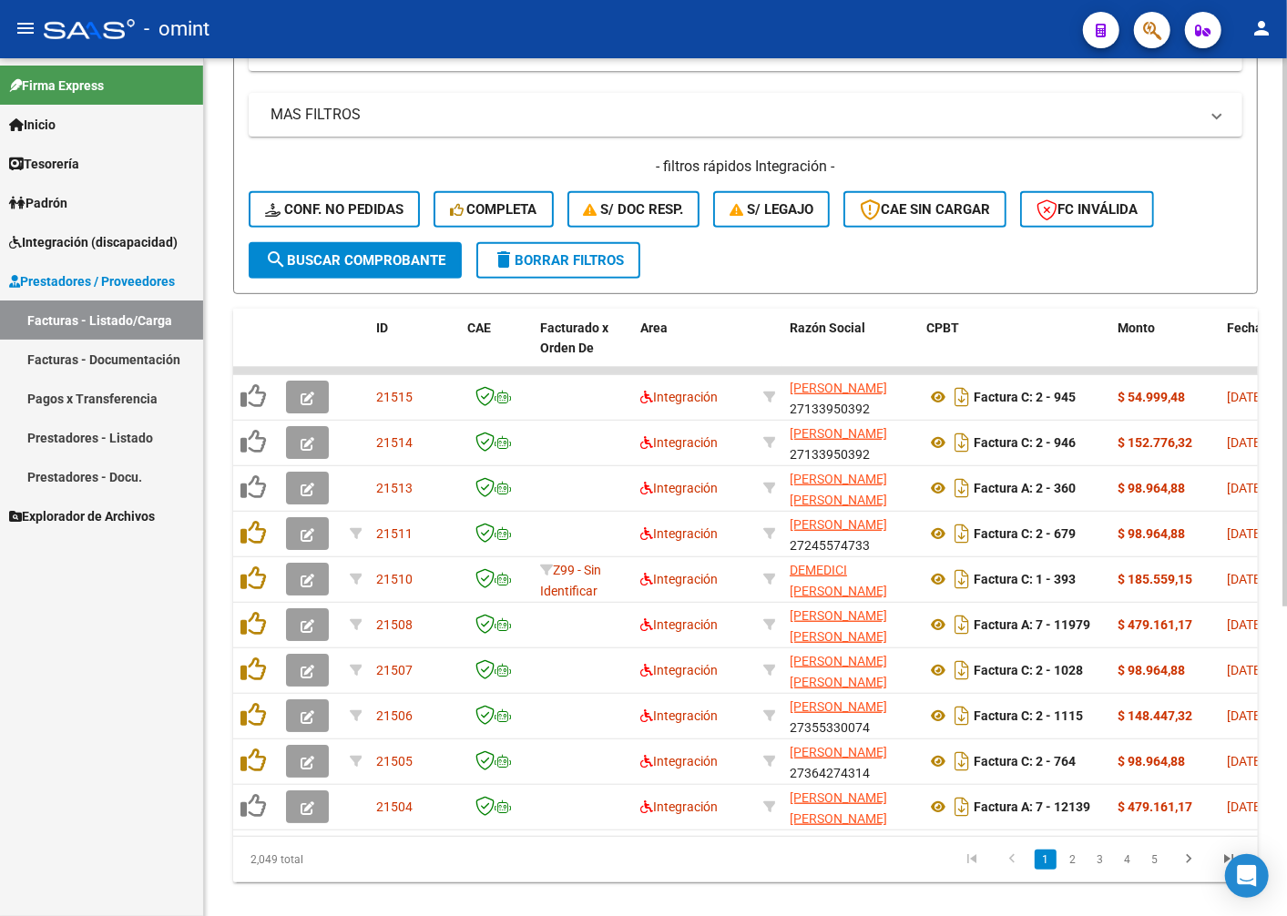
scroll to position [0, 0]
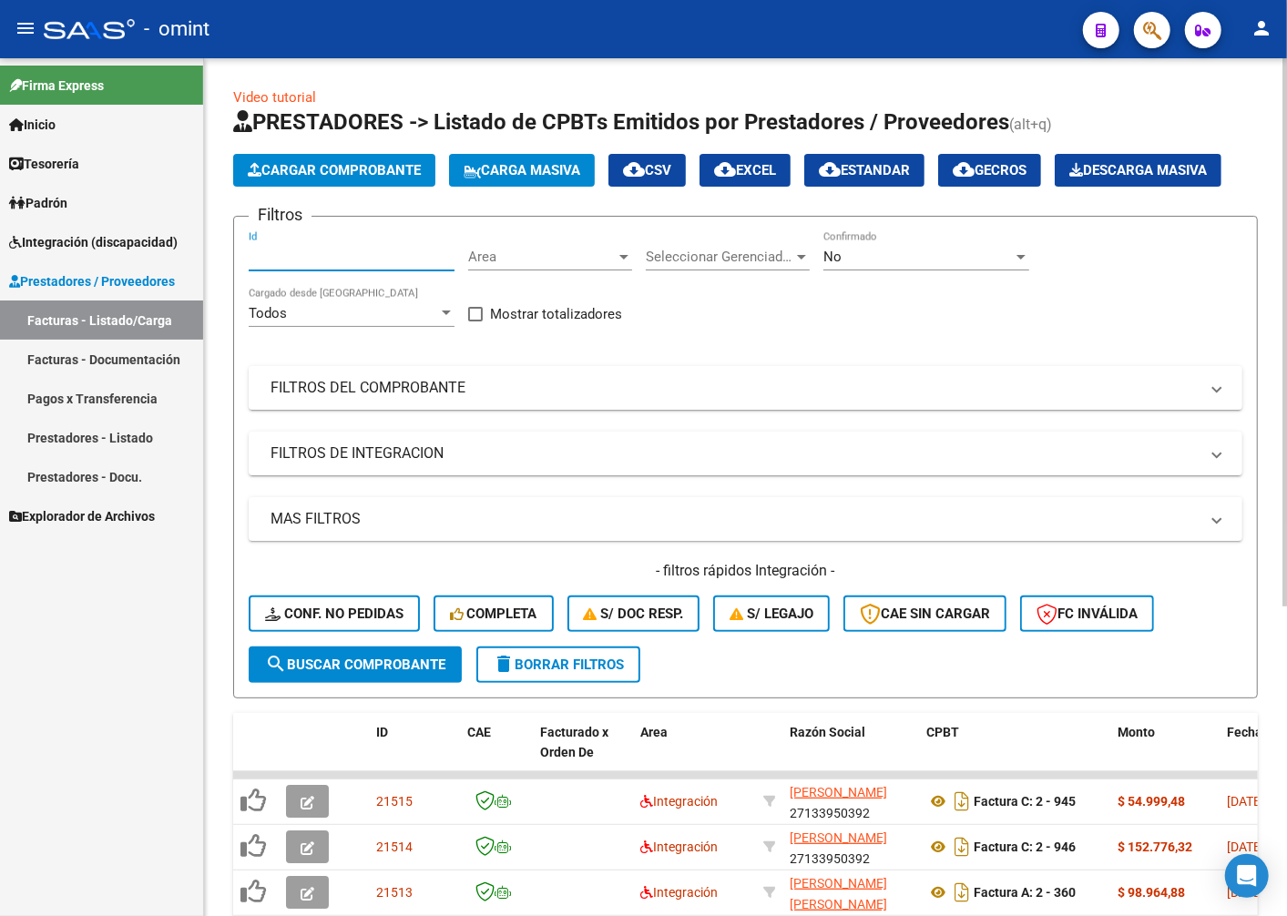
paste input "19585"
type input "19585"
click at [332, 673] on span "search Buscar Comprobante" at bounding box center [355, 665] width 180 height 16
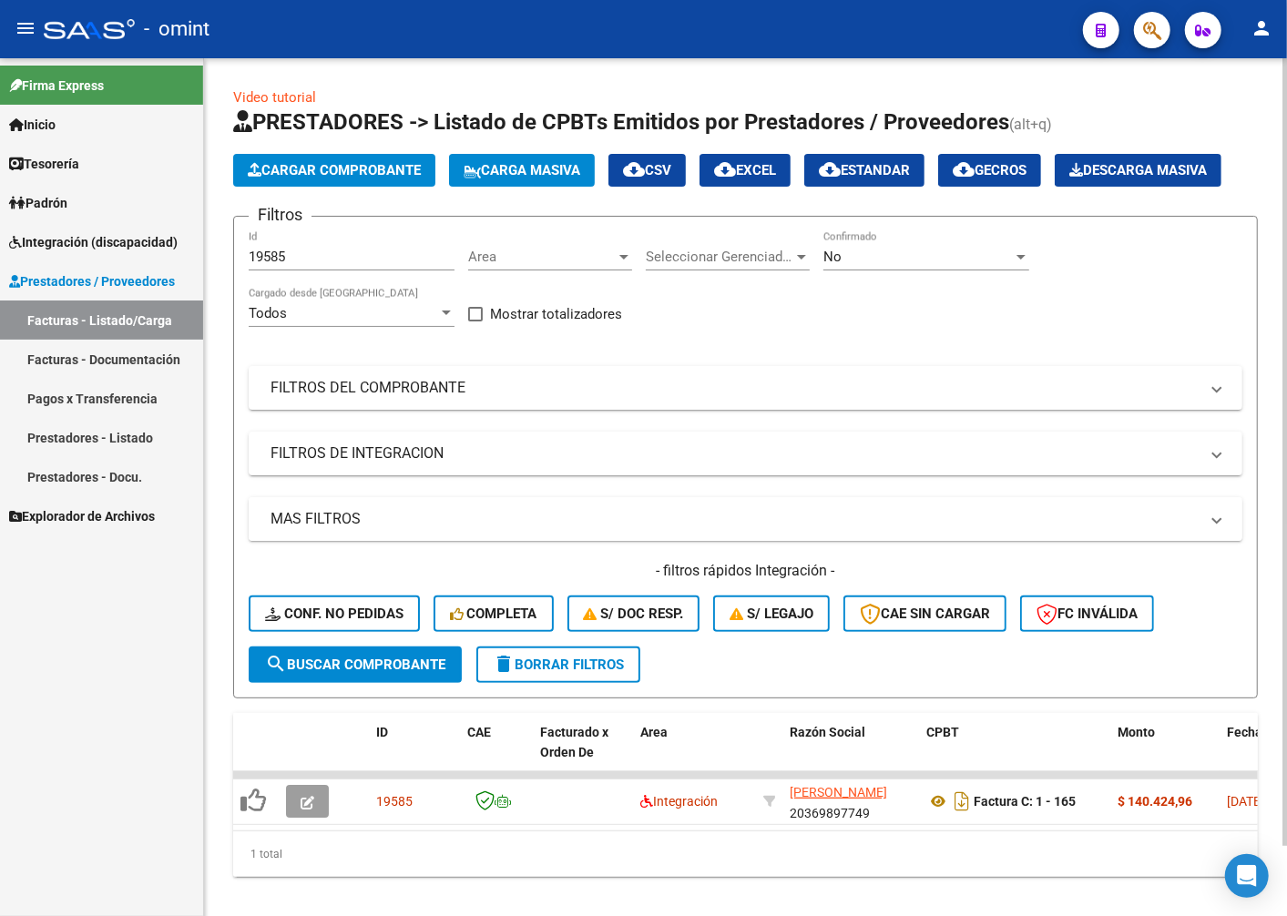
scroll to position [77, 0]
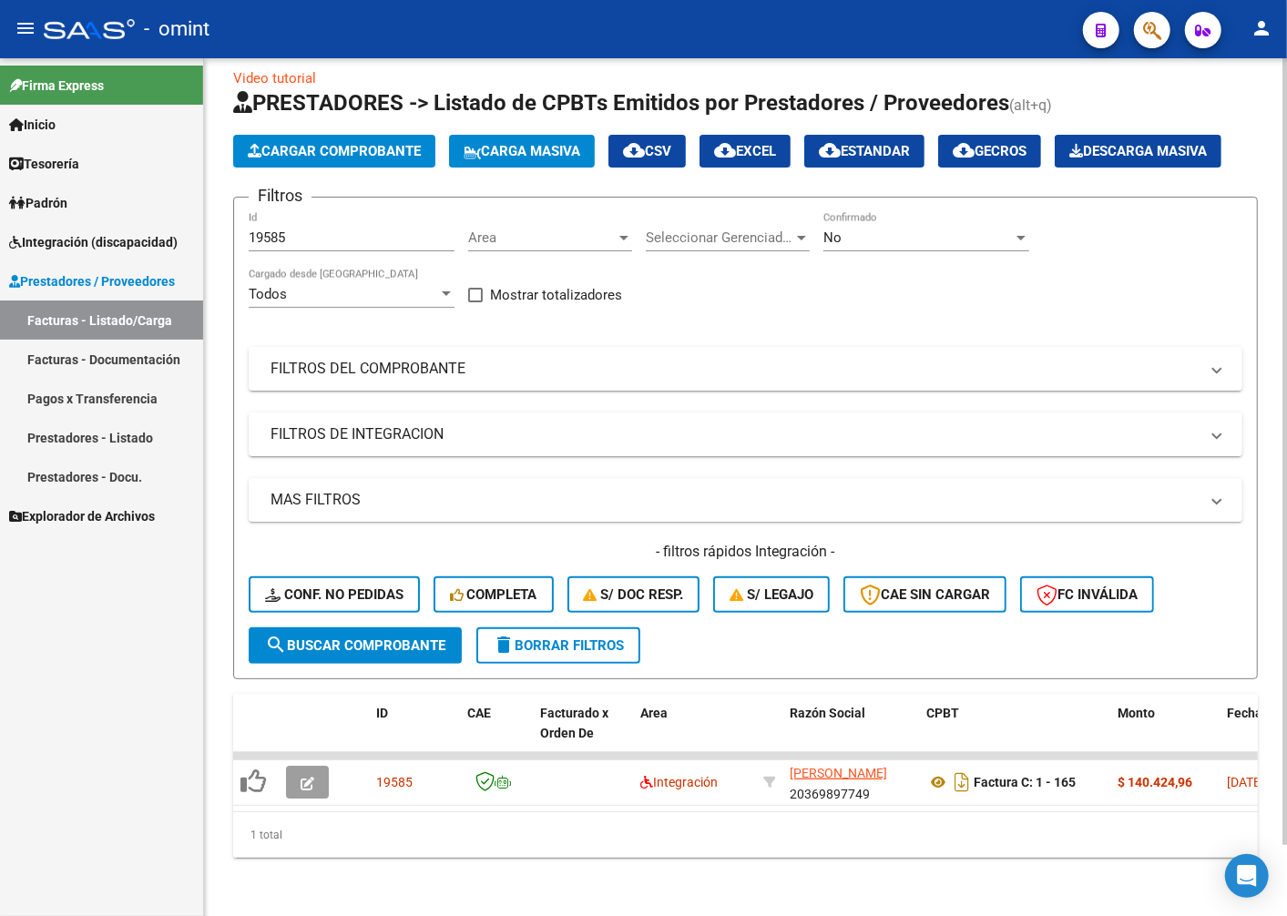
click at [632, 643] on button "delete Borrar Filtros" at bounding box center [558, 645] width 164 height 36
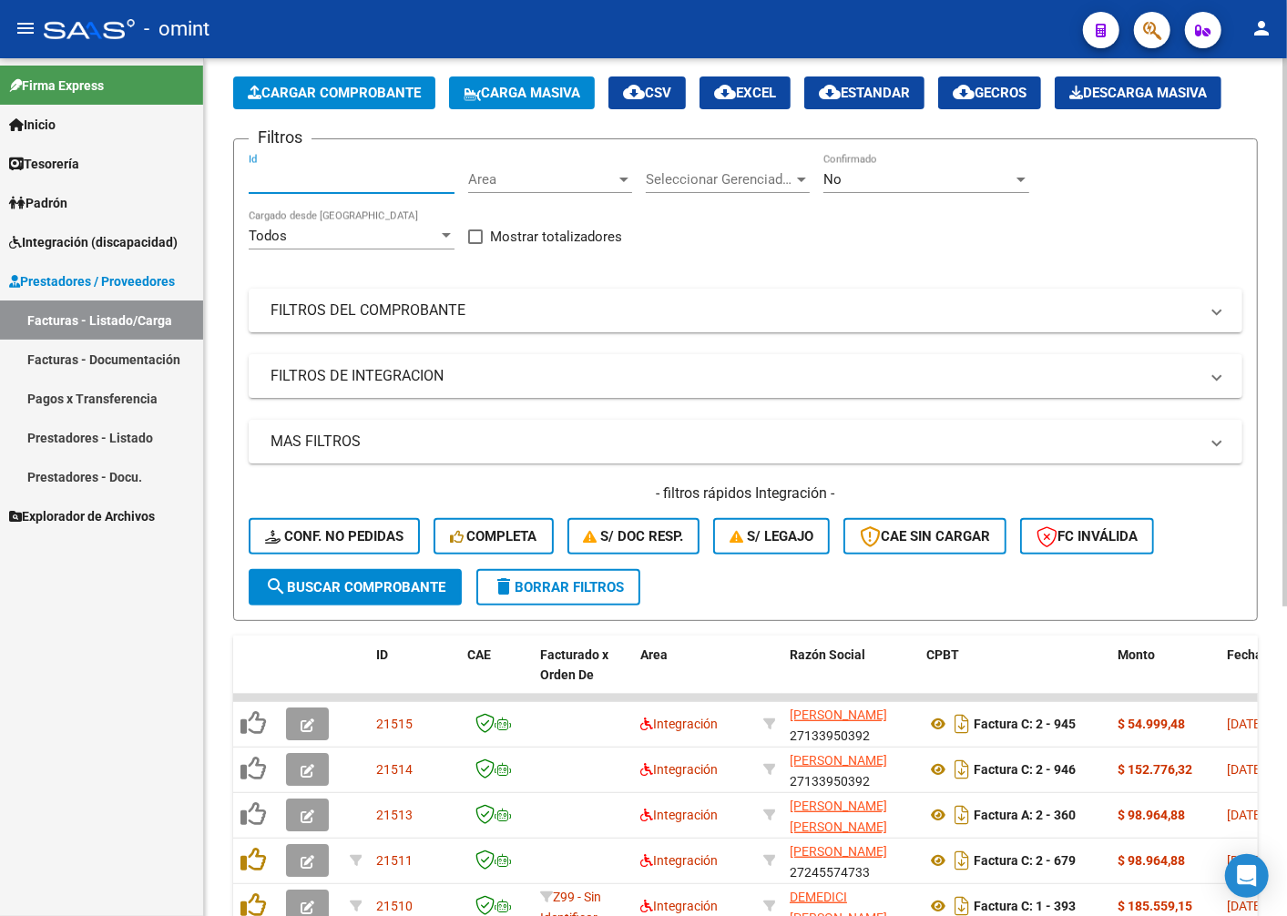
paste input "19585"
type input "19585"
click at [402, 596] on span "search Buscar Comprobante" at bounding box center [355, 587] width 180 height 16
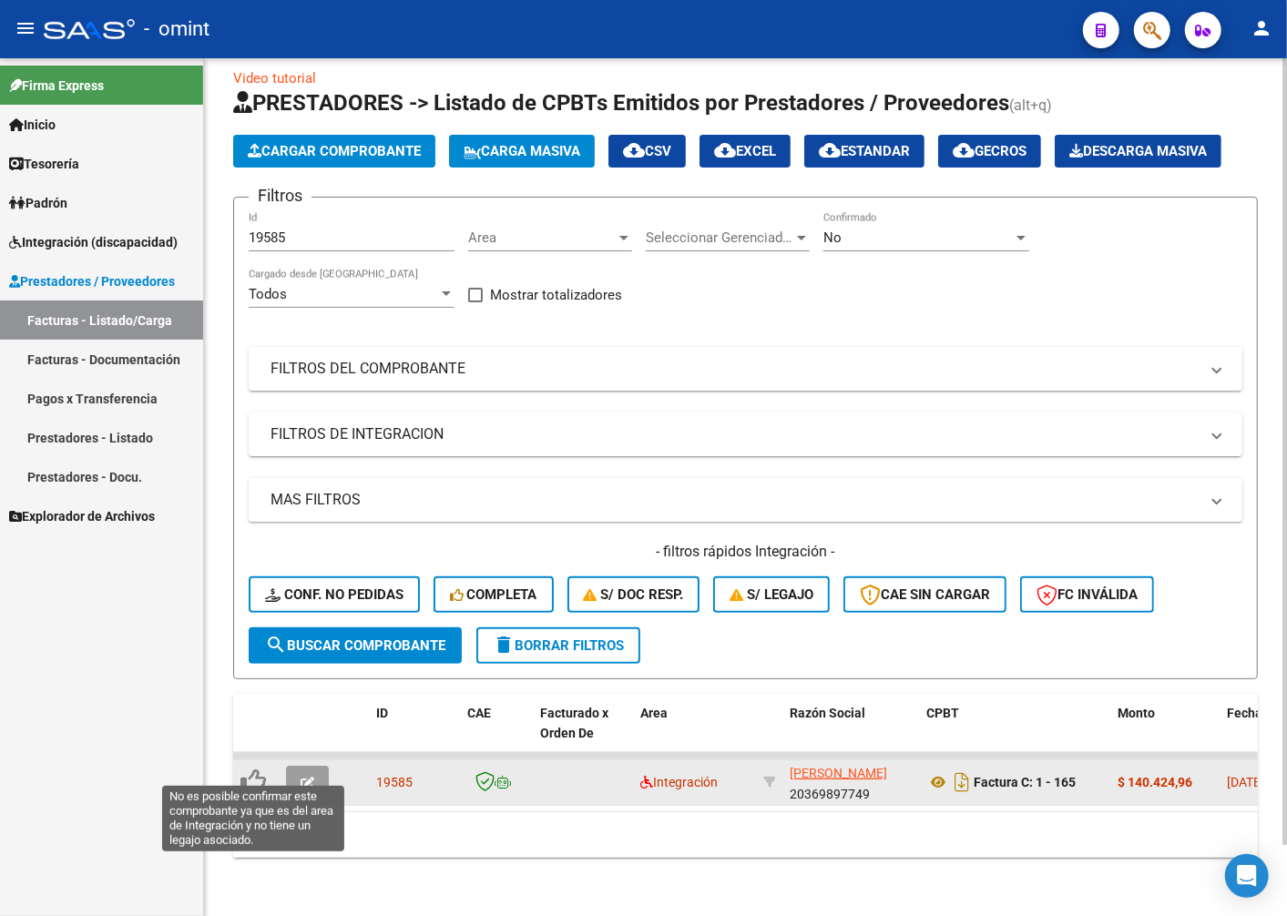
click at [257, 769] on icon at bounding box center [252, 781] width 25 height 25
click at [252, 769] on icon at bounding box center [252, 781] width 25 height 25
click at [307, 777] on icon "button" at bounding box center [308, 784] width 14 height 14
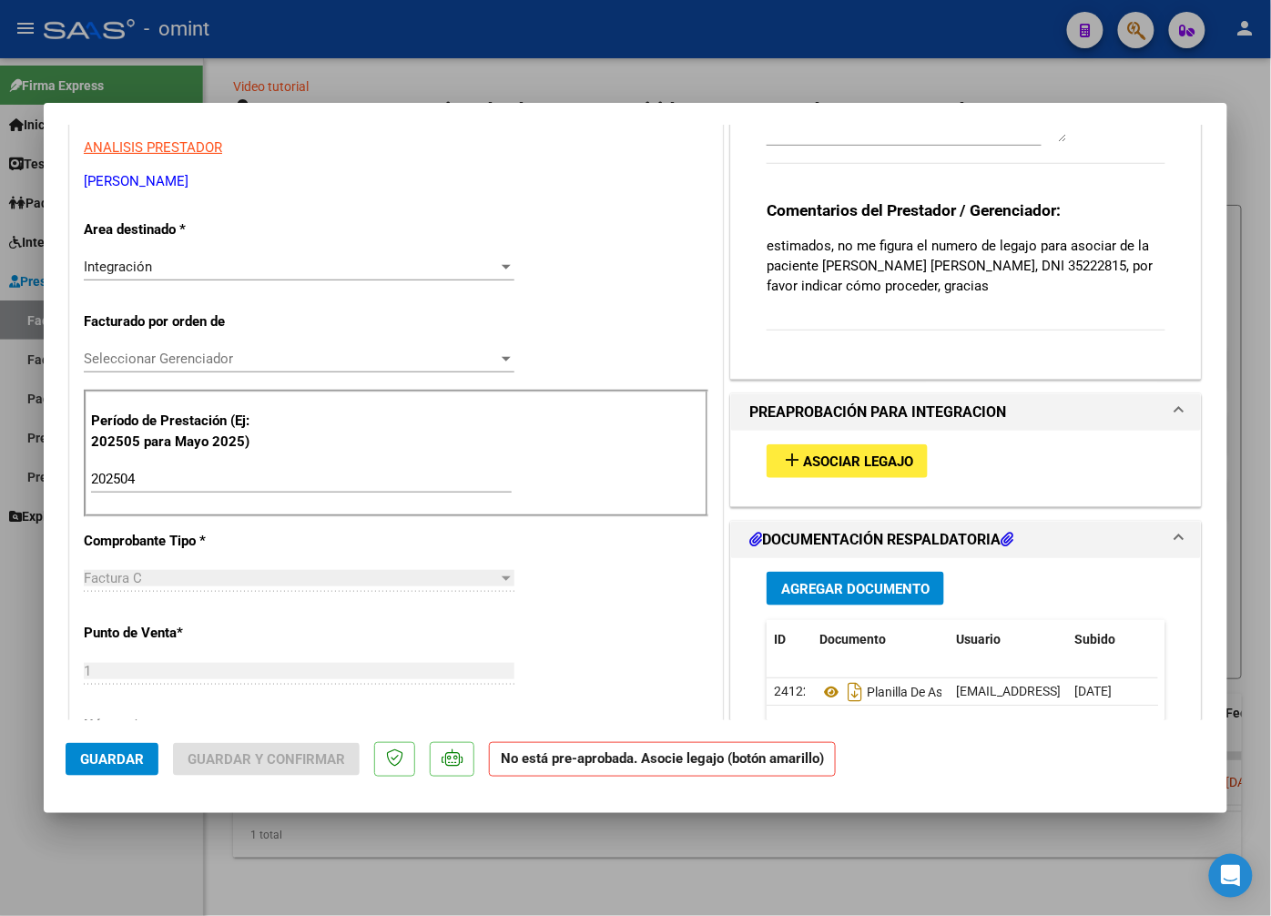
scroll to position [505, 0]
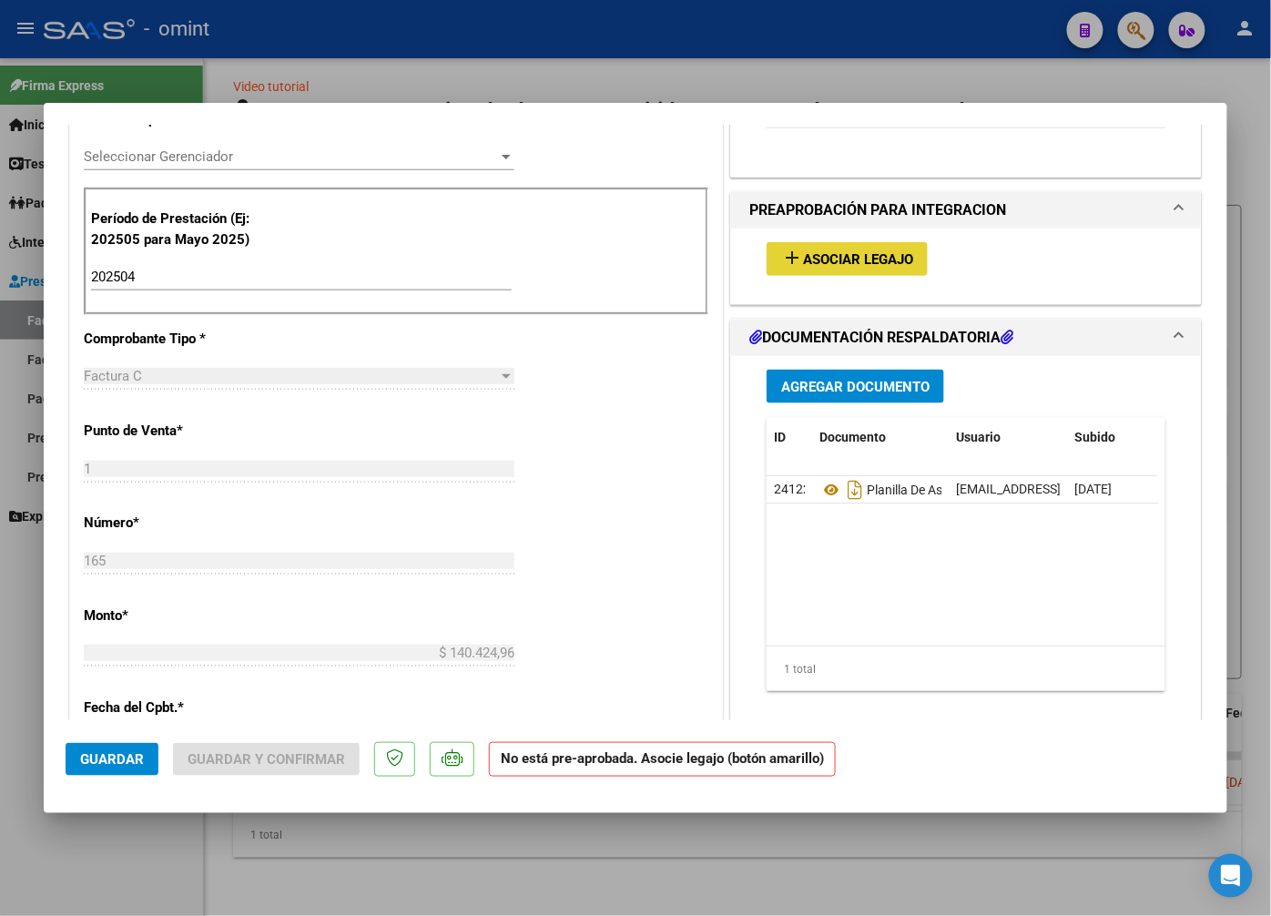
click at [890, 253] on span "Asociar Legajo" at bounding box center [858, 259] width 110 height 16
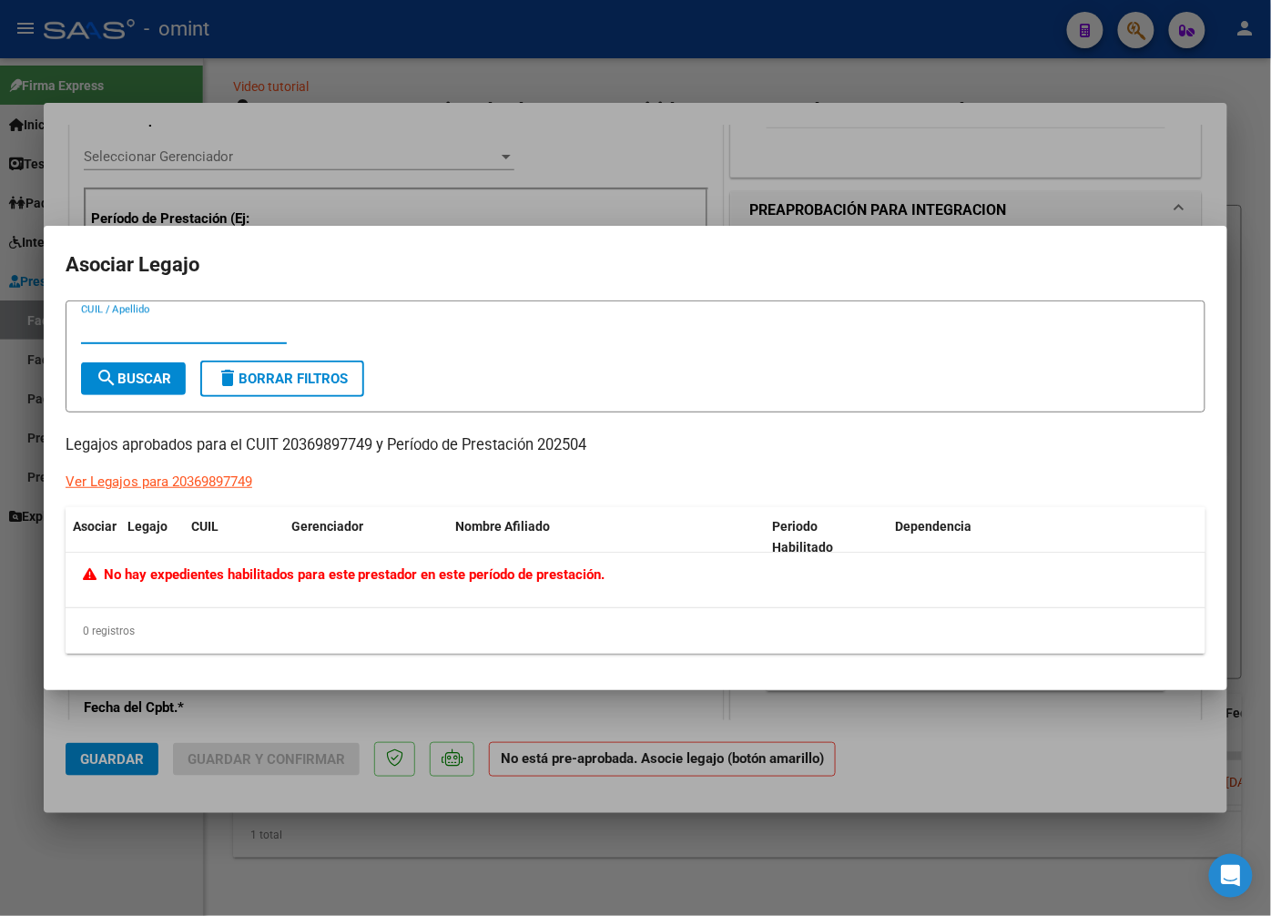
click at [387, 191] on div at bounding box center [635, 458] width 1271 height 916
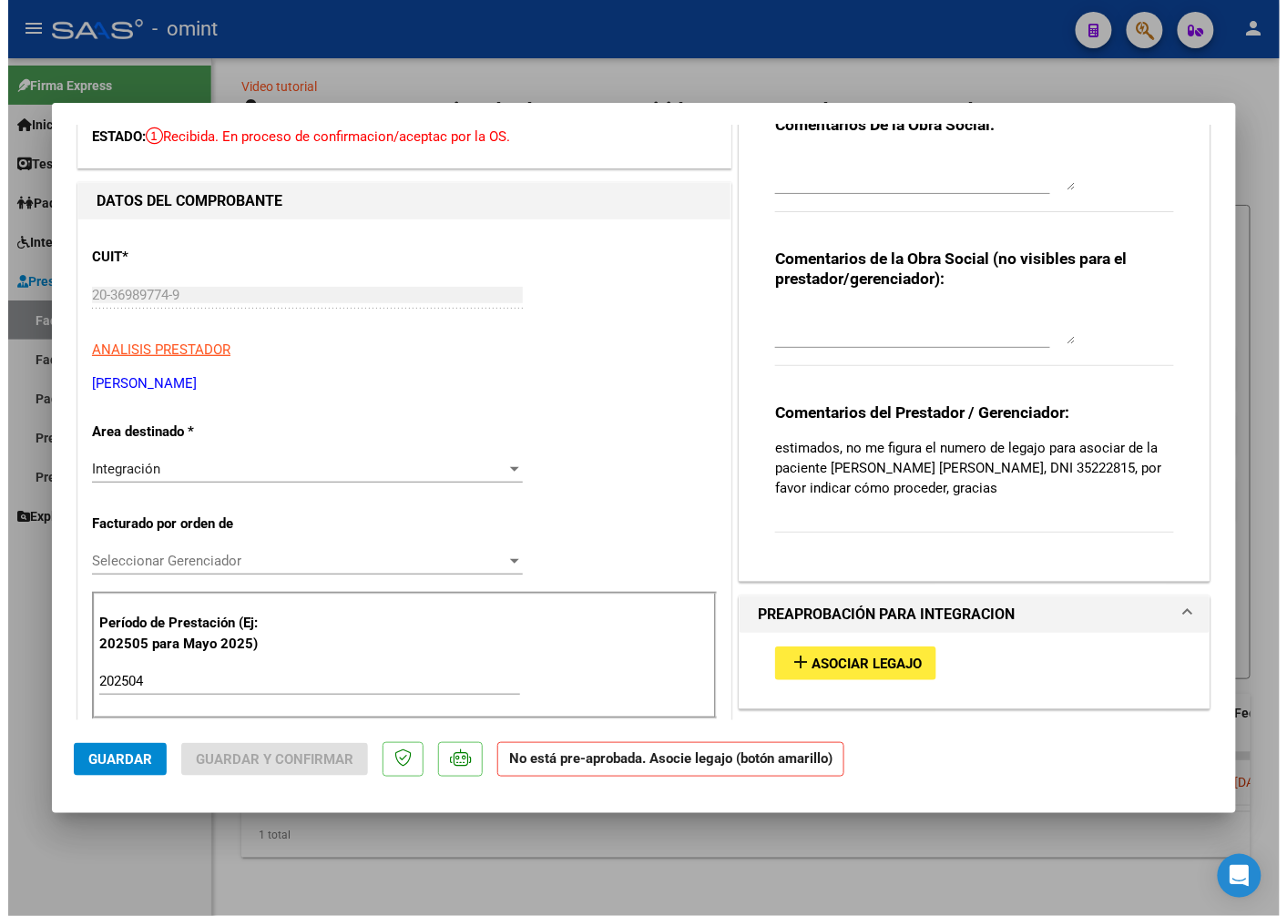
scroll to position [0, 0]
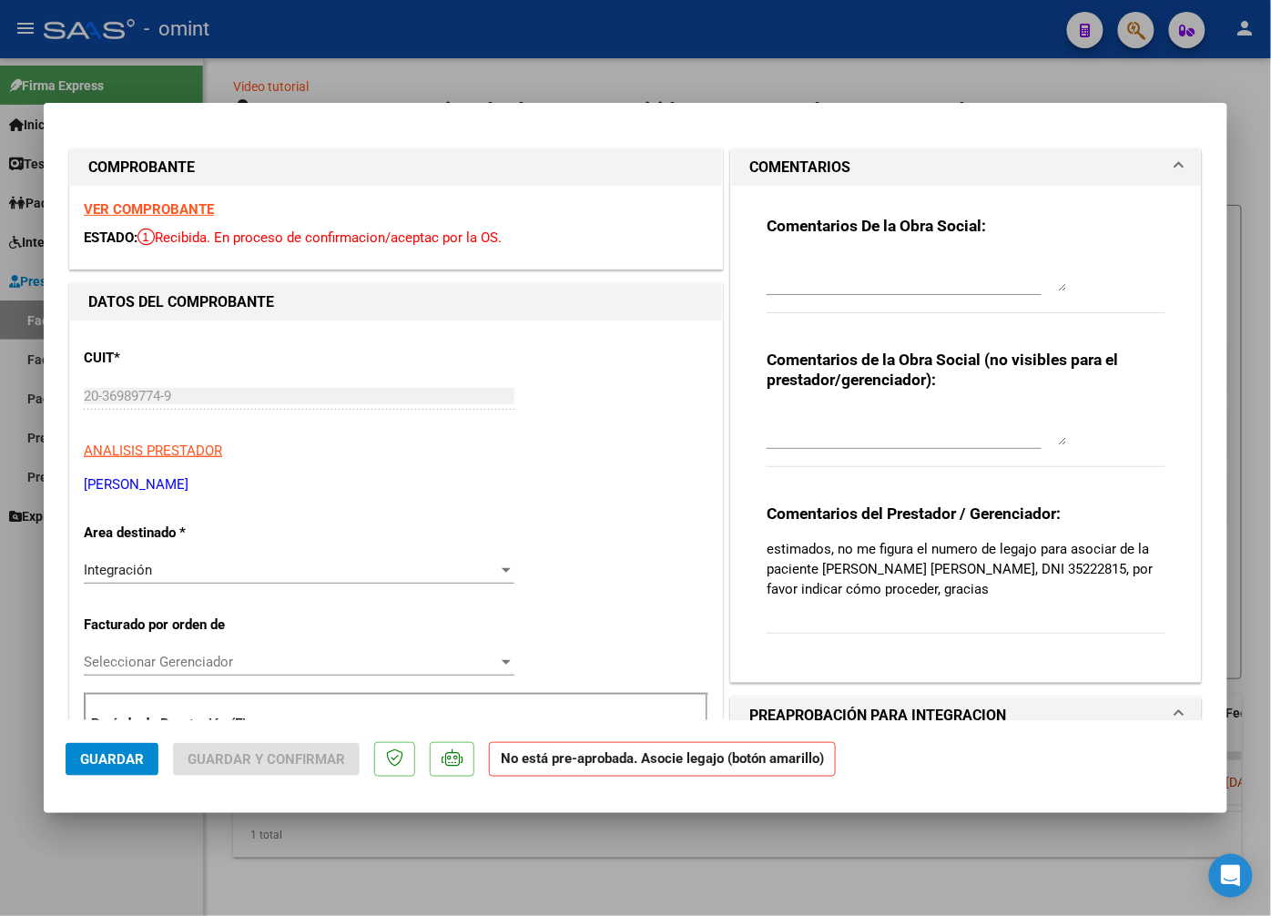
click at [149, 203] on strong "VER COMPROBANTE" at bounding box center [149, 209] width 130 height 16
click at [280, 37] on div at bounding box center [635, 458] width 1271 height 916
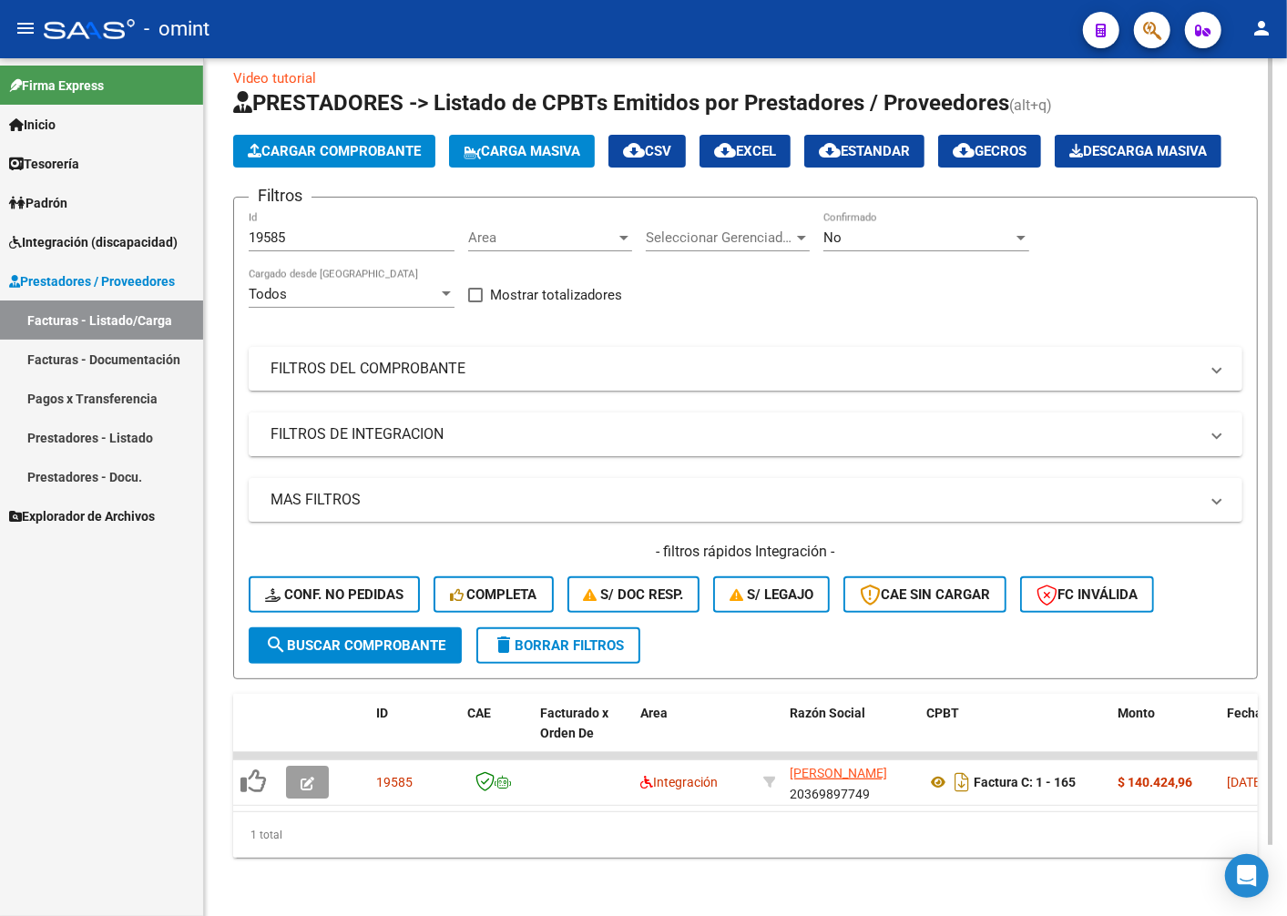
scroll to position [77, 0]
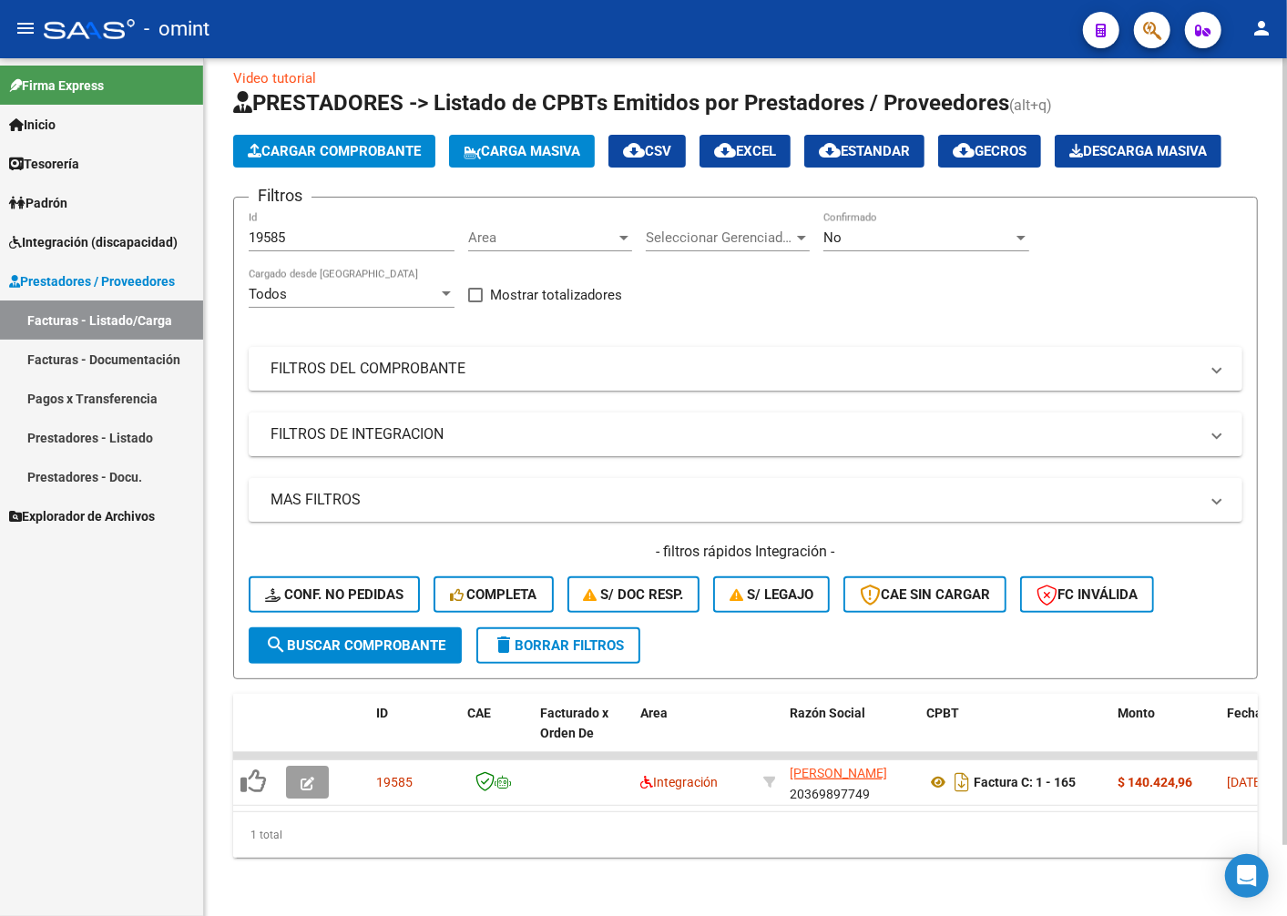
click at [580, 637] on span "delete Borrar Filtros" at bounding box center [558, 645] width 131 height 16
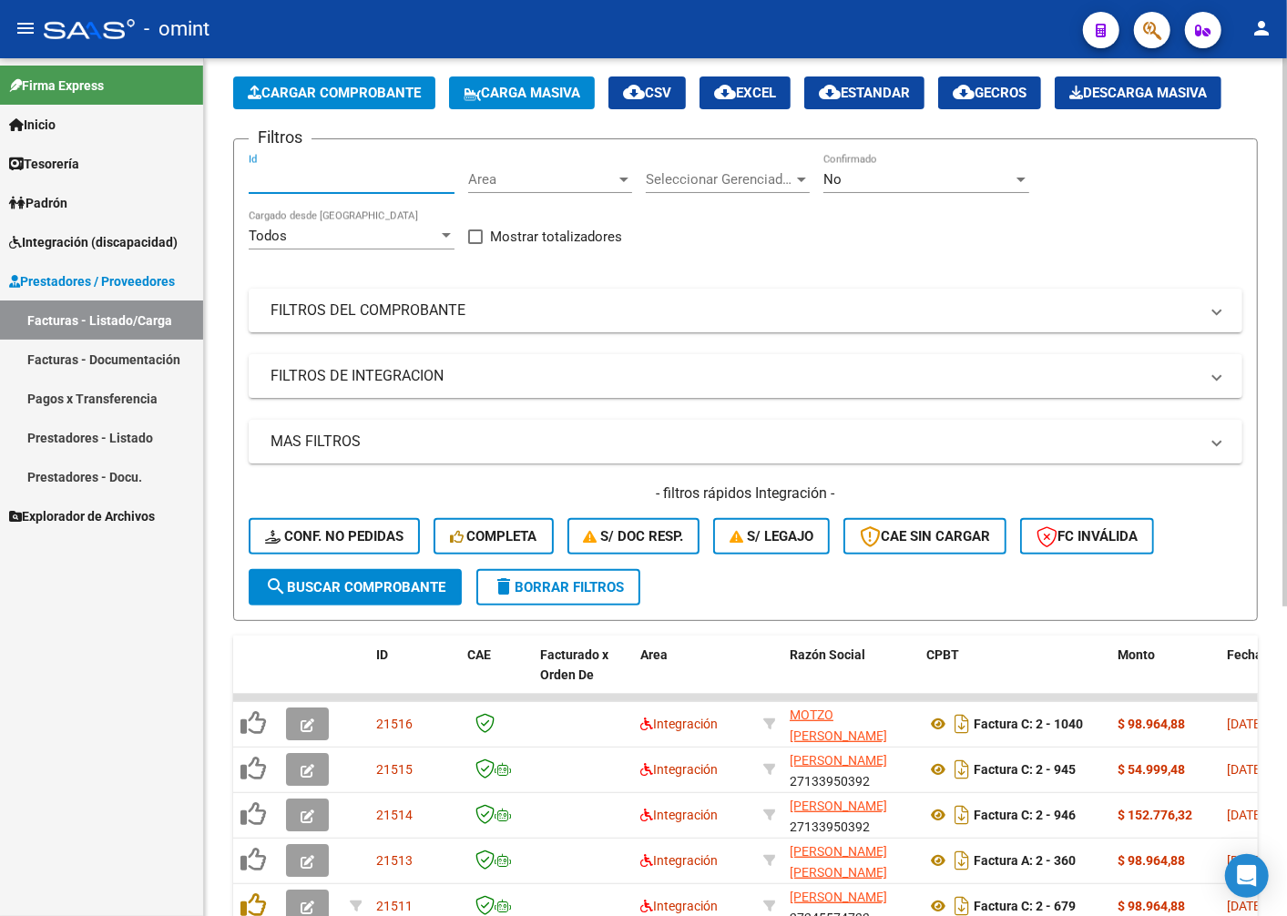
paste input "19588"
type input "19588"
click at [342, 596] on span "search Buscar Comprobante" at bounding box center [355, 587] width 180 height 16
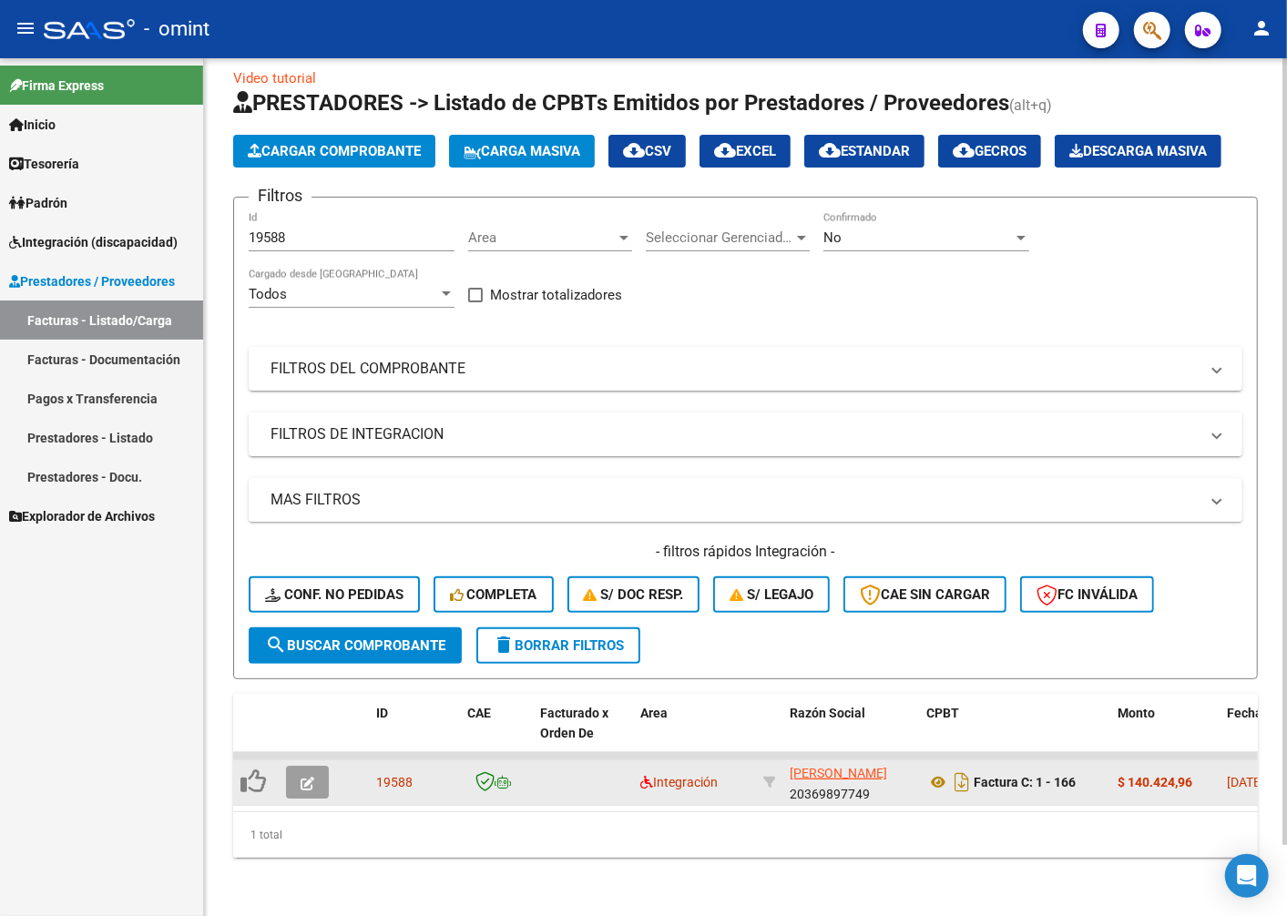
click at [250, 769] on icon at bounding box center [252, 781] width 25 height 25
click at [297, 766] on button "button" at bounding box center [307, 782] width 43 height 33
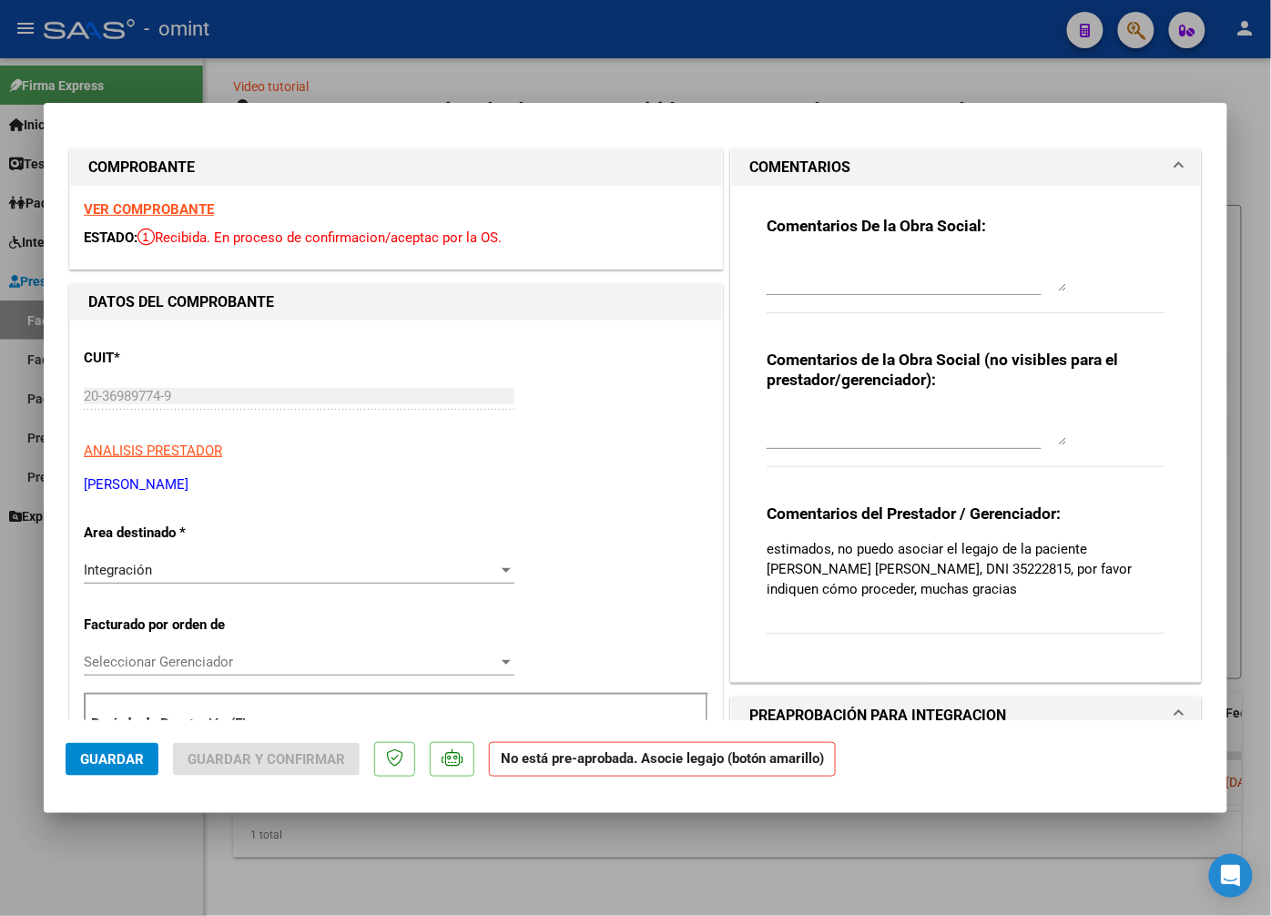
scroll to position [303, 0]
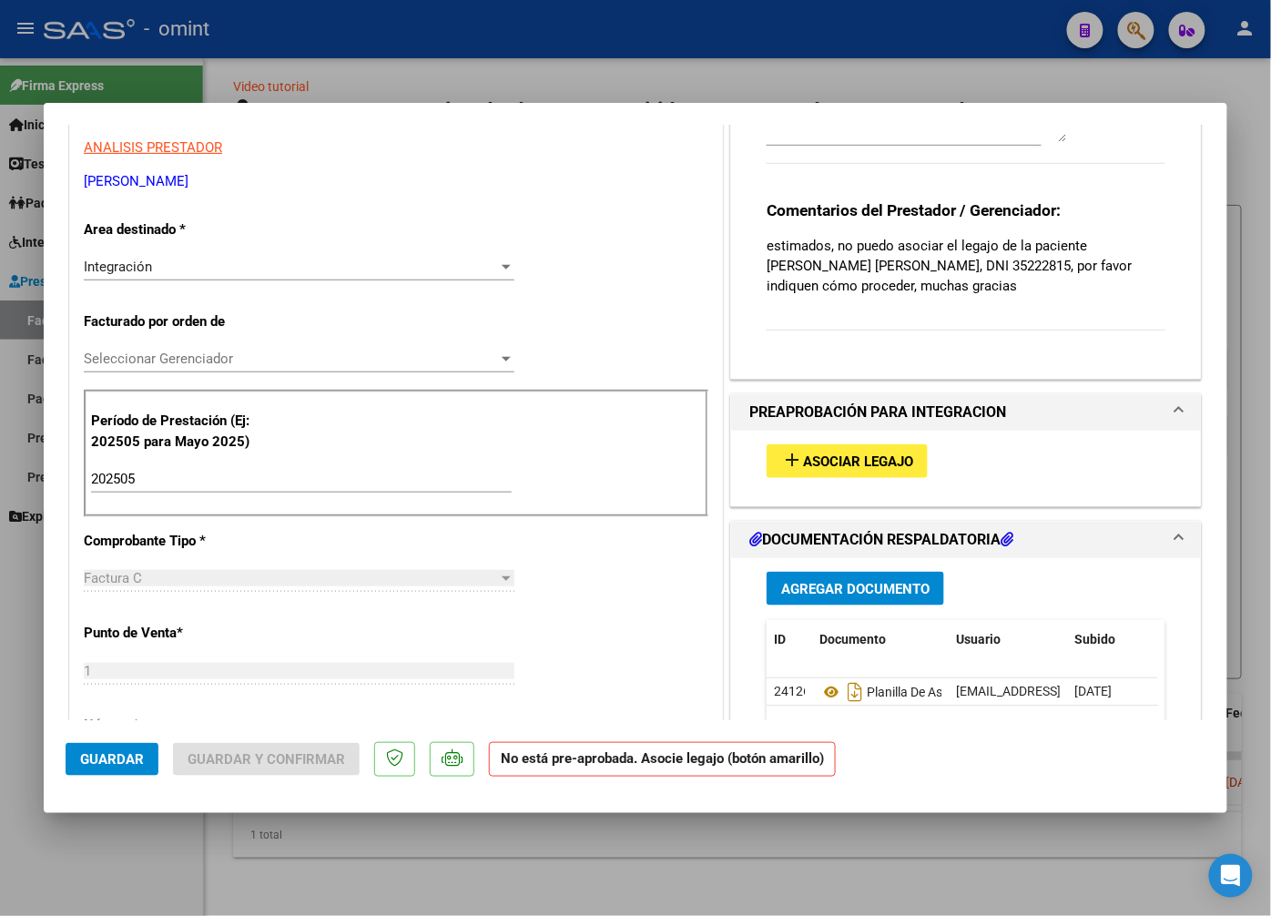
click at [852, 461] on span "Asociar Legajo" at bounding box center [858, 461] width 110 height 16
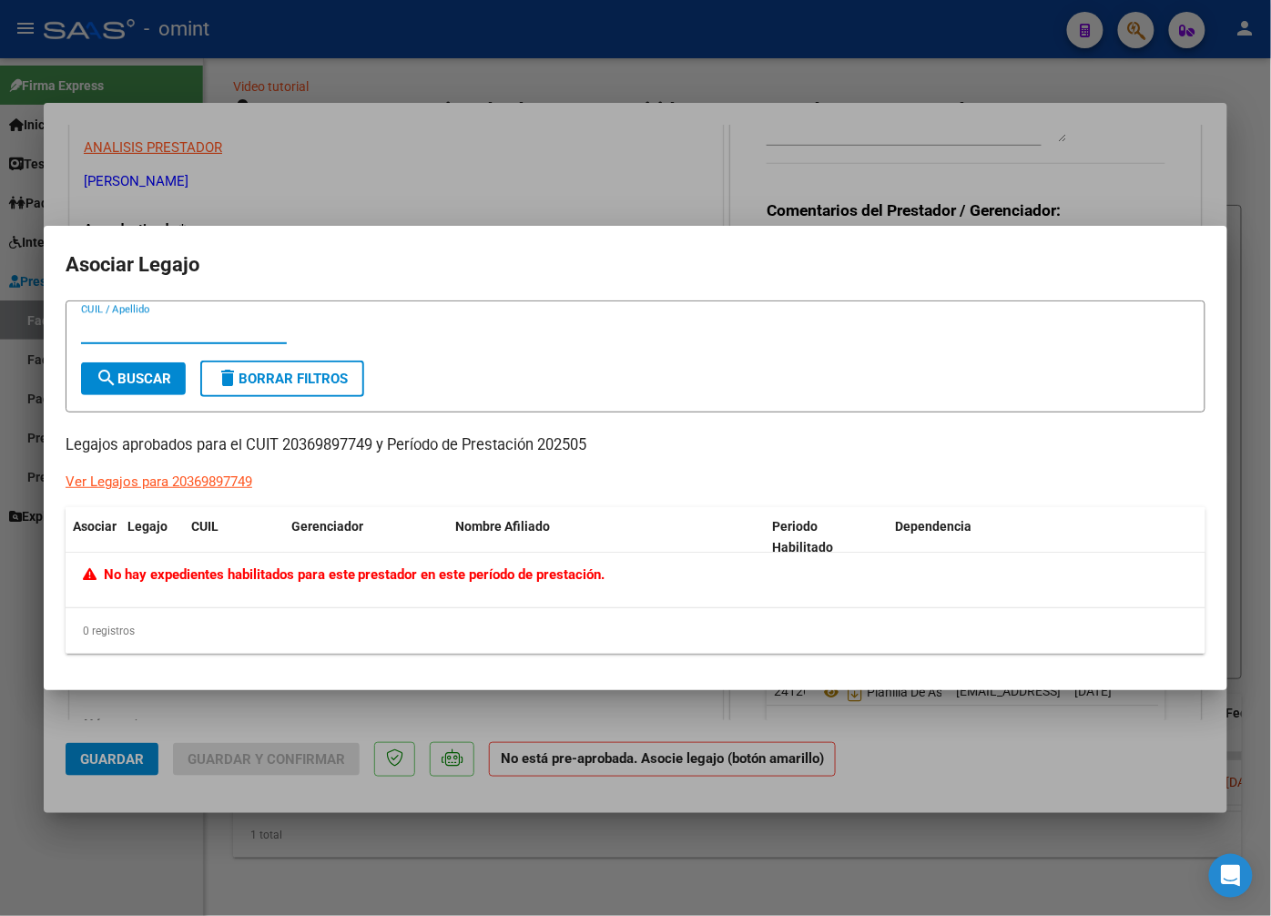
click at [351, 187] on div at bounding box center [635, 458] width 1271 height 916
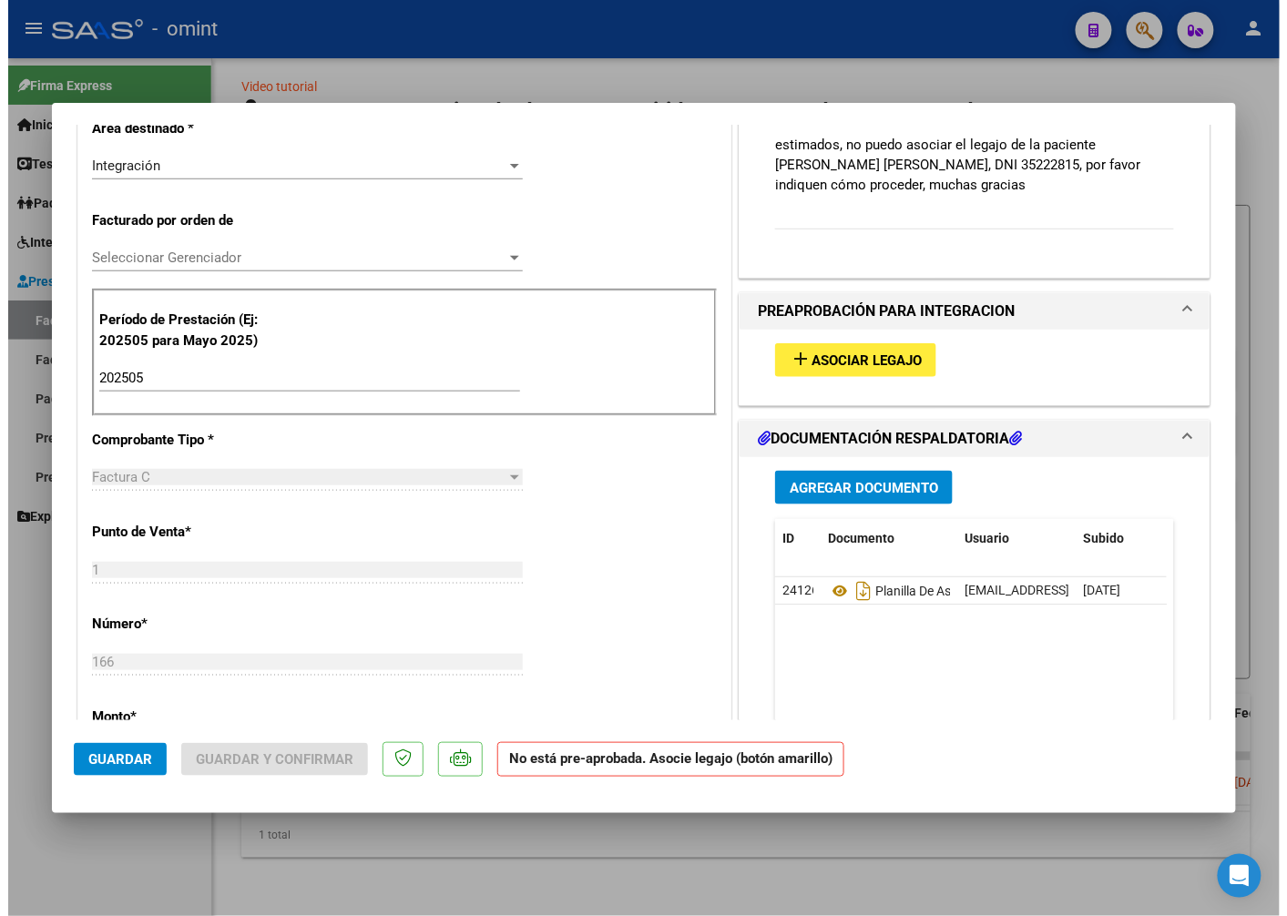
scroll to position [0, 0]
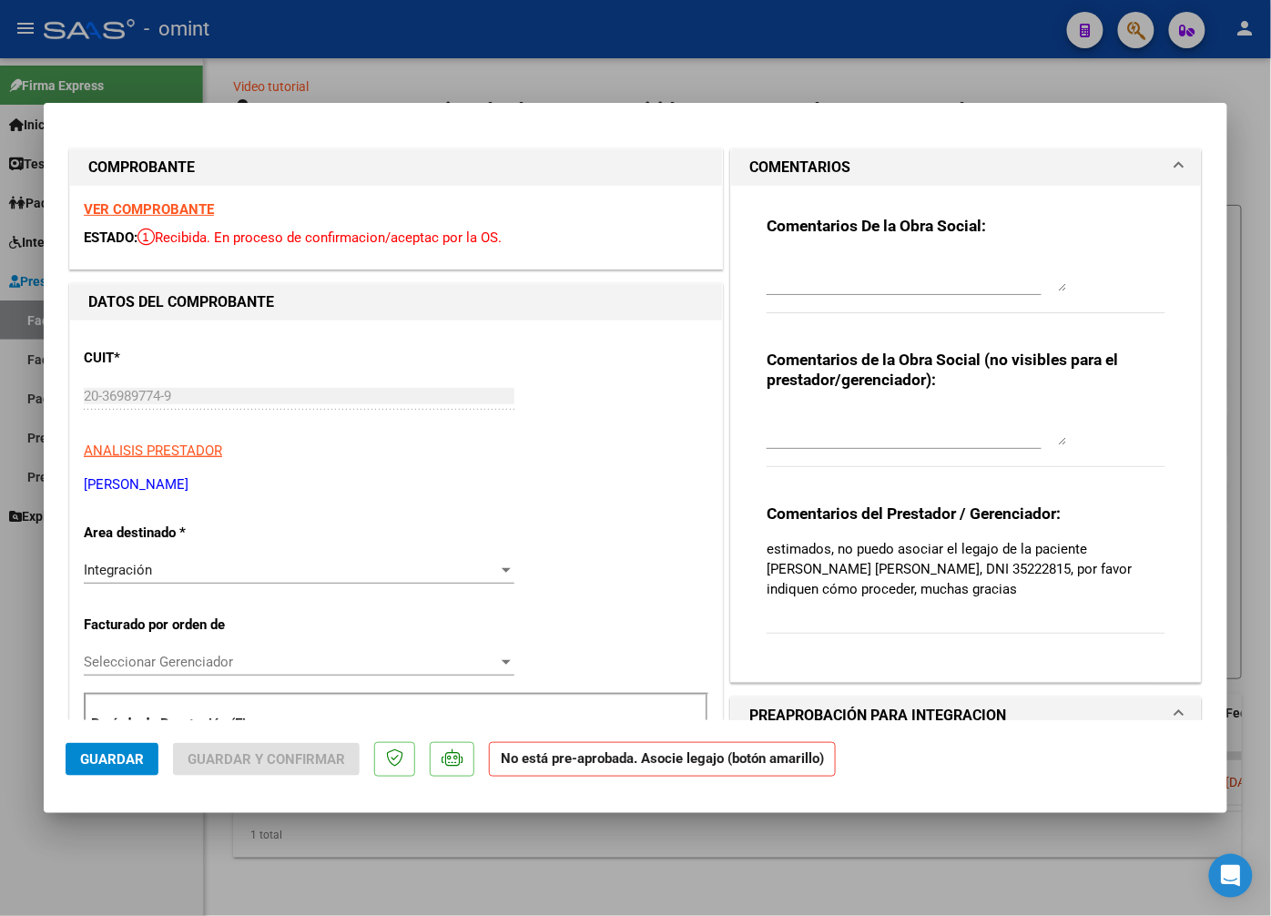
click at [158, 211] on strong "VER COMPROBANTE" at bounding box center [149, 209] width 130 height 16
click at [242, 41] on div at bounding box center [635, 458] width 1271 height 916
type input "$ 0,00"
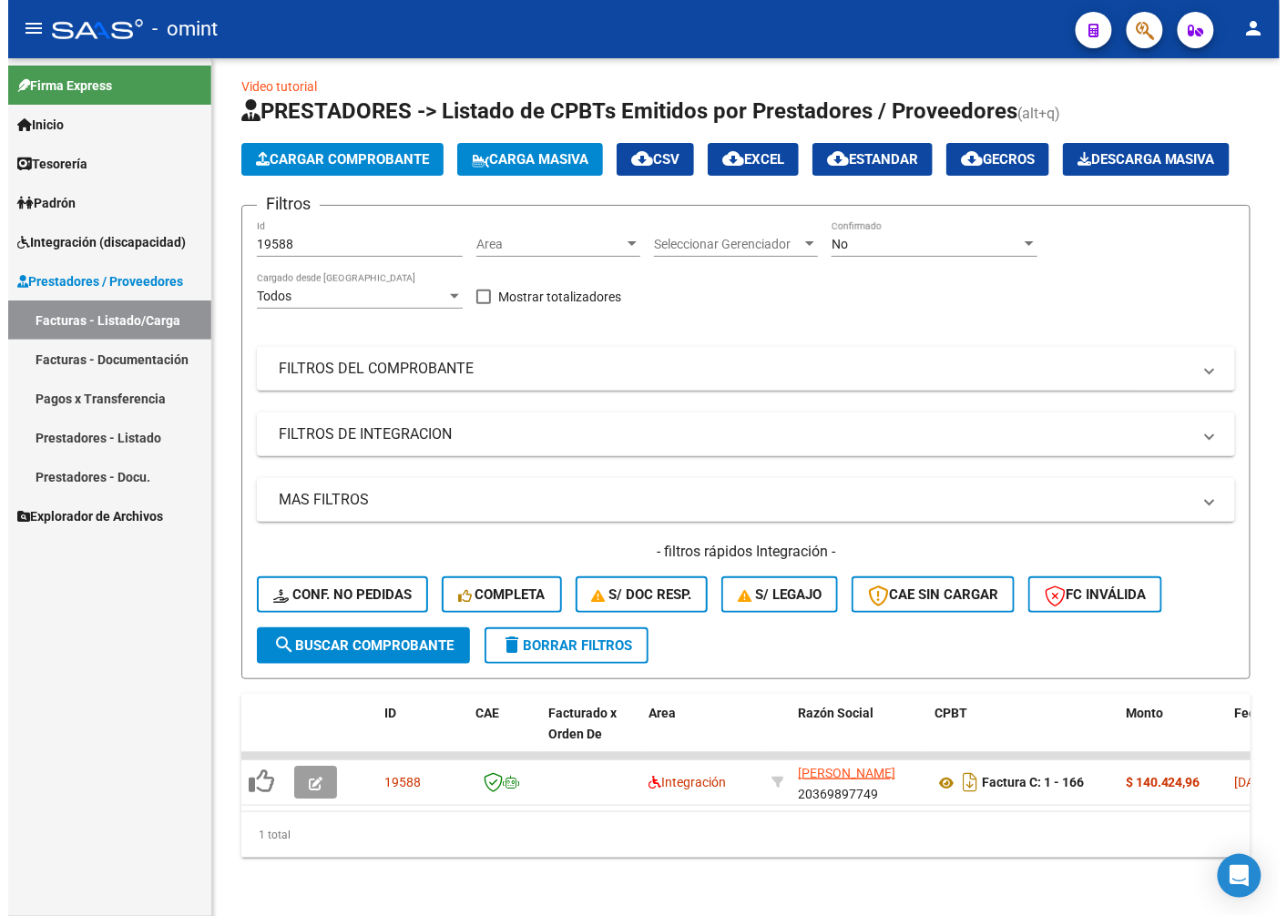
scroll to position [77, 0]
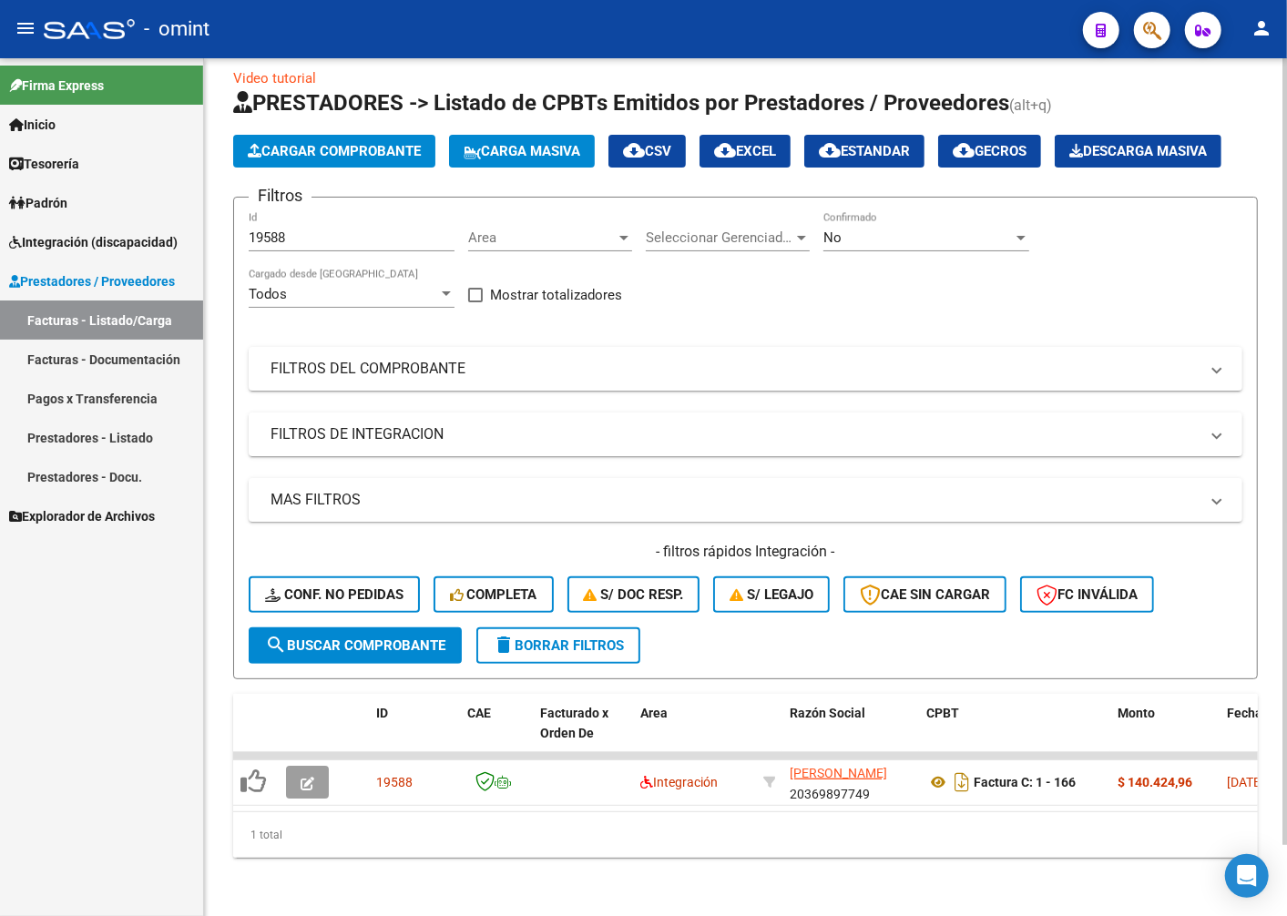
click at [557, 637] on span "delete Borrar Filtros" at bounding box center [558, 645] width 131 height 16
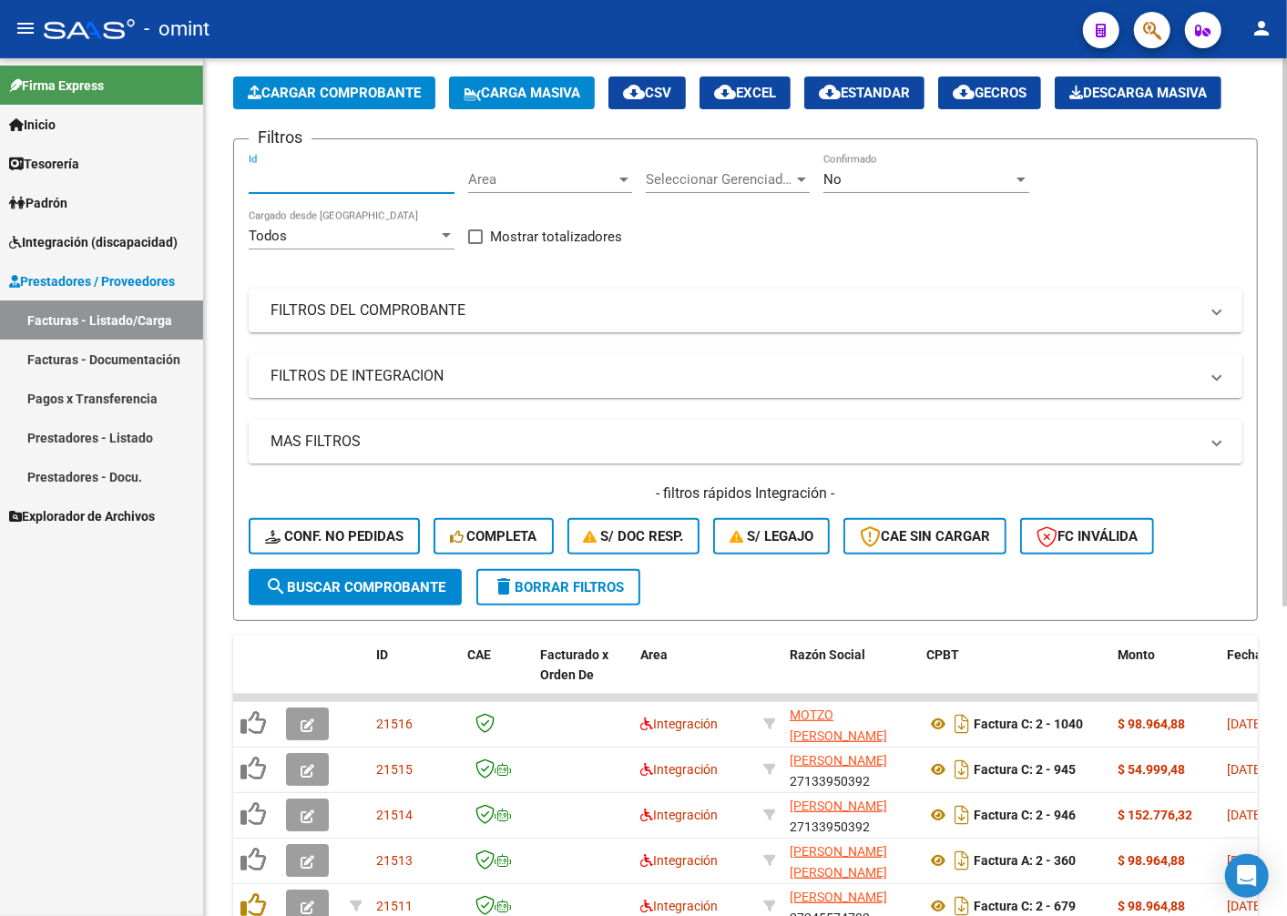
drag, startPoint x: 295, startPoint y: 264, endPoint x: 270, endPoint y: 220, distance: 50.2
paste input "19591"
type input "19591"
click at [394, 596] on span "search Buscar Comprobante" at bounding box center [355, 587] width 180 height 16
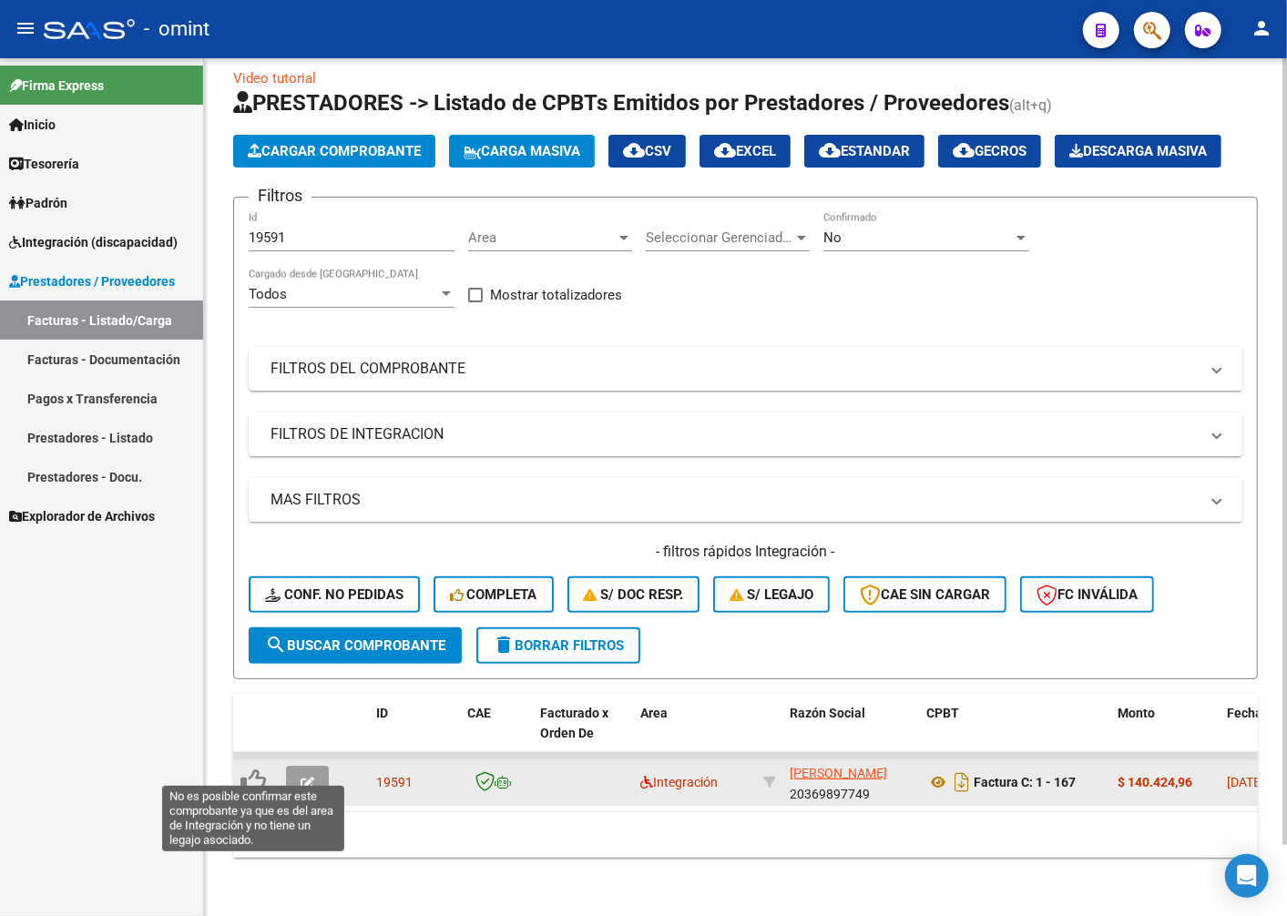
click at [251, 769] on icon at bounding box center [252, 781] width 25 height 25
click at [250, 774] on icon at bounding box center [252, 781] width 25 height 25
click at [316, 766] on button "button" at bounding box center [307, 782] width 43 height 33
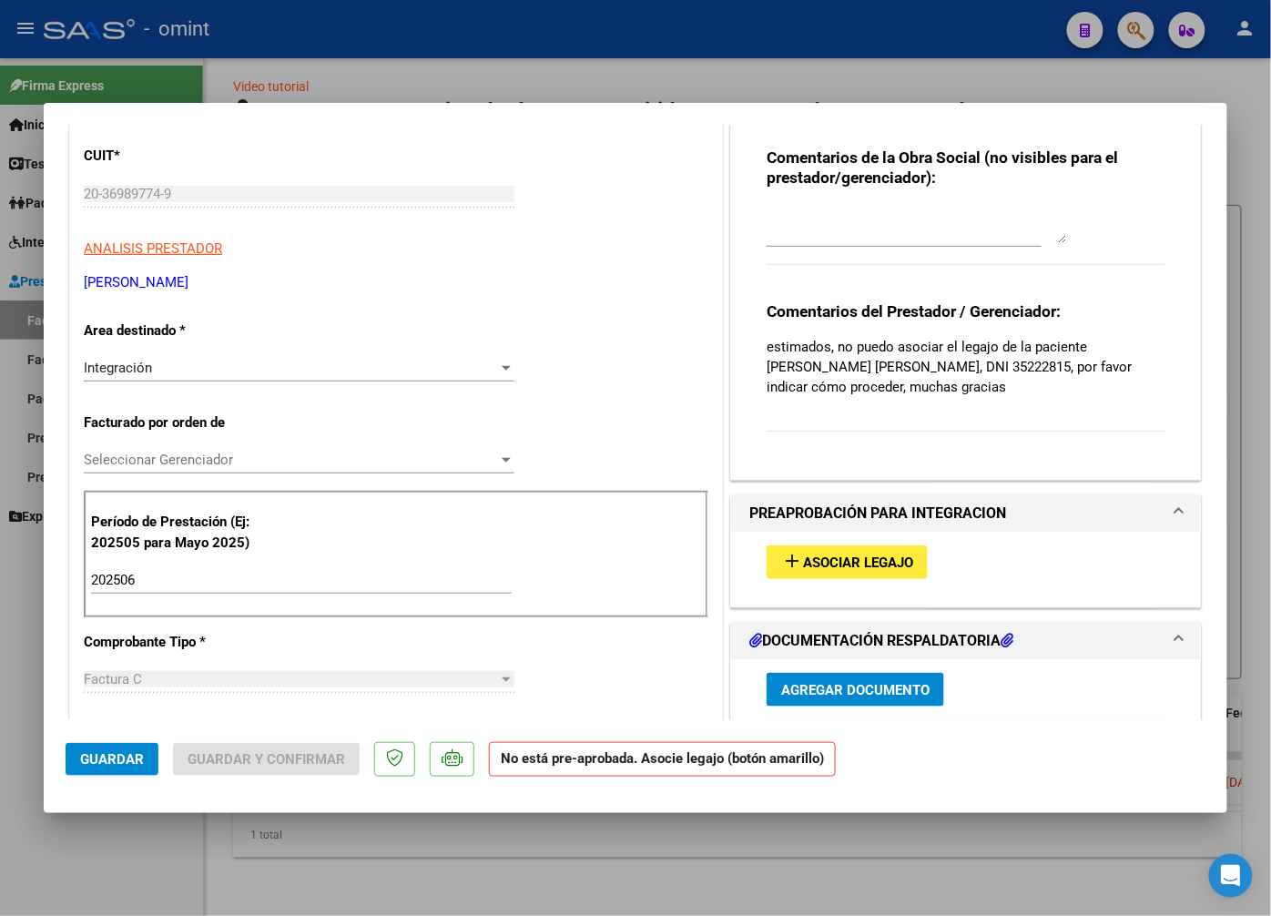
scroll to position [303, 0]
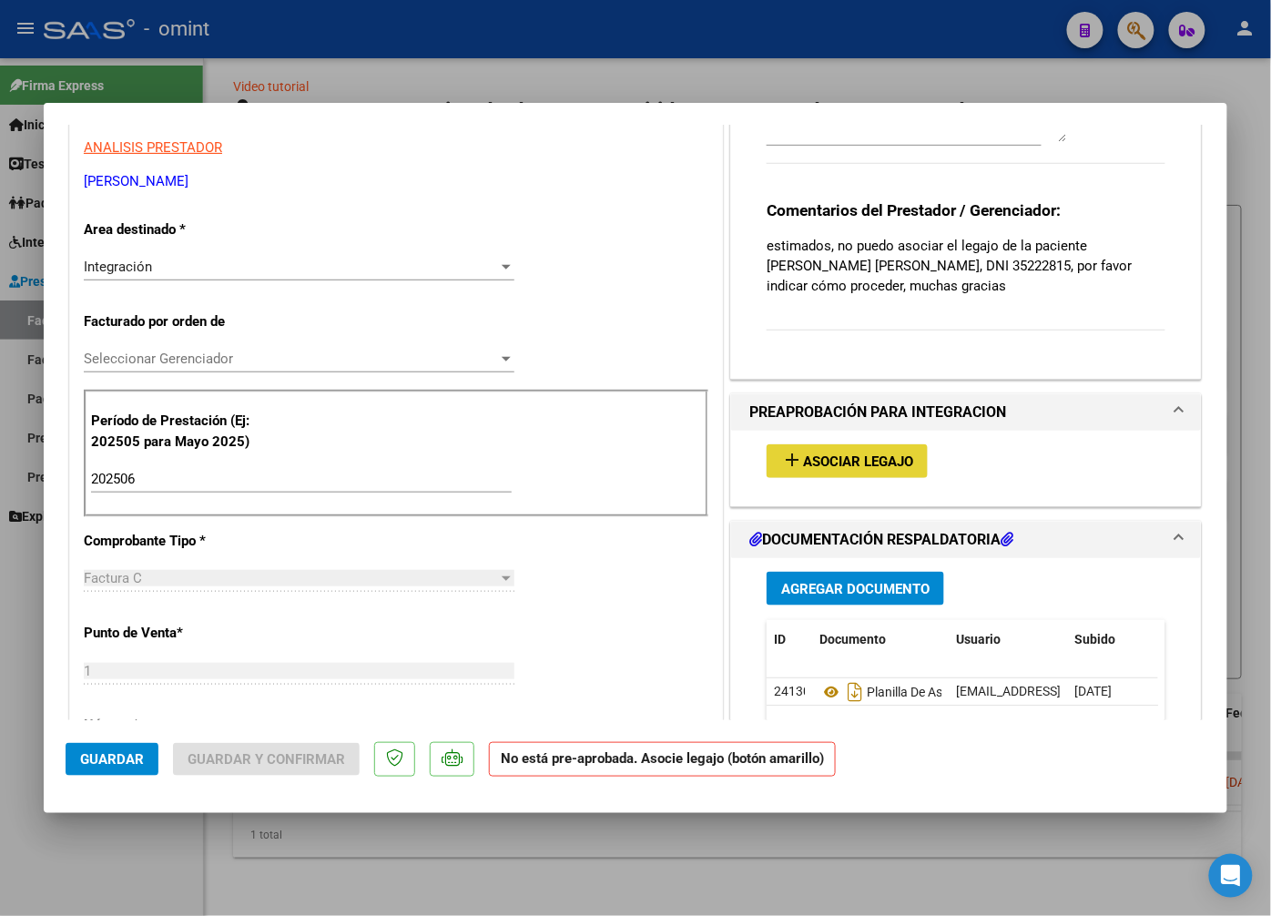
click at [833, 463] on span "Asociar Legajo" at bounding box center [858, 461] width 110 height 16
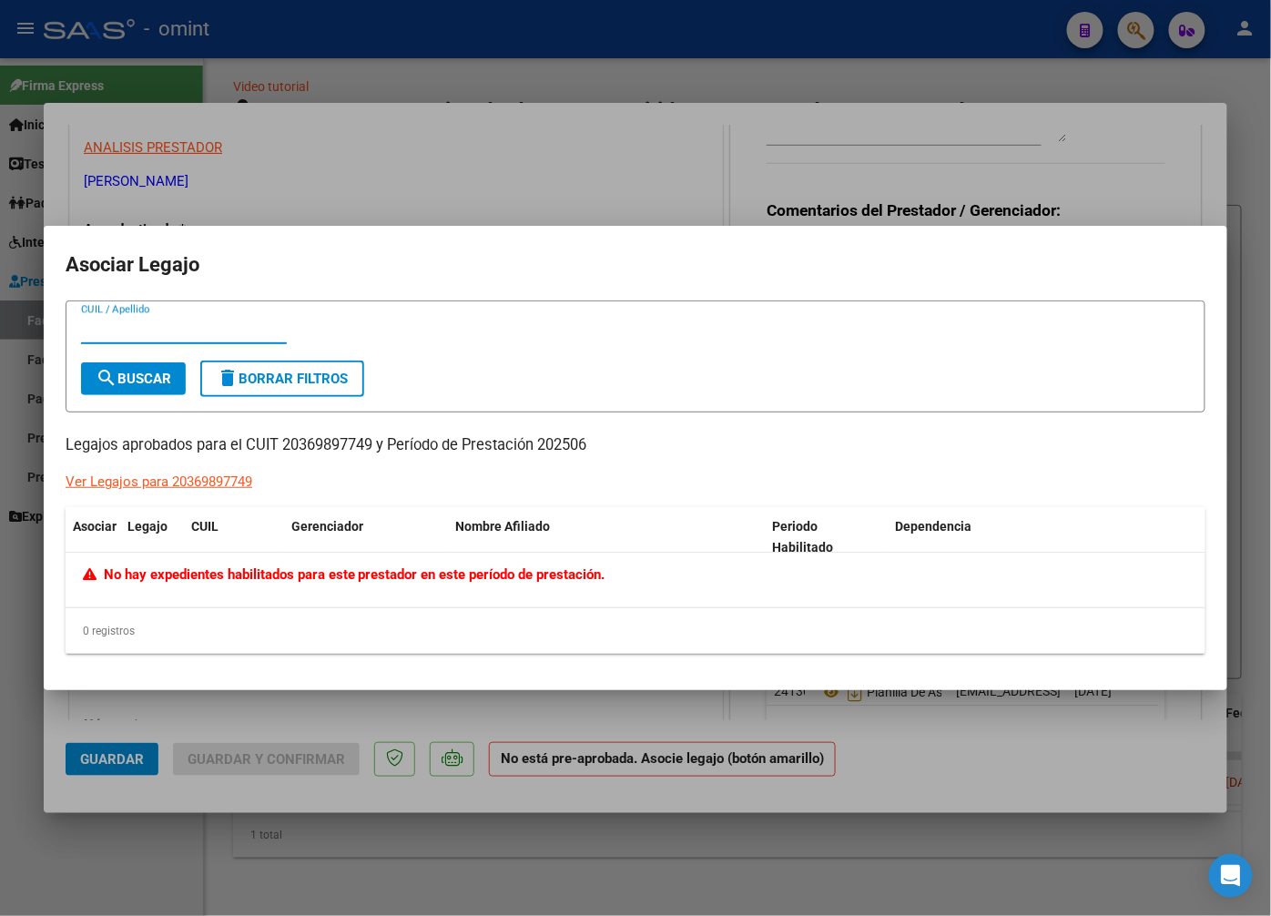
click at [423, 161] on div at bounding box center [635, 458] width 1271 height 916
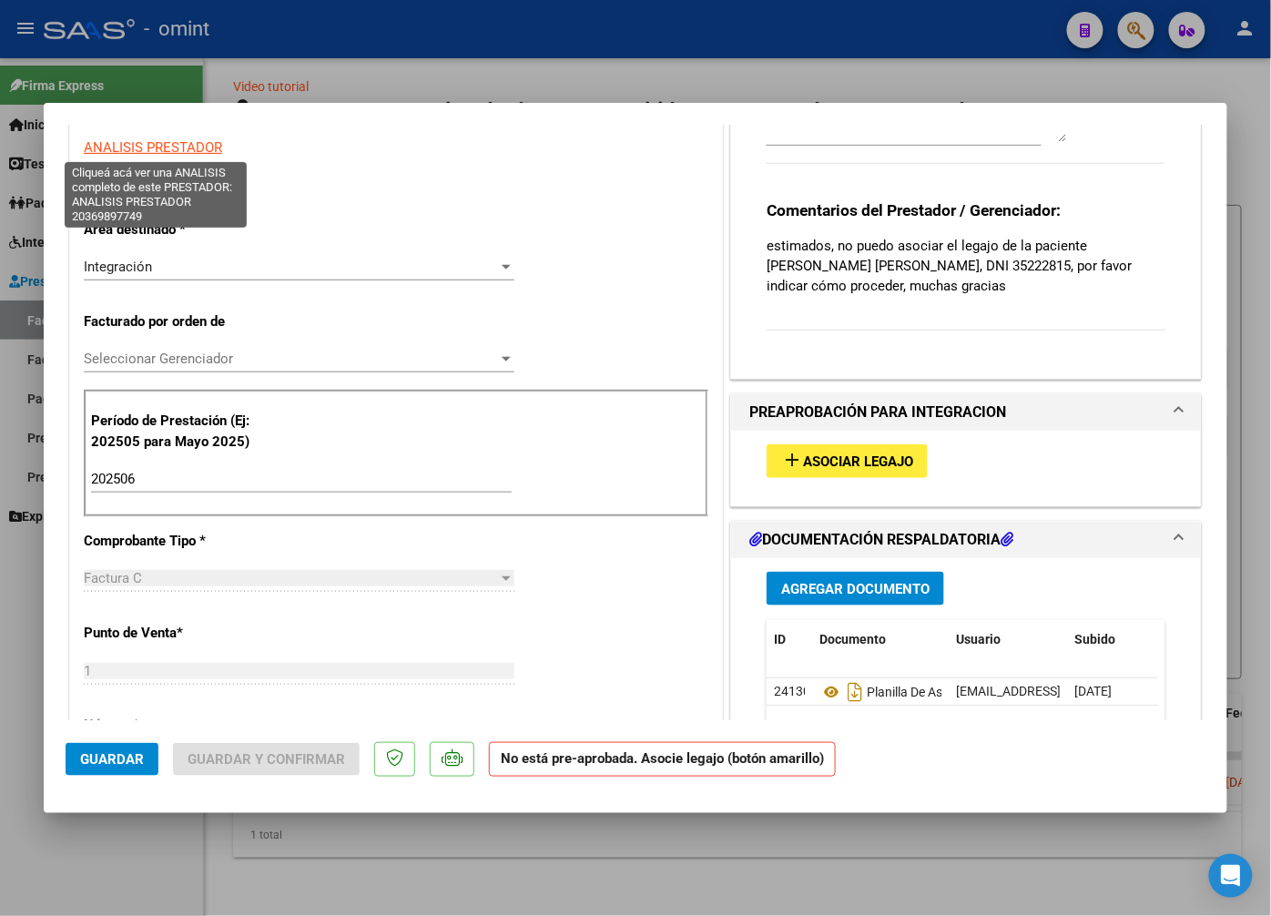
click at [155, 144] on span "ANALISIS PRESTADOR" at bounding box center [153, 147] width 138 height 16
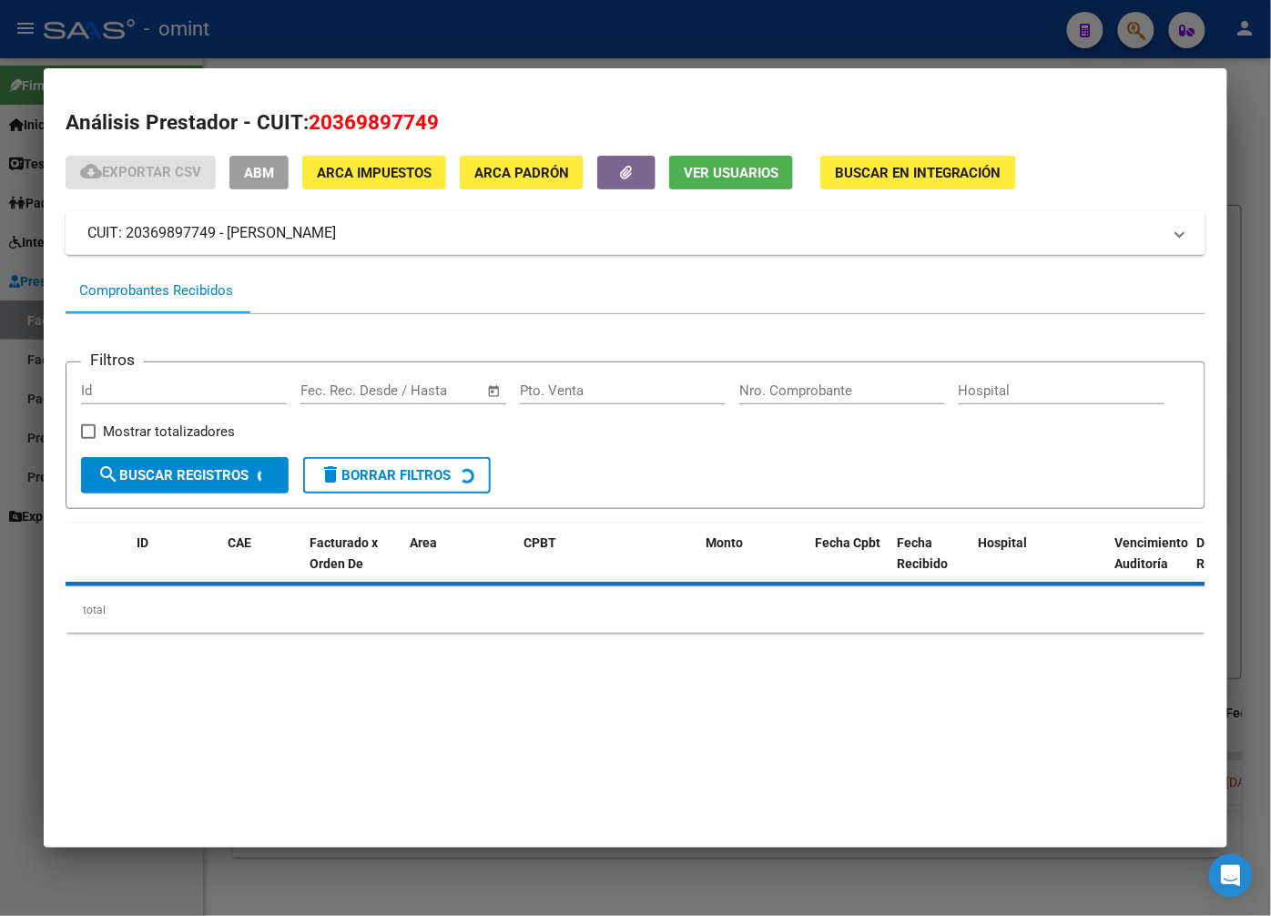
click at [661, 22] on div at bounding box center [635, 458] width 1271 height 916
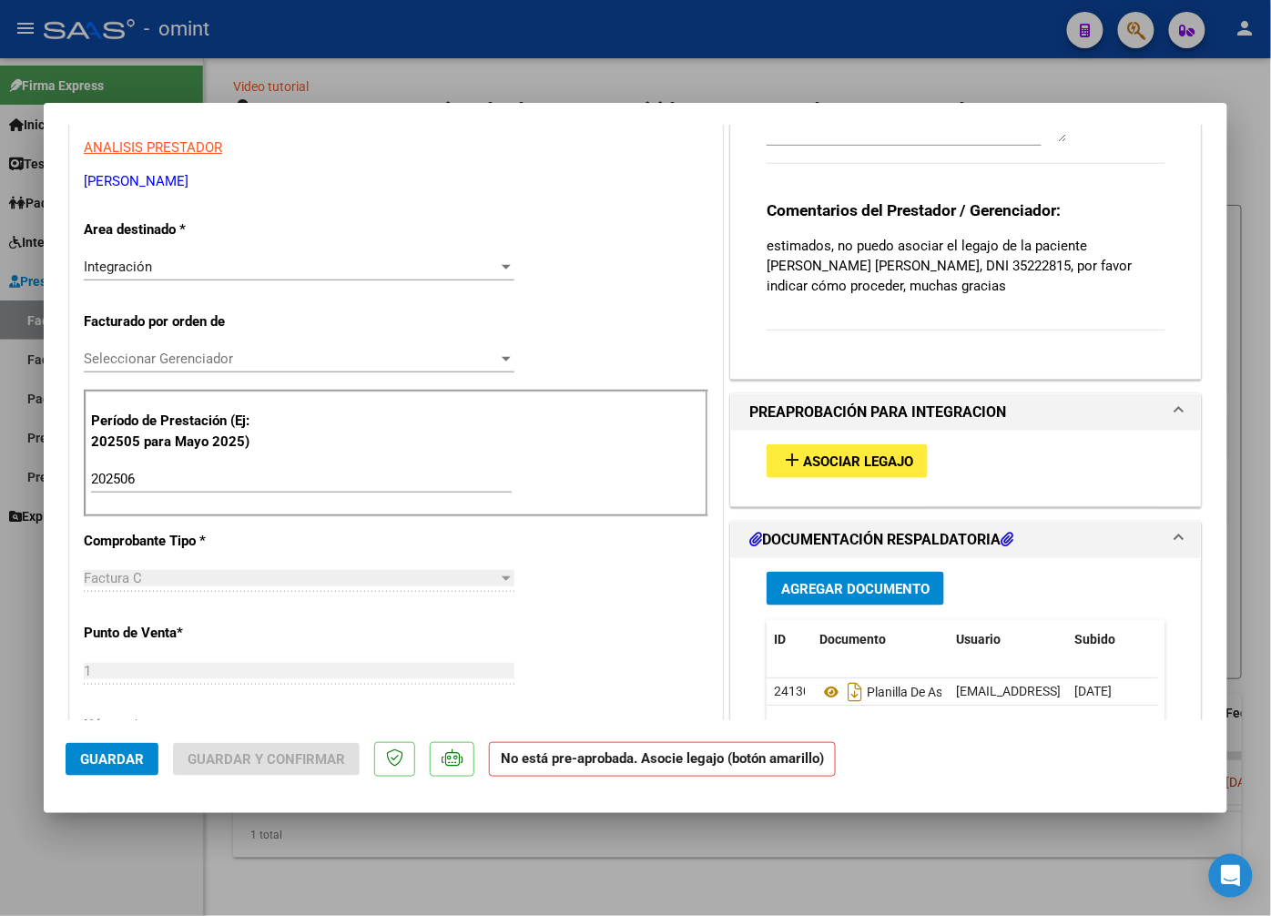
scroll to position [0, 0]
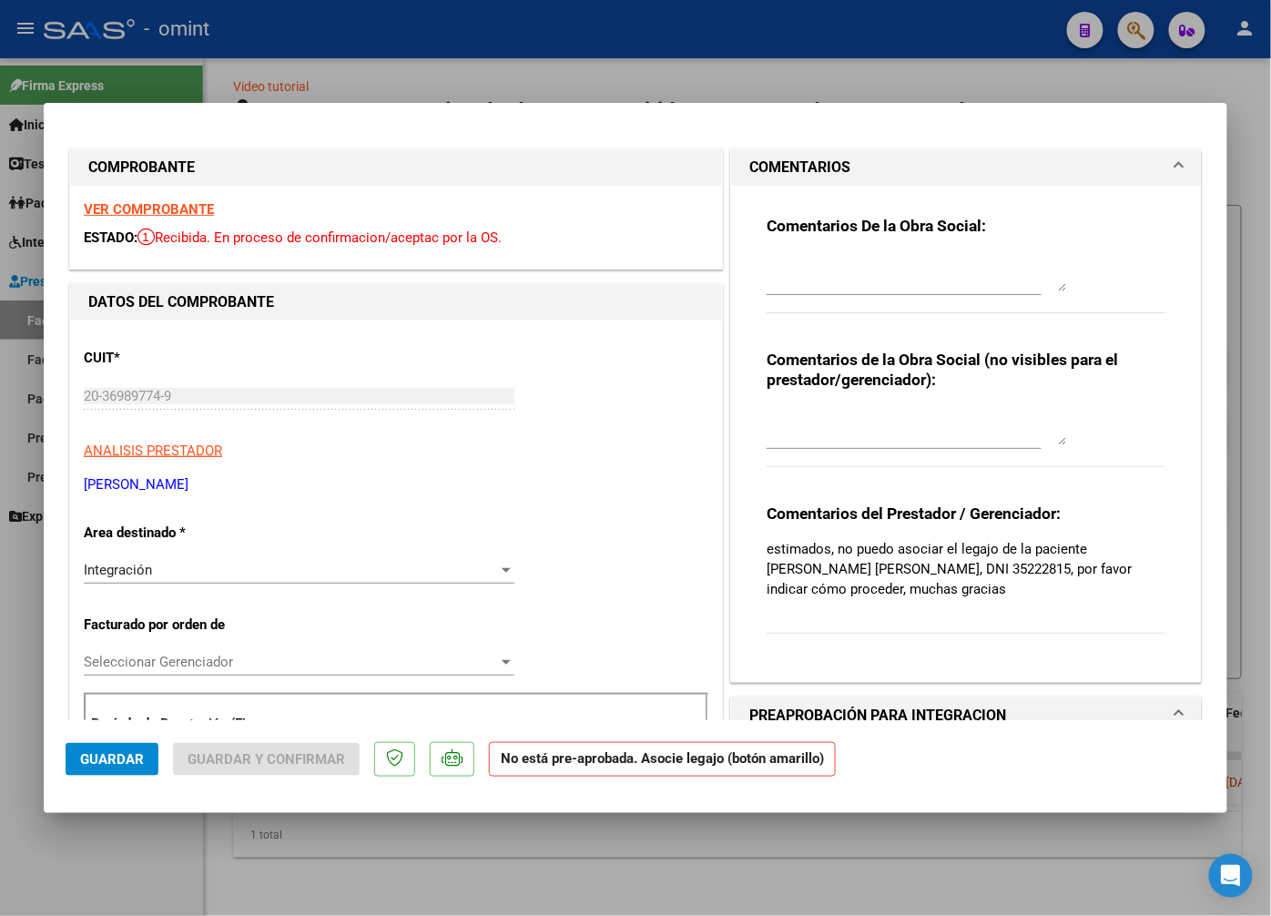
click at [146, 200] on div "VER COMPROBANTE ESTADO: Recibida. En proceso de confirmacion/aceptac por la OS." at bounding box center [396, 227] width 652 height 83
click at [167, 211] on strong "VER COMPROBANTE" at bounding box center [149, 209] width 130 height 16
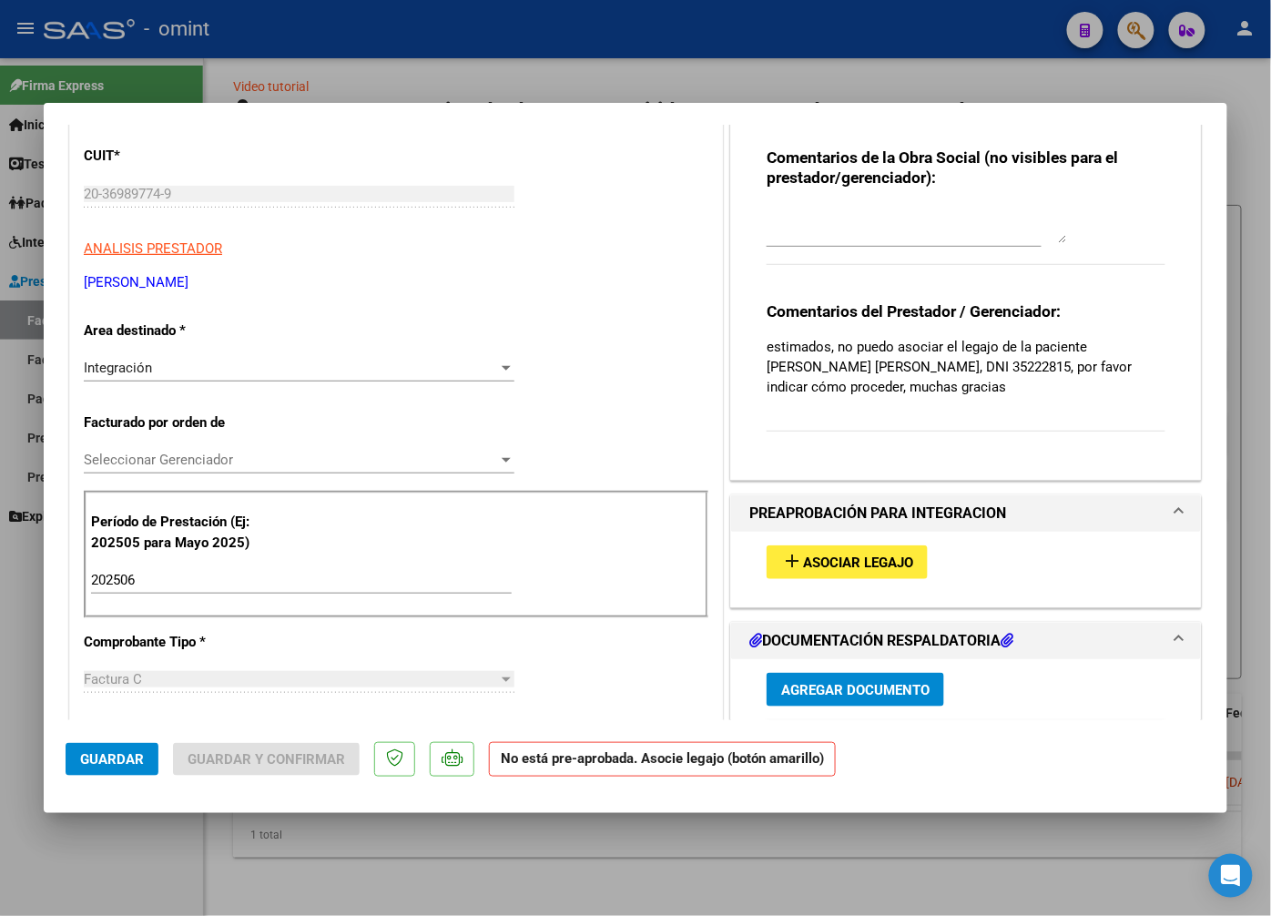
click at [852, 567] on span "Asociar Legajo" at bounding box center [858, 563] width 110 height 16
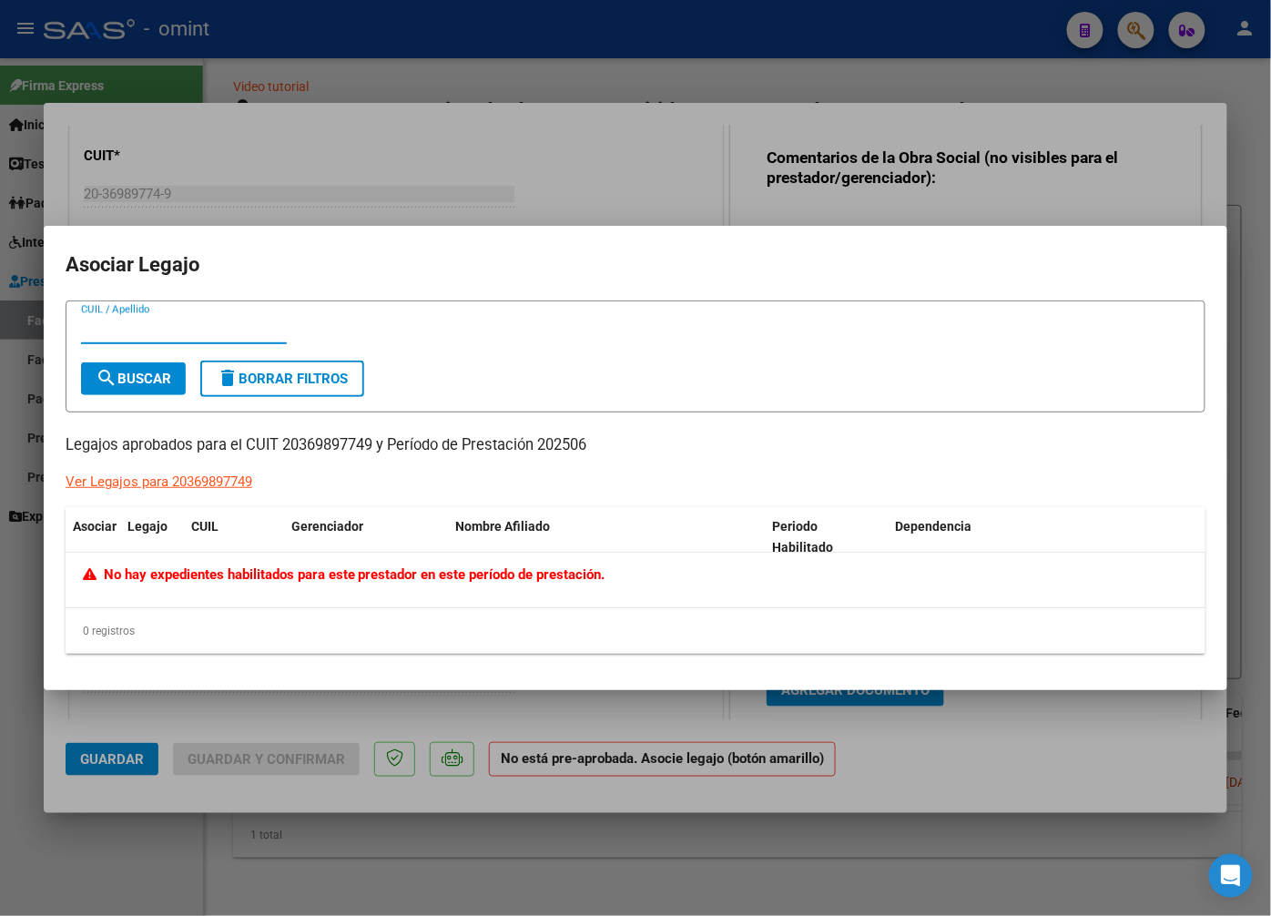
click at [543, 123] on div at bounding box center [635, 458] width 1271 height 916
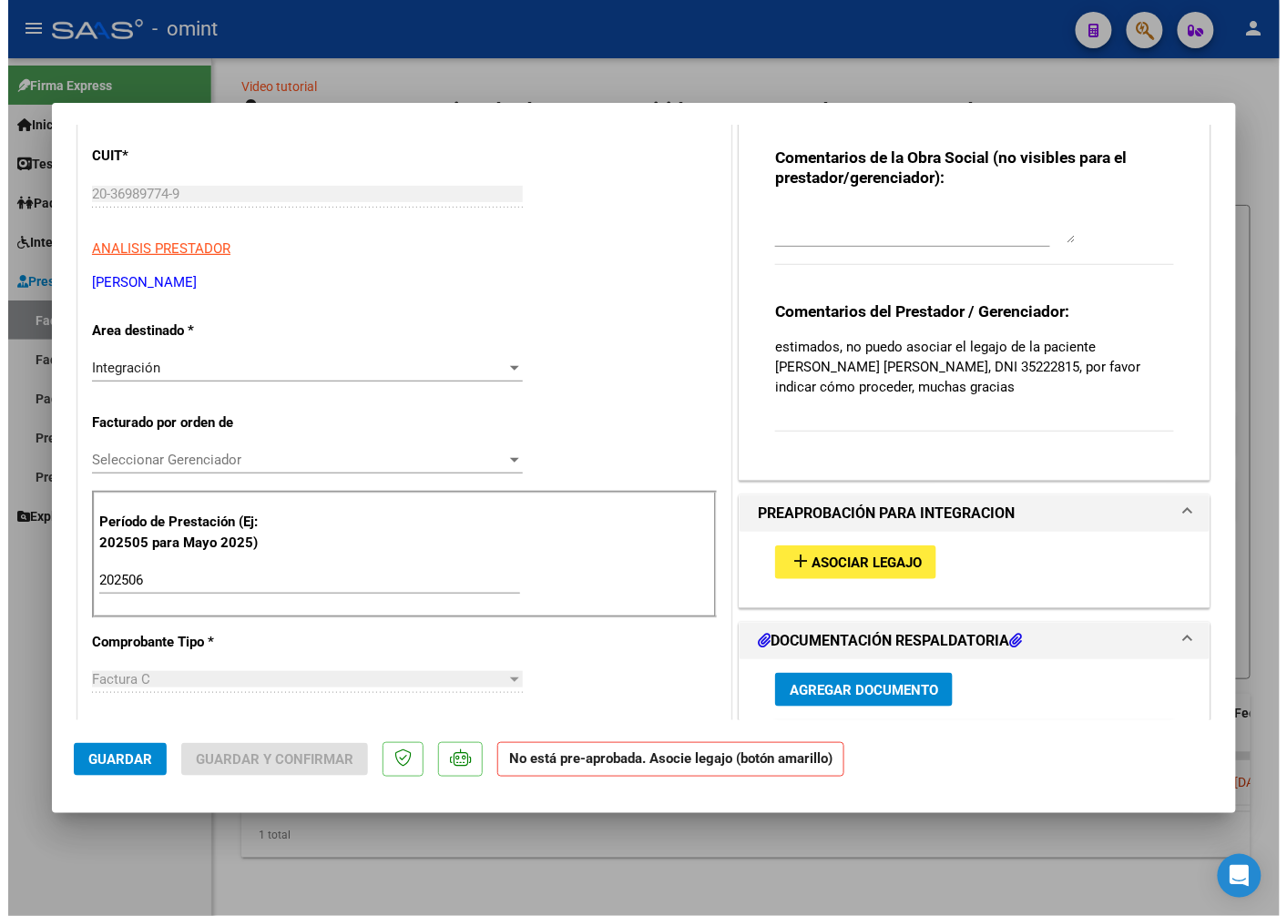
scroll to position [0, 0]
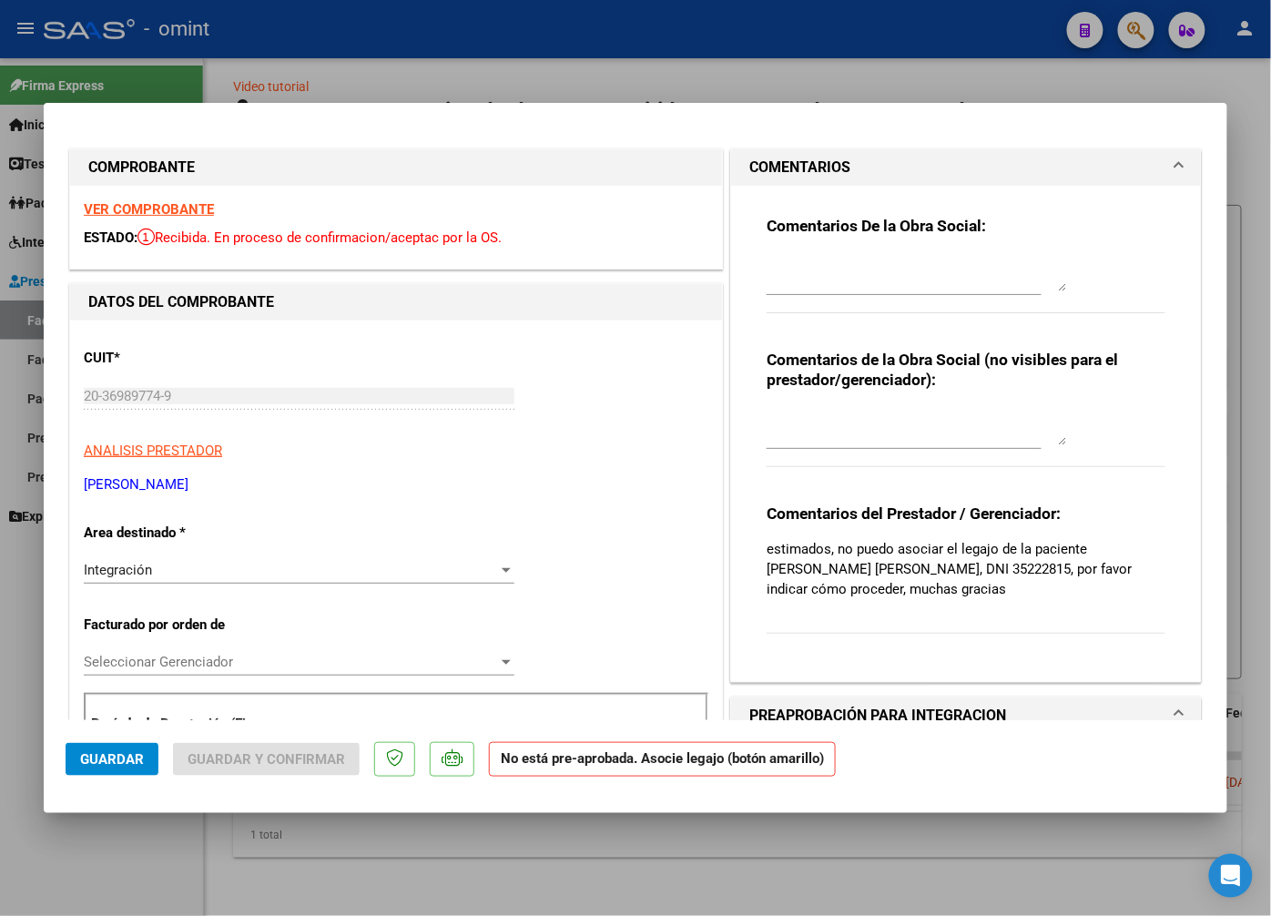
click at [139, 207] on strong "VER COMPROBANTE" at bounding box center [149, 209] width 130 height 16
click at [182, 206] on strong "VER COMPROBANTE" at bounding box center [149, 209] width 130 height 16
click at [195, 212] on strong "VER COMPROBANTE" at bounding box center [149, 209] width 130 height 16
click at [246, 49] on div at bounding box center [635, 458] width 1271 height 916
type input "$ 0,00"
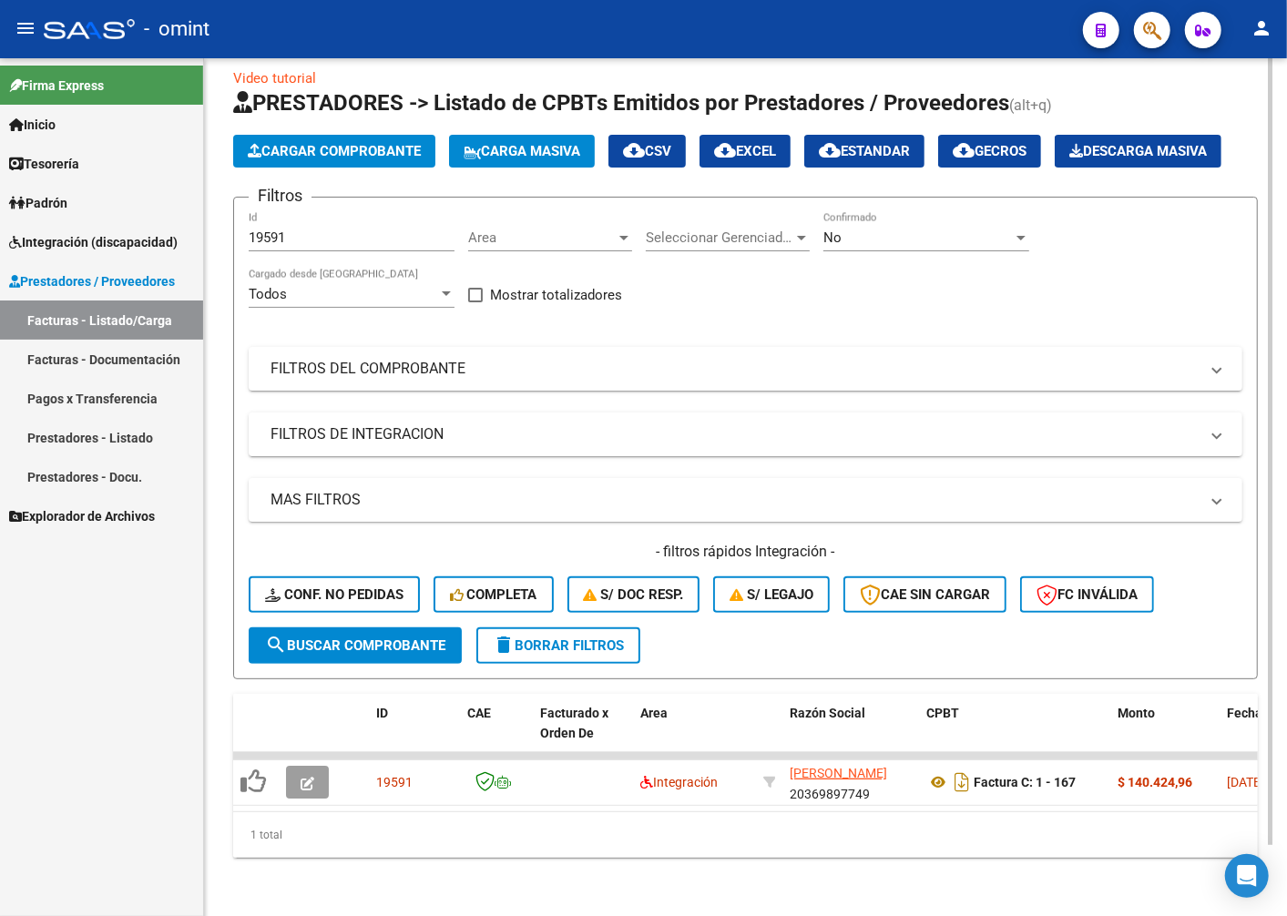
scroll to position [77, 0]
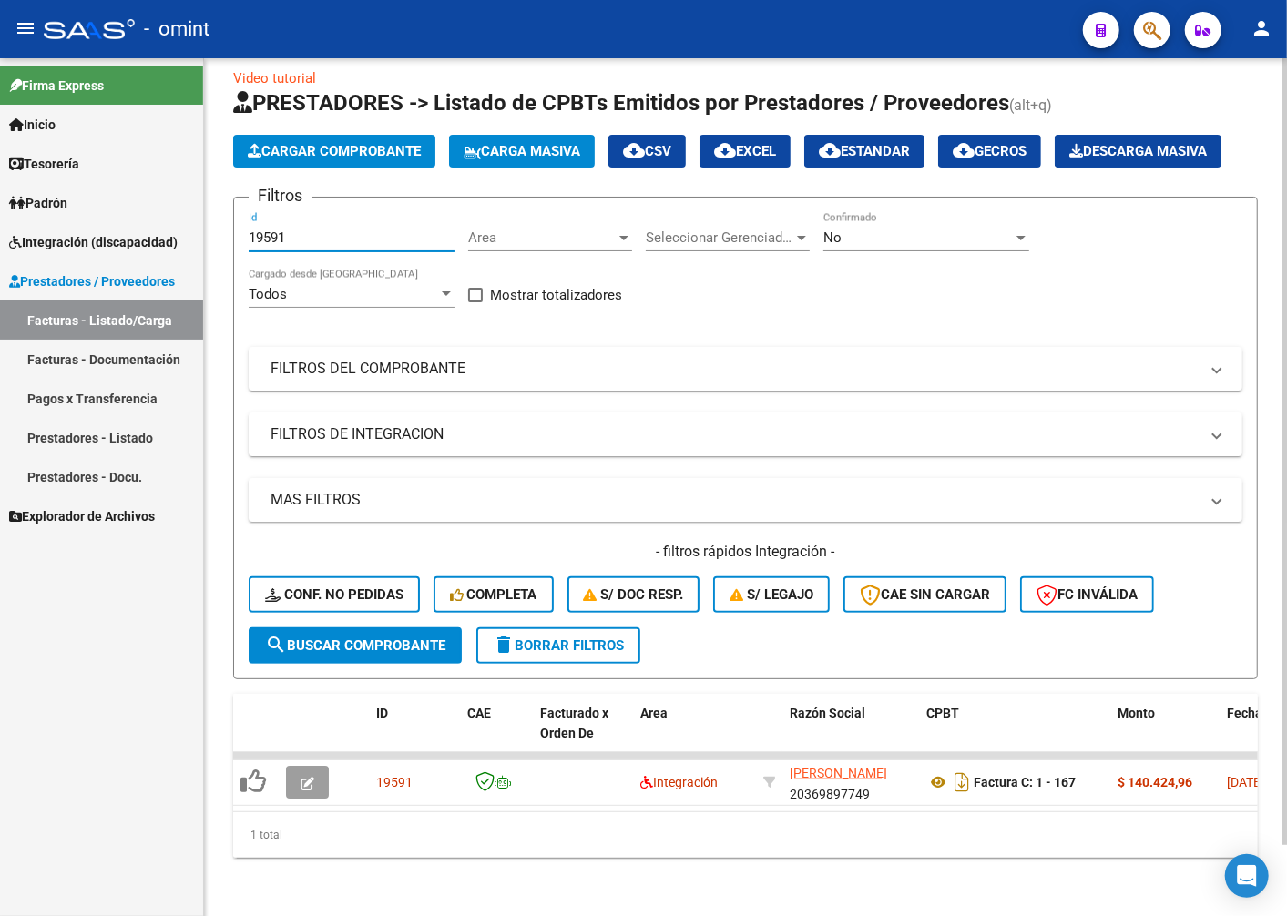
drag, startPoint x: 276, startPoint y: 221, endPoint x: 210, endPoint y: 213, distance: 66.1
click at [210, 213] on div "Video tutorial PRESTADORES -> Listado de CPBTs Emitidos por Prestadores / Prove…" at bounding box center [745, 477] width 1083 height 877
click at [594, 637] on span "delete Borrar Filtros" at bounding box center [558, 645] width 131 height 16
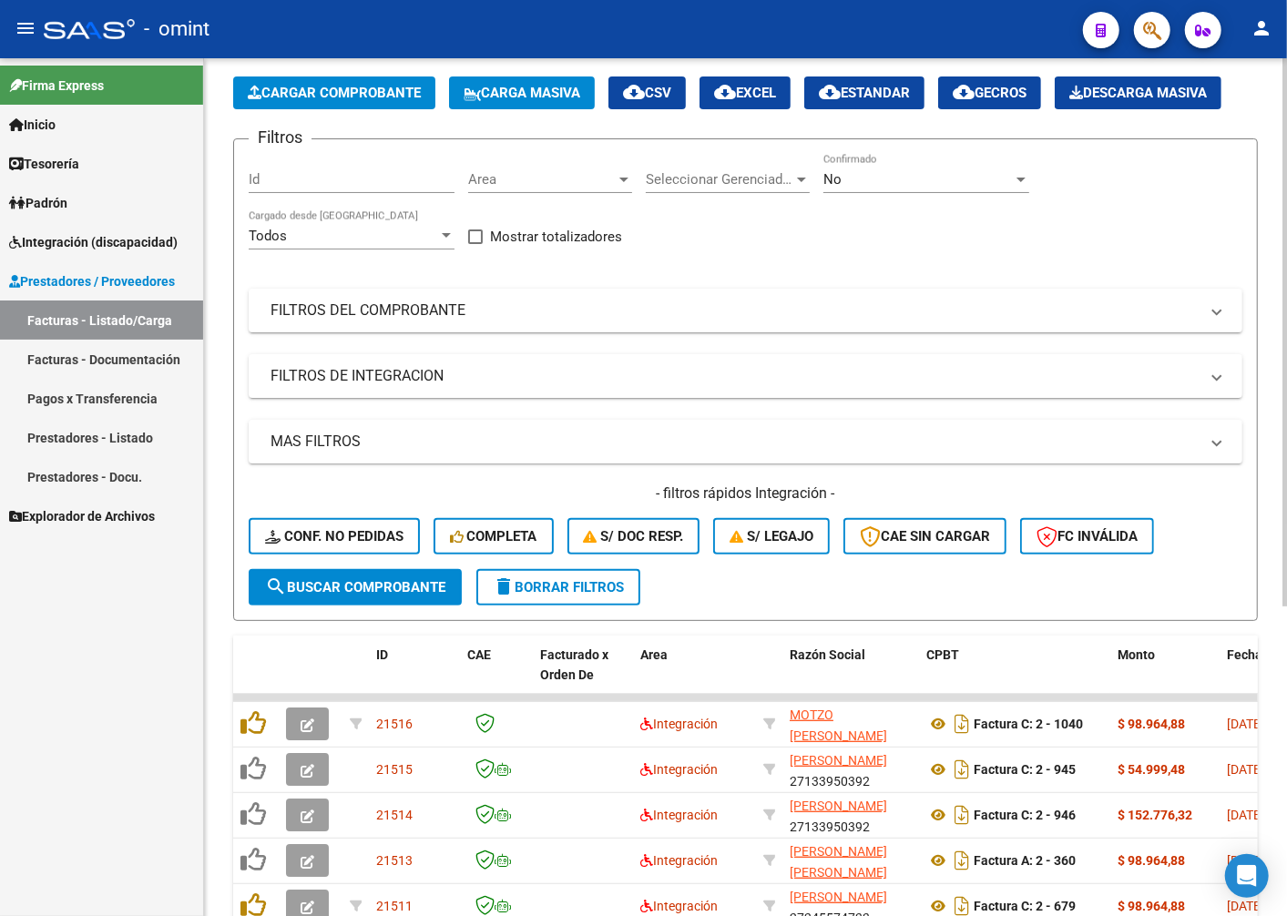
drag, startPoint x: 274, startPoint y: 267, endPoint x: 275, endPoint y: 222, distance: 44.6
paste input "19596"
type input "19596"
click at [421, 596] on span "search Buscar Comprobante" at bounding box center [355, 587] width 180 height 16
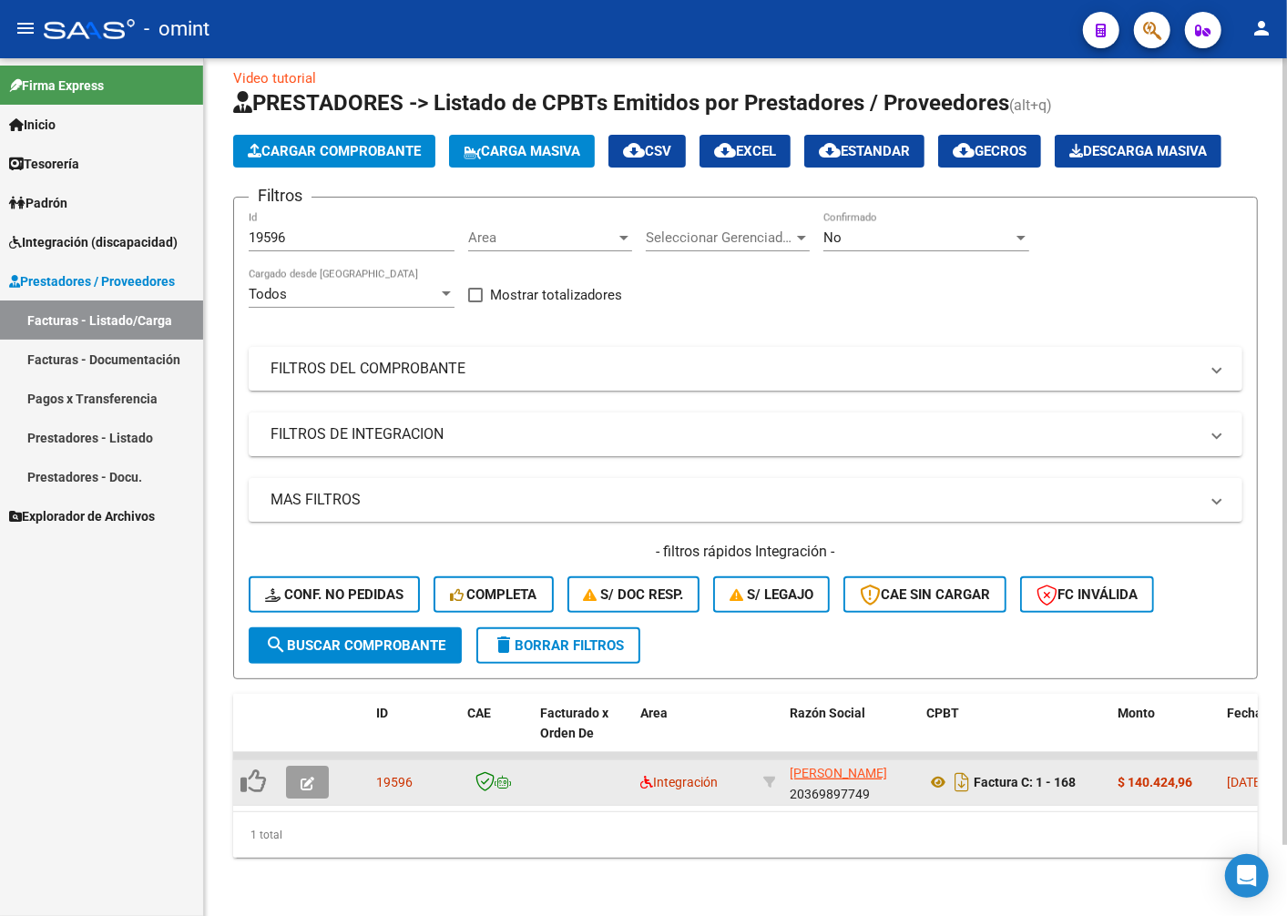
click at [297, 766] on button "button" at bounding box center [307, 782] width 43 height 33
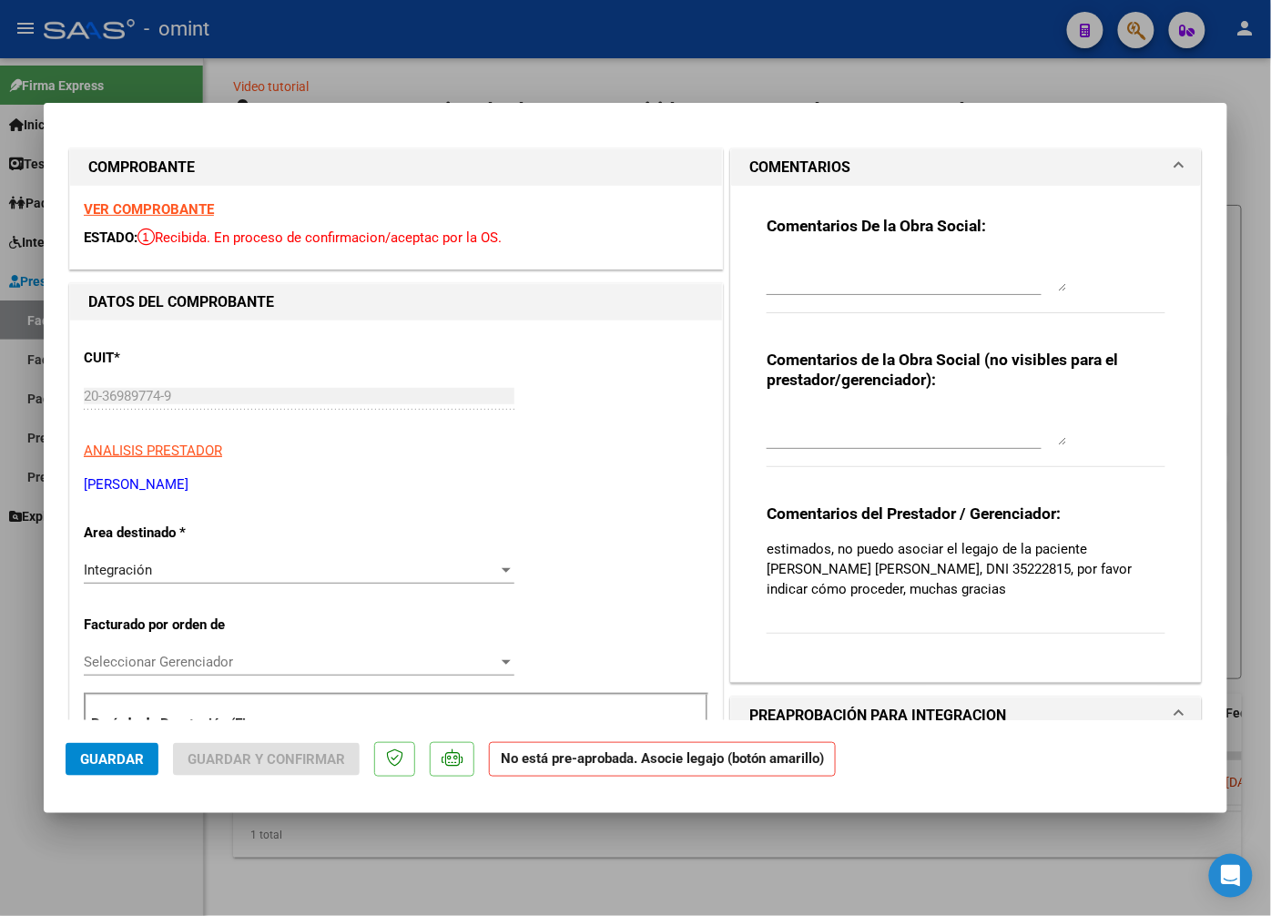
click at [196, 206] on strong "VER COMPROBANTE" at bounding box center [149, 209] width 130 height 16
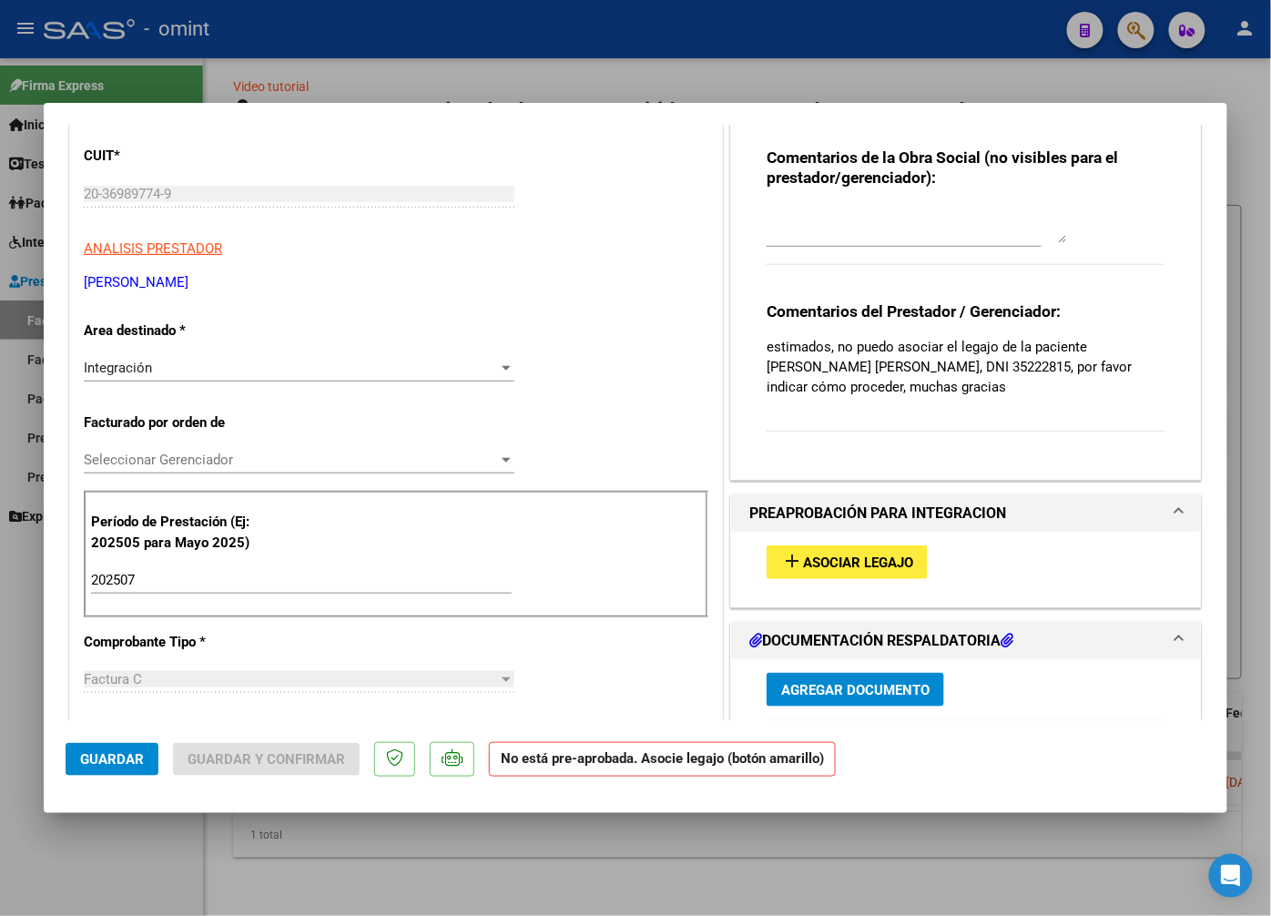
scroll to position [303, 0]
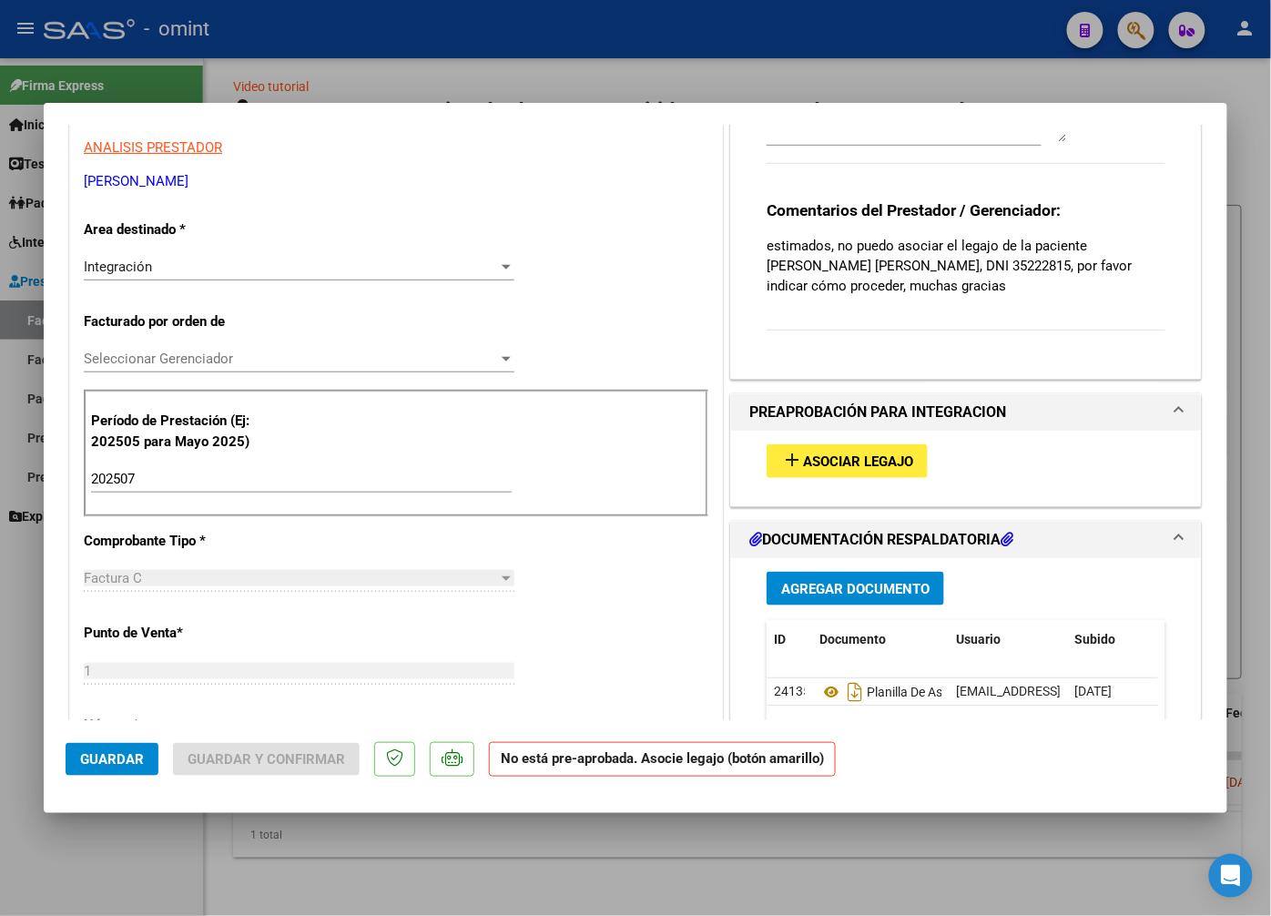
click at [830, 463] on span "Asociar Legajo" at bounding box center [858, 461] width 110 height 16
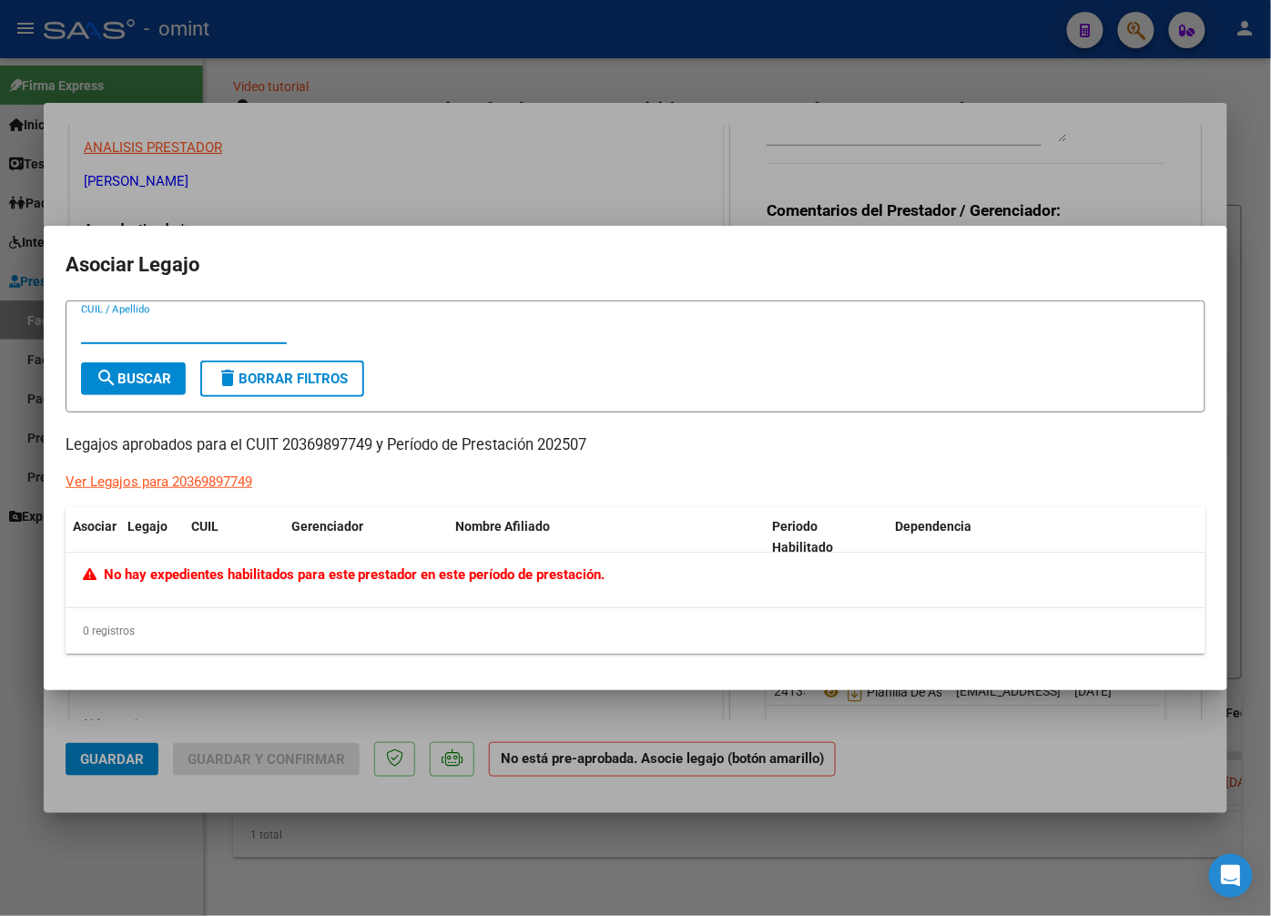
click at [466, 176] on div at bounding box center [635, 458] width 1271 height 916
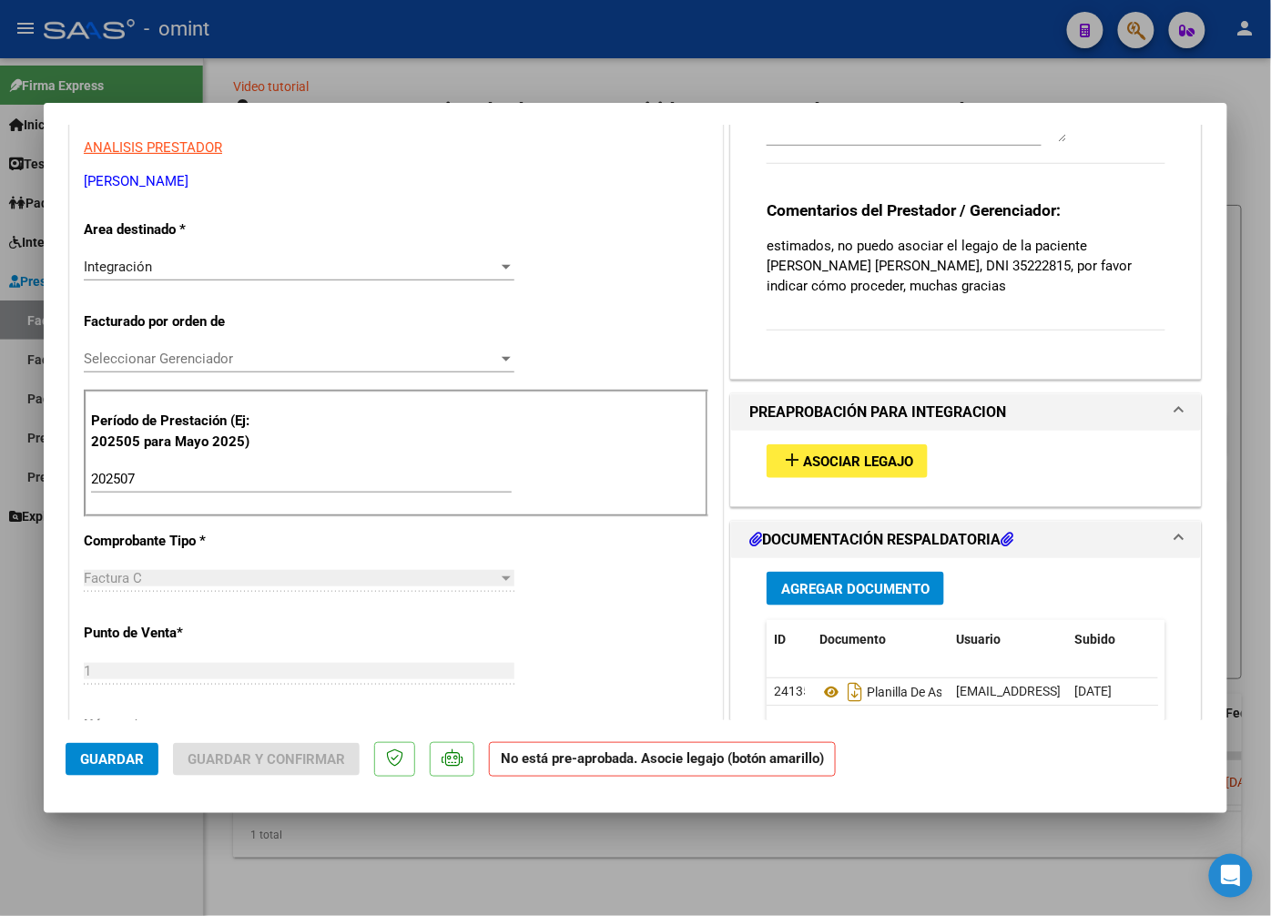
click at [525, 42] on div at bounding box center [635, 458] width 1271 height 916
type input "$ 0,00"
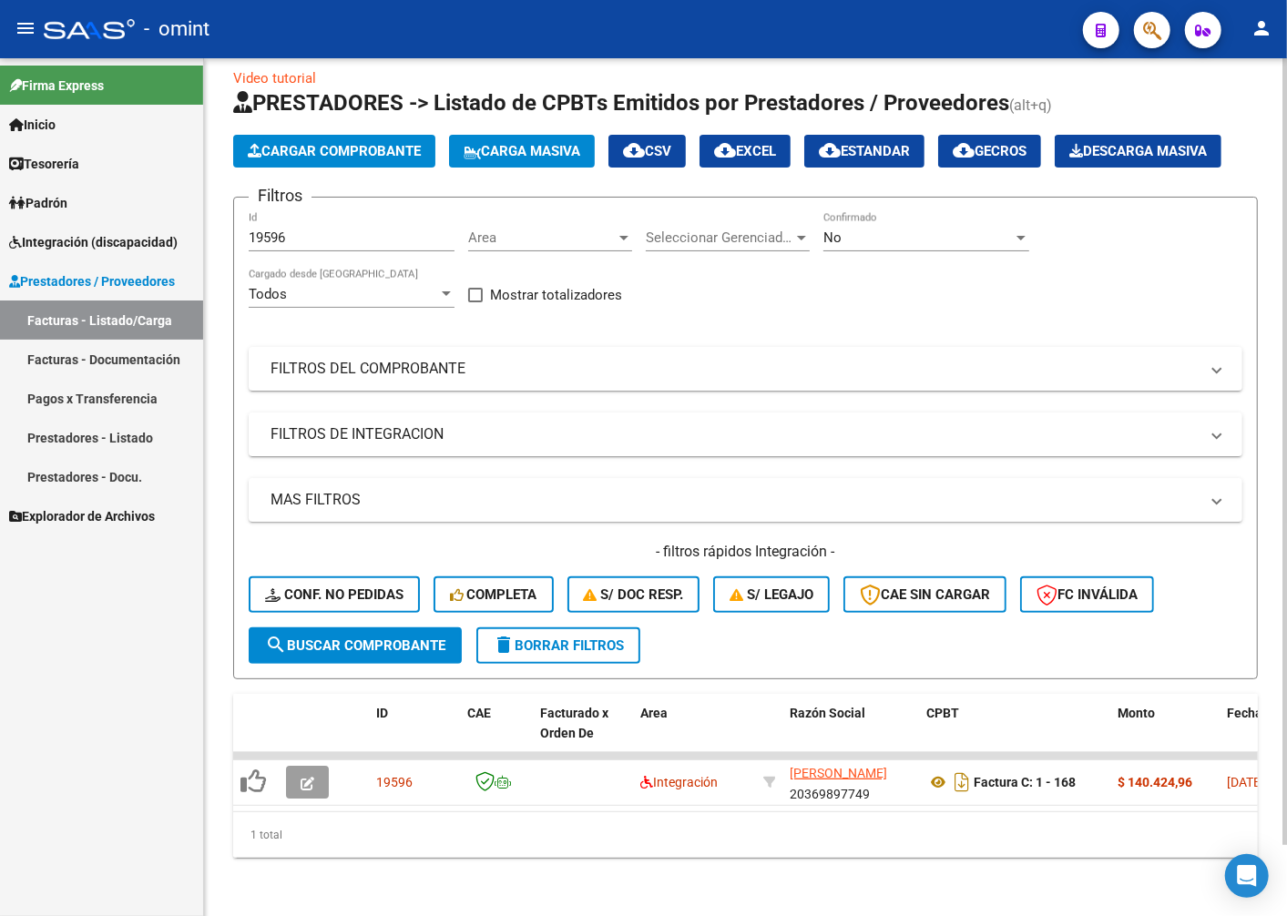
scroll to position [77, 0]
click at [565, 637] on span "delete Borrar Filtros" at bounding box center [558, 645] width 131 height 16
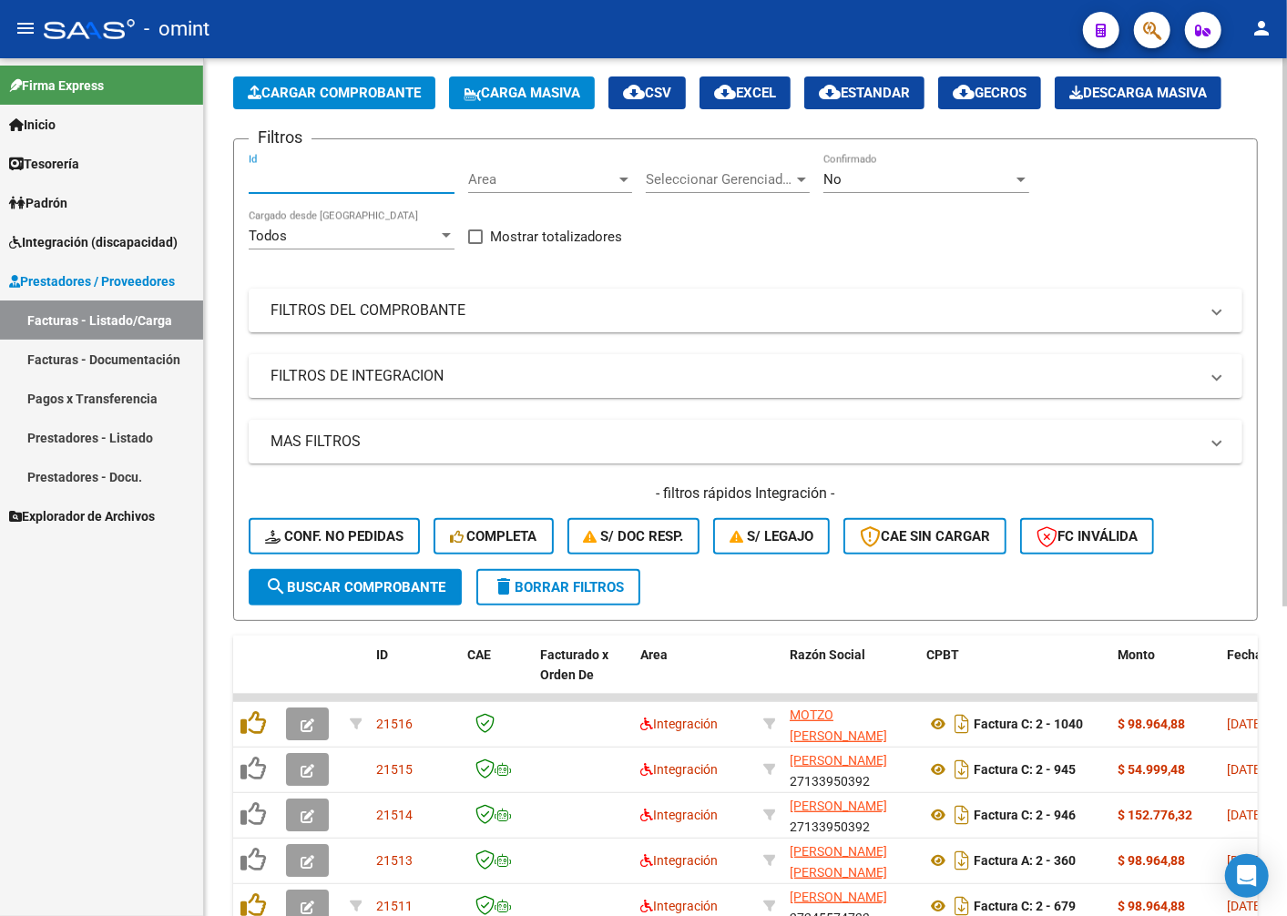
paste input "19598"
type input "19598"
click at [389, 596] on span "search Buscar Comprobante" at bounding box center [355, 587] width 180 height 16
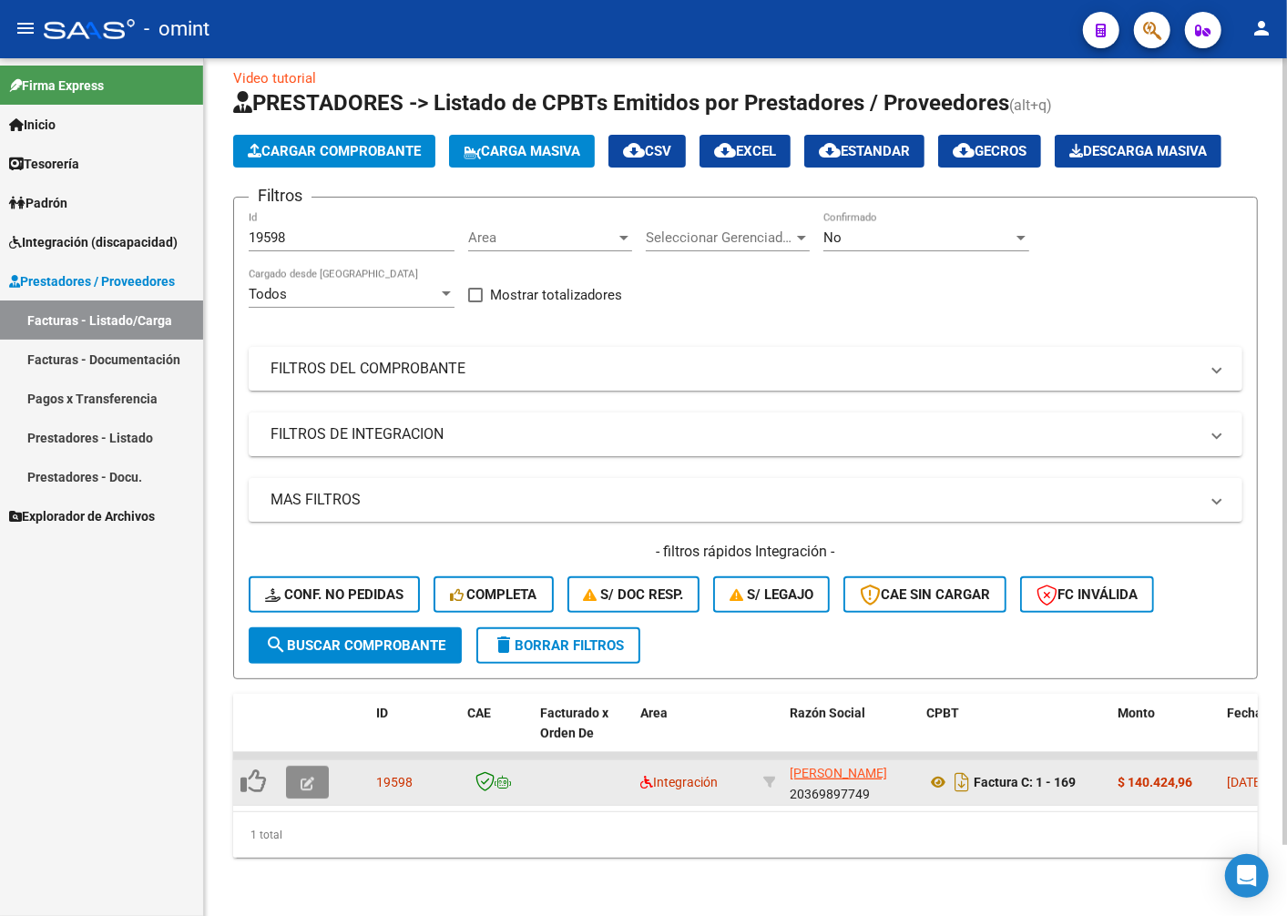
click at [305, 774] on span "button" at bounding box center [308, 782] width 14 height 16
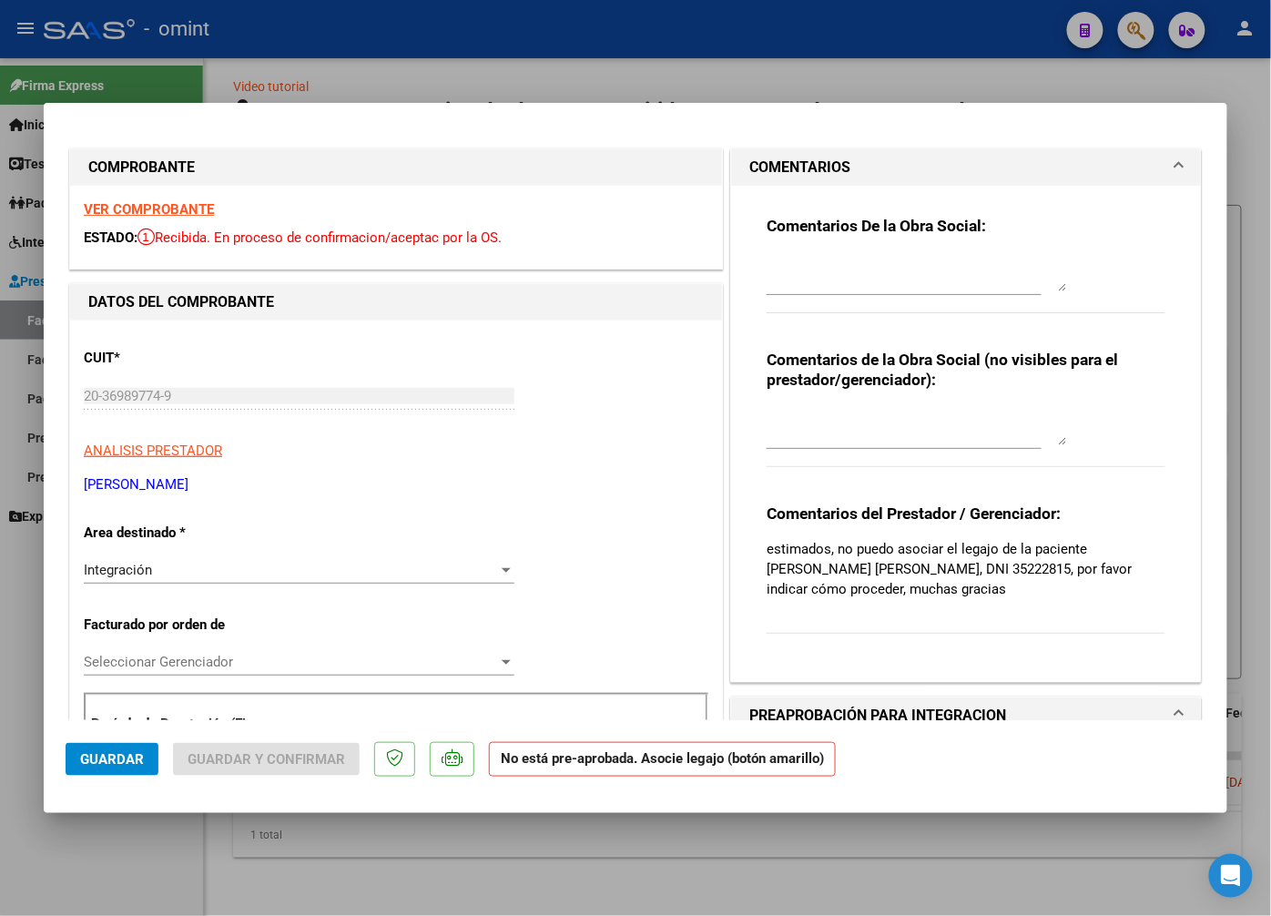
click at [186, 208] on strong "VER COMPROBANTE" at bounding box center [149, 209] width 130 height 16
click at [294, 34] on div at bounding box center [635, 458] width 1271 height 916
type input "$ 0,00"
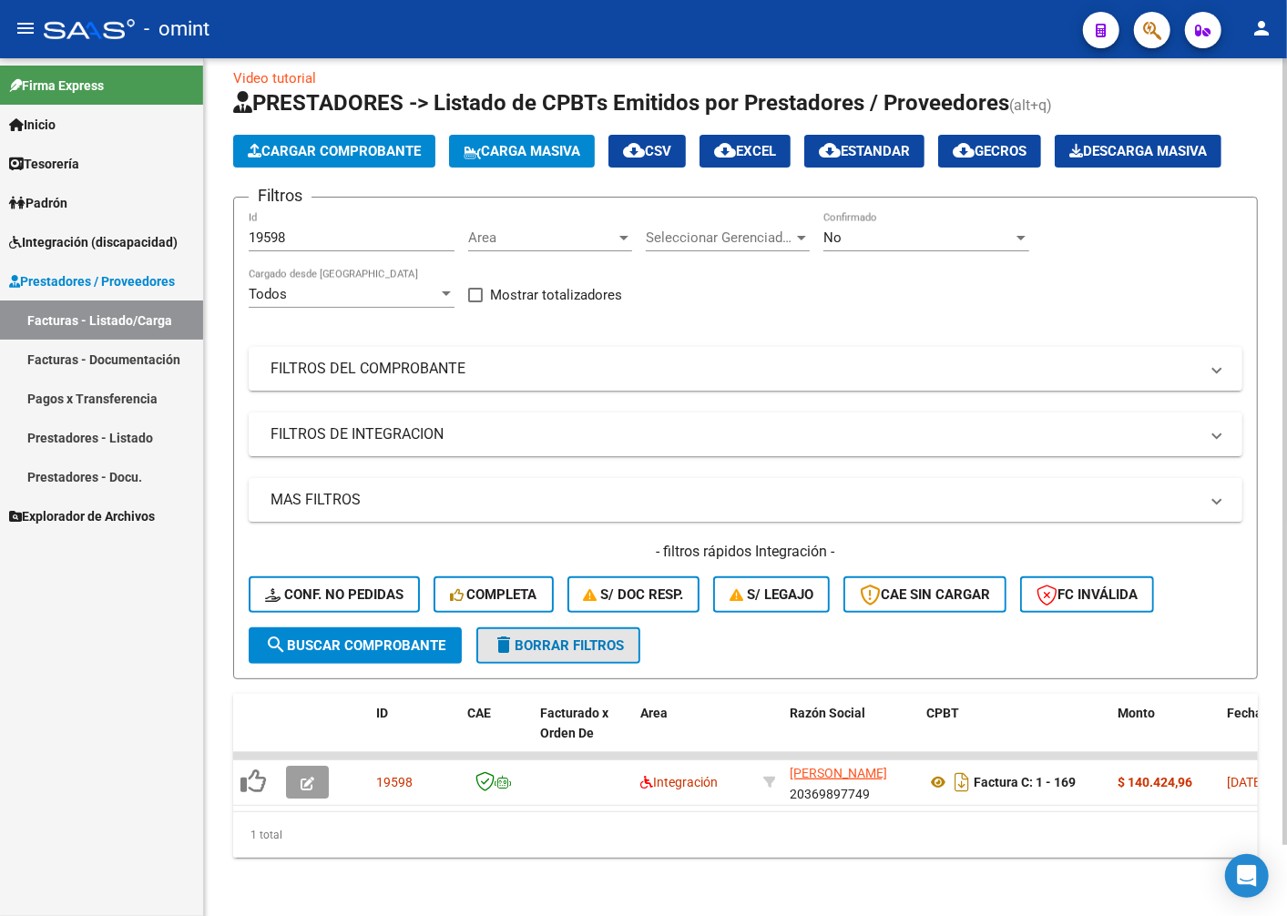
click at [608, 637] on span "delete Borrar Filtros" at bounding box center [558, 645] width 131 height 16
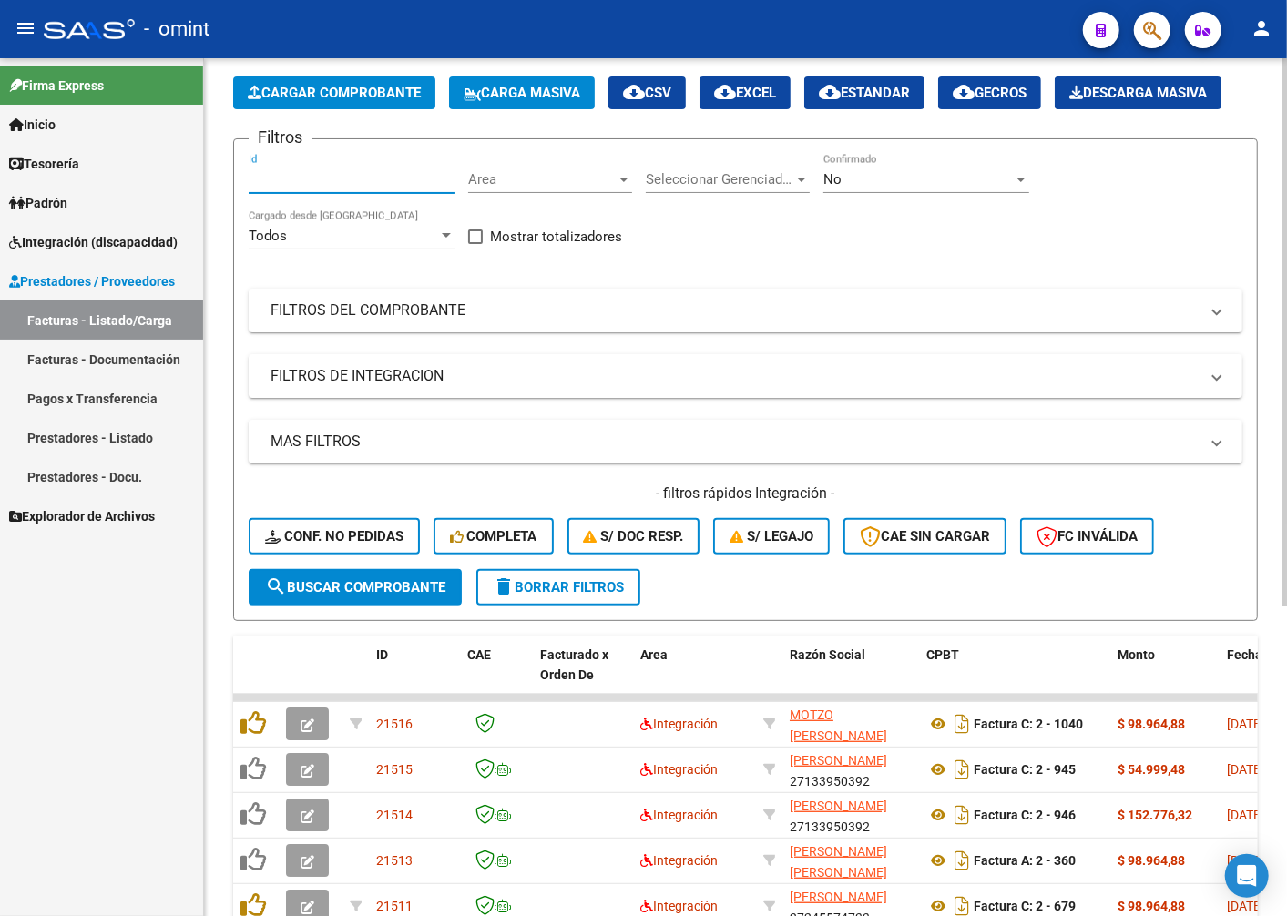
paste input "19767"
type input "19767"
click at [388, 596] on span "search Buscar Comprobante" at bounding box center [355, 587] width 180 height 16
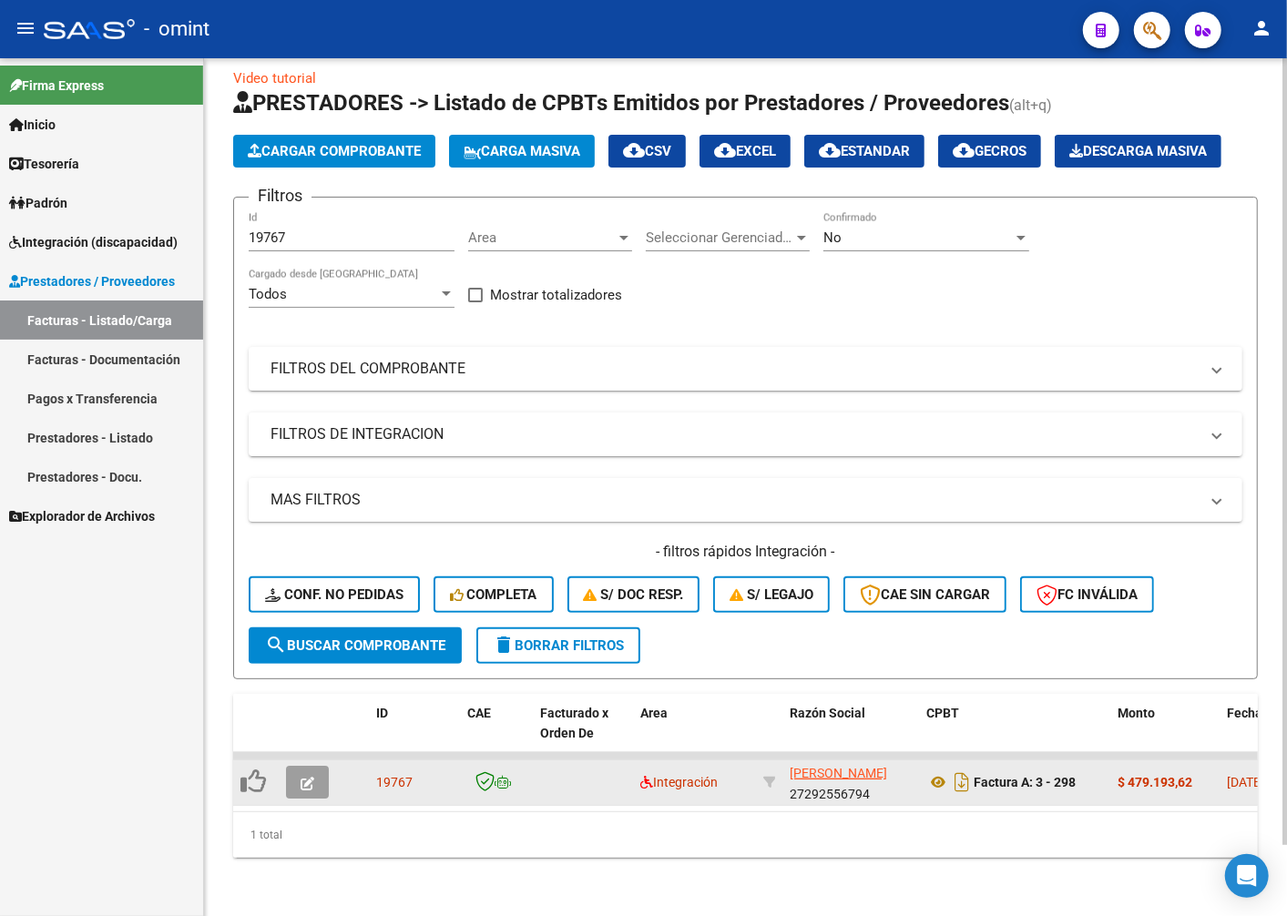
click at [305, 777] on icon "button" at bounding box center [308, 784] width 14 height 14
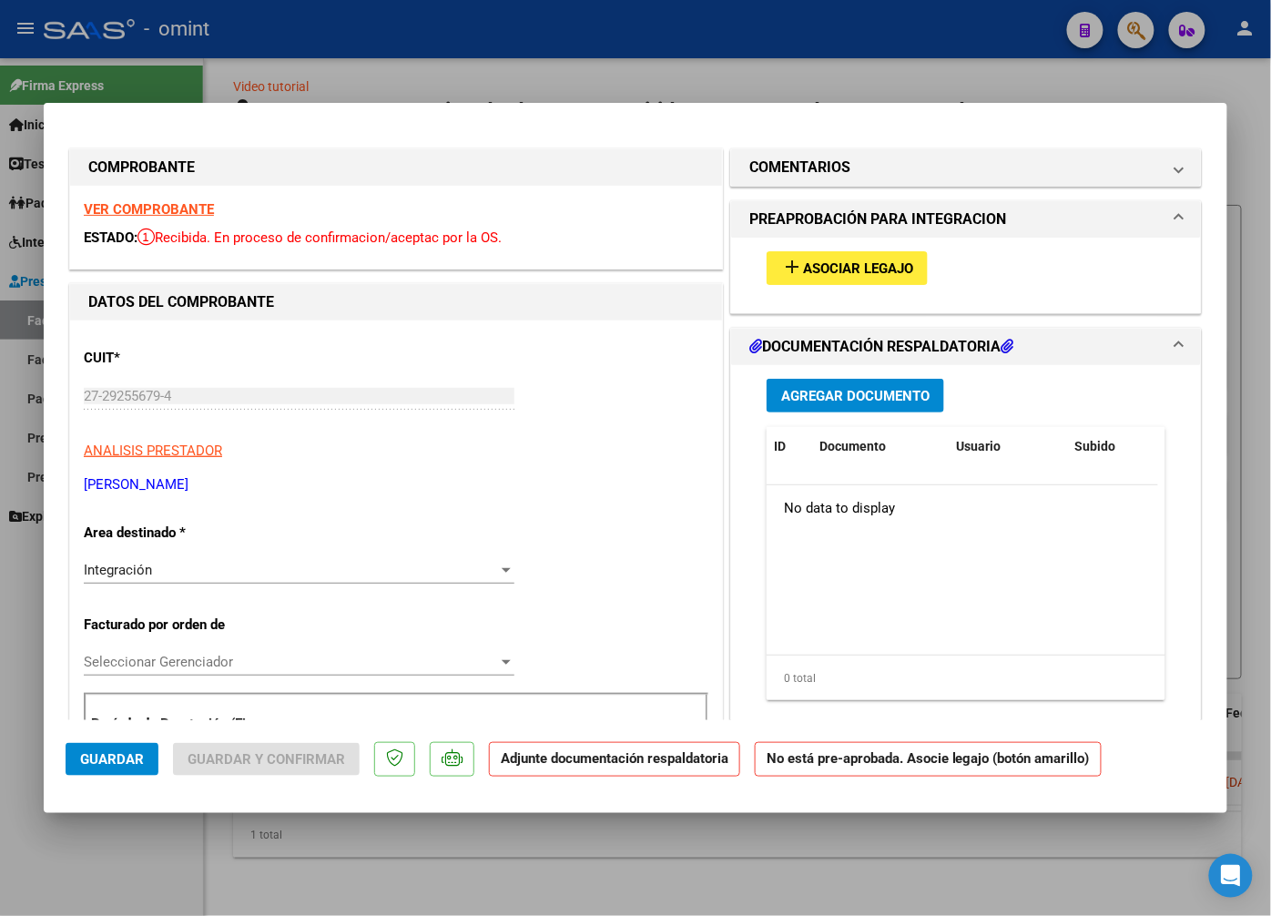
click at [135, 200] on div "VER COMPROBANTE ESTADO: Recibida. En proceso de confirmacion/aceptac por la OS." at bounding box center [396, 227] width 652 height 83
click at [137, 206] on strong "VER COMPROBANTE" at bounding box center [149, 209] width 130 height 16
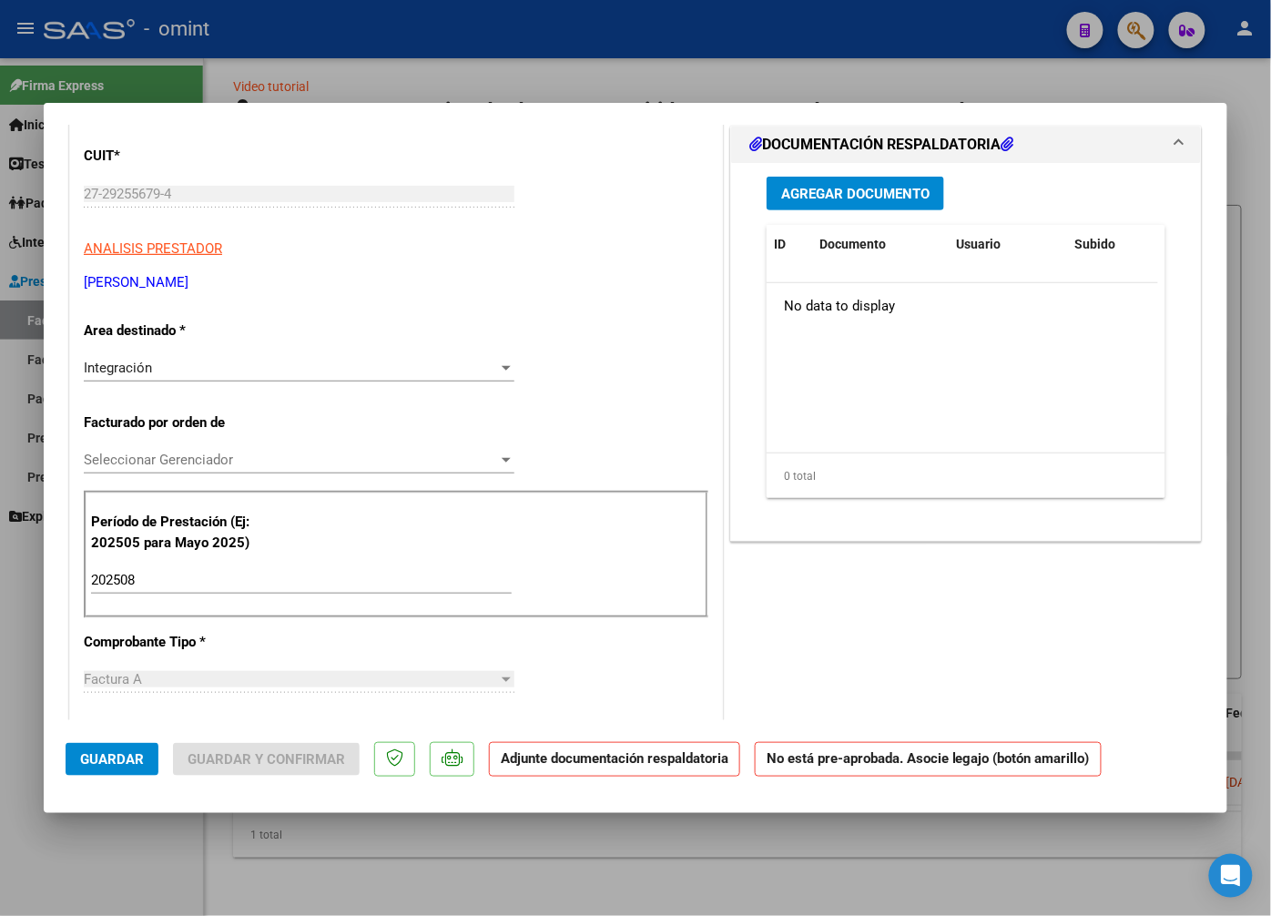
scroll to position [0, 0]
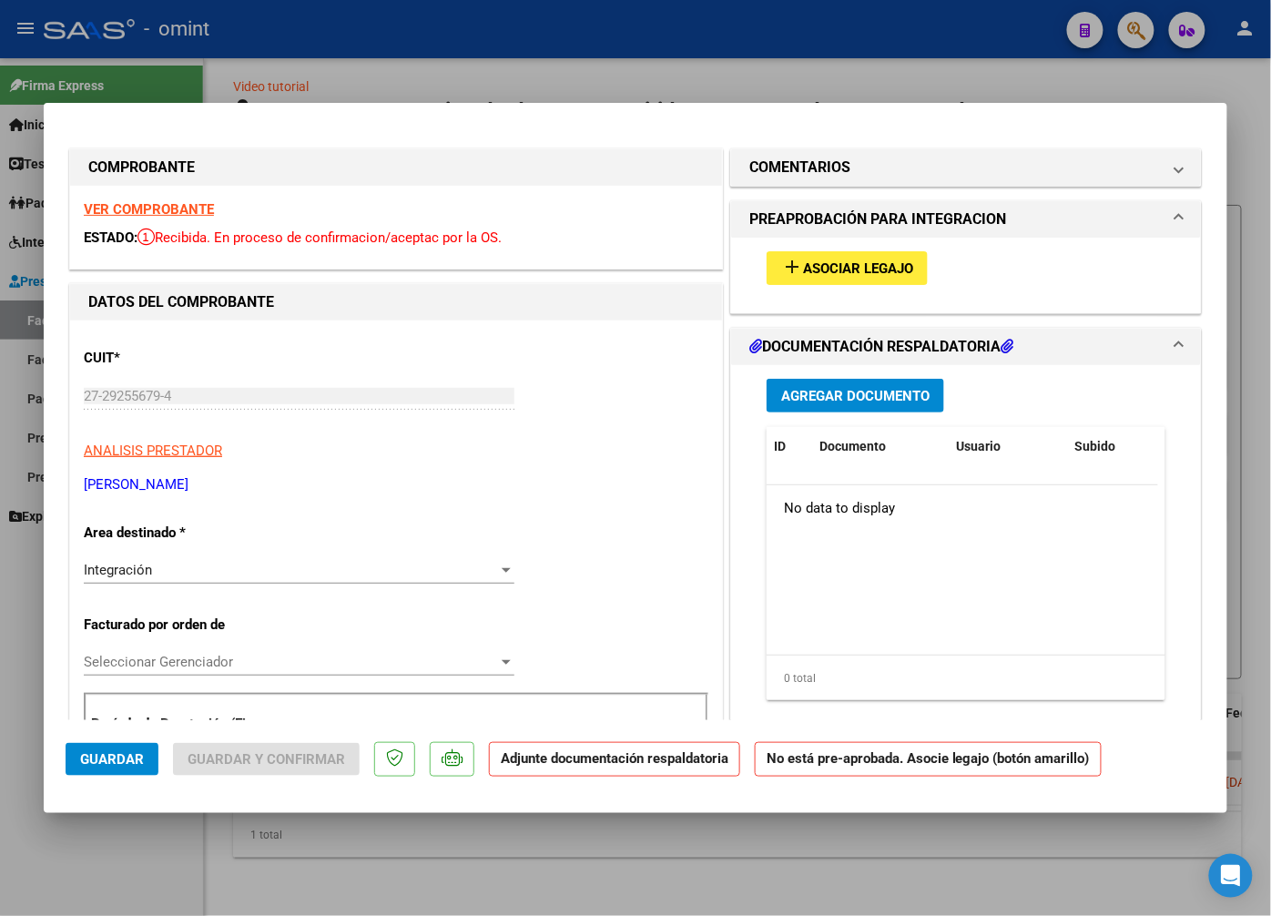
click at [824, 280] on button "add Asociar Legajo" at bounding box center [847, 268] width 161 height 34
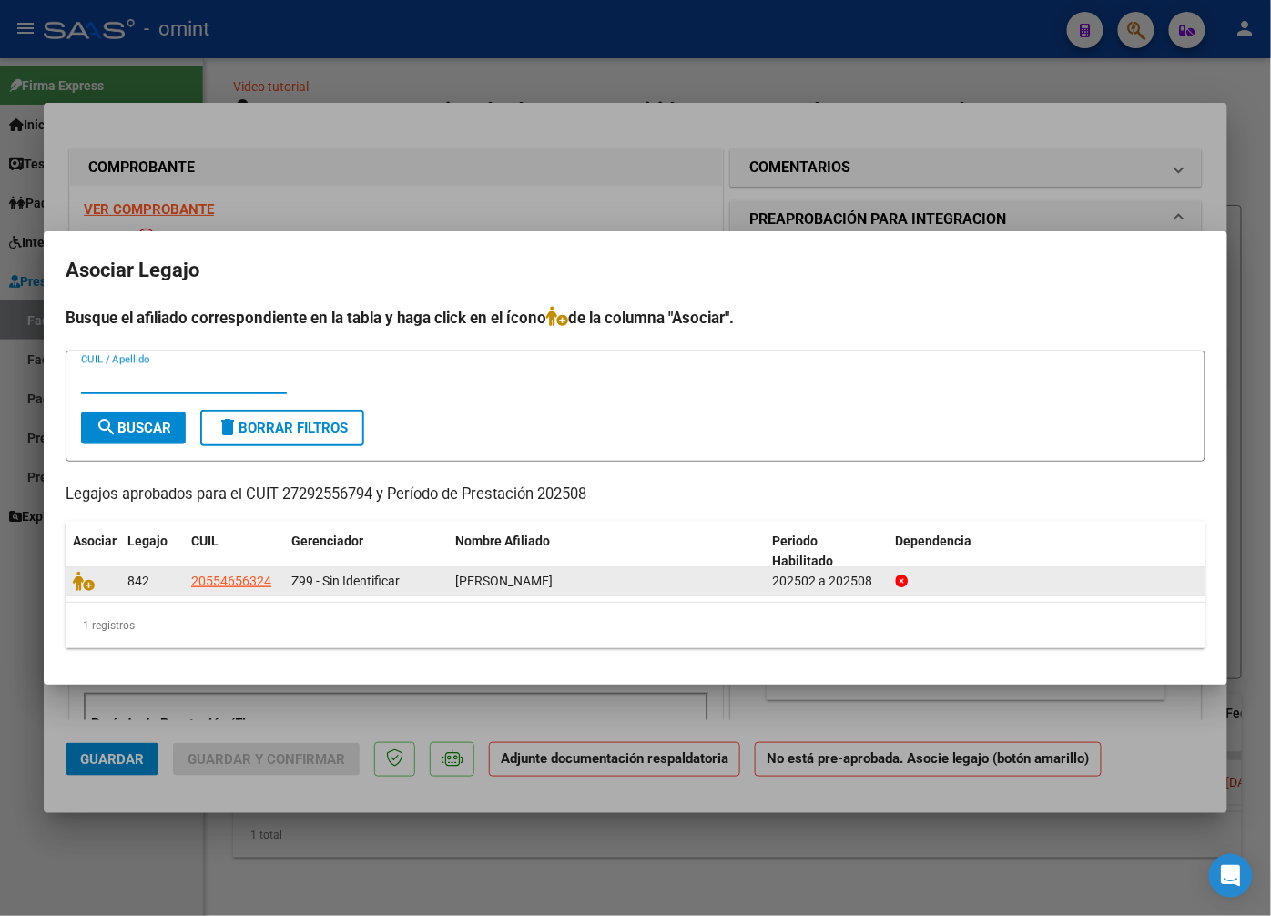
click at [69, 576] on datatable-body-cell at bounding box center [93, 581] width 55 height 28
click at [84, 586] on icon at bounding box center [84, 581] width 22 height 20
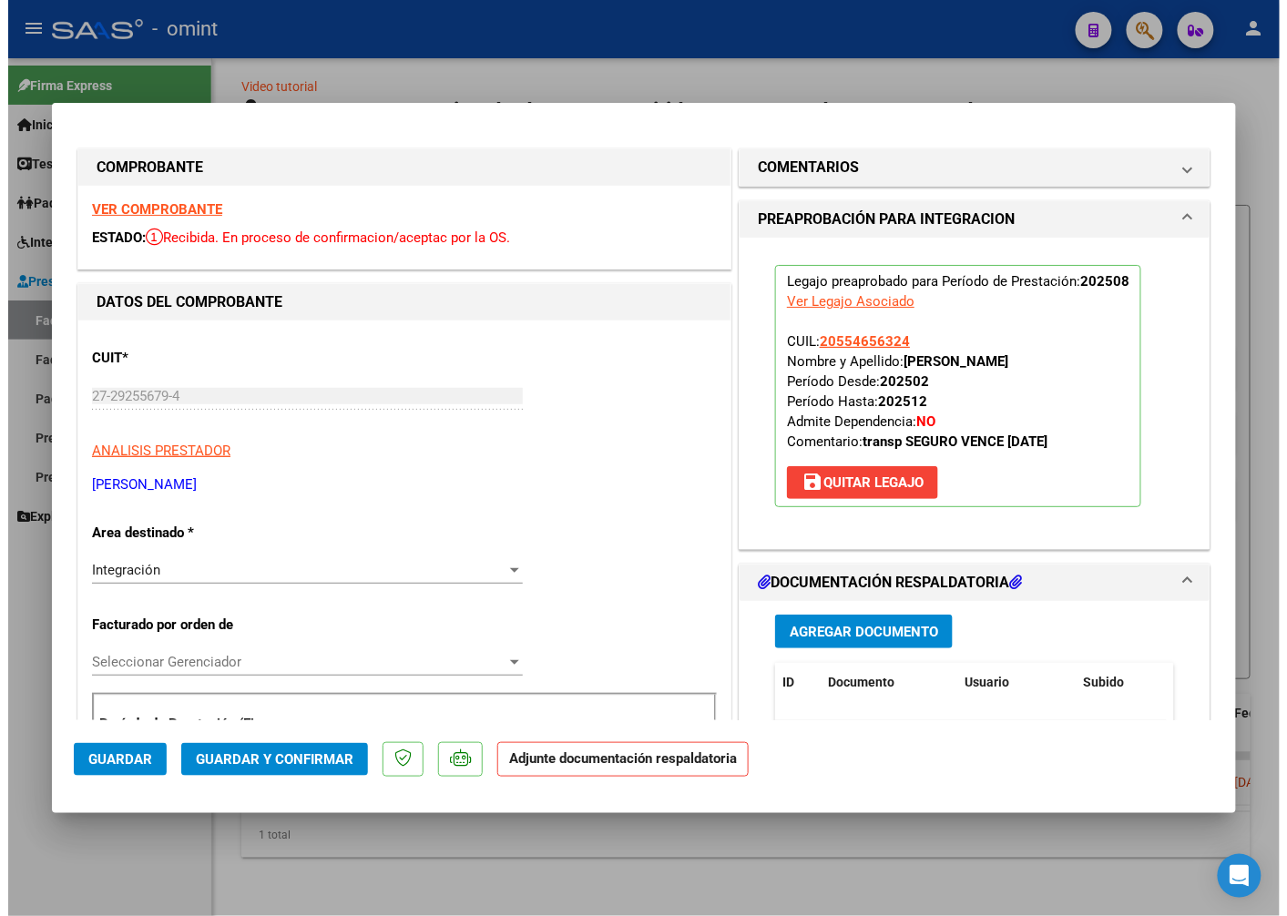
scroll to position [101, 0]
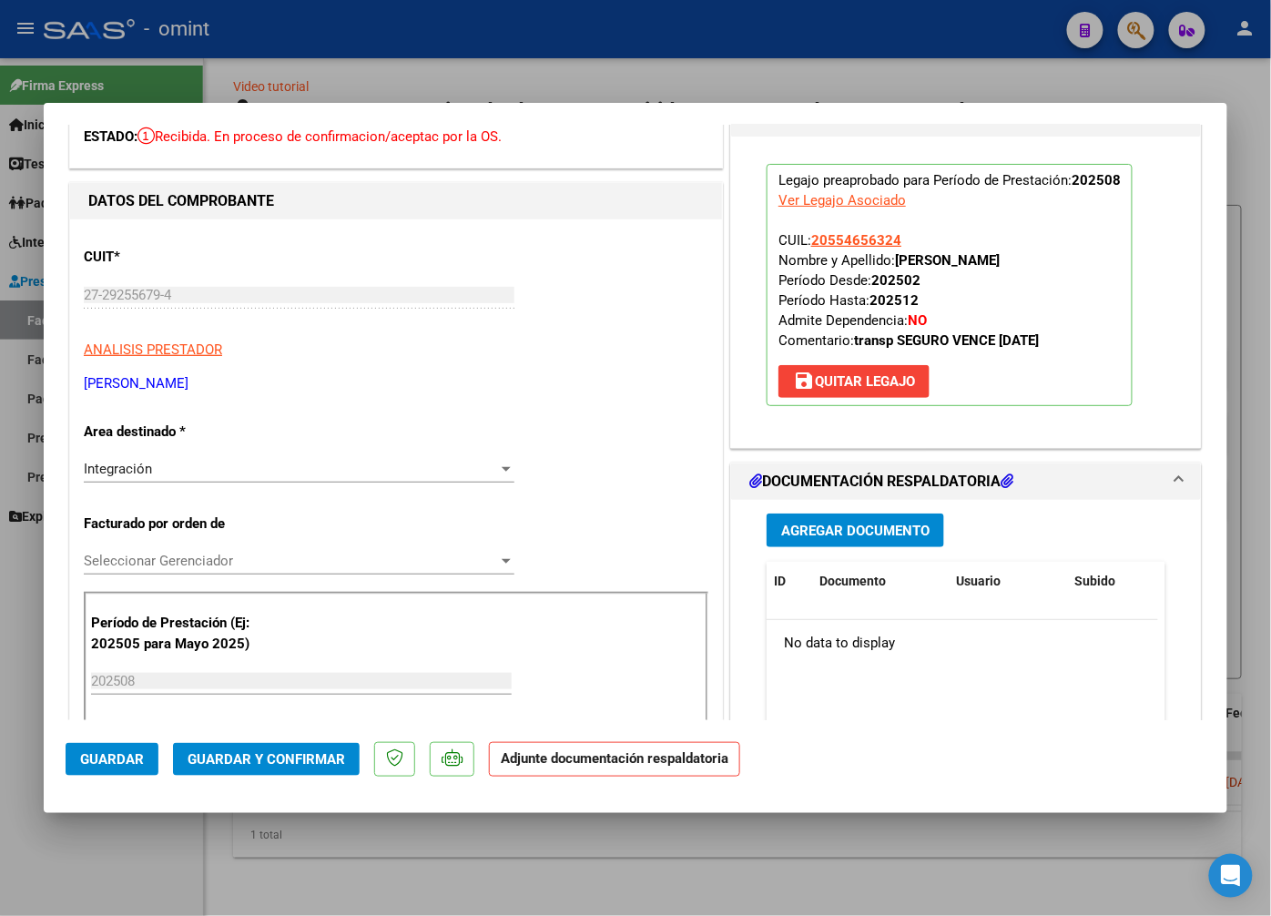
click at [116, 749] on button "Guardar" at bounding box center [112, 759] width 93 height 33
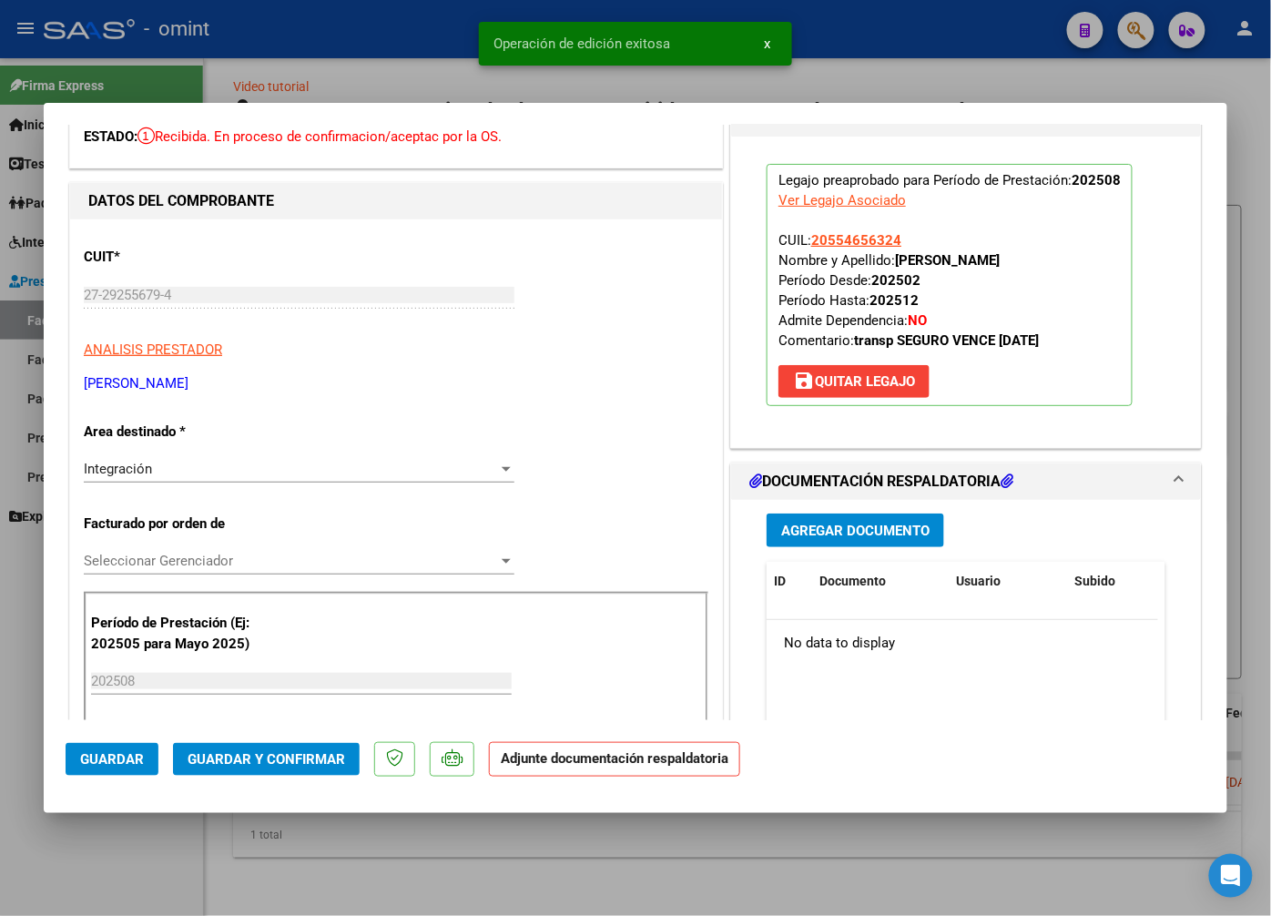
click at [101, 759] on span "Guardar" at bounding box center [112, 759] width 64 height 16
click at [326, 35] on div at bounding box center [635, 458] width 1271 height 916
type input "$ 0,00"
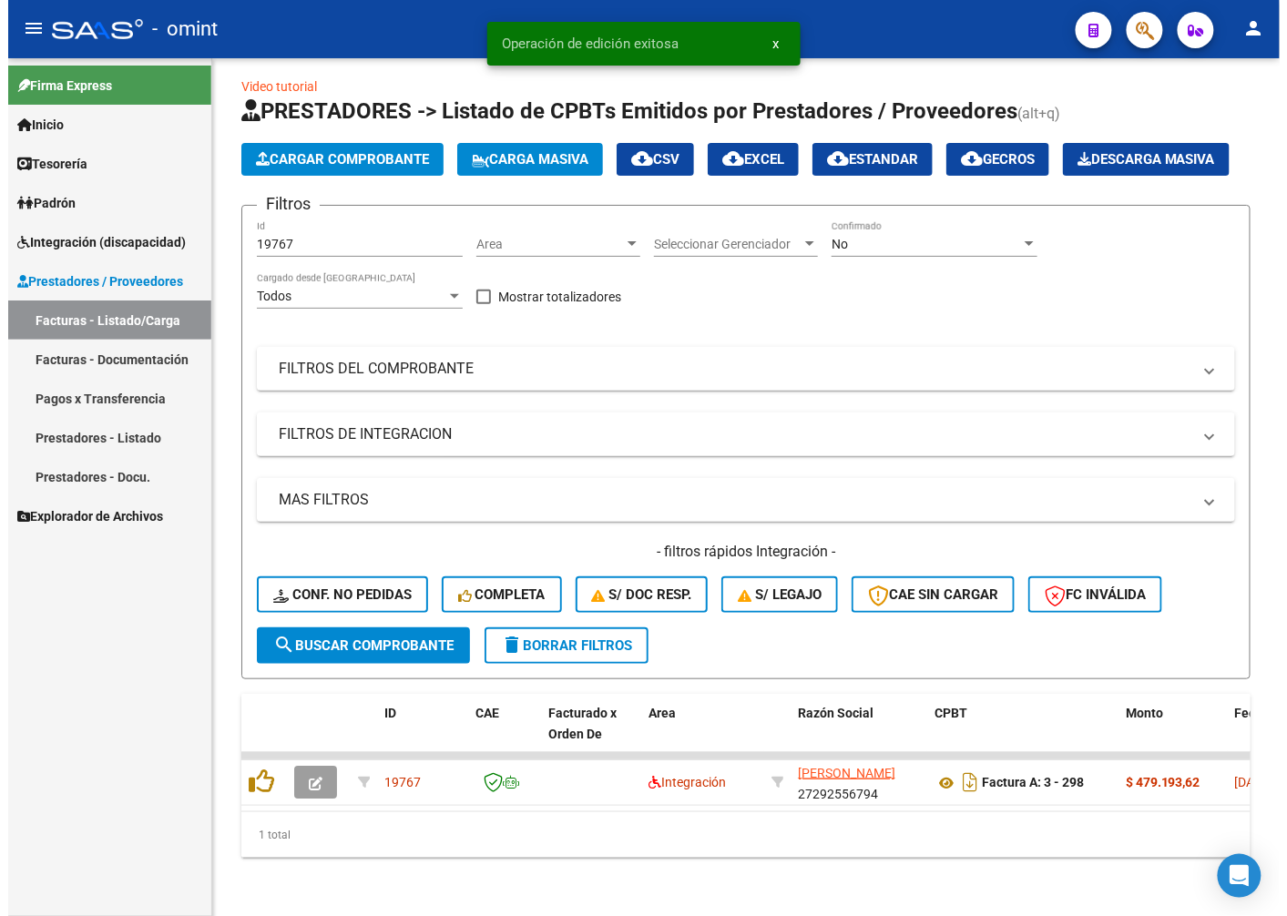
scroll to position [77, 0]
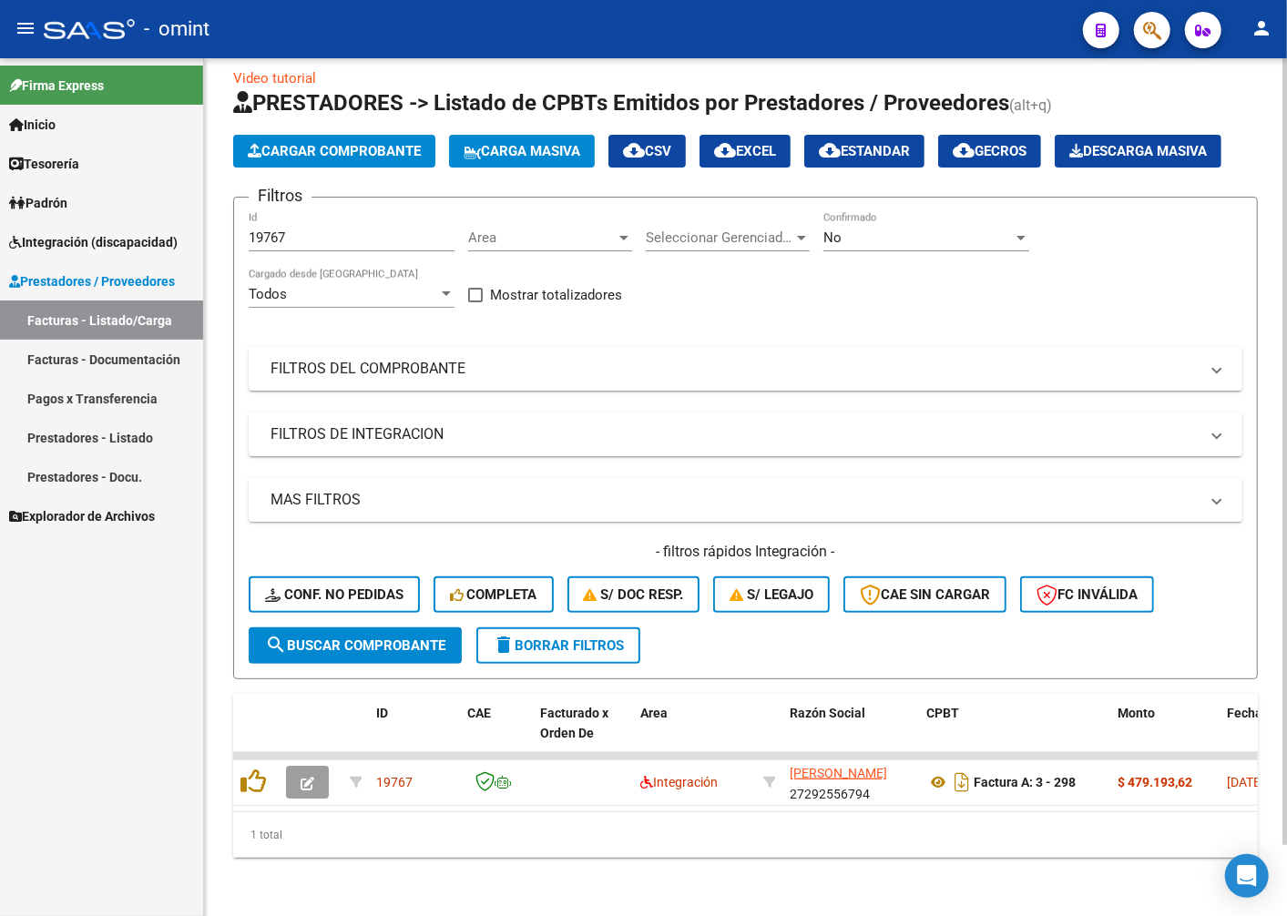
click at [352, 637] on span "search Buscar Comprobante" at bounding box center [355, 645] width 180 height 16
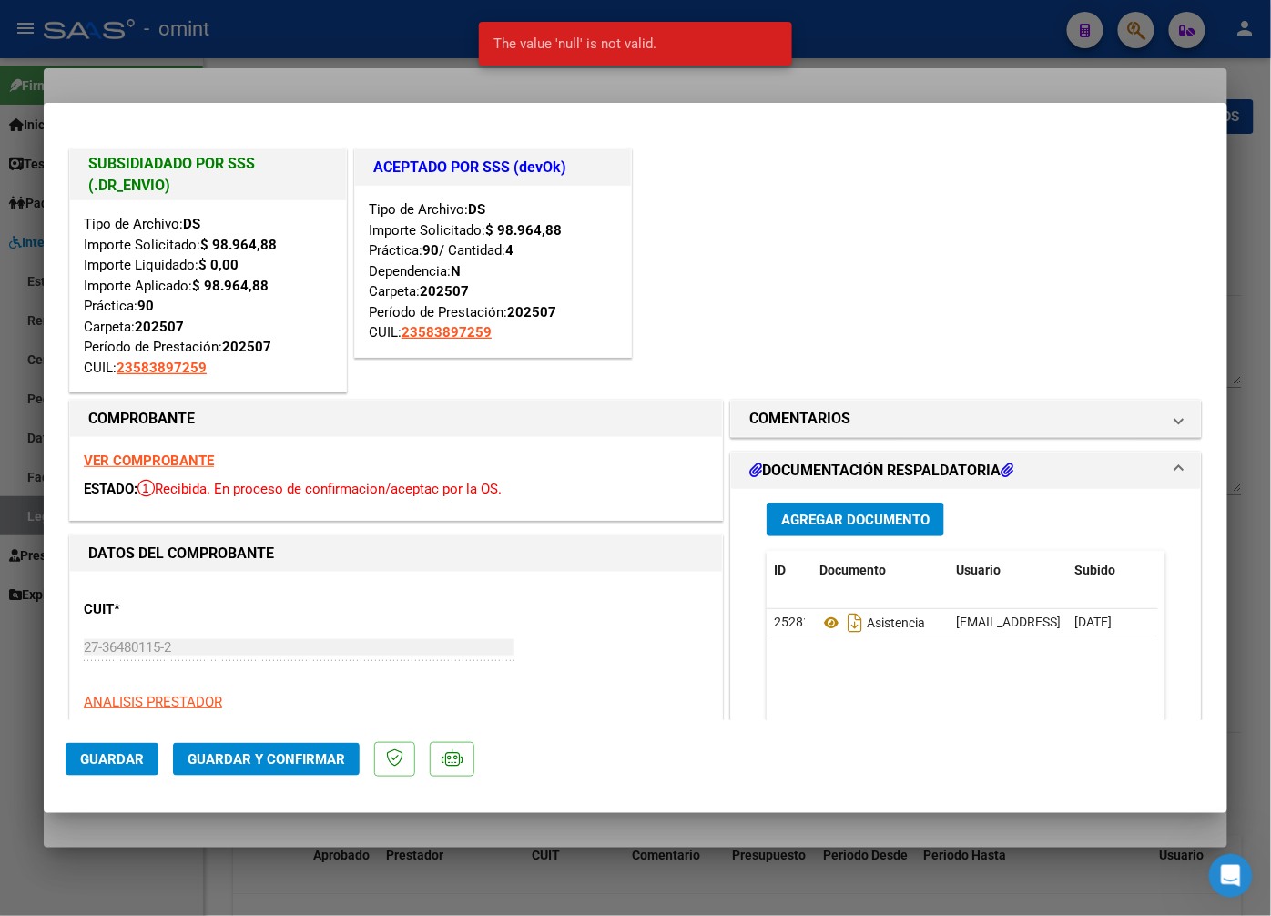
scroll to position [101, 0]
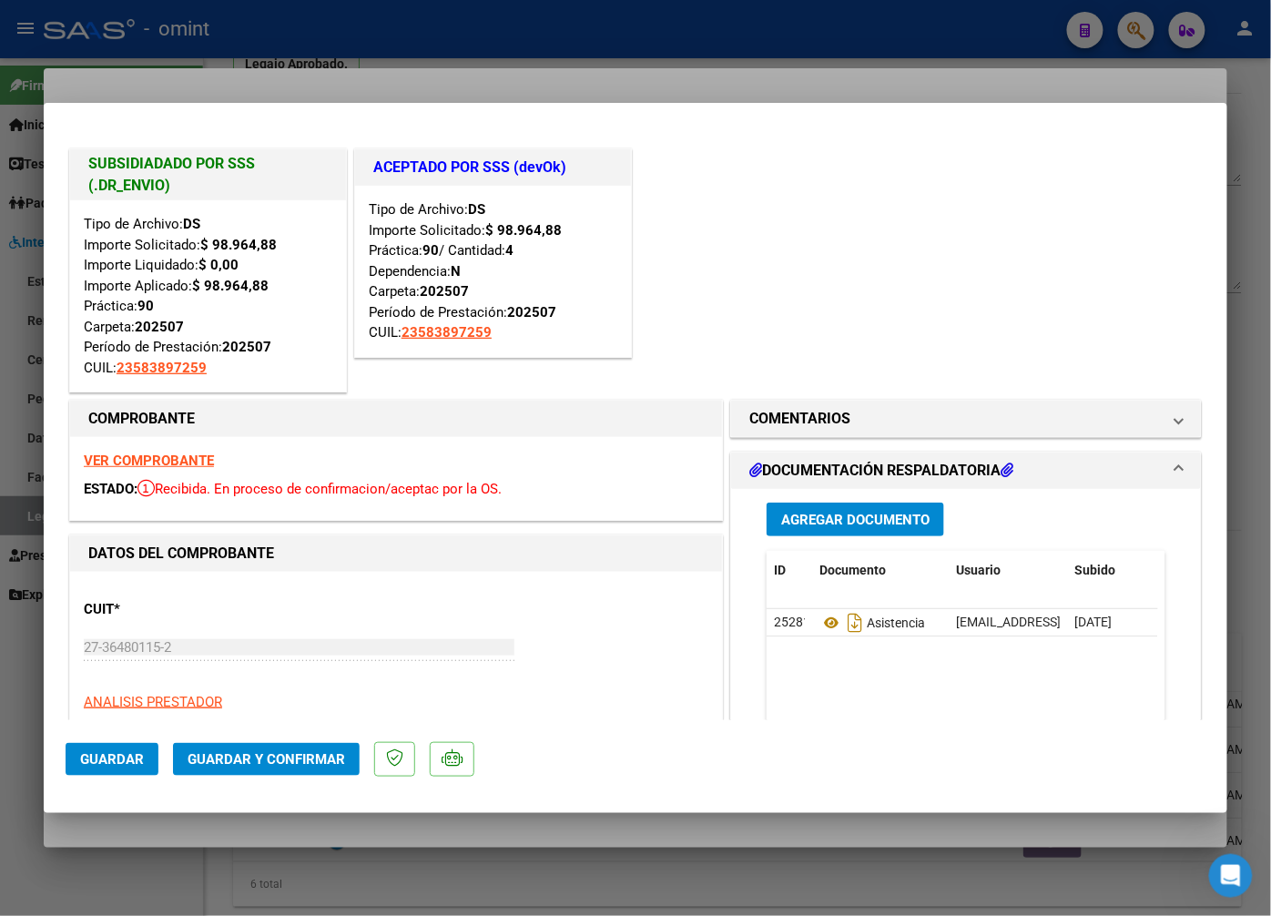
click at [583, 93] on div at bounding box center [635, 458] width 1271 height 916
type input "$ 0,00"
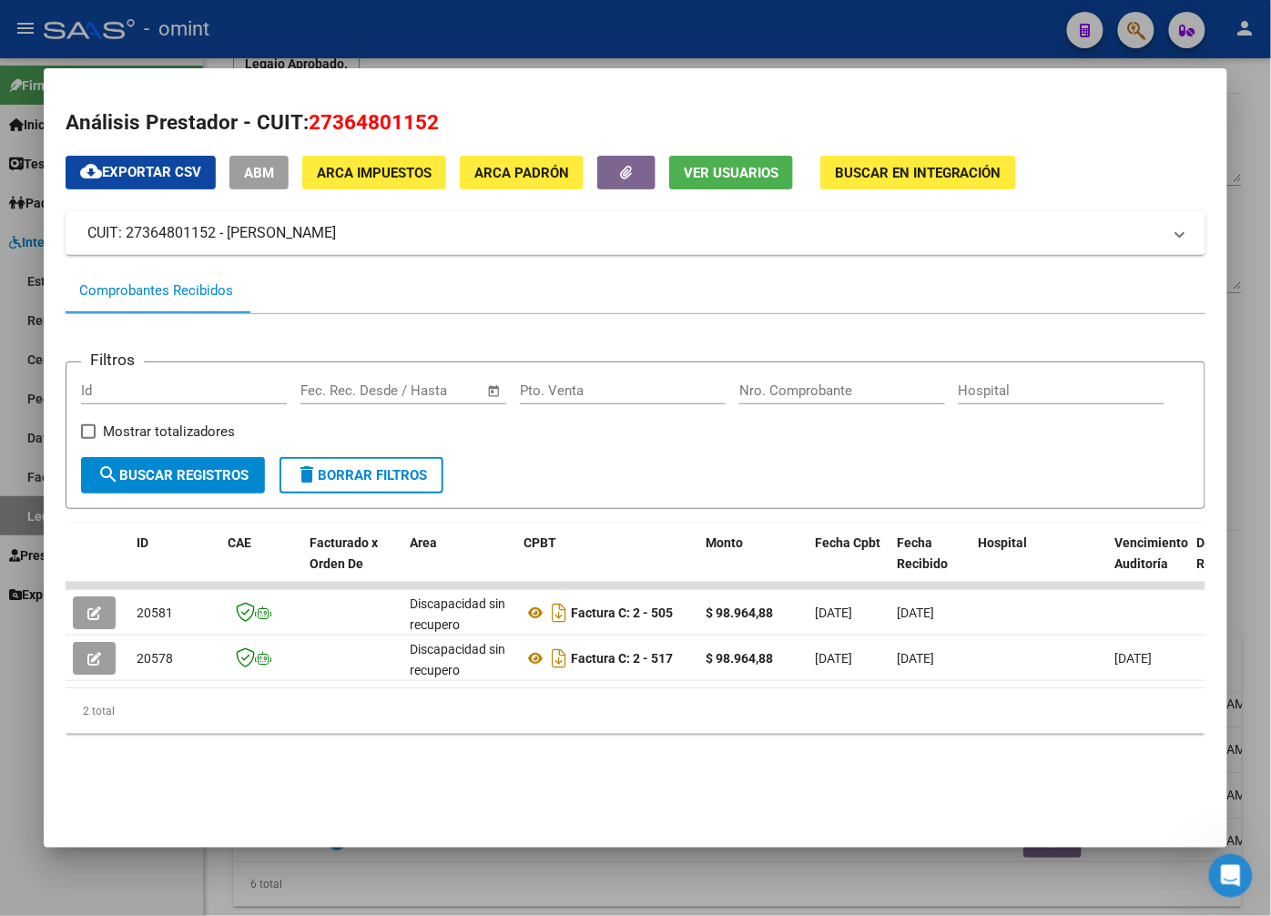
click at [367, 34] on div at bounding box center [635, 458] width 1271 height 916
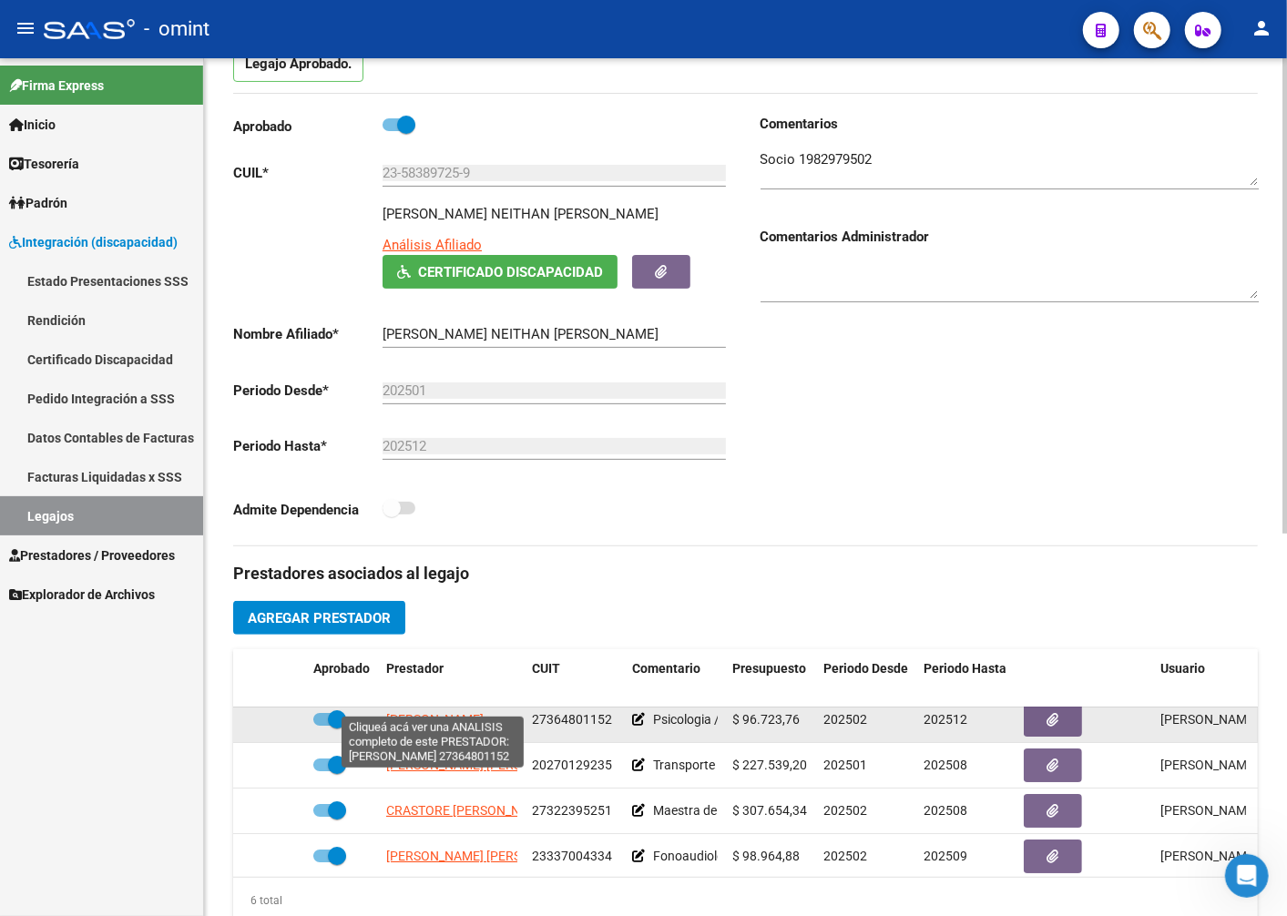
click at [433, 706] on span "[PERSON_NAME]" at bounding box center [434, 699] width 97 height 15
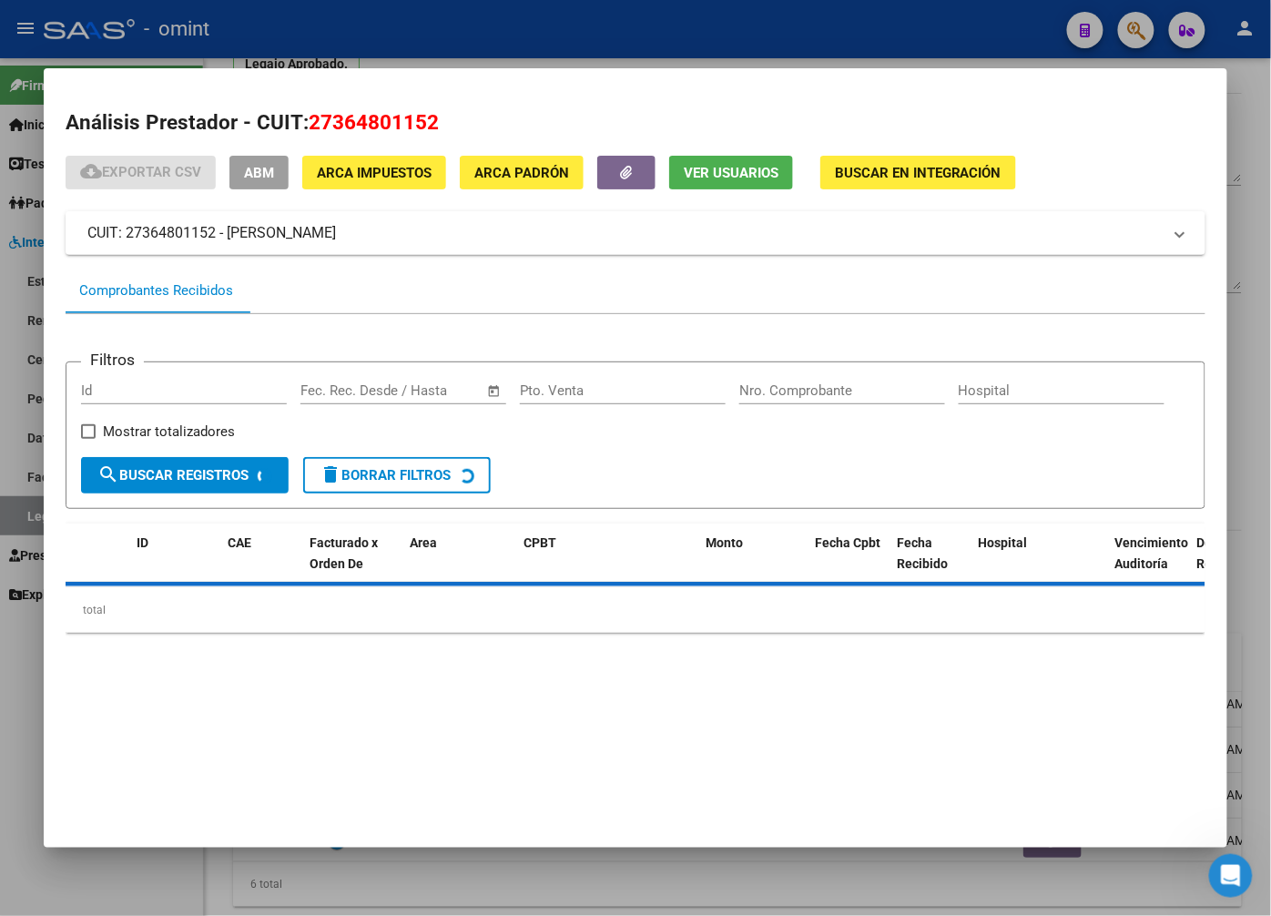
click at [488, 43] on div at bounding box center [635, 458] width 1271 height 916
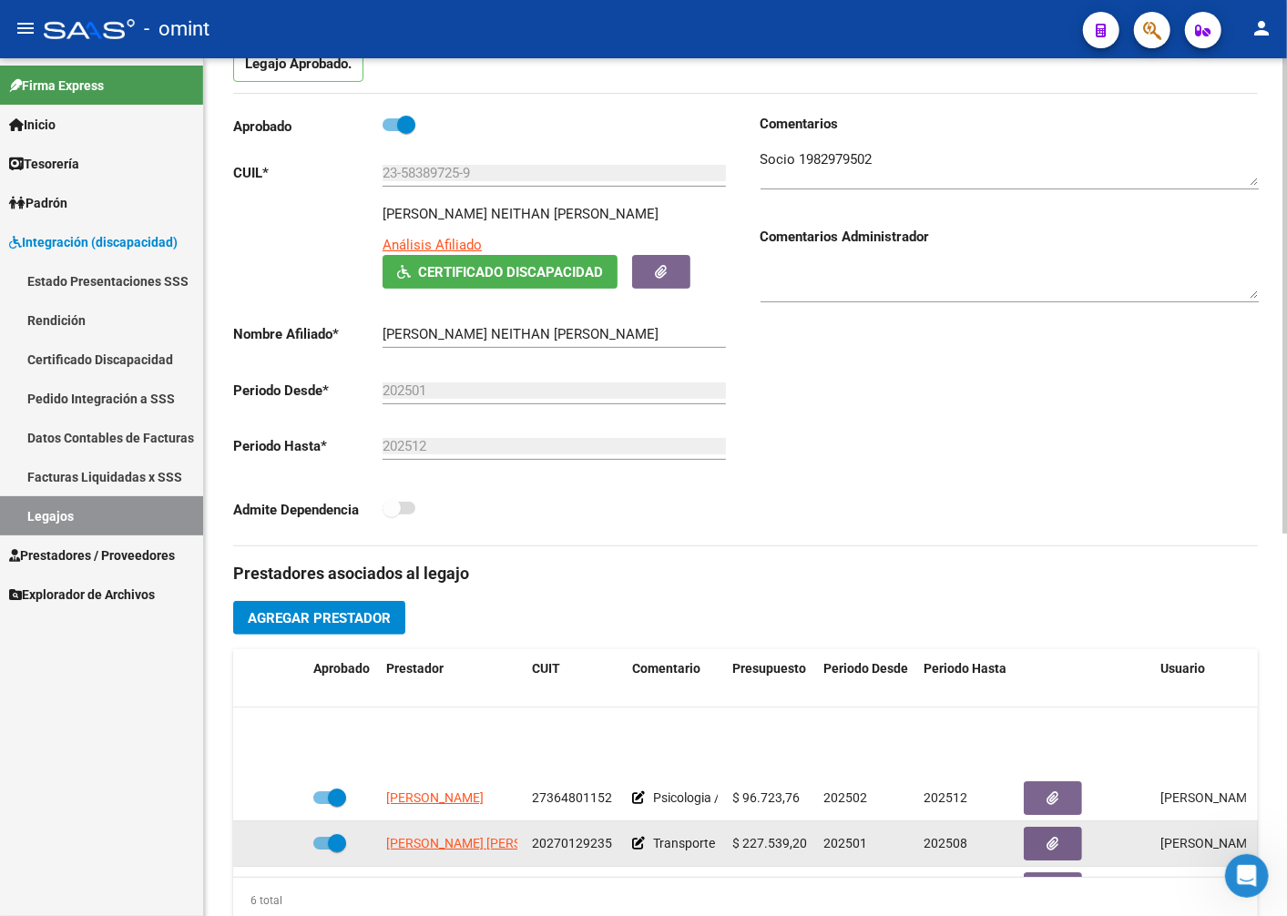
scroll to position [0, 0]
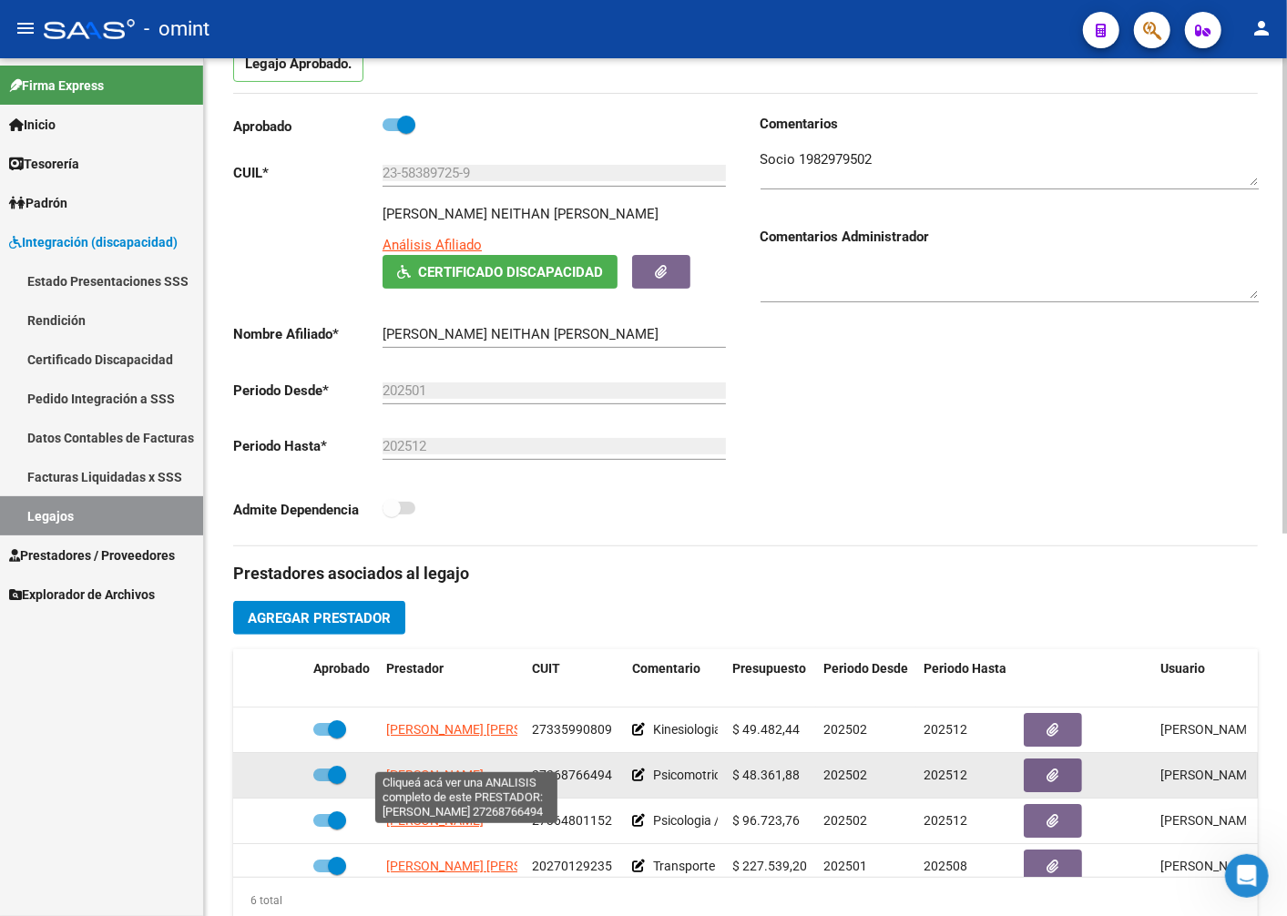
click at [464, 759] on span "[PERSON_NAME]" at bounding box center [434, 755] width 97 height 15
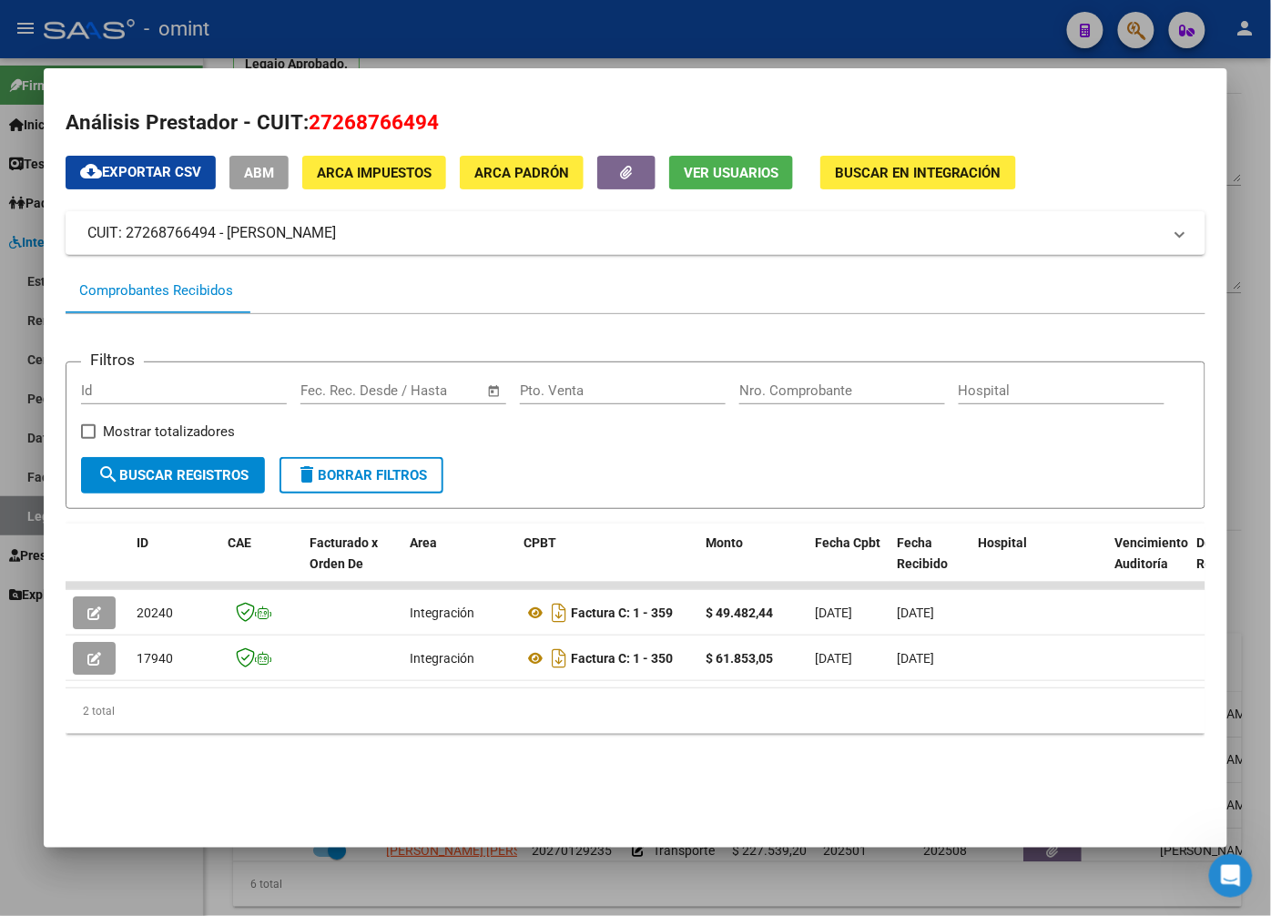
click at [323, 31] on div at bounding box center [635, 458] width 1271 height 916
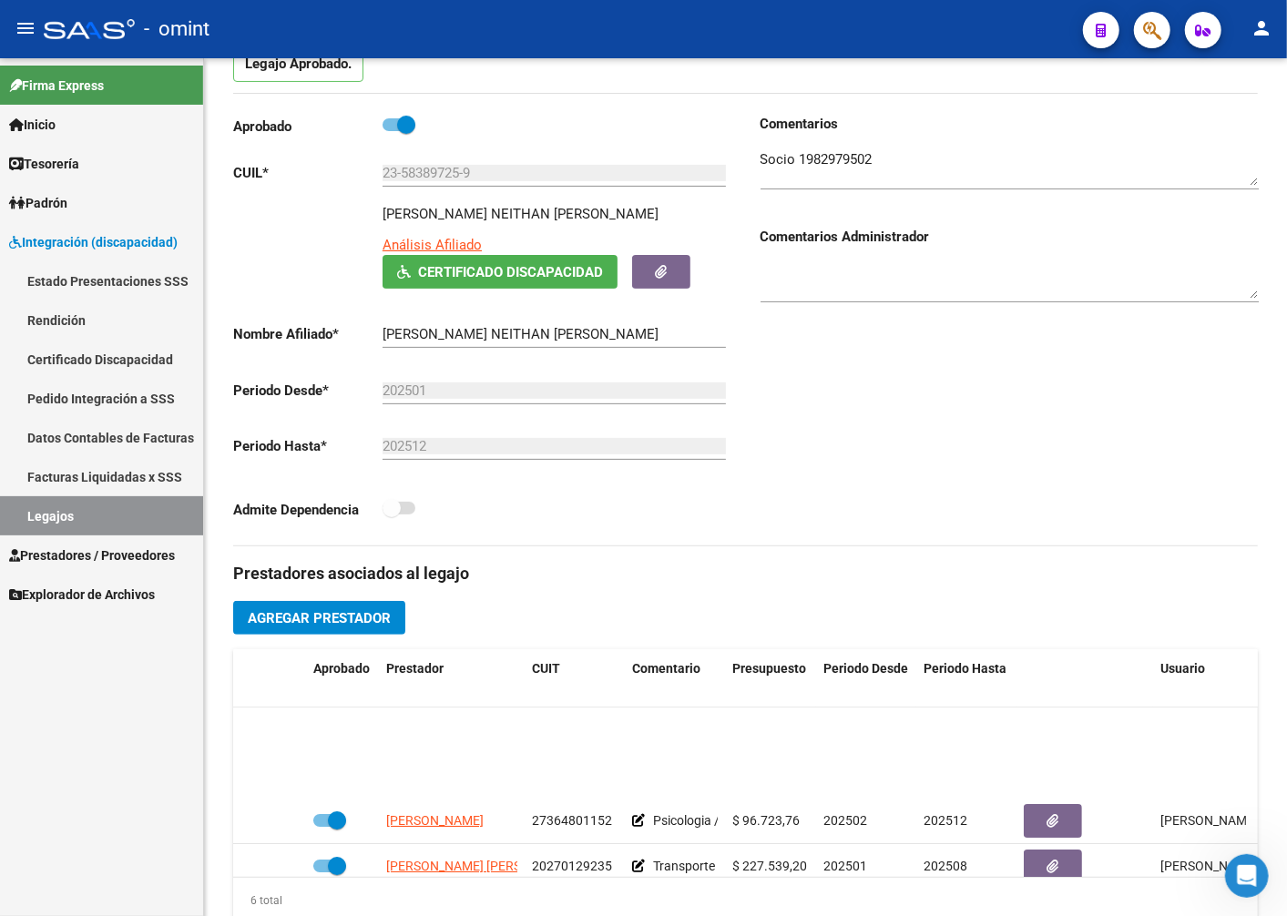
scroll to position [124, 0]
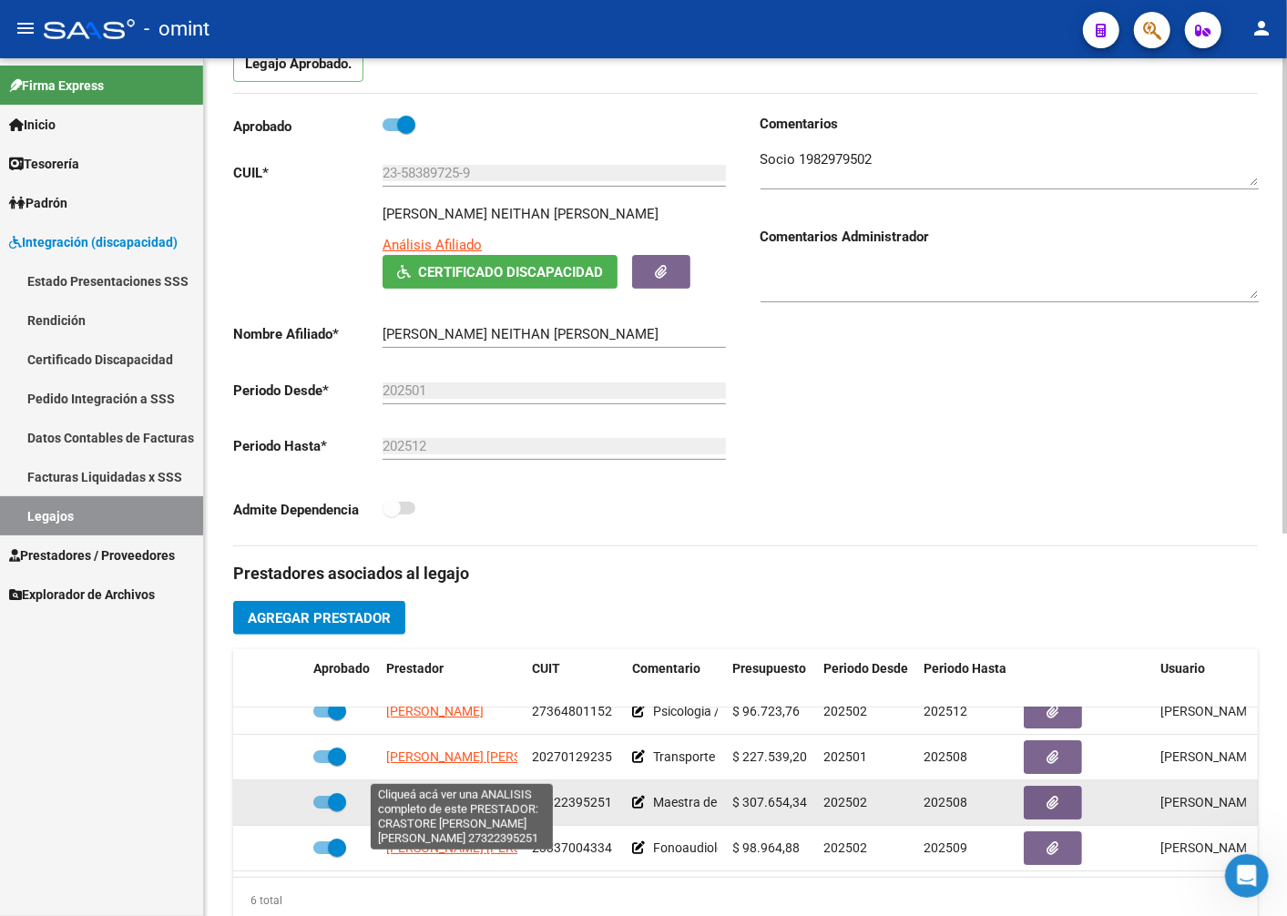
click at [474, 775] on span "[PERSON_NAME] [PERSON_NAME]" at bounding box center [485, 782] width 198 height 15
type textarea "27322395251"
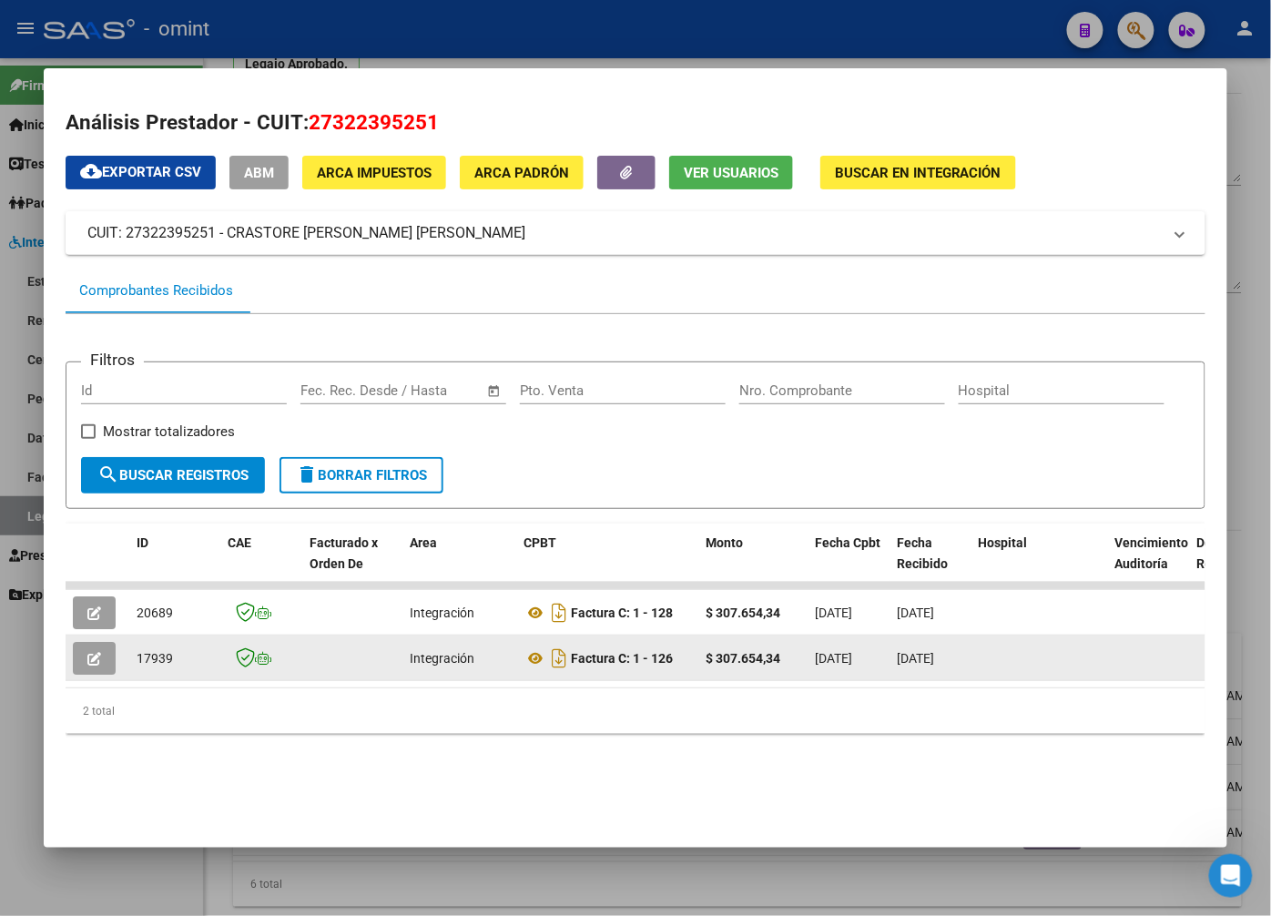
click at [110, 662] on button "button" at bounding box center [94, 658] width 43 height 33
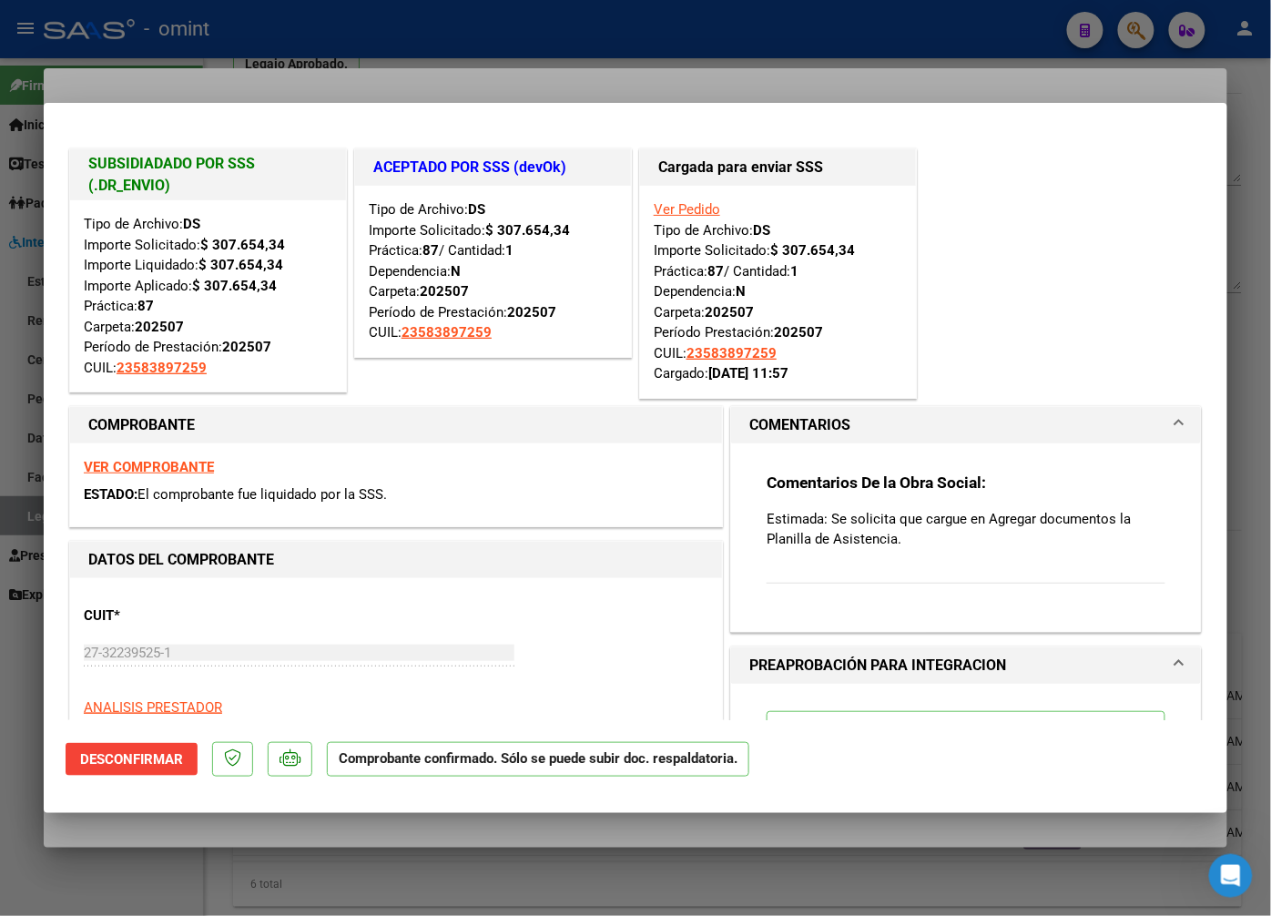
drag, startPoint x: 449, startPoint y: 88, endPoint x: 543, endPoint y: 112, distance: 96.7
click at [450, 88] on div at bounding box center [635, 458] width 1271 height 916
type input "$ 0,00"
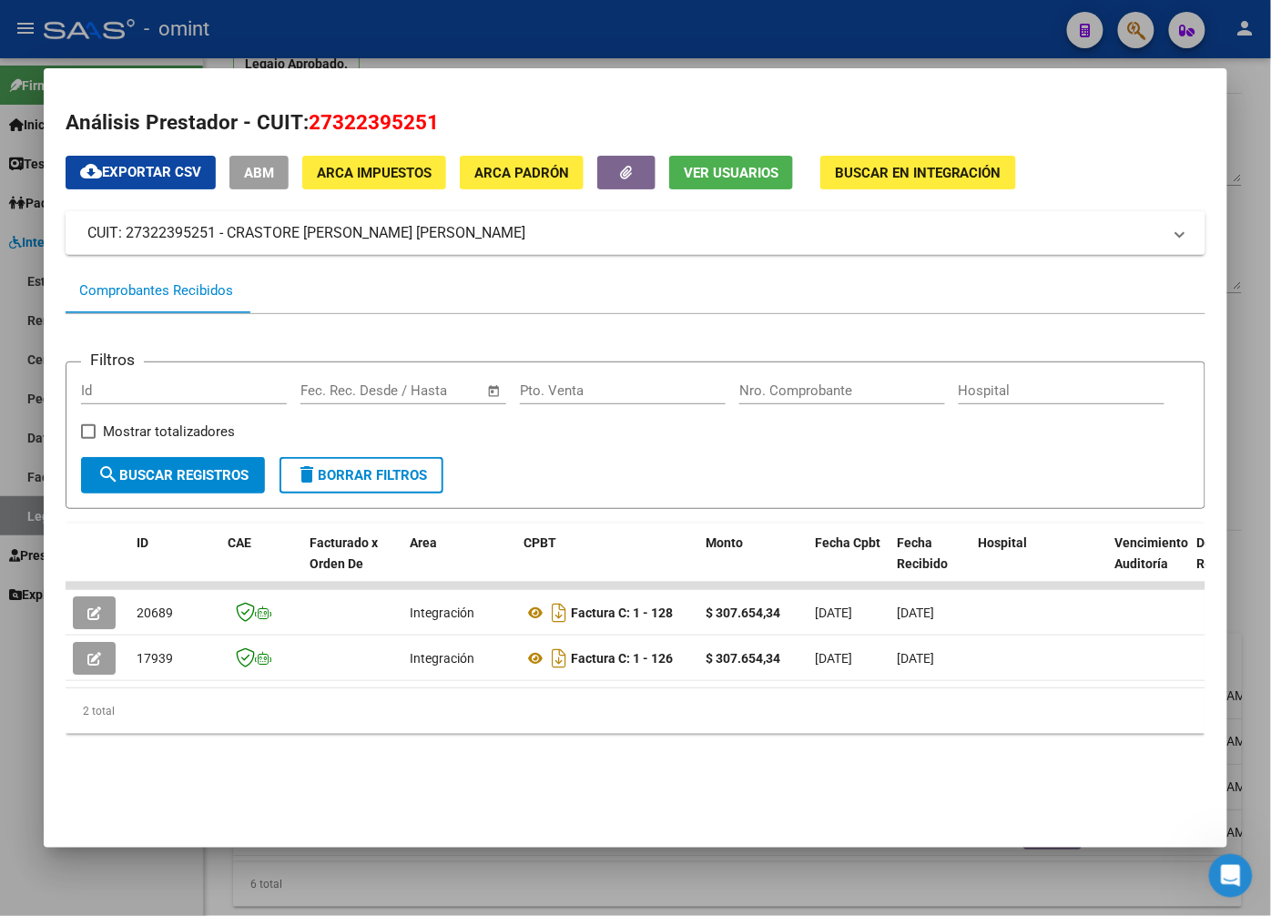
click at [520, 46] on div at bounding box center [635, 458] width 1271 height 916
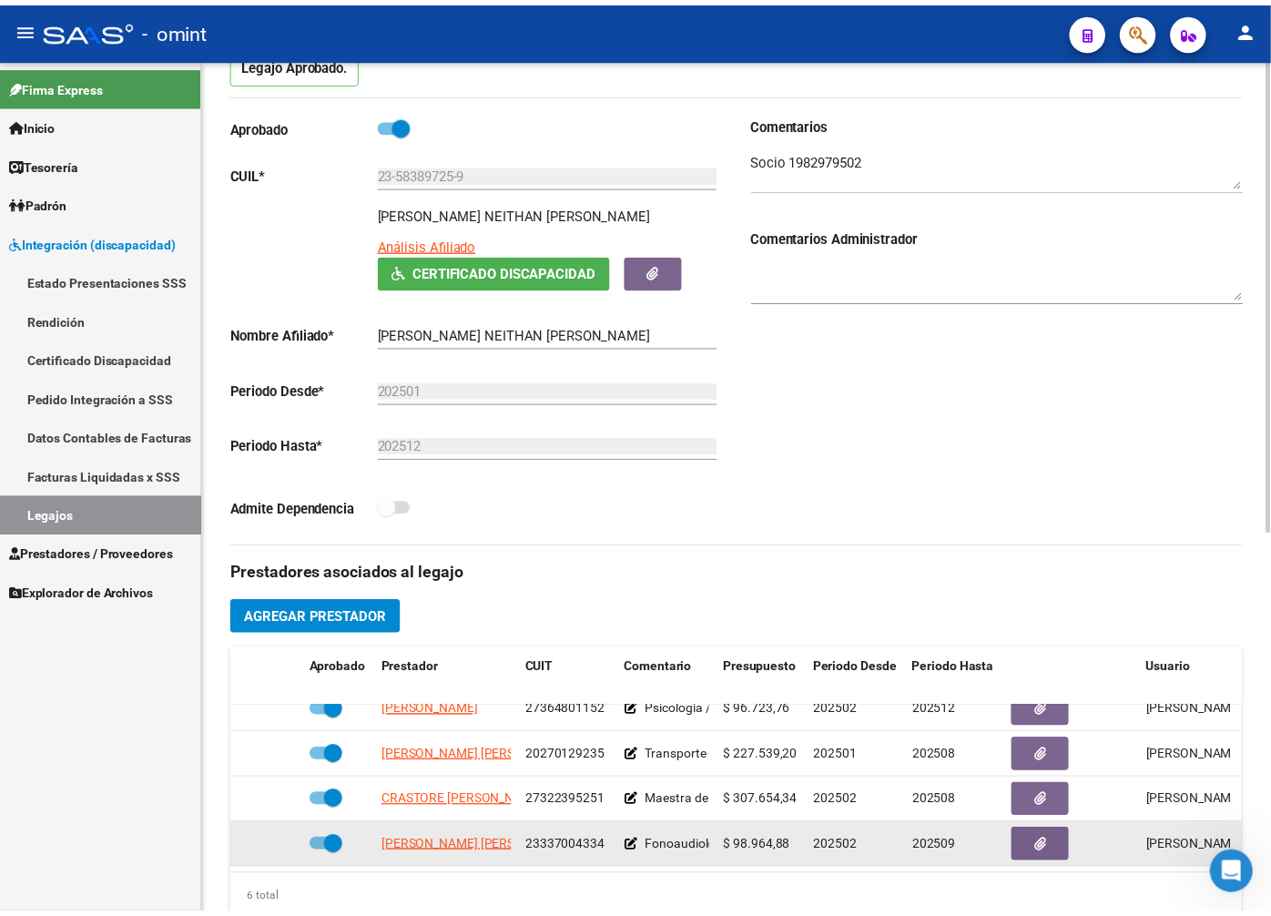
scroll to position [0, 0]
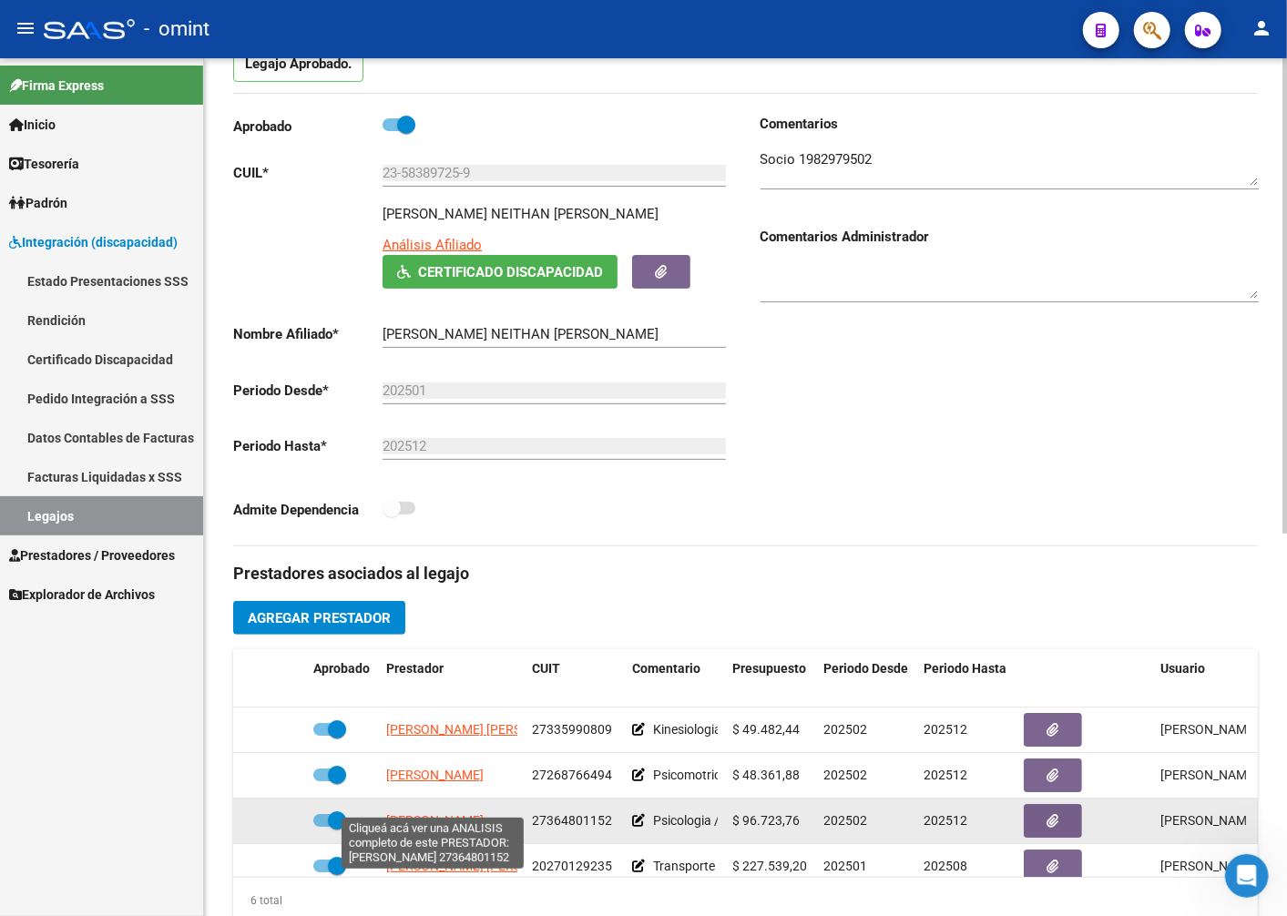
click at [447, 805] on span "[PERSON_NAME]" at bounding box center [434, 800] width 97 height 15
type textarea "27364801152"
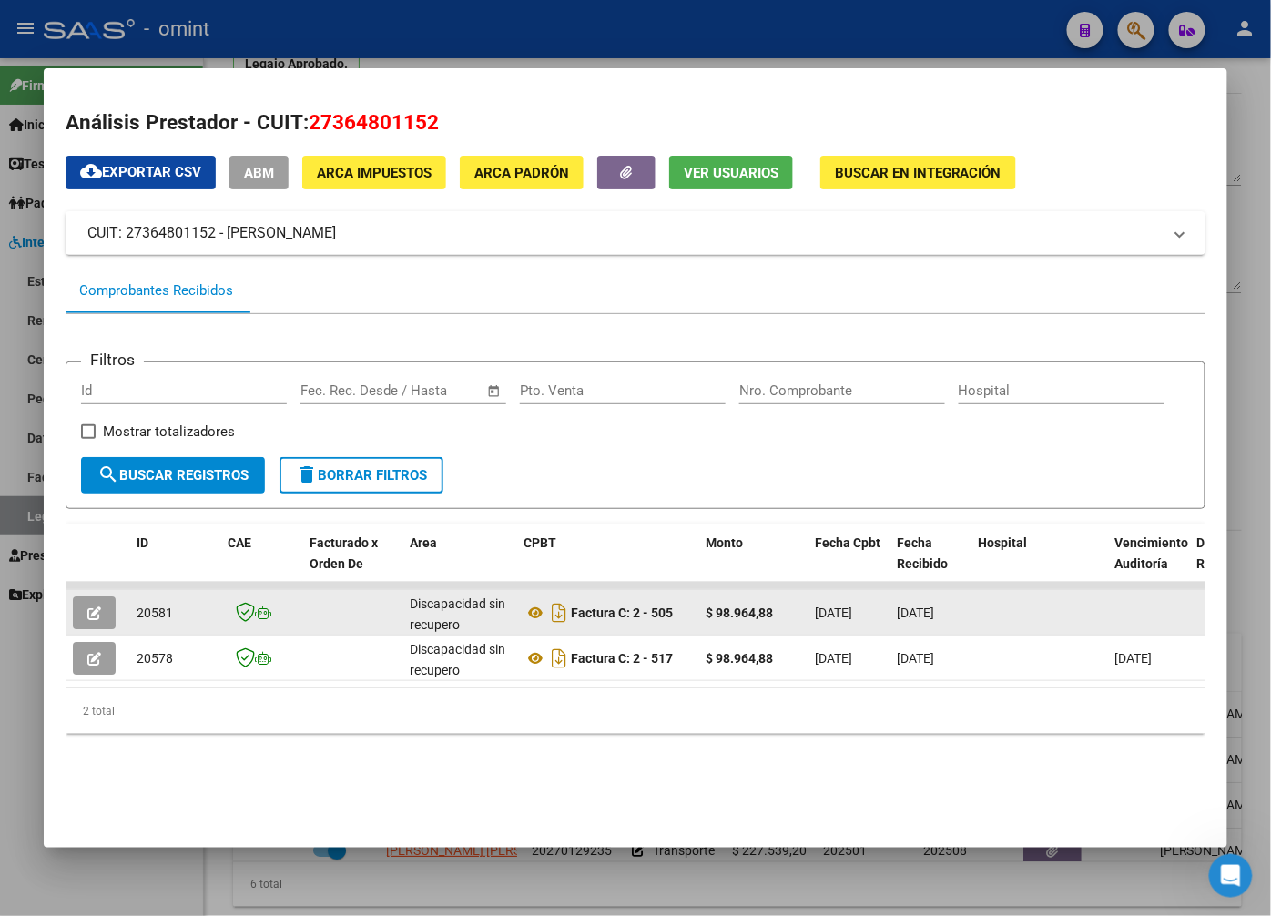
click at [93, 608] on icon "button" at bounding box center [94, 613] width 14 height 14
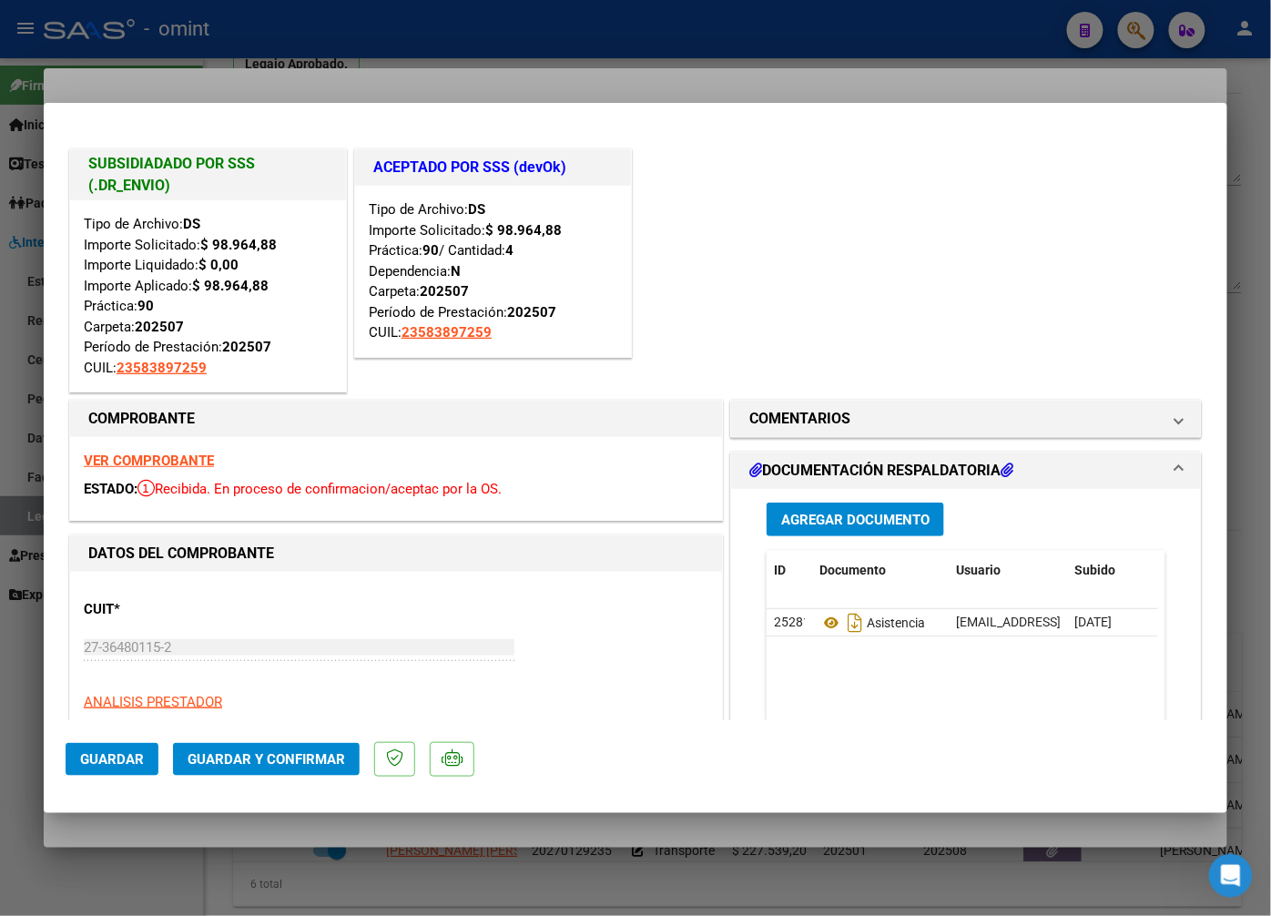
click at [594, 46] on div at bounding box center [635, 458] width 1271 height 916
type input "$ 0,00"
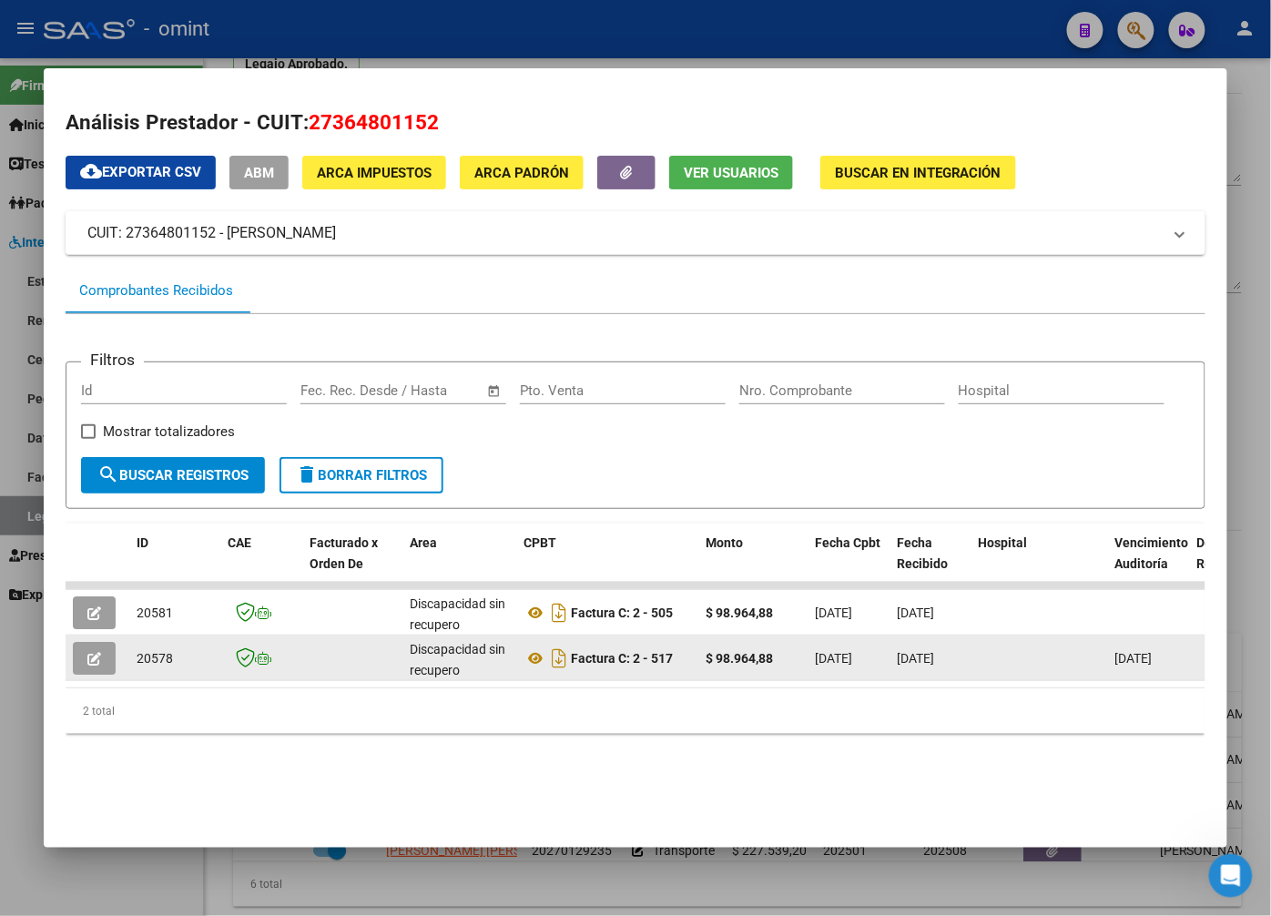
click at [79, 659] on button "button" at bounding box center [94, 658] width 43 height 33
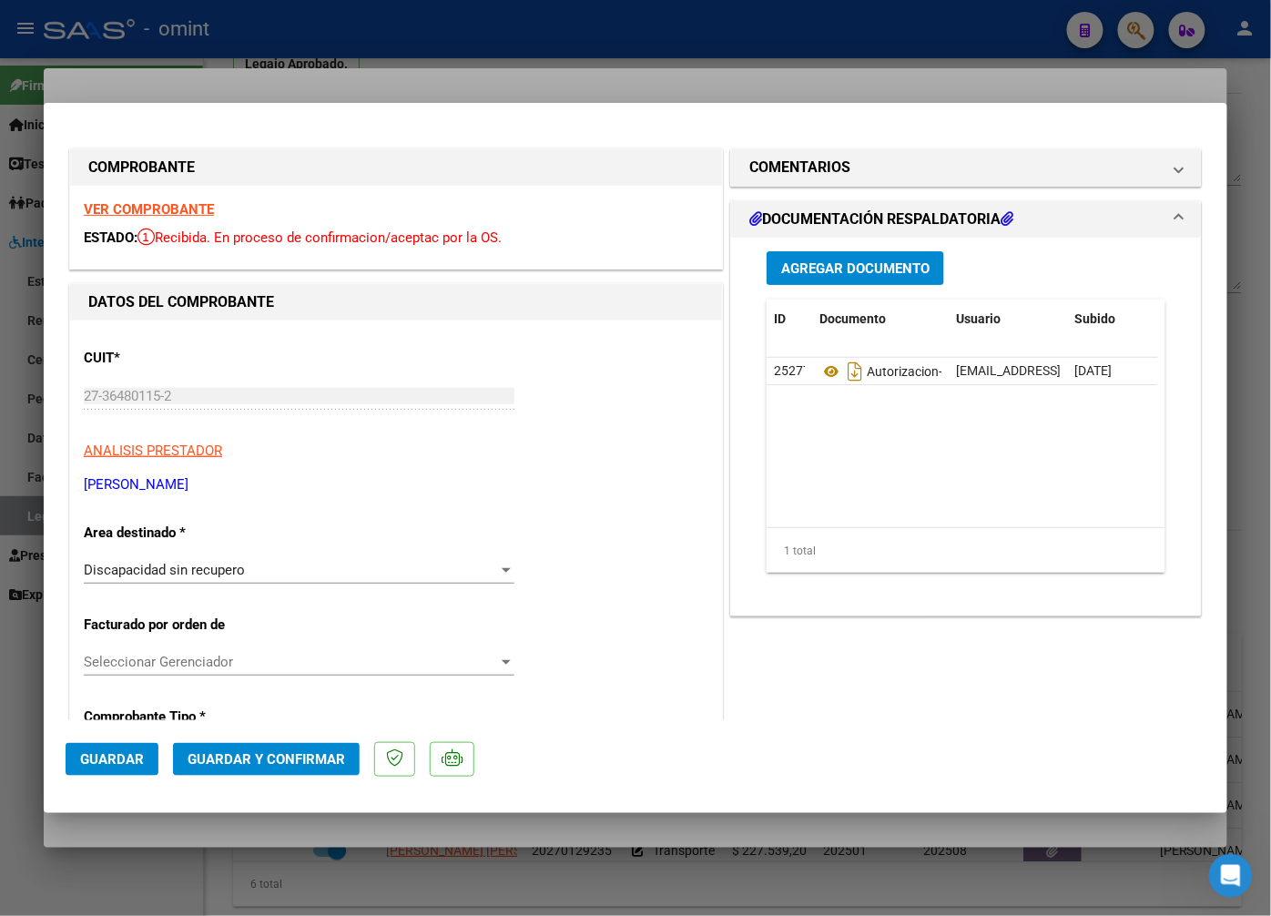
click at [180, 210] on strong "VER COMPROBANTE" at bounding box center [149, 209] width 130 height 16
click at [498, 569] on div at bounding box center [506, 570] width 16 height 15
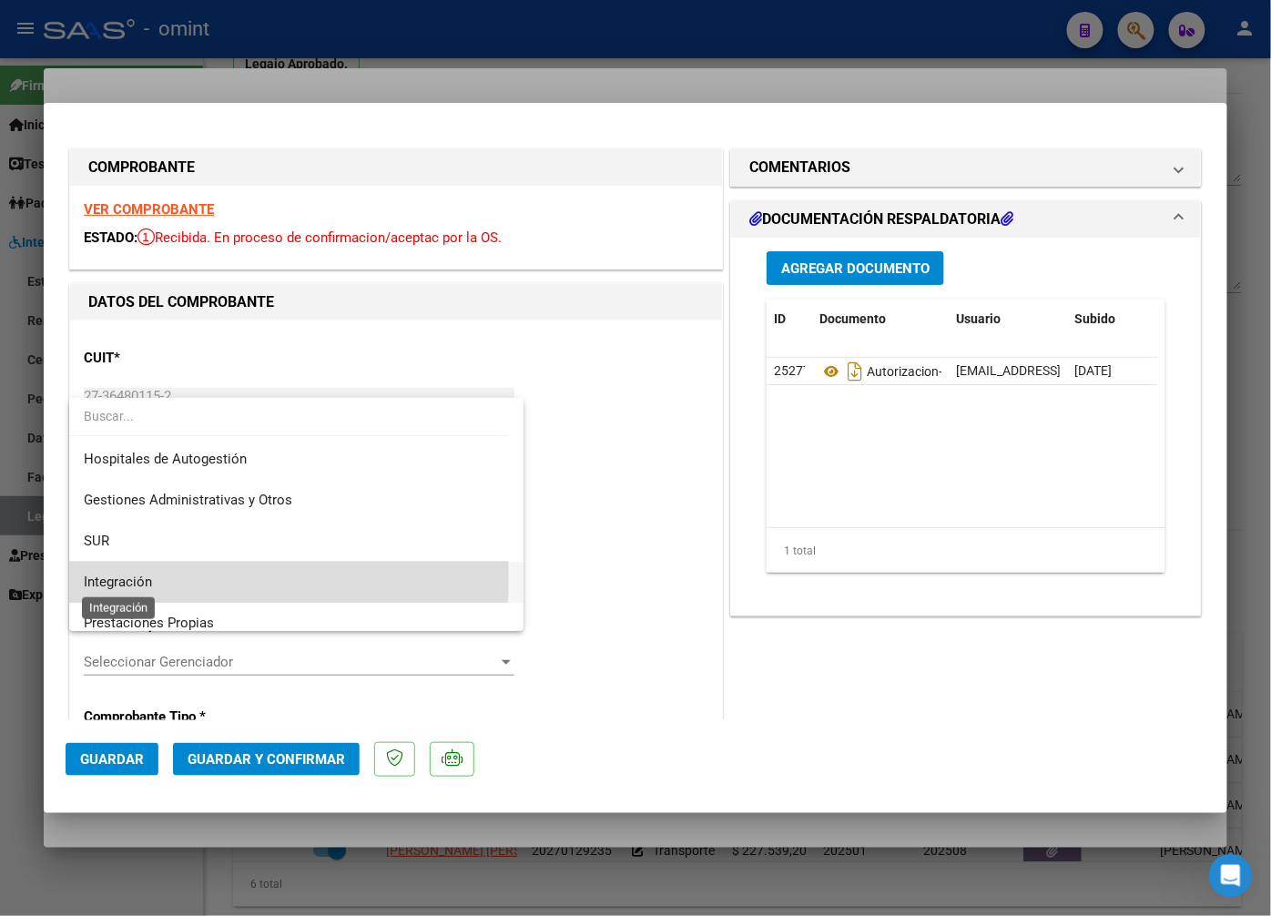
click at [117, 578] on span "Integración" at bounding box center [118, 582] width 68 height 16
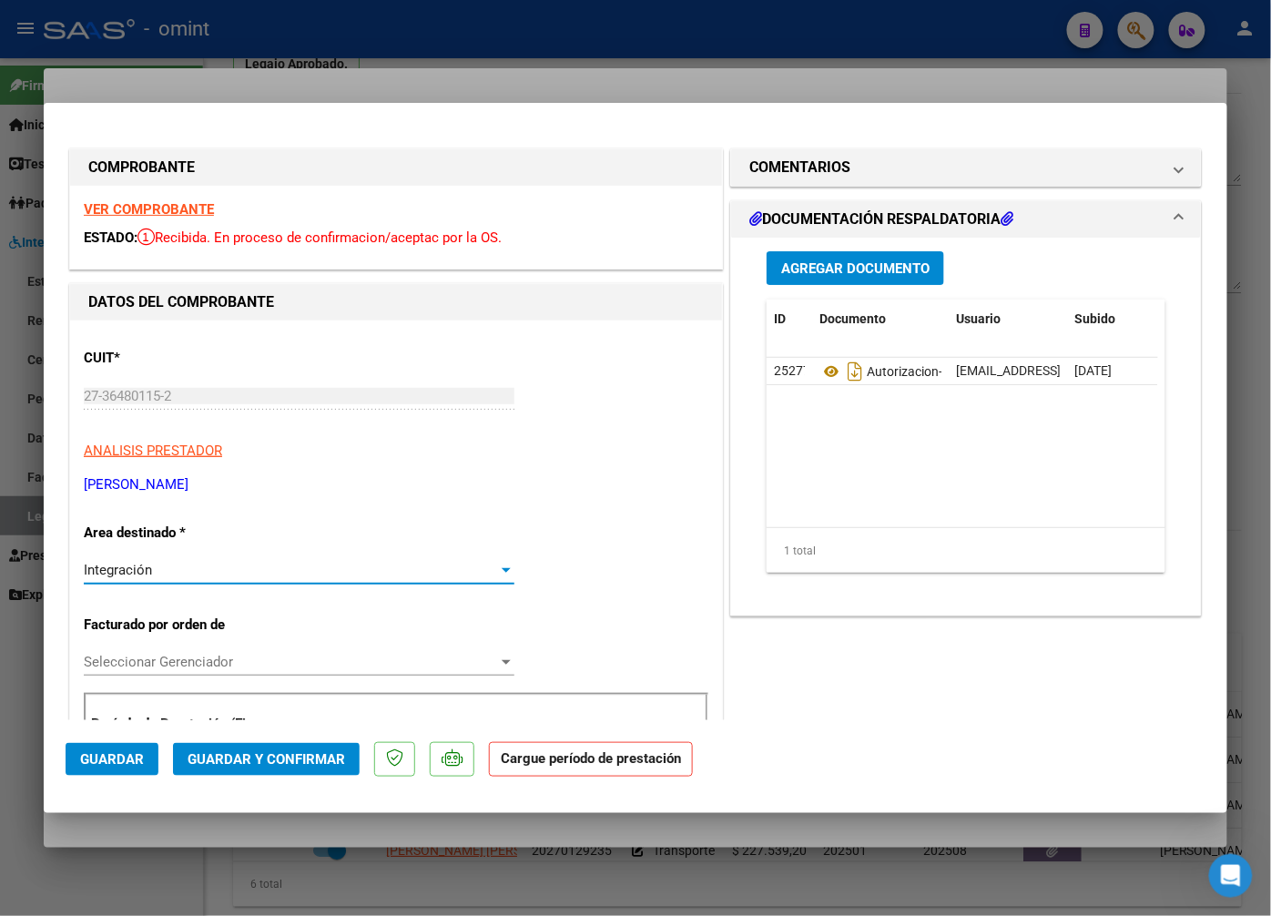
click at [560, 481] on p "[PERSON_NAME]" at bounding box center [396, 484] width 625 height 21
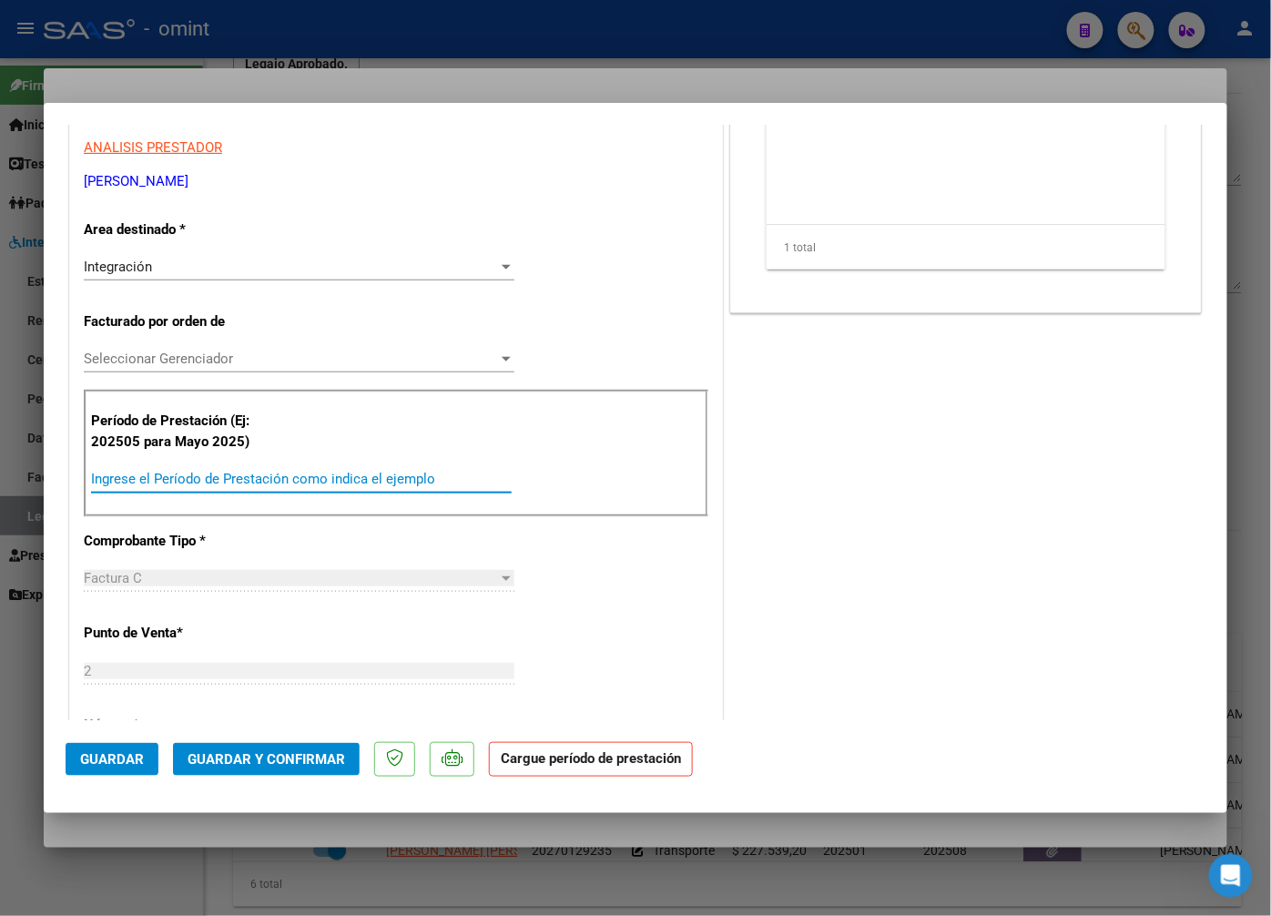
click at [226, 476] on input "Ingrese el Período de Prestación como indica el ejemplo" at bounding box center [301, 479] width 421 height 16
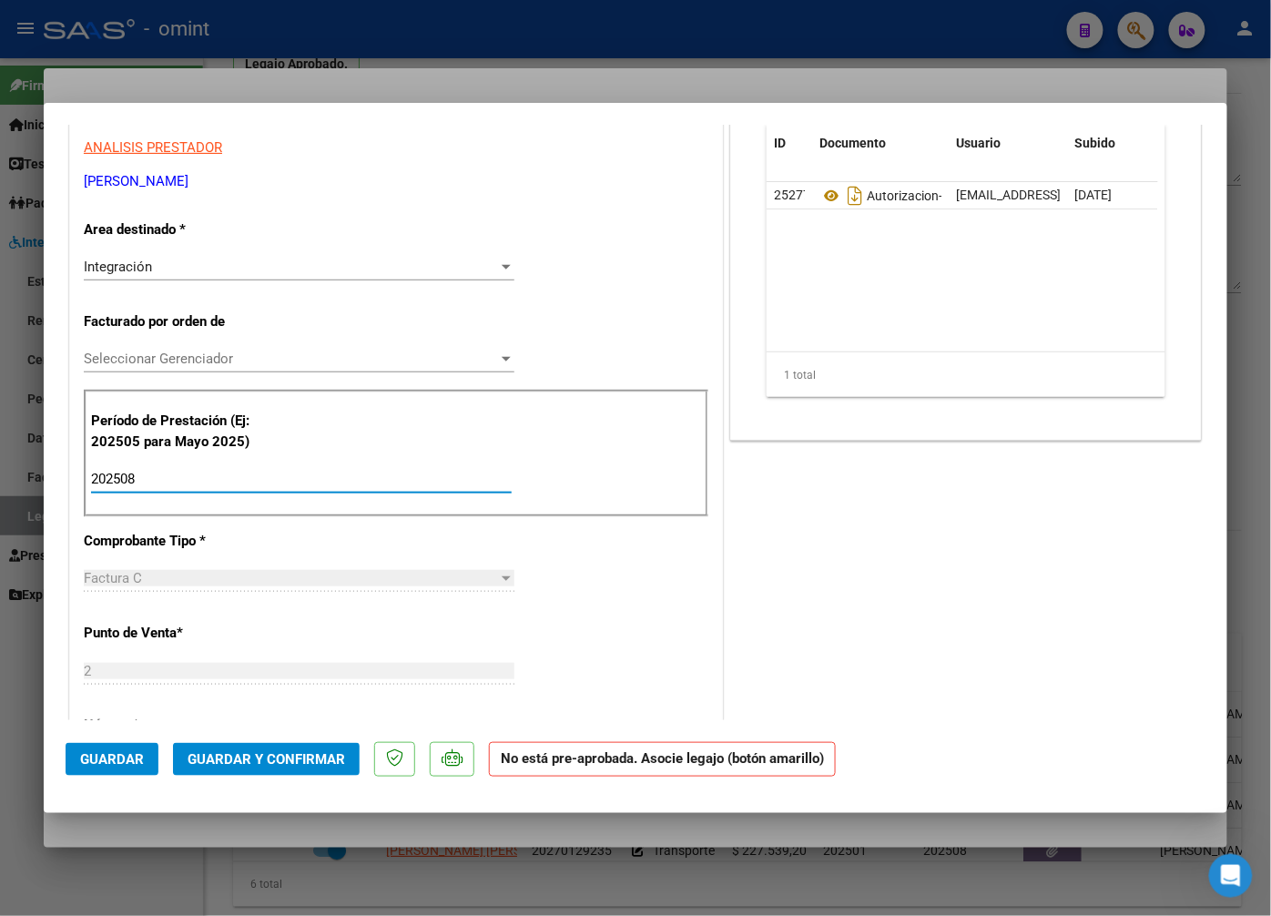
scroll to position [0, 0]
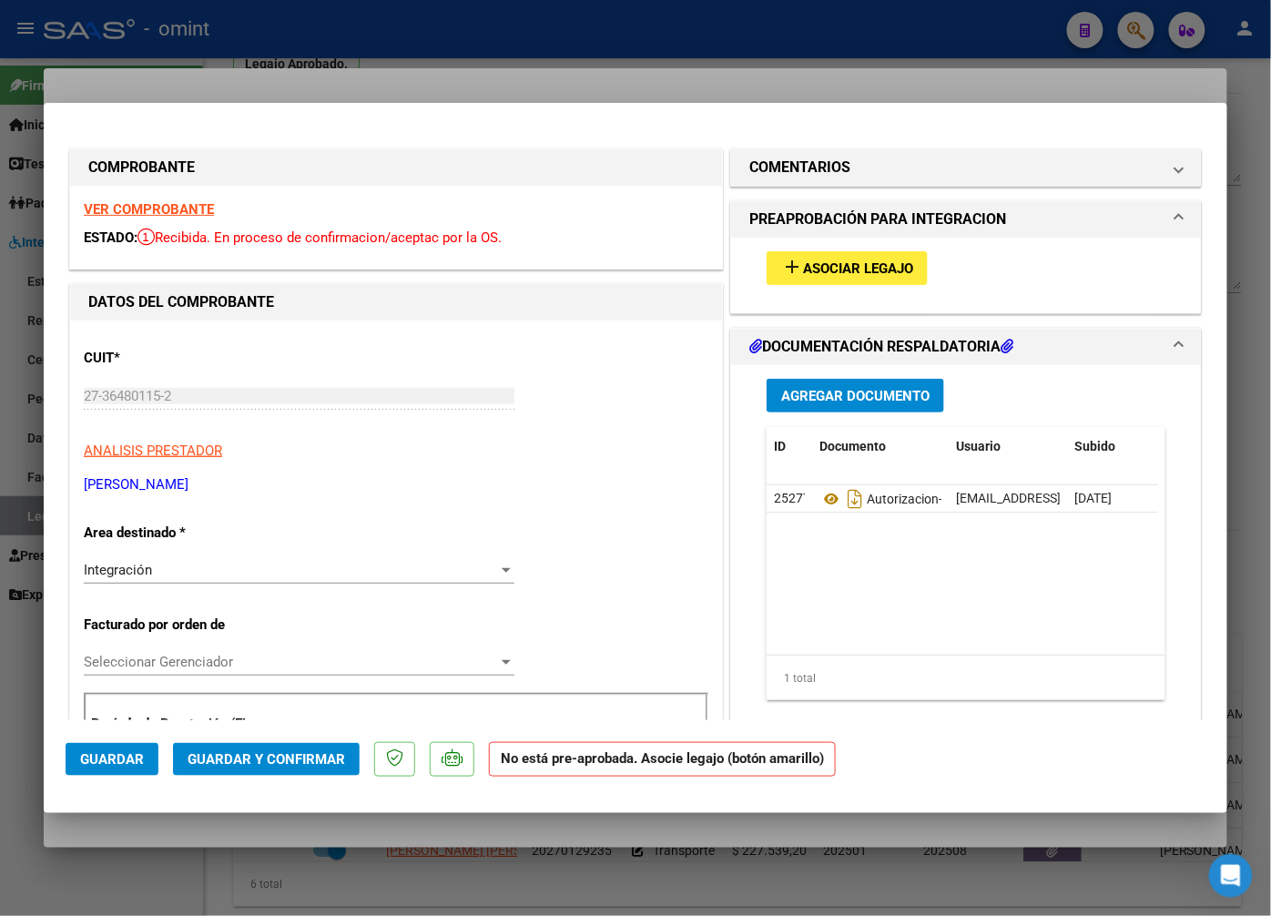
type input "202508"
click at [861, 276] on span "Asociar Legajo" at bounding box center [858, 268] width 110 height 16
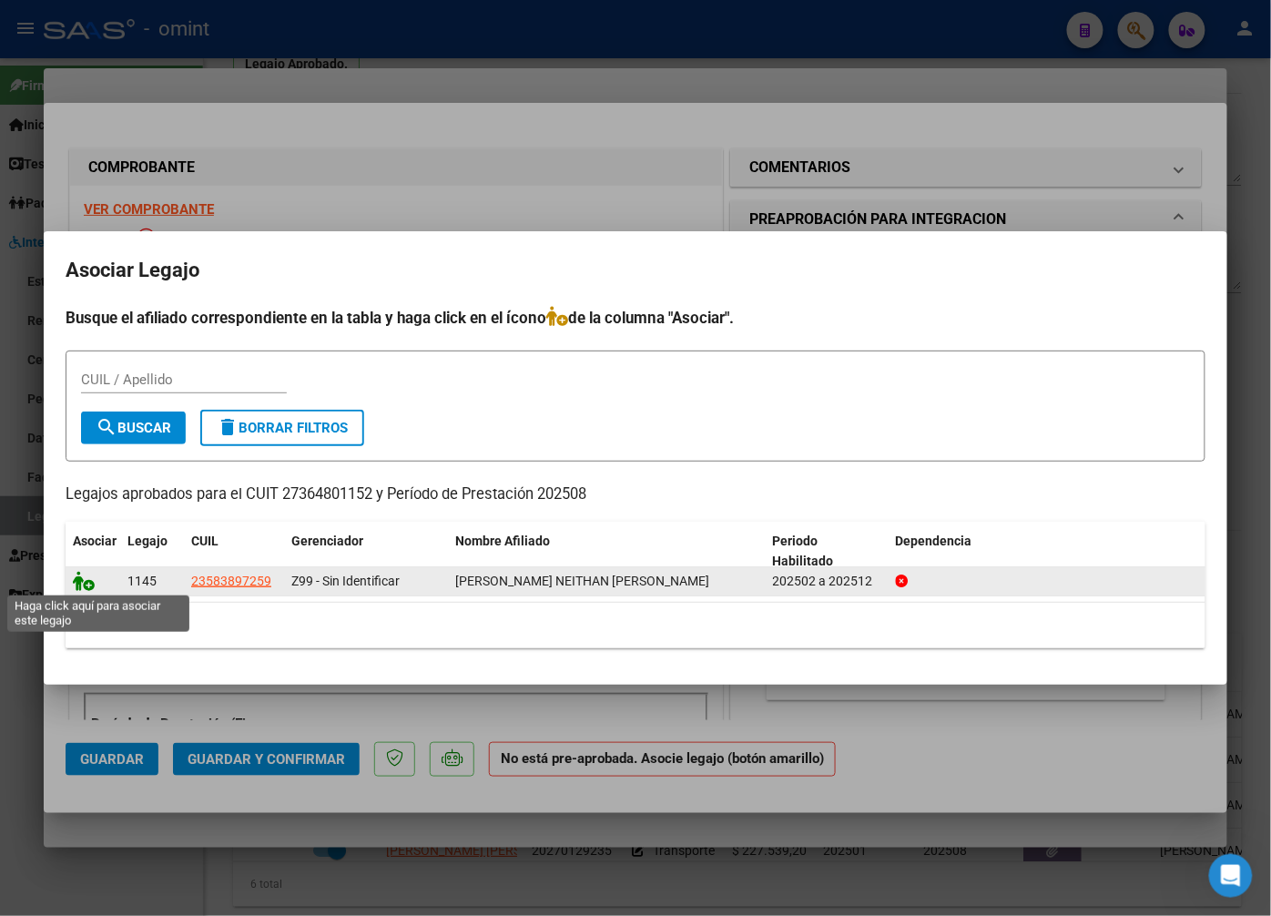
click at [82, 585] on icon at bounding box center [84, 581] width 22 height 20
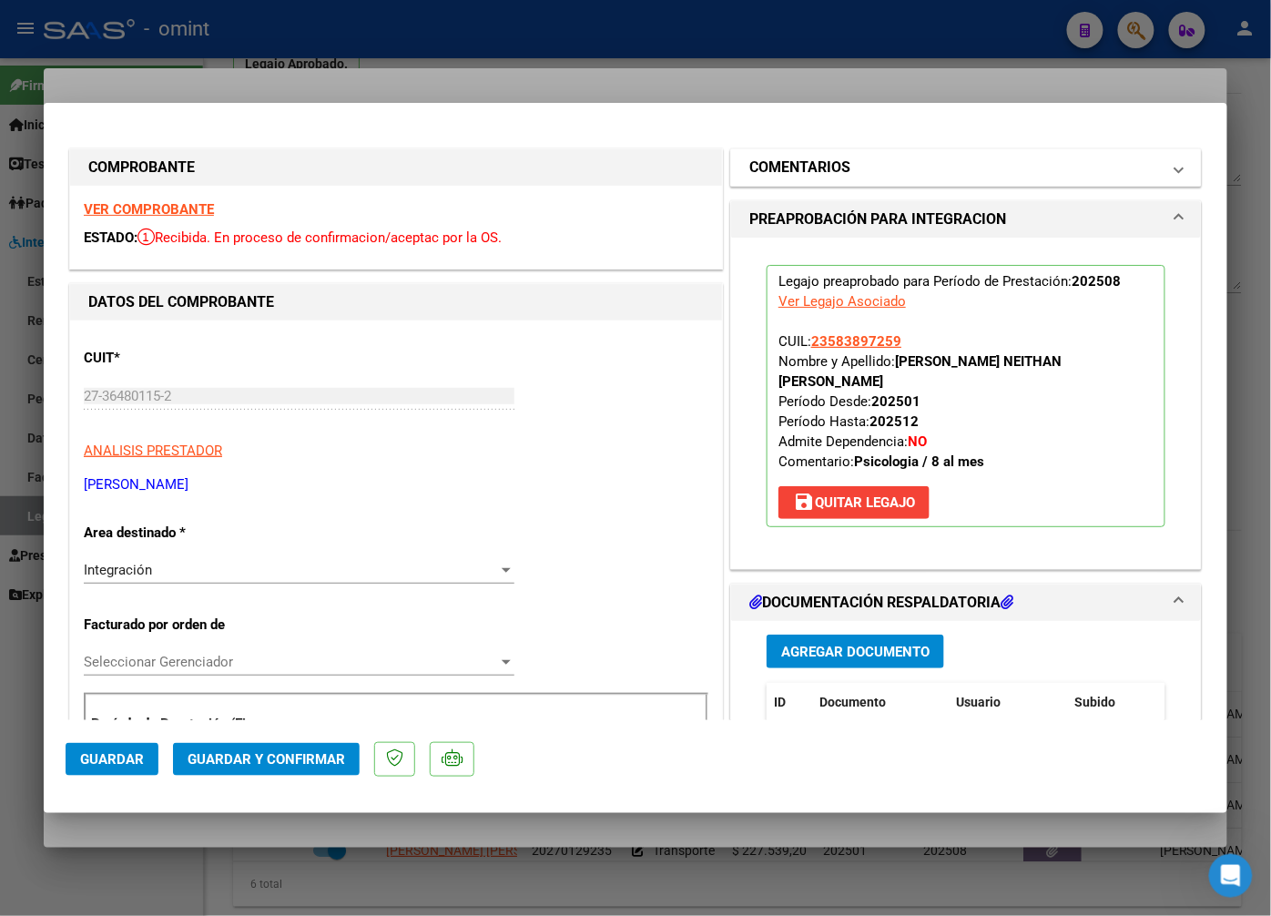
click at [1150, 176] on span "COMENTARIOS" at bounding box center [962, 168] width 426 height 22
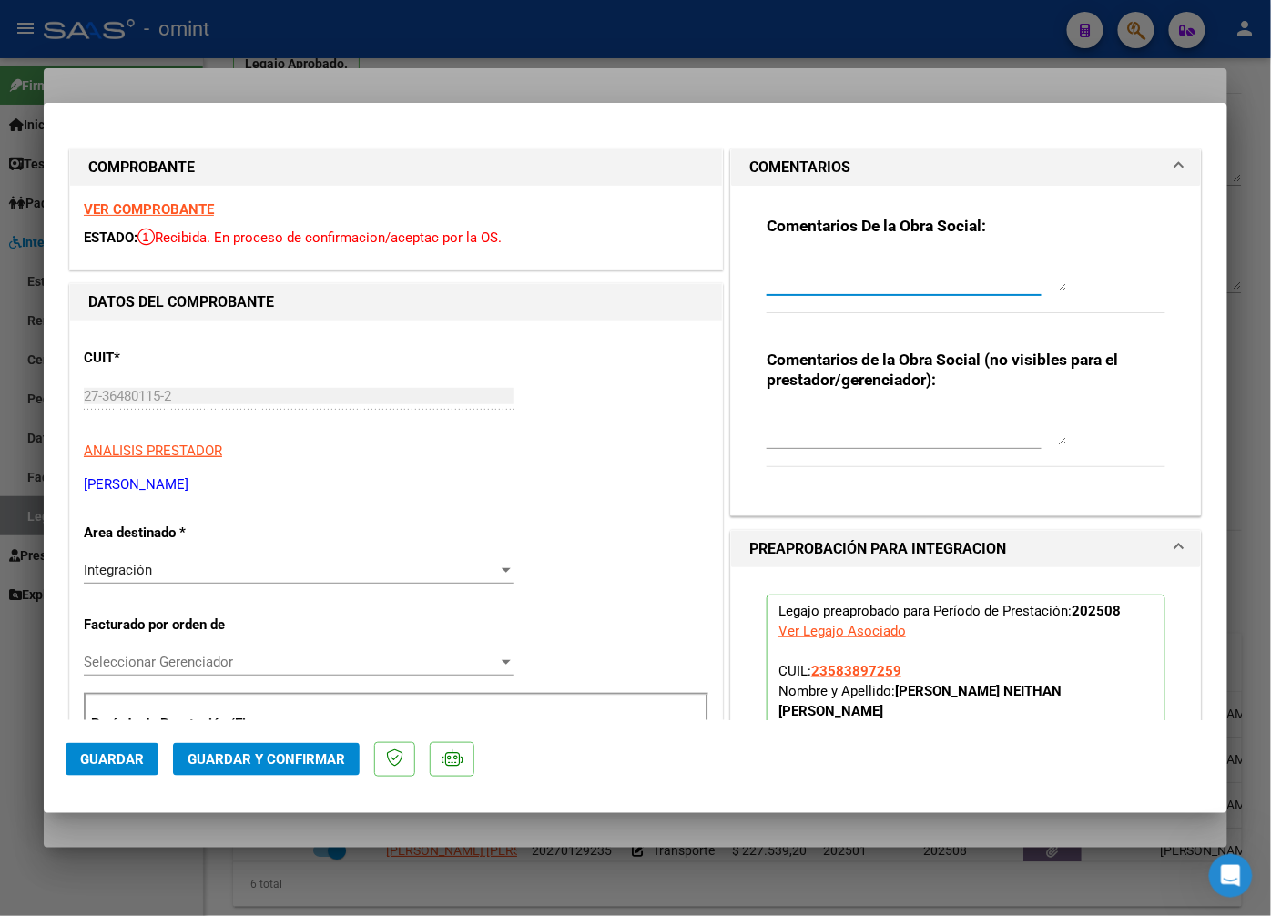
click at [812, 275] on textarea at bounding box center [917, 273] width 301 height 36
type textarea "Estimada: Tener en cuena para la proxima factura que en Documentacion Respaldat…"
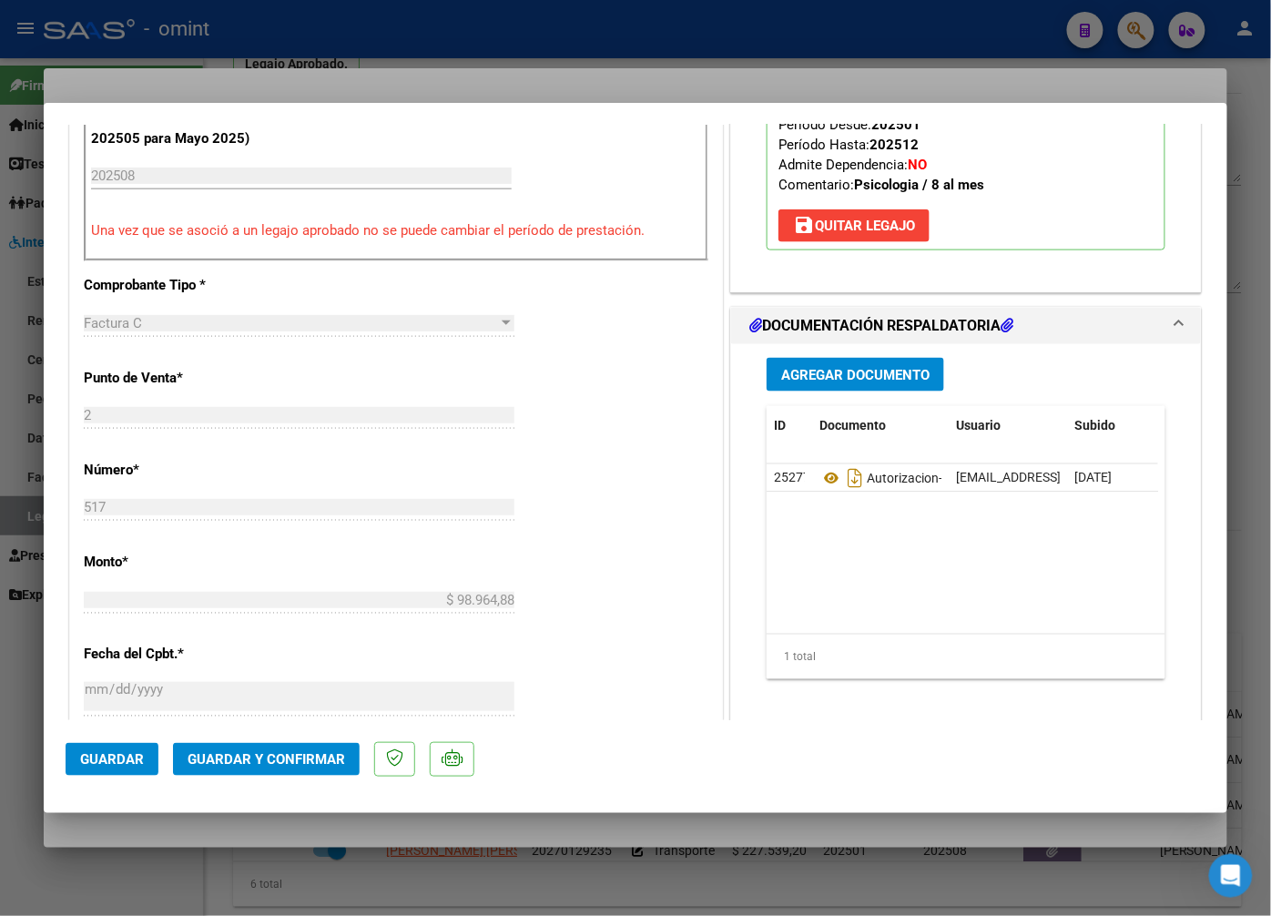
scroll to position [911, 0]
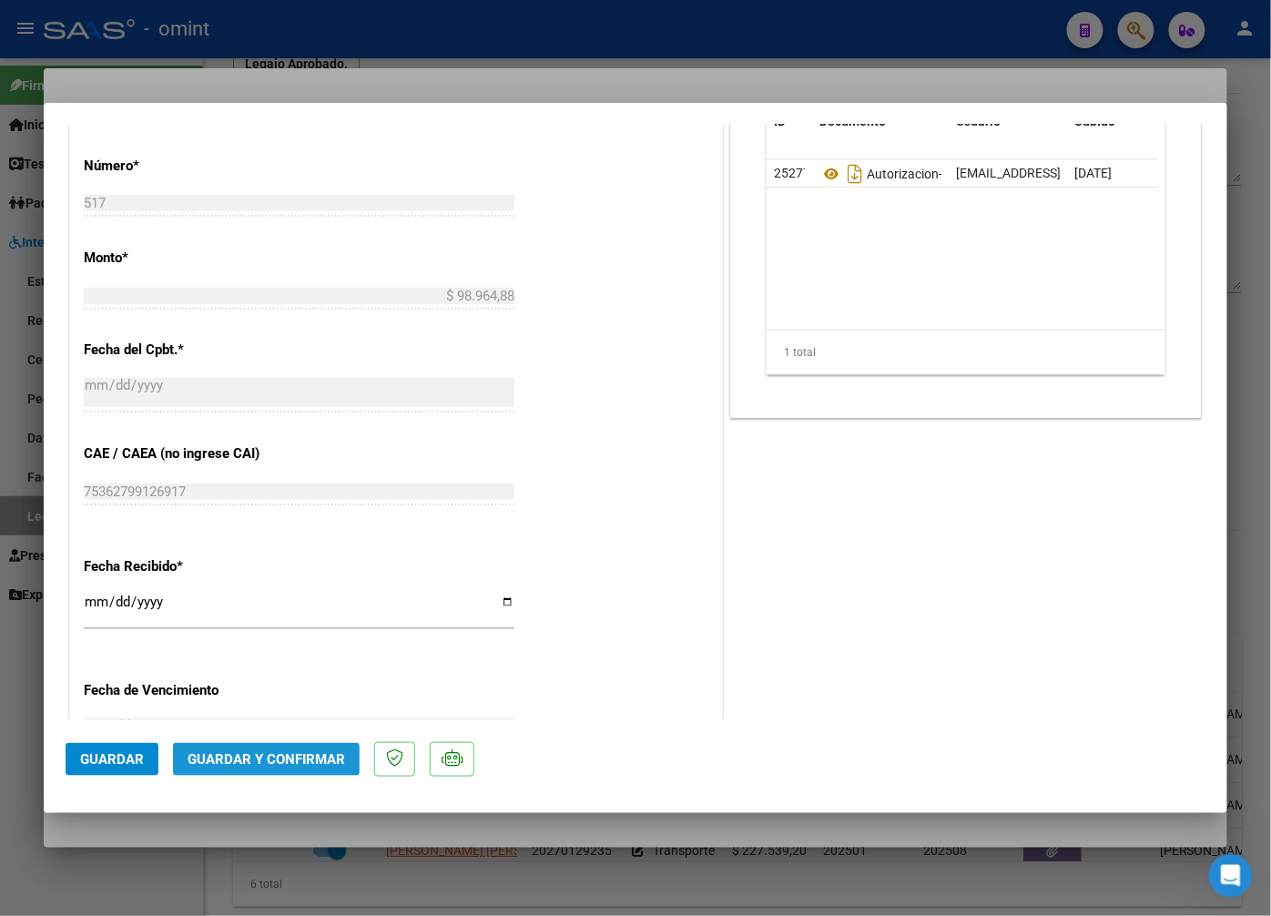
click at [316, 747] on button "Guardar y Confirmar" at bounding box center [266, 759] width 187 height 33
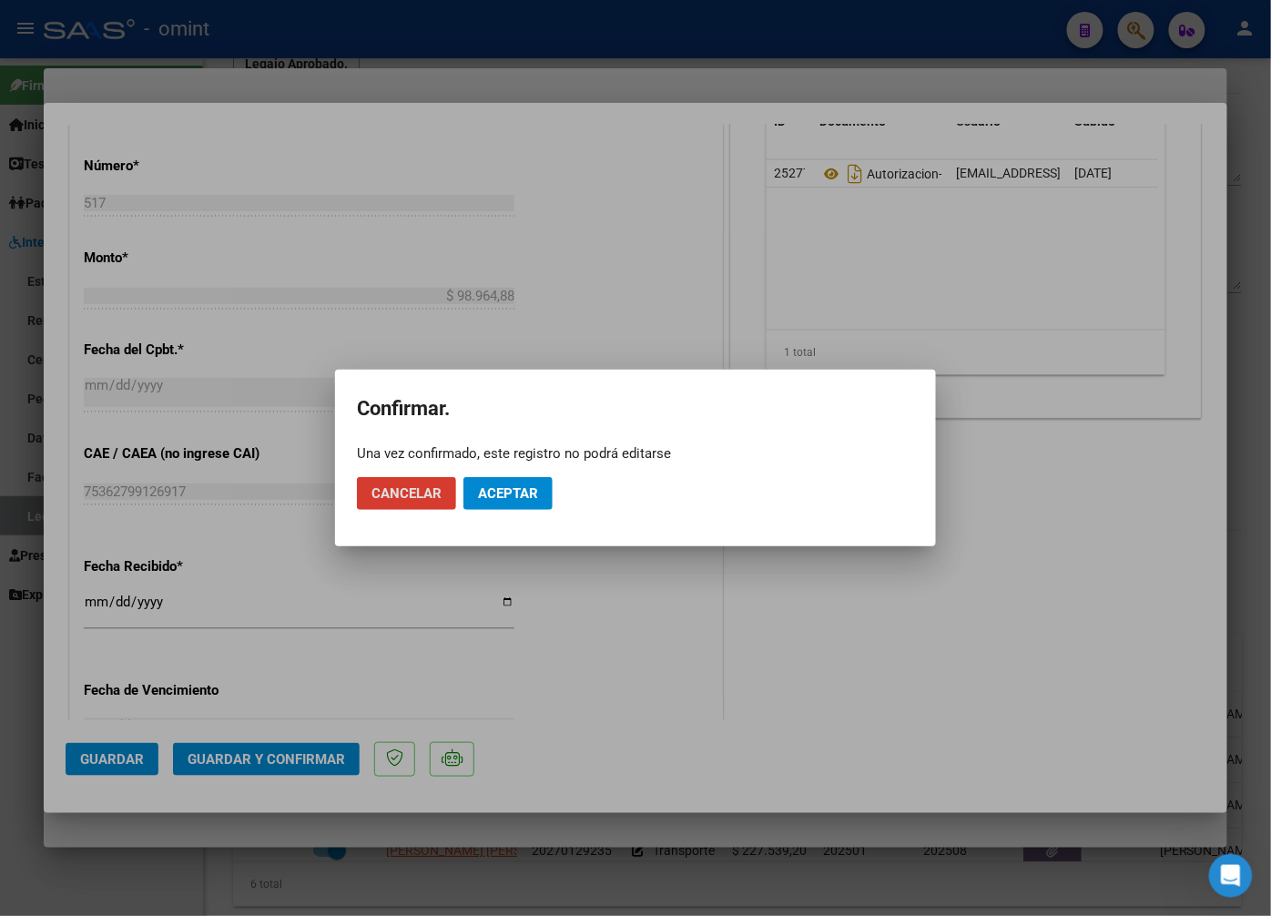
click at [515, 498] on span "Aceptar" at bounding box center [508, 493] width 60 height 16
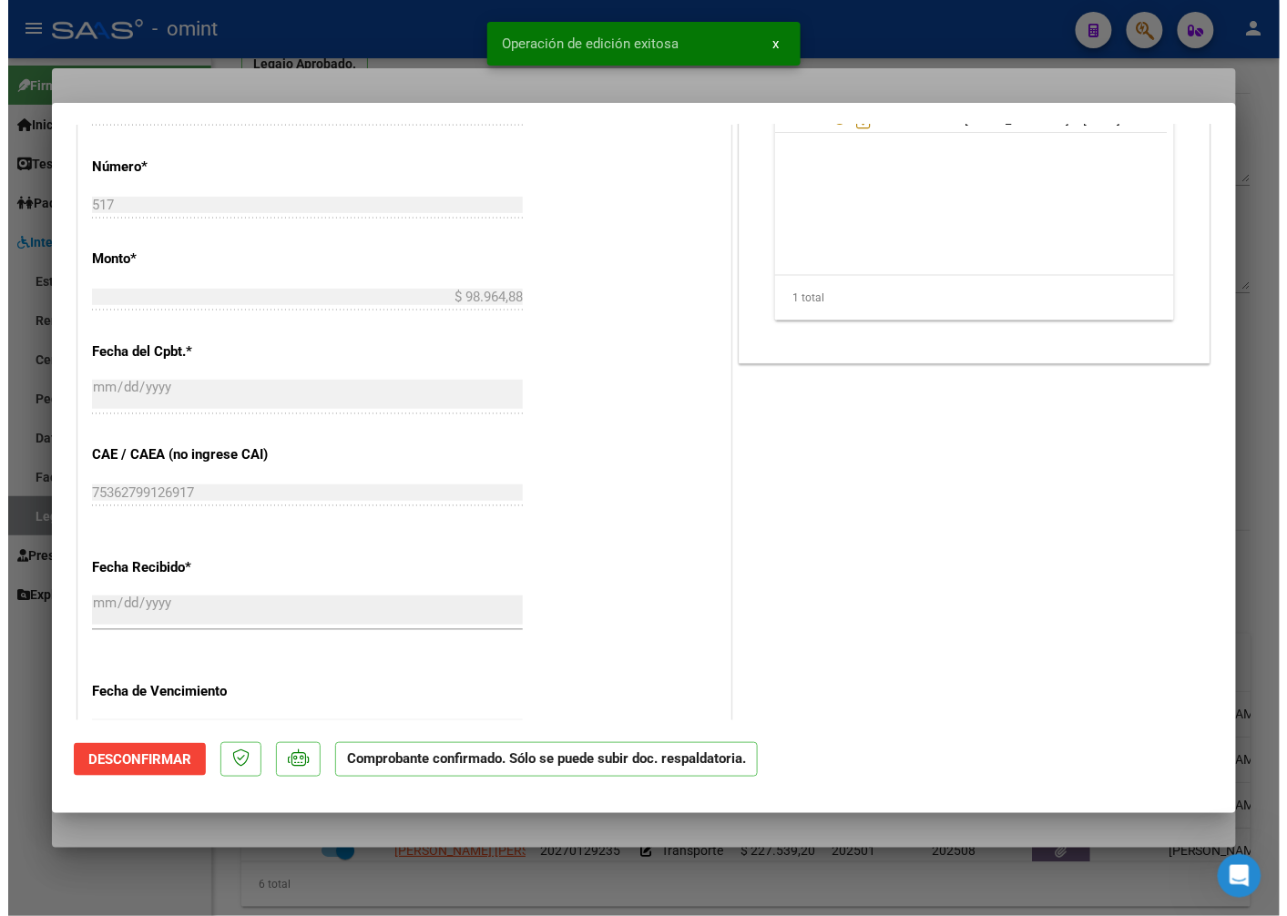
scroll to position [494, 0]
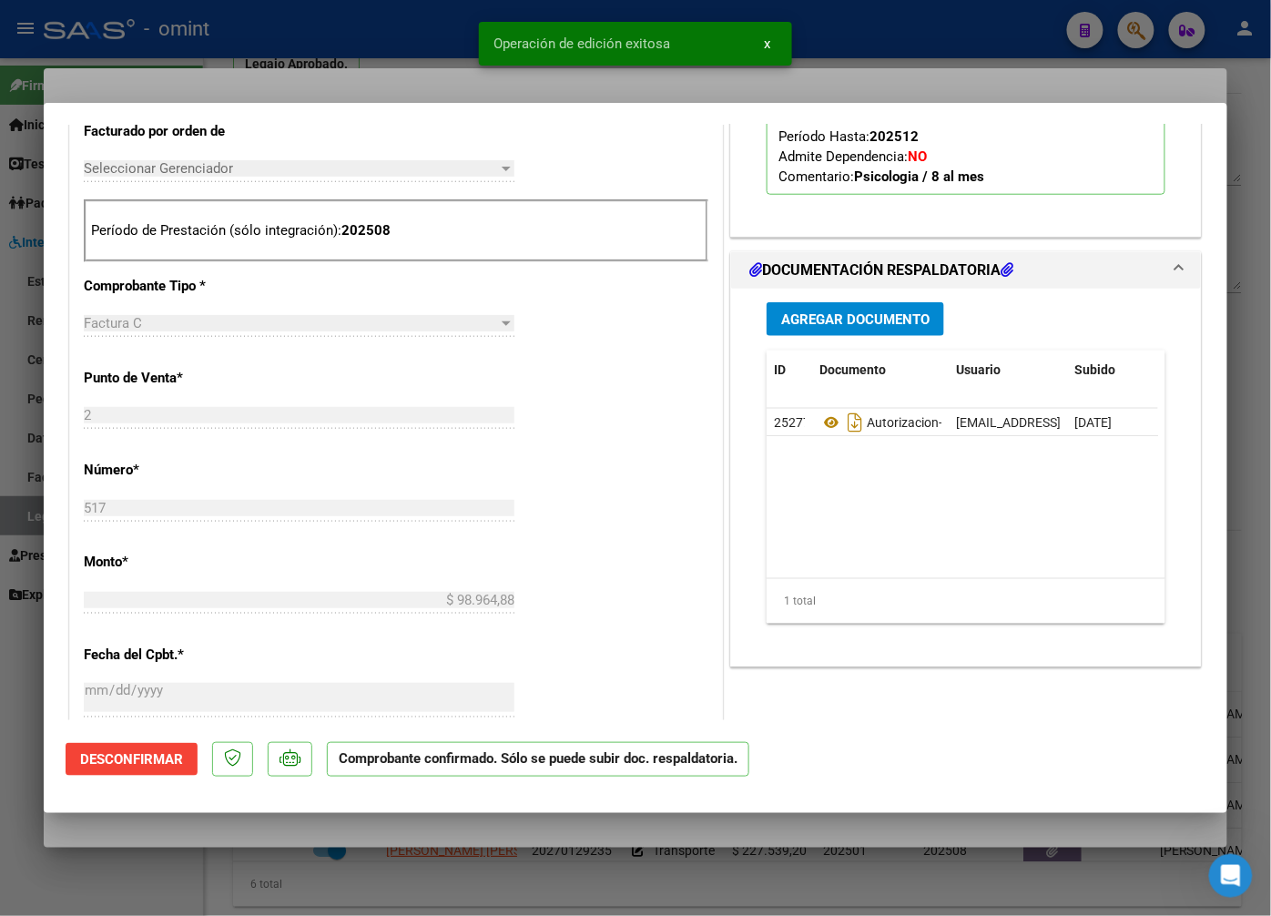
click at [296, 82] on div at bounding box center [635, 458] width 1271 height 916
type input "$ 0,00"
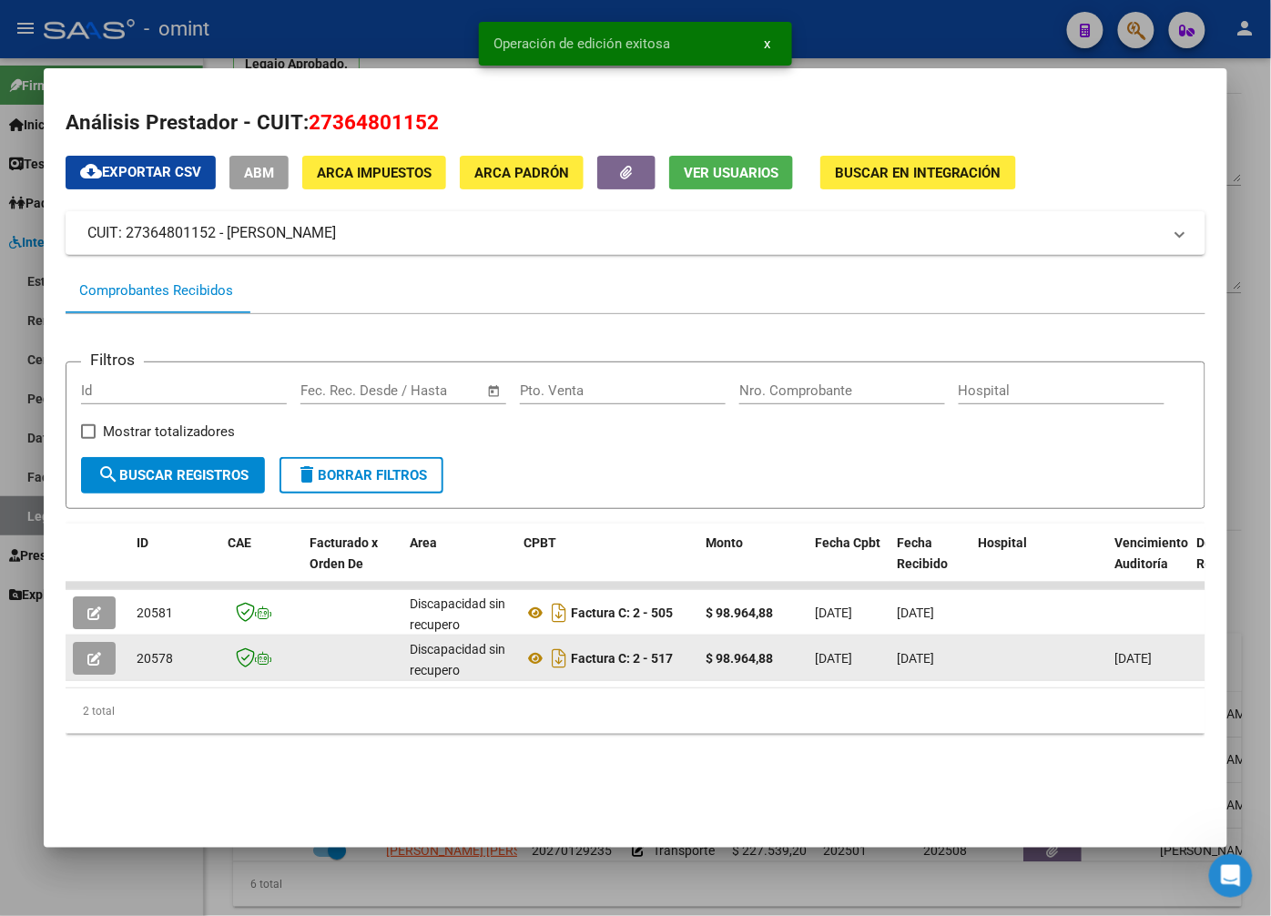
click at [100, 659] on icon "button" at bounding box center [94, 659] width 14 height 14
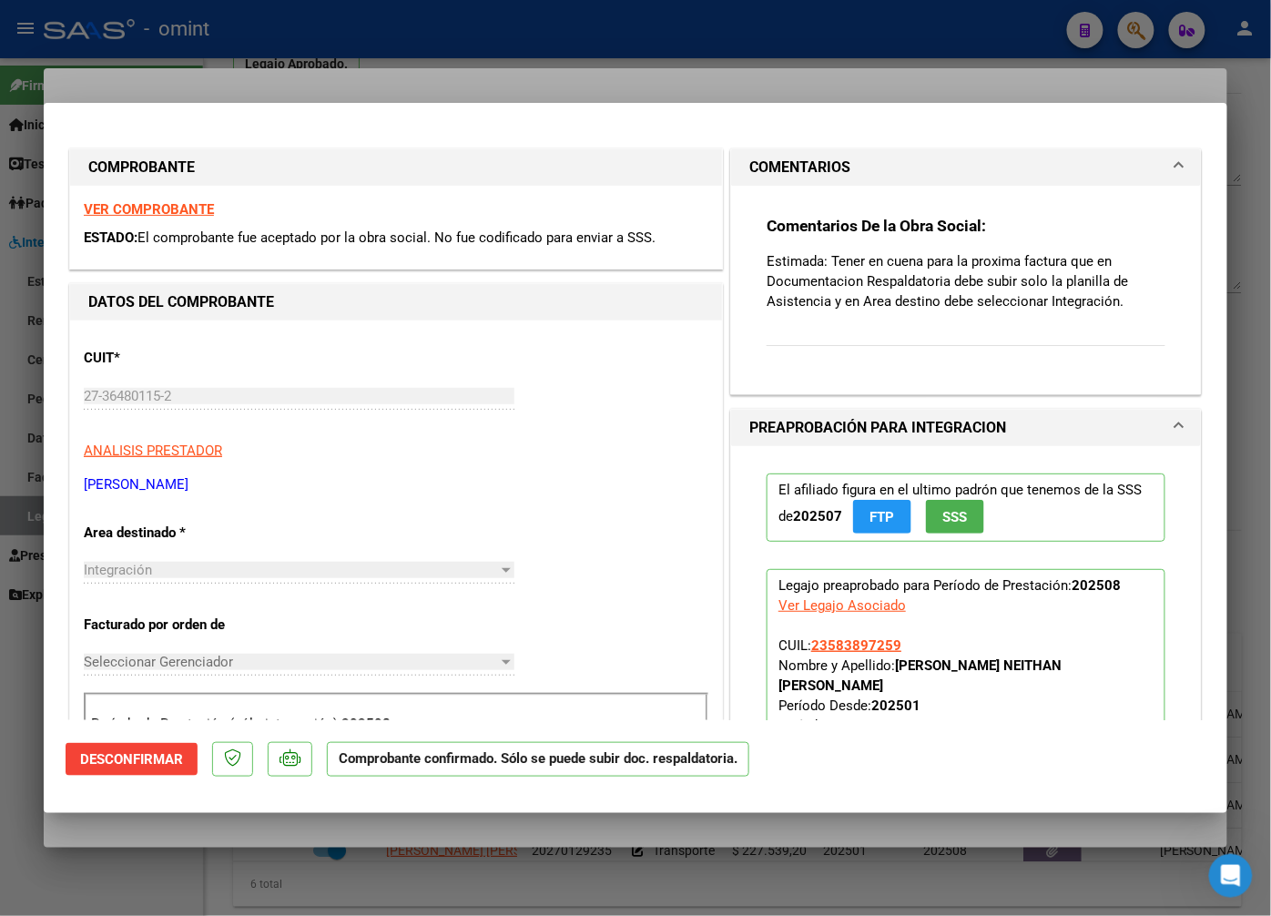
click at [378, 55] on div at bounding box center [635, 458] width 1271 height 916
type input "$ 0,00"
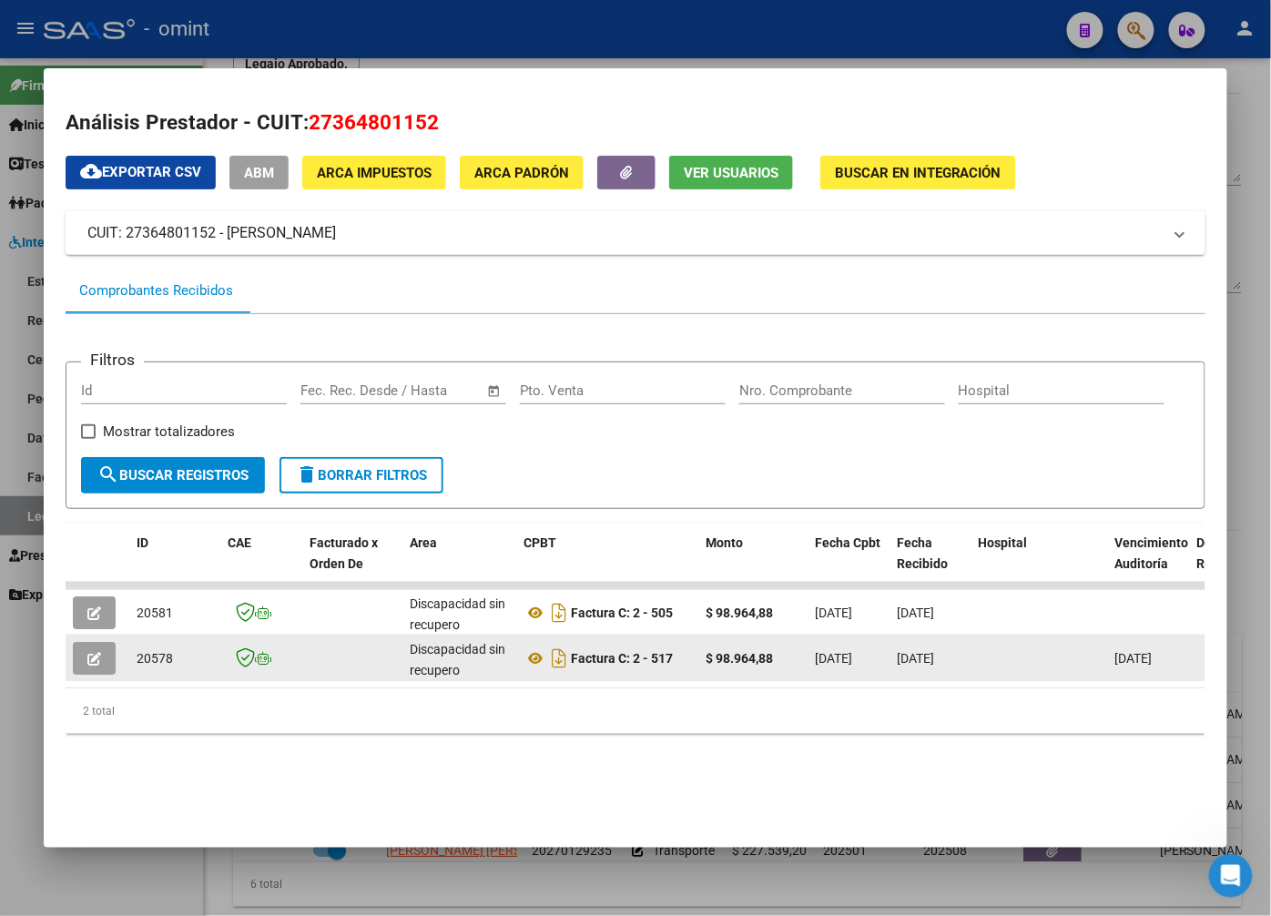
click at [170, 648] on div "20578" at bounding box center [175, 658] width 76 height 21
click at [156, 654] on span "20578" at bounding box center [155, 658] width 36 height 15
copy span "20578"
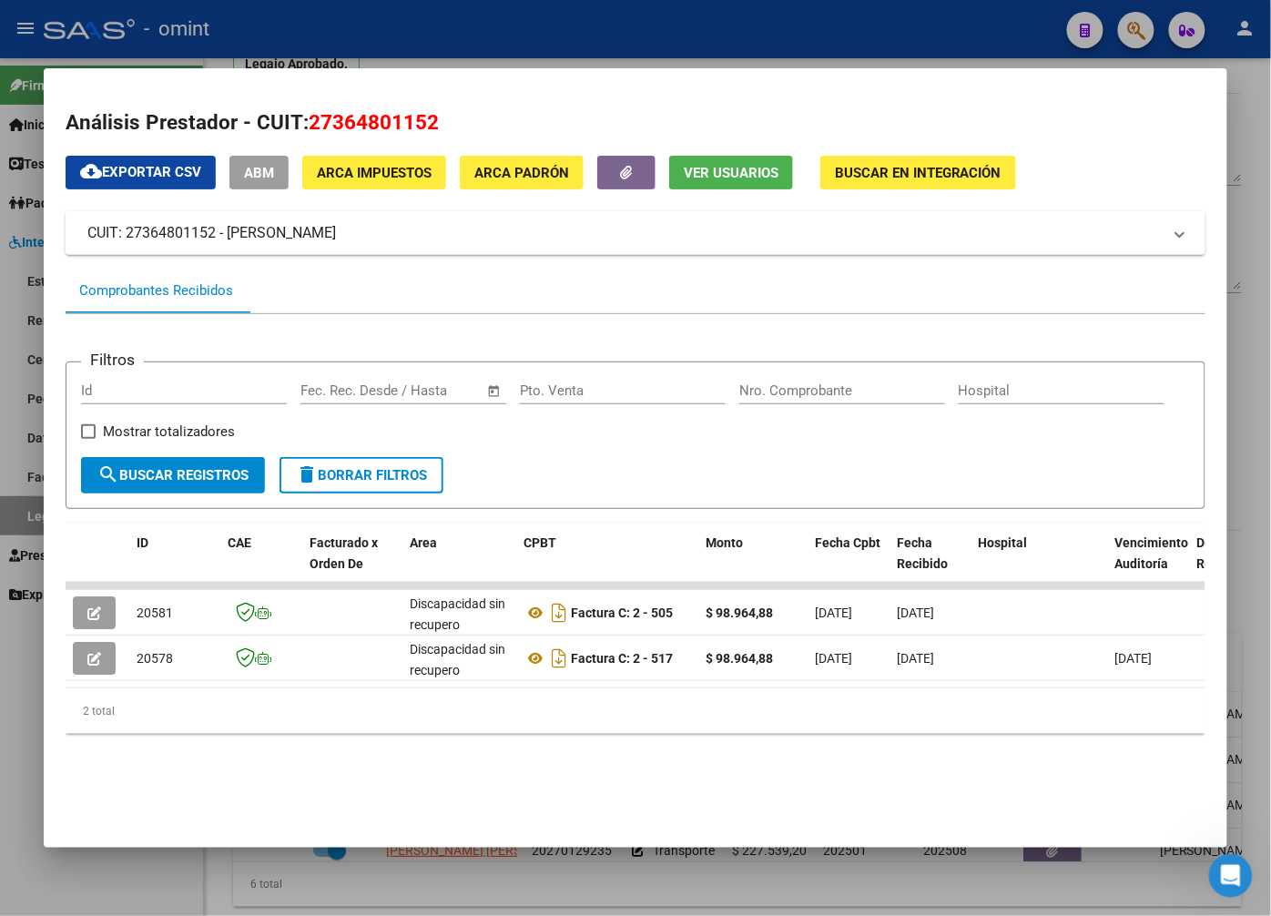
click at [443, 41] on div at bounding box center [635, 458] width 1271 height 916
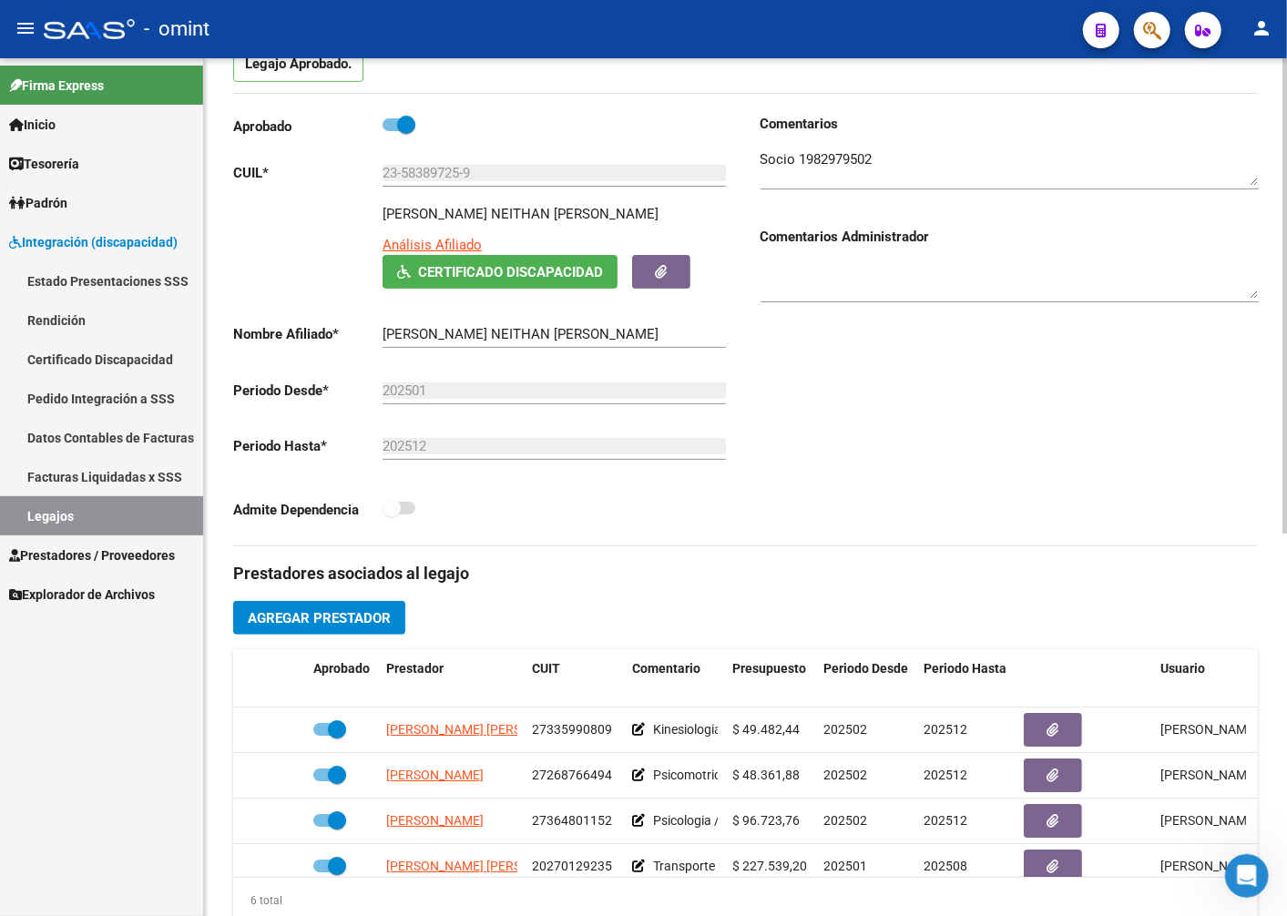
scroll to position [0, 0]
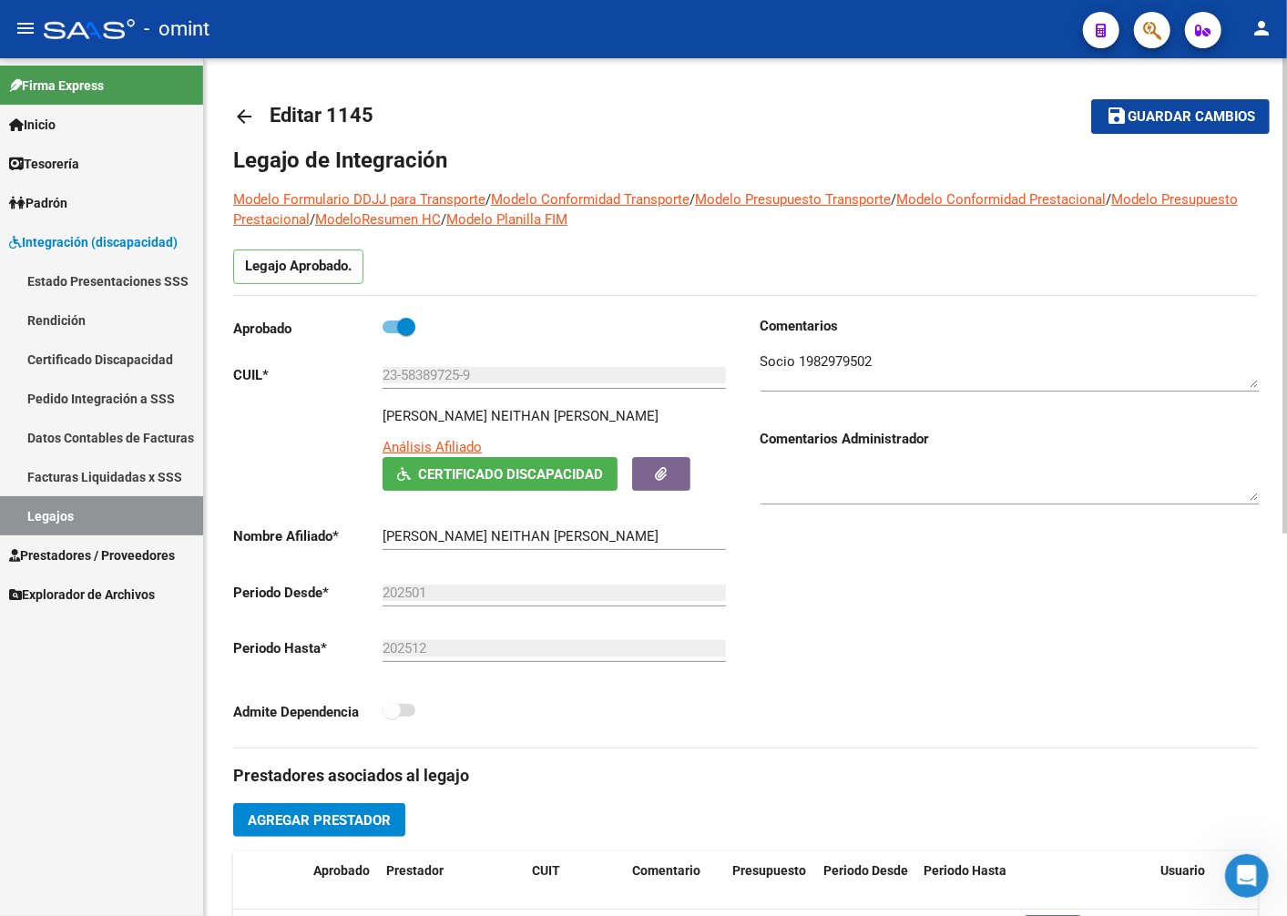
click at [433, 373] on input "23-58389725-9" at bounding box center [553, 375] width 343 height 16
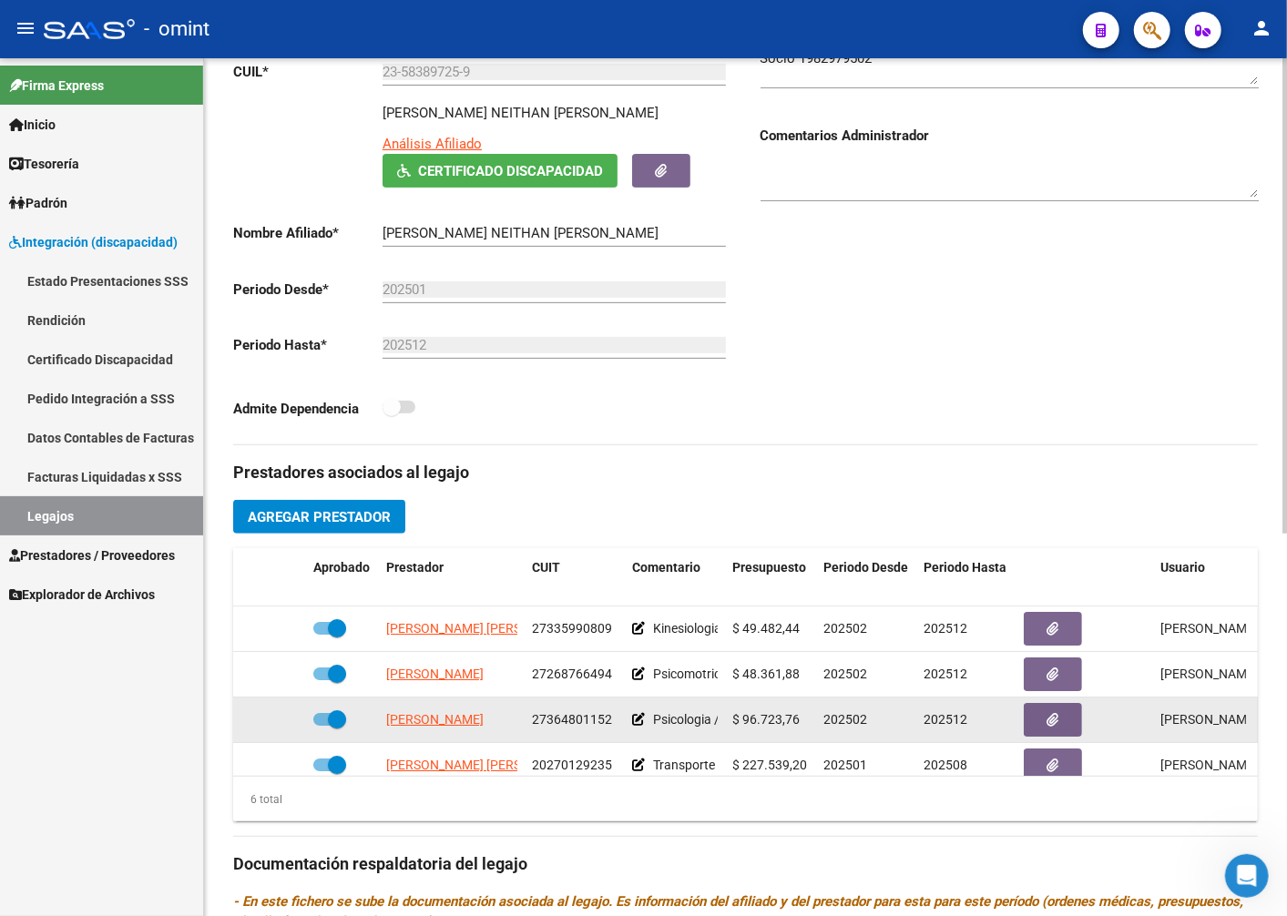
click at [586, 706] on span "27364801152" at bounding box center [572, 699] width 80 height 15
copy span "27364801152"
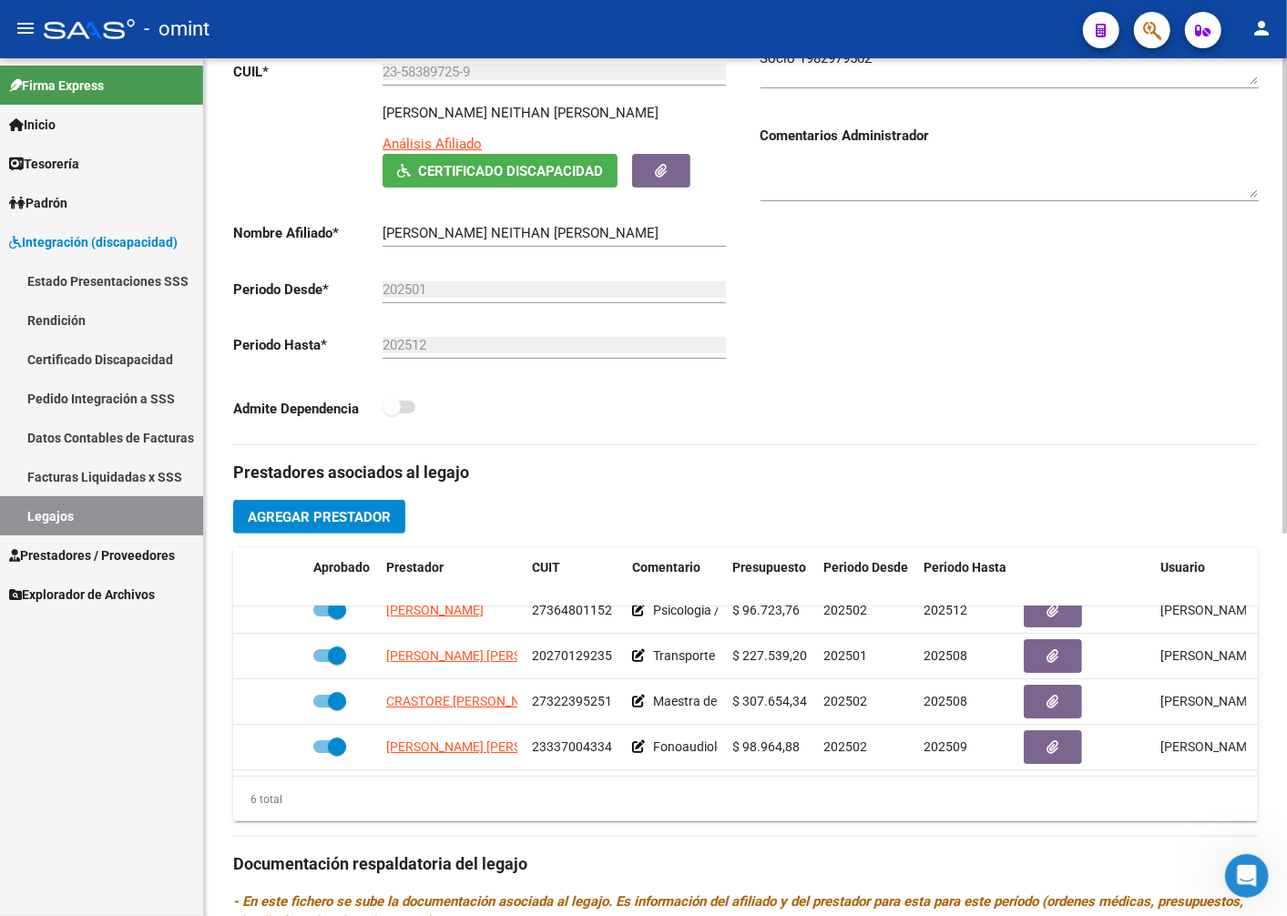
scroll to position [202, 0]
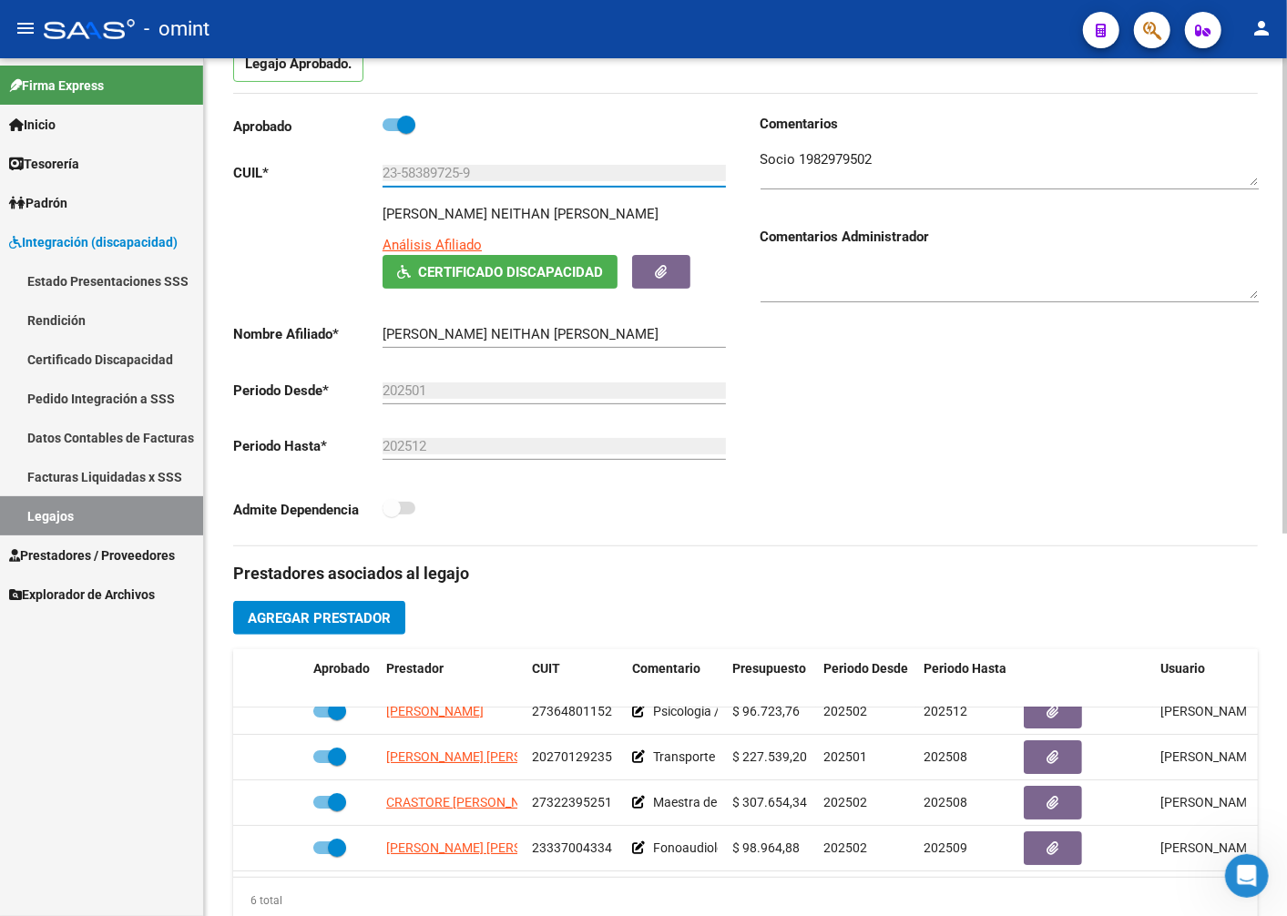
drag, startPoint x: 494, startPoint y: 175, endPoint x: 289, endPoint y: 168, distance: 205.0
click at [289, 168] on app-form-text-field "CUIL * 23-58389725-9 Ingresar CUIL" at bounding box center [479, 173] width 493 height 16
drag, startPoint x: 289, startPoint y: 168, endPoint x: 404, endPoint y: 170, distance: 115.7
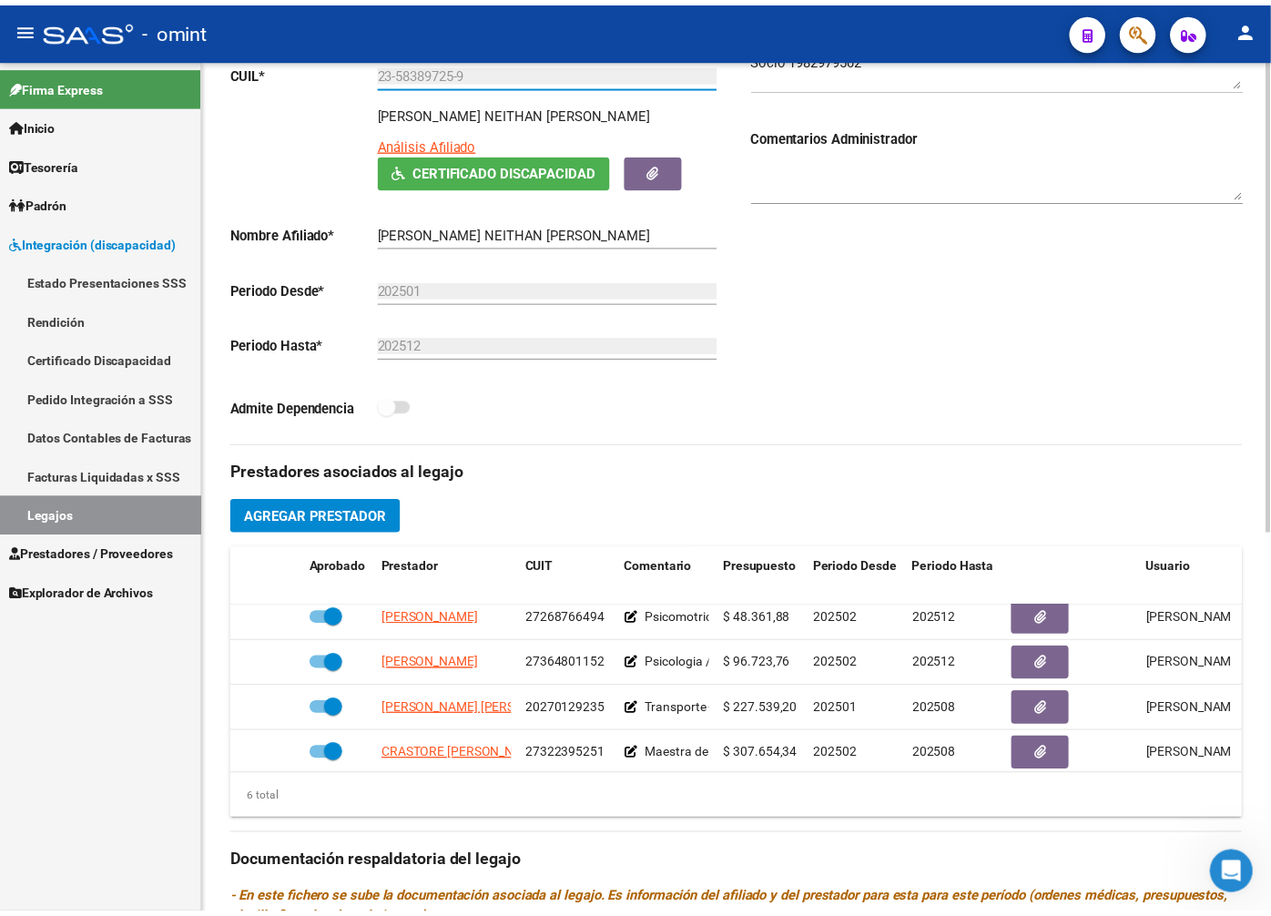
scroll to position [44, 0]
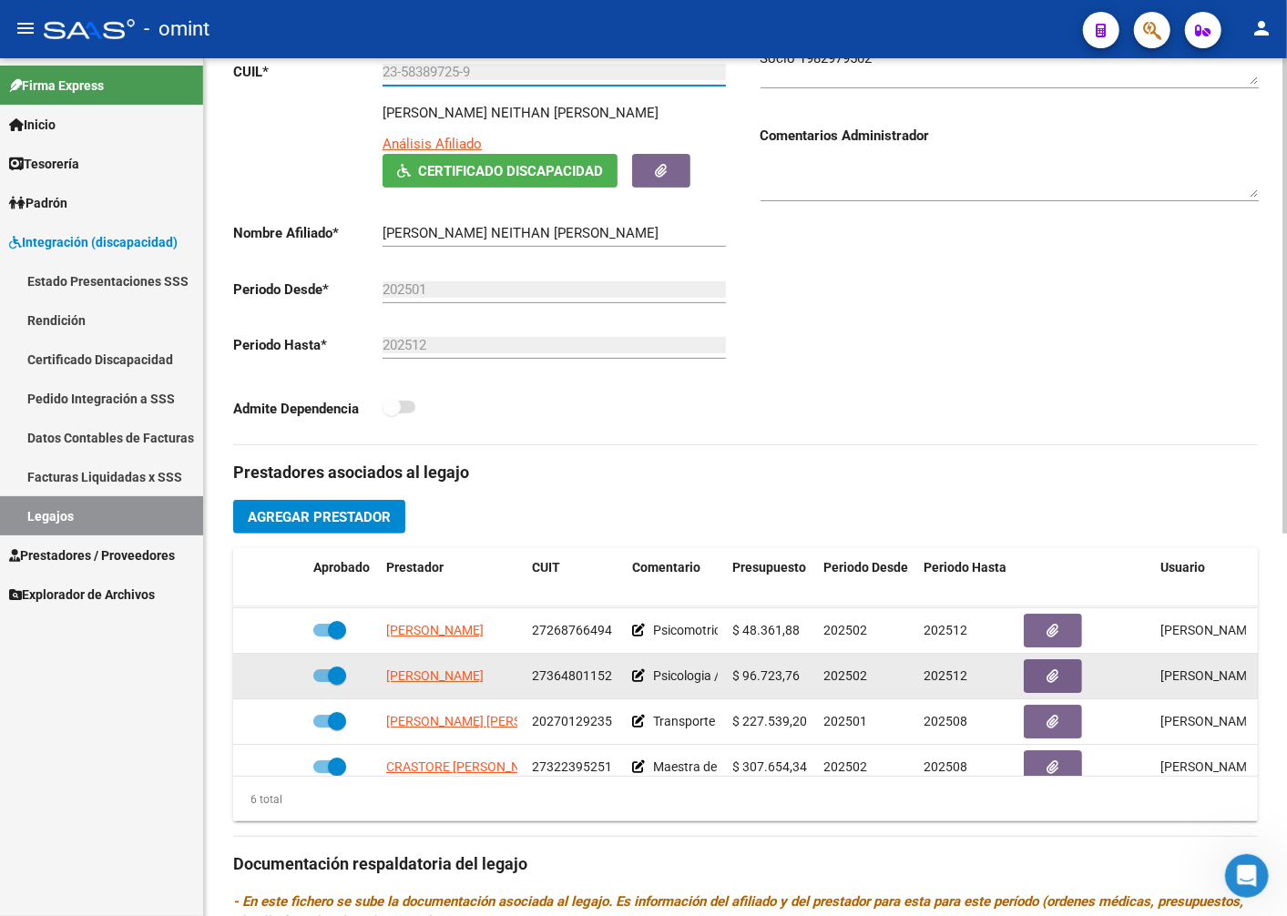
click at [576, 657] on span "27364801152" at bounding box center [572, 655] width 80 height 15
copy span "27364801152"
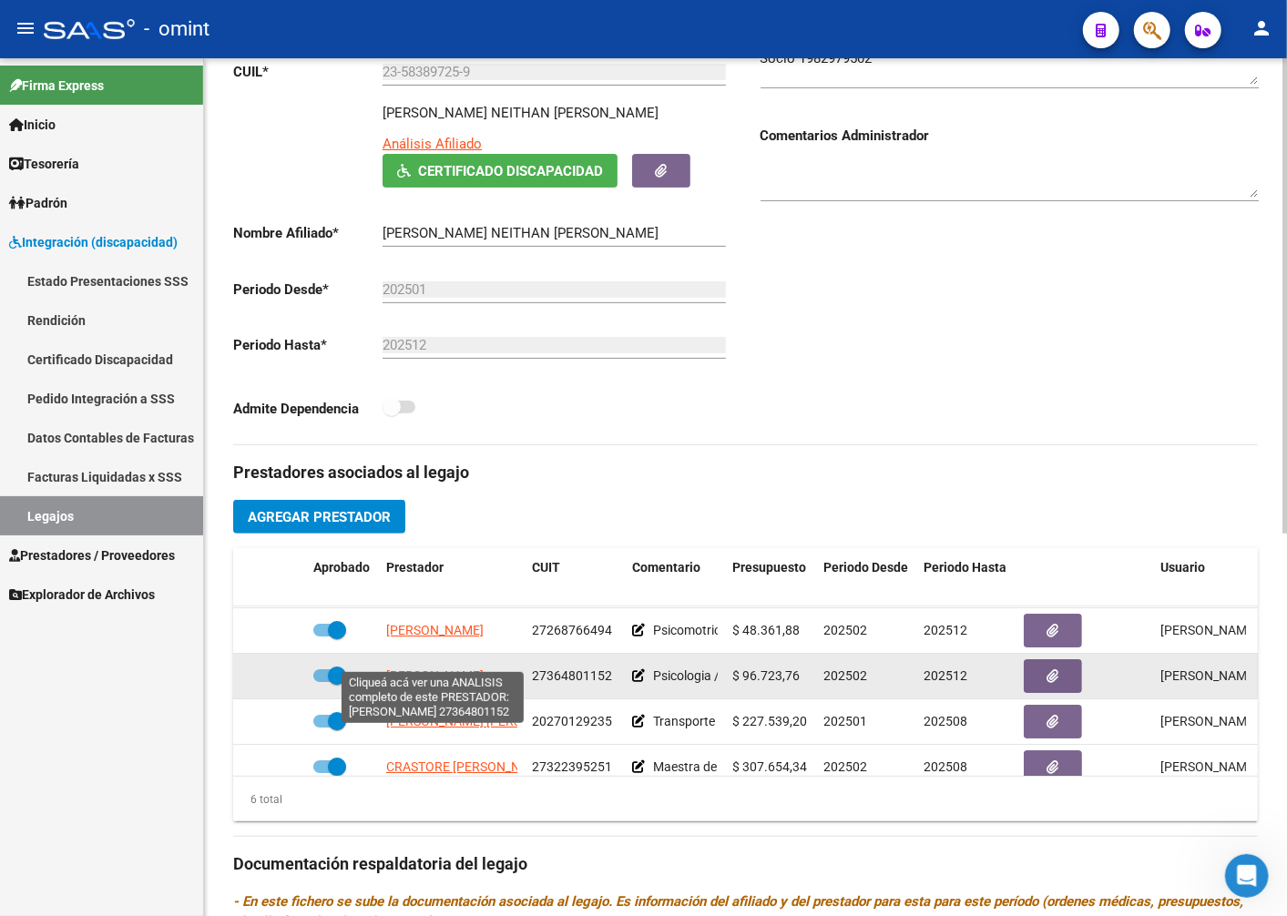
click at [476, 659] on span "[PERSON_NAME]" at bounding box center [434, 655] width 97 height 15
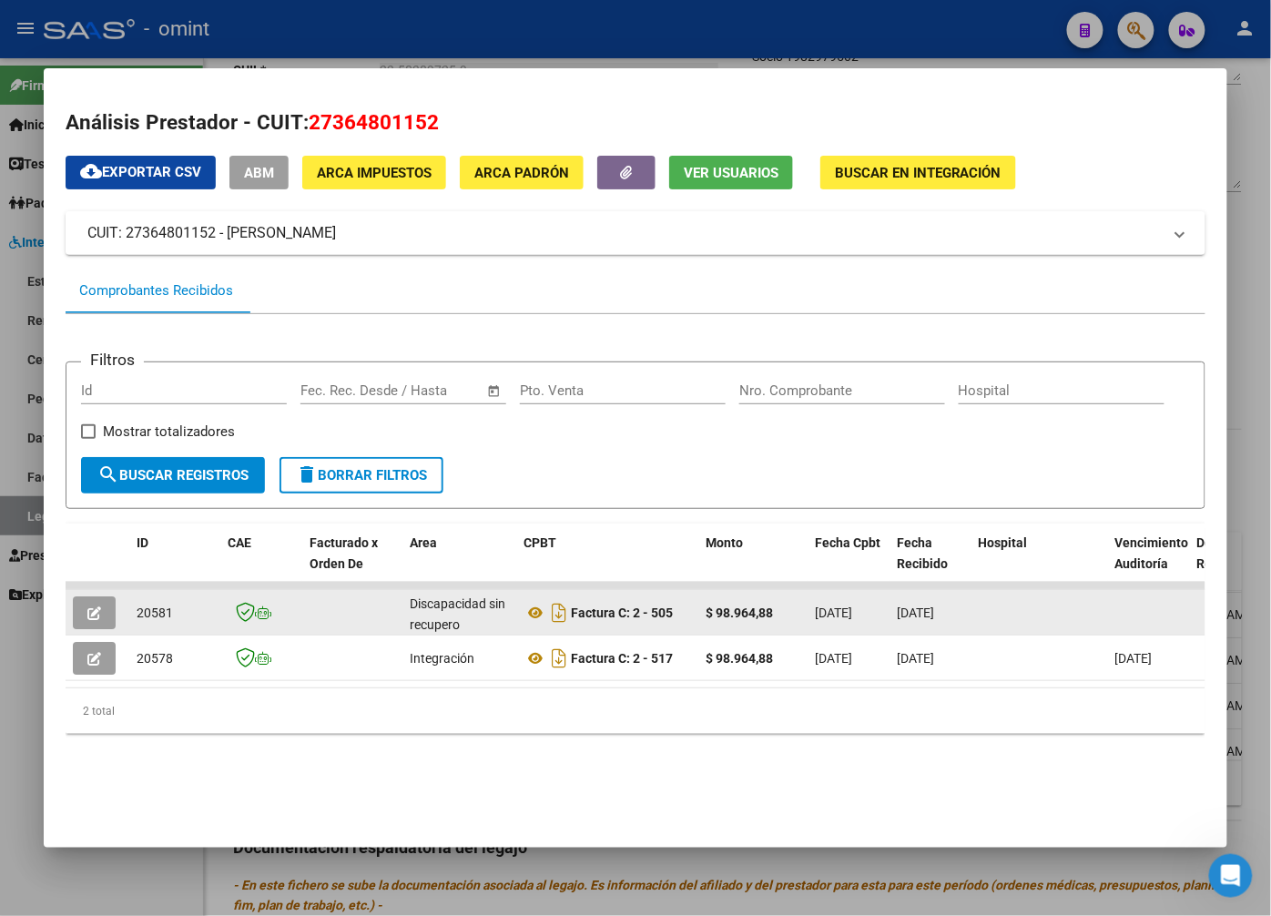
click at [97, 615] on icon "button" at bounding box center [94, 613] width 14 height 14
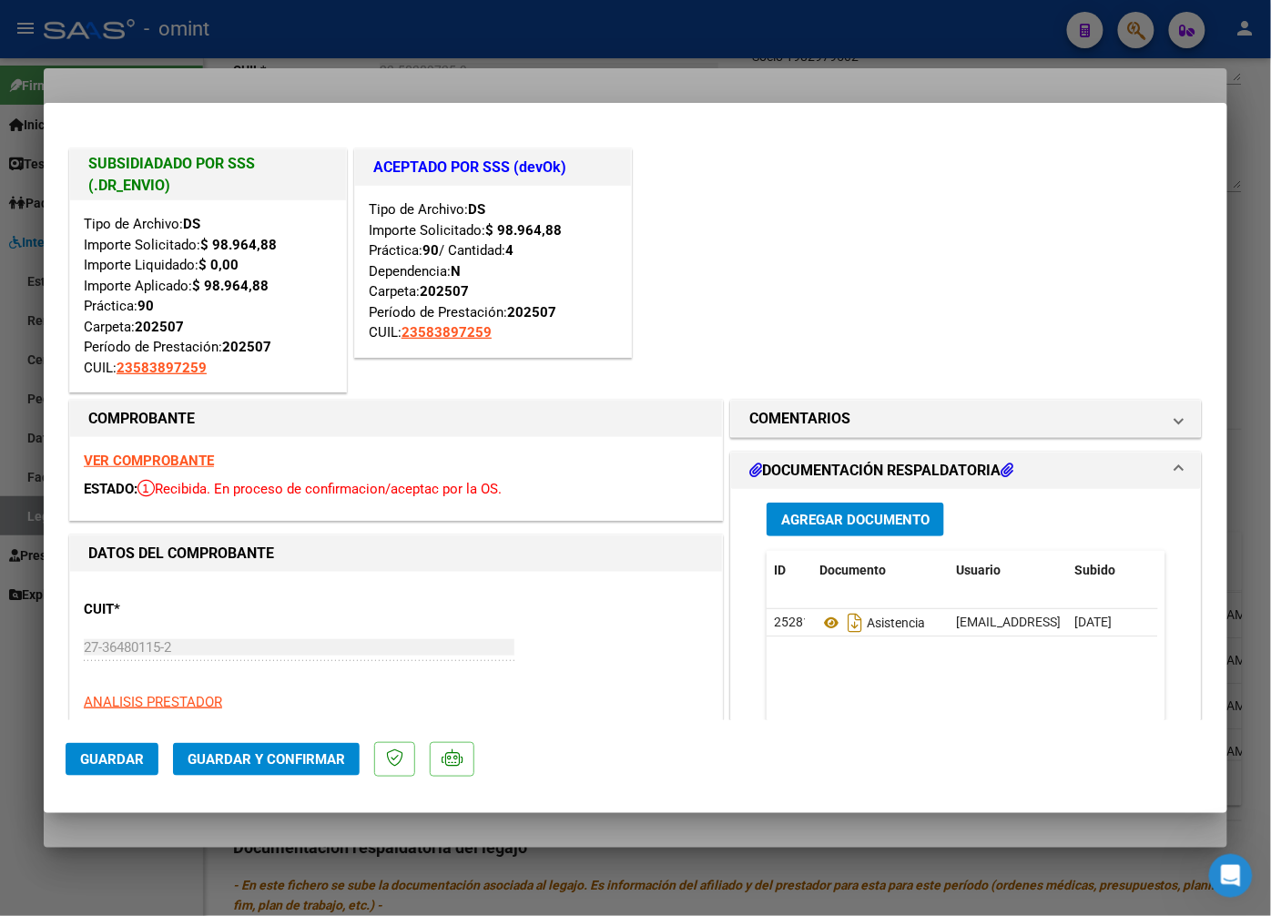
click at [452, 88] on div at bounding box center [635, 458] width 1271 height 916
type input "$ 0,00"
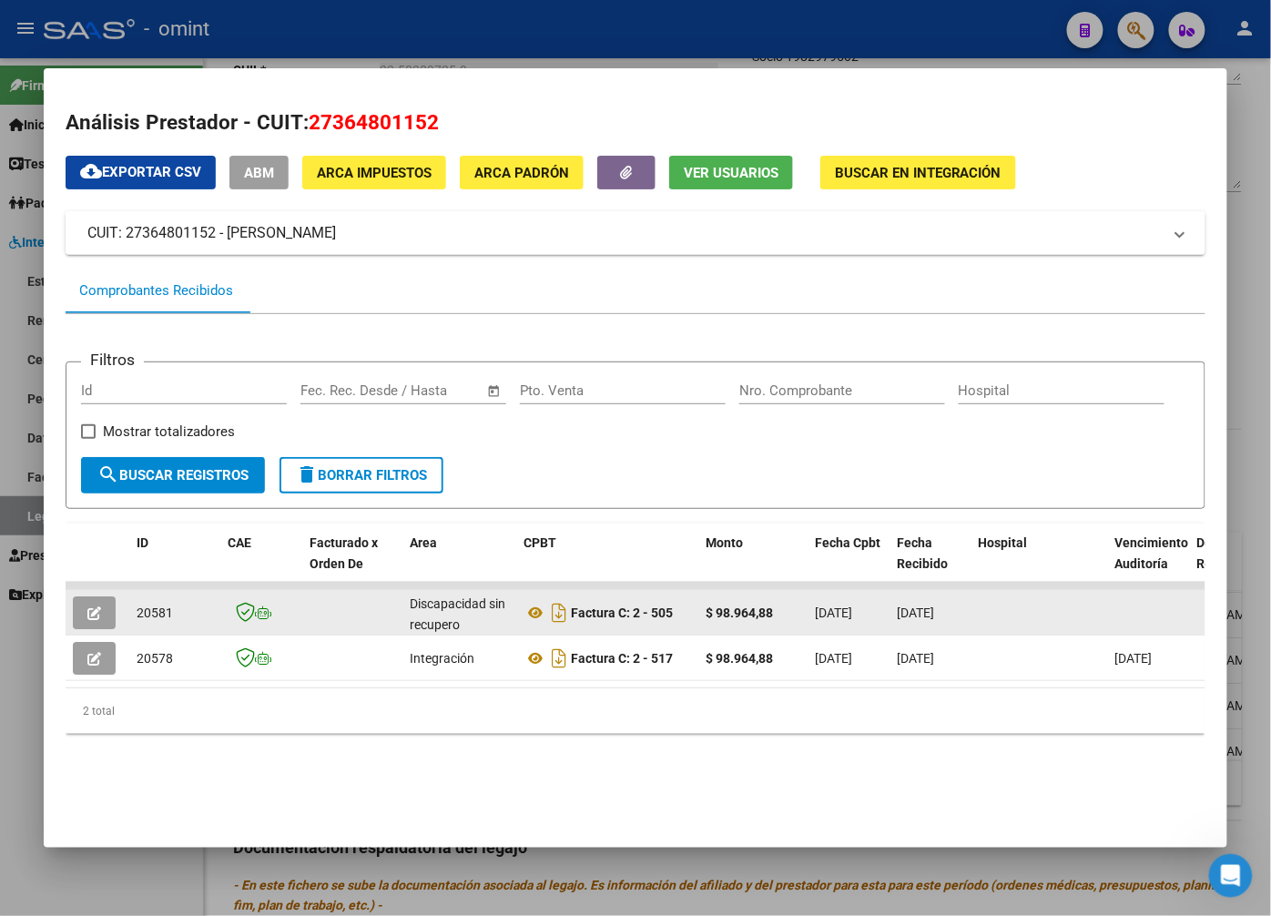
click at [97, 598] on button "button" at bounding box center [94, 612] width 43 height 33
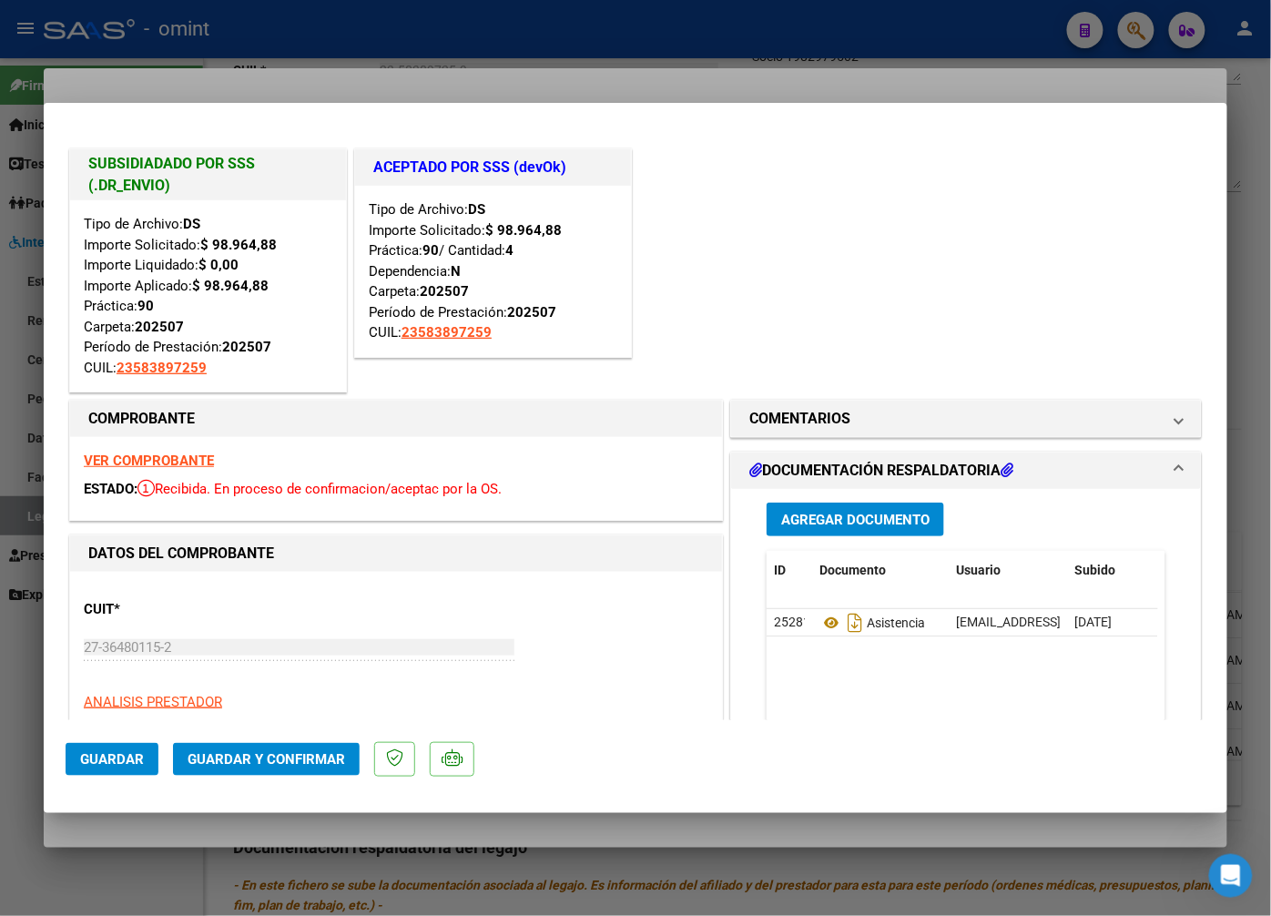
click at [199, 55] on div at bounding box center [635, 458] width 1271 height 916
type input "$ 0,00"
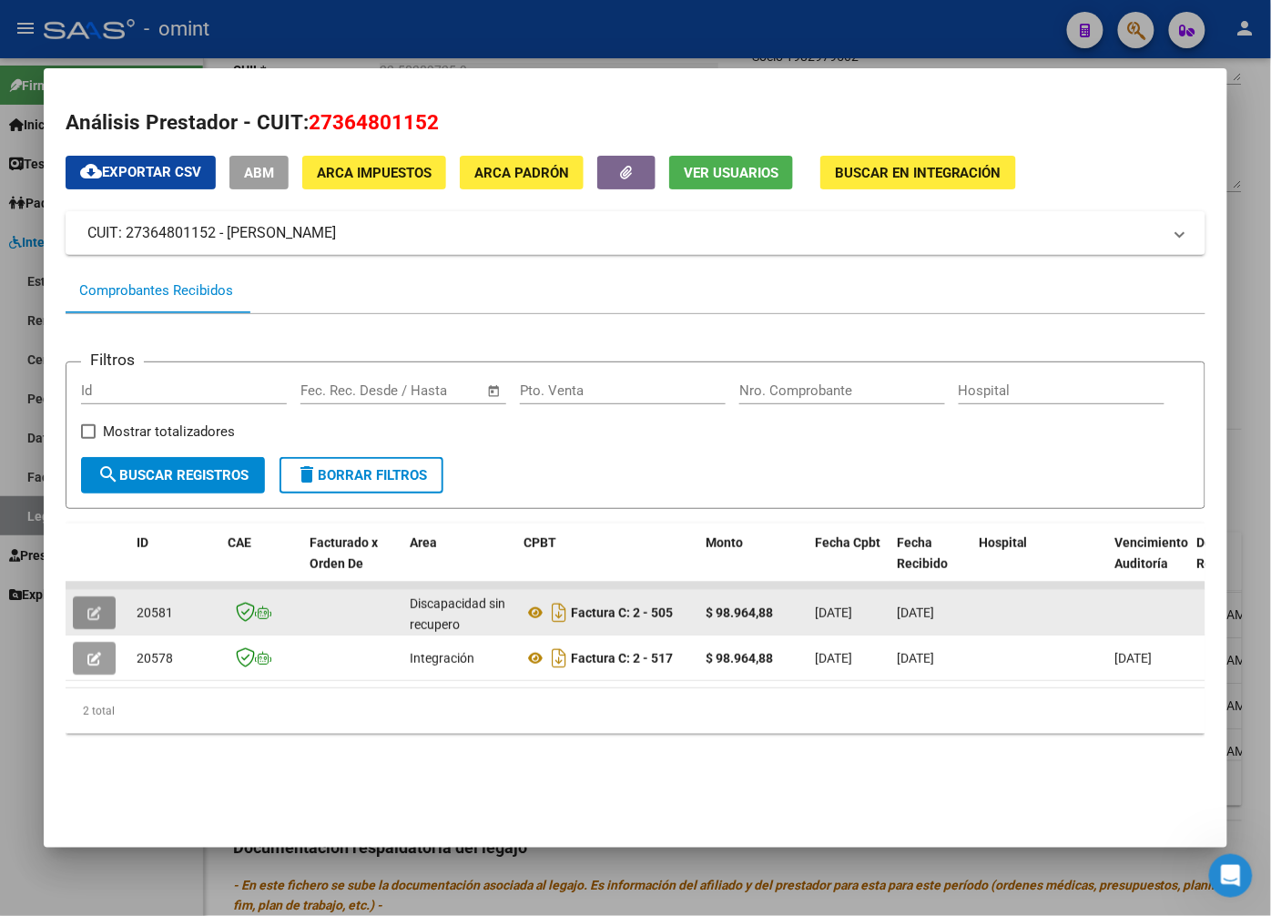
click at [103, 611] on button "button" at bounding box center [94, 612] width 43 height 33
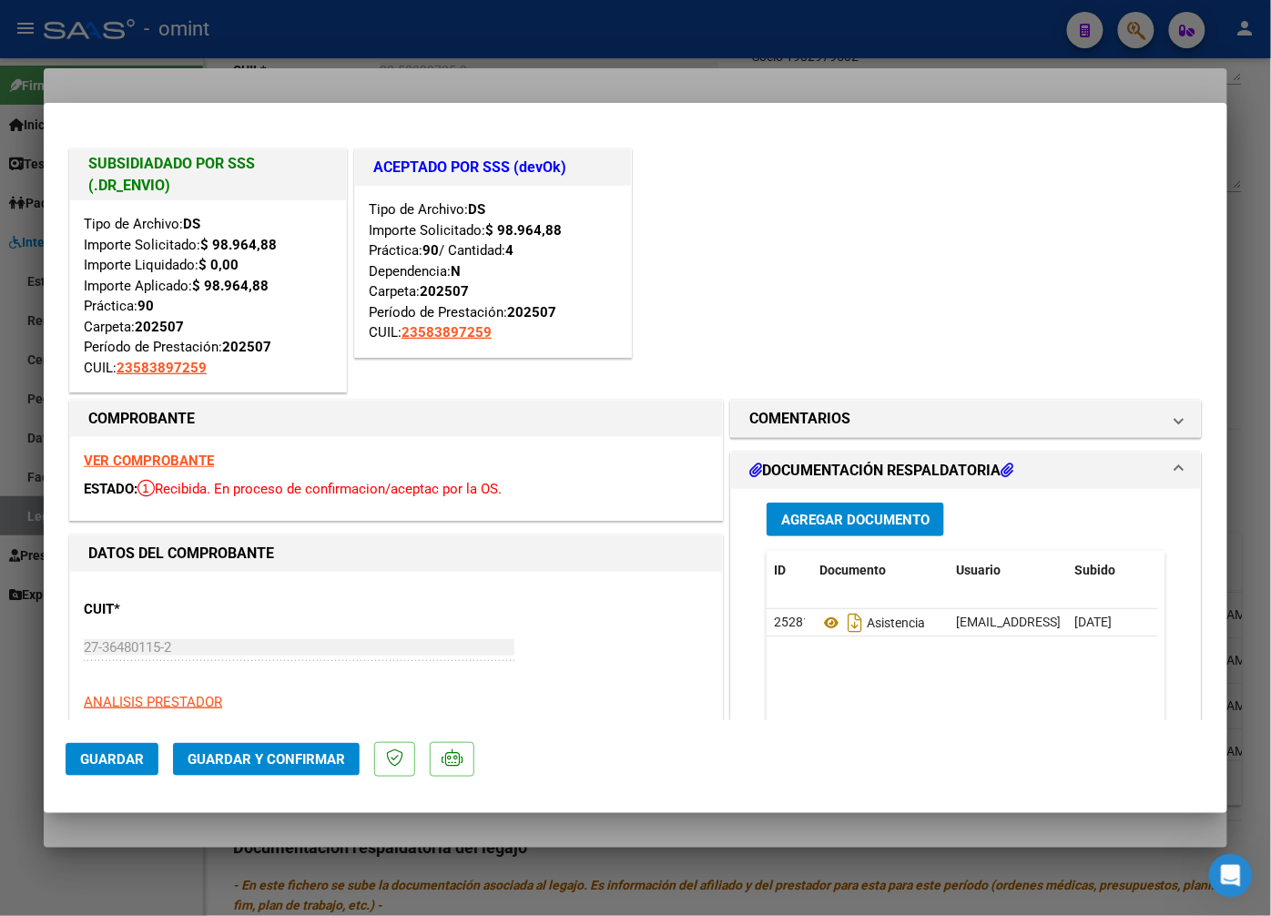
click at [291, 58] on div at bounding box center [635, 458] width 1271 height 916
type input "$ 0,00"
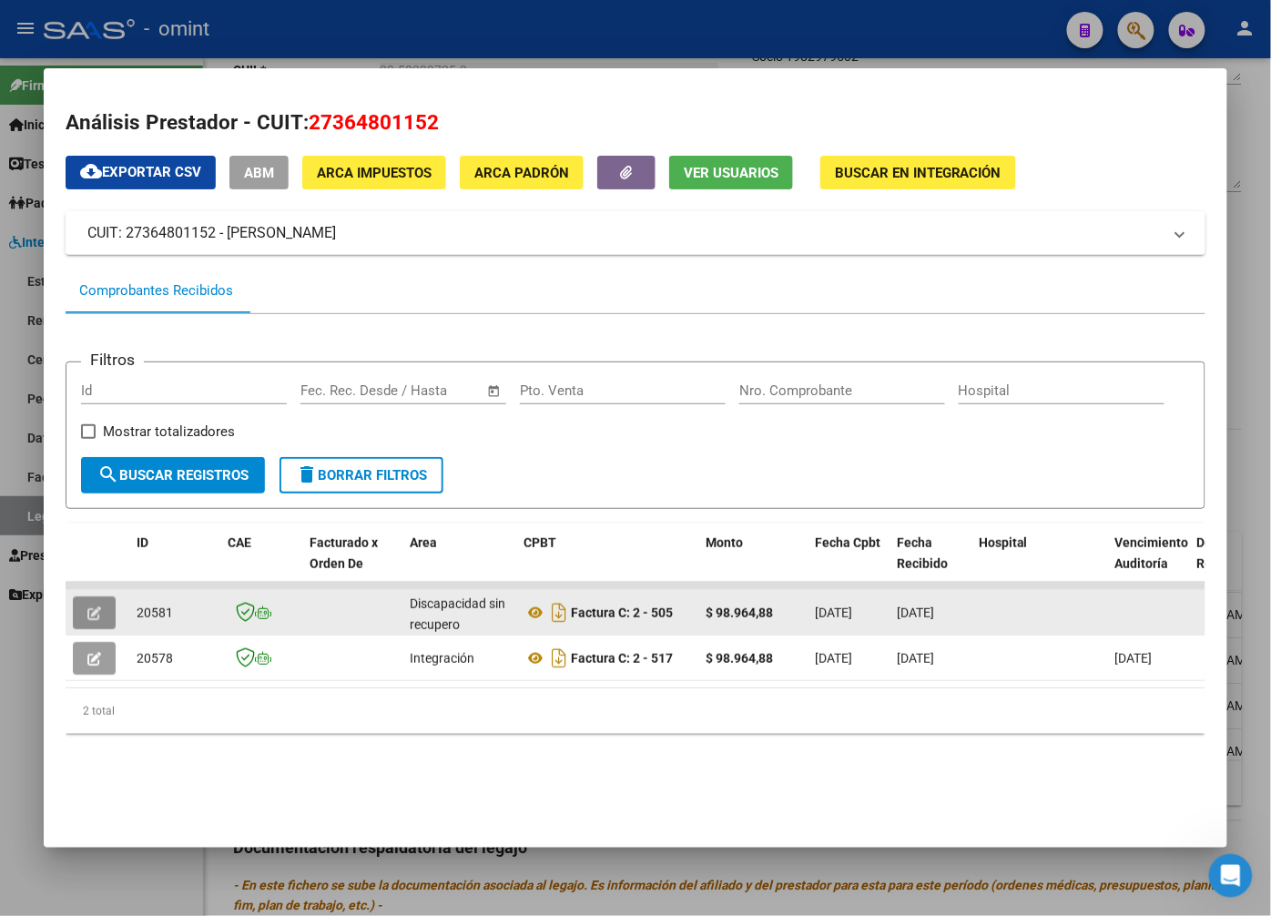
click at [105, 610] on button "button" at bounding box center [94, 612] width 43 height 33
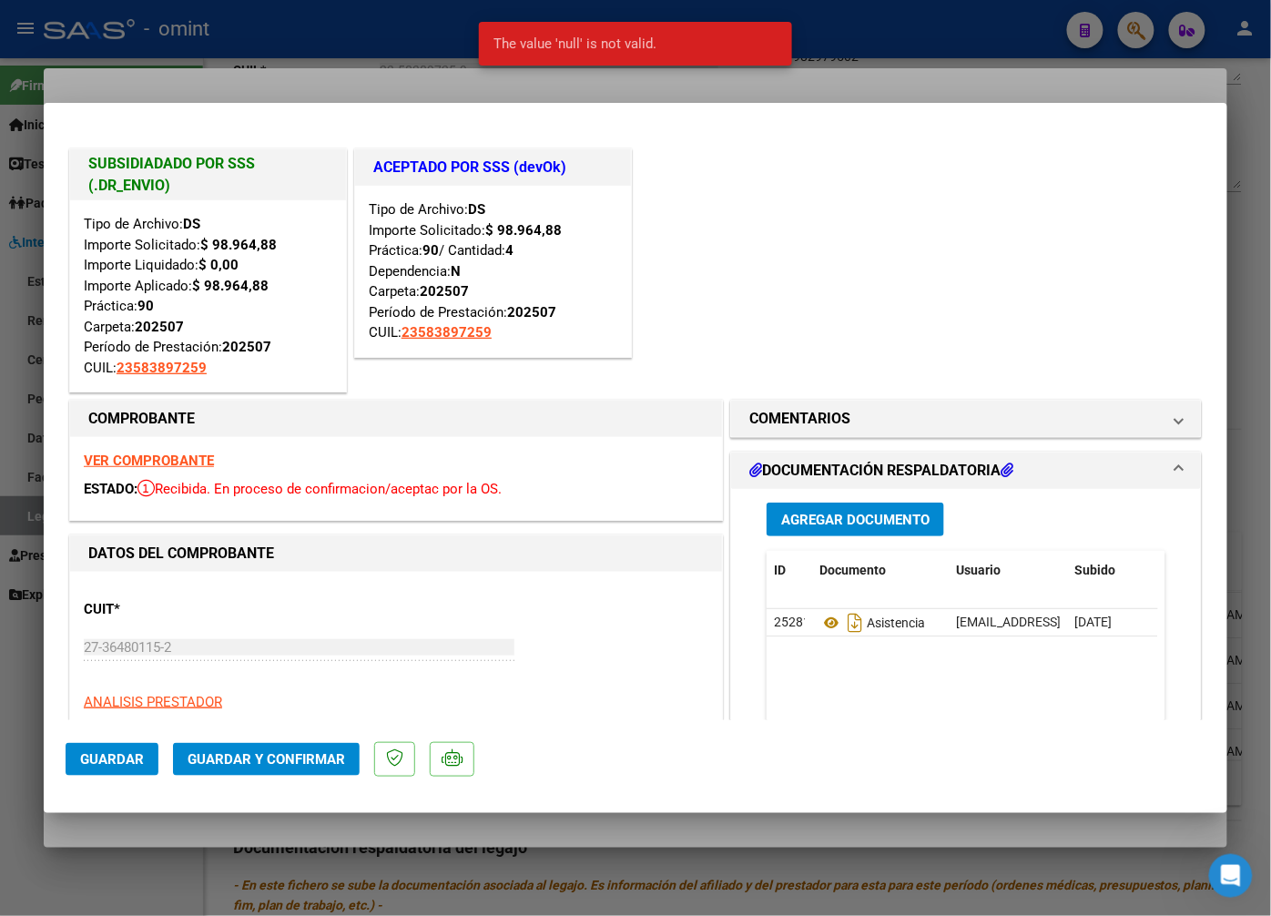
scroll to position [101, 0]
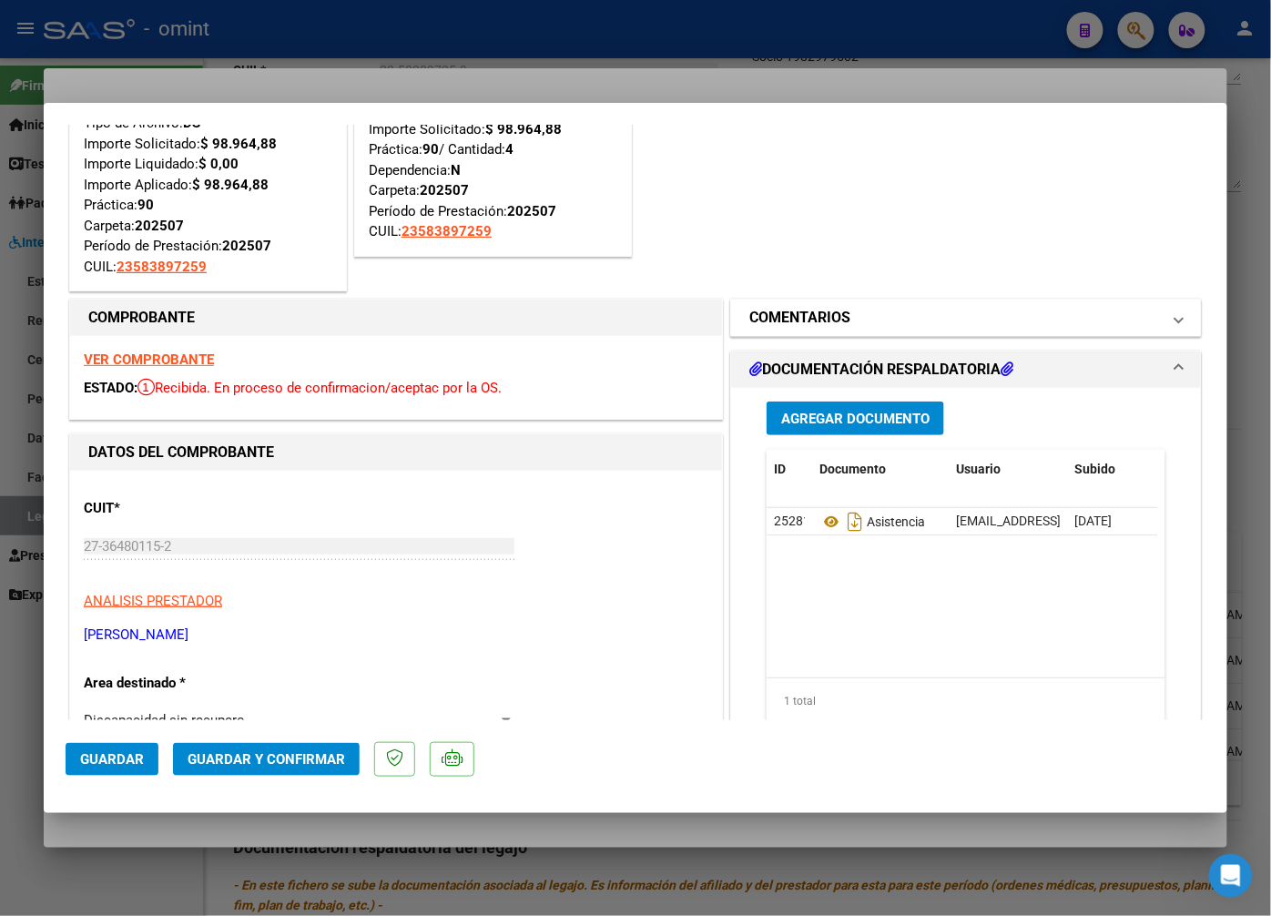
click at [1176, 321] on span at bounding box center [1179, 318] width 7 height 22
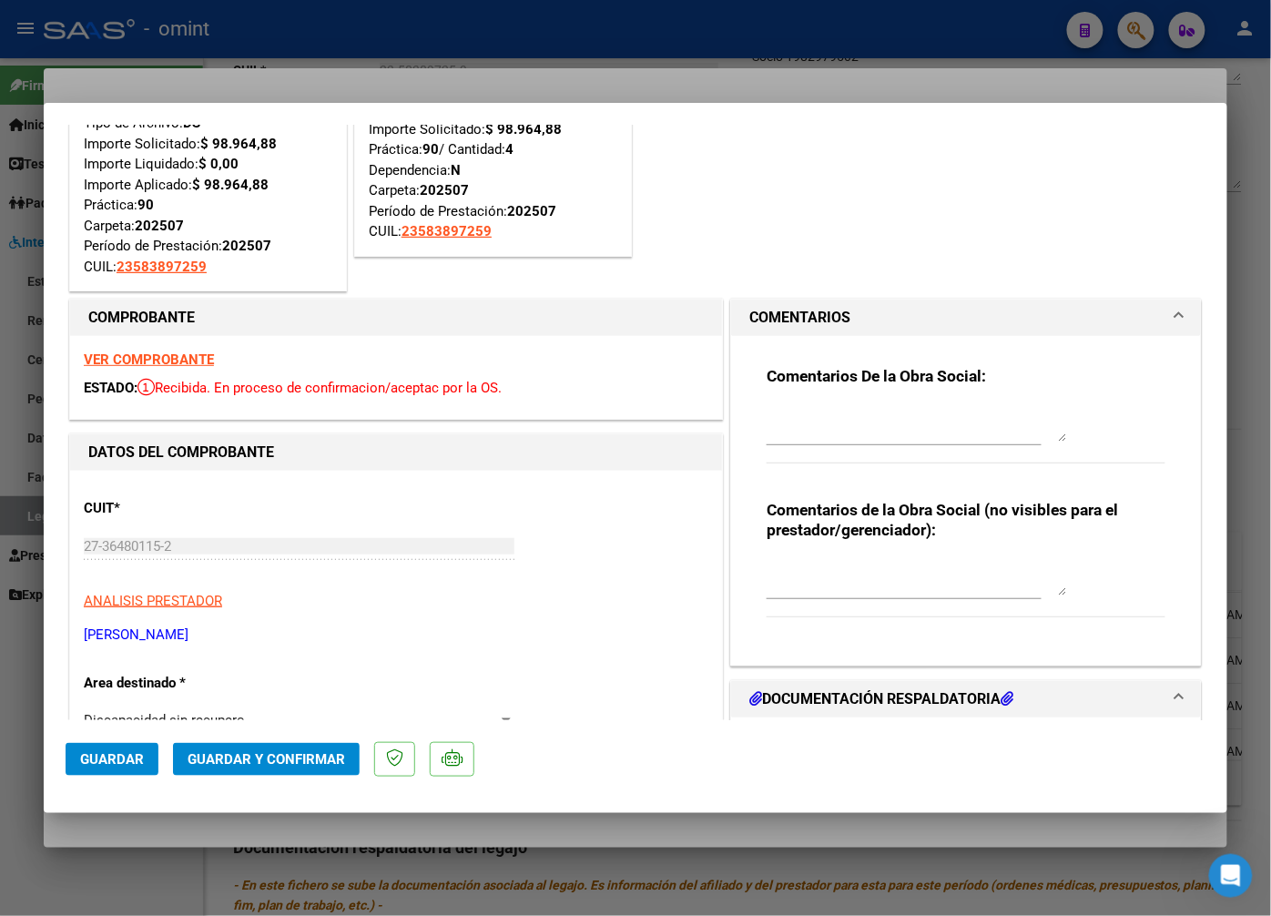
click at [792, 595] on textarea at bounding box center [917, 577] width 301 height 36
click at [963, 565] on textarea "Factura gestionada por Ospoce, no validar y no pasar a discapacidad sin recuper…" at bounding box center [917, 577] width 301 height 36
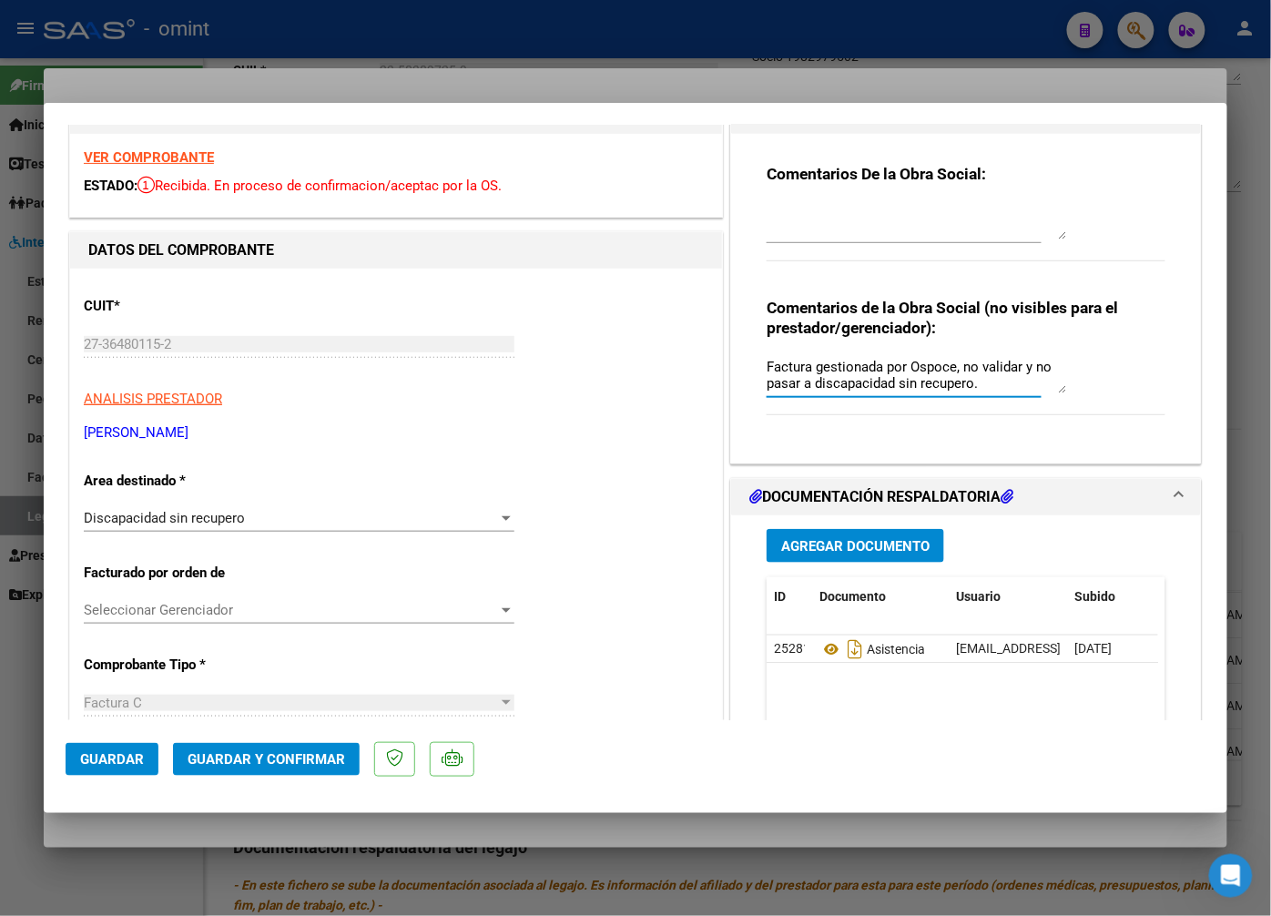
type textarea "Factura gestionada por Ospoce, no validar y no pasar a discapacidad sin recuper…"
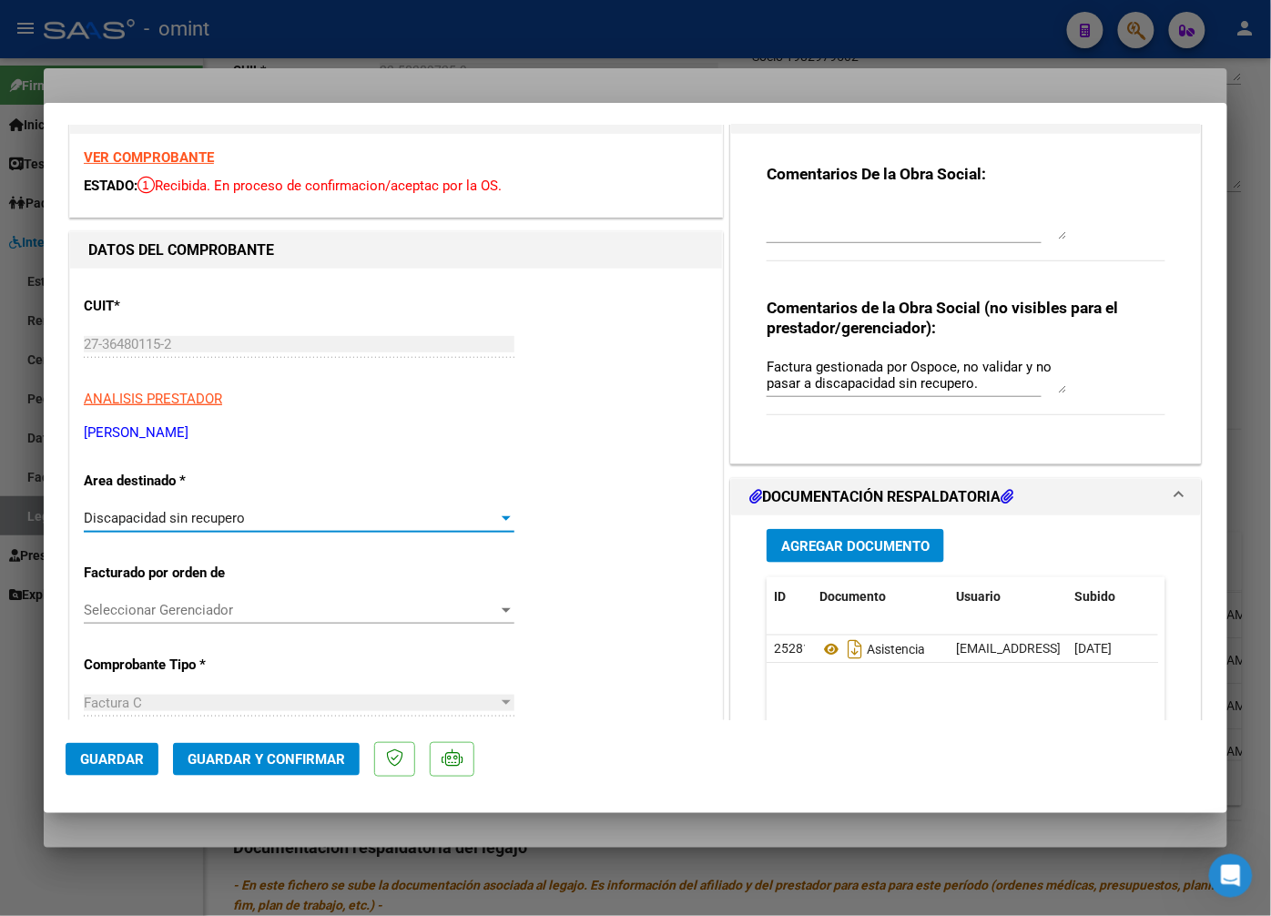
click at [465, 514] on div "Discapacidad sin recupero" at bounding box center [291, 518] width 414 height 16
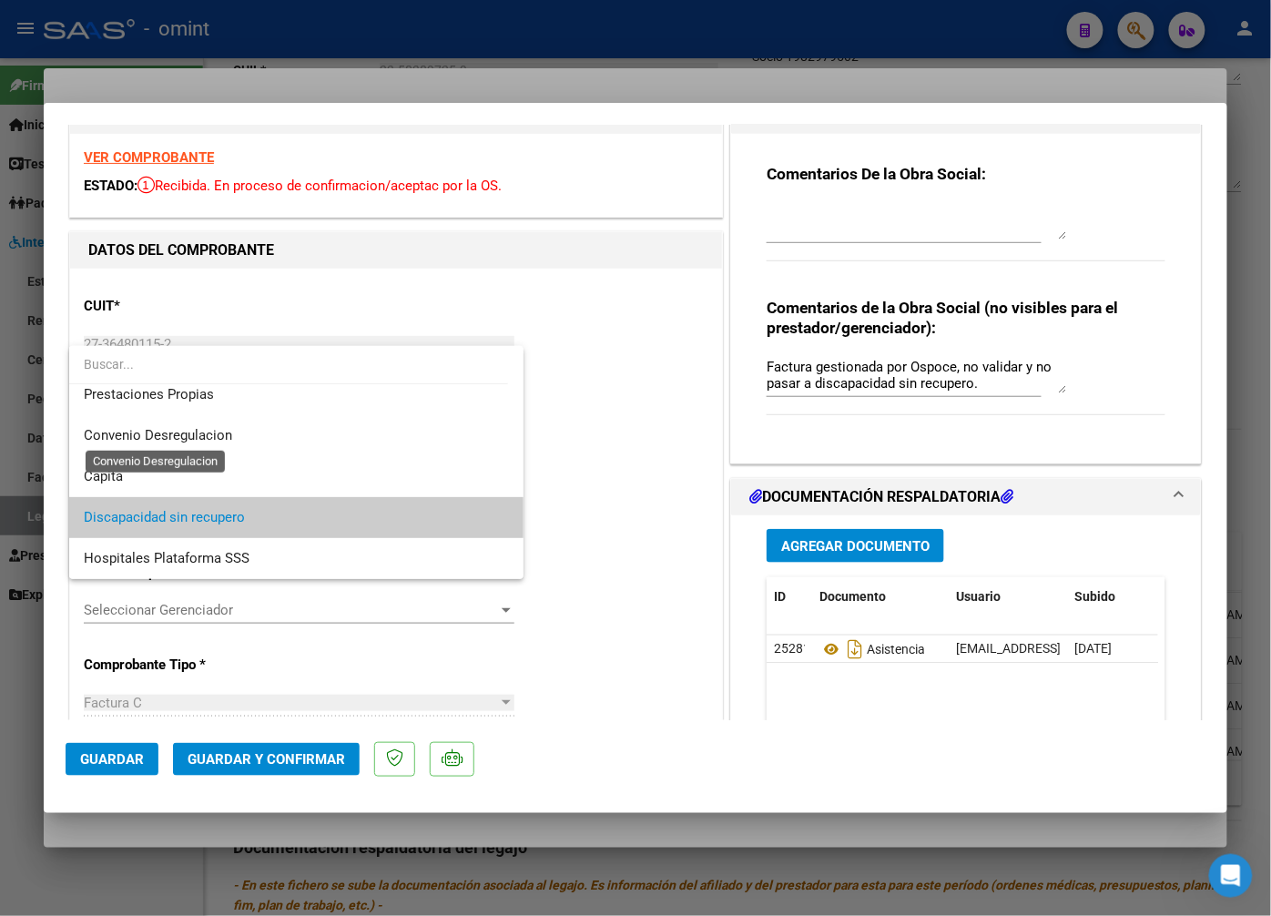
scroll to position [0, 0]
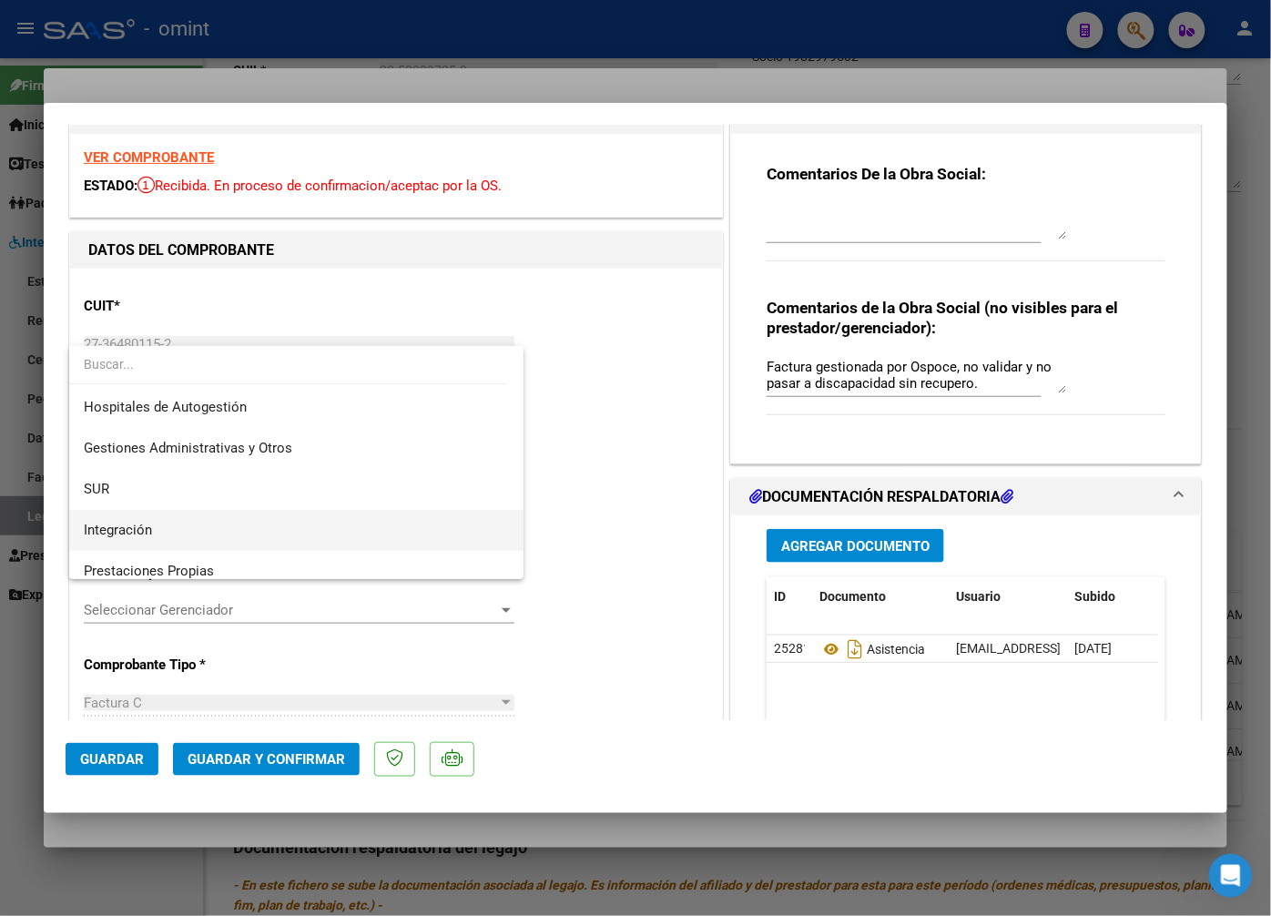
click at [153, 521] on span "Integración" at bounding box center [296, 530] width 425 height 41
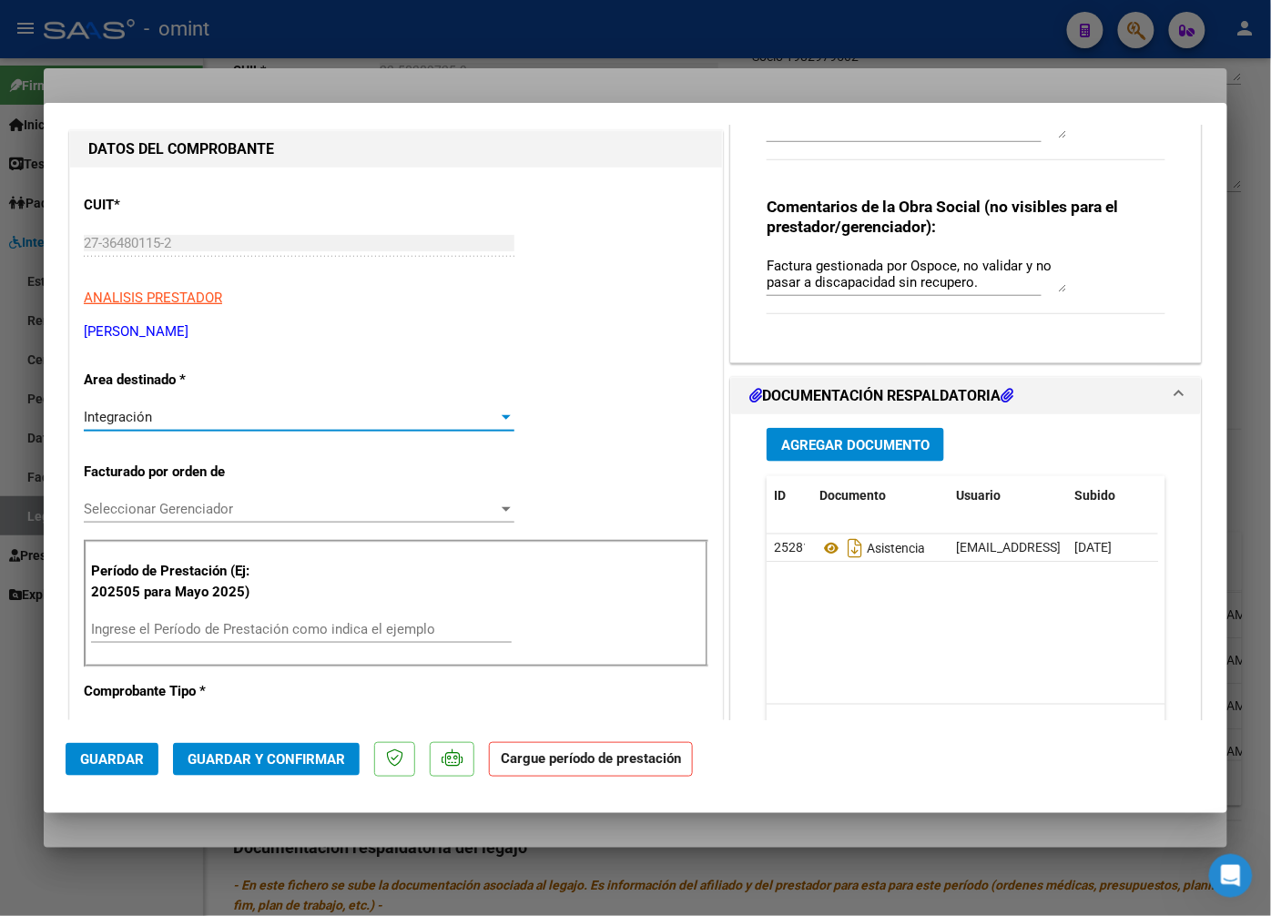
scroll to position [505, 0]
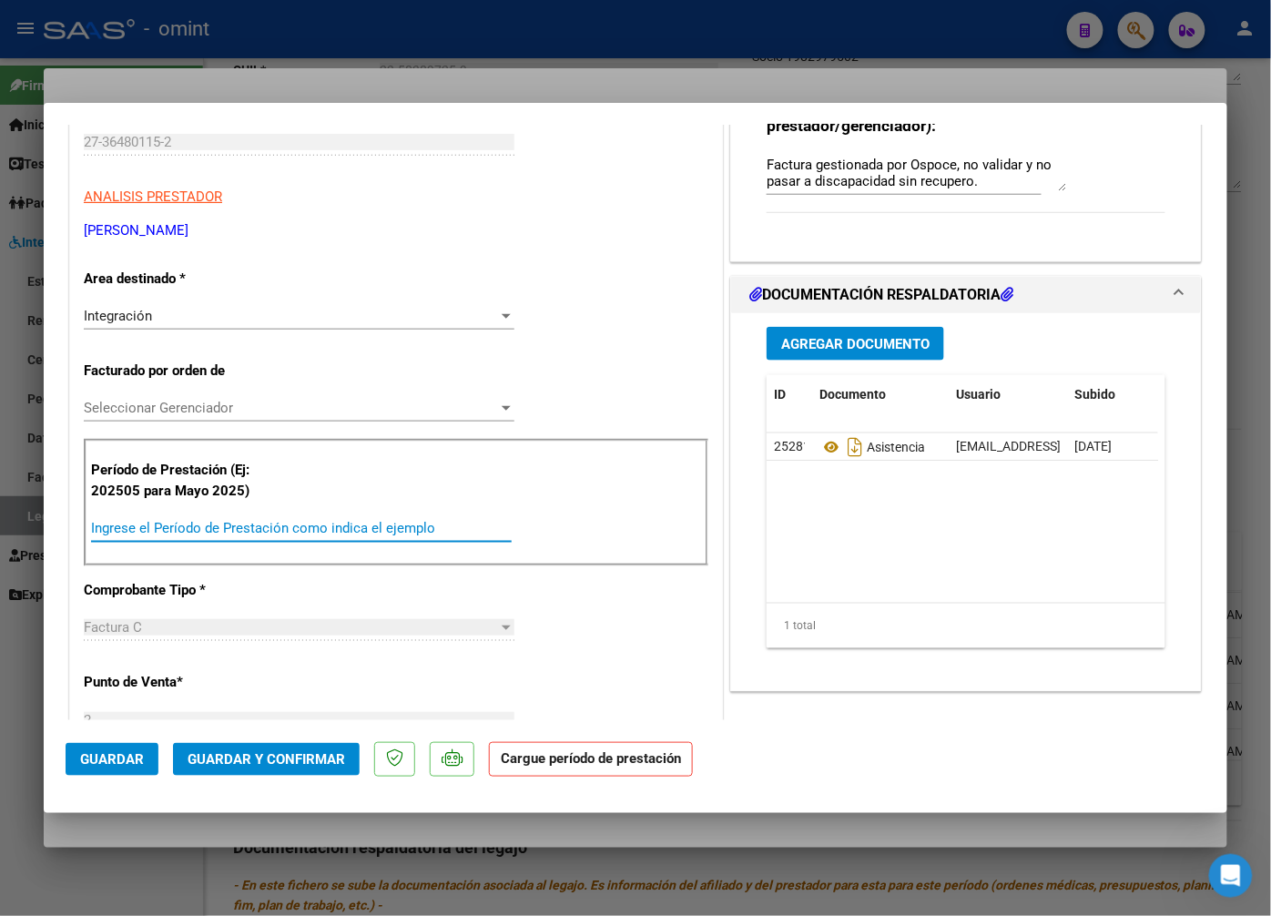
click at [228, 525] on input "Ingrese el Período de Prestación como indica el ejemplo" at bounding box center [301, 528] width 421 height 16
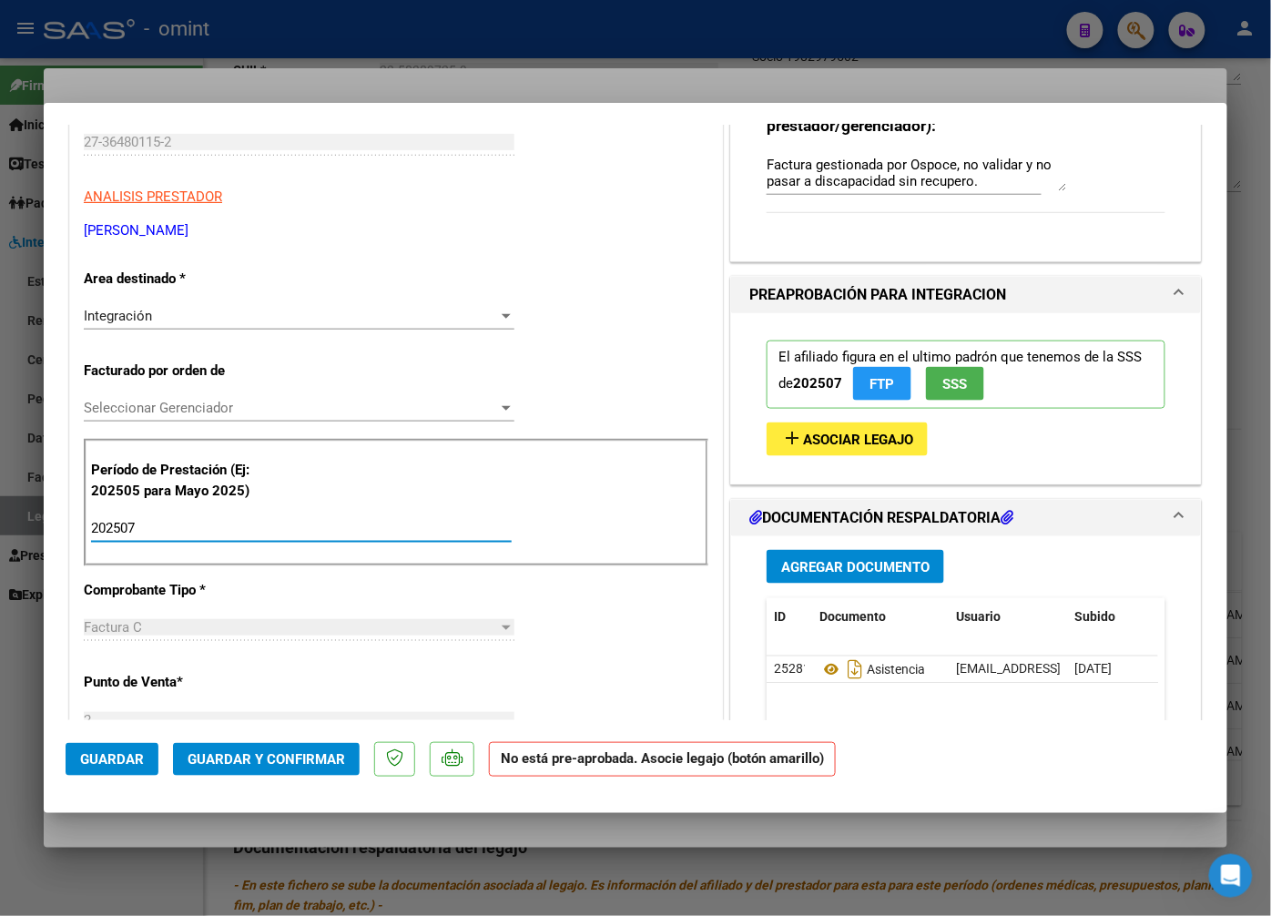
type input "202507"
click at [833, 440] on span "Asociar Legajo" at bounding box center [858, 440] width 110 height 16
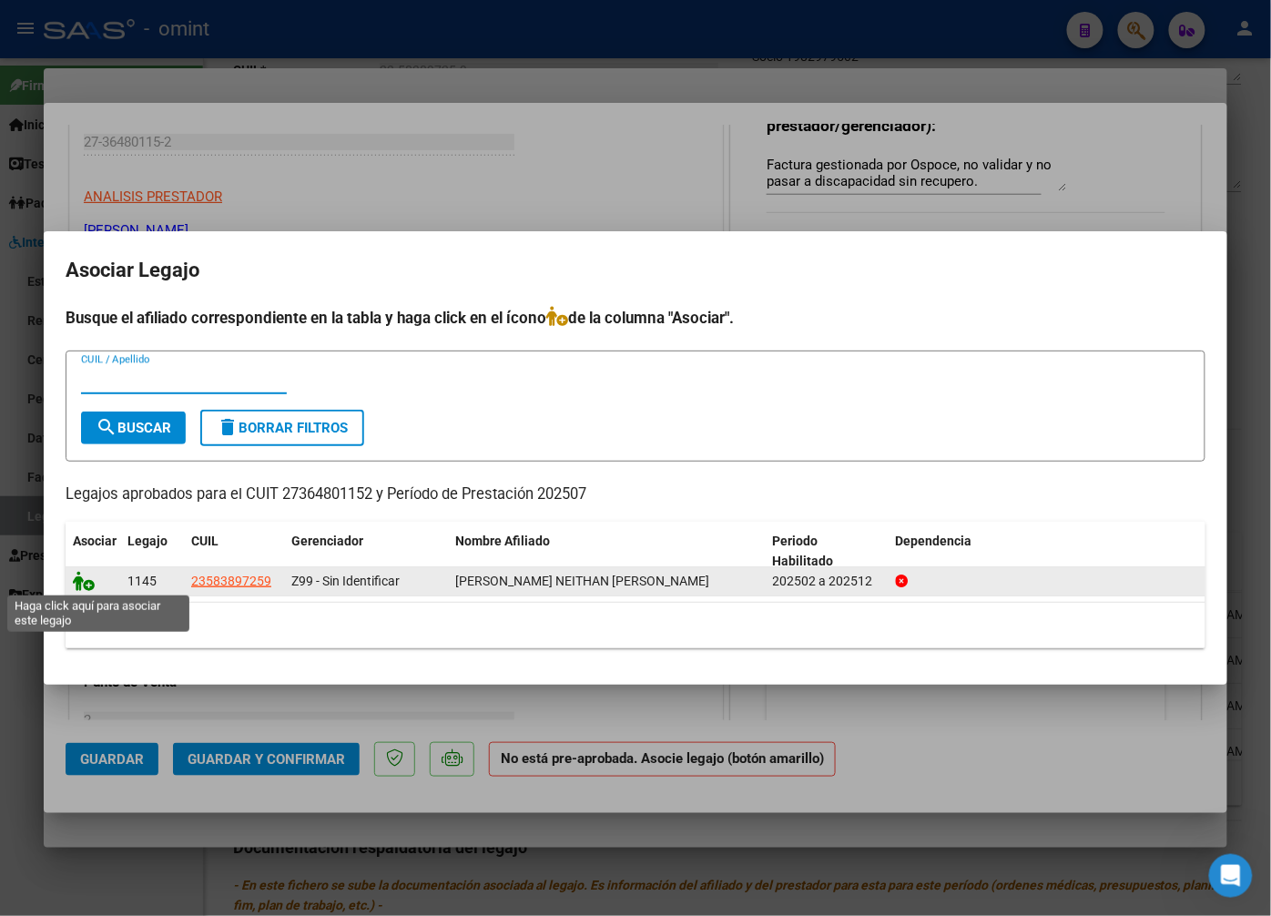
click at [78, 586] on icon at bounding box center [84, 581] width 22 height 20
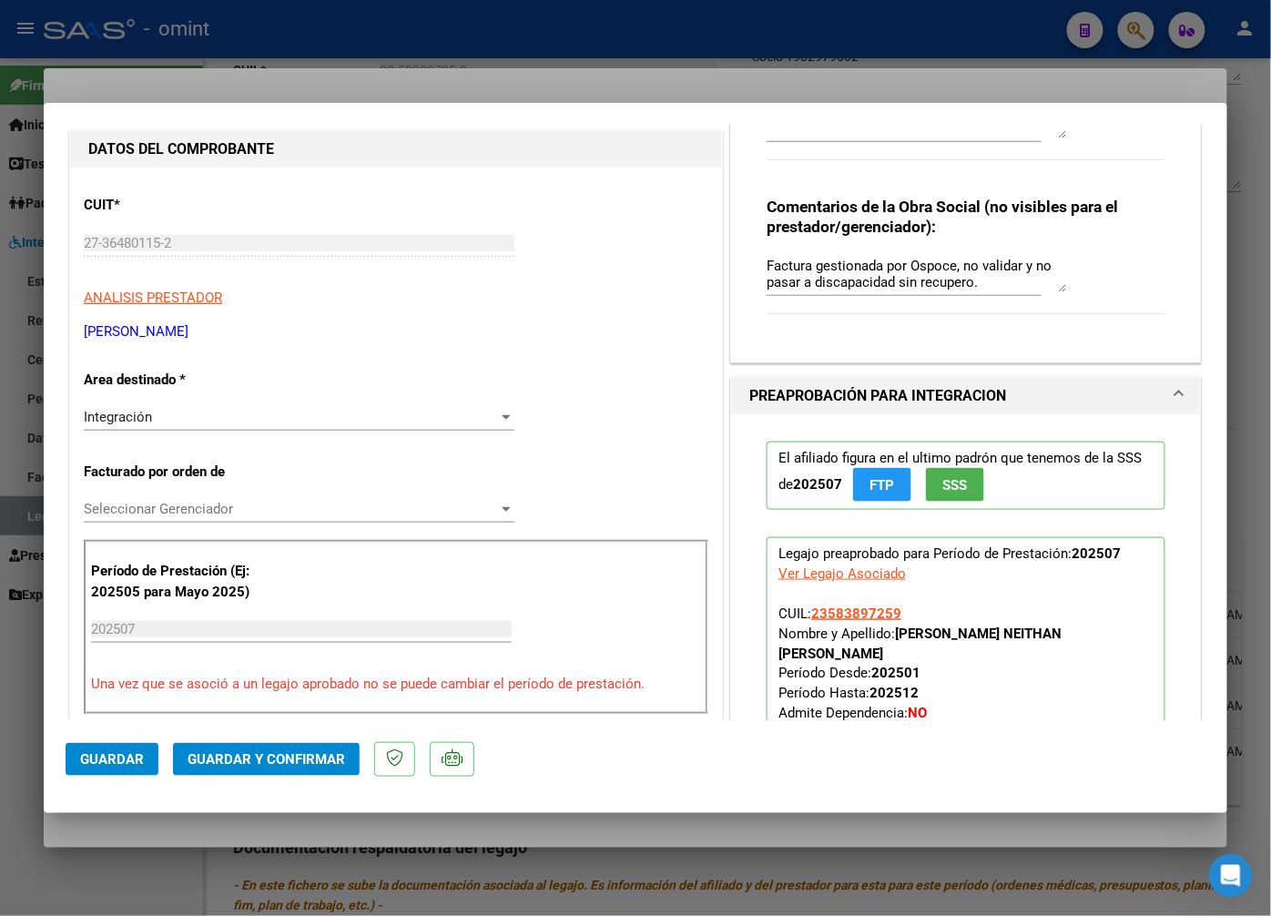
scroll to position [202, 0]
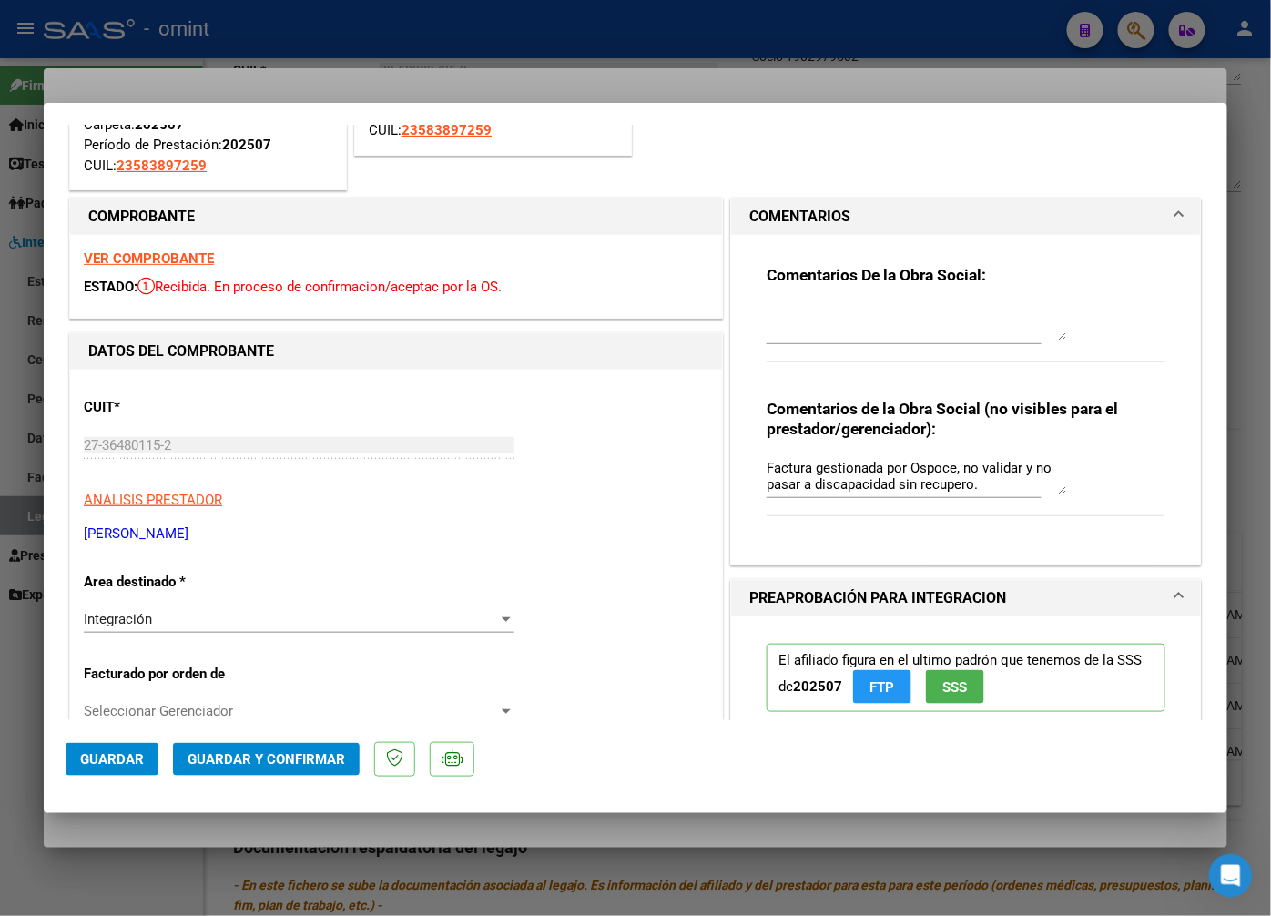
click at [151, 260] on strong "VER COMPROBANTE" at bounding box center [149, 258] width 130 height 16
click at [116, 758] on span "Guardar" at bounding box center [112, 759] width 64 height 16
click at [111, 767] on span "Guardar" at bounding box center [112, 759] width 64 height 16
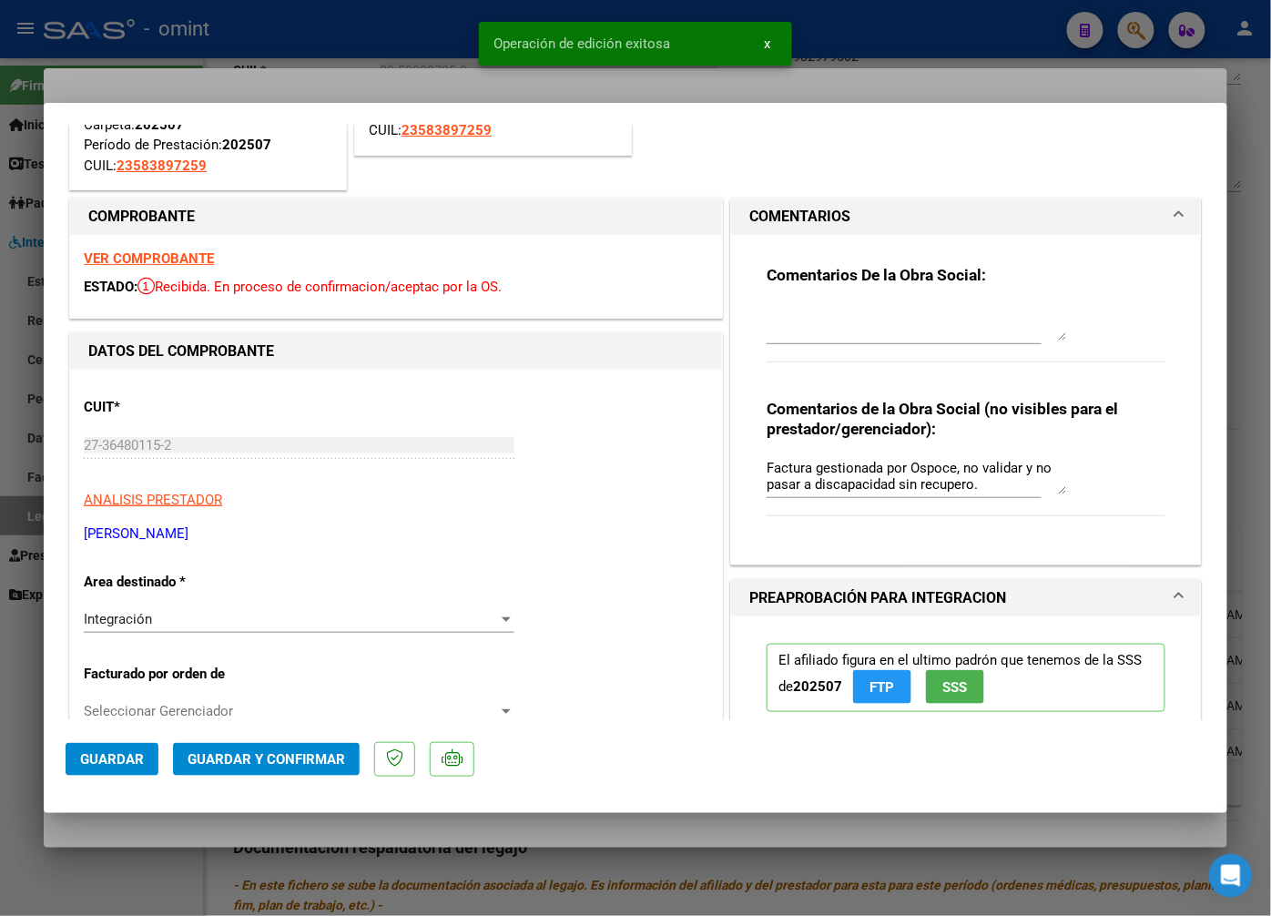
click at [249, 69] on div at bounding box center [635, 458] width 1271 height 916
type input "$ 0,00"
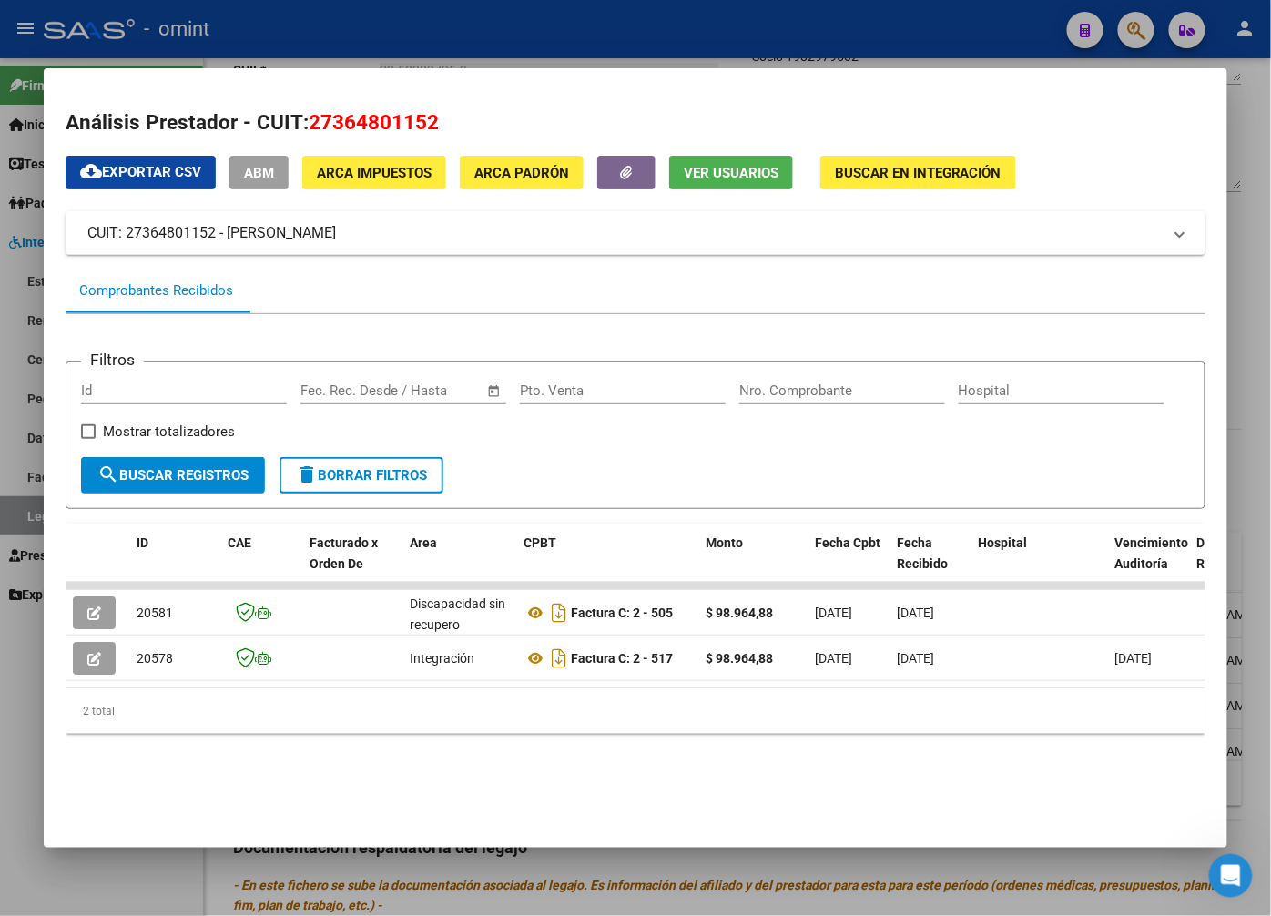
click at [344, 33] on div at bounding box center [635, 458] width 1271 height 916
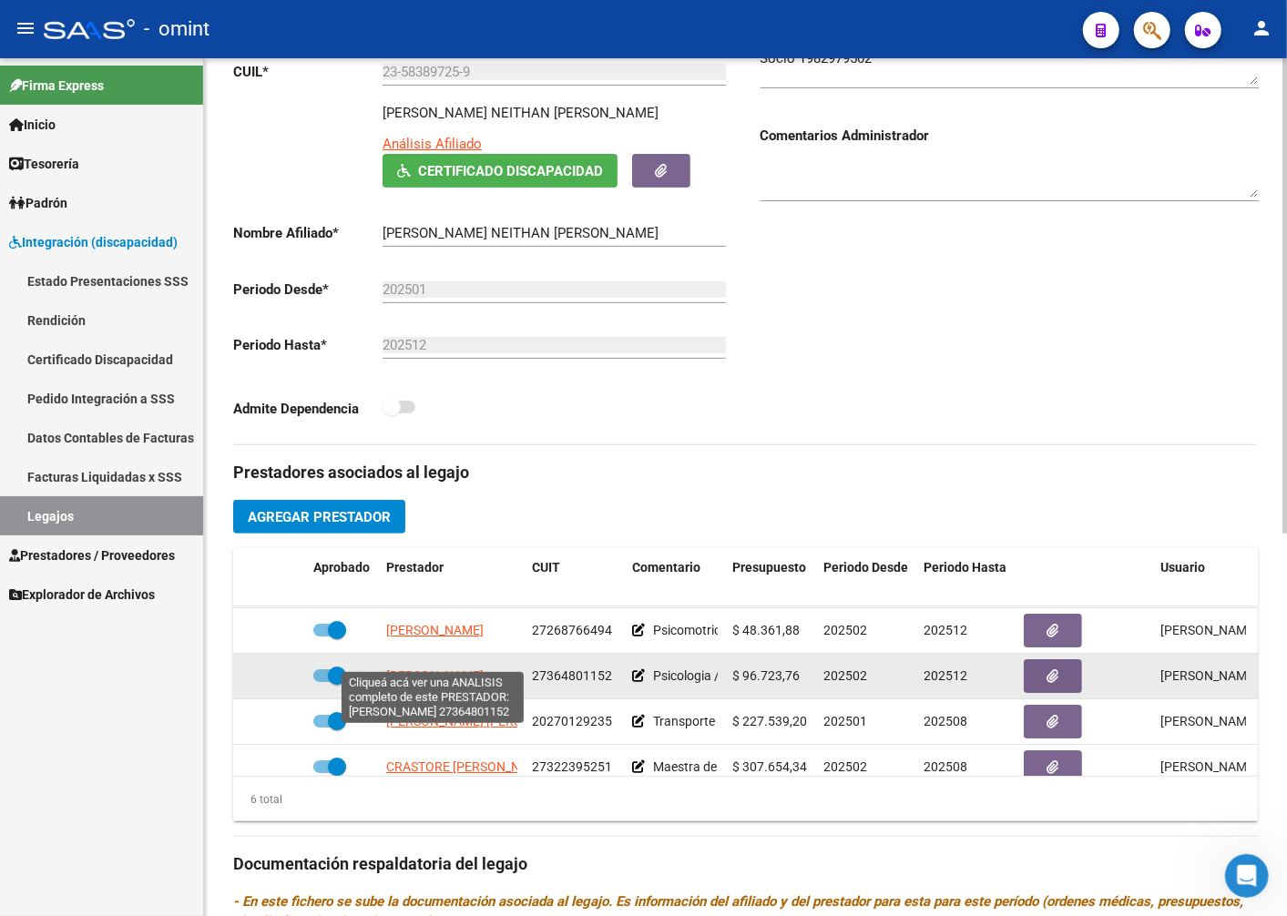
click at [437, 649] on span "[PERSON_NAME]" at bounding box center [434, 655] width 97 height 15
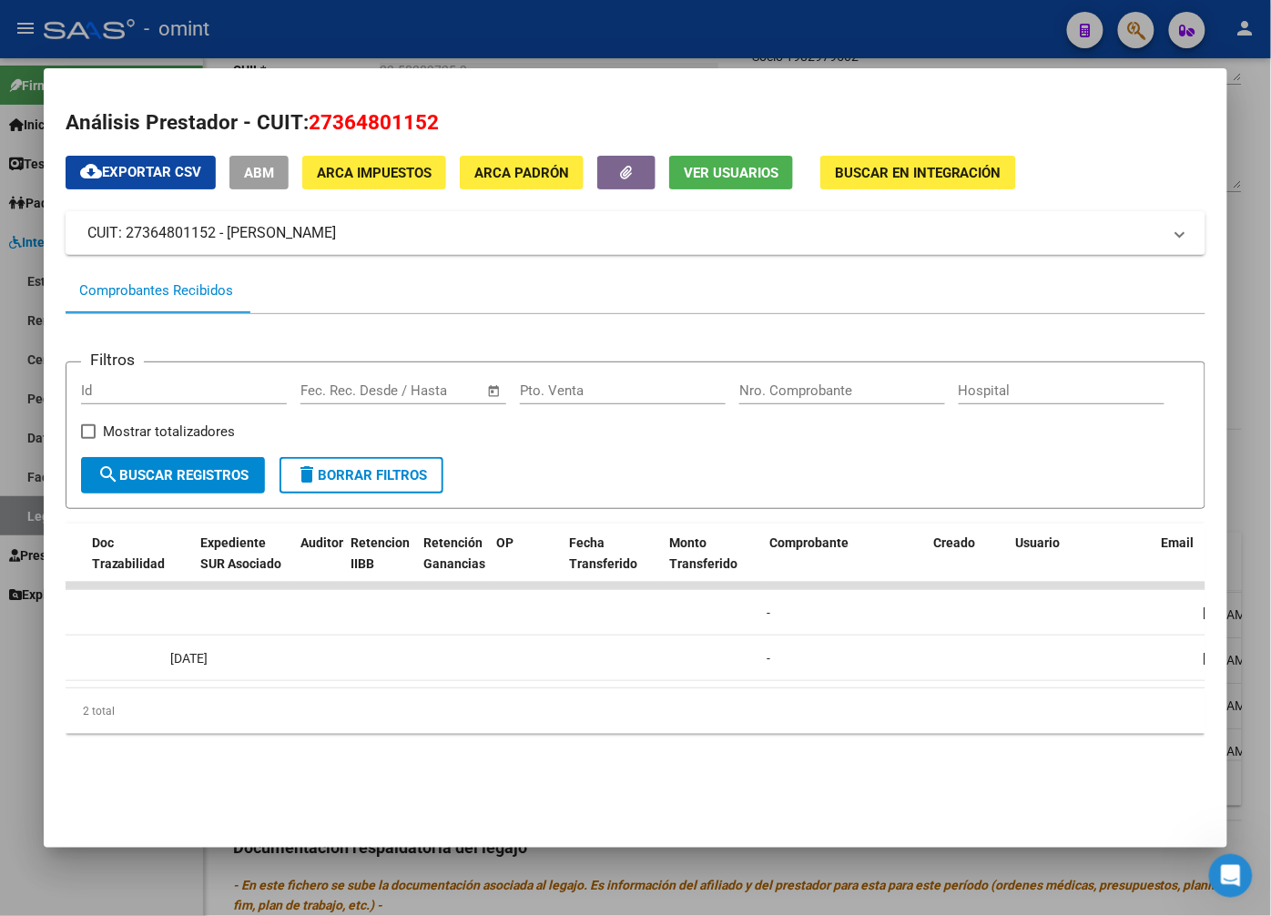
scroll to position [0, 0]
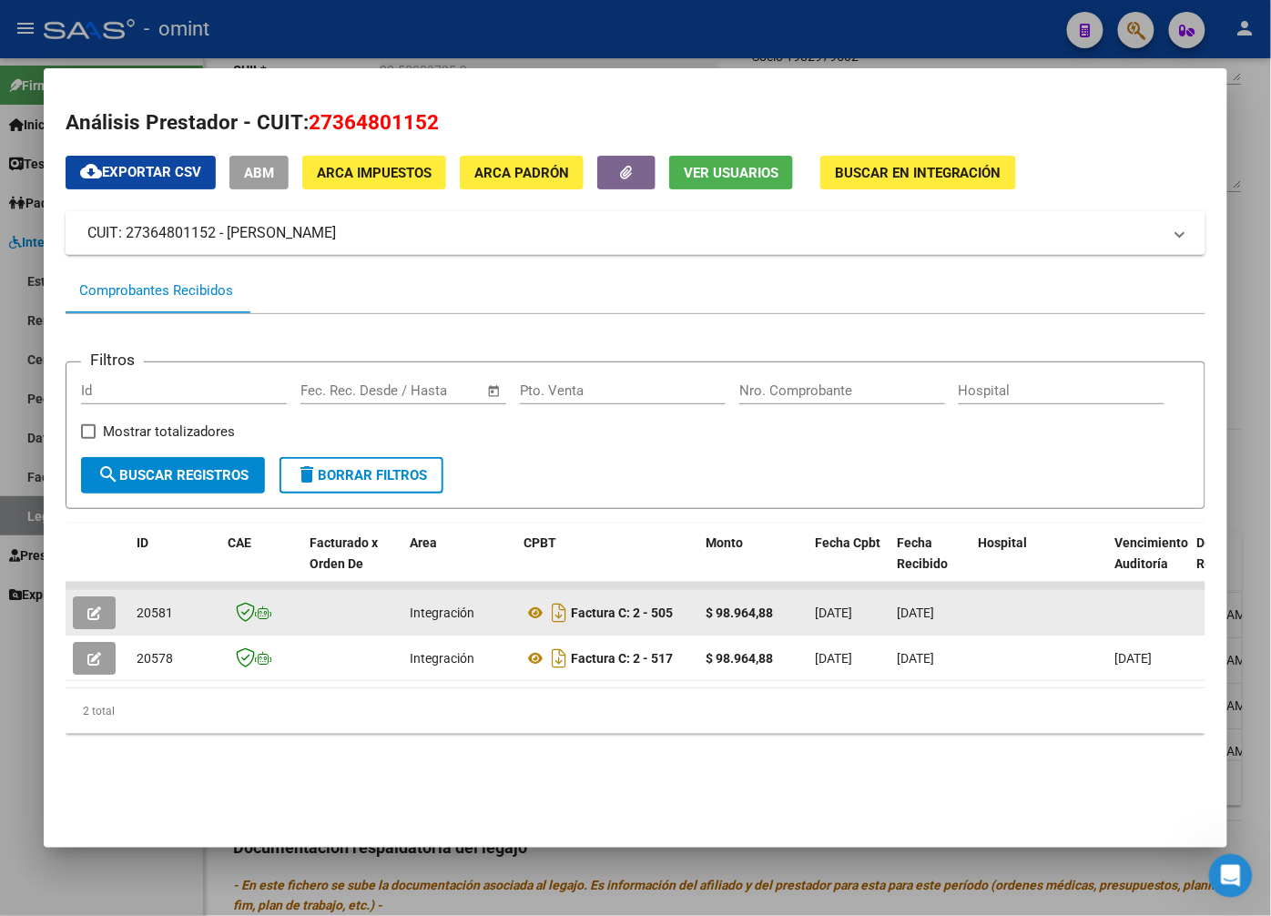
click at [103, 615] on button "button" at bounding box center [94, 612] width 43 height 33
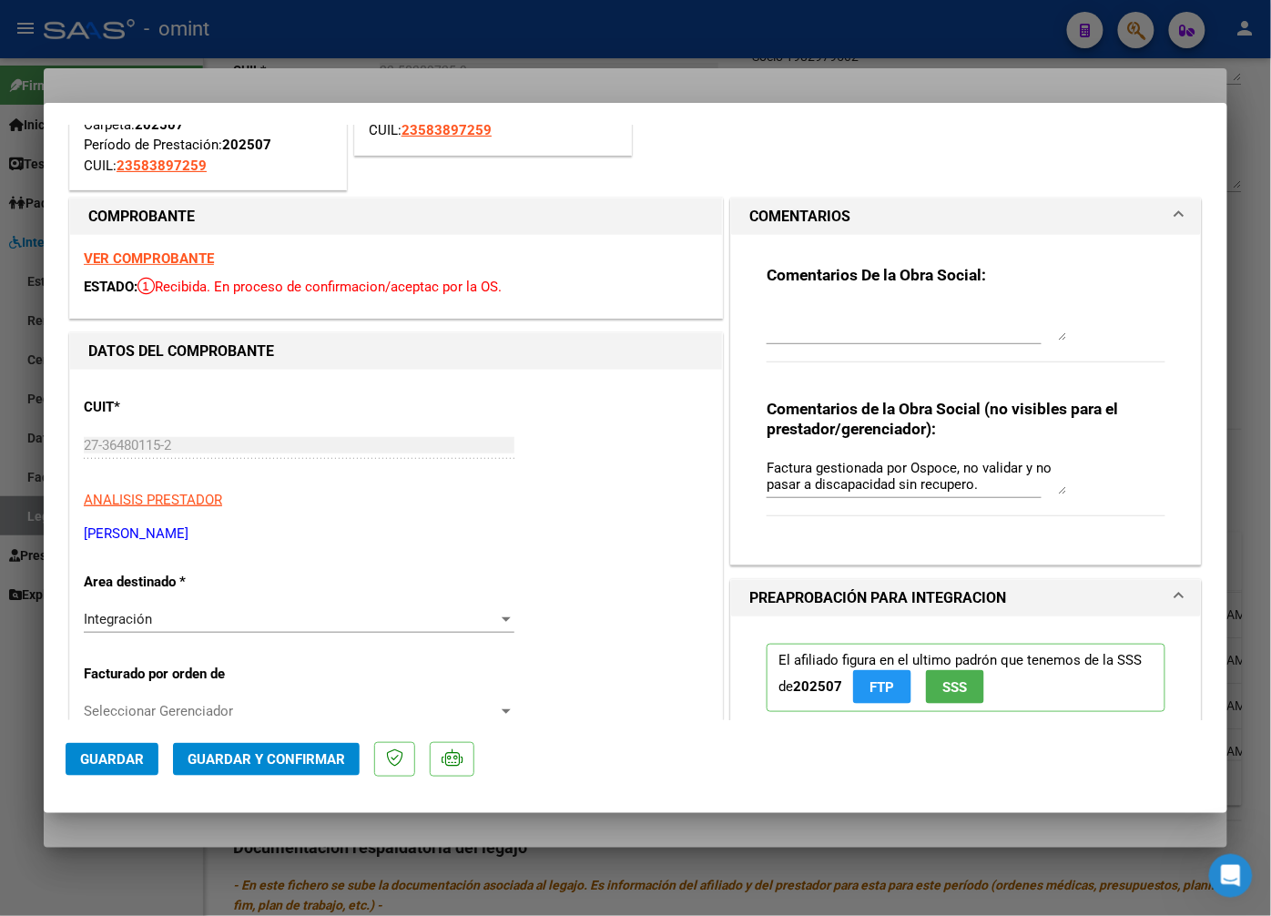
scroll to position [303, 0]
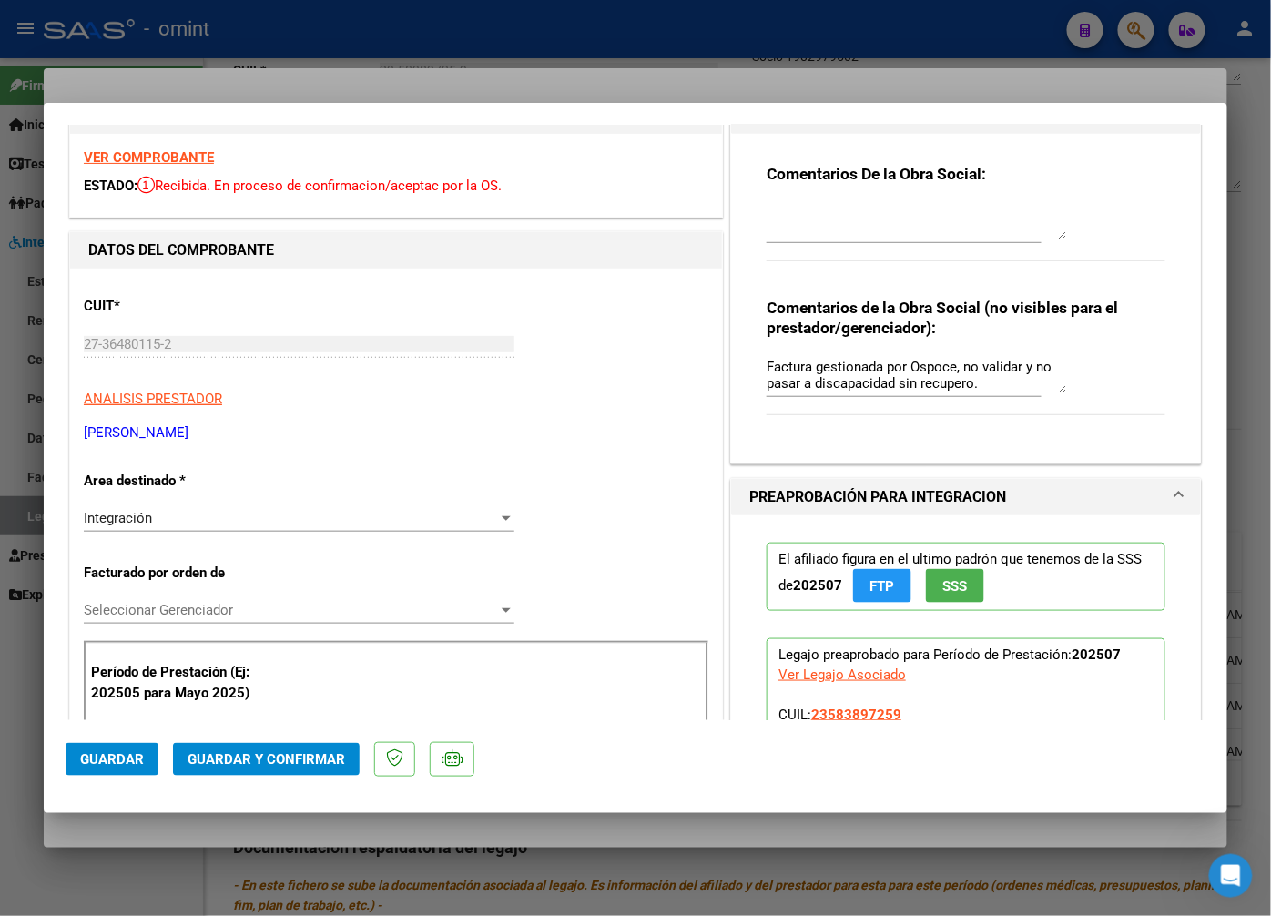
click at [275, 59] on div at bounding box center [635, 458] width 1271 height 916
type input "$ 0,00"
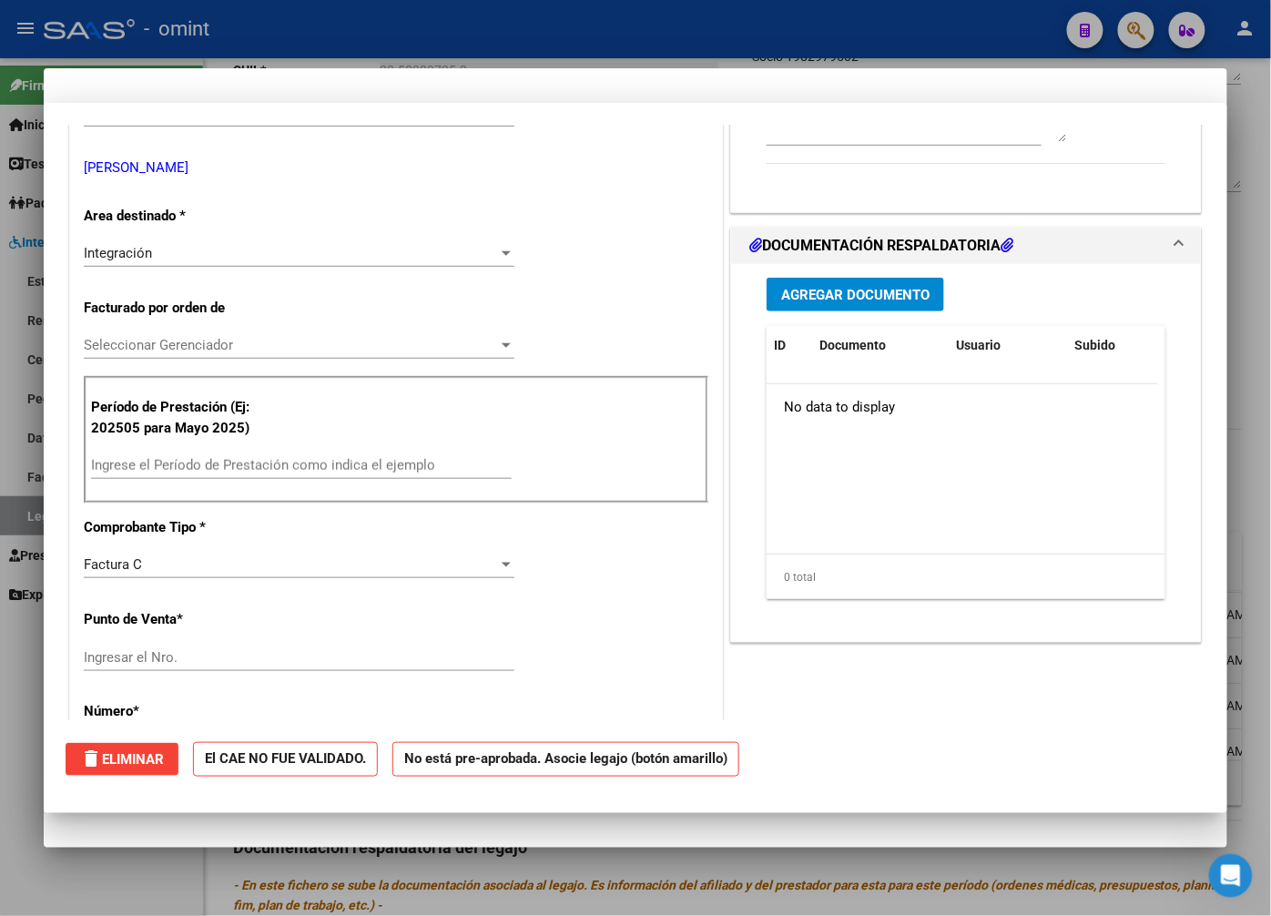
scroll to position [0, 0]
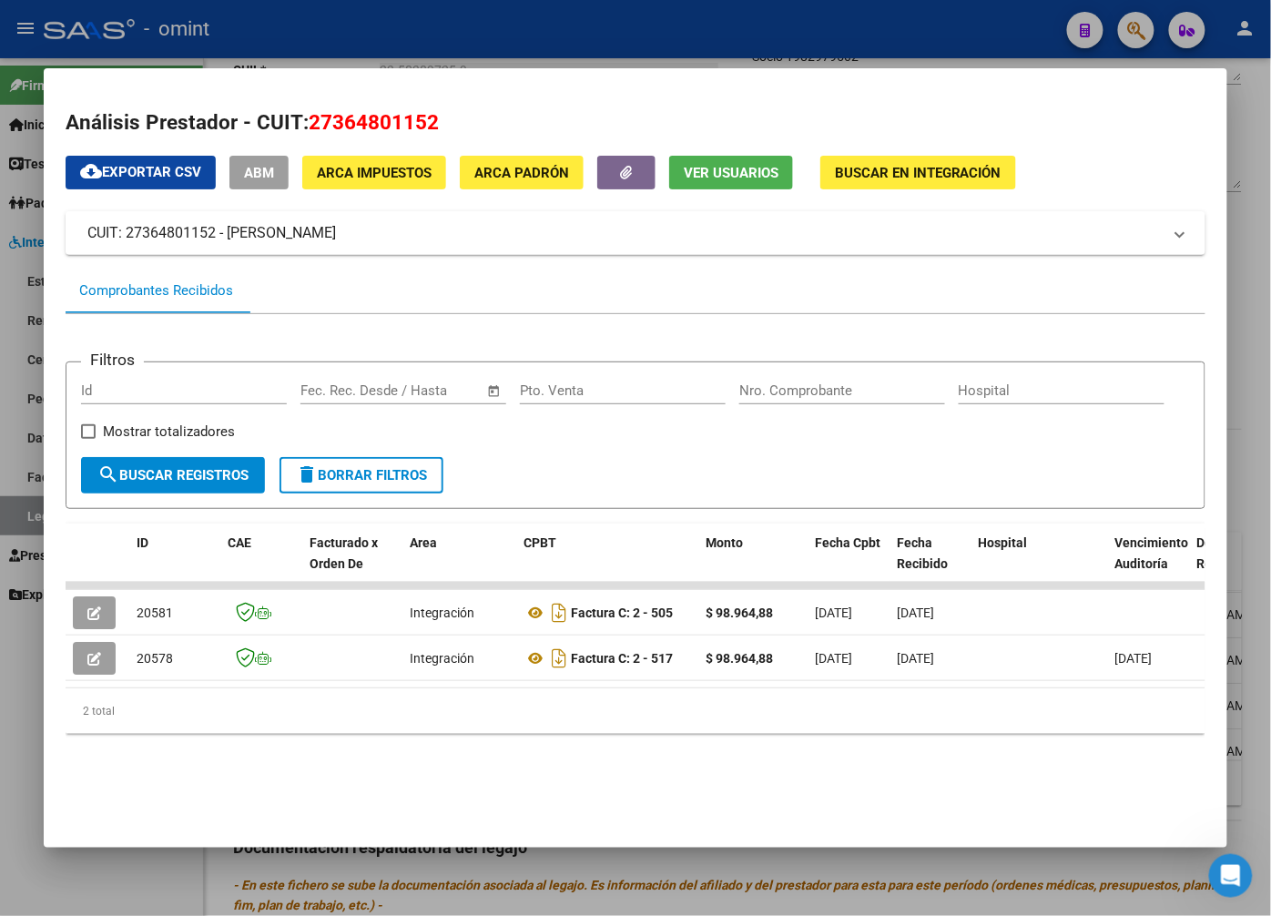
click at [278, 37] on div at bounding box center [635, 458] width 1271 height 916
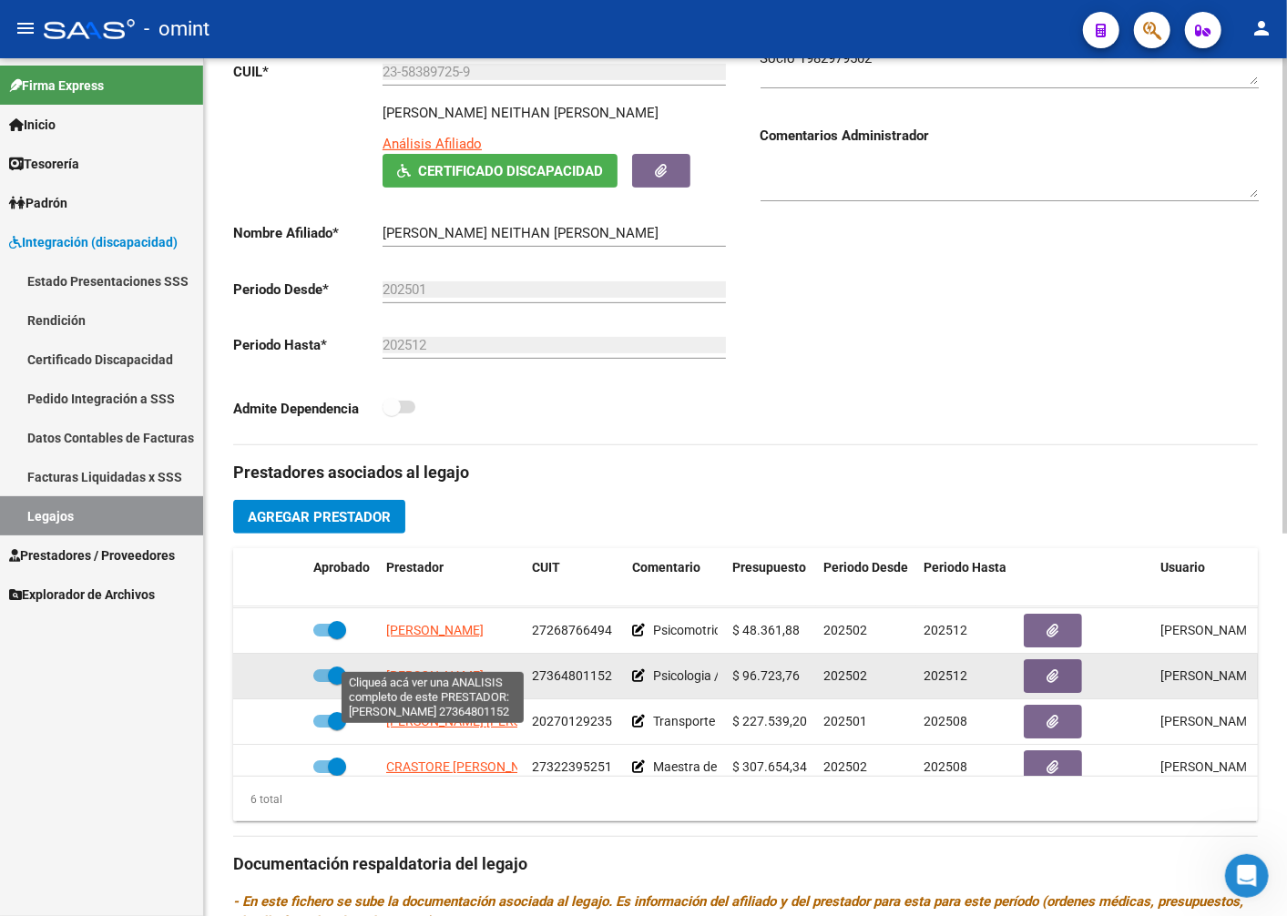
click at [399, 663] on span "[PERSON_NAME]" at bounding box center [434, 655] width 97 height 15
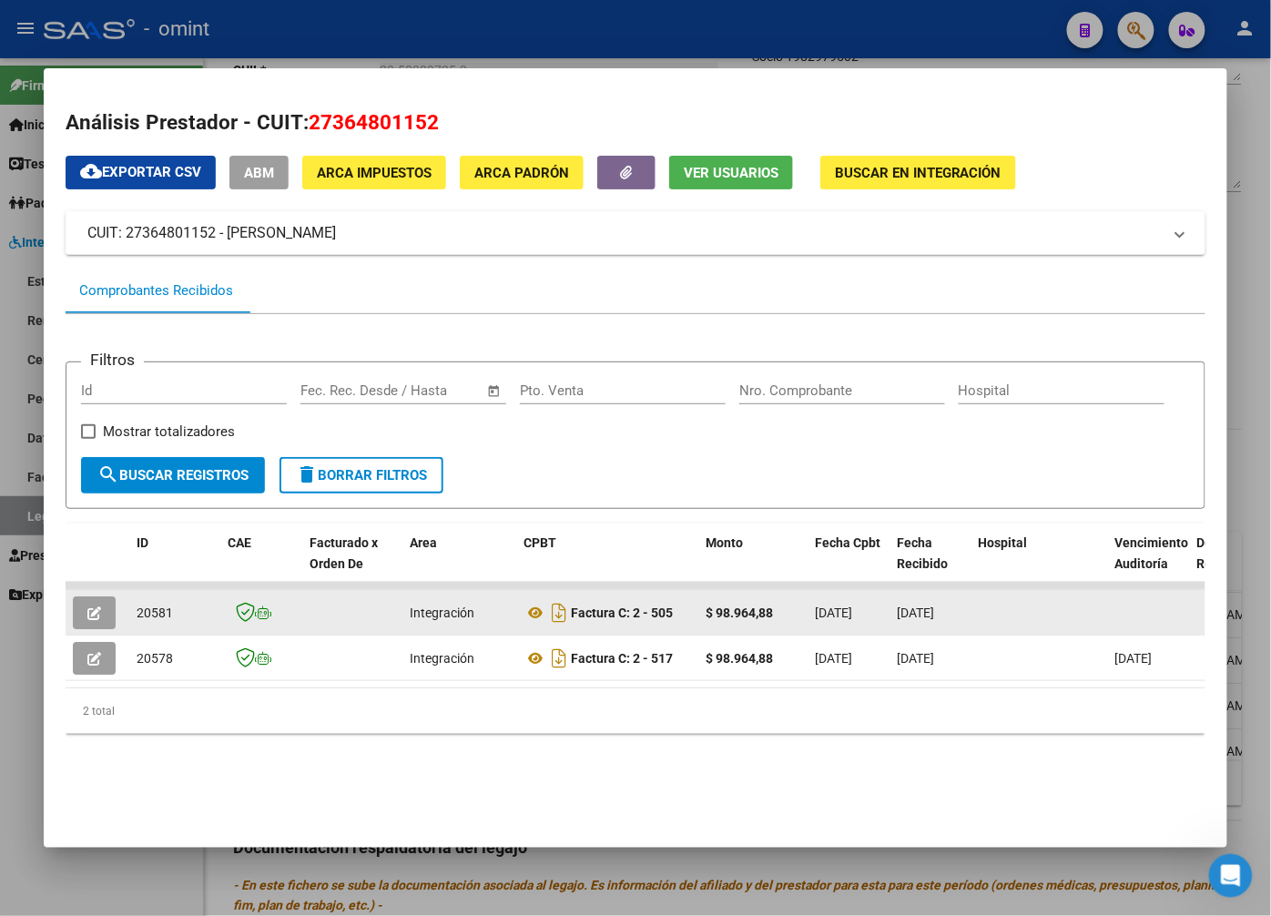
click at [95, 601] on button "button" at bounding box center [94, 612] width 43 height 33
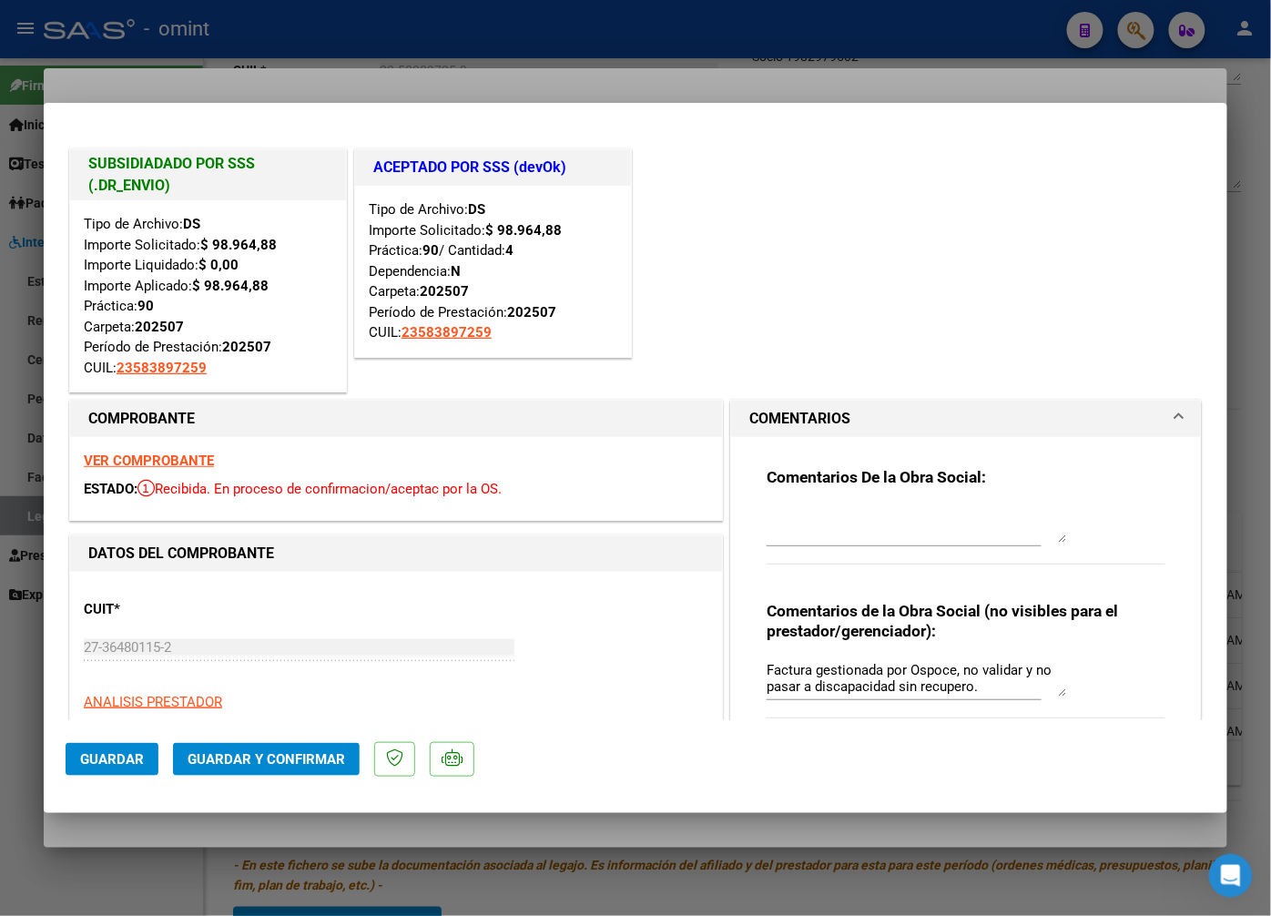
click at [293, 71] on div at bounding box center [635, 458] width 1271 height 916
type input "$ 0,00"
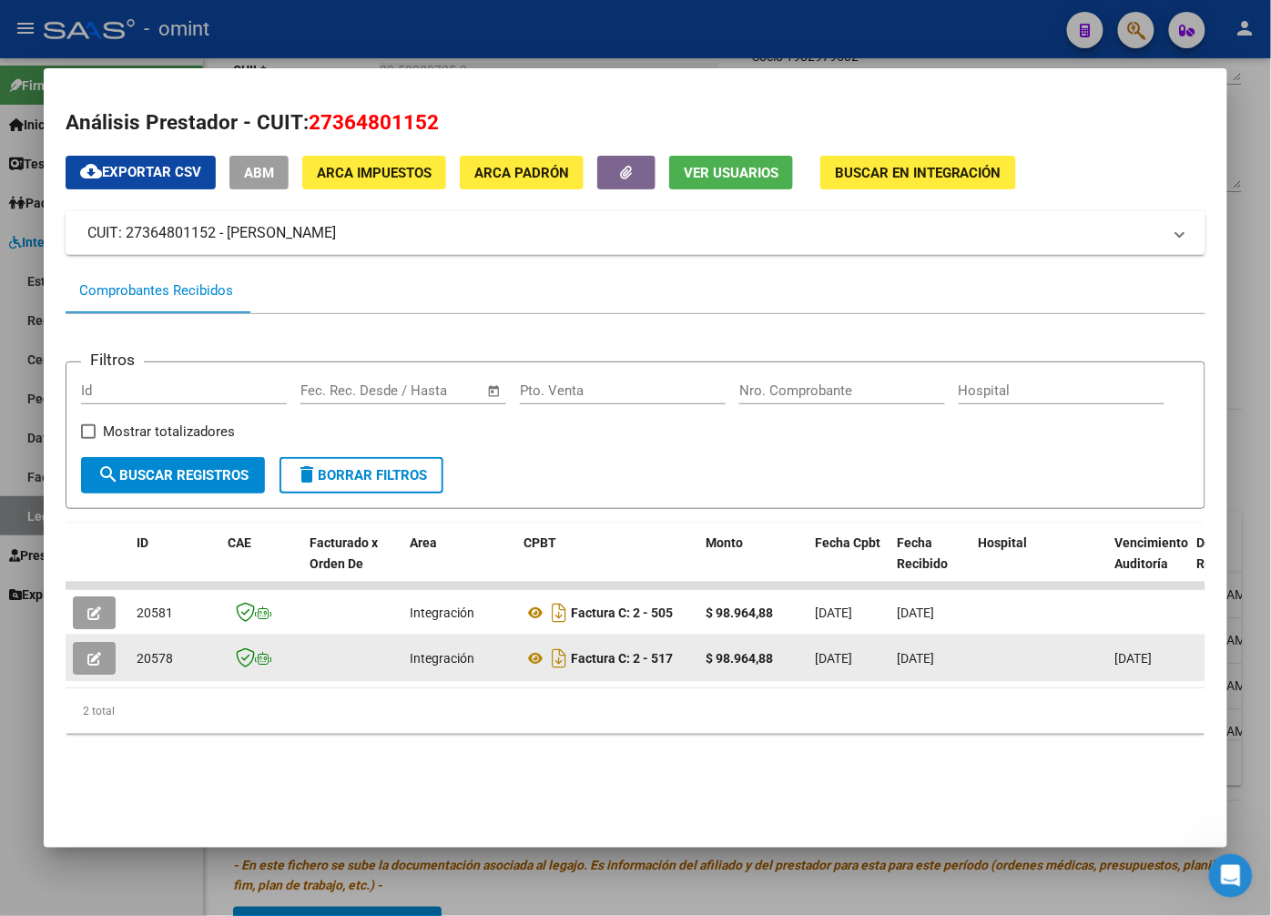
click at [97, 657] on icon "button" at bounding box center [94, 659] width 14 height 14
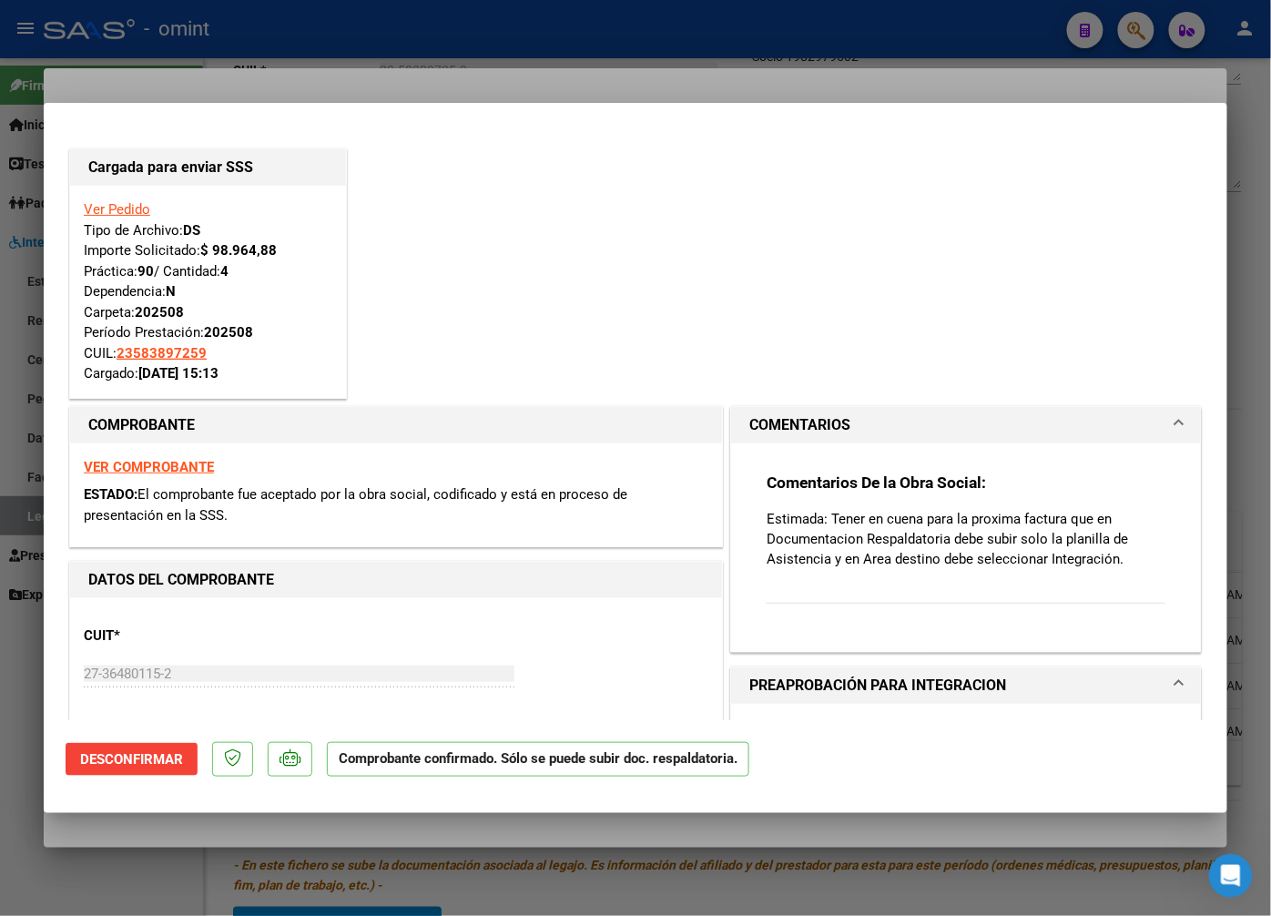
click at [433, 68] on div at bounding box center [635, 458] width 1271 height 916
type input "$ 0,00"
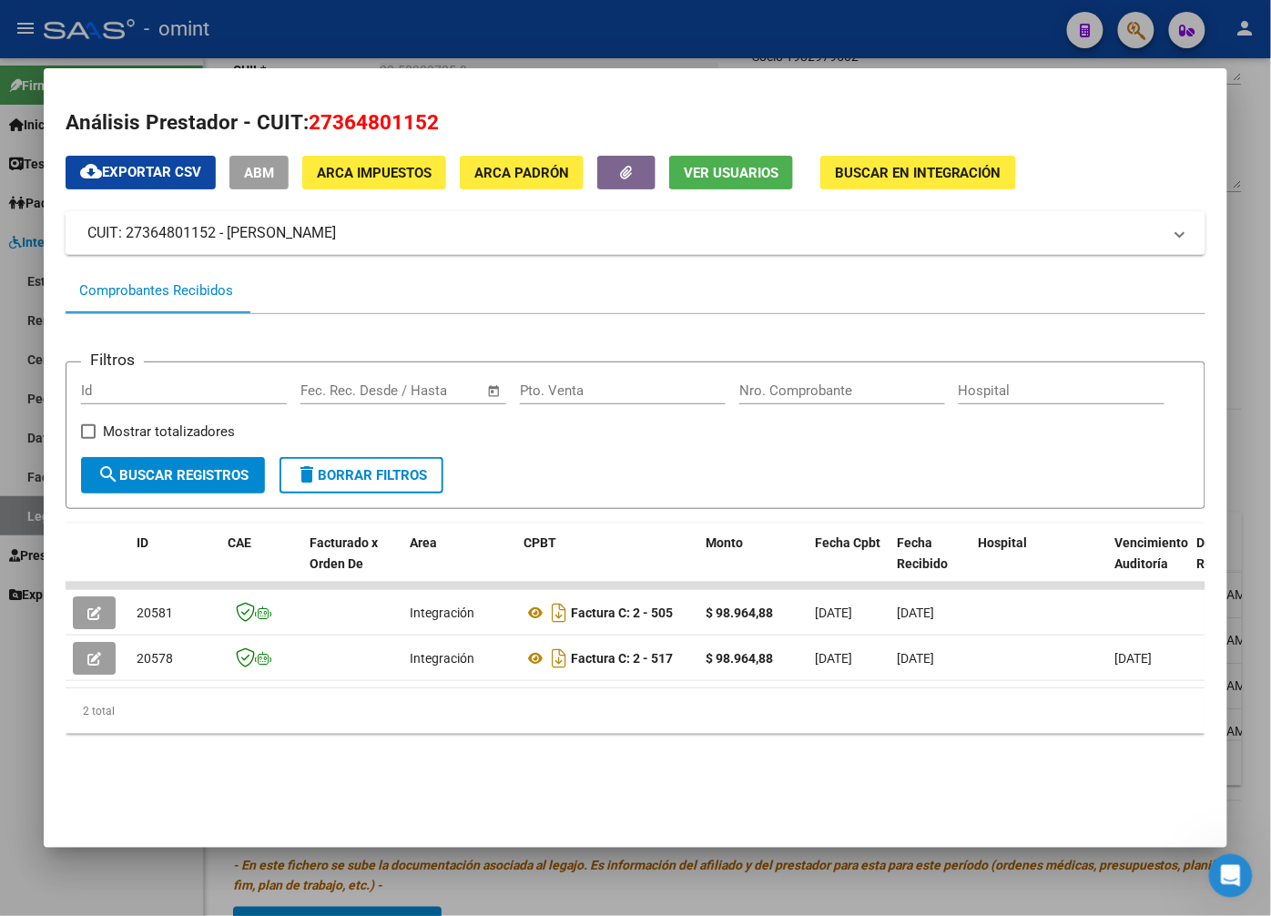
click at [367, 29] on div at bounding box center [635, 458] width 1271 height 916
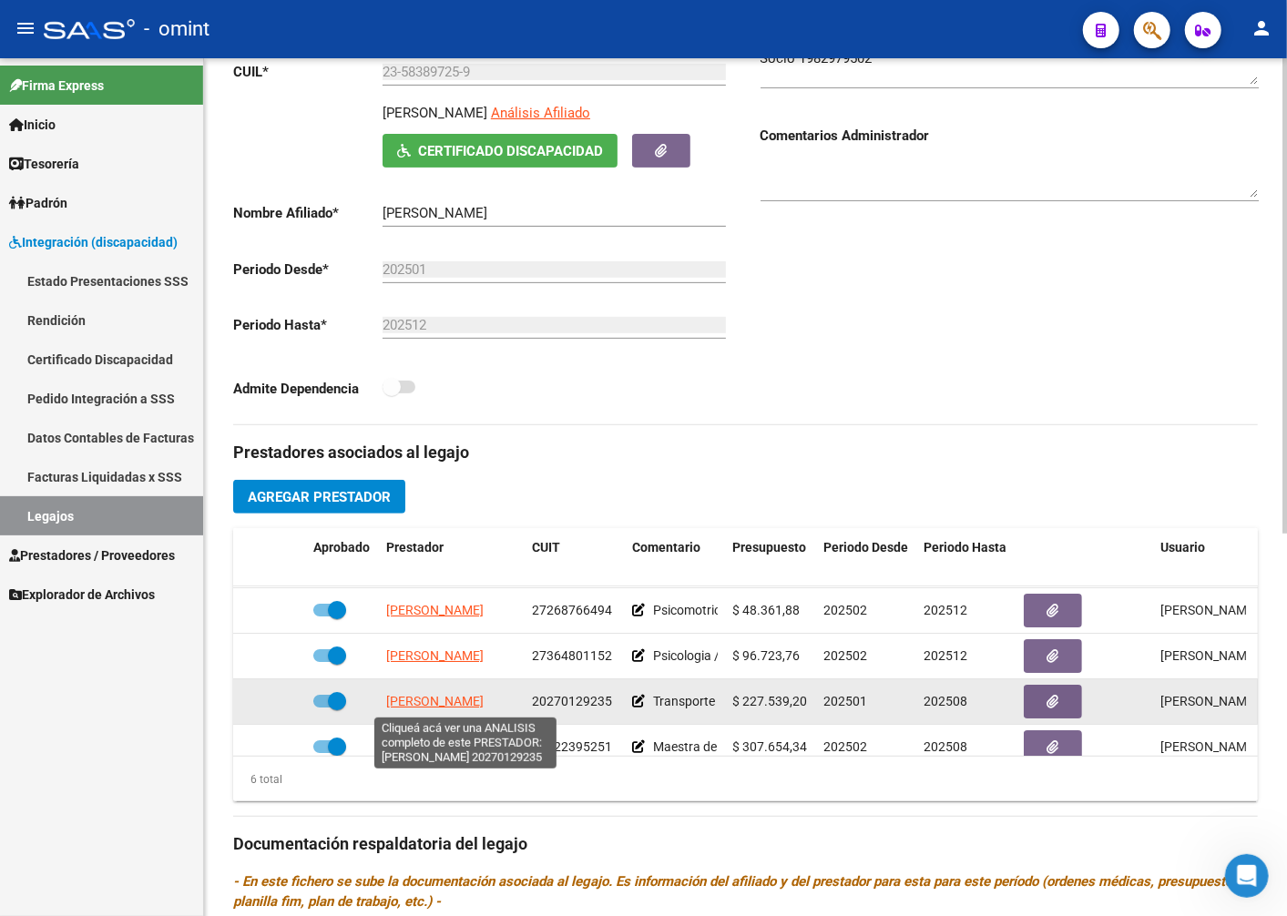
click at [444, 698] on span "[PERSON_NAME]" at bounding box center [434, 701] width 97 height 15
type textarea "20270129235"
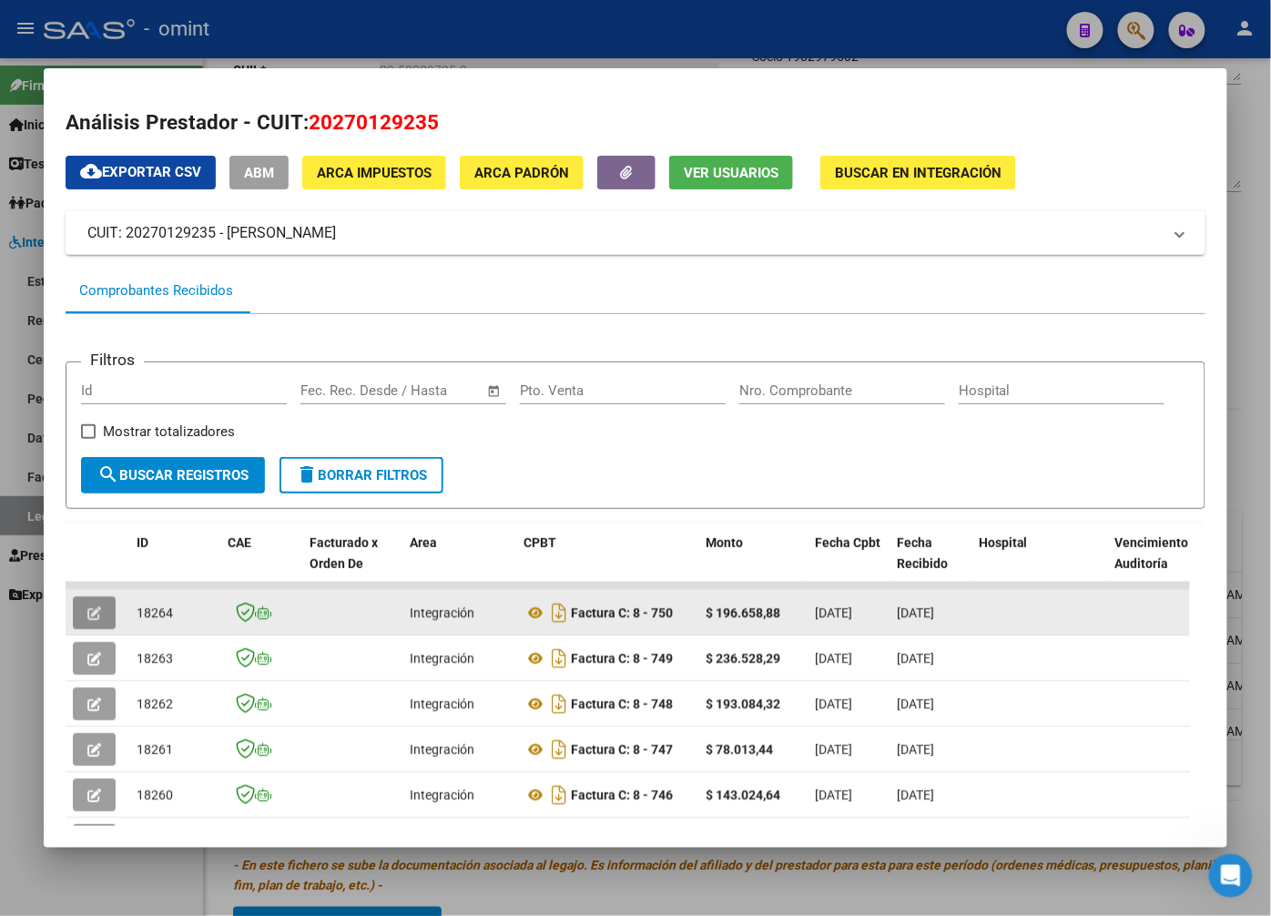
click at [104, 621] on button "button" at bounding box center [94, 612] width 43 height 33
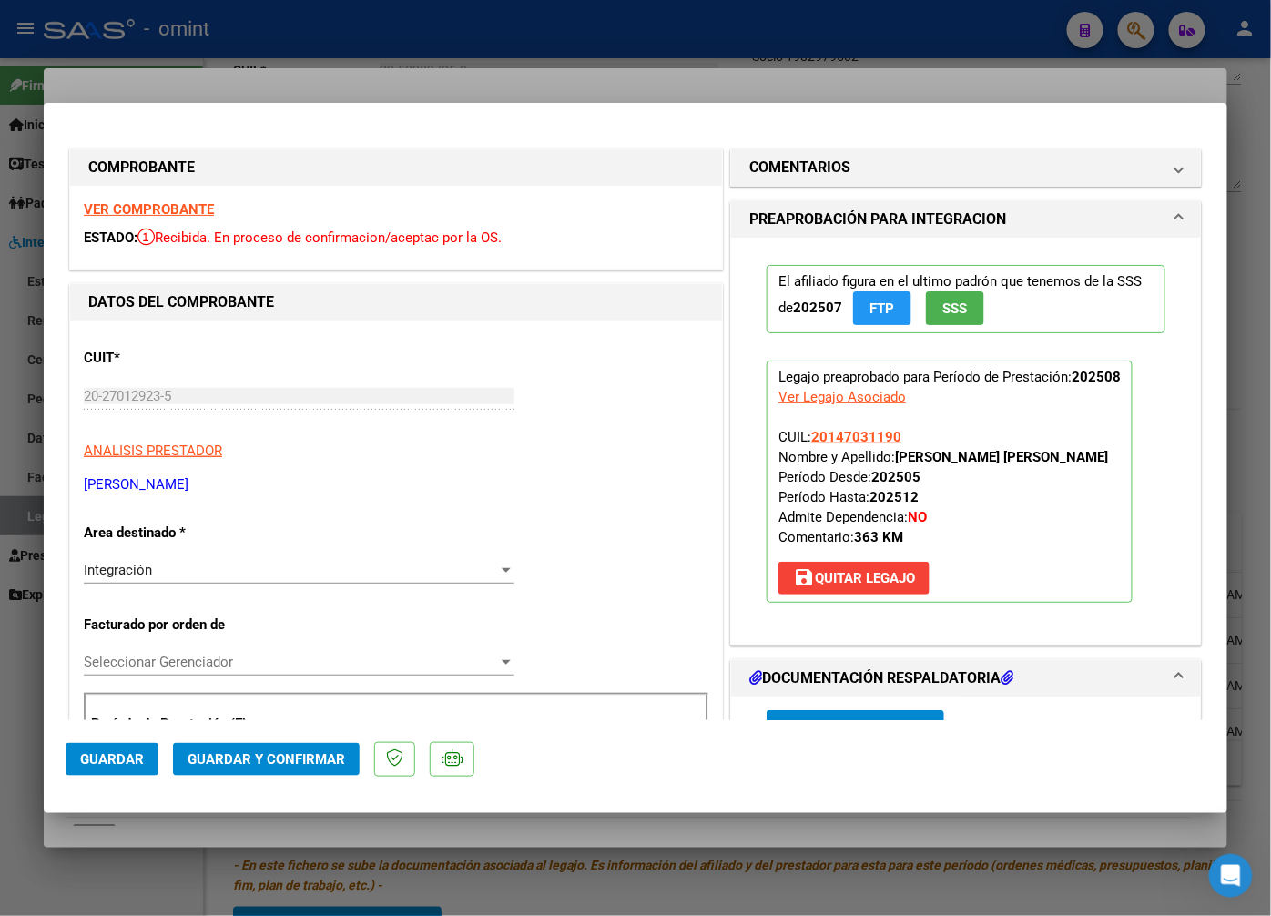
click at [294, 47] on div at bounding box center [635, 458] width 1271 height 916
type input "$ 0,00"
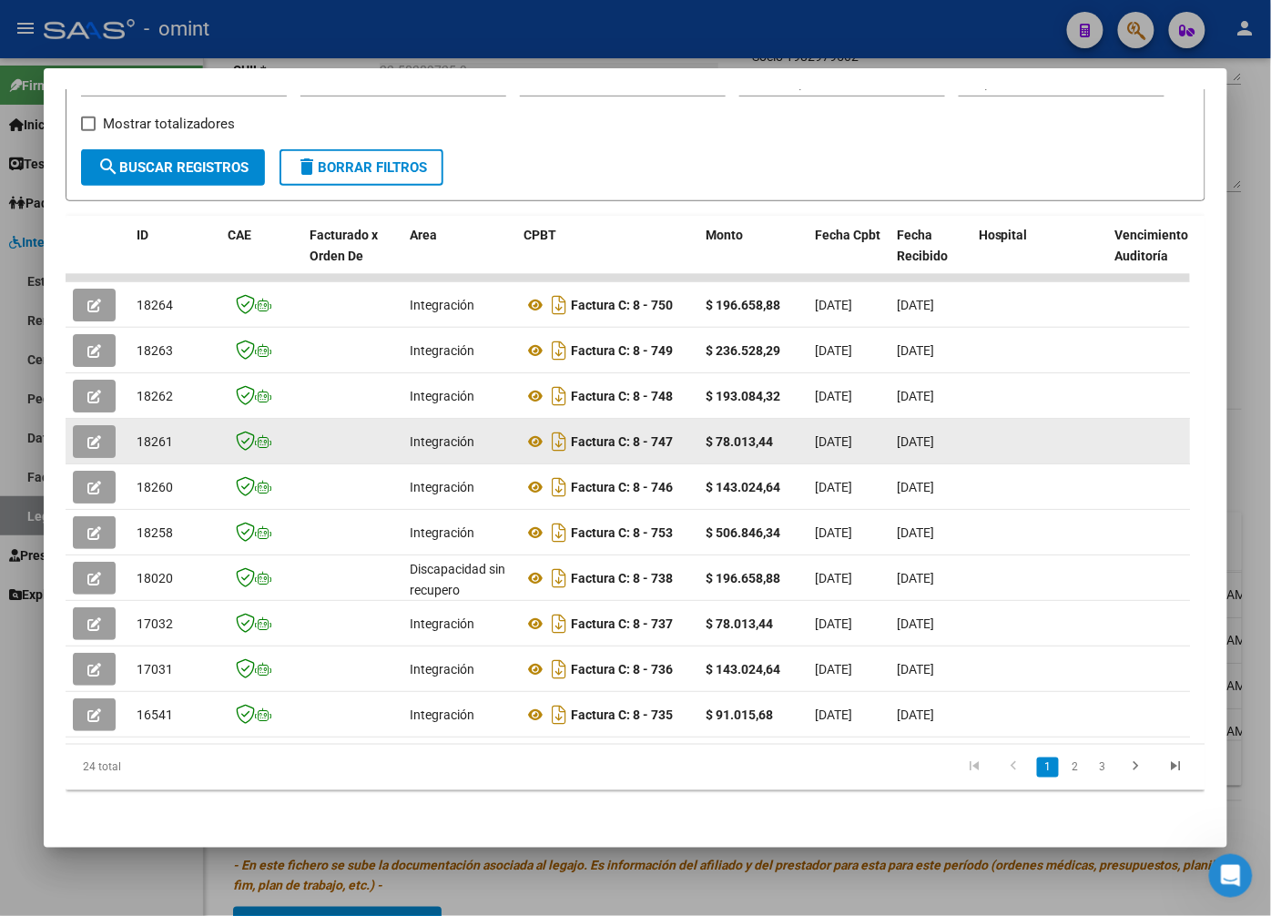
drag, startPoint x: 433, startPoint y: 434, endPoint x: 107, endPoint y: 433, distance: 326.0
drag, startPoint x: 107, startPoint y: 433, endPoint x: 98, endPoint y: 423, distance: 12.9
click at [98, 435] on icon "button" at bounding box center [94, 442] width 14 height 14
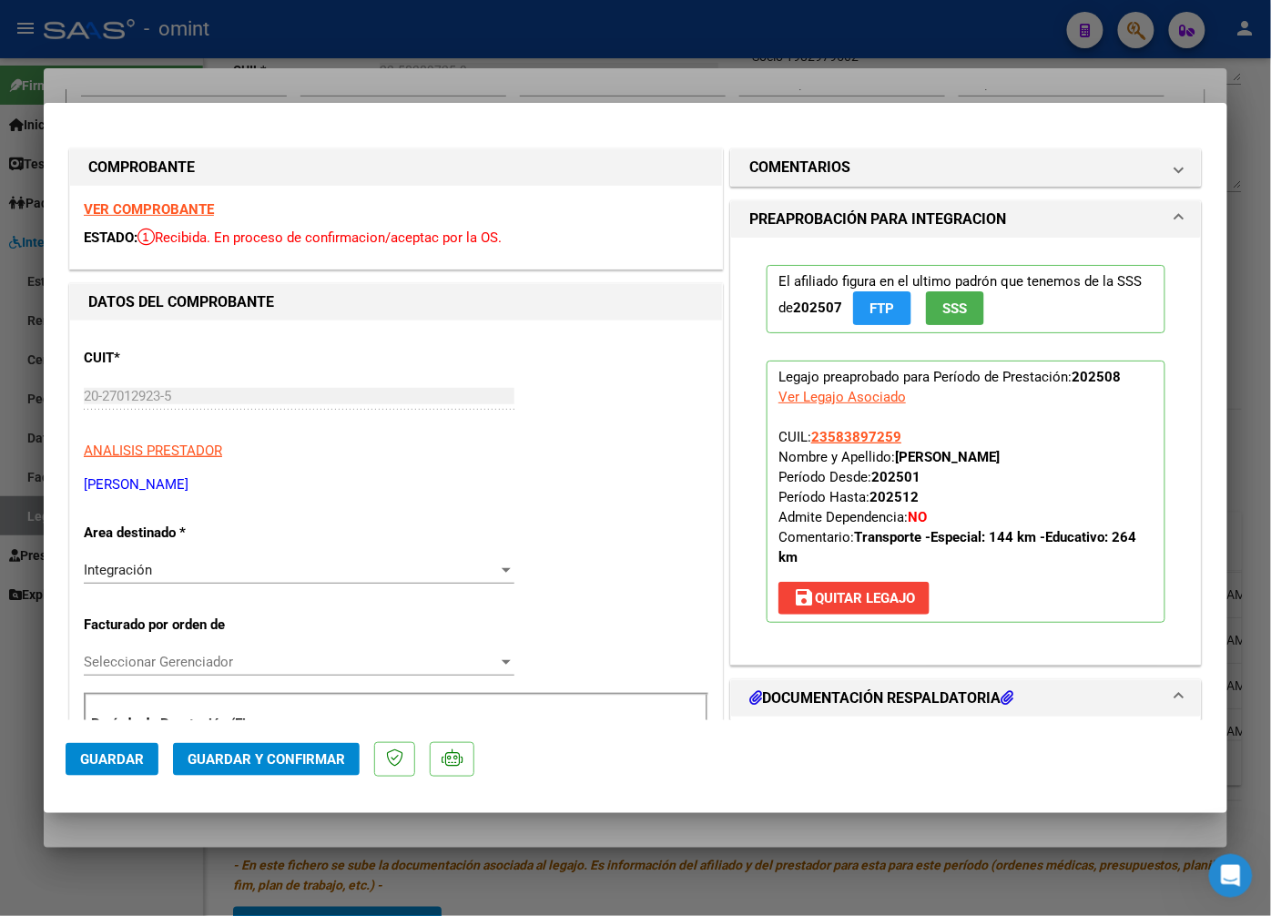
click at [250, 68] on div at bounding box center [635, 458] width 1271 height 916
type input "$ 0,00"
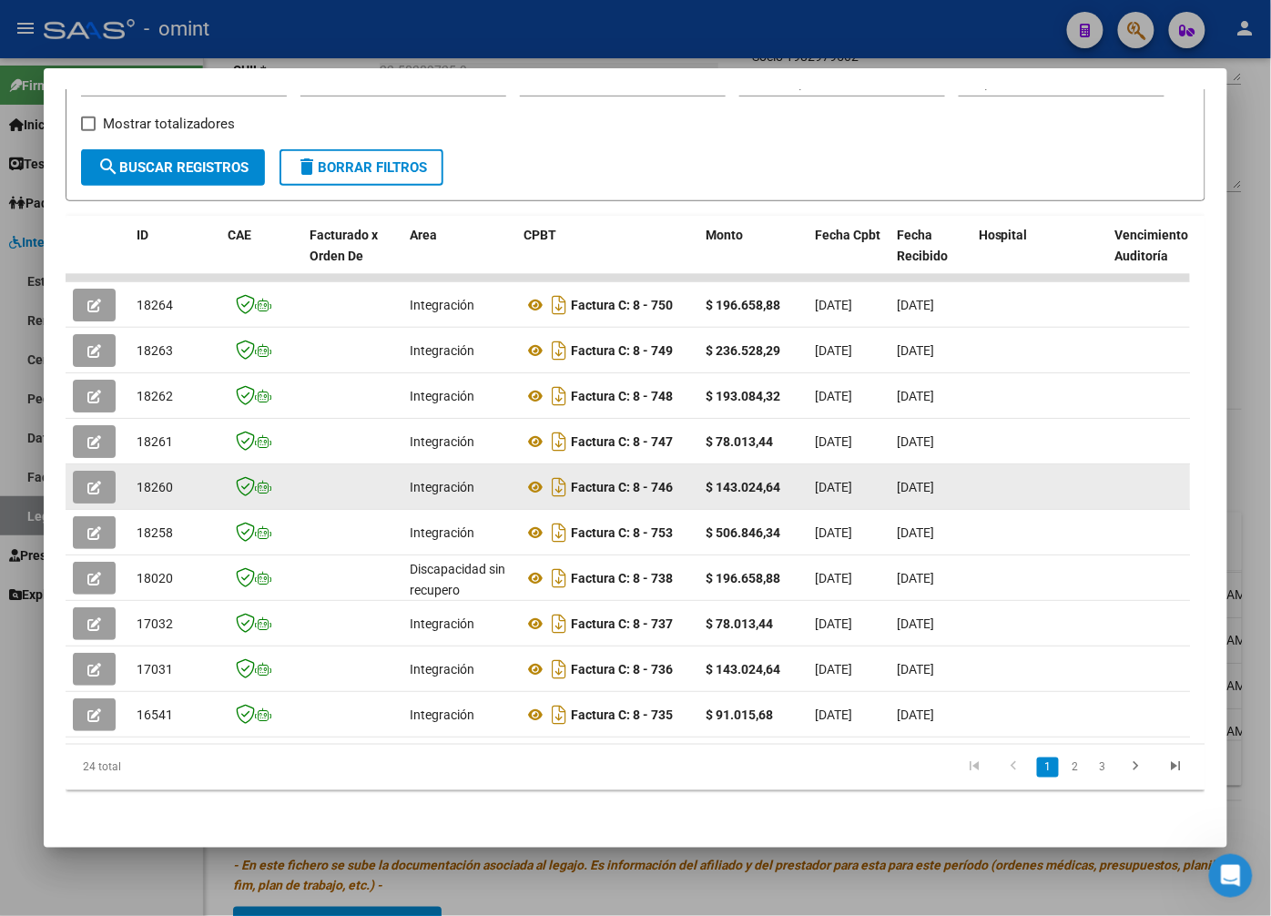
drag, startPoint x: 493, startPoint y: 478, endPoint x: 103, endPoint y: 477, distance: 389.8
click at [88, 479] on span "button" at bounding box center [94, 487] width 14 height 16
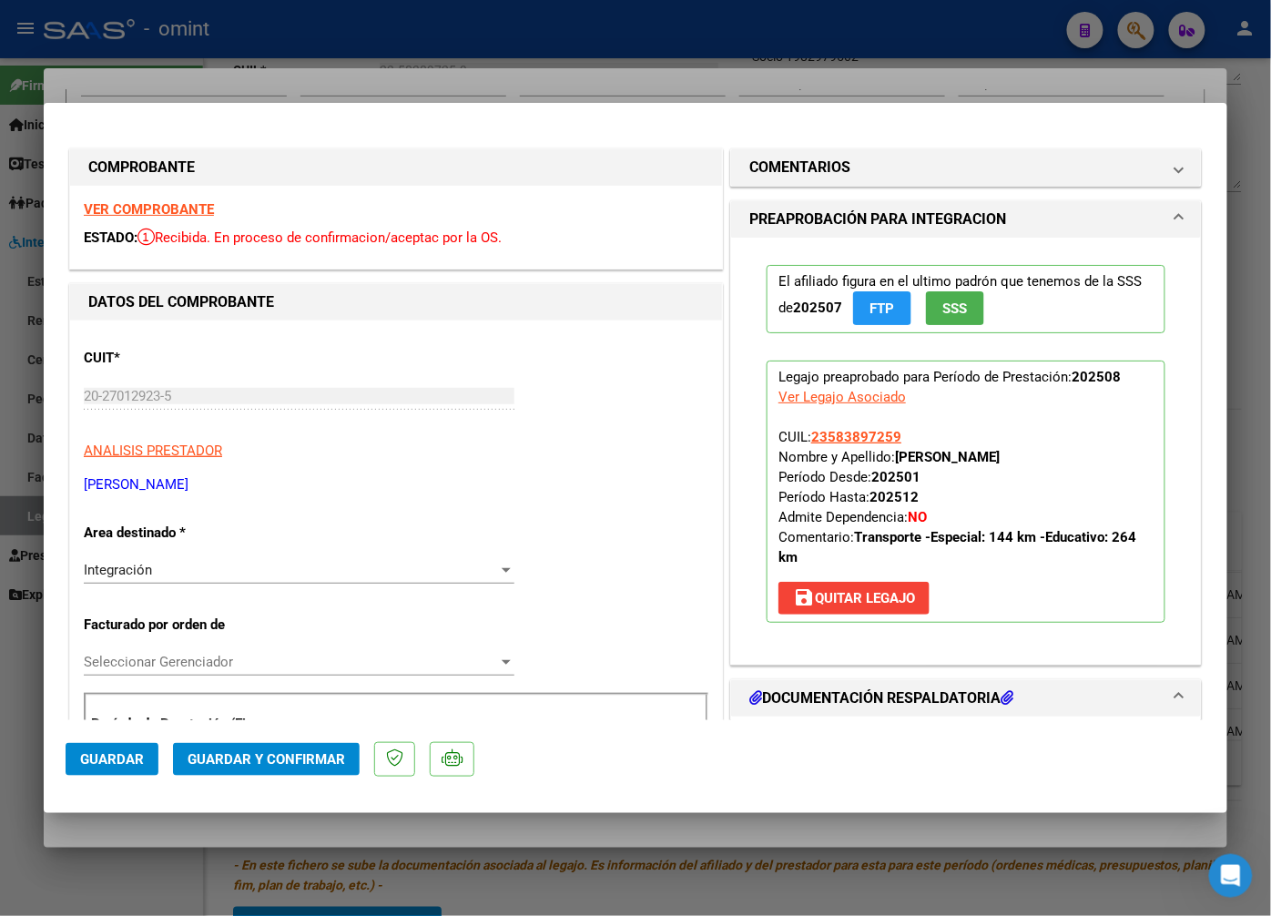
click at [183, 202] on strong "VER COMPROBANTE" at bounding box center [149, 209] width 130 height 16
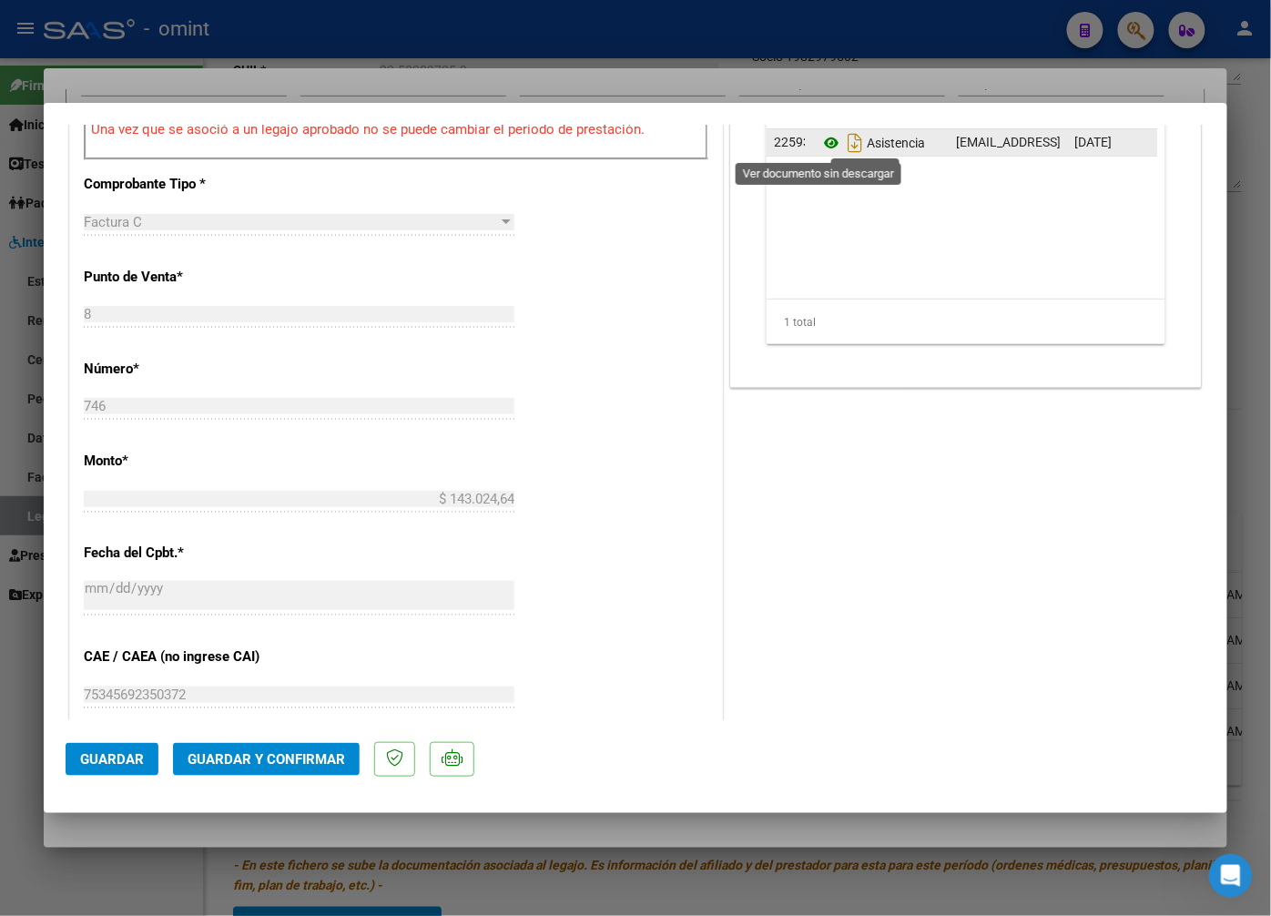
click at [820, 139] on icon at bounding box center [832, 143] width 24 height 22
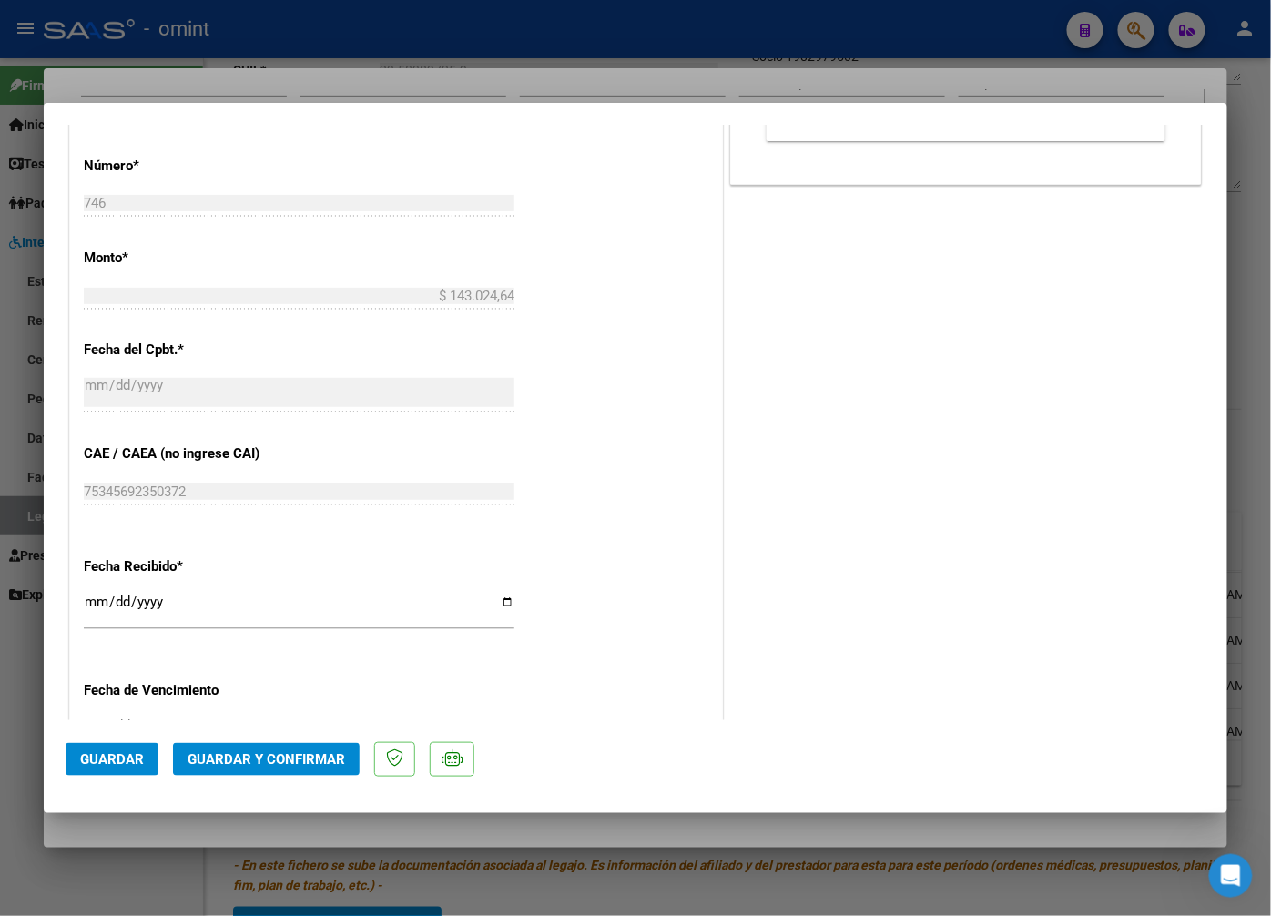
scroll to position [1163, 0]
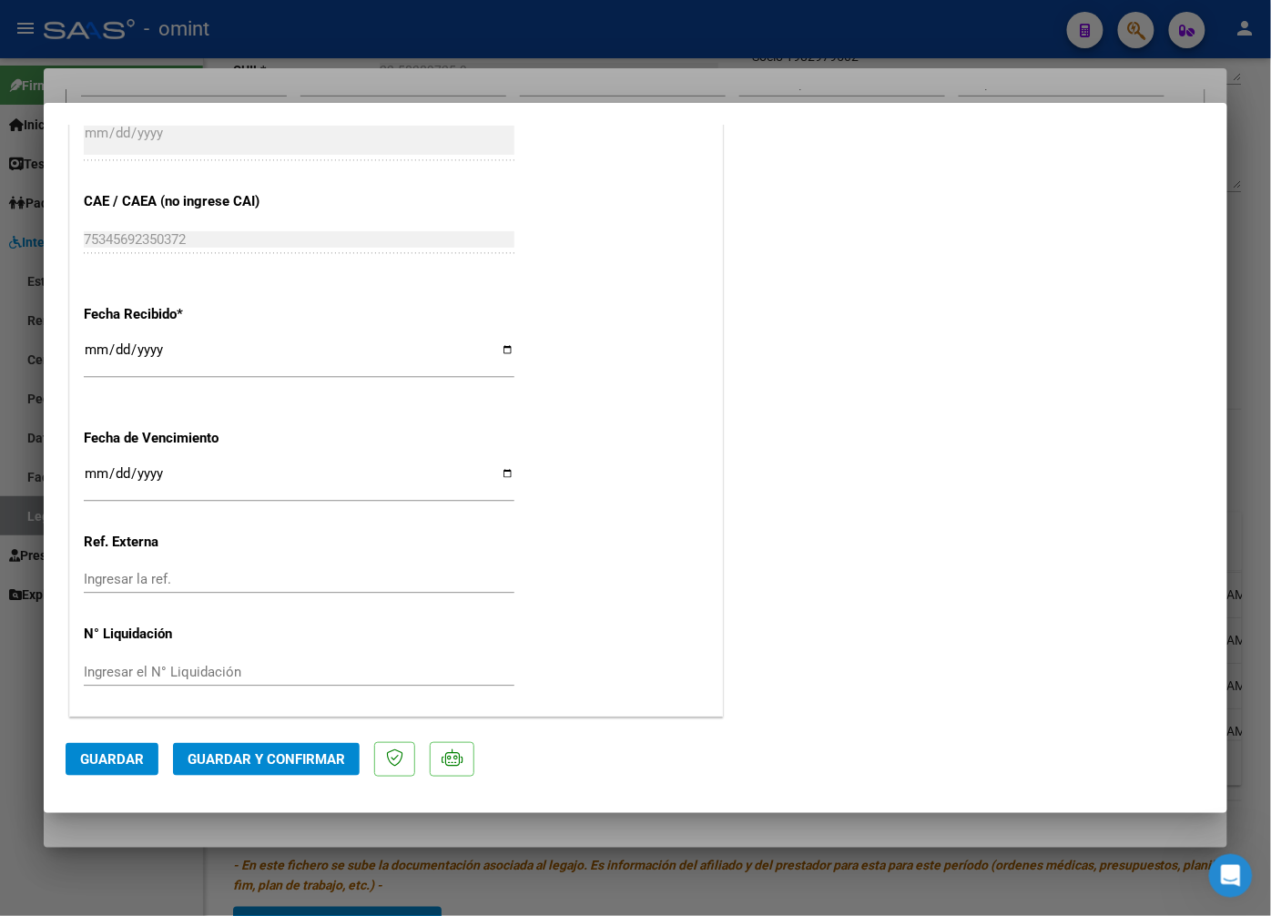
click at [247, 760] on span "Guardar y Confirmar" at bounding box center [267, 759] width 158 height 16
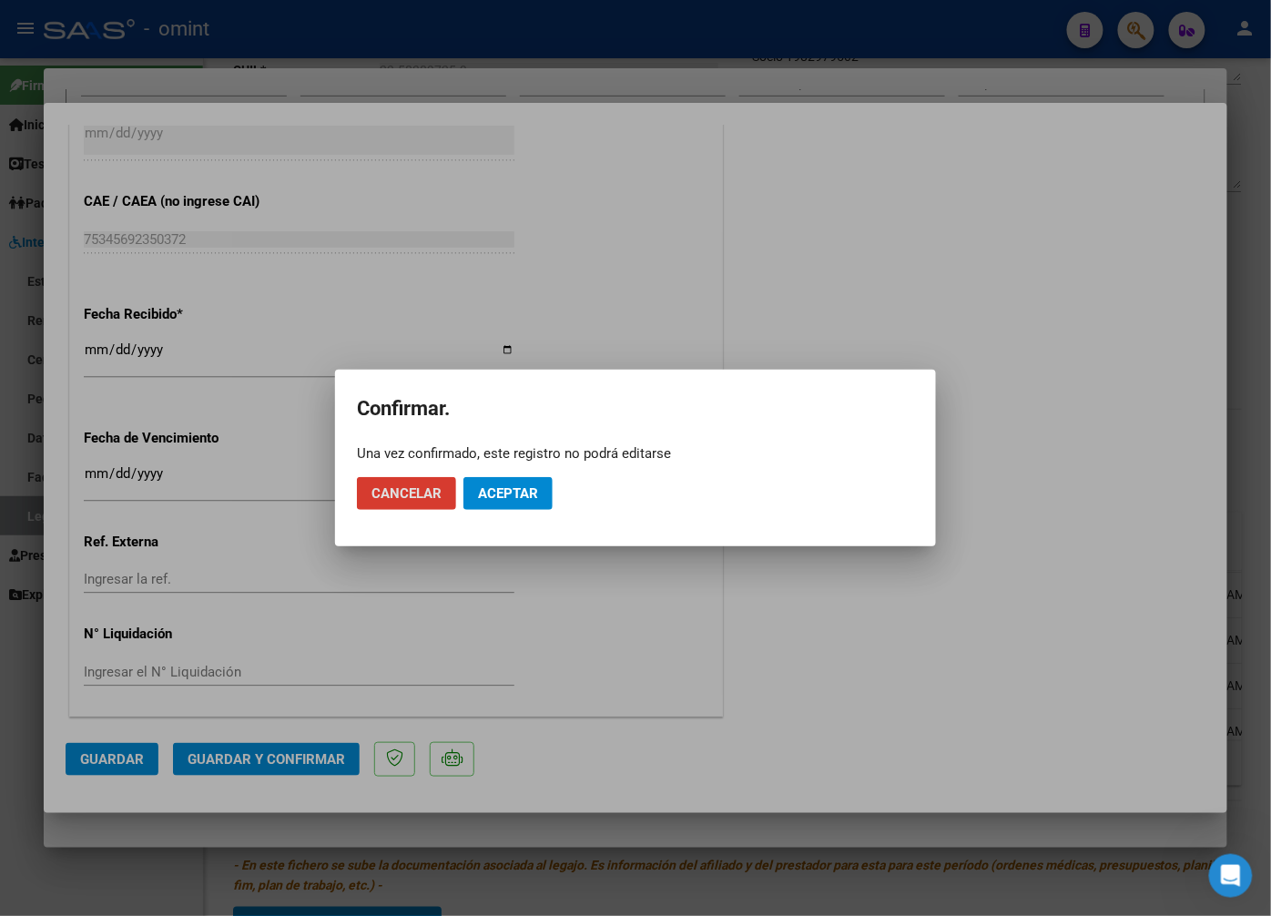
click at [525, 502] on button "Aceptar" at bounding box center [508, 493] width 89 height 33
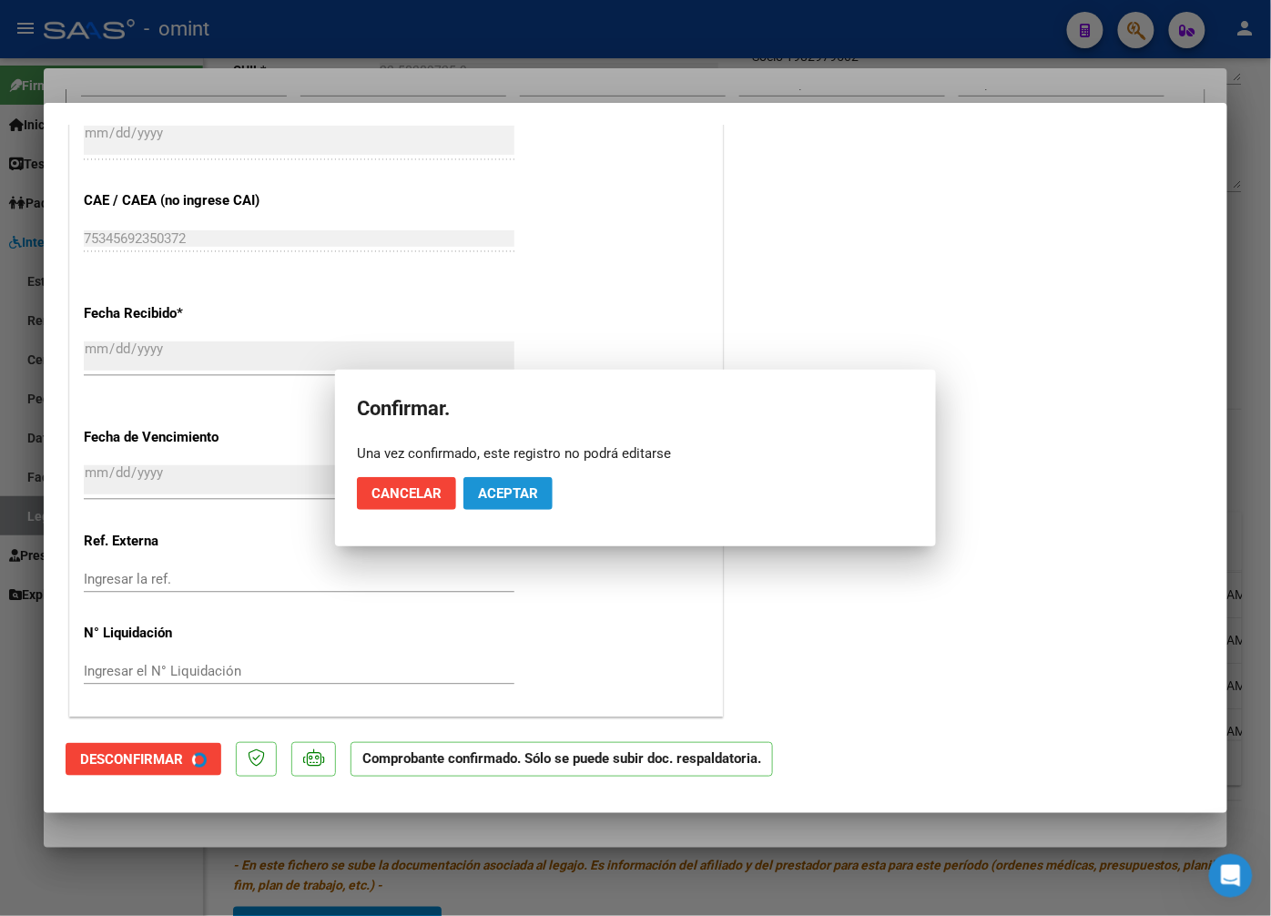
scroll to position [1050, 0]
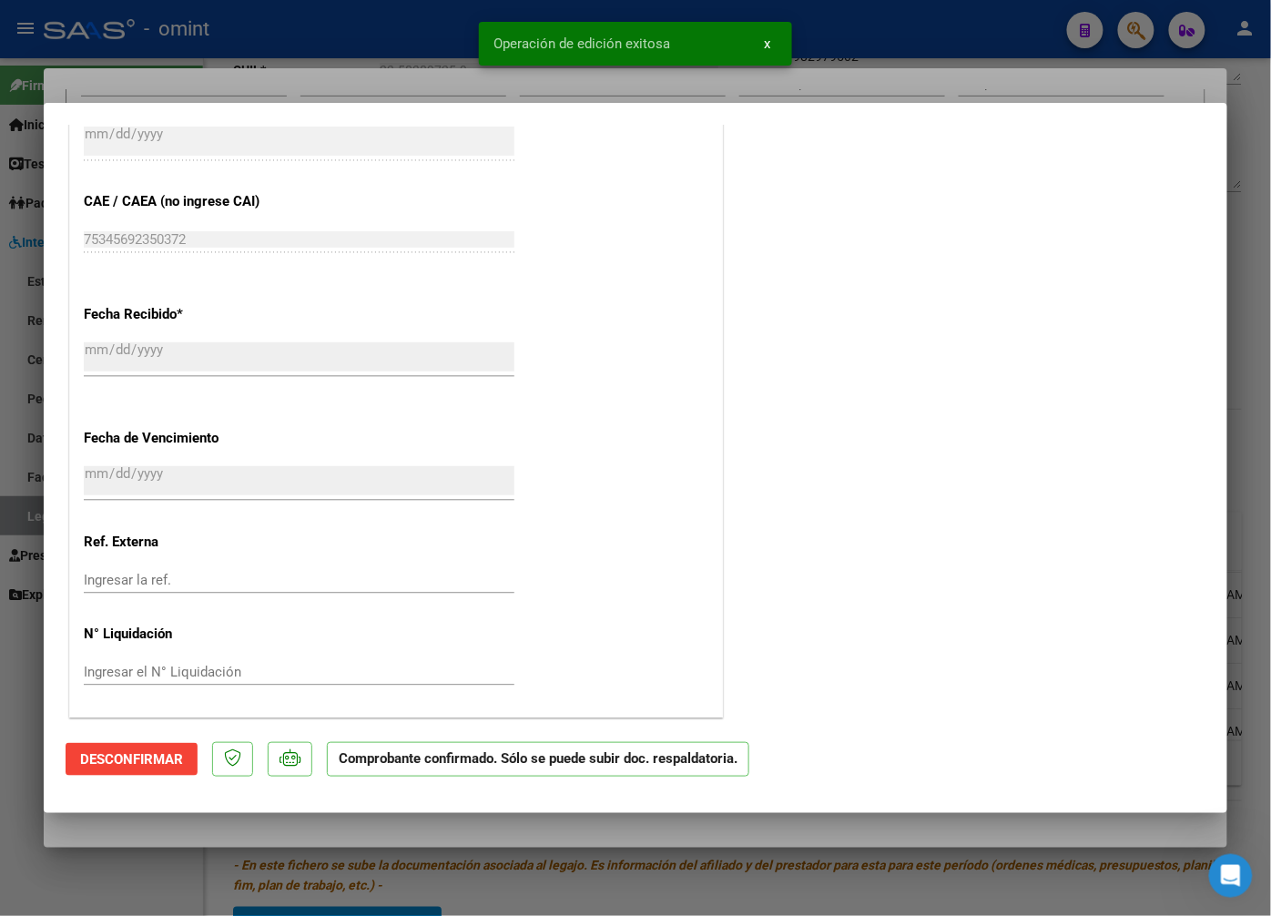
click at [225, 68] on div at bounding box center [635, 458] width 1271 height 916
type input "$ 0,00"
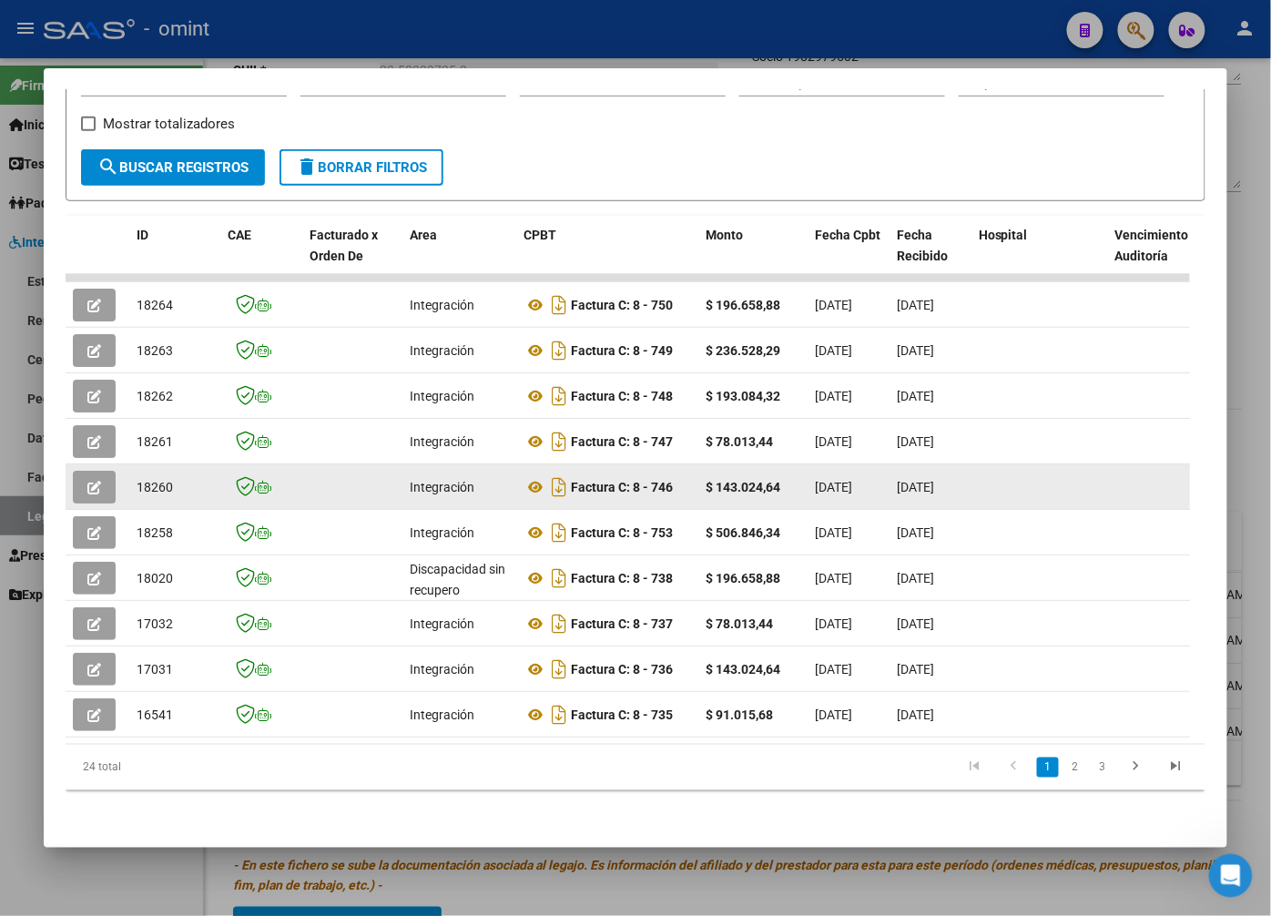
click at [158, 480] on span "18260" at bounding box center [155, 487] width 36 height 15
copy span "18260"
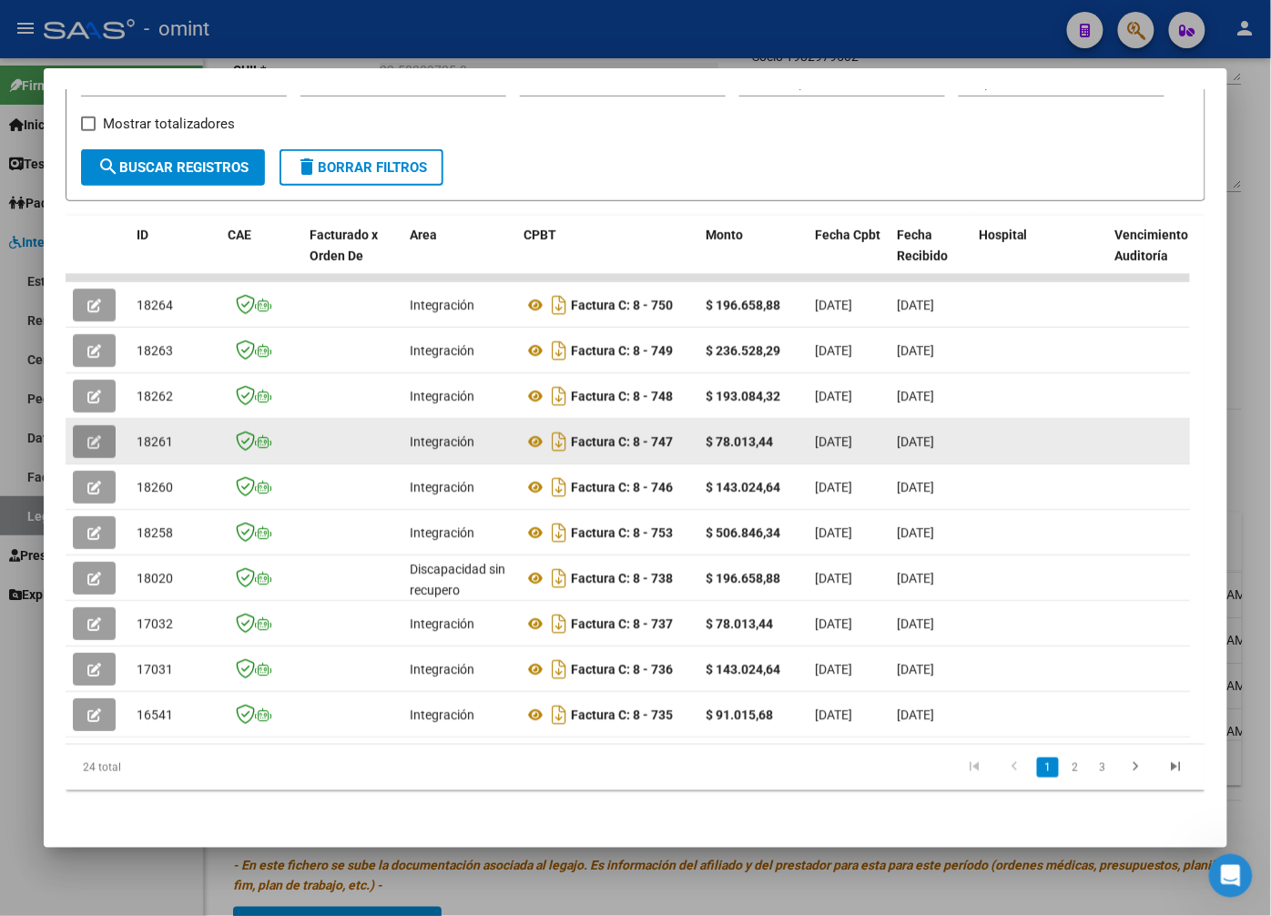
click at [97, 435] on icon "button" at bounding box center [94, 442] width 14 height 14
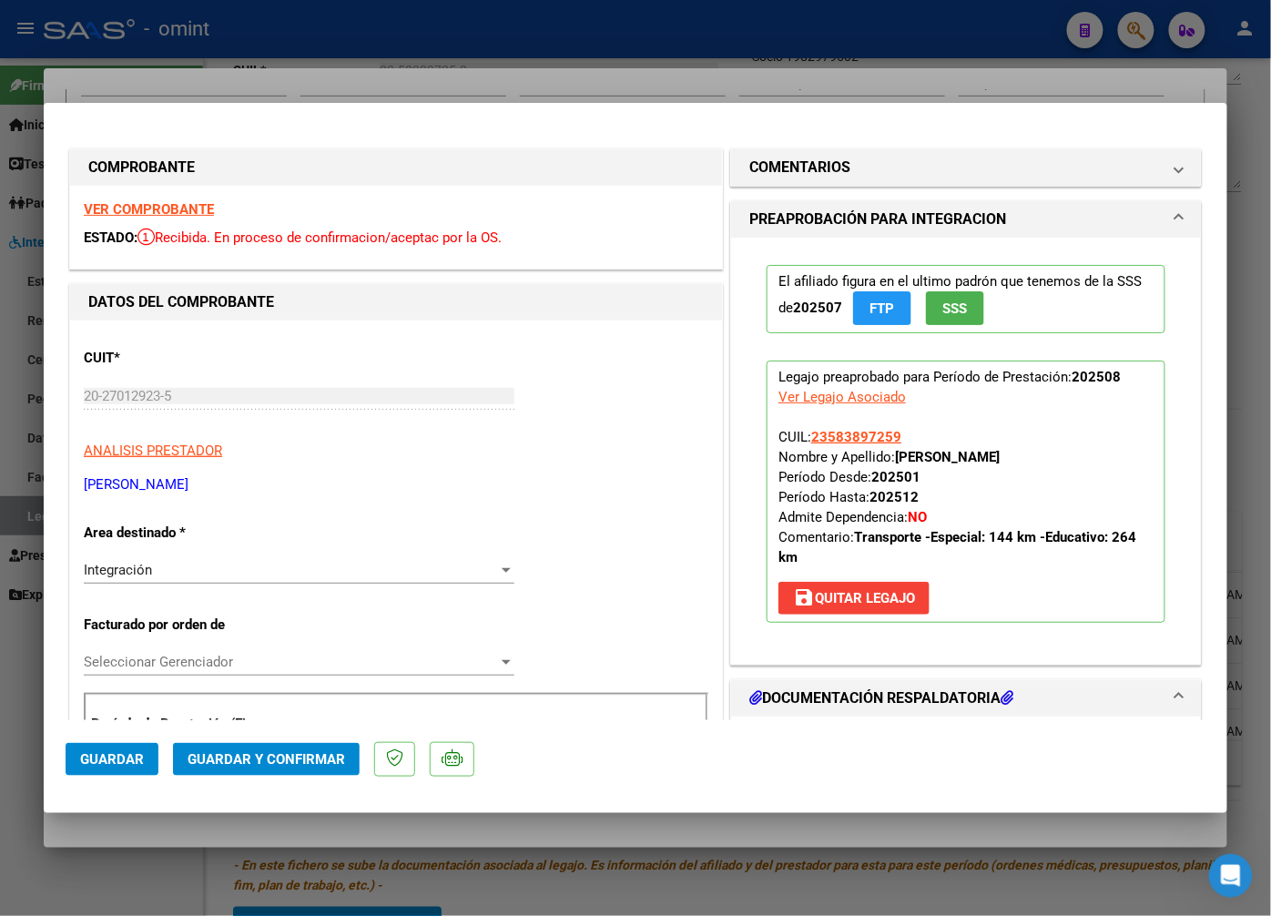
click at [182, 210] on strong "VER COMPROBANTE" at bounding box center [149, 209] width 130 height 16
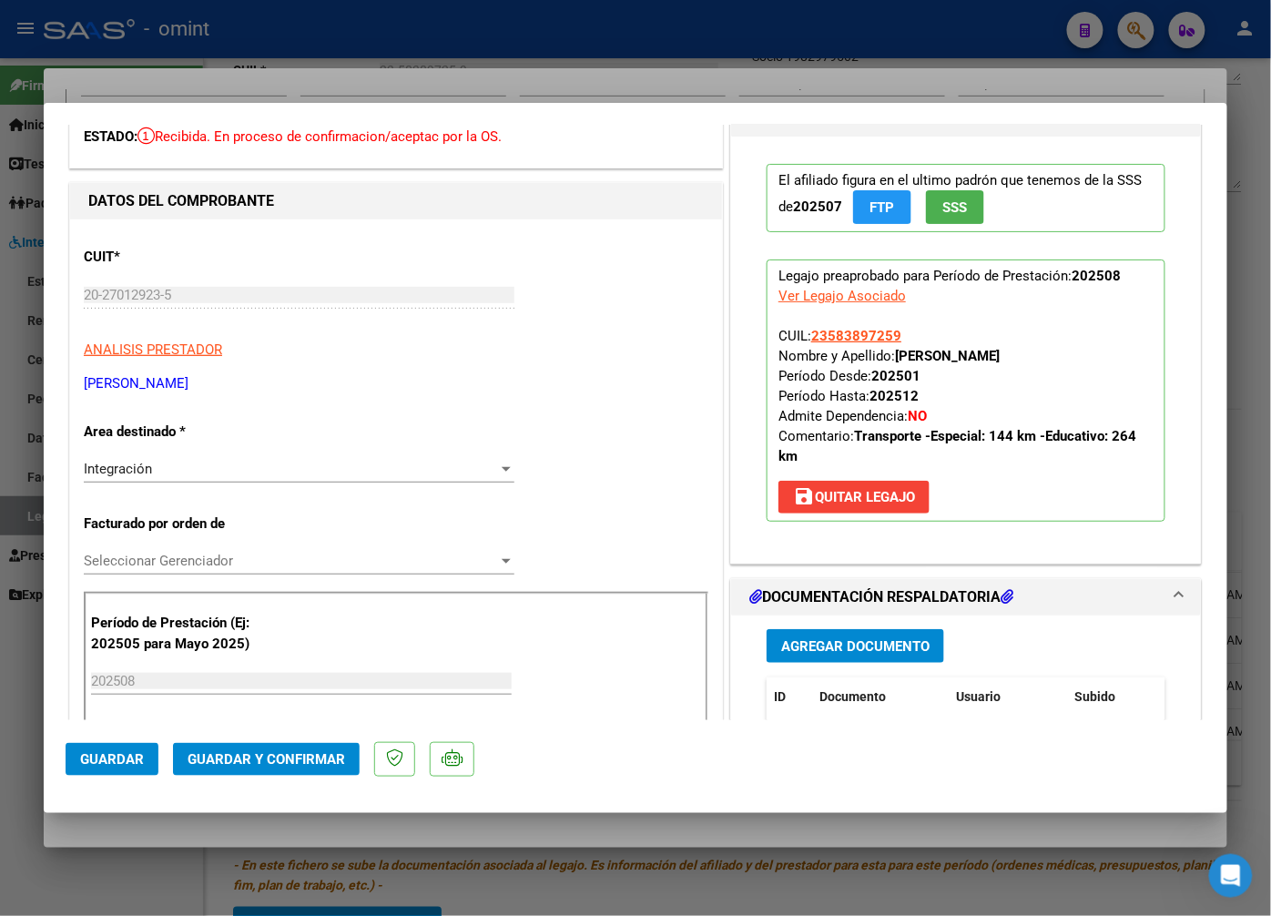
scroll to position [202, 0]
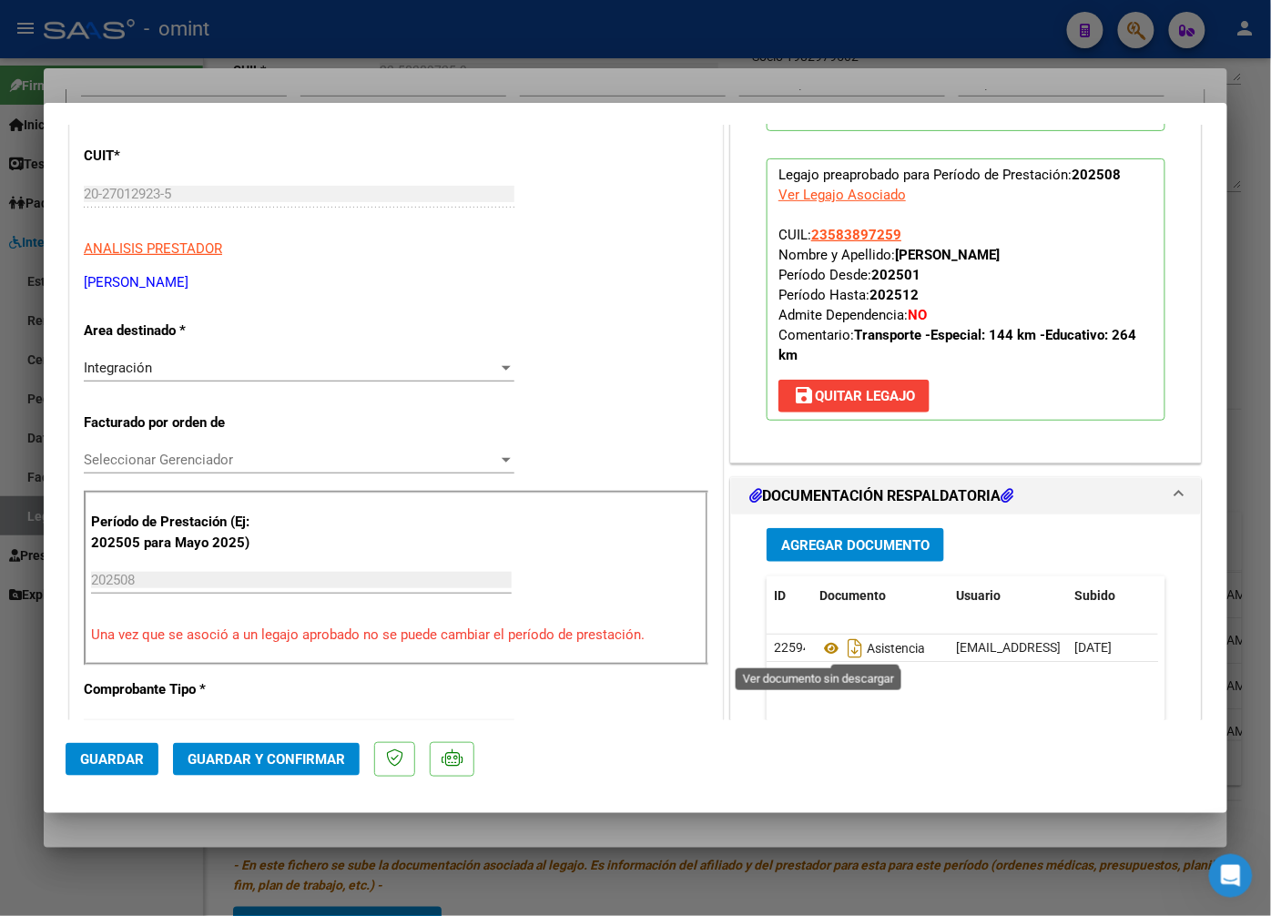
click at [822, 651] on icon at bounding box center [832, 648] width 24 height 22
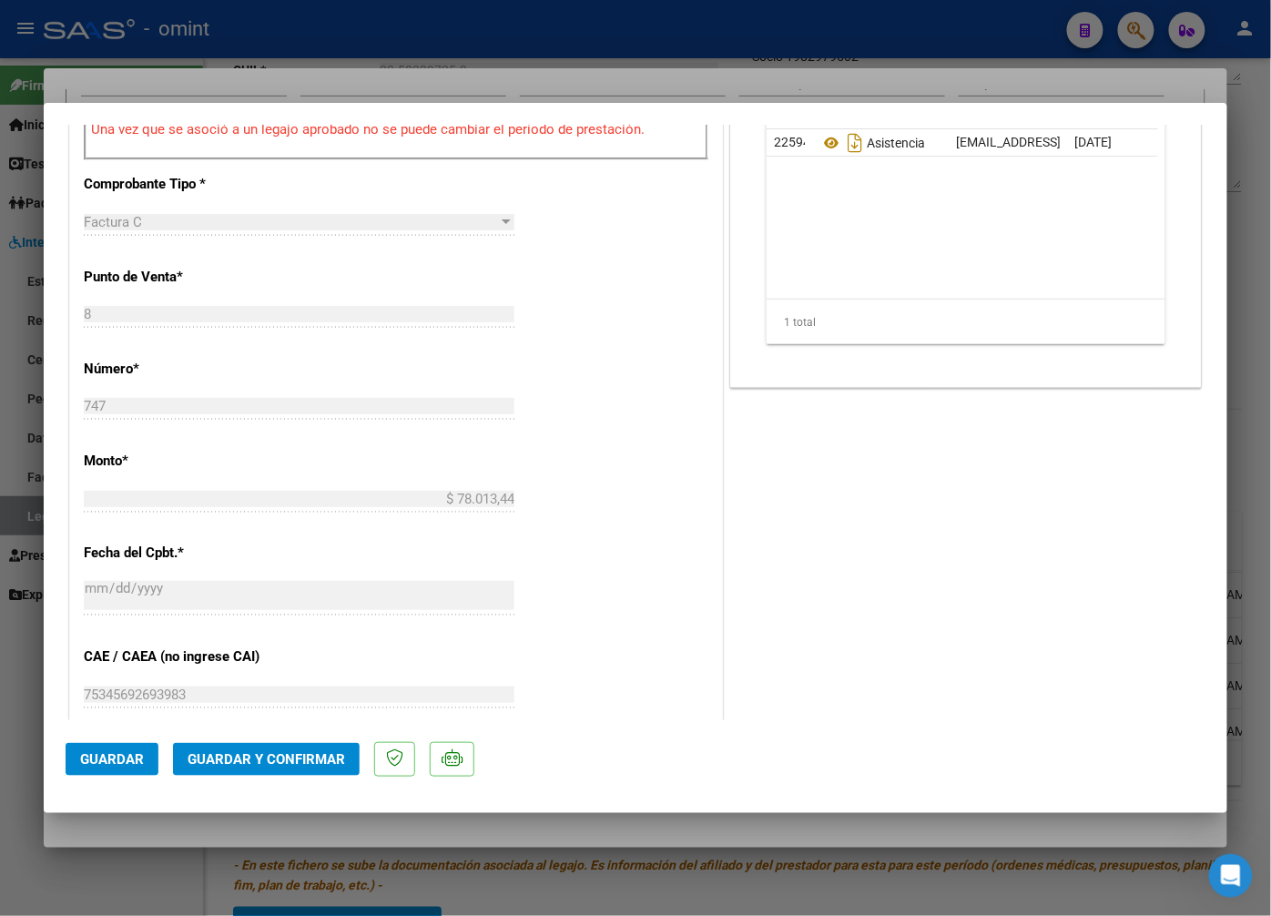
scroll to position [1113, 0]
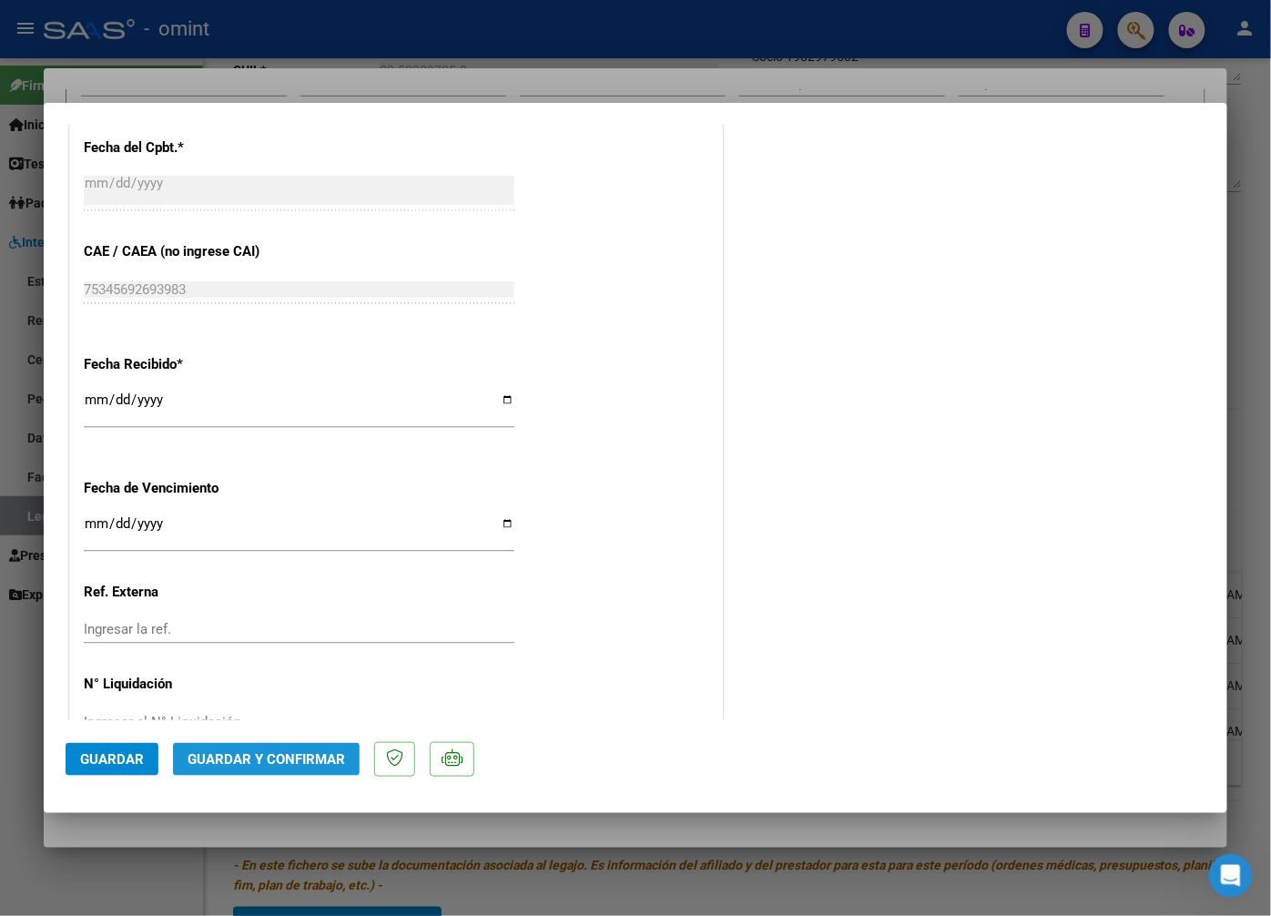
click at [287, 760] on span "Guardar y Confirmar" at bounding box center [267, 759] width 158 height 16
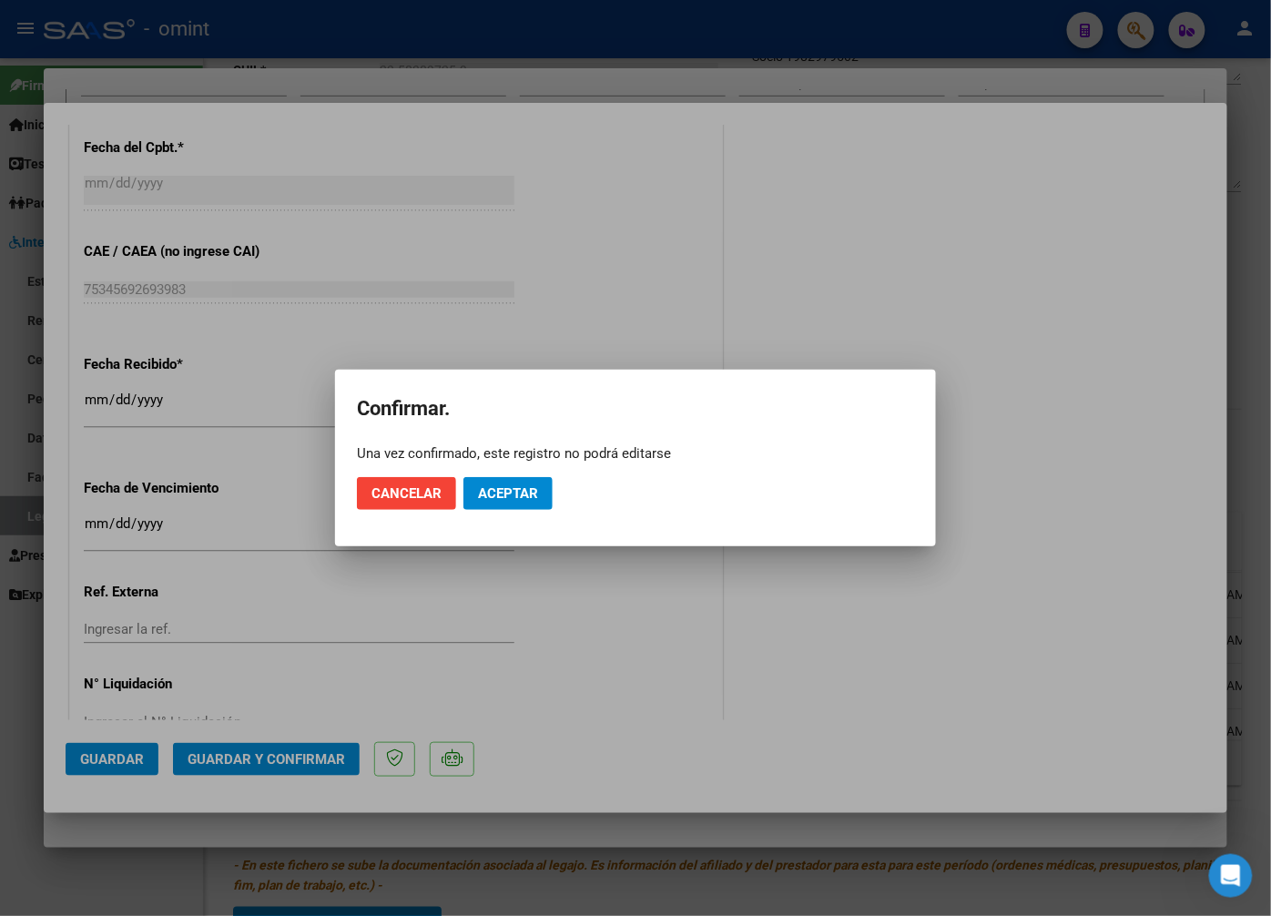
click at [521, 469] on mat-dialog-actions "Cancelar Aceptar" at bounding box center [635, 494] width 557 height 62
click at [531, 493] on span "Aceptar" at bounding box center [508, 493] width 60 height 16
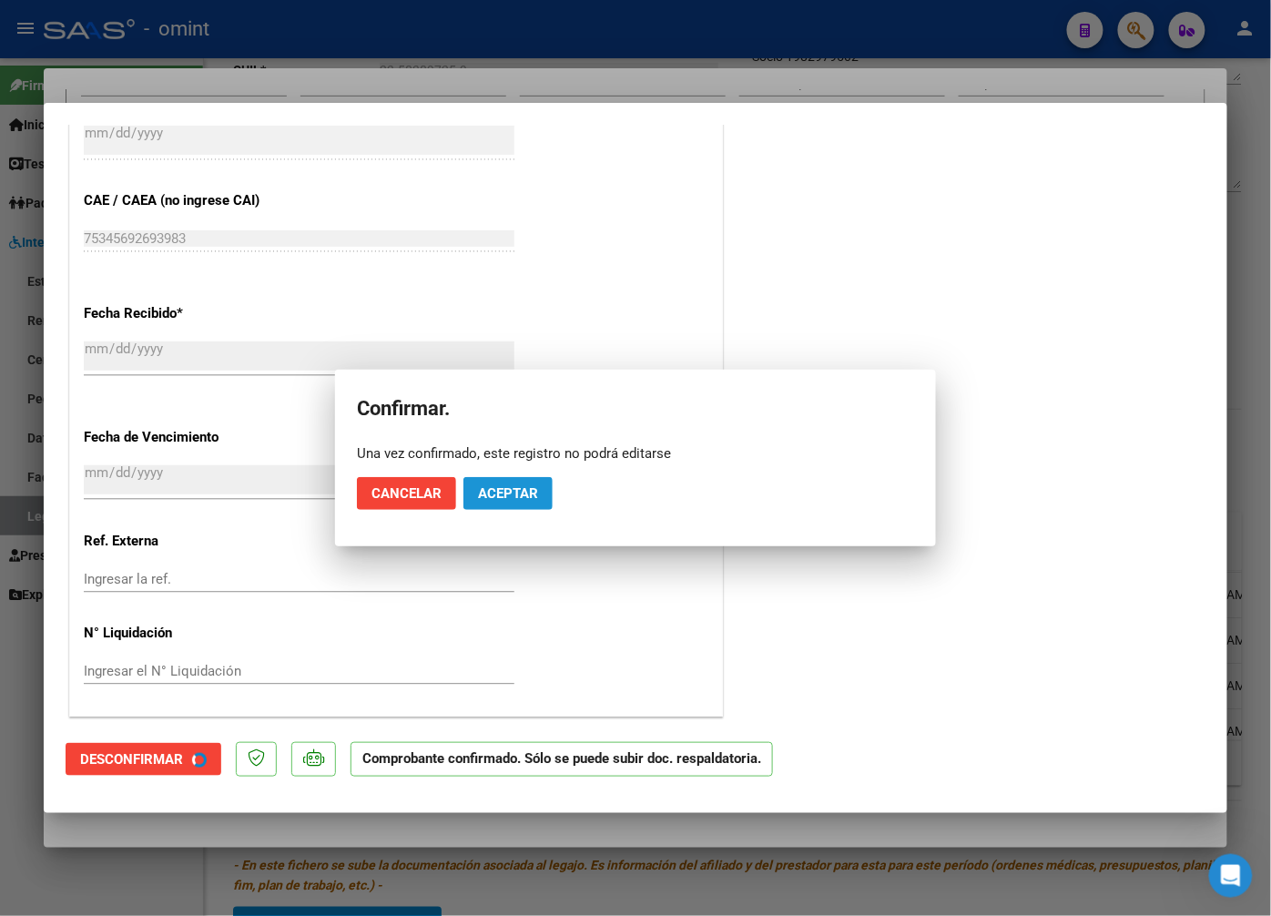
scroll to position [999, 0]
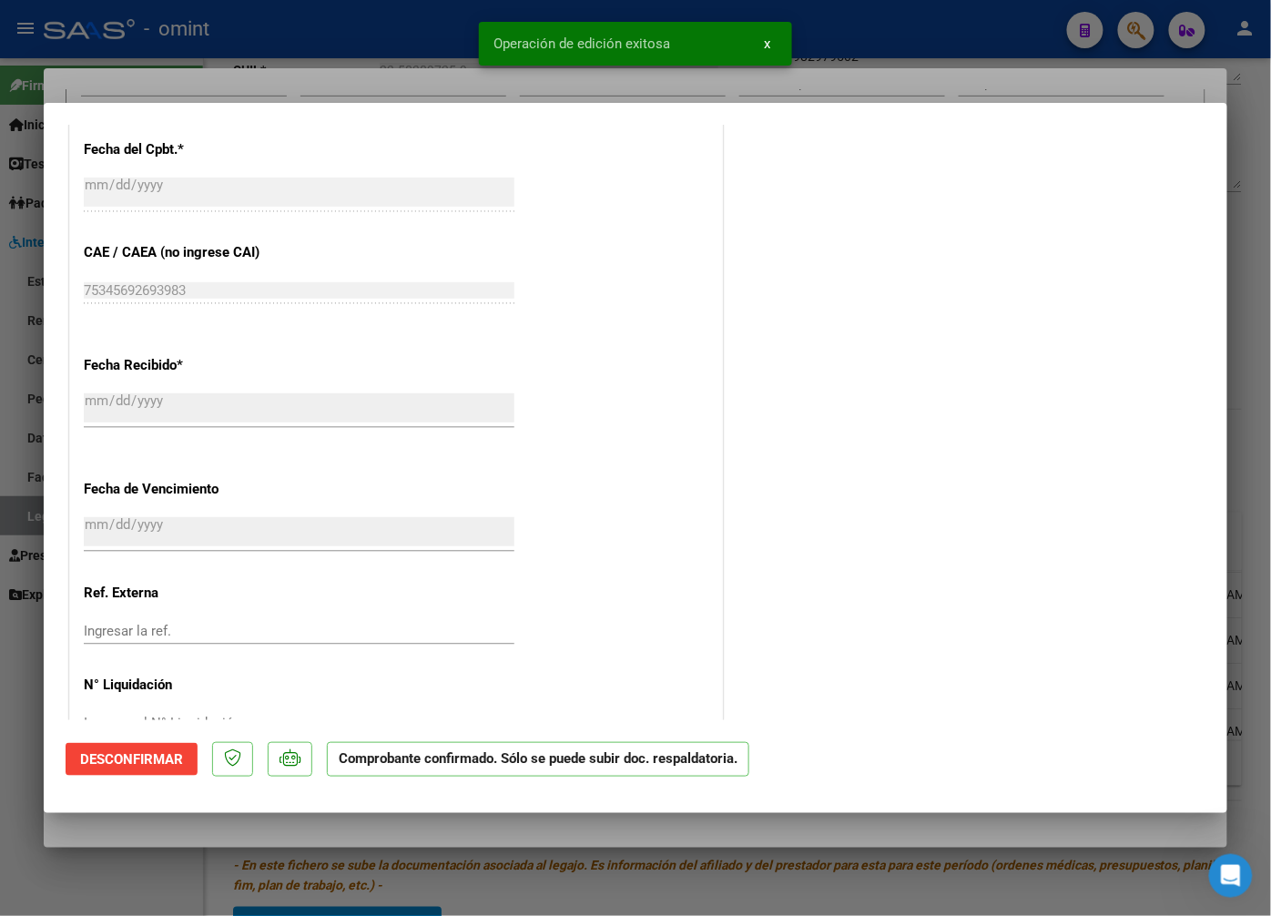
click at [231, 74] on div at bounding box center [635, 458] width 1271 height 916
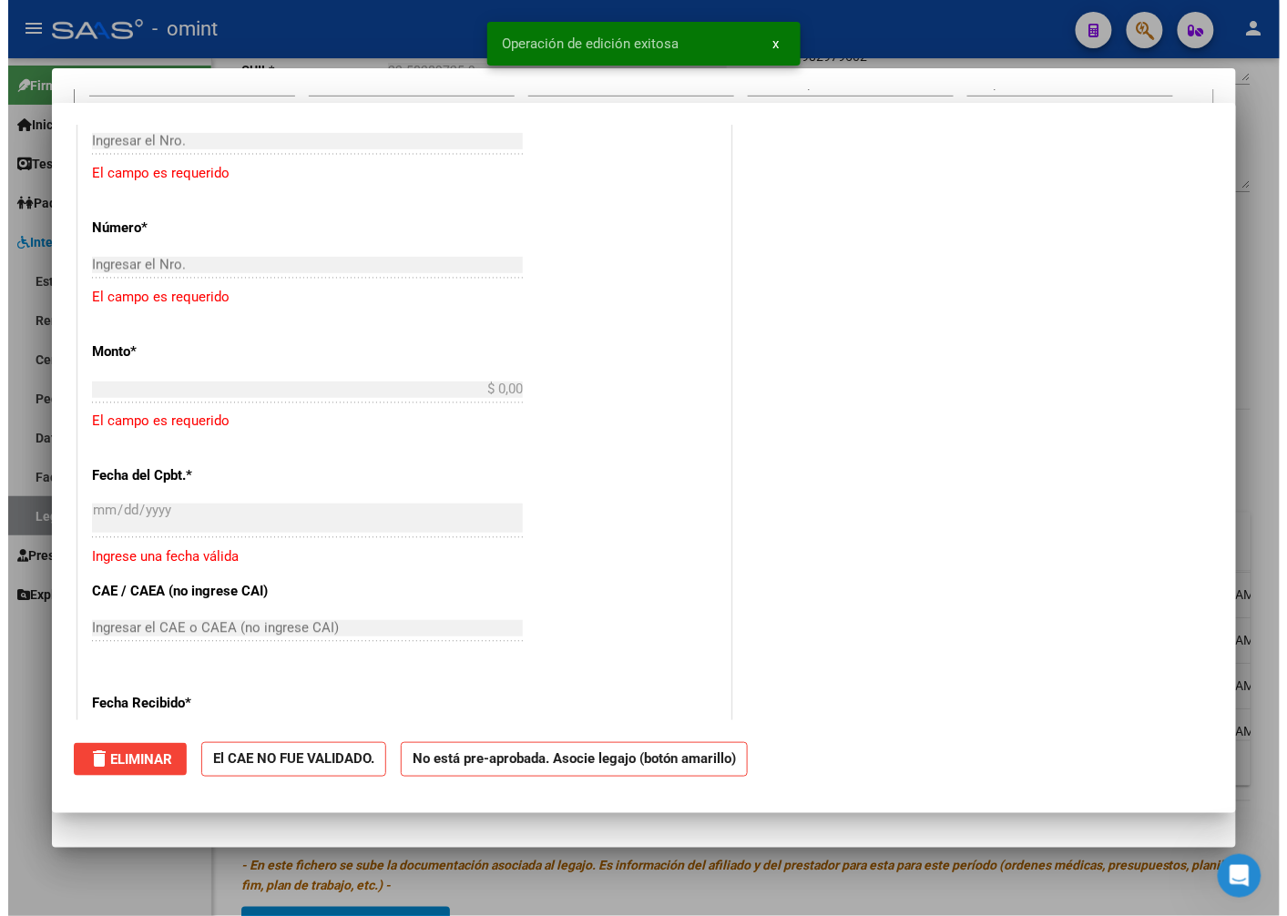
scroll to position [0, 0]
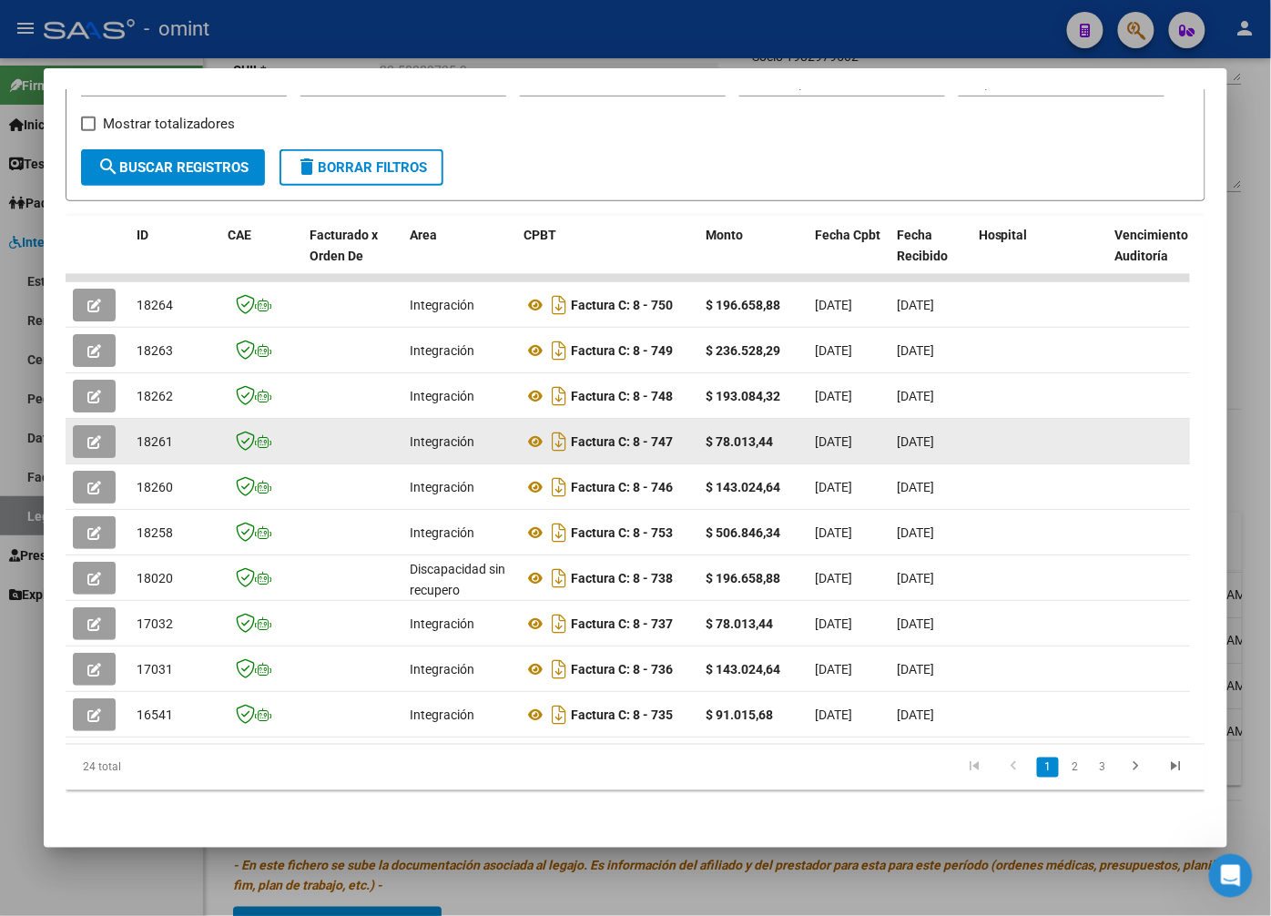
click at [168, 434] on span "18261" at bounding box center [155, 441] width 36 height 15
click at [164, 434] on span "18261" at bounding box center [155, 441] width 36 height 15
copy span "18261"
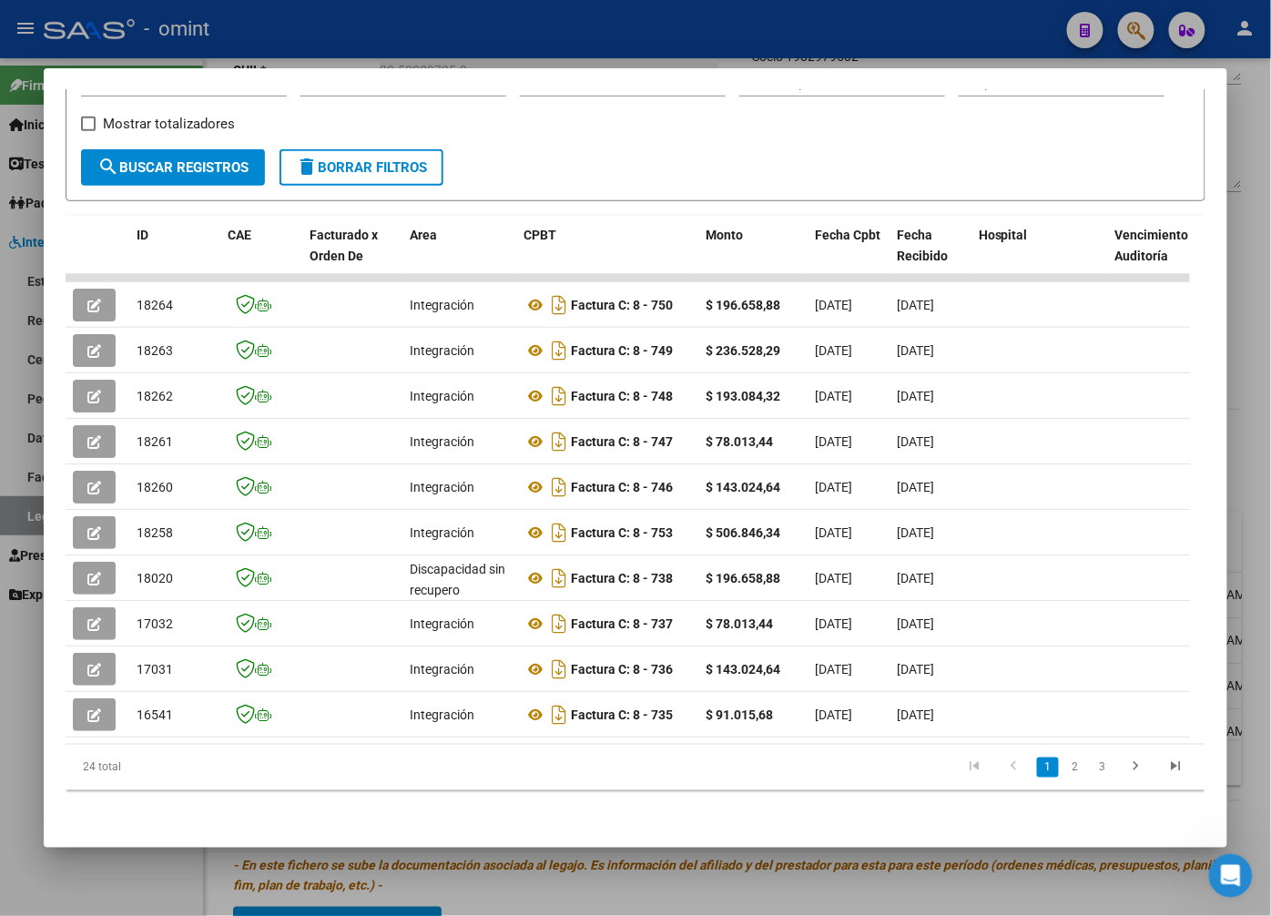
click at [326, 46] on div at bounding box center [635, 458] width 1271 height 916
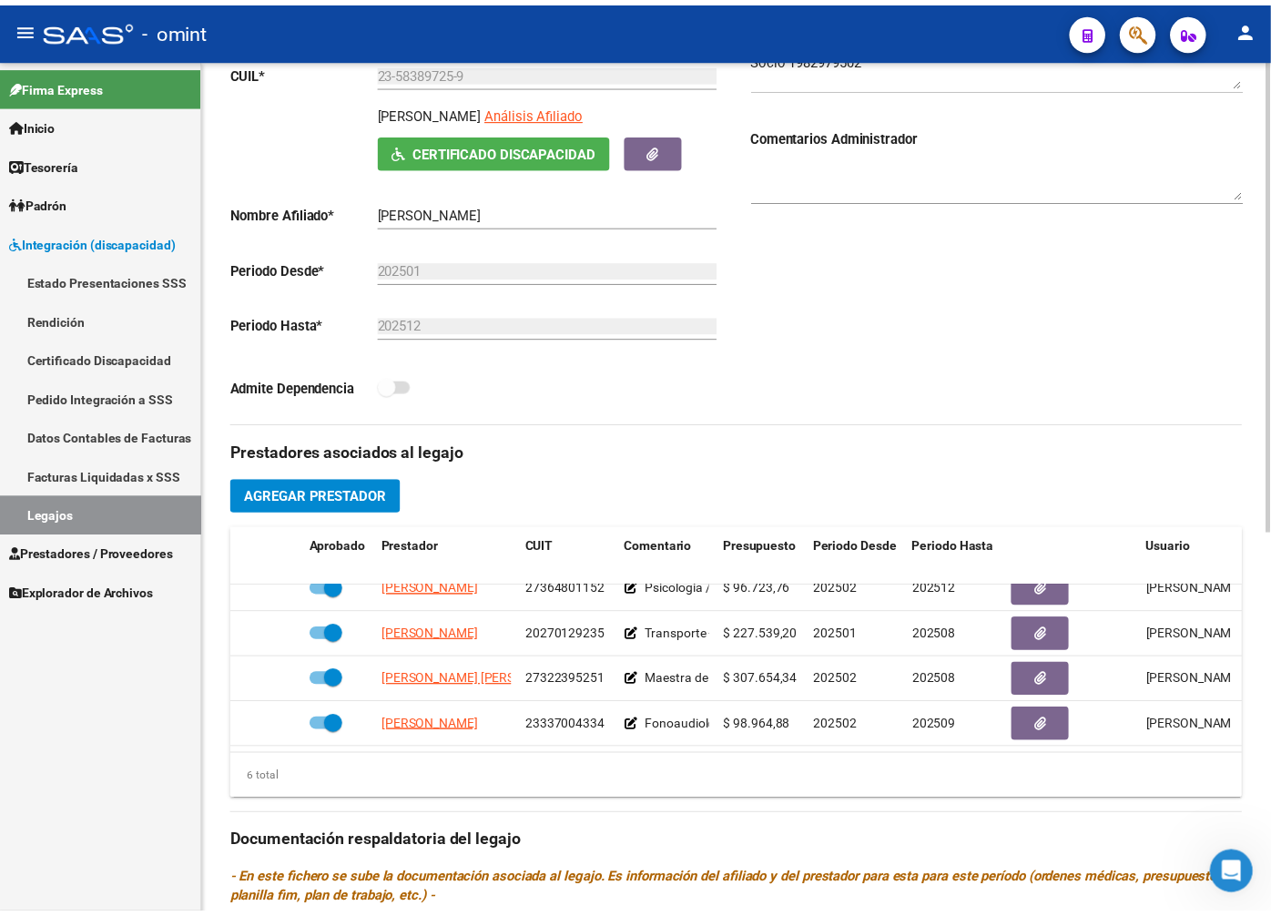
scroll to position [124, 0]
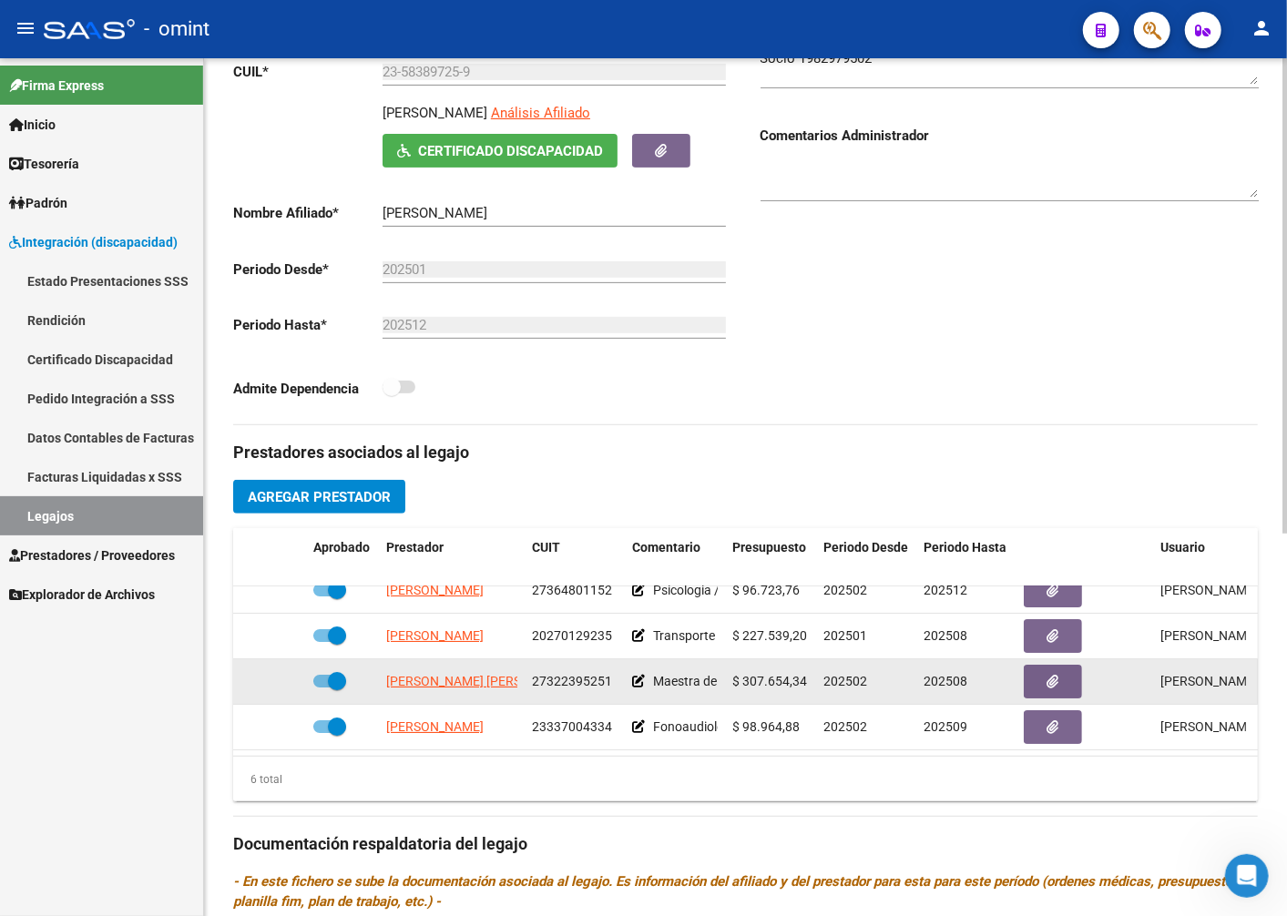
click at [423, 674] on span "[PERSON_NAME] [PERSON_NAME]" at bounding box center [485, 681] width 198 height 15
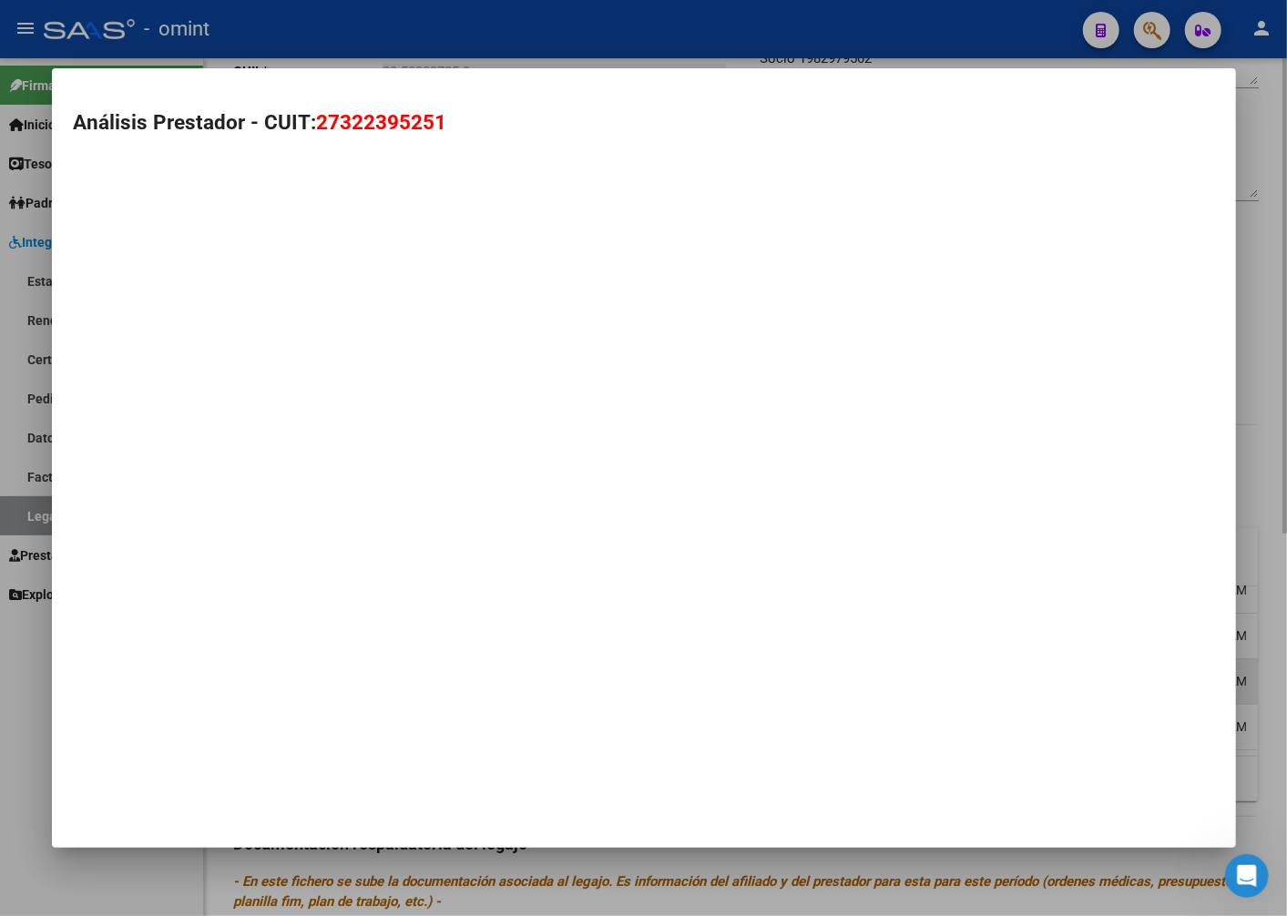
type textarea "27322395251"
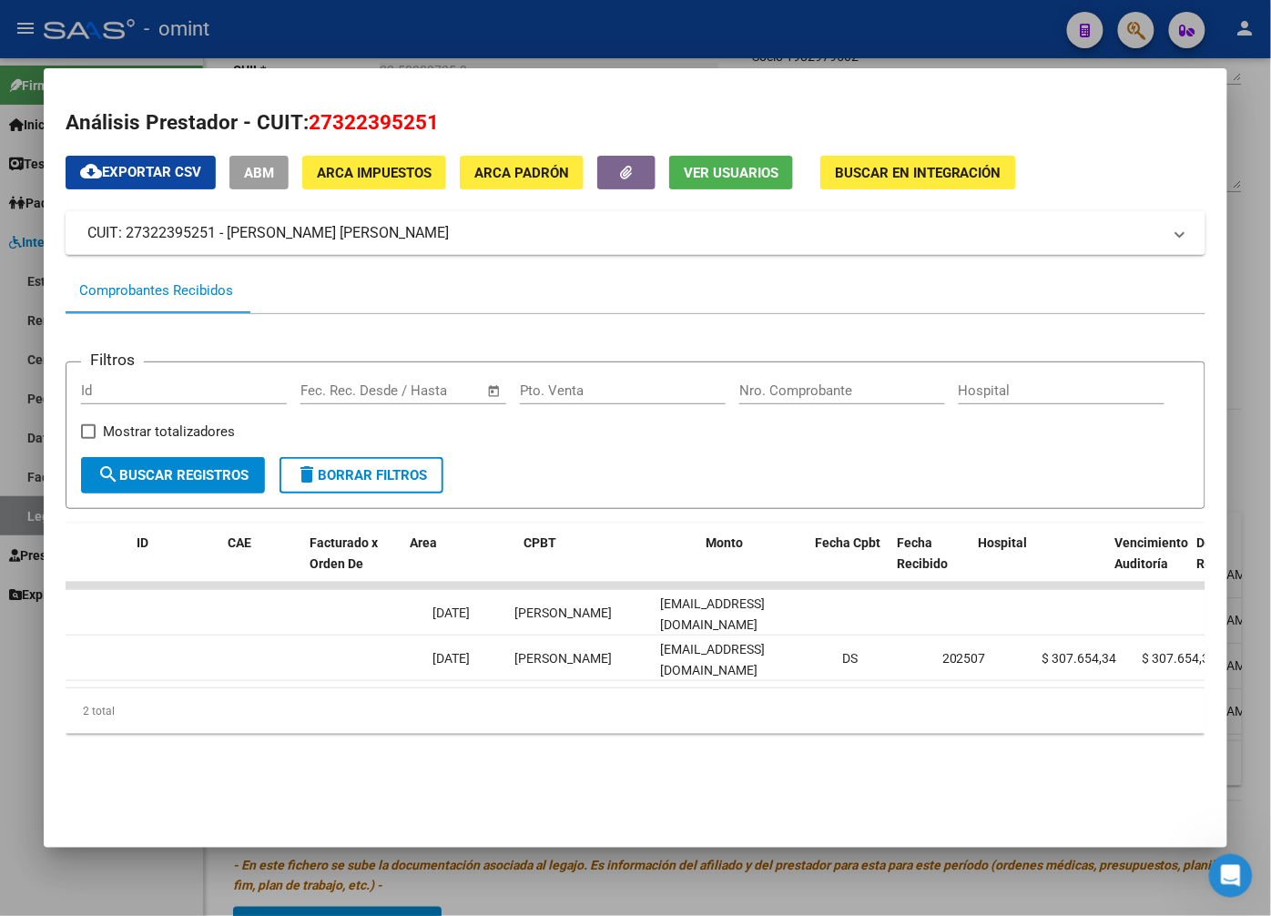
scroll to position [0, 0]
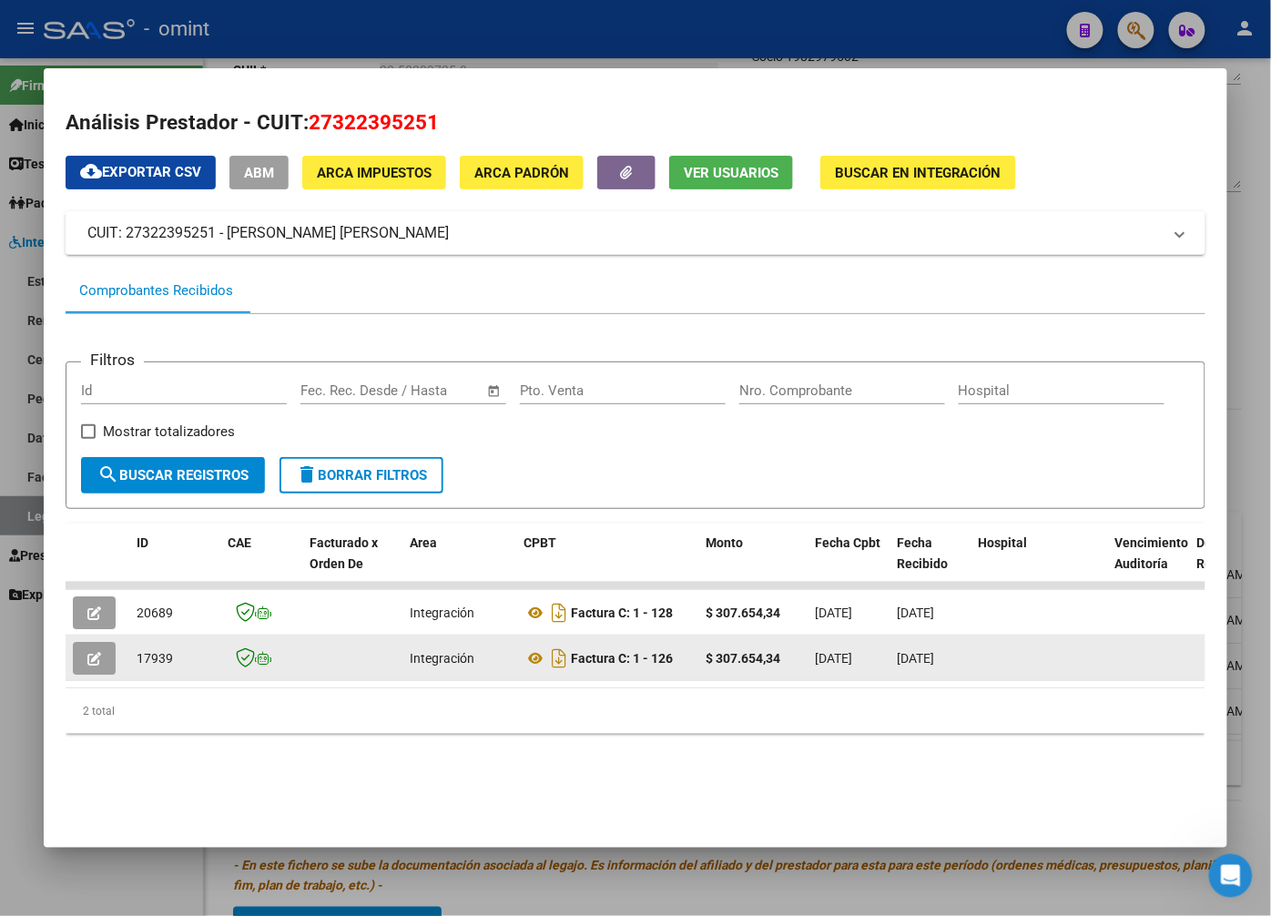
click at [101, 654] on icon "button" at bounding box center [94, 659] width 14 height 14
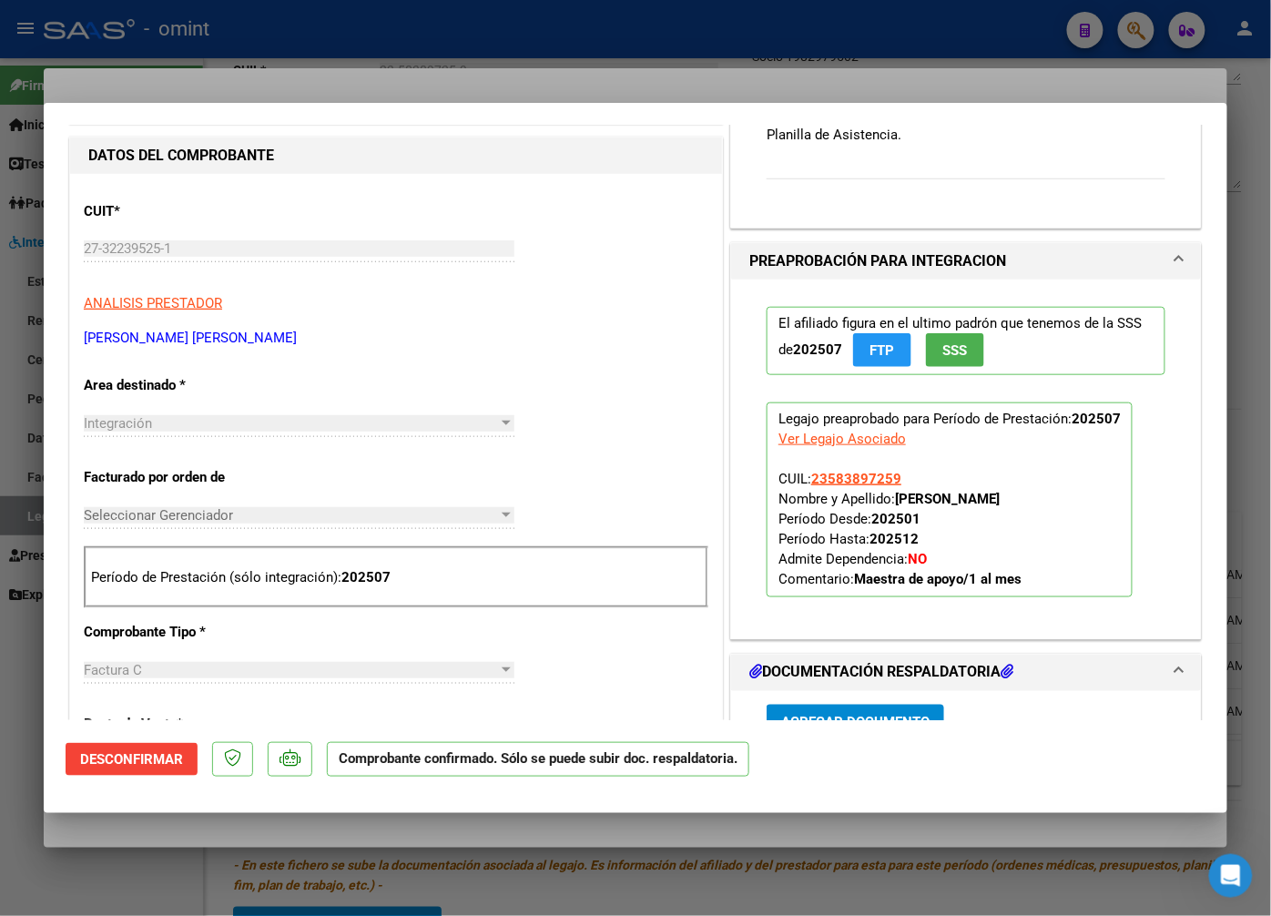
scroll to position [606, 0]
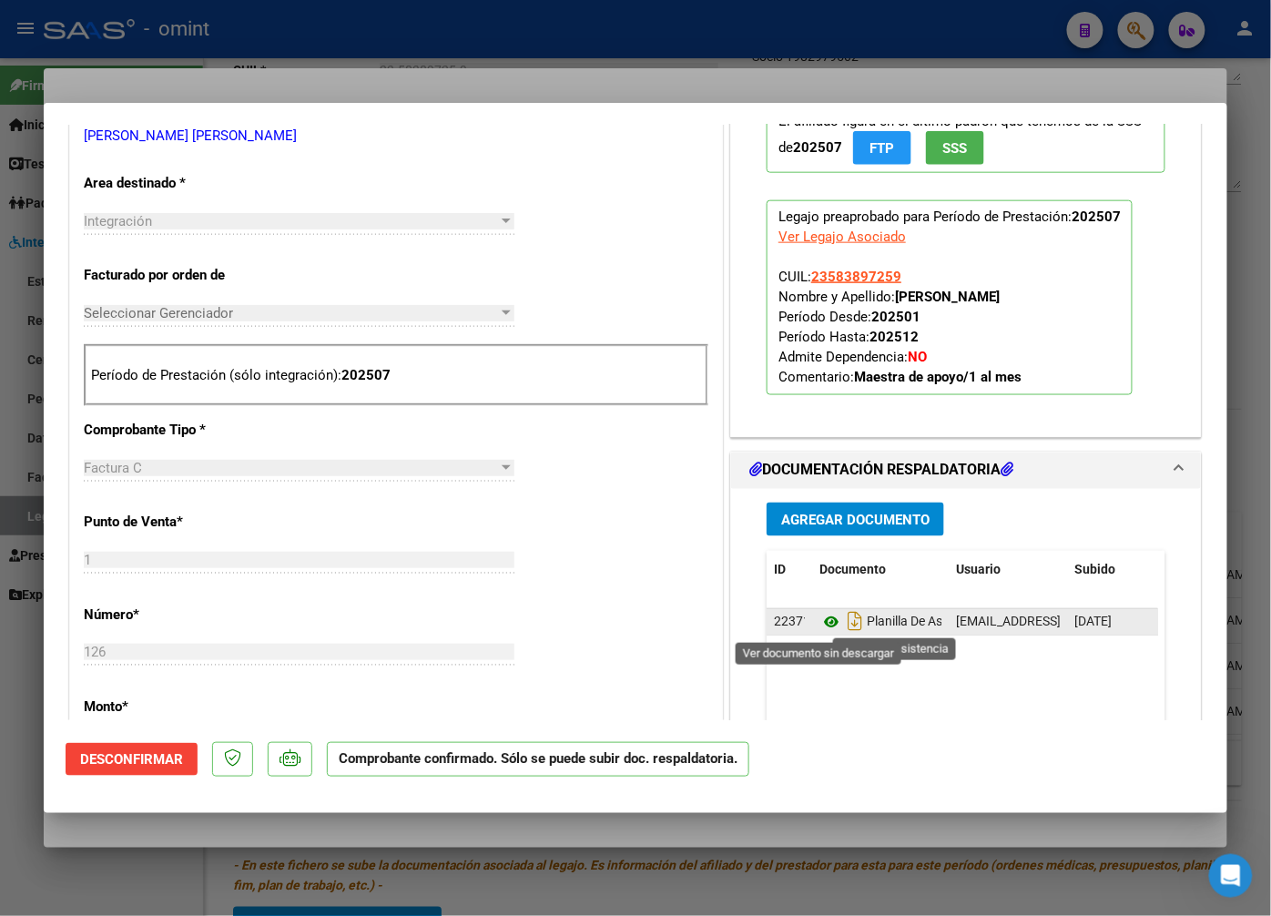
click at [820, 622] on icon at bounding box center [832, 623] width 24 height 22
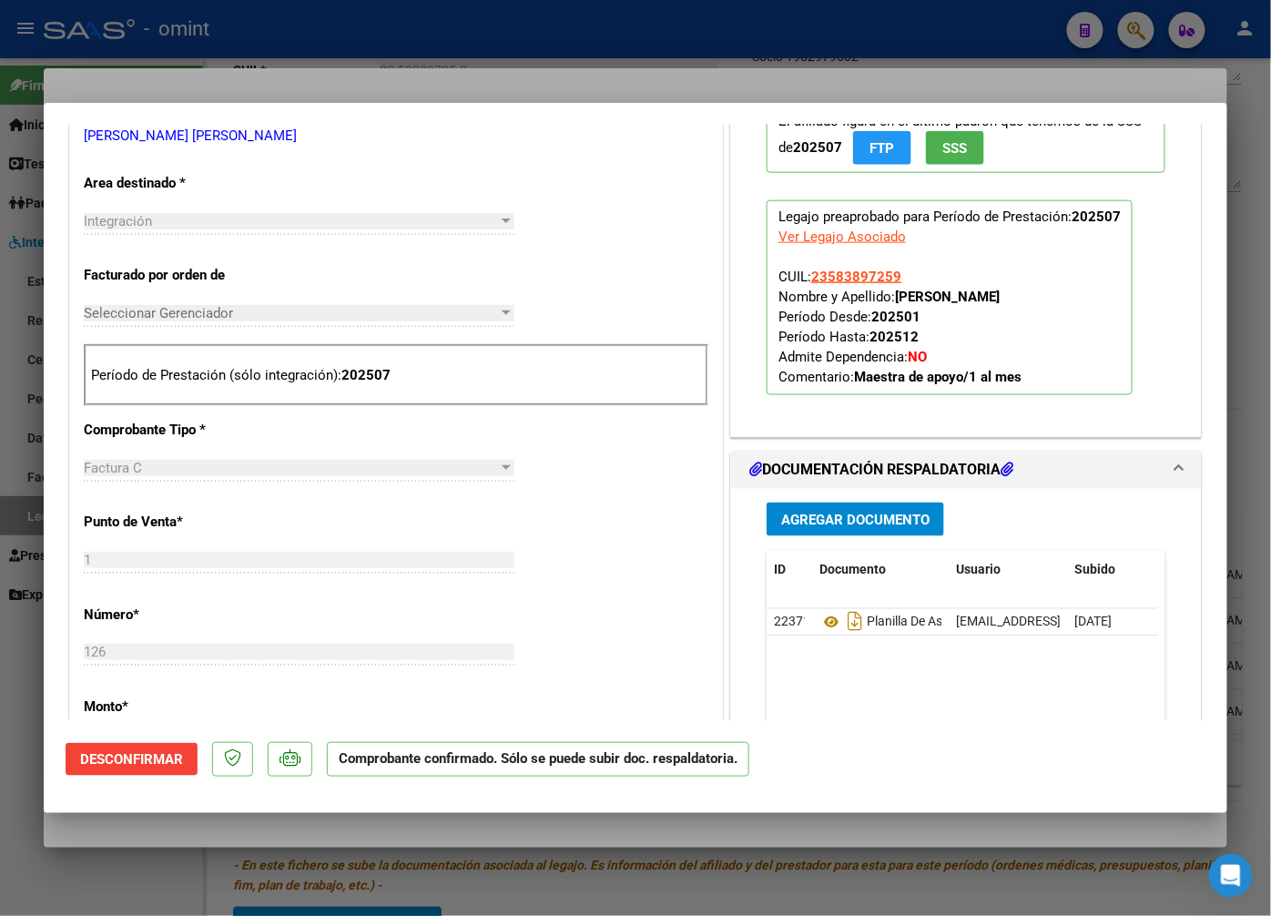
click at [294, 87] on div at bounding box center [635, 458] width 1271 height 916
type input "$ 0,00"
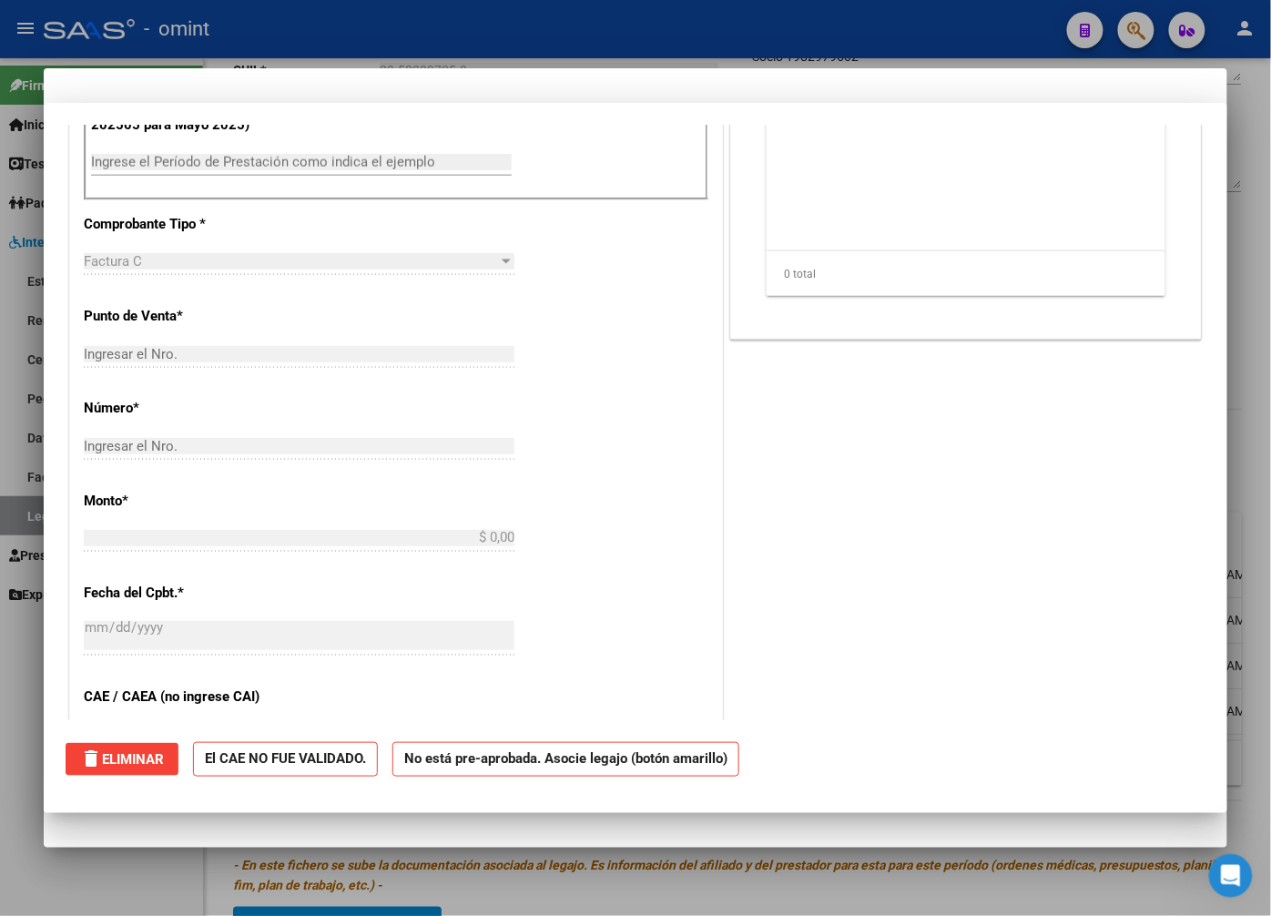
scroll to position [0, 0]
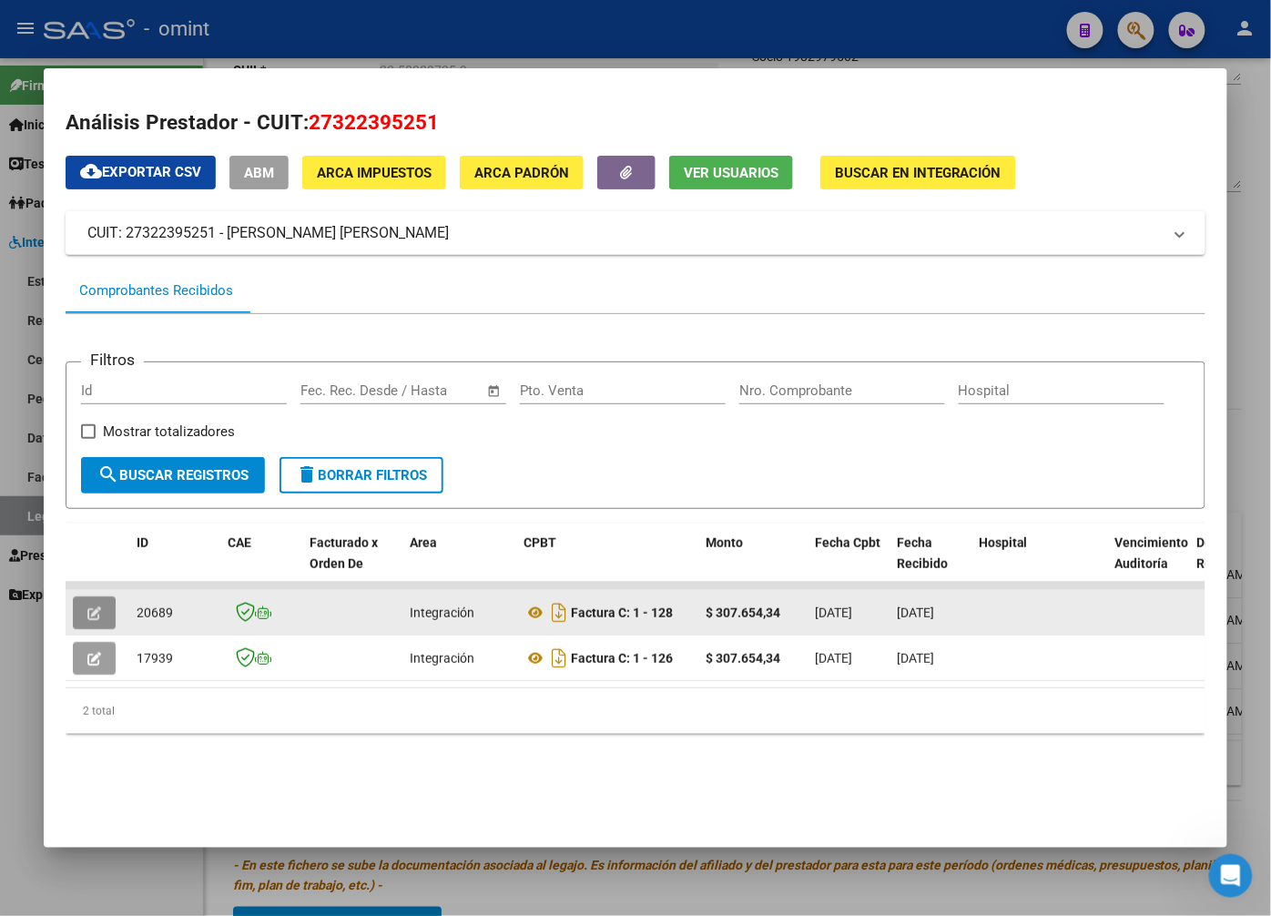
click at [97, 606] on icon "button" at bounding box center [94, 613] width 14 height 14
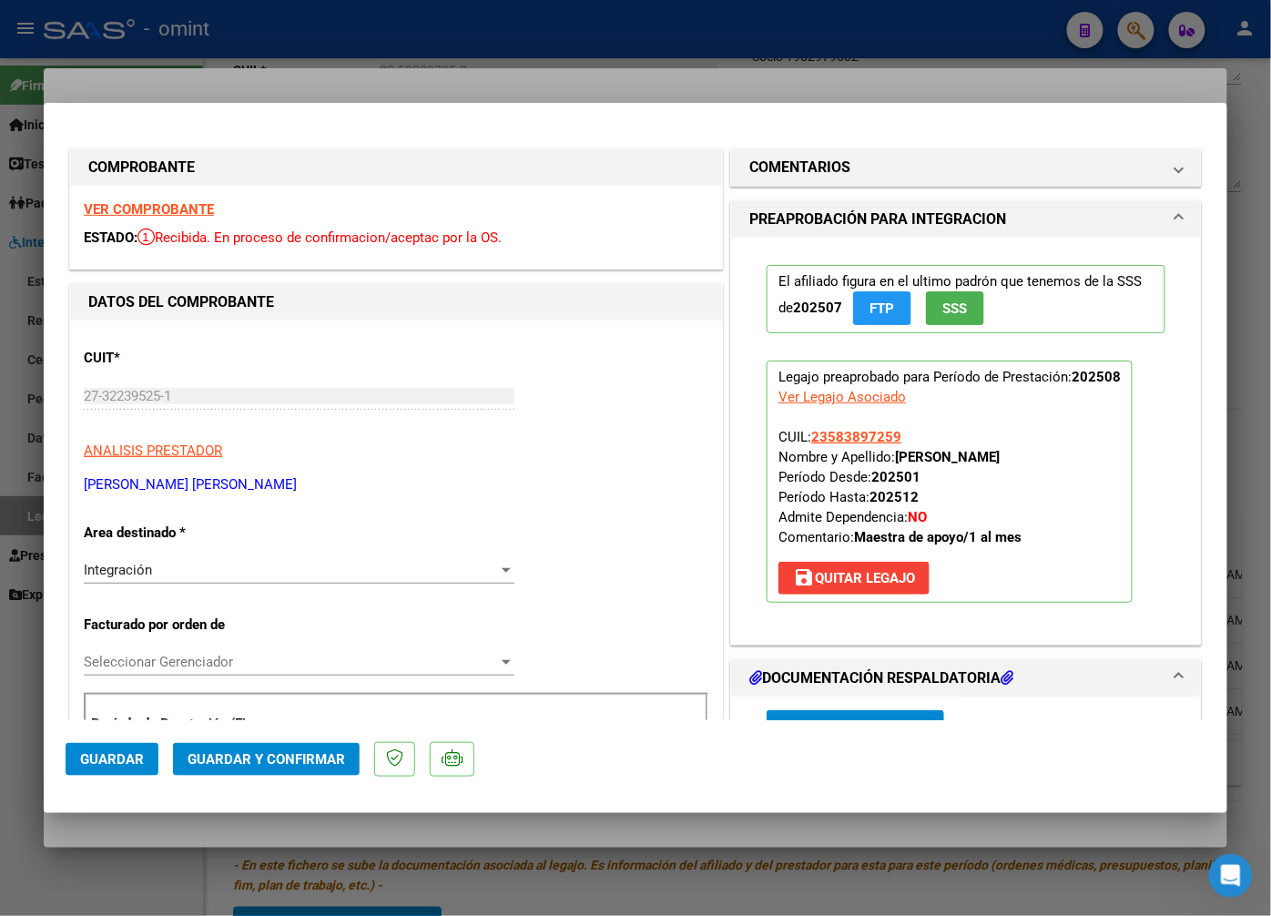
click at [180, 201] on strong "VER COMPROBANTE" at bounding box center [149, 209] width 130 height 16
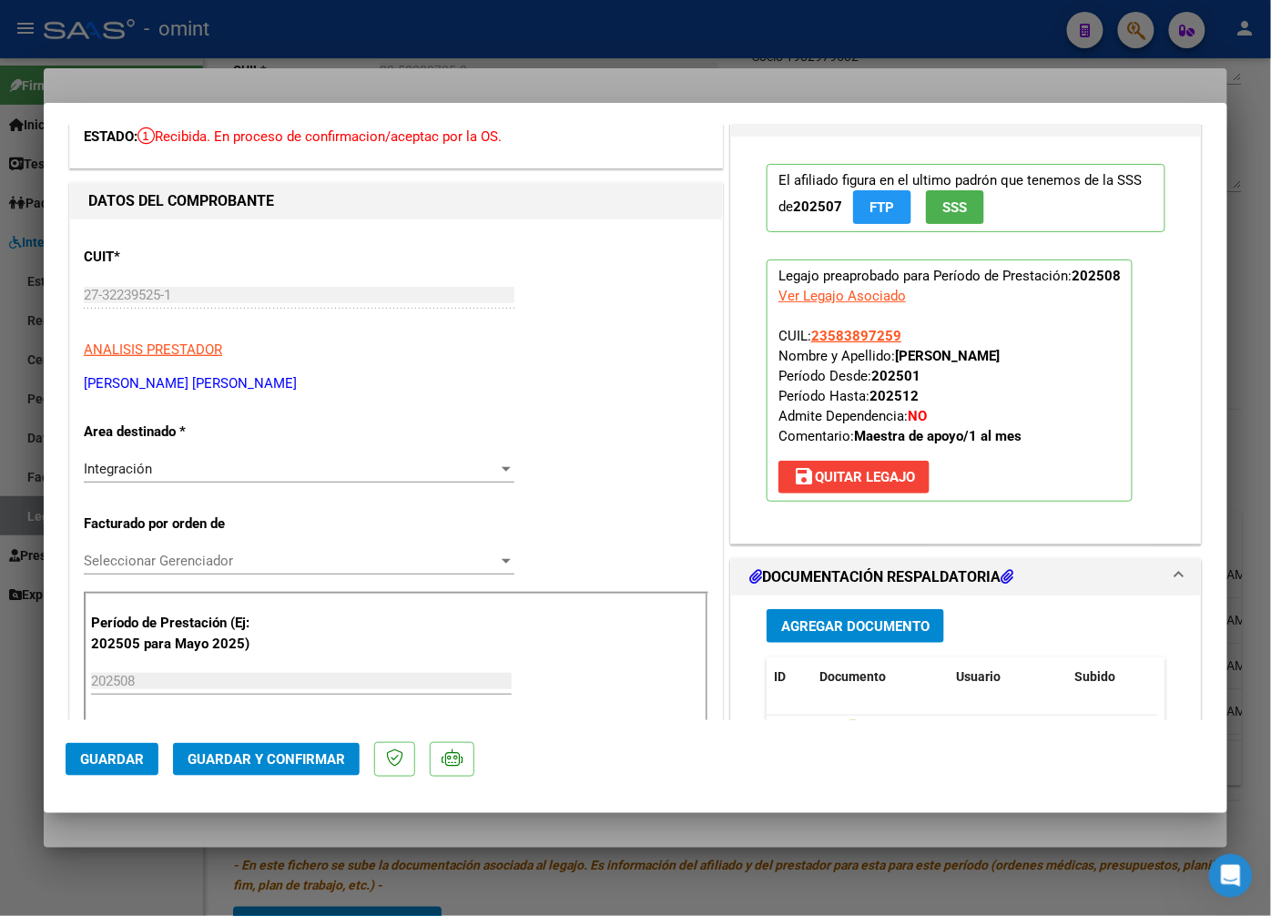
scroll to position [202, 0]
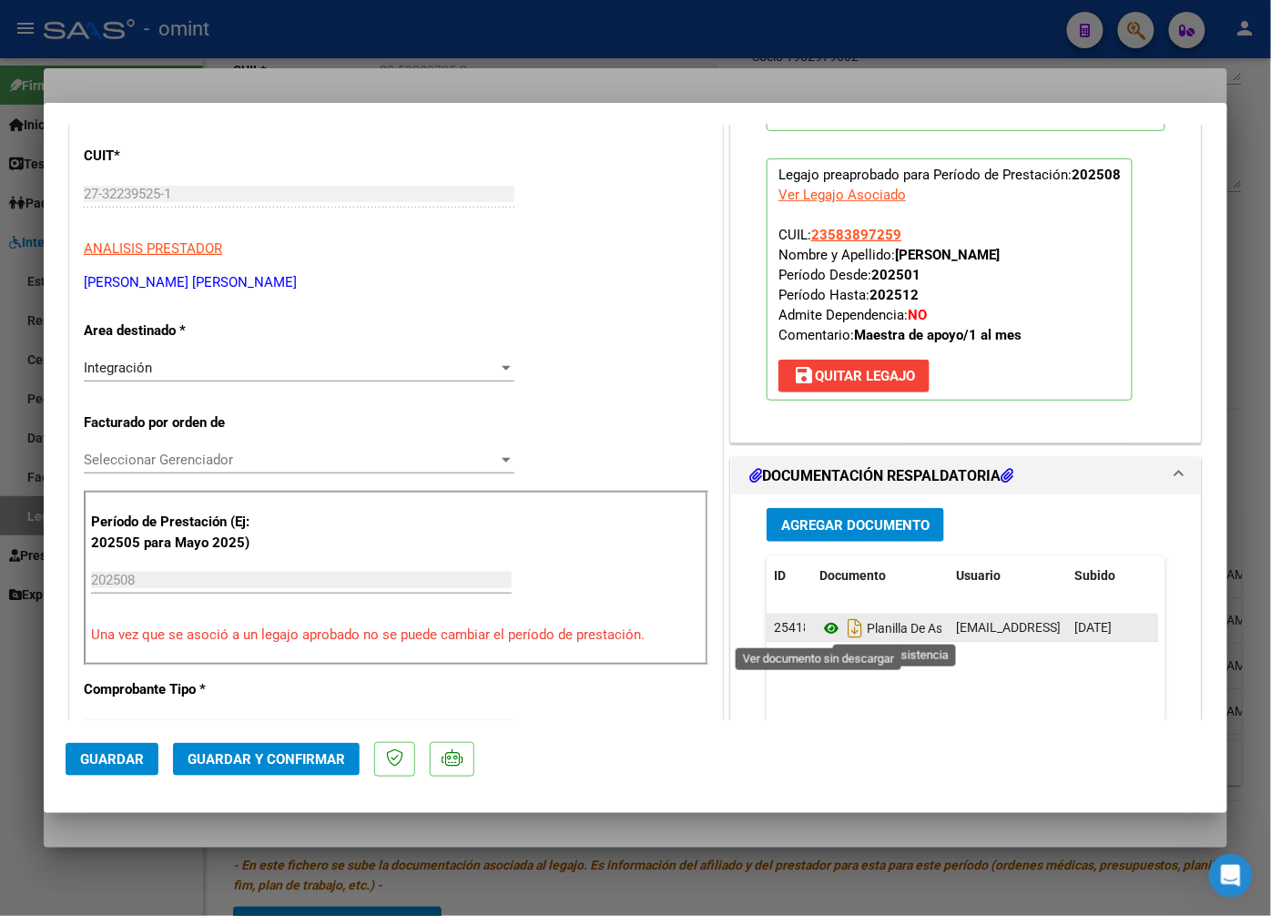
click at [820, 633] on icon at bounding box center [832, 628] width 24 height 22
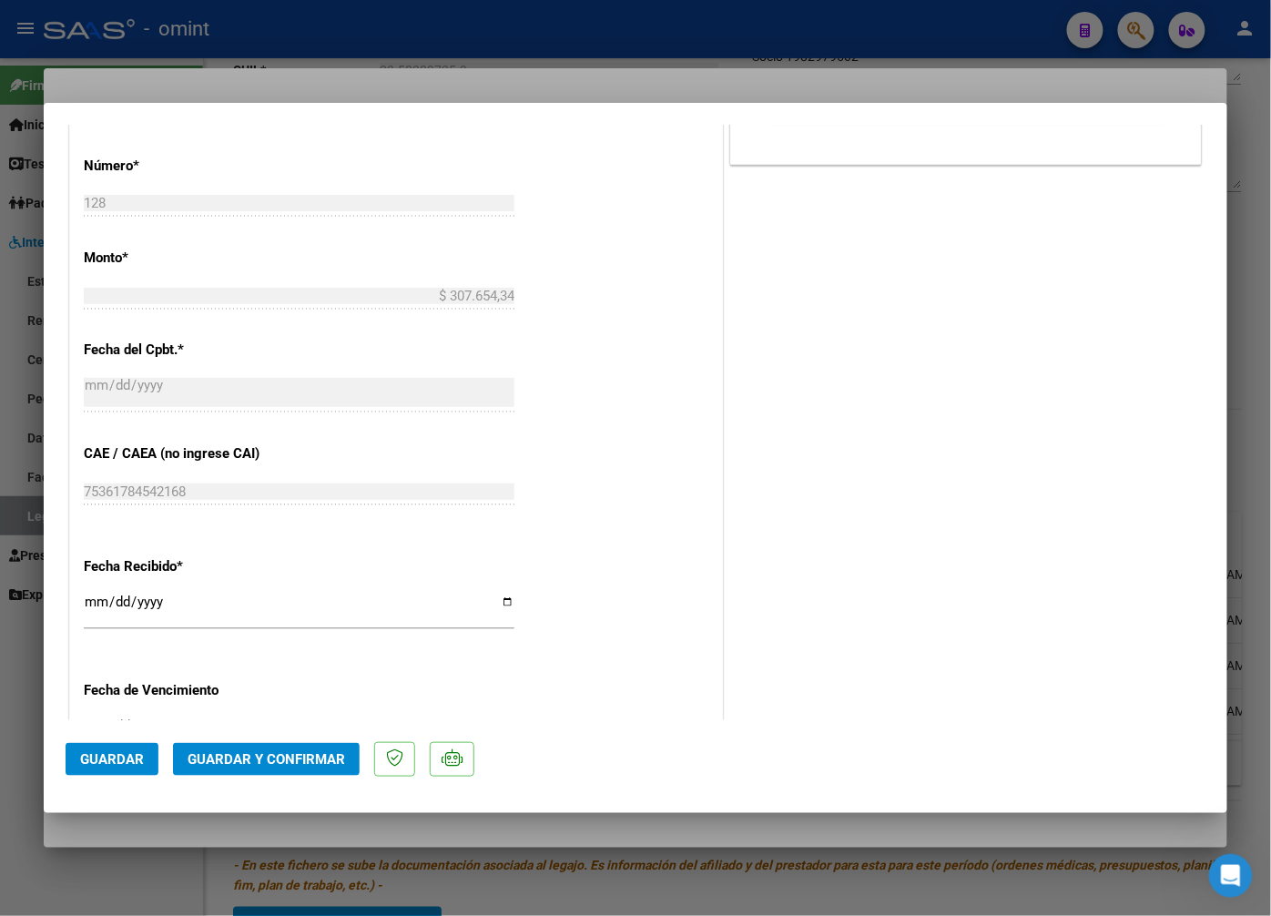
scroll to position [1012, 0]
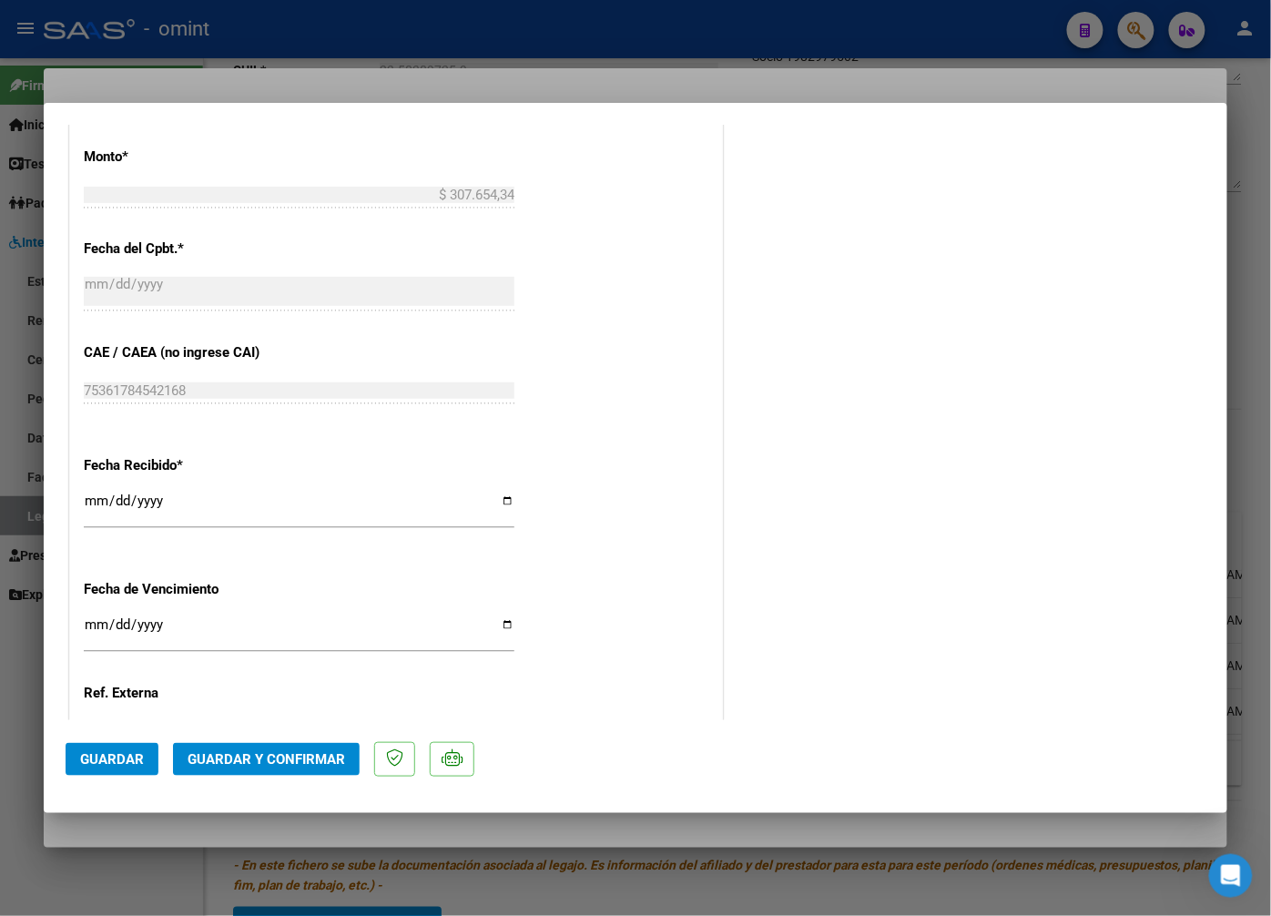
click at [238, 765] on span "Guardar y Confirmar" at bounding box center [267, 759] width 158 height 16
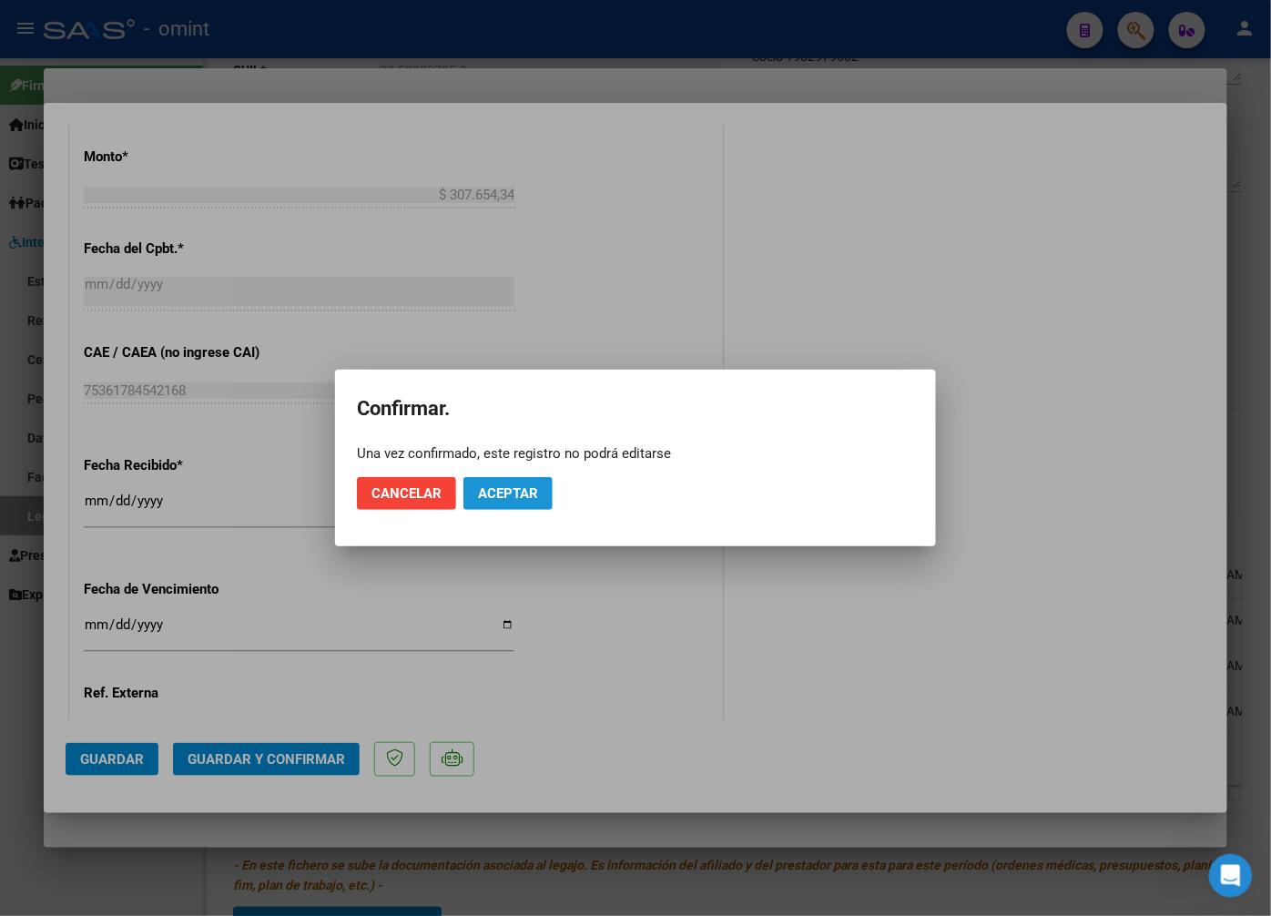
click at [506, 488] on span "Aceptar" at bounding box center [508, 493] width 60 height 16
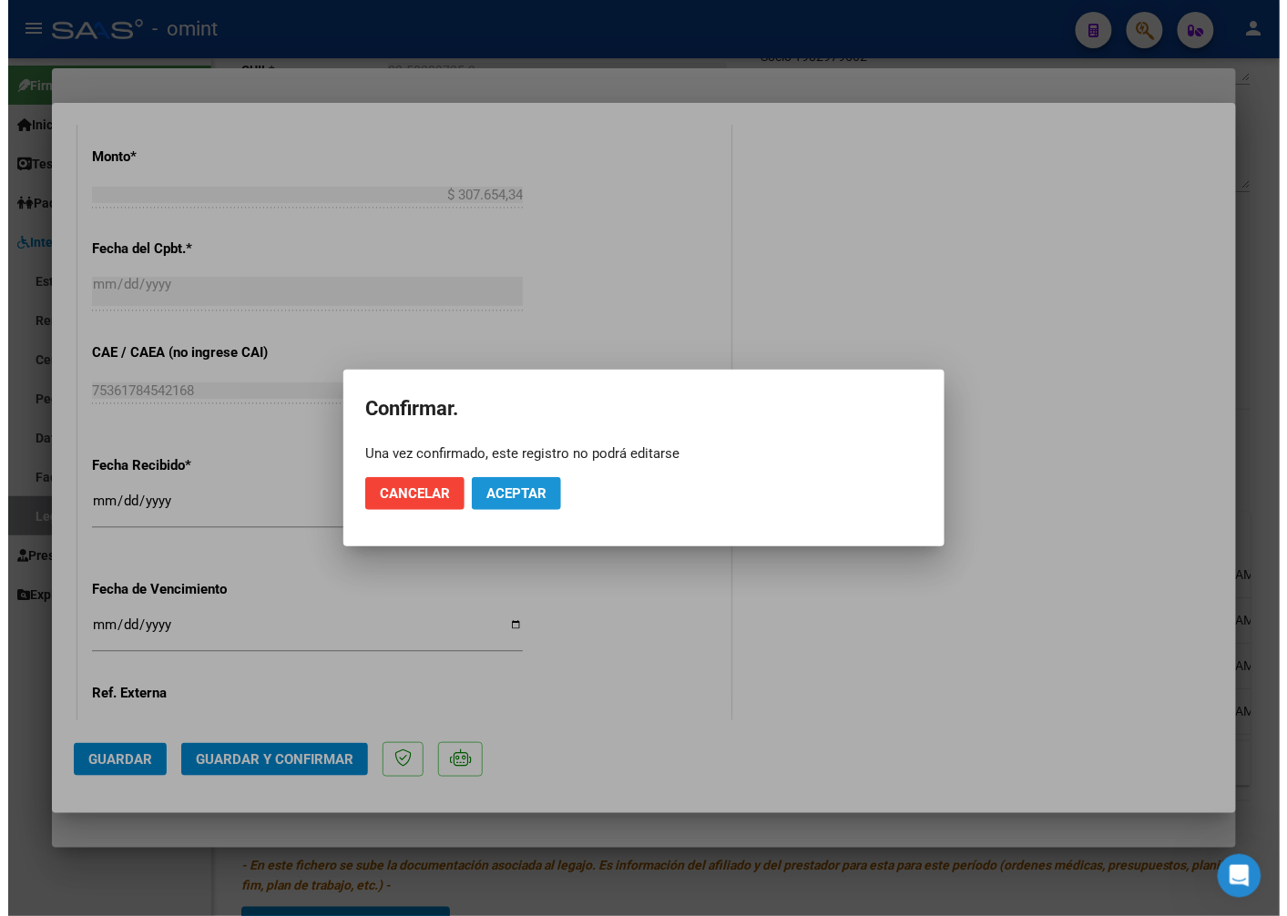
scroll to position [898, 0]
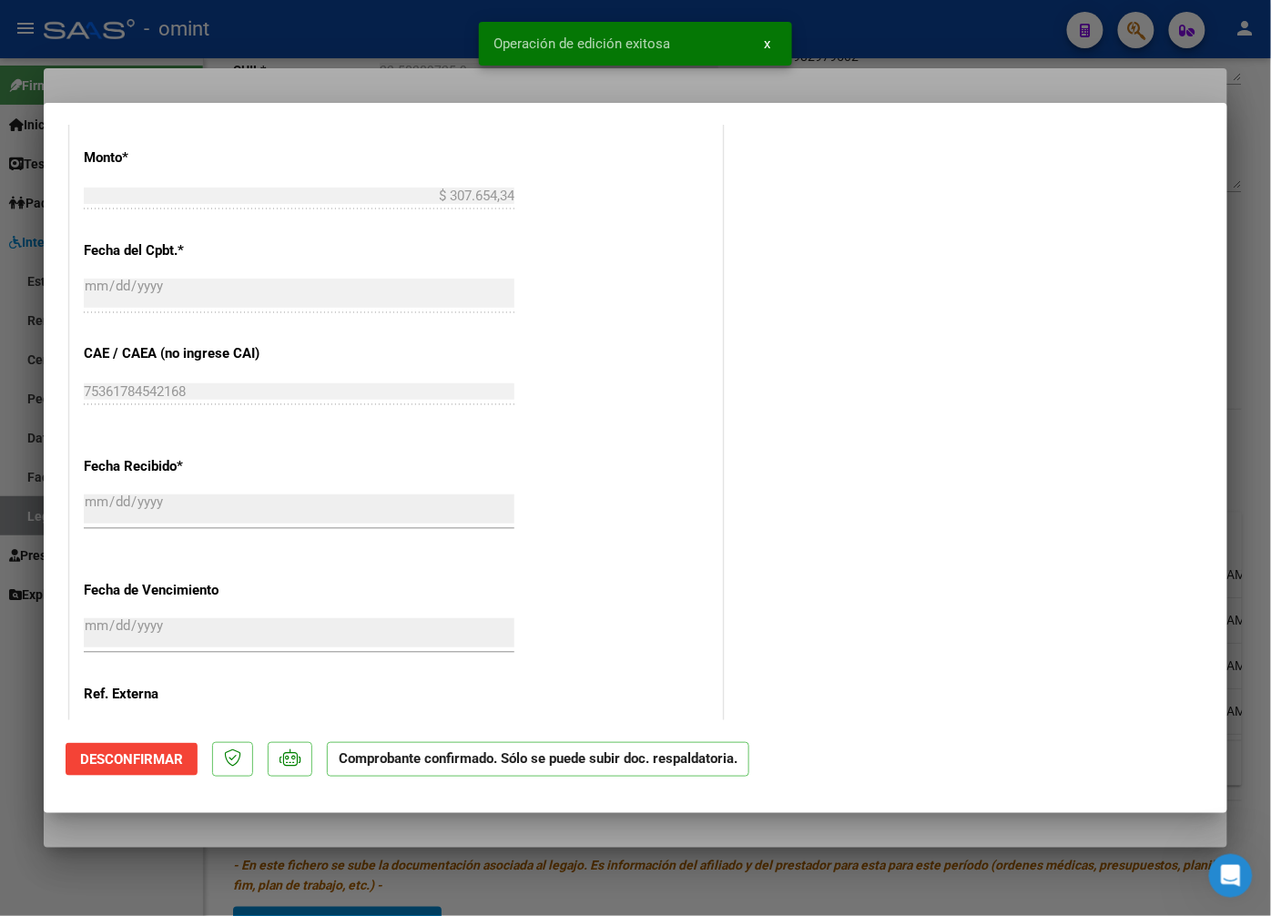
click at [353, 80] on div at bounding box center [635, 458] width 1271 height 916
type input "$ 0,00"
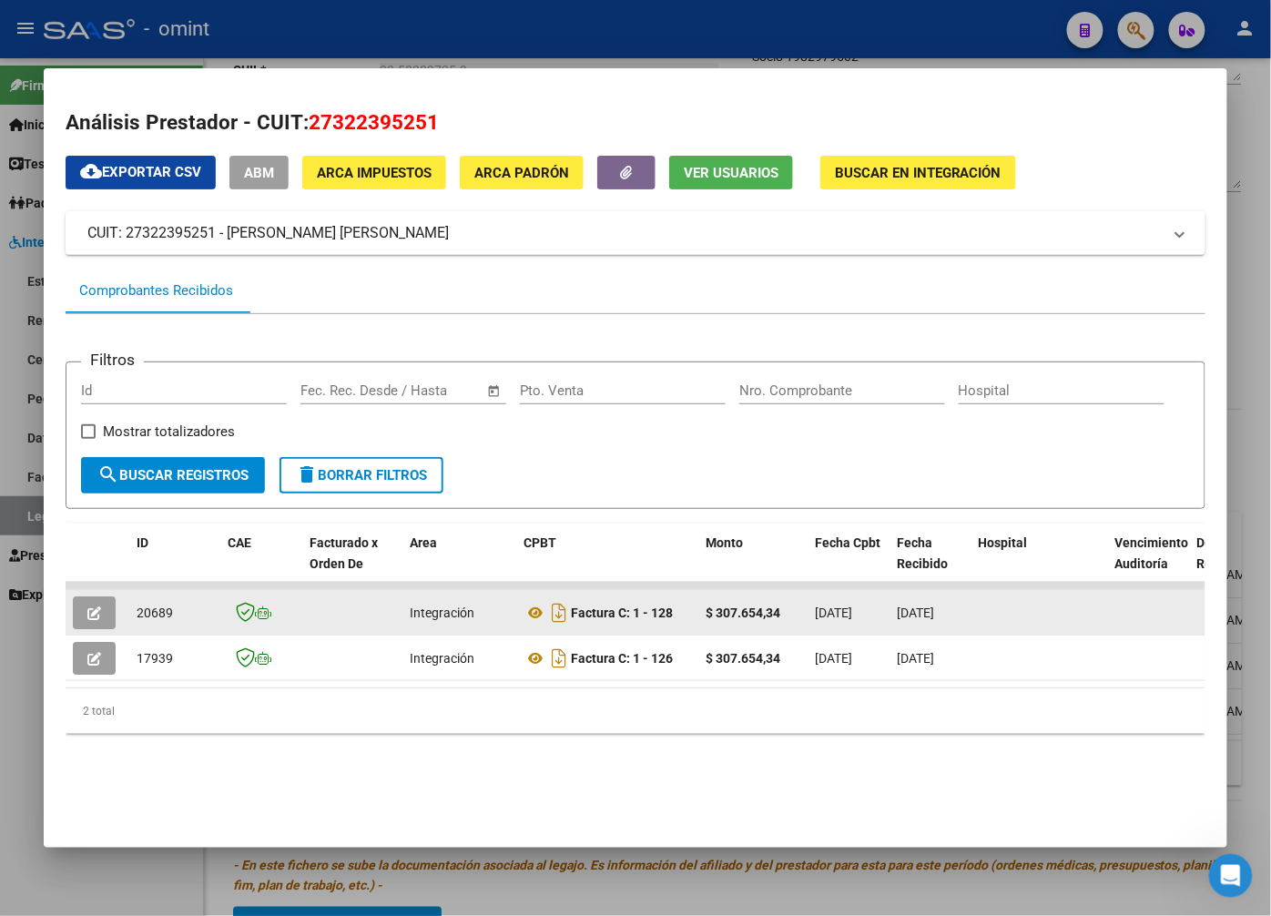
click at [151, 616] on span "20689" at bounding box center [155, 613] width 36 height 15
click at [151, 617] on span "20689" at bounding box center [155, 613] width 36 height 15
copy span "20689"
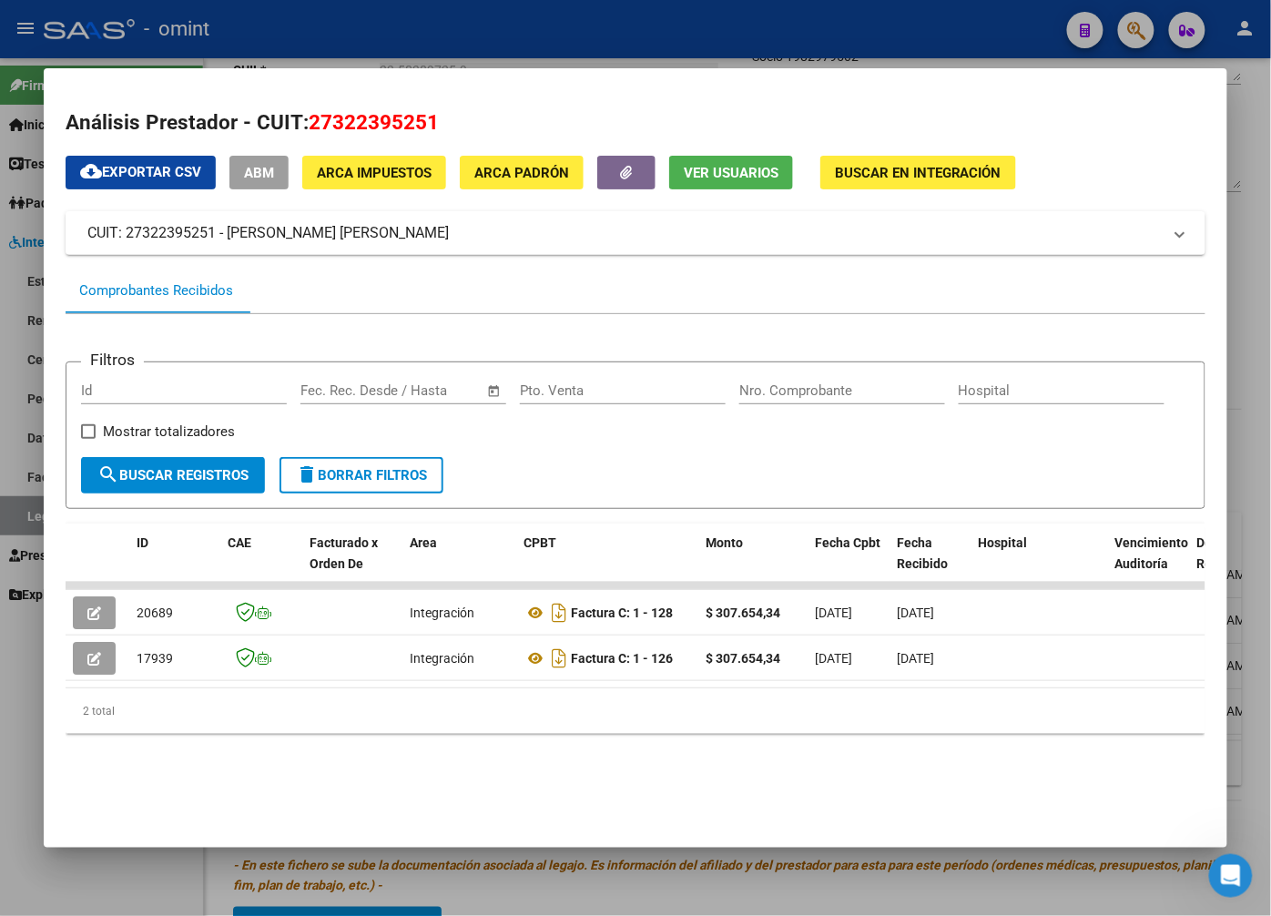
click at [471, 41] on div at bounding box center [635, 458] width 1271 height 916
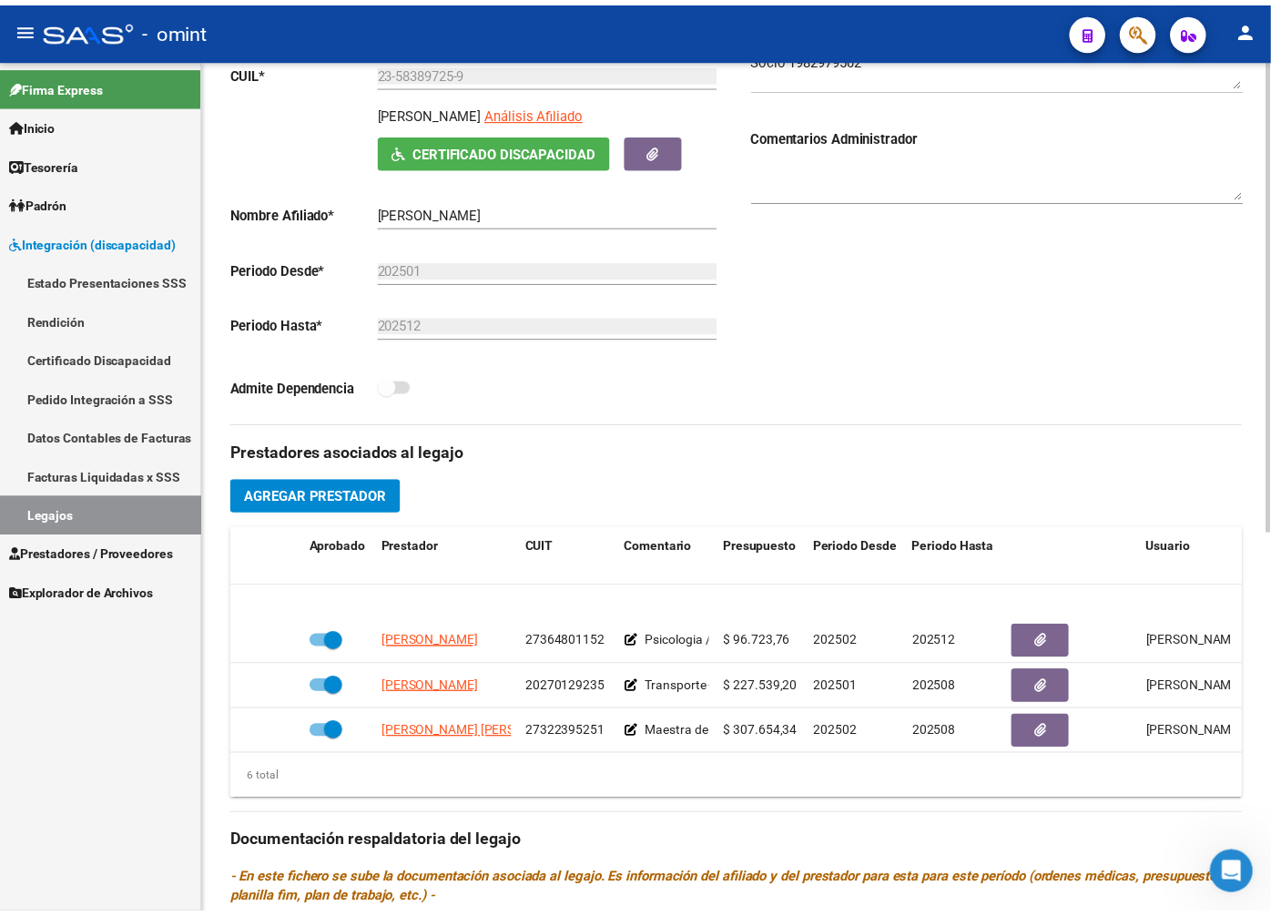
scroll to position [124, 0]
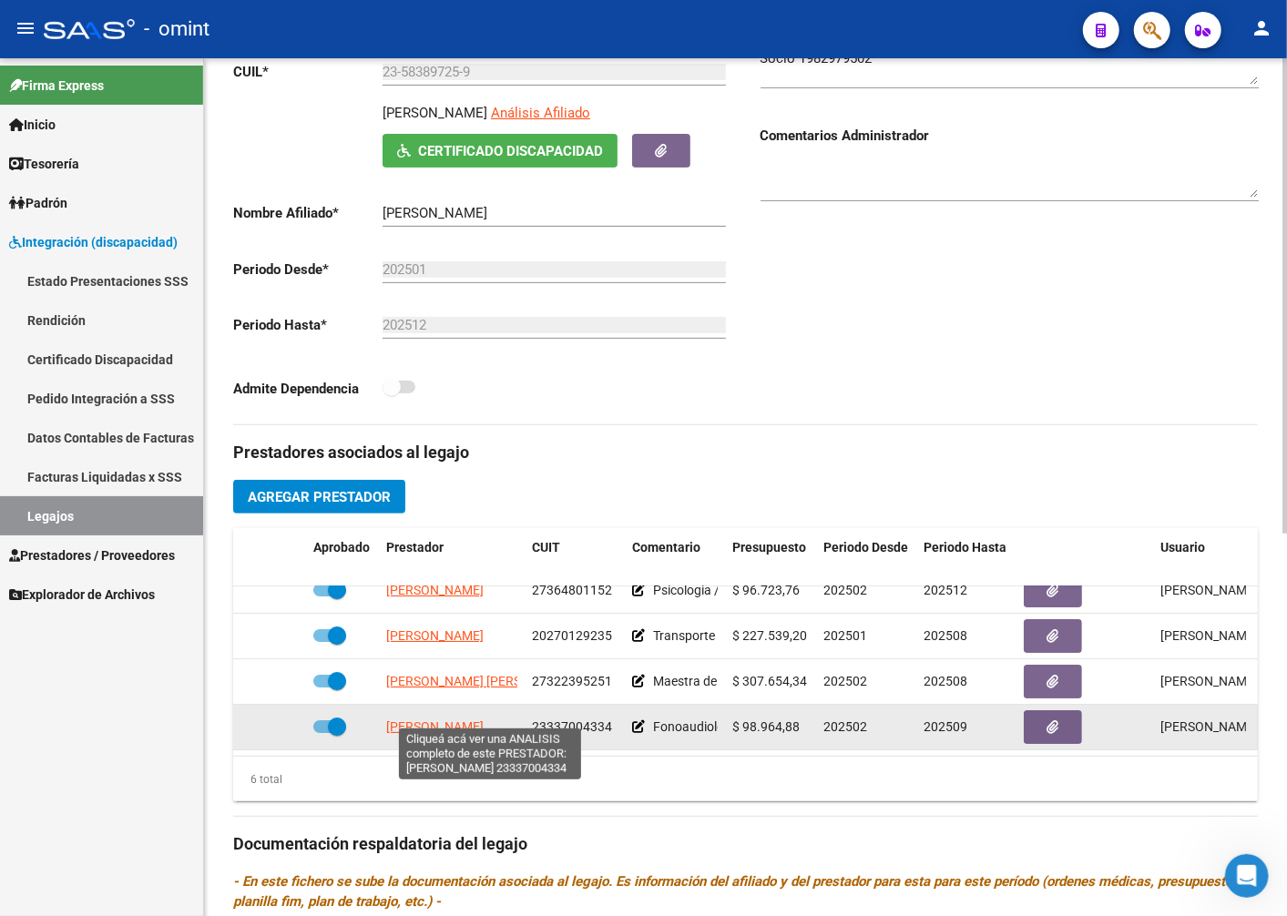
click at [428, 719] on span "[PERSON_NAME]" at bounding box center [434, 726] width 97 height 15
type textarea "23337004334"
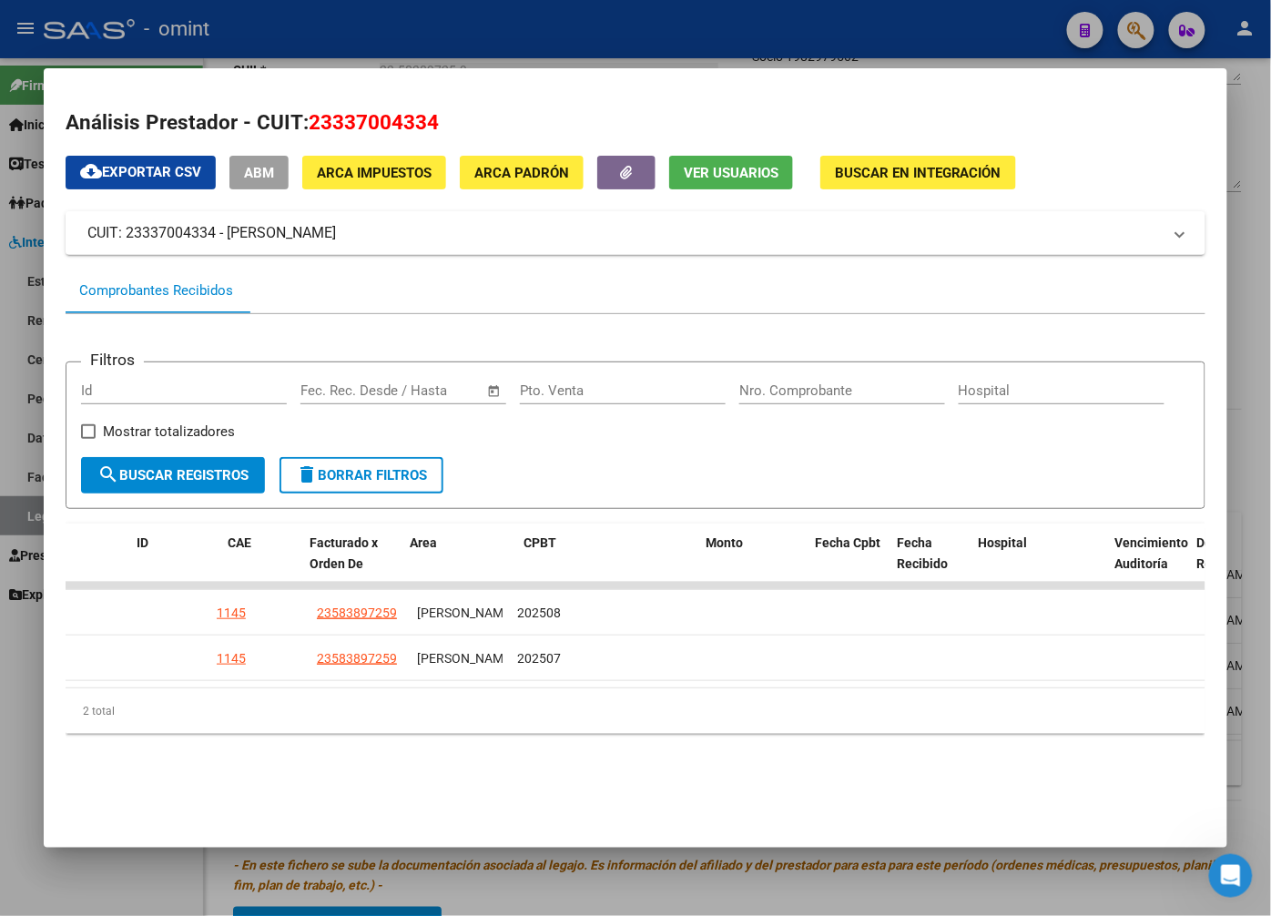
scroll to position [0, 0]
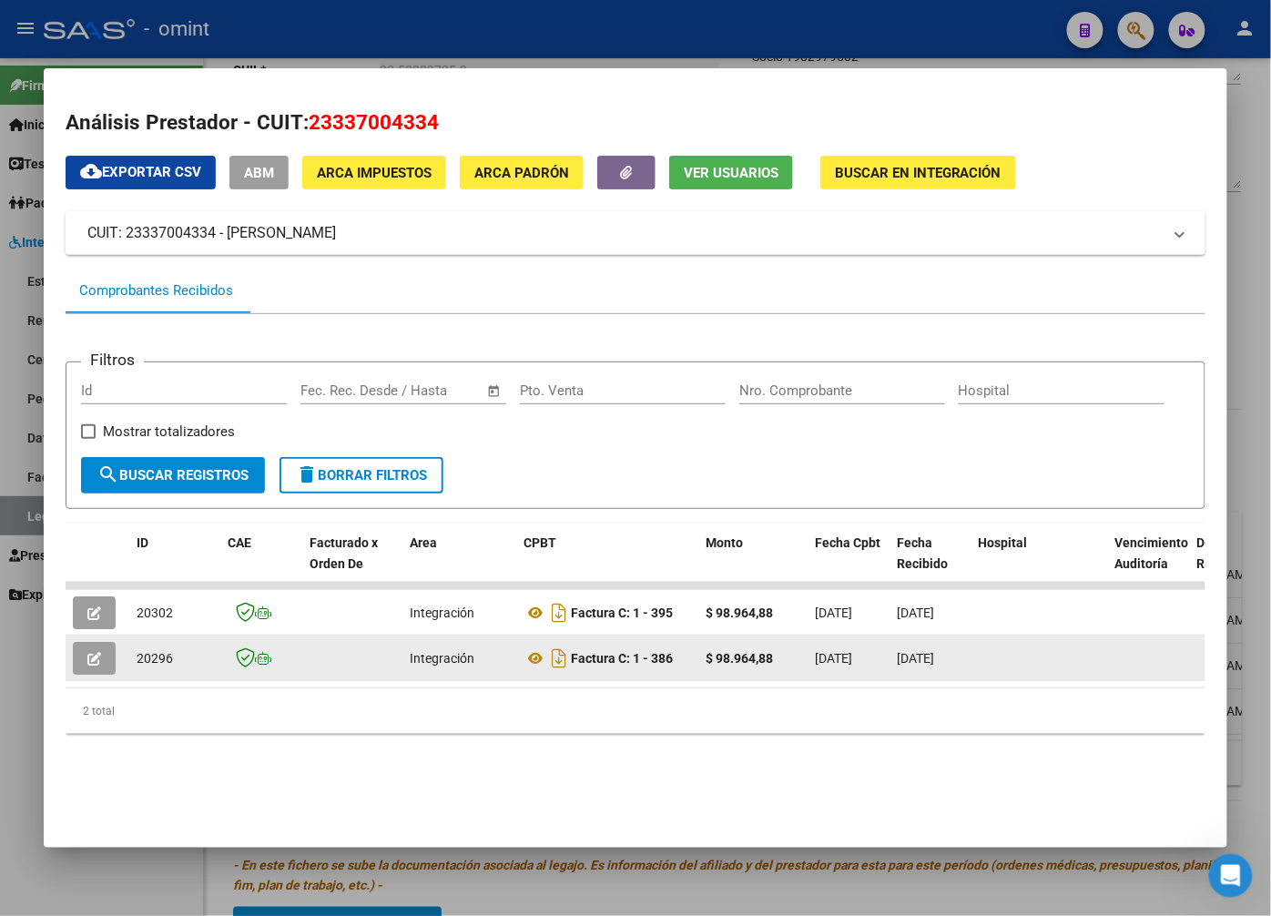
click at [88, 661] on icon "button" at bounding box center [94, 659] width 14 height 14
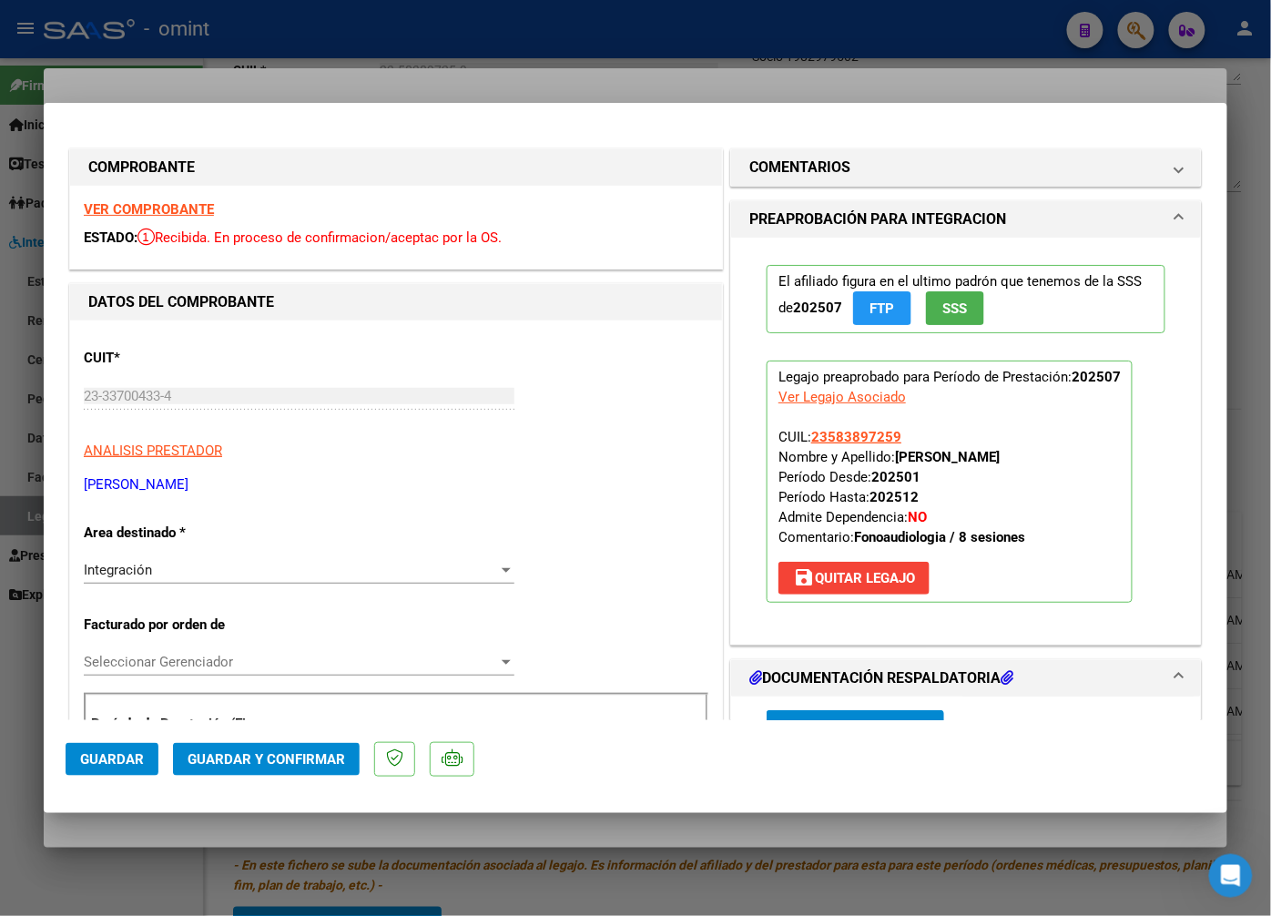
click at [173, 211] on strong "VER COMPROBANTE" at bounding box center [149, 209] width 130 height 16
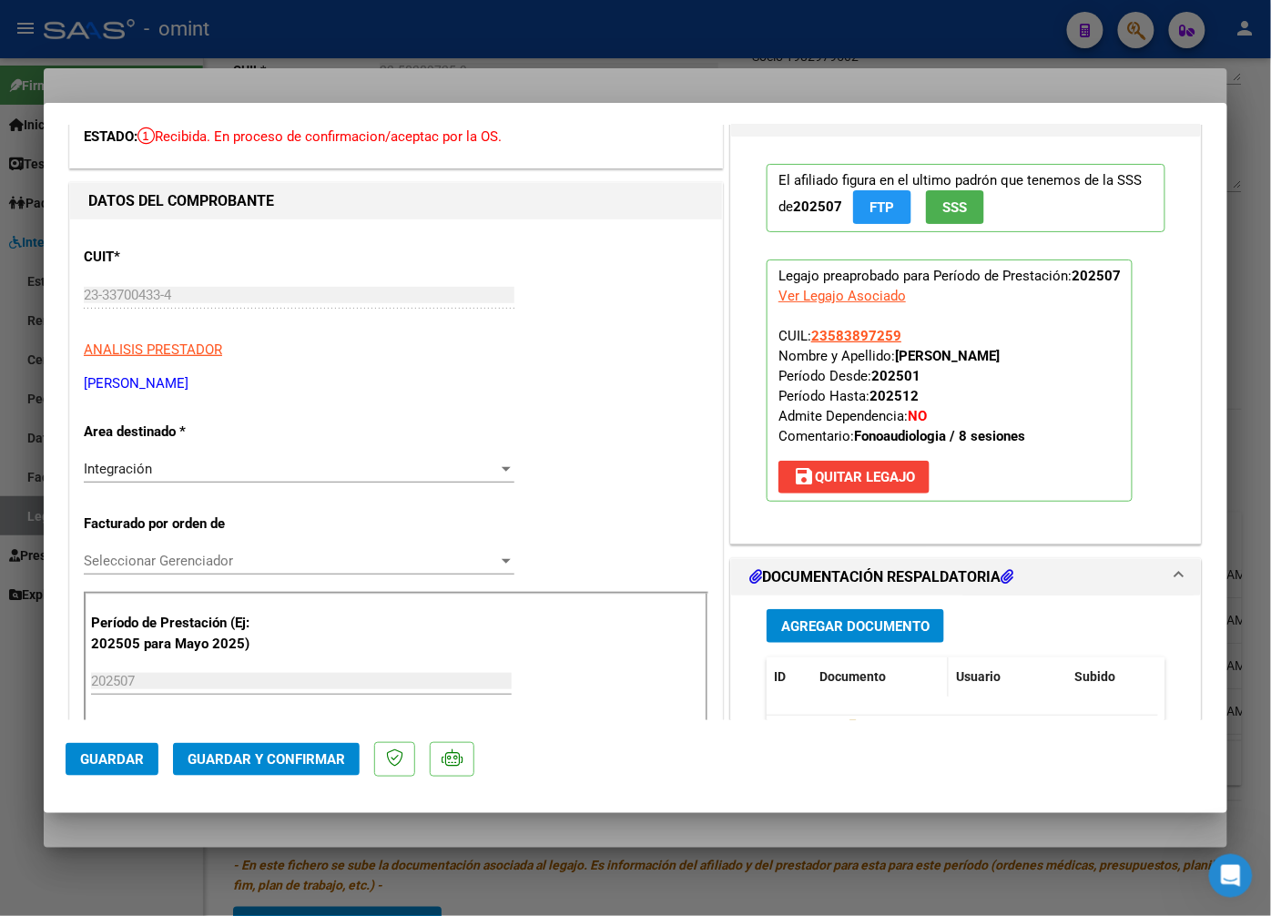
scroll to position [202, 0]
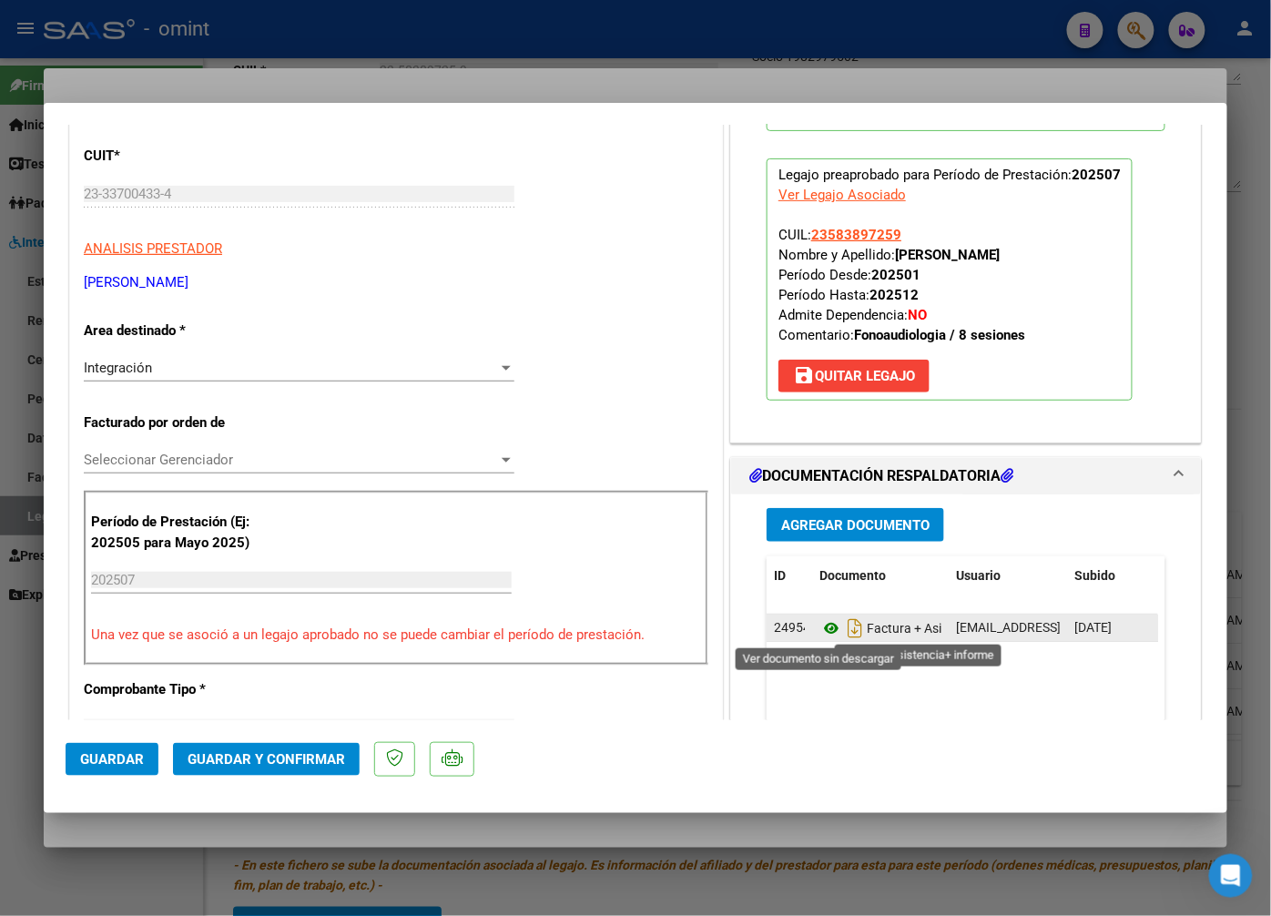
click at [822, 628] on icon at bounding box center [832, 628] width 24 height 22
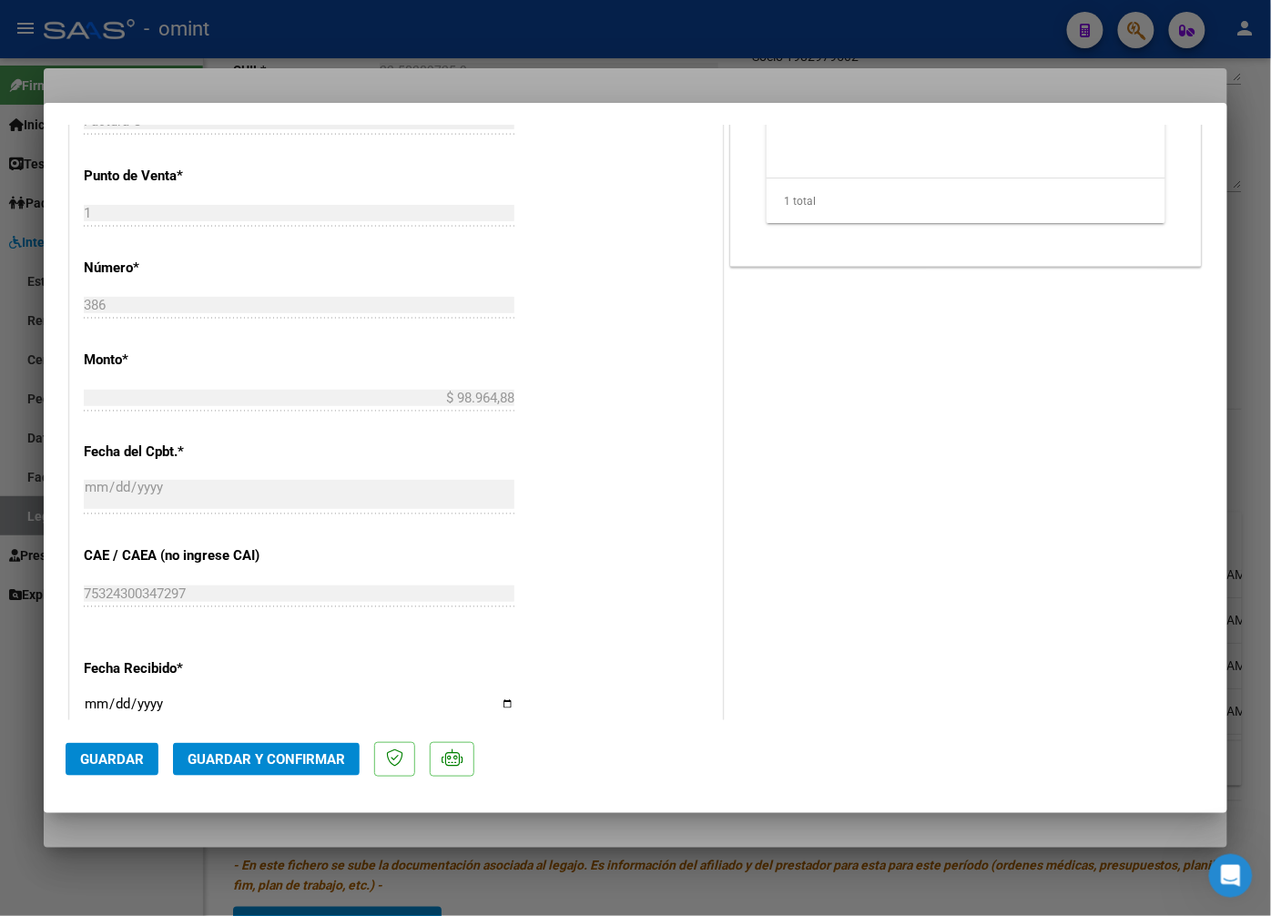
scroll to position [1163, 0]
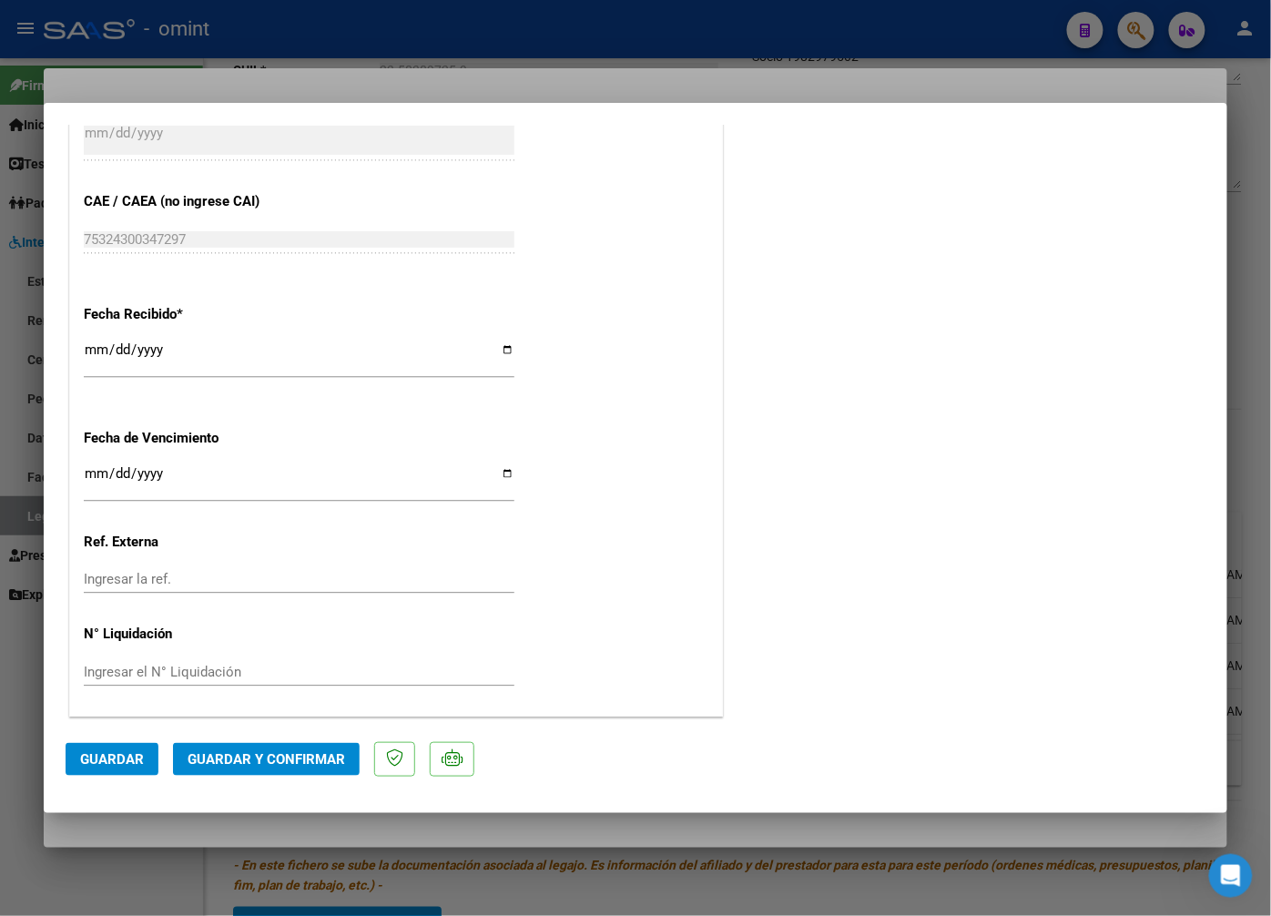
click at [239, 758] on span "Guardar y Confirmar" at bounding box center [267, 759] width 158 height 16
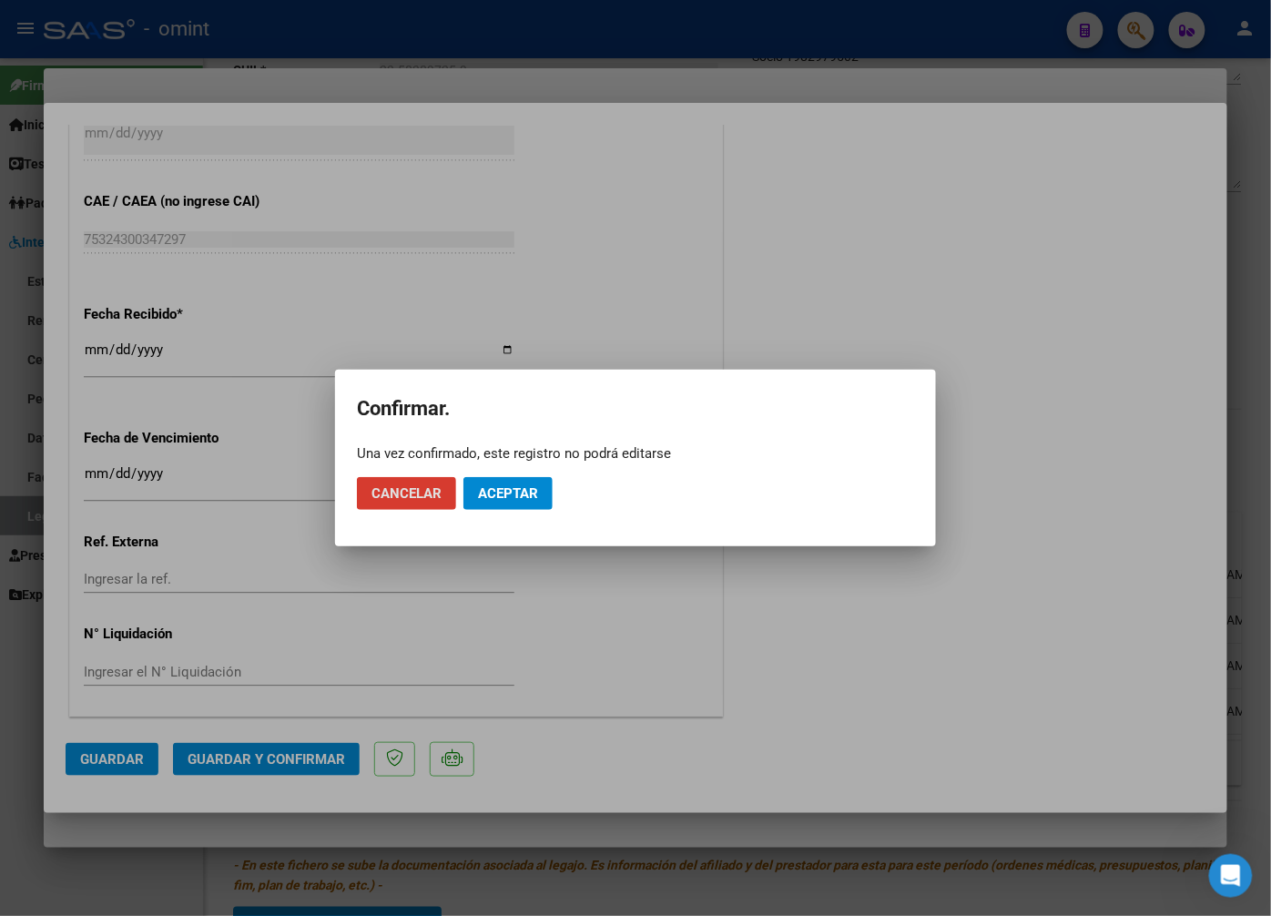
click at [530, 502] on button "Aceptar" at bounding box center [508, 493] width 89 height 33
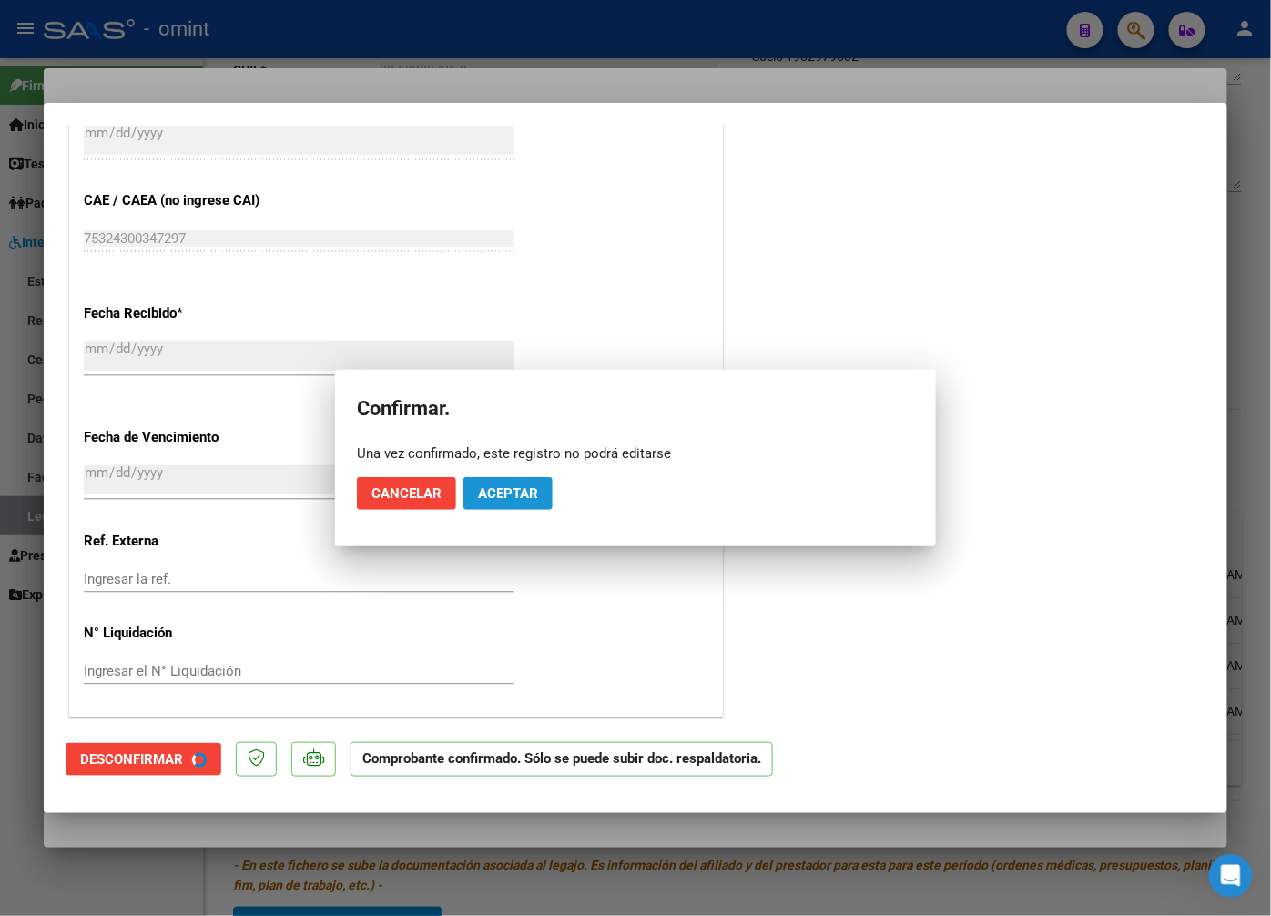
scroll to position [1050, 0]
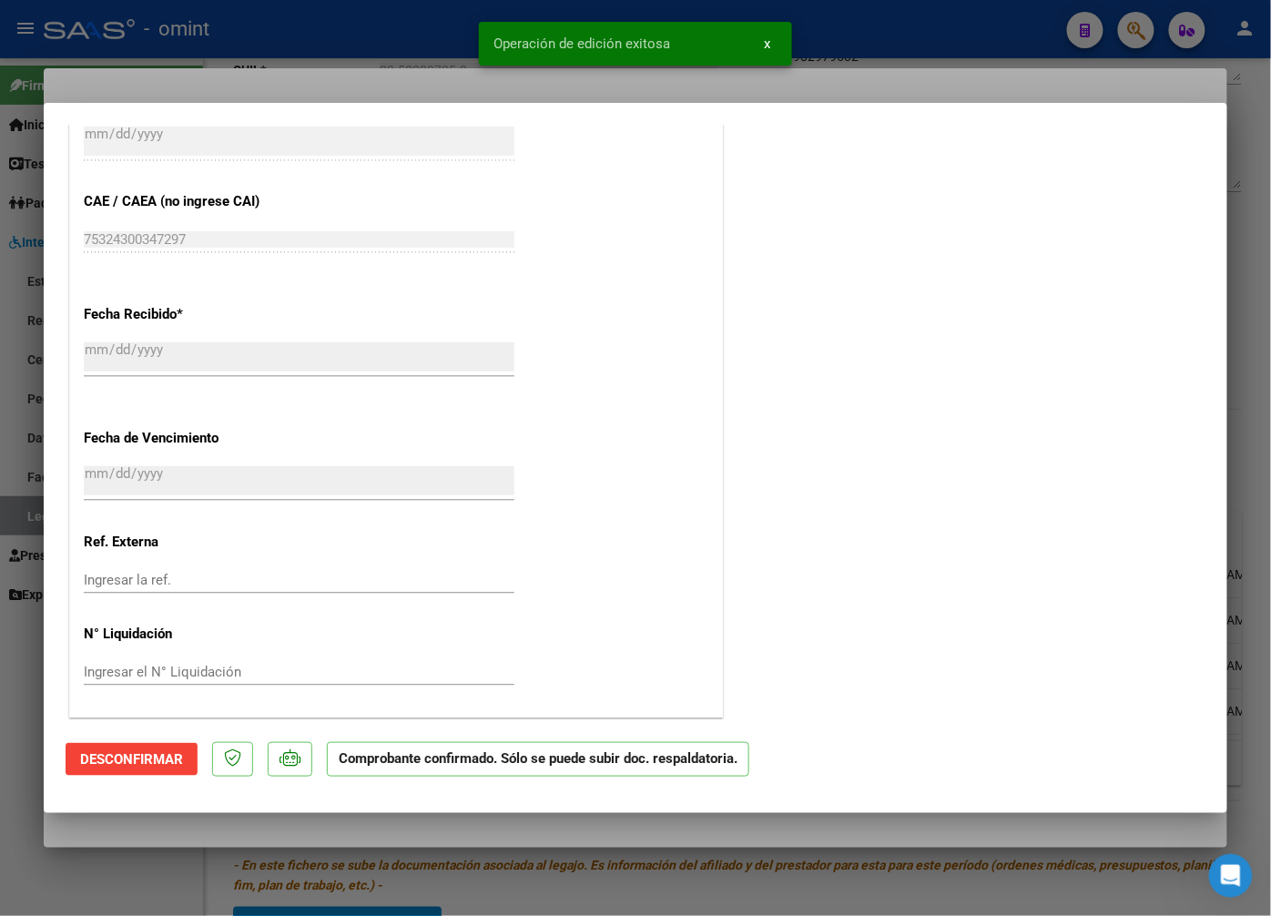
click at [292, 57] on div at bounding box center [635, 458] width 1271 height 916
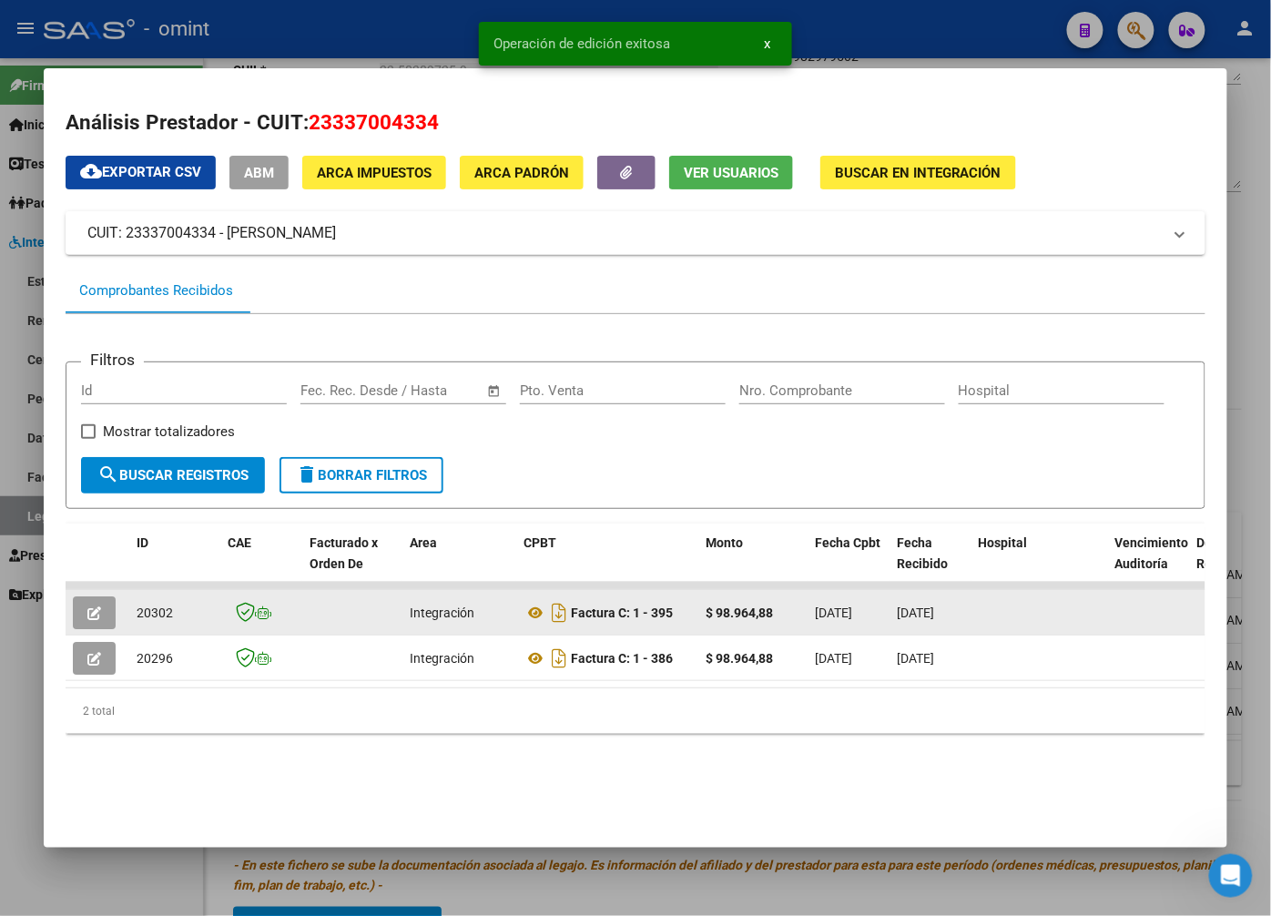
click at [164, 610] on span "20302" at bounding box center [155, 613] width 36 height 15
copy span "20302"
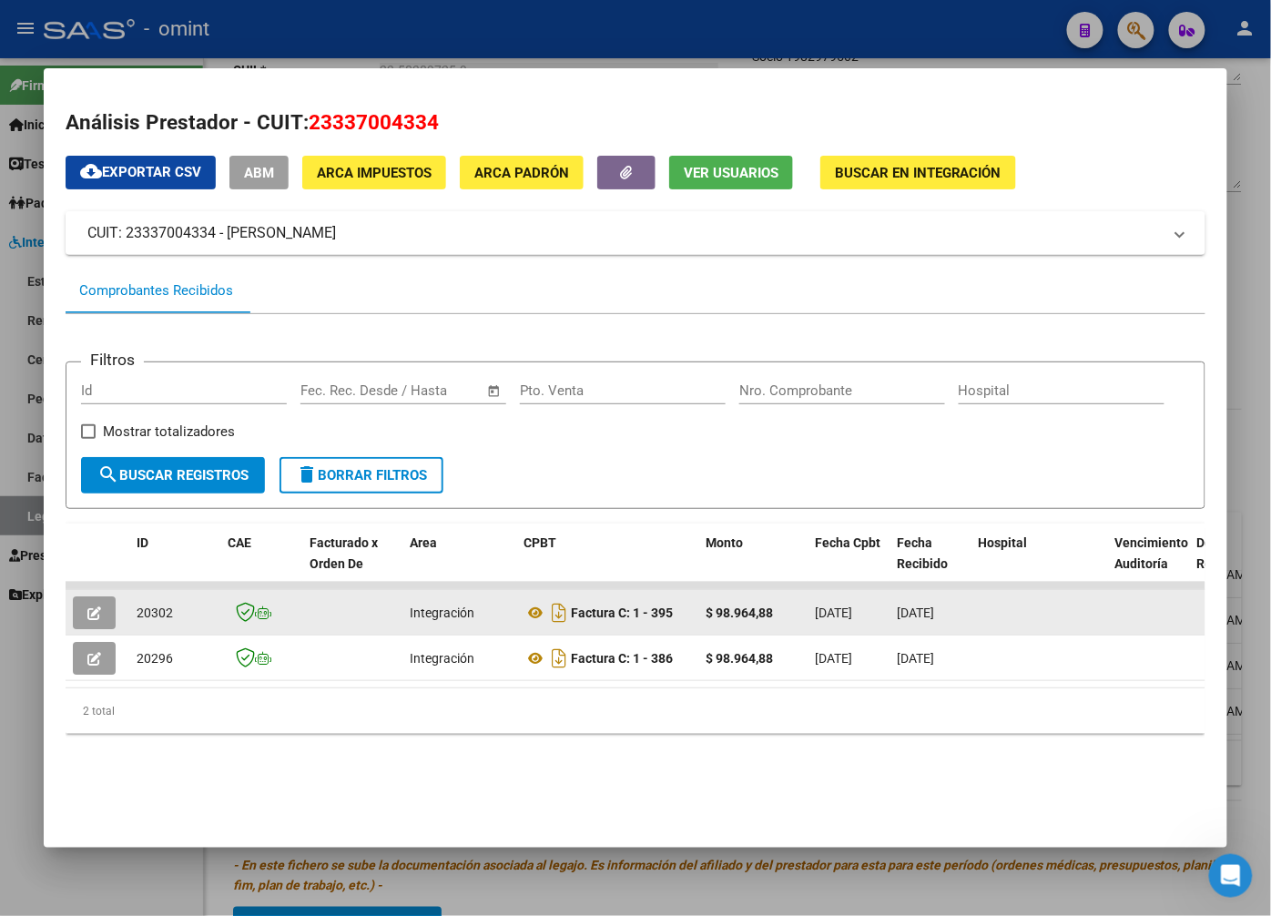
click at [152, 621] on div "20302" at bounding box center [175, 613] width 76 height 21
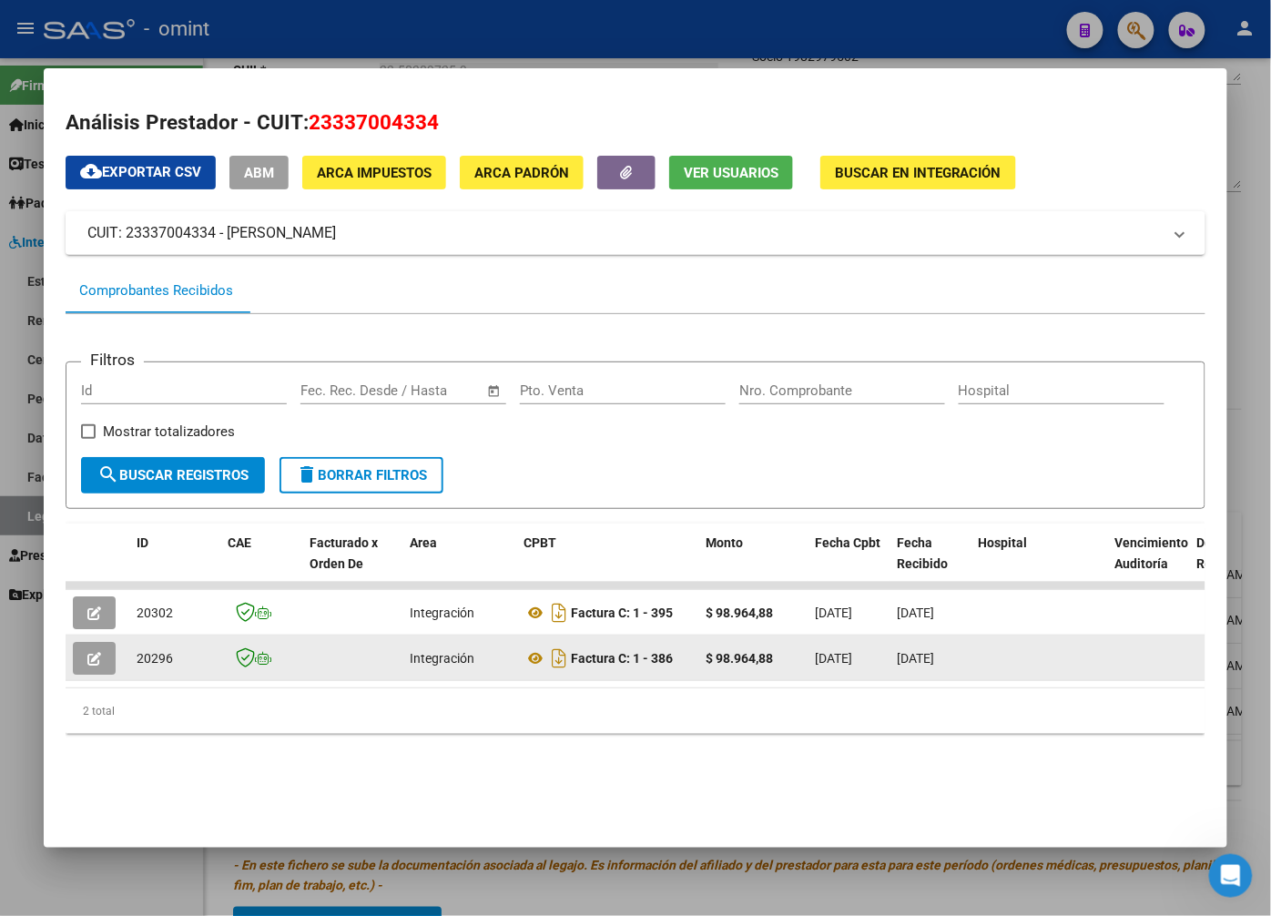
click at [89, 659] on icon "button" at bounding box center [94, 659] width 14 height 14
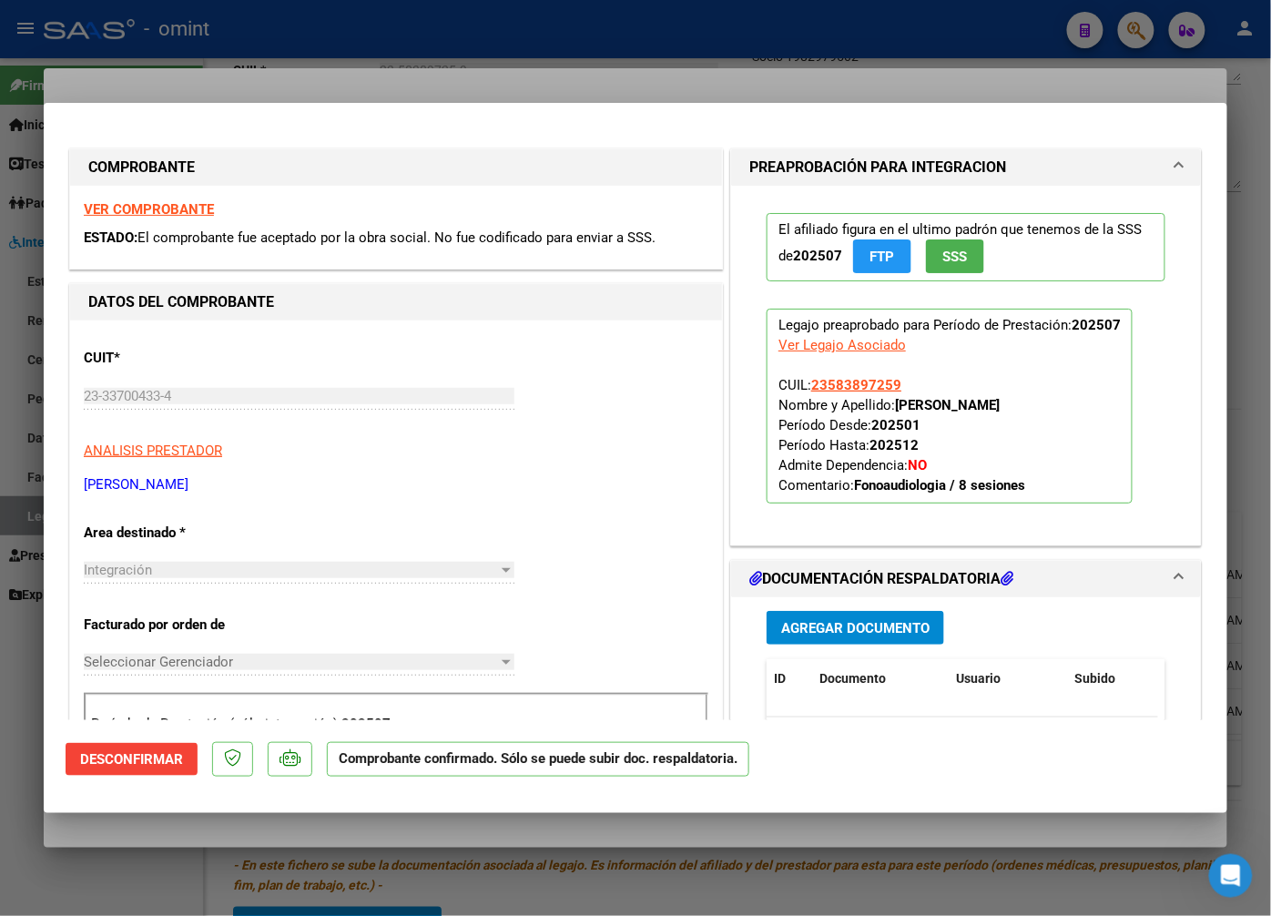
click at [210, 73] on div at bounding box center [635, 458] width 1271 height 916
type input "$ 0,00"
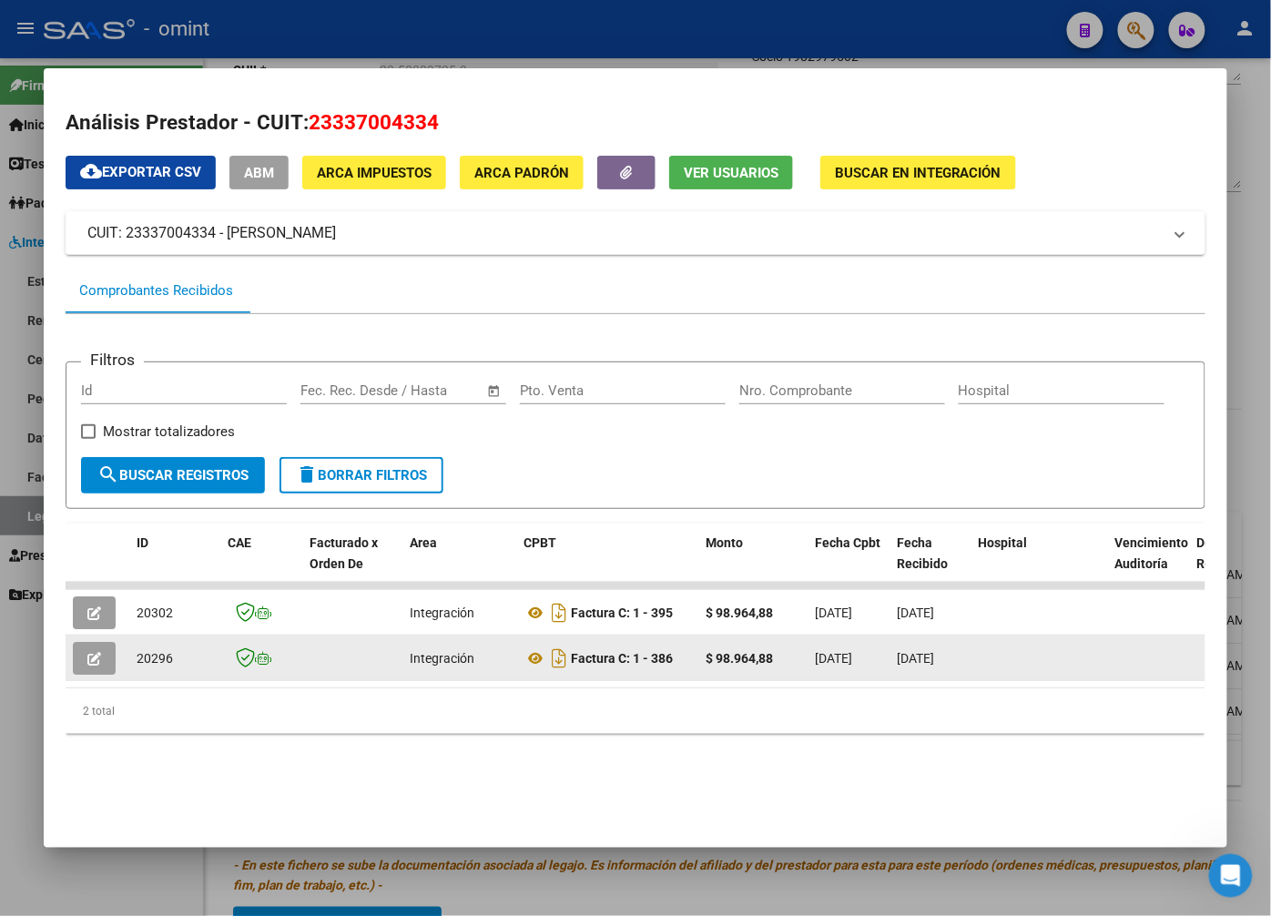
click at [164, 657] on span "20296" at bounding box center [155, 658] width 36 height 15
copy span "20296"
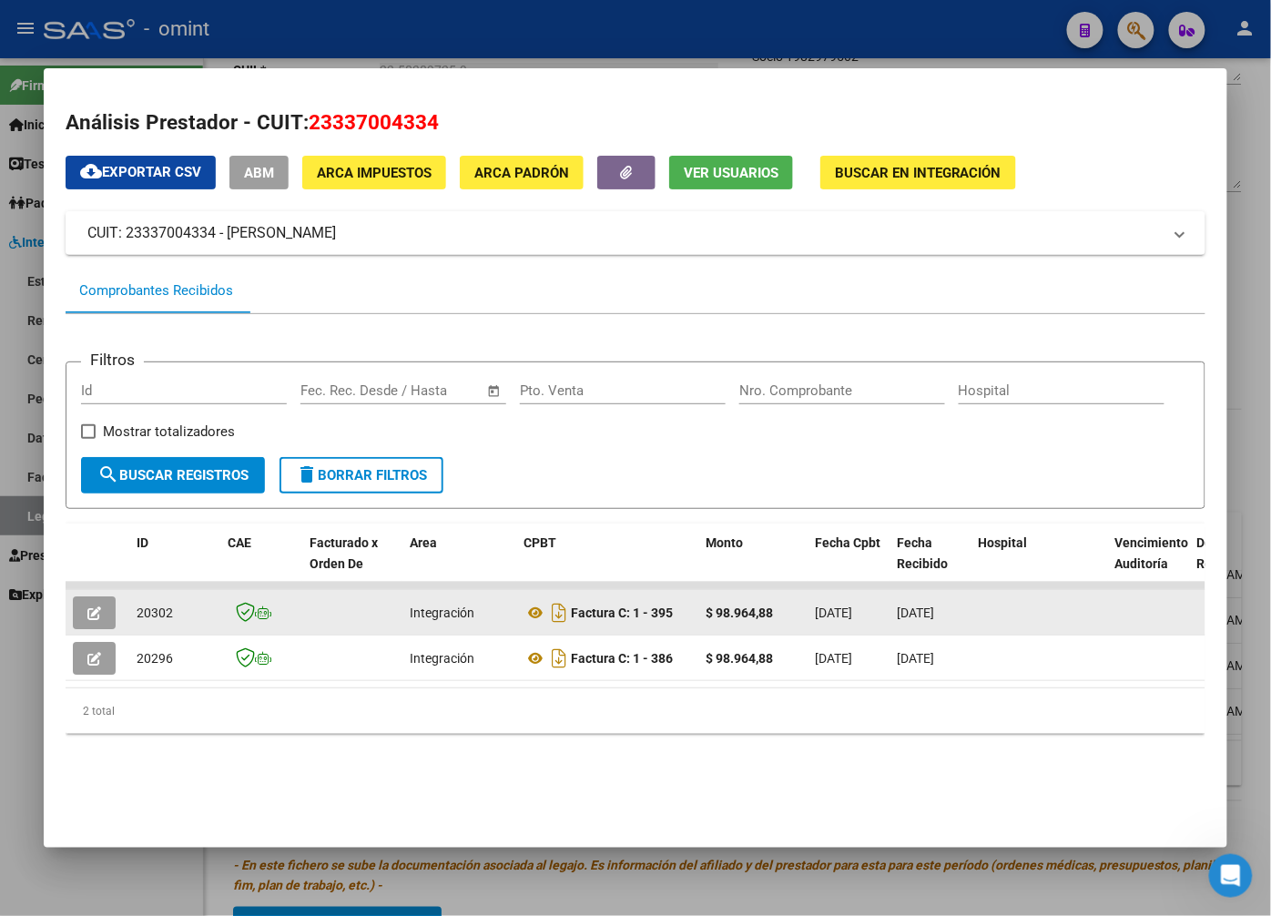
click at [95, 611] on icon "button" at bounding box center [94, 613] width 14 height 14
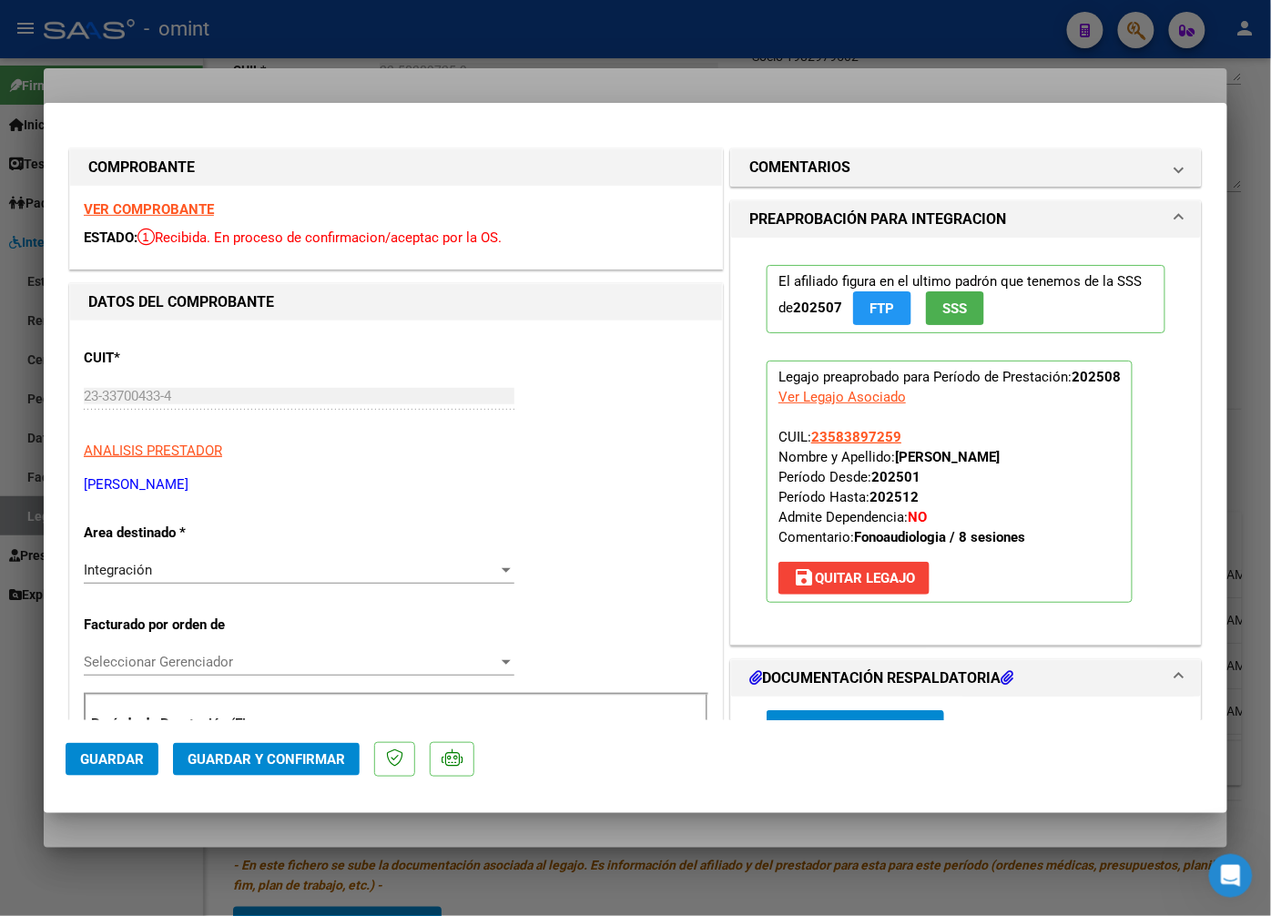
click at [119, 205] on strong "VER COMPROBANTE" at bounding box center [149, 209] width 130 height 16
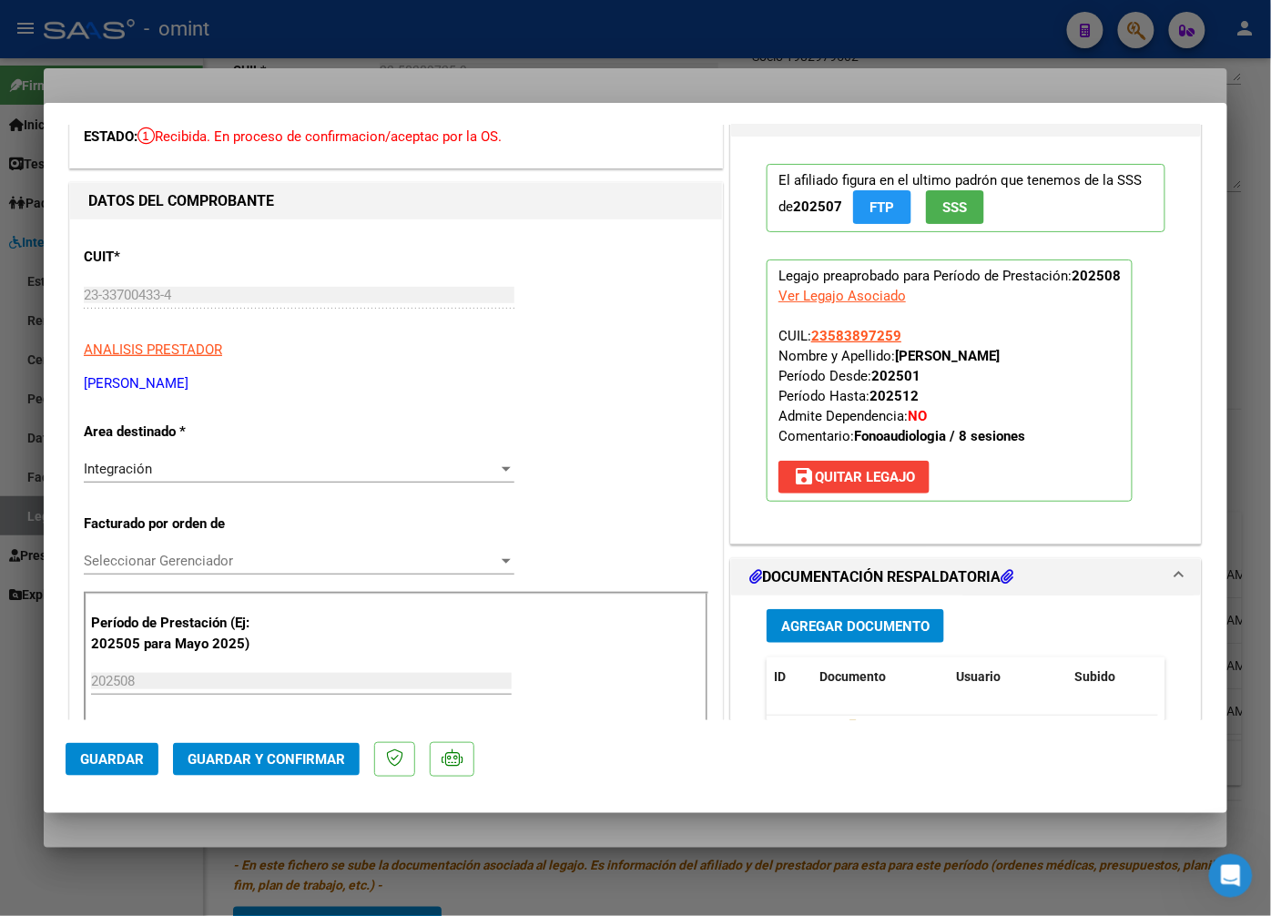
scroll to position [303, 0]
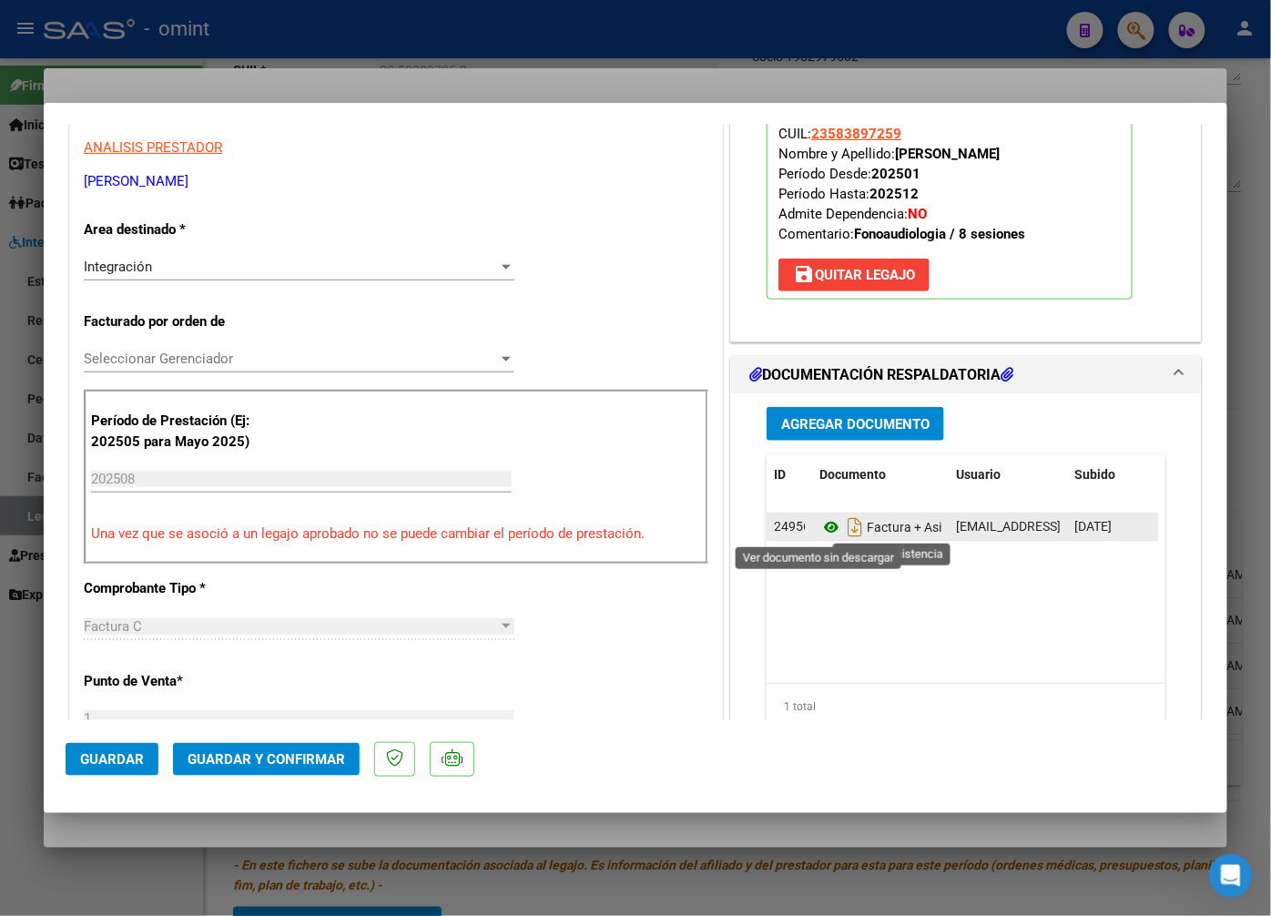
click at [821, 534] on icon at bounding box center [832, 527] width 24 height 22
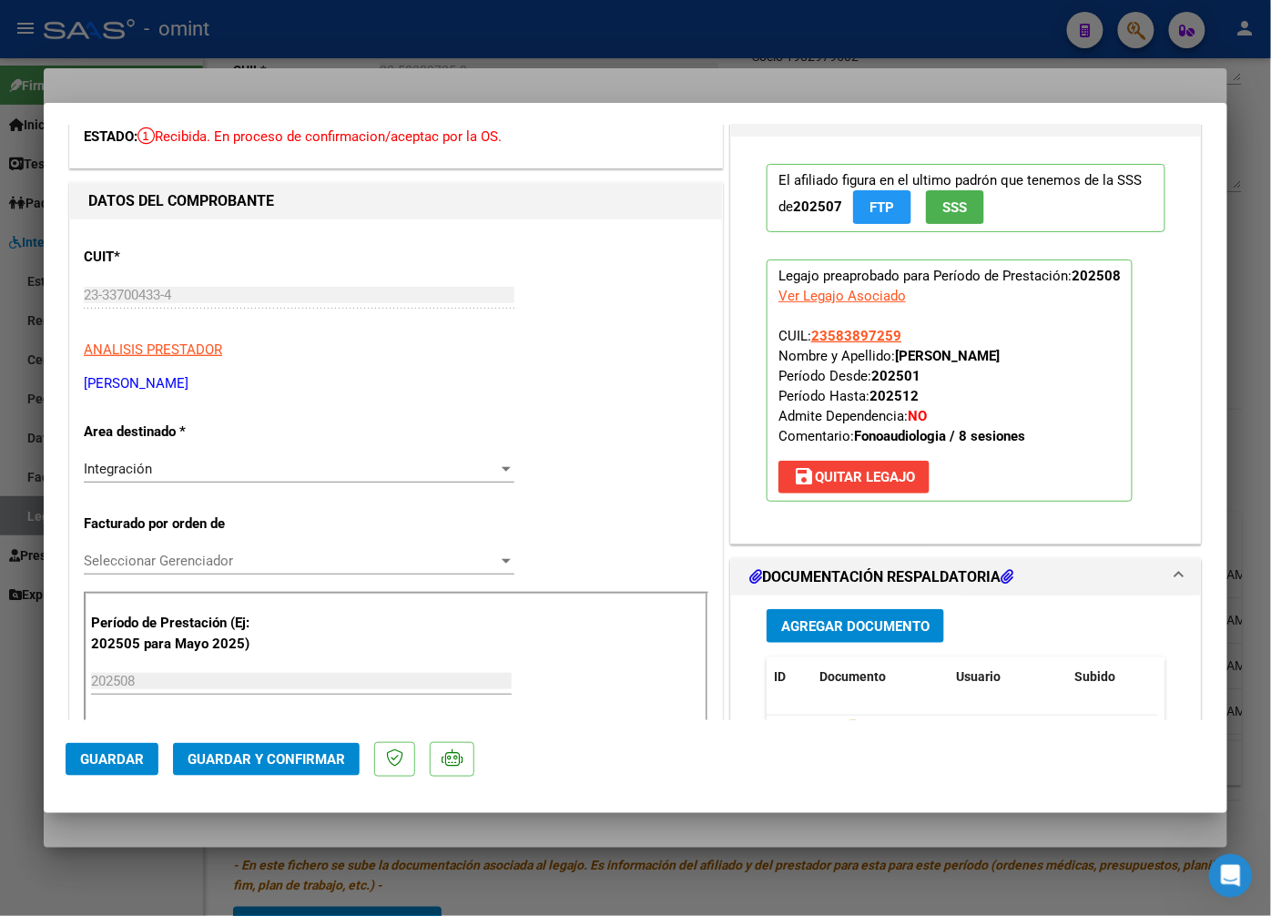
scroll to position [0, 0]
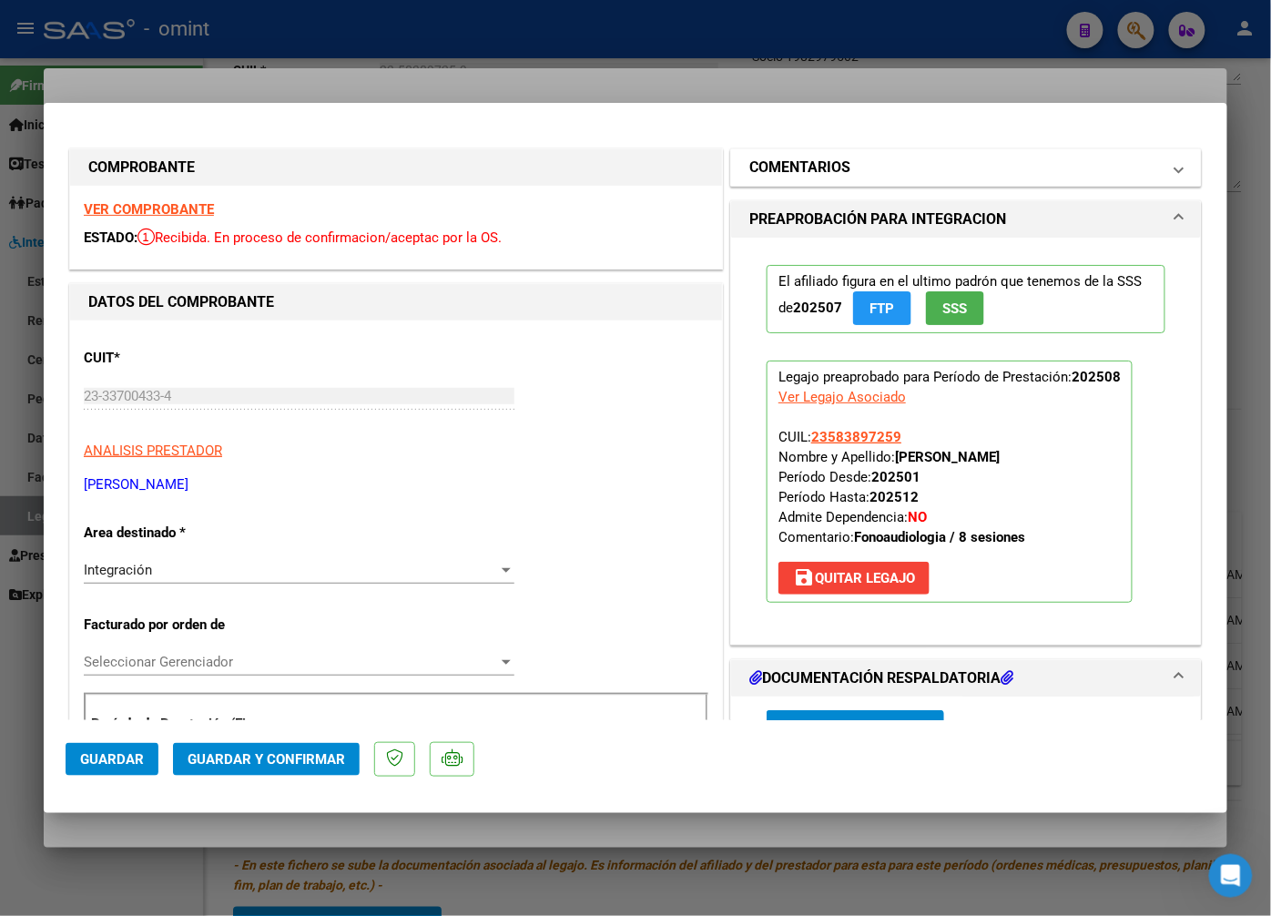
click at [788, 170] on h1 "COMENTARIOS" at bounding box center [799, 168] width 101 height 22
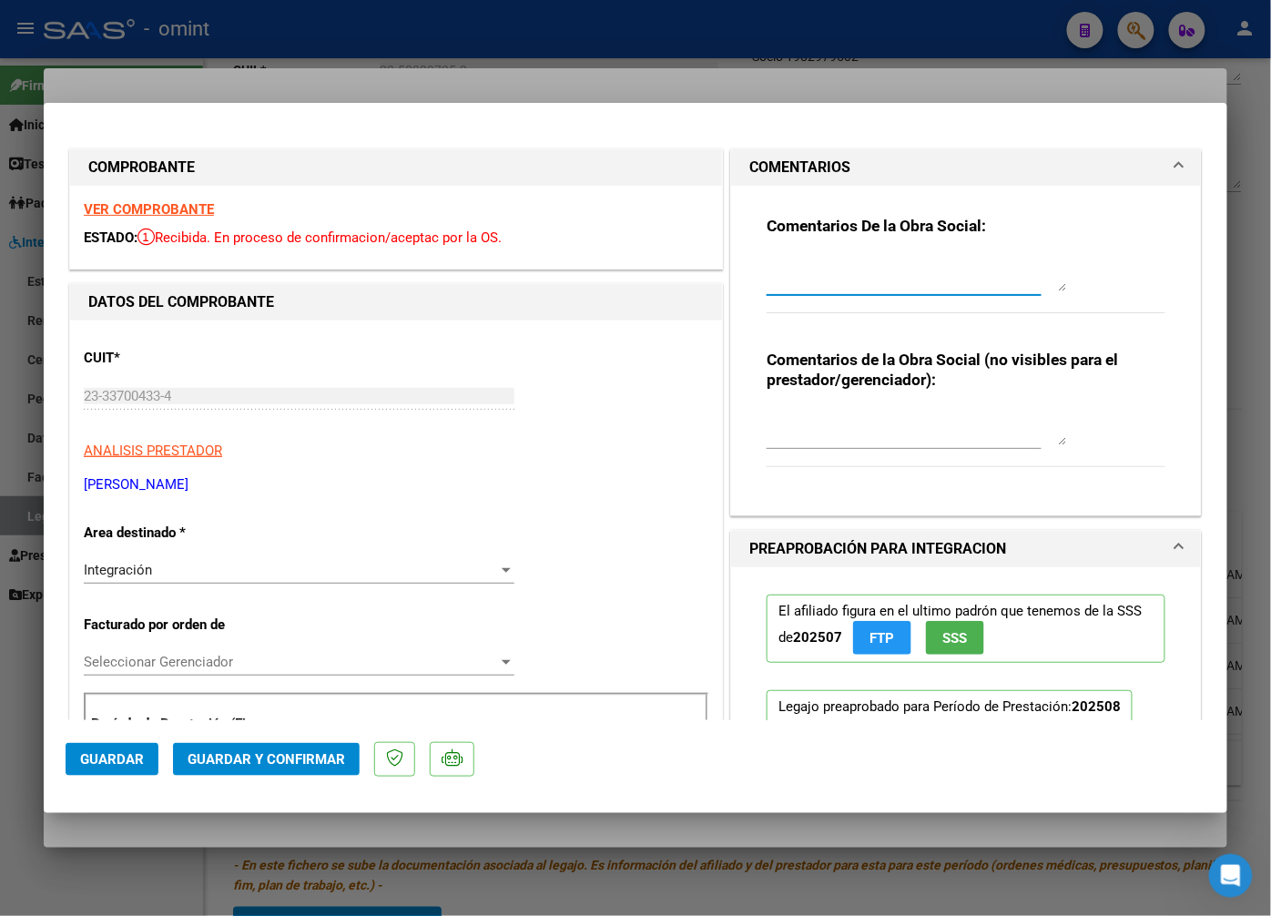
click at [790, 260] on textarea at bounding box center [917, 273] width 301 height 36
drag, startPoint x: 790, startPoint y: 260, endPoint x: 817, endPoint y: 285, distance: 37.4
click at [971, 270] on textarea "Estimada: Tener en cuenta para" at bounding box center [917, 273] width 301 height 36
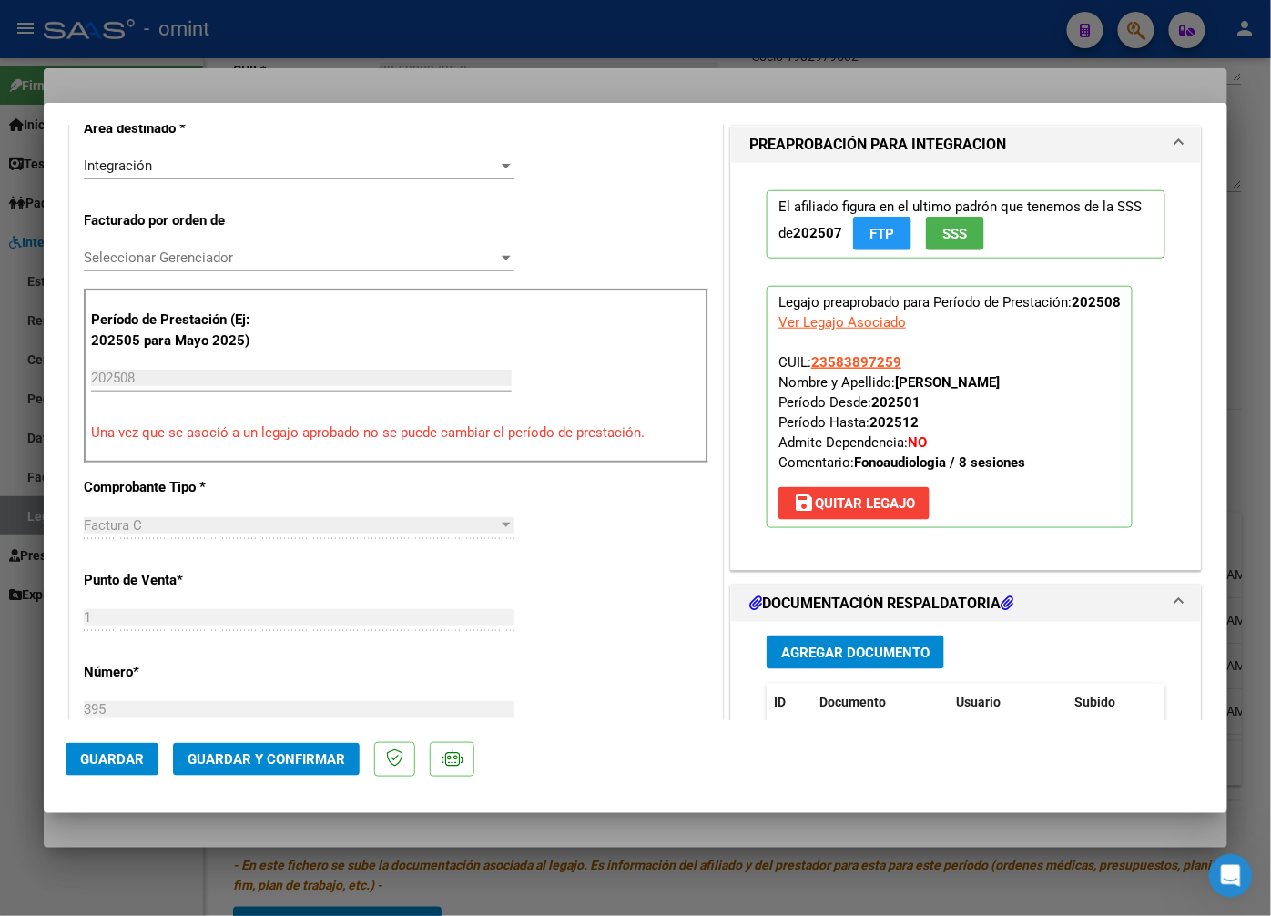
scroll to position [708, 0]
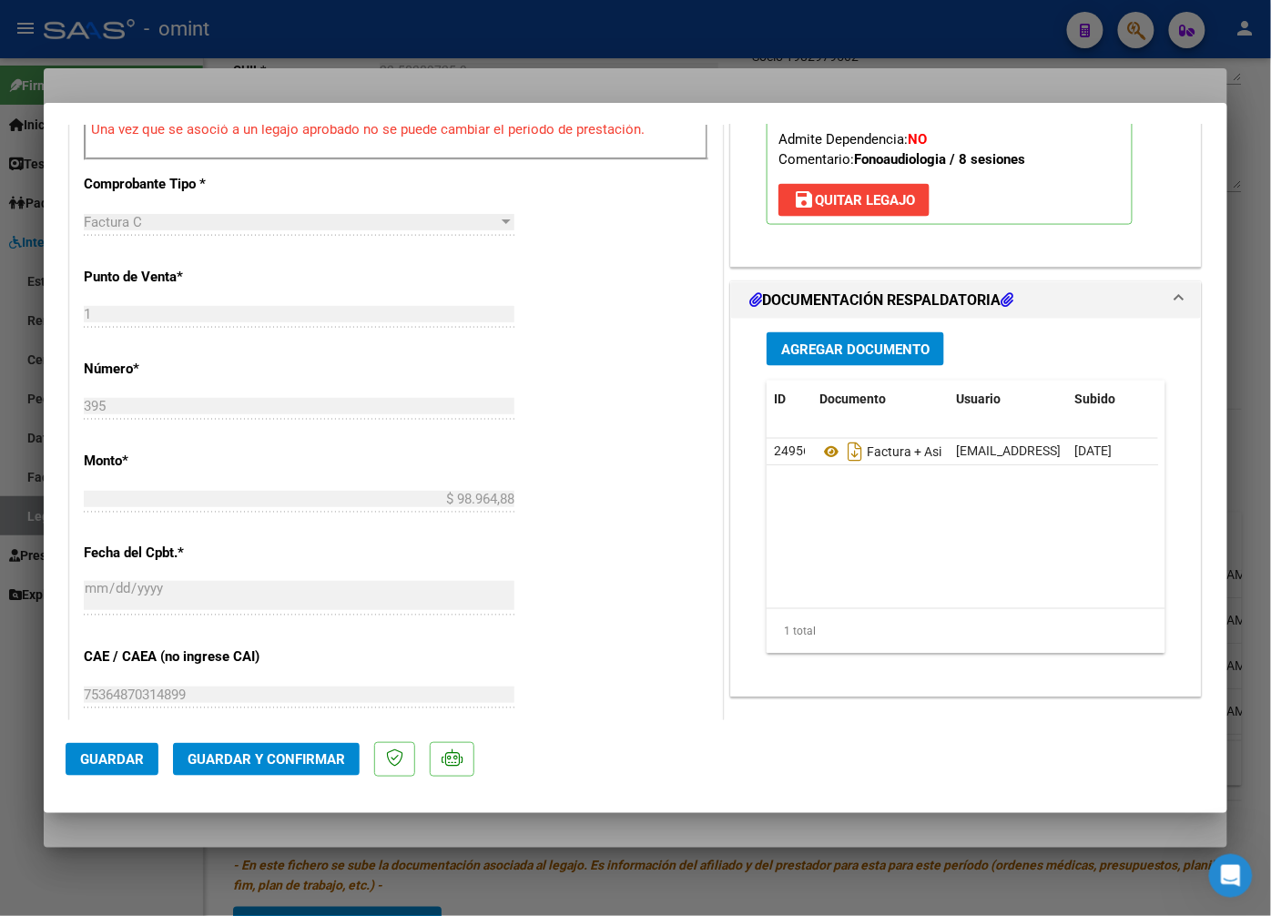
type textarea "Estimada: Tener en cuenta para la prixima factura que en documentación respalda…"
click at [314, 752] on span "Guardar y Confirmar" at bounding box center [267, 759] width 158 height 16
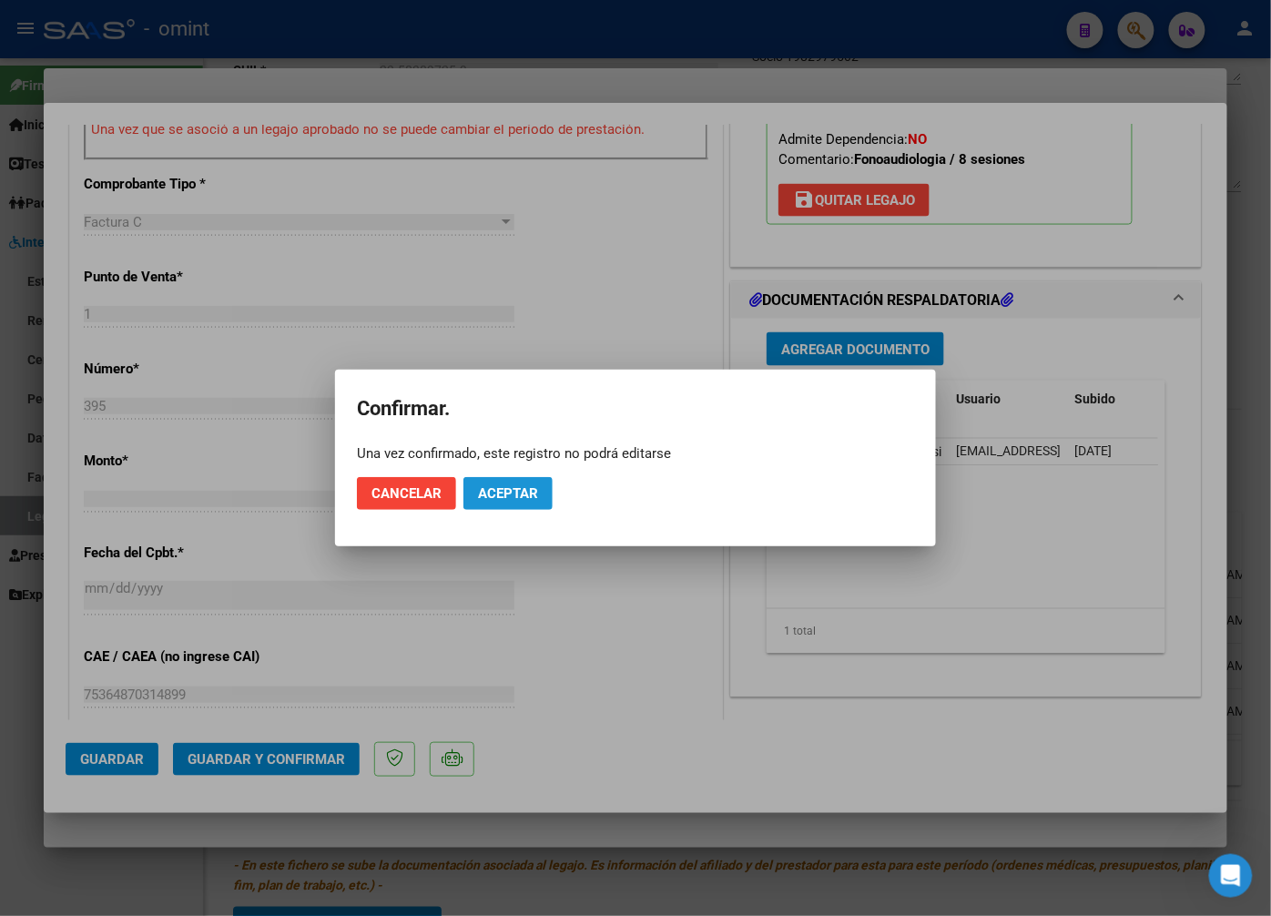
click at [535, 494] on span "Aceptar" at bounding box center [508, 493] width 60 height 16
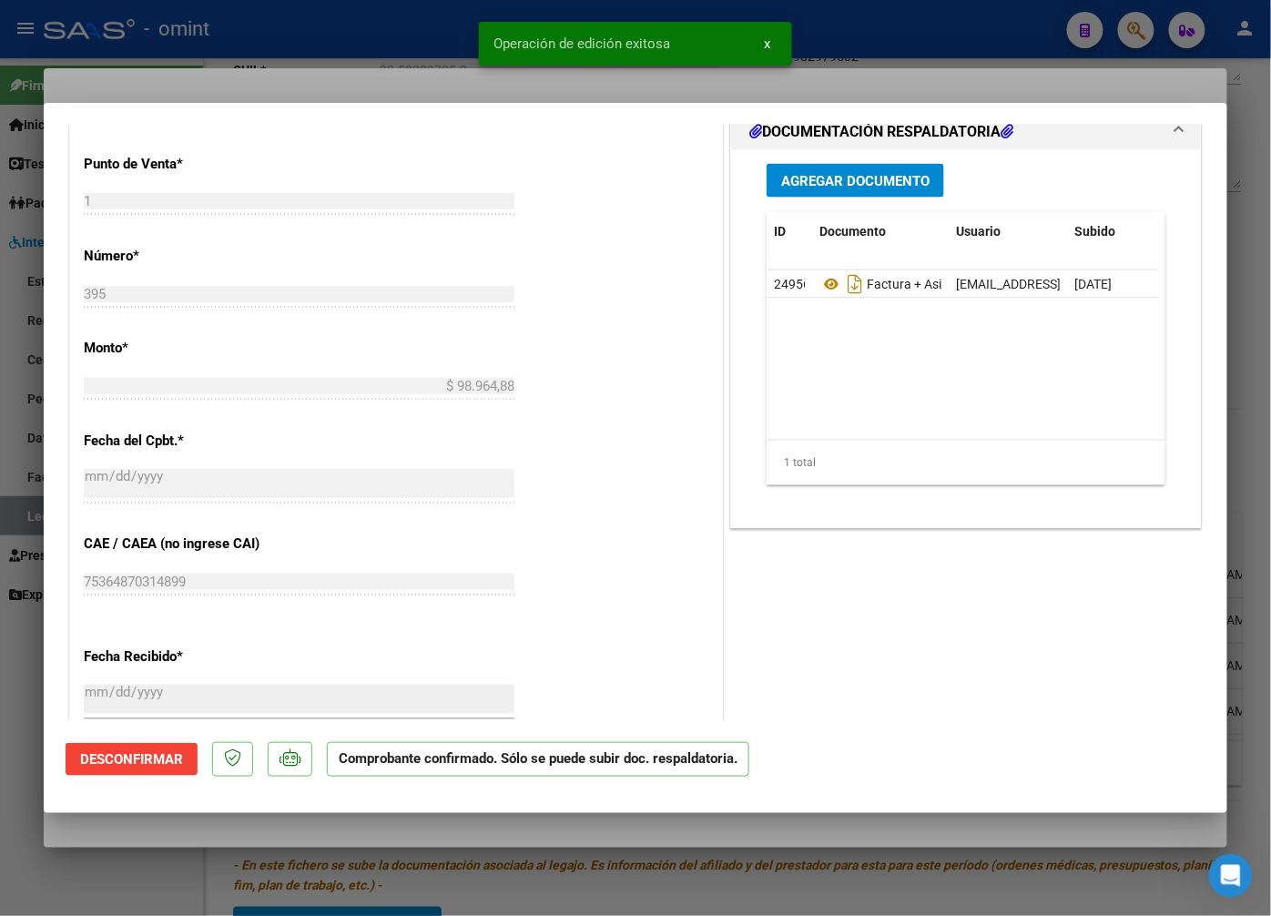
click at [288, 64] on div at bounding box center [635, 458] width 1271 height 916
type input "$ 0,00"
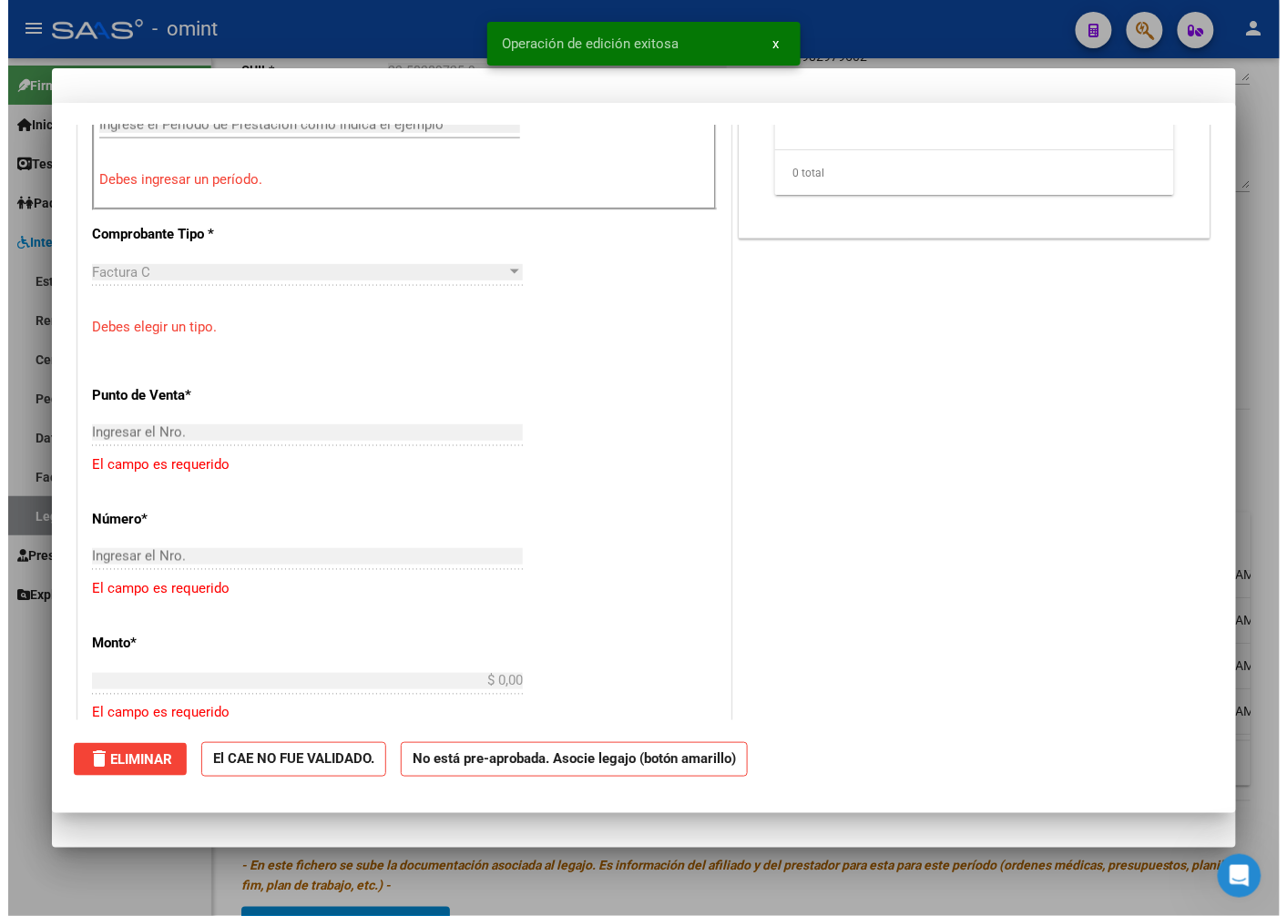
scroll to position [0, 0]
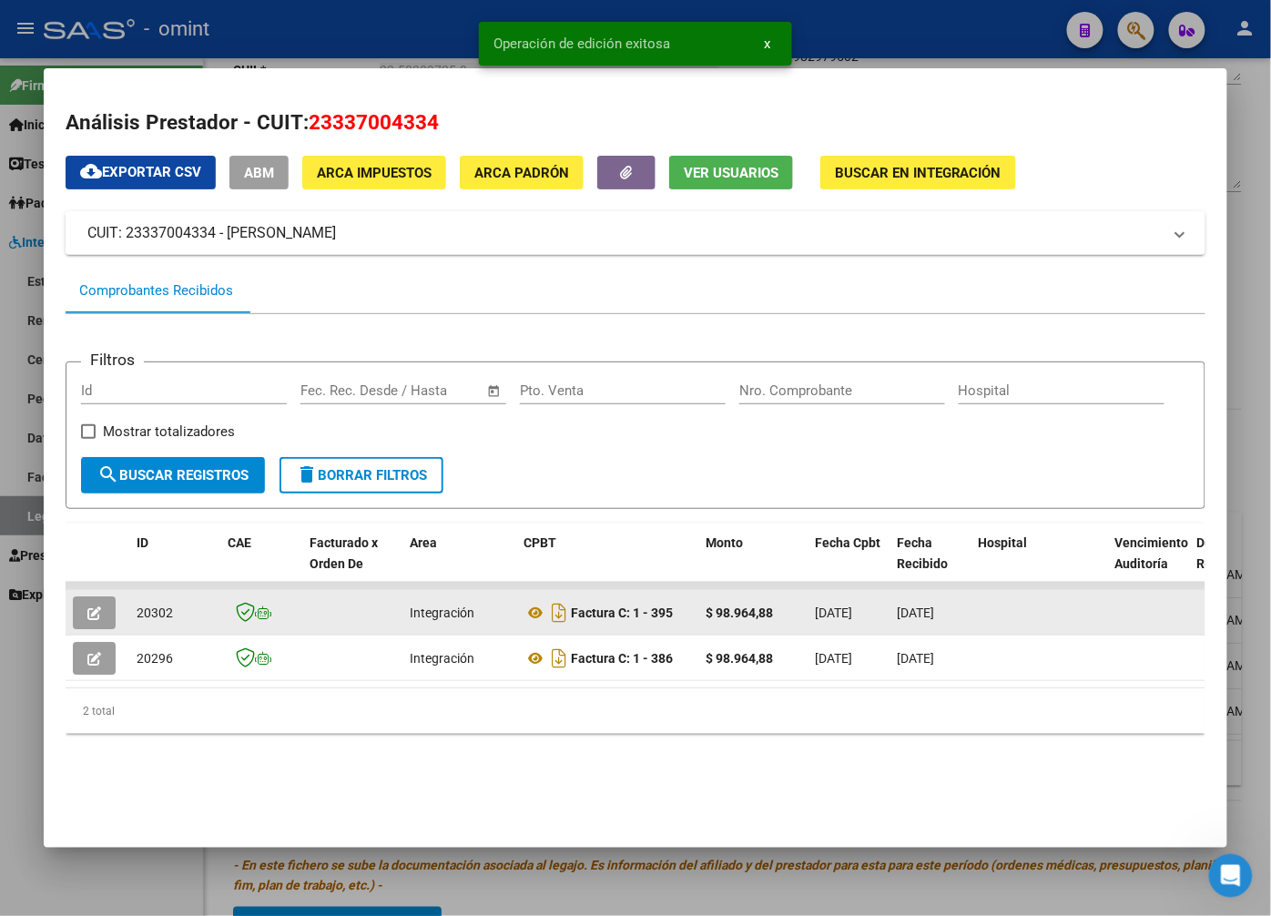
click at [144, 610] on span "20302" at bounding box center [155, 613] width 36 height 15
click at [146, 610] on span "20302" at bounding box center [155, 613] width 36 height 15
copy span "20302"
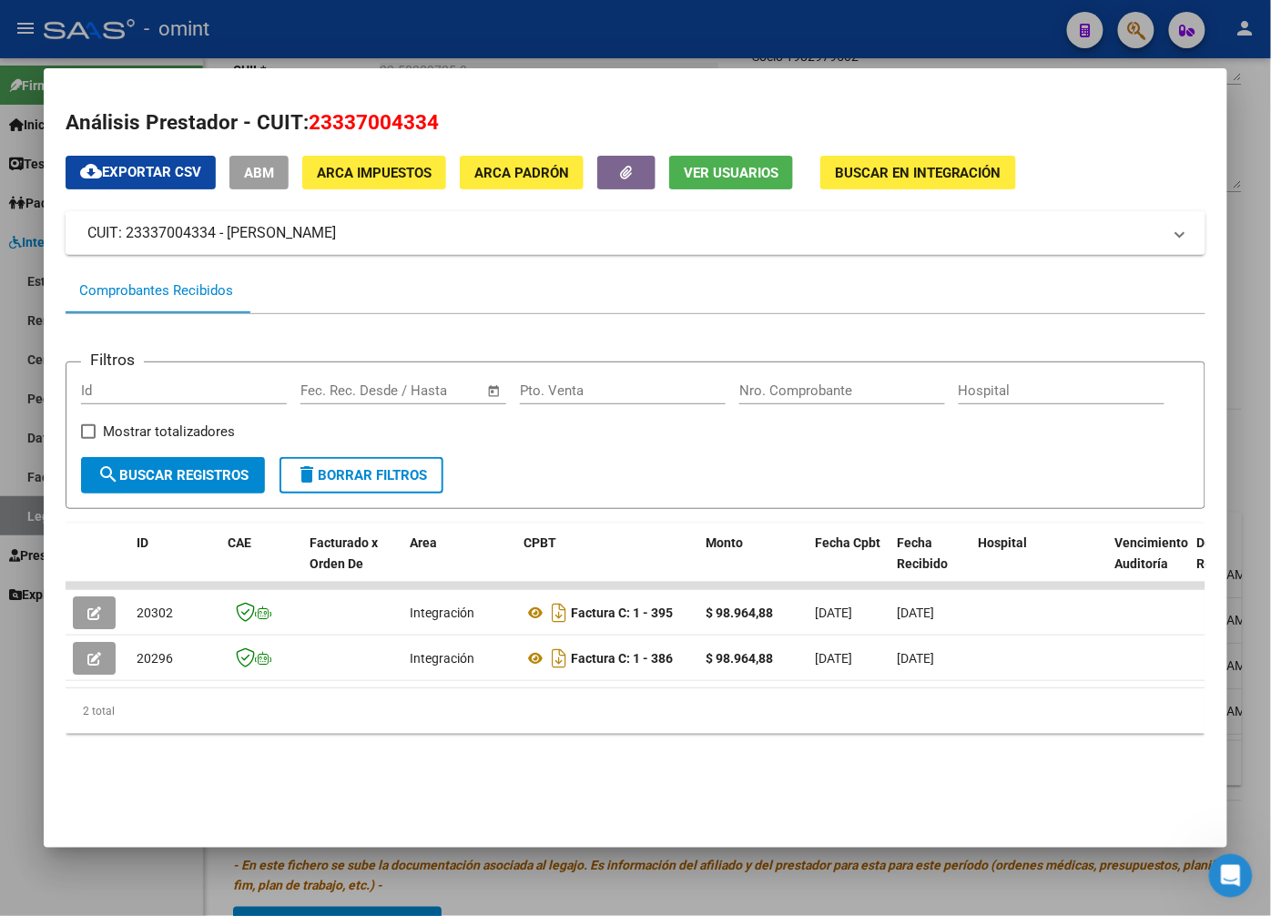
click at [358, 28] on div at bounding box center [635, 458] width 1271 height 916
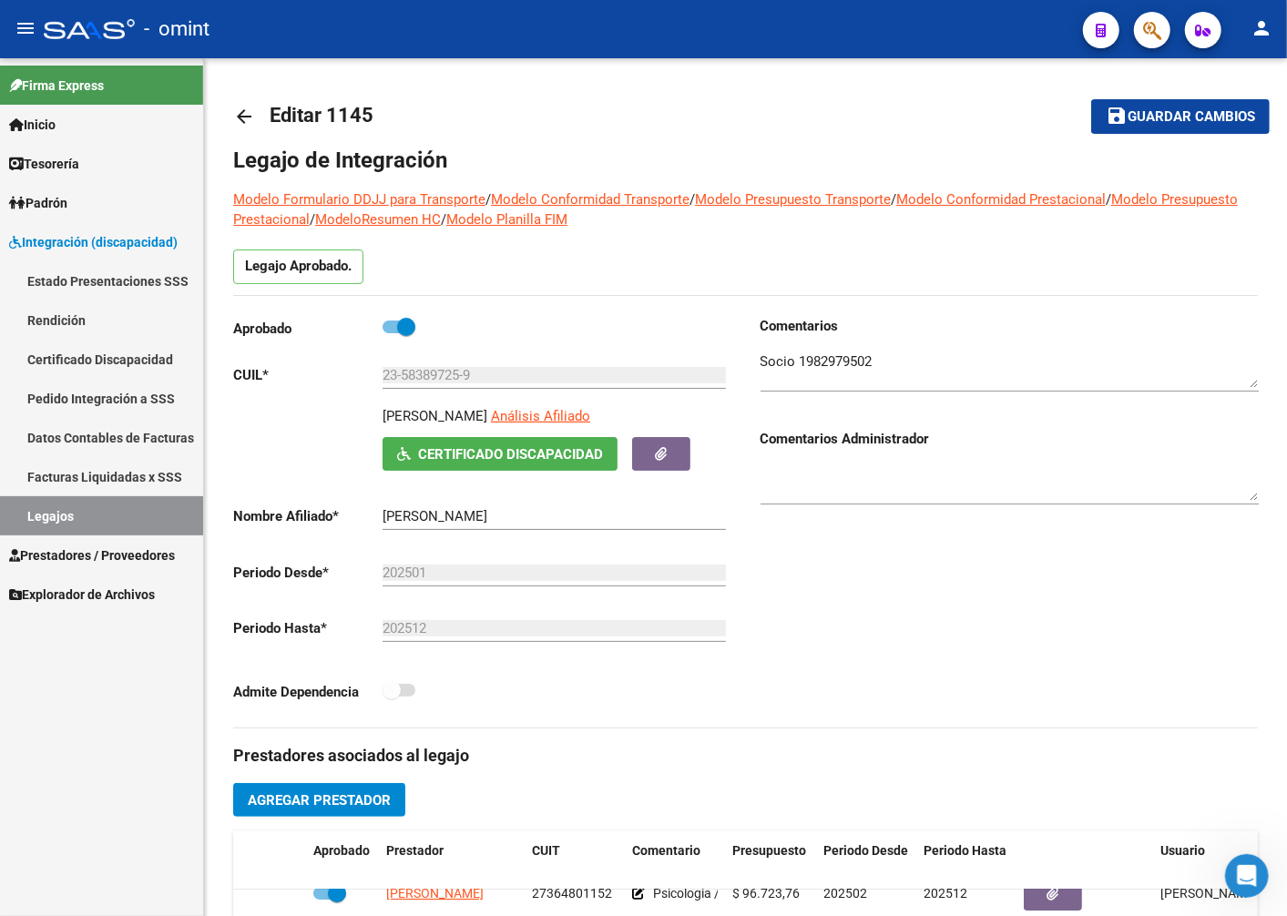
click at [166, 513] on link "Legajos" at bounding box center [101, 515] width 203 height 39
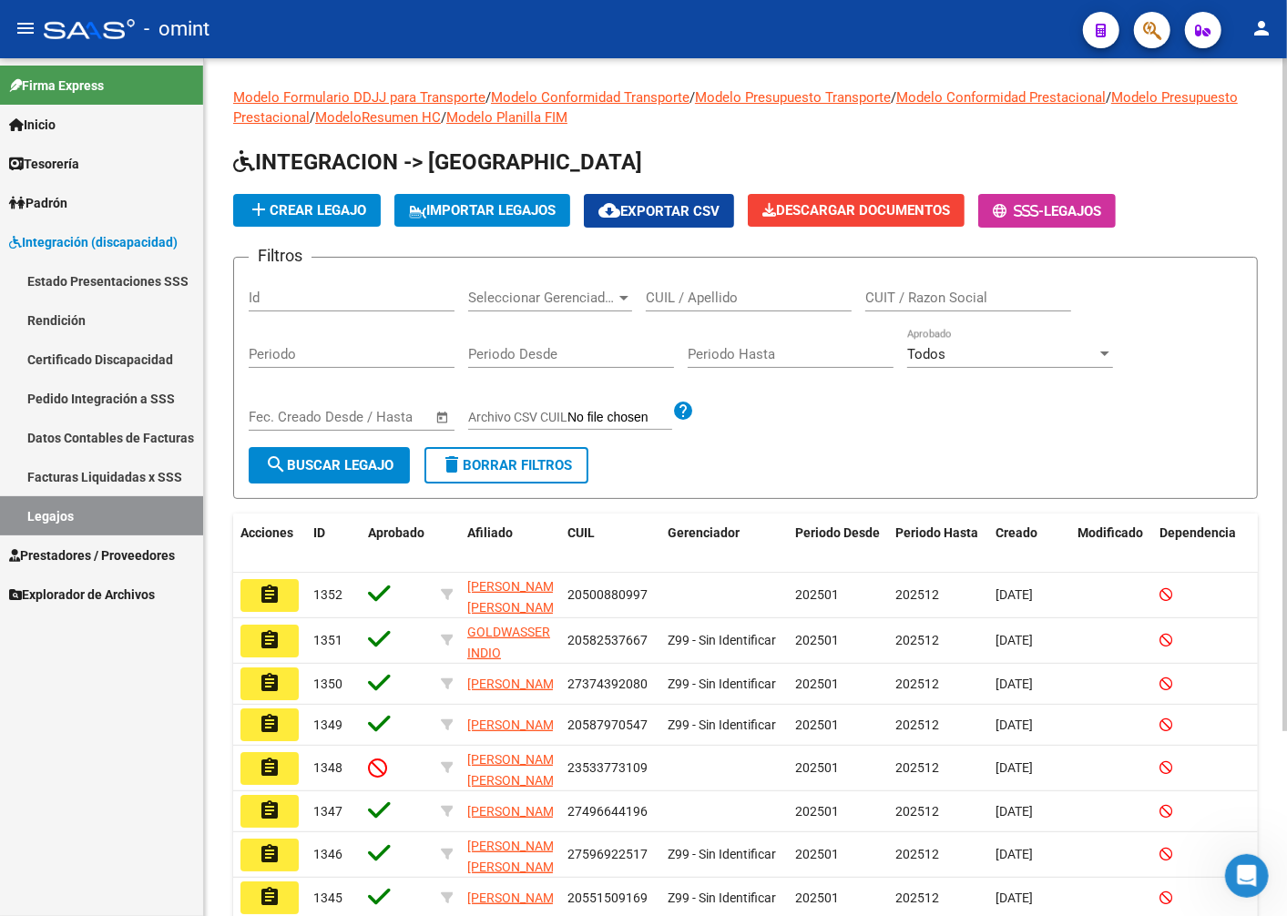
click at [780, 299] on input "CUIL / Apellido" at bounding box center [749, 298] width 206 height 16
click at [314, 472] on span "search Buscar Legajo" at bounding box center [329, 465] width 128 height 16
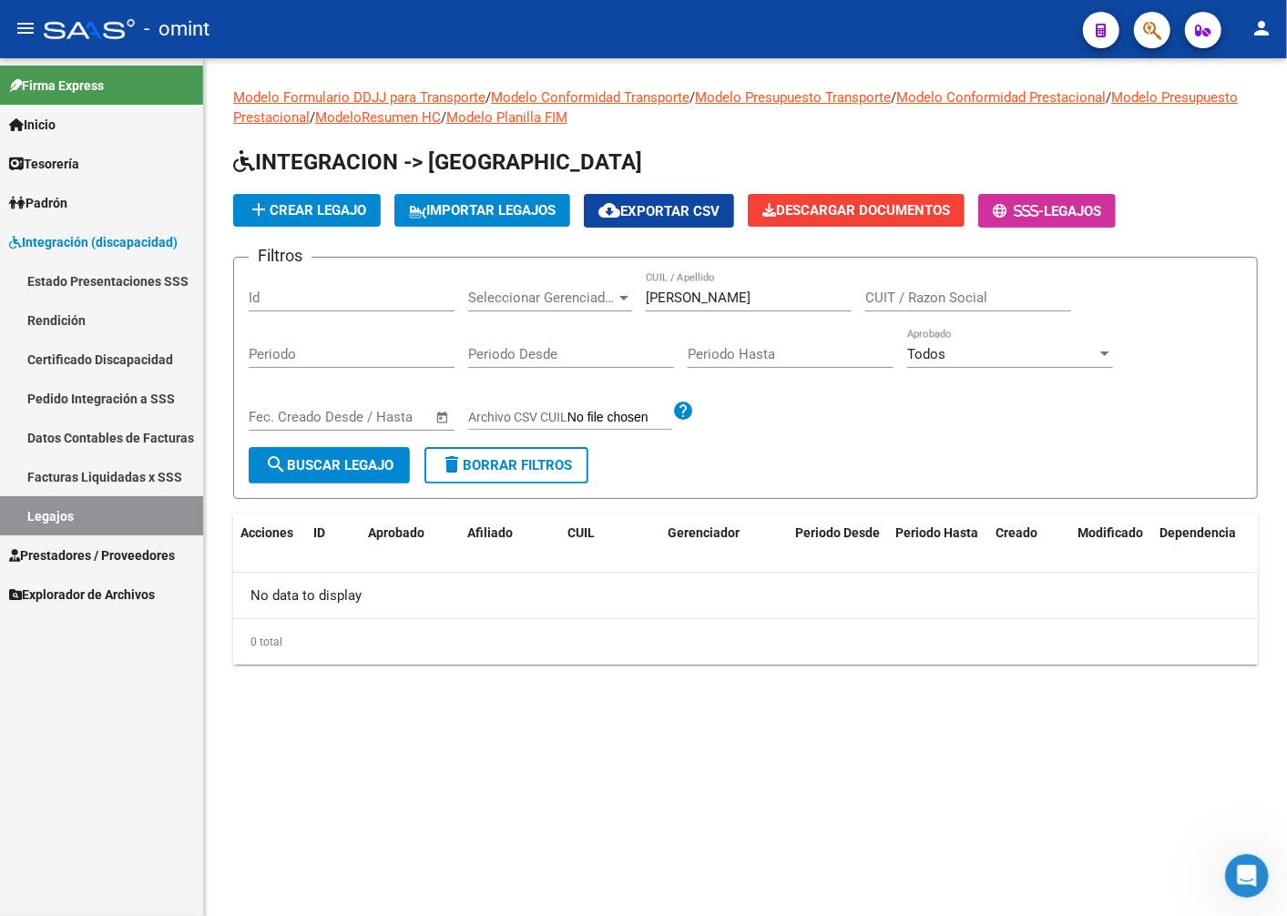
click at [312, 474] on span "search Buscar Legajo" at bounding box center [329, 465] width 128 height 16
click at [156, 517] on link "Legajos" at bounding box center [101, 515] width 203 height 39
drag, startPoint x: 710, startPoint y: 296, endPoint x: 576, endPoint y: 297, distance: 133.9
click at [576, 297] on div "Filtros Id Seleccionar Gerenciador Seleccionar Gerenciador [PERSON_NAME] CUIL /…" at bounding box center [746, 359] width 994 height 175
click at [377, 463] on span "search Buscar Legajo" at bounding box center [329, 465] width 128 height 16
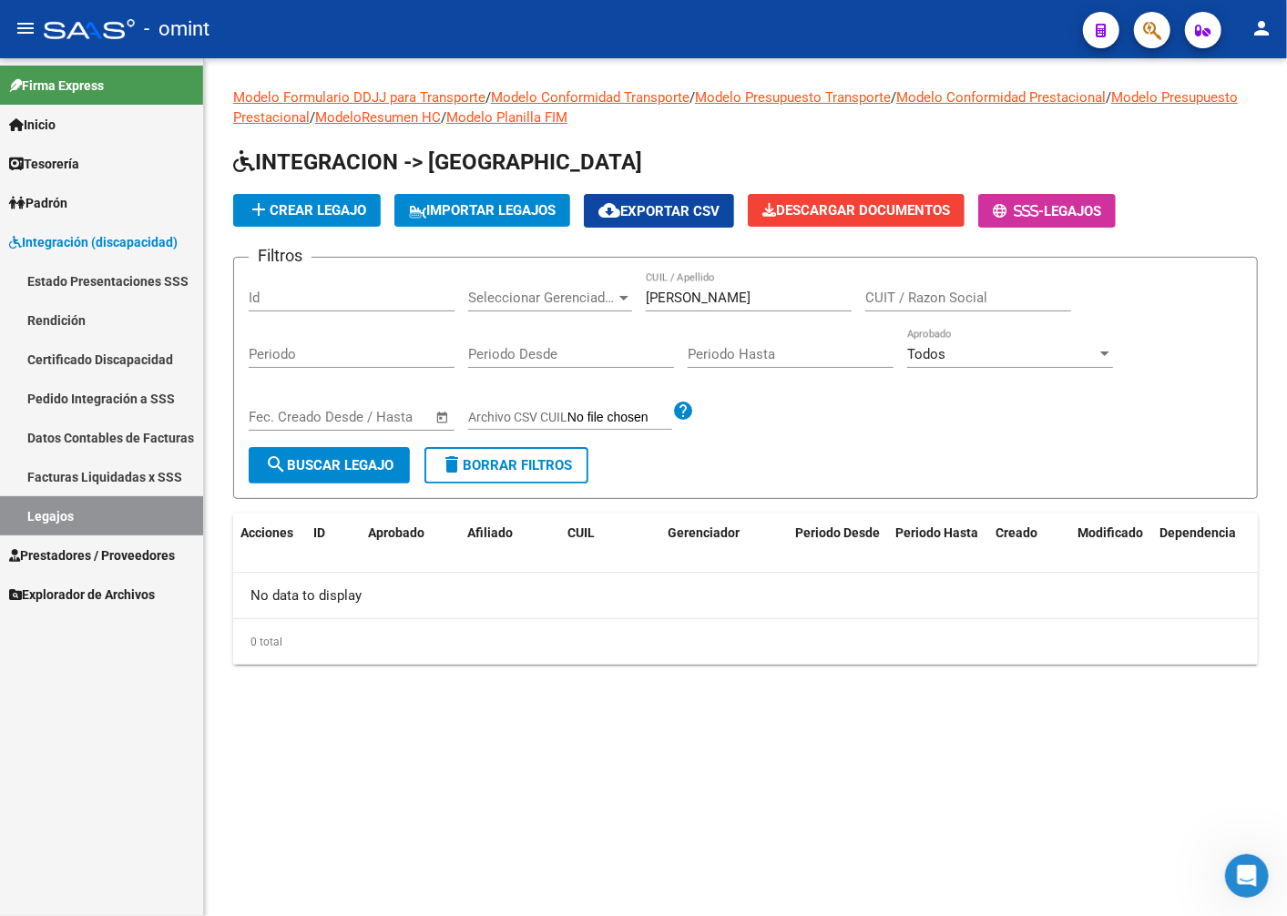
click at [377, 463] on span "search Buscar Legajo" at bounding box center [329, 465] width 128 height 16
drag, startPoint x: 748, startPoint y: 294, endPoint x: 543, endPoint y: 280, distance: 205.3
click at [543, 280] on div "Filtros Id Seleccionar Gerenciador Seleccionar Gerenciador [PERSON_NAME] CUIL /…" at bounding box center [746, 359] width 994 height 175
type input "[PERSON_NAME]"
click at [362, 476] on button "search Buscar Legajo" at bounding box center [329, 465] width 161 height 36
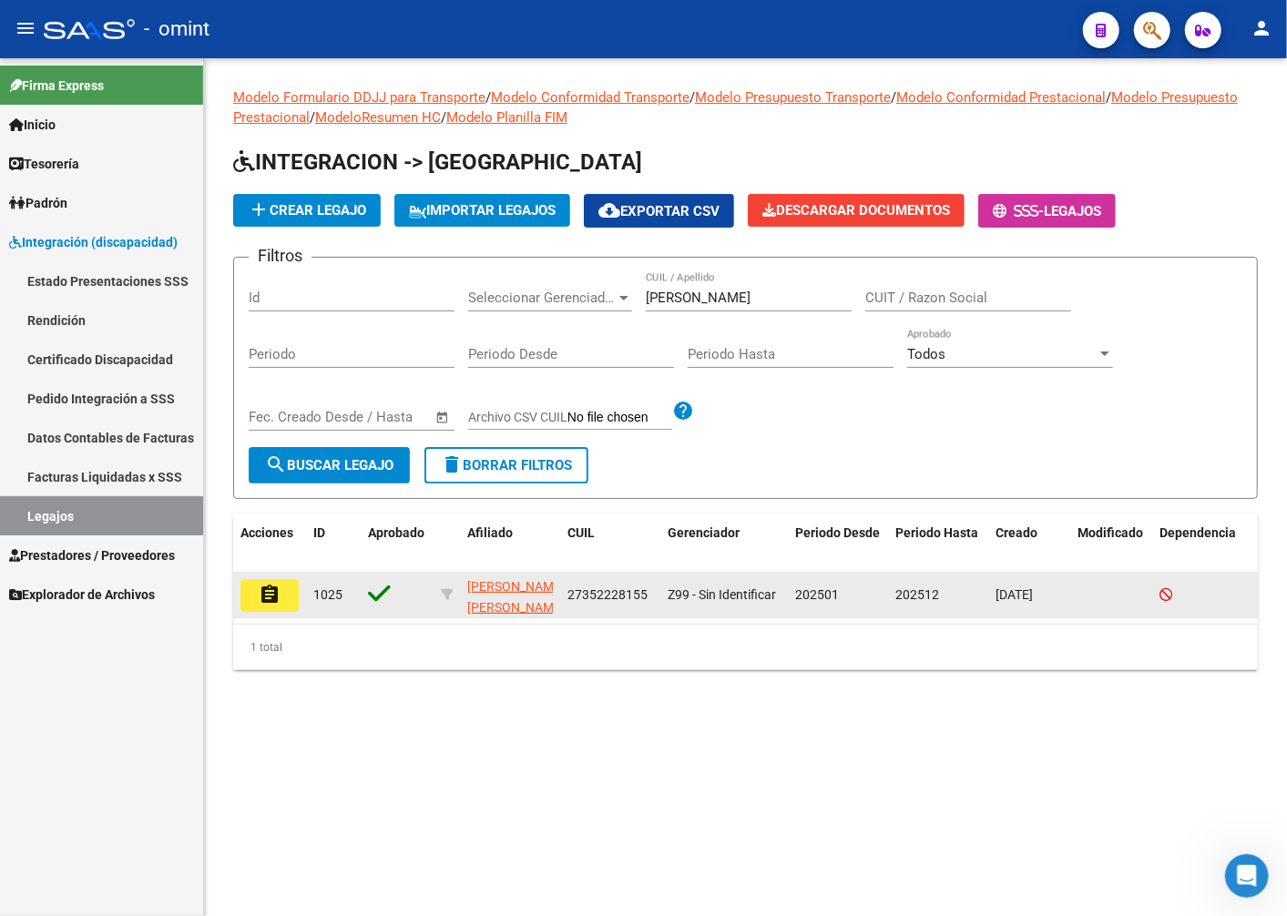
click at [277, 592] on mat-icon "assignment" at bounding box center [270, 595] width 22 height 22
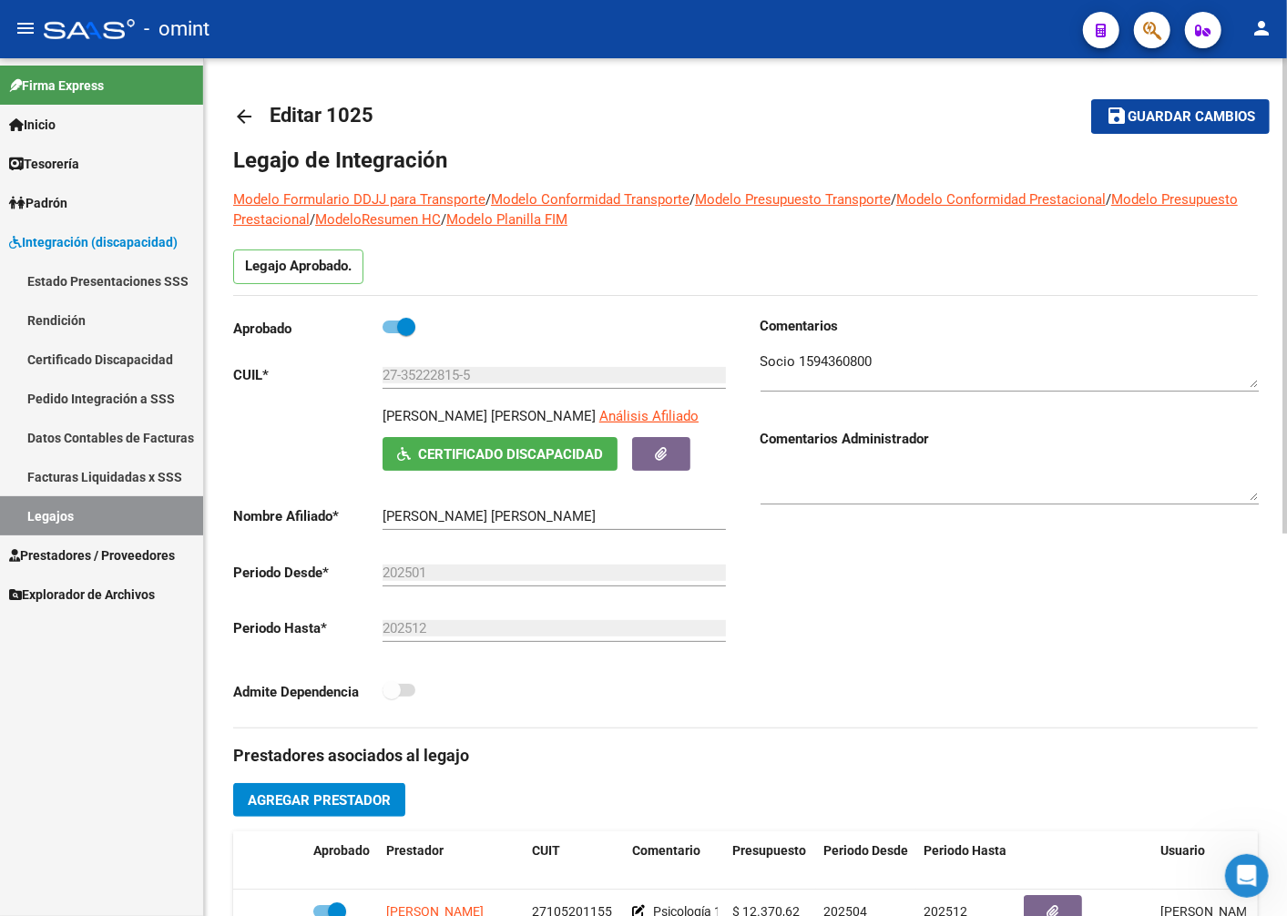
click at [838, 357] on textarea at bounding box center [1009, 370] width 498 height 36
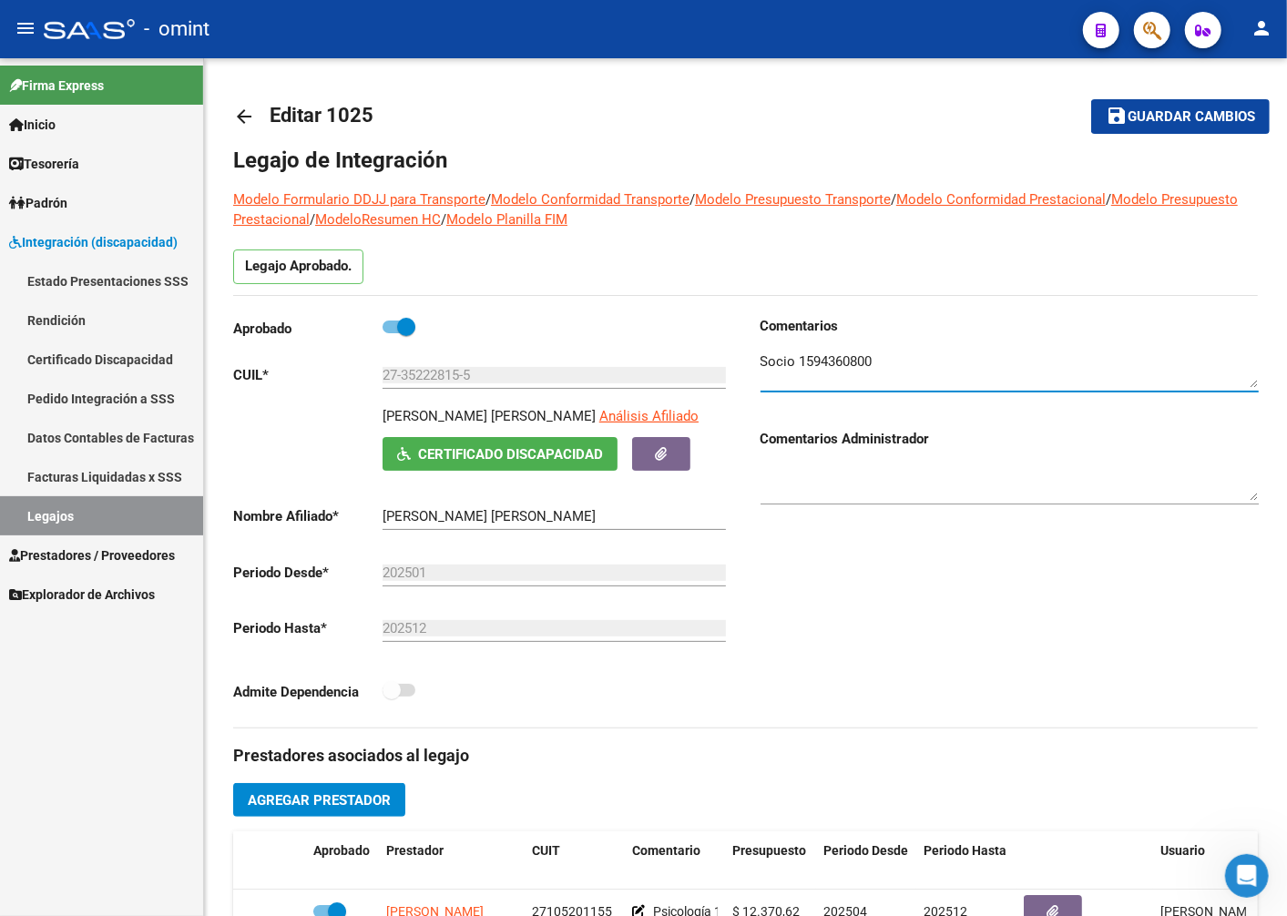
click at [158, 517] on link "Legajos" at bounding box center [101, 515] width 203 height 39
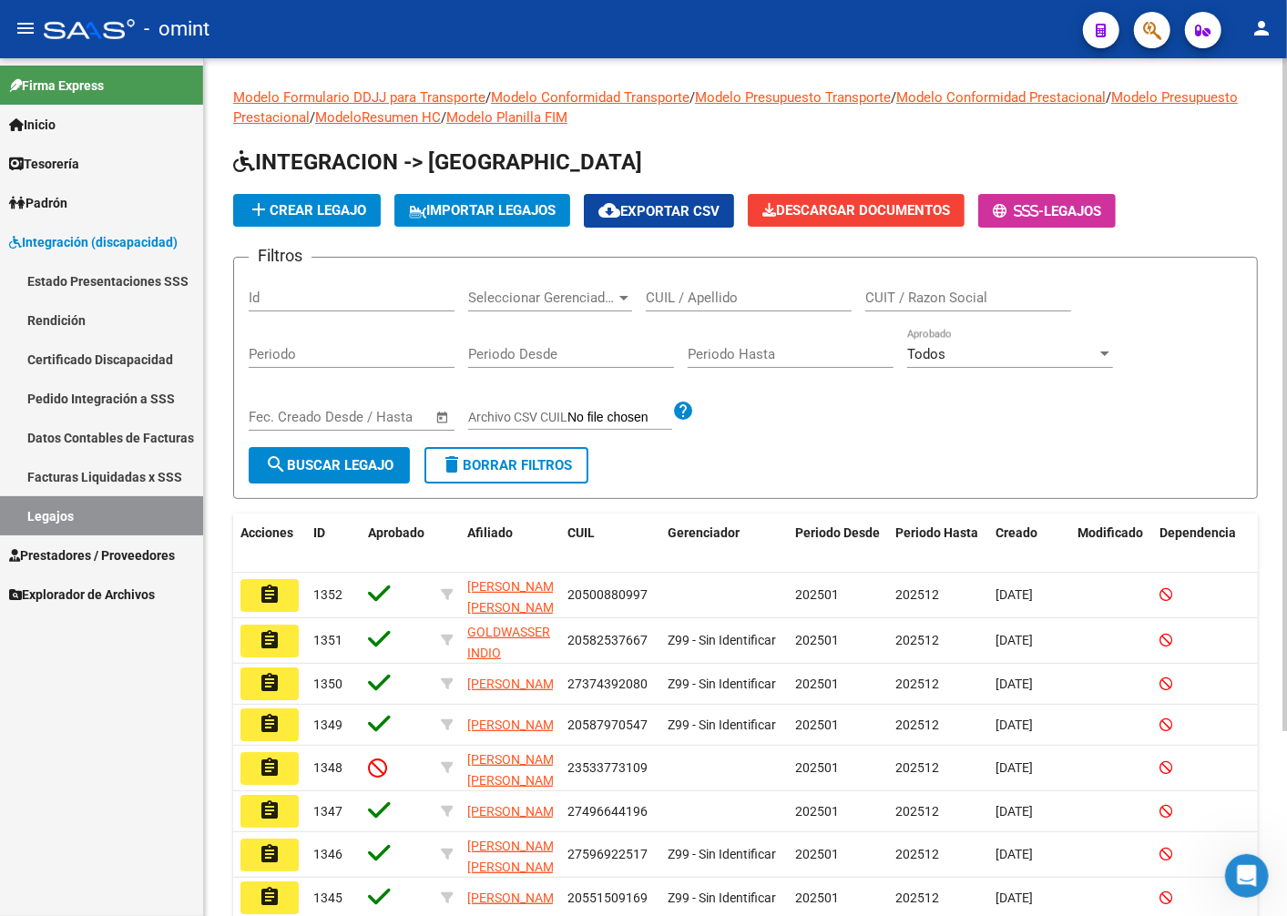
click at [694, 303] on input "CUIL / Apellido" at bounding box center [749, 298] width 206 height 16
click at [331, 466] on span "search Buscar Legajo" at bounding box center [329, 465] width 128 height 16
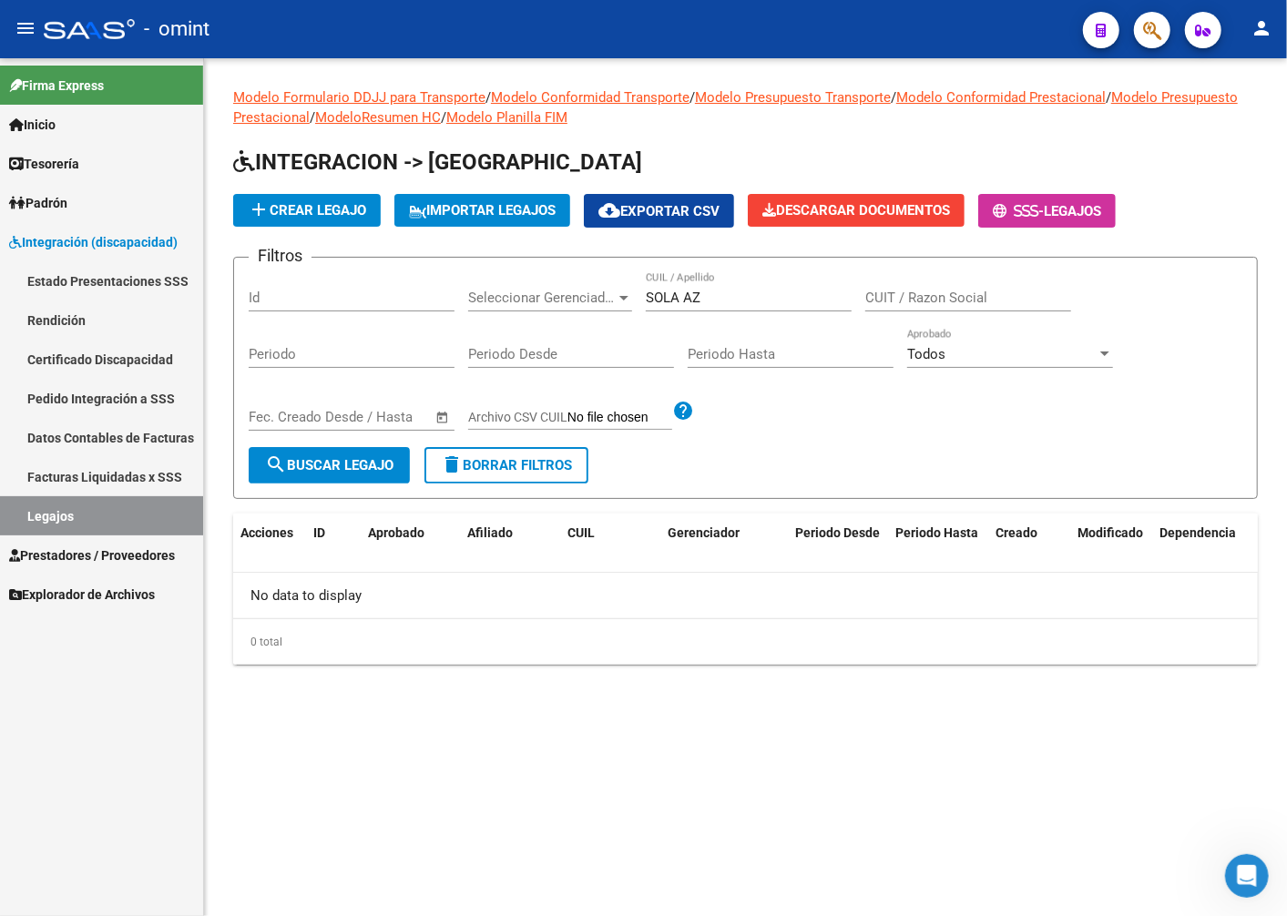
click at [729, 307] on div "SOLA AZ CUIL / Apellido" at bounding box center [749, 291] width 206 height 39
type input "SOLA"
click at [340, 471] on span "search Buscar Legajo" at bounding box center [329, 465] width 128 height 16
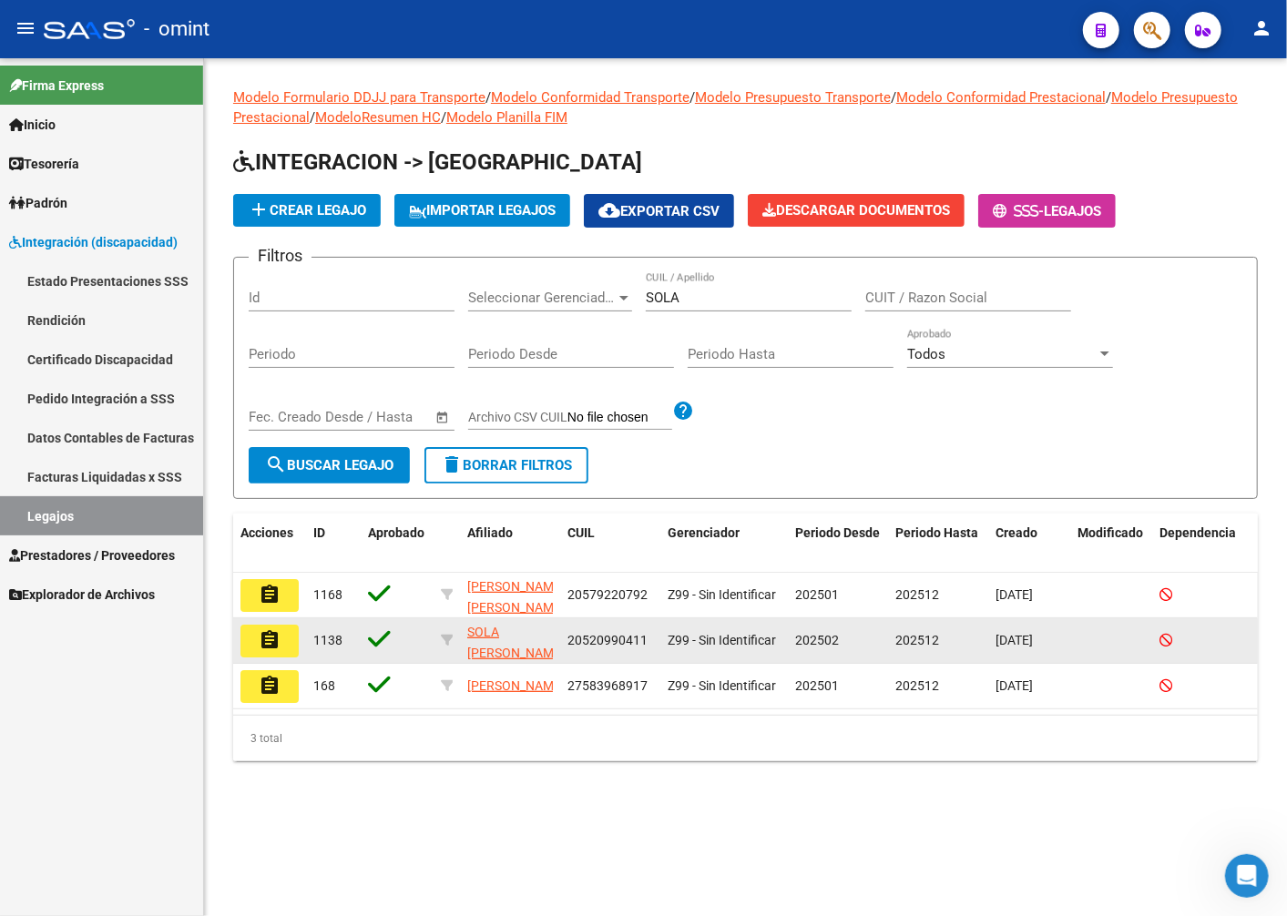
click at [259, 635] on mat-icon "assignment" at bounding box center [270, 640] width 22 height 22
